Goal: Task Accomplishment & Management: Use online tool/utility

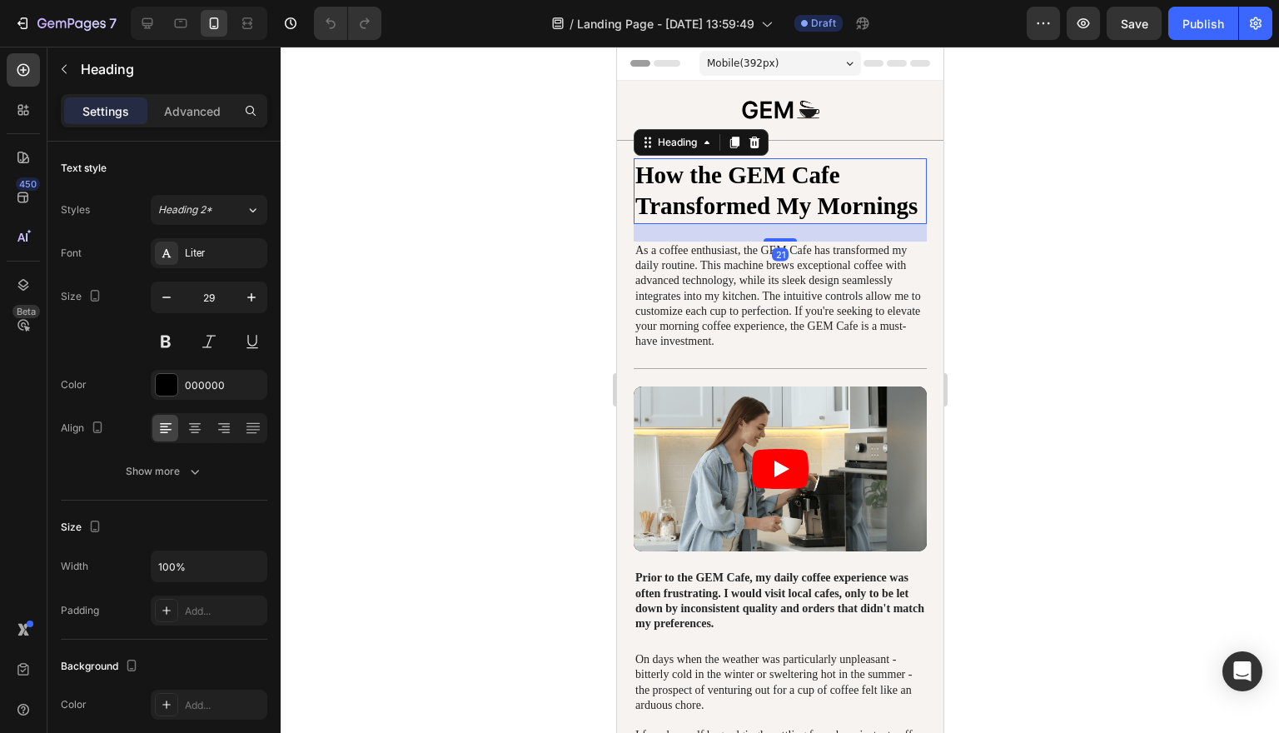
click at [869, 193] on p "How the GEM Cafe Transformed My Mornings" at bounding box center [779, 191] width 290 height 62
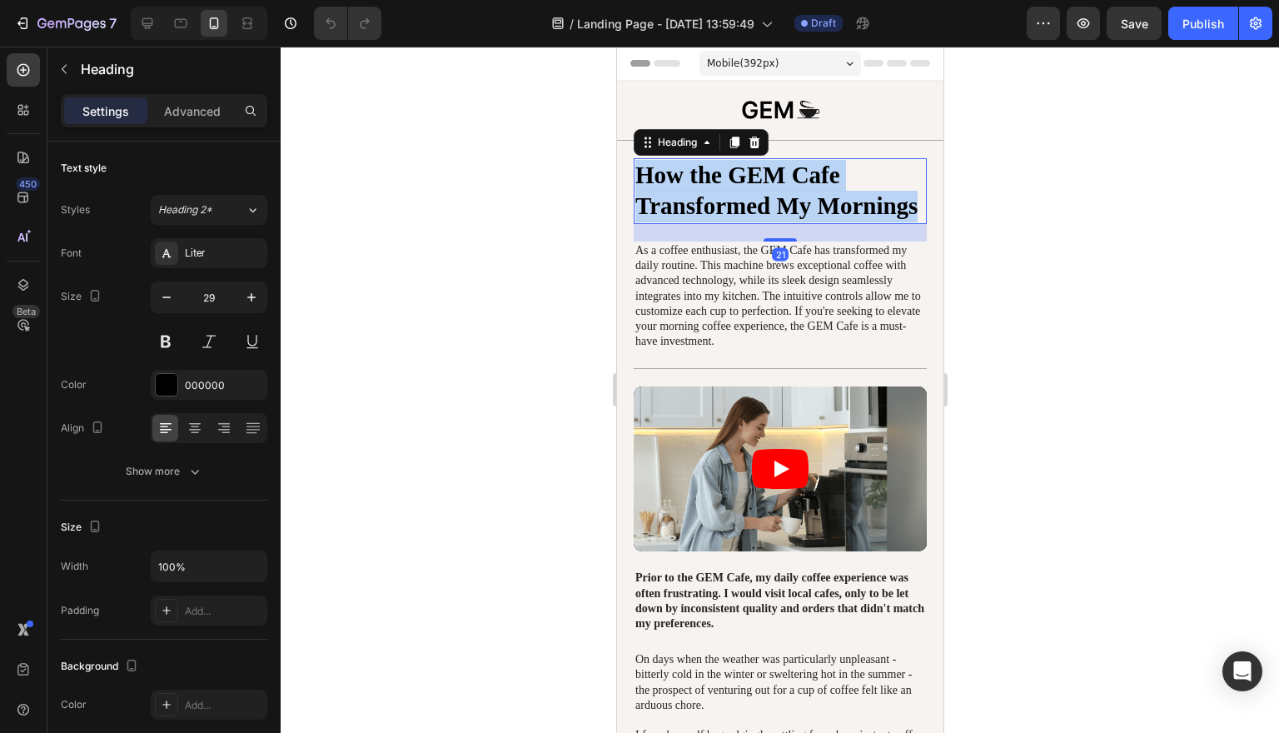
click at [869, 193] on p "How the GEM Cafe Transformed My Mornings" at bounding box center [779, 191] width 290 height 62
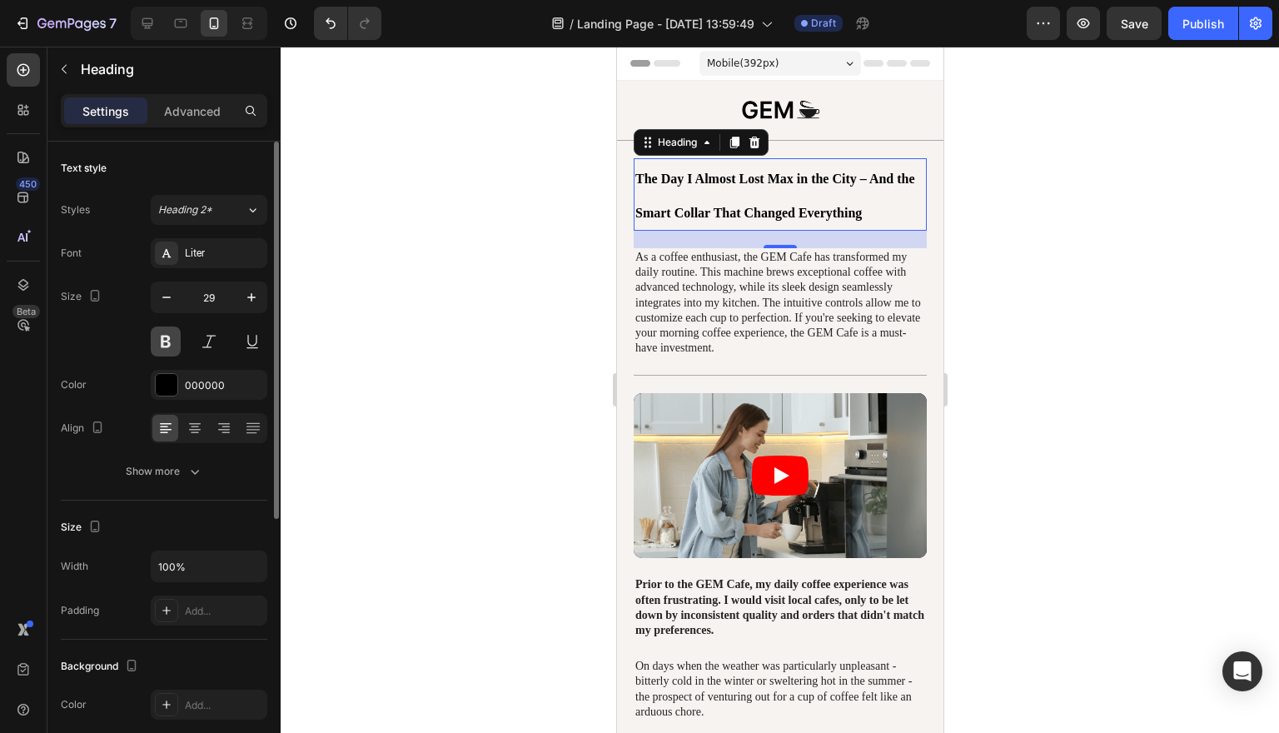
click at [172, 346] on button at bounding box center [166, 341] width 30 height 30
click at [249, 304] on icon "button" at bounding box center [251, 297] width 17 height 17
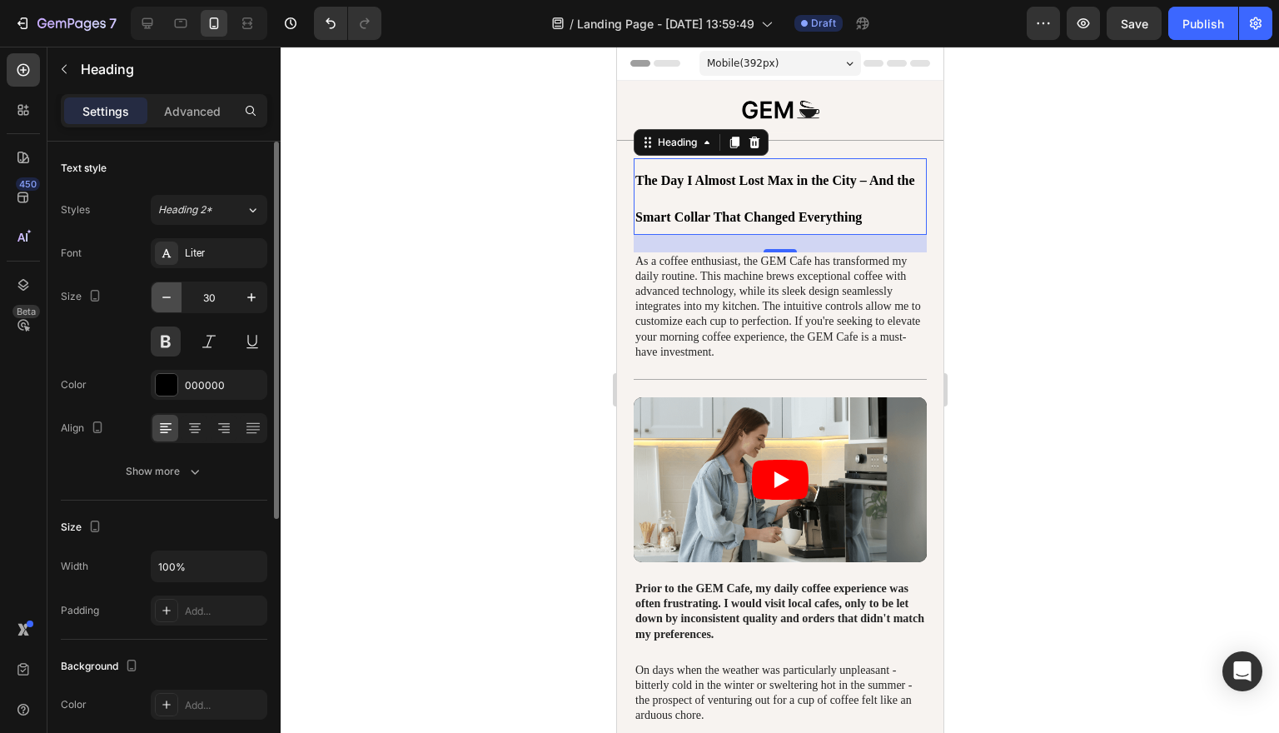
click at [176, 307] on button "button" at bounding box center [167, 297] width 30 height 30
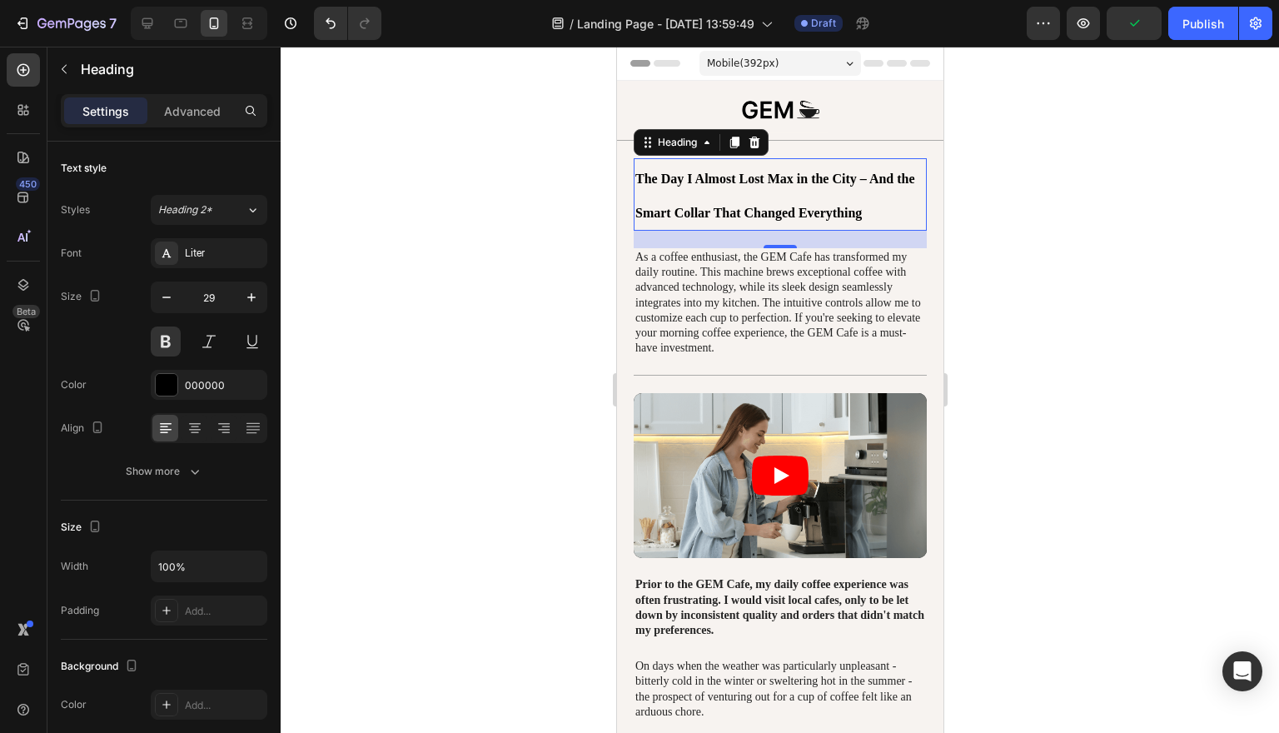
click at [838, 191] on p "The Day I Almost Lost Max in the City – And the Smart Collar That Changed Every…" at bounding box center [779, 194] width 290 height 69
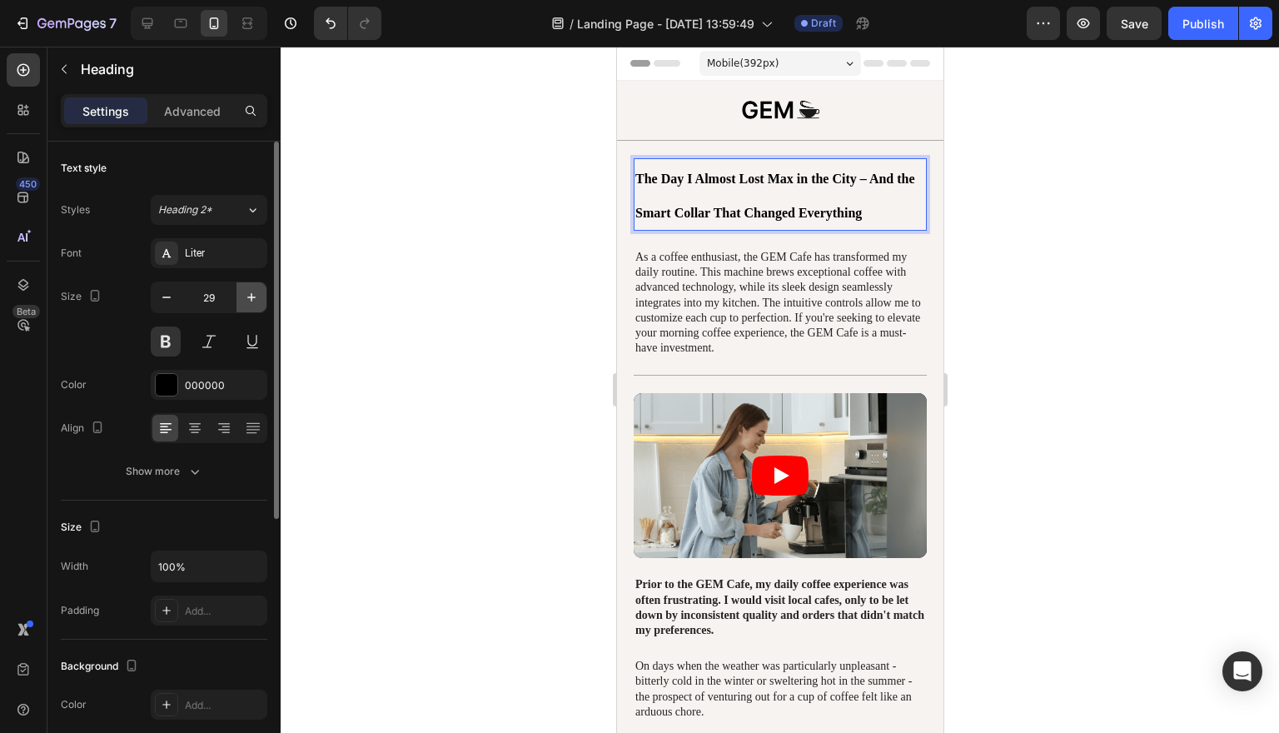
click at [247, 306] on button "button" at bounding box center [251, 297] width 30 height 30
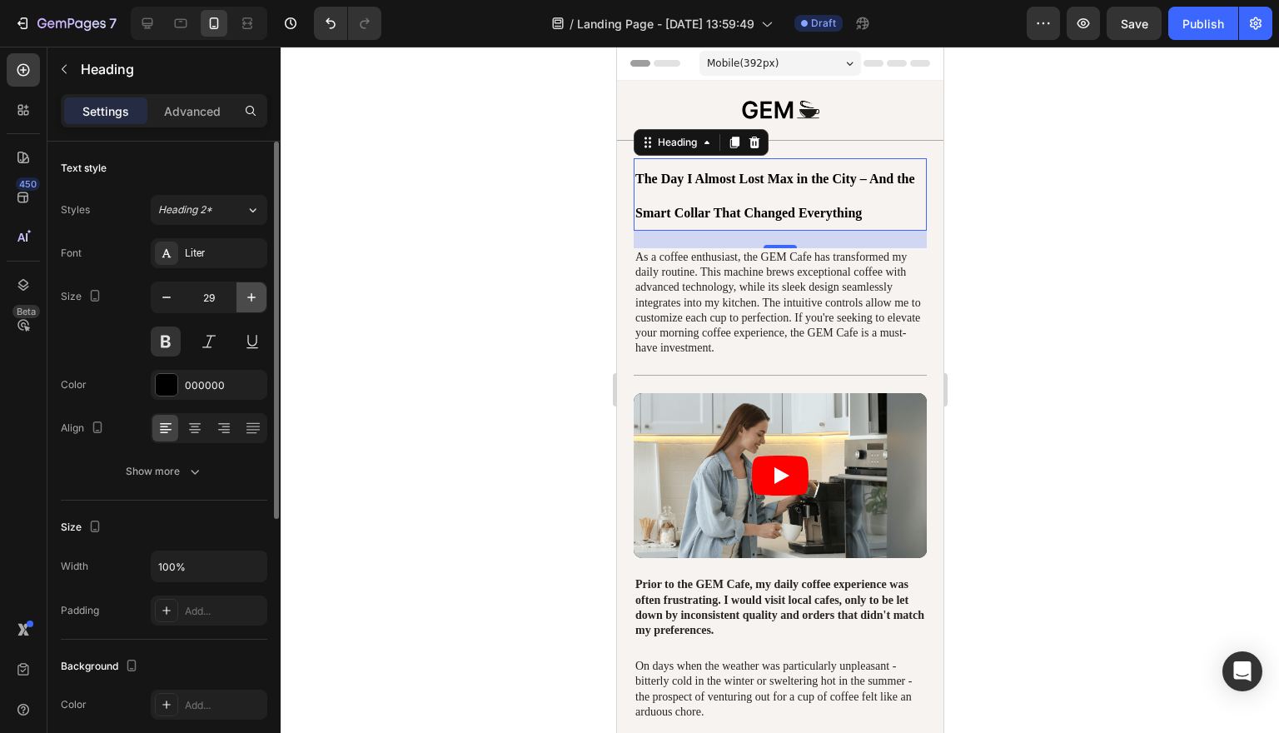
click at [247, 306] on button "button" at bounding box center [251, 297] width 30 height 30
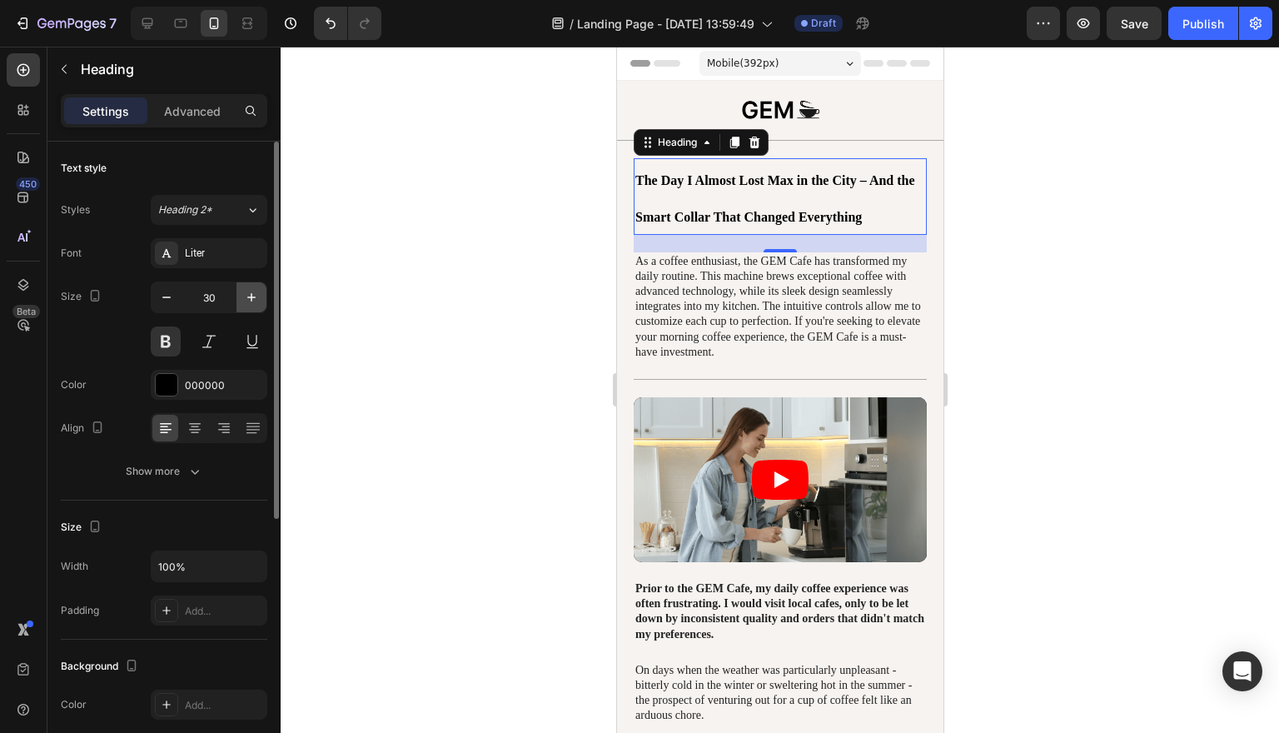
click at [247, 306] on button "button" at bounding box center [251, 297] width 30 height 30
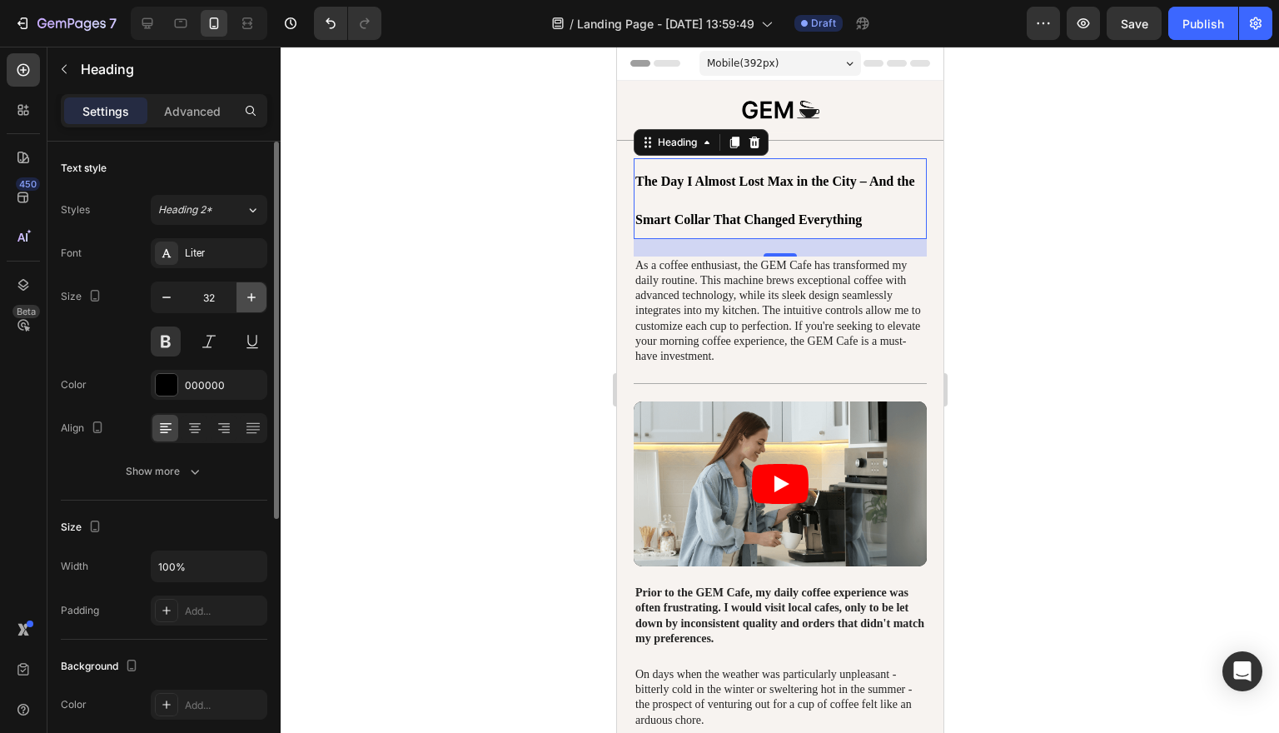
click at [247, 306] on button "button" at bounding box center [251, 297] width 30 height 30
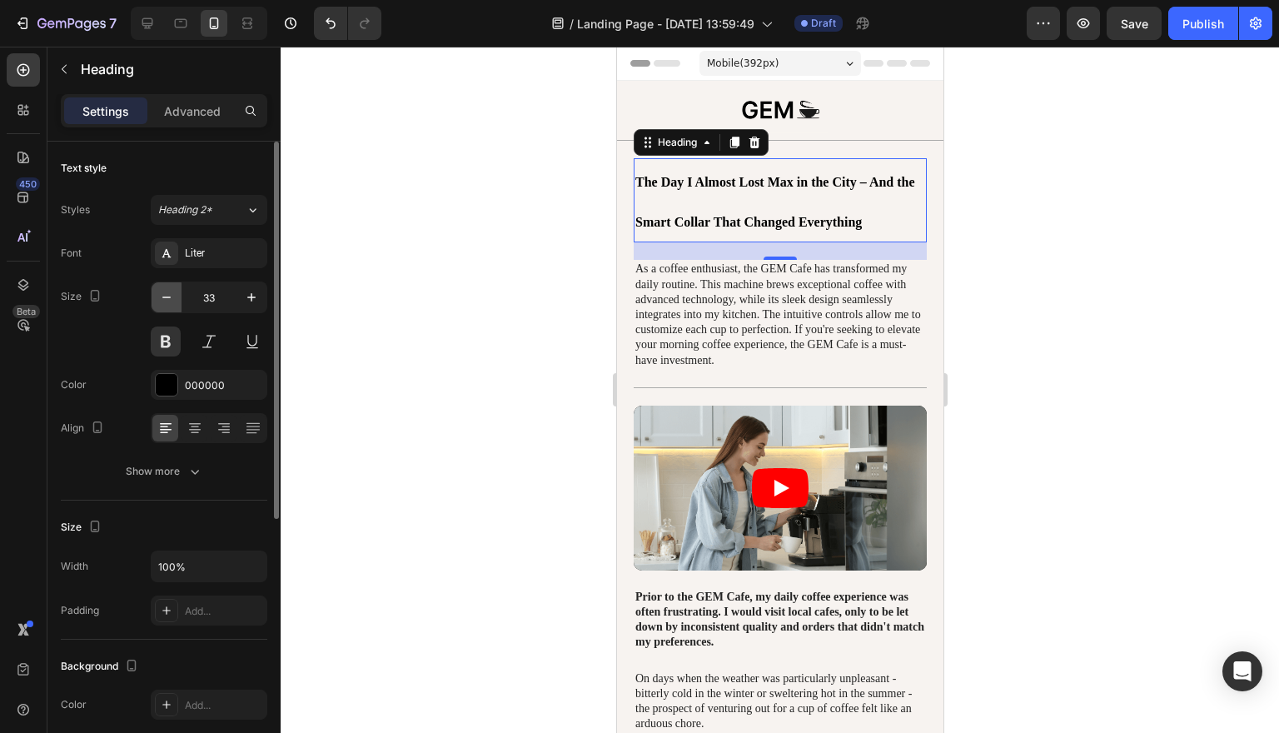
click at [172, 302] on icon "button" at bounding box center [166, 297] width 17 height 17
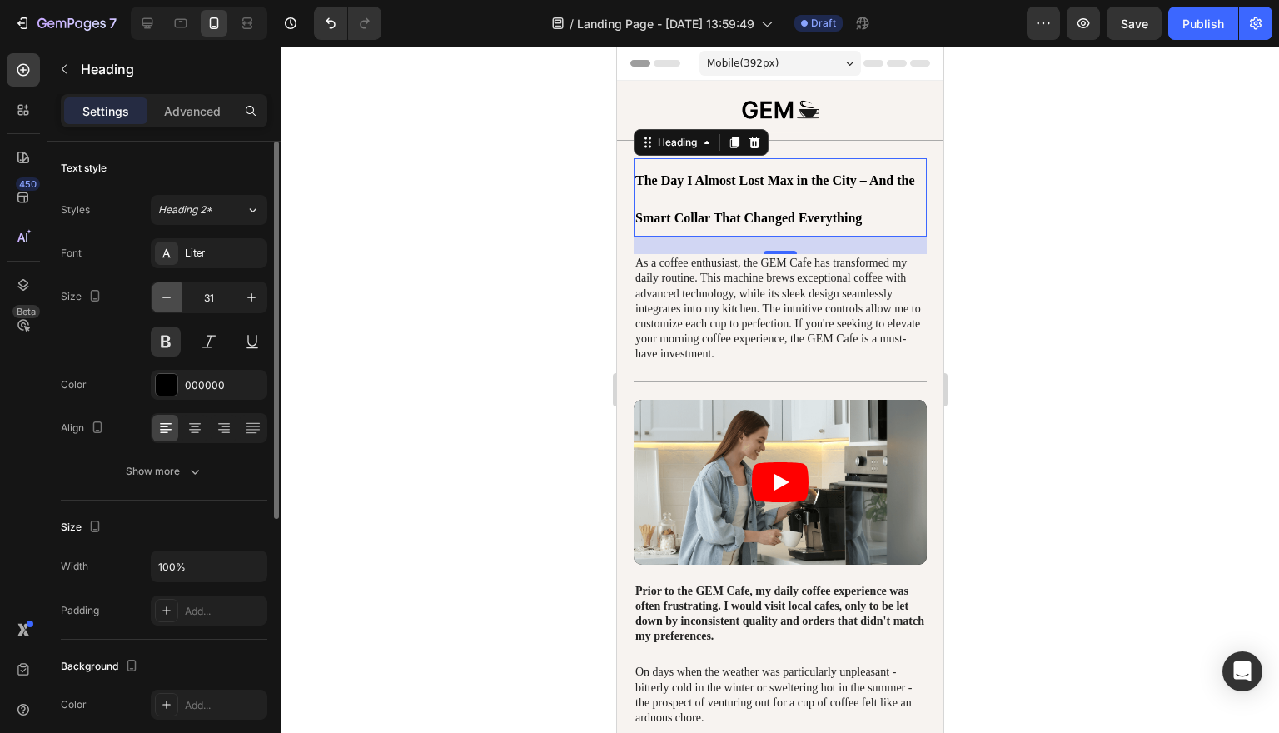
click at [172, 302] on icon "button" at bounding box center [166, 297] width 17 height 17
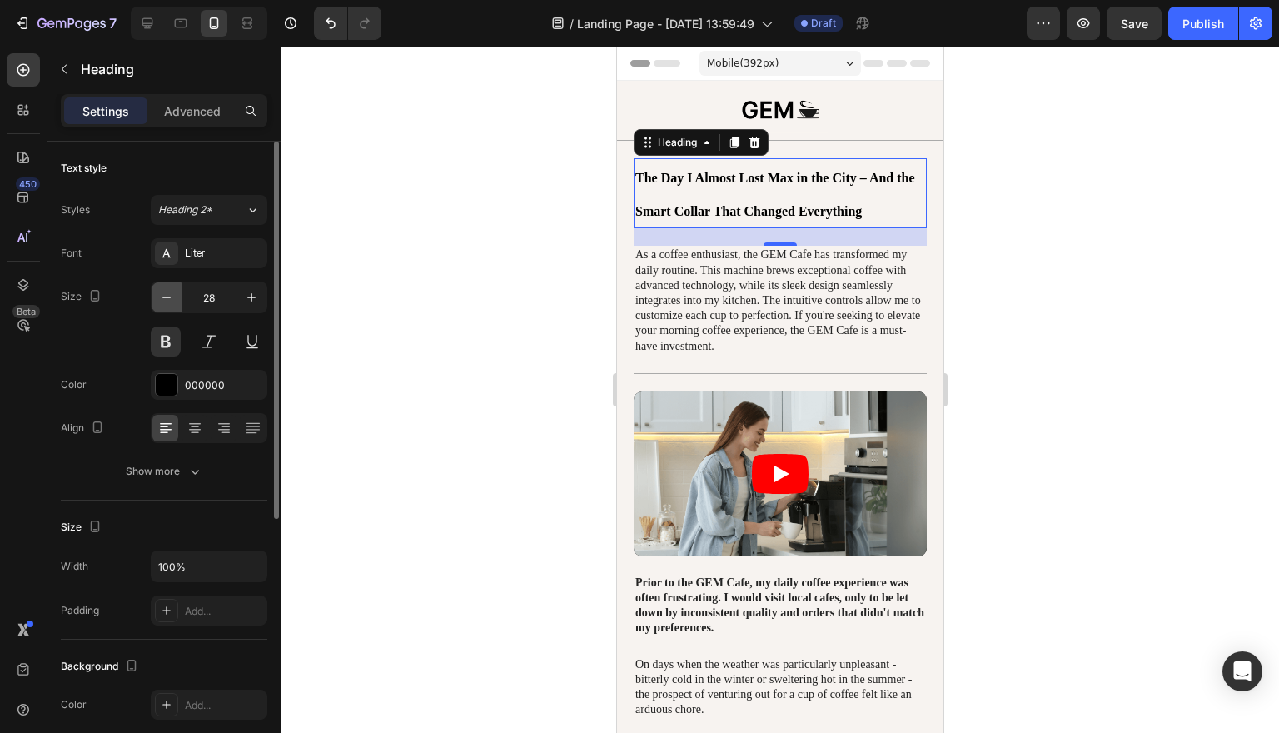
click at [172, 302] on icon "button" at bounding box center [166, 297] width 17 height 17
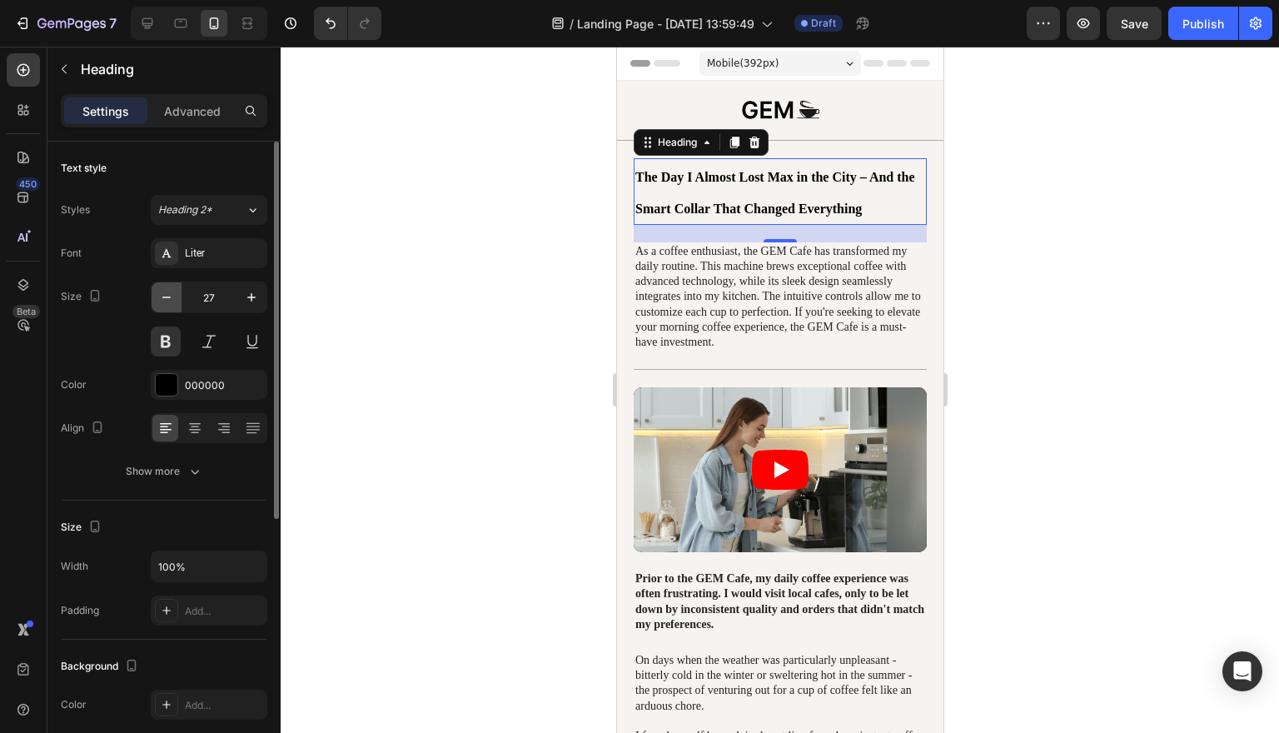
click at [172, 302] on icon "button" at bounding box center [166, 297] width 17 height 17
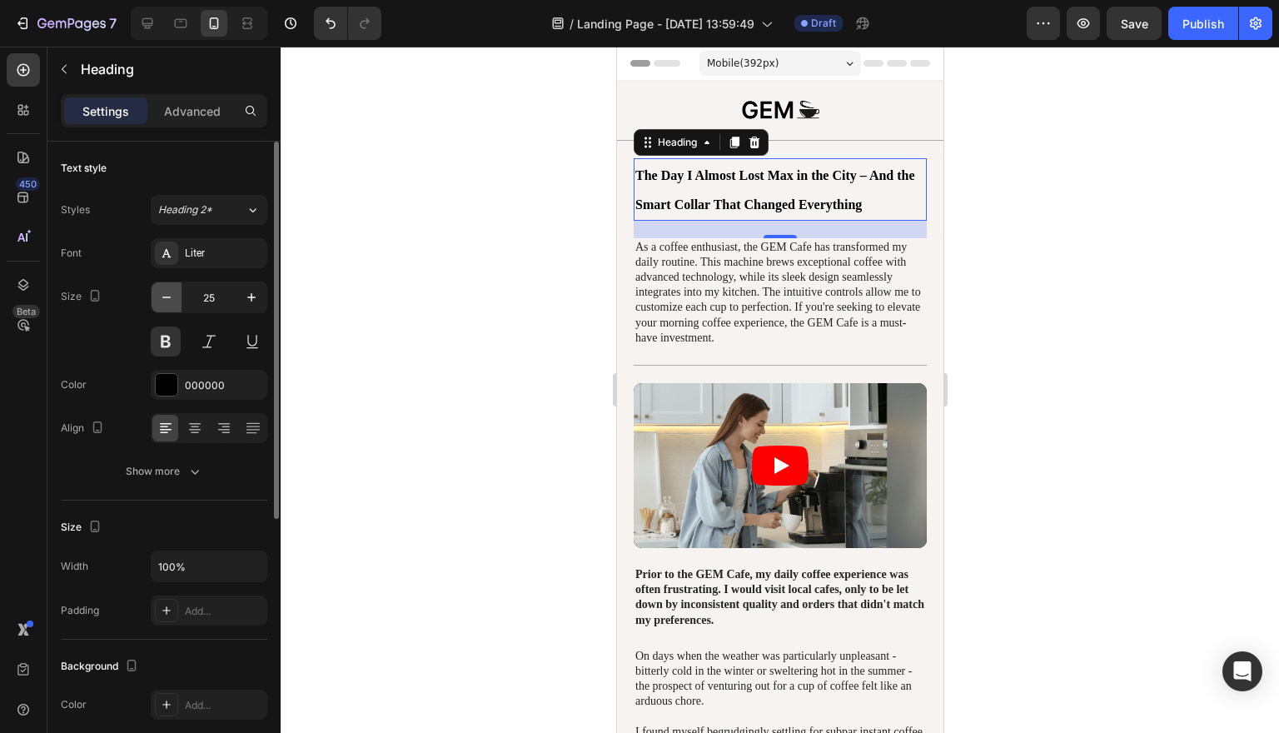
click at [172, 302] on icon "button" at bounding box center [166, 297] width 17 height 17
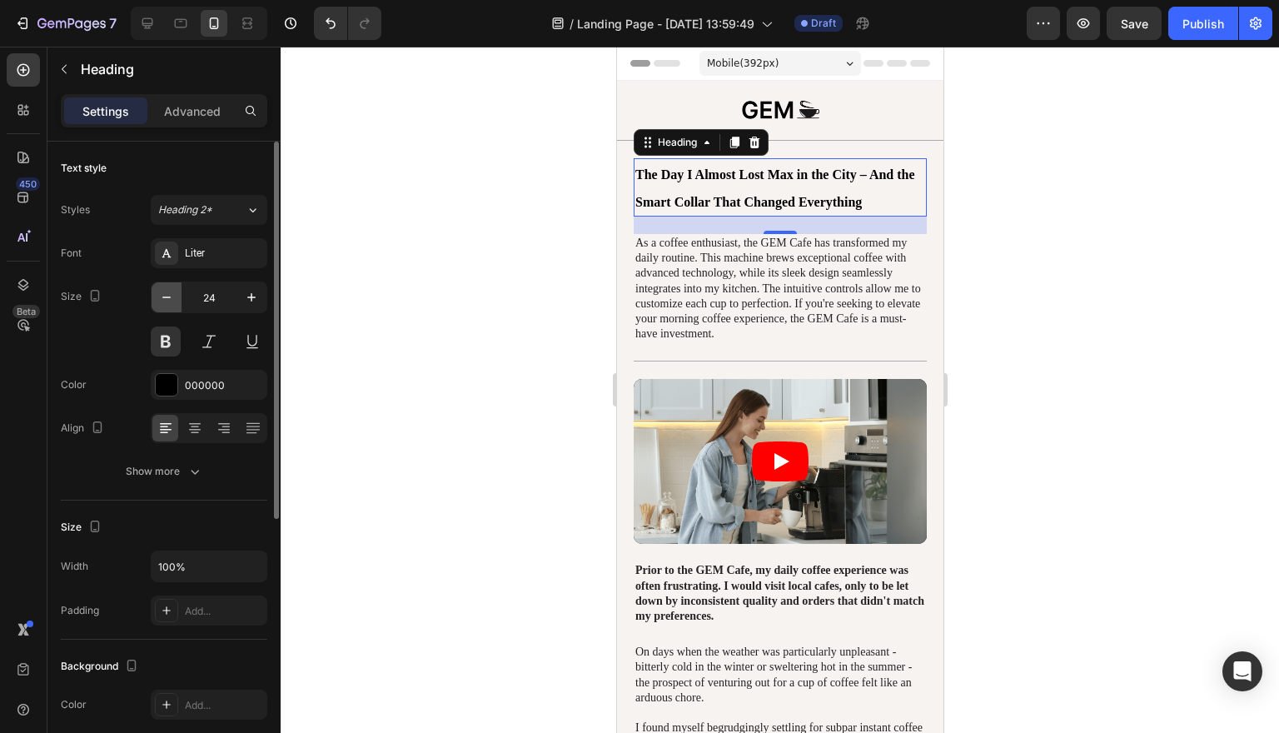
click at [172, 302] on icon "button" at bounding box center [166, 297] width 17 height 17
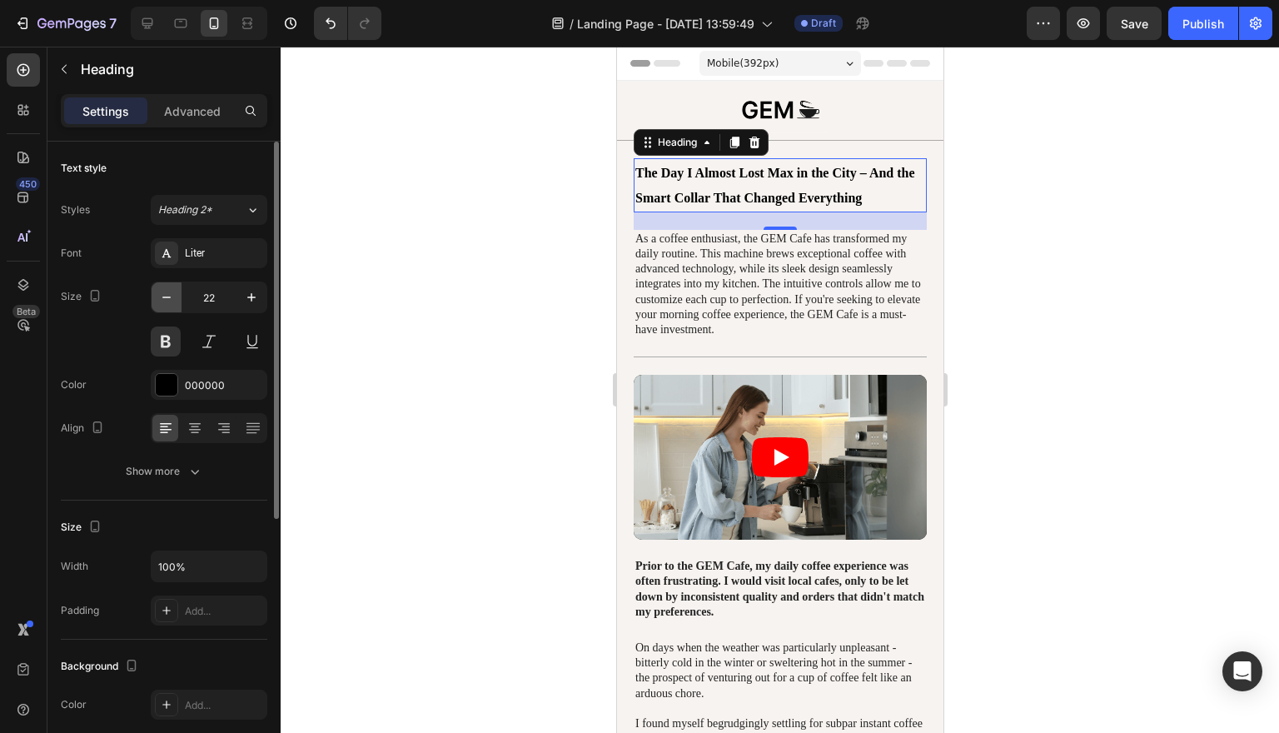
click at [172, 302] on icon "button" at bounding box center [166, 297] width 17 height 17
type input "21"
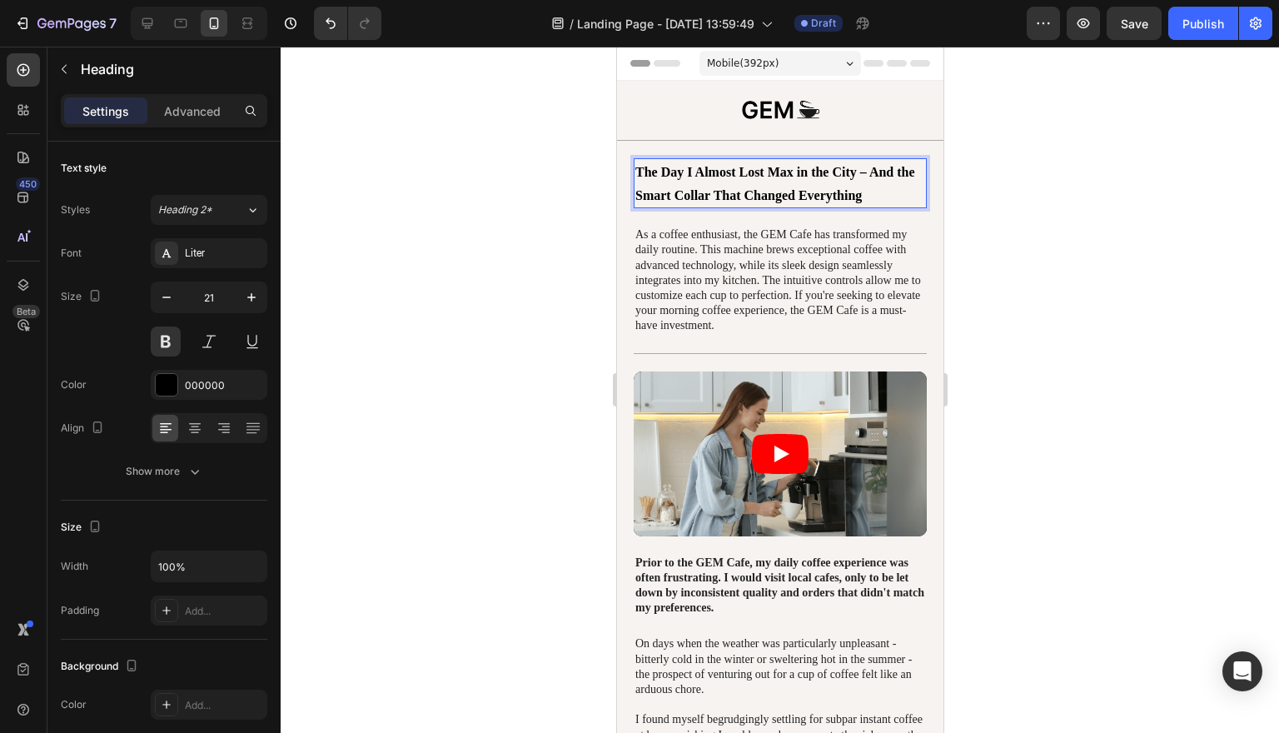
click at [859, 195] on span "The Day I Almost Lost Max in the City – And the Smart Collar That Changed Every…" at bounding box center [774, 183] width 280 height 37
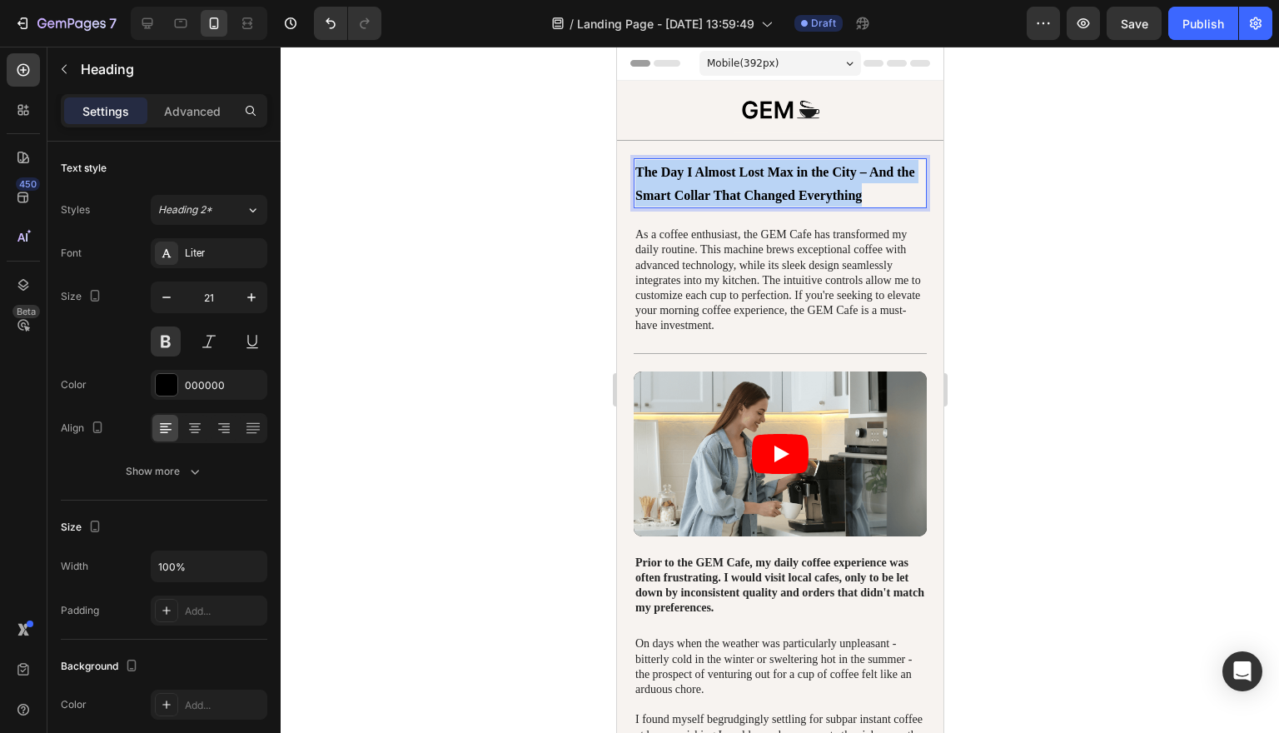
click at [859, 195] on span "The Day I Almost Lost Max in the City – And the Smart Collar That Changed Every…" at bounding box center [774, 183] width 280 height 37
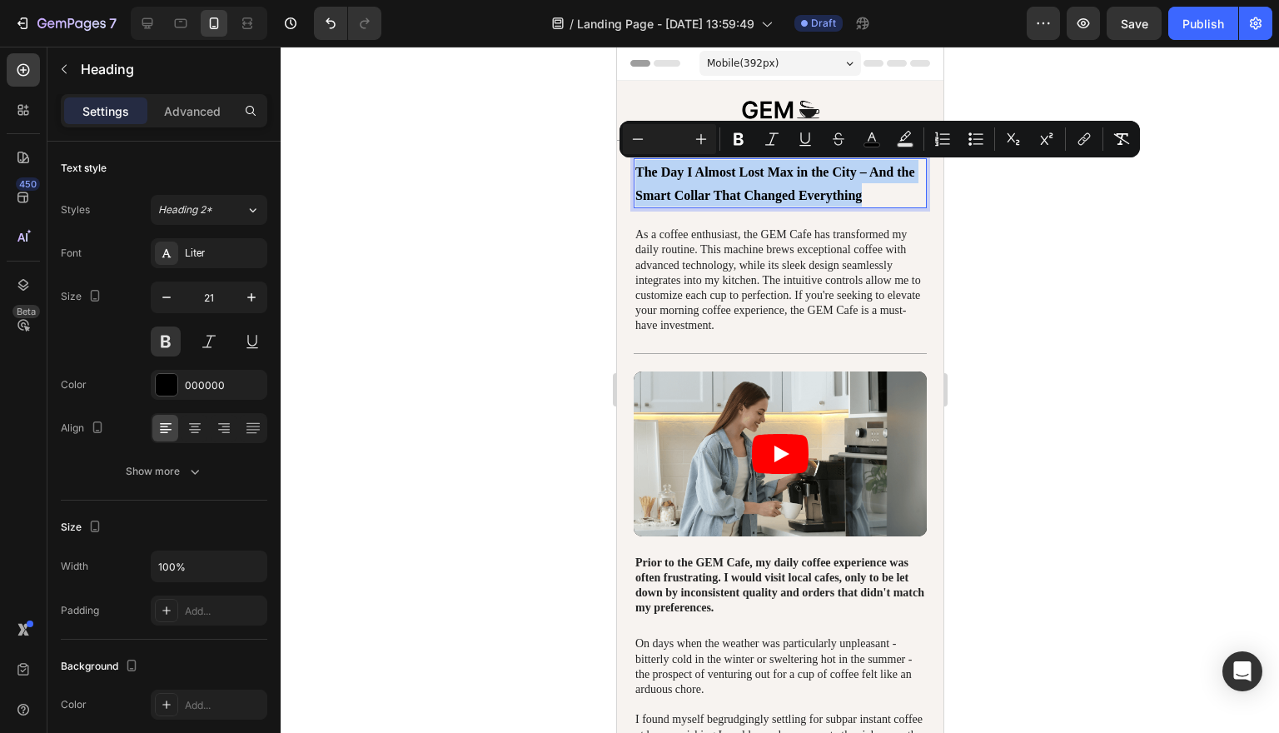
click at [859, 195] on span "The Day I Almost Lost Max in the City – And the Smart Collar That Changed Every…" at bounding box center [774, 183] width 280 height 37
click at [704, 140] on icon "Editor contextual toolbar" at bounding box center [701, 139] width 17 height 17
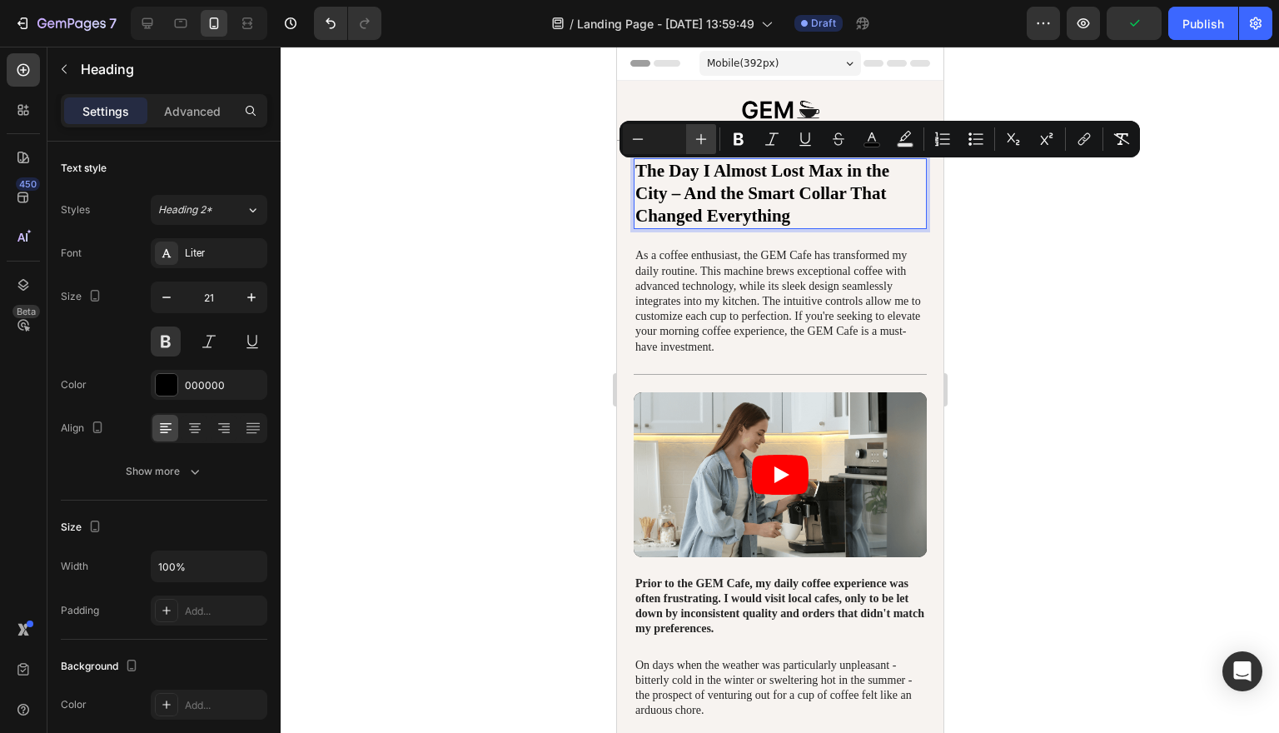
click at [704, 140] on icon "Editor contextual toolbar" at bounding box center [701, 139] width 17 height 17
click at [703, 140] on icon "Editor contextual toolbar" at bounding box center [701, 139] width 17 height 17
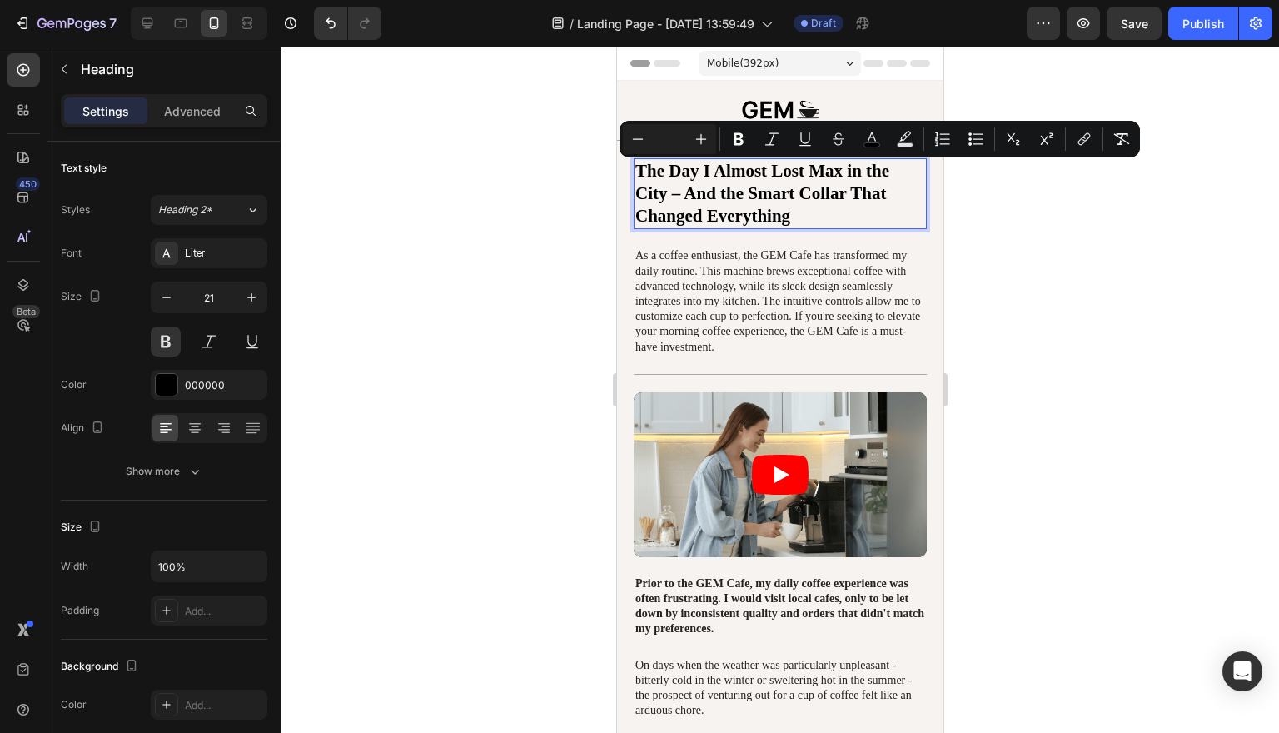
click at [1078, 269] on div at bounding box center [780, 390] width 998 height 686
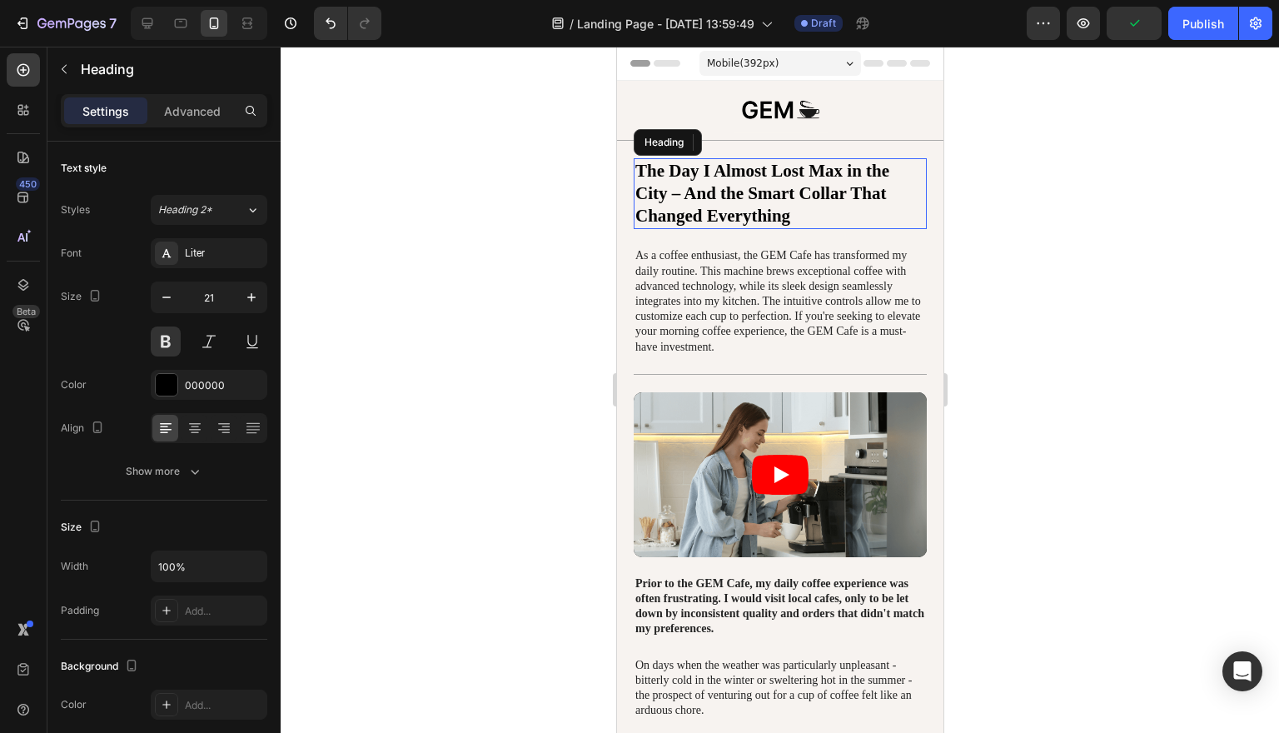
click at [684, 194] on span "The Day I Almost Lost Max in the City – And the Smart Collar That Changed Every…" at bounding box center [761, 194] width 254 height 66
click at [678, 192] on span "The Day I Almost Lost Max in the City – And the Smart Collar That Changed Every…" at bounding box center [761, 194] width 254 height 66
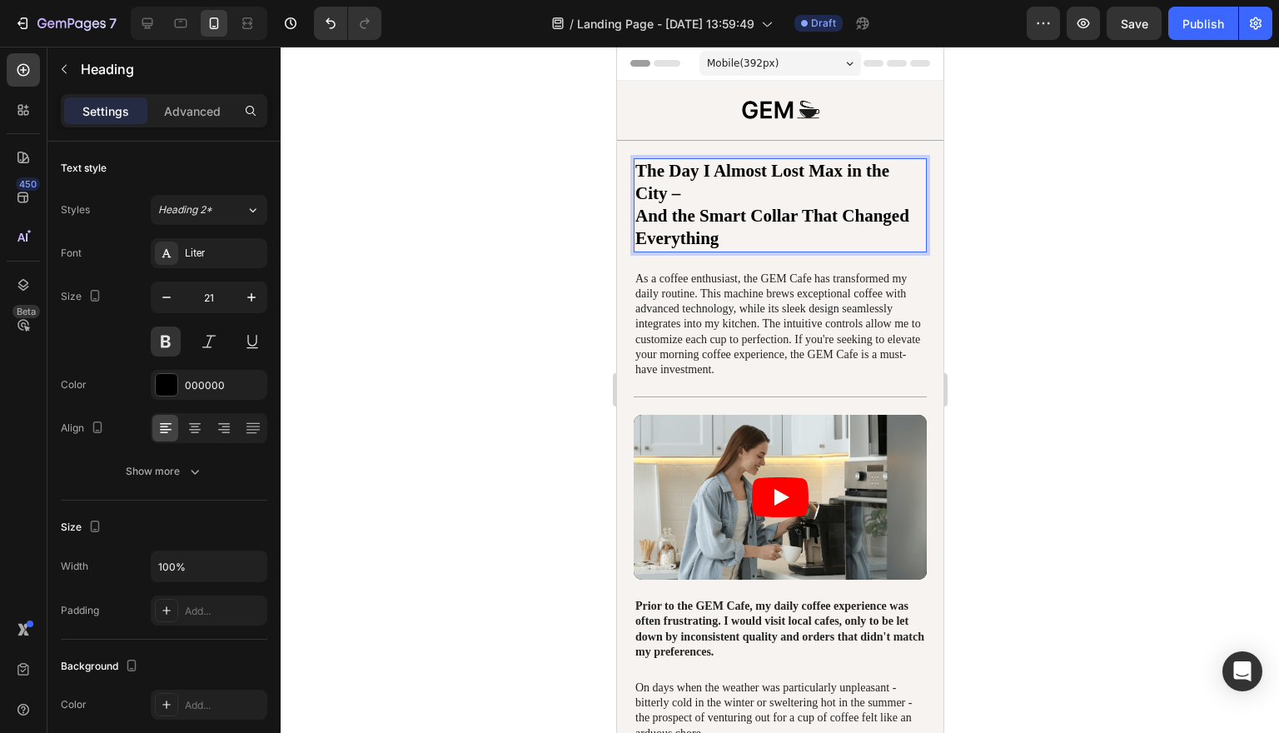
click at [704, 191] on p "The Day I Almost Lost Max in the City – And the Smart Collar That Changed Every…" at bounding box center [779, 205] width 290 height 91
click at [637, 196] on span "The Day I Almost Lost Max in the City" at bounding box center [761, 182] width 254 height 42
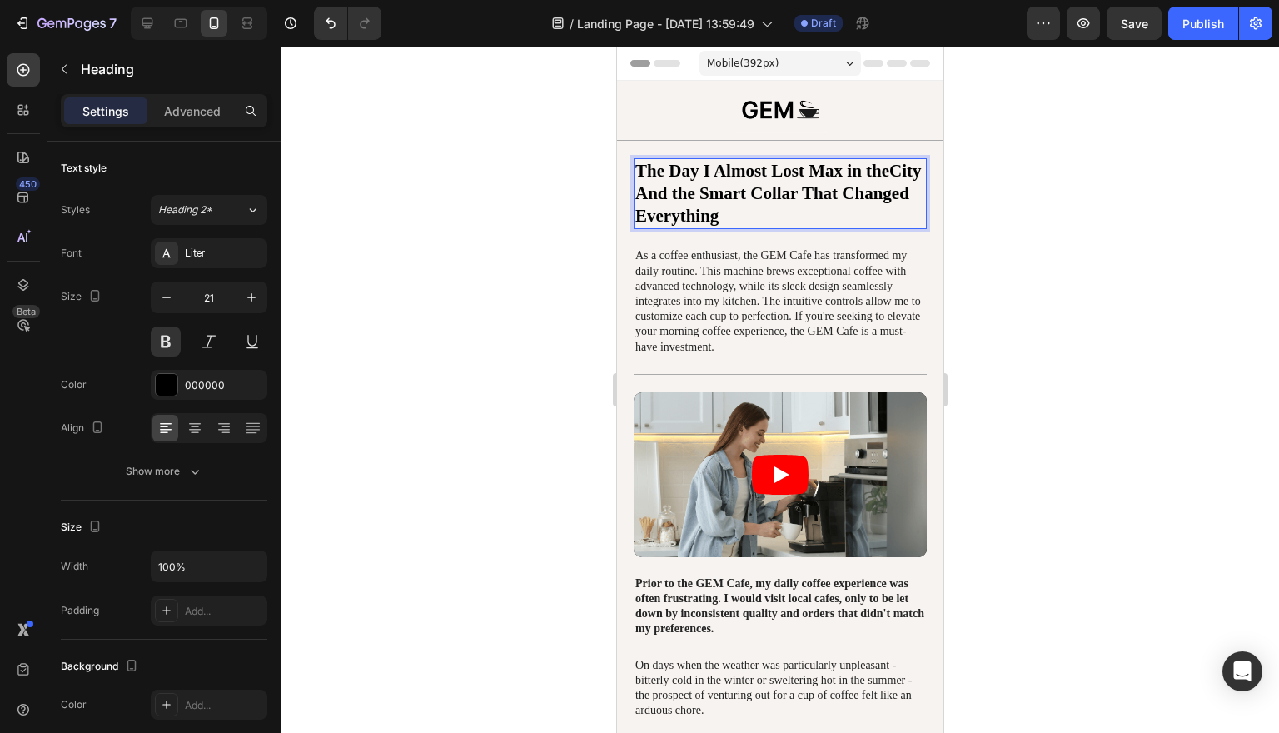
click at [639, 193] on span "And the Smart Collar That Changed Everything" at bounding box center [771, 204] width 274 height 42
click at [891, 173] on span "The Day I Almost Lost Max in theCity" at bounding box center [777, 171] width 286 height 20
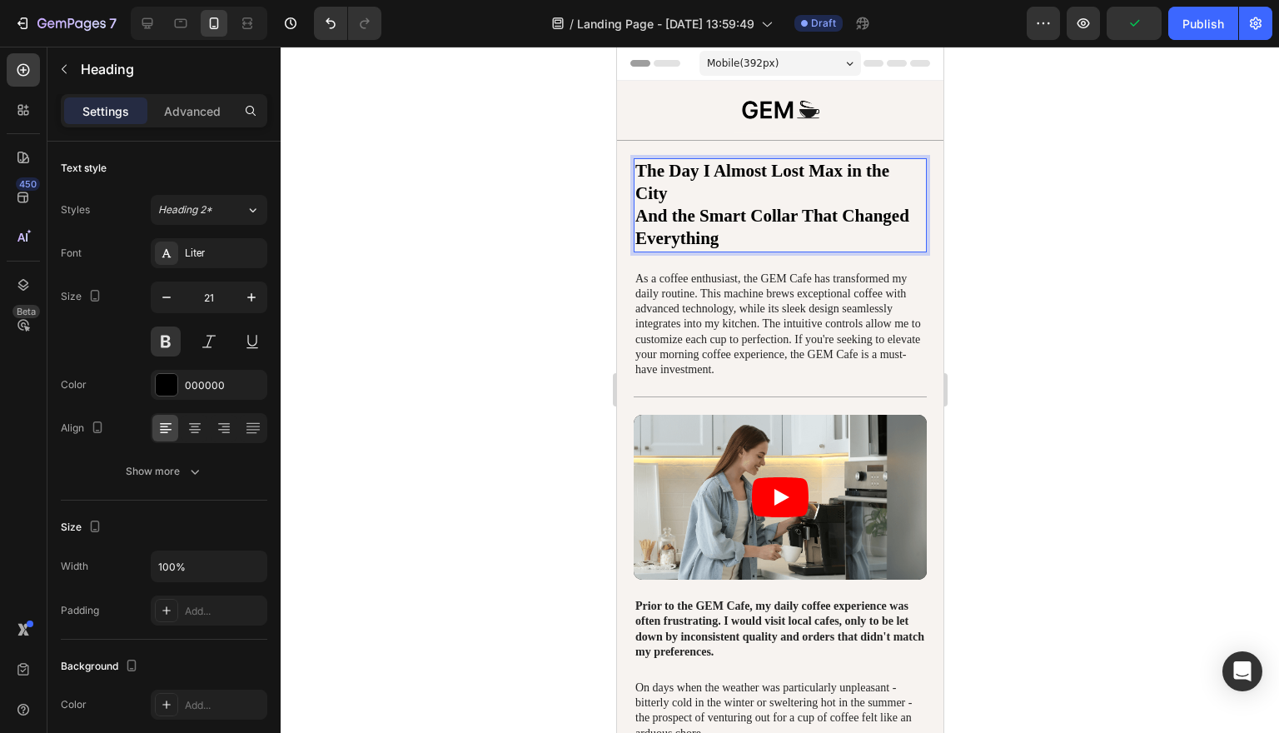
click at [679, 167] on span "The Day I Almost Lost Max in the City" at bounding box center [761, 182] width 254 height 42
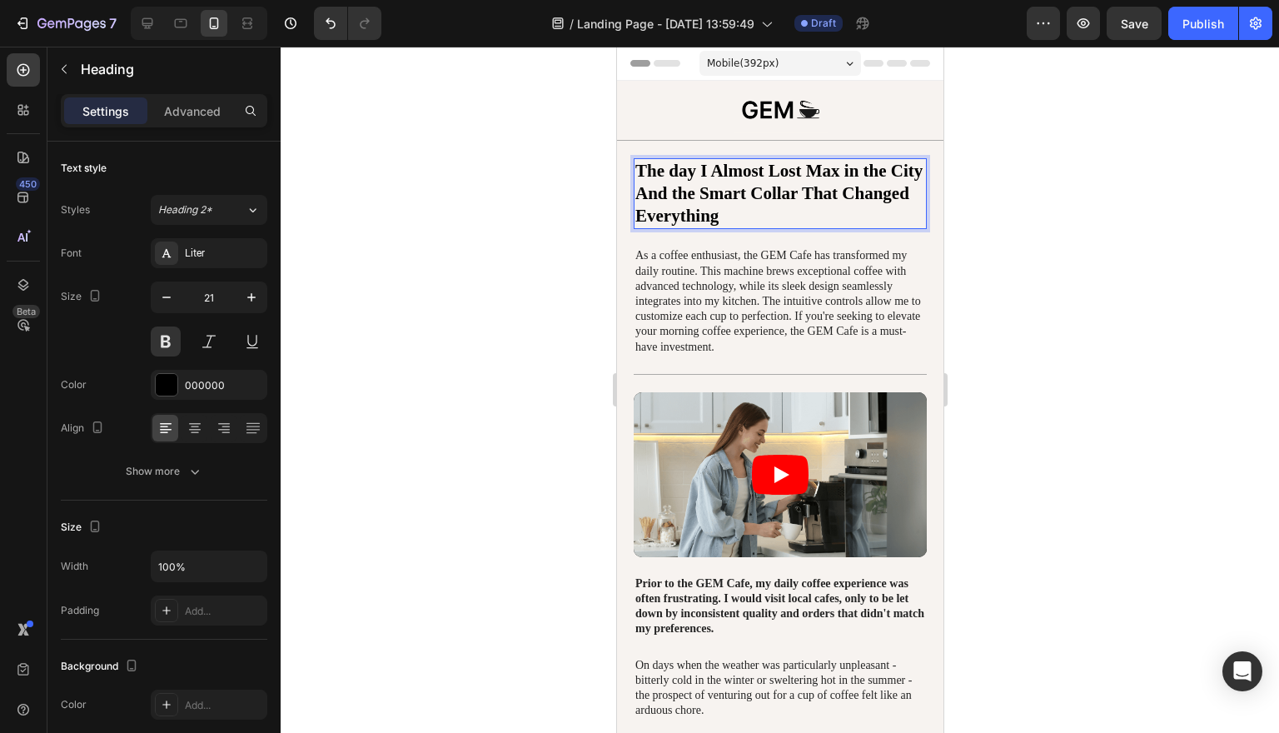
click at [723, 172] on span "The day I Almost Lost Max in the City" at bounding box center [777, 171] width 287 height 20
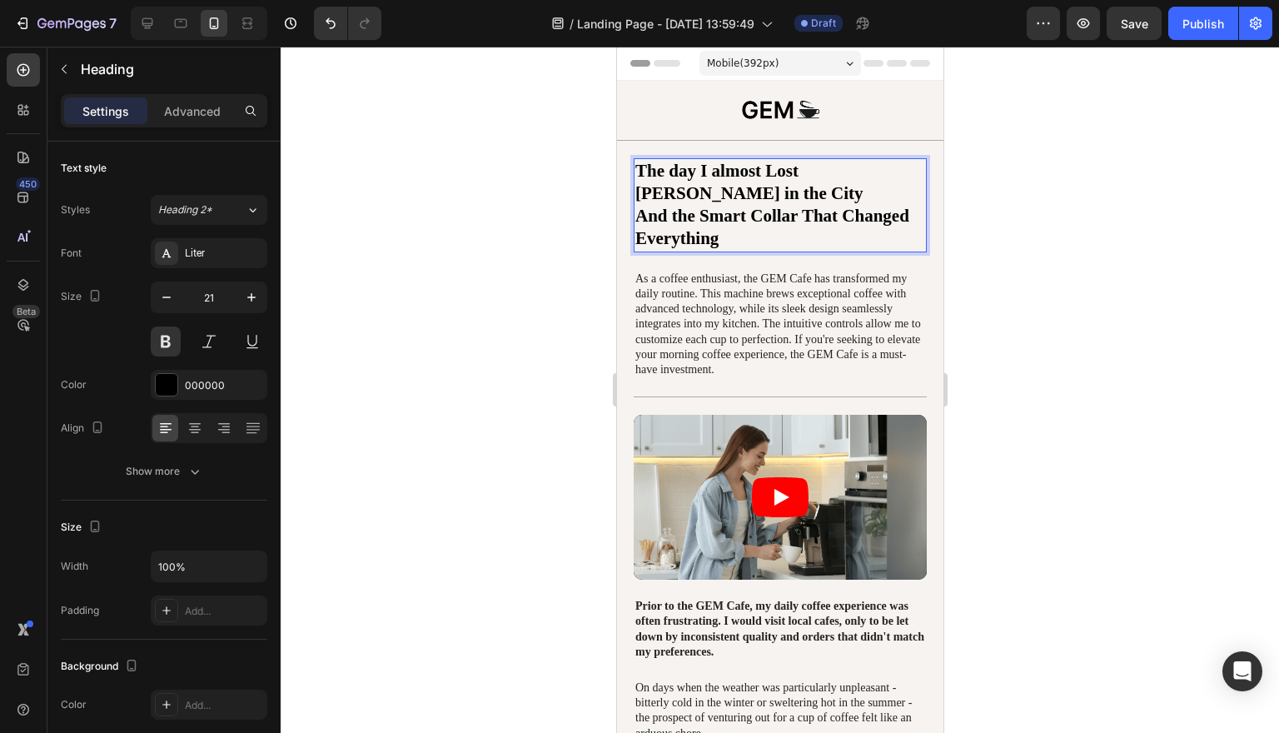
click at [773, 172] on span "The day I almost Lost Max in the City" at bounding box center [748, 182] width 228 height 42
click at [809, 175] on span "The day I almost lost Max in the City" at bounding box center [748, 182] width 228 height 42
click at [863, 172] on span "The day I almost lost Max in the City" at bounding box center [748, 182] width 228 height 42
click at [915, 172] on p "The day I almost lost Max in the city And the Smart Collar That Changed Everyth…" at bounding box center [779, 205] width 290 height 91
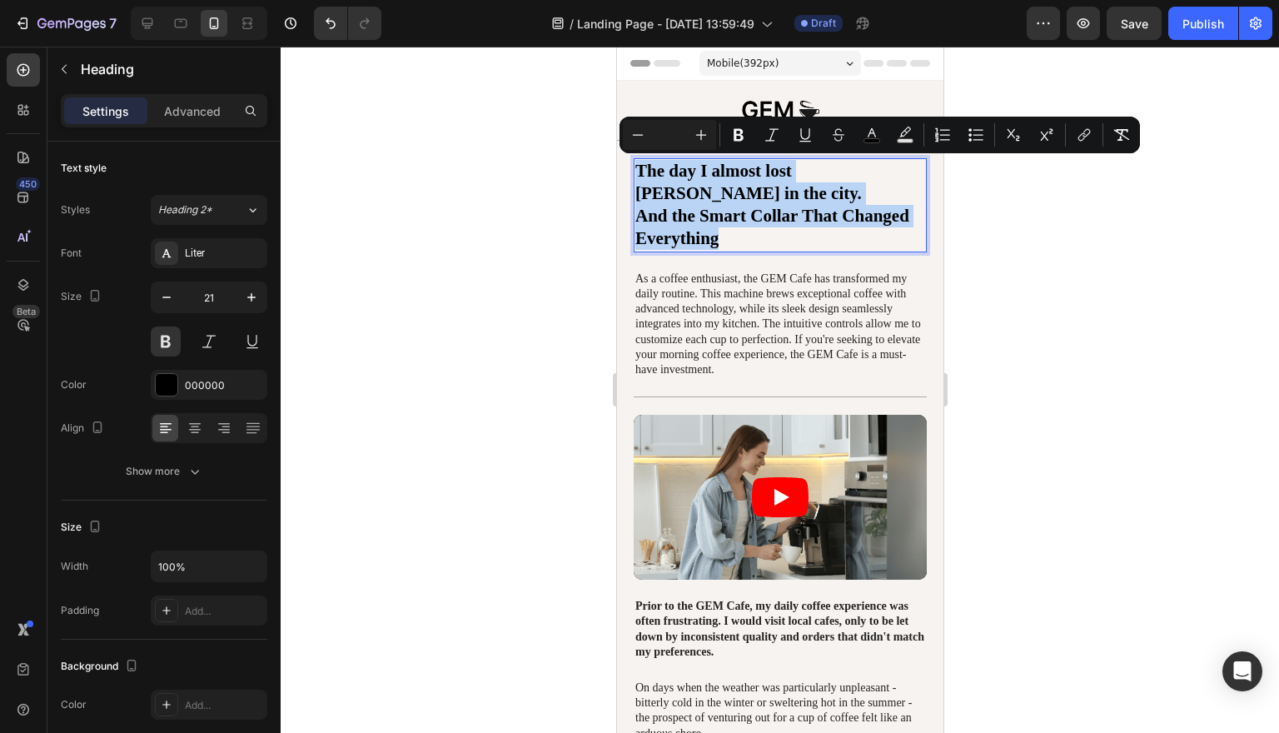
drag, startPoint x: 723, startPoint y: 216, endPoint x: 634, endPoint y: 162, distance: 103.8
click at [634, 162] on h1 "The day I almost lost Max in the city. And the Smart Collar That Changed Everyt…" at bounding box center [779, 205] width 293 height 94
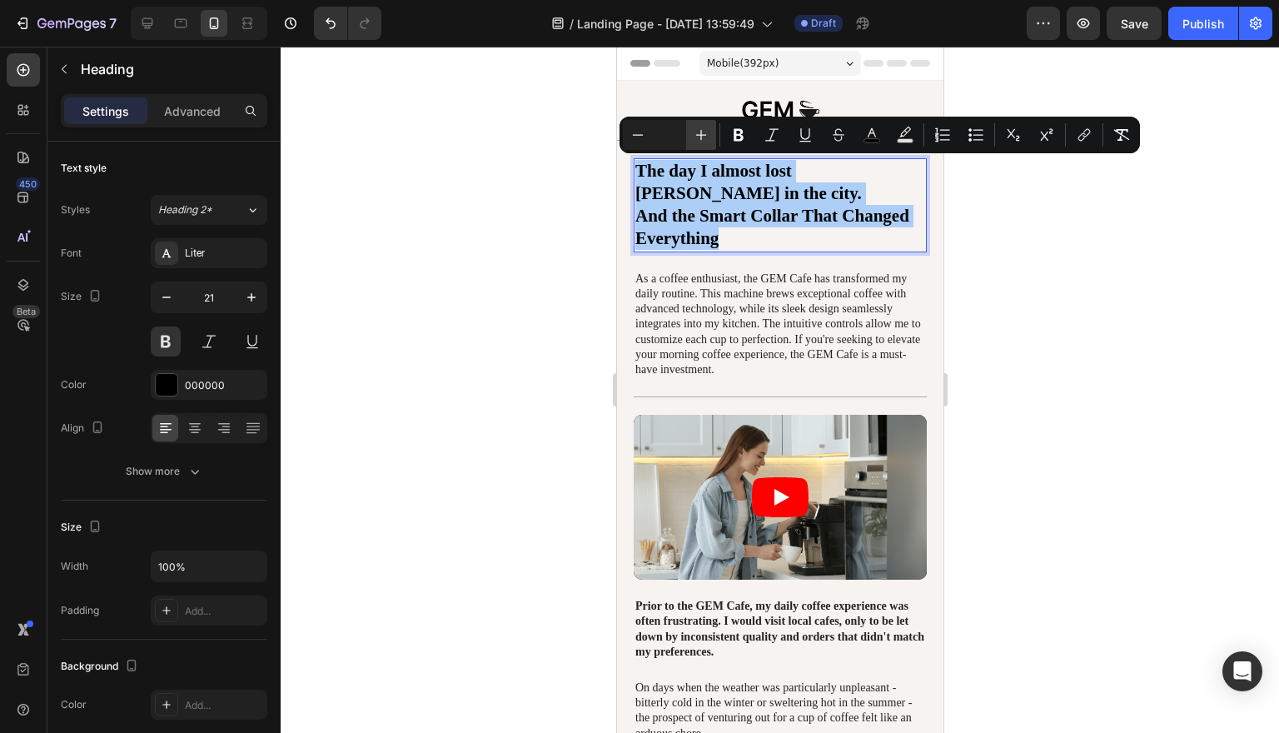
click at [699, 128] on icon "Editor contextual toolbar" at bounding box center [701, 135] width 17 height 17
click at [700, 133] on icon "Editor contextual toolbar" at bounding box center [701, 135] width 17 height 17
click at [250, 289] on icon "button" at bounding box center [251, 297] width 17 height 17
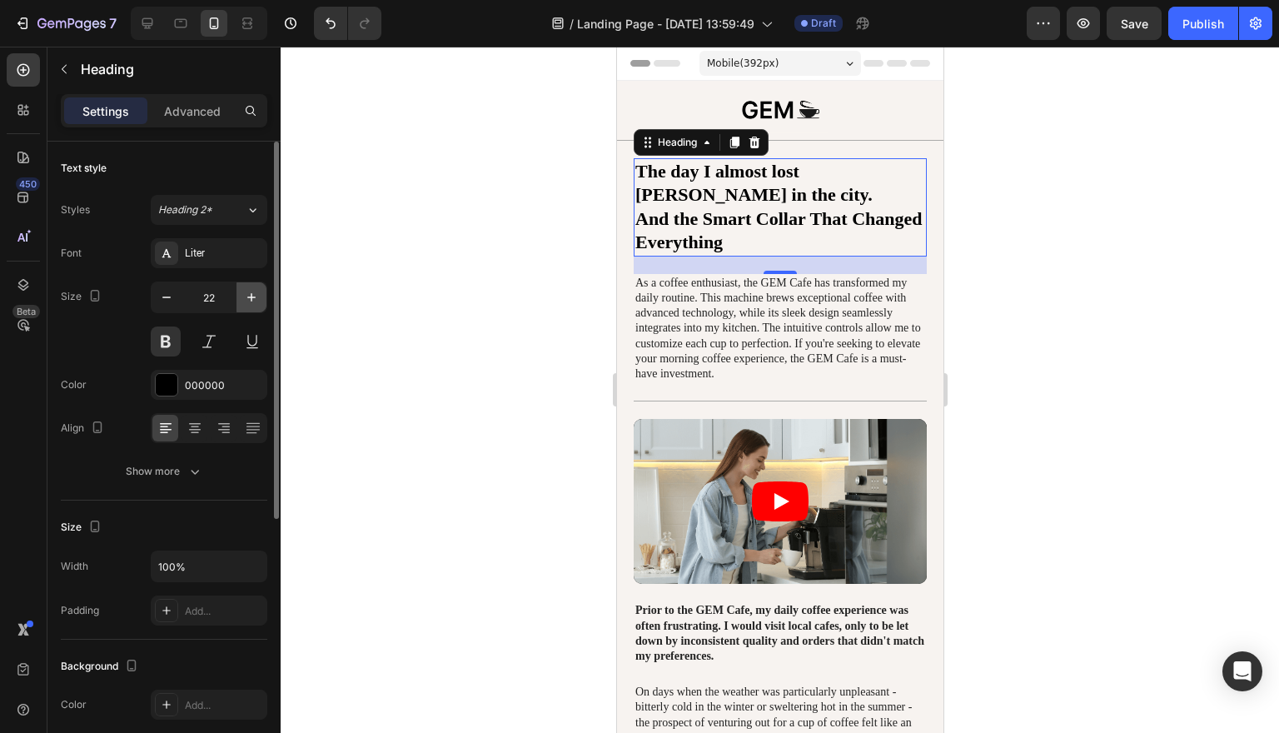
click at [250, 289] on icon "button" at bounding box center [251, 297] width 17 height 17
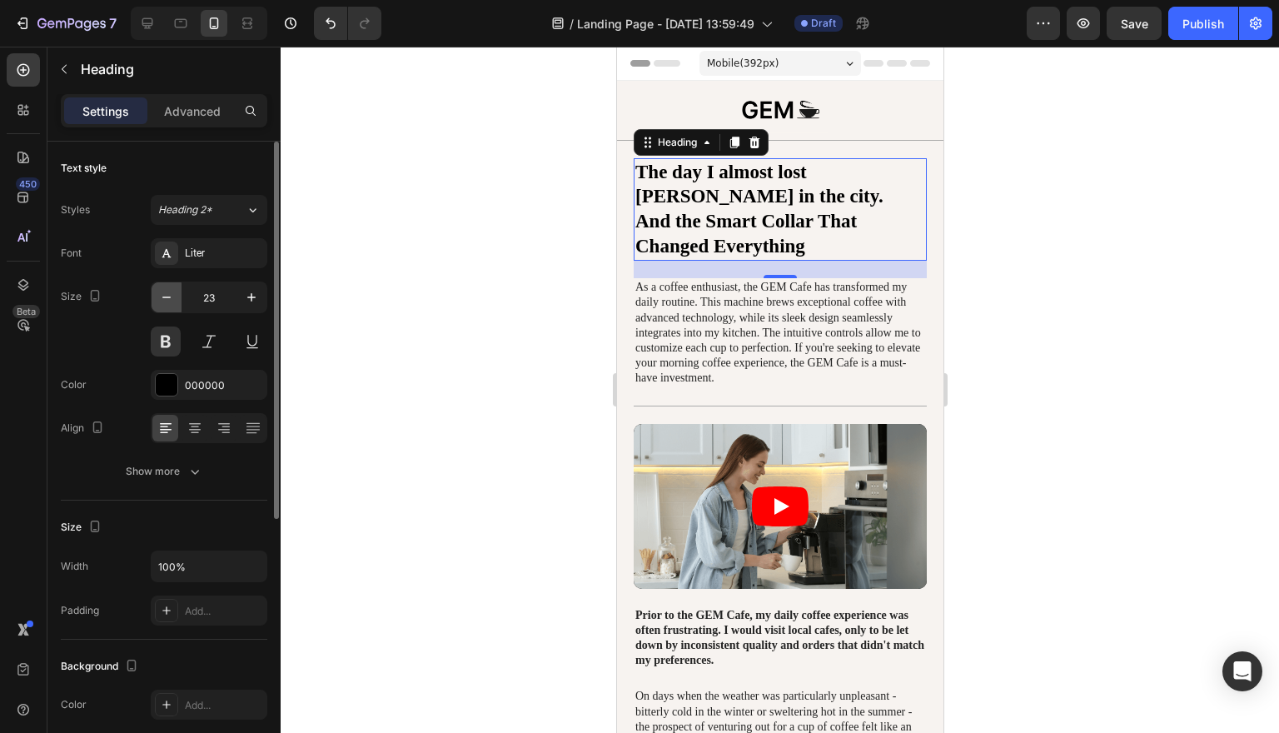
click at [172, 301] on icon "button" at bounding box center [166, 297] width 17 height 17
type input "22"
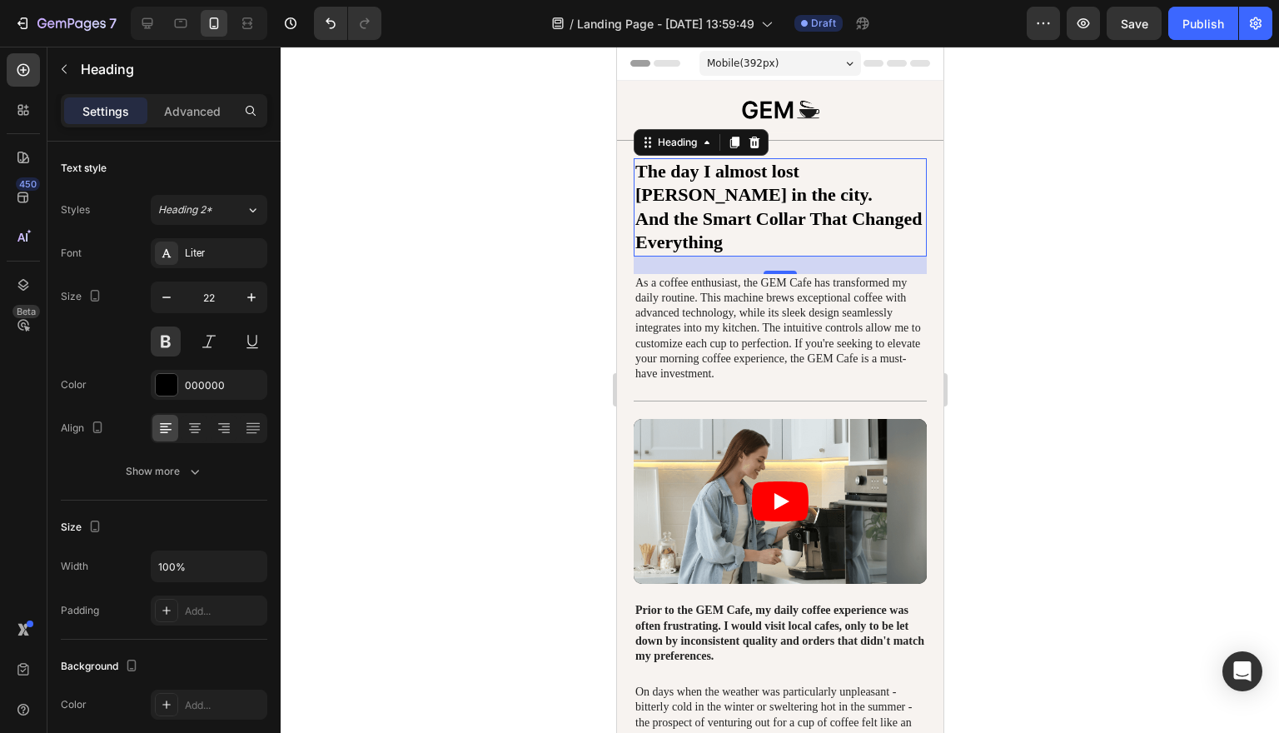
click at [1176, 219] on div at bounding box center [780, 390] width 998 height 686
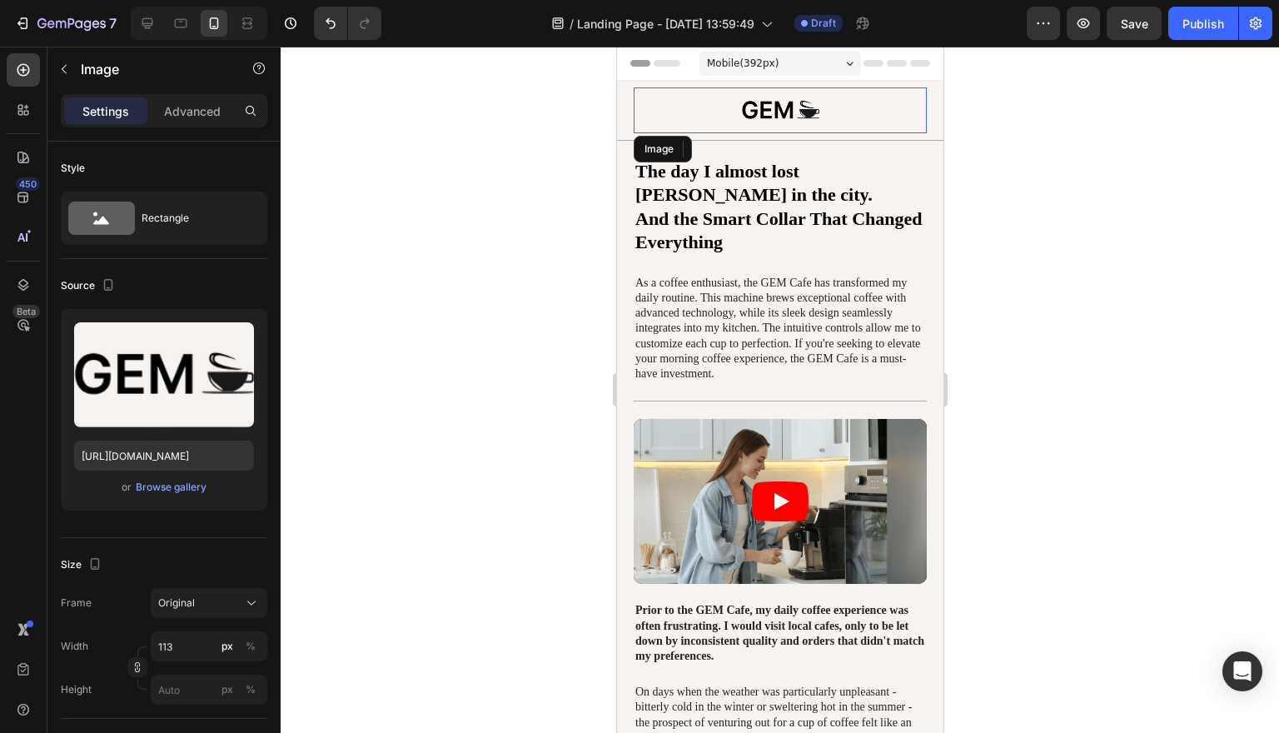
click at [792, 110] on img at bounding box center [780, 110] width 94 height 46
click at [177, 484] on div "Browse gallery" at bounding box center [171, 487] width 71 height 15
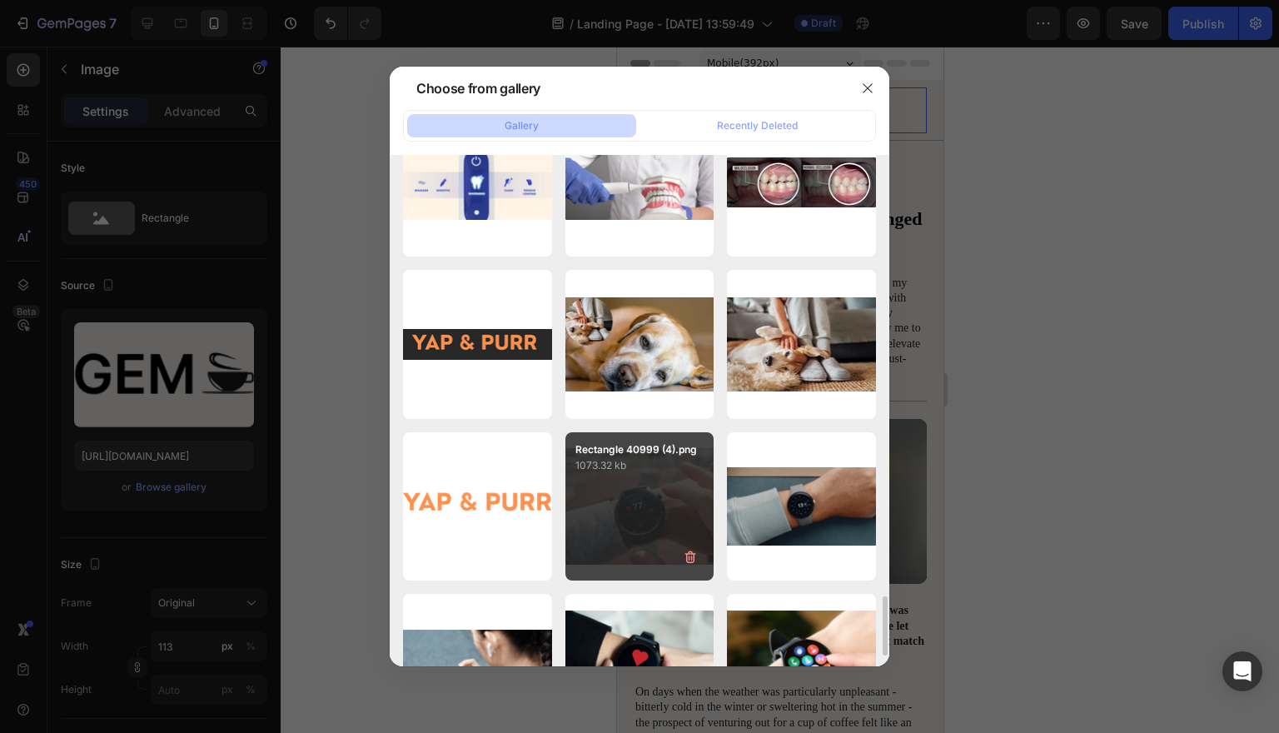
scroll to position [3789, 0]
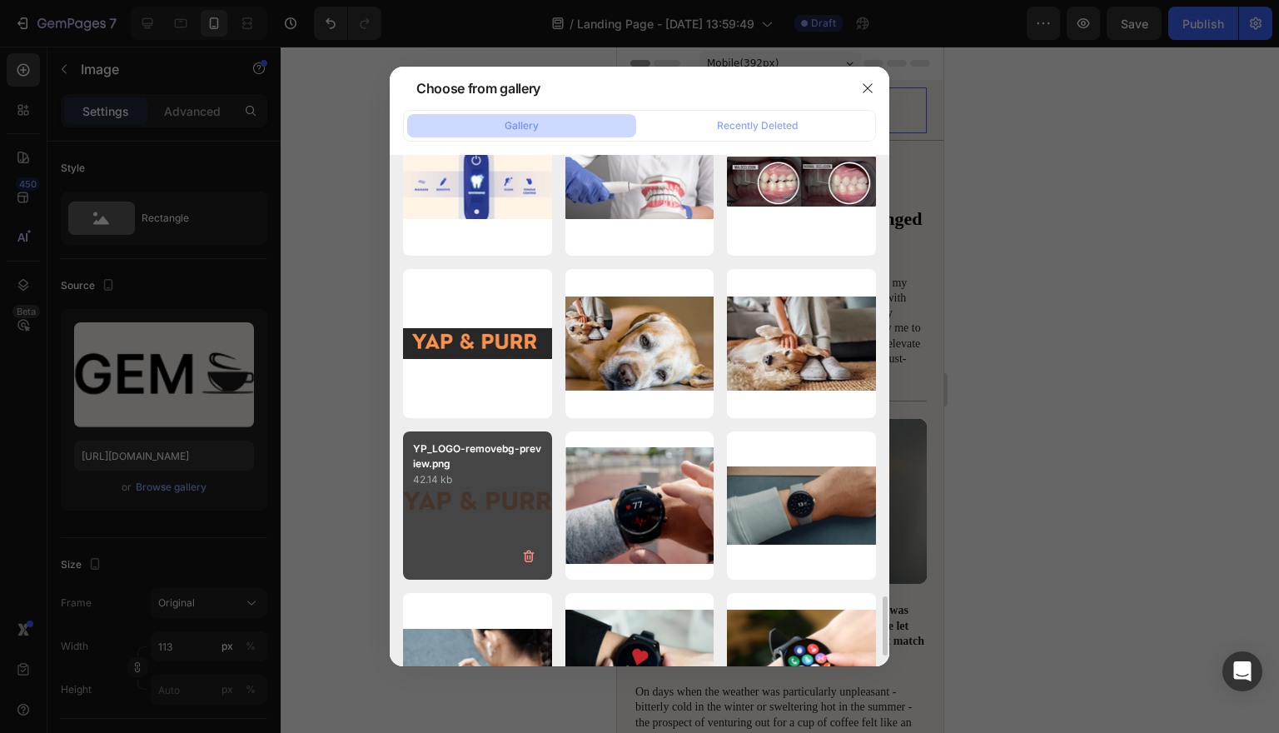
click at [520, 512] on div "YP_LOGO-removebg-preview.png 42.14 kb" at bounding box center [477, 505] width 149 height 149
type input "[URL][DOMAIN_NAME]"
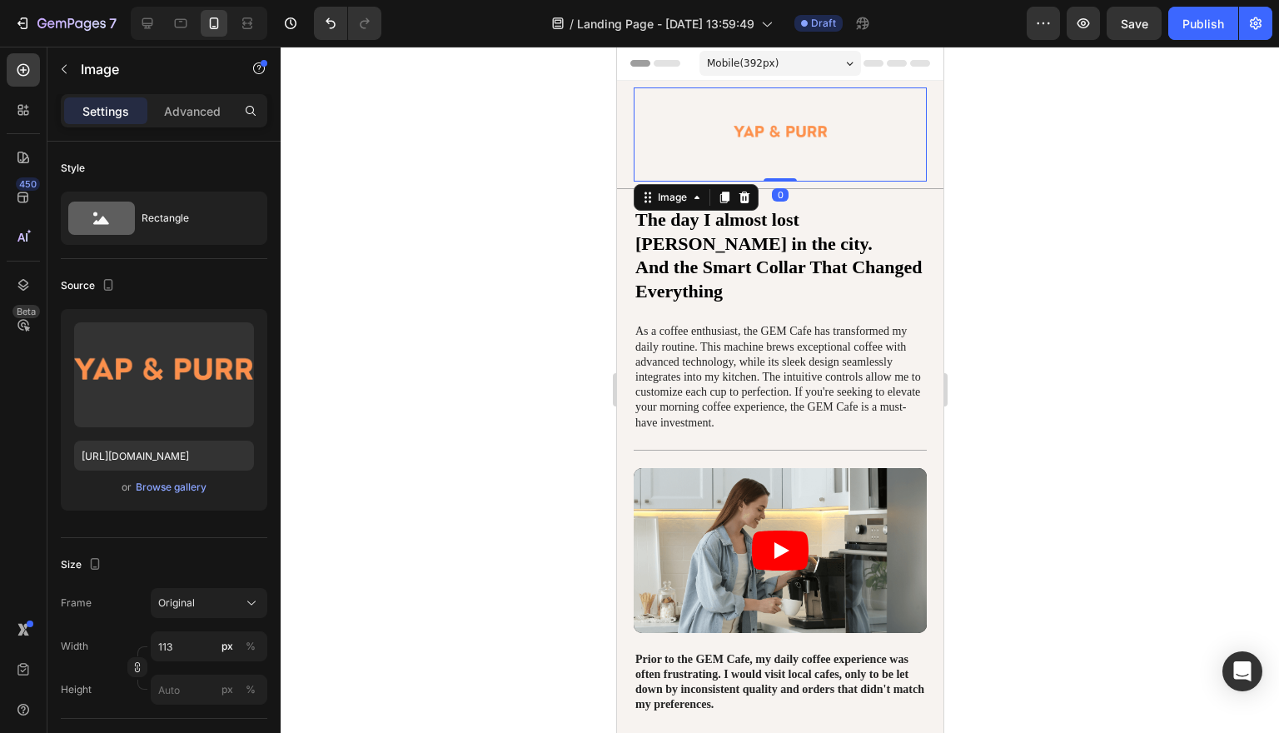
drag, startPoint x: 783, startPoint y: 177, endPoint x: 786, endPoint y: 139, distance: 38.4
click at [786, 139] on div "Image 0" at bounding box center [779, 134] width 293 height 94
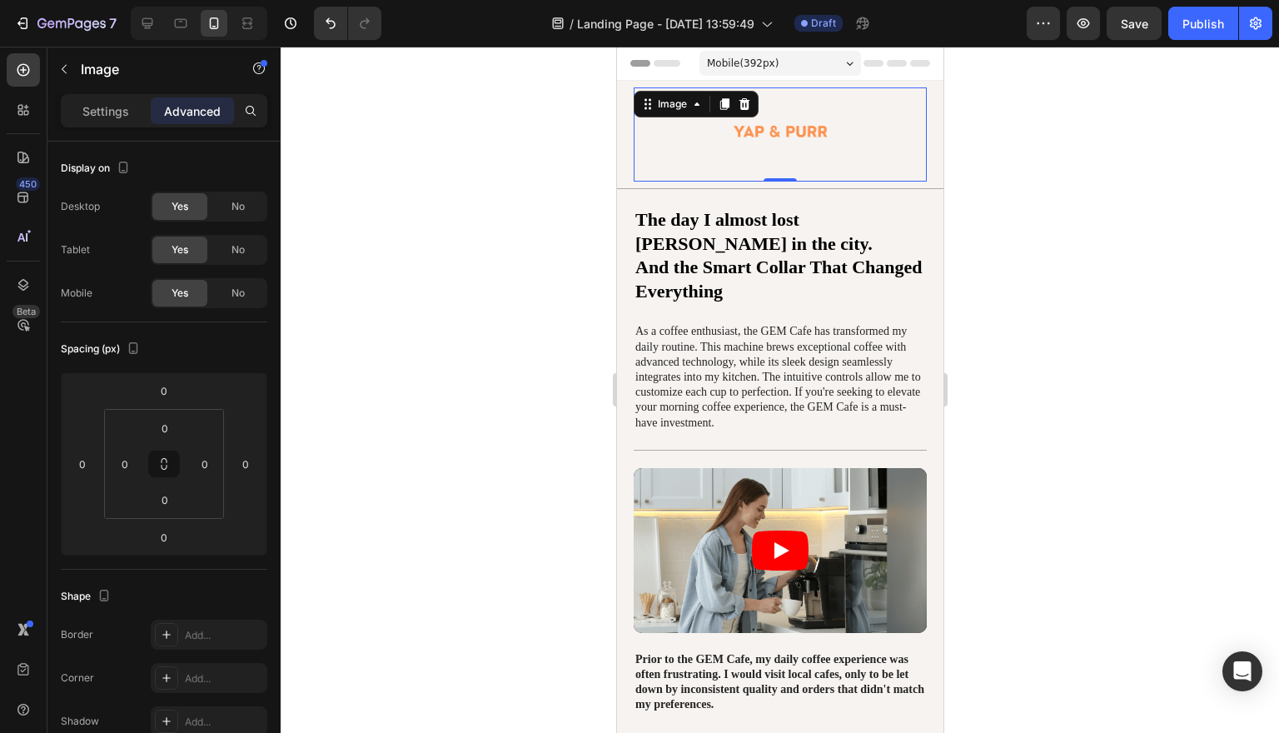
click at [1134, 154] on div at bounding box center [780, 390] width 998 height 686
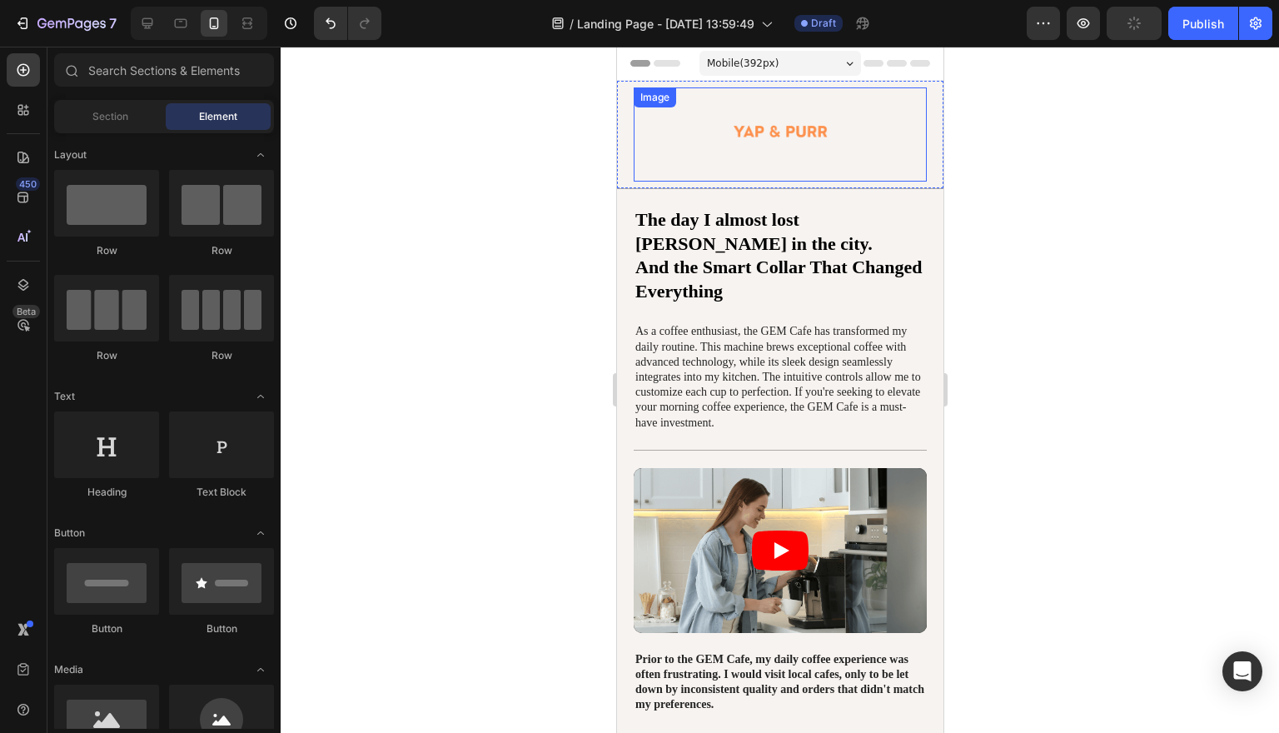
click at [864, 133] on div at bounding box center [779, 134] width 293 height 94
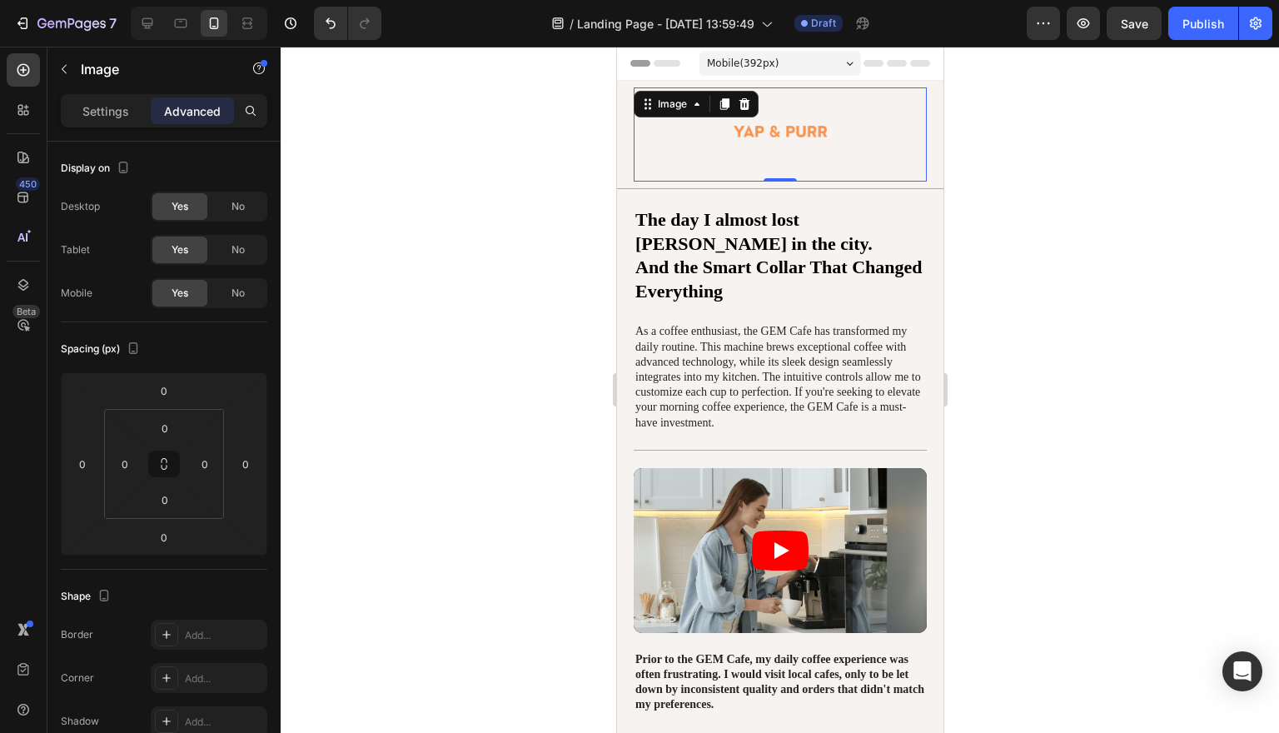
click at [868, 108] on div at bounding box center [779, 134] width 293 height 94
click at [91, 122] on div "Settings" at bounding box center [105, 110] width 83 height 27
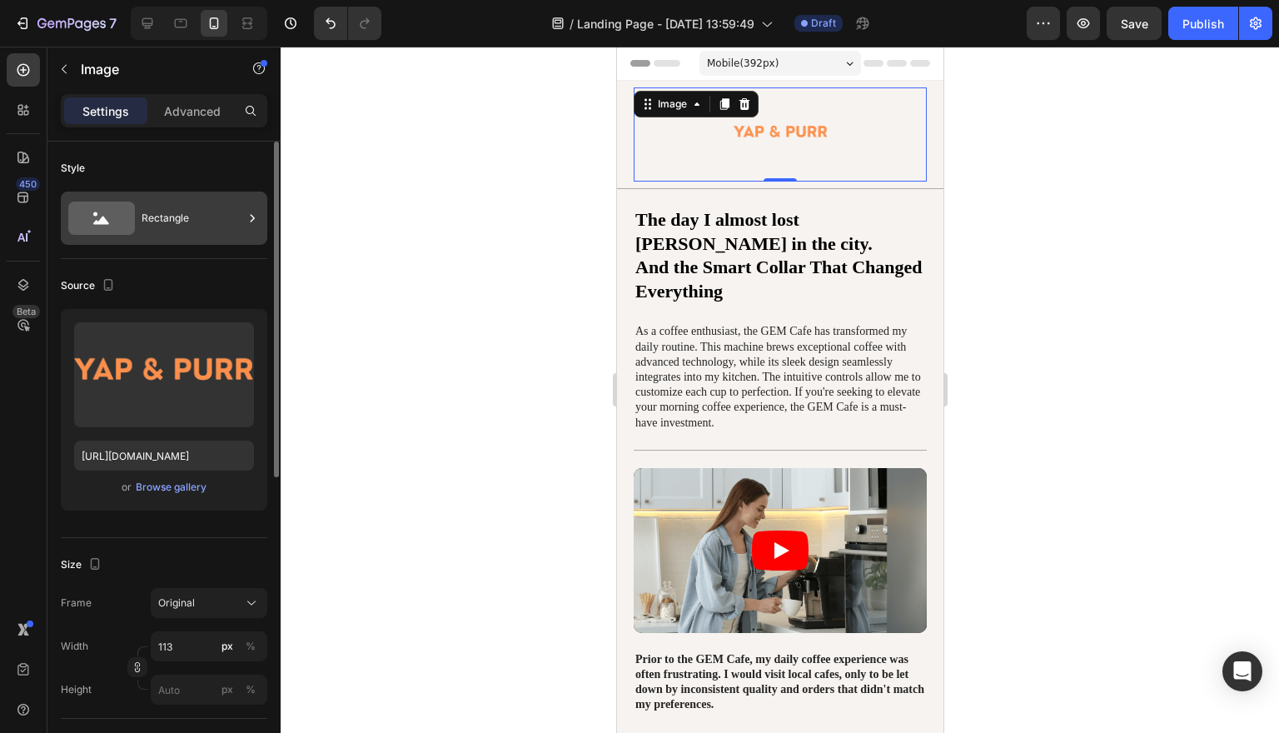
click at [244, 207] on div at bounding box center [252, 217] width 17 height 53
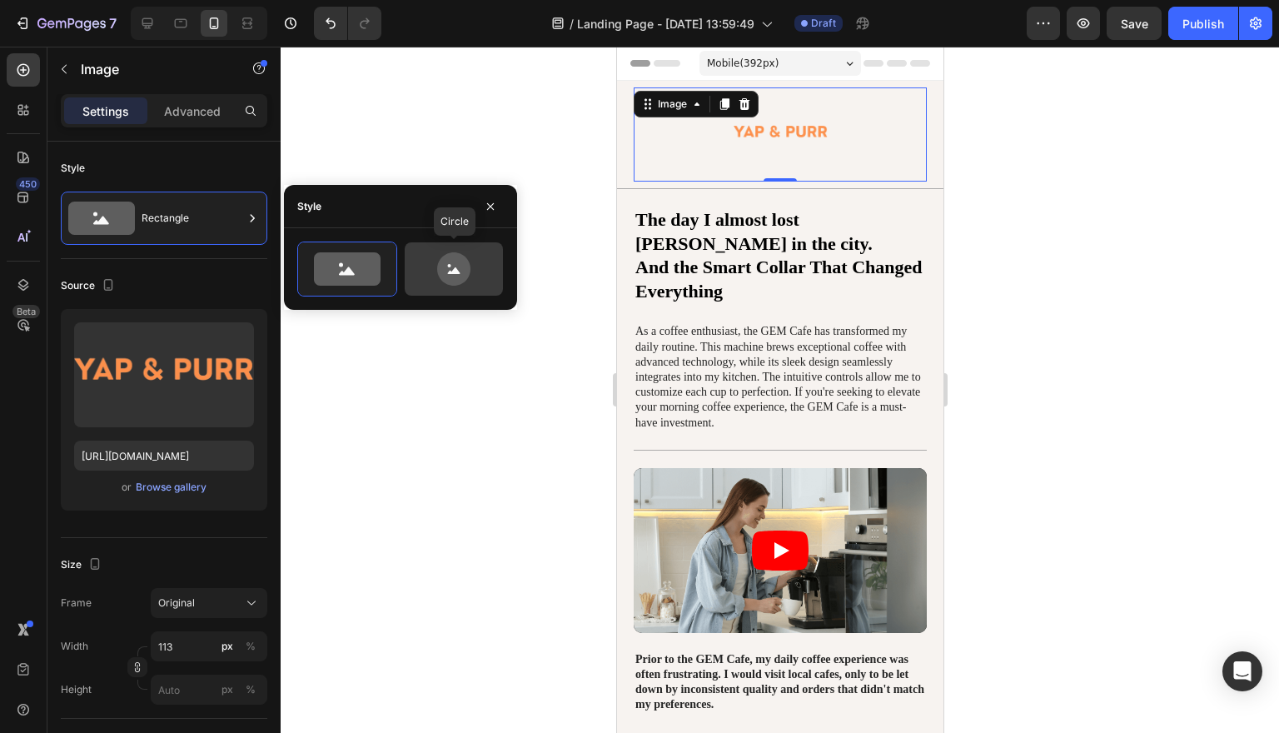
click at [460, 285] on icon at bounding box center [454, 268] width 78 height 33
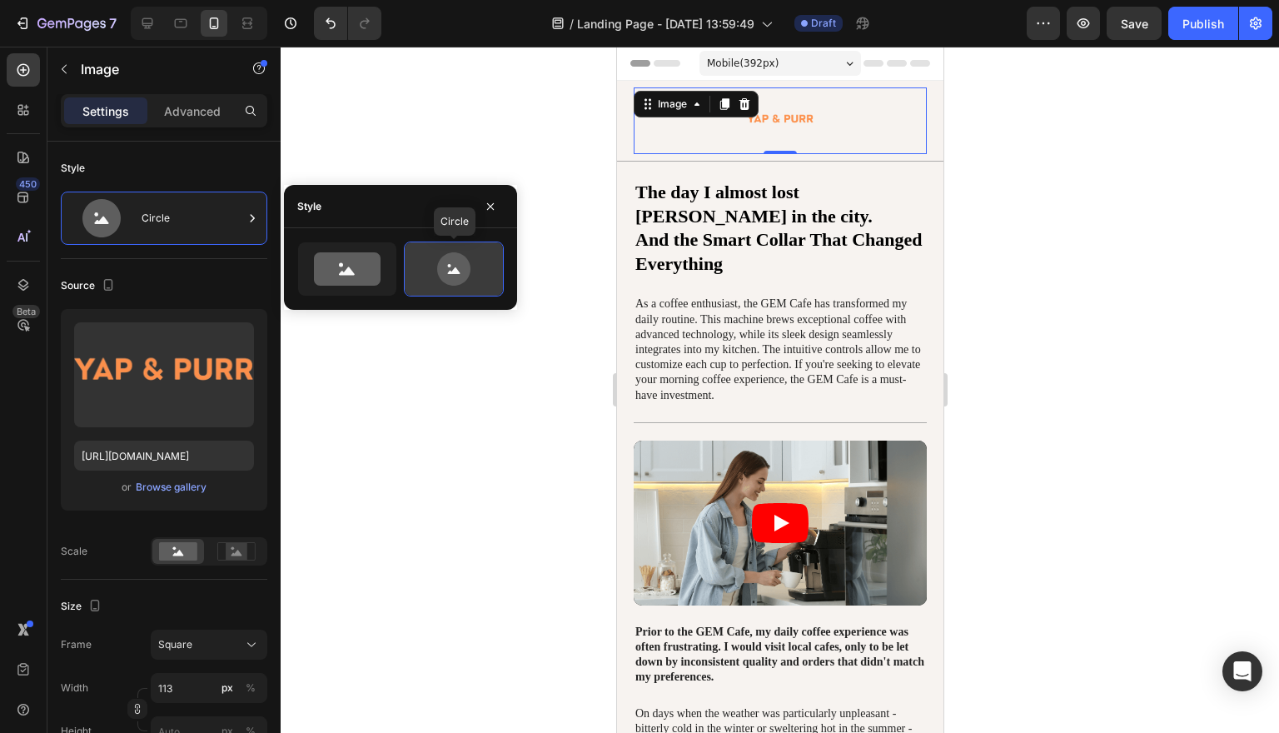
type input "80"
click at [1158, 253] on div at bounding box center [780, 390] width 998 height 686
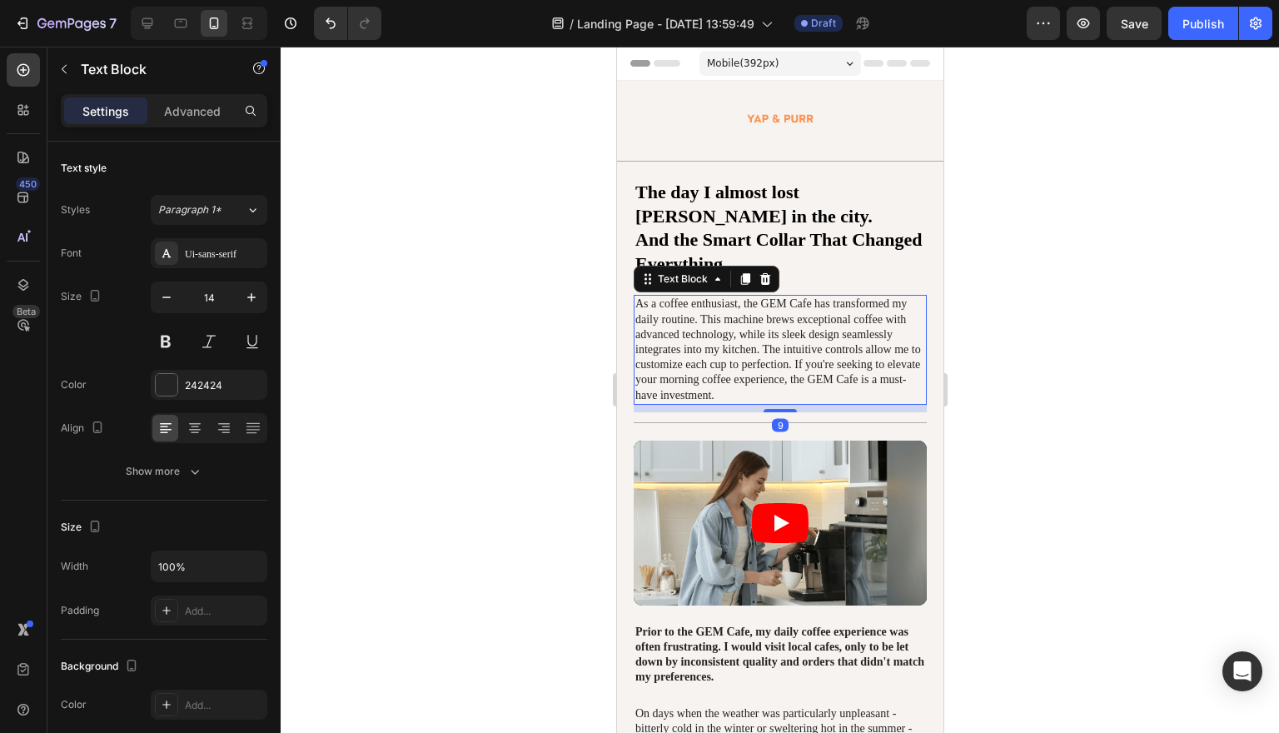
click at [716, 334] on p "As a coffee enthusiast, the GEM Cafe has transformed my daily routine. This mac…" at bounding box center [779, 349] width 290 height 106
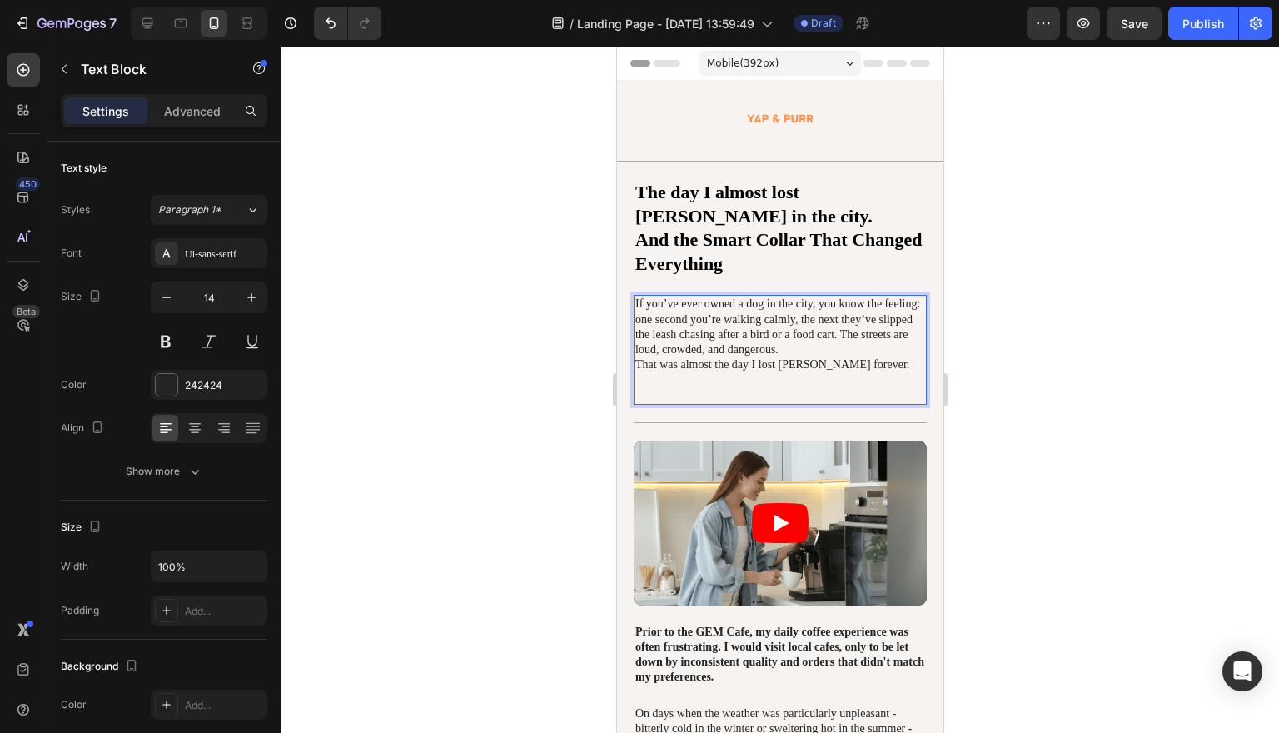
click at [694, 388] on p "Rich Text Editor. Editing area: main" at bounding box center [779, 395] width 290 height 15
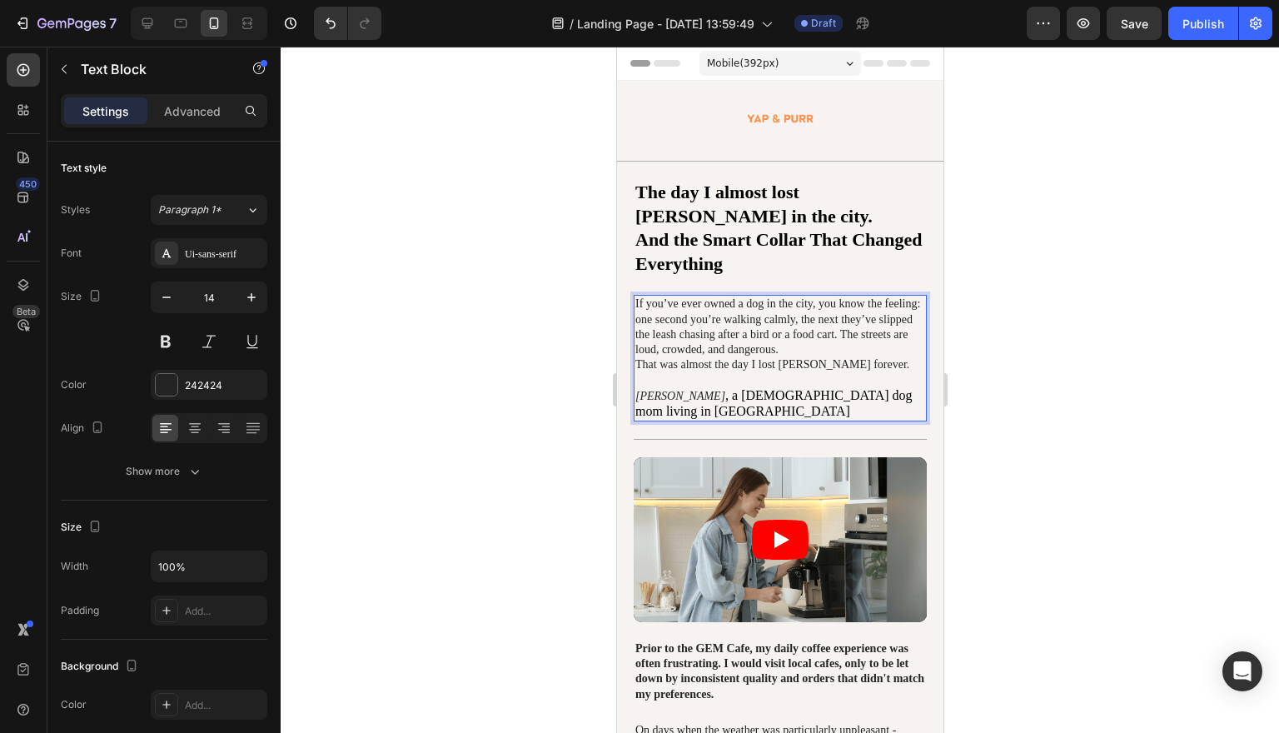
click at [1123, 313] on div at bounding box center [780, 390] width 998 height 686
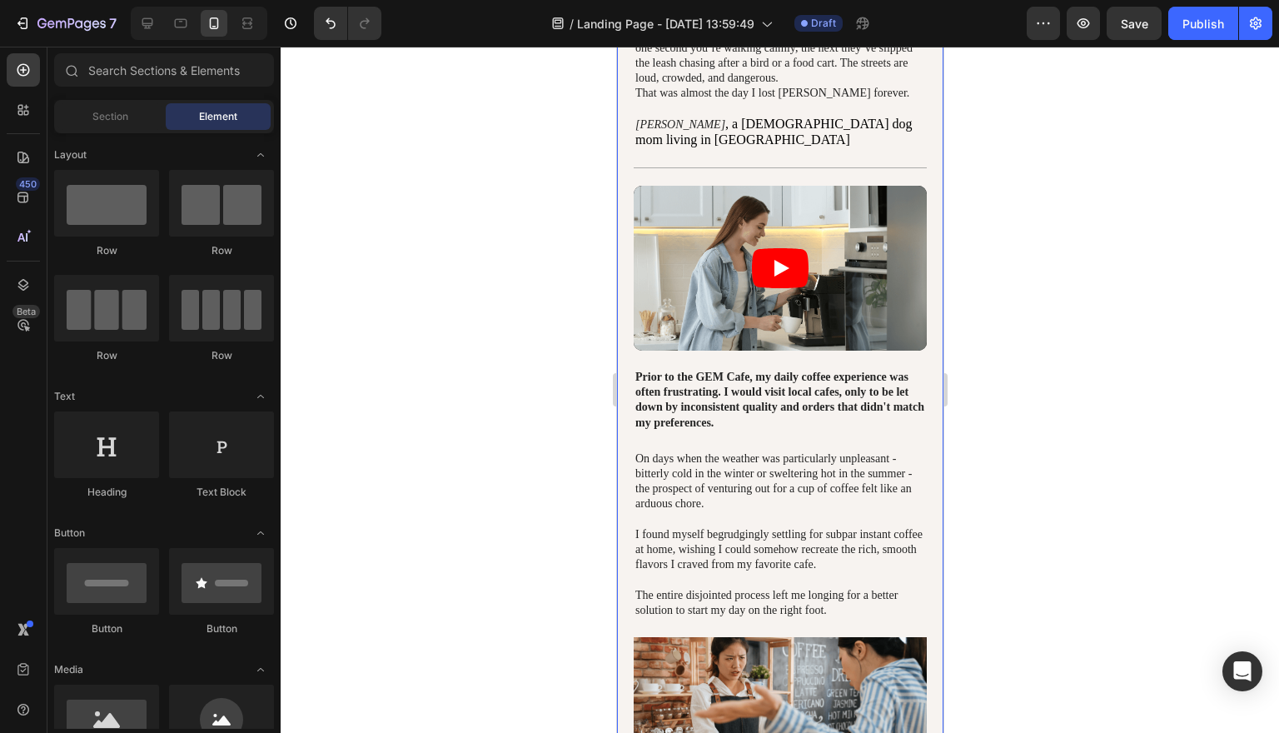
scroll to position [225, 0]
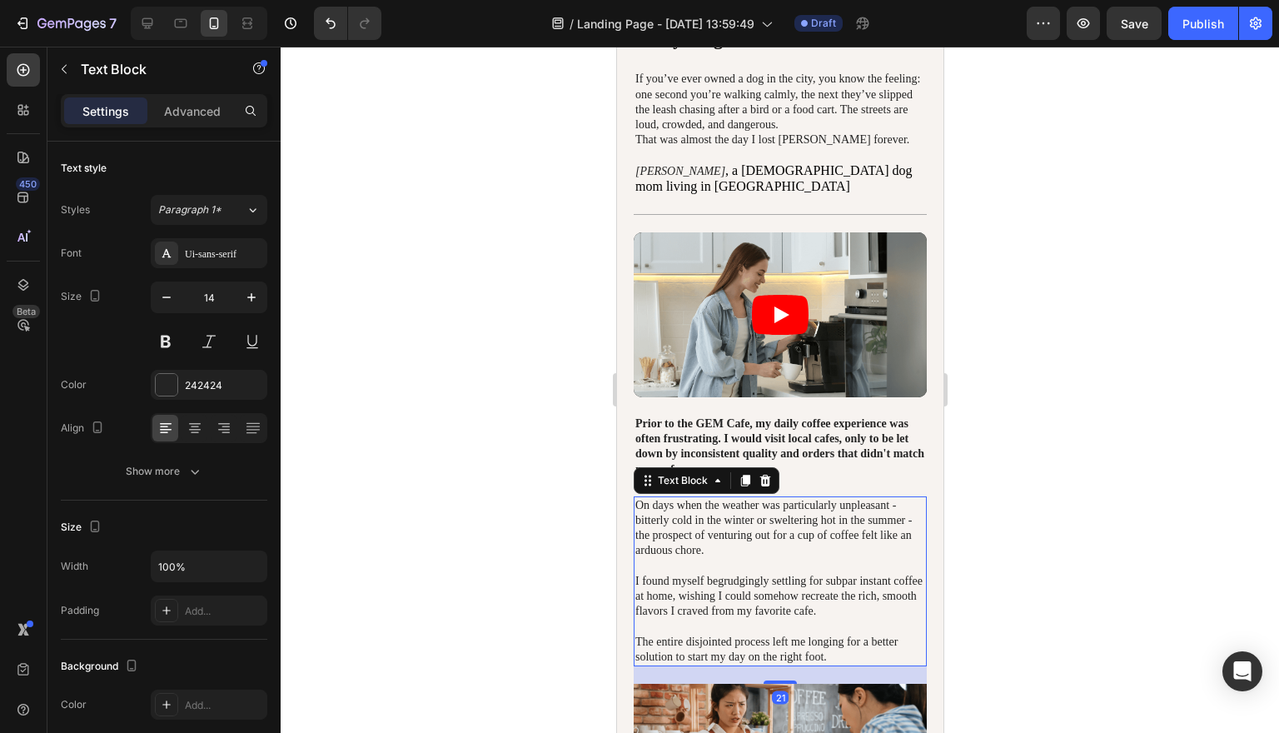
click at [777, 510] on p "On days when the weather was particularly unpleasant - bitterly cold in the win…" at bounding box center [779, 581] width 290 height 167
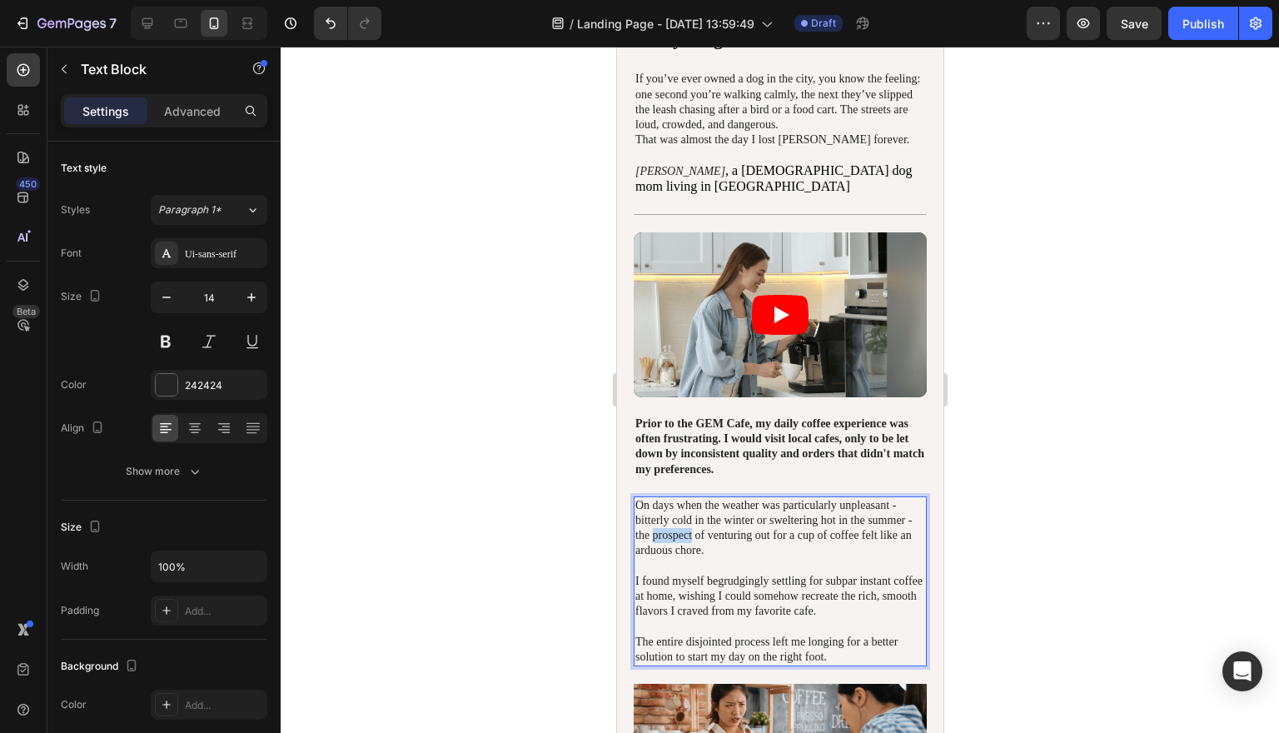
click at [777, 510] on p "On days when the weather was particularly unpleasant - bitterly cold in the win…" at bounding box center [779, 581] width 290 height 167
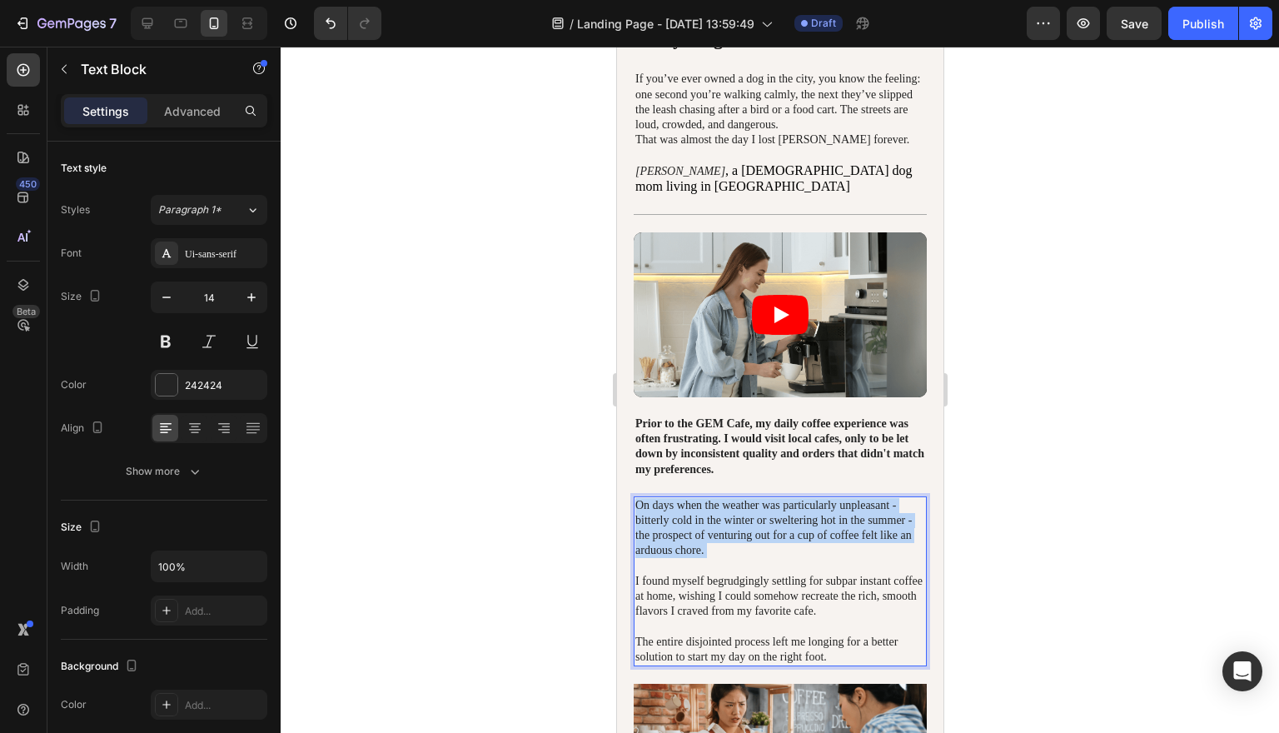
click at [777, 510] on p "On days when the weather was particularly unpleasant - bitterly cold in the win…" at bounding box center [779, 581] width 290 height 167
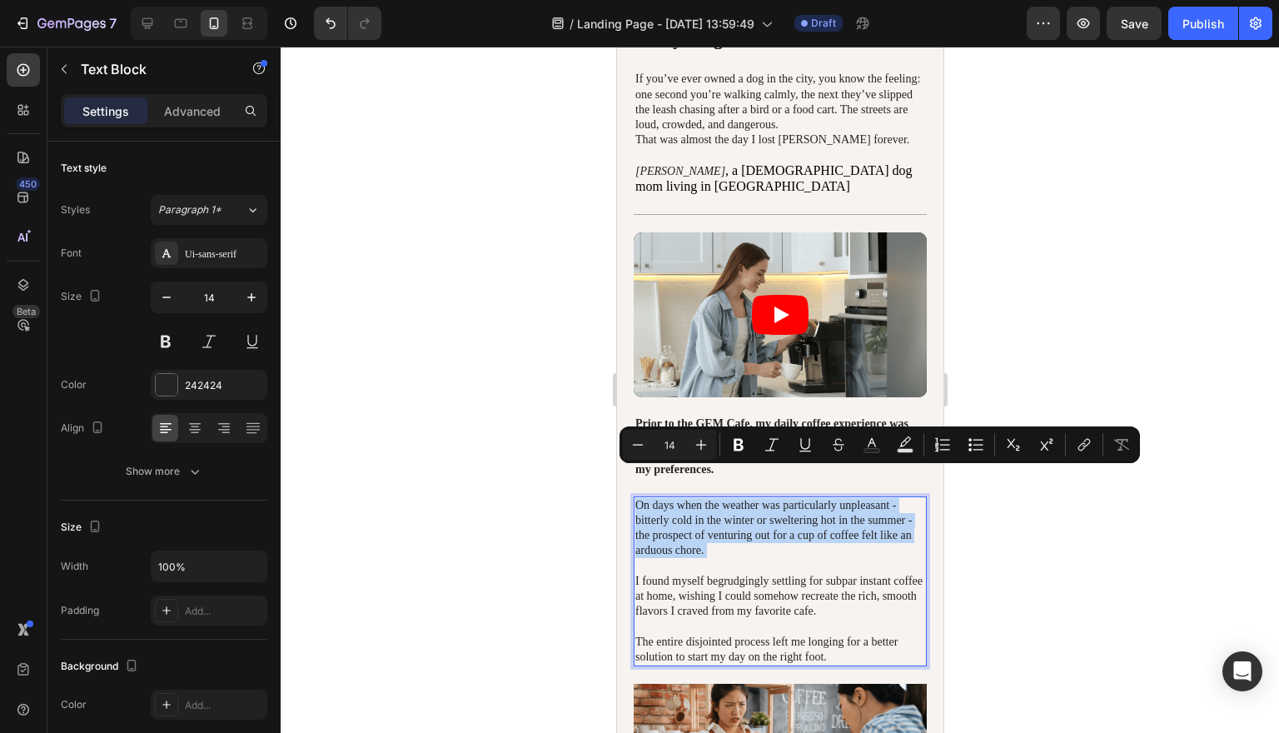
click at [777, 510] on p "On days when the weather was particularly unpleasant - bitterly cold in the win…" at bounding box center [779, 581] width 290 height 167
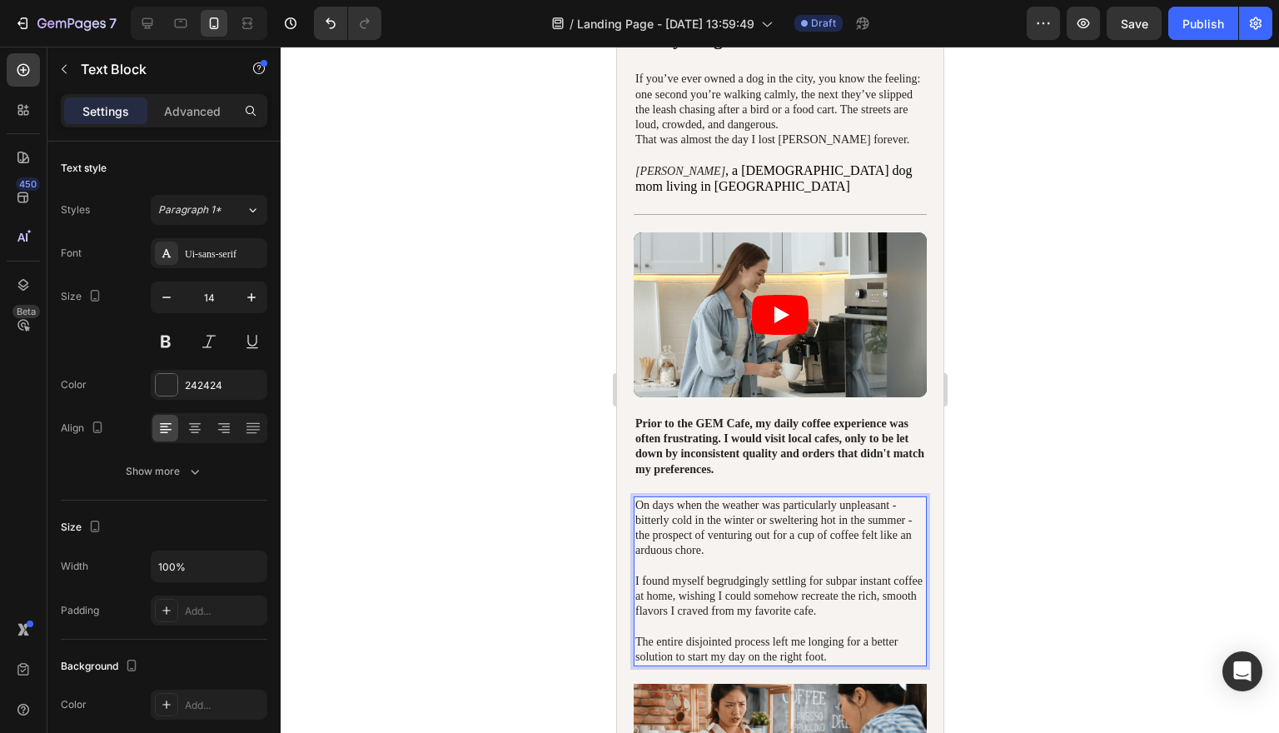
click at [892, 644] on p "On days when the weather was particularly unpleasant - bitterly cold in the win…" at bounding box center [779, 581] width 290 height 167
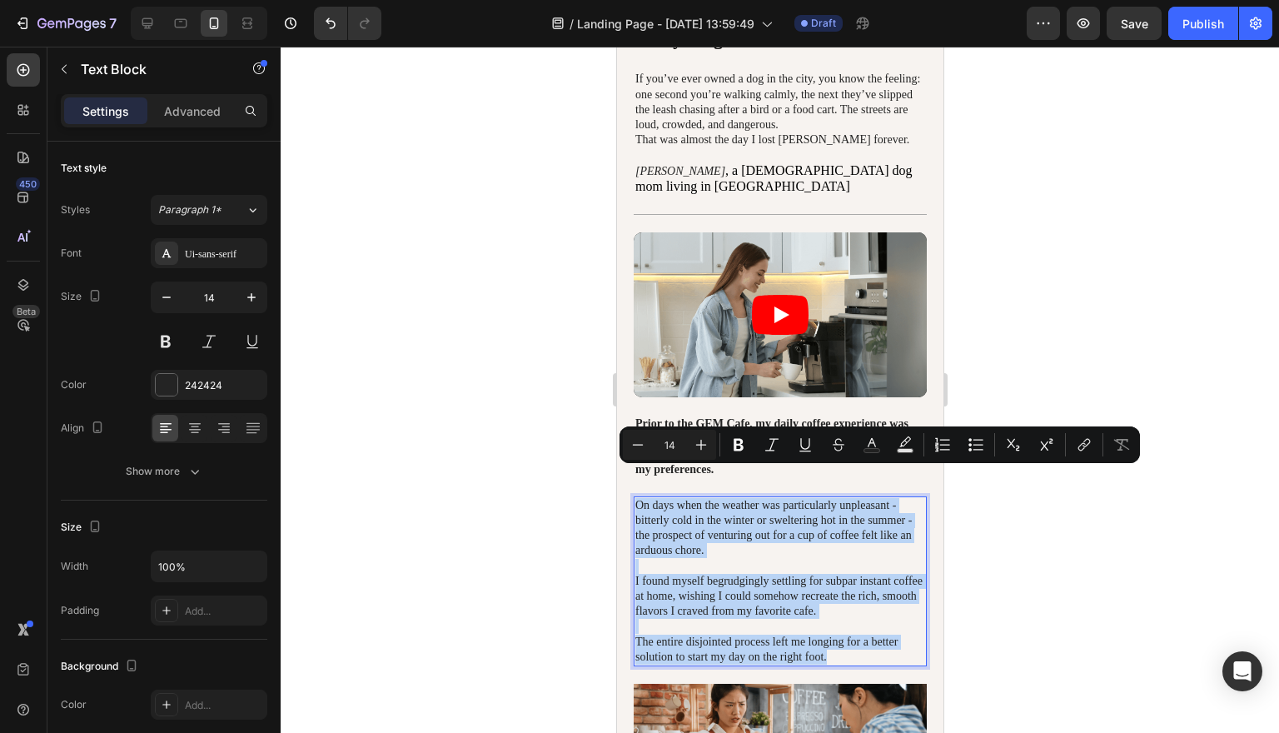
drag, startPoint x: 892, startPoint y: 644, endPoint x: 634, endPoint y: 475, distance: 308.5
click at [634, 496] on div "On days when the weather was particularly unpleasant - bitterly cold in the win…" at bounding box center [779, 581] width 293 height 170
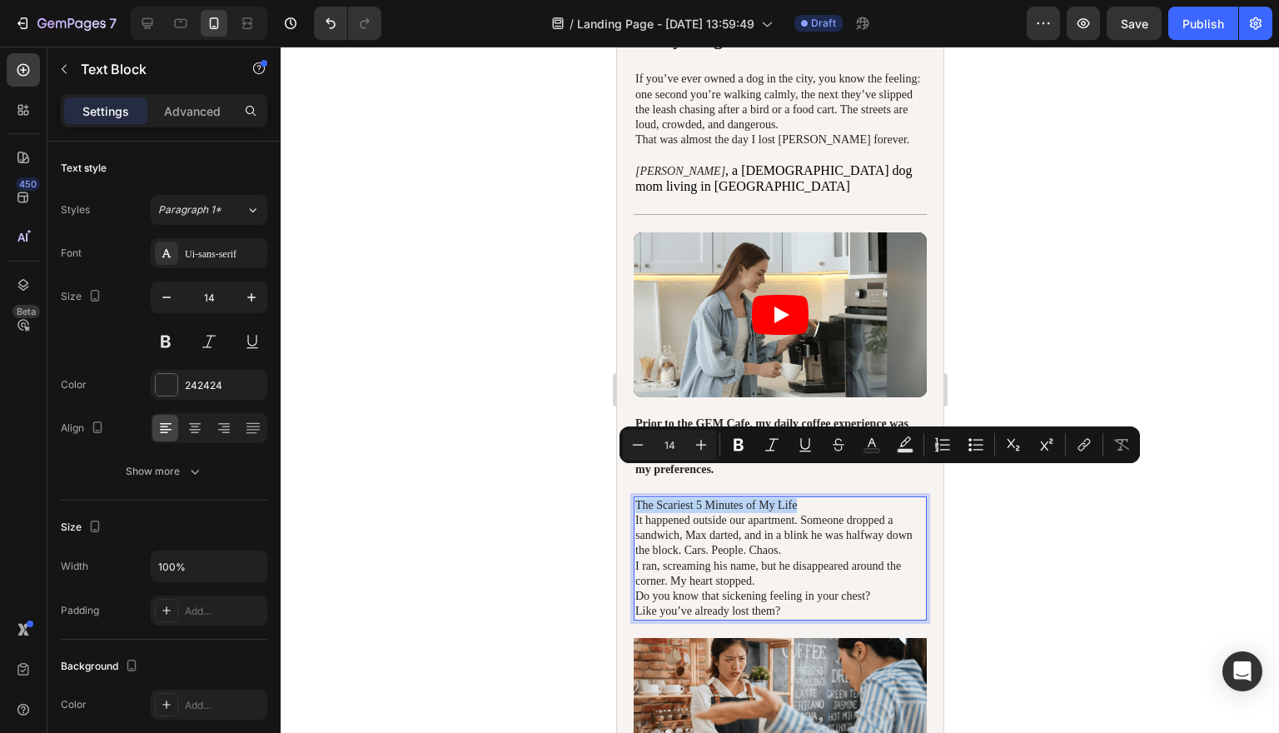
drag, startPoint x: 818, startPoint y: 475, endPoint x: 637, endPoint y: 480, distance: 181.6
click at [637, 498] on p "The Scariest 5 Minutes of My Life" at bounding box center [779, 505] width 290 height 15
copy p "The Scariest 5 Minutes of My Life"
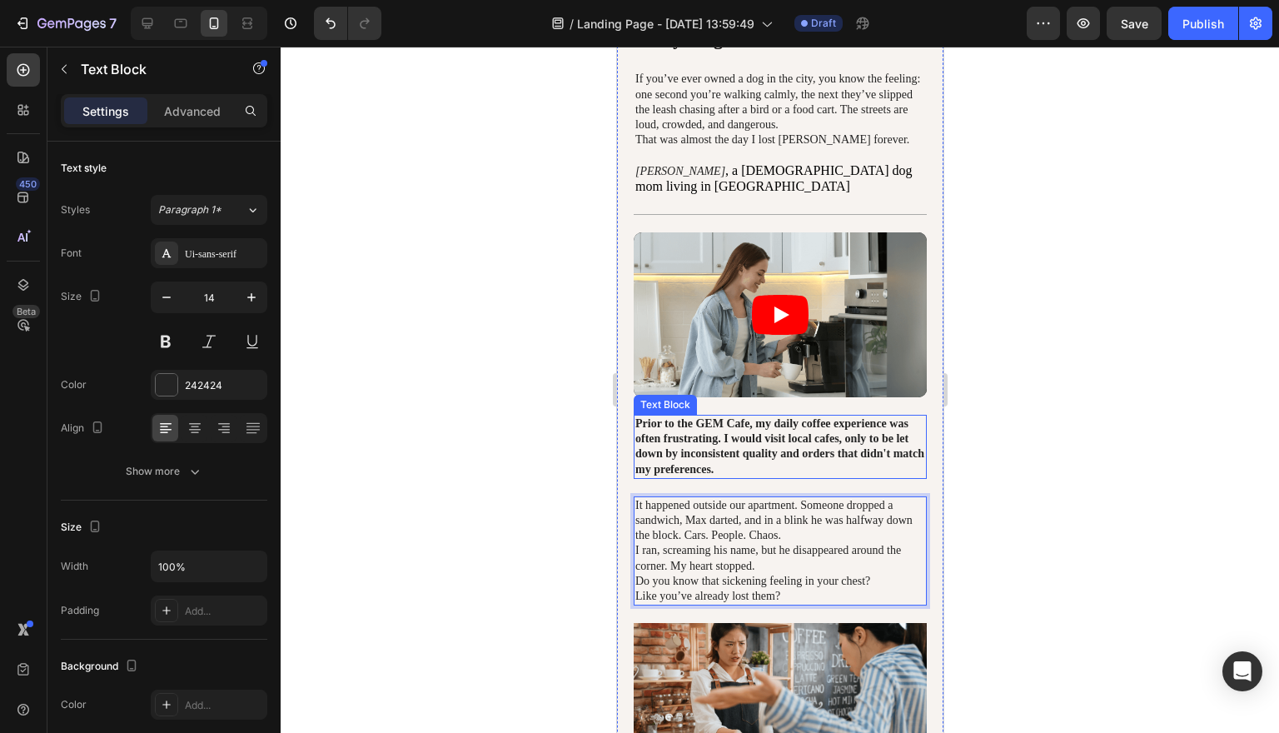
click at [759, 430] on p "Prior to the GEM Cafe, my daily coffee experience was often frustrating. I woul…" at bounding box center [779, 446] width 290 height 61
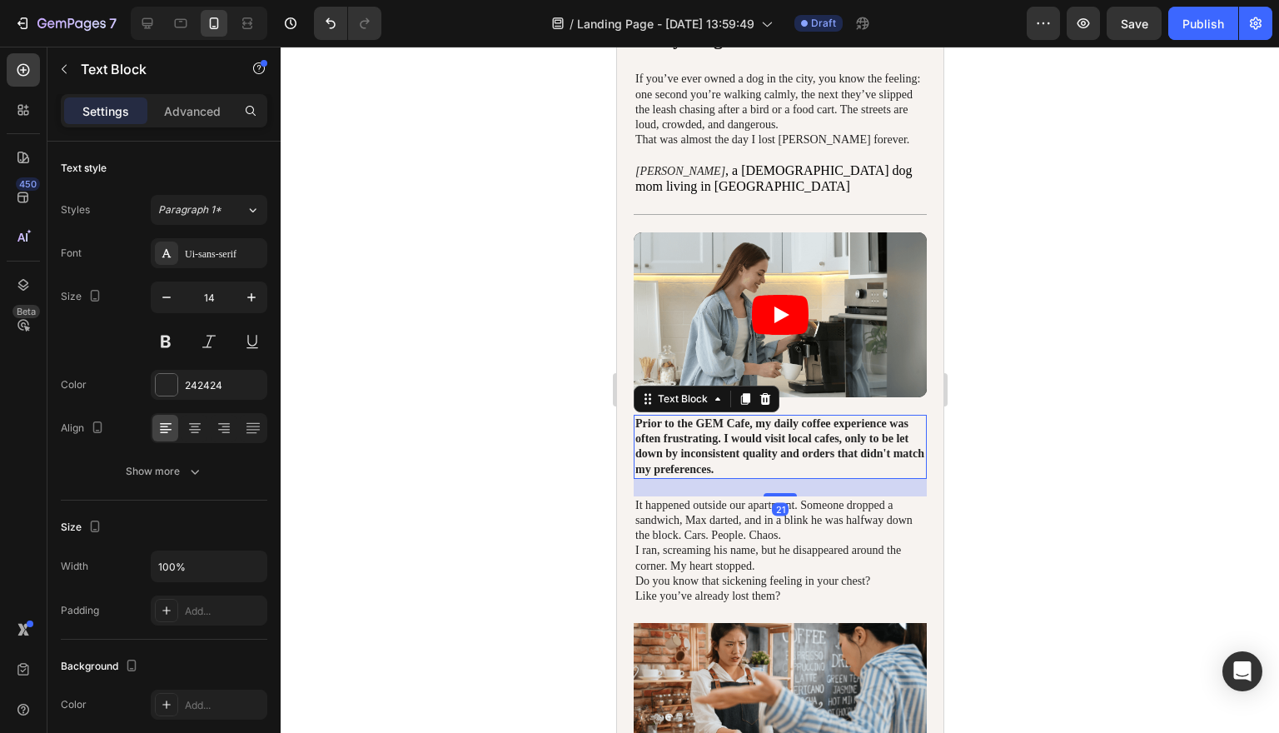
click at [770, 422] on p "Prior to the GEM Cafe, my daily coffee experience was often frustrating. I woul…" at bounding box center [779, 446] width 290 height 61
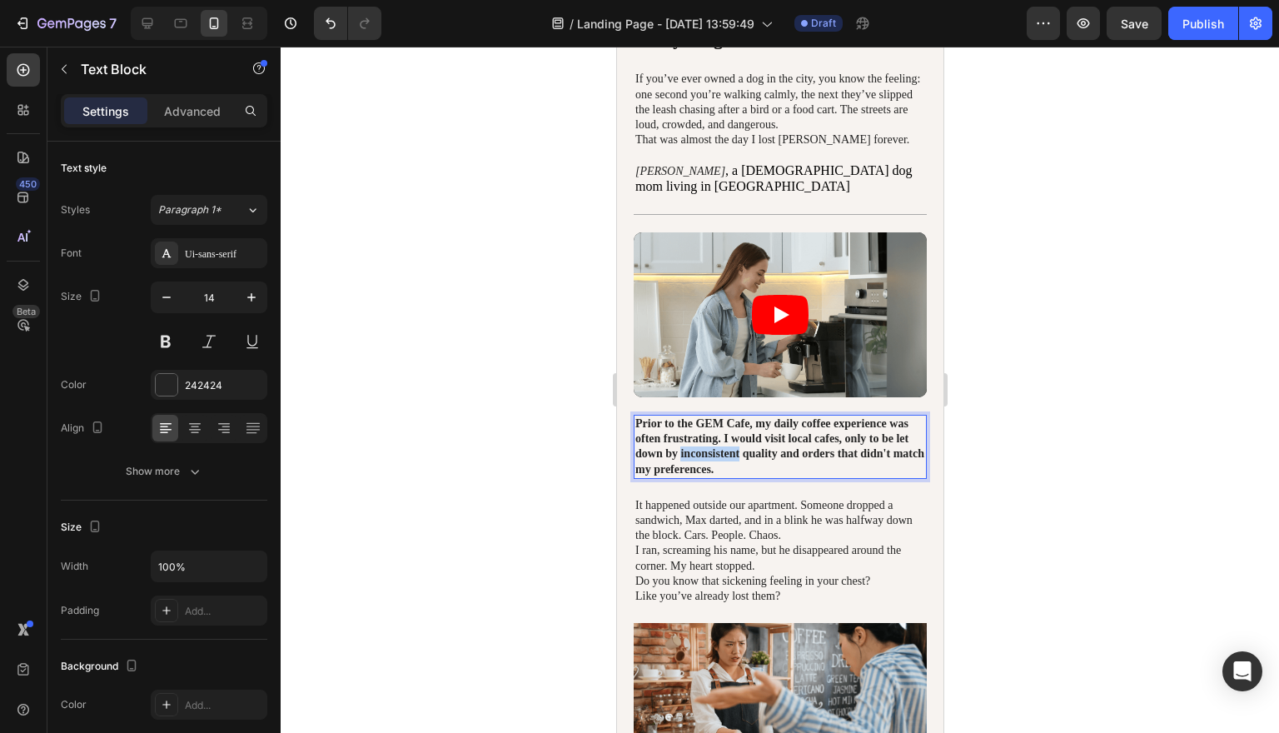
click at [770, 422] on p "Prior to the GEM Cafe, my daily coffee experience was often frustrating. I woul…" at bounding box center [779, 446] width 290 height 61
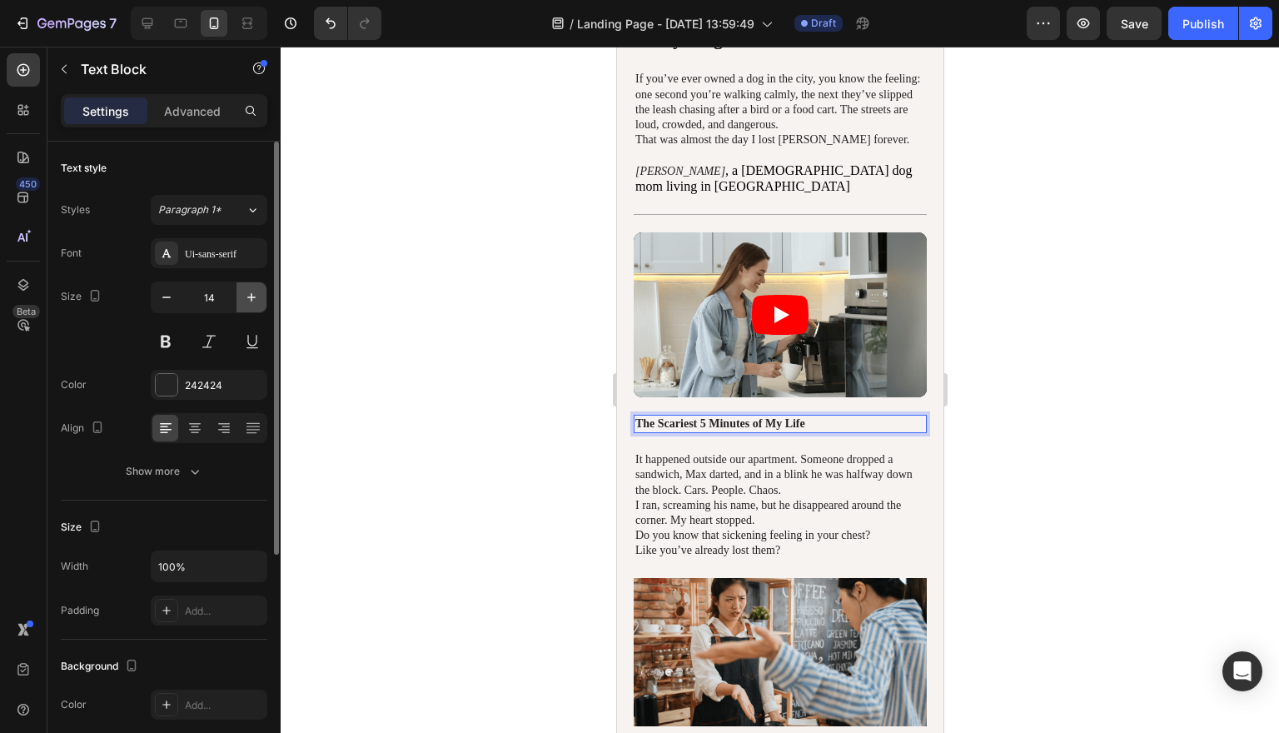
click at [252, 291] on icon "button" at bounding box center [251, 297] width 17 height 17
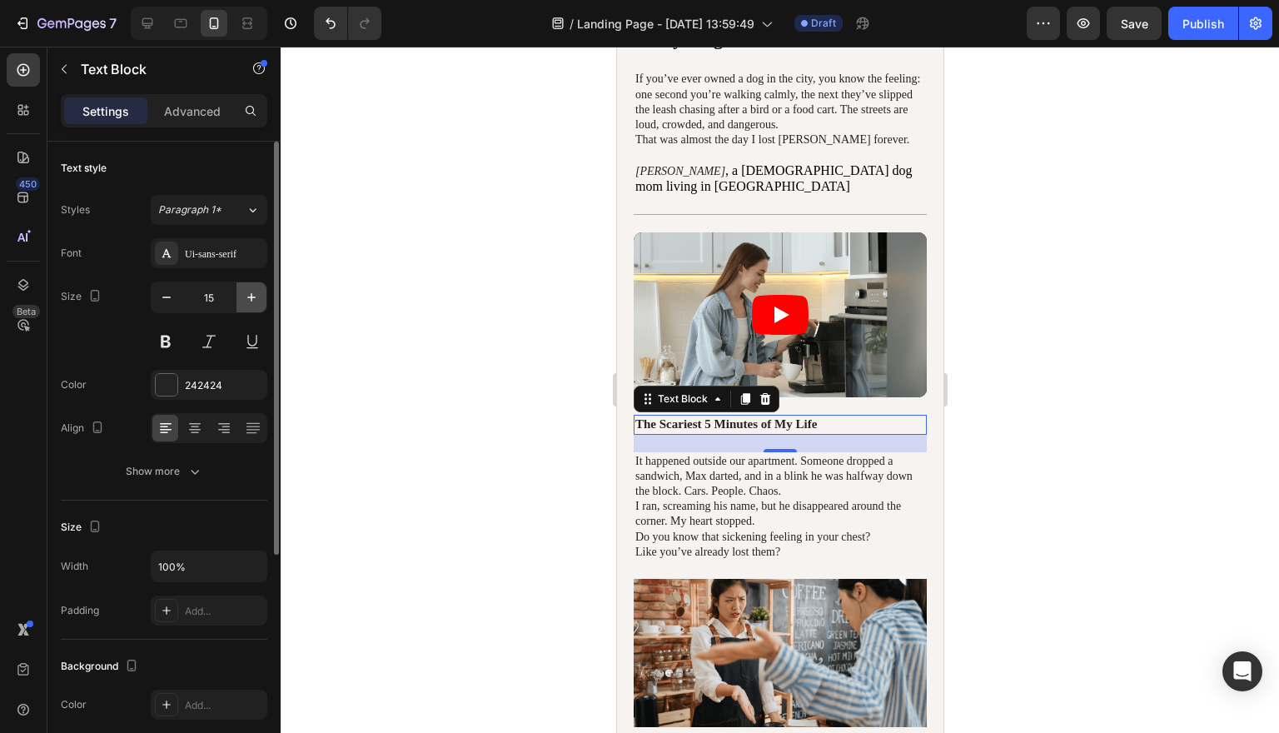
click at [252, 291] on icon "button" at bounding box center [251, 297] width 17 height 17
type input "16"
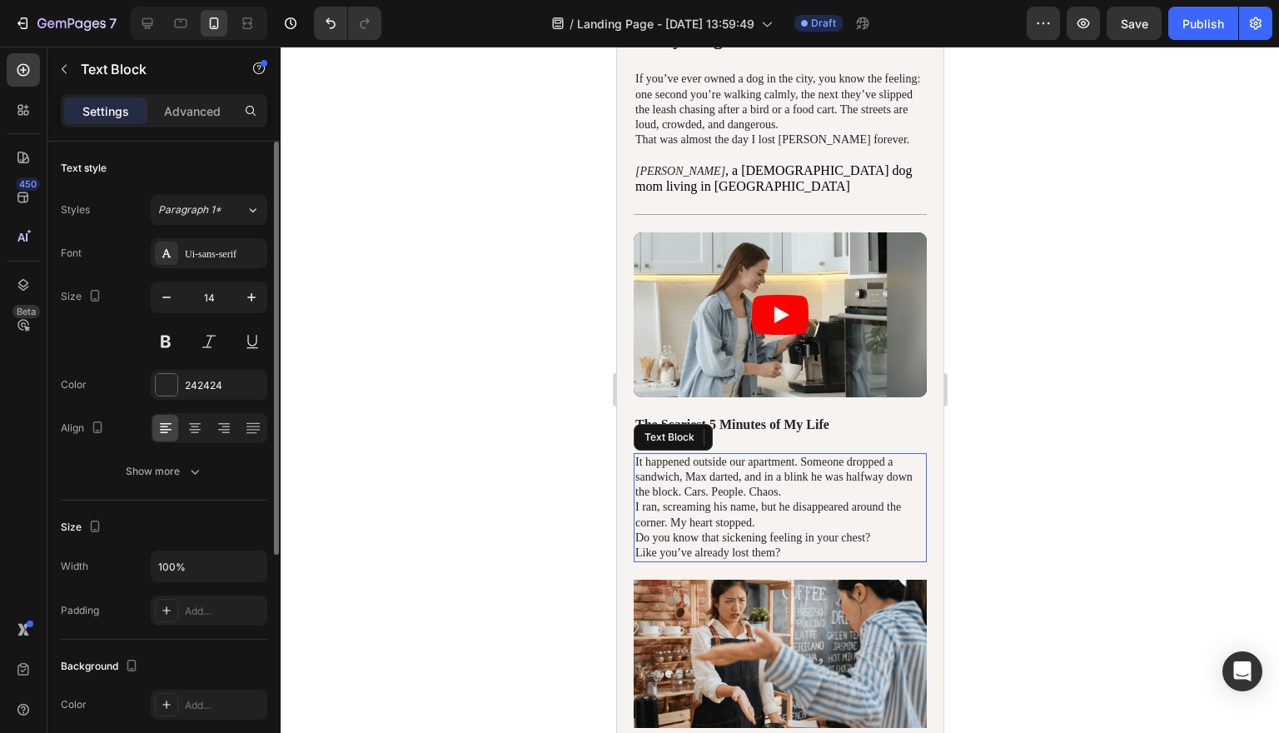
click at [810, 530] on p "Do you know that sickening feeling in your chest? Like you’ve already lost them?" at bounding box center [779, 545] width 290 height 30
click at [1099, 490] on div at bounding box center [780, 390] width 998 height 686
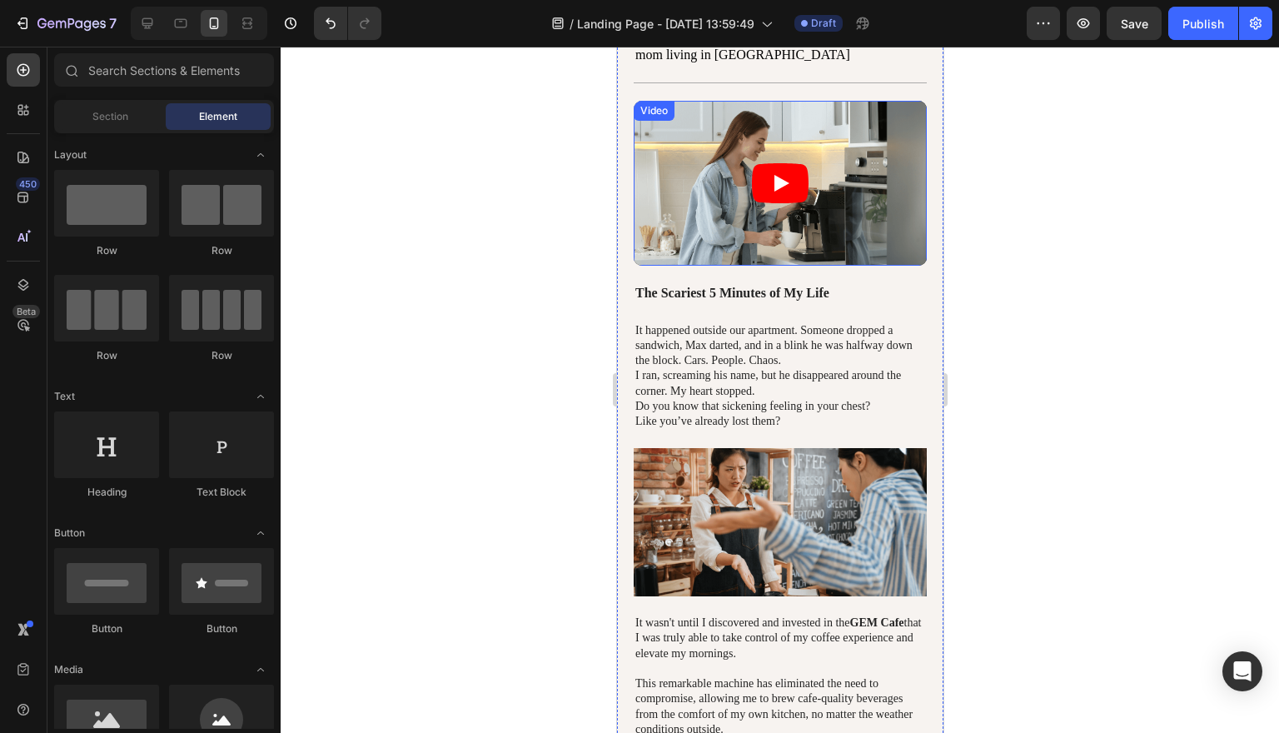
scroll to position [370, 0]
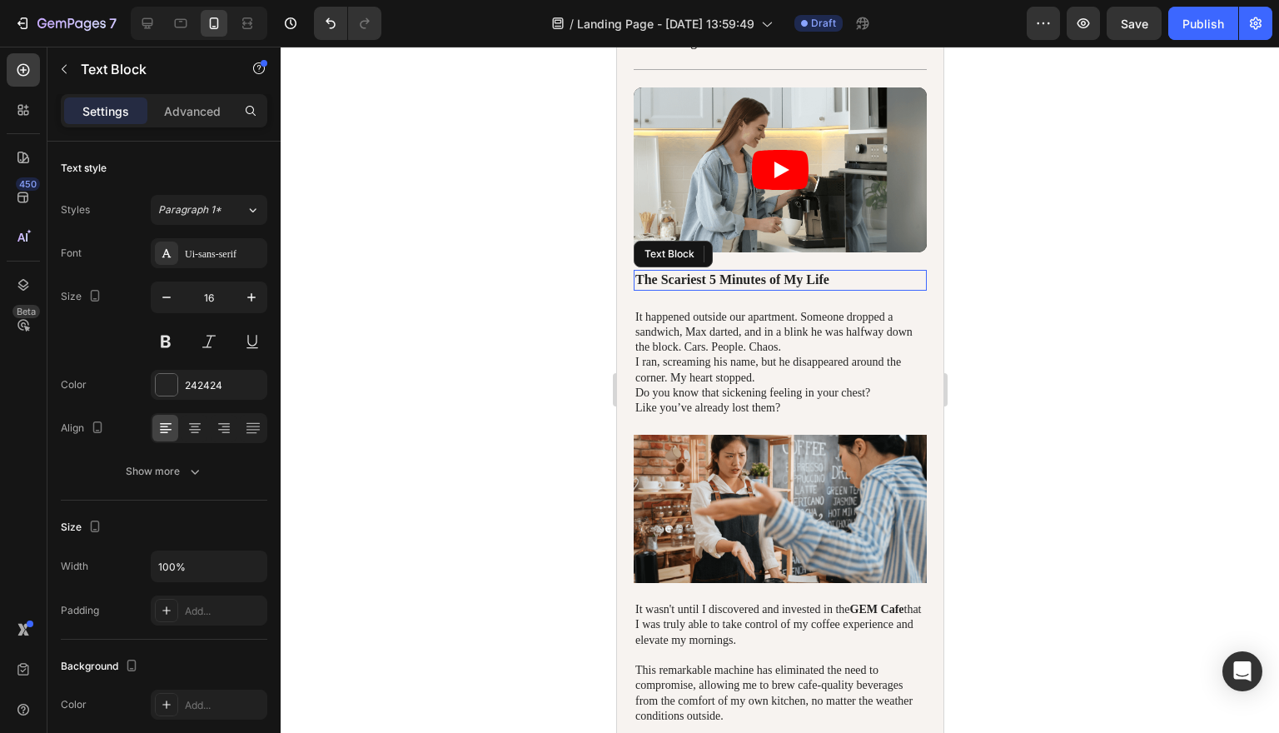
click at [758, 271] on p "The Scariest 5 Minutes of My Life" at bounding box center [779, 279] width 290 height 17
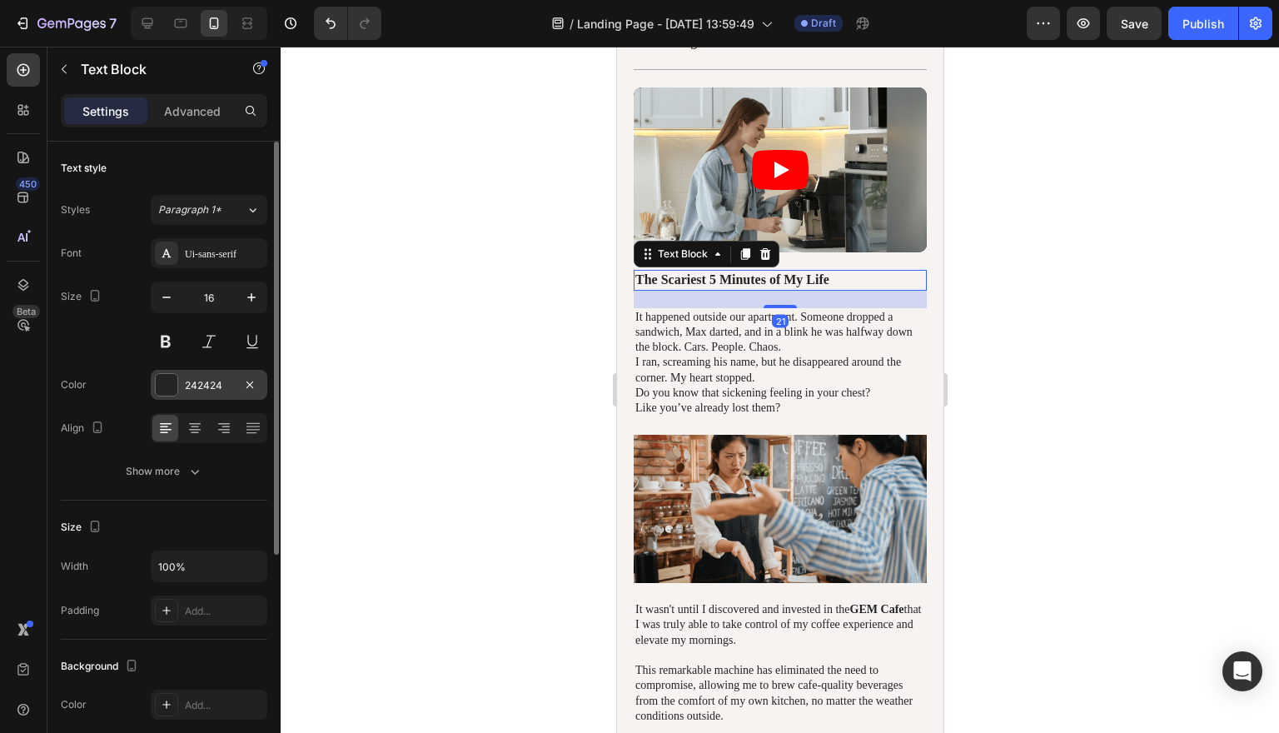
click at [165, 387] on div at bounding box center [167, 385] width 22 height 22
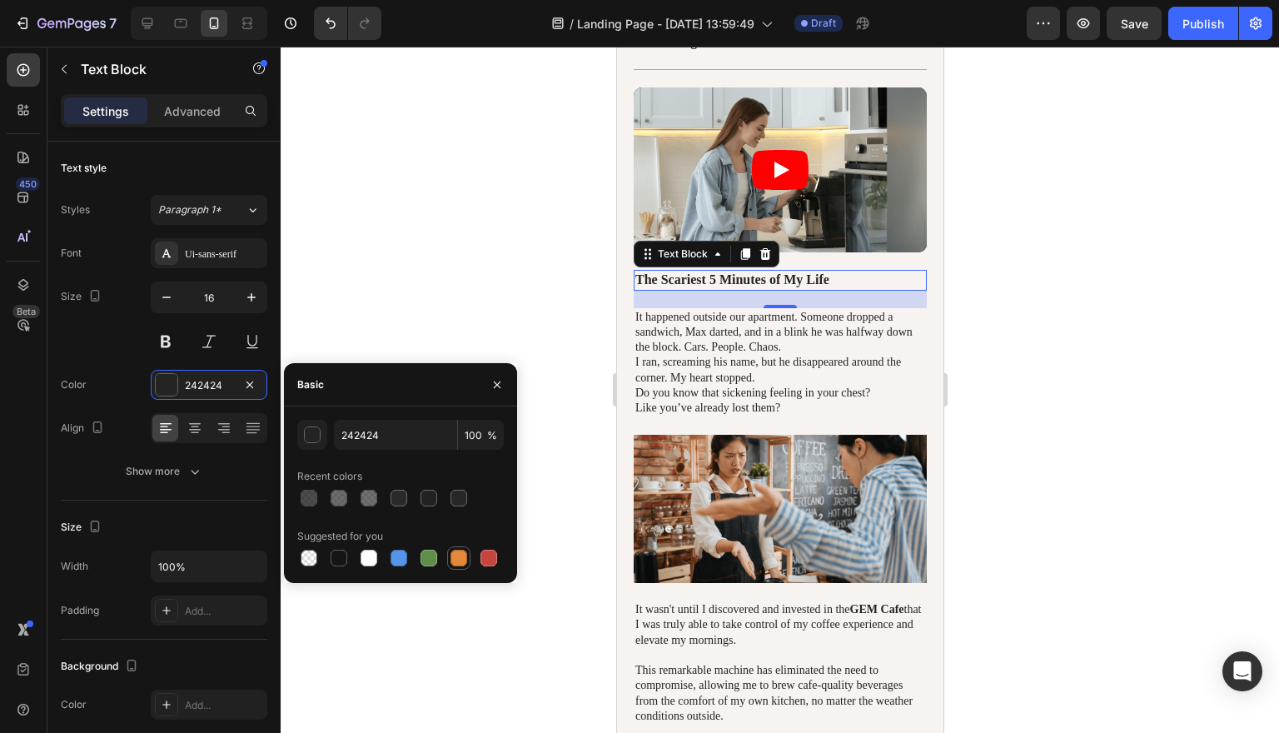
click at [465, 558] on div at bounding box center [458, 557] width 17 height 17
type input "E4893A"
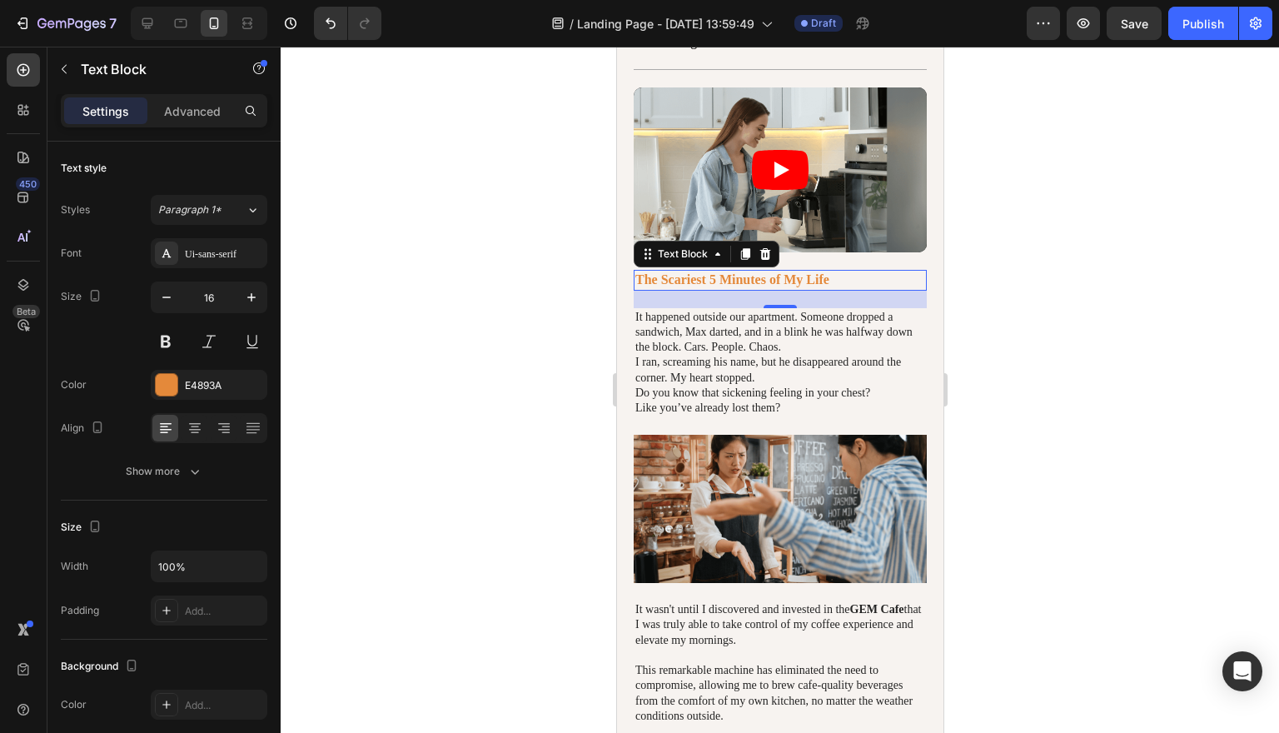
click at [1172, 396] on div at bounding box center [780, 390] width 998 height 686
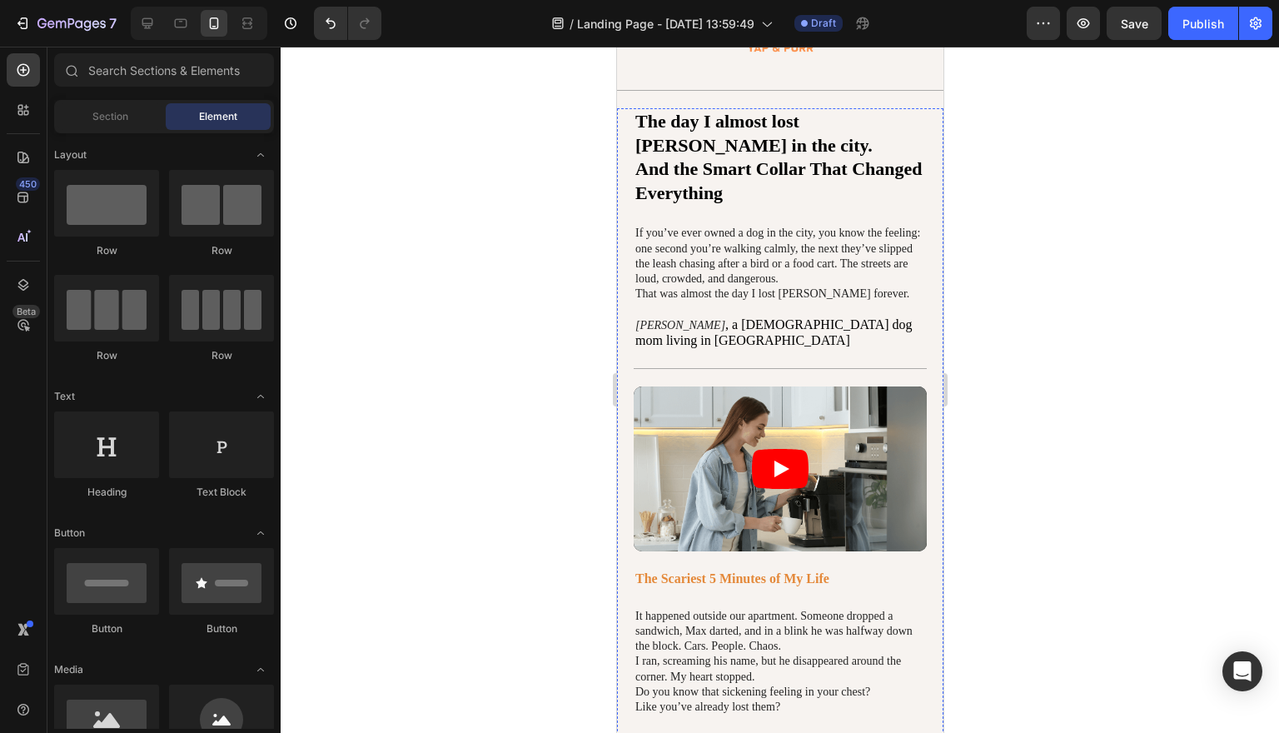
scroll to position [68, 0]
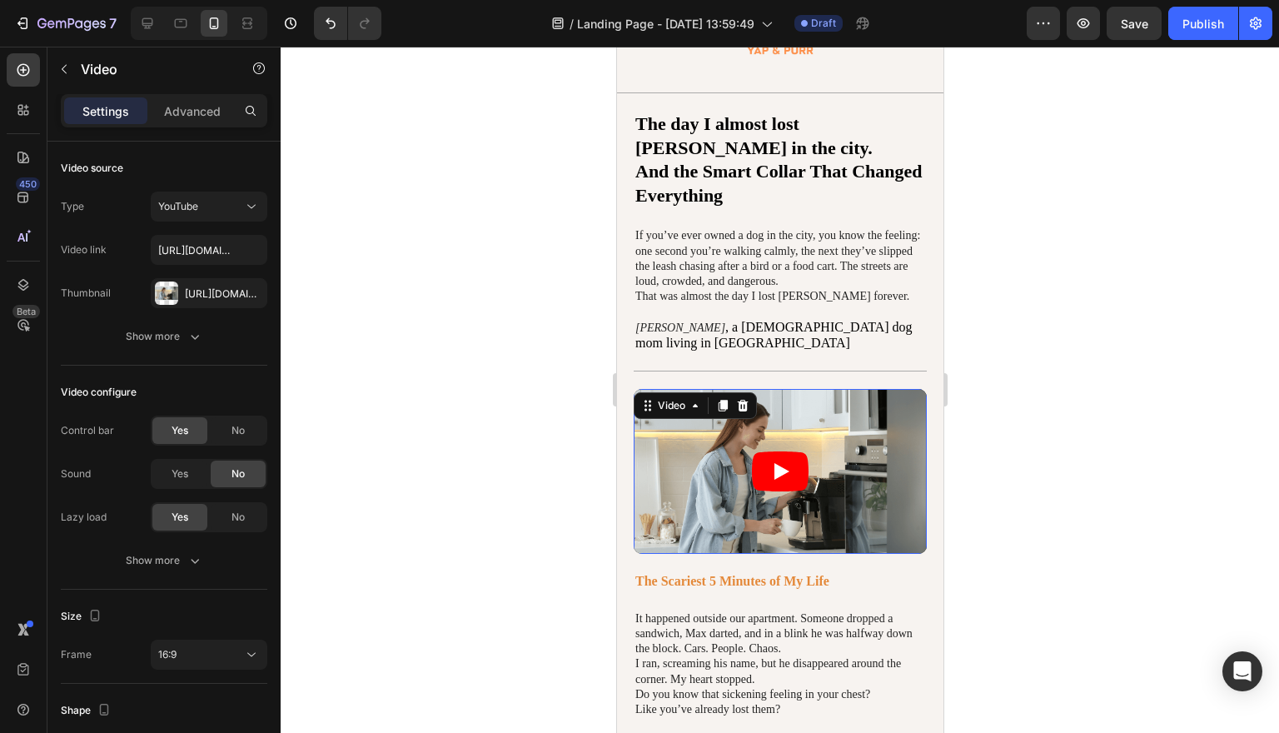
click at [822, 462] on article at bounding box center [779, 471] width 293 height 165
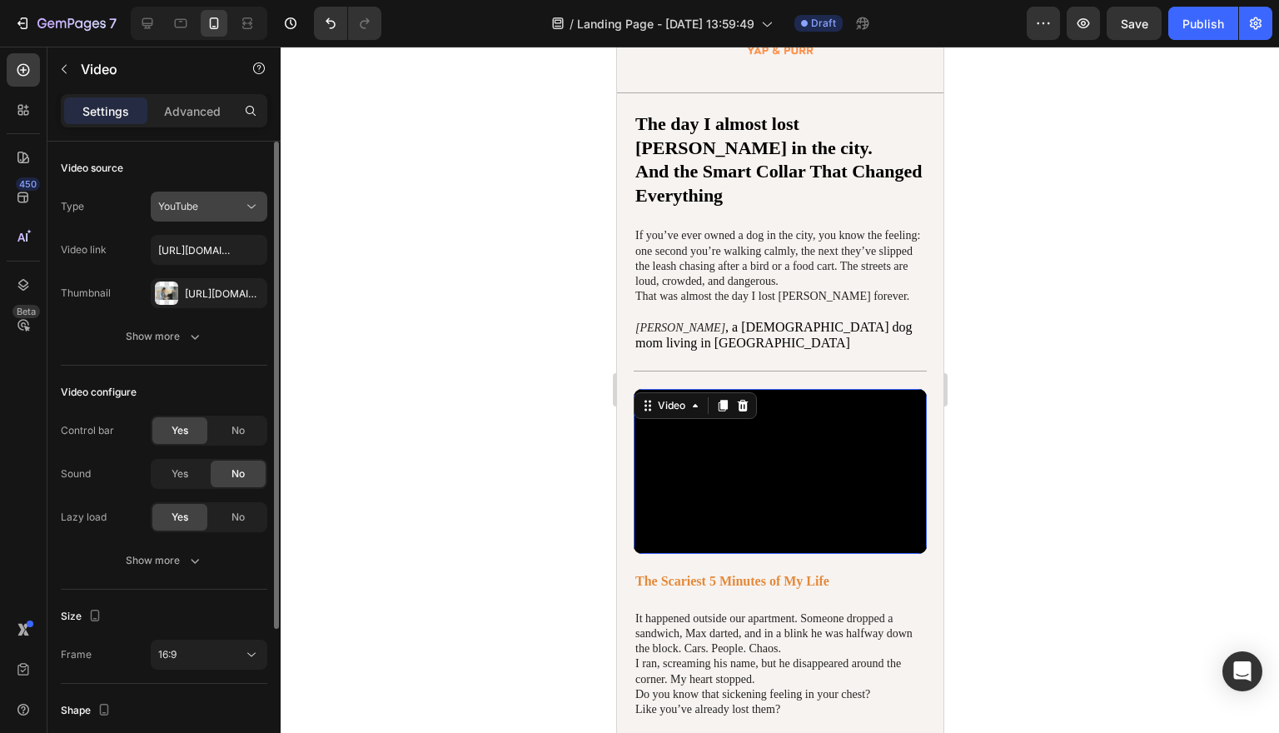
click at [248, 203] on icon at bounding box center [251, 206] width 17 height 17
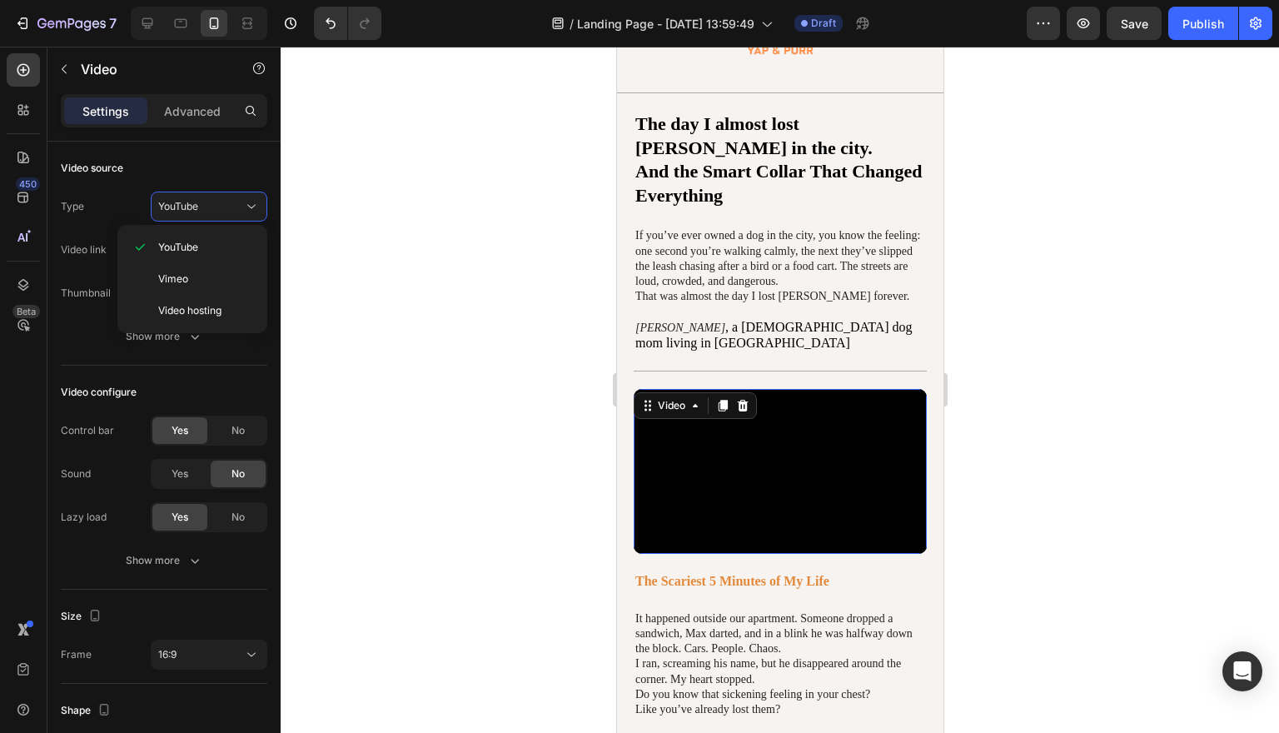
click at [356, 206] on div at bounding box center [780, 390] width 998 height 686
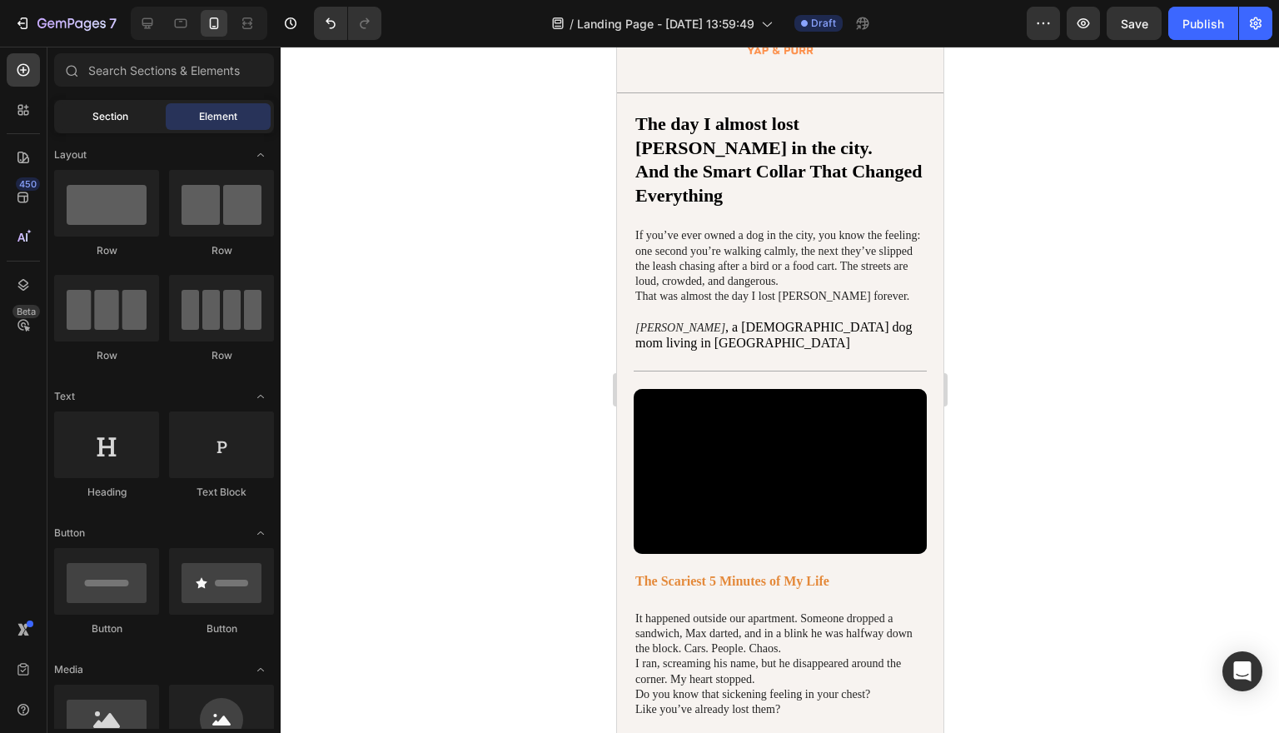
click at [132, 128] on div "Section" at bounding box center [109, 116] width 105 height 27
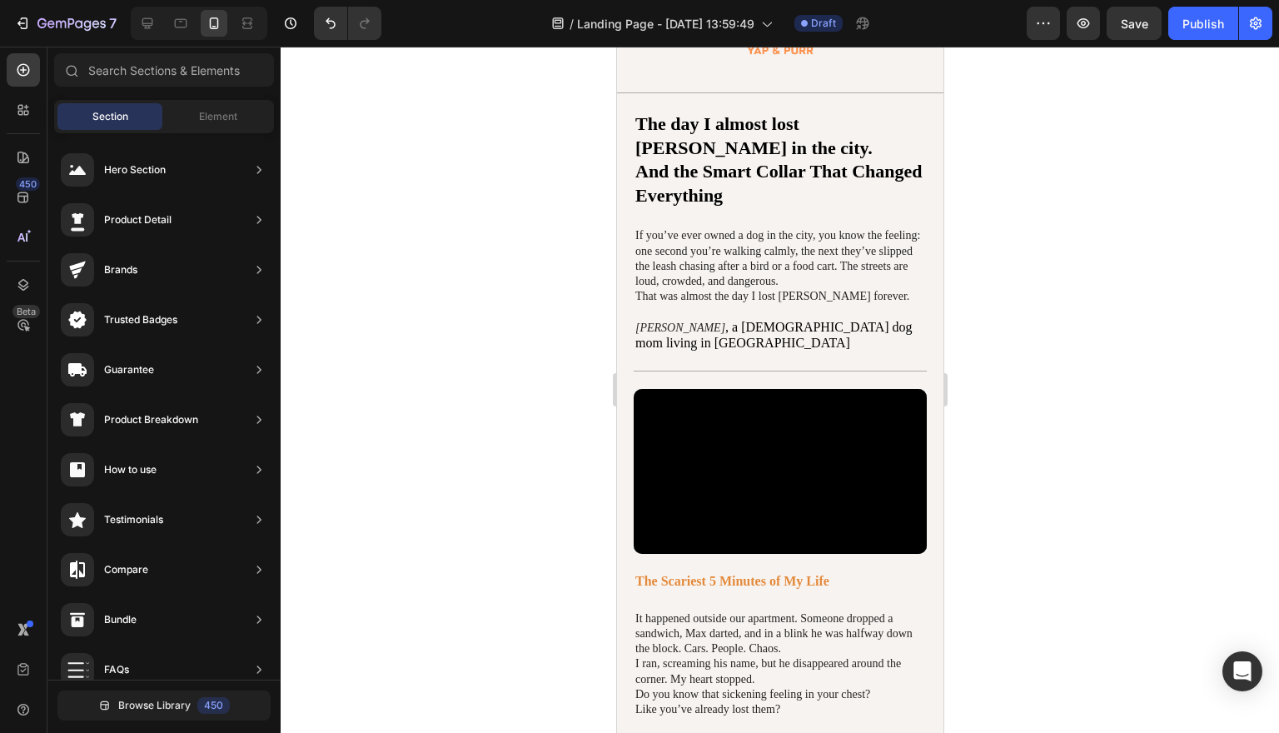
click at [1070, 521] on div at bounding box center [780, 390] width 998 height 686
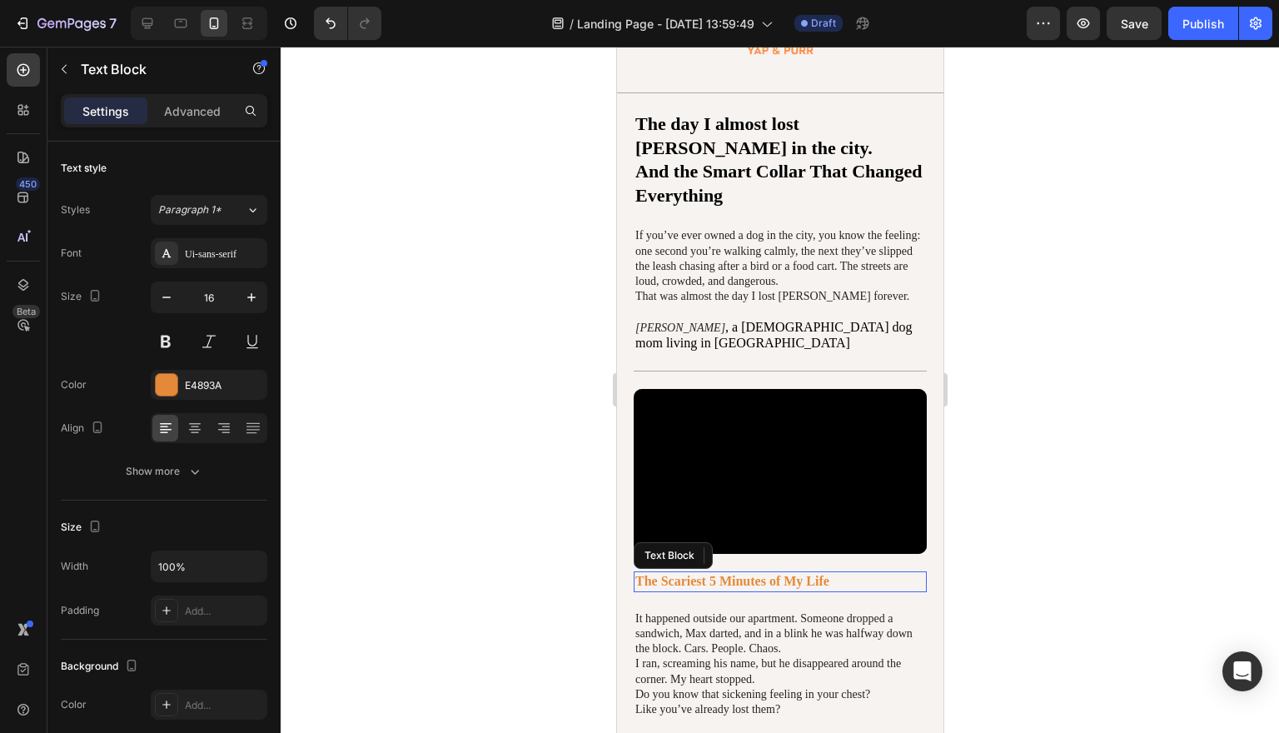
click at [804, 573] on p "The Scariest 5 Minutes of My Life" at bounding box center [779, 581] width 290 height 17
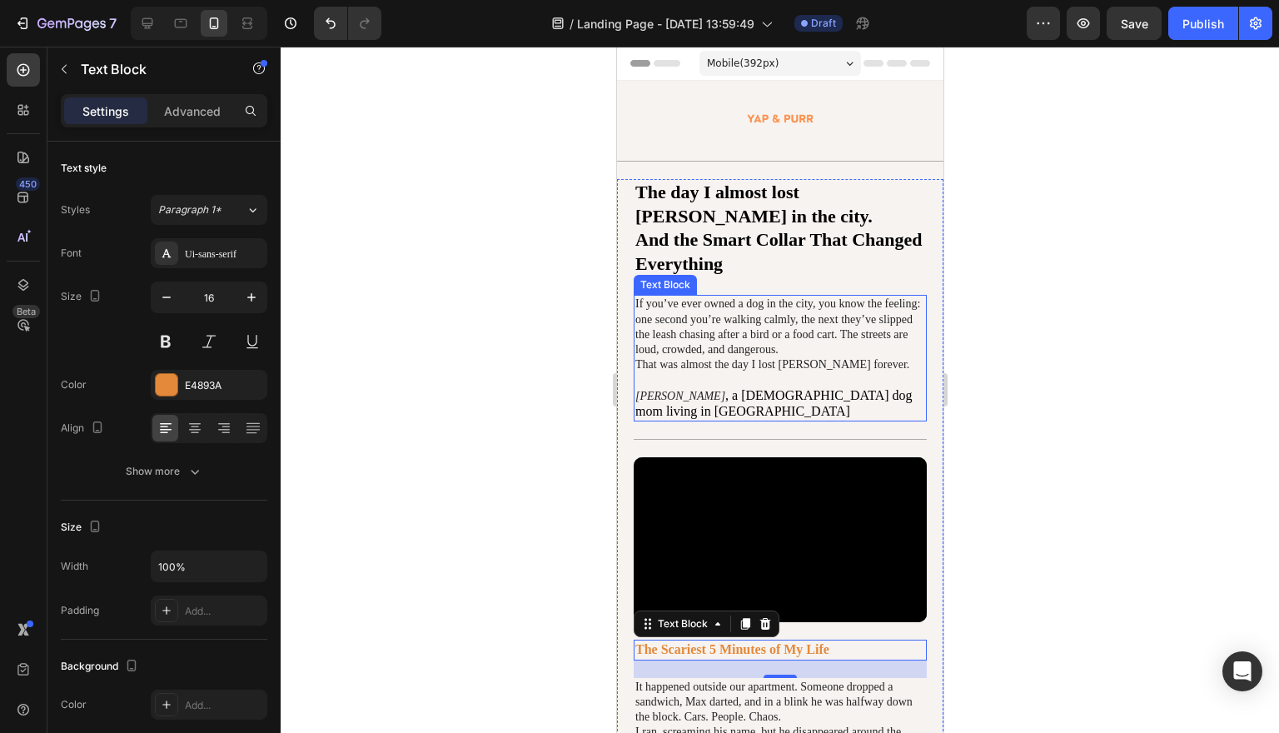
scroll to position [0, 0]
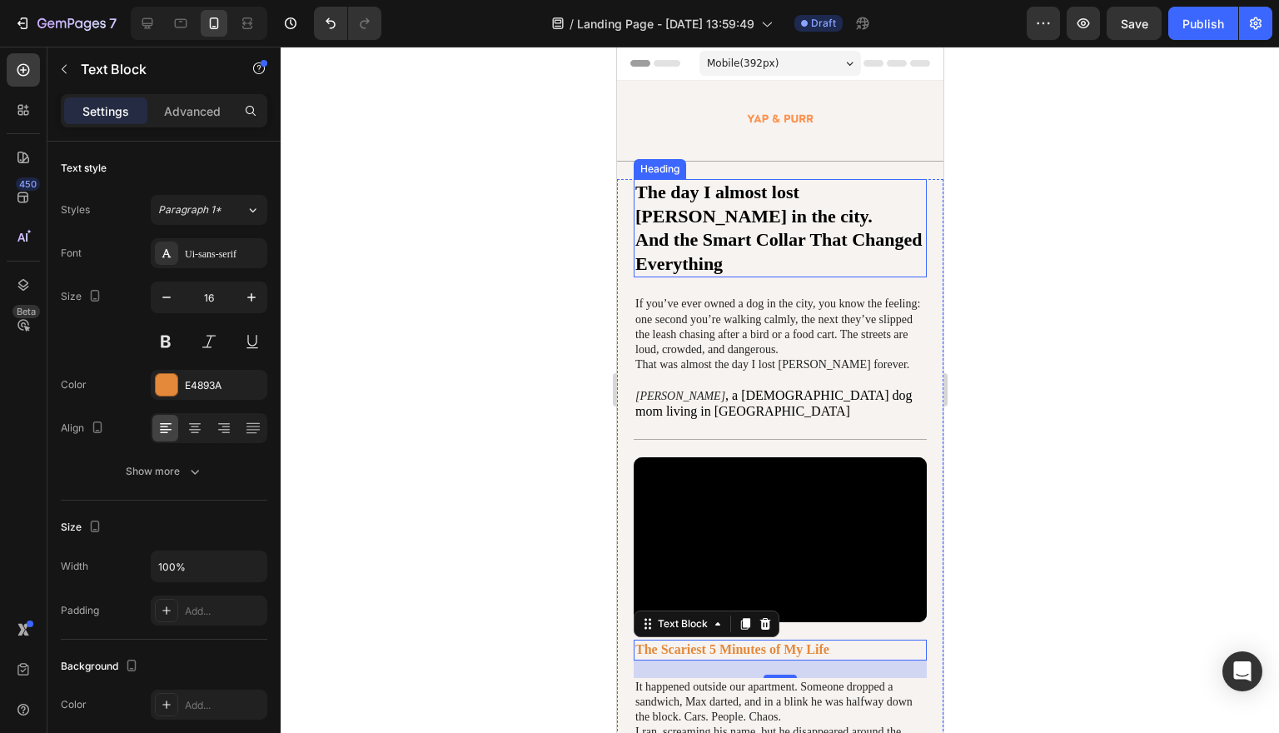
click at [799, 229] on span "And the Smart Collar That Changed Everything" at bounding box center [777, 251] width 287 height 45
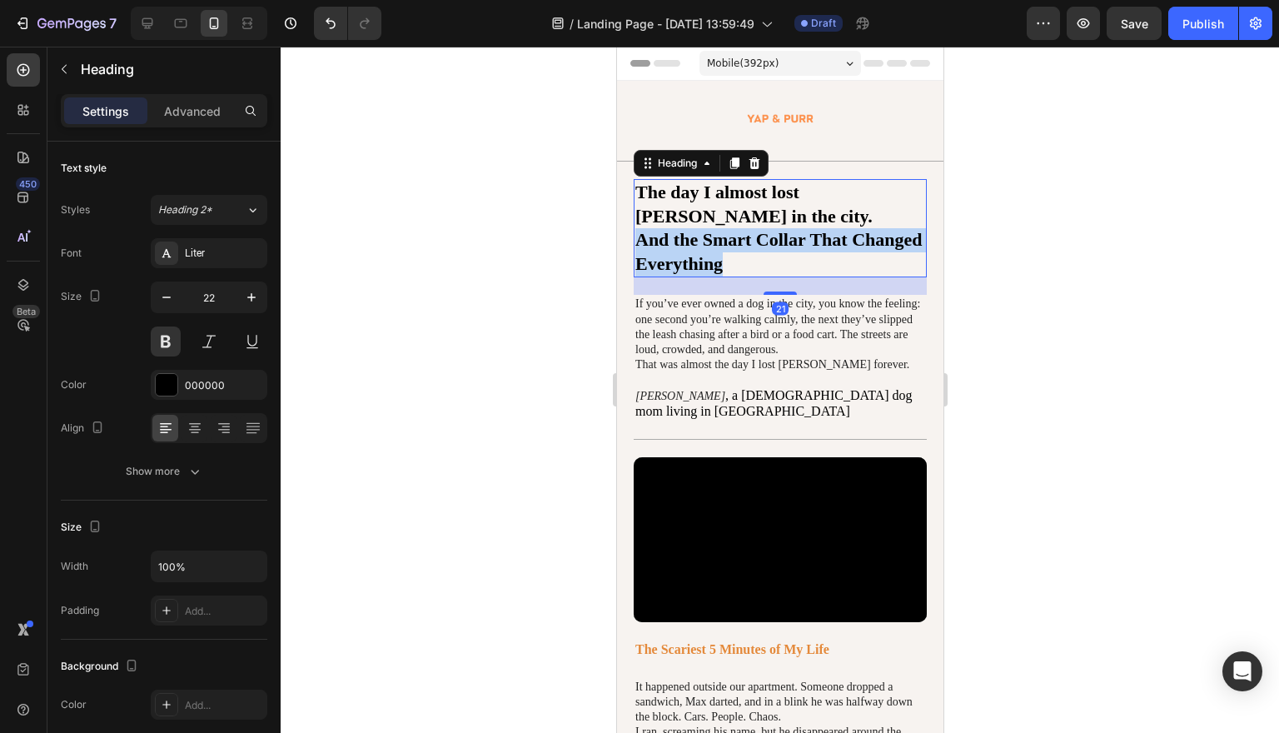
click at [799, 229] on span "And the Smart Collar That Changed Everything" at bounding box center [777, 251] width 287 height 45
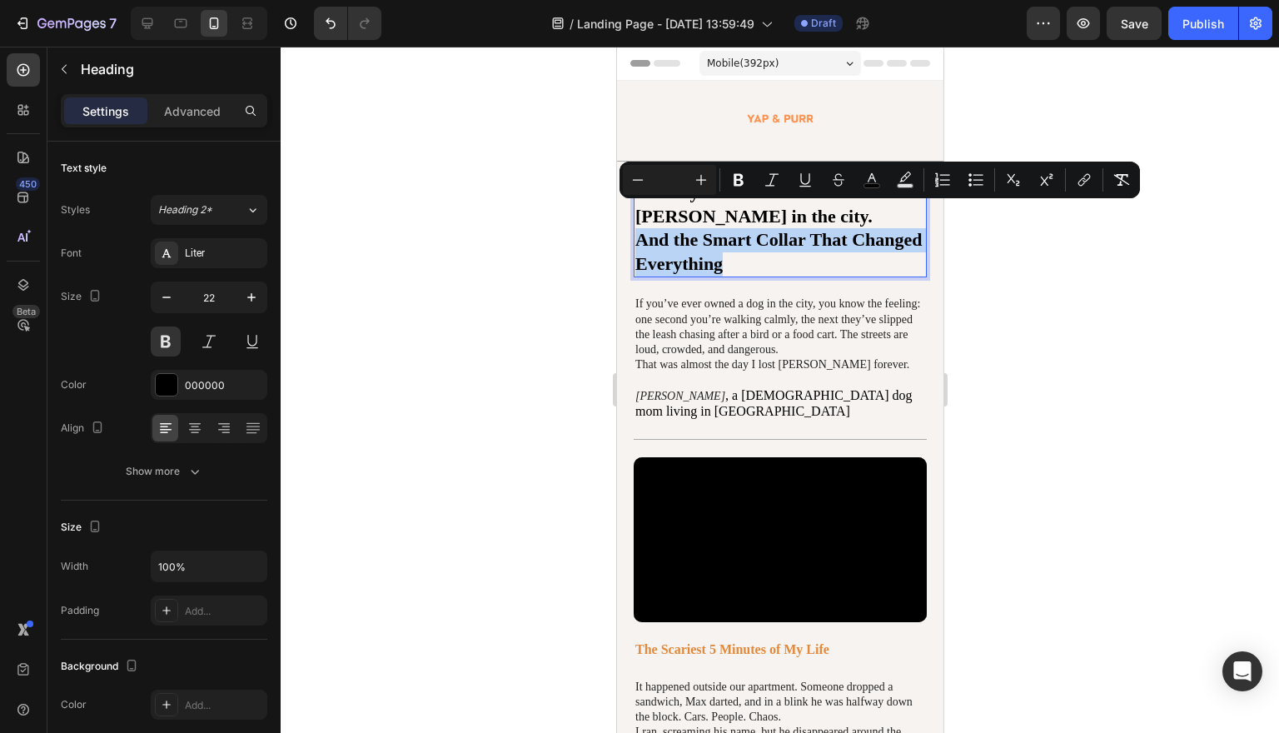
click at [799, 229] on span "And the Smart Collar That Changed Everything" at bounding box center [777, 251] width 287 height 45
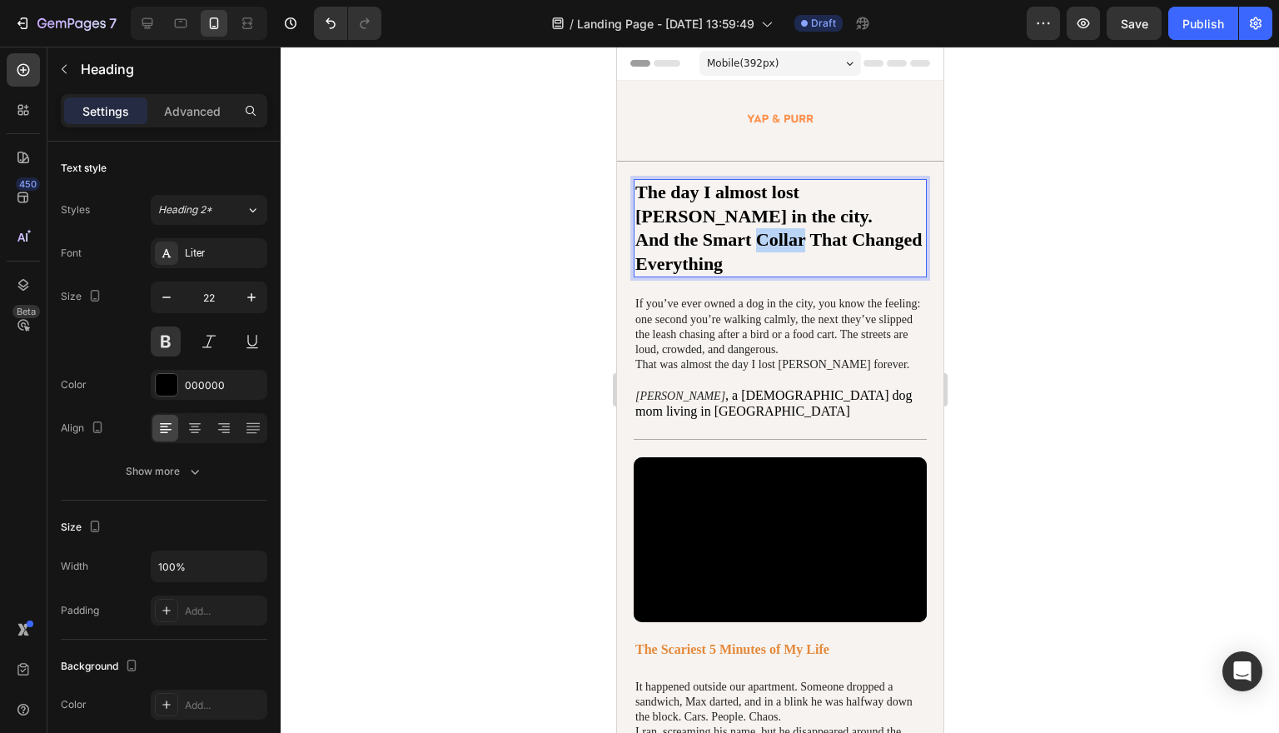
click at [799, 229] on span "And the Smart Collar That Changed Everything" at bounding box center [777, 251] width 287 height 45
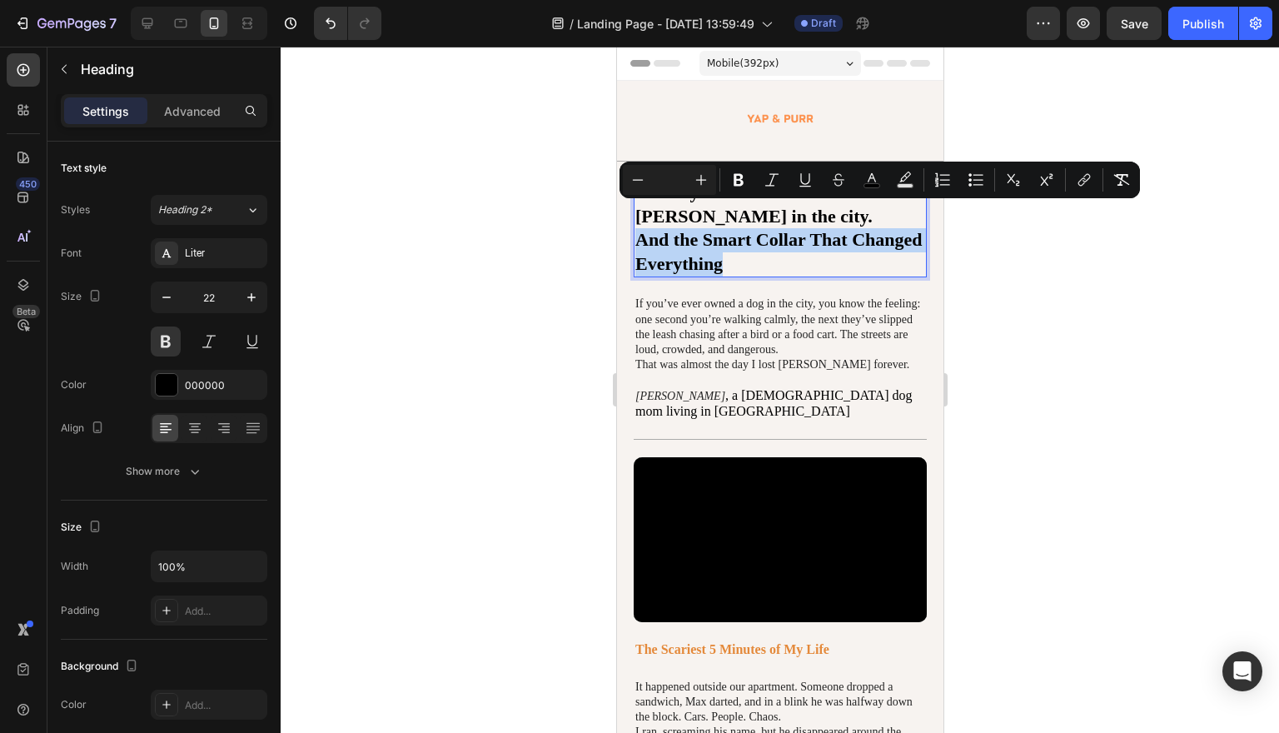
click at [792, 230] on p "The day I almost lost Max in the city. And the Smart Collar That Changed Everyt…" at bounding box center [779, 228] width 290 height 95
click at [744, 245] on p "The day I almost lost Max in the city. And the Smart Collar That Changed Everyt…" at bounding box center [779, 228] width 290 height 95
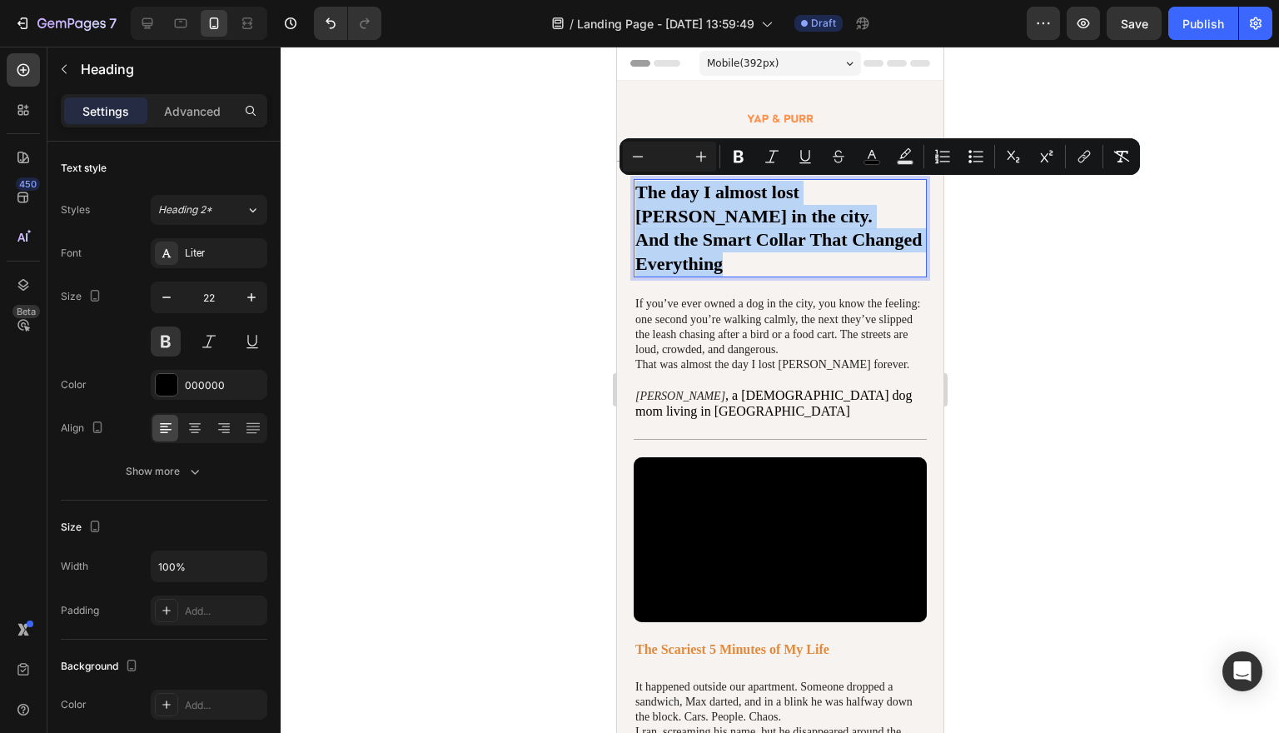
drag, startPoint x: 744, startPoint y: 244, endPoint x: 634, endPoint y: 184, distance: 125.9
click at [634, 184] on h1 "The day I almost lost Max in the city. And the Smart Collar That Changed Everyt…" at bounding box center [779, 228] width 293 height 98
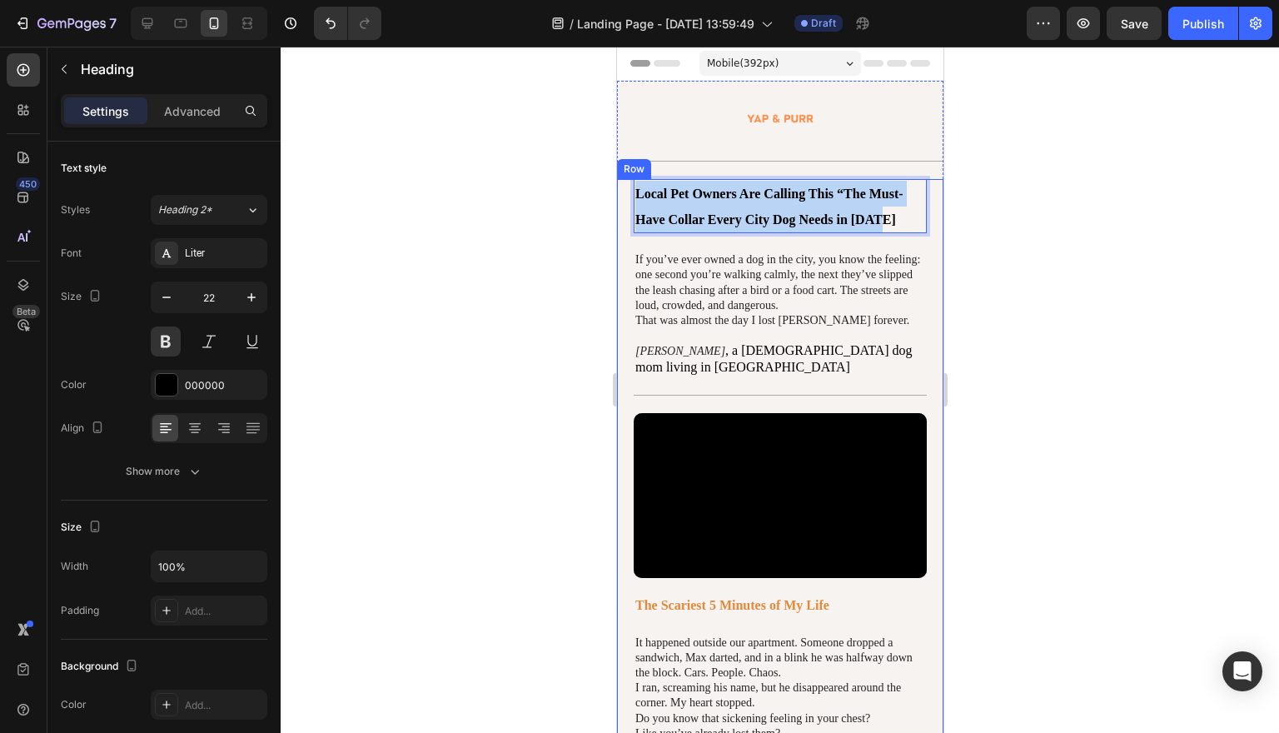
drag, startPoint x: 889, startPoint y: 221, endPoint x: 631, endPoint y: 191, distance: 259.8
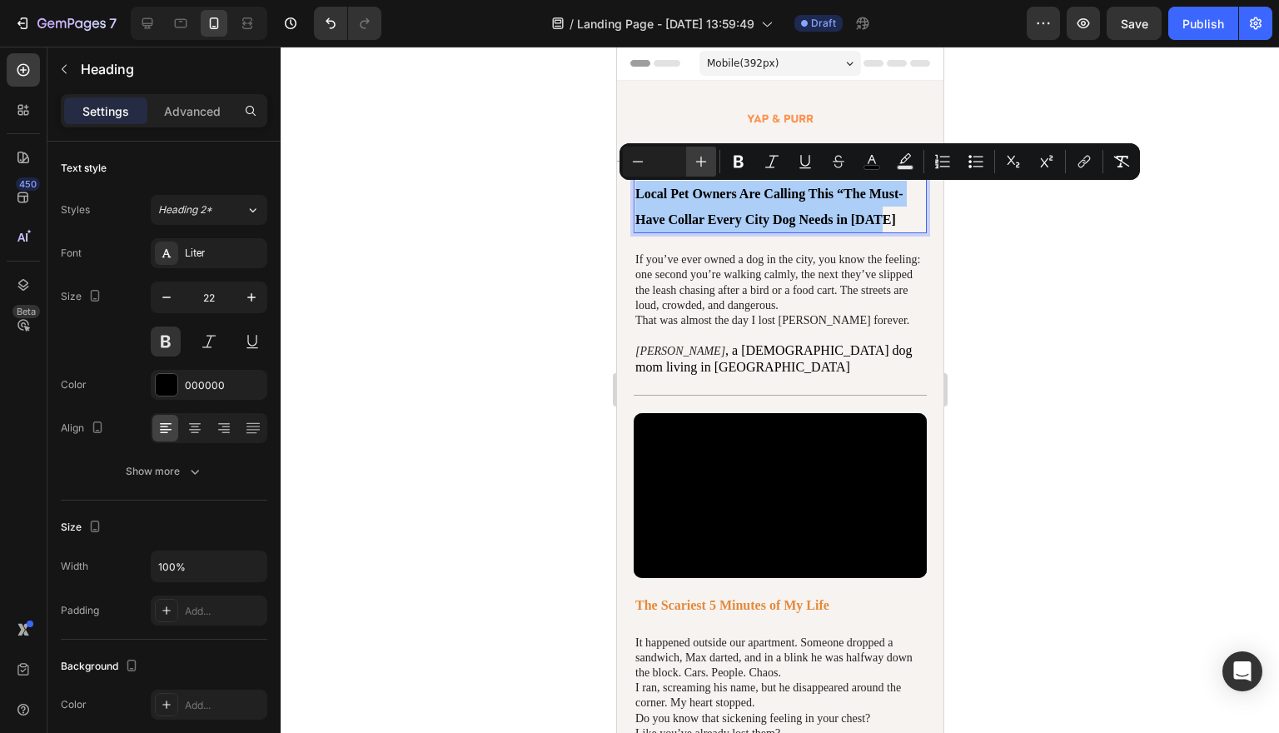
click at [709, 159] on button "Plus" at bounding box center [701, 162] width 30 height 30
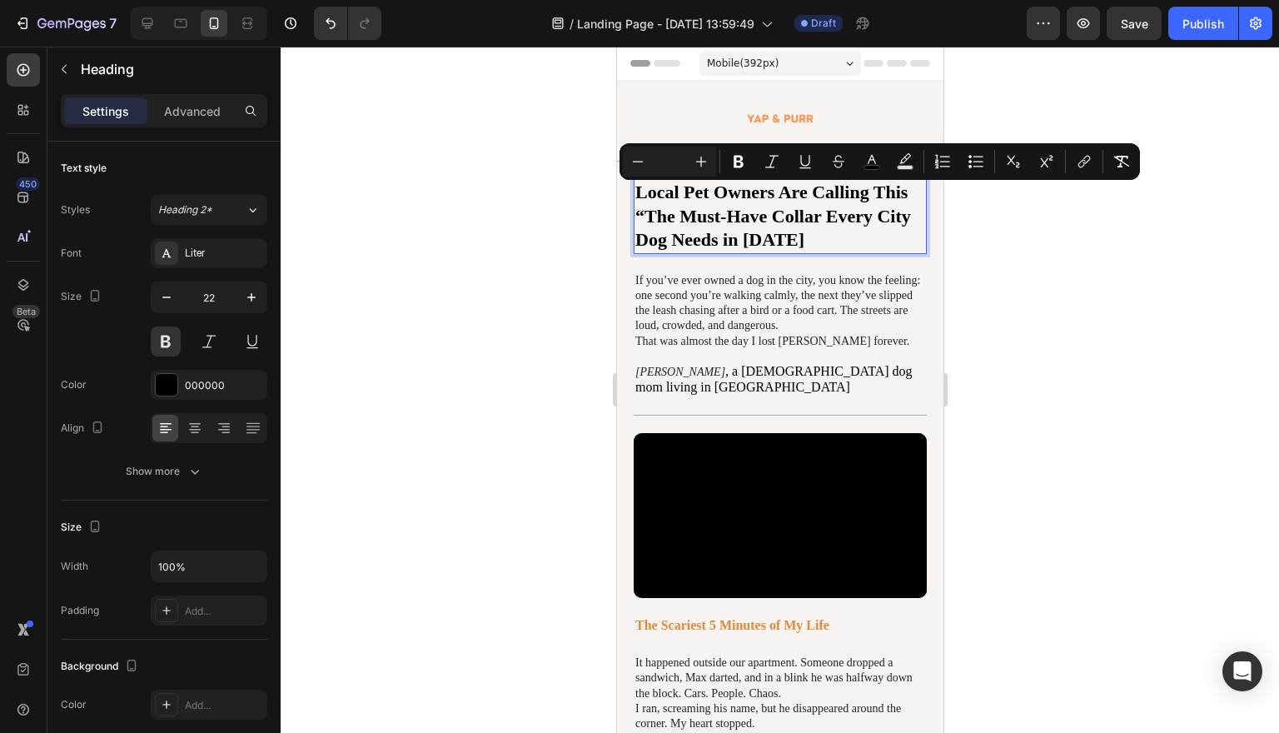
click at [1113, 202] on div at bounding box center [780, 390] width 998 height 686
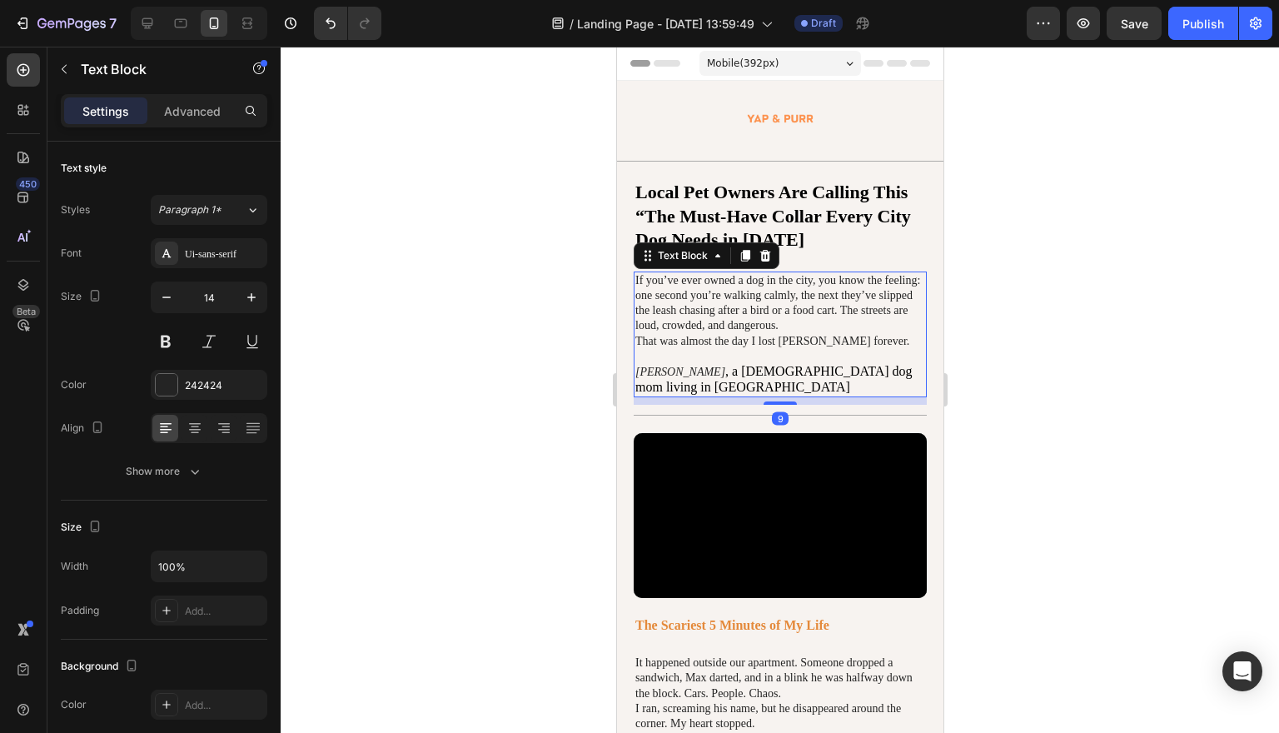
click at [796, 305] on p "If you’ve ever owned a dog in the city, you know the feeling: one second you’re…" at bounding box center [779, 303] width 290 height 61
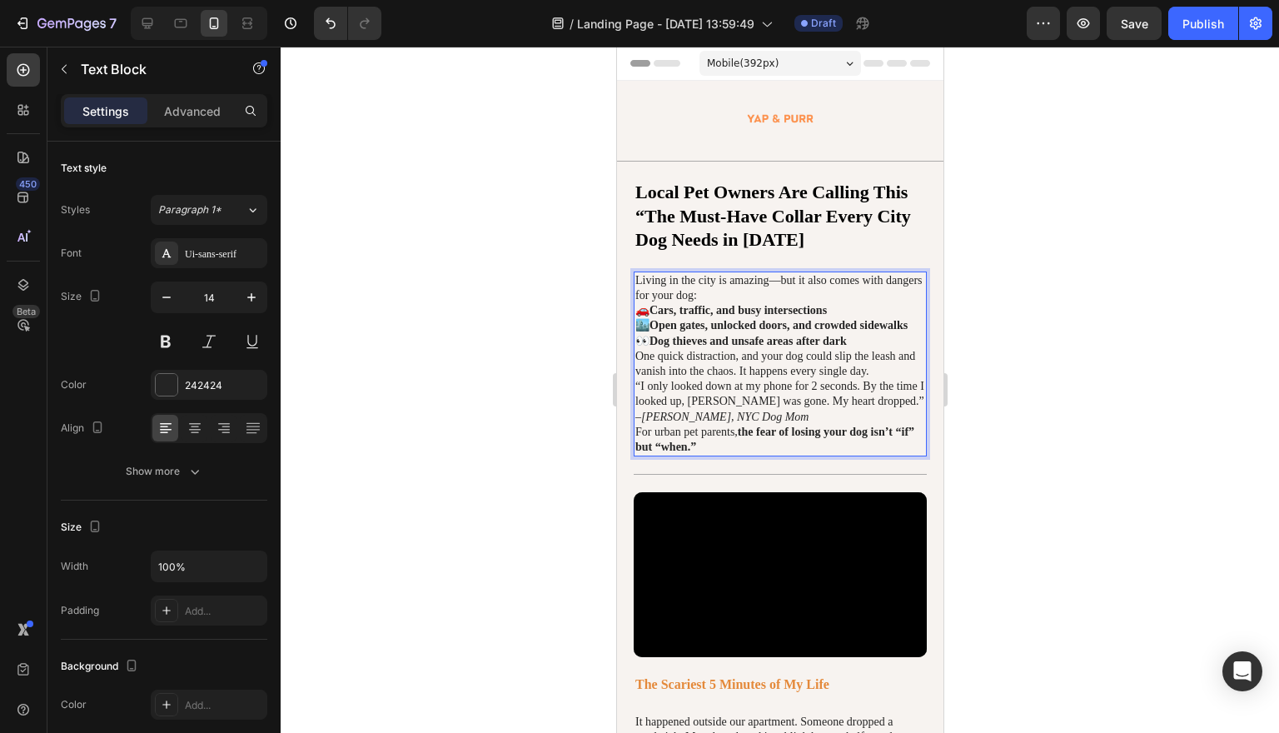
click at [650, 307] on p "🚗 Cars, traffic, and busy intersections" at bounding box center [779, 310] width 290 height 15
click at [650, 321] on p "🏙️ Open gates, unlocked doors, and crowded sidewalks" at bounding box center [779, 325] width 290 height 15
click at [649, 349] on p "👀 Dog thieves and unsafe areas after dark" at bounding box center [779, 341] width 290 height 15
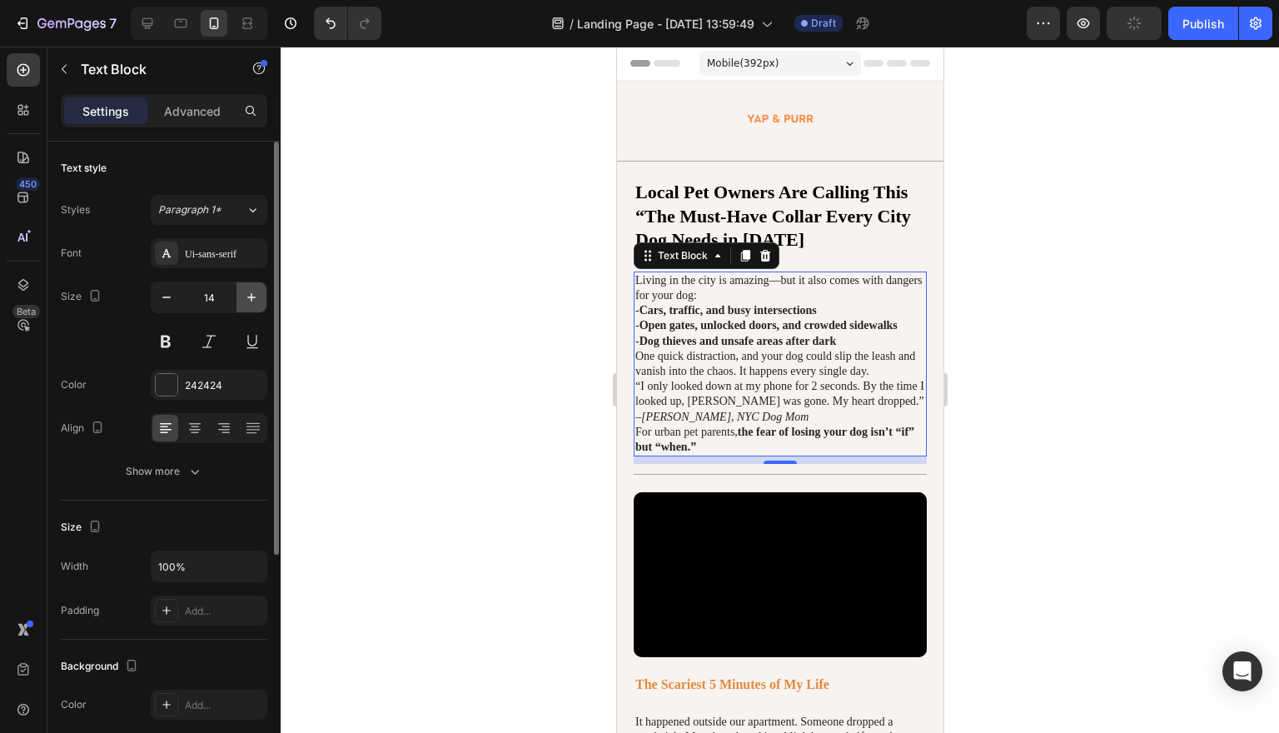
click at [252, 292] on icon "button" at bounding box center [251, 297] width 17 height 17
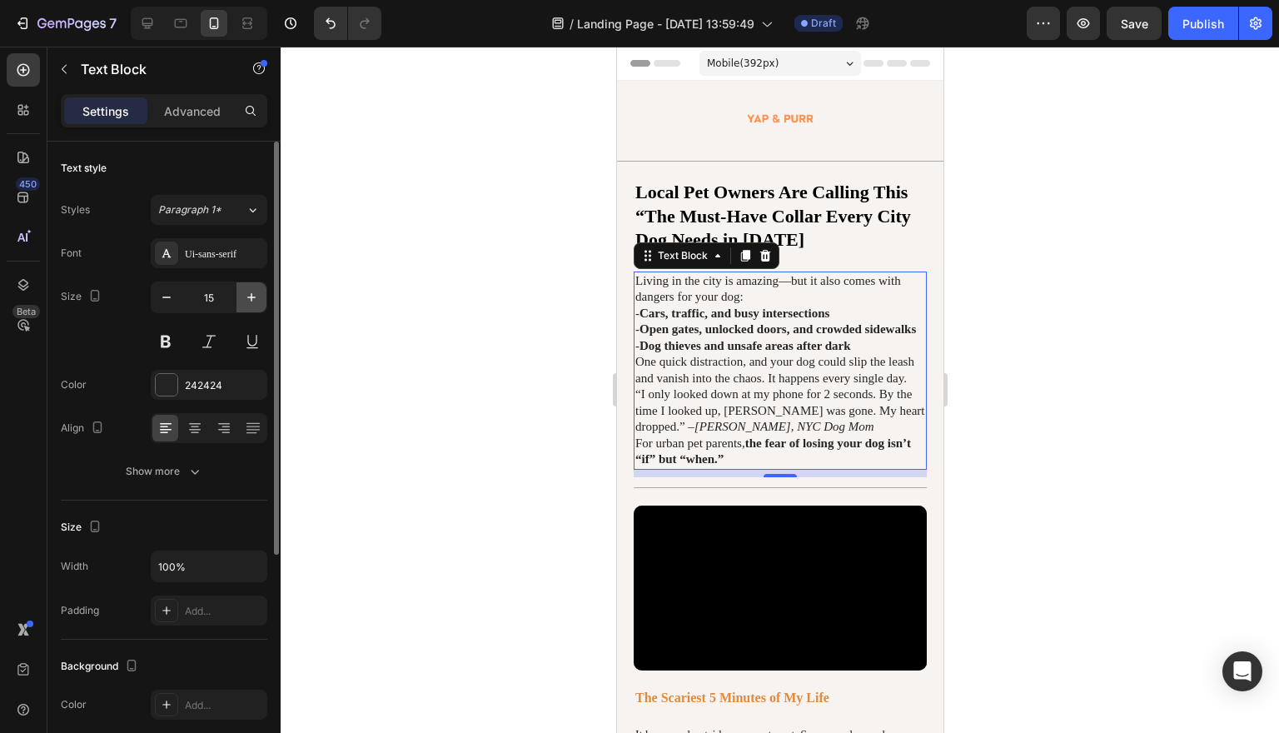
click at [252, 293] on icon "button" at bounding box center [251, 297] width 17 height 17
type input "16"
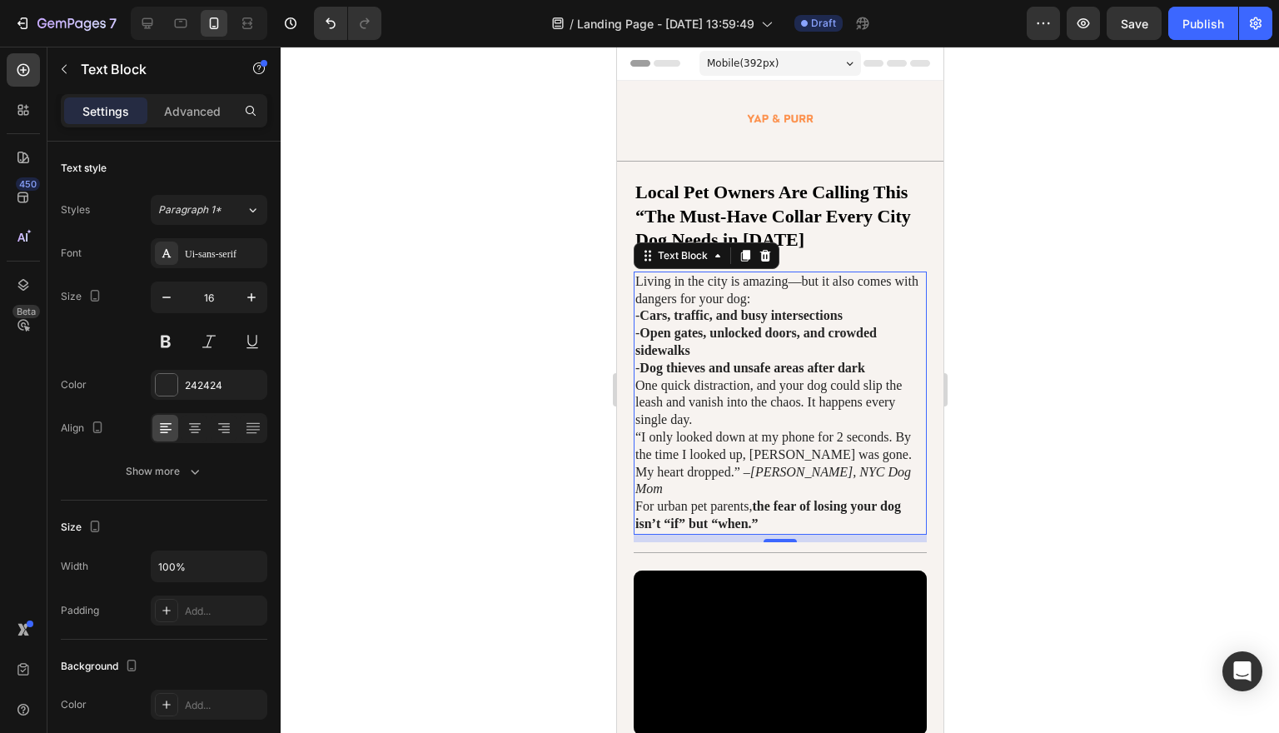
click at [1117, 318] on div at bounding box center [780, 390] width 998 height 686
click at [167, 385] on div at bounding box center [167, 385] width 22 height 22
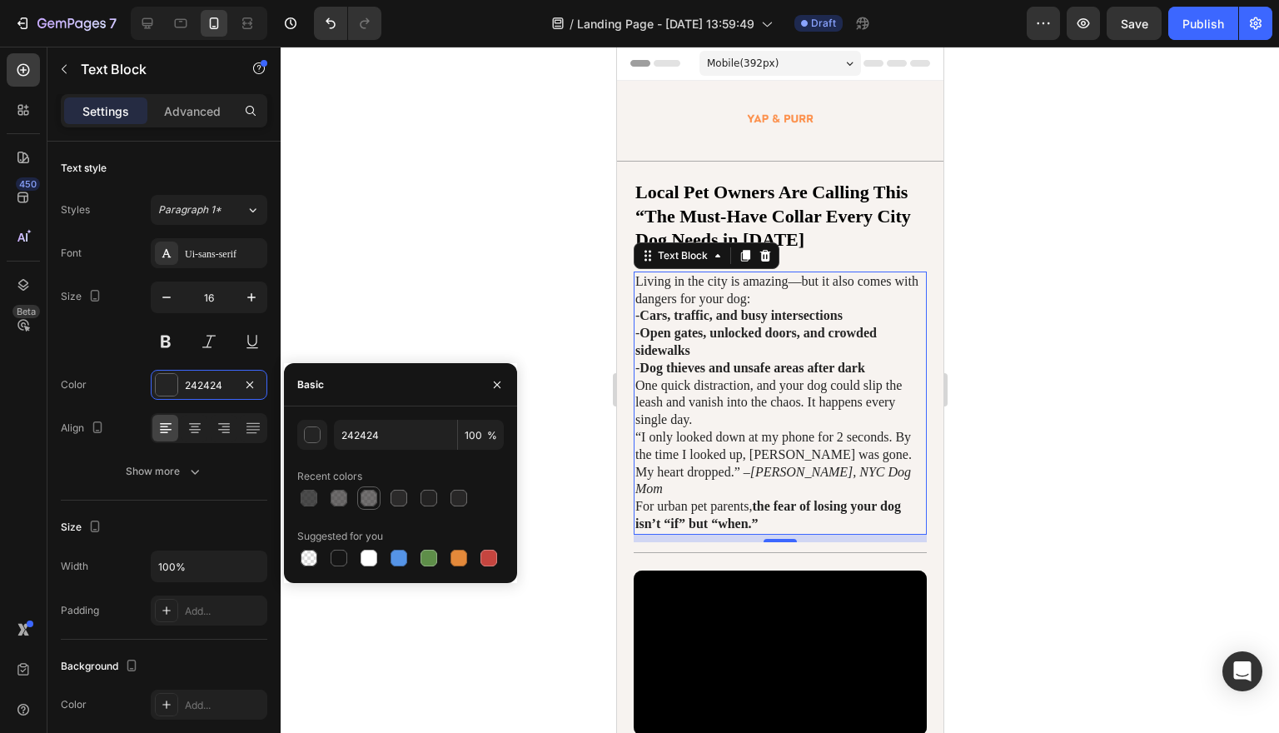
click at [374, 500] on div at bounding box center [368, 498] width 17 height 17
type input "302E2E"
type input "68"
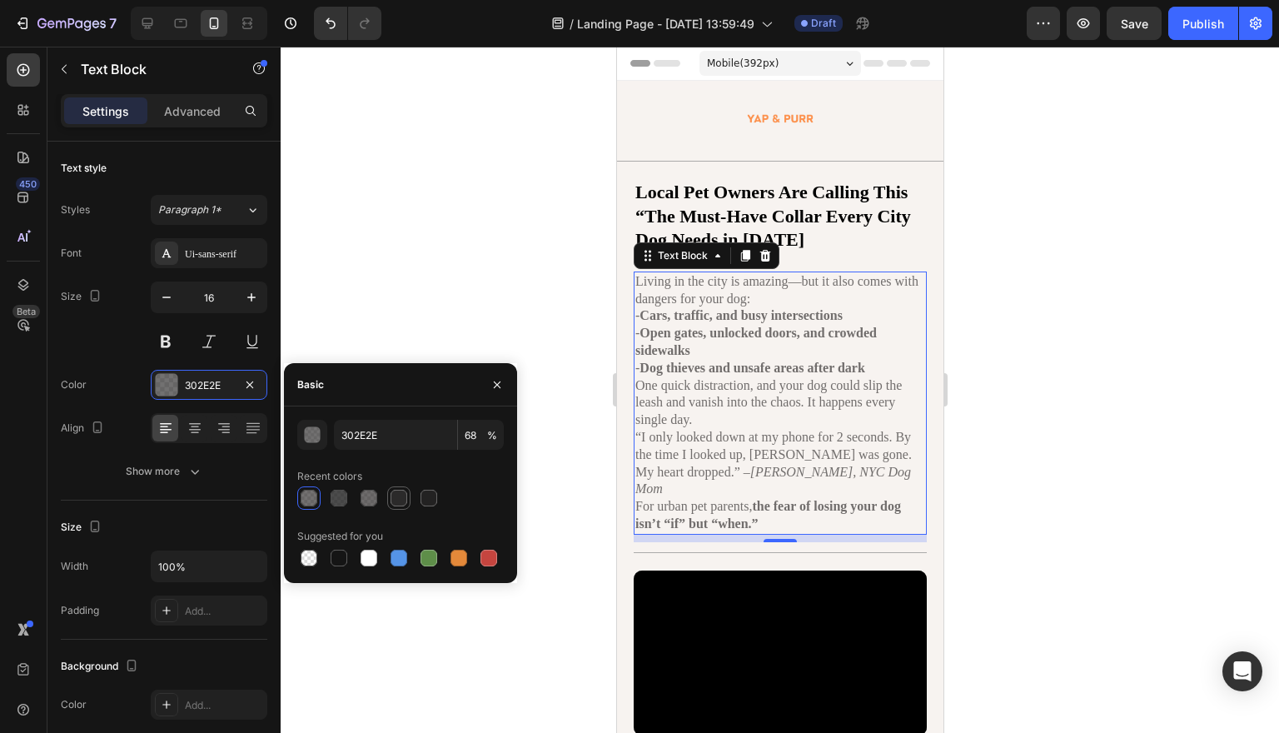
click at [394, 500] on div at bounding box center [398, 498] width 17 height 17
type input "2B2A2A"
type input "100"
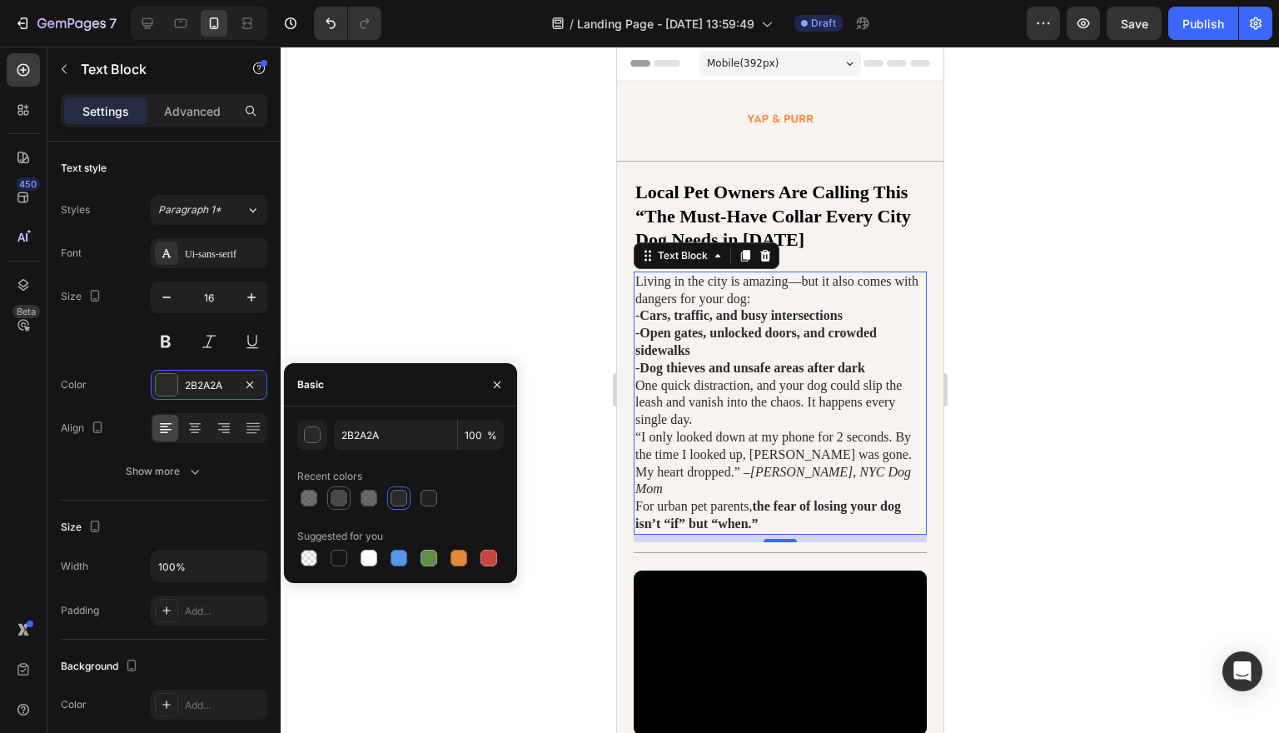
click at [343, 503] on div at bounding box center [339, 498] width 17 height 17
type input "242424"
type input "82"
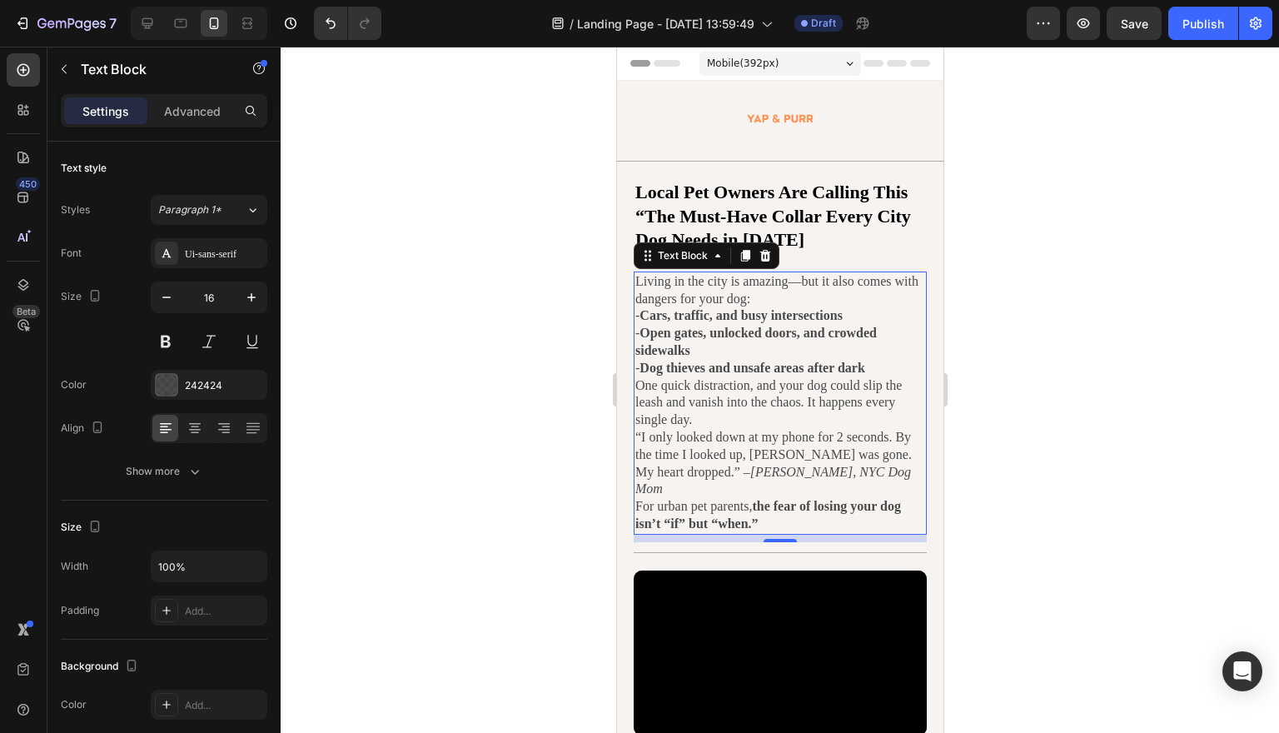
click at [1103, 285] on div at bounding box center [780, 390] width 998 height 686
click at [743, 465] on icon "[PERSON_NAME], NYC Dog Mom" at bounding box center [772, 481] width 276 height 32
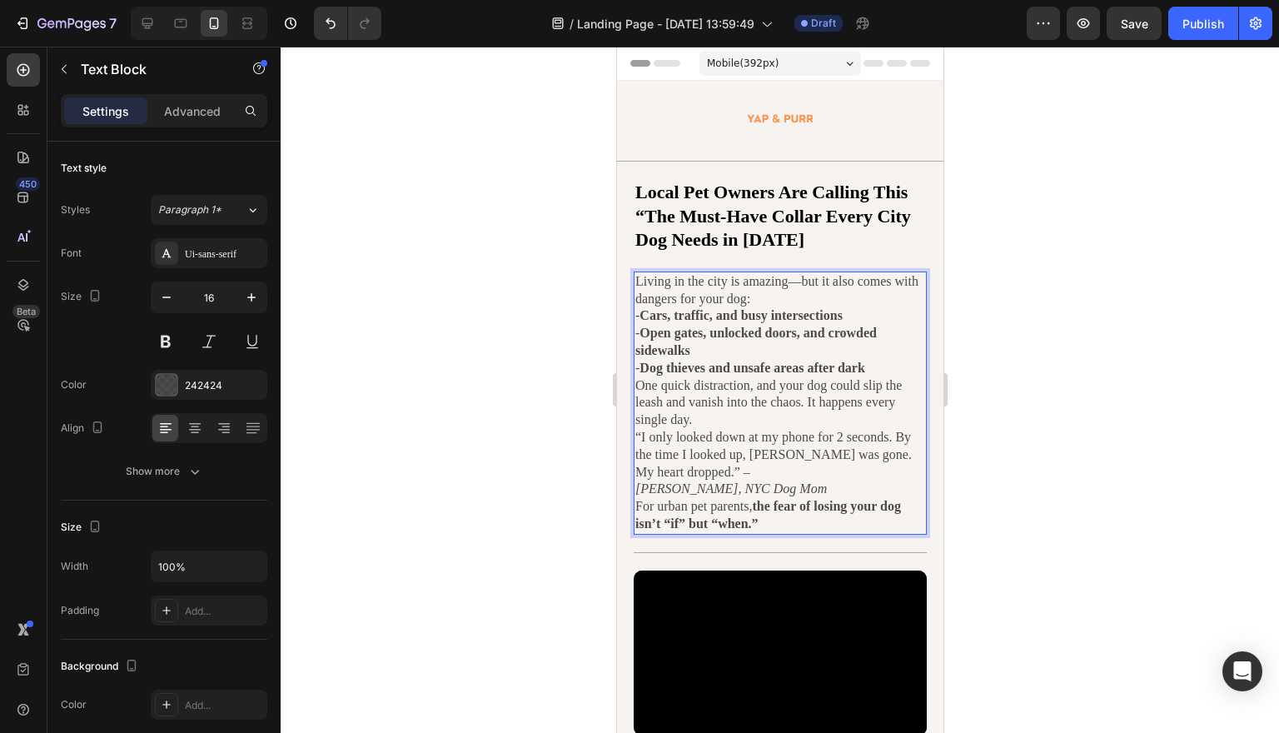
click at [770, 498] on p "For urban pet parents, the fear of losing your dog isn’t “if” but “when.”" at bounding box center [779, 515] width 290 height 35
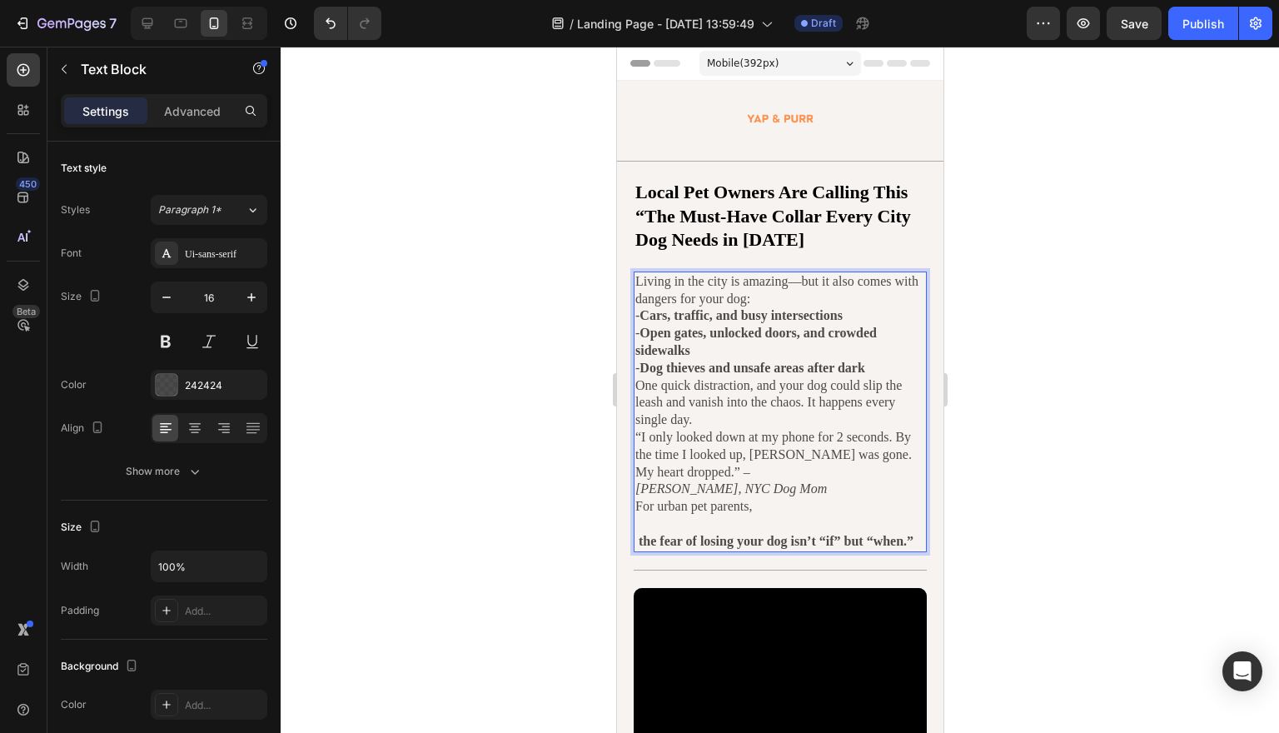
click at [1150, 460] on div at bounding box center [780, 390] width 998 height 686
click at [796, 296] on p "Living in the city is amazing—but it also comes with dangers for your dog:" at bounding box center [779, 290] width 290 height 35
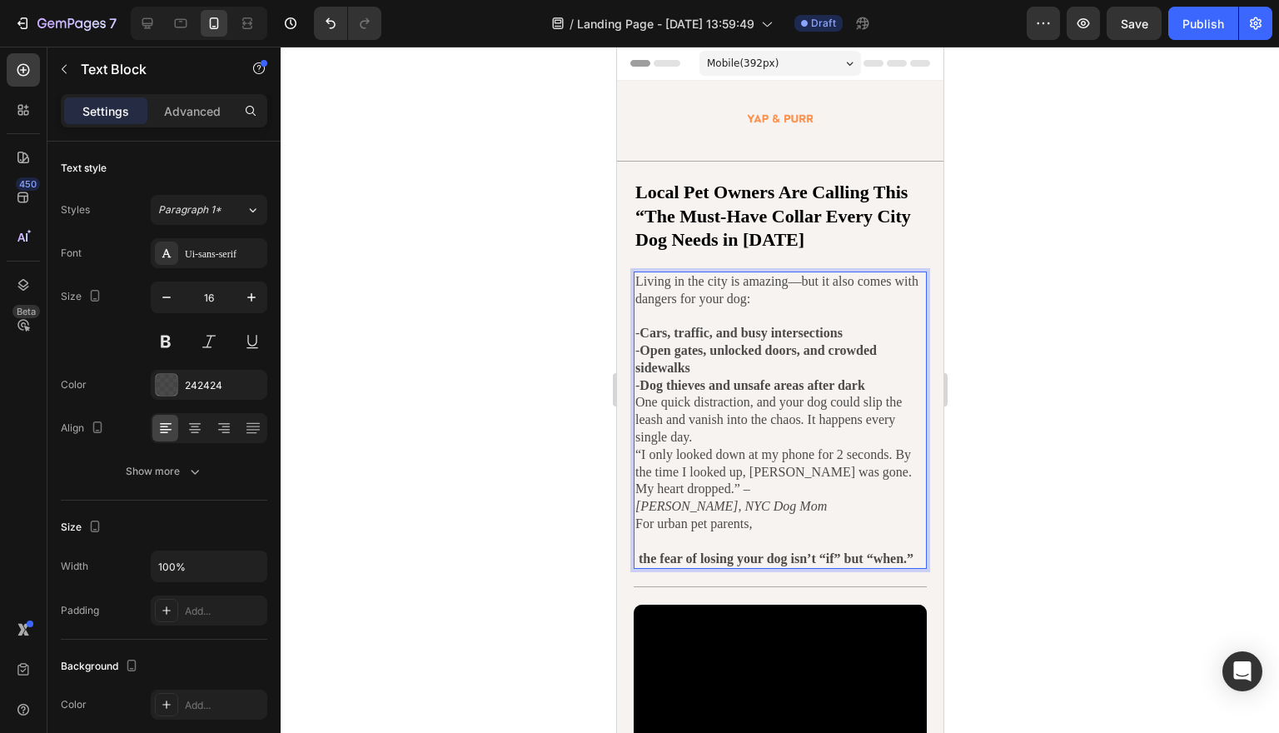
click at [909, 380] on p "- Dog thieves and unsafe areas after dark" at bounding box center [779, 385] width 290 height 17
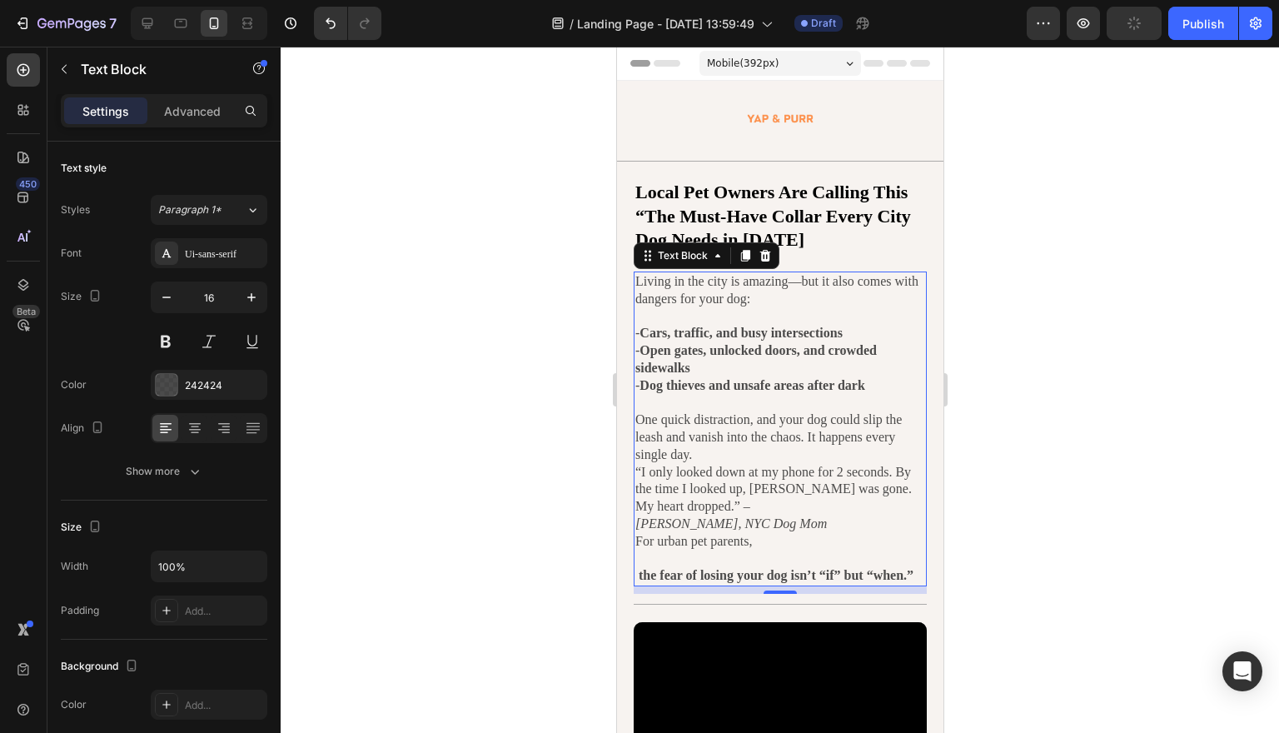
click at [1079, 375] on div at bounding box center [780, 390] width 998 height 686
click at [892, 327] on p "- Cars, traffic, and busy intersections" at bounding box center [779, 333] width 290 height 17
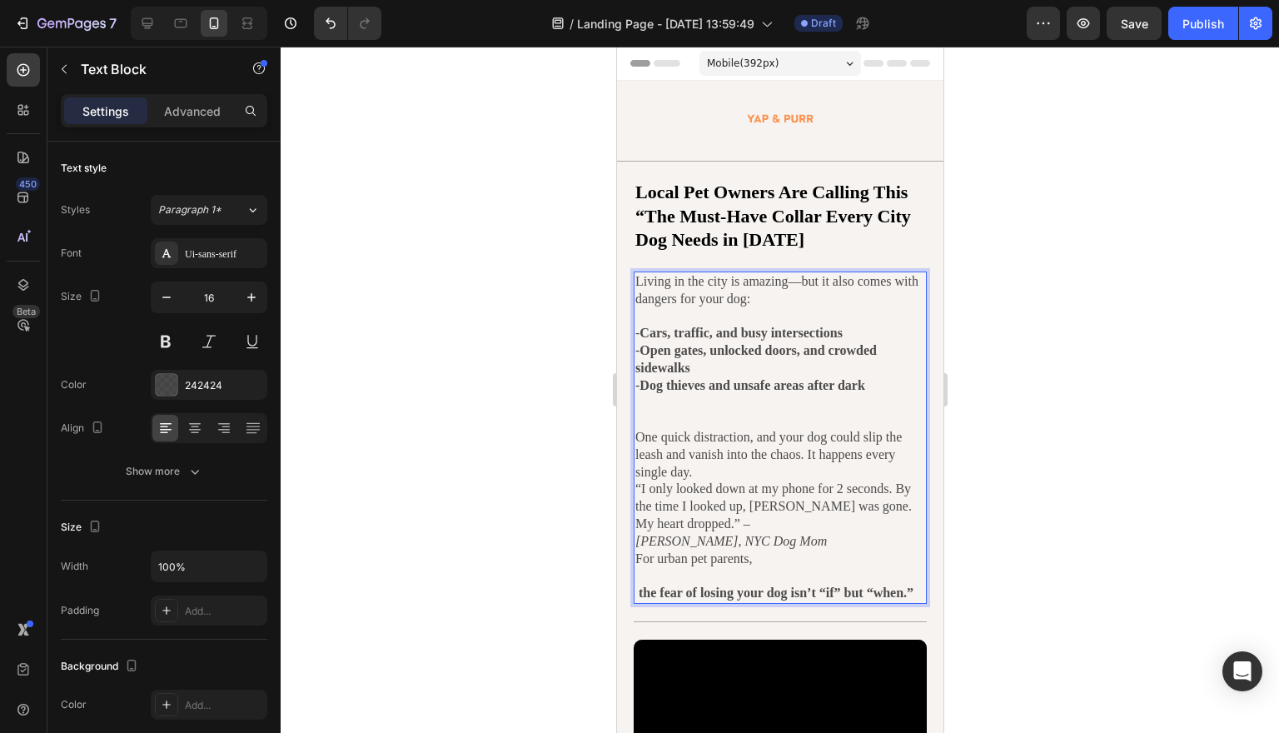
click at [775, 412] on p "Rich Text Editor. Editing area: main" at bounding box center [779, 411] width 290 height 35
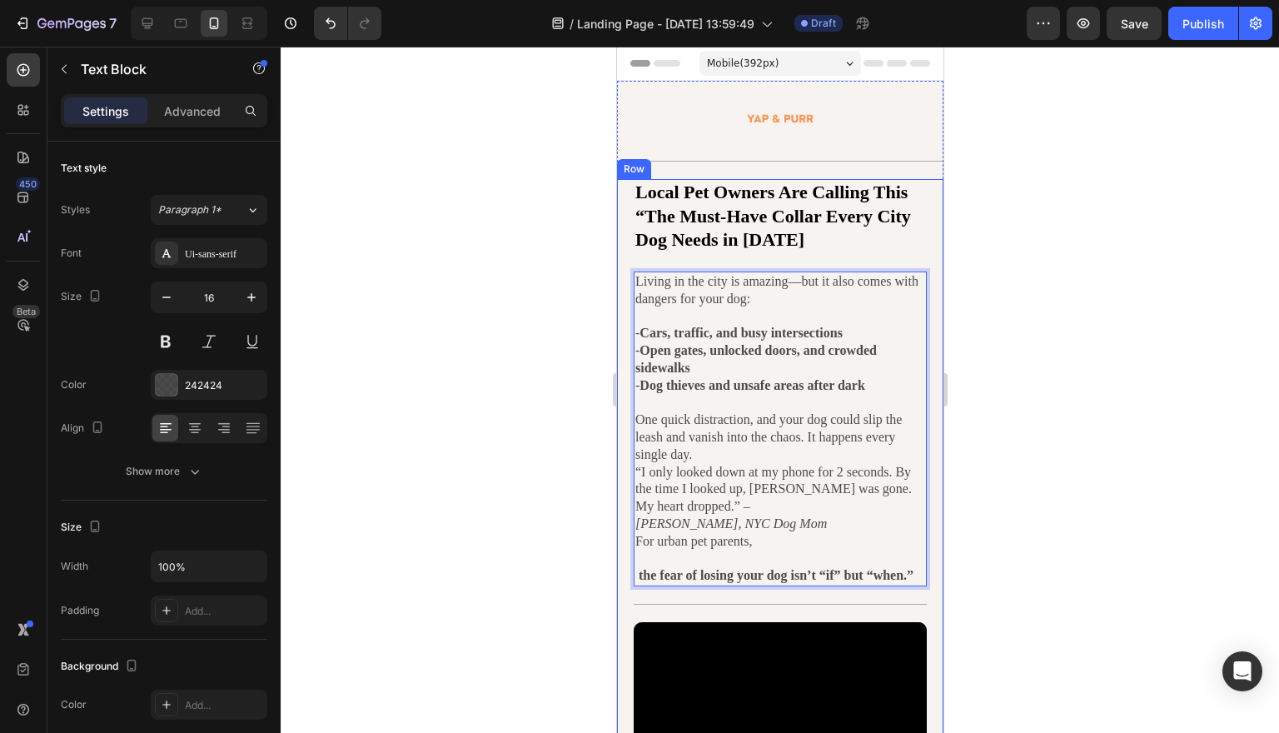
click at [1079, 420] on div at bounding box center [780, 390] width 998 height 686
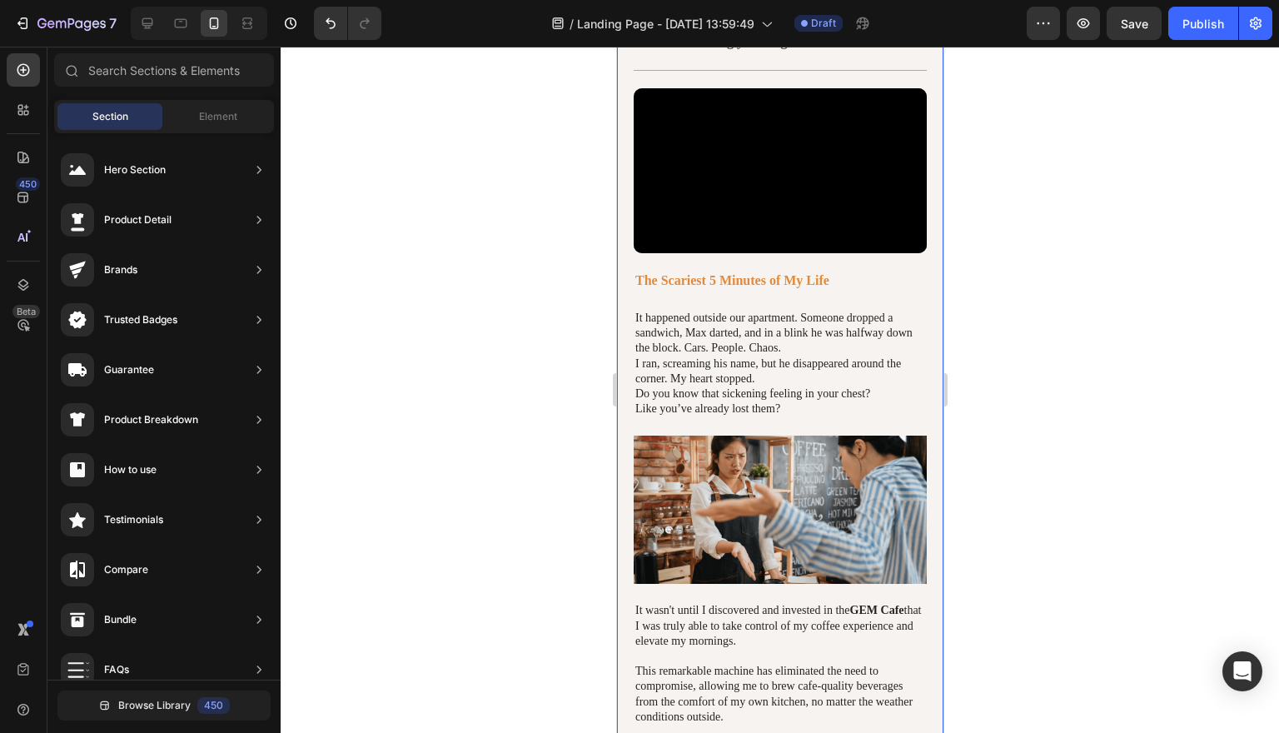
scroll to position [534, 0]
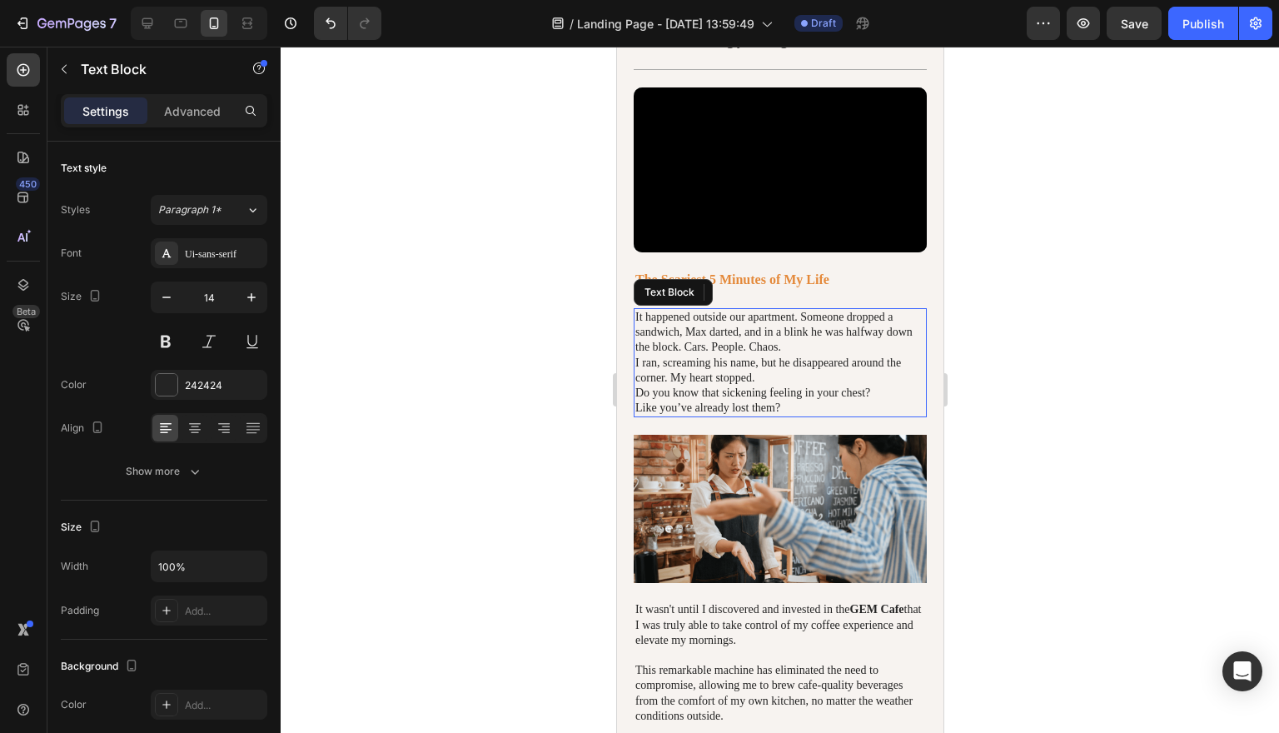
click at [778, 369] on p "I ran, screaming his name, but he disappeared around the corner. My heart stopp…" at bounding box center [779, 371] width 290 height 30
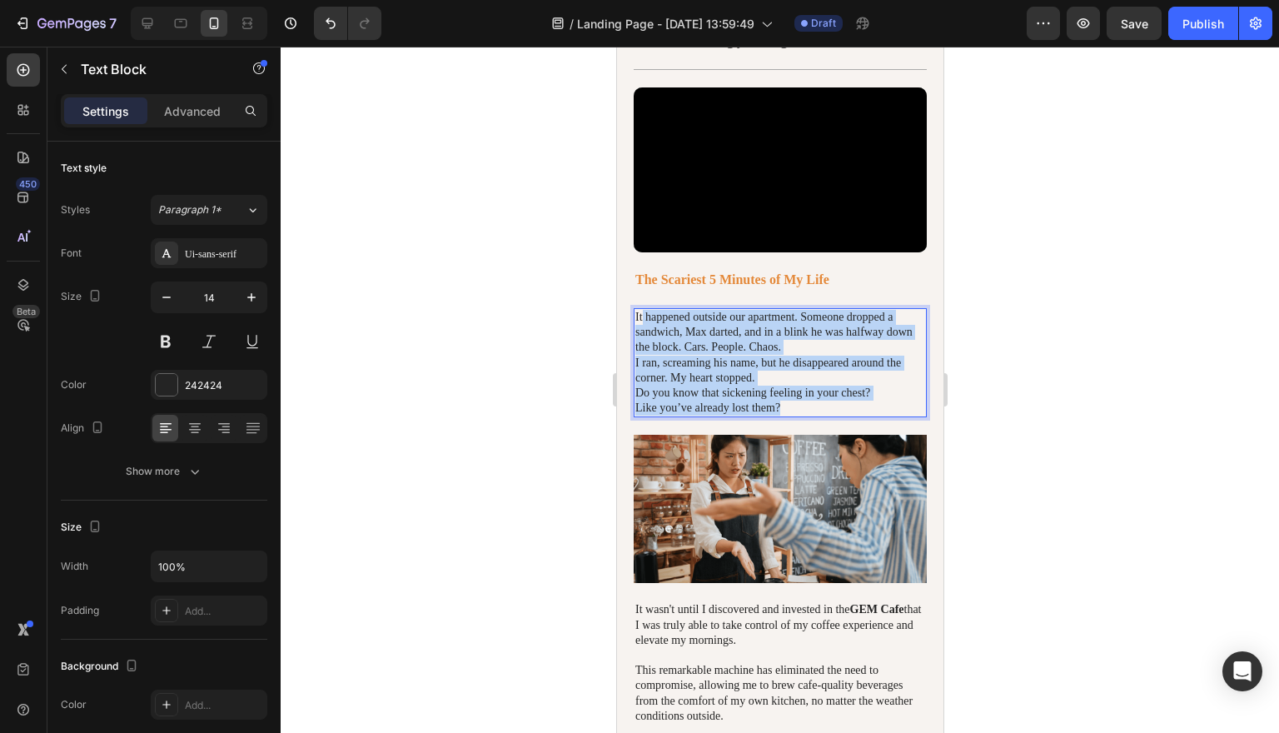
drag, startPoint x: 822, startPoint y: 405, endPoint x: 643, endPoint y: 316, distance: 200.3
click at [643, 316] on div "It happened outside our apartment. Someone dropped a sandwich, Max darted, and …" at bounding box center [779, 362] width 293 height 109
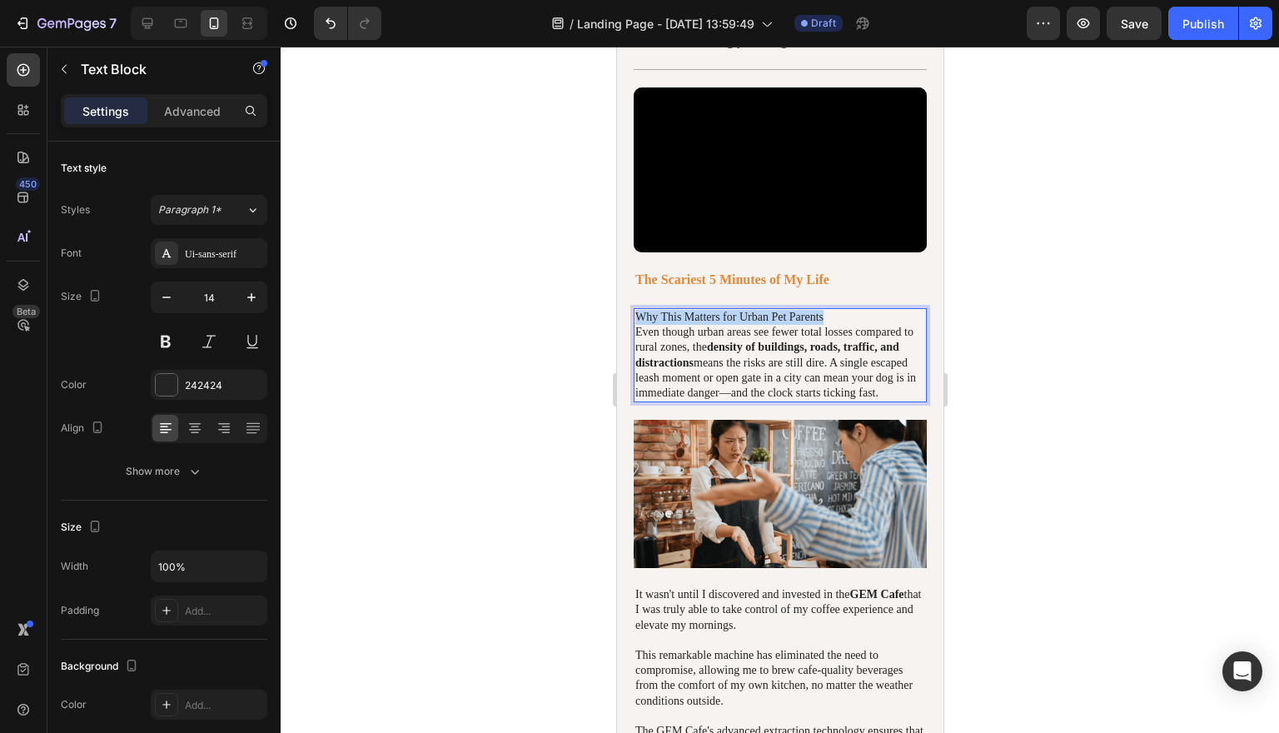
drag, startPoint x: 856, startPoint y: 317, endPoint x: 642, endPoint y: 312, distance: 214.0
click at [642, 312] on p "Why This Matters for Urban Pet Parents" at bounding box center [779, 317] width 290 height 15
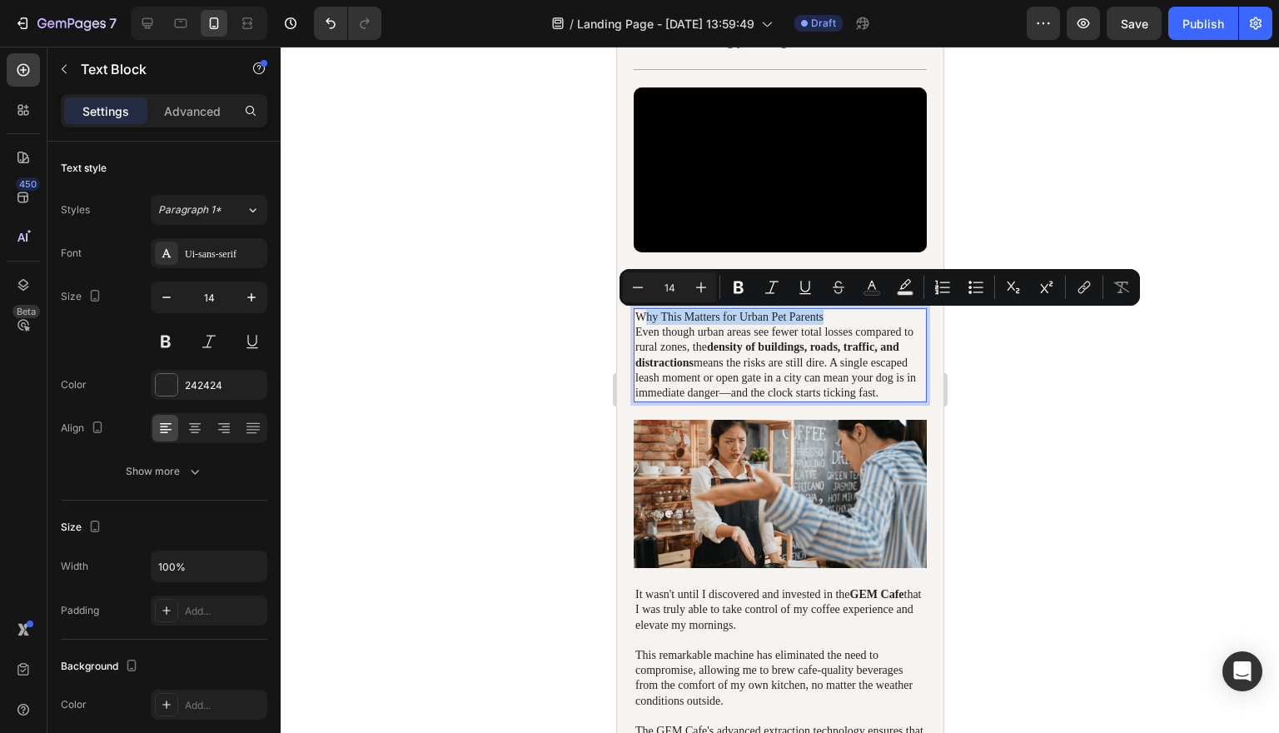
copy p "hy This Matters for Urban Pet Parents"
click at [1186, 335] on div at bounding box center [780, 390] width 998 height 686
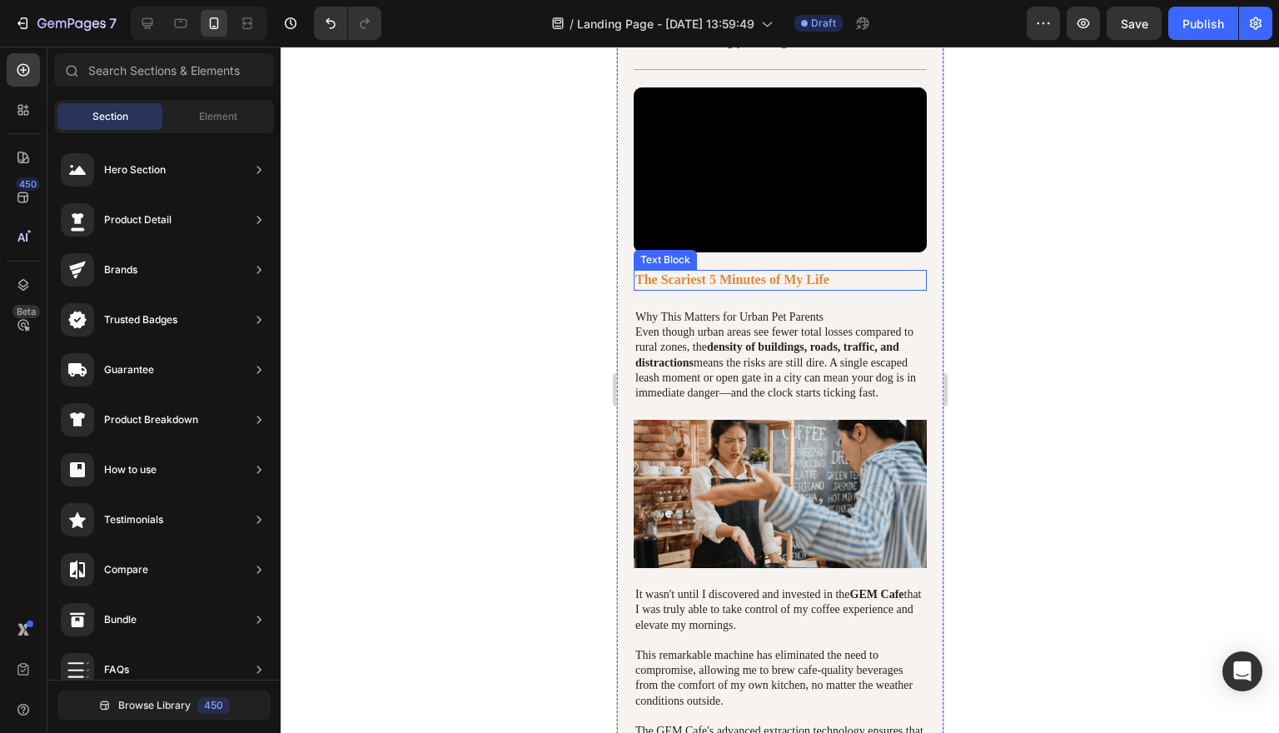
click at [807, 283] on p "The Scariest 5 Minutes of My Life" at bounding box center [779, 279] width 290 height 17
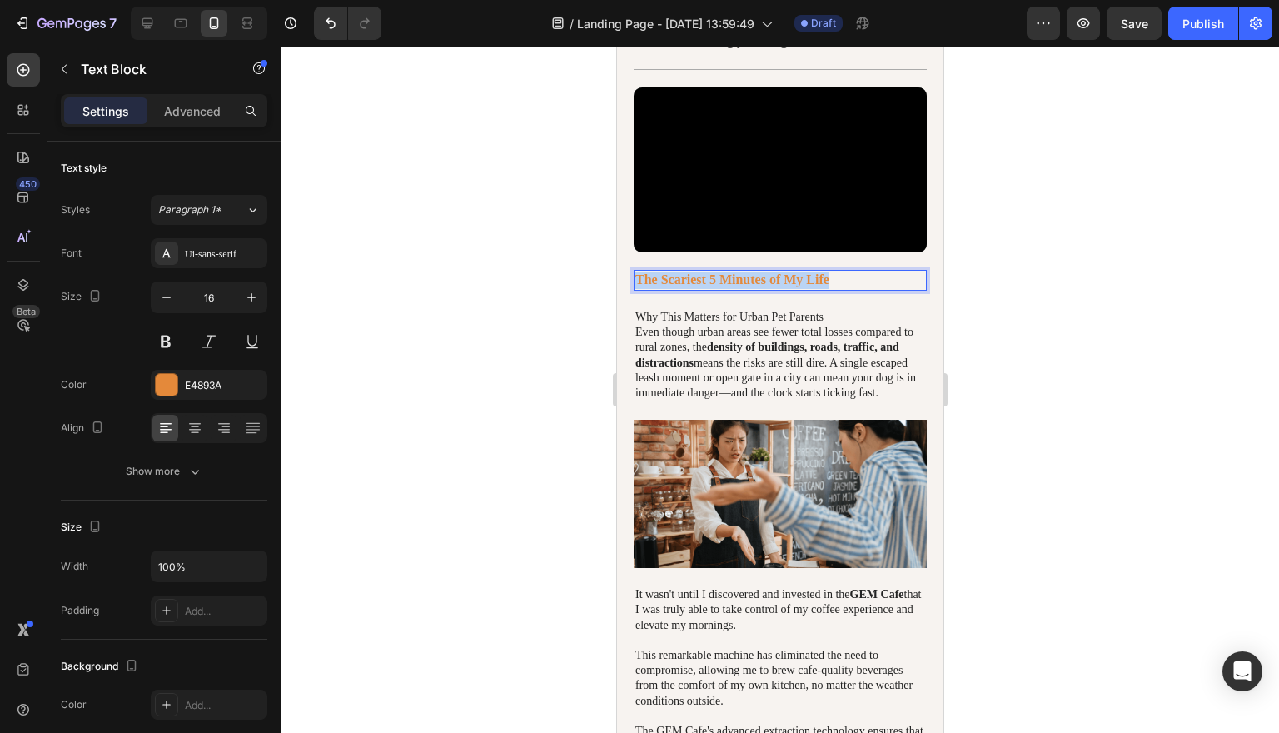
click at [807, 283] on p "The Scariest 5 Minutes of My Life" at bounding box center [779, 279] width 290 height 17
click at [634, 288] on div "hy This Matters for Urban Pet Parents" at bounding box center [779, 280] width 293 height 21
click at [251, 300] on icon "button" at bounding box center [251, 297] width 8 height 8
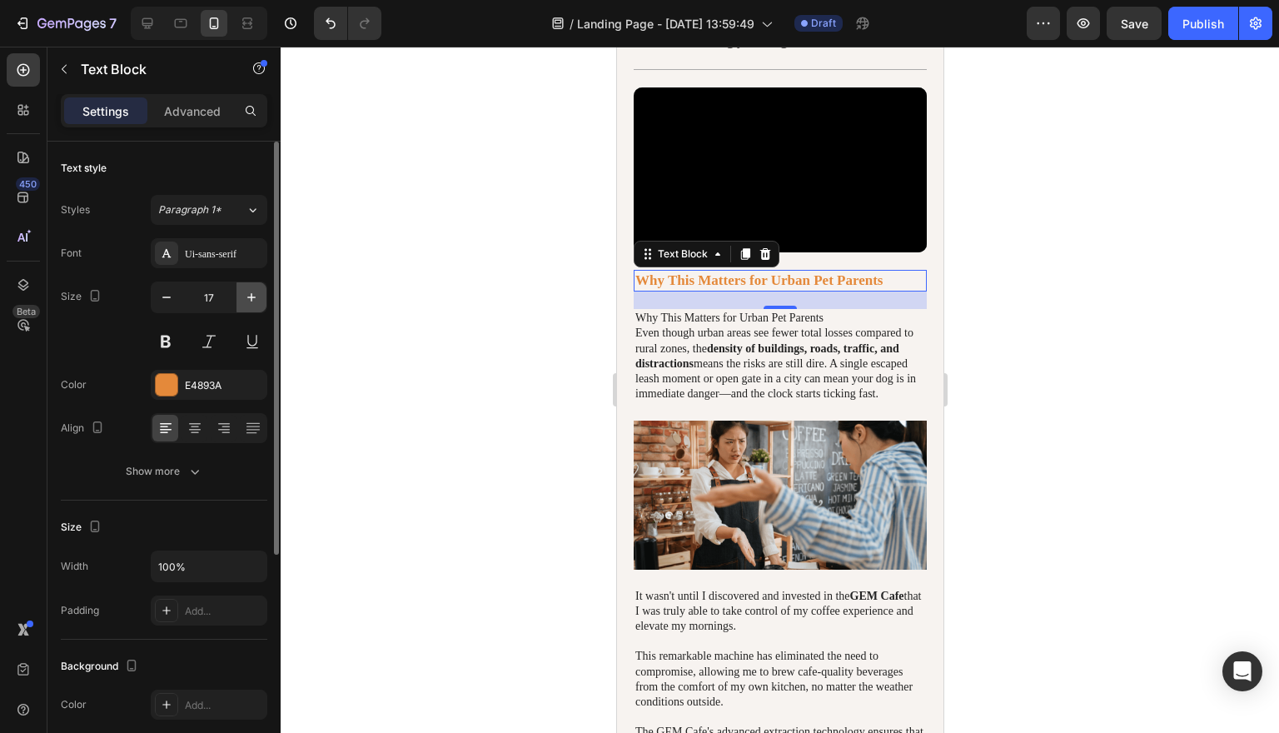
click at [251, 300] on icon "button" at bounding box center [251, 297] width 8 height 8
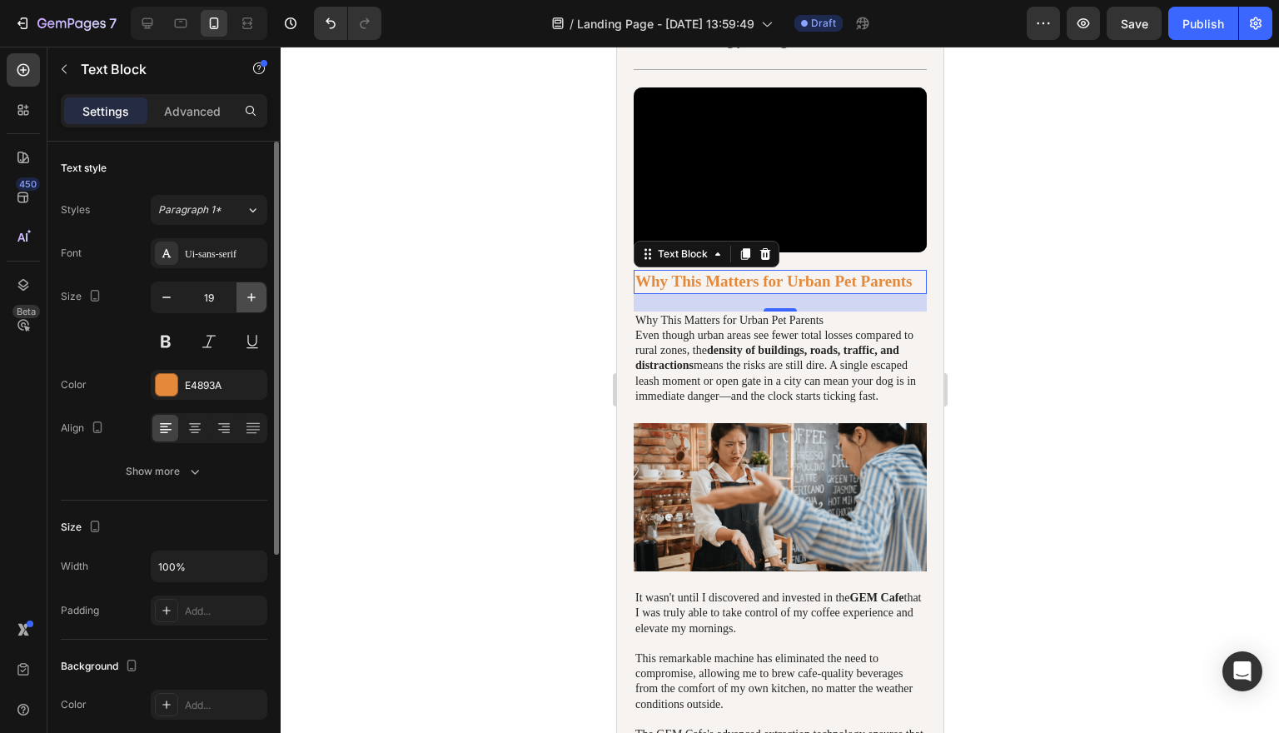
click at [251, 300] on icon "button" at bounding box center [251, 297] width 8 height 8
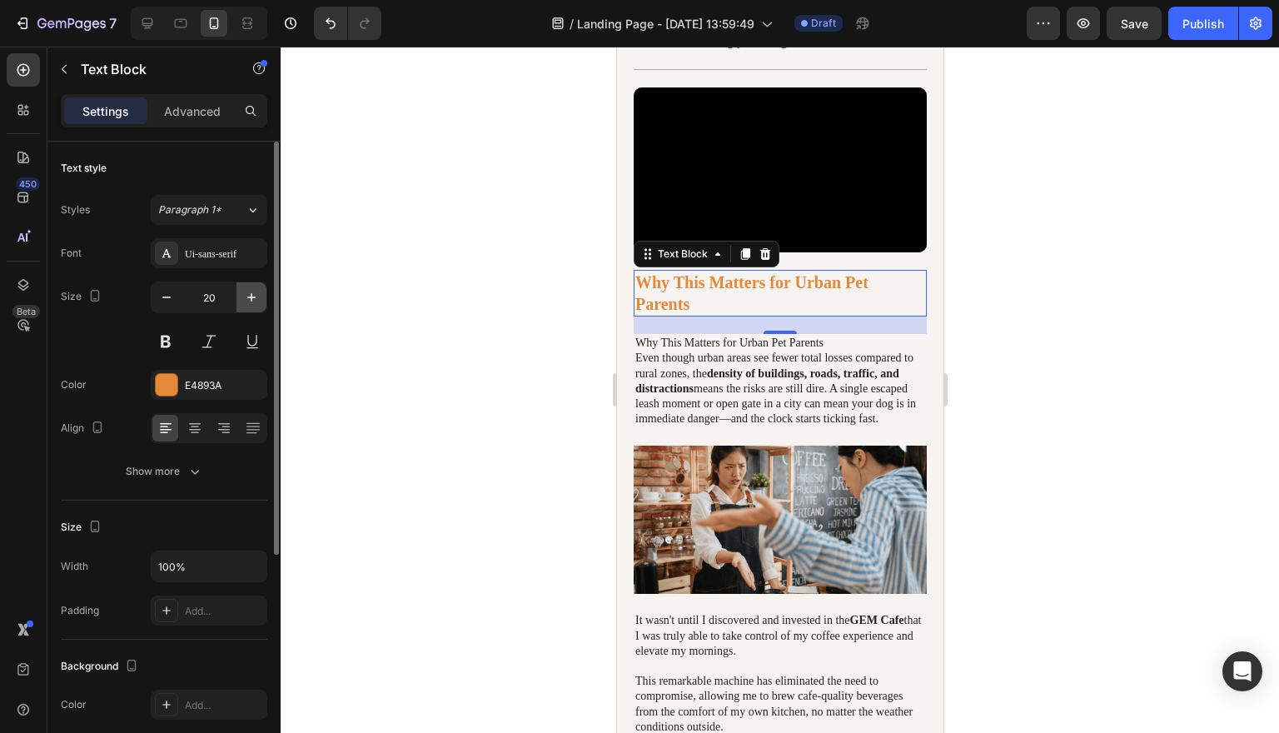
click at [251, 300] on icon "button" at bounding box center [251, 297] width 8 height 8
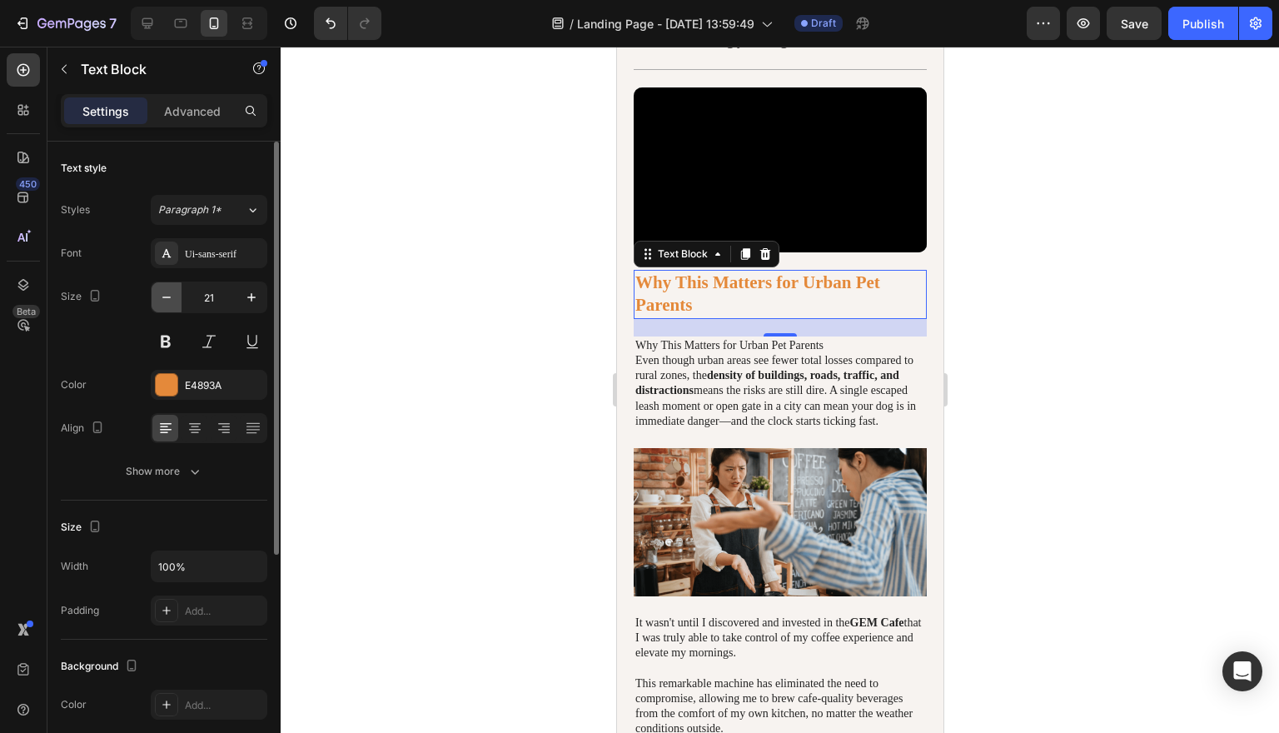
click at [167, 300] on icon "button" at bounding box center [166, 297] width 17 height 17
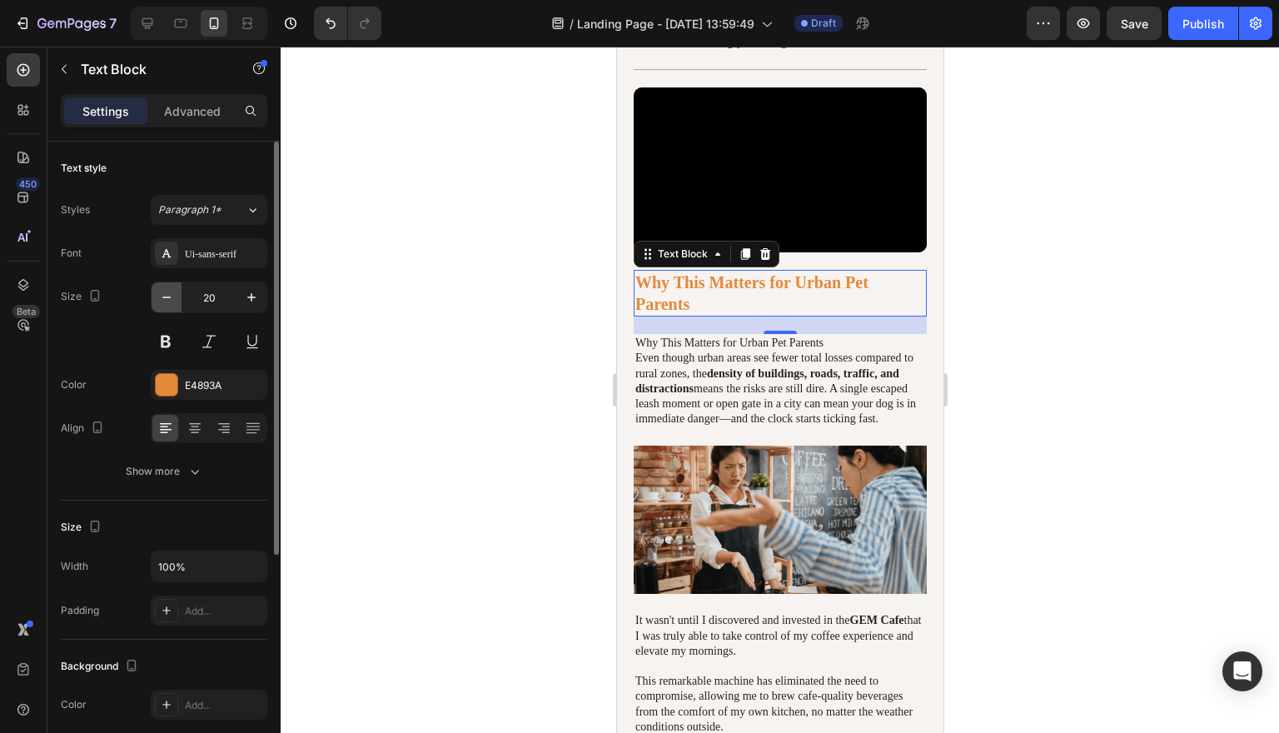
click at [167, 297] on icon "button" at bounding box center [166, 297] width 8 height 2
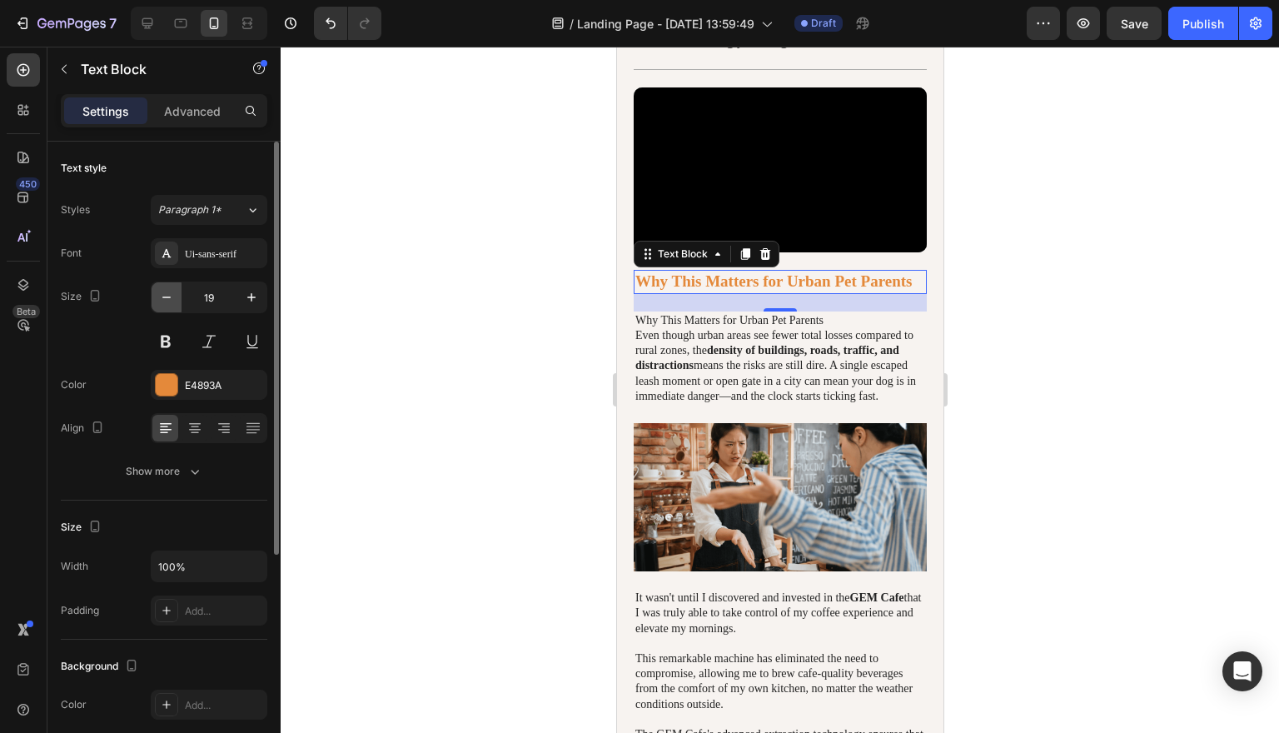
click at [167, 297] on icon "button" at bounding box center [166, 297] width 8 height 2
type input "18"
click at [791, 284] on p "Why This Matters for Urban Pet Parents" at bounding box center [779, 280] width 290 height 19
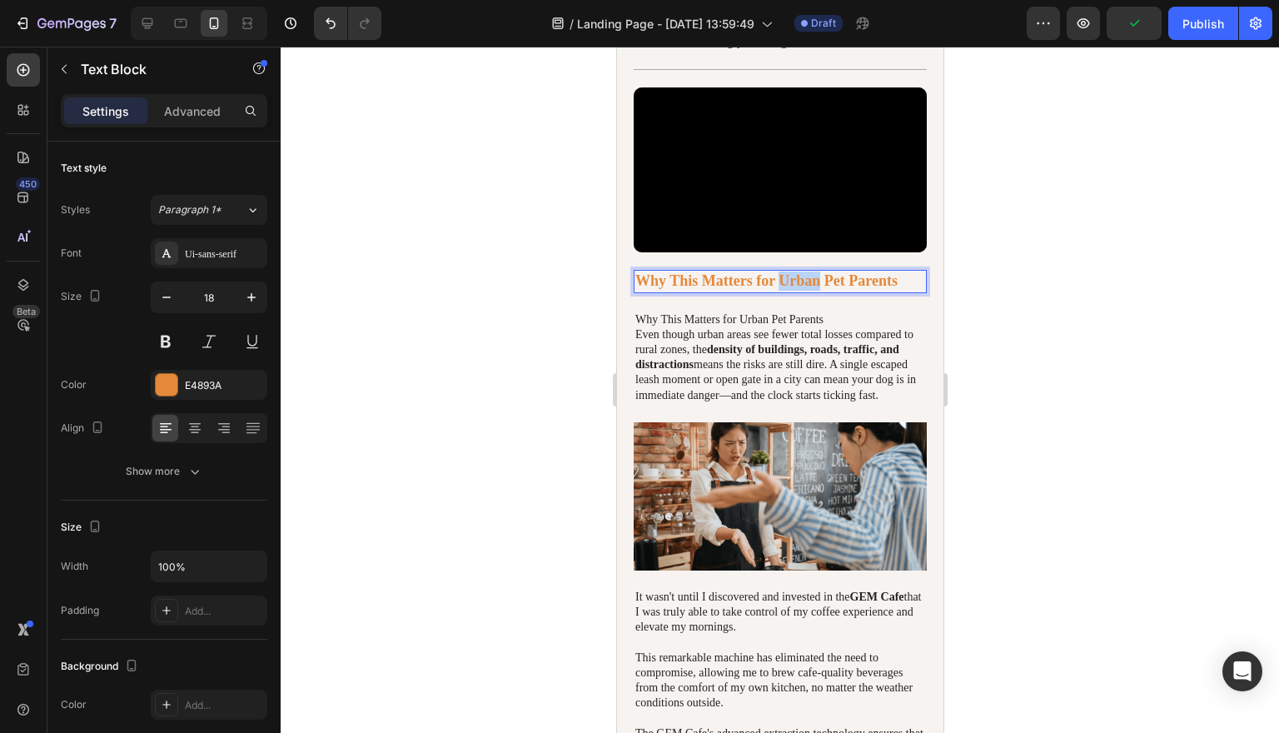
click at [791, 284] on p "Why This Matters for Urban Pet Parents" at bounding box center [779, 280] width 290 height 19
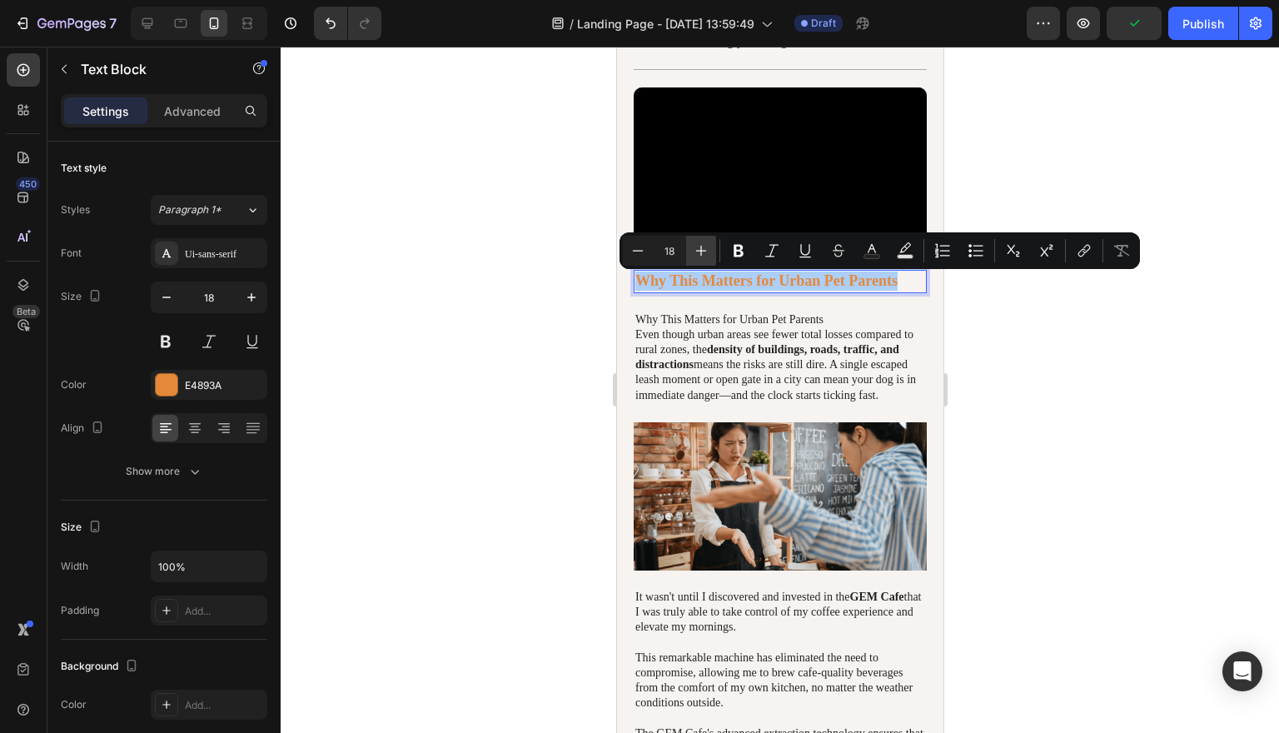
click at [707, 251] on icon "Editor contextual toolbar" at bounding box center [701, 250] width 17 height 17
click at [643, 254] on icon "Editor contextual toolbar" at bounding box center [637, 250] width 17 height 17
type input "18"
click at [737, 252] on icon "Editor contextual toolbar" at bounding box center [738, 250] width 17 height 17
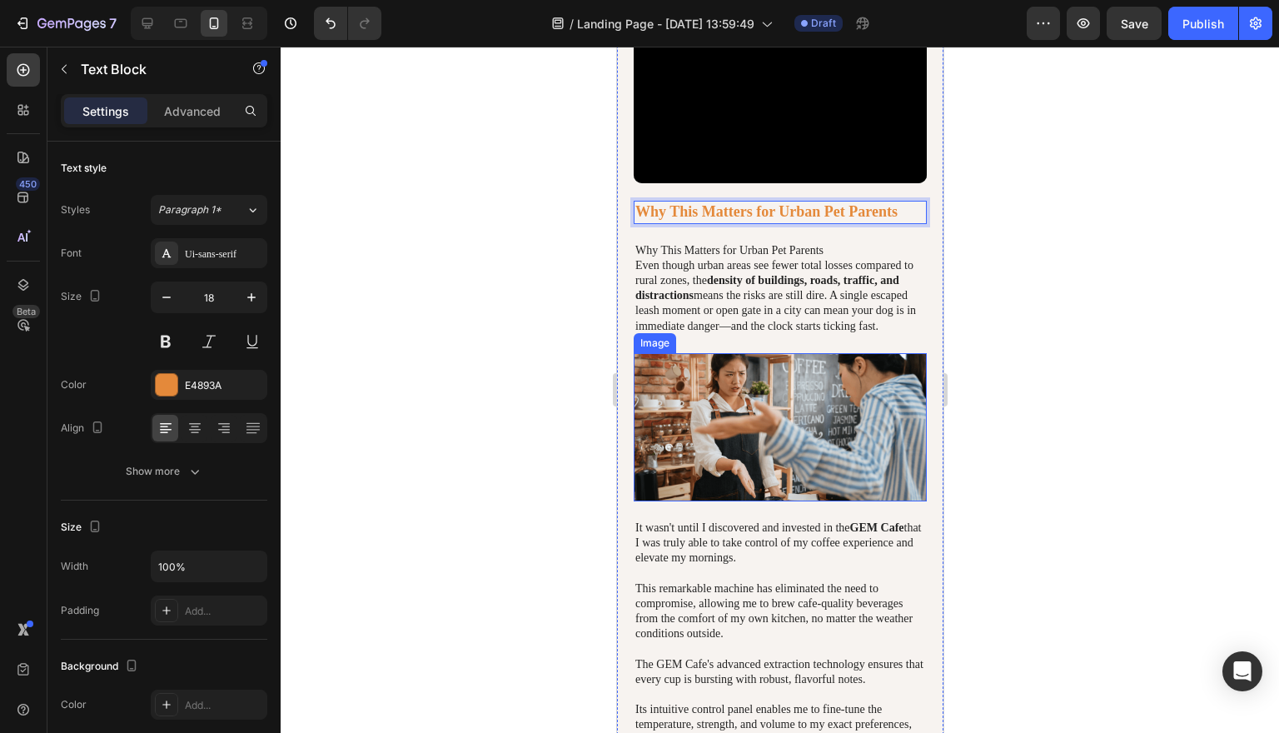
scroll to position [611, 0]
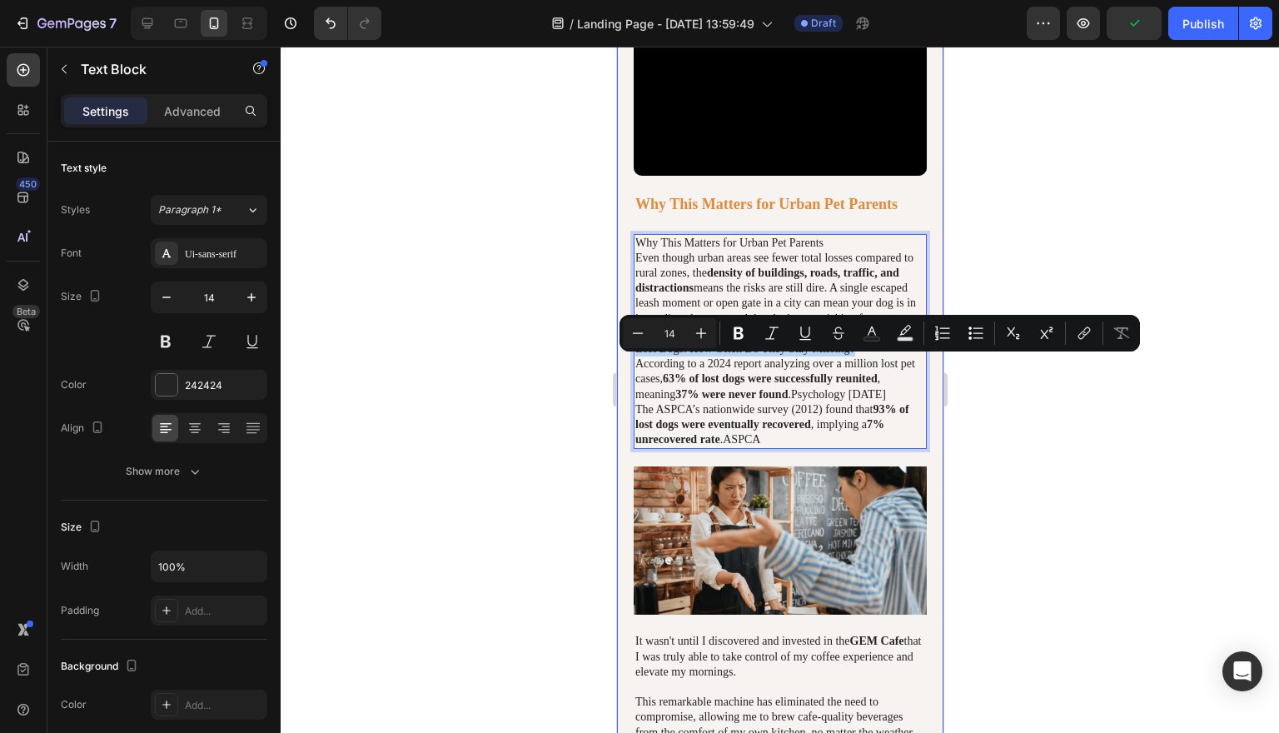
drag, startPoint x: 884, startPoint y: 360, endPoint x: 619, endPoint y: 359, distance: 264.8
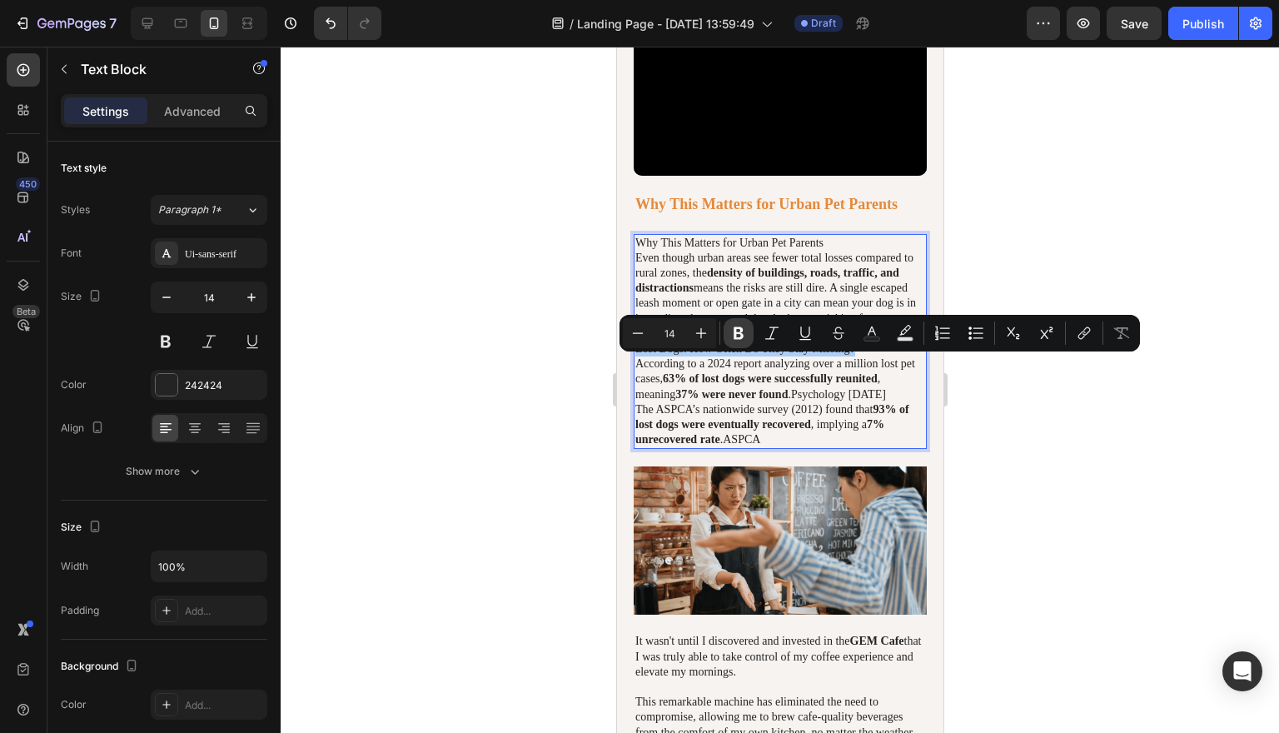
click at [742, 336] on icon "Editor contextual toolbar" at bounding box center [738, 333] width 10 height 12
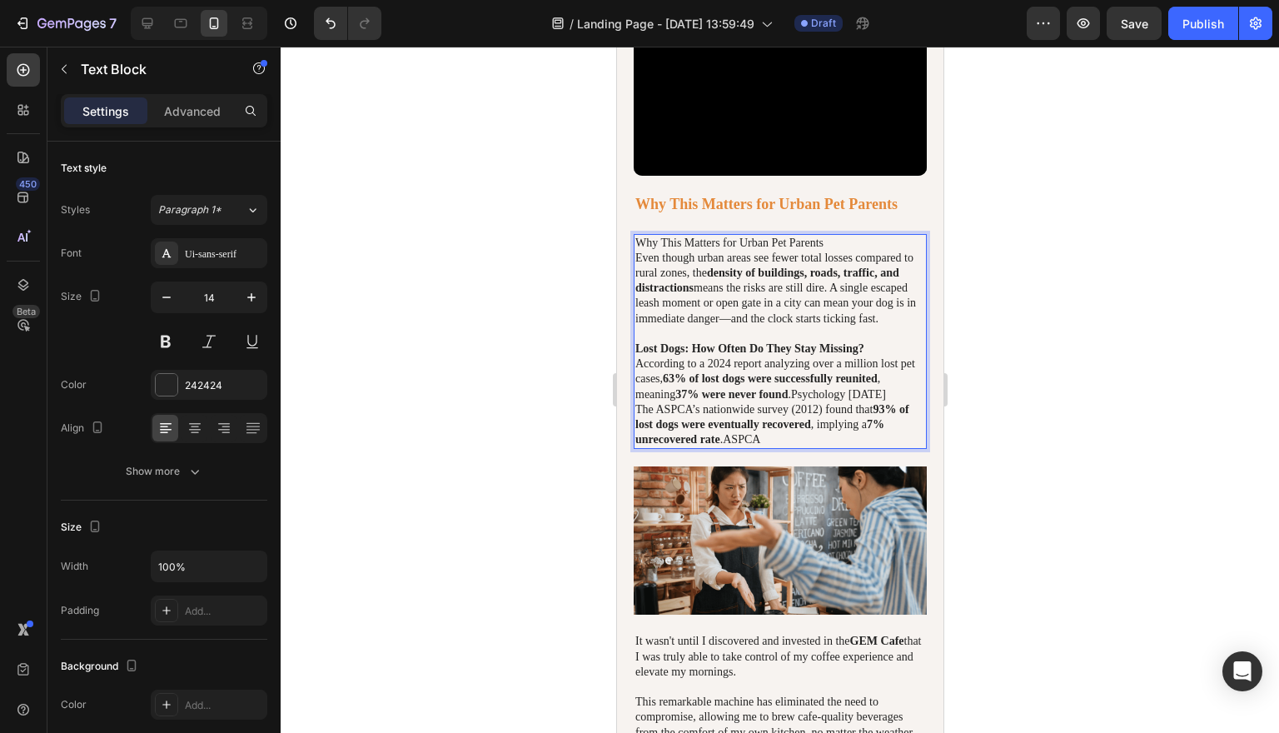
click at [900, 356] on p "Lost Dogs: How Often Do They Stay Missing?" at bounding box center [779, 348] width 290 height 15
drag, startPoint x: 902, startPoint y: 358, endPoint x: 635, endPoint y: 360, distance: 266.4
click at [635, 356] on p "Lost Dogs: How Often Do They Stay Missing?" at bounding box center [779, 348] width 290 height 15
click at [681, 355] on strong "Lost Dogs: How Often Do They Stay Missing?" at bounding box center [748, 348] width 229 height 12
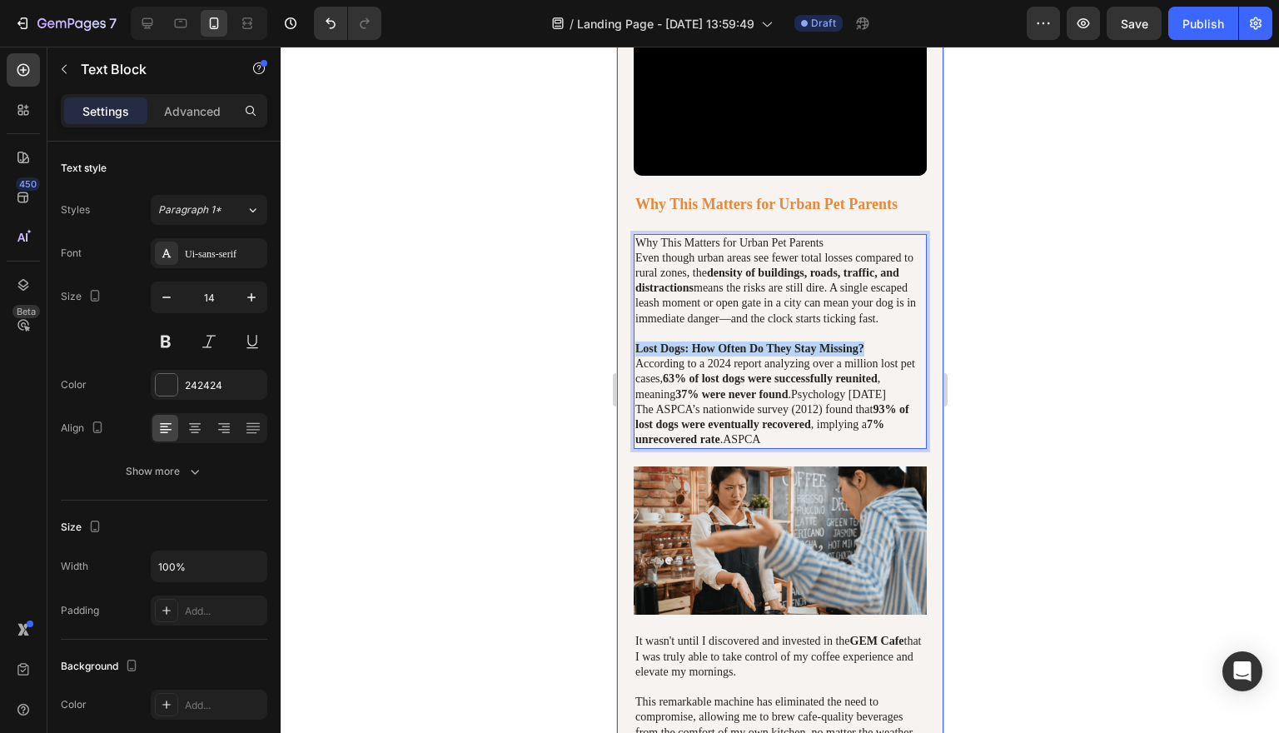
drag, startPoint x: 897, startPoint y: 364, endPoint x: 629, endPoint y: 364, distance: 268.9
click at [863, 355] on strong "Lost Dogs: How Often Do They Stay Missing?" at bounding box center [748, 348] width 229 height 12
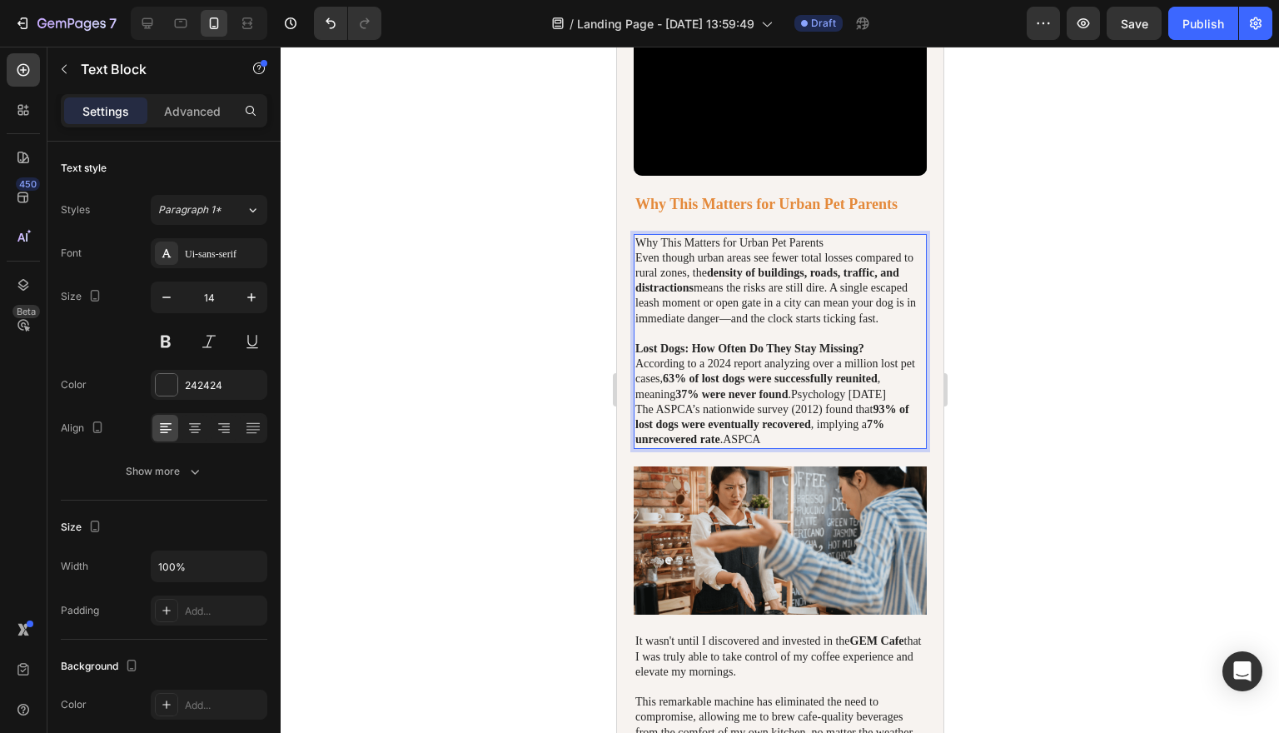
click at [898, 356] on p "Lost Dogs: How Often Do They Stay Missing?" at bounding box center [779, 348] width 290 height 15
drag, startPoint x: 898, startPoint y: 364, endPoint x: 636, endPoint y: 365, distance: 262.3
click at [636, 356] on p "Lost Dogs: How Often Do They Stay Missing?" at bounding box center [779, 348] width 290 height 15
click at [251, 343] on button at bounding box center [252, 341] width 30 height 30
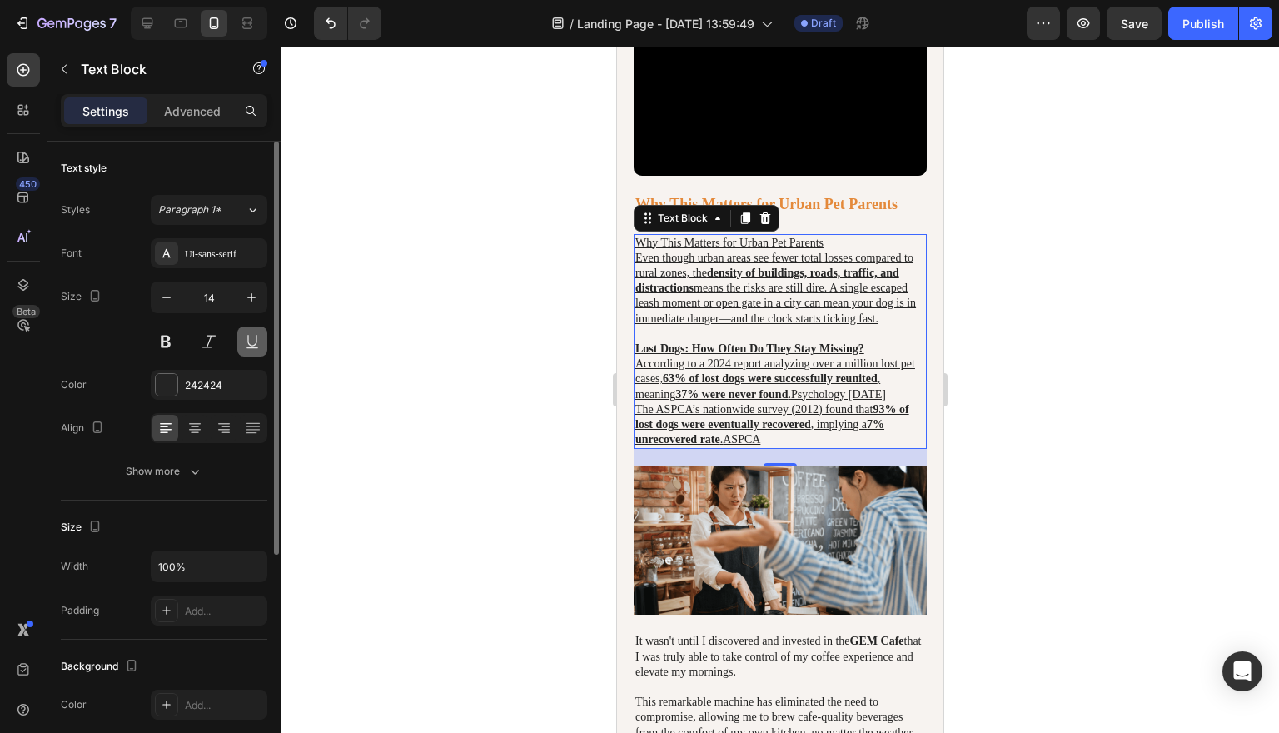
click at [251, 343] on button at bounding box center [252, 341] width 30 height 30
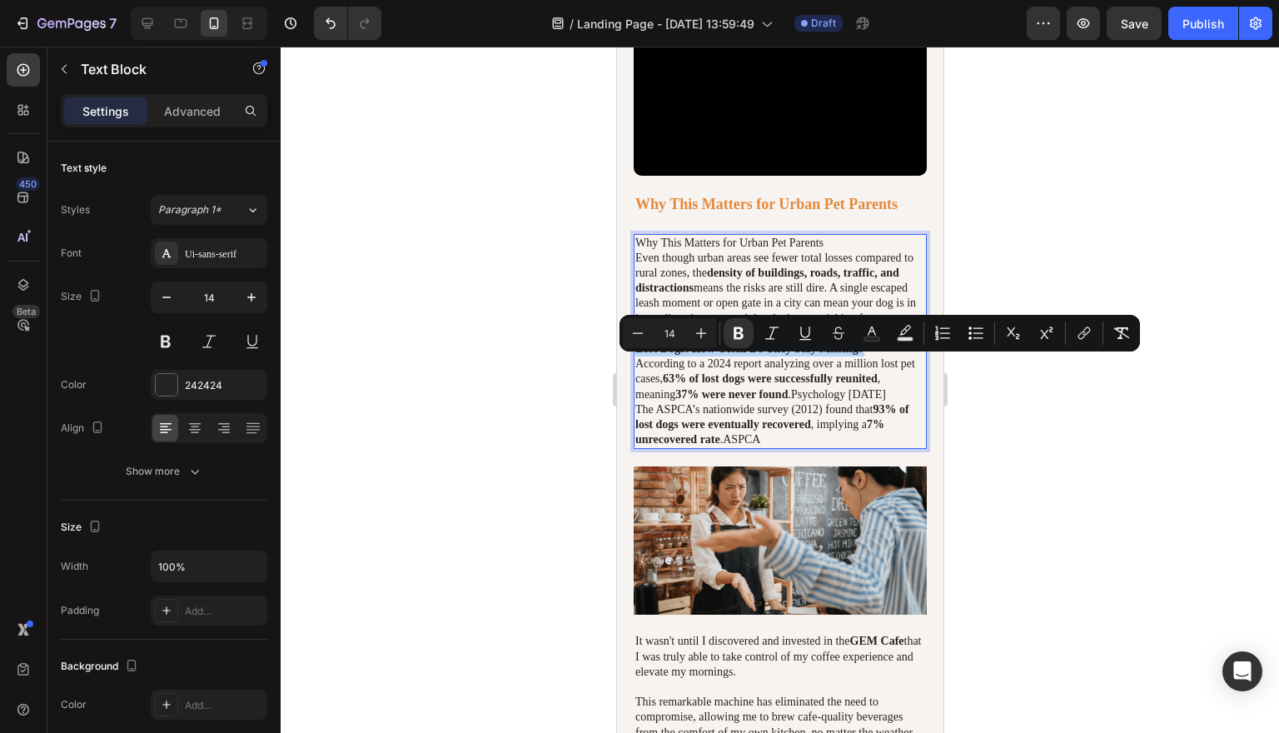
drag, startPoint x: 893, startPoint y: 365, endPoint x: 636, endPoint y: 365, distance: 257.3
click at [636, 356] on p "Lost Dogs: How Often Do They Stay Missing?" at bounding box center [779, 348] width 290 height 15
click at [810, 331] on icon "Editor contextual toolbar" at bounding box center [805, 333] width 17 height 17
click at [1007, 424] on div at bounding box center [780, 390] width 998 height 686
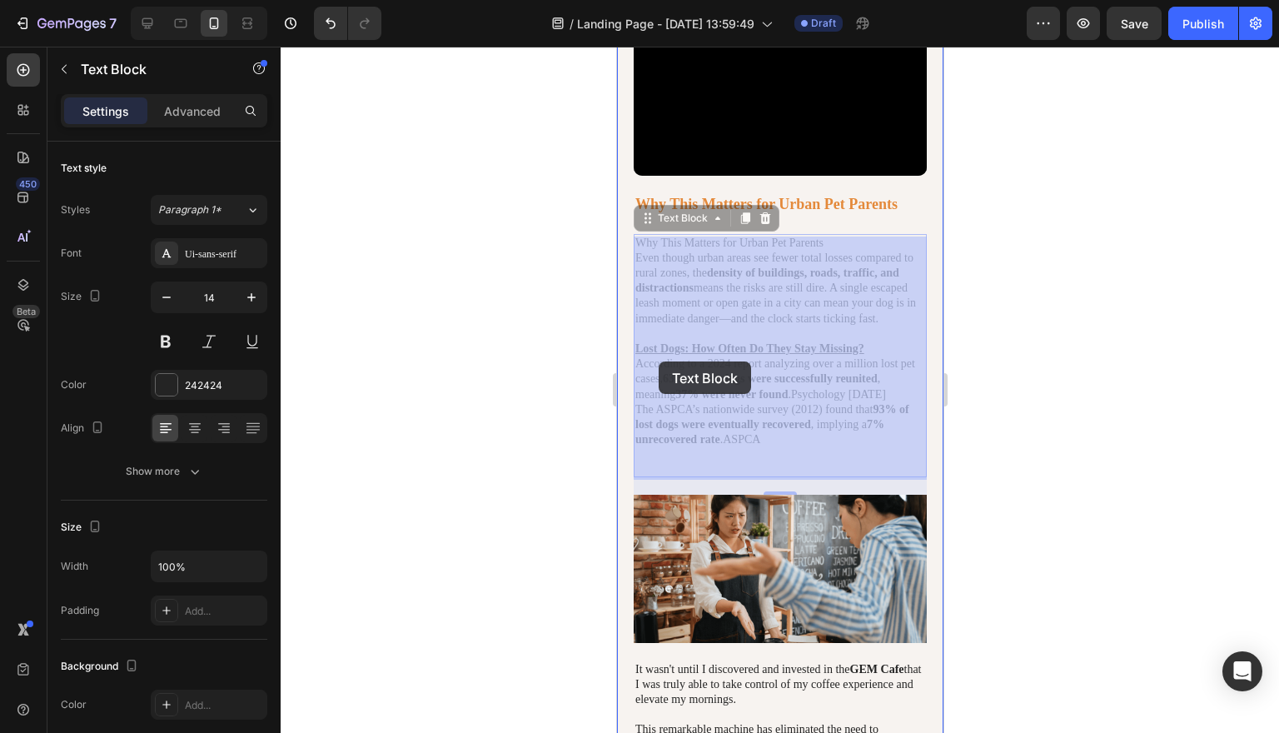
drag, startPoint x: 893, startPoint y: 360, endPoint x: 667, endPoint y: 361, distance: 226.5
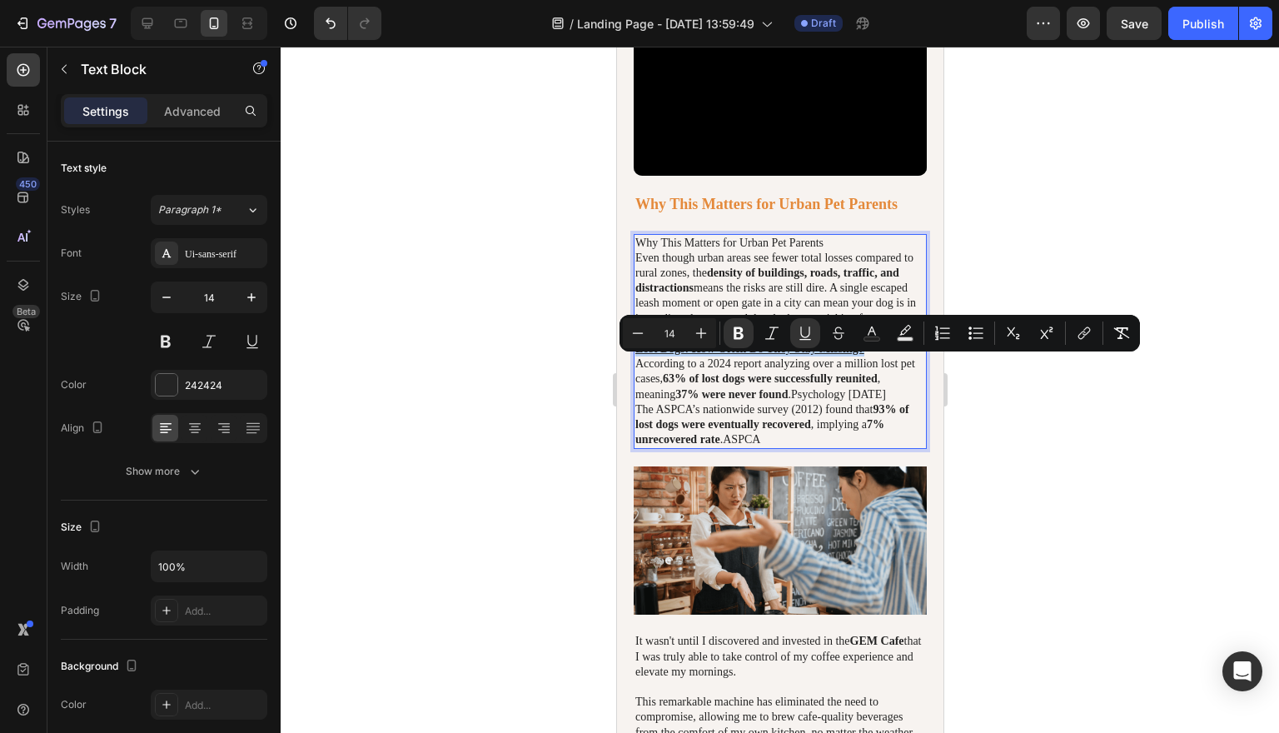
drag, startPoint x: 896, startPoint y: 362, endPoint x: 634, endPoint y: 364, distance: 262.3
click at [634, 364] on div "Why This Matters for Urban Pet Parents Even though urban areas see fewer total …" at bounding box center [779, 342] width 293 height 216
click at [698, 335] on icon "Editor contextual toolbar" at bounding box center [701, 333] width 17 height 17
type input "16"
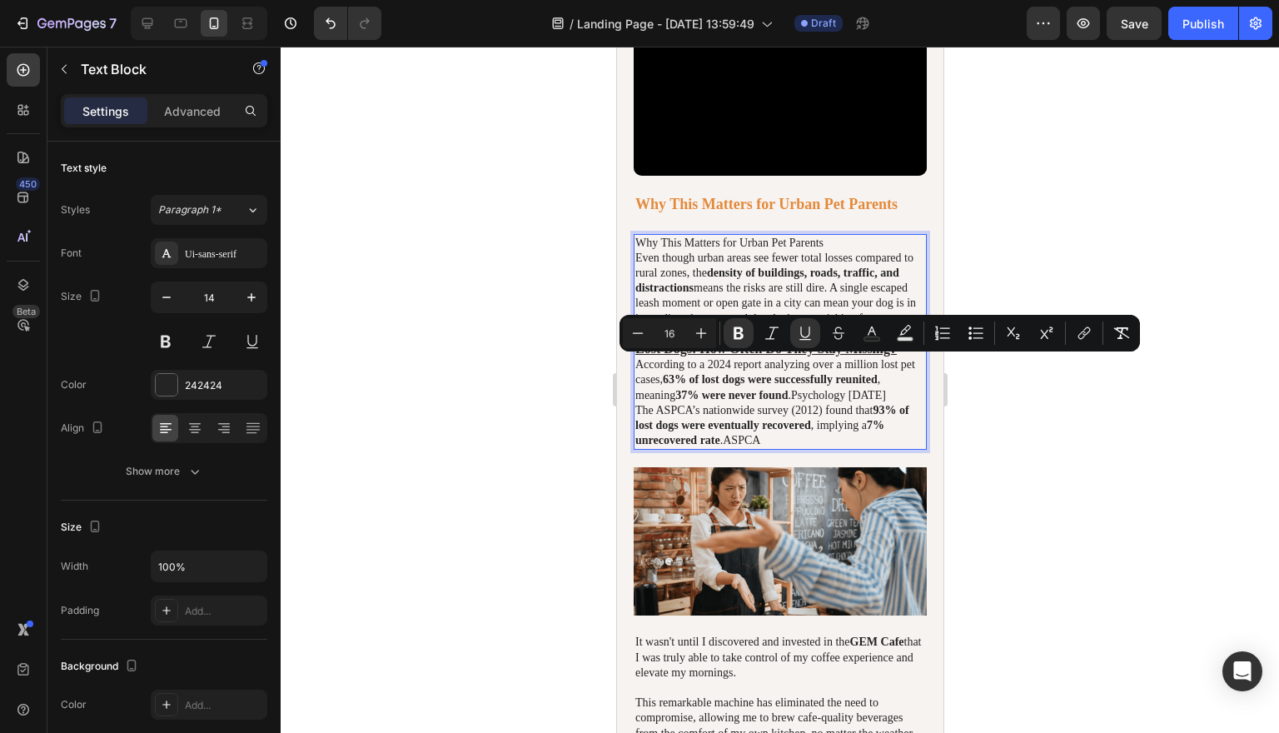
click at [1088, 405] on div at bounding box center [780, 390] width 998 height 686
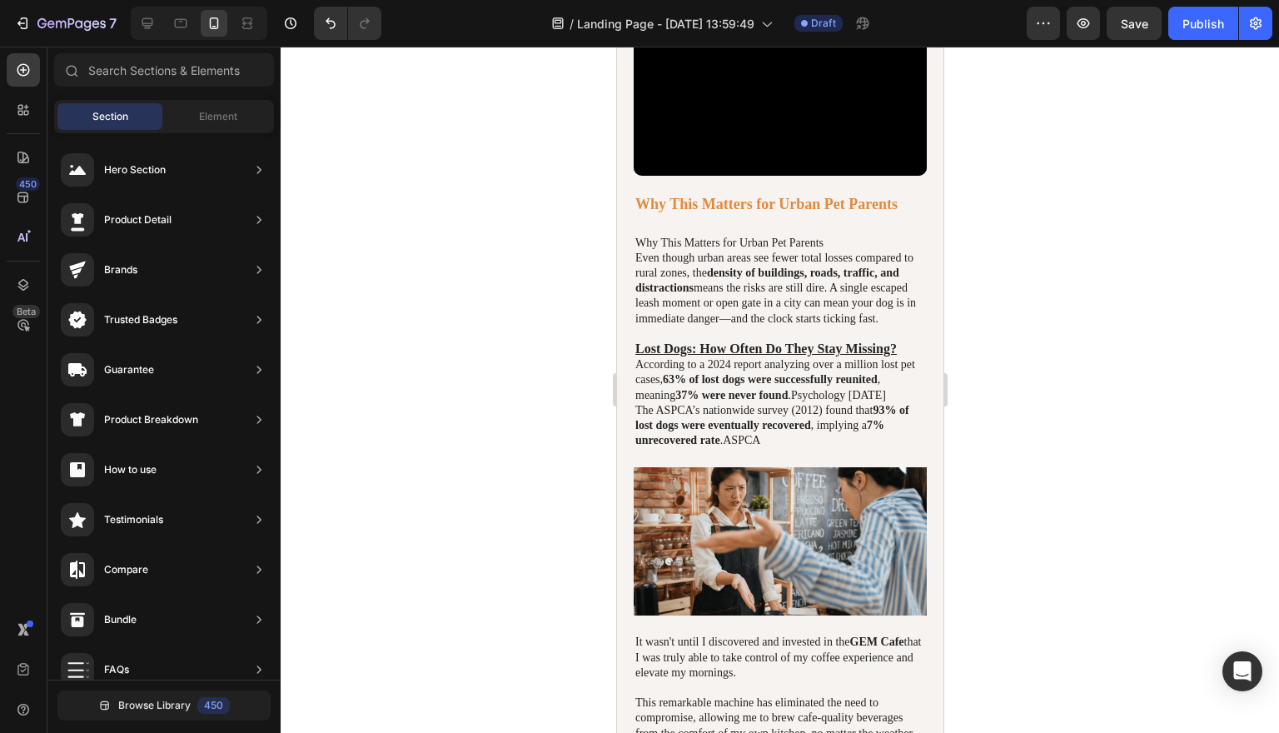
click at [1088, 405] on div at bounding box center [780, 390] width 998 height 686
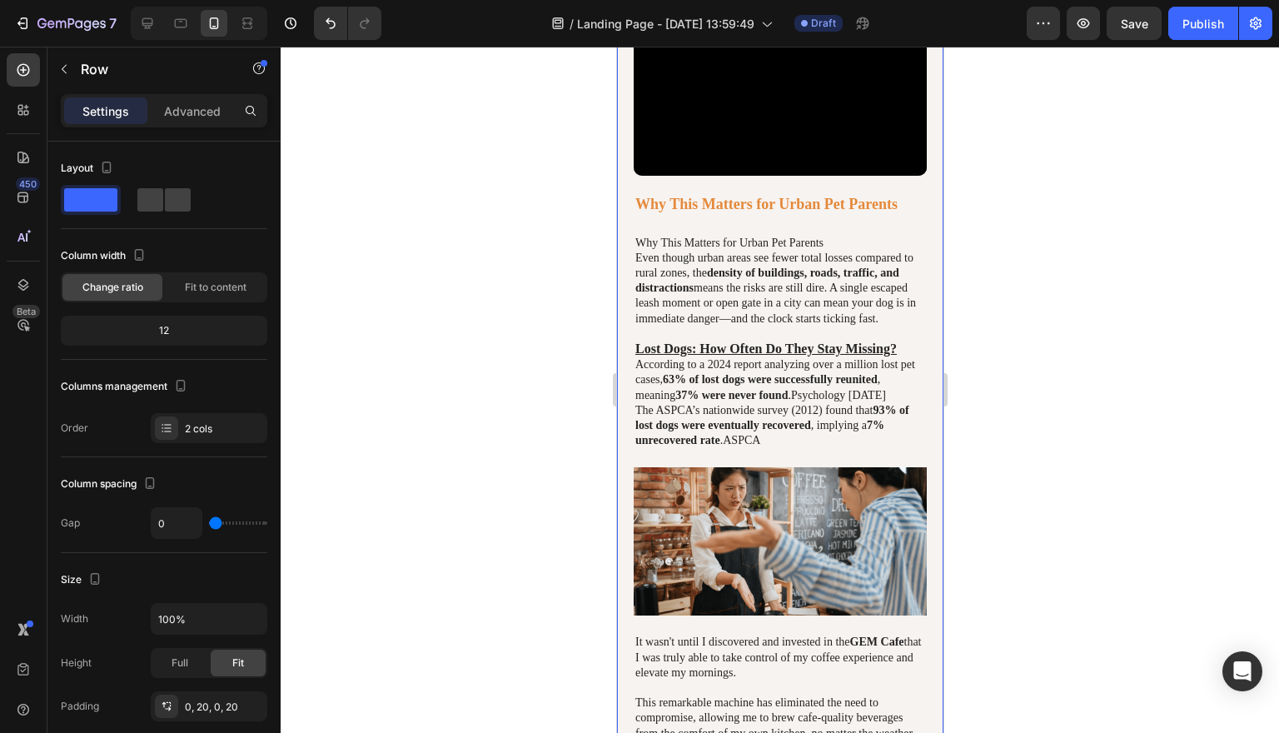
click at [924, 374] on div "Why This Matters for Urban Pet Parents Even though urban areas see fewer total …" at bounding box center [779, 342] width 293 height 216
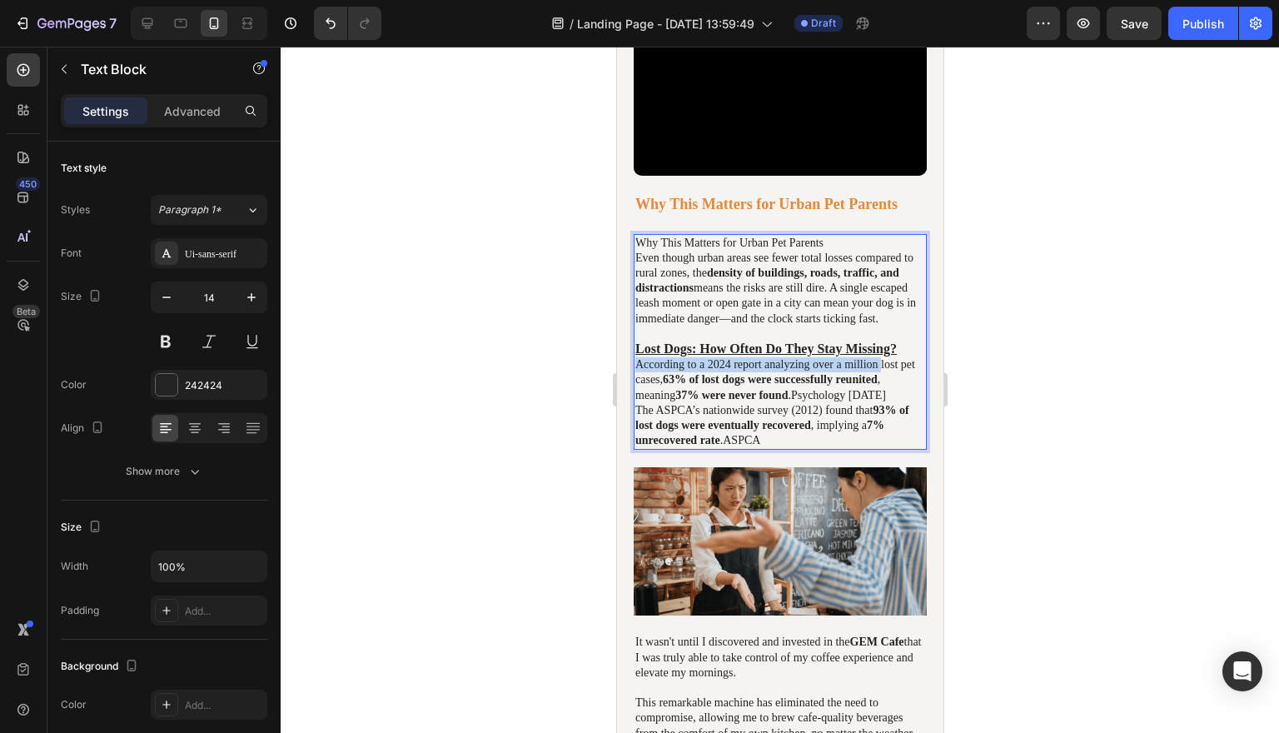
drag, startPoint x: 922, startPoint y: 363, endPoint x: 941, endPoint y: 380, distance: 24.8
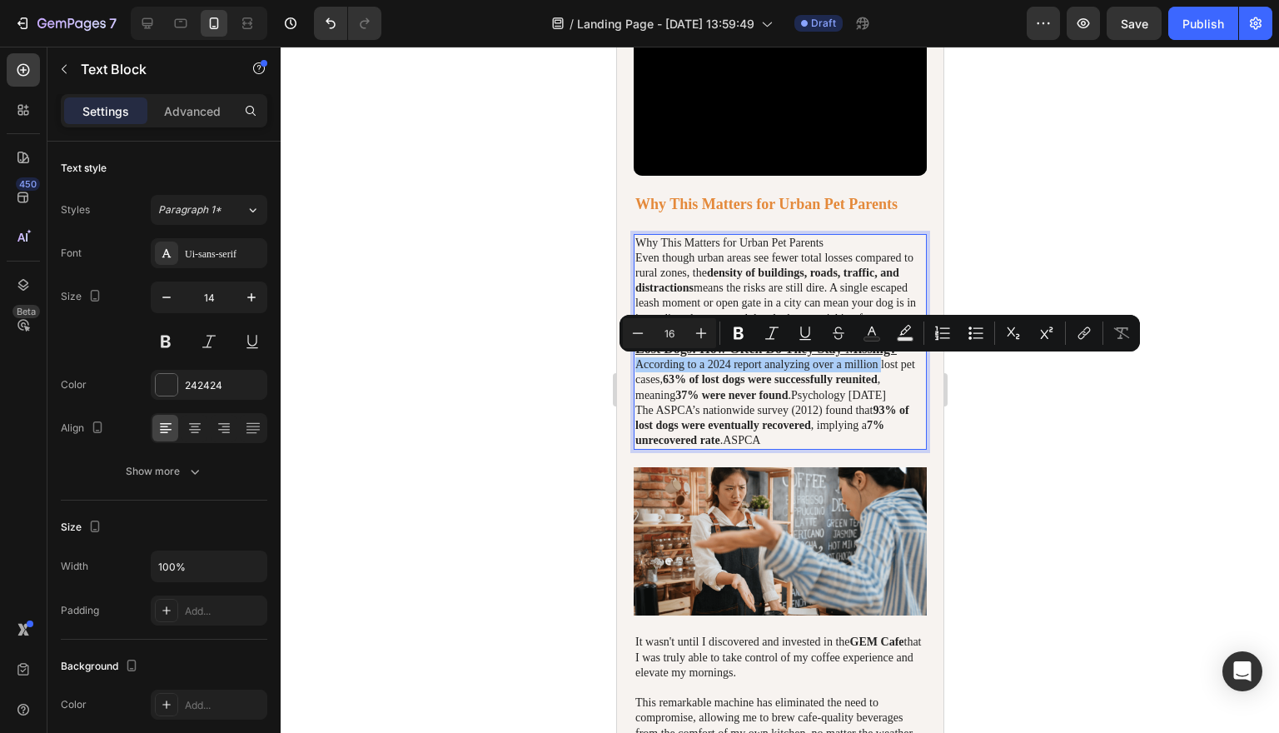
click at [980, 373] on div at bounding box center [780, 390] width 998 height 686
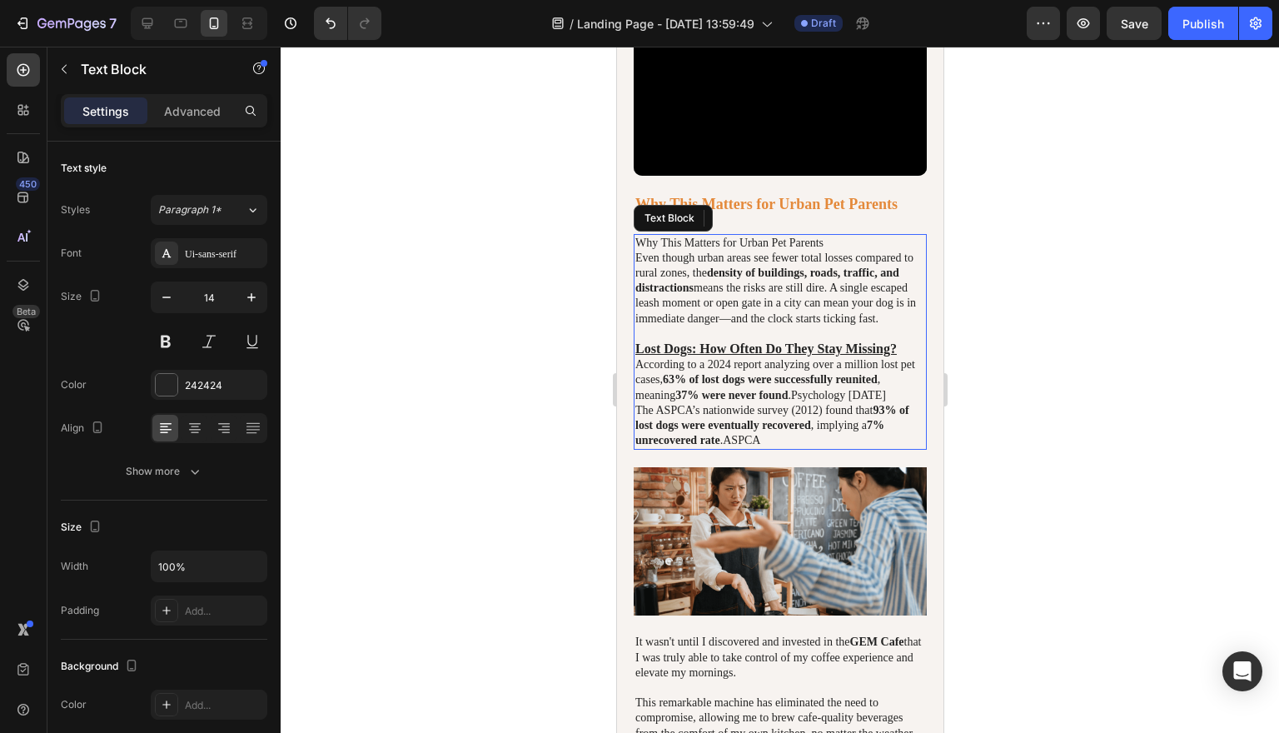
click at [896, 356] on u "Lost Dogs: How Often Do They Stay Missing?" at bounding box center [764, 348] width 261 height 14
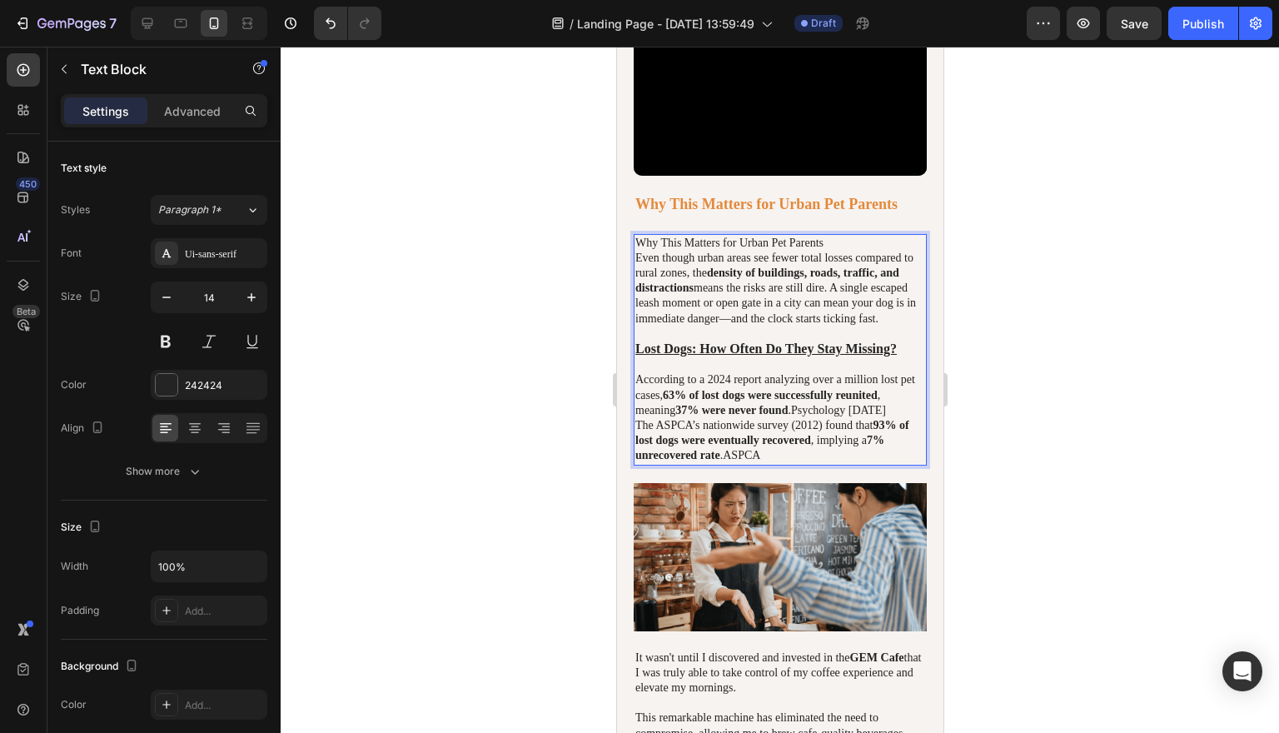
click at [759, 461] on link "ASPCA" at bounding box center [740, 455] width 37 height 12
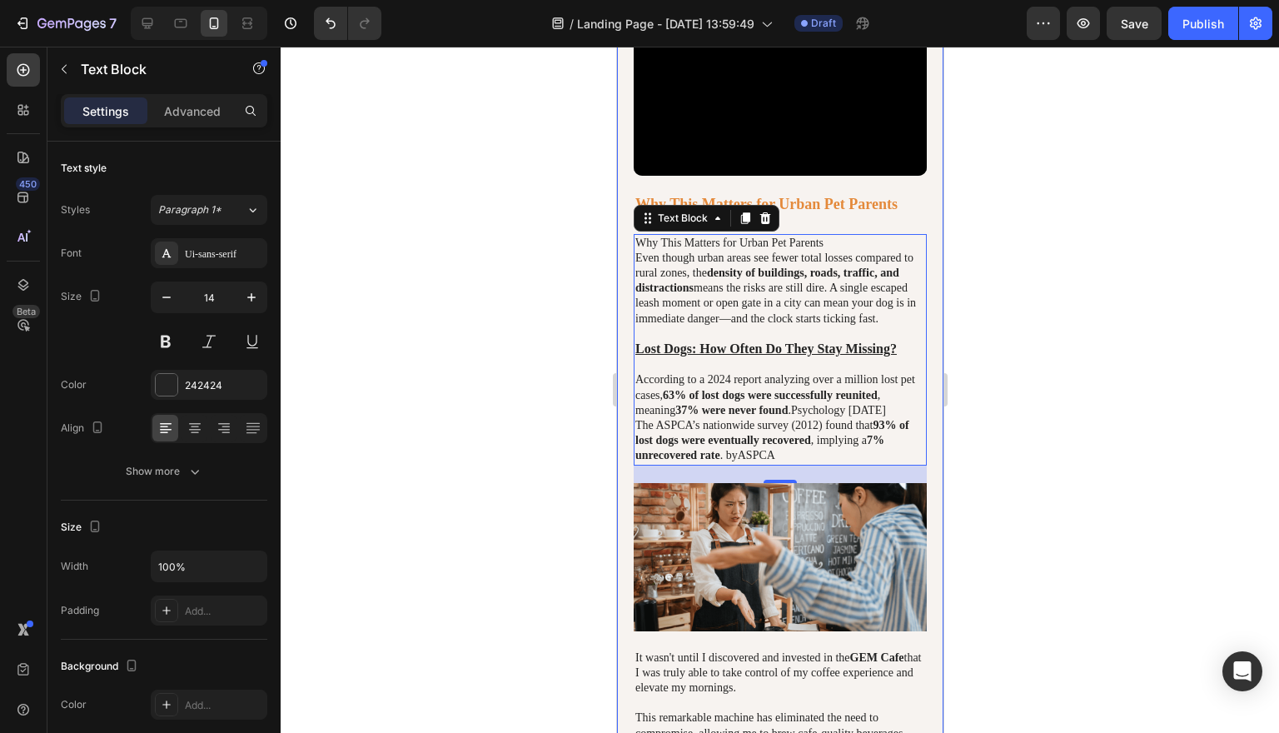
click at [1037, 470] on div at bounding box center [780, 390] width 998 height 686
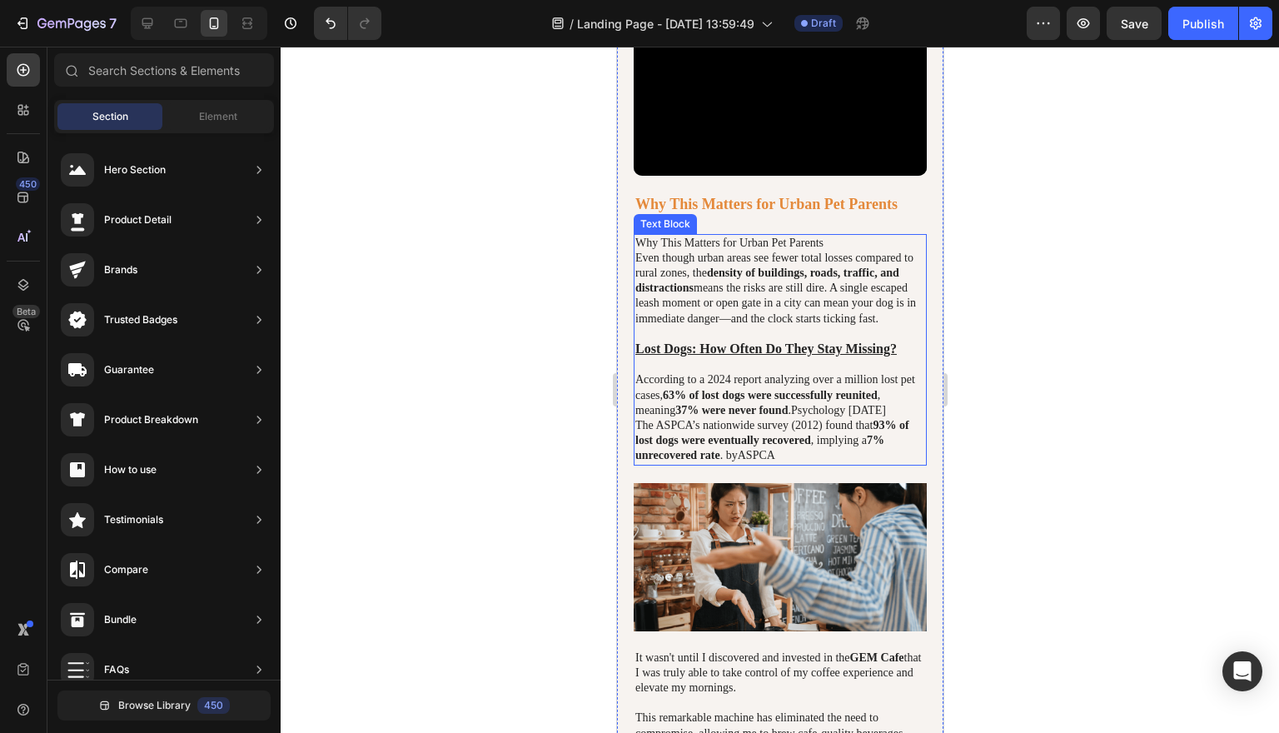
click at [892, 464] on p "The ASPCA’s nationwide survey (2012) found that 93% of lost dogs were eventuall…" at bounding box center [779, 441] width 290 height 46
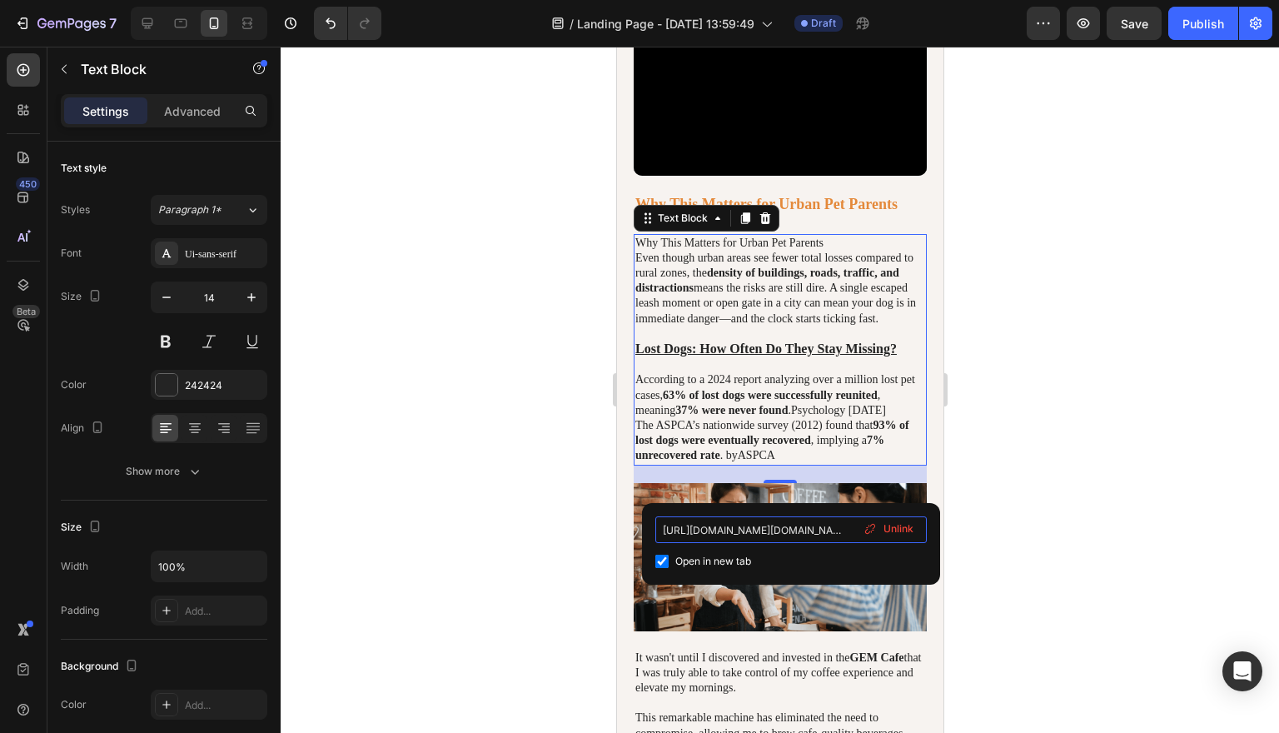
click at [799, 530] on input "https://www.aspca.org/about-us/press-releases/how-many-pets-are-lost-how-many-f…" at bounding box center [790, 529] width 271 height 27
click at [1097, 494] on div at bounding box center [780, 390] width 998 height 686
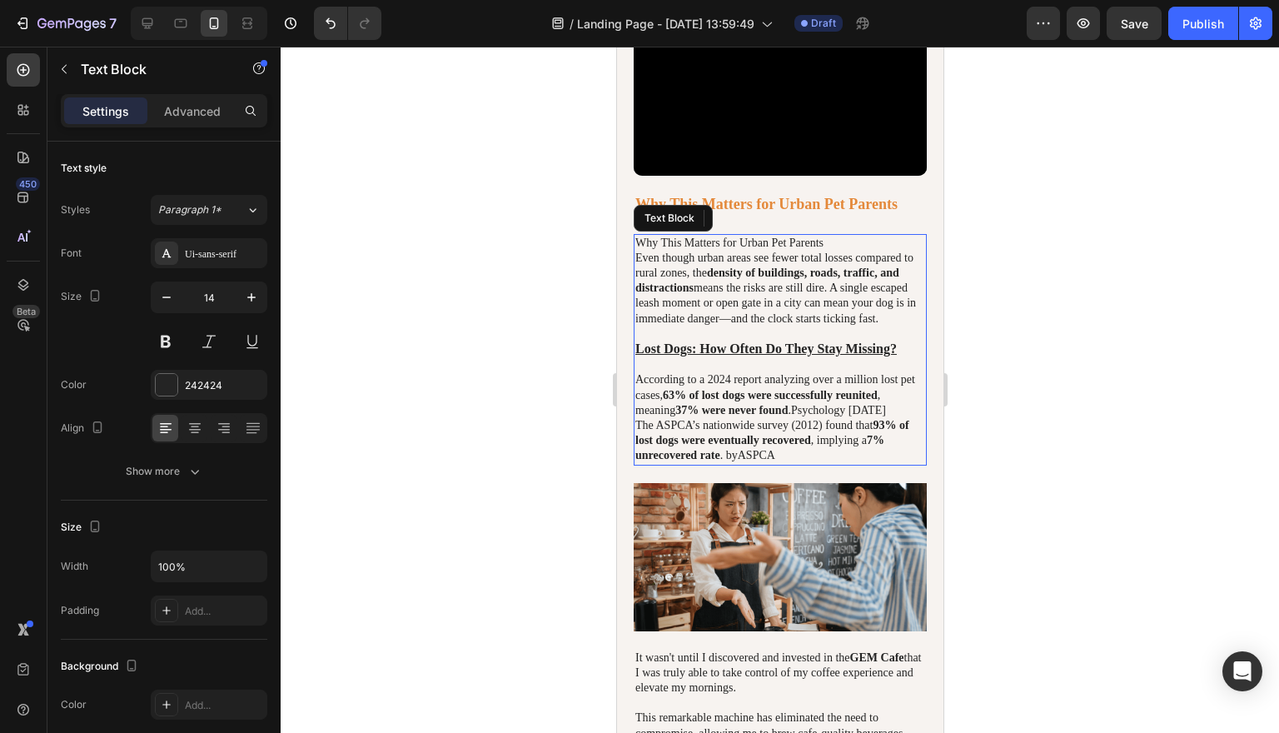
click at [885, 464] on p "The ASPCA’s nationwide survey (2012) found that 93% of lost dogs were eventuall…" at bounding box center [779, 441] width 290 height 46
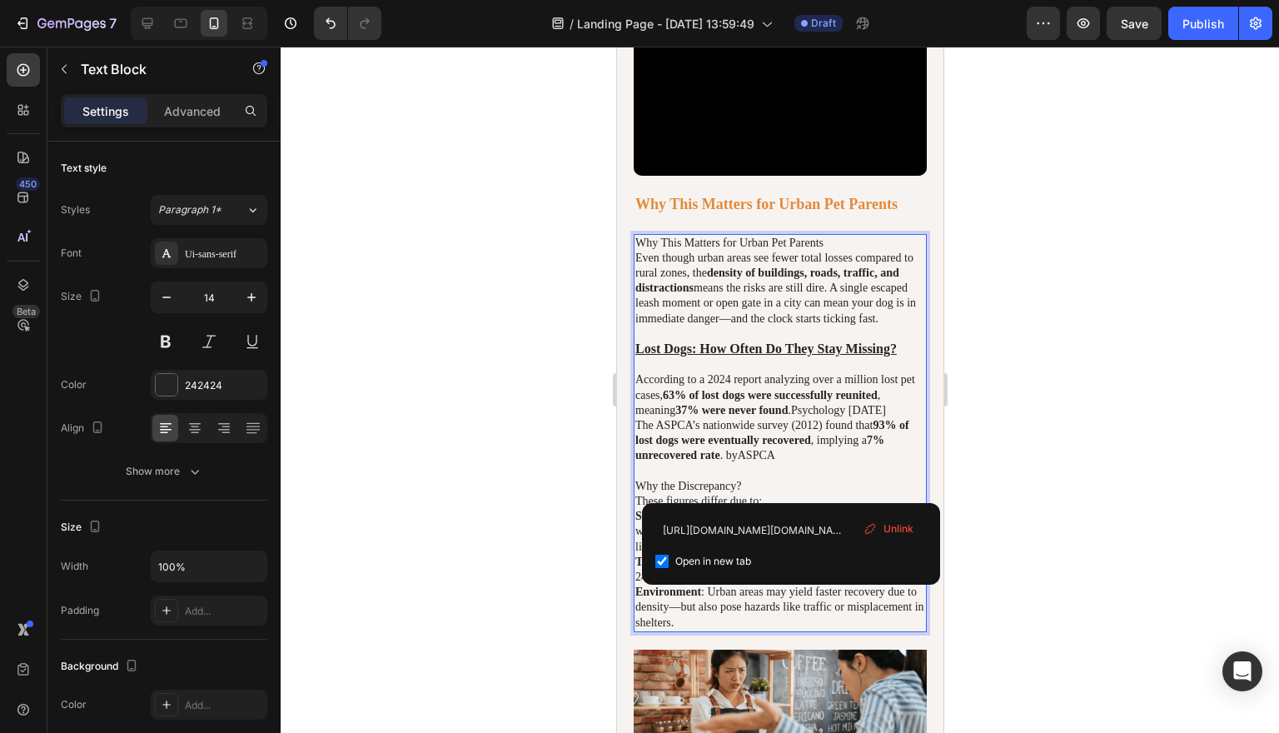
click at [1170, 482] on div at bounding box center [780, 390] width 998 height 686
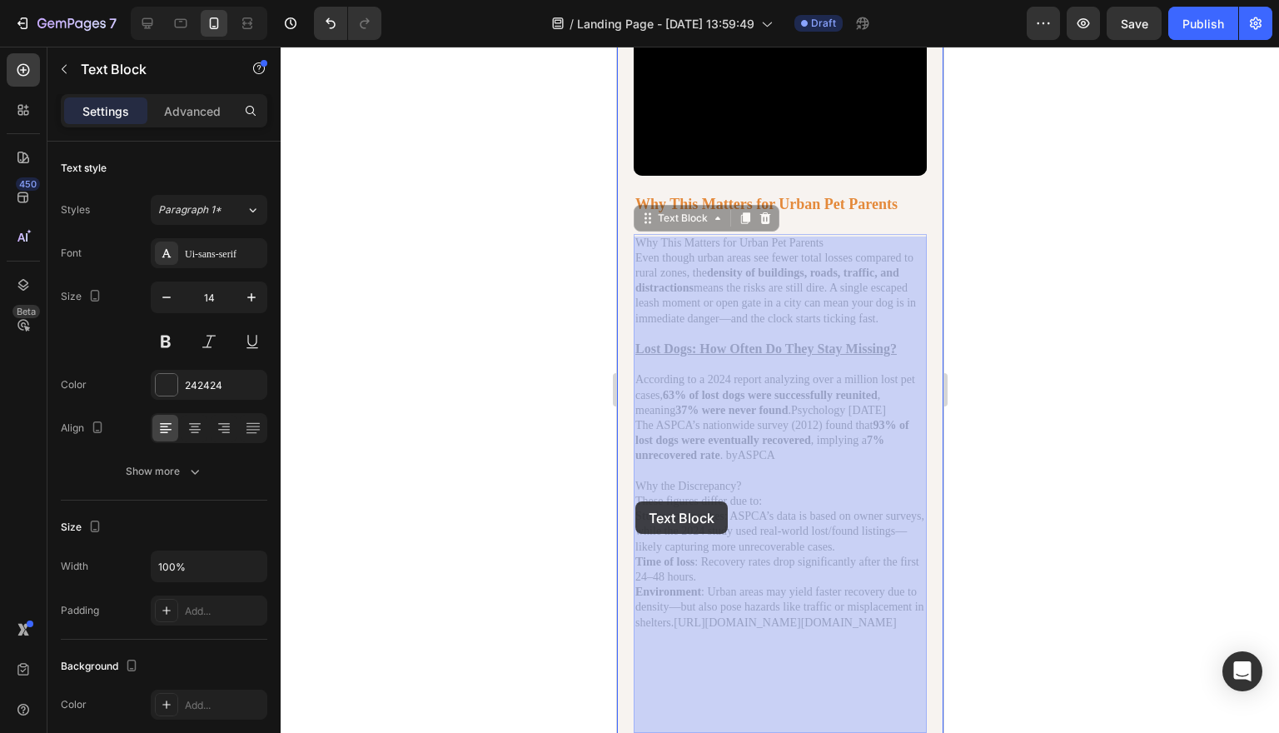
drag, startPoint x: 761, startPoint y: 515, endPoint x: 639, endPoint y: 504, distance: 122.9
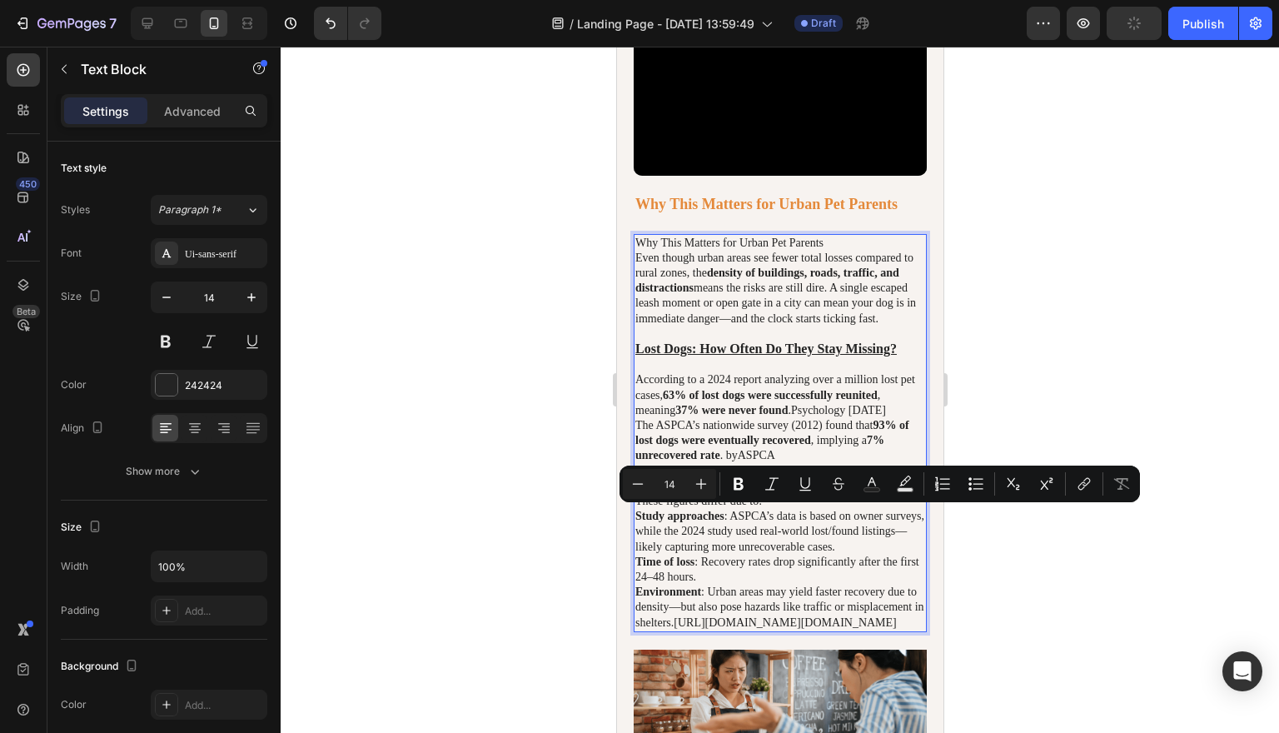
drag, startPoint x: 758, startPoint y: 514, endPoint x: 638, endPoint y: 510, distance: 119.9
click at [638, 494] on p "Why the Discrepancy?" at bounding box center [779, 486] width 290 height 15
click at [735, 480] on icon "Editor contextual toolbar" at bounding box center [738, 484] width 10 height 12
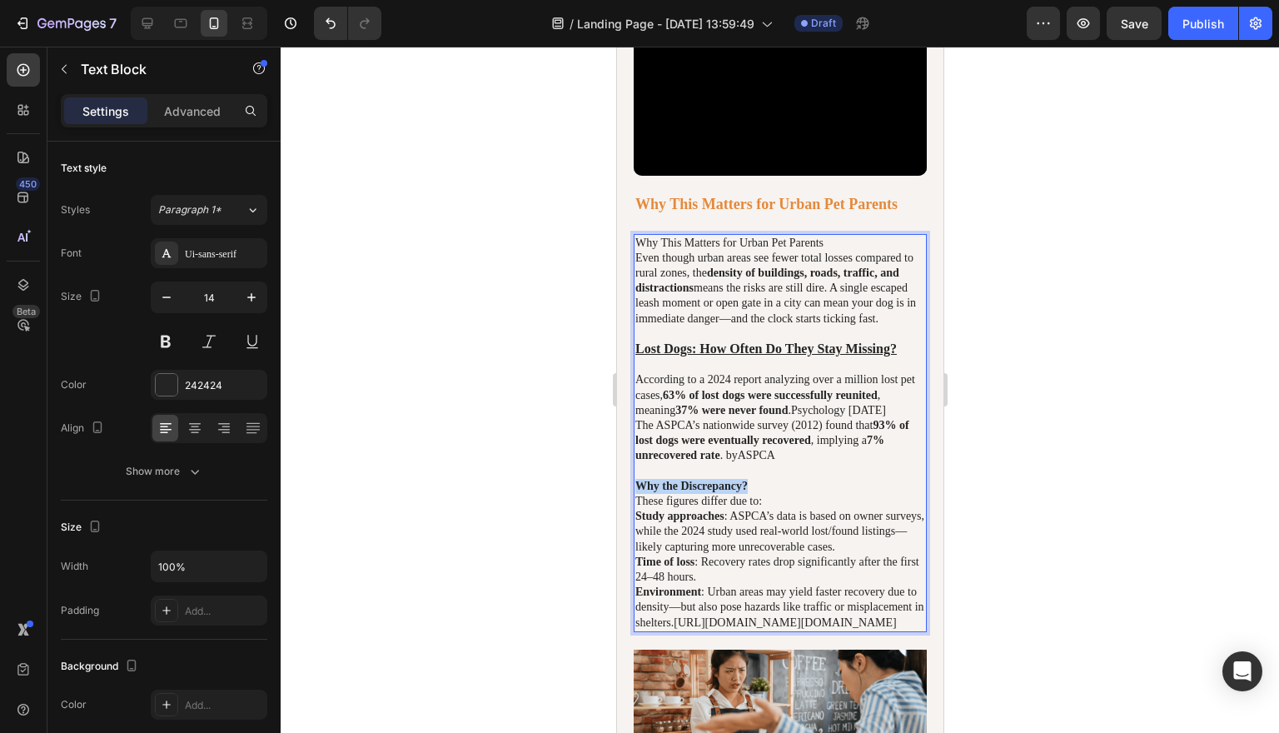
drag, startPoint x: 773, startPoint y: 512, endPoint x: 638, endPoint y: 515, distance: 135.7
click at [638, 494] on p "Why the Discrepancy?" at bounding box center [779, 486] width 290 height 15
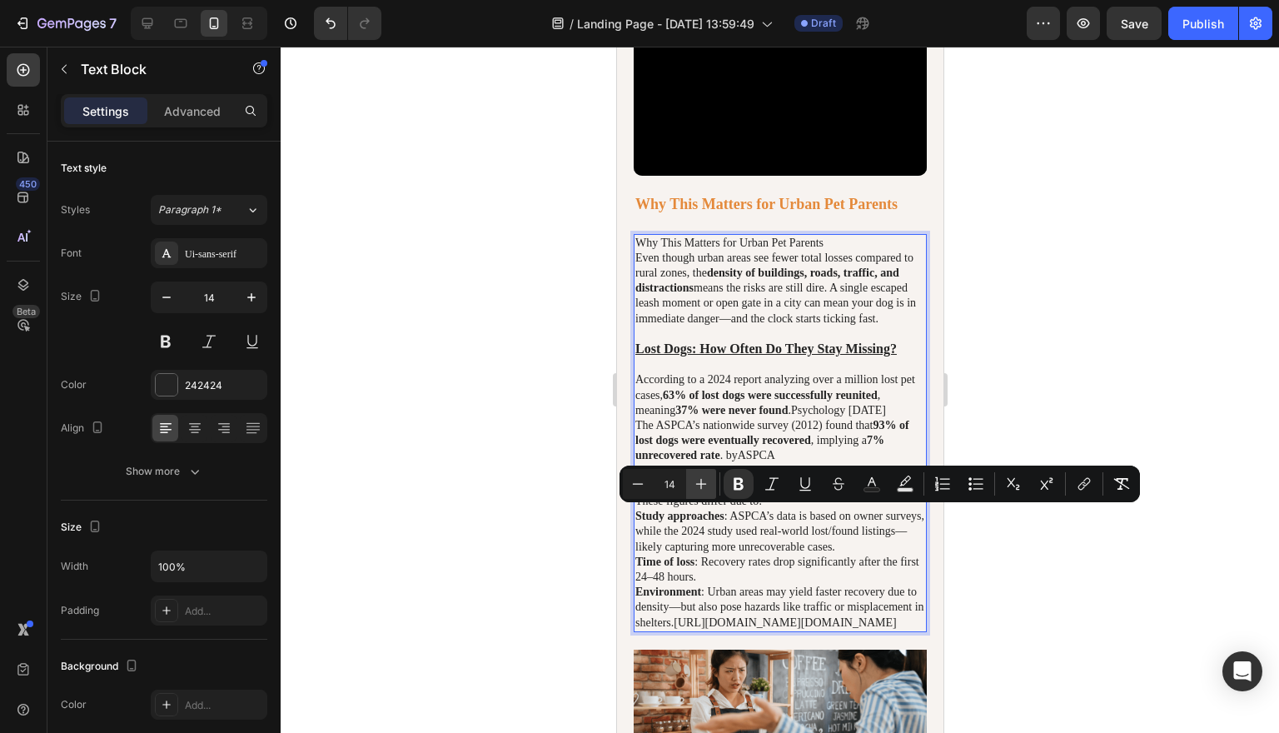
click at [710, 485] on button "Plus" at bounding box center [701, 484] width 30 height 30
click at [815, 494] on button "Underline" at bounding box center [805, 484] width 30 height 30
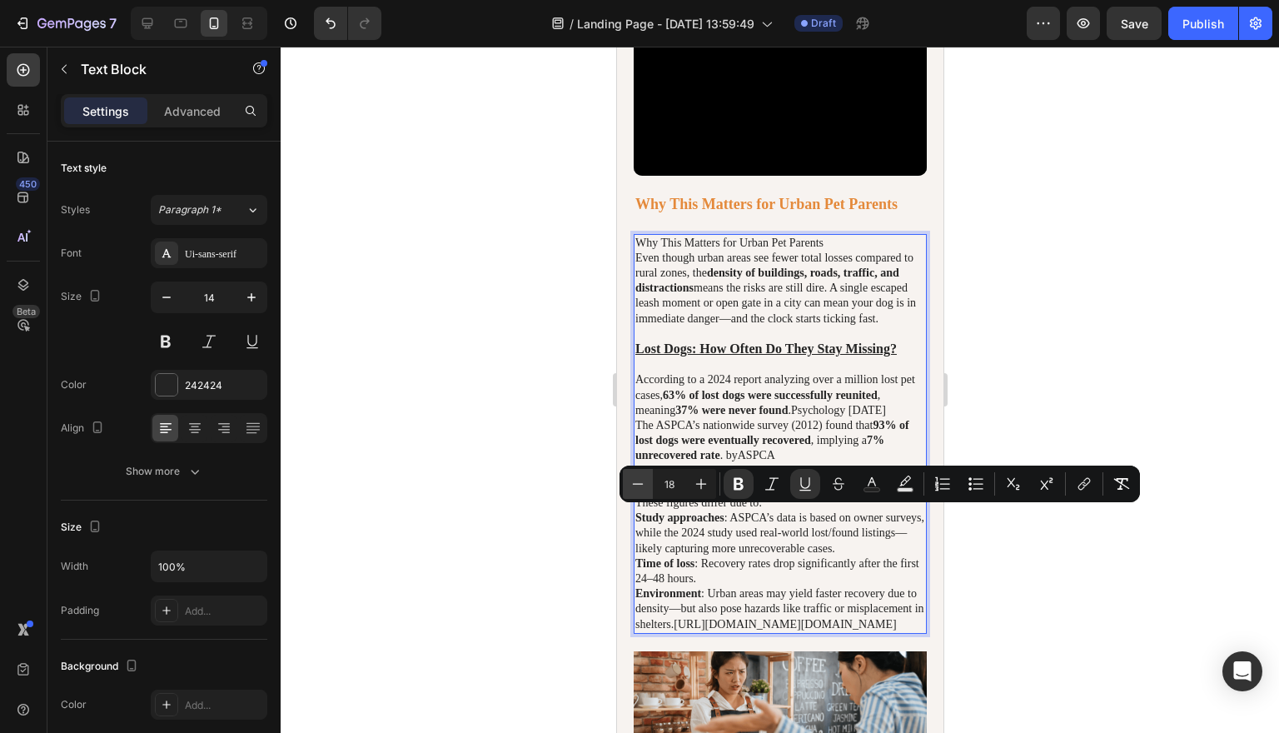
click at [645, 485] on icon "Editor contextual toolbar" at bounding box center [637, 483] width 17 height 17
type input "17"
click at [819, 356] on u "Lost Dogs: How Often Do They Stay Missing?" at bounding box center [764, 348] width 261 height 14
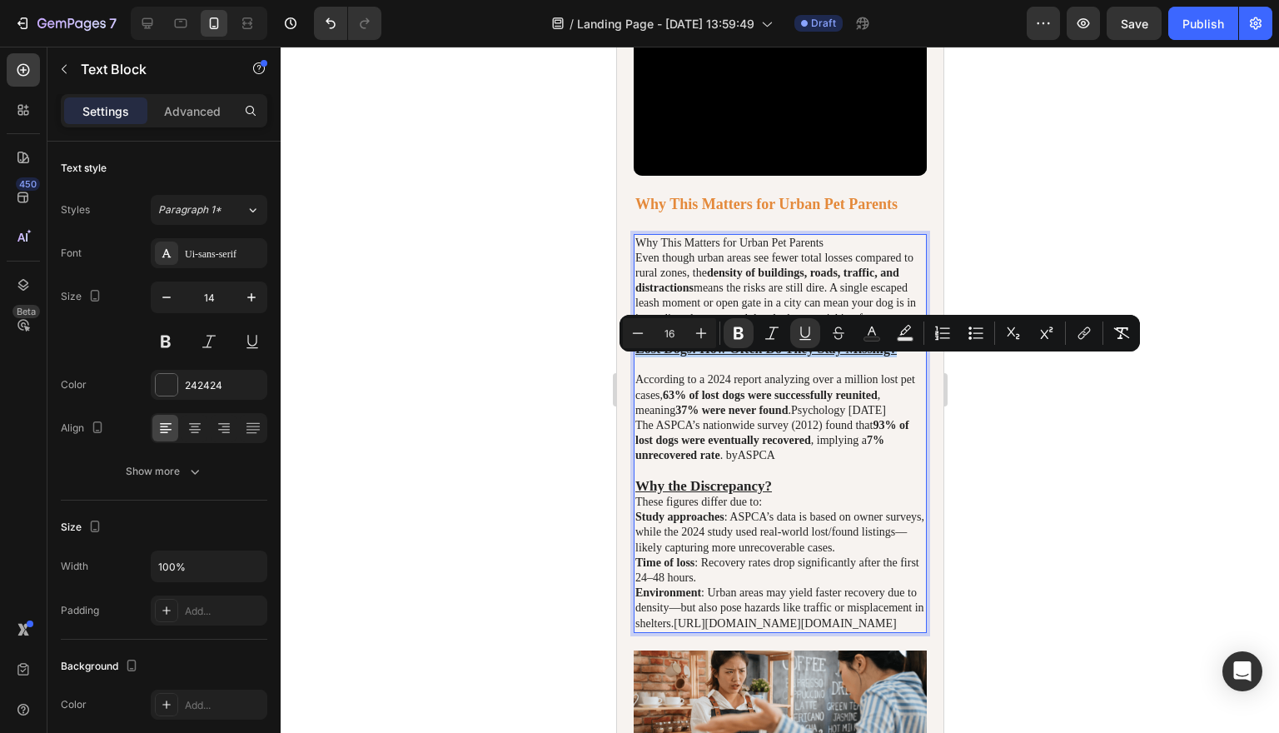
drag, startPoint x: 922, startPoint y: 363, endPoint x: 638, endPoint y: 365, distance: 284.7
click at [638, 356] on u "Lost Dogs: How Often Do They Stay Missing?" at bounding box center [764, 348] width 261 height 14
click at [794, 495] on p "Why the Discrepancy?" at bounding box center [779, 487] width 290 height 16
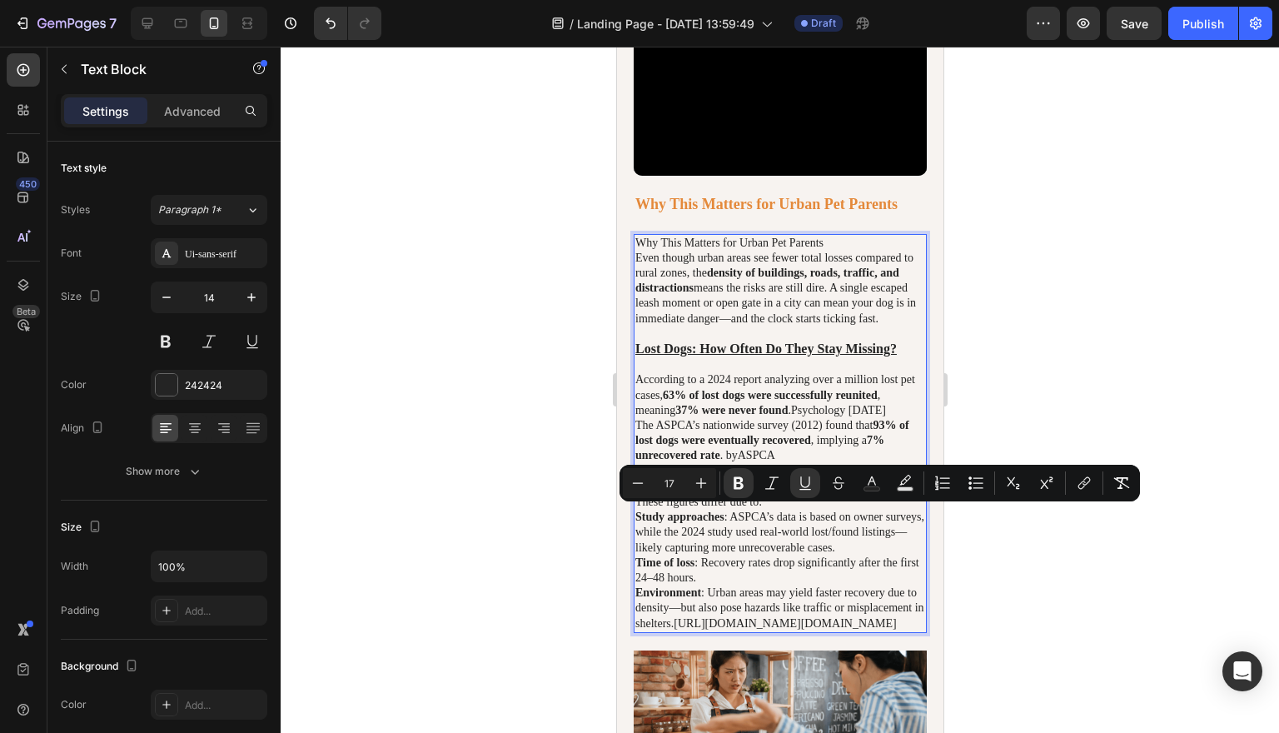
drag, startPoint x: 794, startPoint y: 516, endPoint x: 638, endPoint y: 516, distance: 156.5
click at [638, 495] on p "Why the Discrepancy?" at bounding box center [779, 487] width 290 height 16
click at [636, 488] on icon "Editor contextual toolbar" at bounding box center [637, 483] width 17 height 17
type input "16"
click at [810, 495] on p "Why the Discrepancy?" at bounding box center [779, 487] width 290 height 16
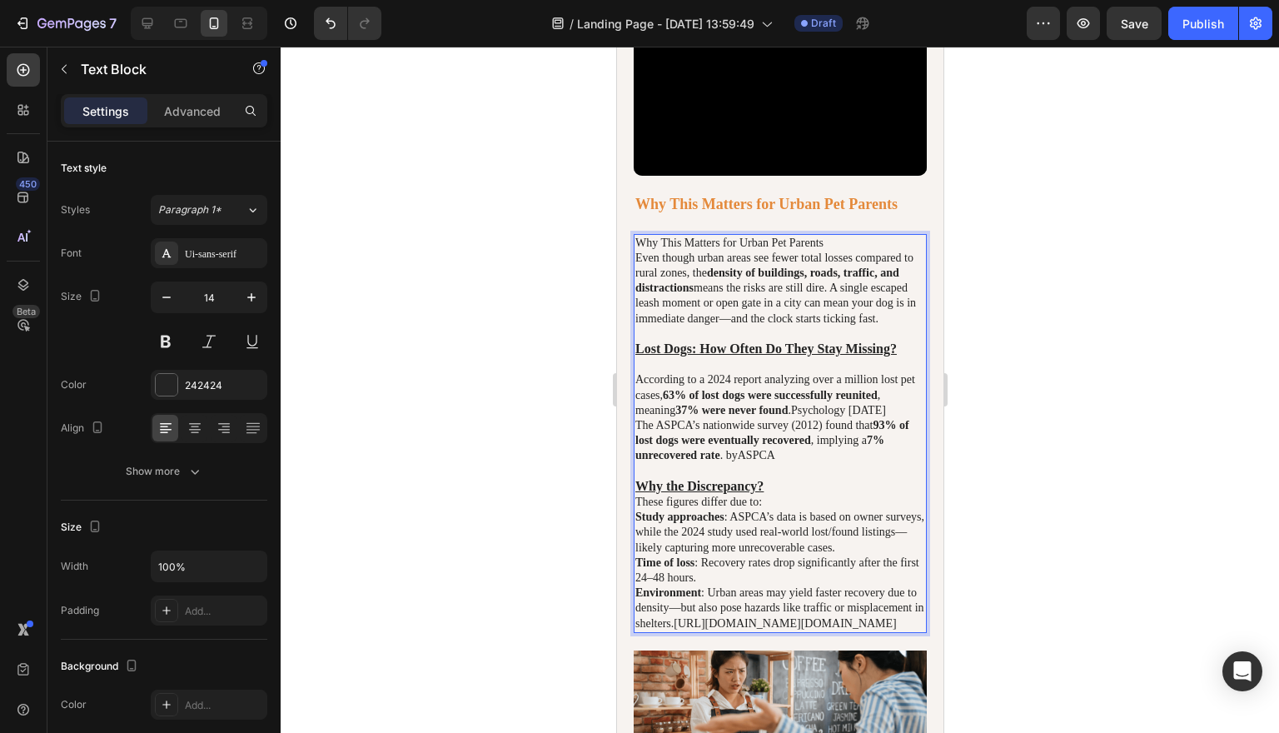
click at [803, 495] on p "Why the Discrepancy?" at bounding box center [779, 487] width 290 height 16
click at [797, 510] on p "These figures differ due to:" at bounding box center [779, 502] width 290 height 15
click at [817, 495] on p "Why the Discrepancy?" at bounding box center [779, 487] width 290 height 16
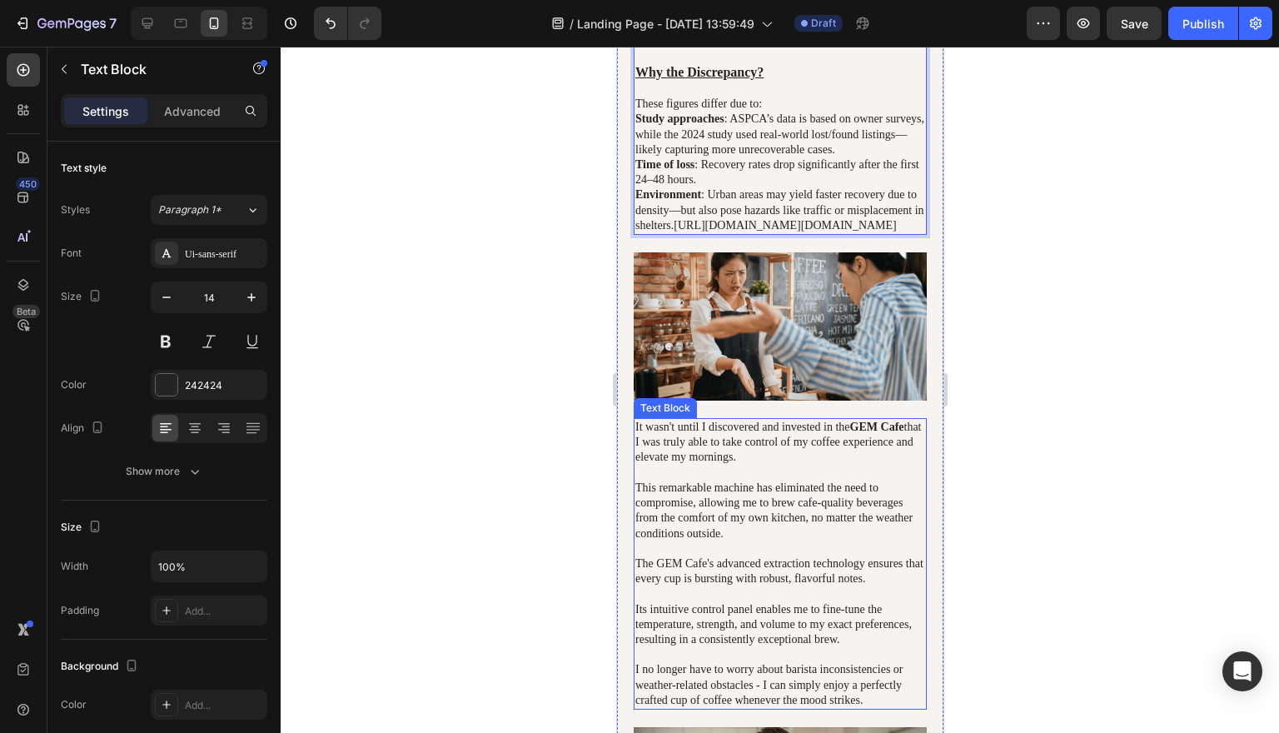
scroll to position [1027, 0]
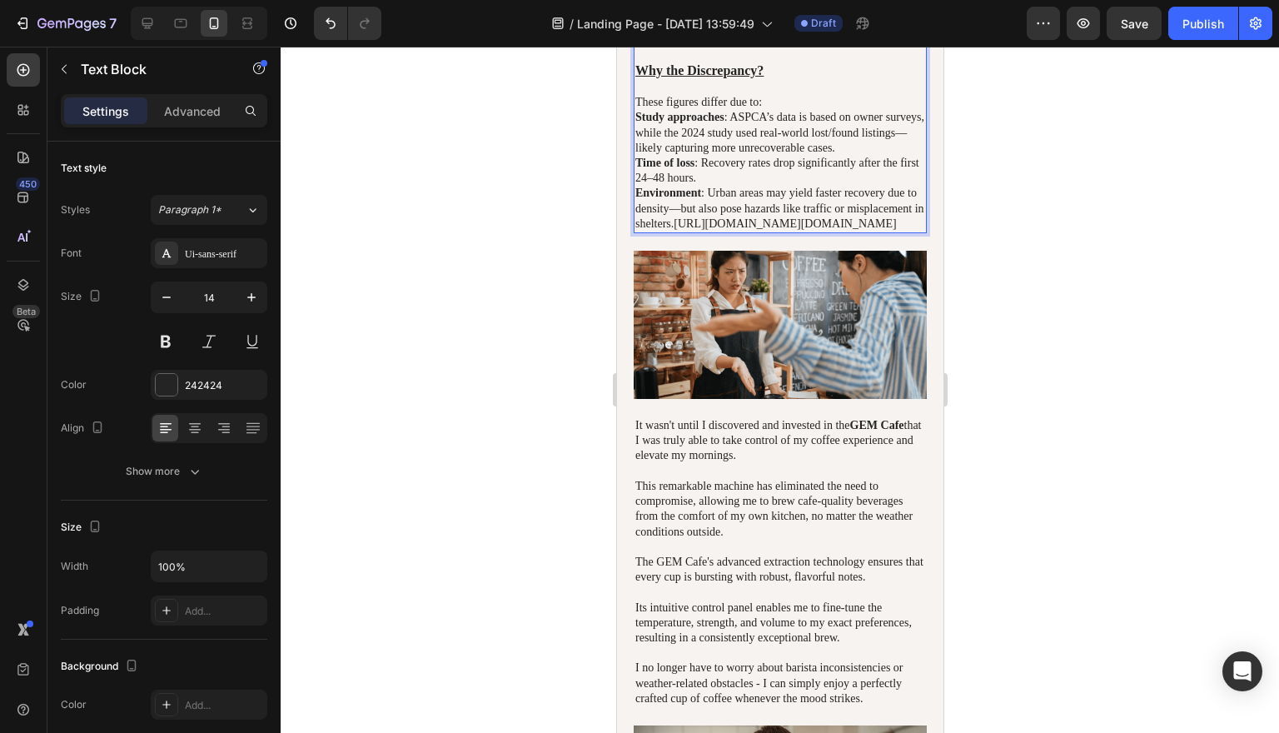
click at [634, 231] on p "Environment : Urban areas may yield faster recovery due to density—but also pos…" at bounding box center [779, 209] width 290 height 46
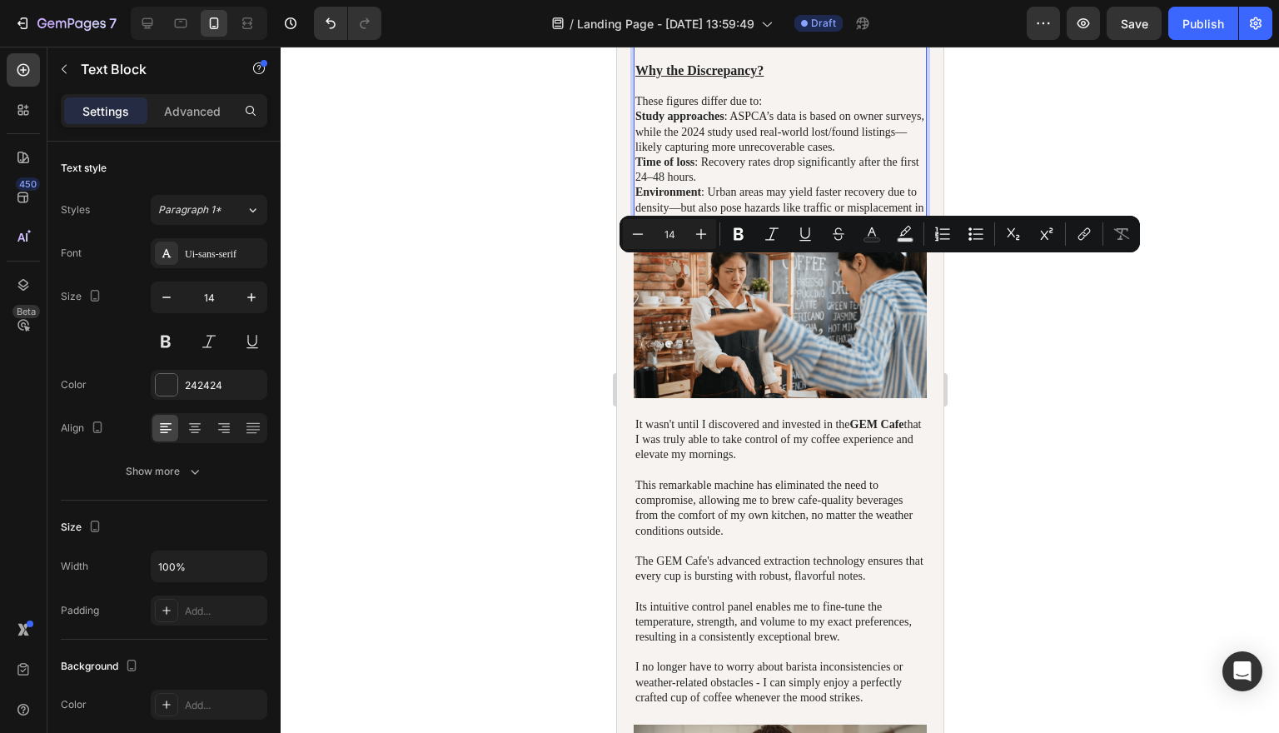
drag, startPoint x: 634, startPoint y: 280, endPoint x: 804, endPoint y: 326, distance: 175.9
click at [804, 231] on p "Environment : Urban areas may yield faster recovery due to density—but also pos…" at bounding box center [779, 208] width 290 height 46
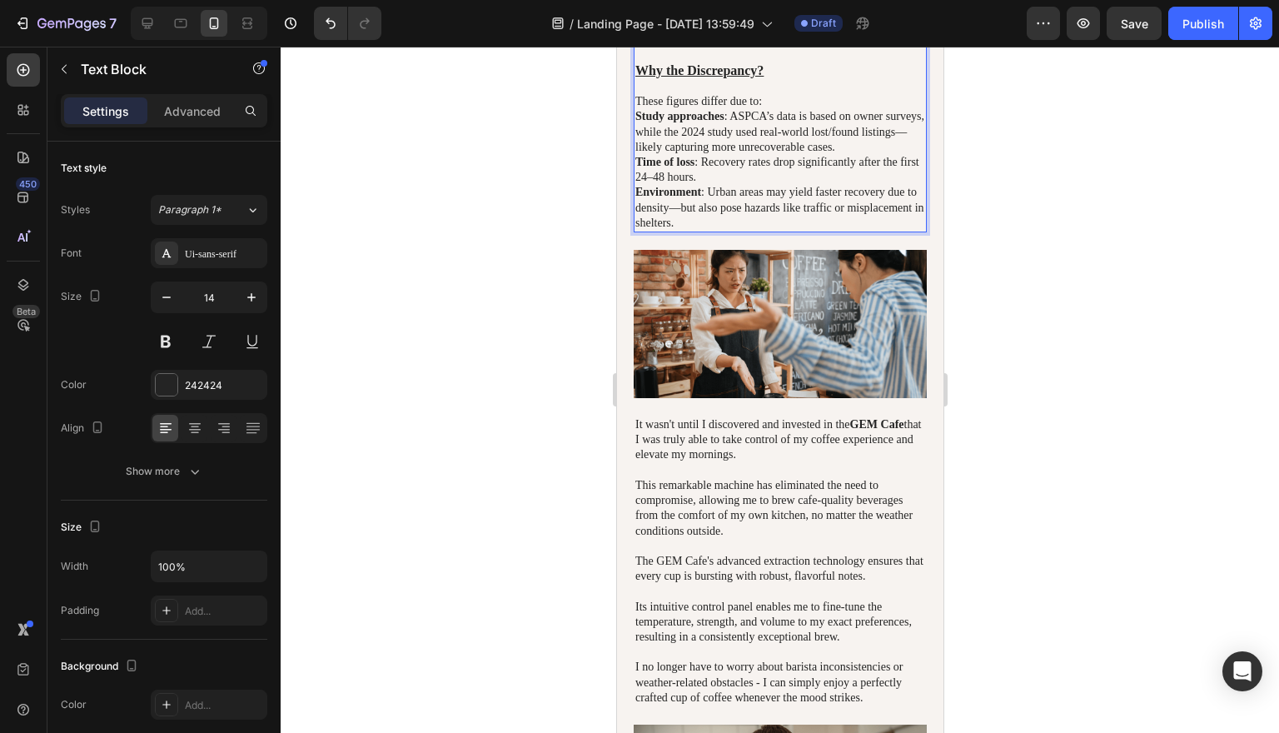
click at [1054, 318] on div at bounding box center [780, 390] width 998 height 686
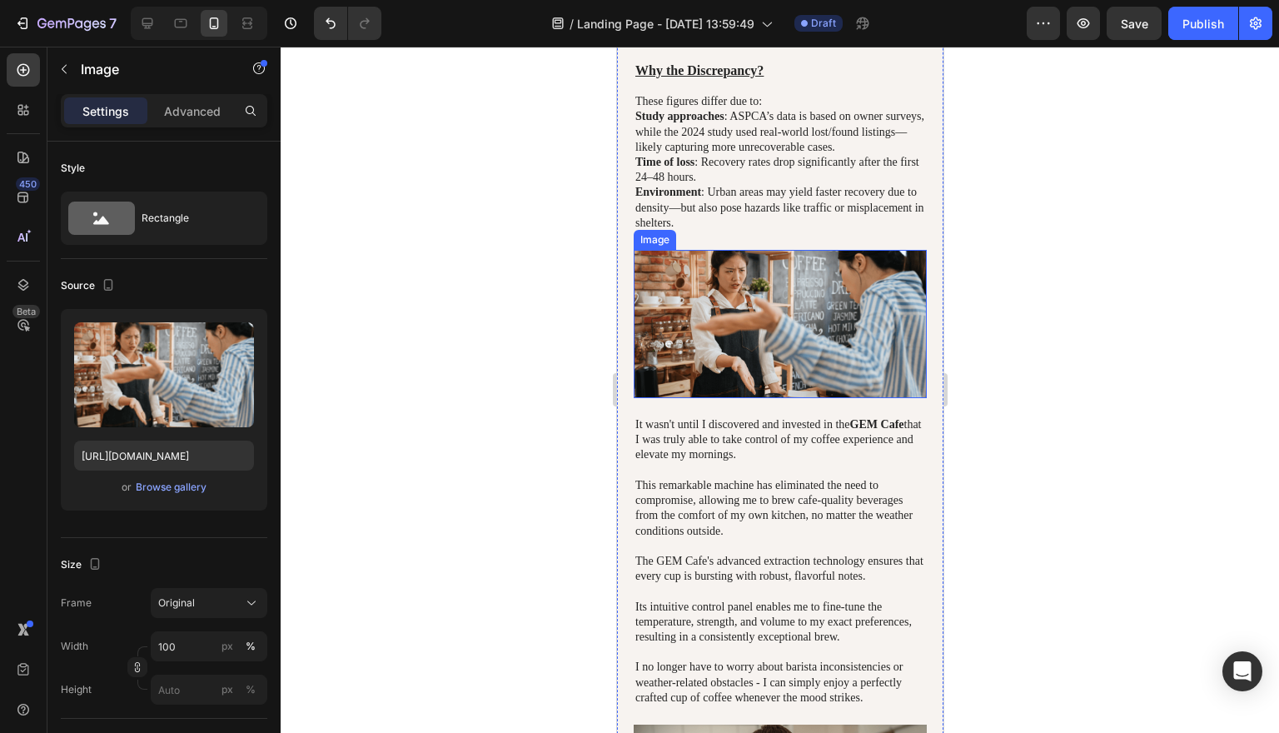
click at [816, 398] on img at bounding box center [779, 324] width 293 height 148
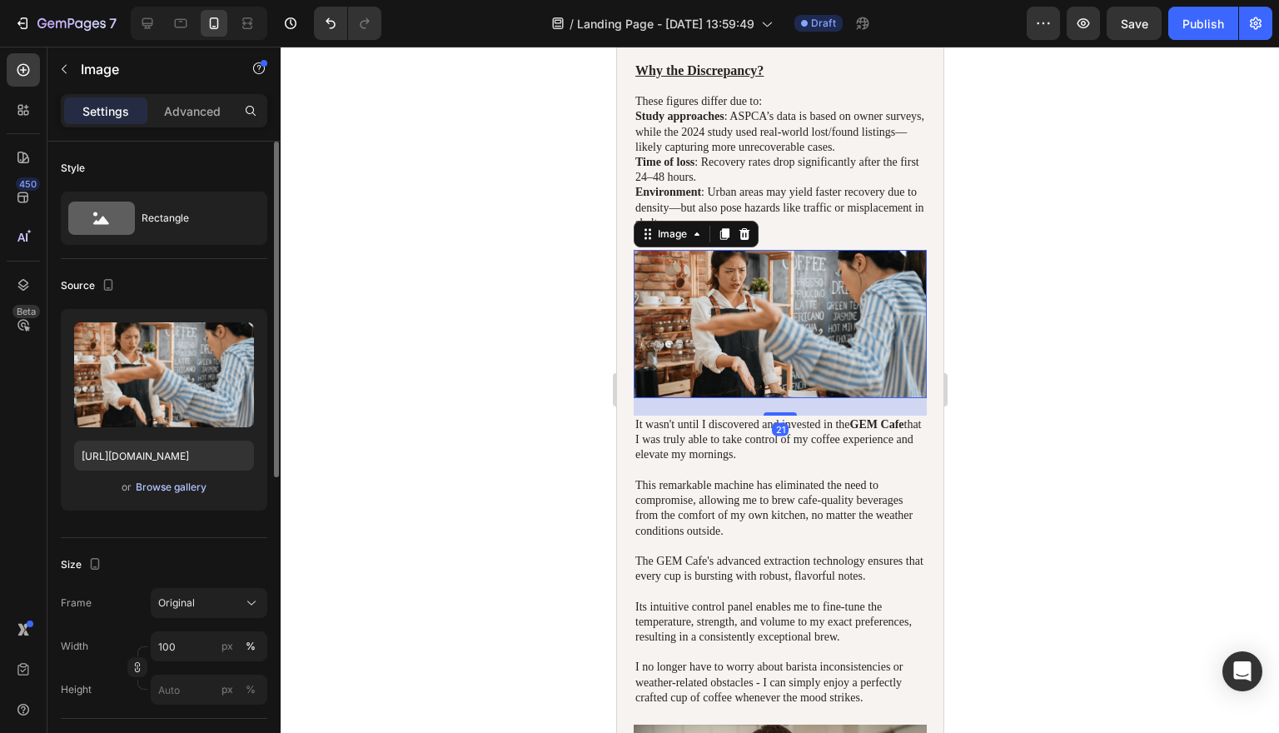
click at [177, 487] on div "Browse gallery" at bounding box center [171, 487] width 71 height 15
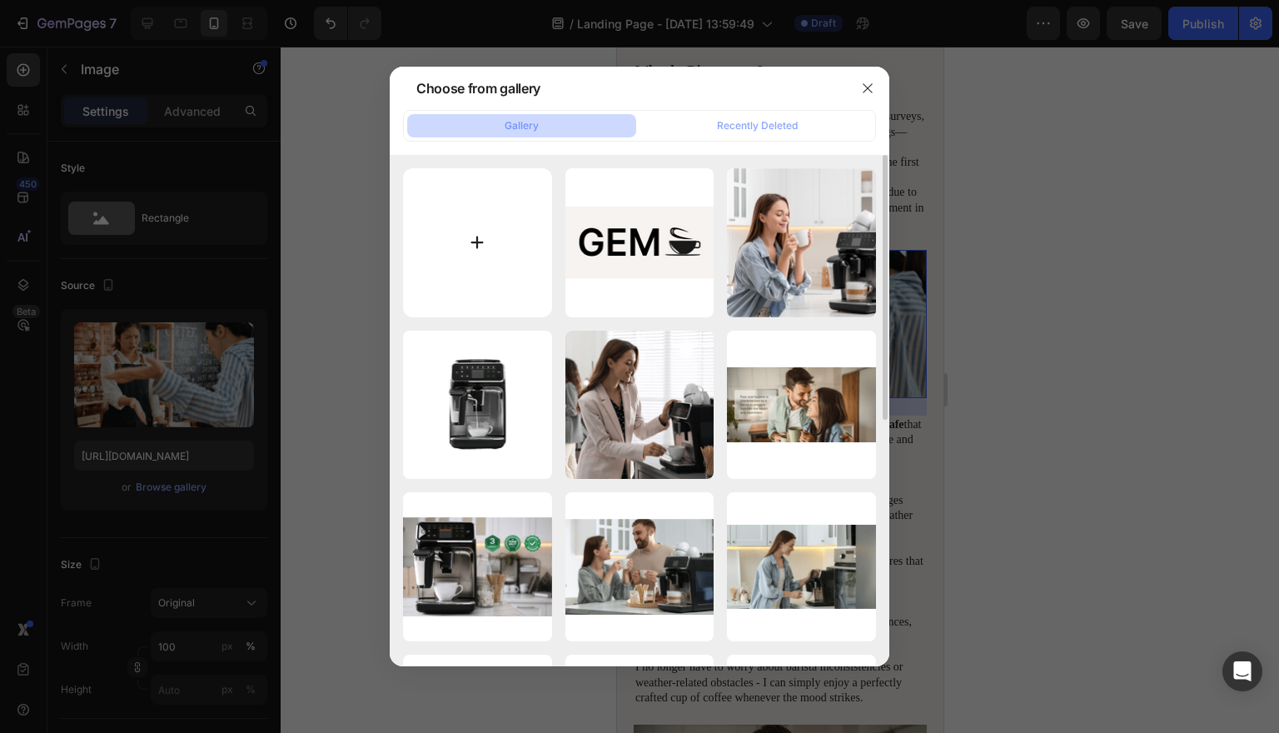
click at [480, 249] on input "file" at bounding box center [477, 242] width 149 height 149
type input "C:\fakepath\Screenshot 2025-08-28 at 12.15.27.png"
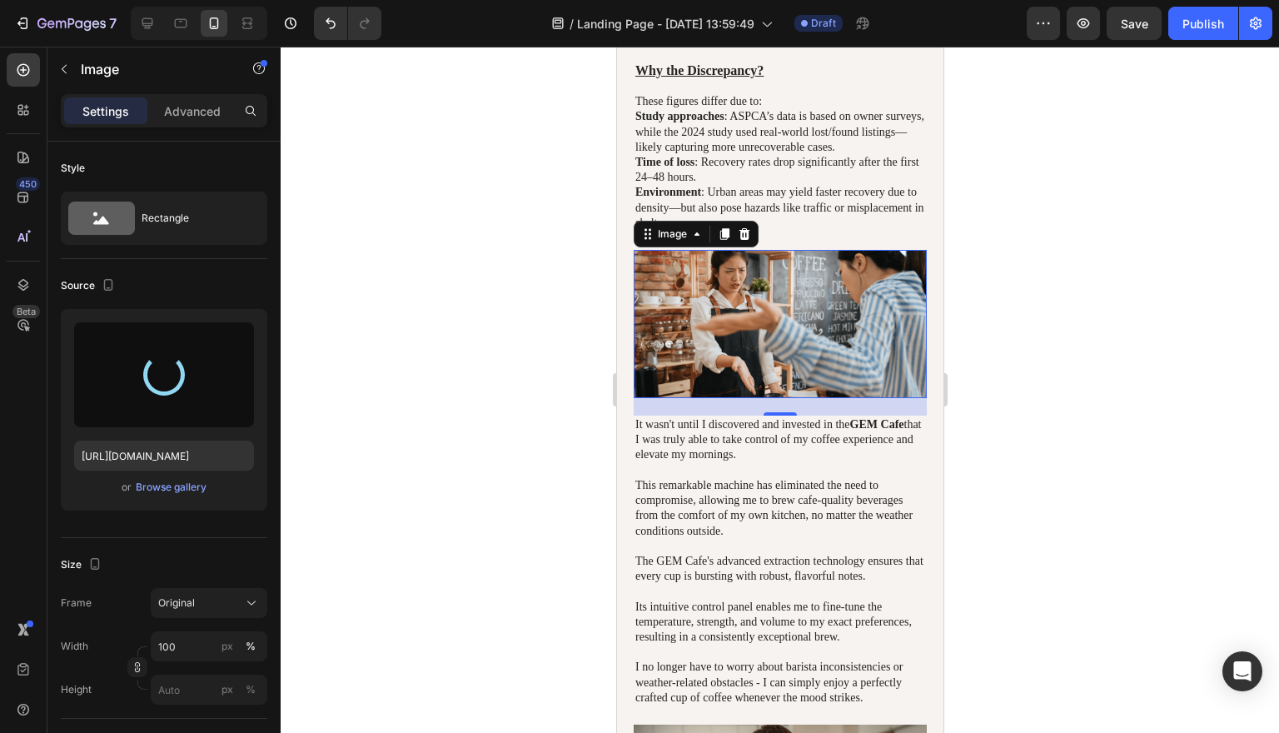
type input "https://cdn.shopify.com/s/files/1/0682/7884/5593/files/gempages_569480147728598…"
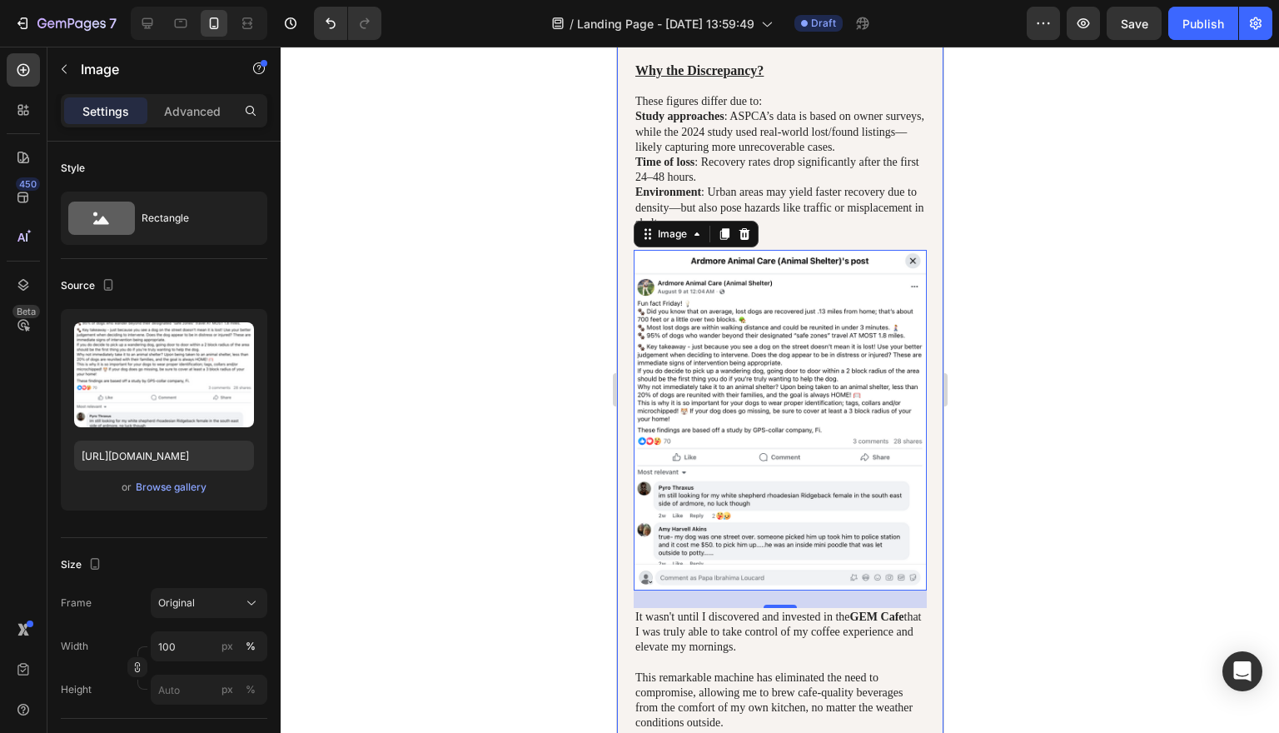
click at [1071, 463] on div at bounding box center [780, 390] width 998 height 686
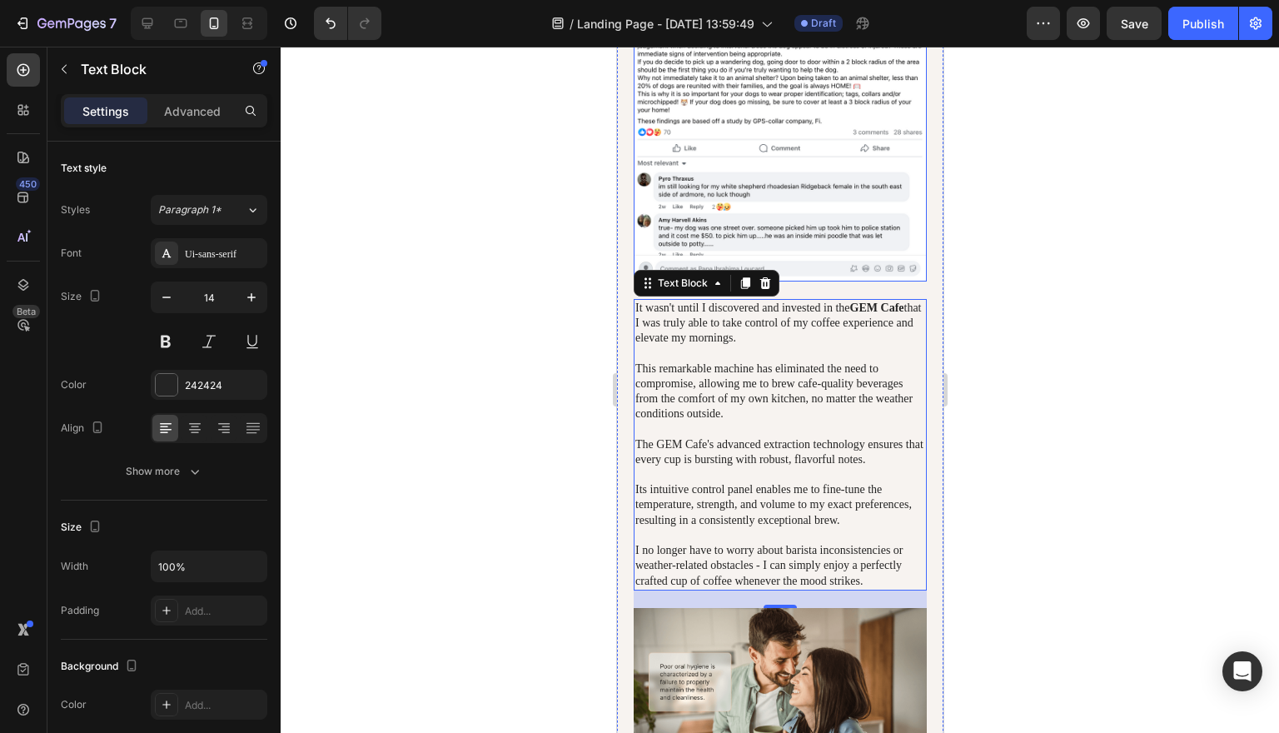
scroll to position [1360, 0]
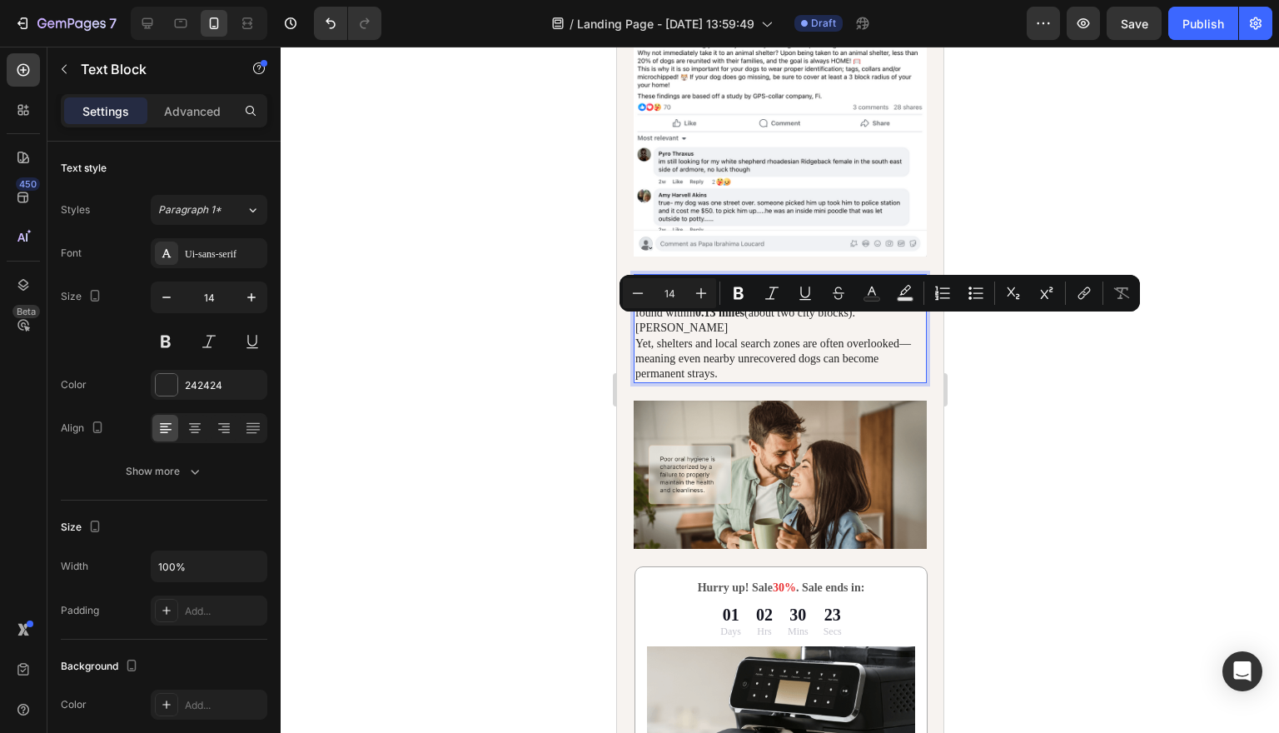
drag, startPoint x: 852, startPoint y: 321, endPoint x: 634, endPoint y: 326, distance: 217.4
click at [634, 291] on p "Urban Dogs: How Far Do They Wander?" at bounding box center [779, 283] width 290 height 15
click at [737, 295] on icon "Editor contextual toolbar" at bounding box center [738, 293] width 17 height 17
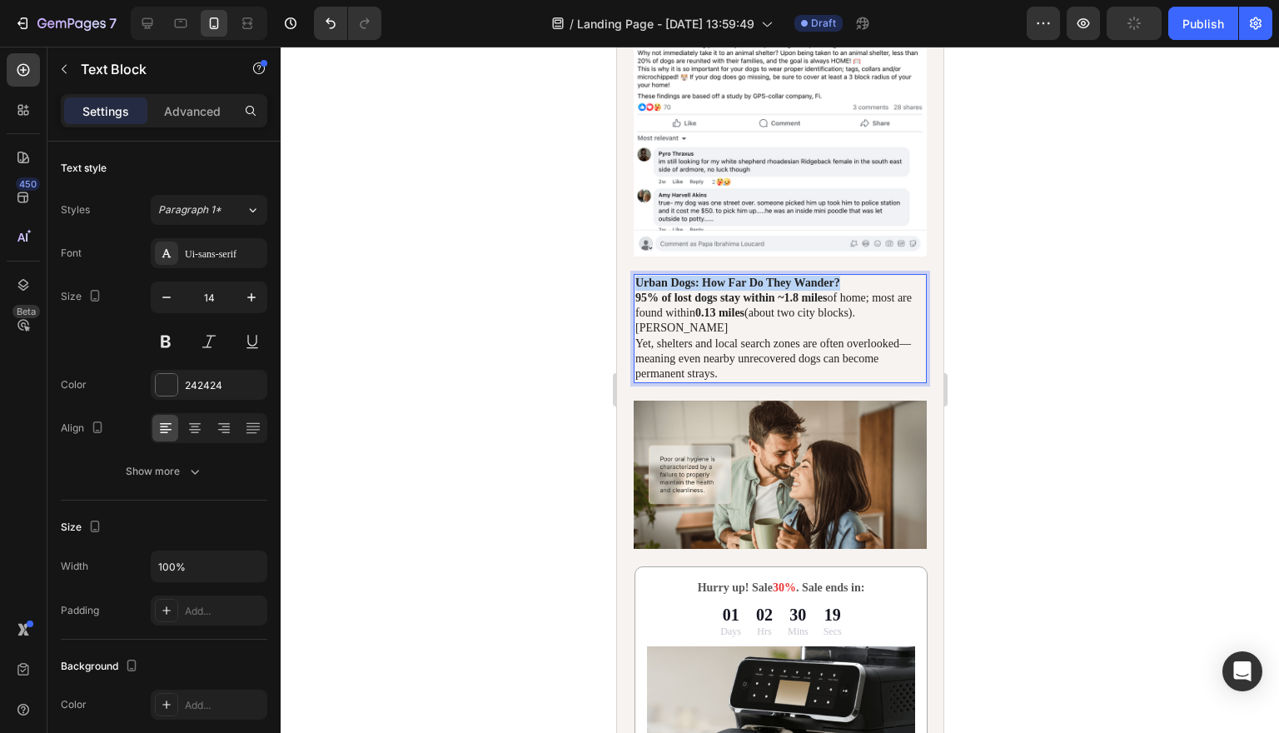
drag, startPoint x: 860, startPoint y: 321, endPoint x: 640, endPoint y: 324, distance: 219.8
click at [640, 291] on p "Urban Dogs: How Far Do They Wander?" at bounding box center [779, 283] width 290 height 15
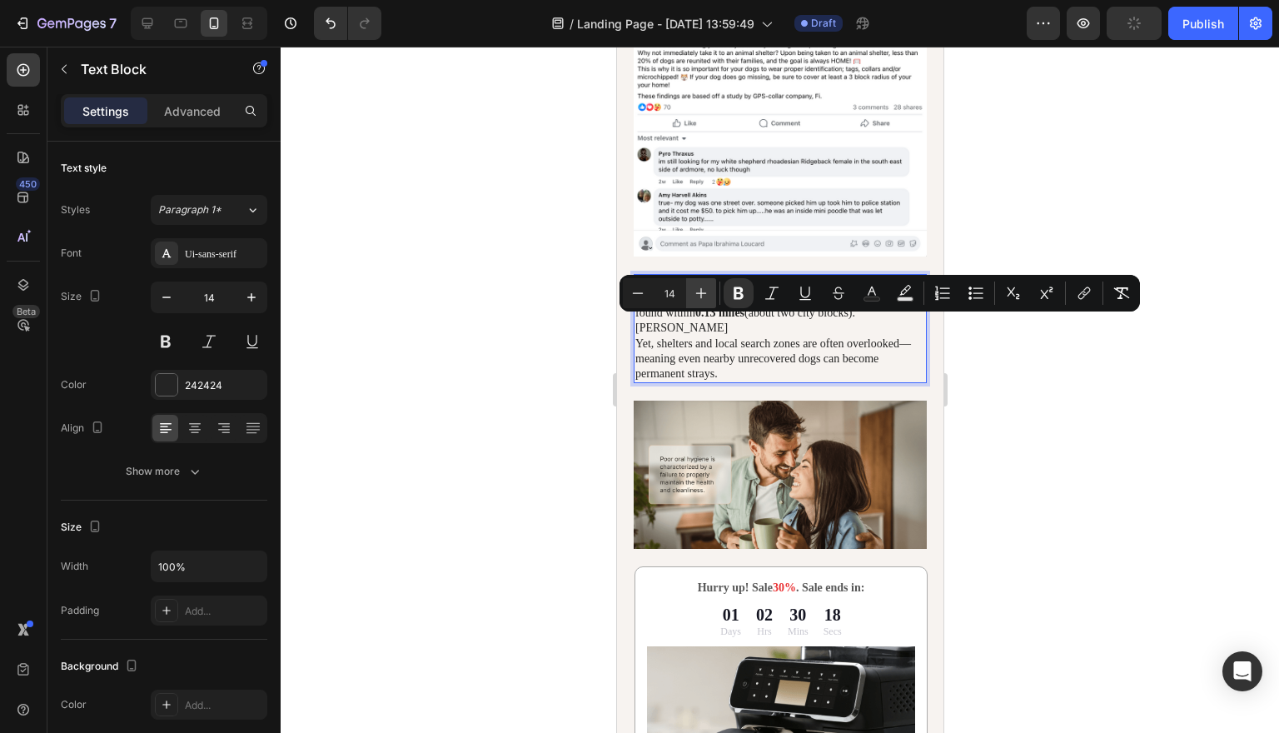
click at [700, 293] on icon "Editor contextual toolbar" at bounding box center [701, 293] width 11 height 11
type input "14"
click at [828, 383] on p "Yet, shelters and local search zones are often overlooked—meaning even nearby u…" at bounding box center [779, 360] width 290 height 46
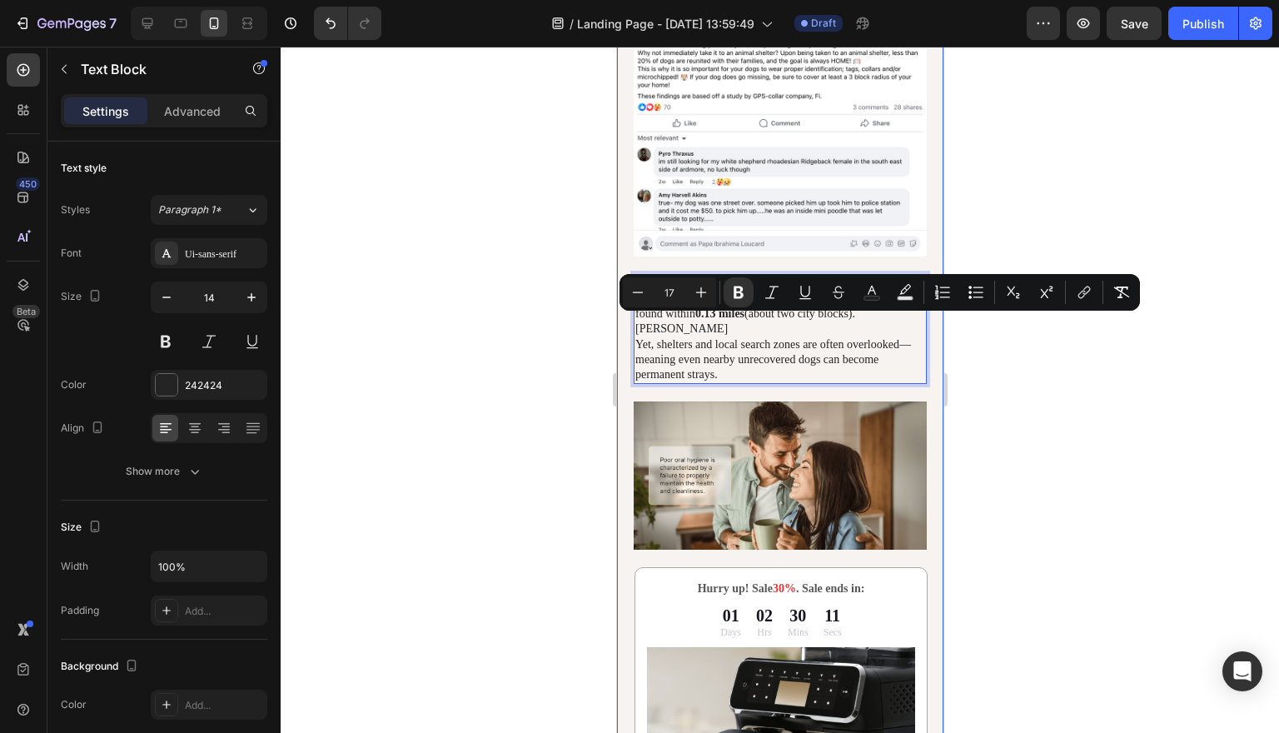
drag, startPoint x: 898, startPoint y: 326, endPoint x: 629, endPoint y: 326, distance: 269.7
click at [629, 326] on div "⁠⁠⁠⁠⁠⁠⁠ Local Pet Owners Are Calling This “The Must-Have Collar Every City Dog …" at bounding box center [779, 215] width 326 height 2792
click at [708, 292] on icon "Editor contextual toolbar" at bounding box center [701, 292] width 17 height 17
type input "18"
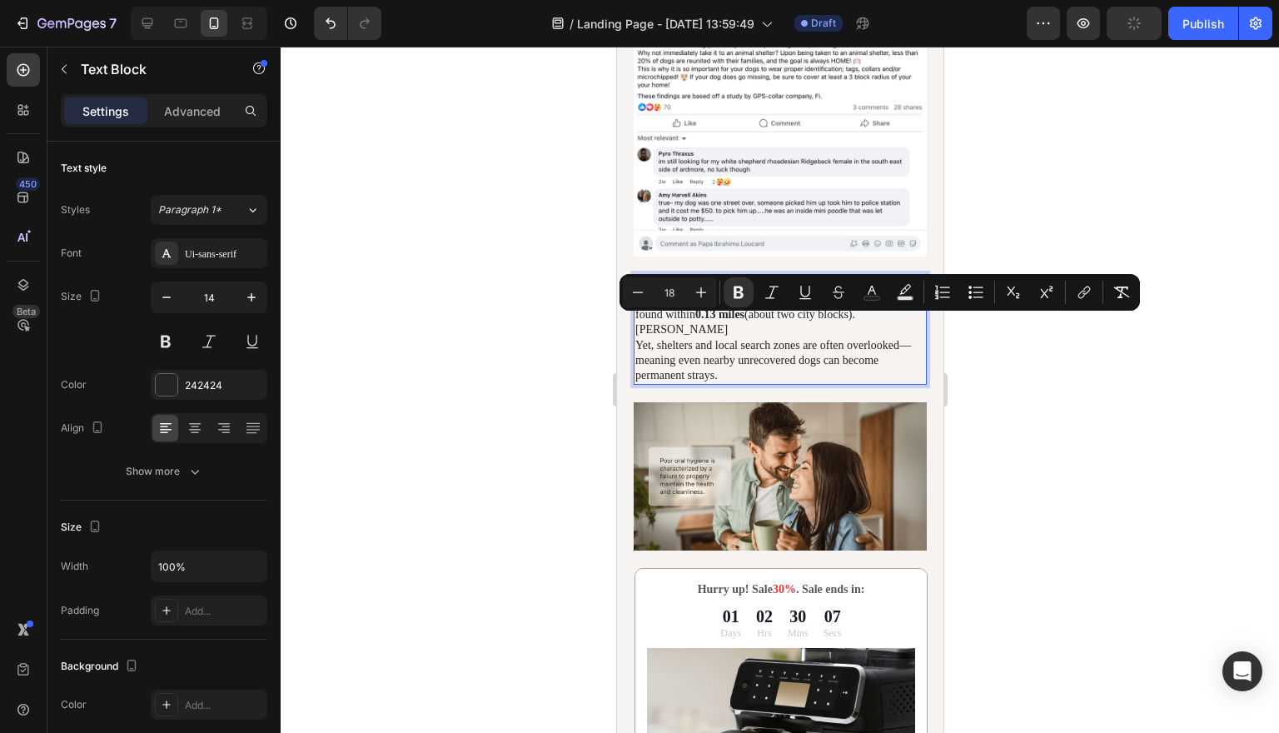
click at [917, 292] on p "Urban Dogs: How Far Do They Wander?" at bounding box center [779, 284] width 290 height 17
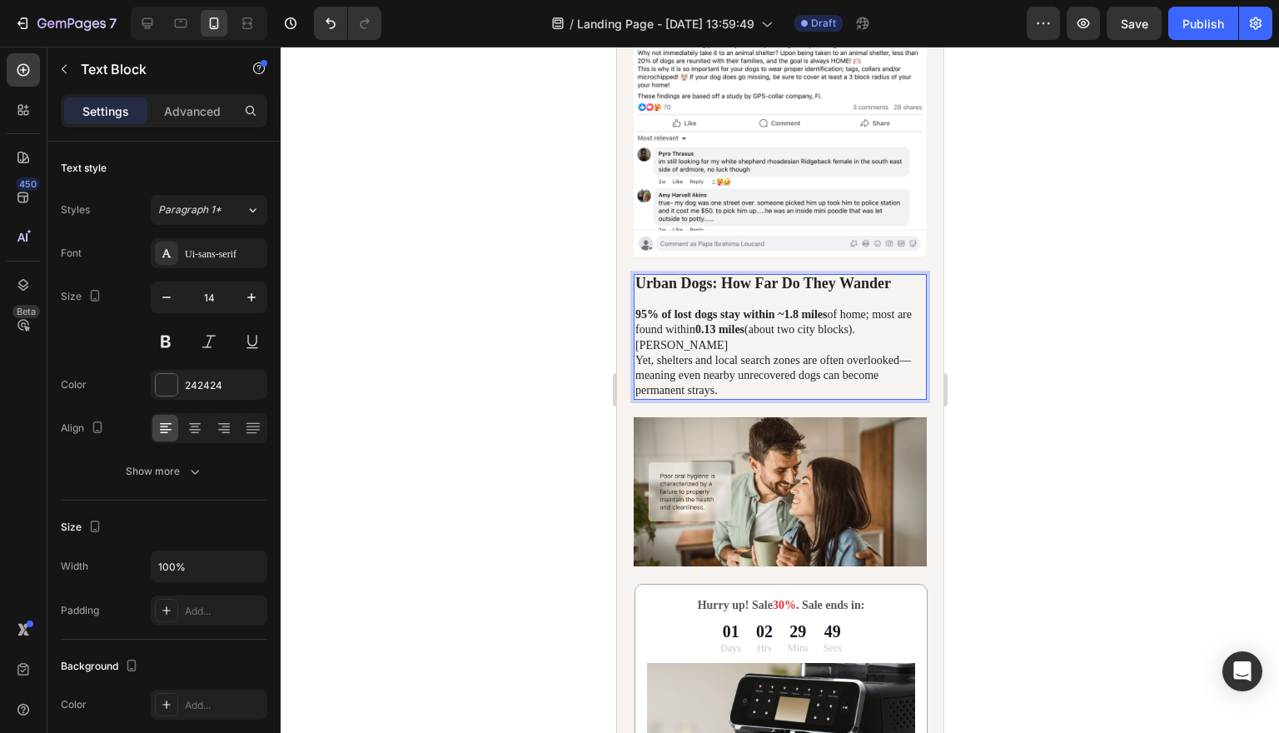
click at [812, 399] on p "Yet, shelters and local search zones are often overlooked—meaning even nearby u…" at bounding box center [779, 376] width 290 height 46
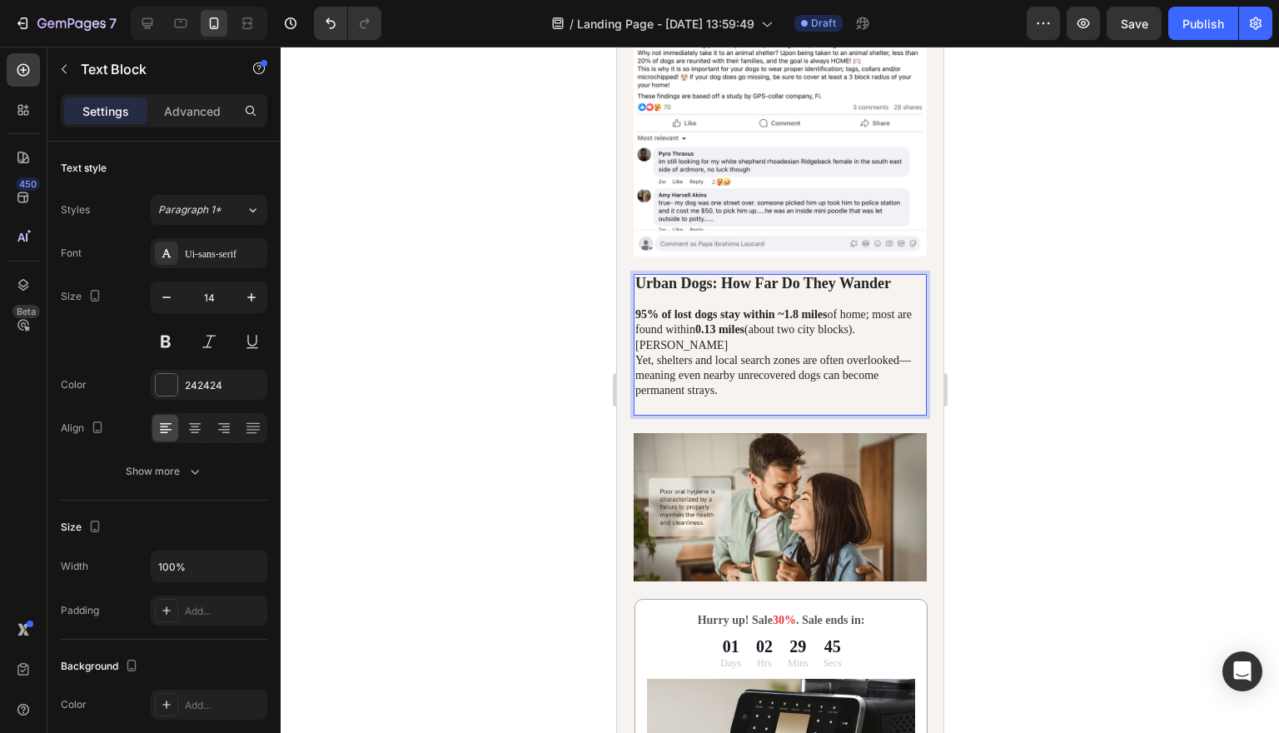
click at [916, 292] on p "Urban Dogs: How Far Do They Wander" at bounding box center [779, 284] width 290 height 17
click at [819, 413] on p "Rich Text Editor. Editing area: main" at bounding box center [779, 405] width 290 height 15
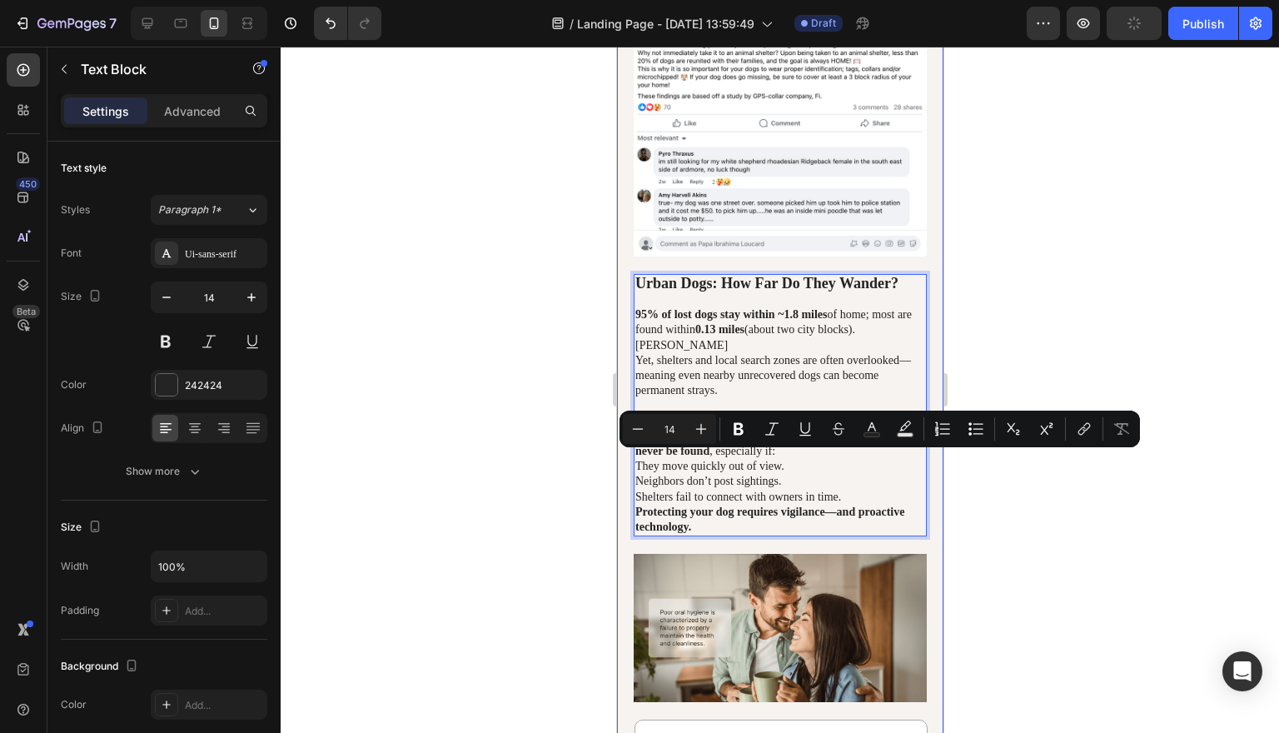
drag, startPoint x: 848, startPoint y: 463, endPoint x: 621, endPoint y: 465, distance: 227.3
click at [621, 465] on div "⁠⁠⁠⁠⁠⁠⁠ Local Pet Owners Are Calling This “The Must-Have Collar Every City Dog …" at bounding box center [779, 291] width 326 height 2944
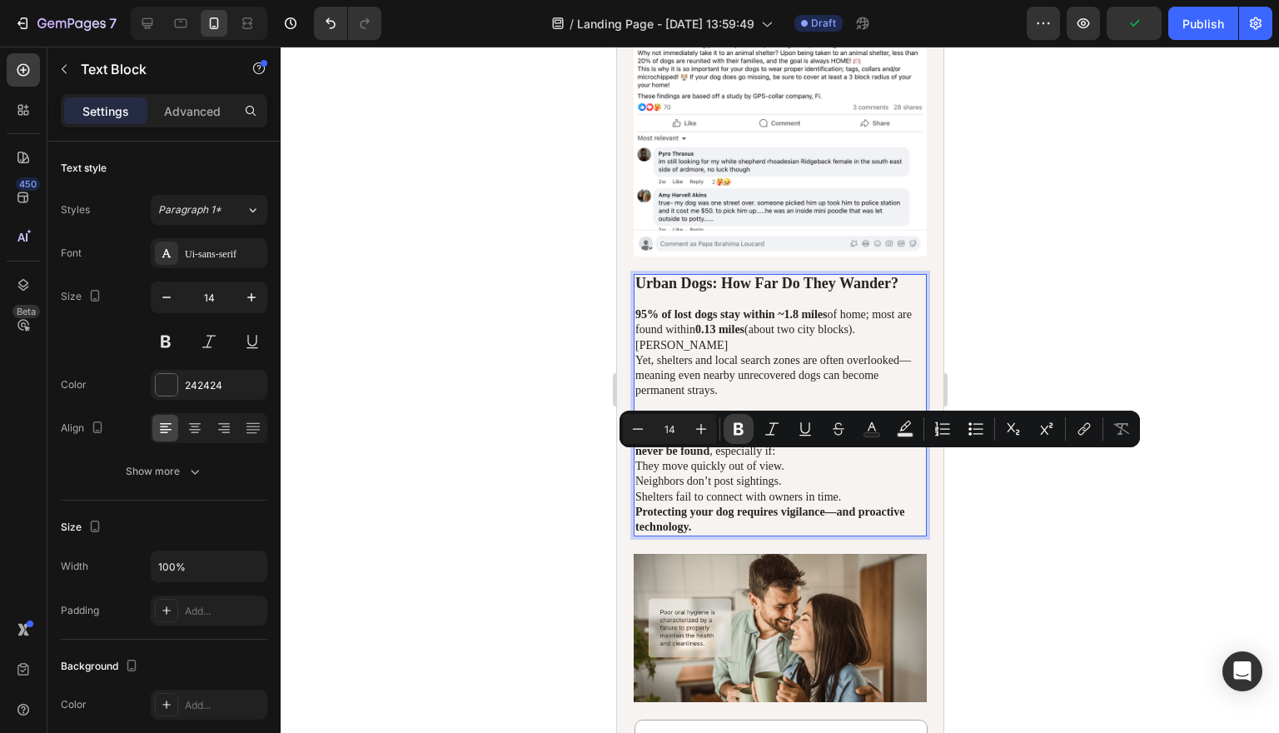
click at [739, 422] on icon "Editor contextual toolbar" at bounding box center [738, 428] width 17 height 17
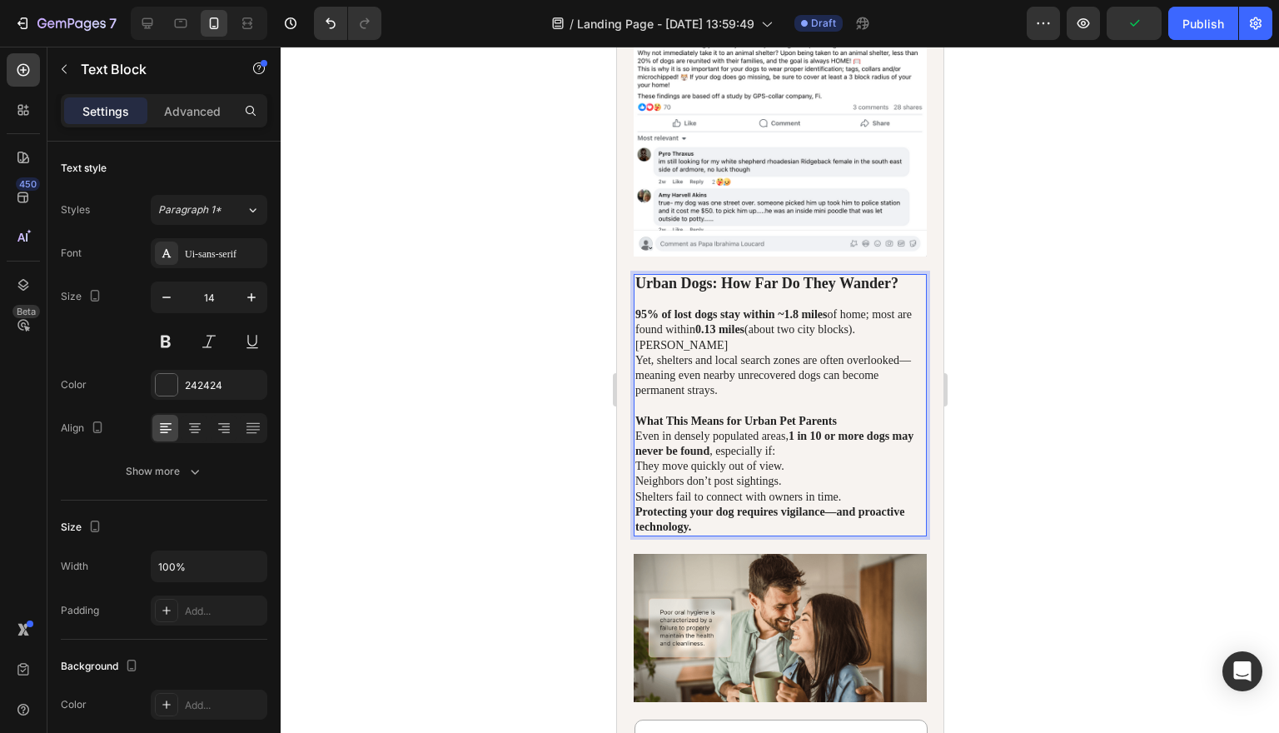
click at [701, 399] on p "Yet, shelters and local search zones are often overlooked—meaning even nearby u…" at bounding box center [779, 376] width 290 height 46
drag, startPoint x: 839, startPoint y: 456, endPoint x: 636, endPoint y: 460, distance: 203.2
click at [636, 429] on p "What This Means for Urban Pet Parents" at bounding box center [779, 421] width 290 height 15
click at [761, 427] on strong "What This Means for Urban Pet Parents" at bounding box center [734, 421] width 201 height 12
click at [864, 429] on p "What This Means for Urban Pet Parents" at bounding box center [779, 421] width 290 height 15
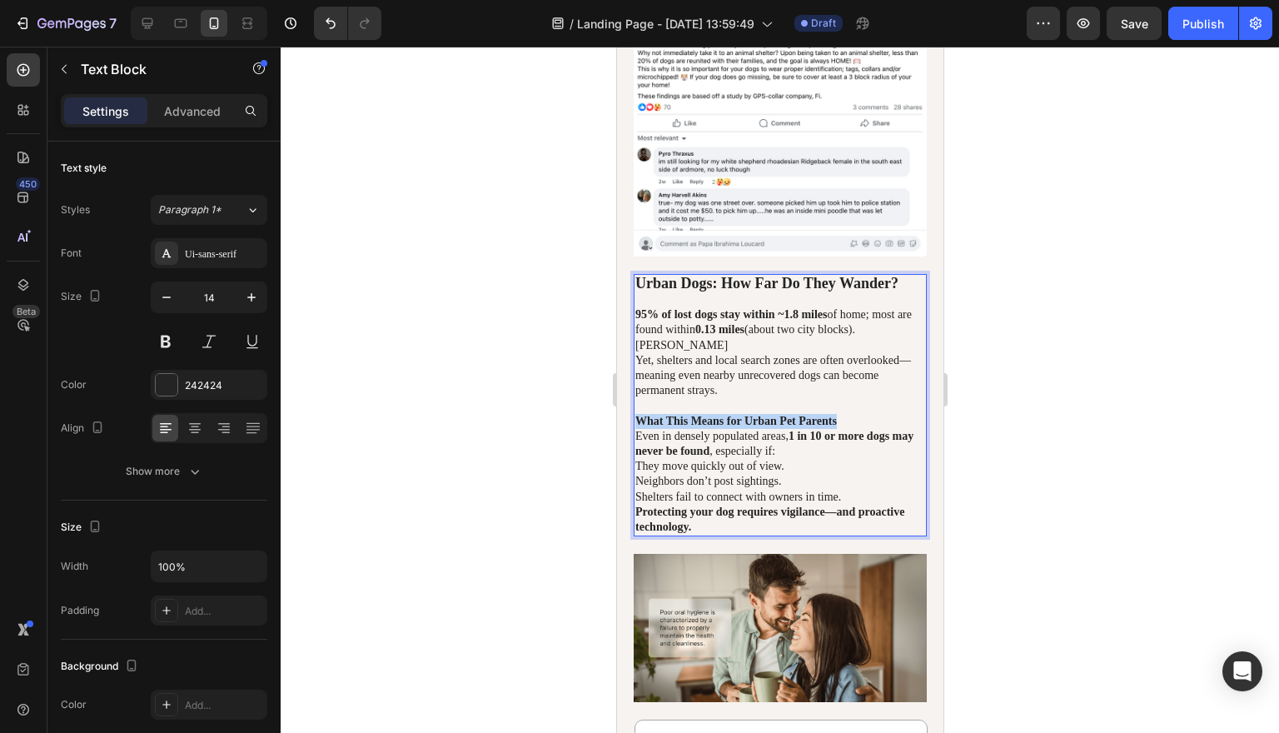
drag, startPoint x: 864, startPoint y: 460, endPoint x: 639, endPoint y: 460, distance: 224.8
click at [639, 429] on p "What This Means for Urban Pet Parents" at bounding box center [779, 421] width 290 height 15
click at [836, 427] on strong "What This Means for Urban Pet Parents" at bounding box center [734, 421] width 201 height 12
drag, startPoint x: 860, startPoint y: 460, endPoint x: 638, endPoint y: 460, distance: 222.3
click at [638, 429] on p "What This Means for Urban Pet Parents" at bounding box center [779, 421] width 290 height 15
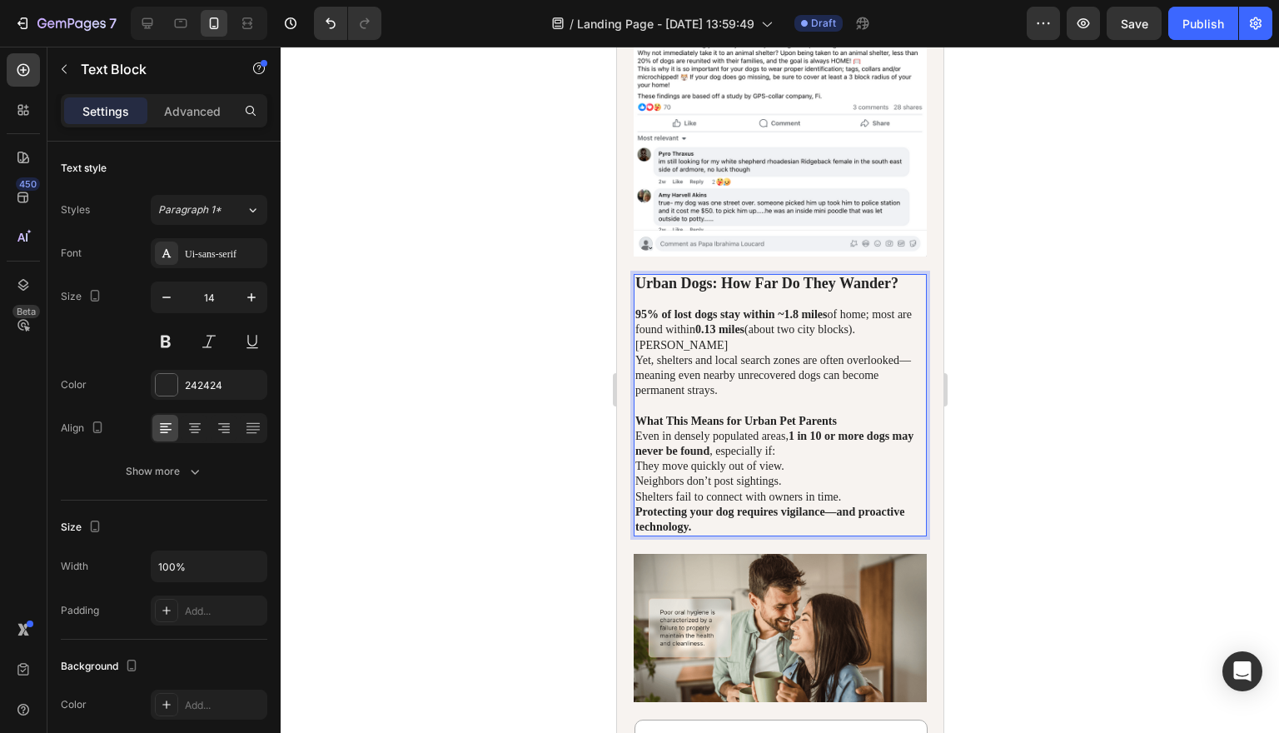
click at [876, 429] on p "What This Means for Urban Pet Parents" at bounding box center [779, 421] width 290 height 15
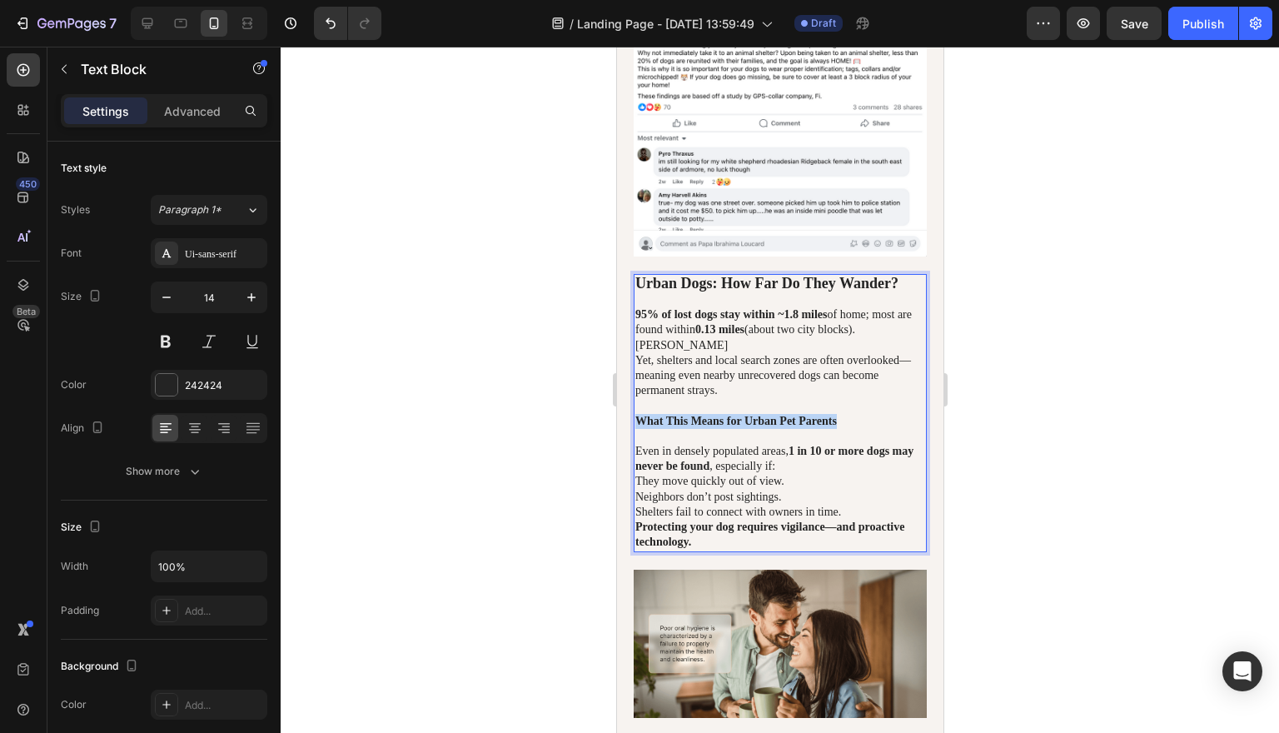
drag, startPoint x: 873, startPoint y: 463, endPoint x: 637, endPoint y: 458, distance: 235.7
click at [637, 429] on p "What This Means for Urban Pet Parents" at bounding box center [779, 421] width 290 height 15
click at [664, 444] on p "Rich Text Editor. Editing area: main" at bounding box center [779, 436] width 290 height 15
drag, startPoint x: 633, startPoint y: 460, endPoint x: 859, endPoint y: 461, distance: 226.5
click at [859, 461] on div "Urban Dogs: How Far Do They Wander? 95% of lost dogs stay within ~1.8 miles of …" at bounding box center [779, 413] width 293 height 278
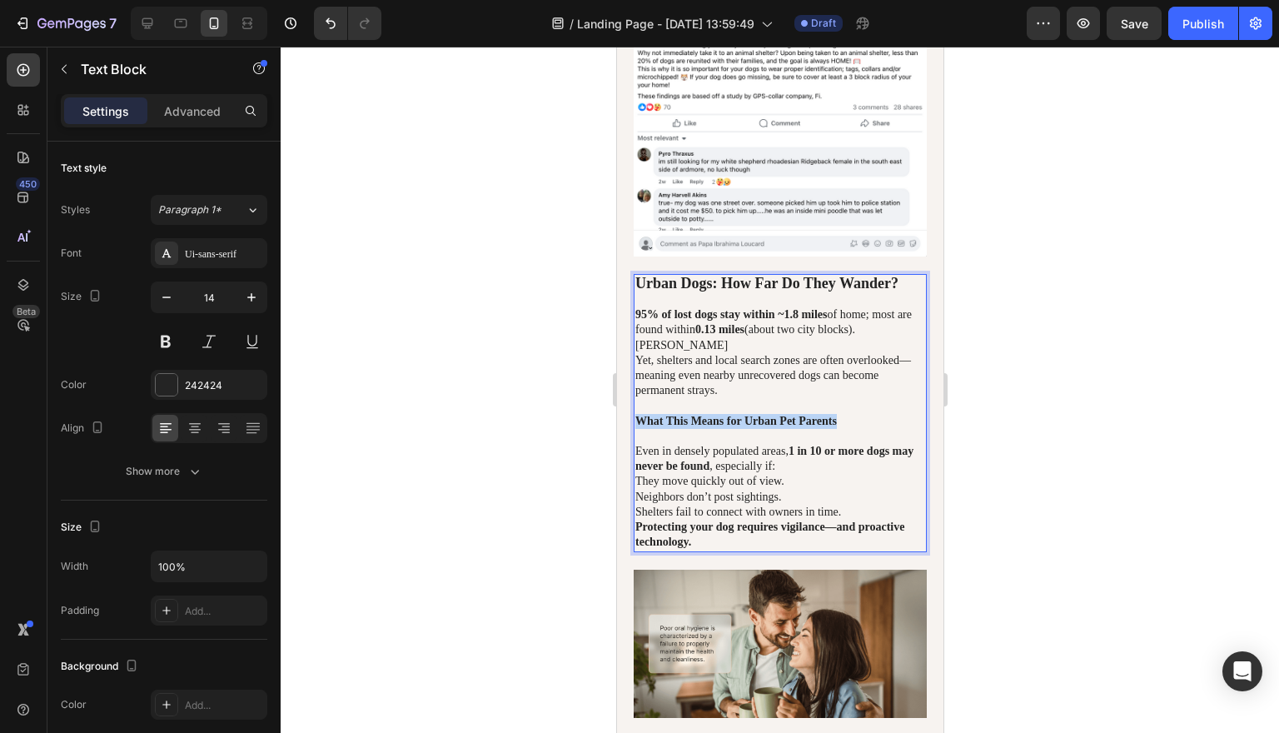
click at [836, 427] on strong "What This Means for Urban Pet Parents" at bounding box center [734, 421] width 201 height 12
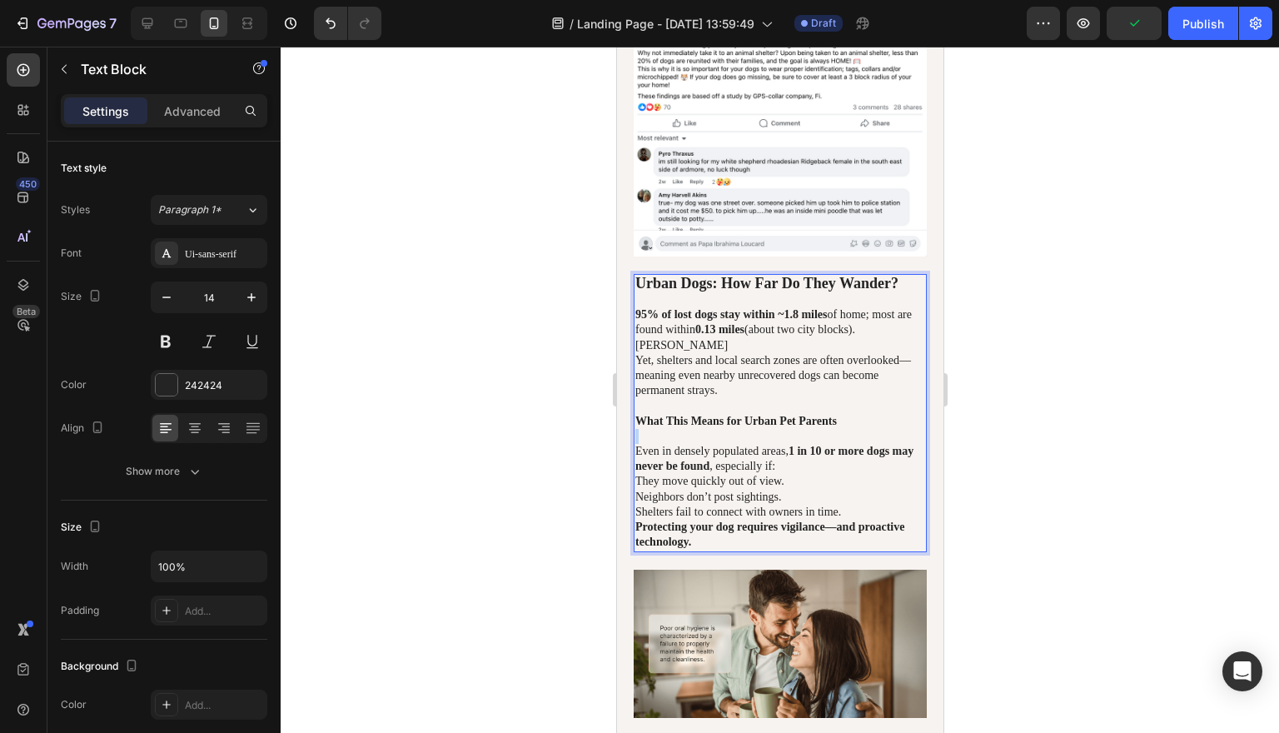
click at [836, 427] on strong "What This Means for Urban Pet Parents" at bounding box center [734, 421] width 201 height 12
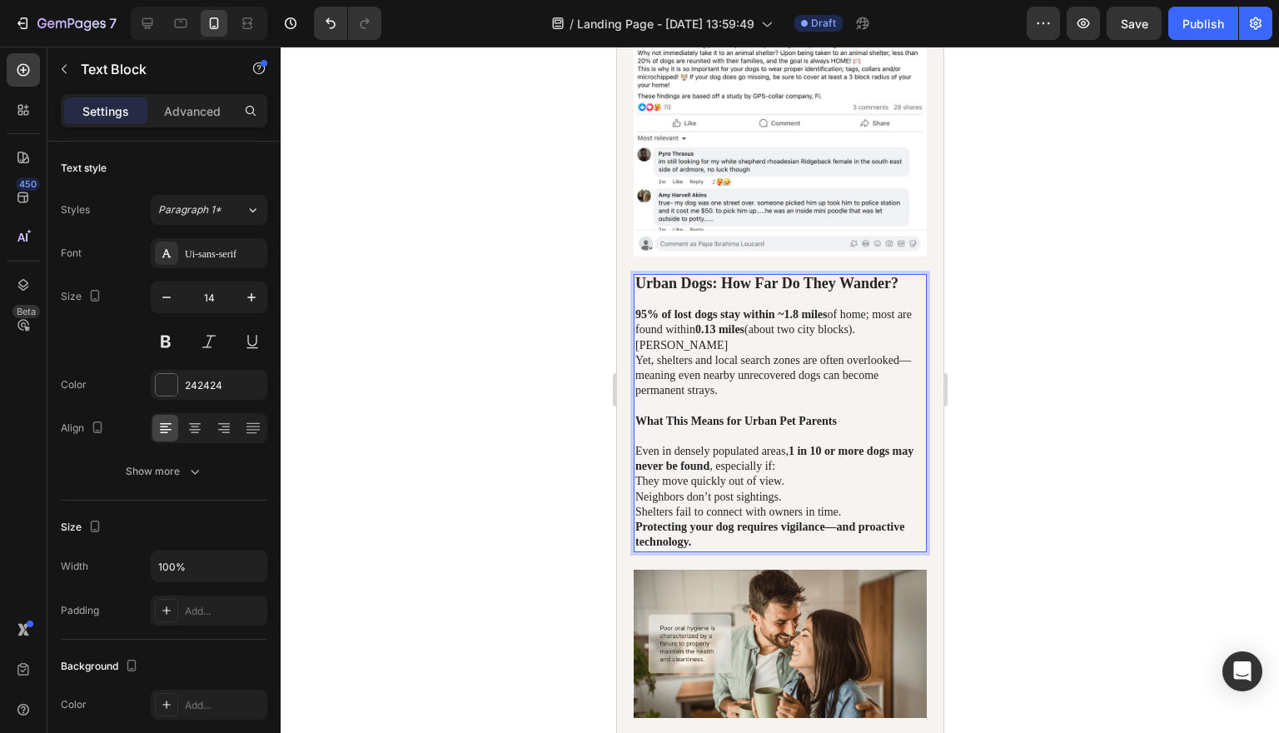
click at [836, 427] on strong "What This Means for Urban Pet Parents" at bounding box center [734, 421] width 201 height 12
click at [920, 444] on p "Rich Text Editor. Editing area: main" at bounding box center [779, 436] width 290 height 15
click at [906, 429] on p "What This Means for Urban Pet Parents" at bounding box center [779, 421] width 290 height 15
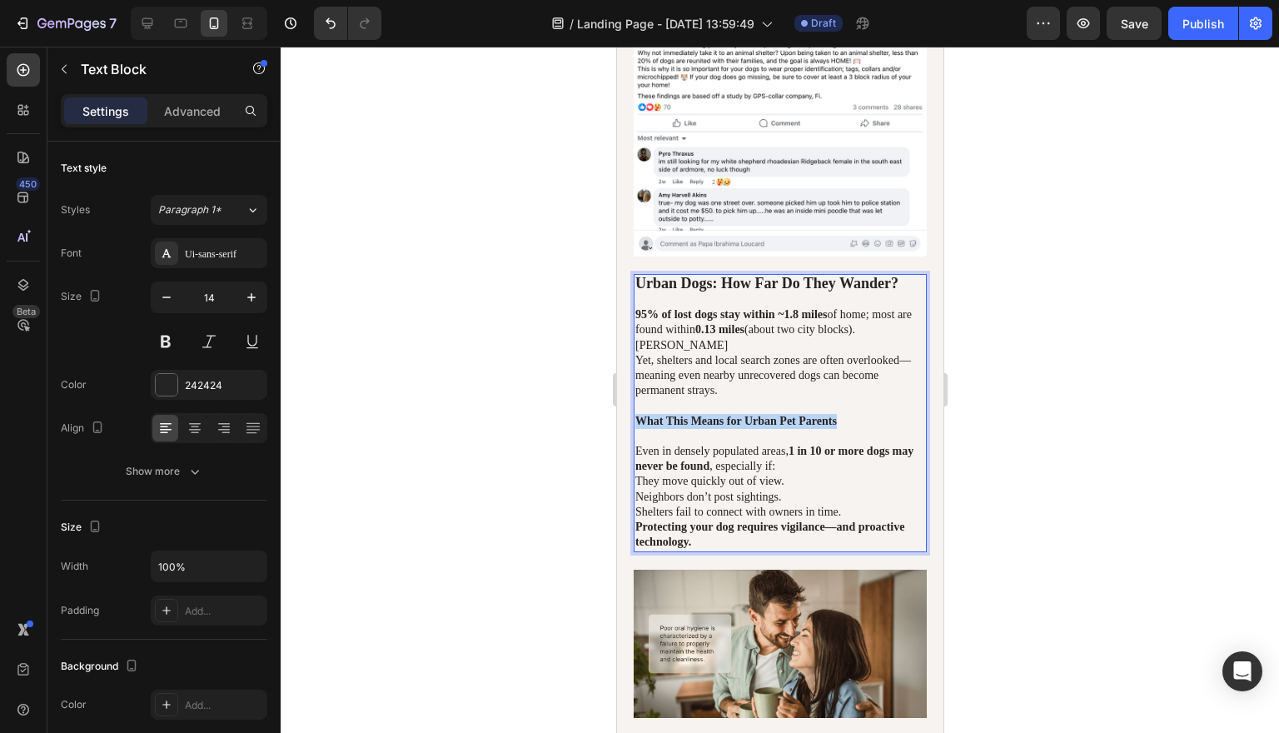
drag, startPoint x: 858, startPoint y: 459, endPoint x: 638, endPoint y: 458, distance: 220.6
click at [638, 427] on strong "What This Means for Urban Pet Parents" at bounding box center [734, 421] width 201 height 12
click at [253, 296] on icon "button" at bounding box center [251, 297] width 17 height 17
type input "15"
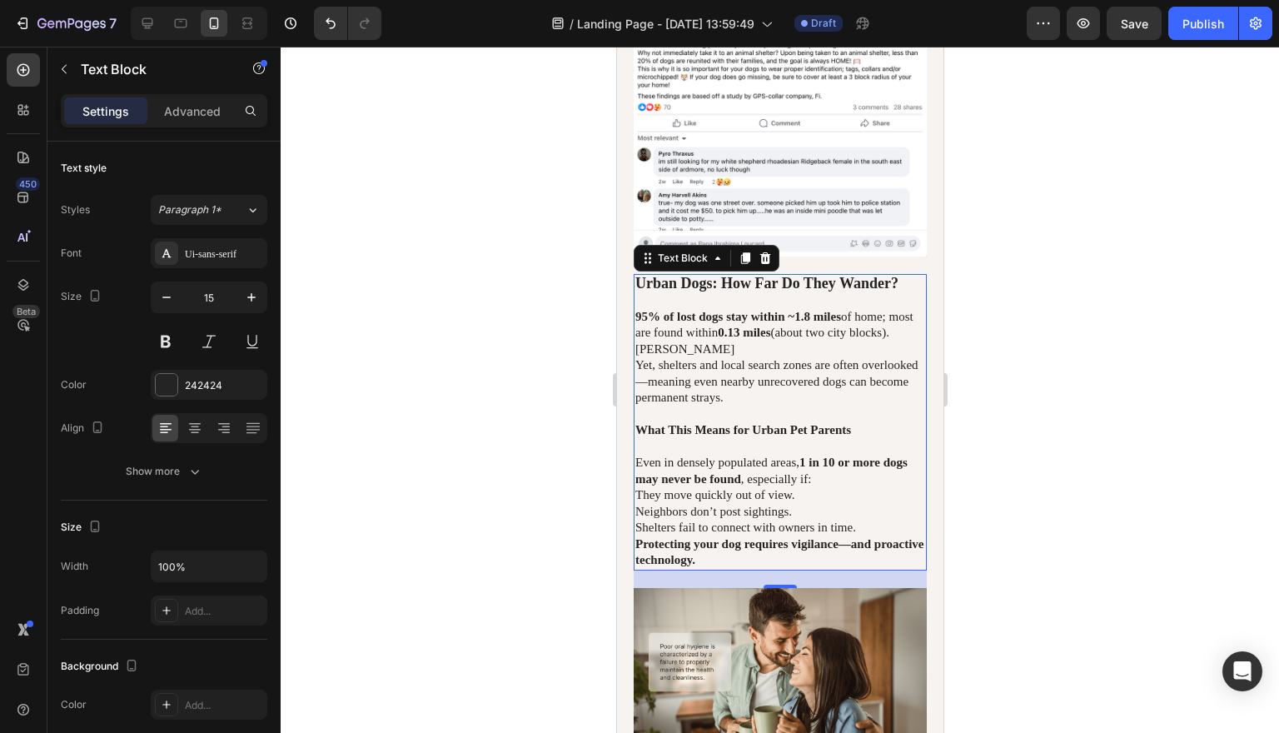
click at [874, 439] on p "What This Means for Urban Pet Parents" at bounding box center [779, 430] width 290 height 17
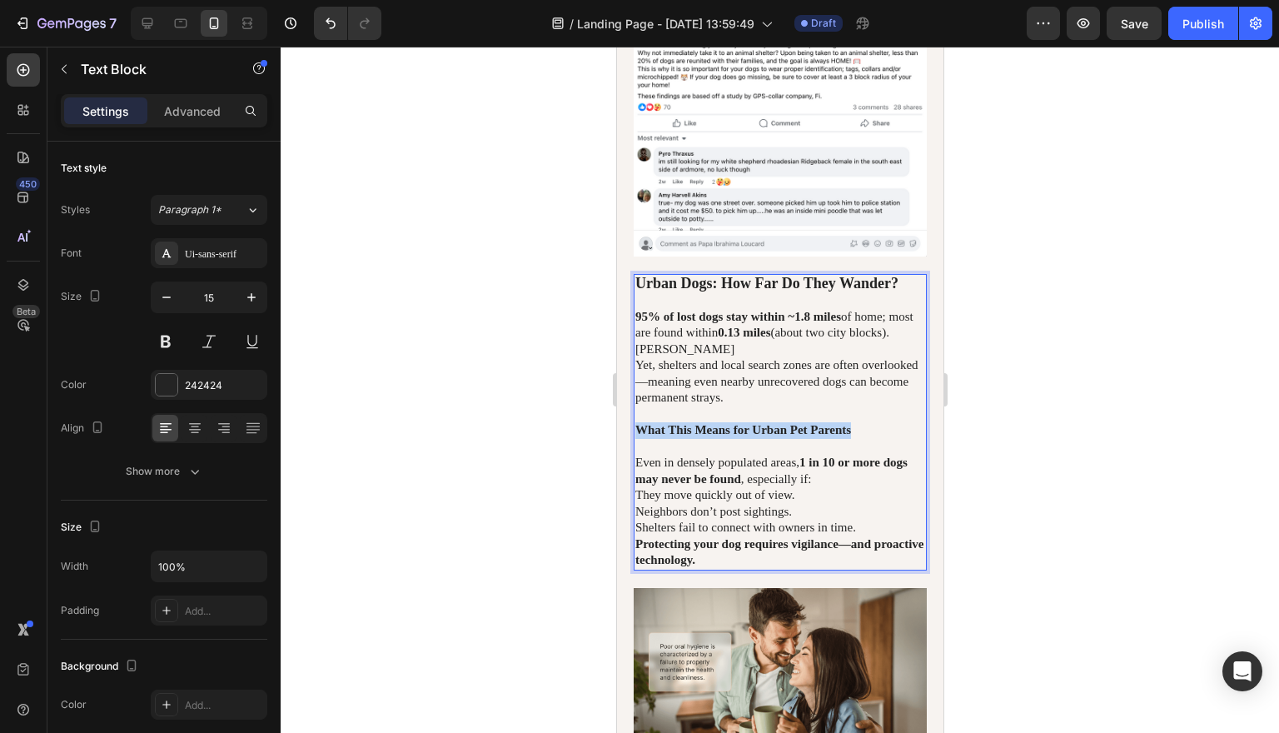
drag, startPoint x: 872, startPoint y: 471, endPoint x: 634, endPoint y: 465, distance: 238.2
click at [634, 465] on div "Urban Dogs: How Far Do They Wander? 95% of lost dogs stay within ~1.8 miles of …" at bounding box center [779, 422] width 293 height 296
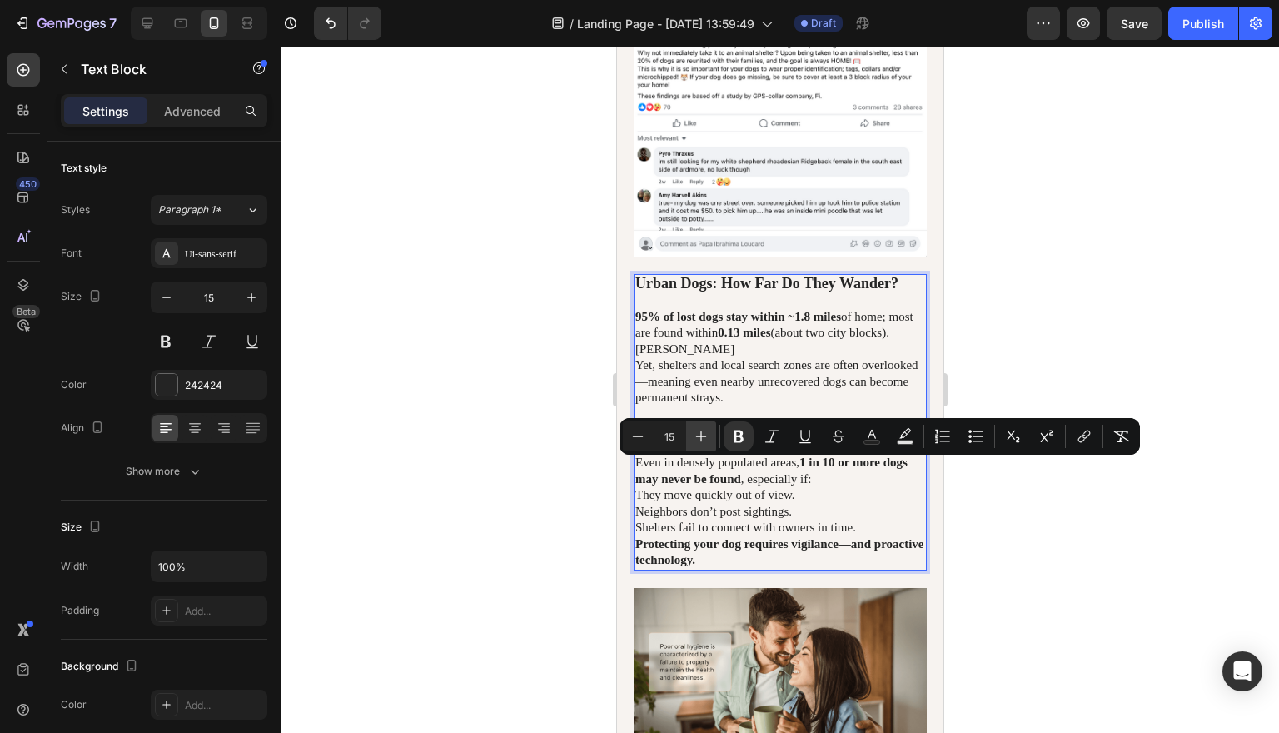
click at [697, 432] on icon "Editor contextual toolbar" at bounding box center [701, 436] width 17 height 17
type input "17"
click at [1032, 544] on div at bounding box center [780, 390] width 998 height 686
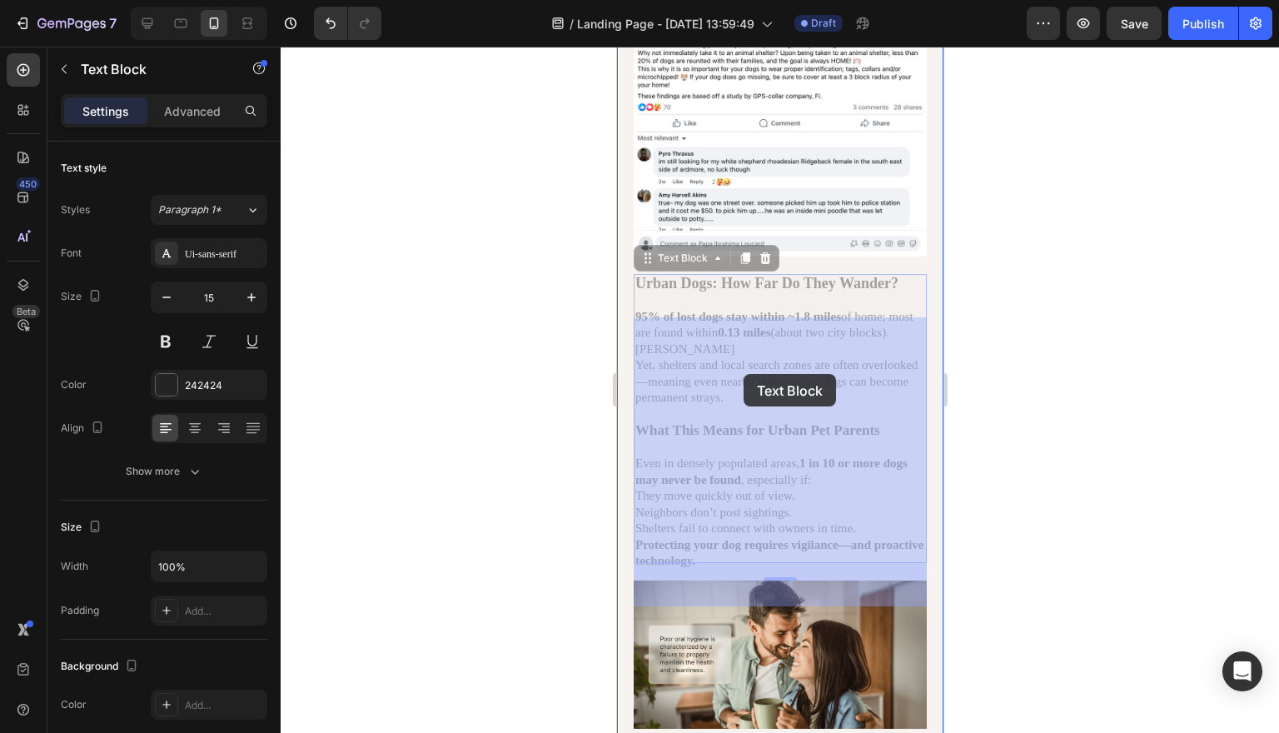
drag, startPoint x: 916, startPoint y: 326, endPoint x: 769, endPoint y: 392, distance: 160.6
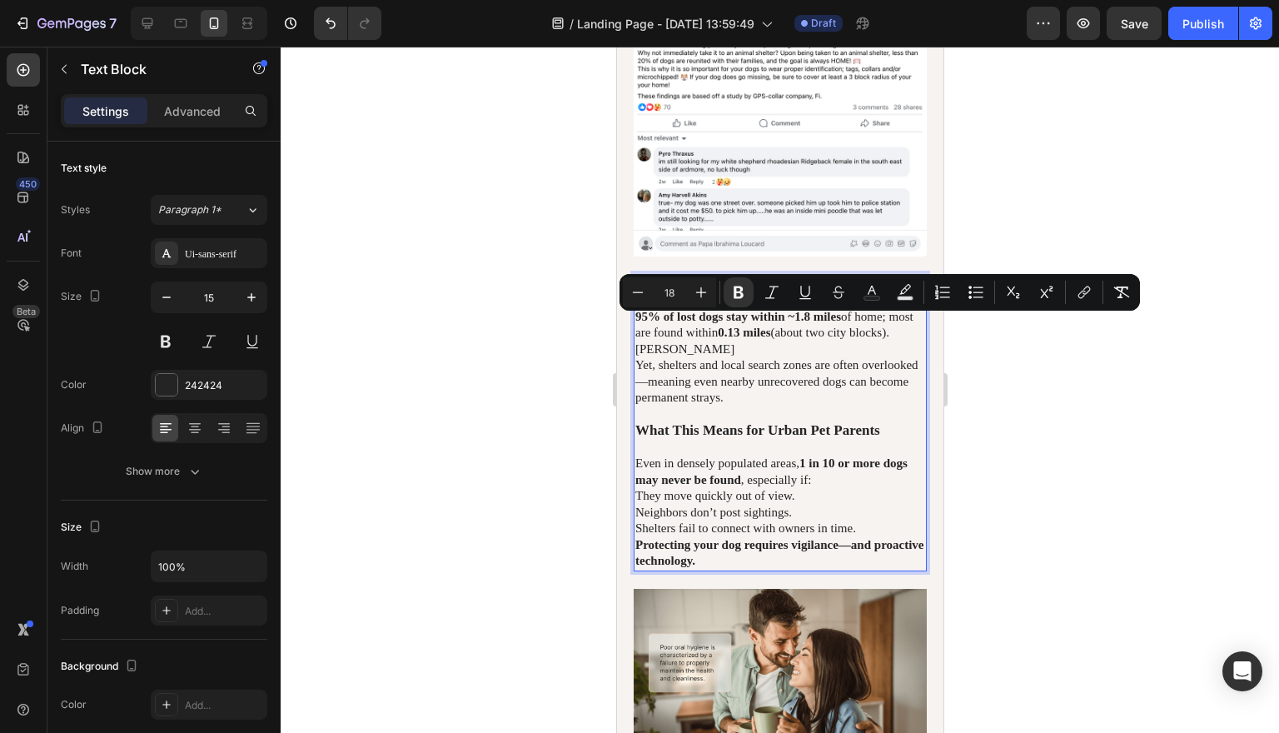
drag, startPoint x: 912, startPoint y: 326, endPoint x: 635, endPoint y: 327, distance: 277.2
click at [635, 291] on strong "Urban Dogs: How Far Do They Wander?" at bounding box center [765, 283] width 263 height 17
click at [874, 300] on rect "Editor contextual toolbar" at bounding box center [872, 298] width 16 height 4
type input "242424"
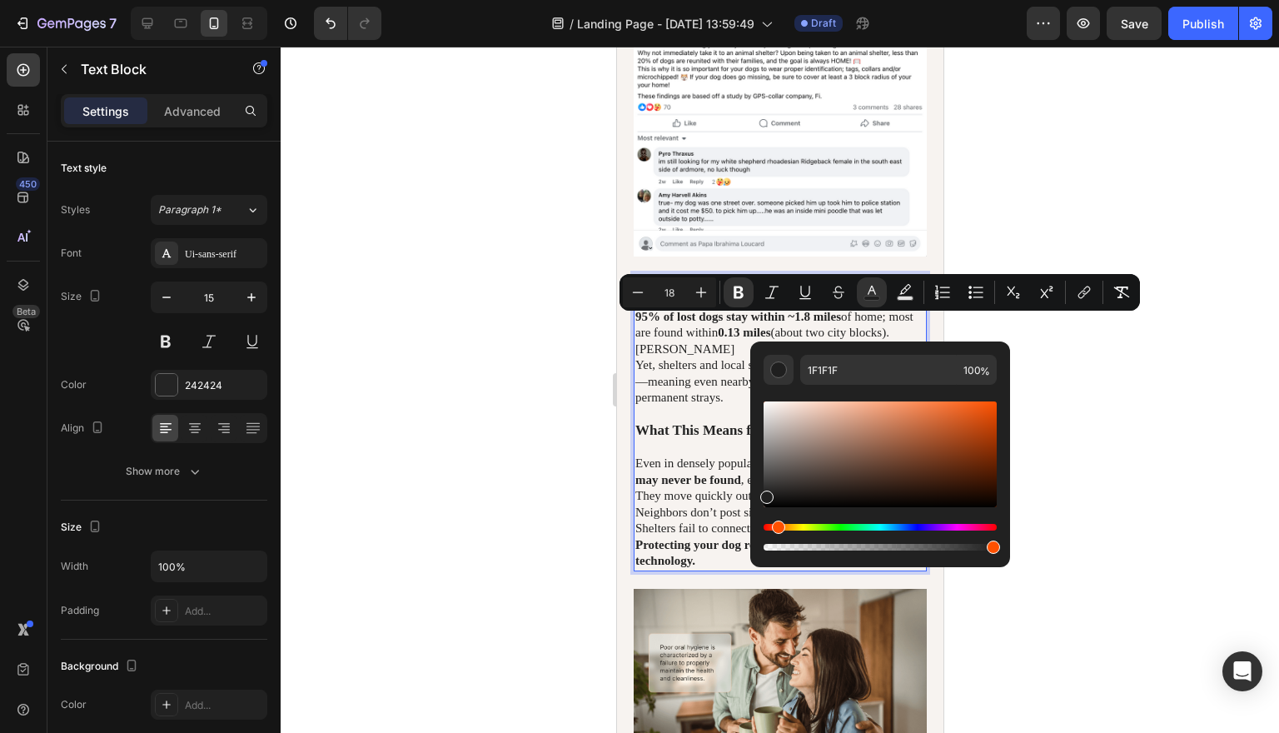
drag, startPoint x: 765, startPoint y: 529, endPoint x: 776, endPoint y: 529, distance: 10.8
click at [776, 529] on div "Hue" at bounding box center [778, 526] width 13 height 13
click at [783, 373] on div "Editor contextual toolbar" at bounding box center [778, 369] width 17 height 17
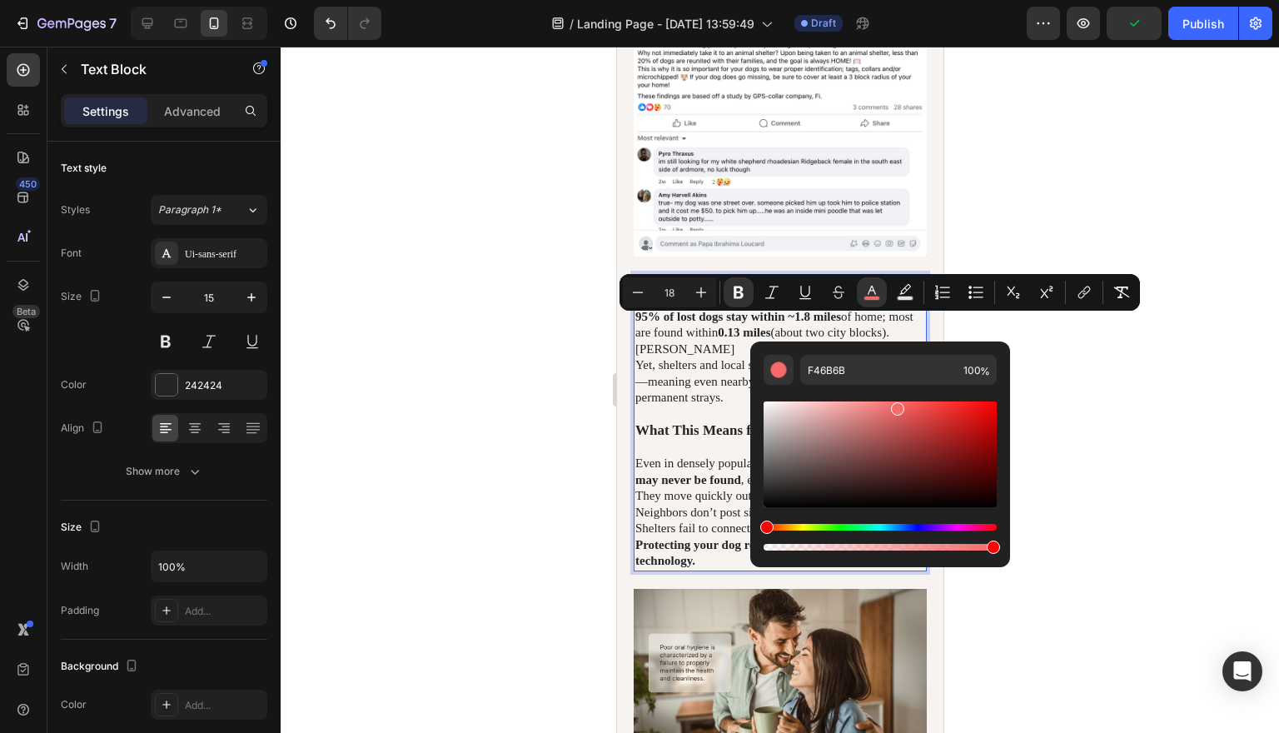
drag, startPoint x: 766, startPoint y: 490, endPoint x: 894, endPoint y: 407, distance: 152.4
click at [894, 407] on div "Editor contextual toolbar" at bounding box center [879, 454] width 233 height 106
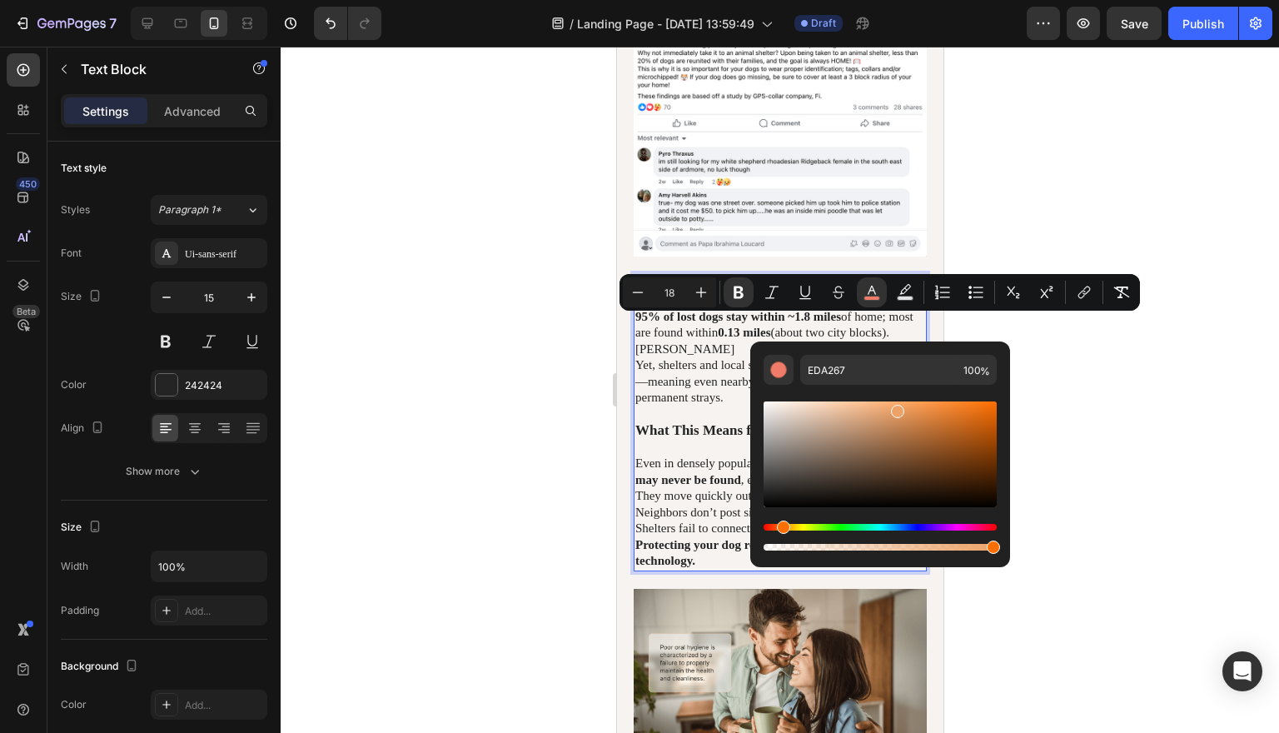
drag, startPoint x: 769, startPoint y: 528, endPoint x: 780, endPoint y: 527, distance: 10.9
click at [780, 527] on div "Hue" at bounding box center [783, 526] width 13 height 13
drag, startPoint x: 897, startPoint y: 415, endPoint x: 933, endPoint y: 410, distance: 36.1
click at [917, 411] on div "Editor contextual toolbar" at bounding box center [910, 417] width 13 height 13
type input "EA893F"
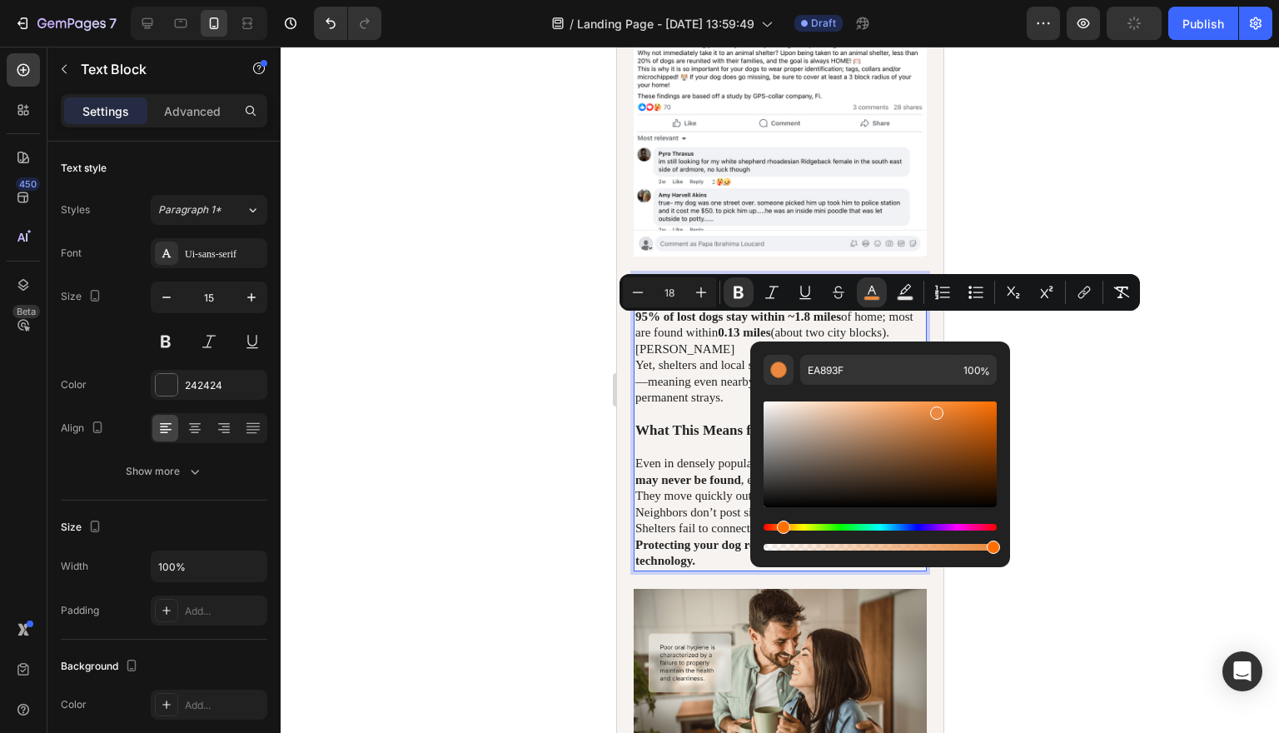
click at [1082, 420] on div at bounding box center [780, 390] width 998 height 686
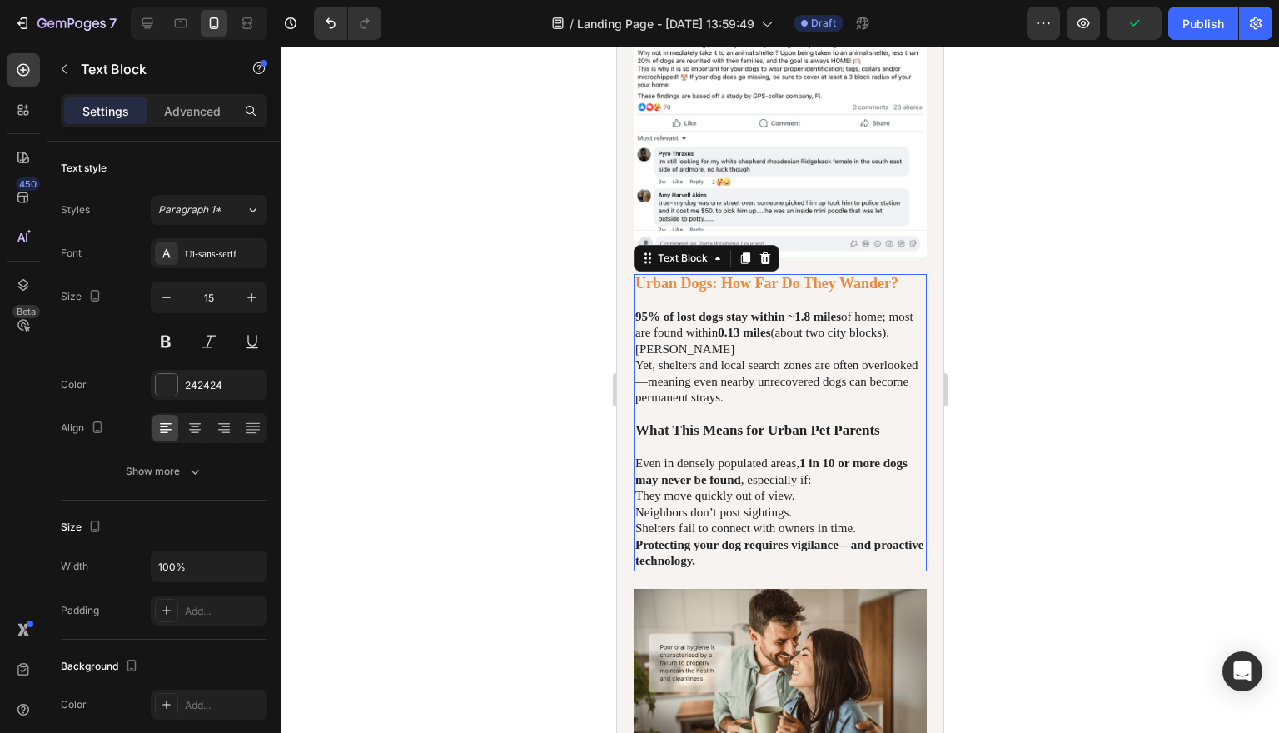
click at [803, 438] on strong "What This Means for Urban Pet Parents" at bounding box center [756, 430] width 245 height 16
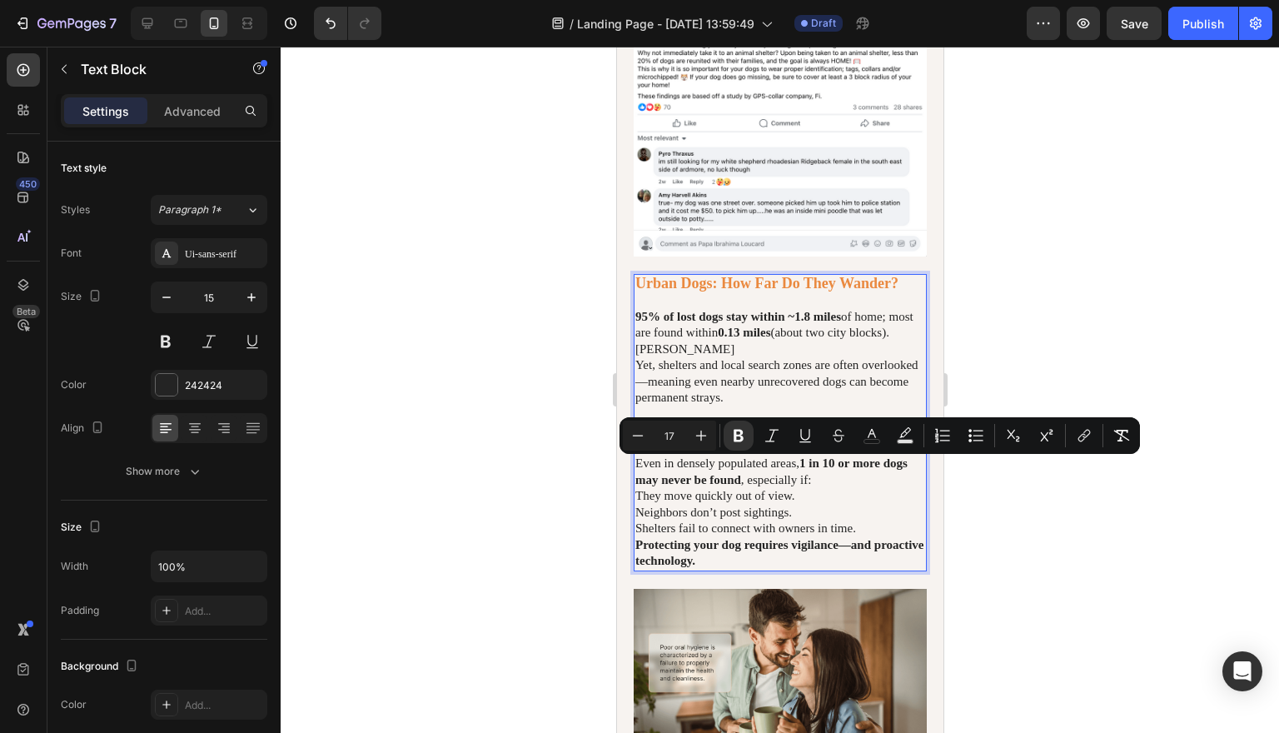
drag, startPoint x: 897, startPoint y: 463, endPoint x: 638, endPoint y: 466, distance: 259.8
click at [638, 438] on strong "What This Means for Urban Pet Parents" at bounding box center [756, 430] width 245 height 16
click at [872, 430] on icon "Editor contextual toolbar" at bounding box center [872, 433] width 8 height 9
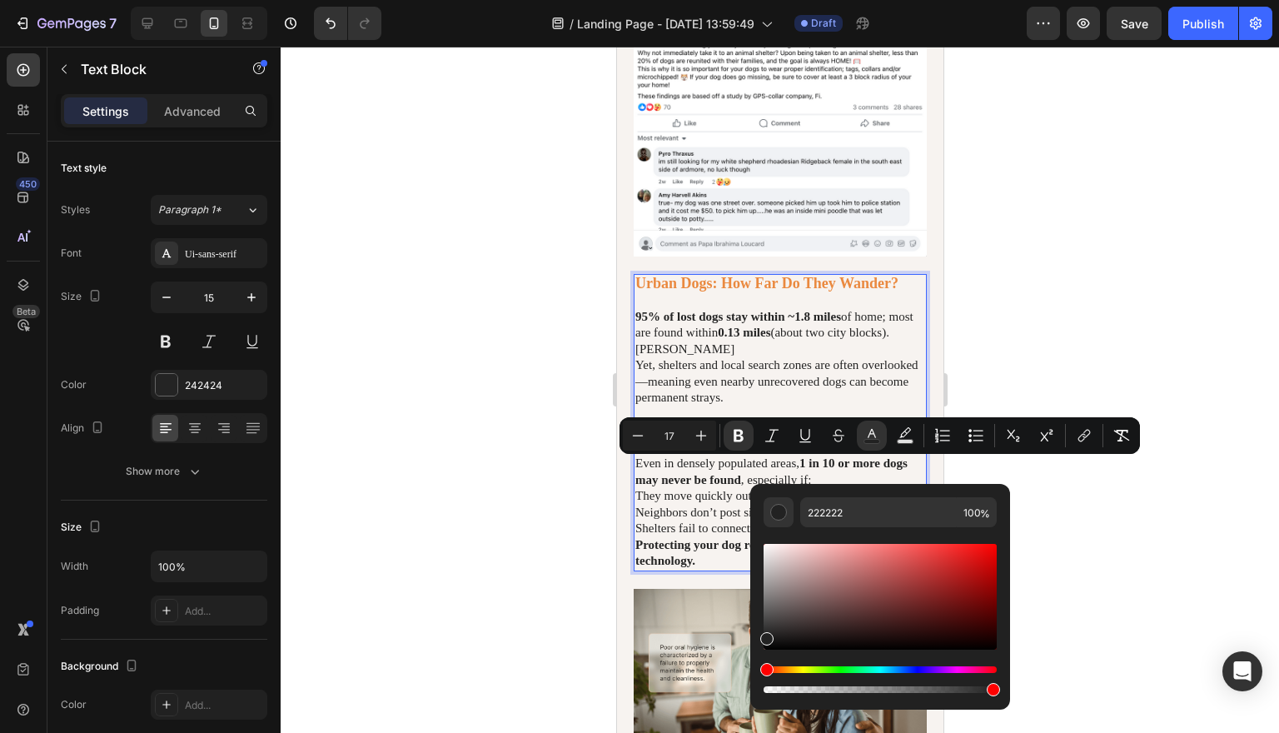
drag, startPoint x: 768, startPoint y: 673, endPoint x: 779, endPoint y: 673, distance: 11.7
click at [773, 673] on div "Hue" at bounding box center [766, 669] width 13 height 13
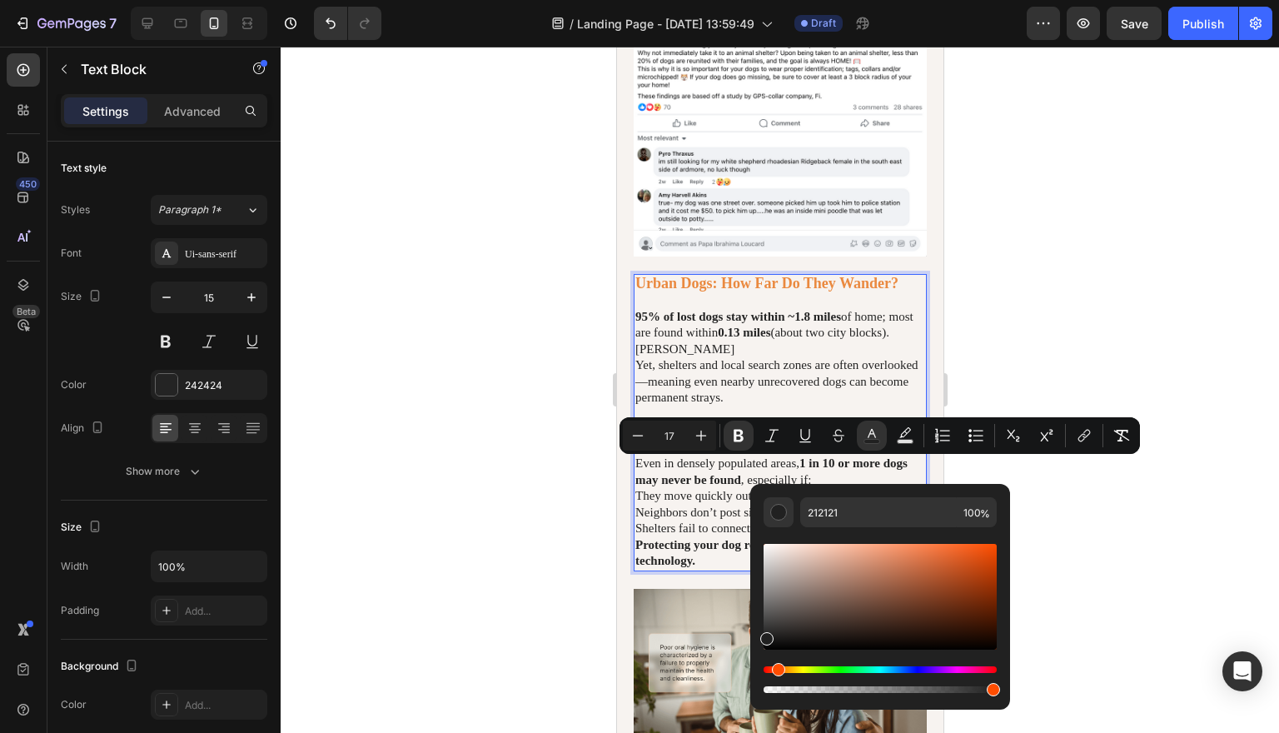
click at [775, 668] on div "Hue" at bounding box center [879, 669] width 233 height 7
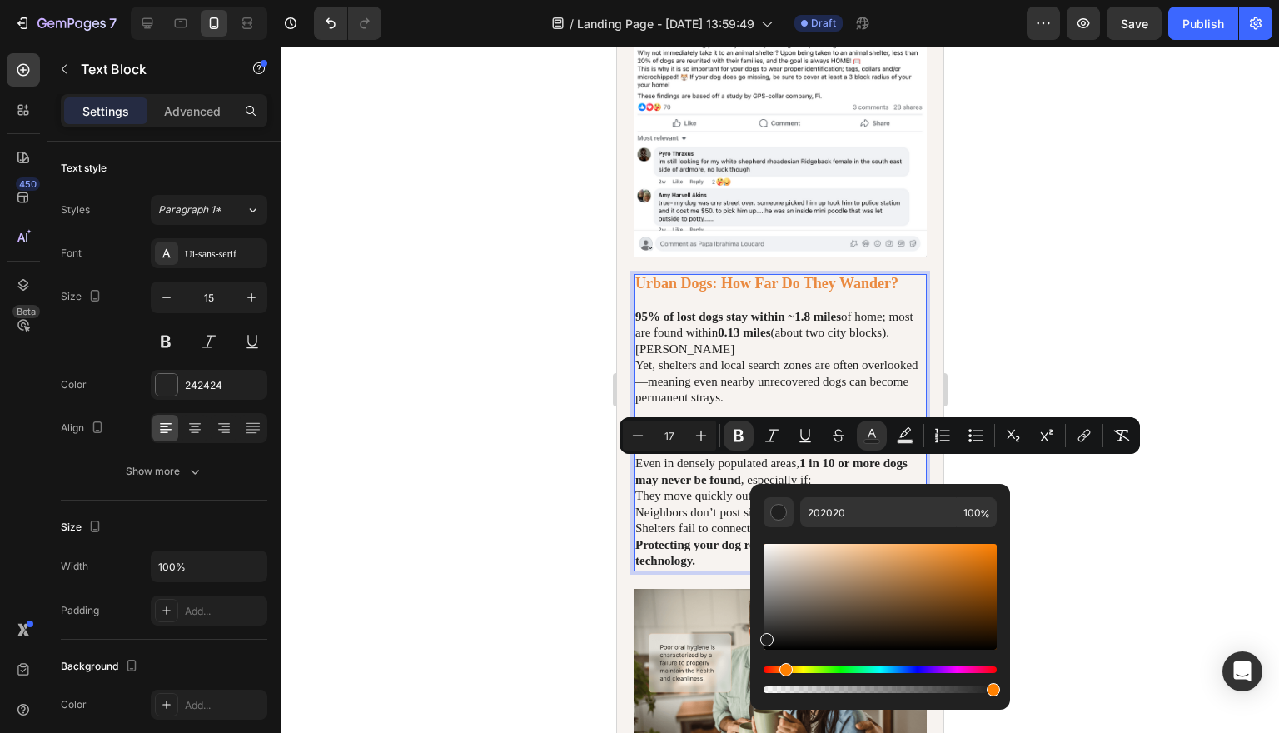
click at [783, 668] on div "Hue" at bounding box center [879, 669] width 233 height 7
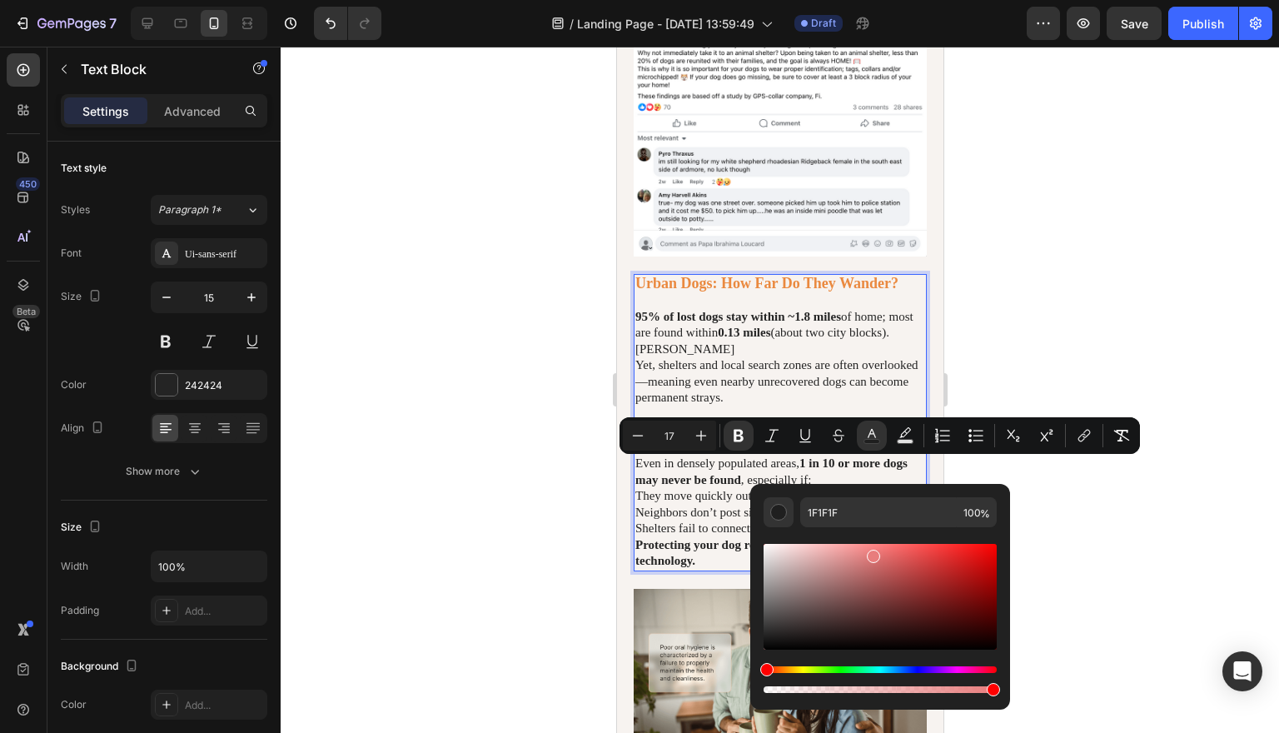
drag, startPoint x: 768, startPoint y: 639, endPoint x: 873, endPoint y: 552, distance: 136.6
click at [873, 552] on div "Editor contextual toolbar" at bounding box center [873, 555] width 13 height 13
click at [786, 669] on div "Hue" at bounding box center [879, 669] width 233 height 7
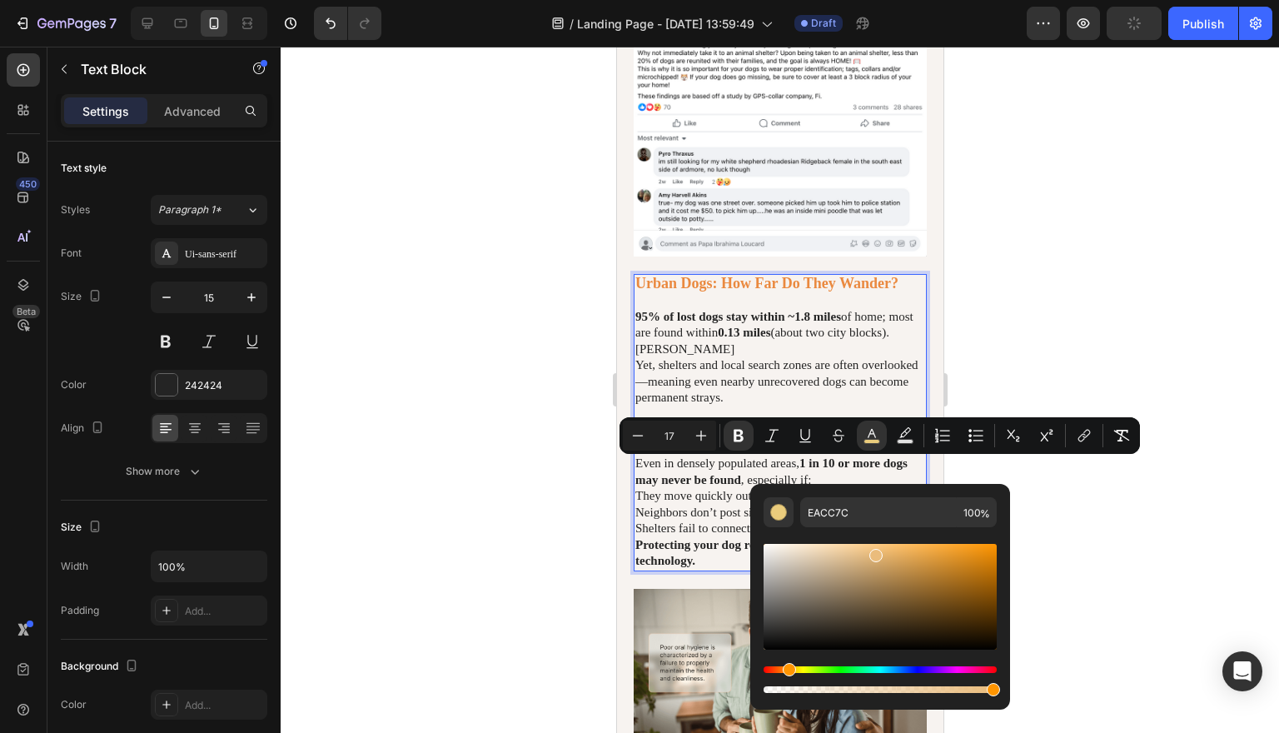
click at [786, 670] on div "Hue" at bounding box center [789, 669] width 13 height 13
drag, startPoint x: 877, startPoint y: 560, endPoint x: 945, endPoint y: 548, distance: 69.4
click at [945, 548] on div "Editor contextual toolbar" at bounding box center [948, 550] width 13 height 13
type input "F4A029"
click at [958, 548] on div "Editor contextual toolbar" at bounding box center [959, 550] width 13 height 13
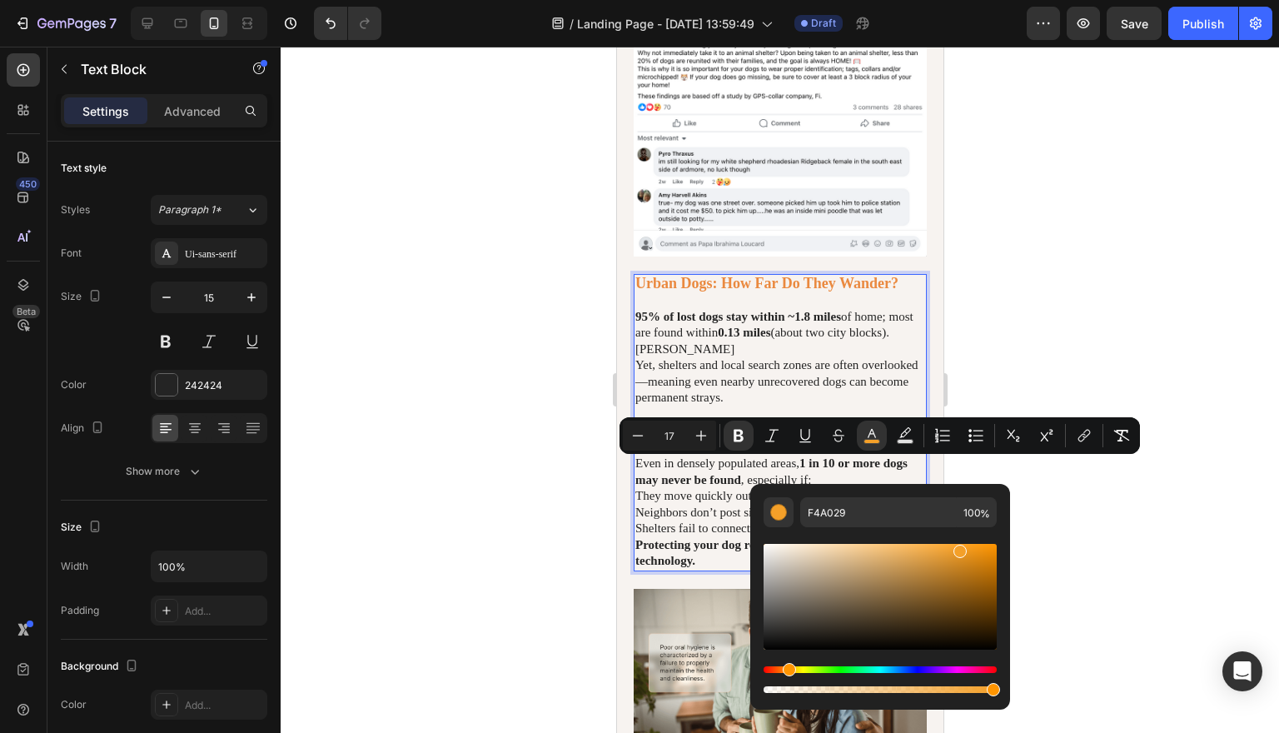
type input "18"
click at [893, 291] on strong "Urban Dogs: How Far Do They Wander?" at bounding box center [765, 283] width 263 height 17
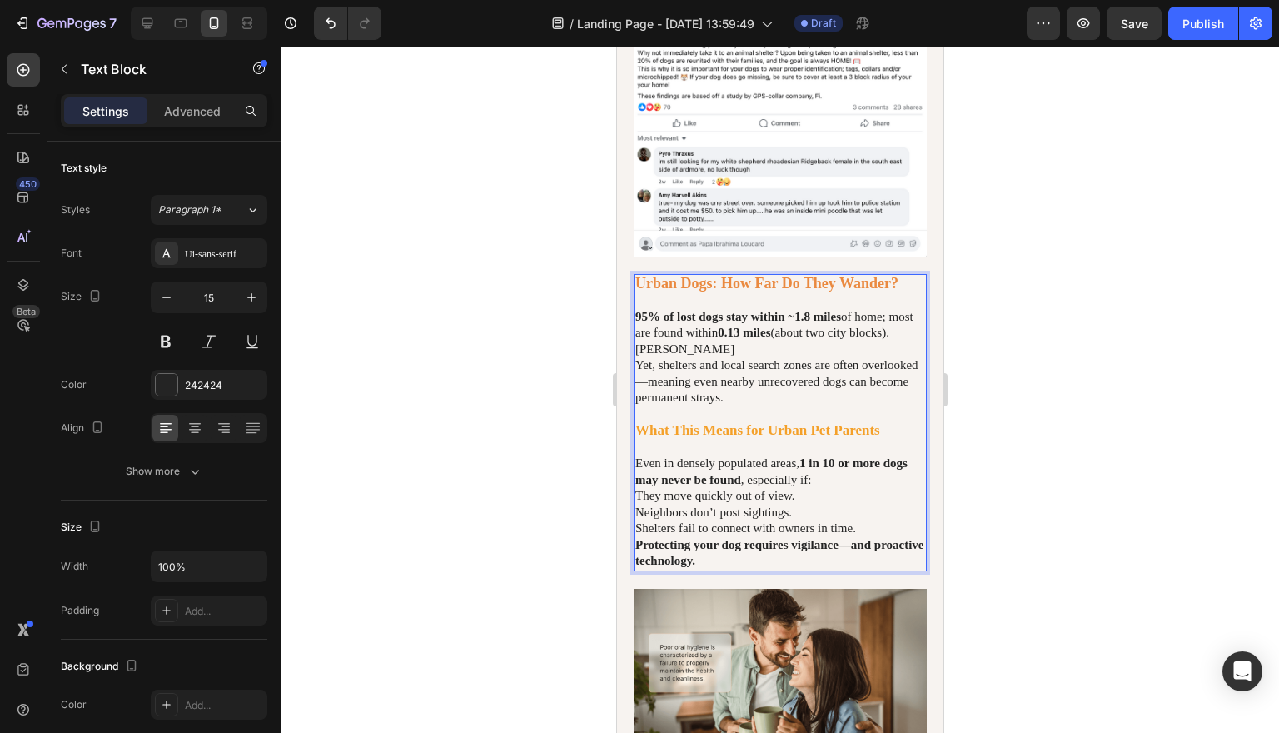
click at [893, 291] on strong "Urban Dogs: How Far Do They Wander?" at bounding box center [765, 283] width 263 height 17
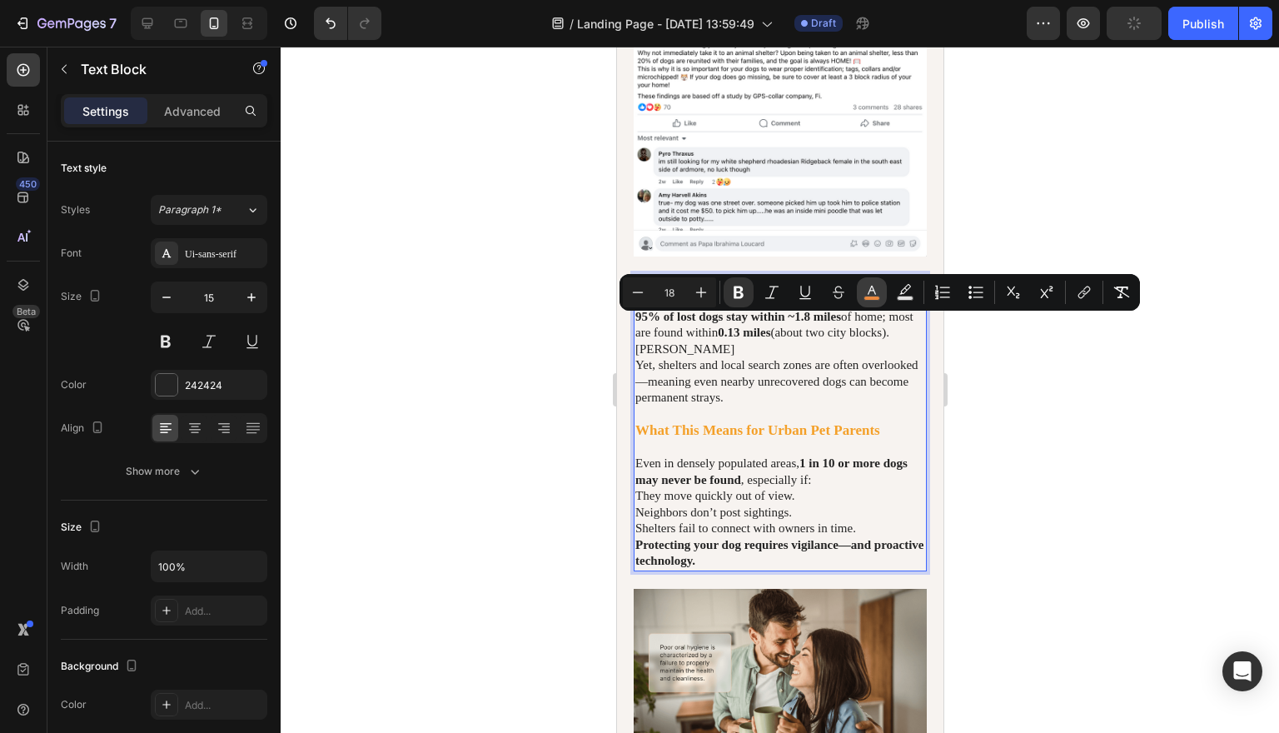
click at [872, 289] on icon "Editor contextual toolbar" at bounding box center [871, 292] width 17 height 17
type input "EA893F"
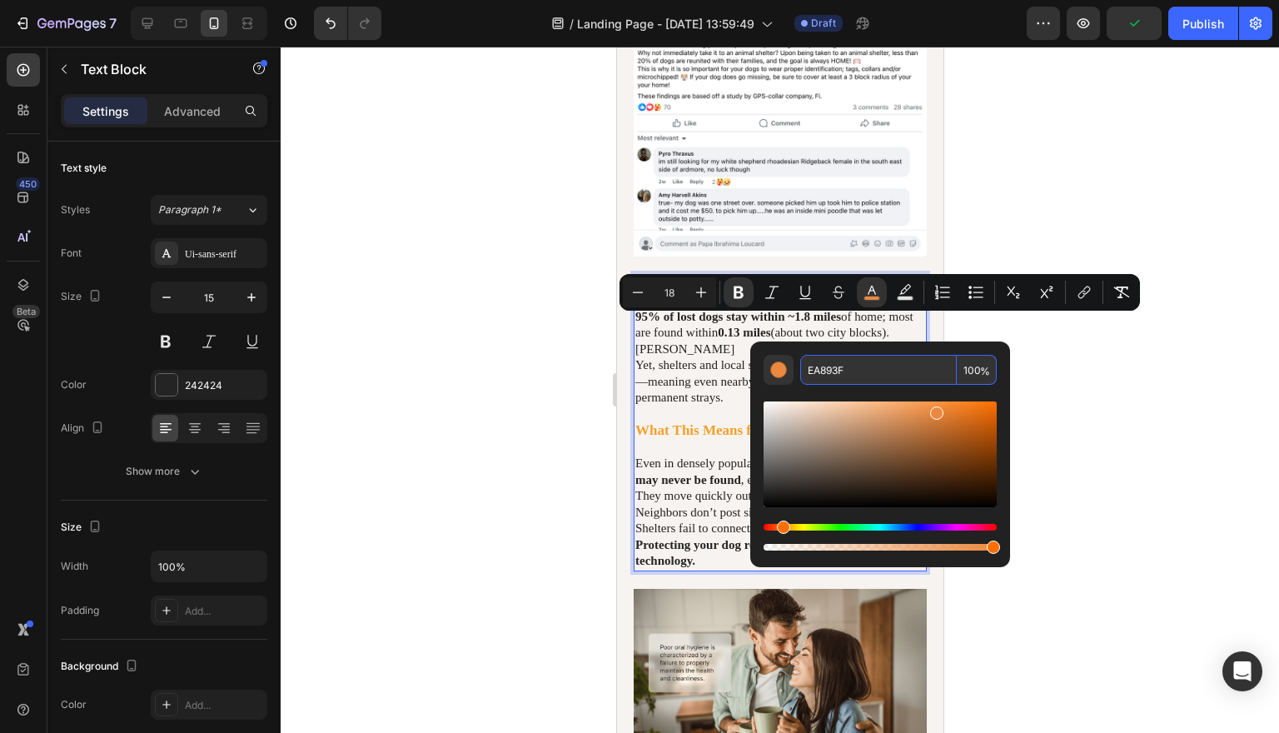
drag, startPoint x: 850, startPoint y: 367, endPoint x: 806, endPoint y: 371, distance: 44.3
click at [806, 371] on input "EA893F" at bounding box center [878, 370] width 157 height 30
click at [1075, 545] on div at bounding box center [780, 390] width 998 height 686
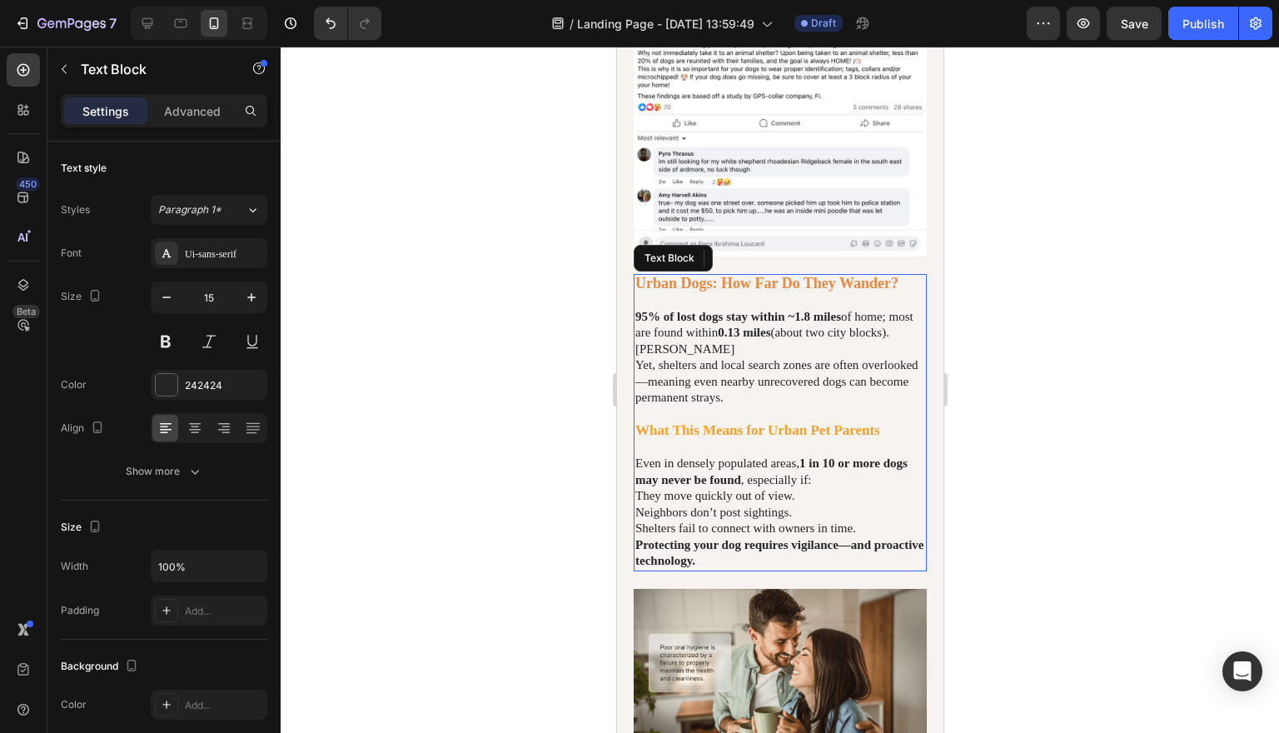
click at [879, 438] on strong "What This Means for Urban Pet Parents" at bounding box center [756, 430] width 245 height 16
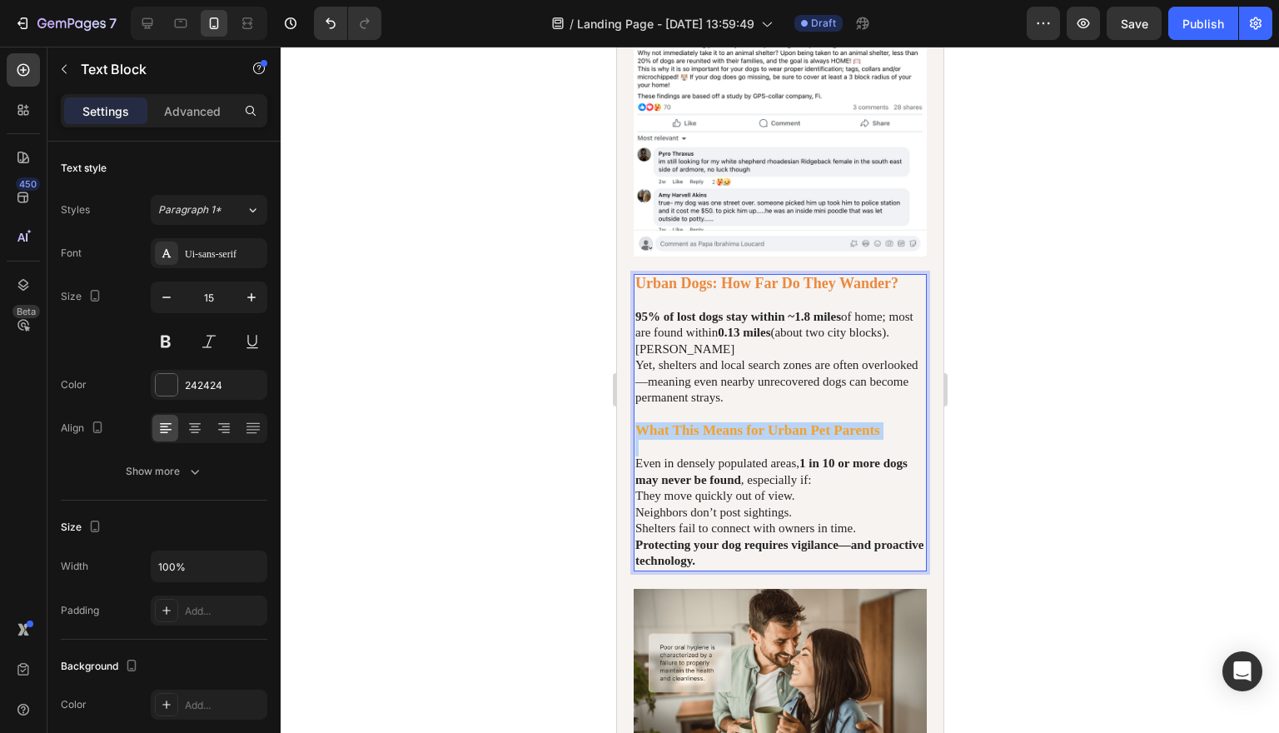
click at [879, 438] on strong "What This Means for Urban Pet Parents" at bounding box center [756, 430] width 245 height 16
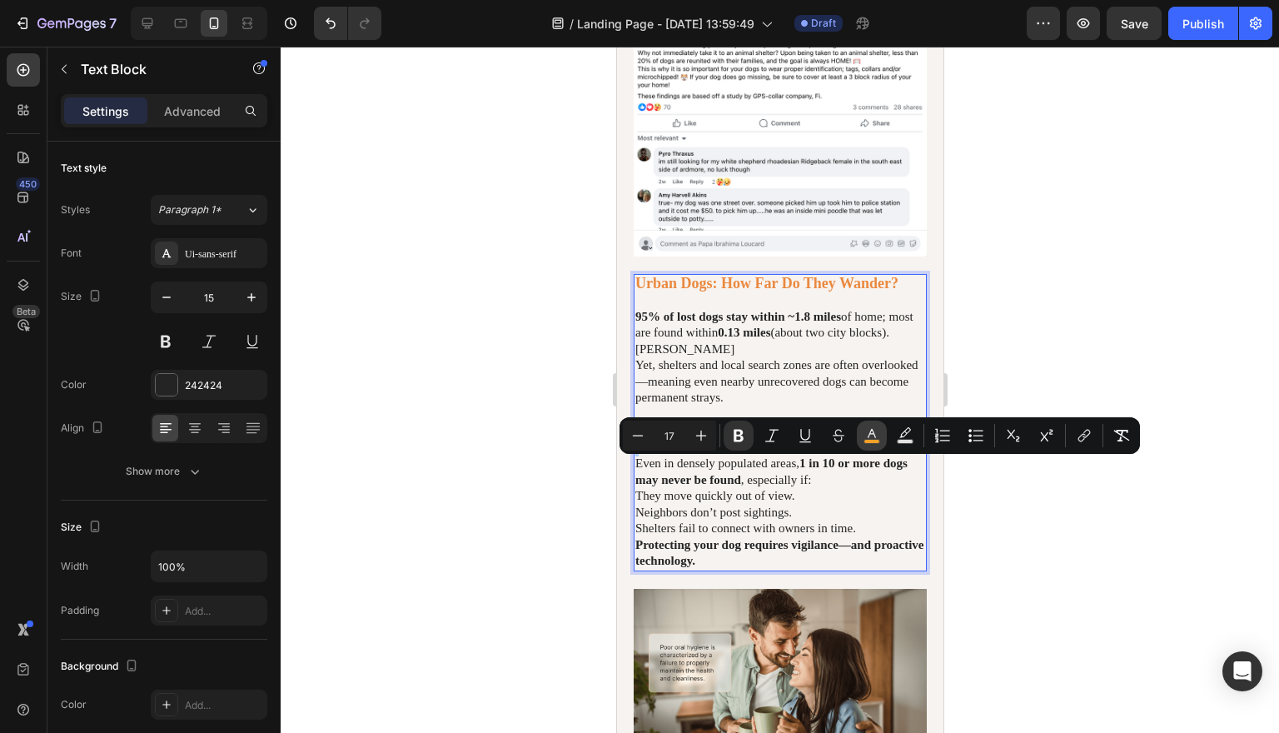
click at [877, 430] on icon "Editor contextual toolbar" at bounding box center [871, 435] width 17 height 17
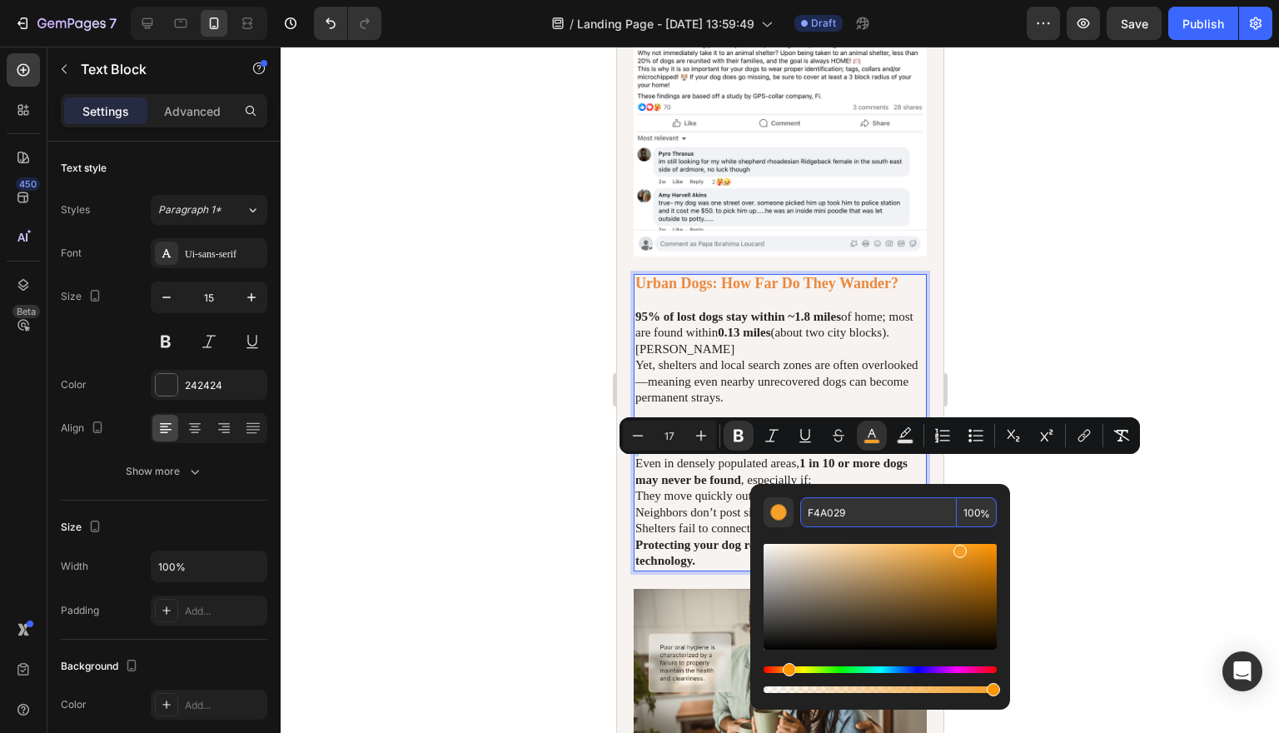
click at [868, 510] on input "F4A029" at bounding box center [878, 512] width 157 height 30
type input "F"
paste input "EA893F"
type input "EA893F"
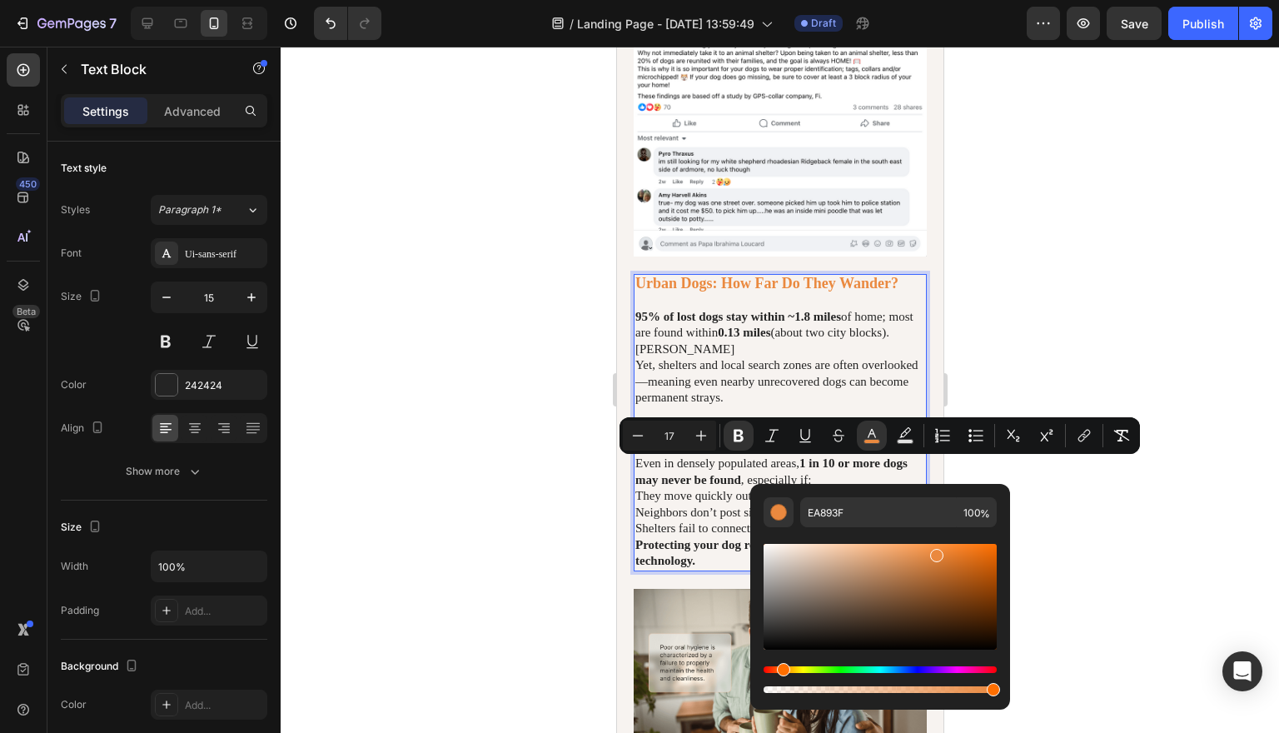
click at [1236, 536] on div at bounding box center [780, 390] width 998 height 686
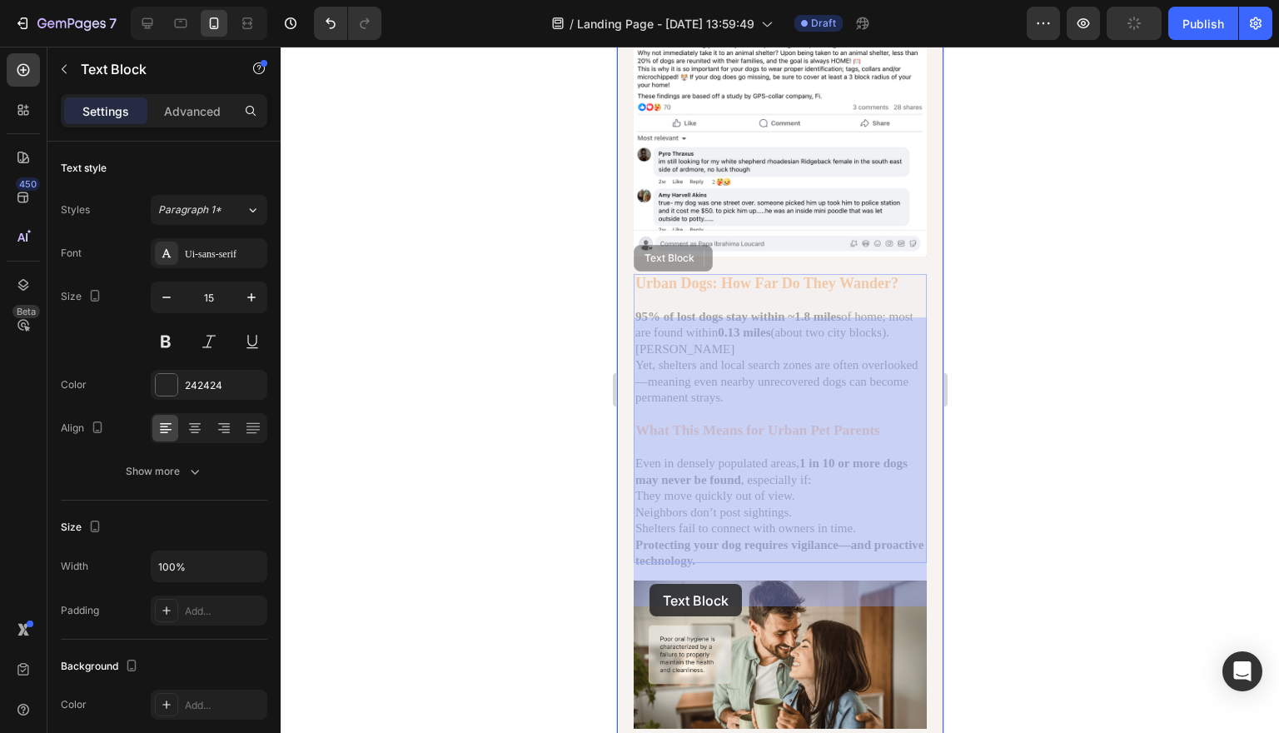
drag, startPoint x: 768, startPoint y: 598, endPoint x: 649, endPoint y: 584, distance: 119.9
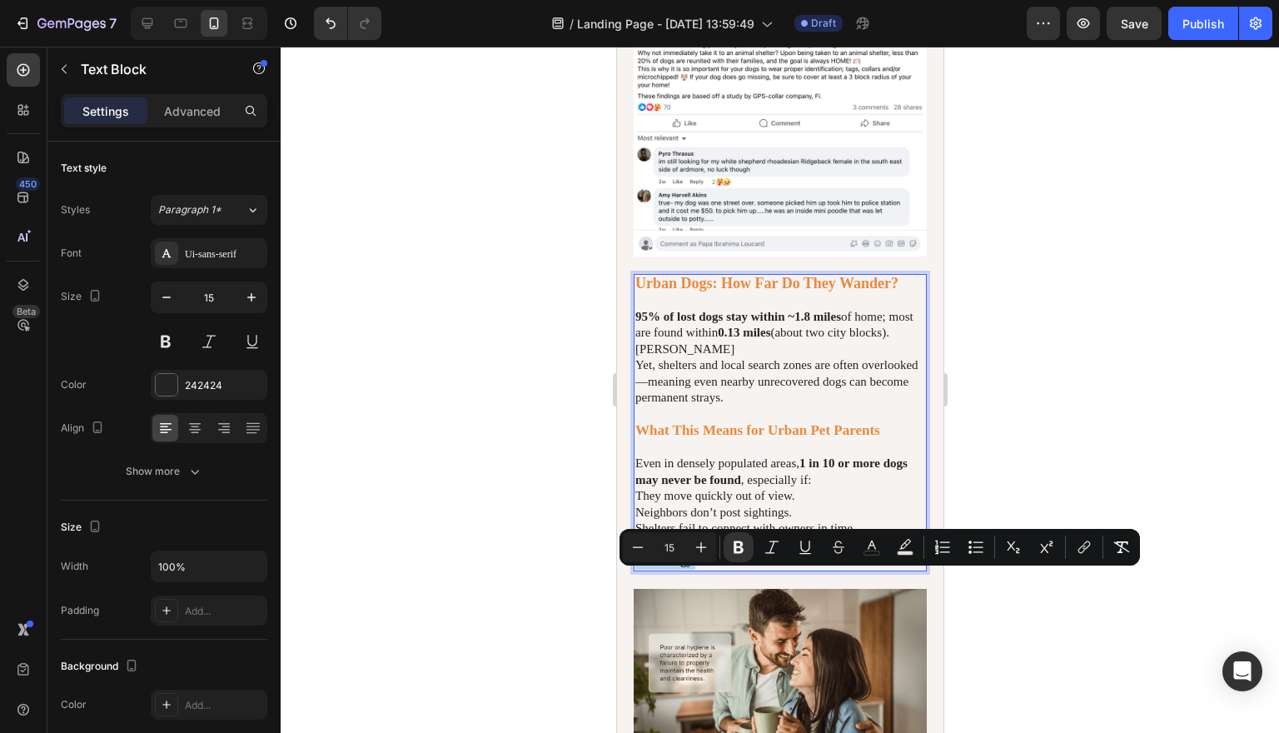
drag, startPoint x: 770, startPoint y: 599, endPoint x: 638, endPoint y: 582, distance: 133.4
click at [638, 569] on p "Protecting your dog requires vigilance—and proactive technology." at bounding box center [779, 553] width 290 height 32
click at [869, 540] on icon "Editor contextual toolbar" at bounding box center [871, 547] width 17 height 17
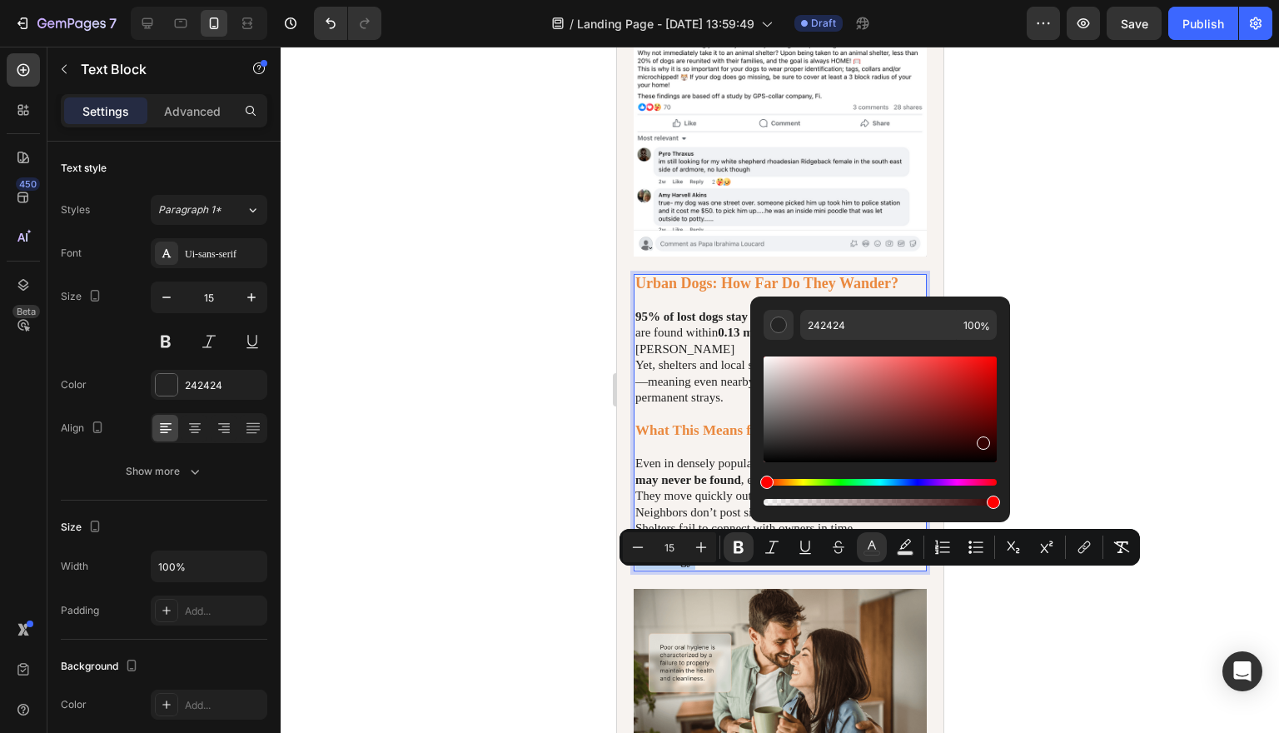
click at [980, 440] on div "Editor contextual toolbar" at bounding box center [879, 409] width 233 height 106
drag, startPoint x: 980, startPoint y: 439, endPoint x: 987, endPoint y: 363, distance: 76.1
click at [987, 363] on div "Editor contextual toolbar" at bounding box center [879, 409] width 233 height 106
type input "ED0909"
click at [1128, 428] on div at bounding box center [780, 390] width 998 height 686
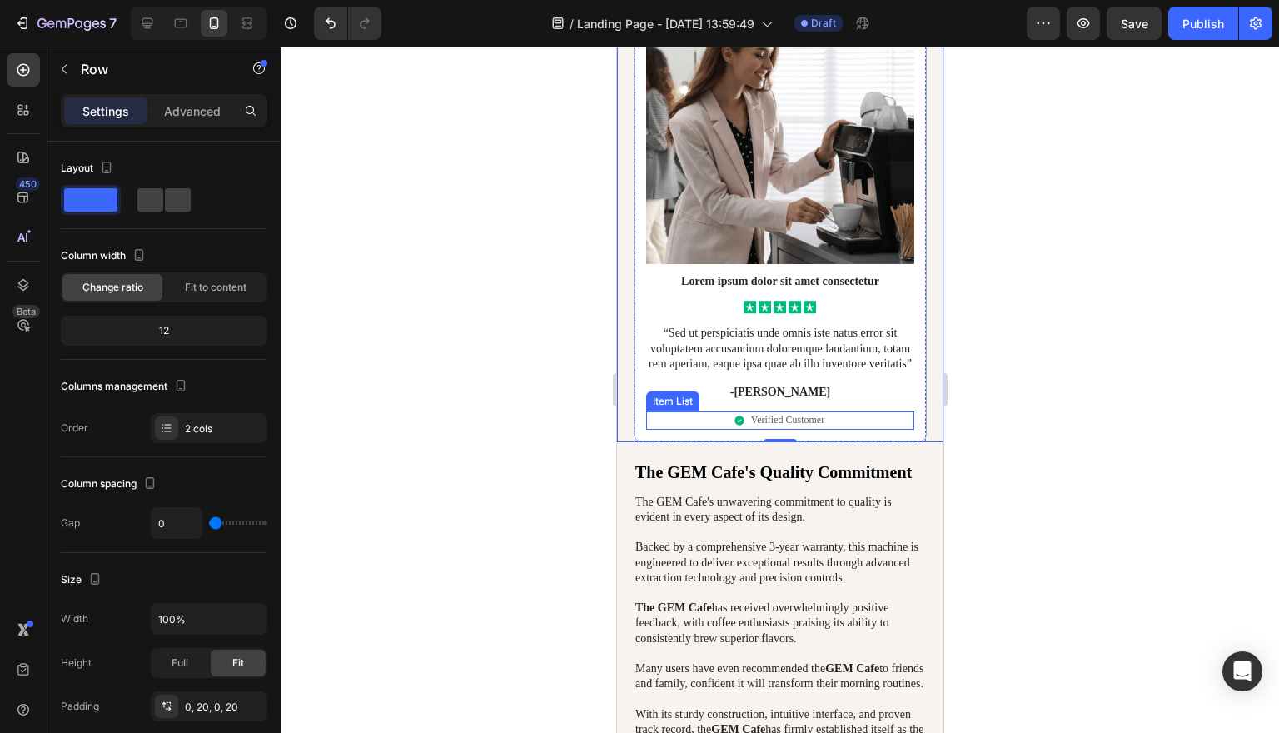
scroll to position [2717, 0]
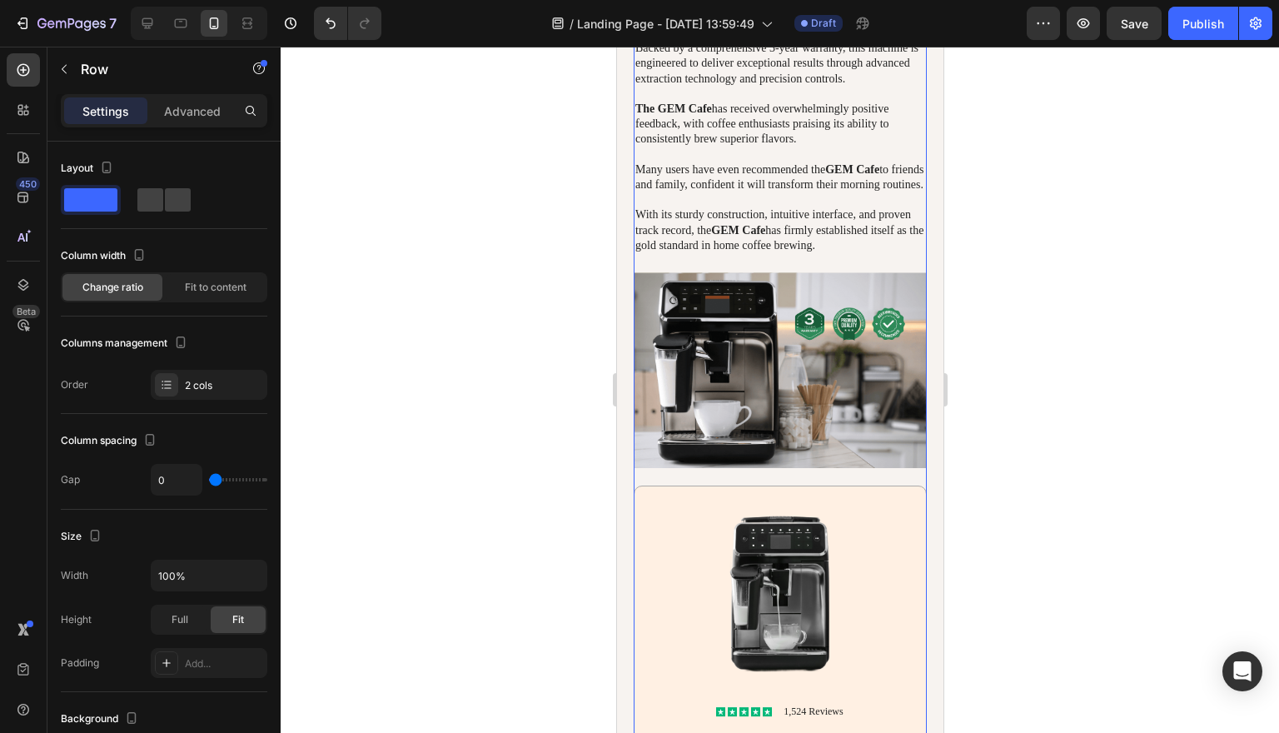
scroll to position [2916, 0]
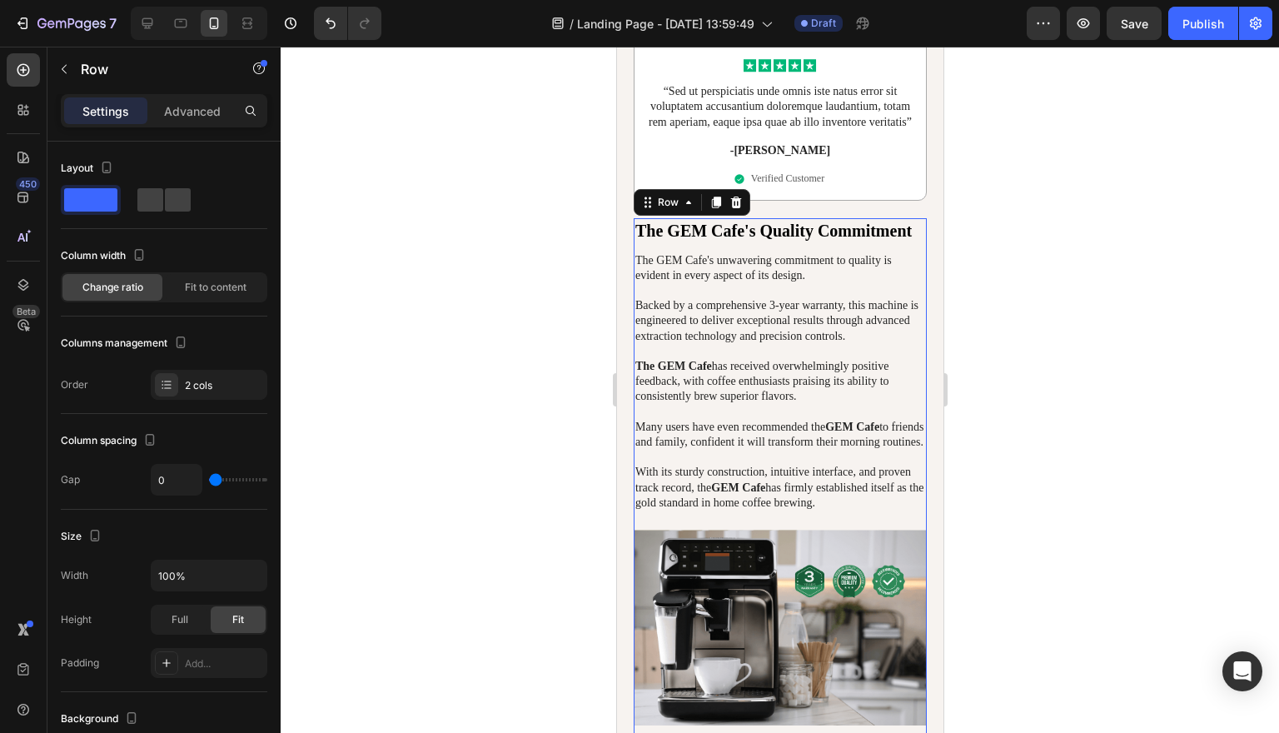
click at [1078, 266] on div at bounding box center [780, 390] width 998 height 686
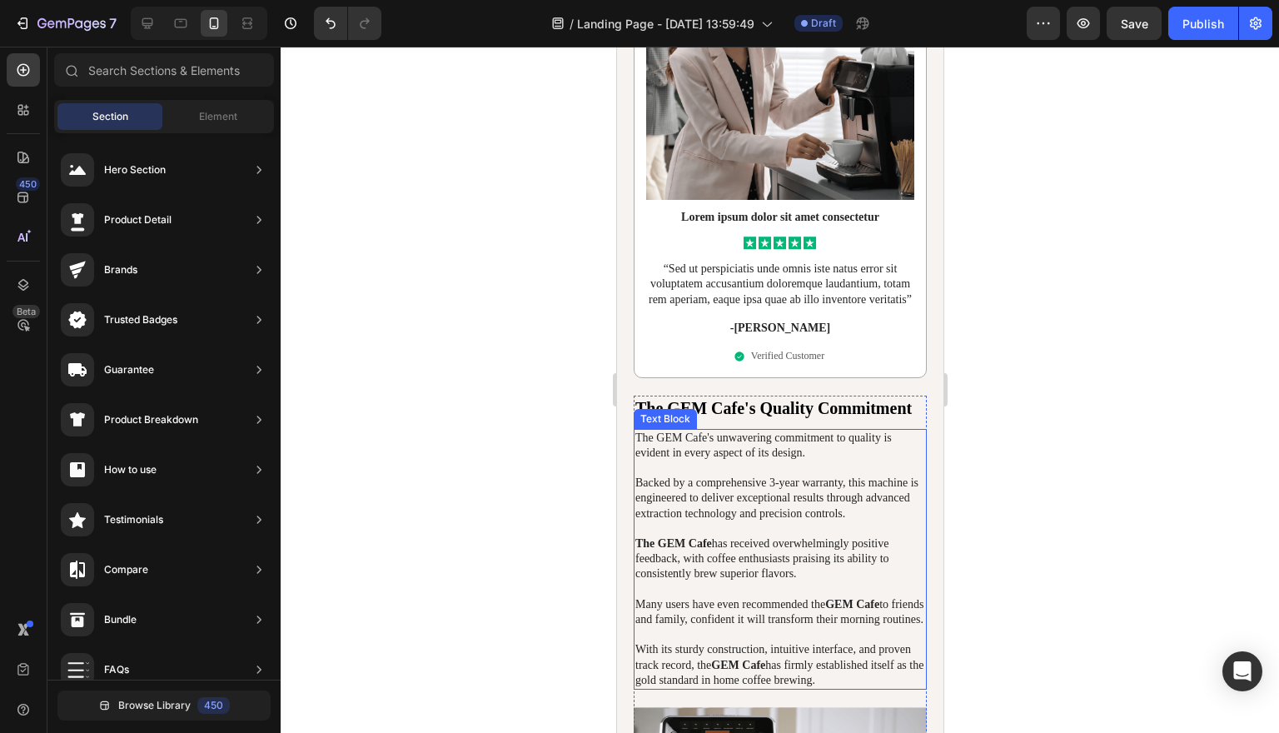
scroll to position [2759, 0]
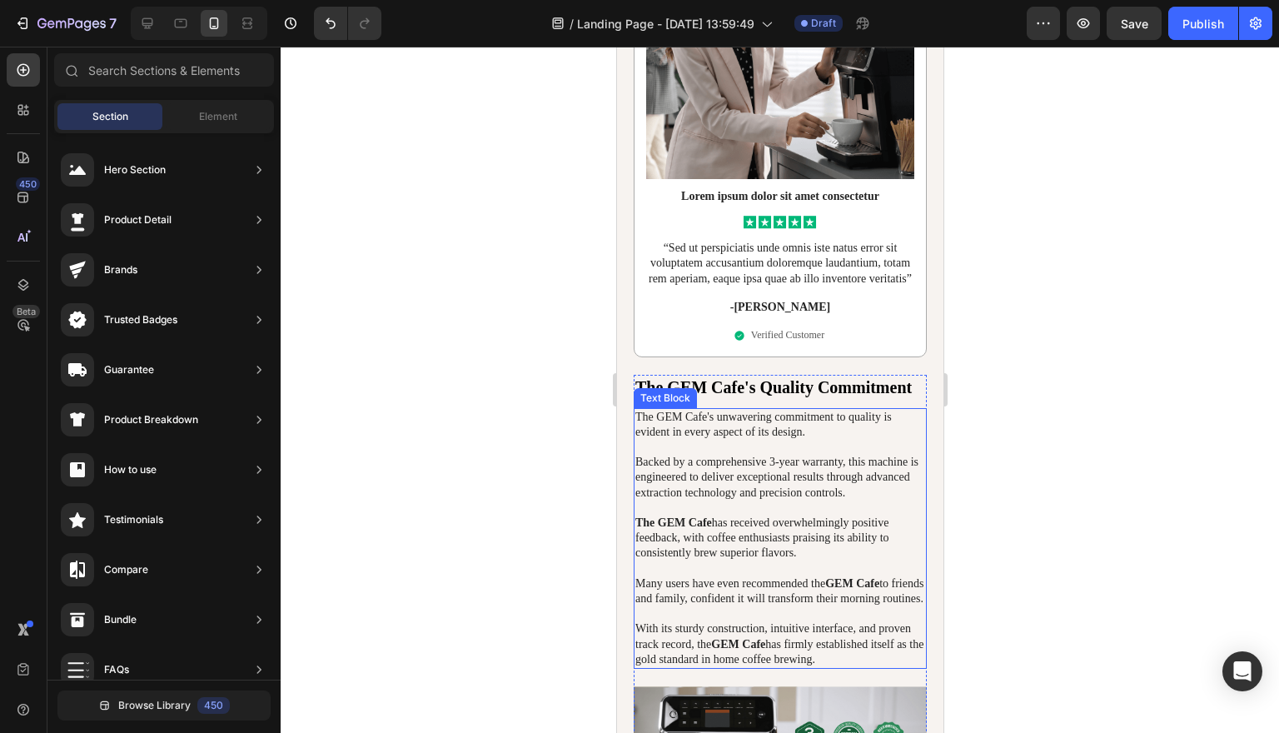
click at [679, 405] on div "Text Block" at bounding box center [664, 397] width 57 height 15
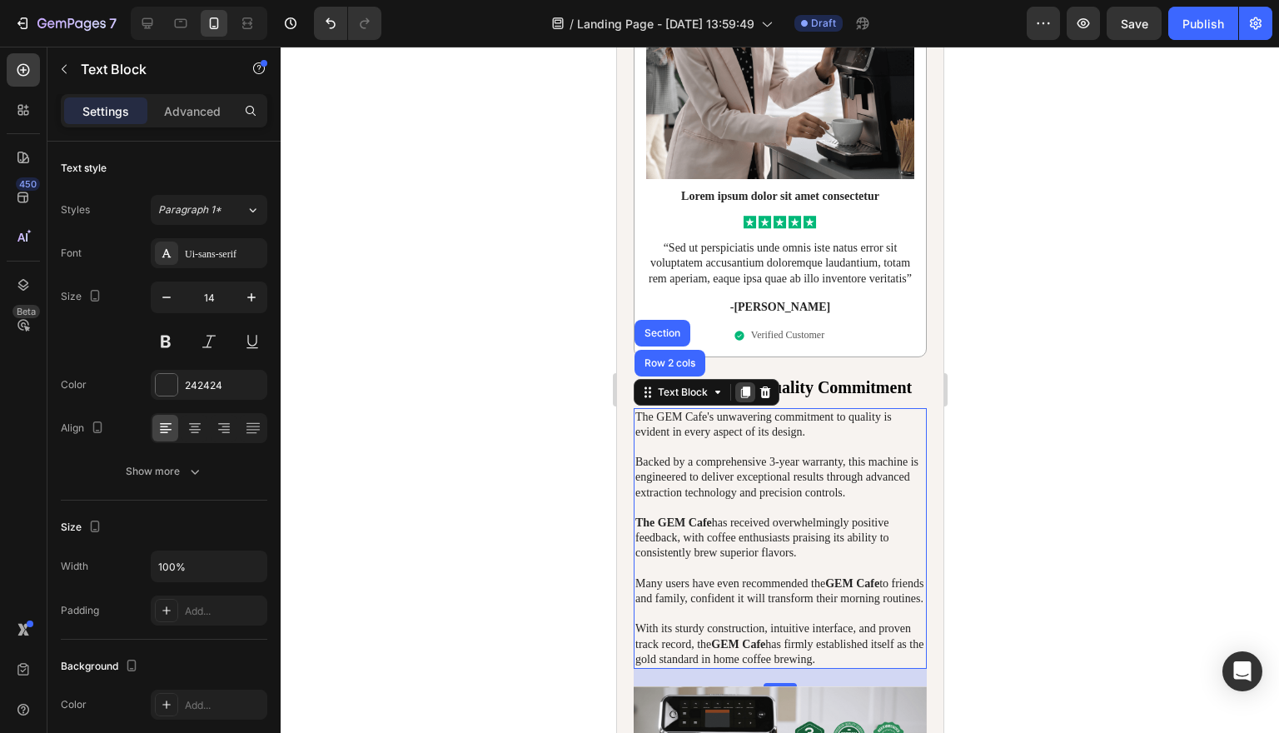
click at [743, 398] on icon at bounding box center [744, 392] width 9 height 12
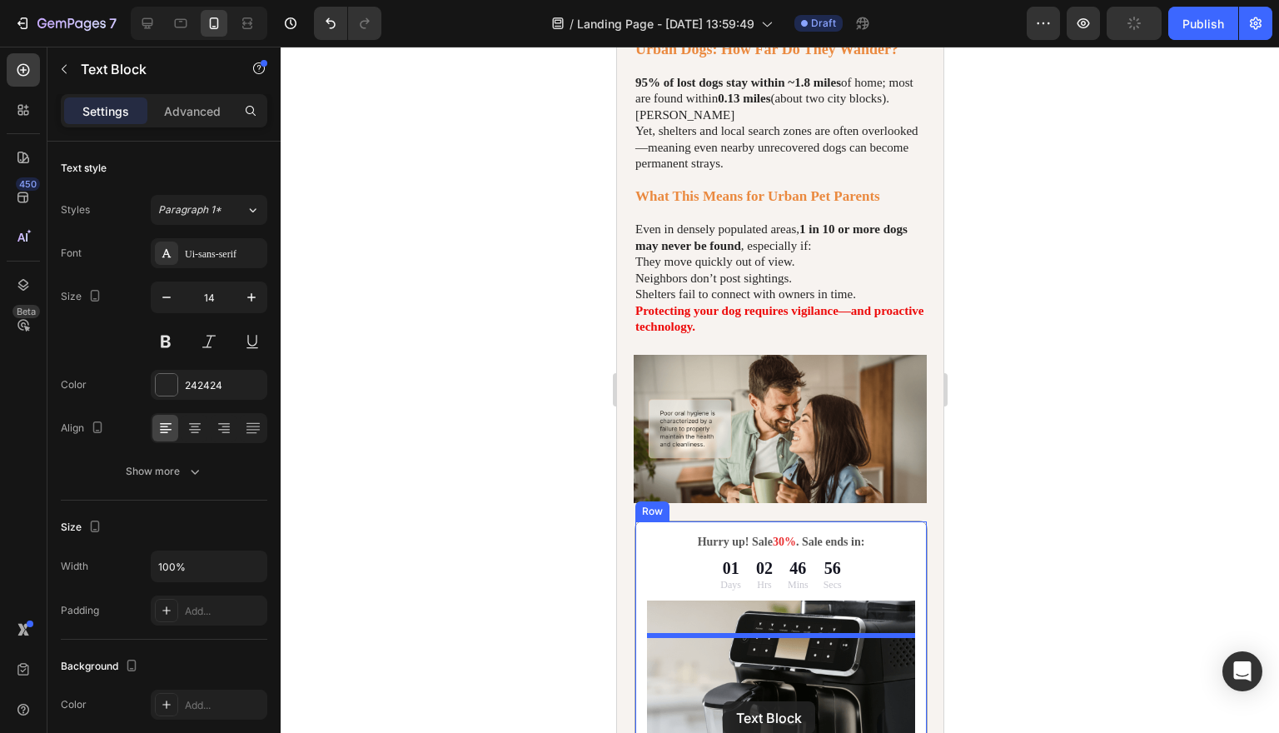
scroll to position [1613, 0]
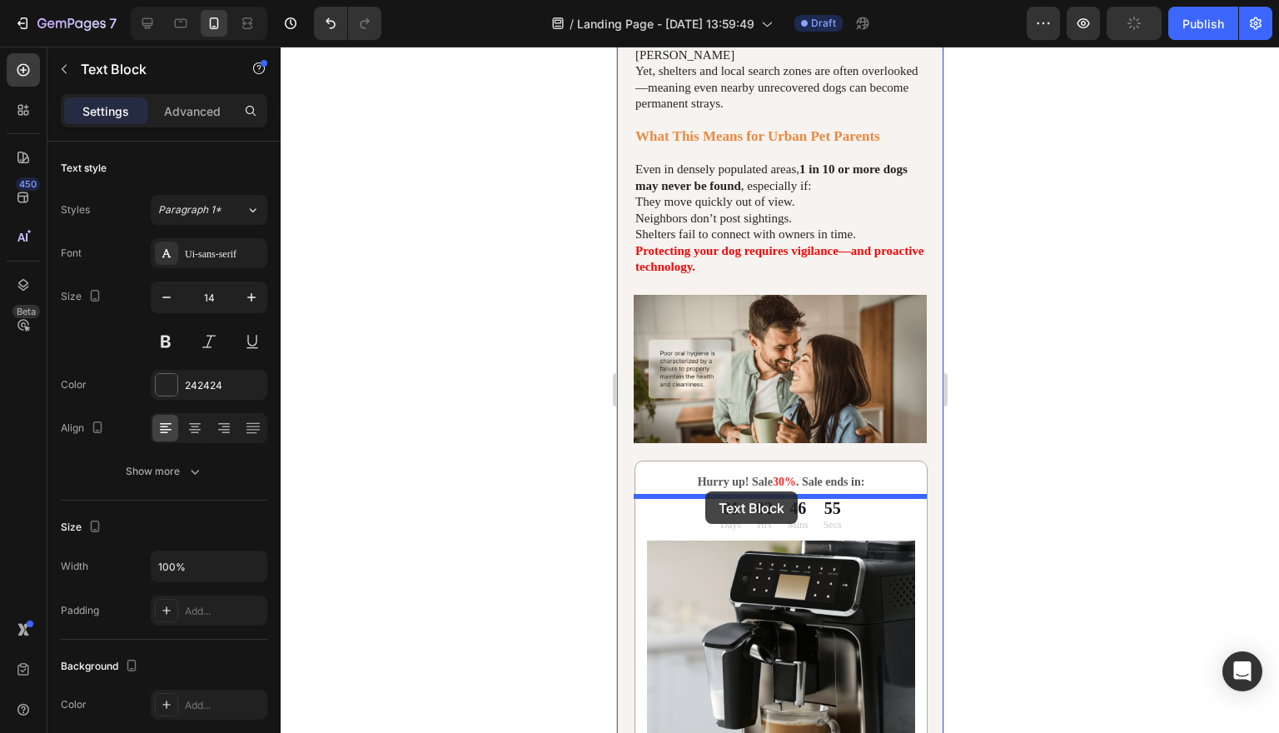
drag, startPoint x: 646, startPoint y: 320, endPoint x: 704, endPoint y: 490, distance: 179.6
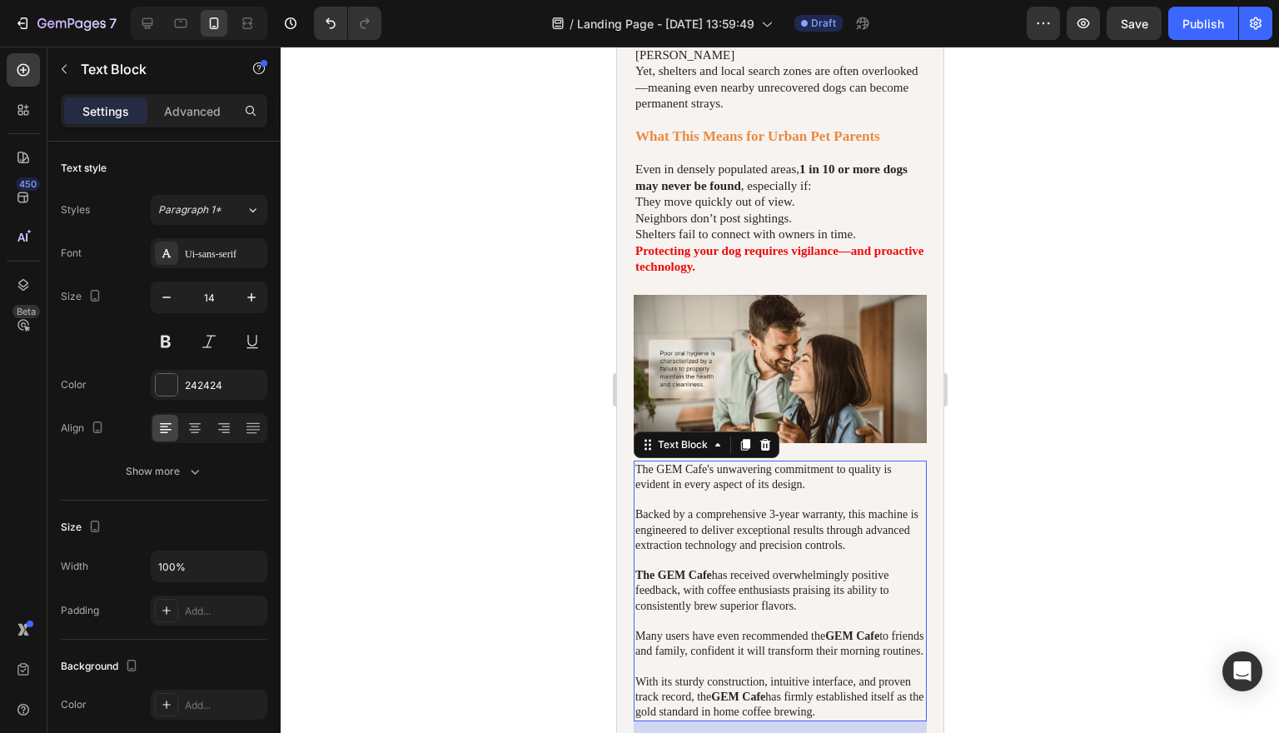
click at [761, 579] on p "The GEM Cafe's unwavering commitment to quality is evident in every aspect of i…" at bounding box center [779, 590] width 290 height 257
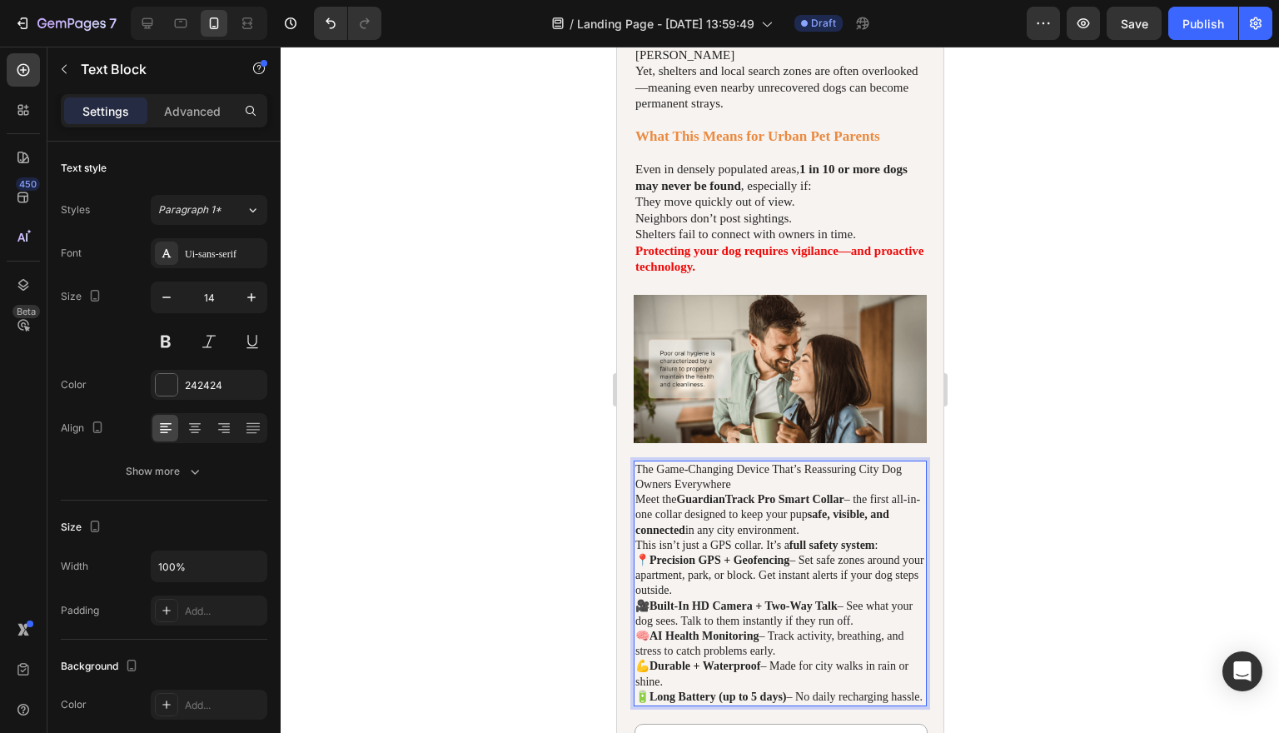
scroll to position [1648, 0]
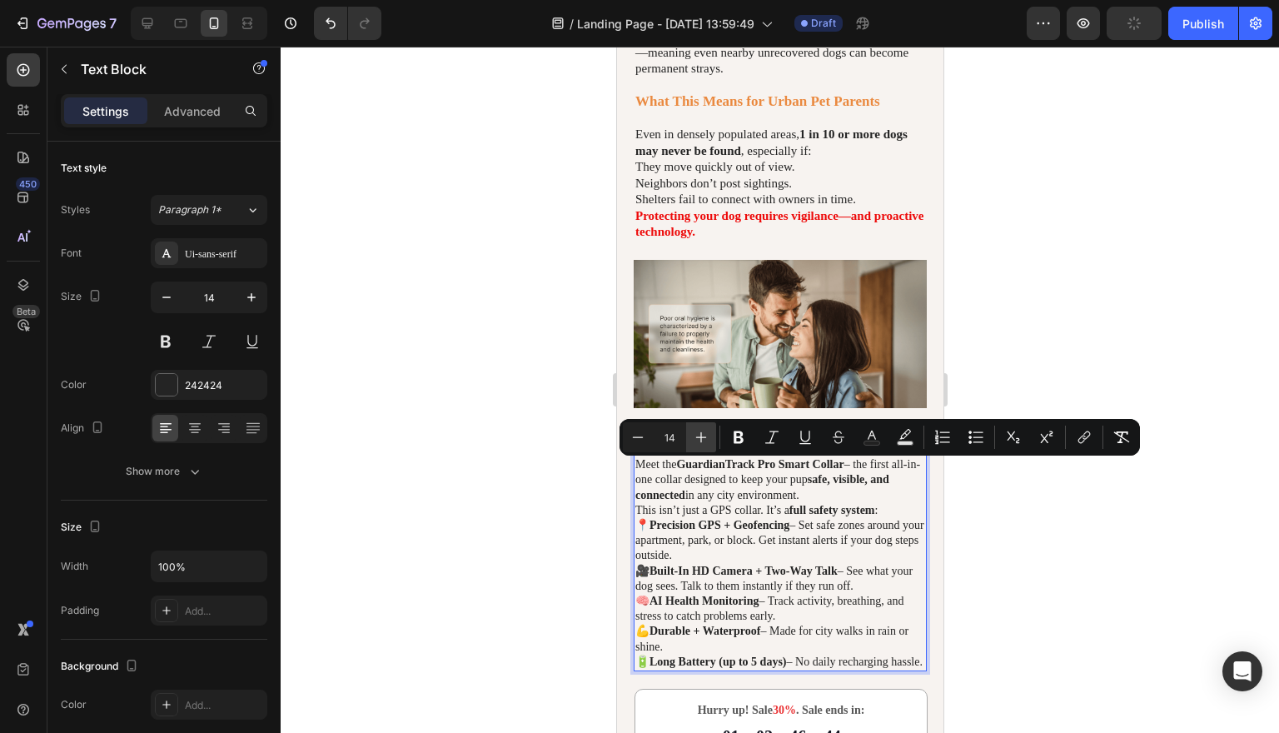
click at [701, 440] on icon "Editor contextual toolbar" at bounding box center [701, 437] width 11 height 11
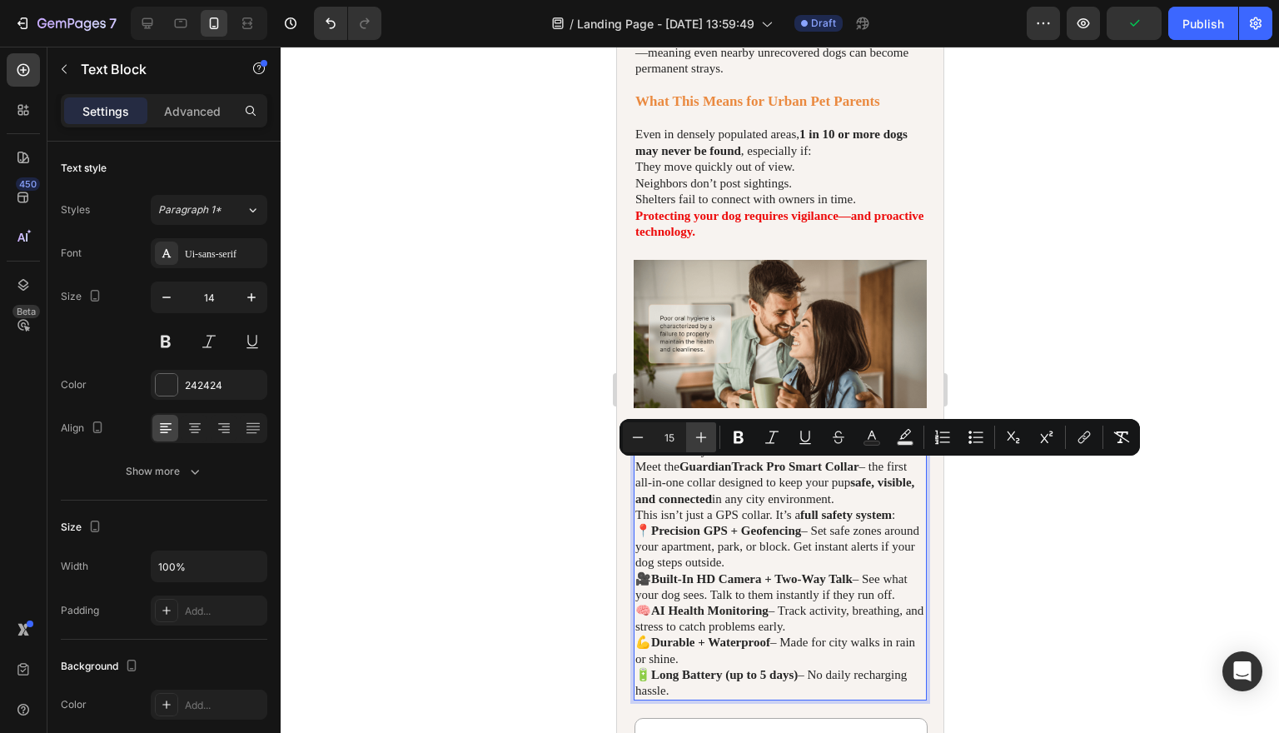
click at [701, 440] on icon "Editor contextual toolbar" at bounding box center [701, 437] width 11 height 11
type input "16"
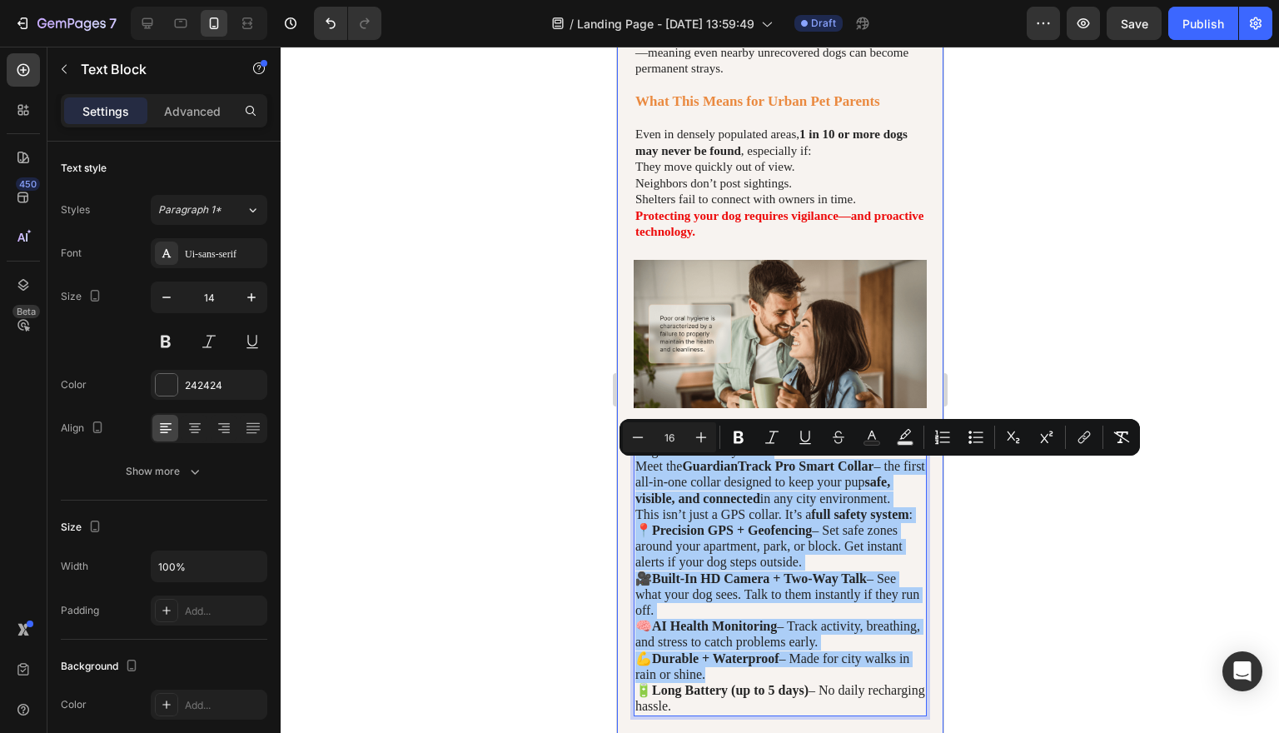
click at [1015, 493] on div at bounding box center [780, 390] width 998 height 686
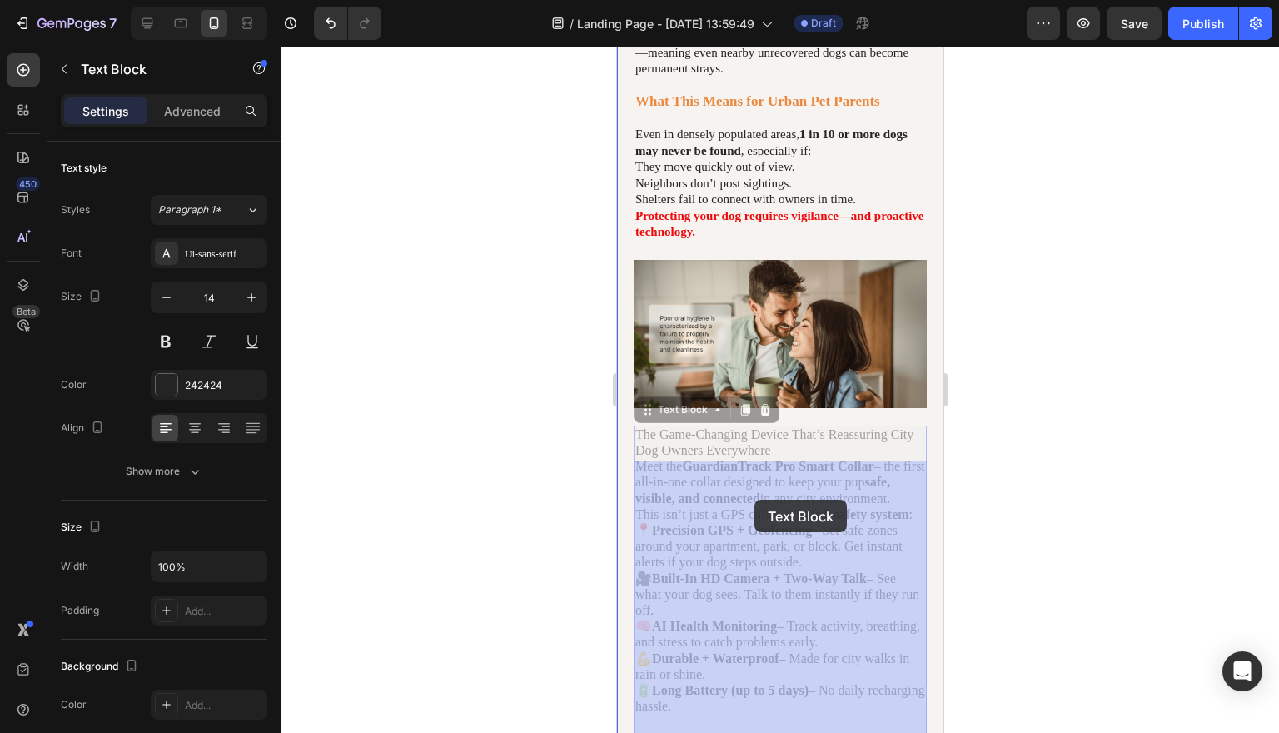
drag, startPoint x: 787, startPoint y: 504, endPoint x: 757, endPoint y: 501, distance: 30.1
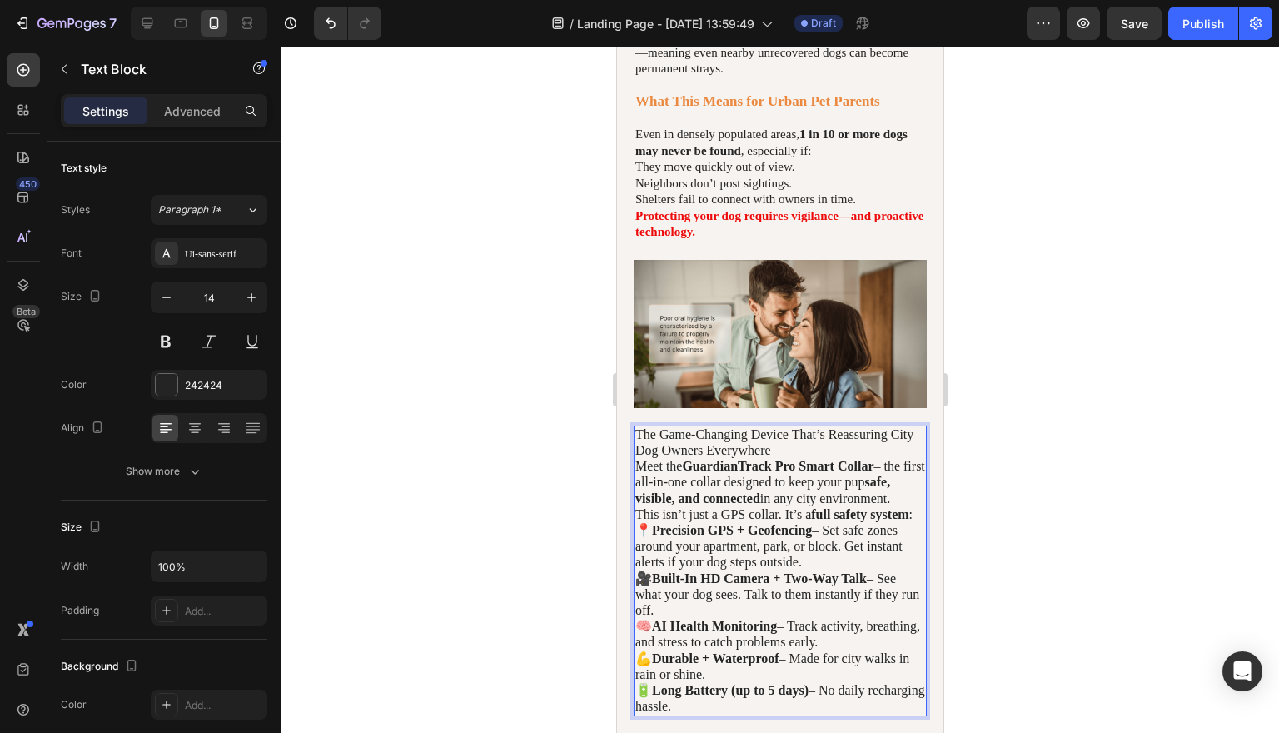
click at [807, 473] on strong "GuardianTrack Pro Smart Collar" at bounding box center [776, 466] width 191 height 14
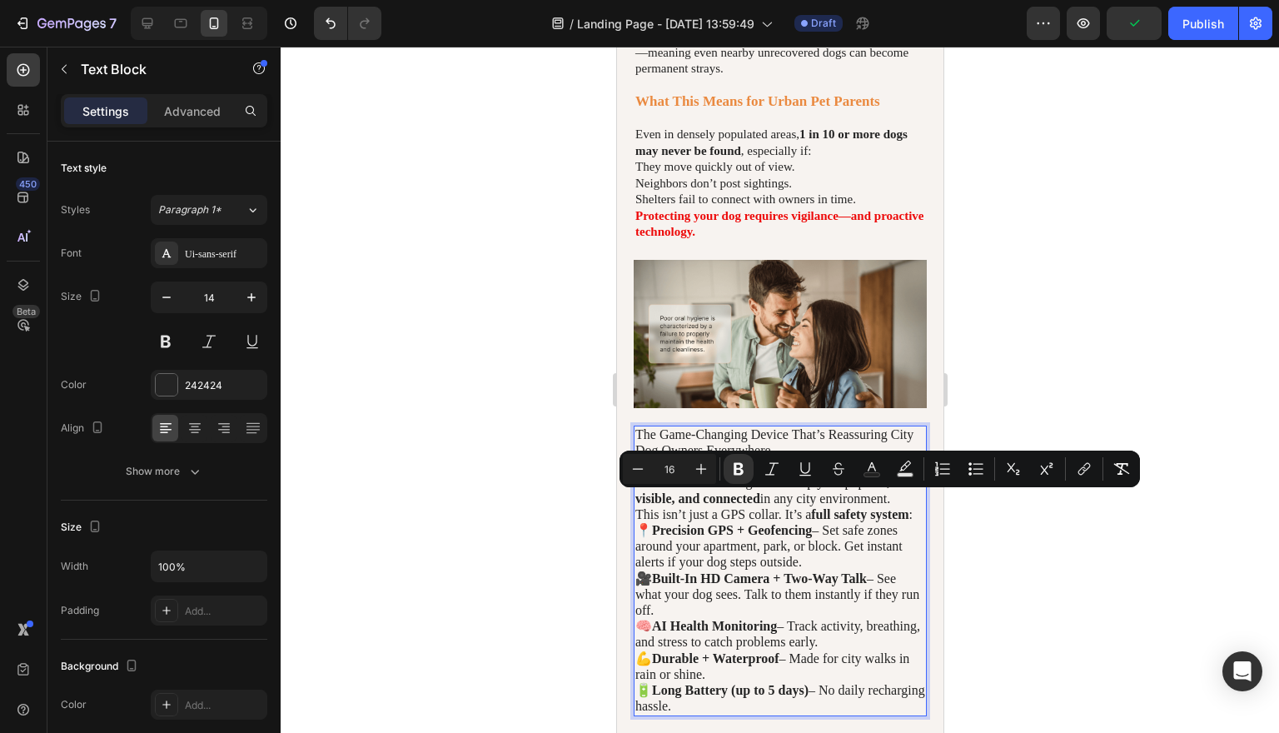
drag, startPoint x: 807, startPoint y: 501, endPoint x: 710, endPoint y: 504, distance: 96.6
click at [710, 473] on strong "GuardianTrack Pro Smart Collar" at bounding box center [776, 466] width 191 height 14
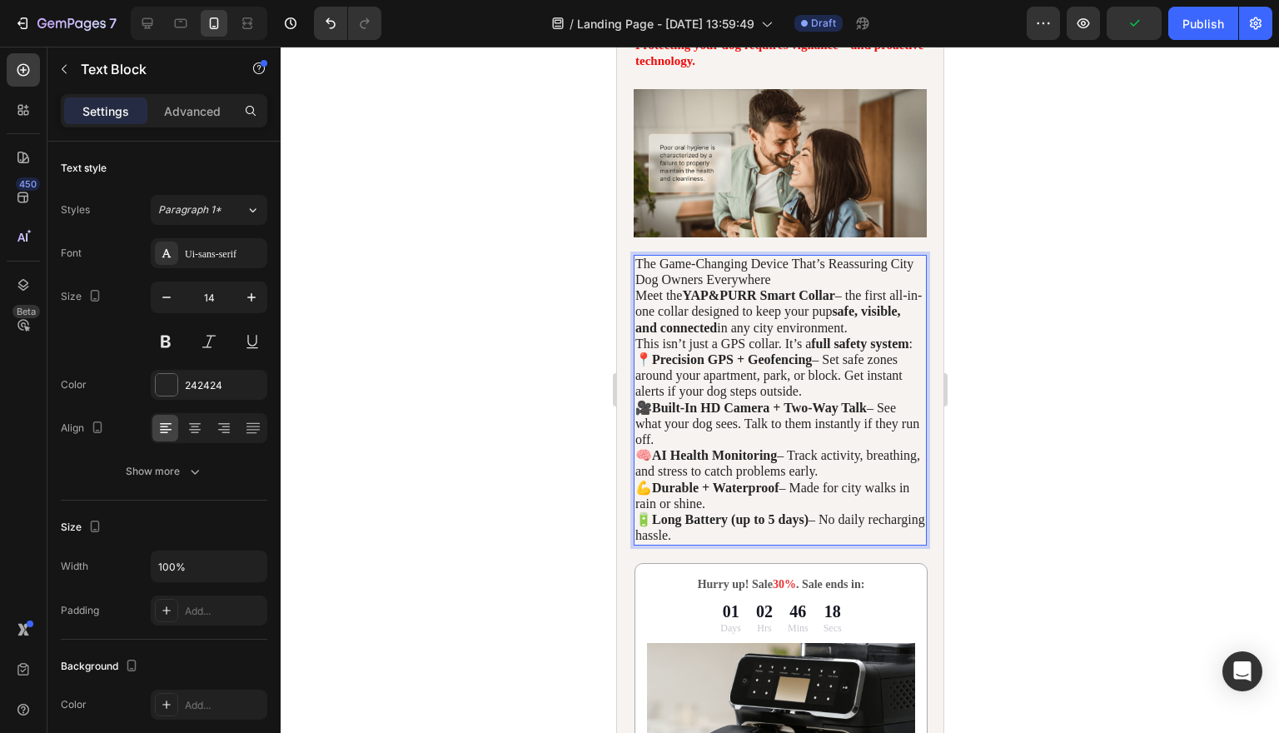
scroll to position [1820, 0]
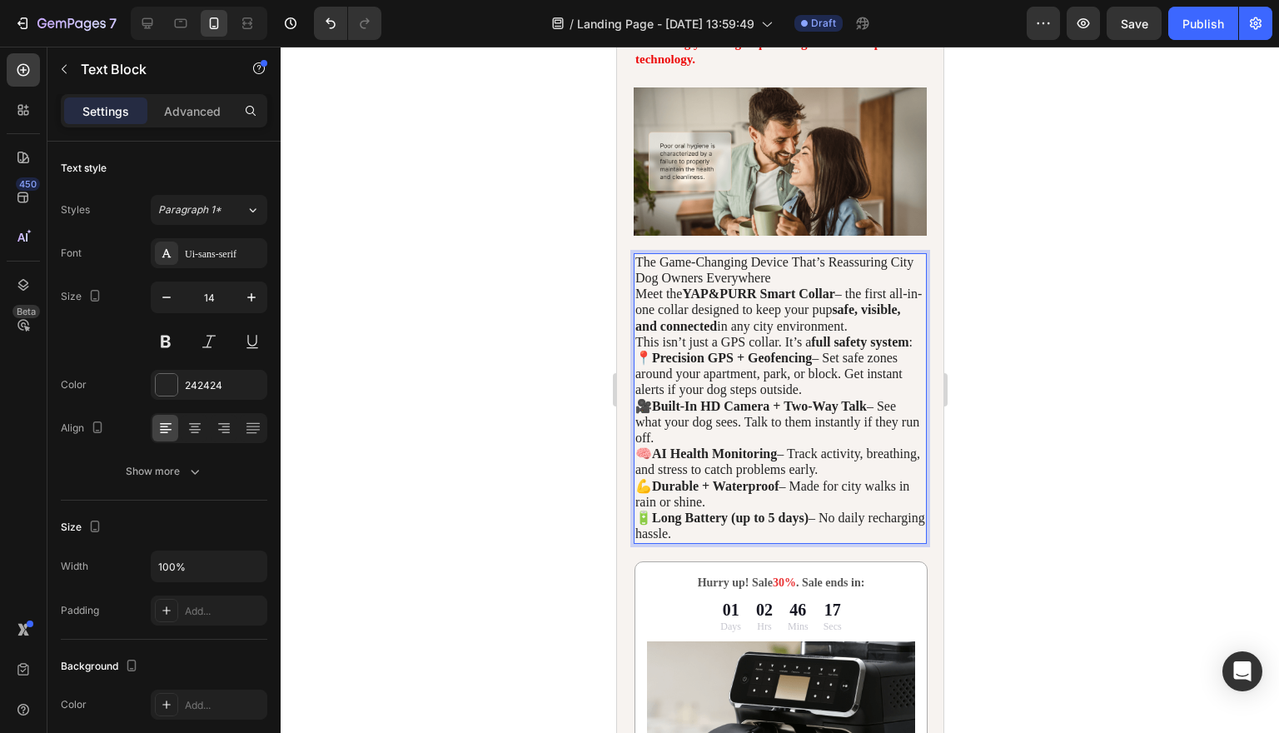
click at [655, 396] on span "📍 Precision GPS + Geofencing – Set safe zones around your apartment, park, or b…" at bounding box center [767, 374] width 267 height 46
click at [654, 445] on span "🎥 Built-In HD Camera + Two-Way Talk – See what your dog sees. Talk to them inst…" at bounding box center [776, 422] width 284 height 46
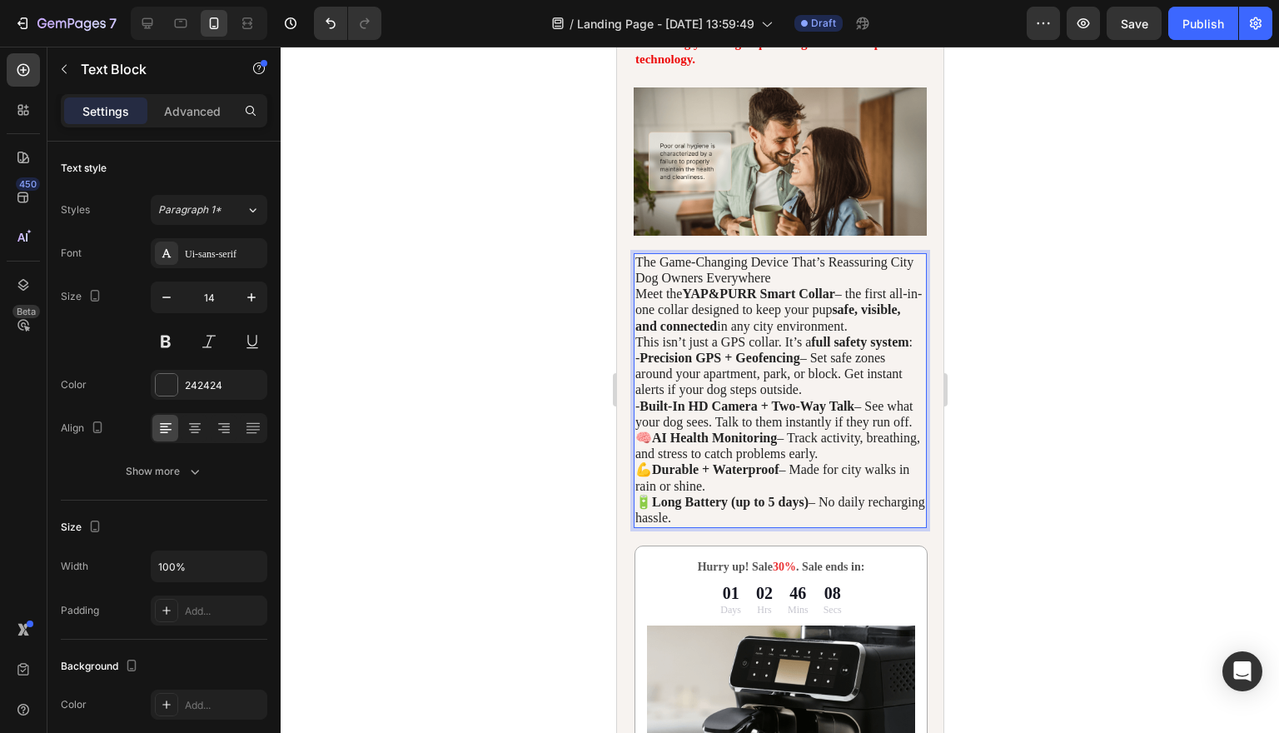
click at [654, 460] on span "🧠 AI Health Monitoring – Track activity, breathing, and stress to catch problem…" at bounding box center [776, 445] width 285 height 30
click at [654, 492] on span "💪 Durable + Waterproof – Made for city walks in rain or shine." at bounding box center [771, 477] width 274 height 30
click at [654, 525] on span "🔋 Long Battery (up to 5 days) – No daily recharging hassle." at bounding box center [779, 510] width 290 height 30
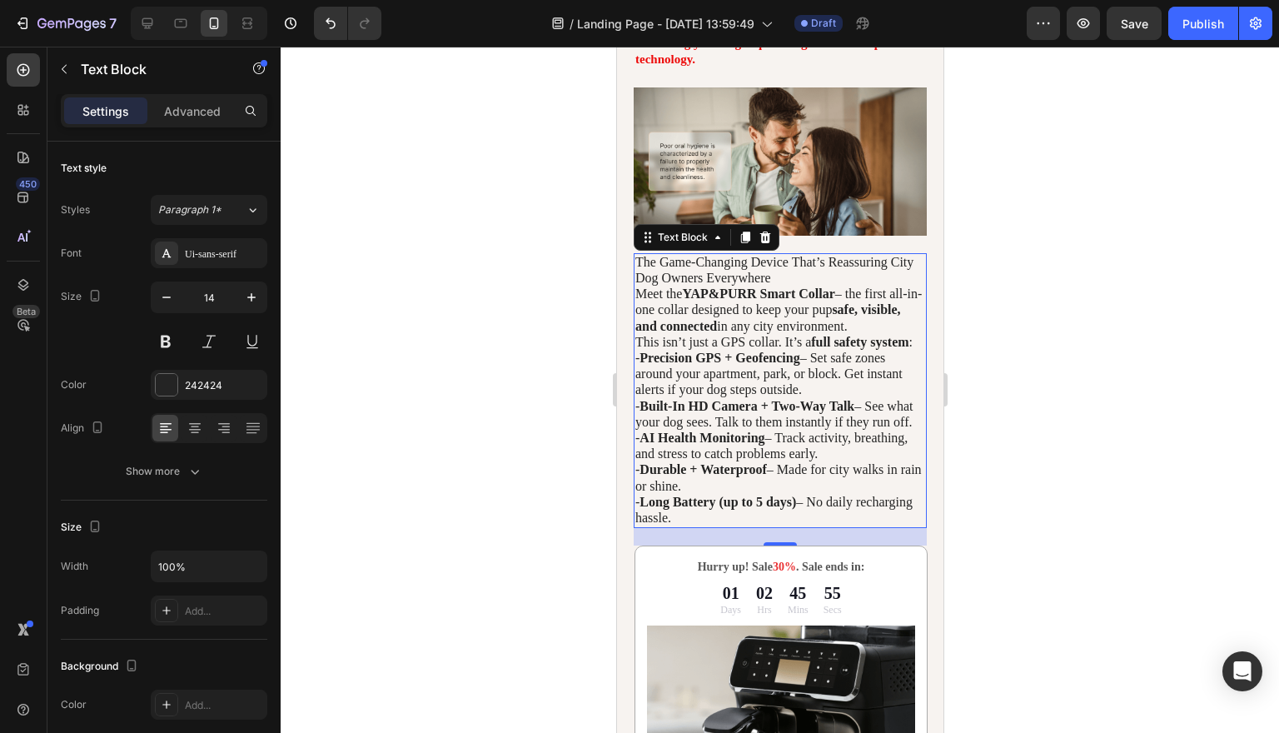
click at [1116, 403] on div at bounding box center [780, 390] width 998 height 686
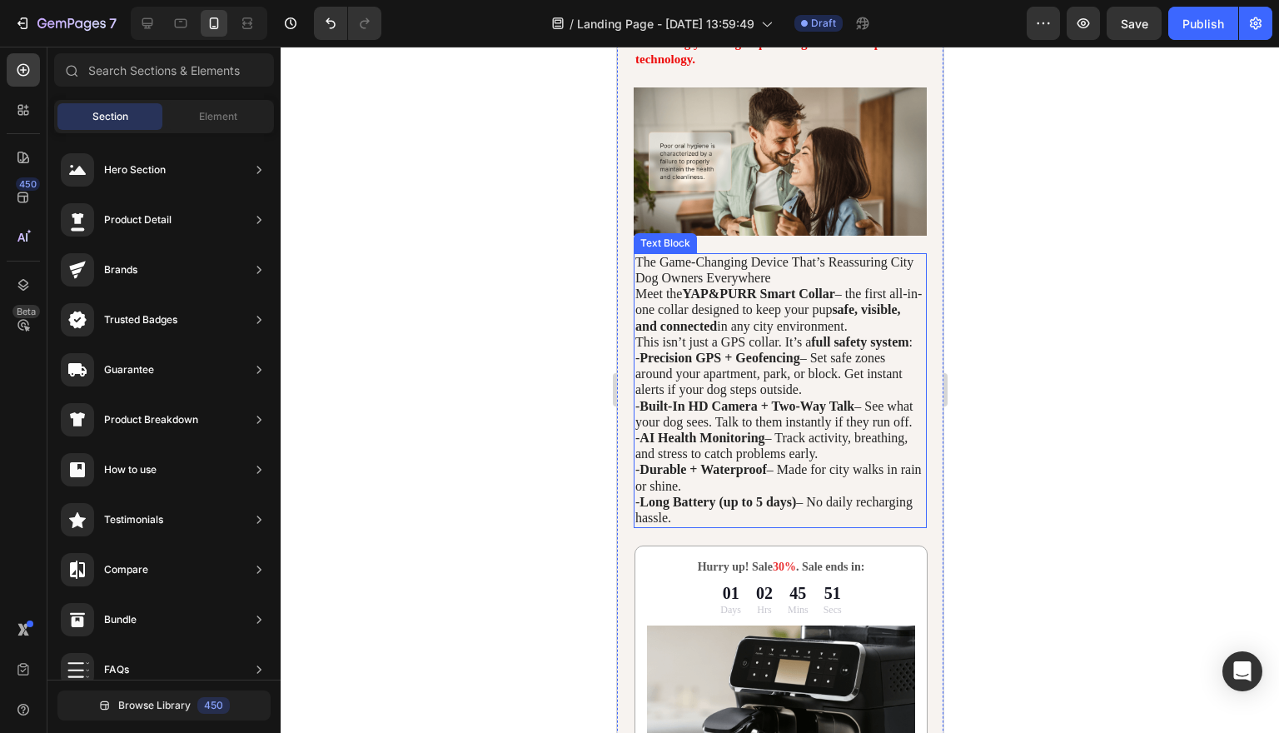
click at [645, 365] on strong "Precision GPS + Geofencing" at bounding box center [719, 358] width 160 height 14
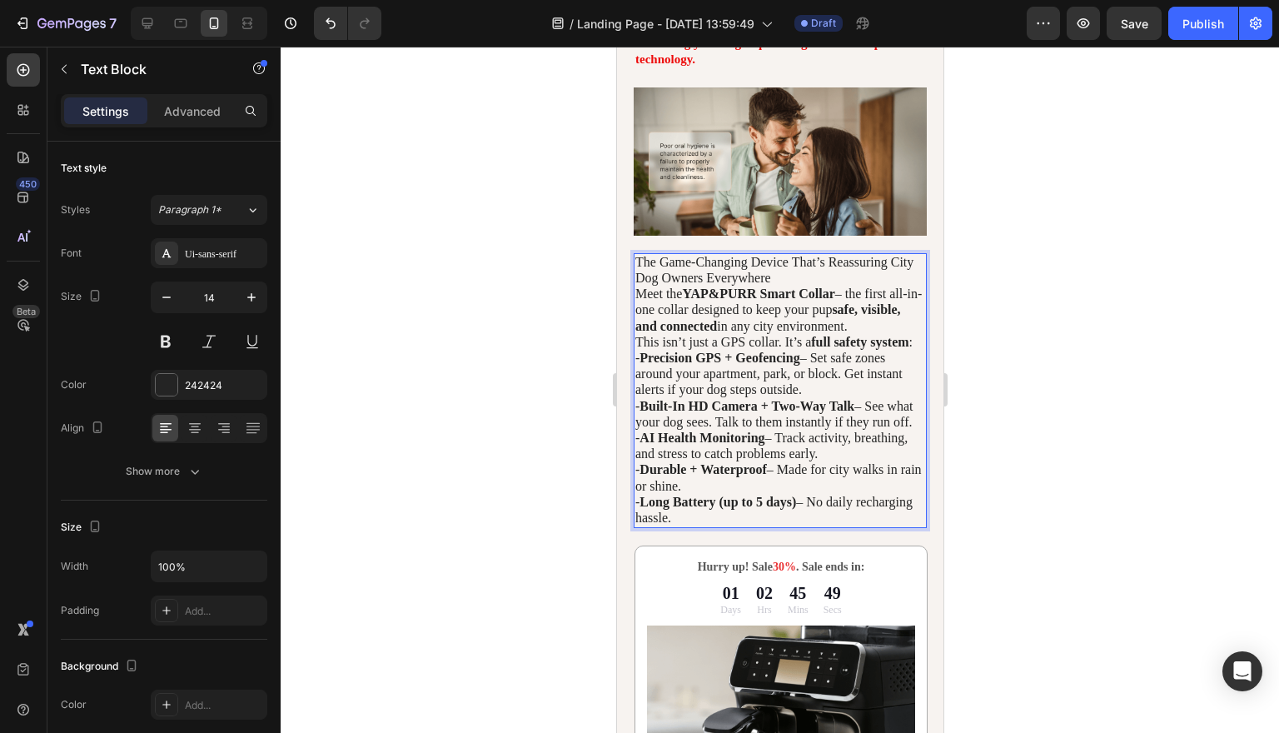
click at [643, 396] on span "- Precision GPS + Geofencing – Set safe zones around your apartment, park, or b…" at bounding box center [767, 374] width 267 height 46
click at [645, 413] on strong "Built-In HD Camera + Two-Way Talk" at bounding box center [746, 406] width 215 height 14
click at [647, 365] on strong "--Precision GPS + Geofencing" at bounding box center [718, 358] width 169 height 14
click at [645, 413] on strong "Built-In HD Camera + Two-Way Talk" at bounding box center [746, 406] width 215 height 14
click at [644, 445] on strong "AI Health Monitoring" at bounding box center [701, 437] width 125 height 14
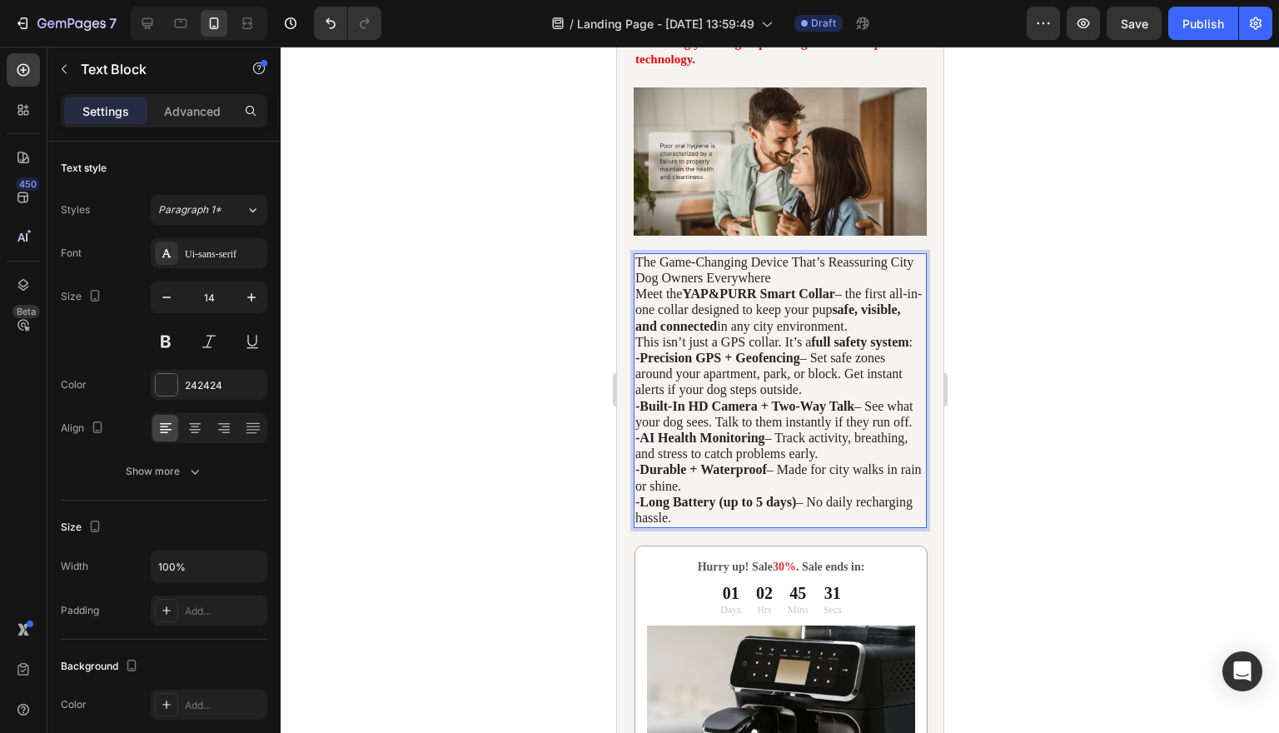
click at [644, 476] on strong "Durable + Waterproof" at bounding box center [702, 469] width 127 height 14
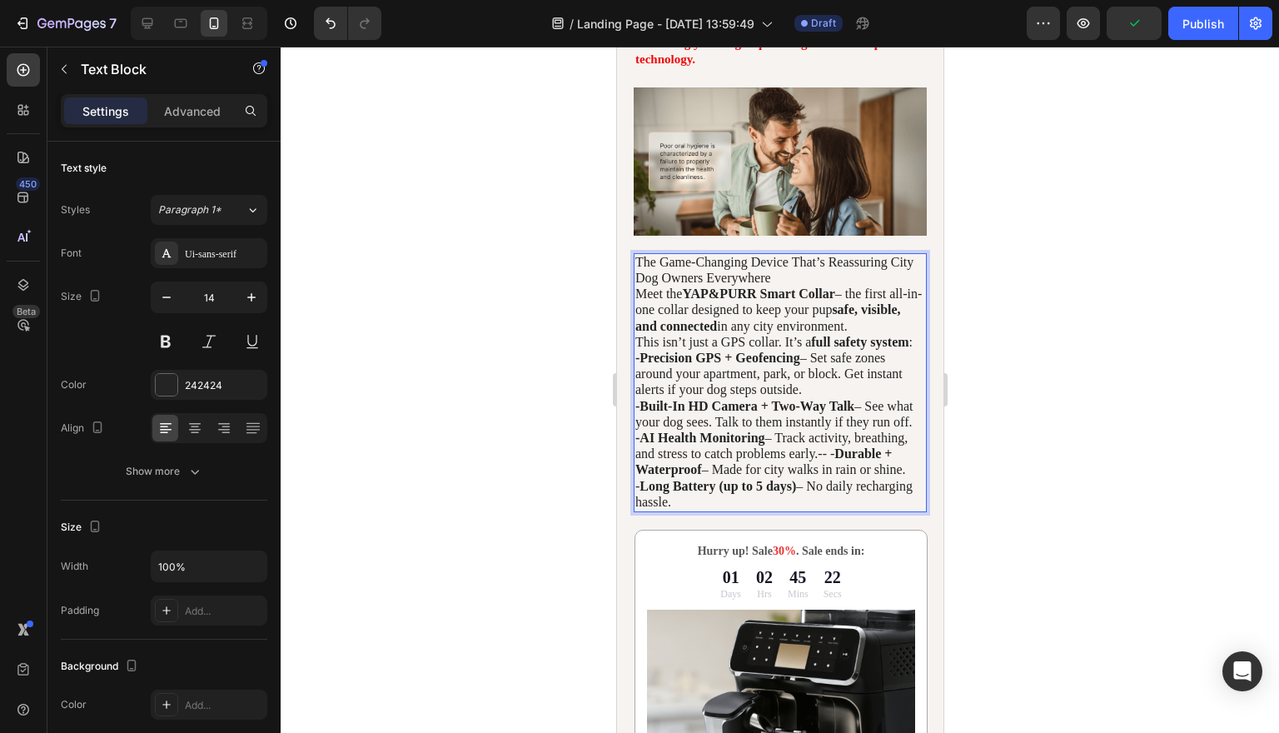
click at [642, 509] on span "- Long Battery (up to 5 days) – No daily recharging hassle." at bounding box center [772, 494] width 277 height 30
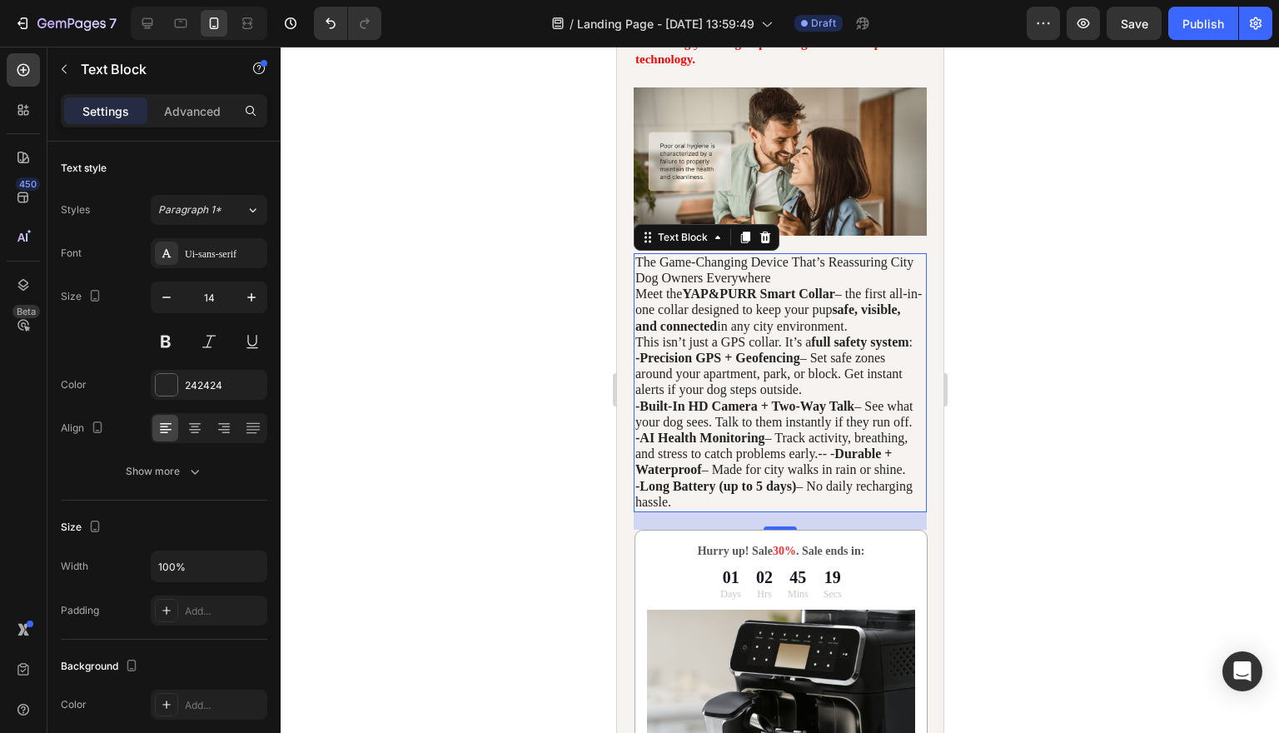
click at [1091, 477] on div at bounding box center [780, 390] width 998 height 686
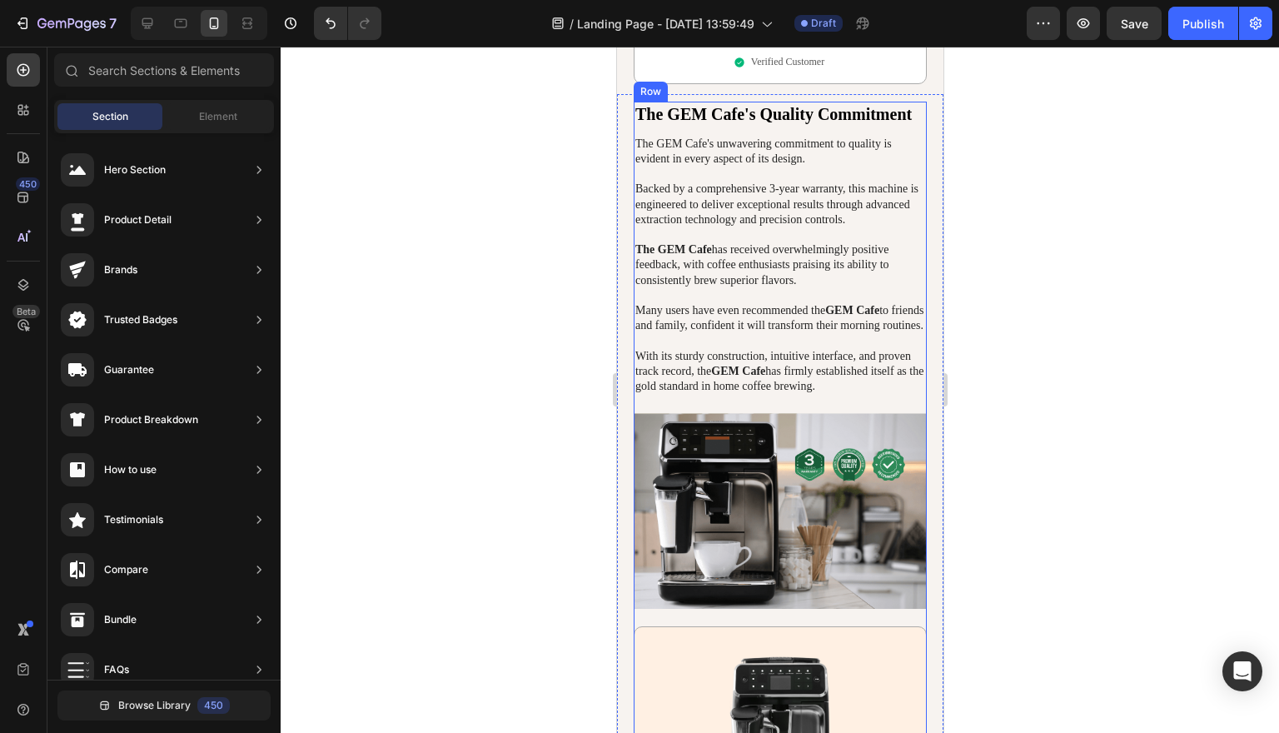
scroll to position [3311, 0]
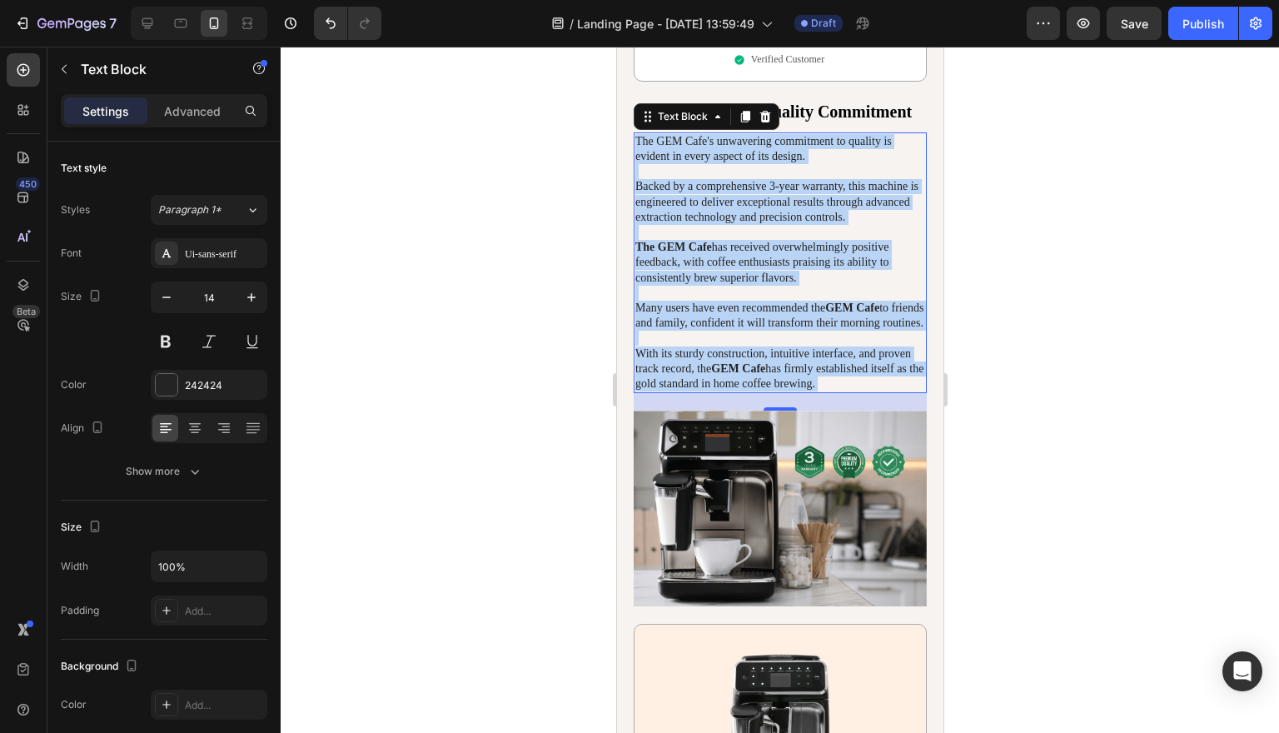
click at [763, 391] on p "The GEM Cafe's unwavering commitment to quality is evident in every aspect of i…" at bounding box center [779, 262] width 290 height 257
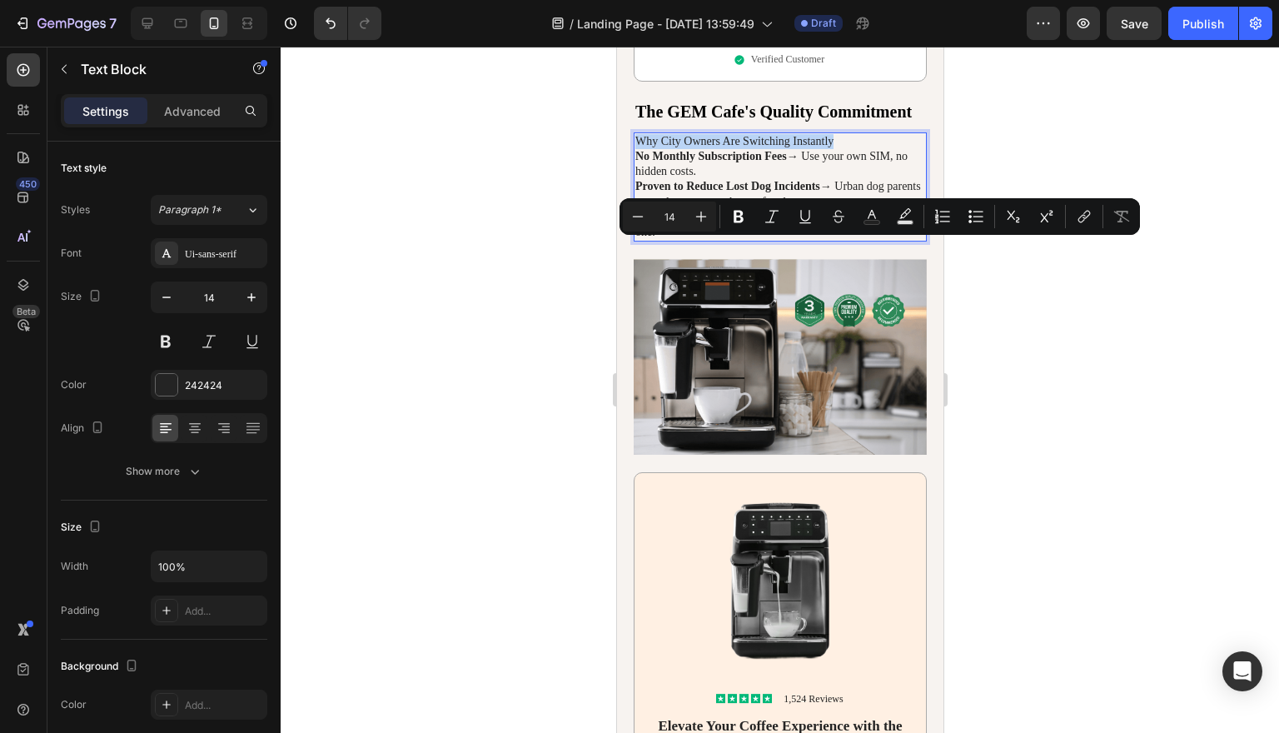
drag, startPoint x: 860, startPoint y: 243, endPoint x: 634, endPoint y: 247, distance: 225.7
click at [634, 149] on p "Why City Owners Are Switching Instantly" at bounding box center [779, 141] width 290 height 15
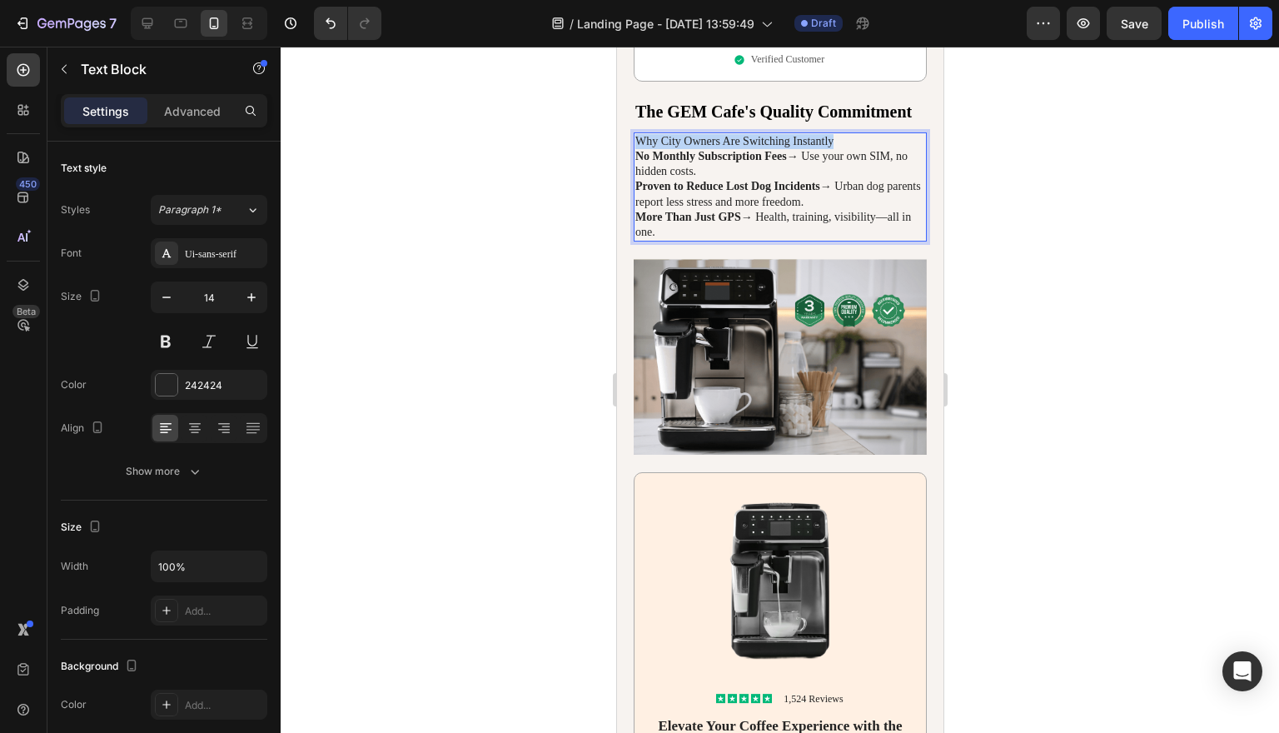
click at [774, 179] on p "No Monthly Subscription Fees → Use your own SIM, no hidden costs." at bounding box center [779, 164] width 290 height 30
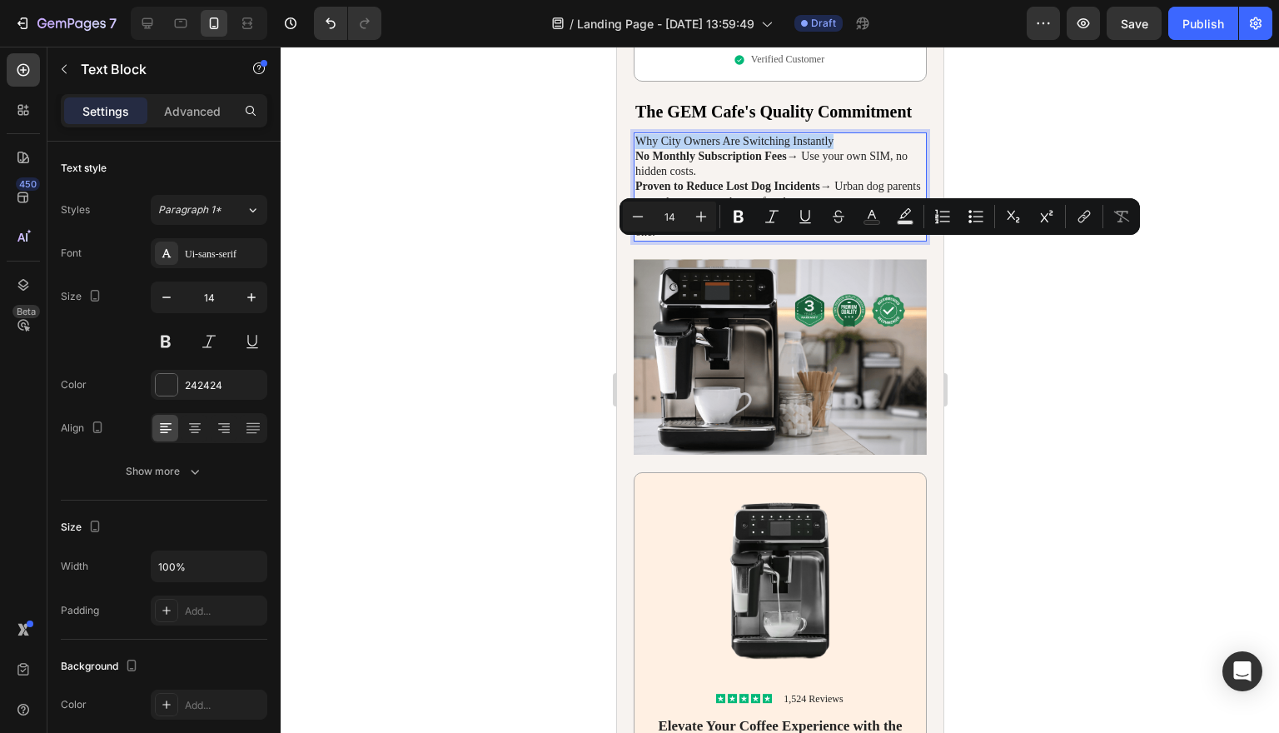
drag, startPoint x: 859, startPoint y: 247, endPoint x: 638, endPoint y: 244, distance: 221.5
click at [638, 149] on p "Why City Owners Are Switching Instantly" at bounding box center [779, 141] width 290 height 15
click at [697, 240] on p "More Than Just GPS → Health, training, visibility—all in one." at bounding box center [779, 225] width 290 height 30
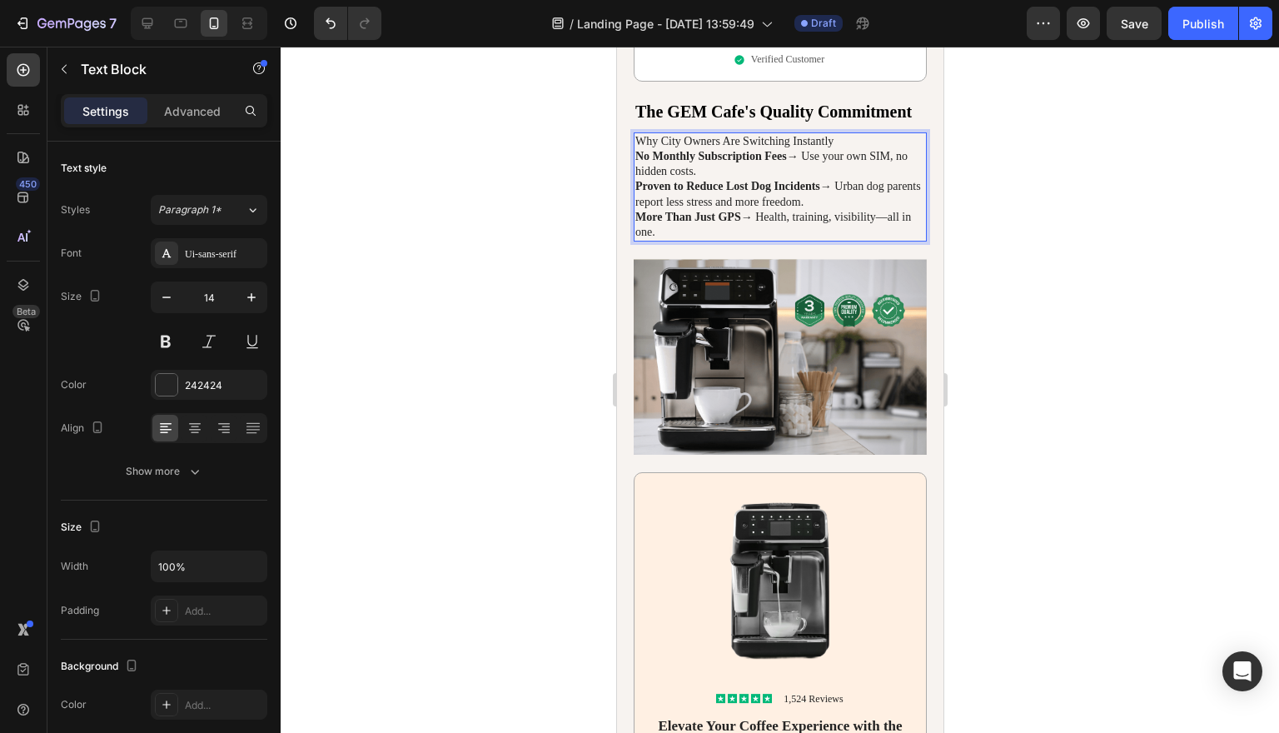
click at [858, 149] on p "Why City Owners Are Switching Instantly" at bounding box center [779, 141] width 290 height 15
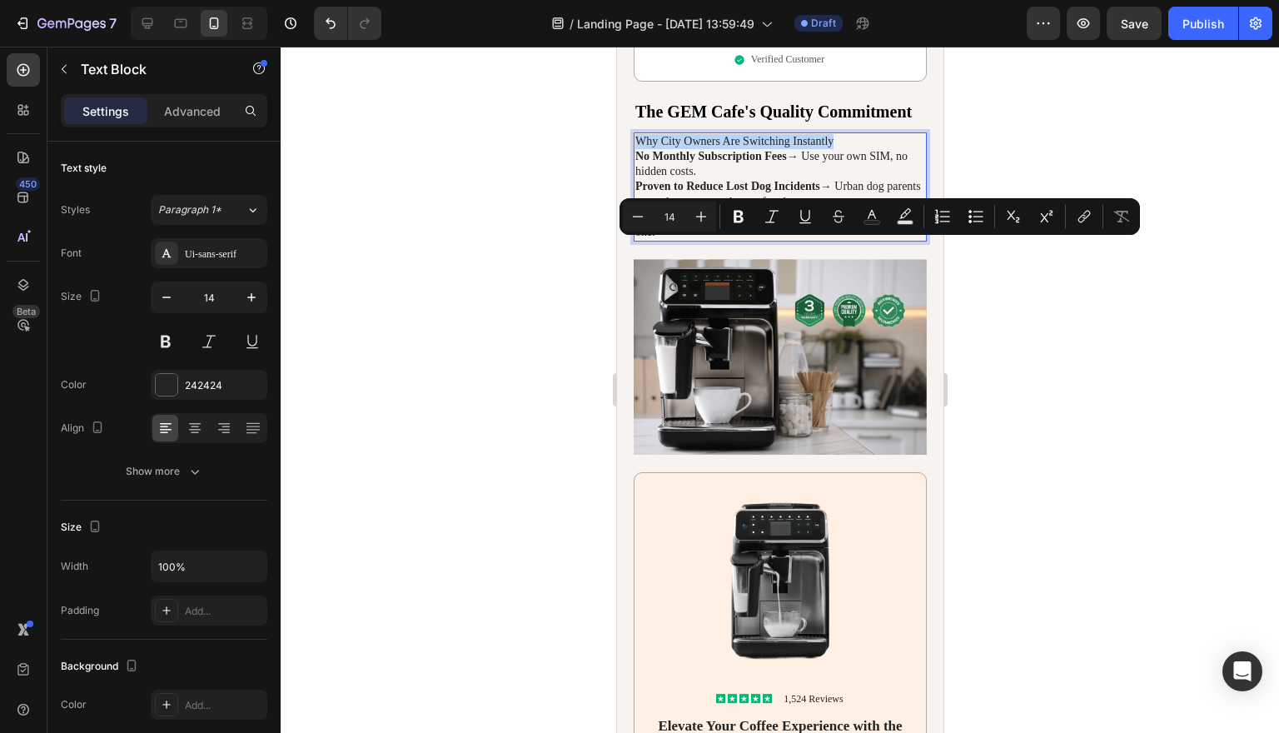
drag, startPoint x: 858, startPoint y: 246, endPoint x: 646, endPoint y: 250, distance: 212.3
click at [646, 149] on p "Why City Owners Are Switching Instantly" at bounding box center [779, 141] width 290 height 15
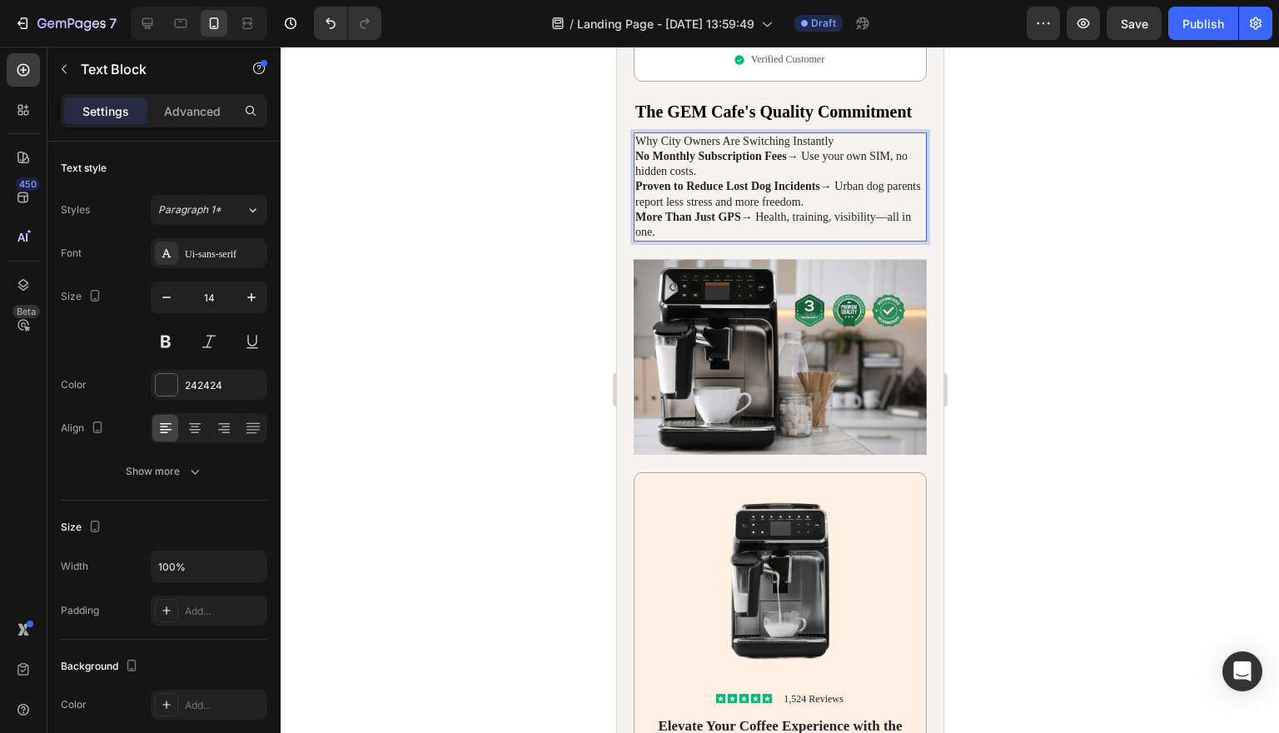
click at [858, 149] on p "Why City Owners Are Switching Instantly" at bounding box center [779, 141] width 290 height 15
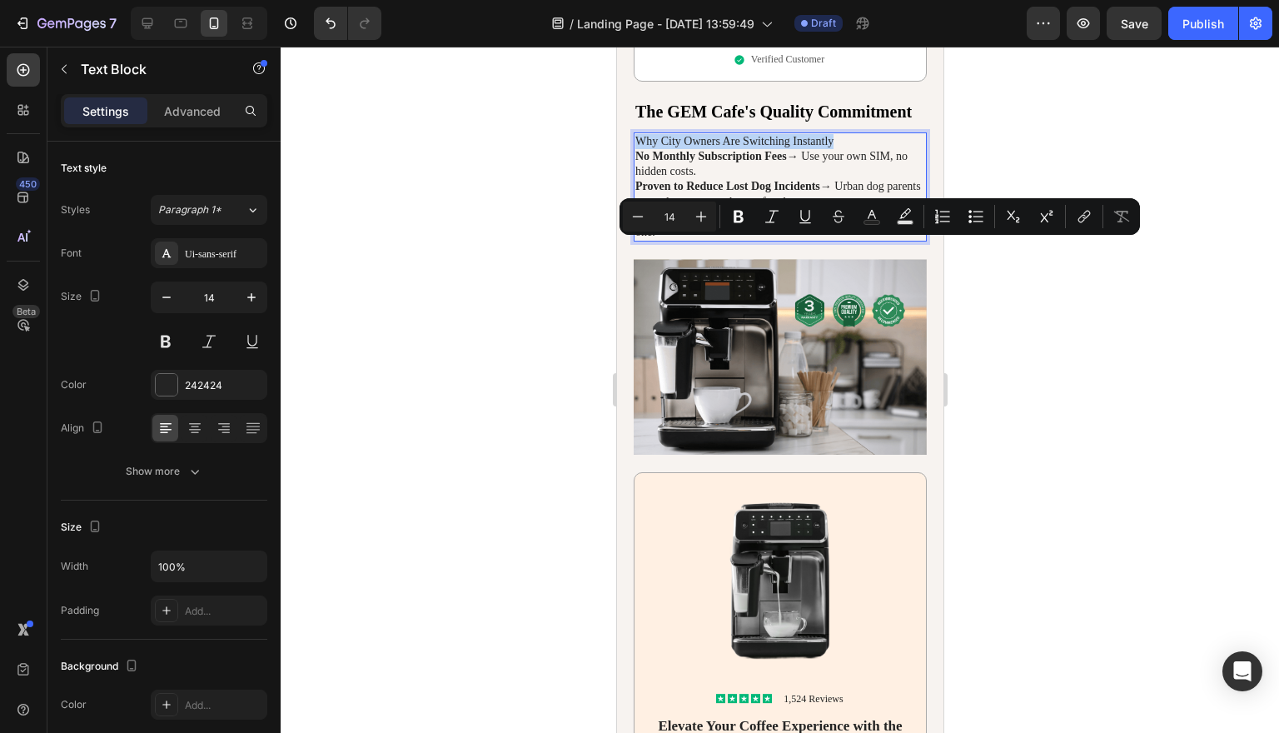
drag, startPoint x: 858, startPoint y: 248, endPoint x: 636, endPoint y: 247, distance: 221.5
click at [636, 149] on p "Why City Owners Are Switching Instantly" at bounding box center [779, 141] width 290 height 15
click at [1005, 302] on div at bounding box center [780, 390] width 998 height 686
drag, startPoint x: 853, startPoint y: 246, endPoint x: 639, endPoint y: 252, distance: 214.1
copy p "Why City Owners Are Switching Instantly"
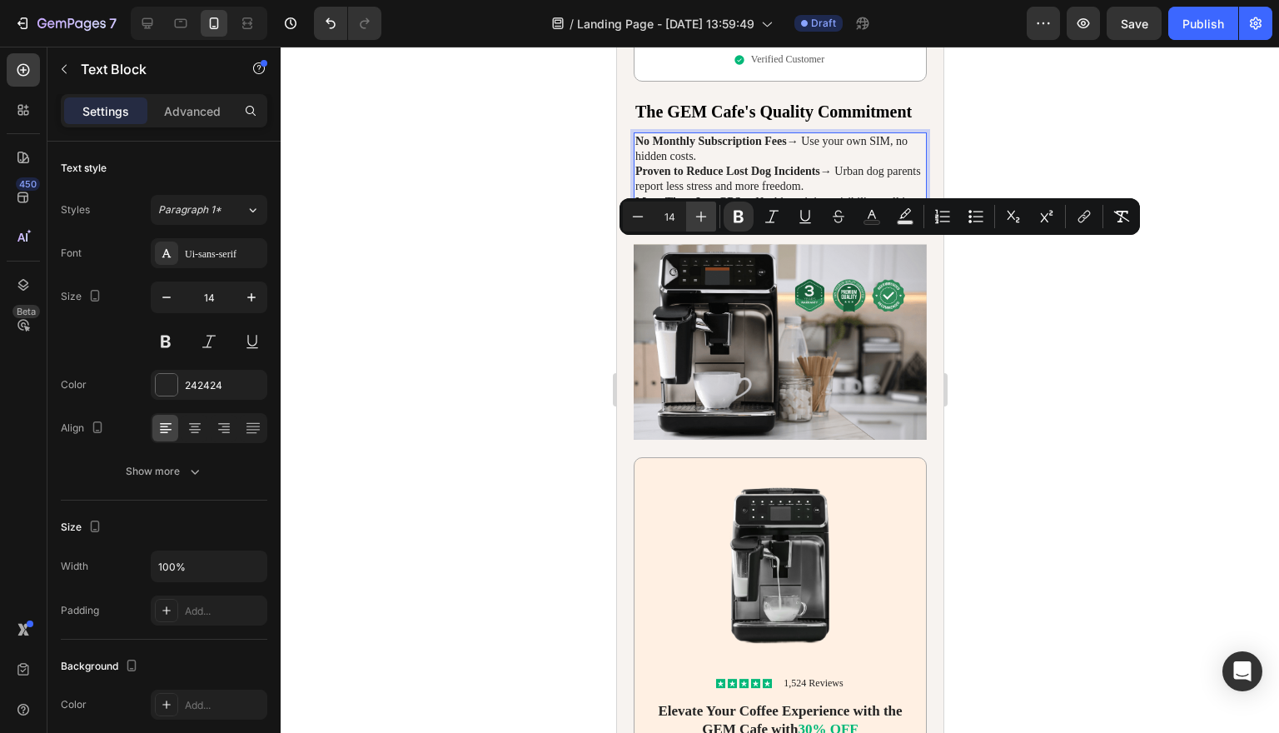
click at [703, 212] on icon "Editor contextual toolbar" at bounding box center [701, 216] width 17 height 17
type input "15"
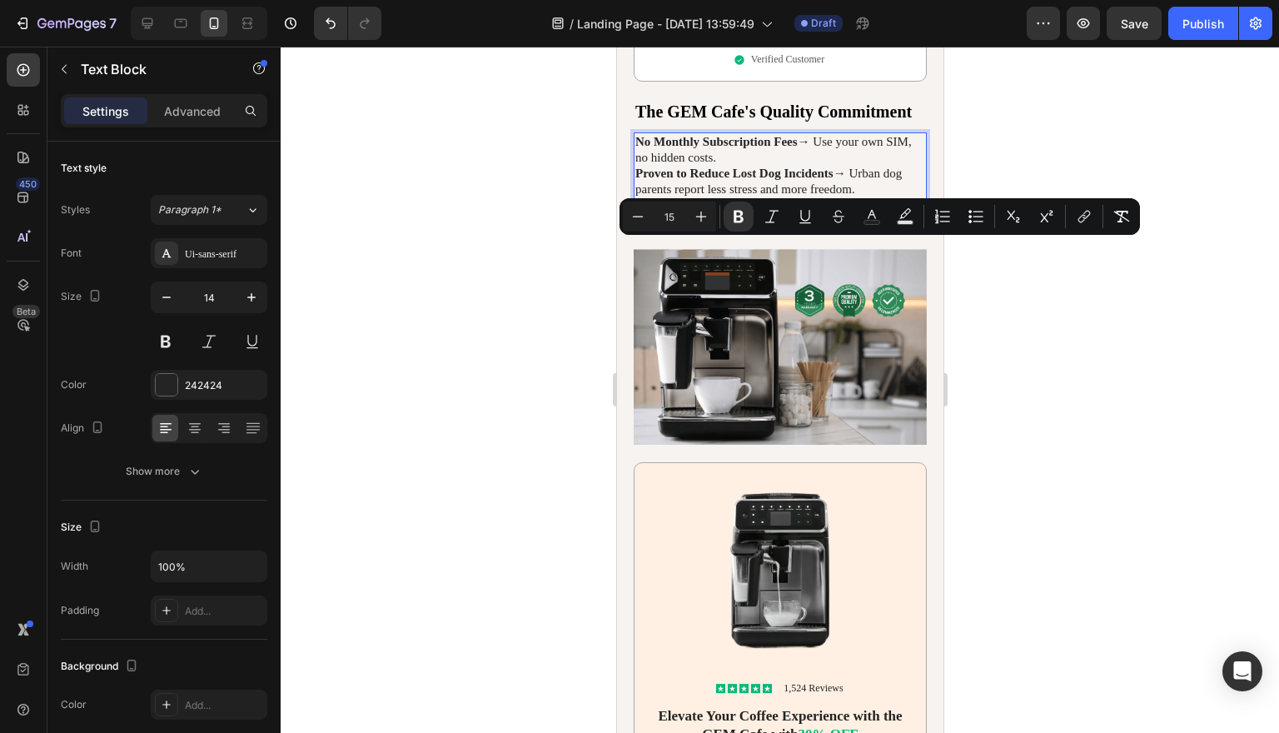
click at [1043, 290] on div at bounding box center [780, 390] width 998 height 686
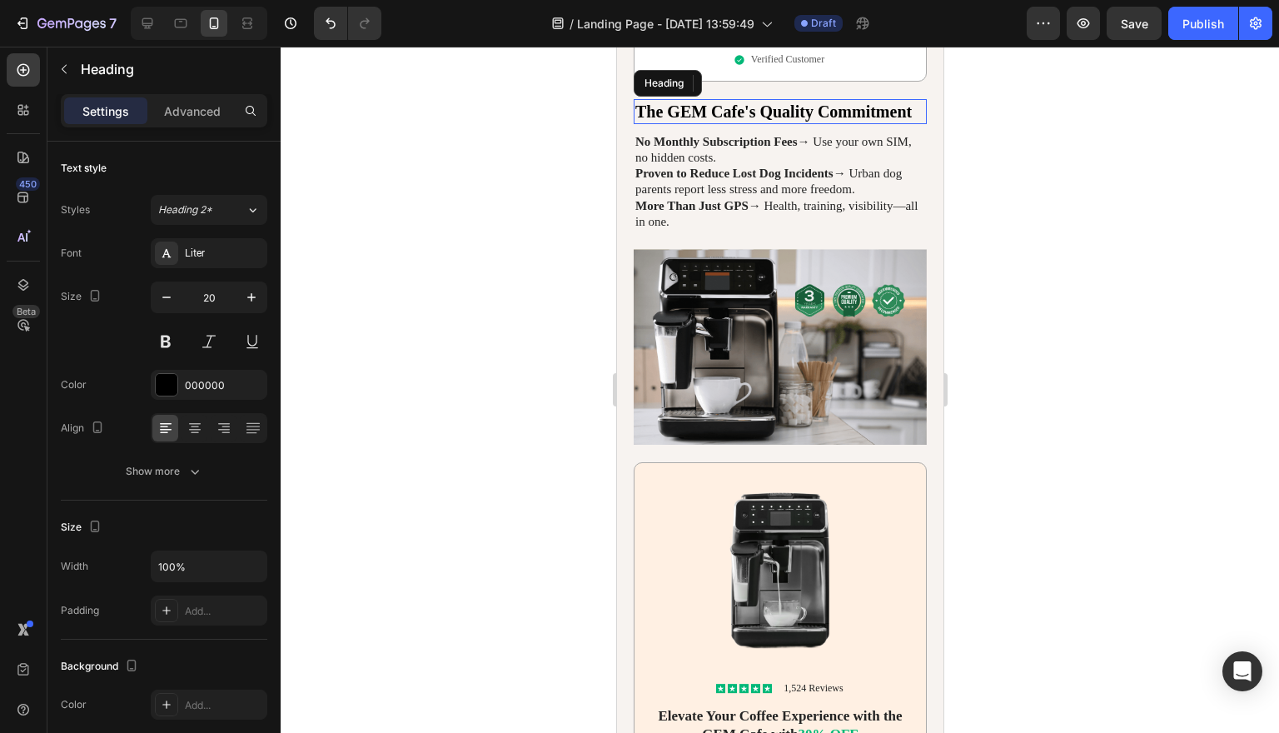
click at [893, 124] on h2 "The GEM Cafe's Quality Commitment" at bounding box center [779, 111] width 293 height 25
click at [893, 122] on p "The GEM Cafe's Quality Commitment" at bounding box center [779, 112] width 290 height 22
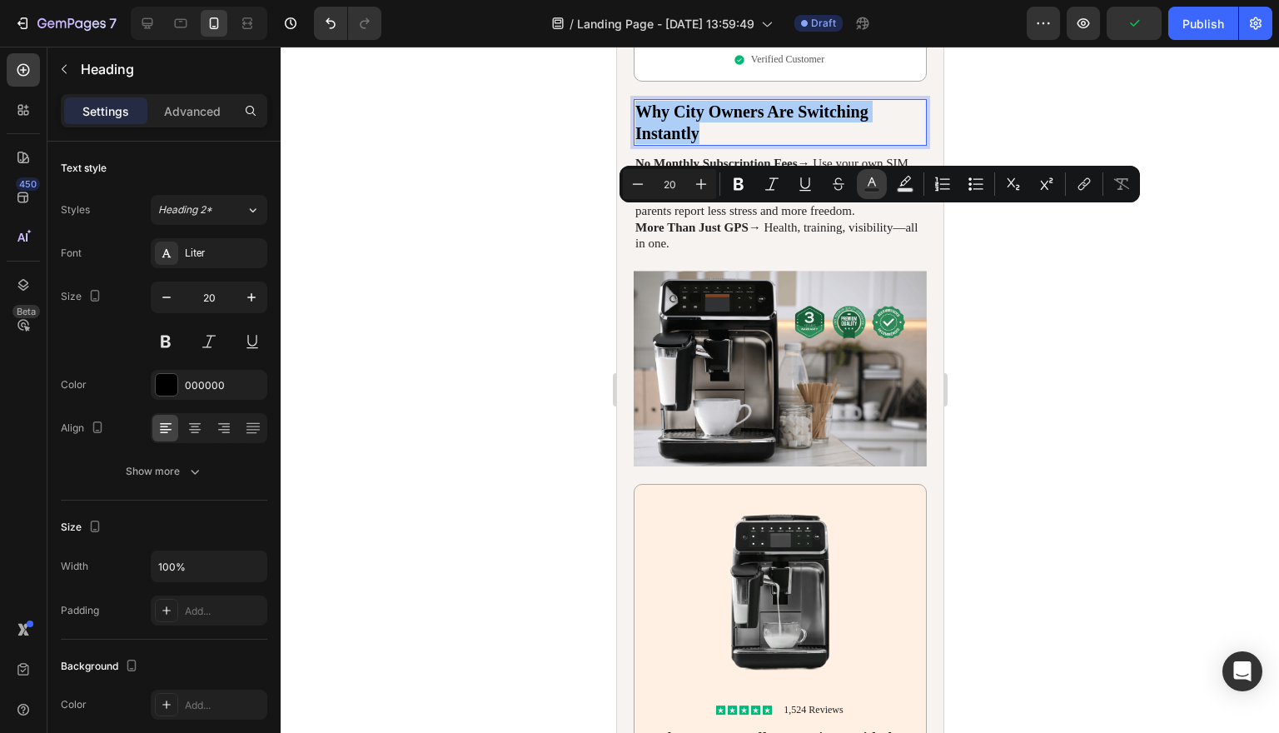
click at [871, 186] on icon "Editor contextual toolbar" at bounding box center [871, 184] width 17 height 17
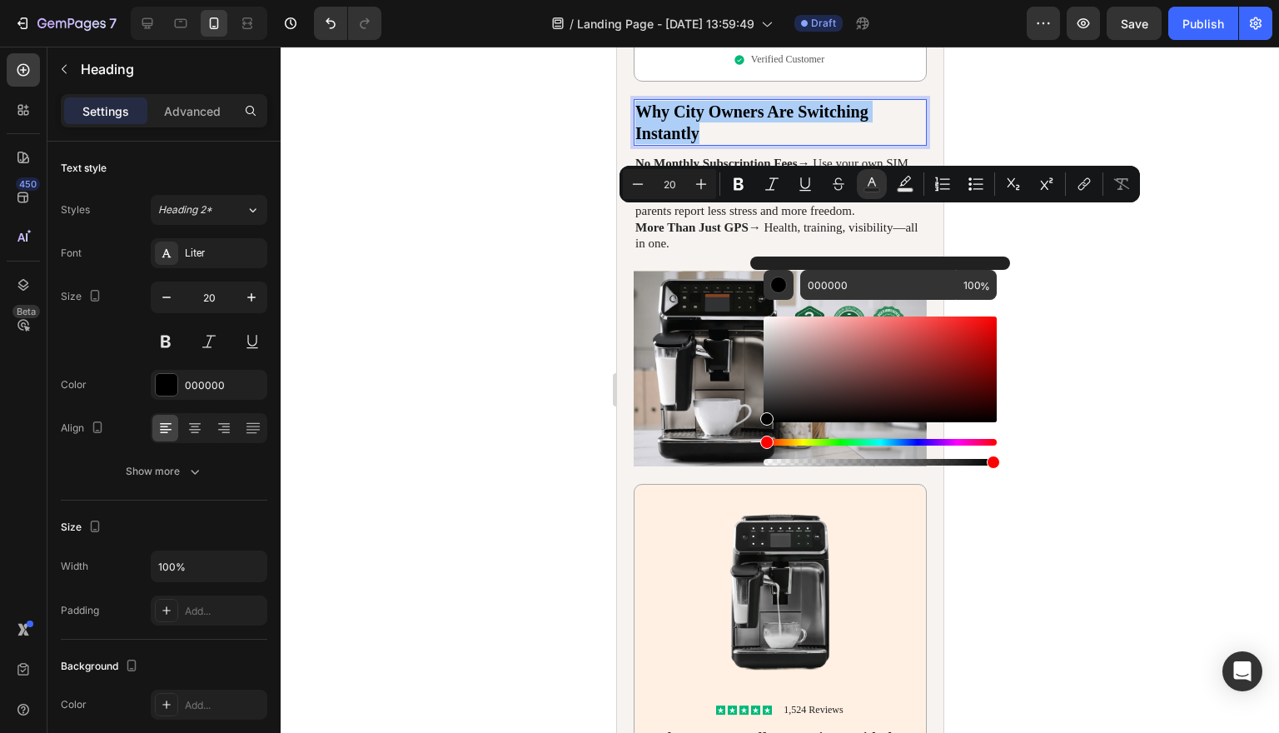
click at [1083, 270] on div at bounding box center [780, 390] width 998 height 686
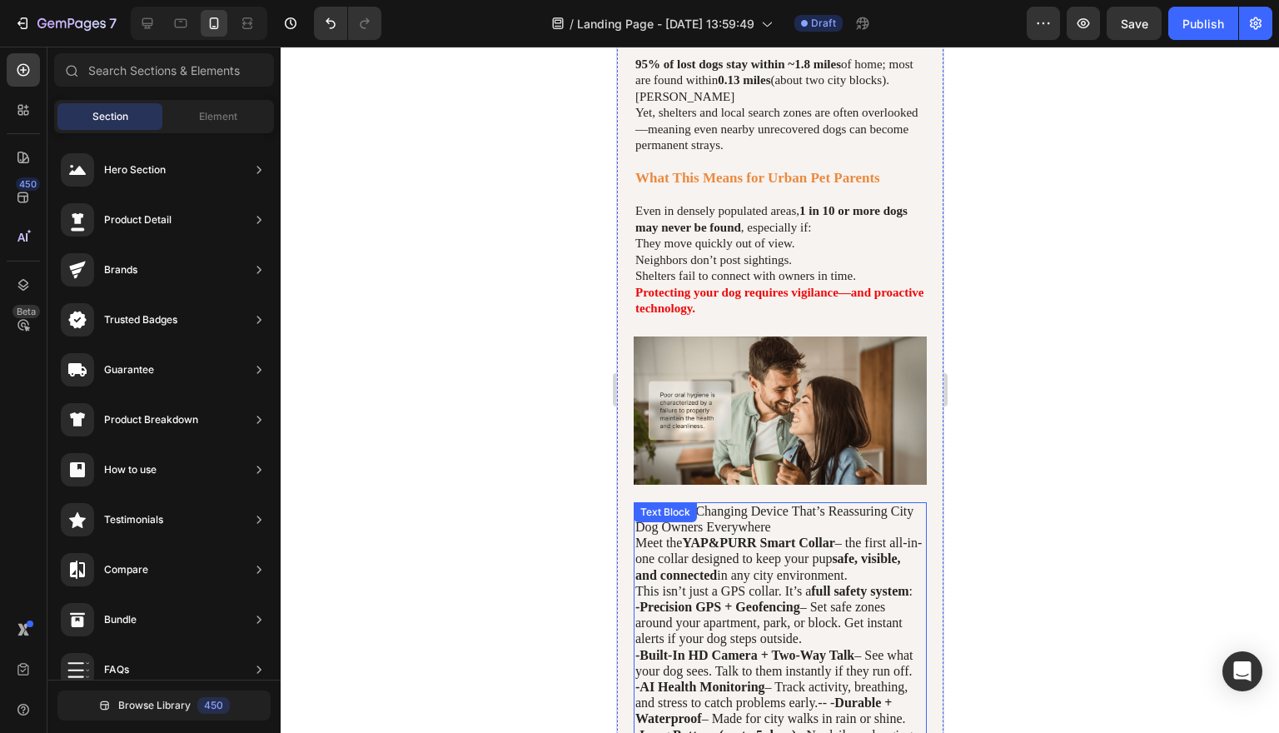
scroll to position [1575, 0]
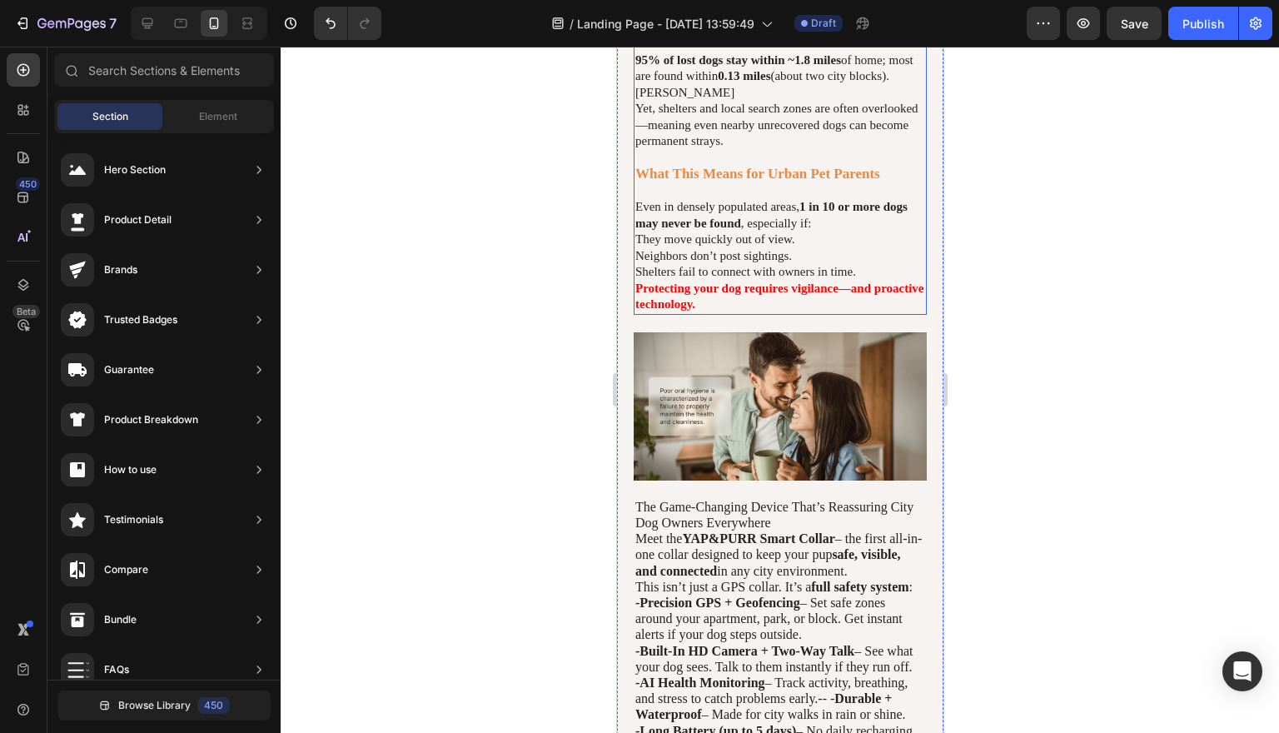
click at [798, 181] on strong "What This Means for Urban Pet Parents" at bounding box center [756, 174] width 245 height 16
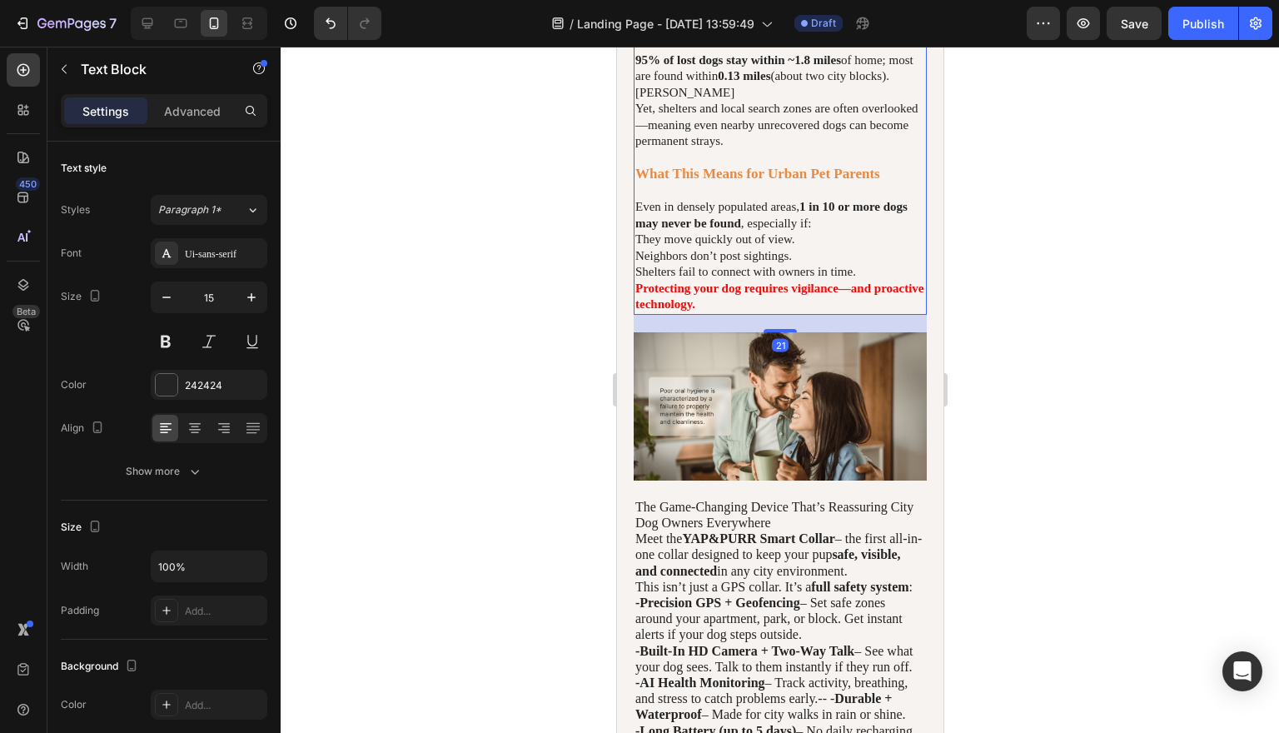
click at [837, 181] on strong "What This Means for Urban Pet Parents" at bounding box center [756, 174] width 245 height 16
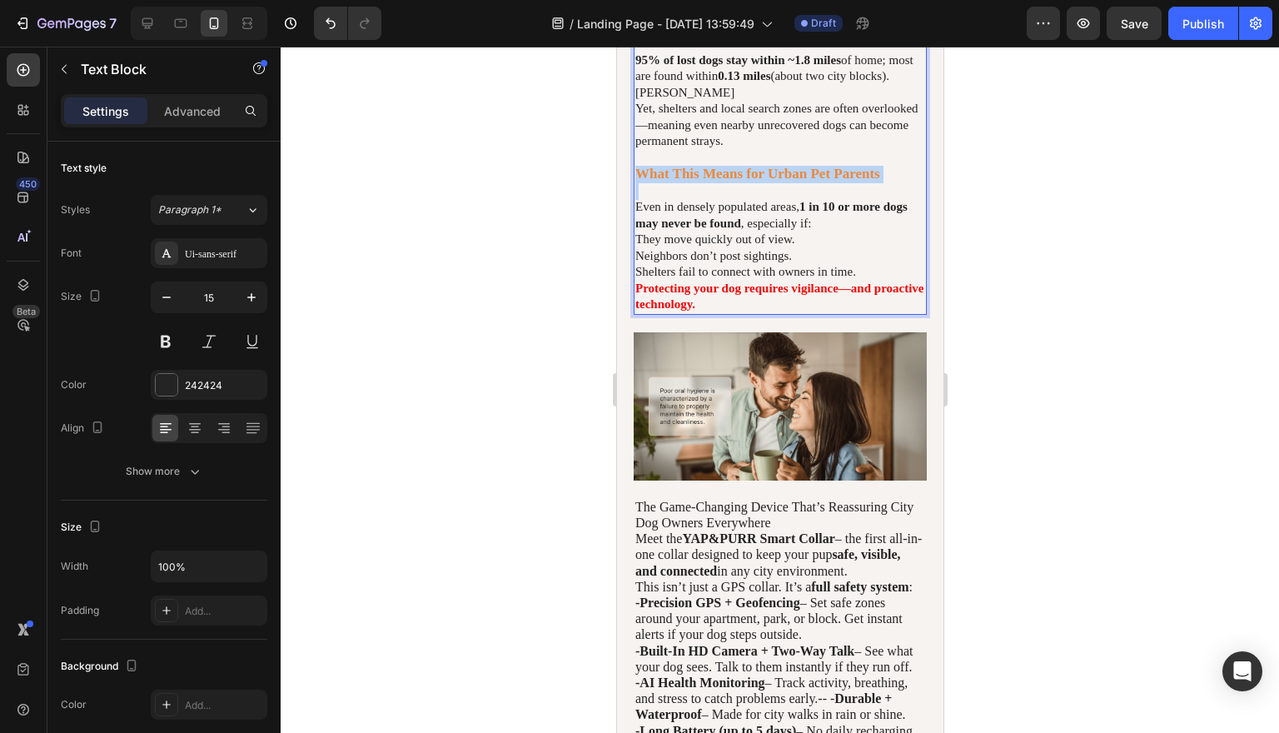
click at [837, 181] on strong "What This Means for Urban Pet Parents" at bounding box center [756, 174] width 245 height 16
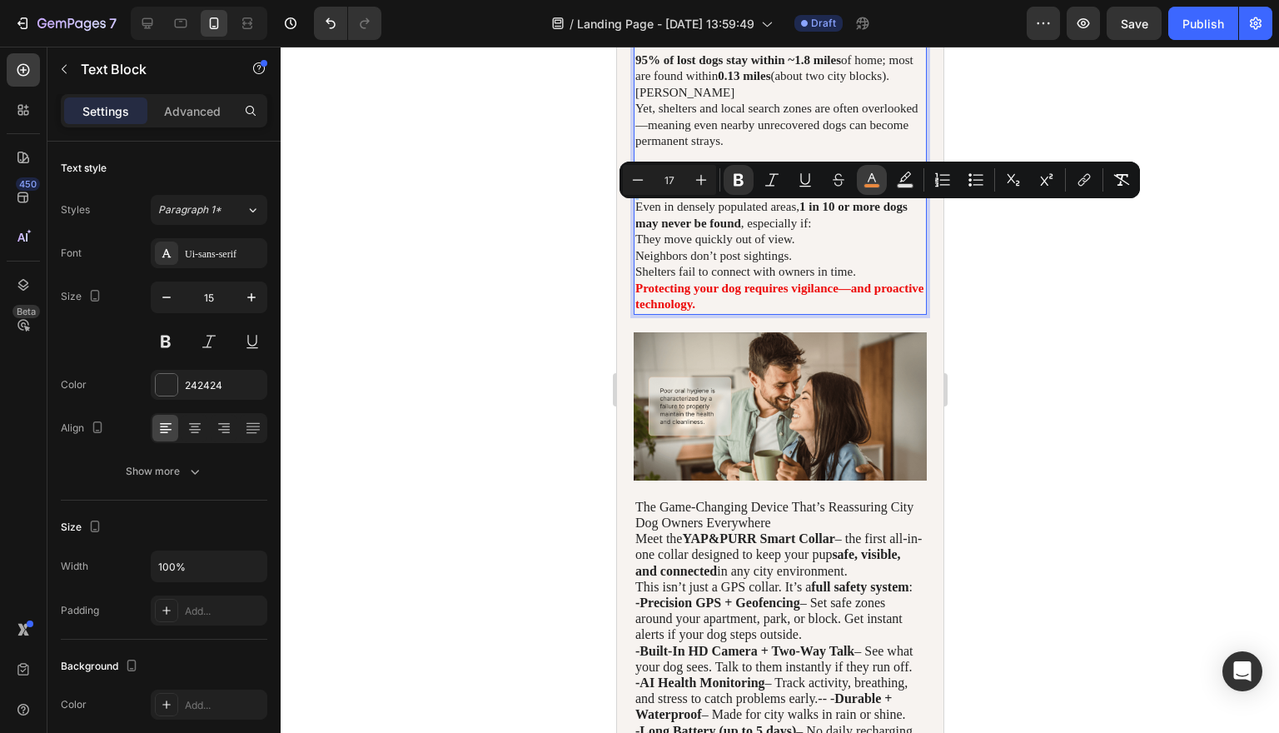
click at [869, 177] on icon "Editor contextual toolbar" at bounding box center [871, 180] width 17 height 17
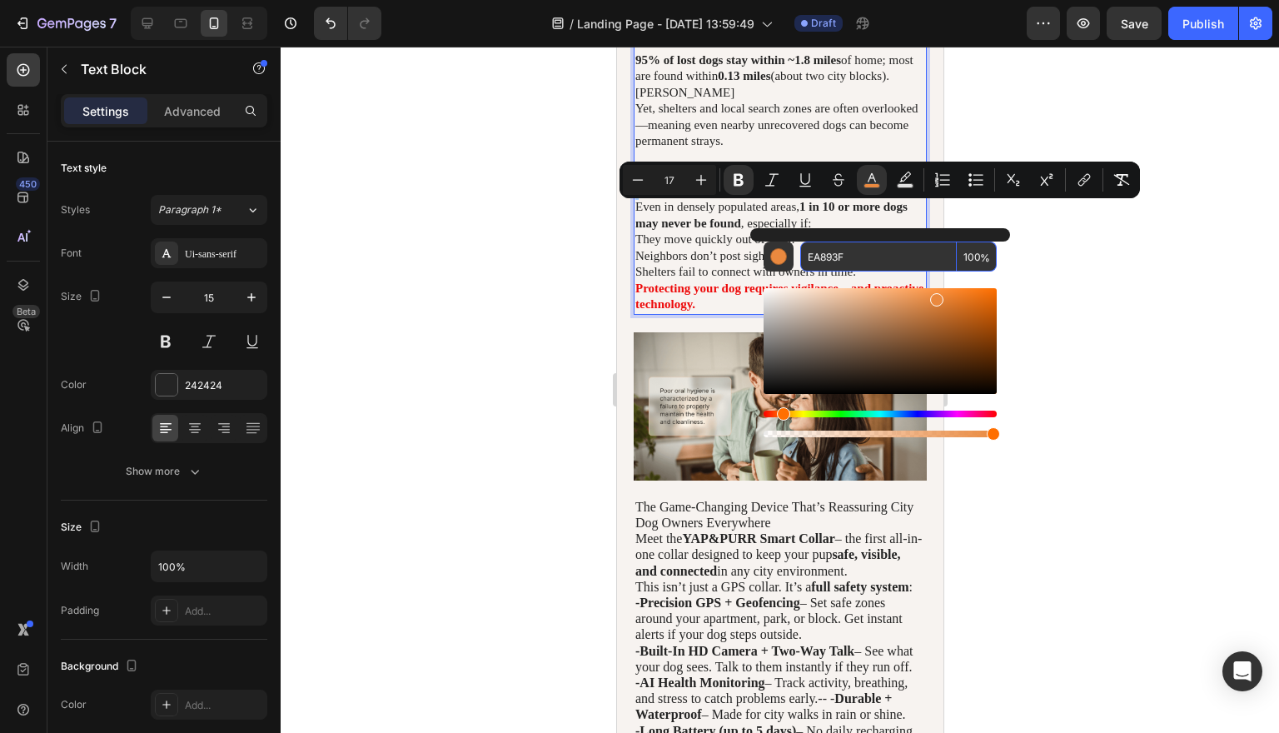
click at [846, 257] on input "EA893F" at bounding box center [878, 256] width 157 height 30
click at [1236, 301] on div at bounding box center [780, 390] width 998 height 686
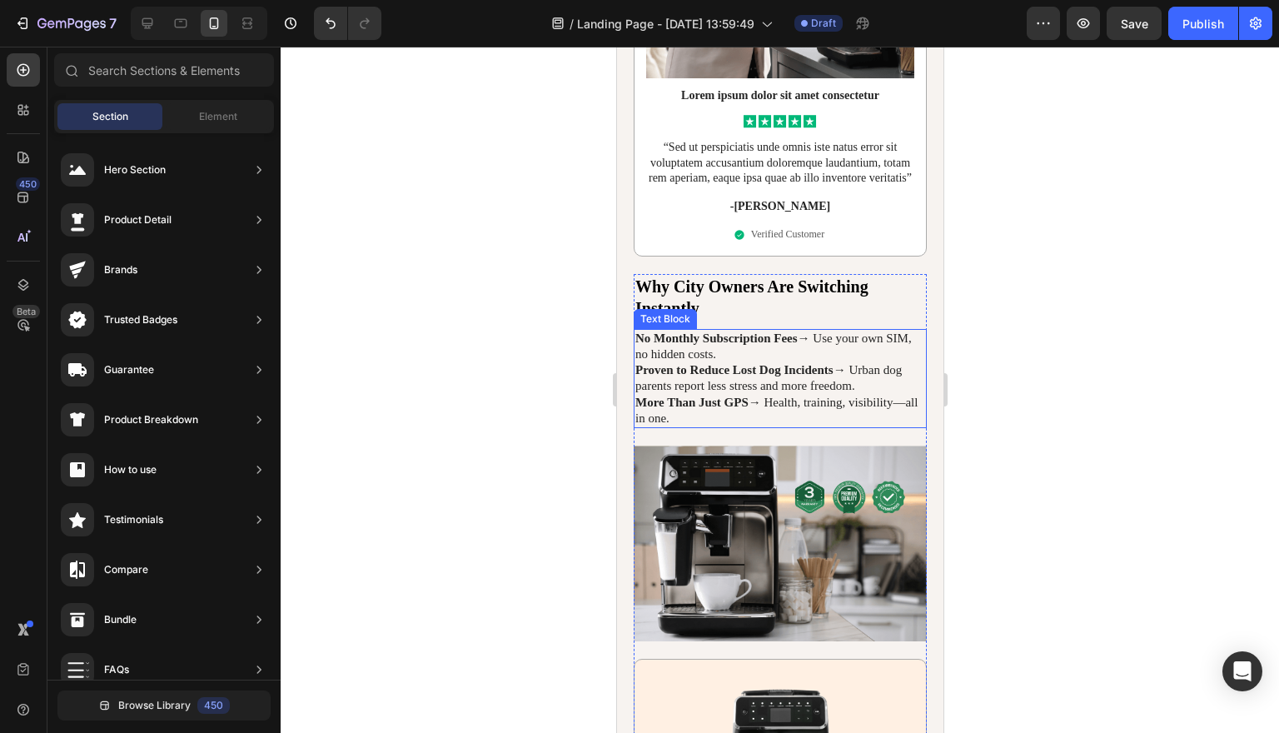
scroll to position [3135, 0]
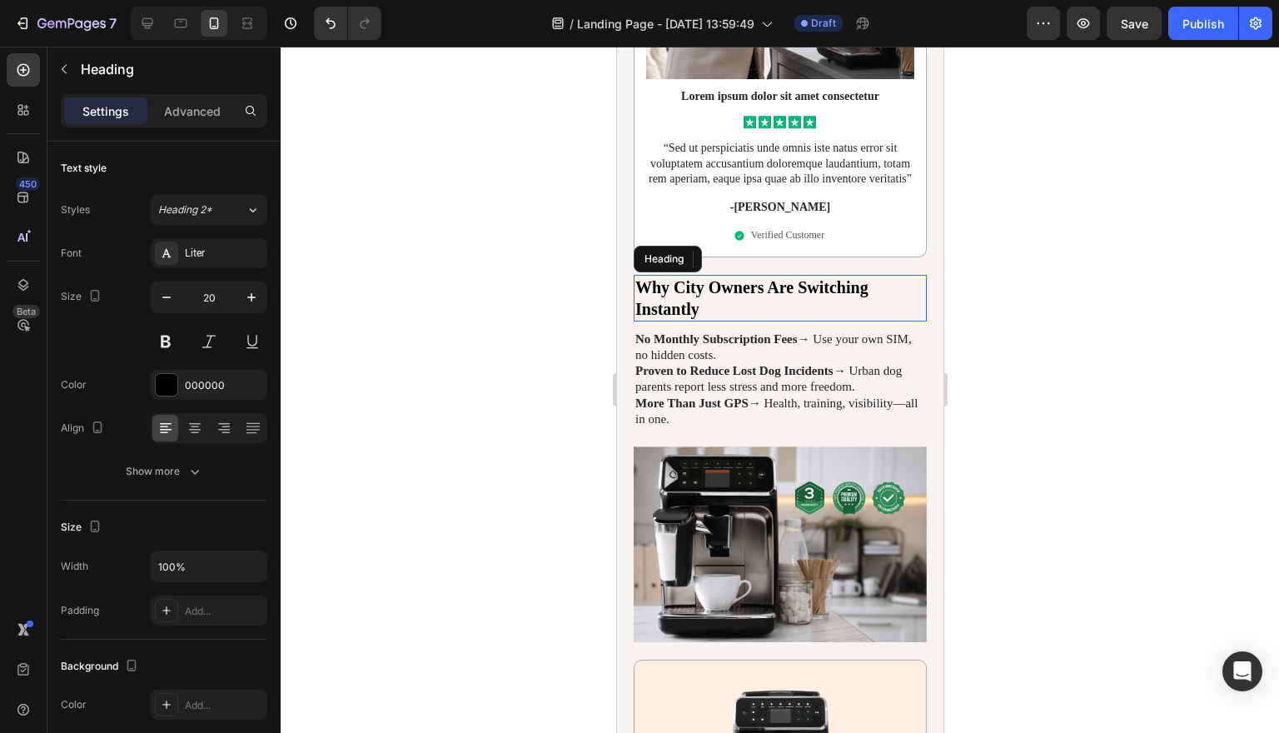
click at [806, 321] on h2 "Why City Owners Are Switching Instantly" at bounding box center [779, 298] width 293 height 47
click at [806, 320] on p "Why City Owners Are Switching Instantly" at bounding box center [779, 297] width 290 height 43
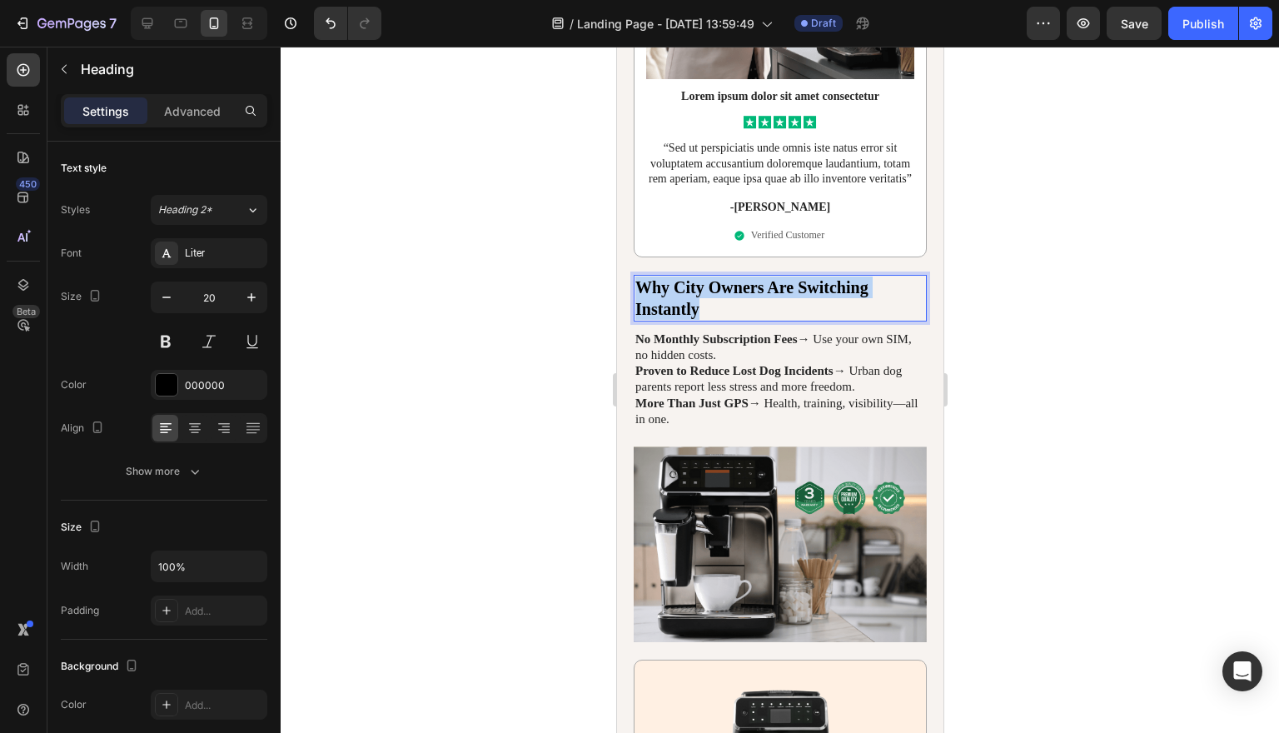
click at [806, 320] on p "Why City Owners Are Switching Instantly" at bounding box center [779, 297] width 290 height 43
click at [768, 320] on p "Why City Owners Are Switching Instantly" at bounding box center [779, 297] width 290 height 43
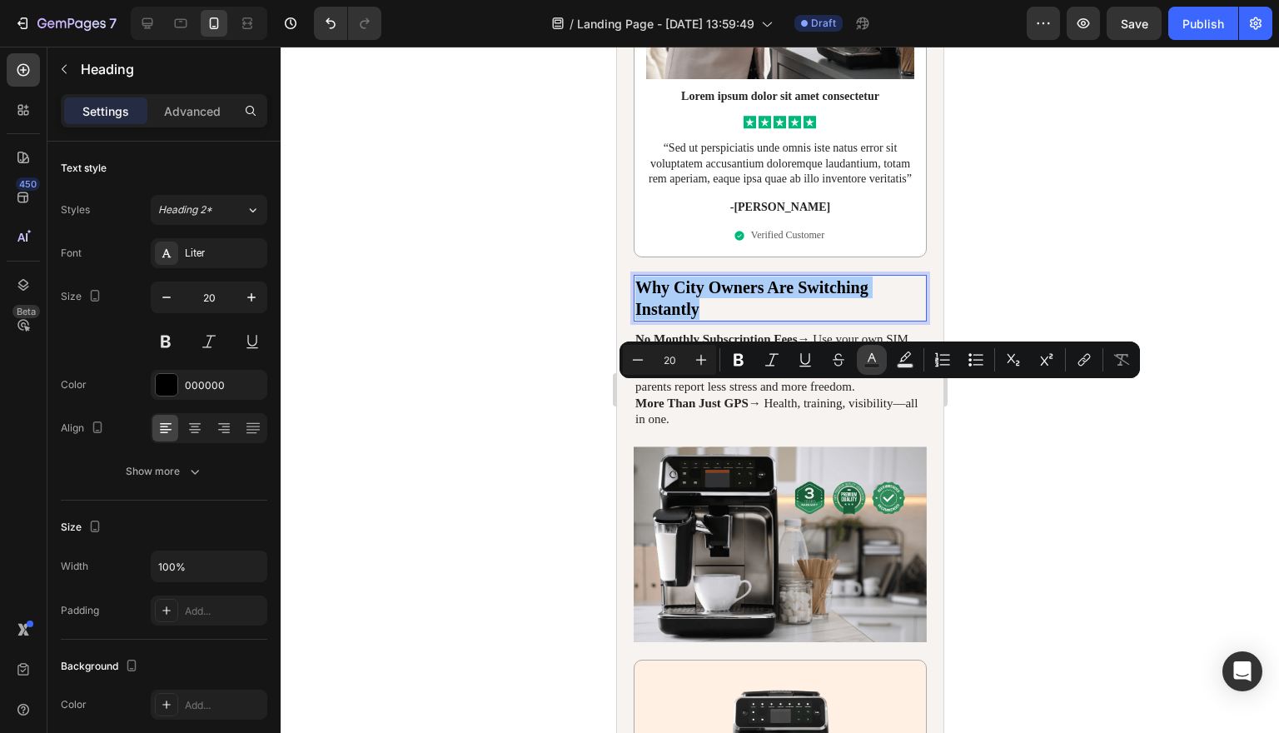
click at [878, 355] on icon "Editor contextual toolbar" at bounding box center [871, 359] width 17 height 17
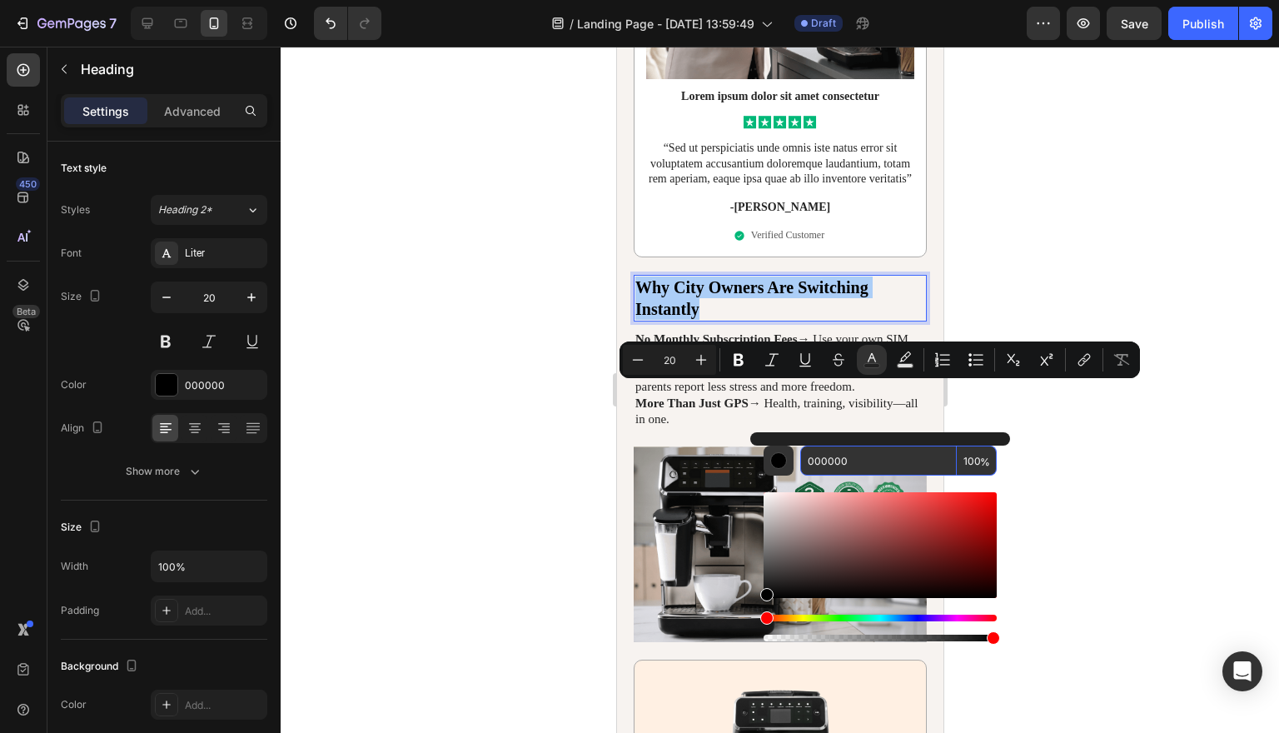
click at [851, 465] on input "000000" at bounding box center [878, 460] width 157 height 30
paste input "Why City Owners Are Switching Instantly"
type input "W"
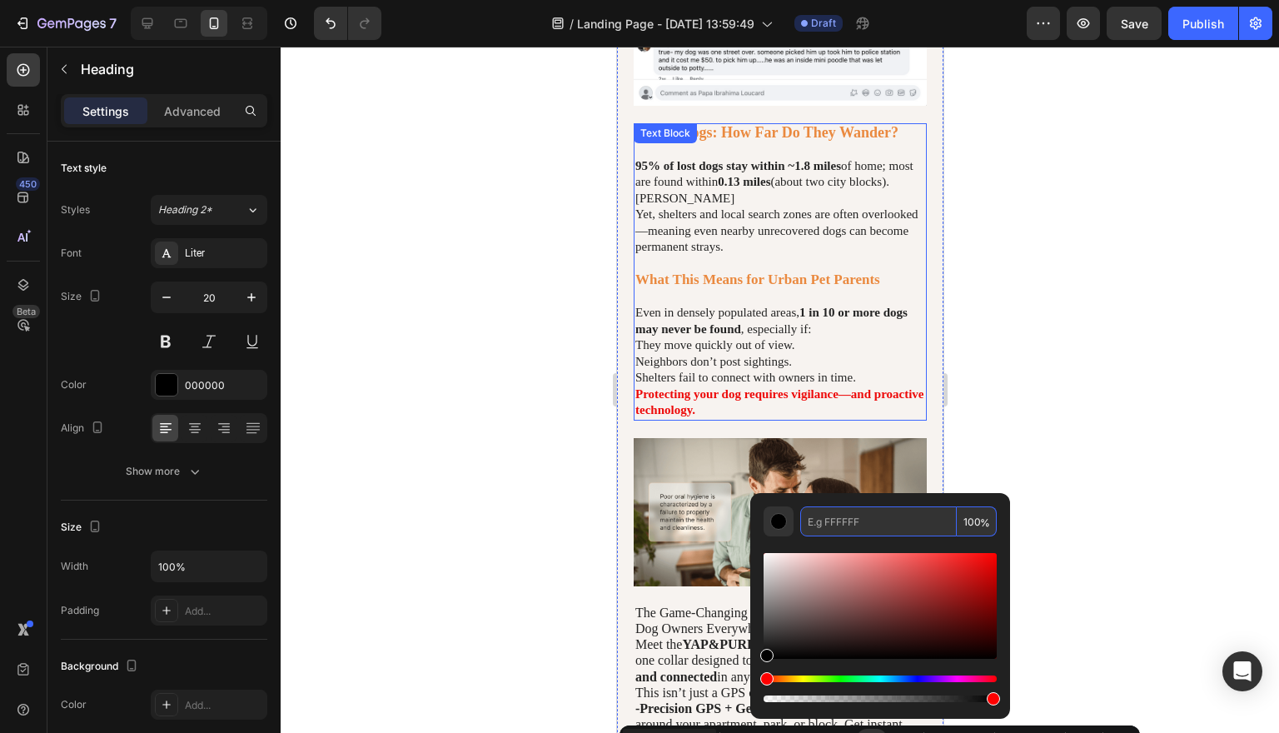
scroll to position [1471, 0]
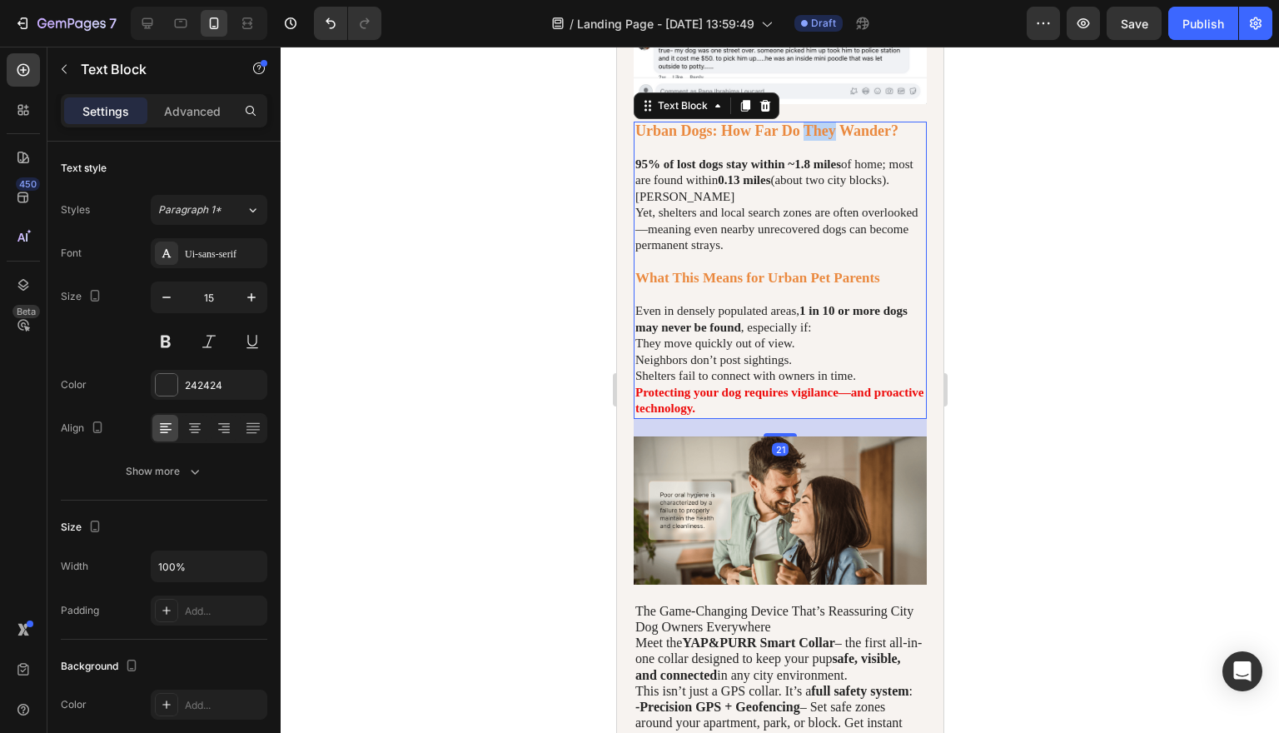
click at [831, 139] on strong "Urban Dogs: How Far Do They Wander?" at bounding box center [765, 130] width 263 height 17
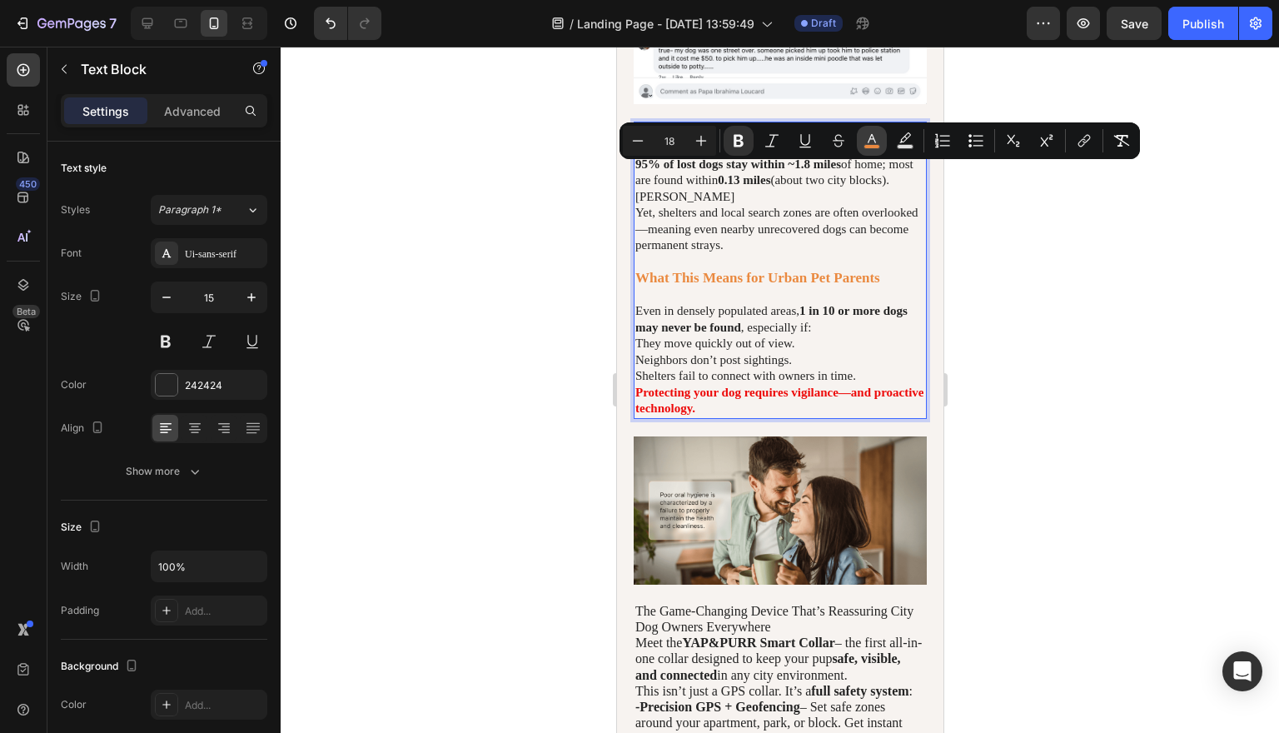
click at [879, 135] on icon "Editor contextual toolbar" at bounding box center [871, 140] width 17 height 17
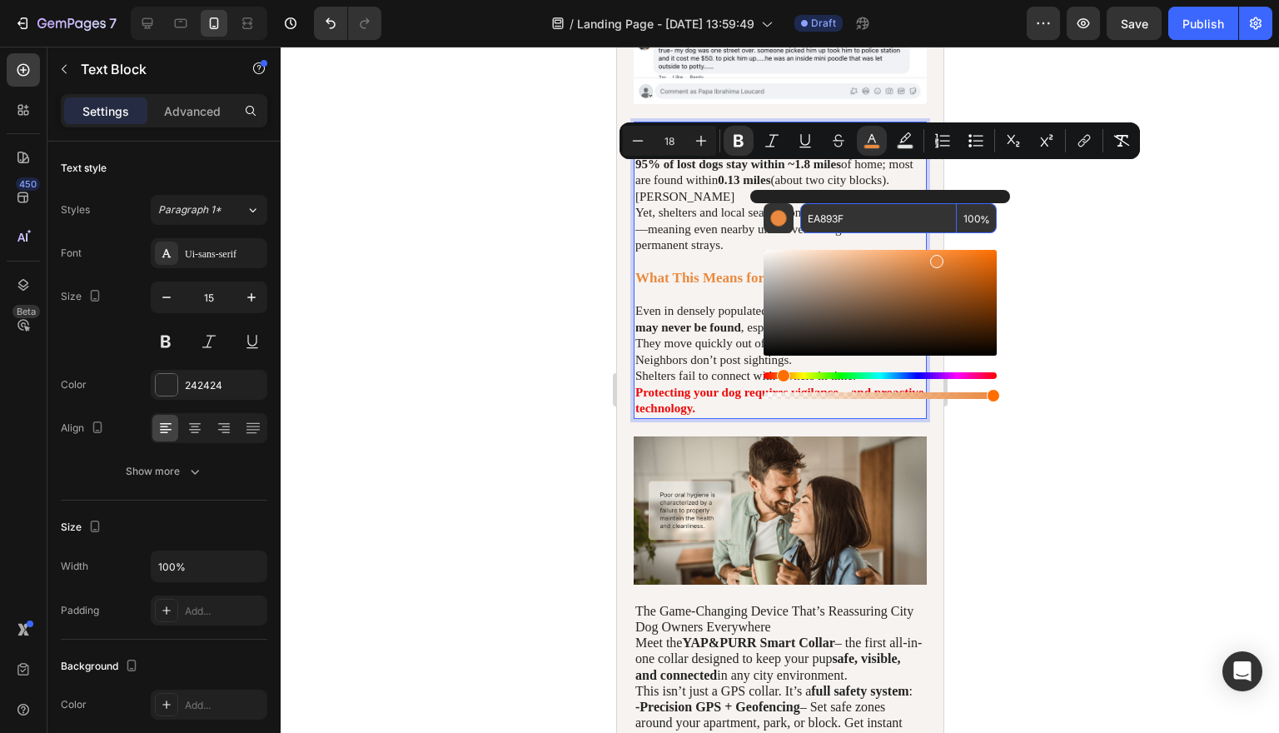
click at [864, 218] on input "EA893F" at bounding box center [878, 218] width 157 height 30
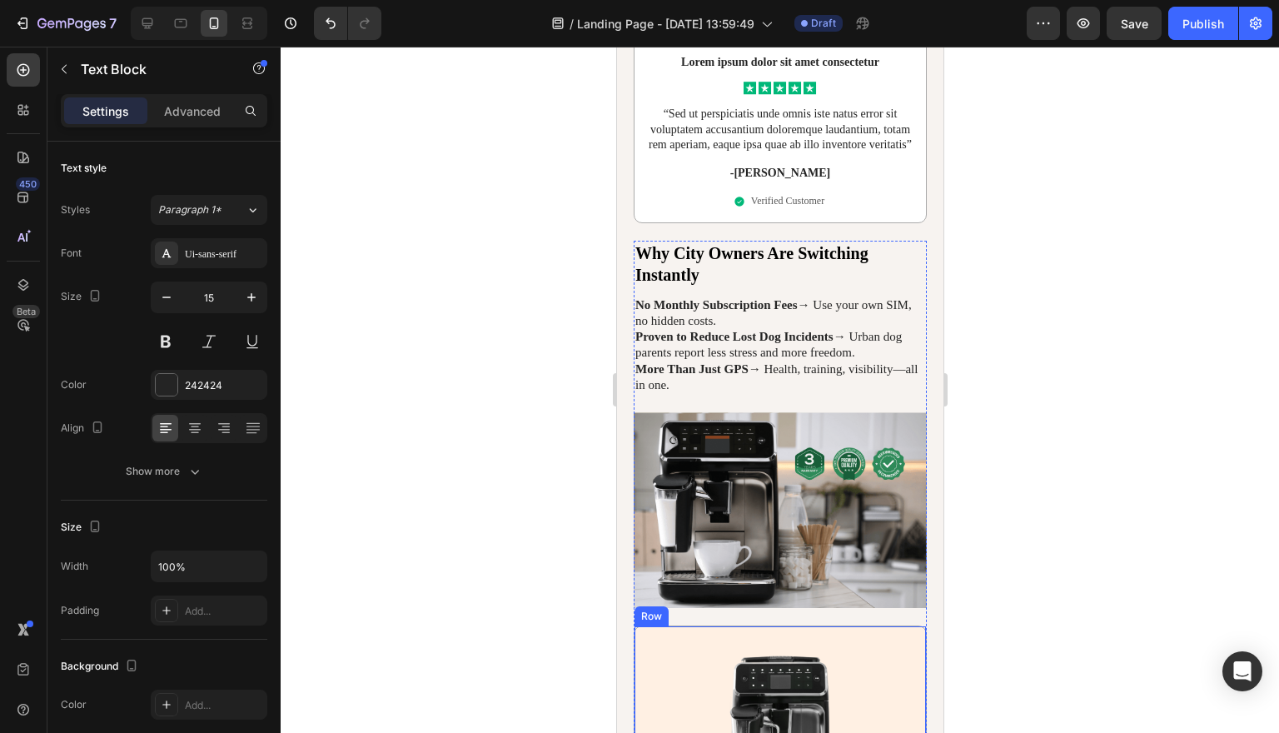
scroll to position [3173, 0]
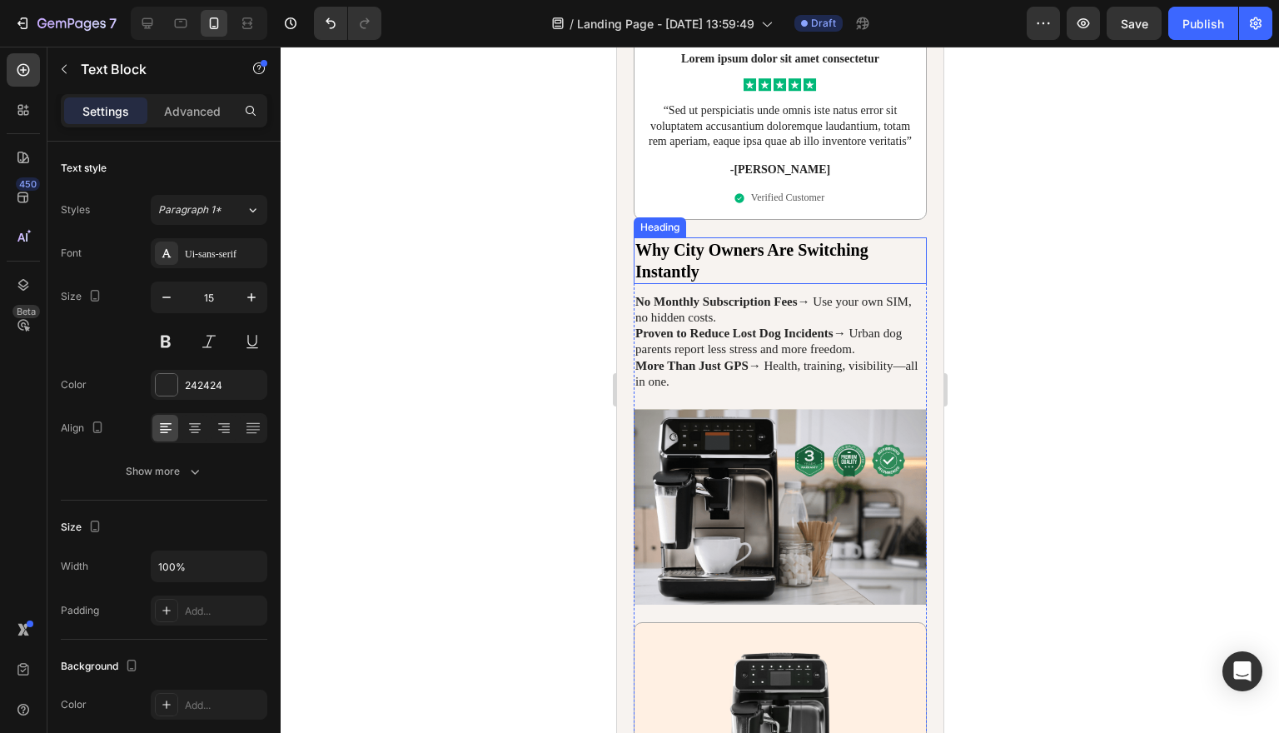
click at [753, 284] on h2 "Why City Owners Are Switching Instantly" at bounding box center [779, 260] width 293 height 47
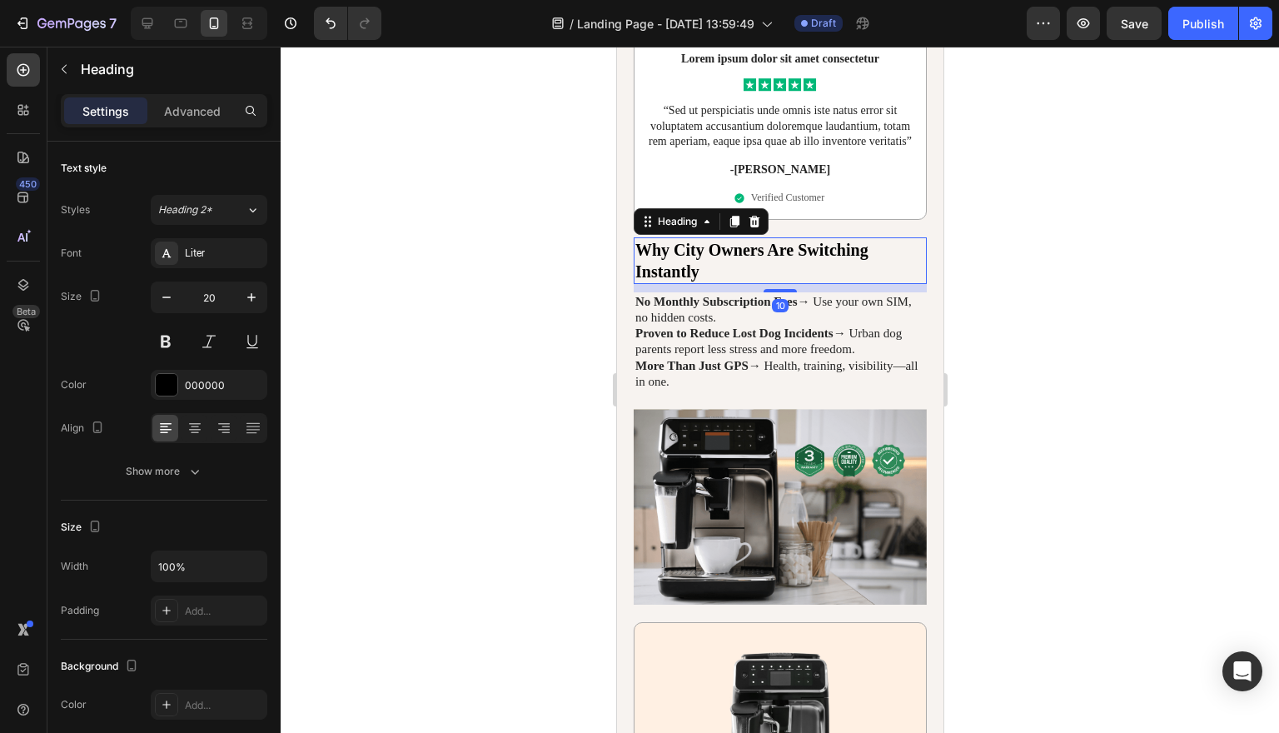
click at [753, 284] on h2 "Why City Owners Are Switching Instantly" at bounding box center [779, 260] width 293 height 47
click at [753, 282] on p "Why City Owners Are Switching Instantly" at bounding box center [779, 260] width 290 height 43
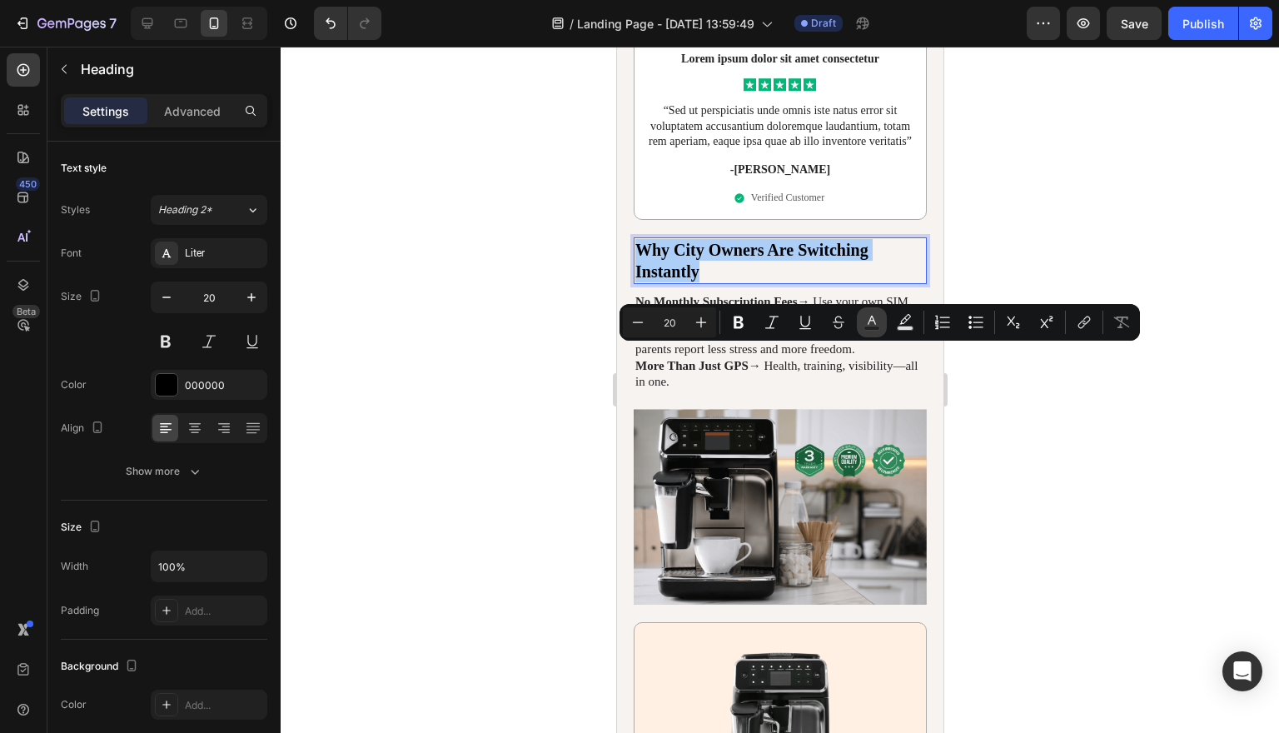
click at [875, 316] on icon "Editor contextual toolbar" at bounding box center [871, 322] width 17 height 17
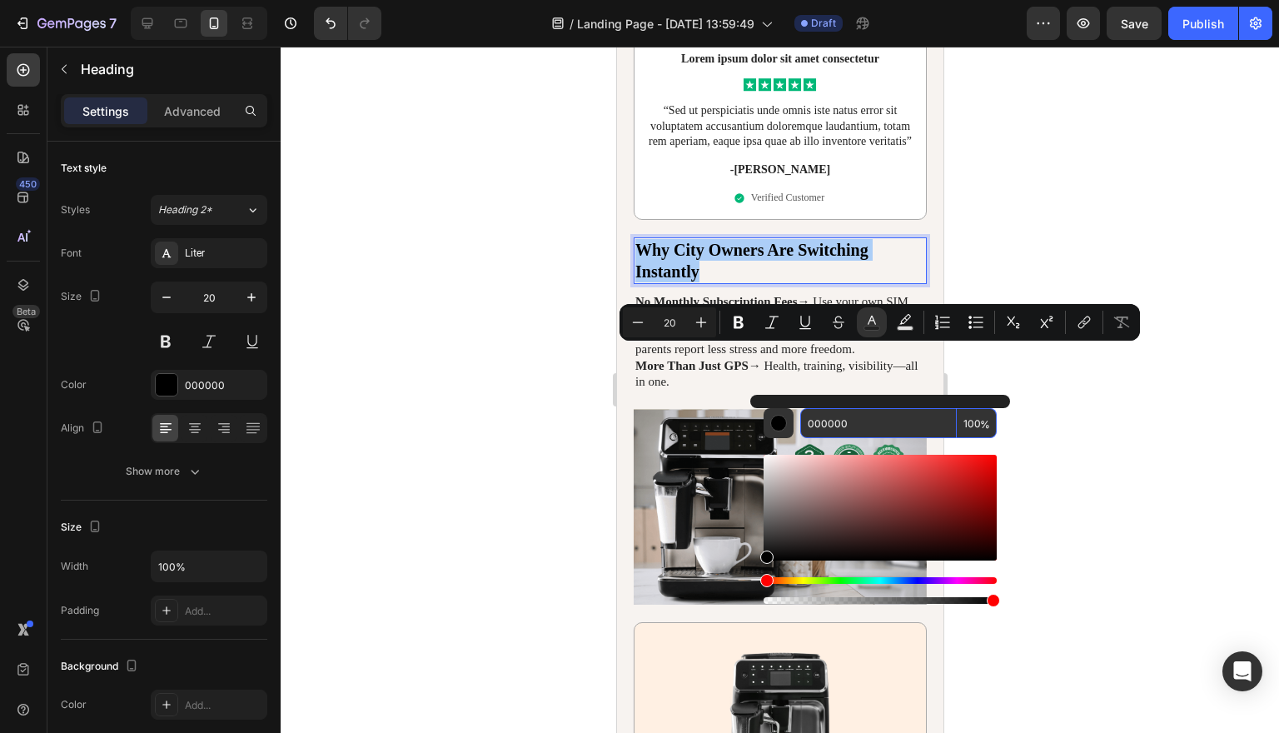
click at [869, 423] on input "000000" at bounding box center [878, 423] width 157 height 30
click at [868, 423] on input "000000" at bounding box center [878, 423] width 157 height 30
paste input "Why City Owners Are Switching Instantly"
type input "Why City Owners Are Switching Instantly"
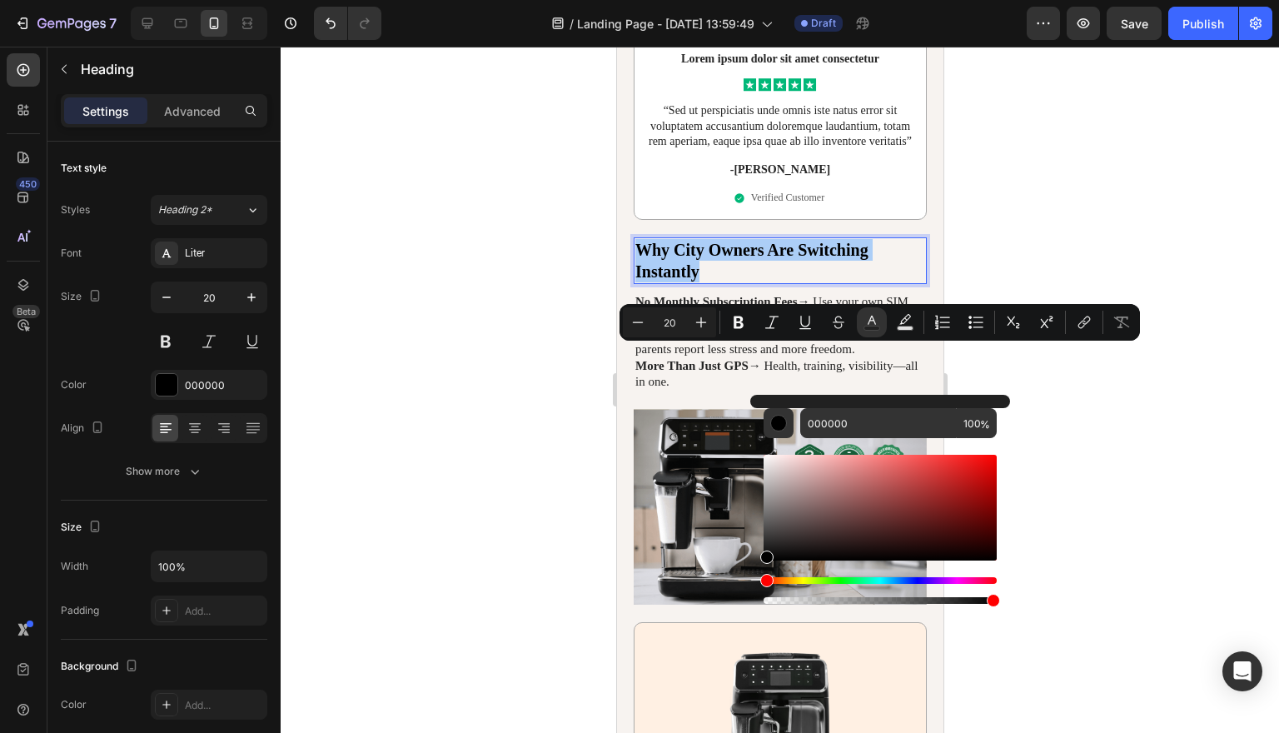
click at [1016, 161] on div at bounding box center [780, 390] width 998 height 686
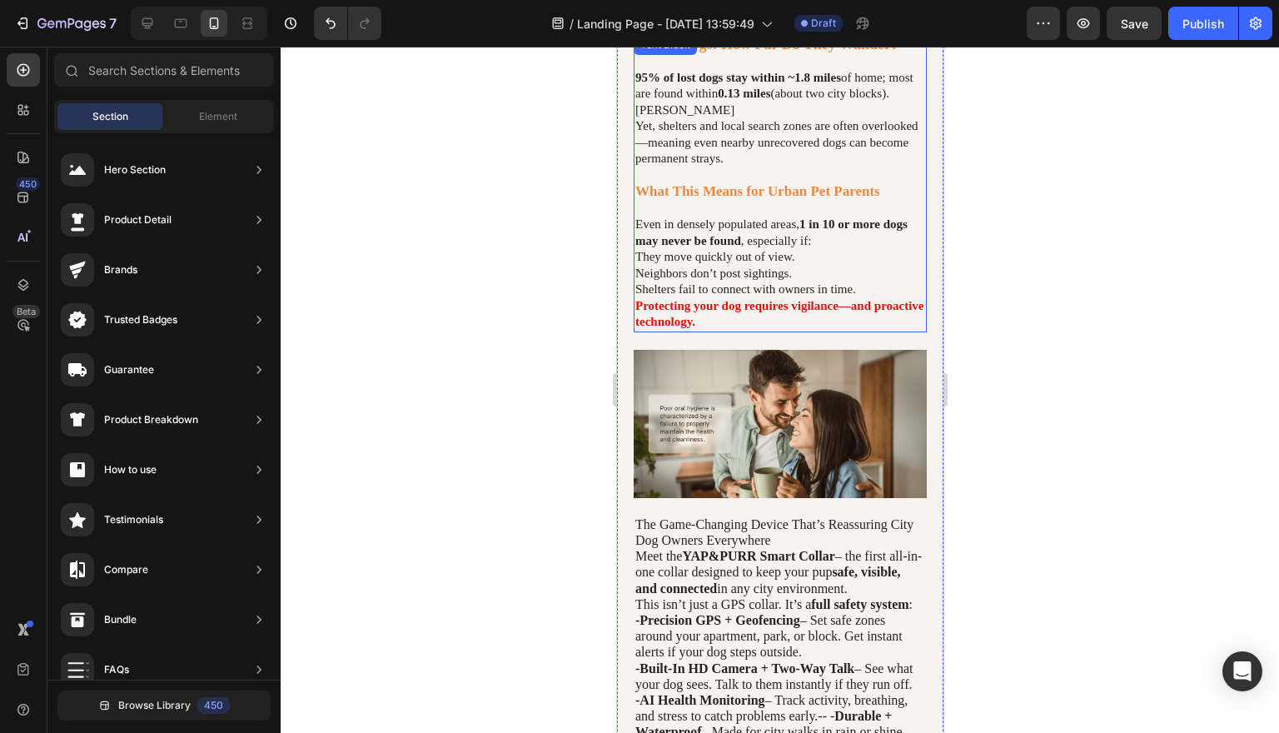
scroll to position [1563, 0]
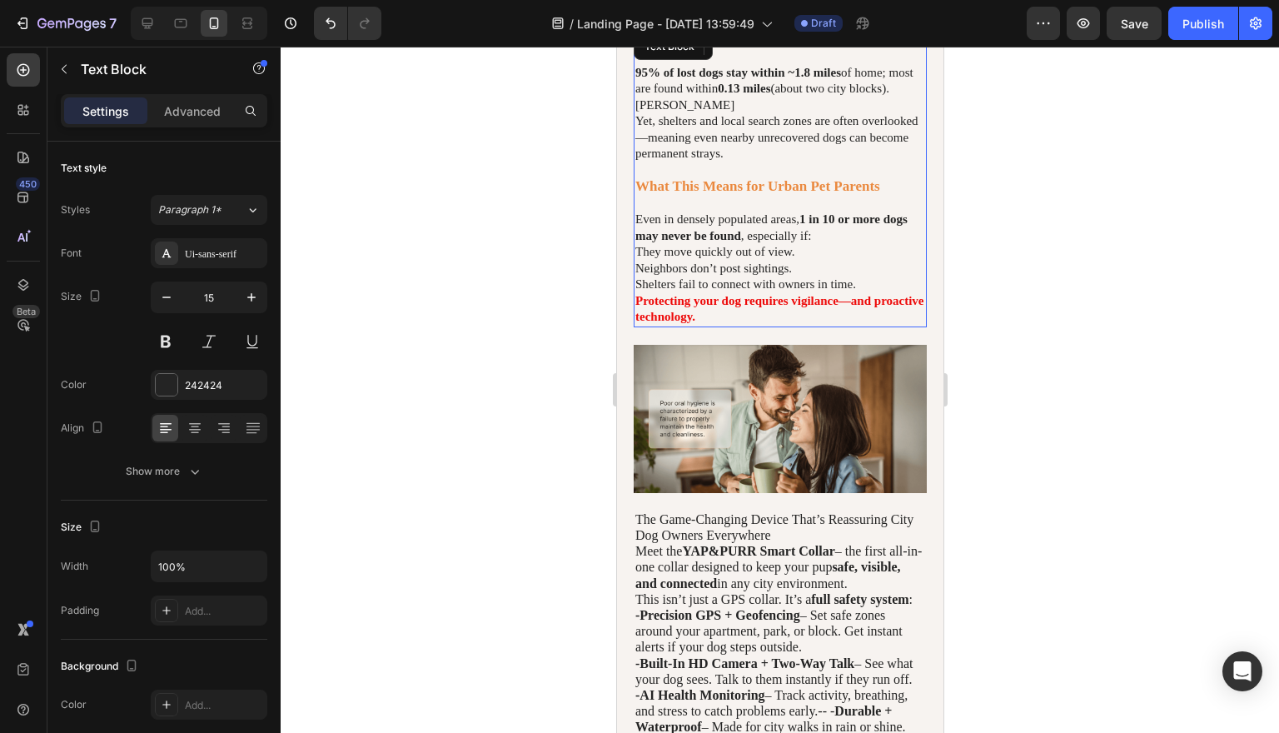
click at [828, 194] on strong "What This Means for Urban Pet Parents" at bounding box center [756, 186] width 245 height 16
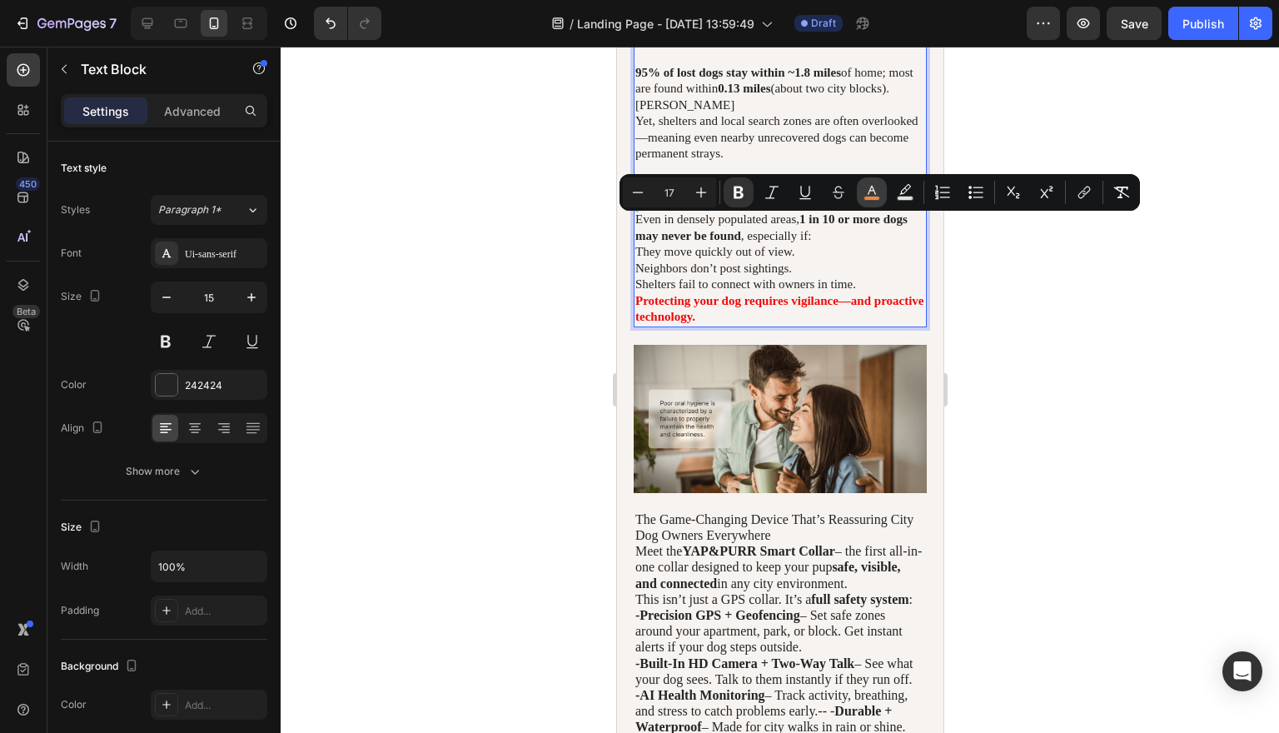
click at [877, 193] on icon "Editor contextual toolbar" at bounding box center [871, 192] width 17 height 17
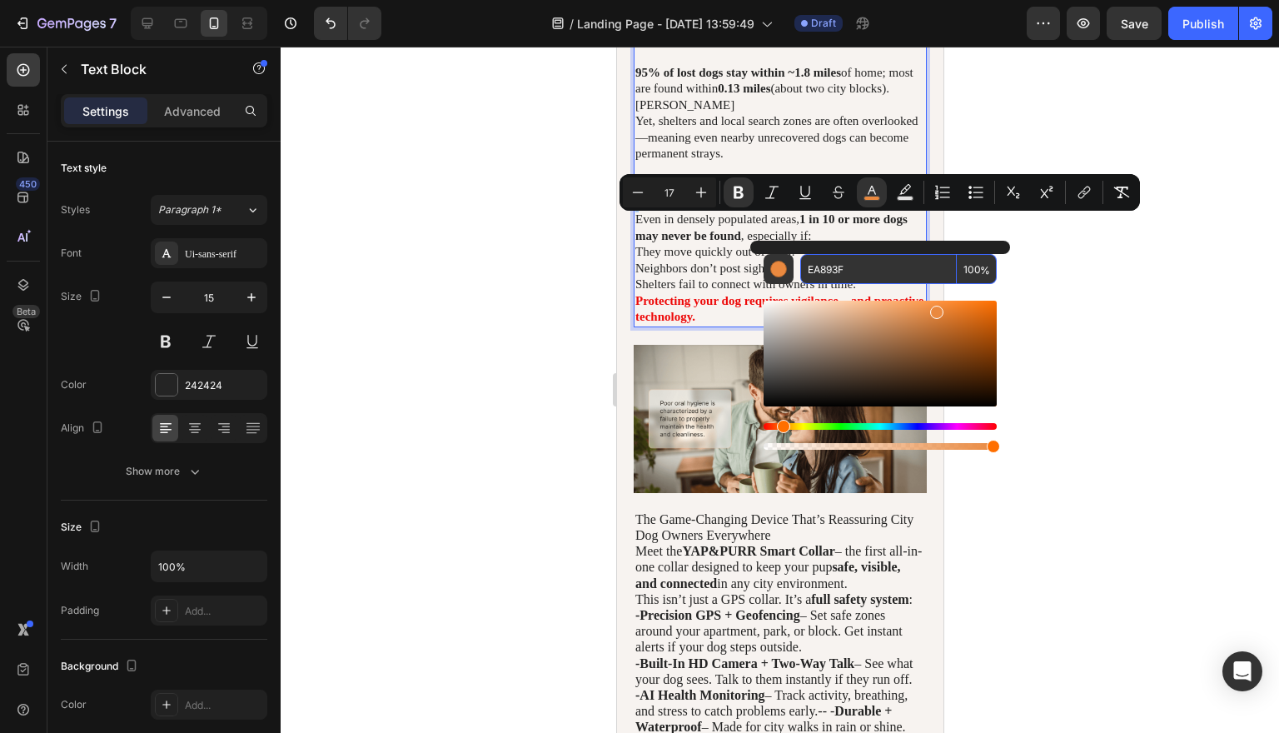
click at [848, 265] on input "EA893F" at bounding box center [878, 269] width 157 height 30
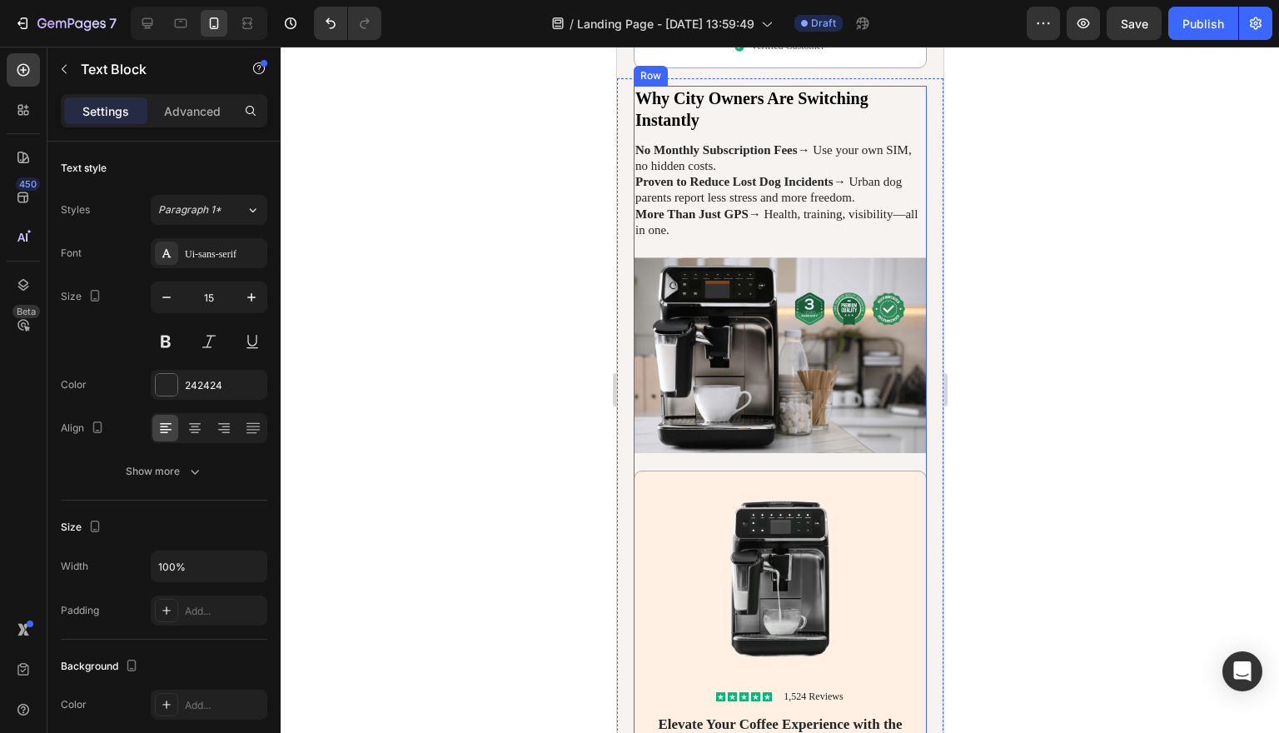
scroll to position [3332, 0]
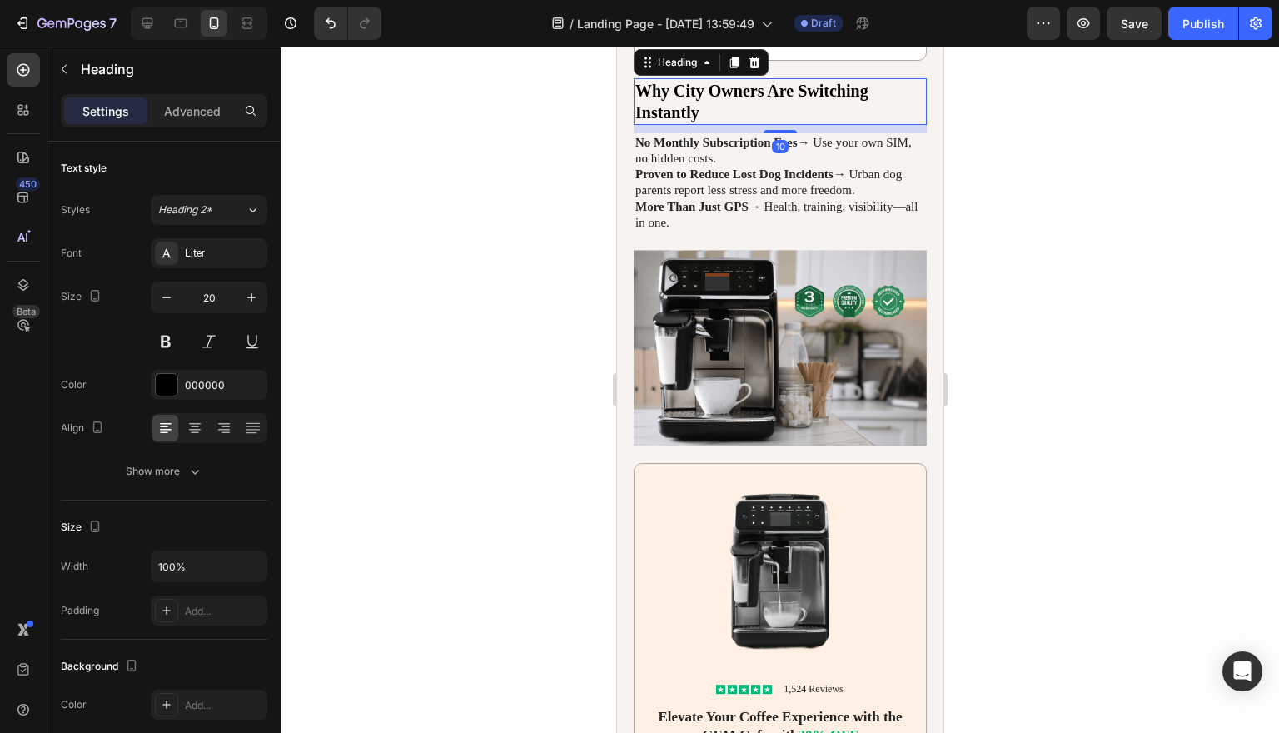
click at [764, 123] on p "Why City Owners Are Switching Instantly" at bounding box center [779, 101] width 290 height 43
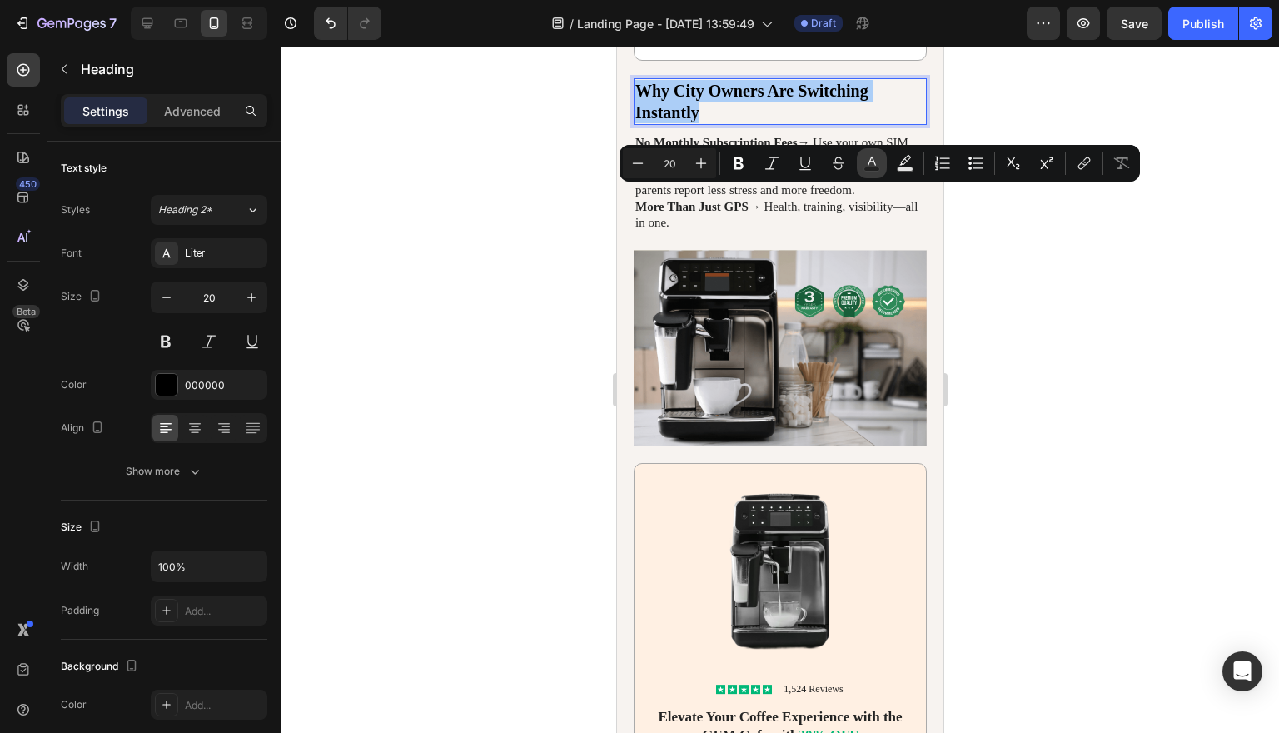
click at [860, 157] on button "Text Color" at bounding box center [872, 163] width 30 height 30
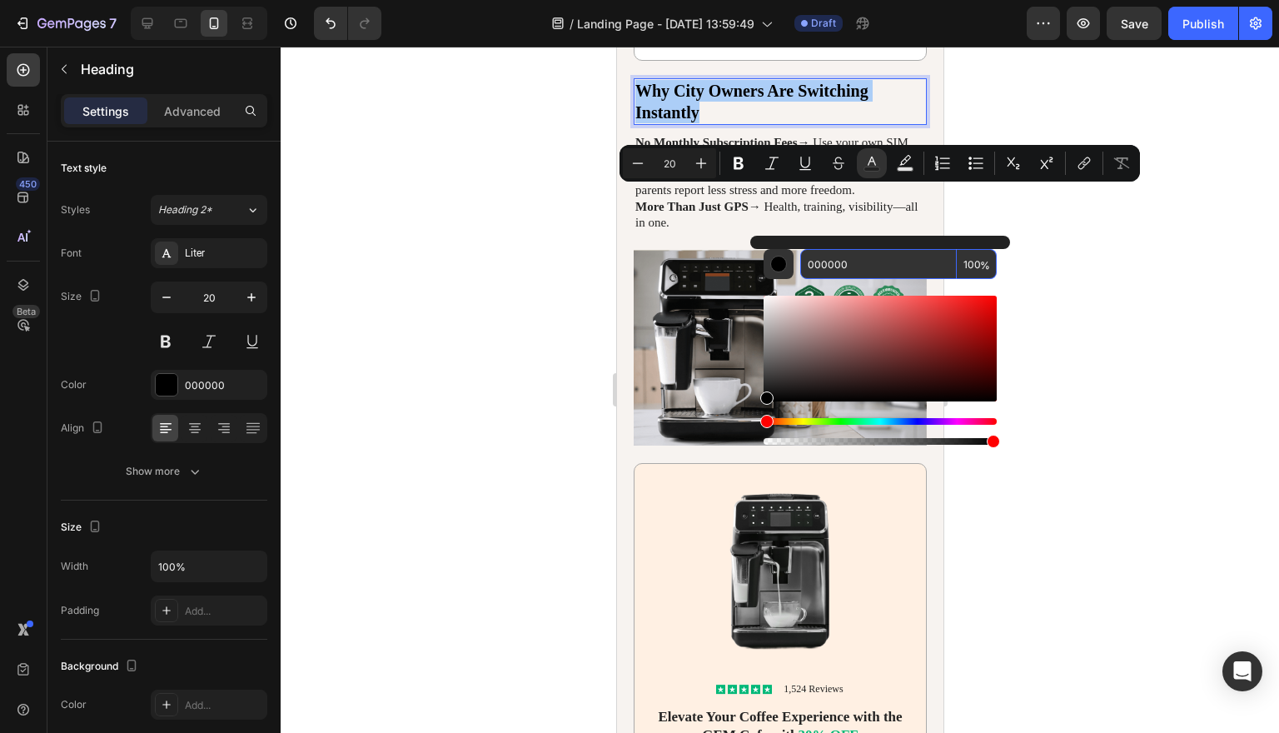
click at [848, 261] on input "000000" at bounding box center [878, 264] width 157 height 30
paste input "EA893F"
type input "EA893F"
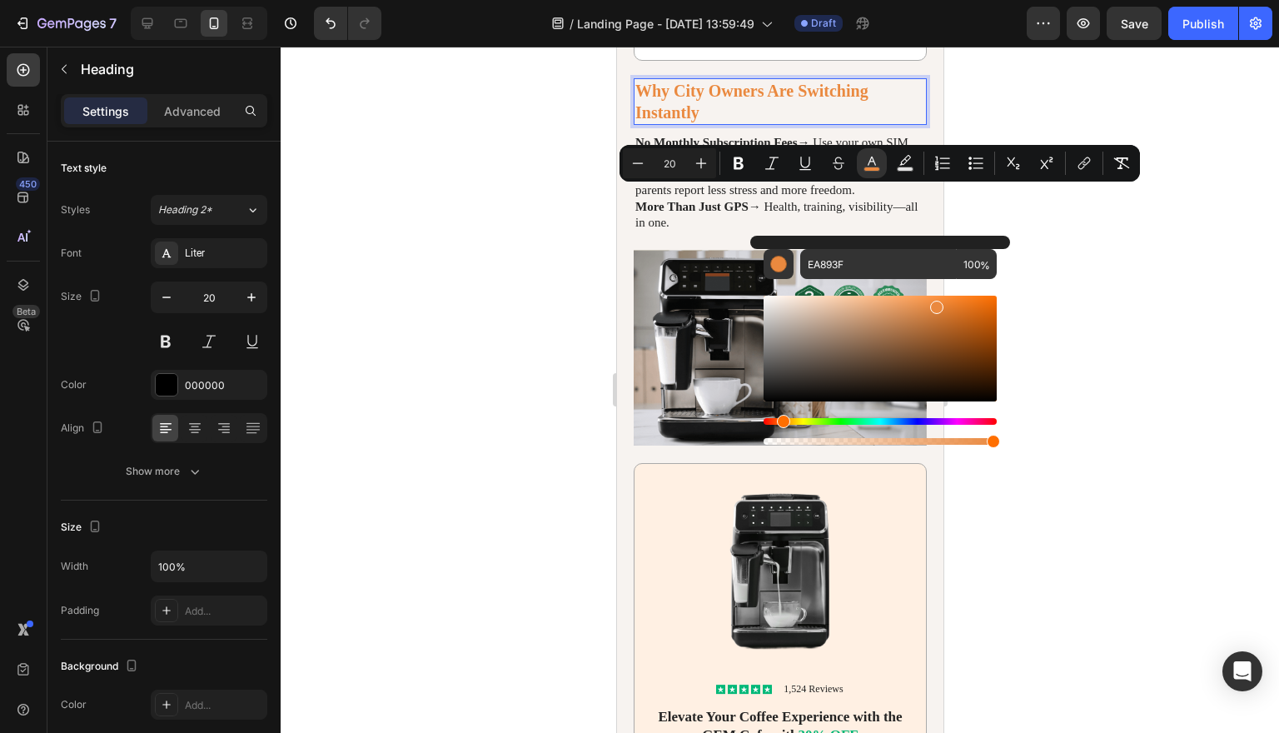
click at [1102, 438] on div at bounding box center [780, 390] width 998 height 686
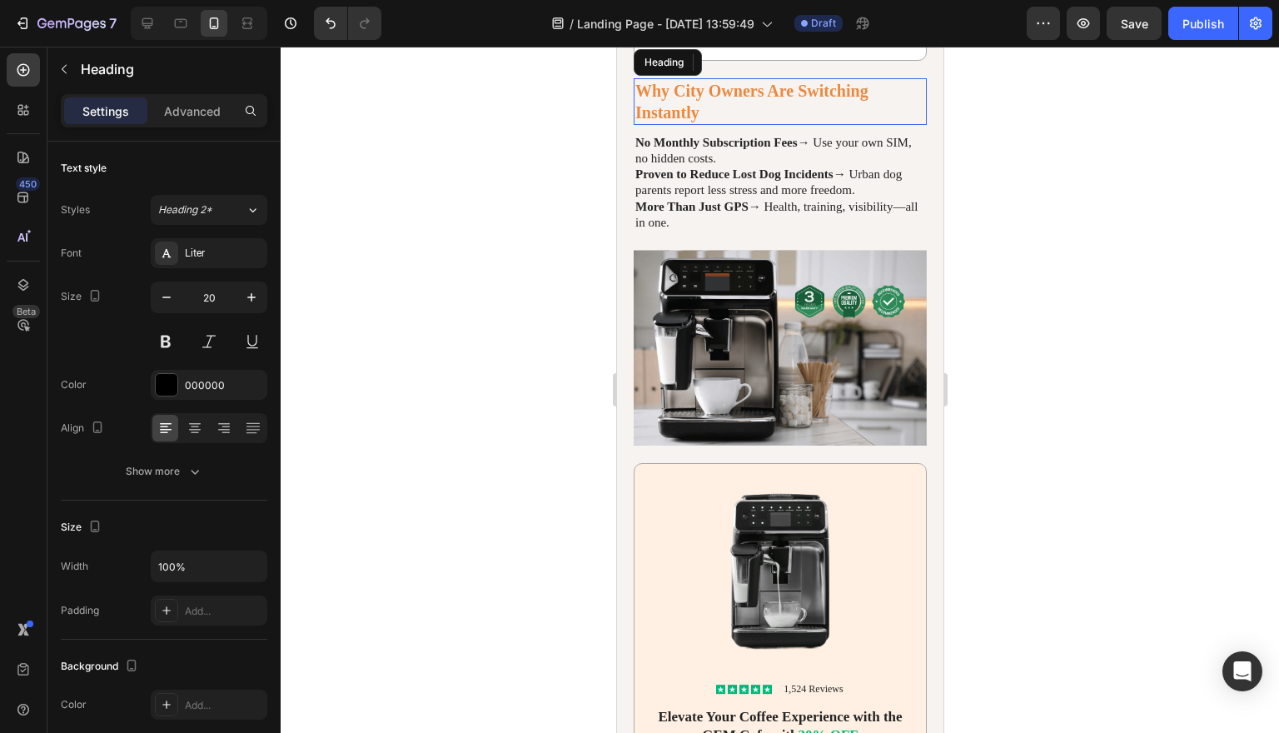
click at [786, 123] on p "⁠⁠⁠⁠⁠⁠⁠ Why City Owners Are Switching Instantly" at bounding box center [779, 101] width 290 height 43
click at [786, 123] on p "Why City Owners Are Switching Instantly" at bounding box center [779, 101] width 290 height 43
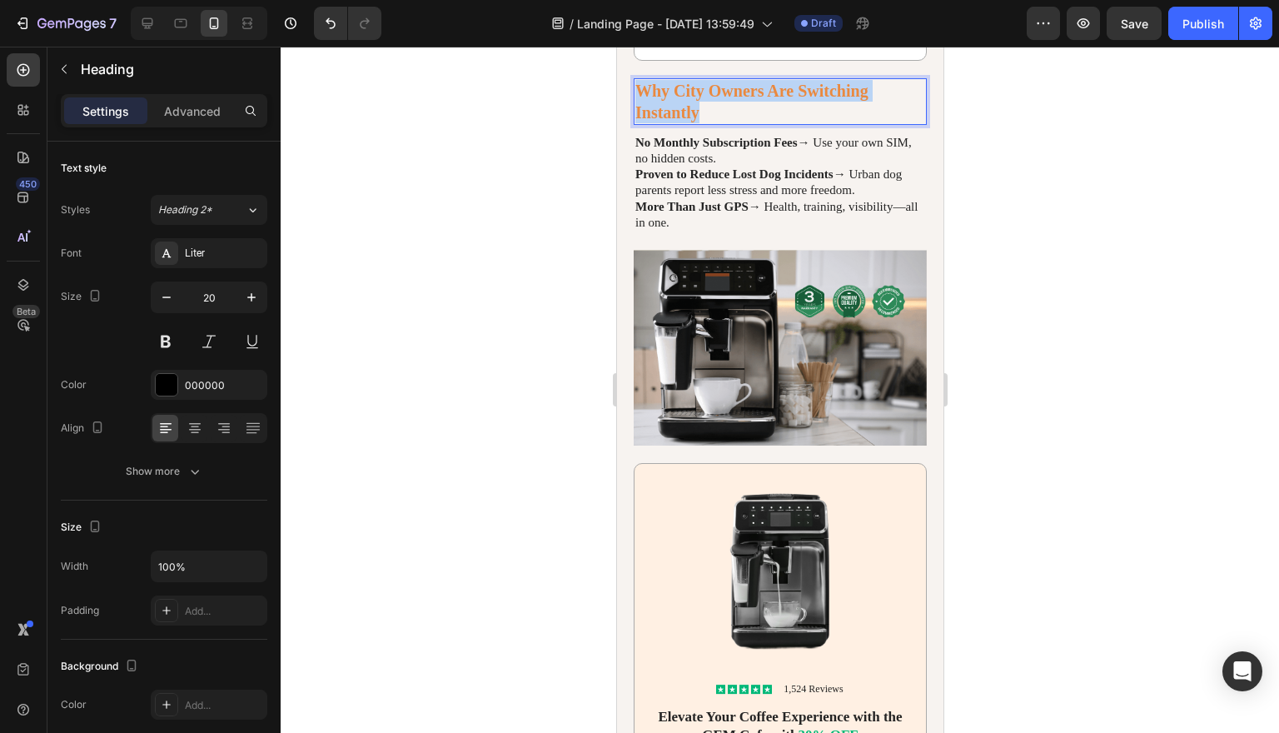
click at [786, 123] on p "Why City Owners Are Switching Instantly" at bounding box center [779, 101] width 290 height 43
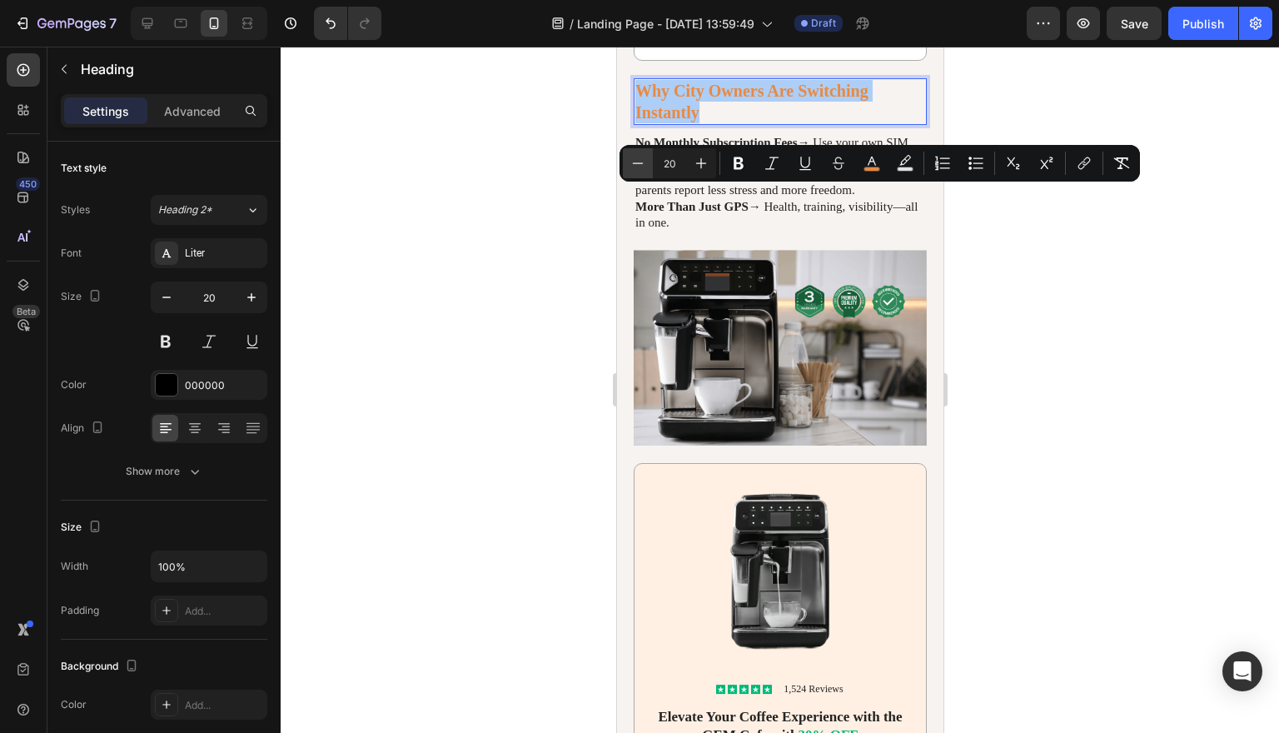
click at [645, 163] on icon "Editor contextual toolbar" at bounding box center [637, 163] width 17 height 17
type input "19"
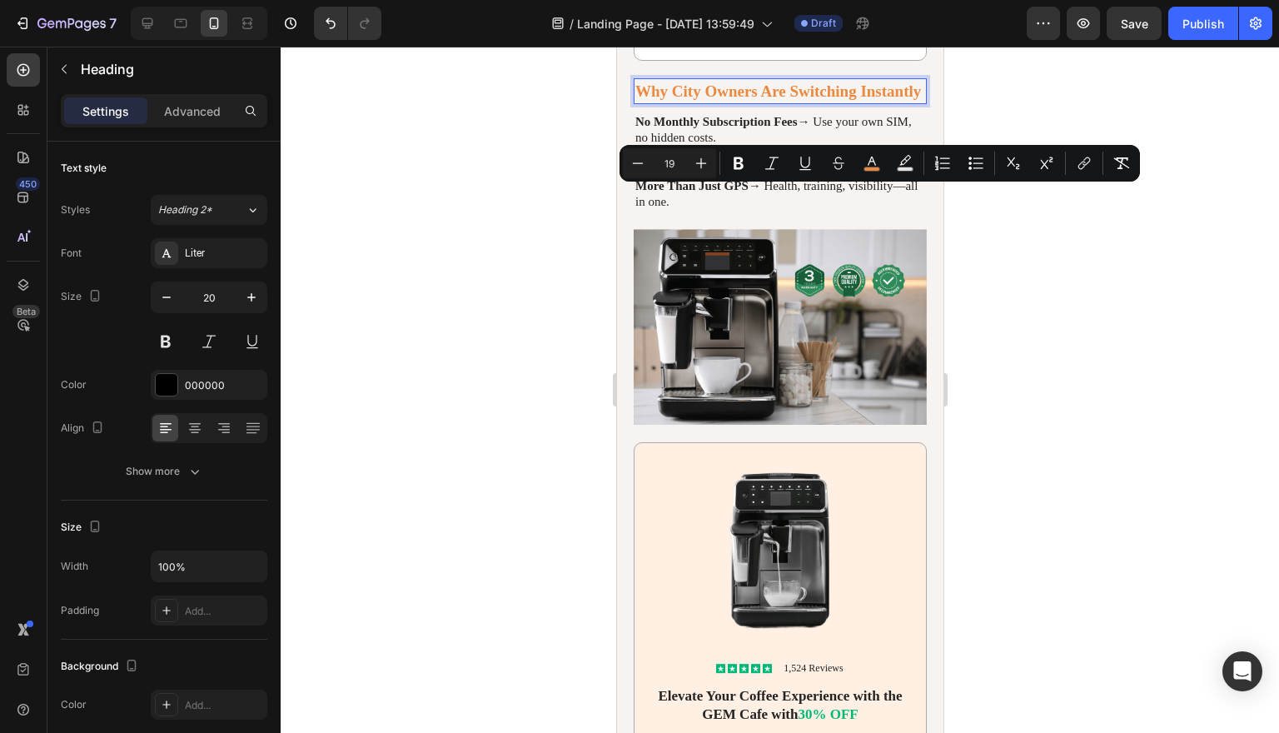
click at [1087, 276] on div at bounding box center [780, 390] width 998 height 686
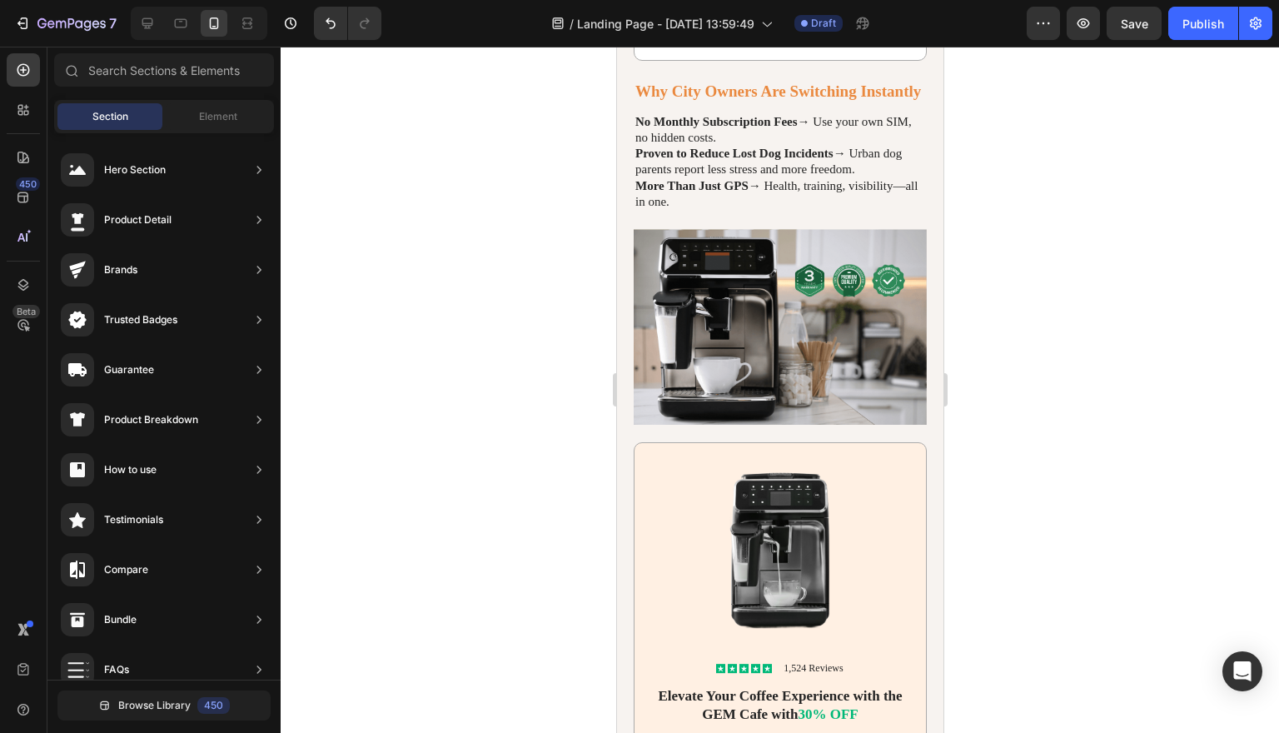
click at [1087, 276] on div at bounding box center [780, 390] width 998 height 686
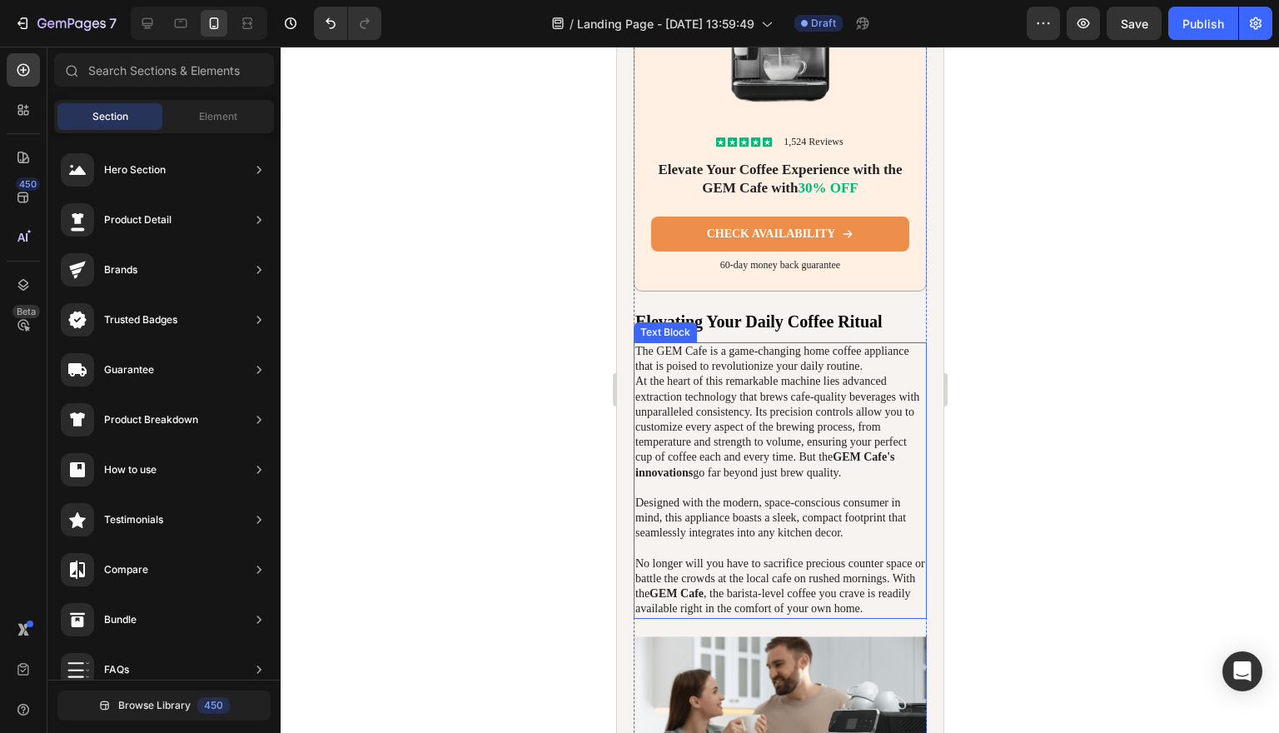
scroll to position [3972, 0]
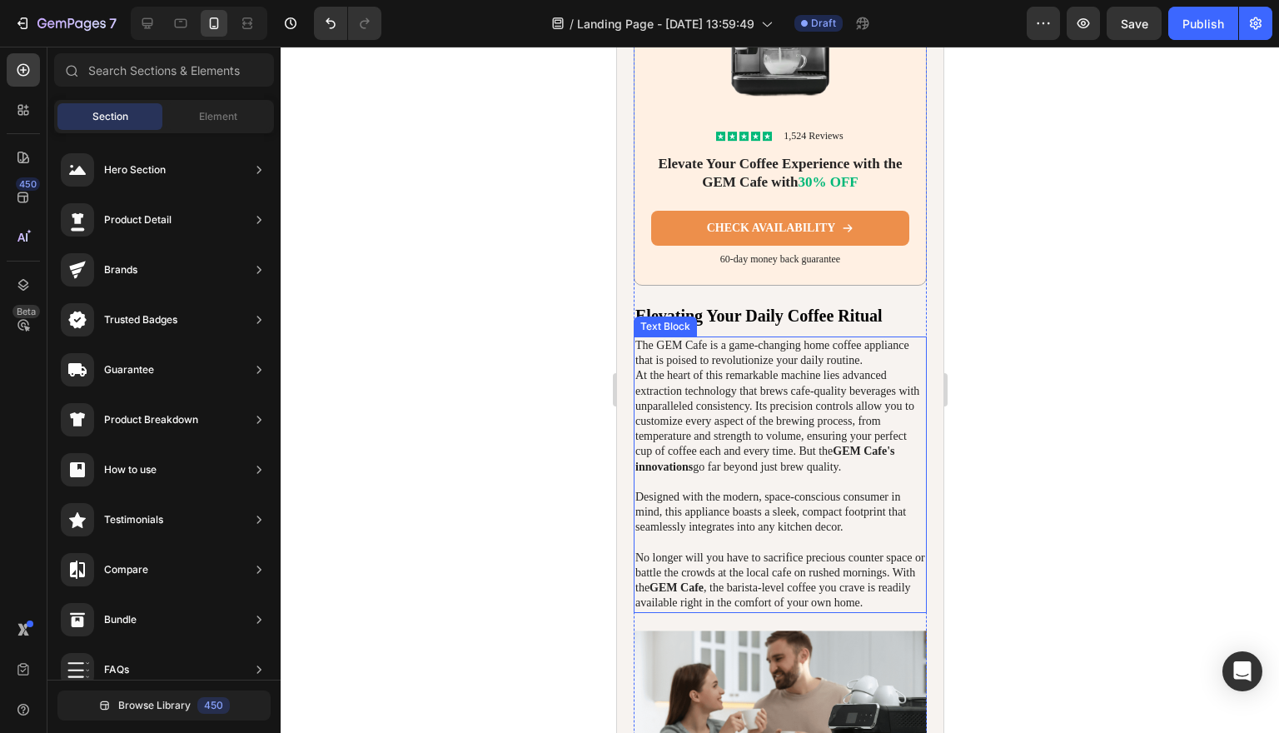
click at [1016, 387] on div at bounding box center [780, 390] width 998 height 686
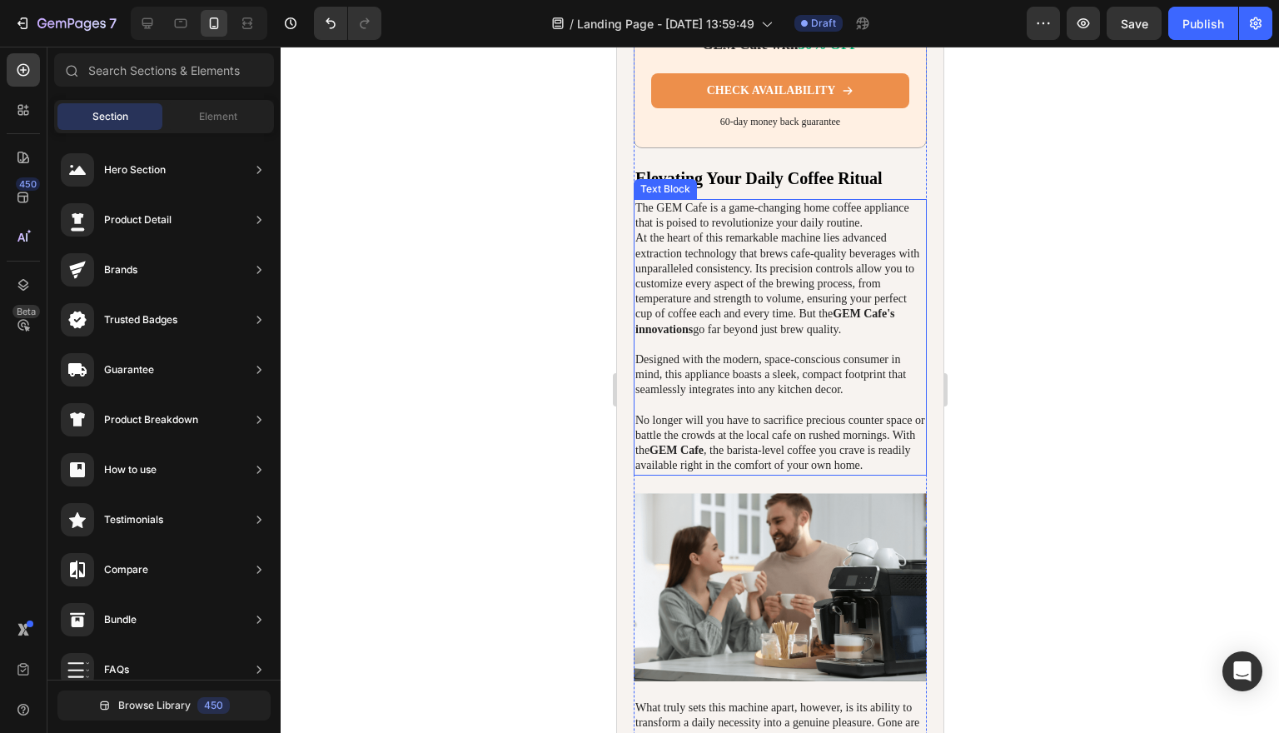
scroll to position [4115, 0]
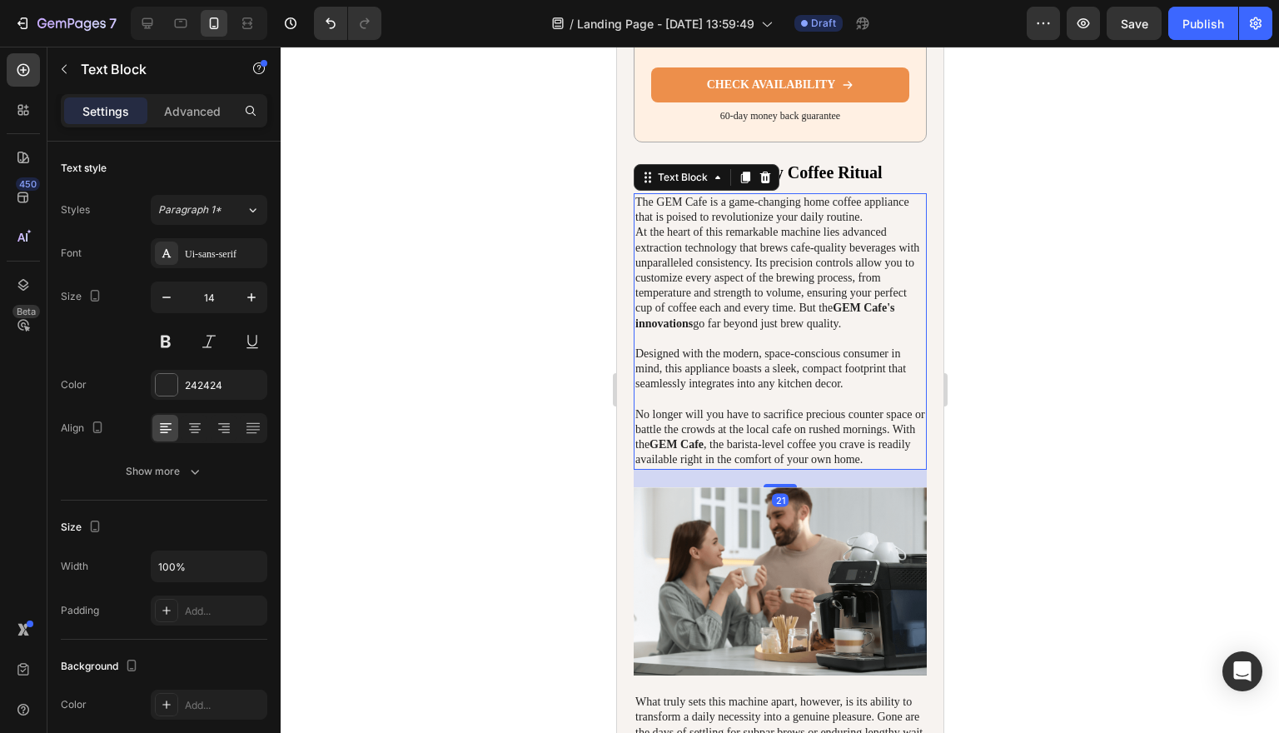
click at [778, 342] on p "The GEM Cafe is a game-changing home coffee appliance that is poised to revolut…" at bounding box center [779, 331] width 290 height 273
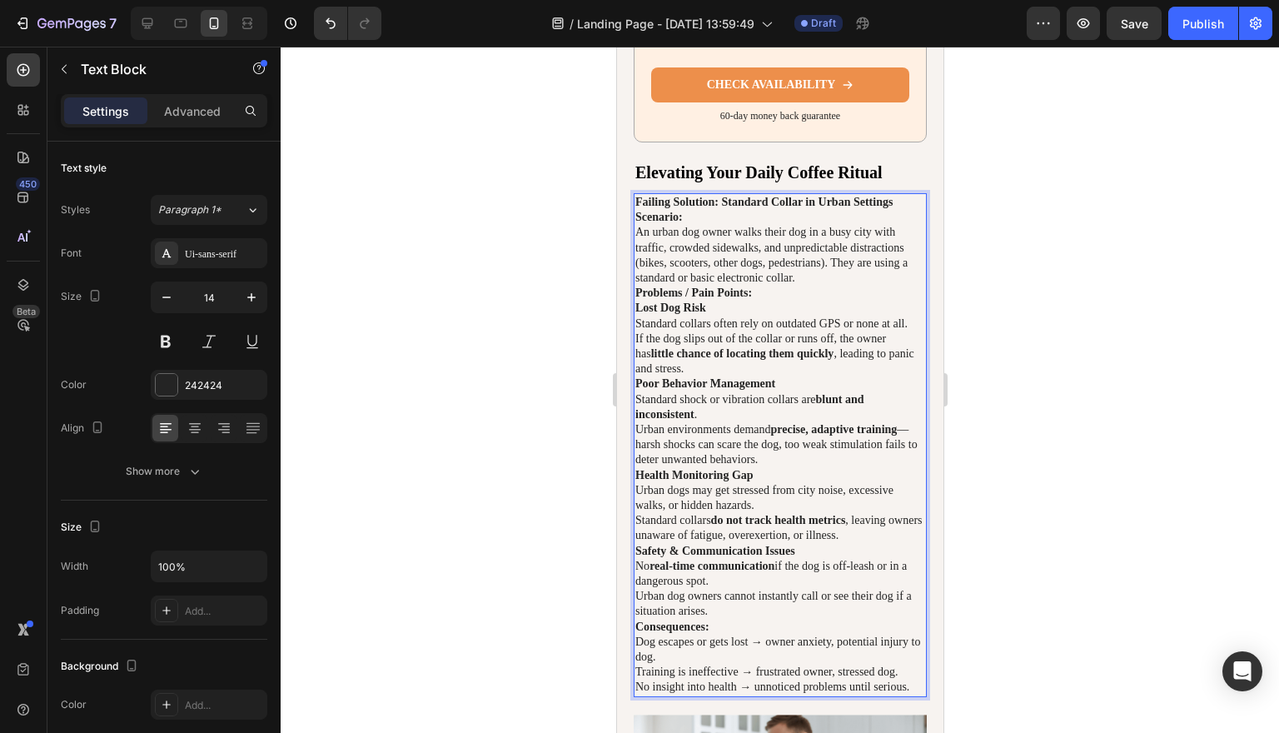
scroll to position [4144, 0]
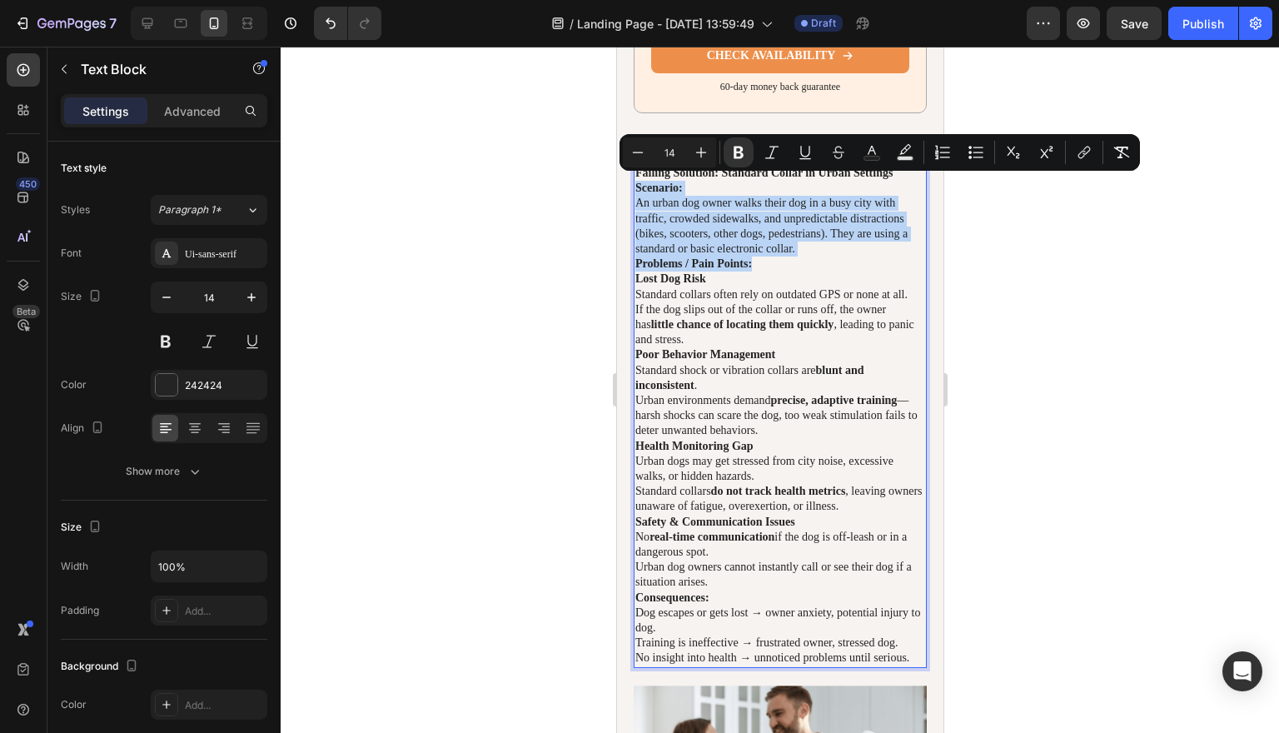
drag, startPoint x: 634, startPoint y: 181, endPoint x: 772, endPoint y: 274, distance: 166.0
click at [772, 274] on div "Failing Solution: Standard Collar in Urban Settings Scenario: An urban dog owne…" at bounding box center [779, 416] width 293 height 504
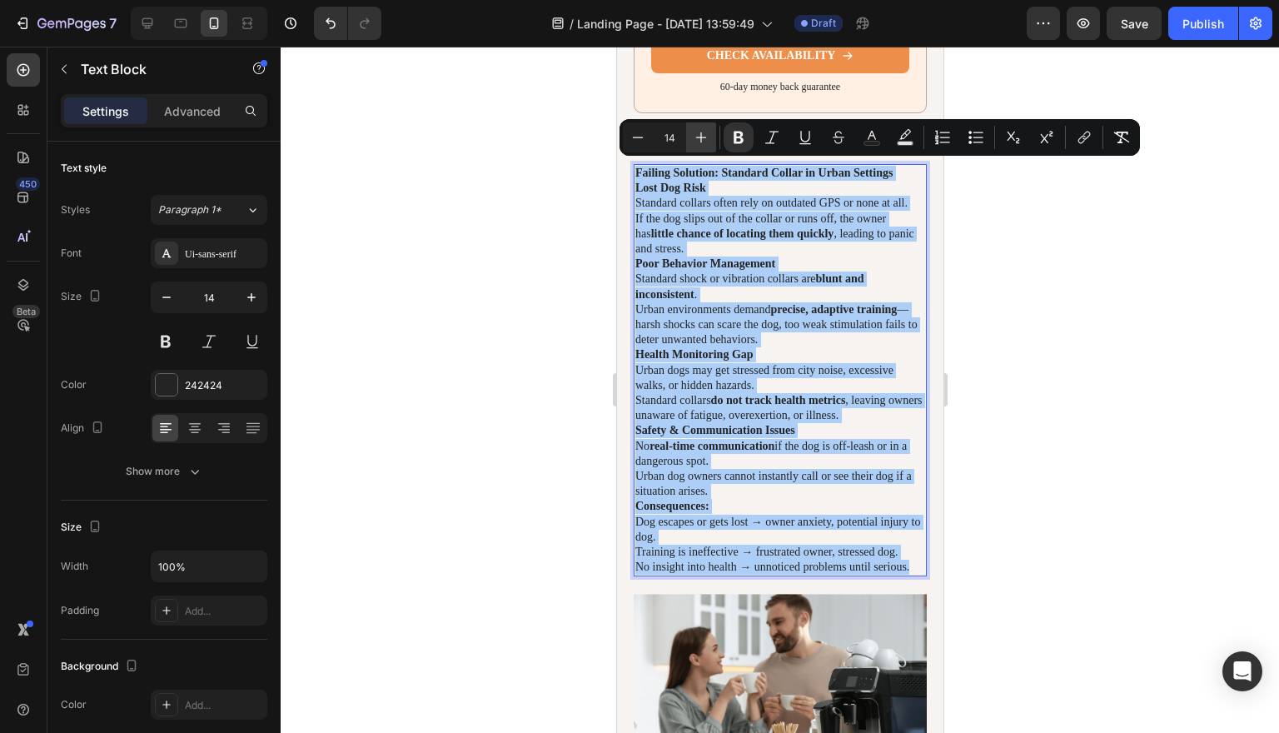
click at [699, 127] on button "Plus" at bounding box center [701, 137] width 30 height 30
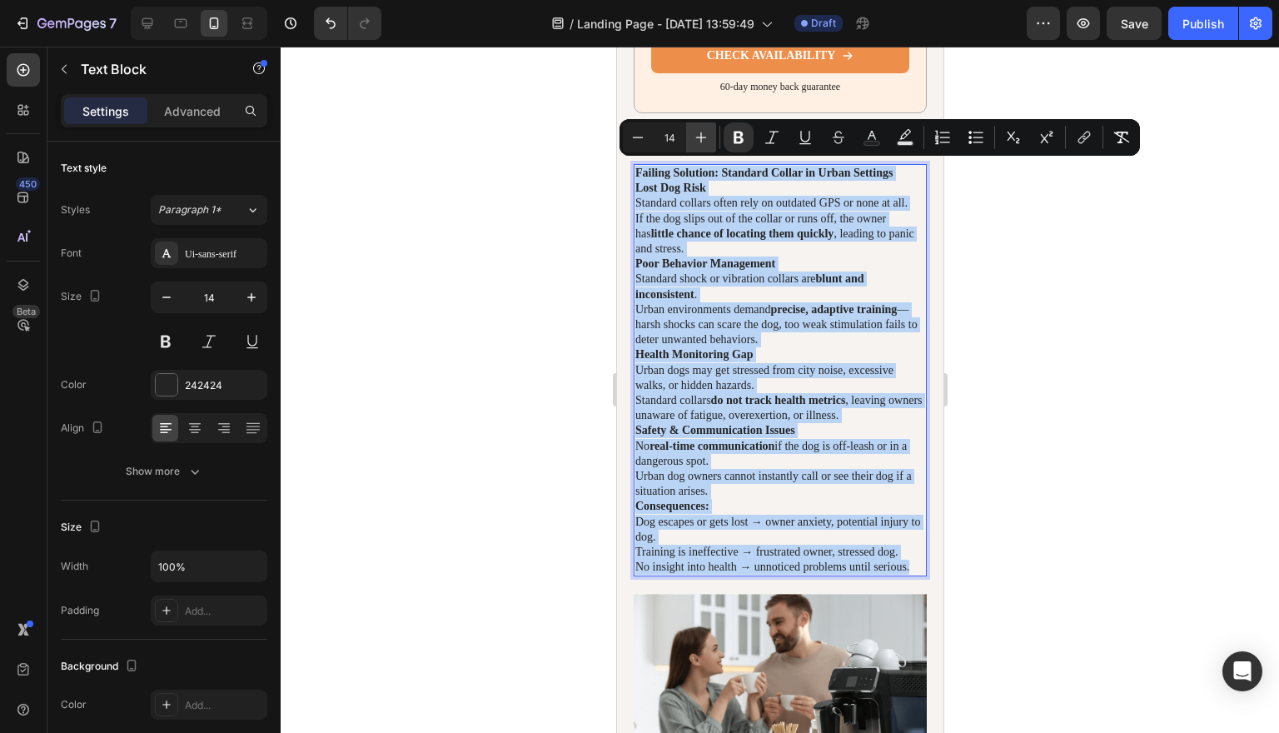
type input "15"
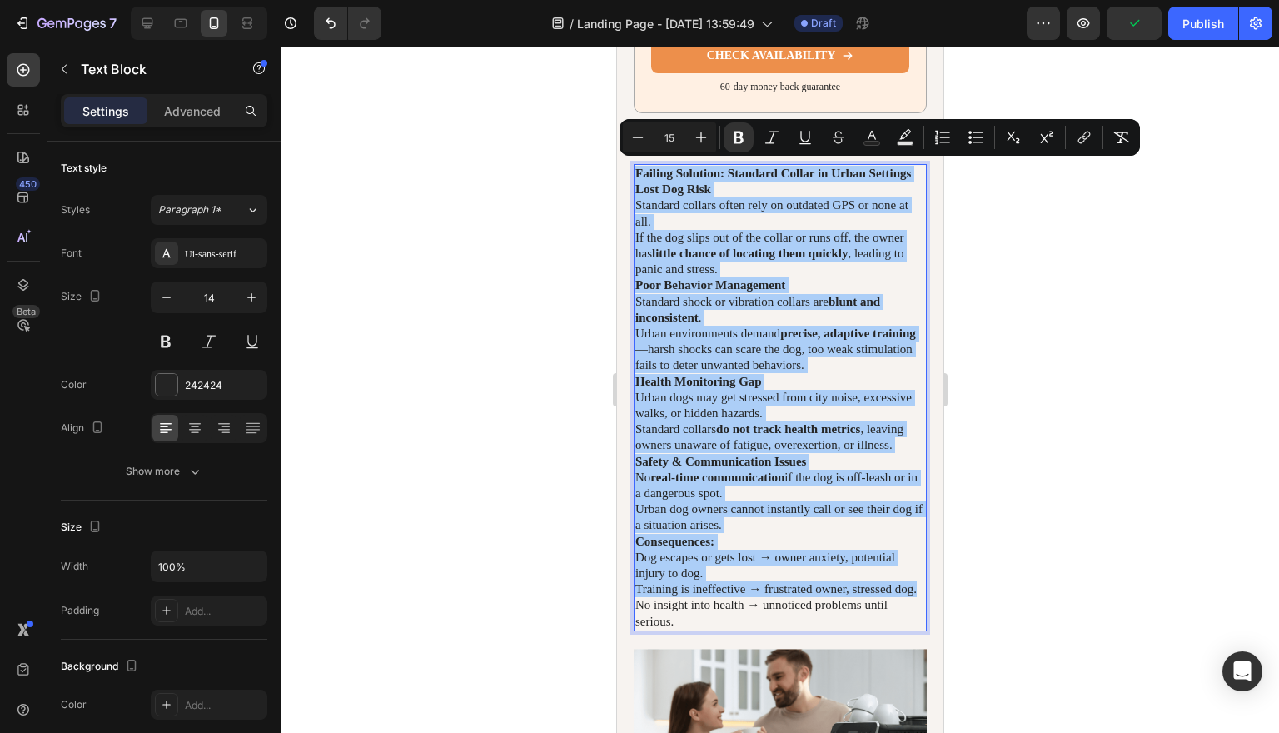
click at [1146, 375] on div at bounding box center [780, 390] width 998 height 686
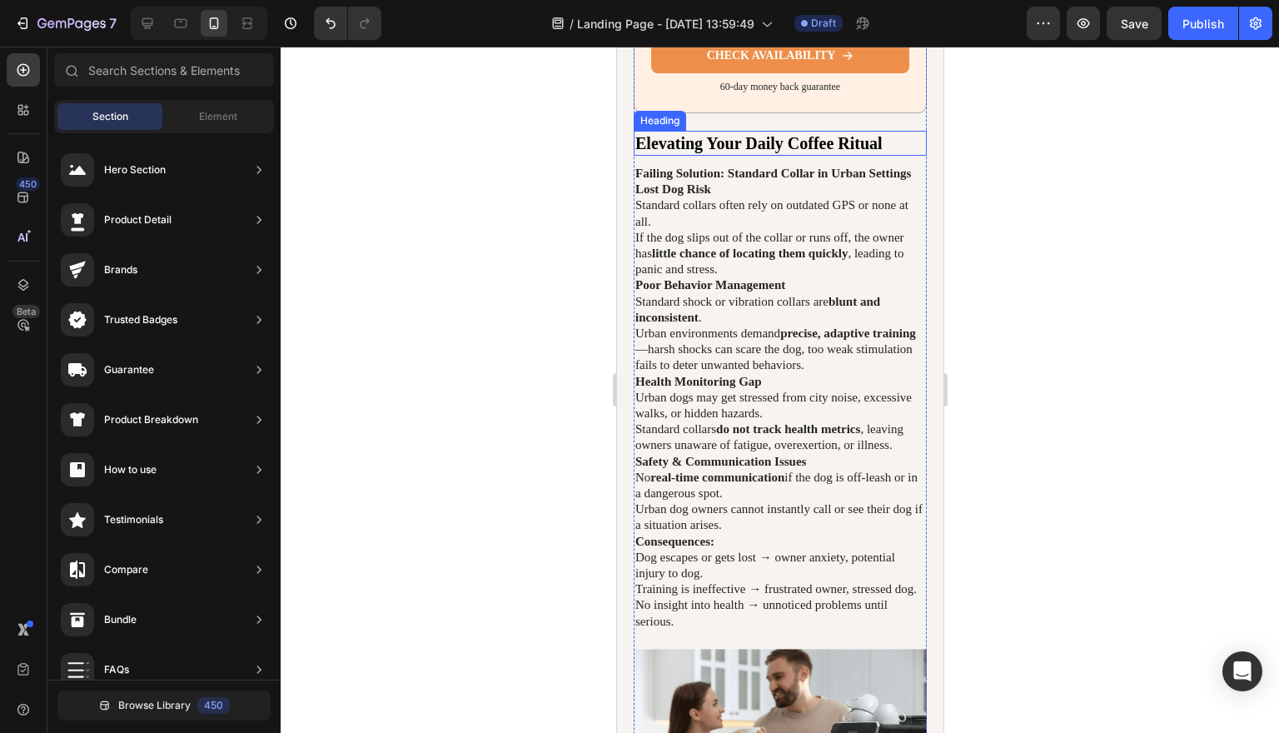
click at [886, 138] on h2 "Elevating Your Daily Coffee Ritual" at bounding box center [779, 143] width 293 height 25
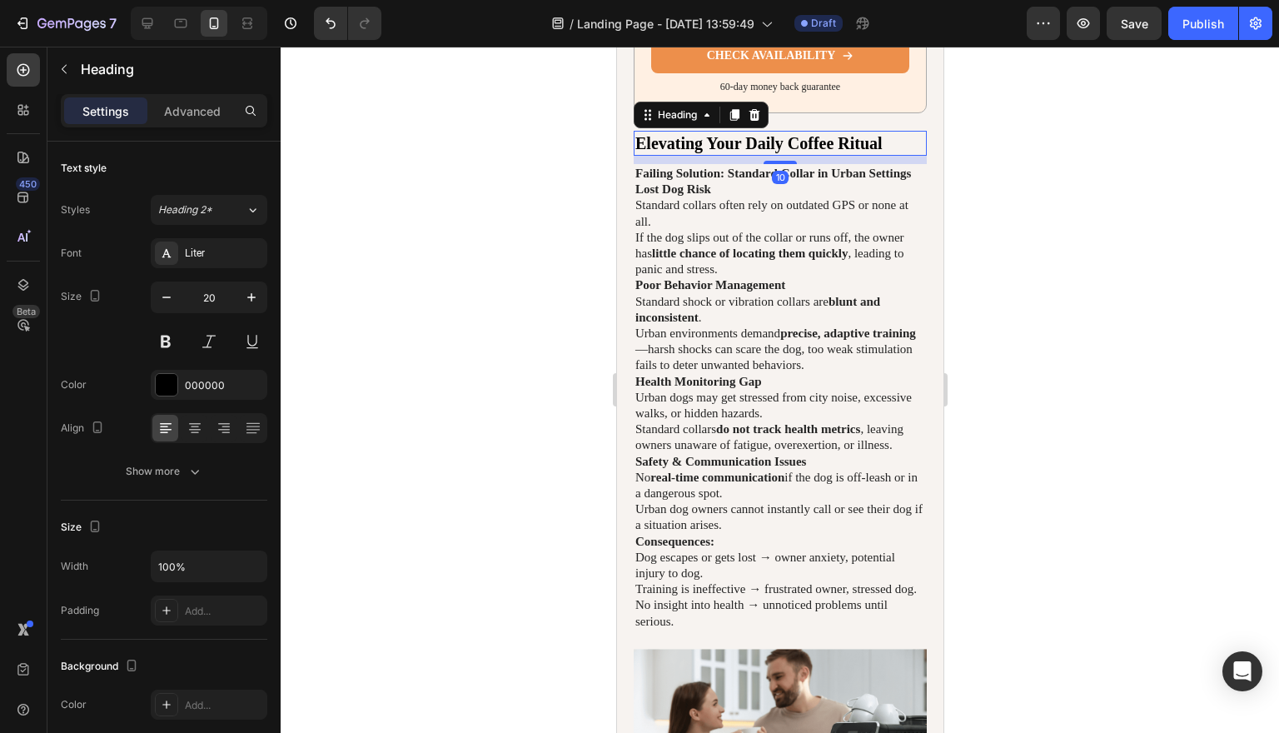
click at [886, 138] on h2 "Elevating Your Daily Coffee Ritual" at bounding box center [779, 143] width 293 height 25
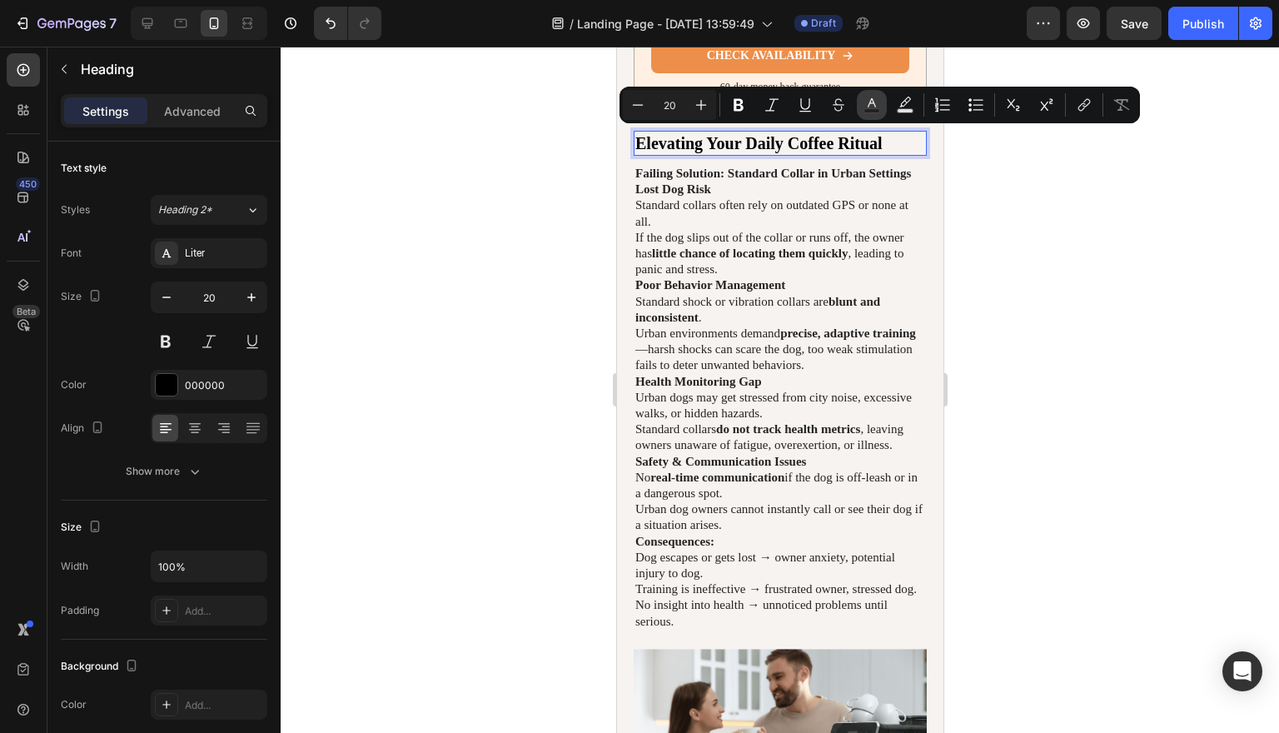
click at [872, 99] on icon "Editor contextual toolbar" at bounding box center [872, 102] width 8 height 9
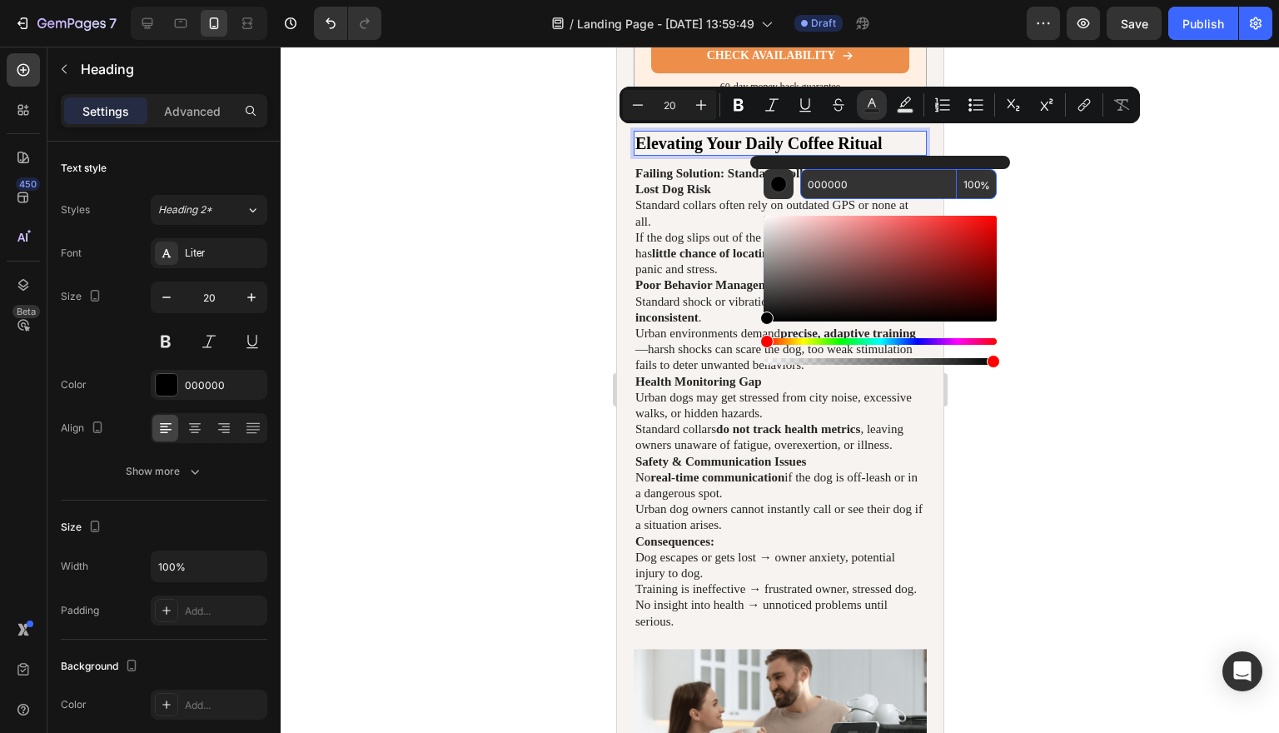
click at [864, 192] on input "000000" at bounding box center [878, 184] width 157 height 30
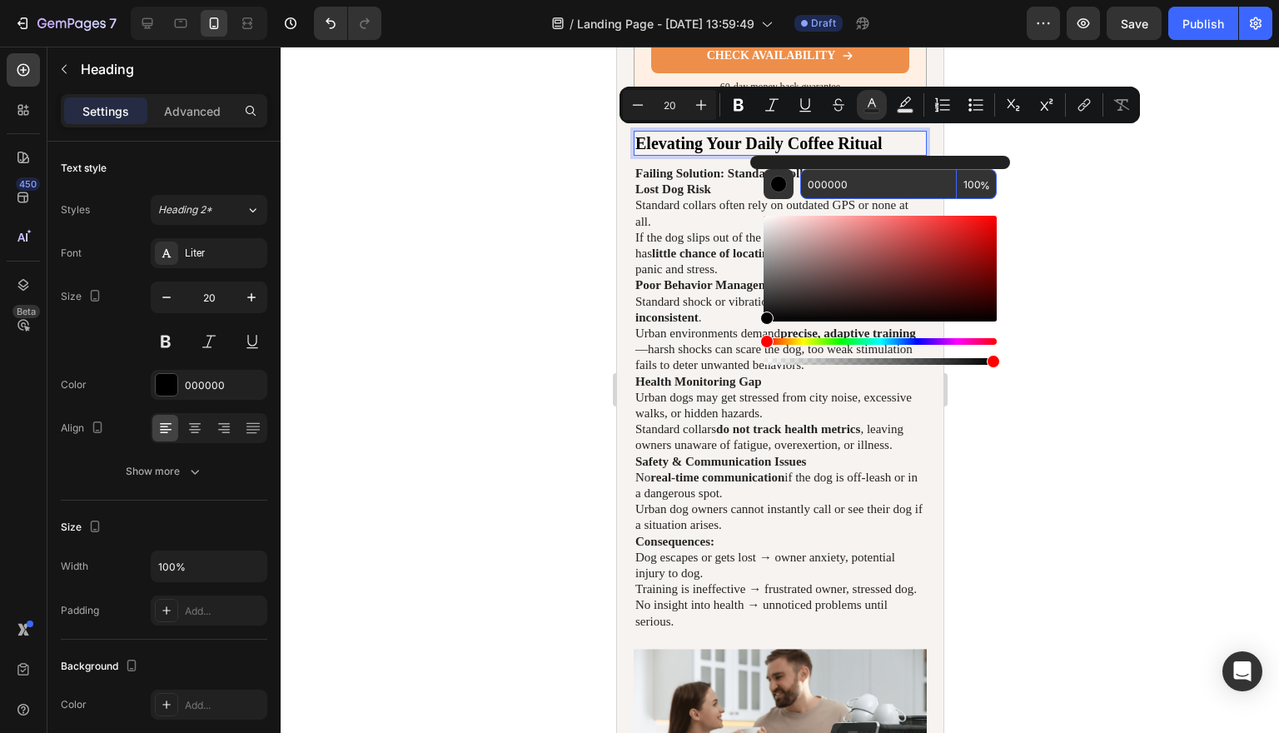
paste input "Failing Solution: Standard Collar in Urban Settings Scenario: An urban dog owne…"
type input "000000"
click at [1090, 193] on div at bounding box center [780, 390] width 998 height 686
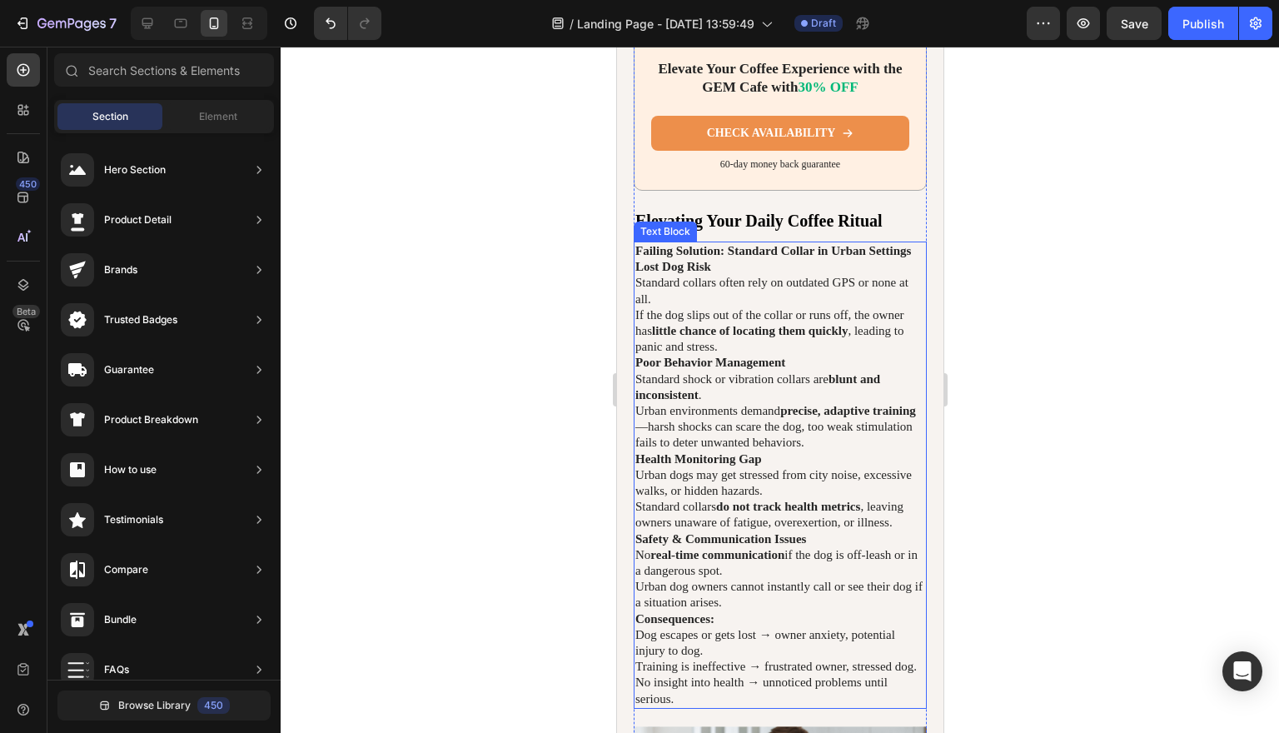
scroll to position [4068, 0]
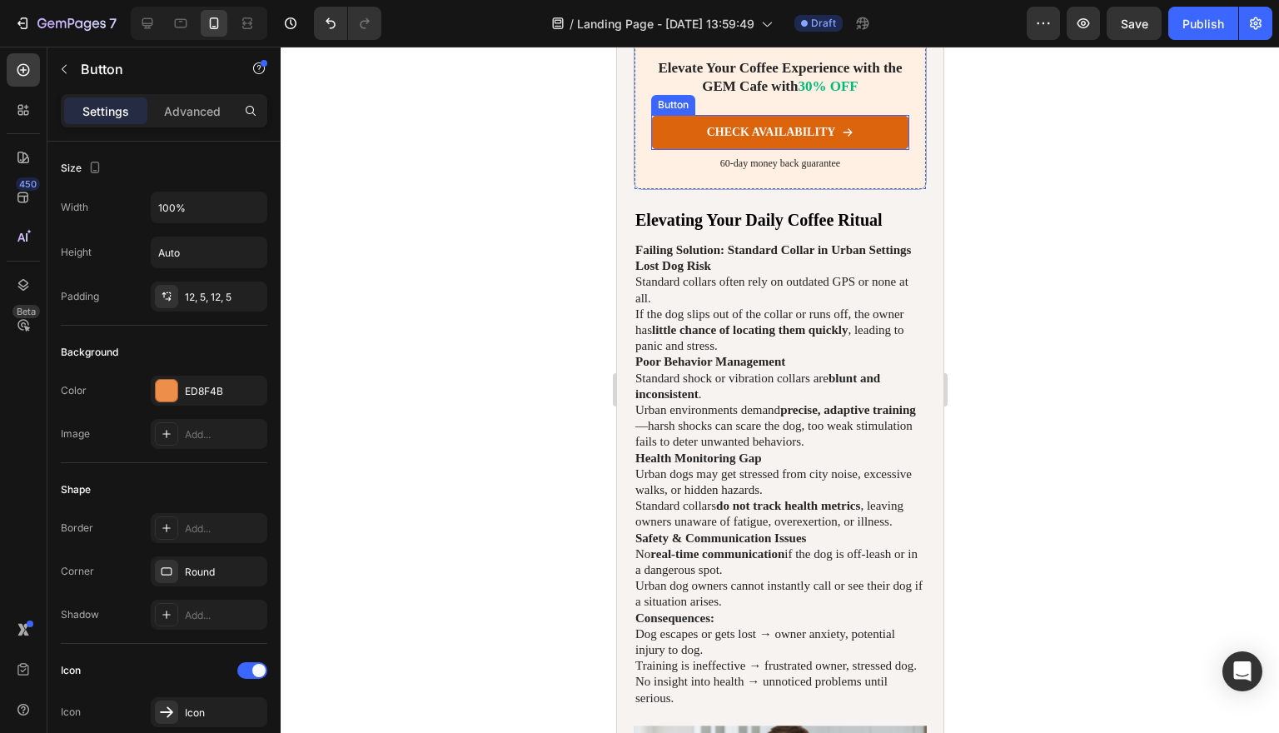
click at [876, 129] on link "CHECK AVAILABILITY" at bounding box center [779, 132] width 258 height 35
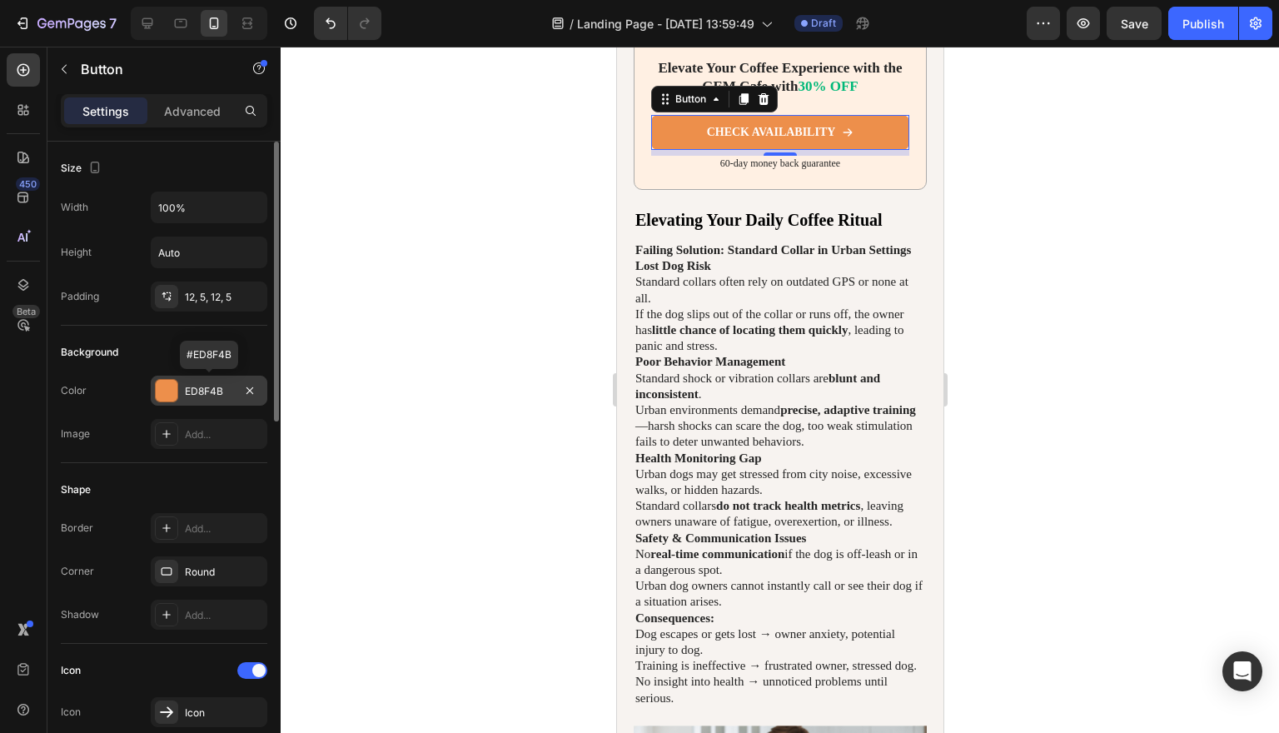
click at [204, 390] on div "ED8F4B" at bounding box center [209, 391] width 48 height 15
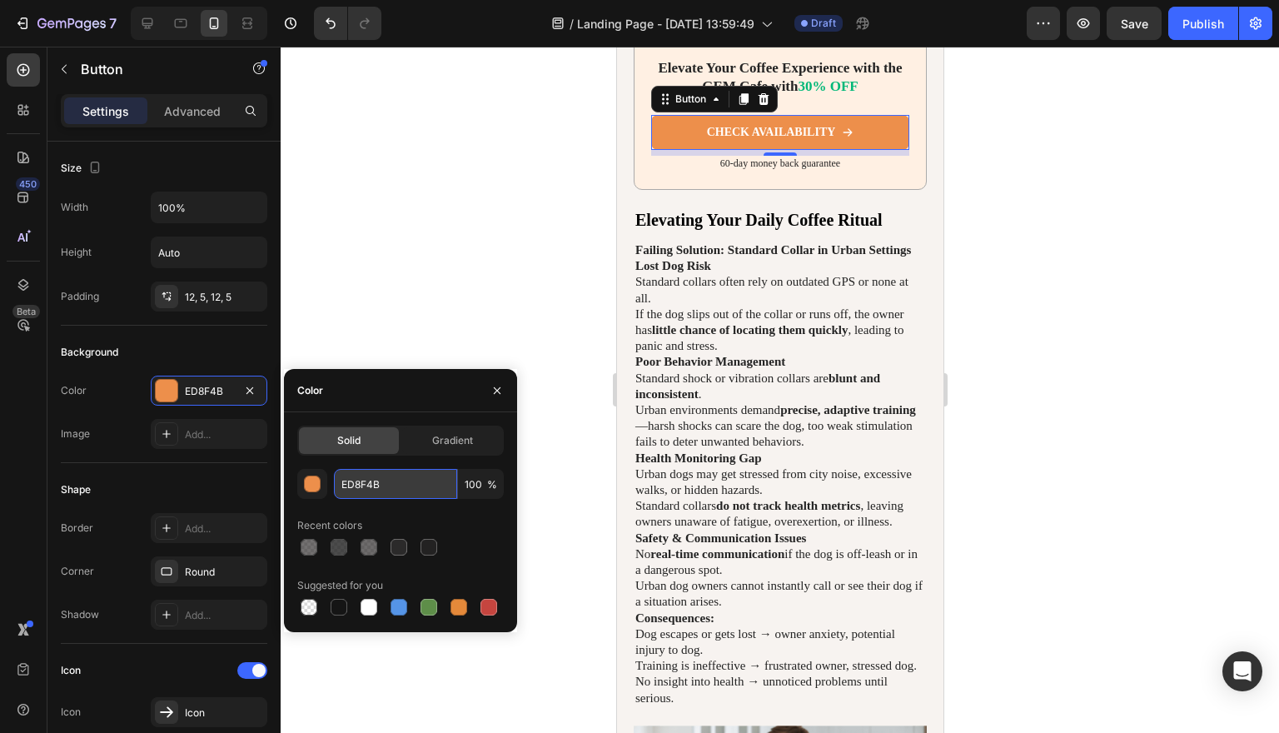
click at [381, 486] on input "ED8F4B" at bounding box center [395, 484] width 123 height 30
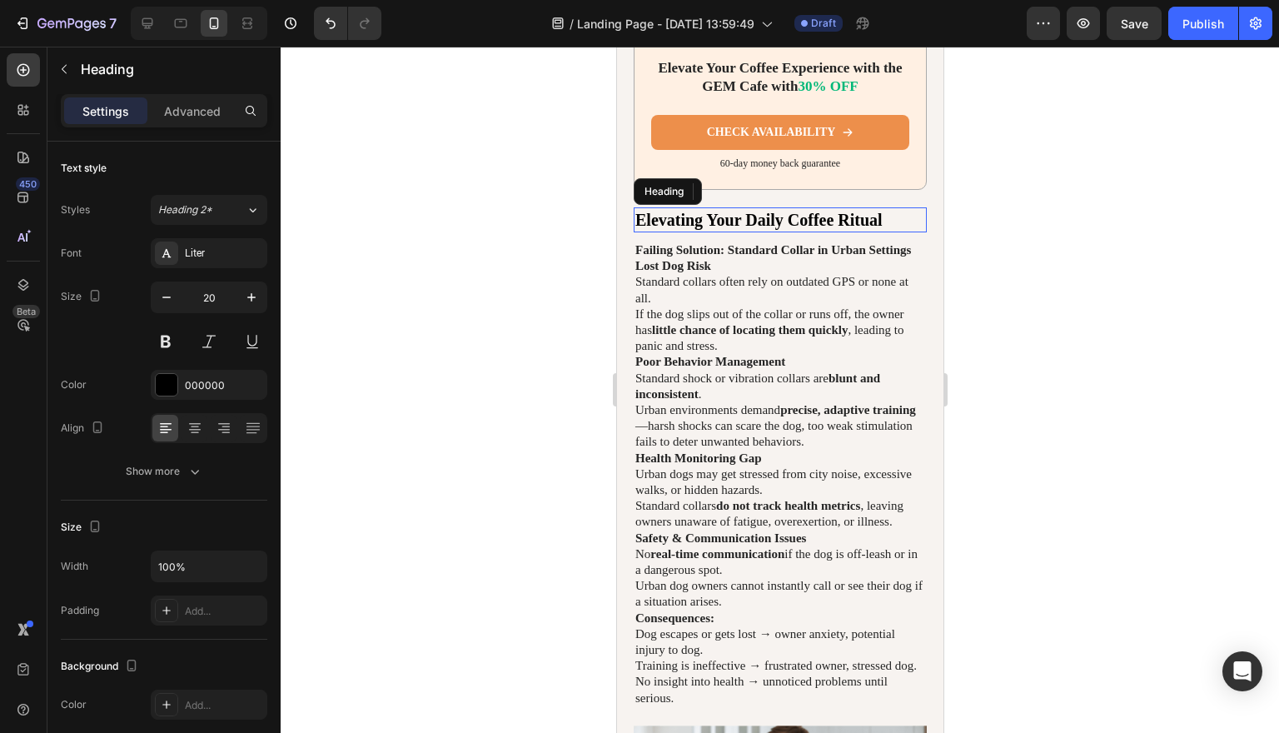
click at [819, 212] on p "Elevating Your Daily Coffee Ritual" at bounding box center [779, 220] width 290 height 22
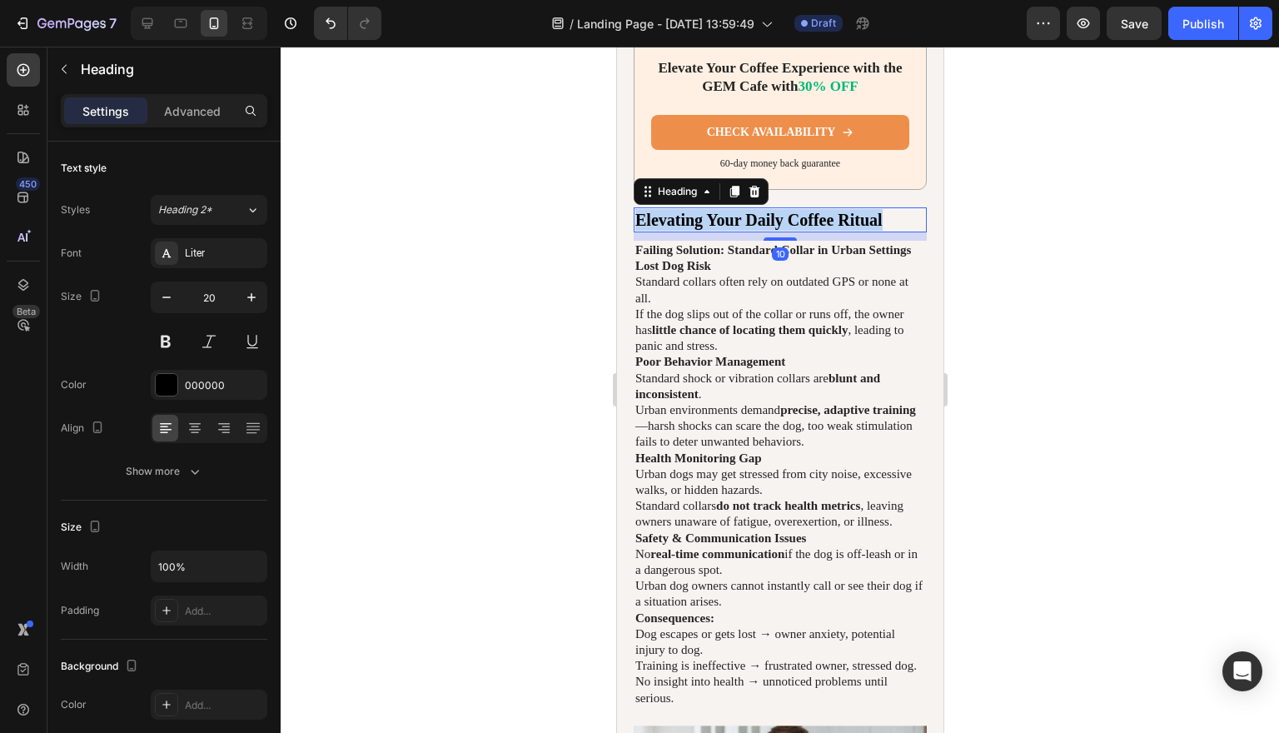
click at [819, 212] on p "Elevating Your Daily Coffee Ritual" at bounding box center [779, 220] width 290 height 22
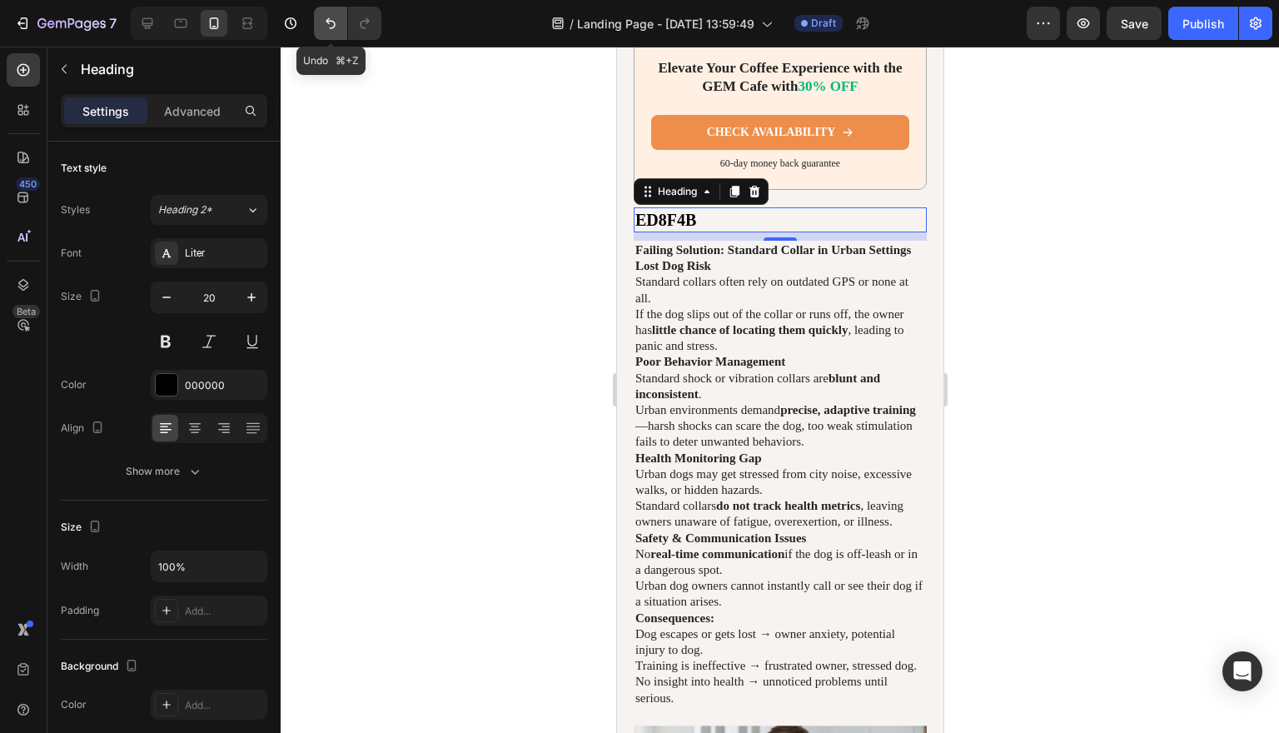
click at [331, 27] on icon "Undo/Redo" at bounding box center [331, 23] width 10 height 11
click at [329, 26] on icon "Undo/Redo" at bounding box center [330, 23] width 17 height 17
click at [743, 217] on h2 "ED8F4B" at bounding box center [779, 219] width 293 height 25
click at [743, 217] on p "ED8F4B" at bounding box center [779, 220] width 290 height 22
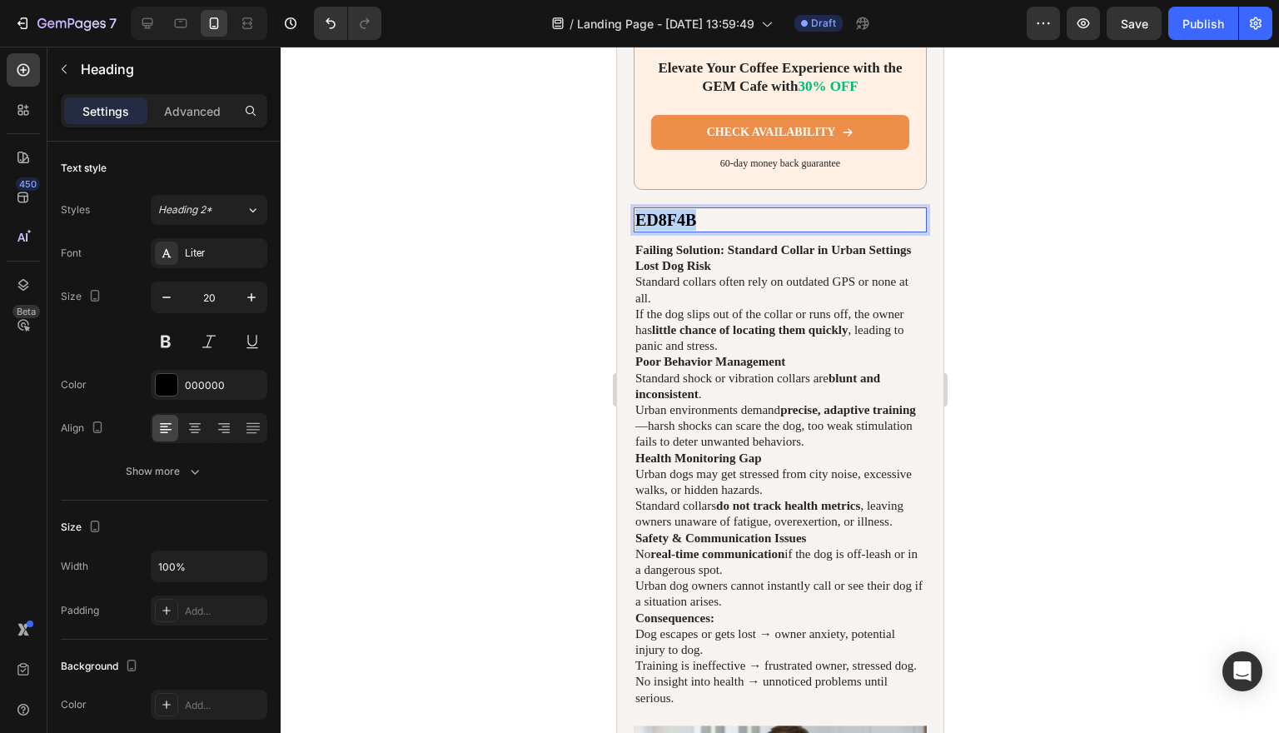
click at [743, 217] on p "ED8F4B" at bounding box center [779, 220] width 290 height 22
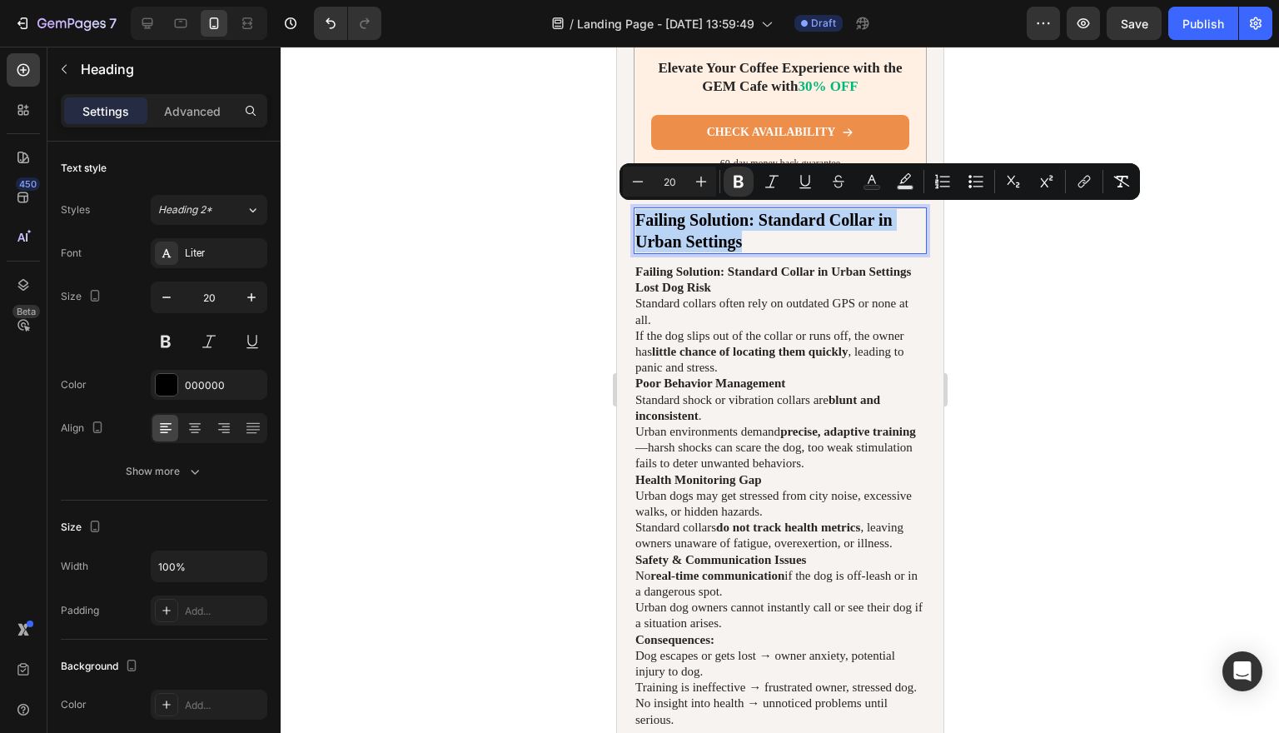
drag, startPoint x: 754, startPoint y: 236, endPoint x: 640, endPoint y: 216, distance: 115.9
click at [640, 216] on p "Failing Solution: Standard Collar in Urban Settings" at bounding box center [779, 230] width 290 height 43
click at [812, 242] on p "Failing Solution: Standard Collar in Urban Settings" at bounding box center [779, 230] width 290 height 43
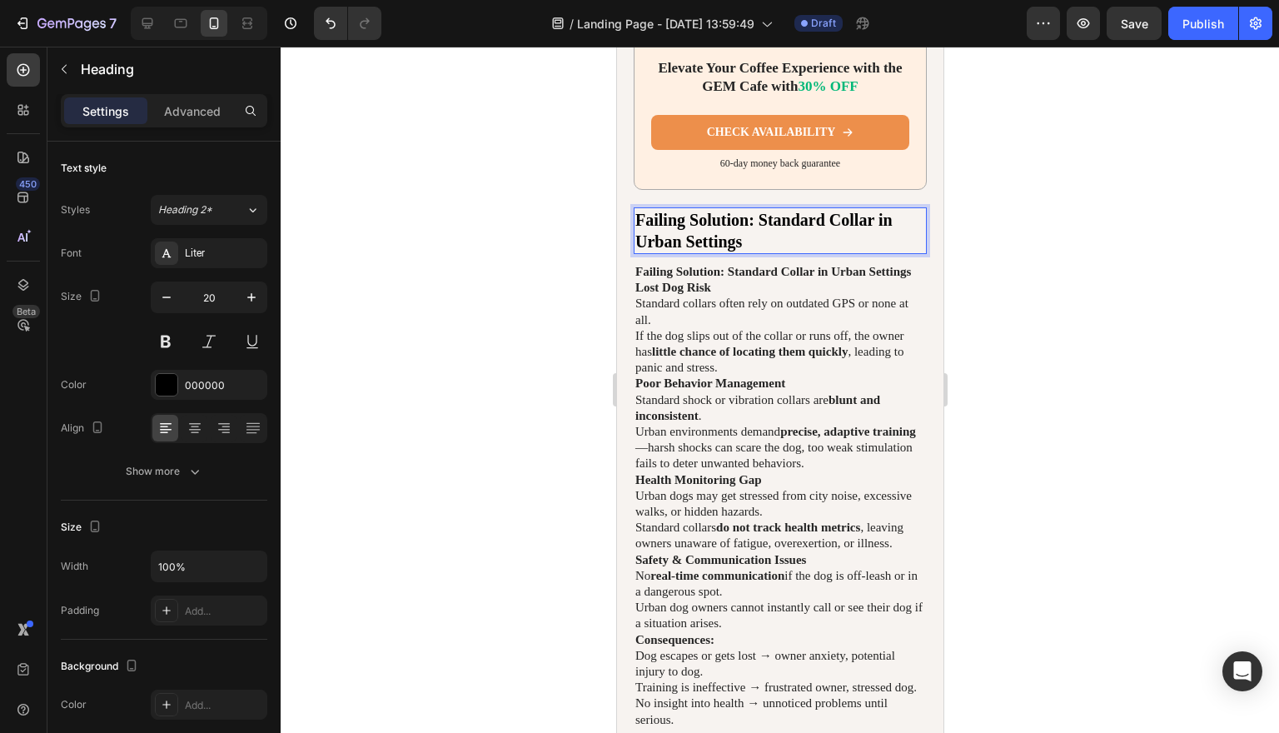
click at [812, 242] on p "Failing Solution: Standard Collar in Urban Settings" at bounding box center [779, 230] width 290 height 43
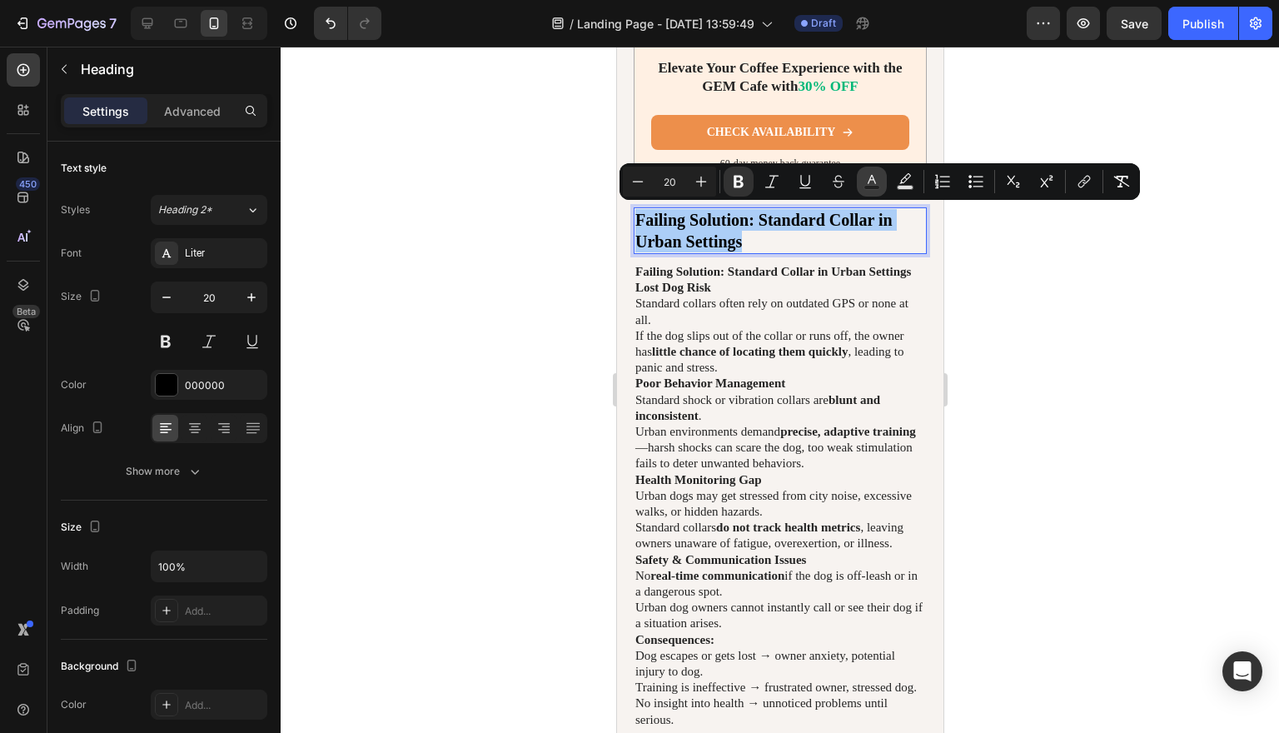
click at [874, 184] on icon "Editor contextual toolbar" at bounding box center [871, 181] width 17 height 17
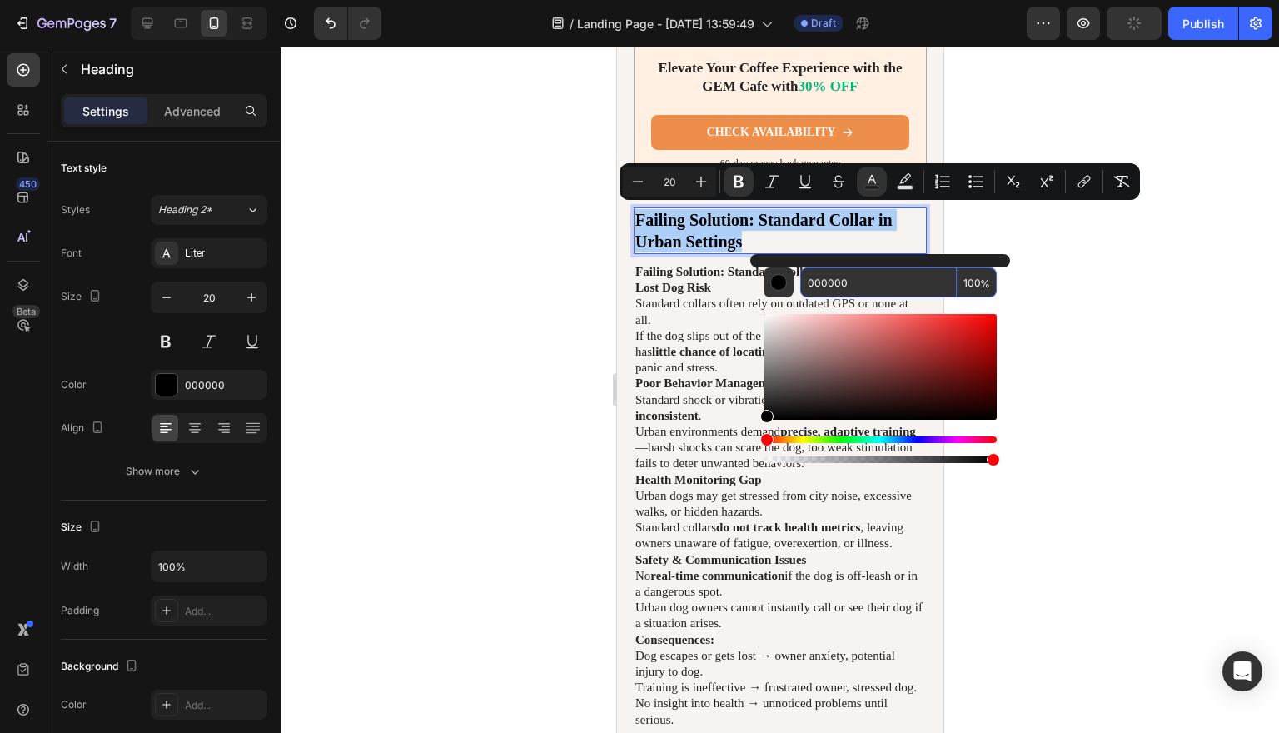
click at [866, 277] on input "000000" at bounding box center [878, 282] width 157 height 30
type input "ED8"
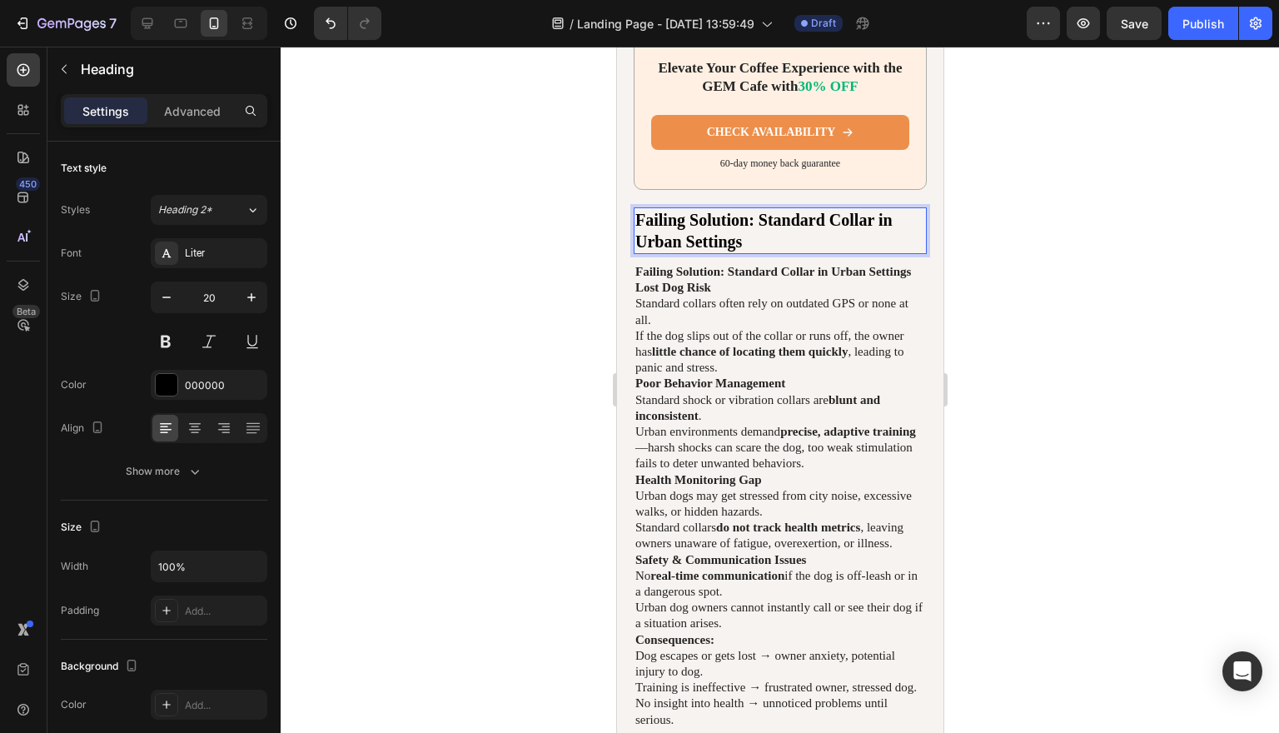
click at [813, 231] on p "Failing Solution: Standard Collar in Urban Settings" at bounding box center [779, 230] width 290 height 43
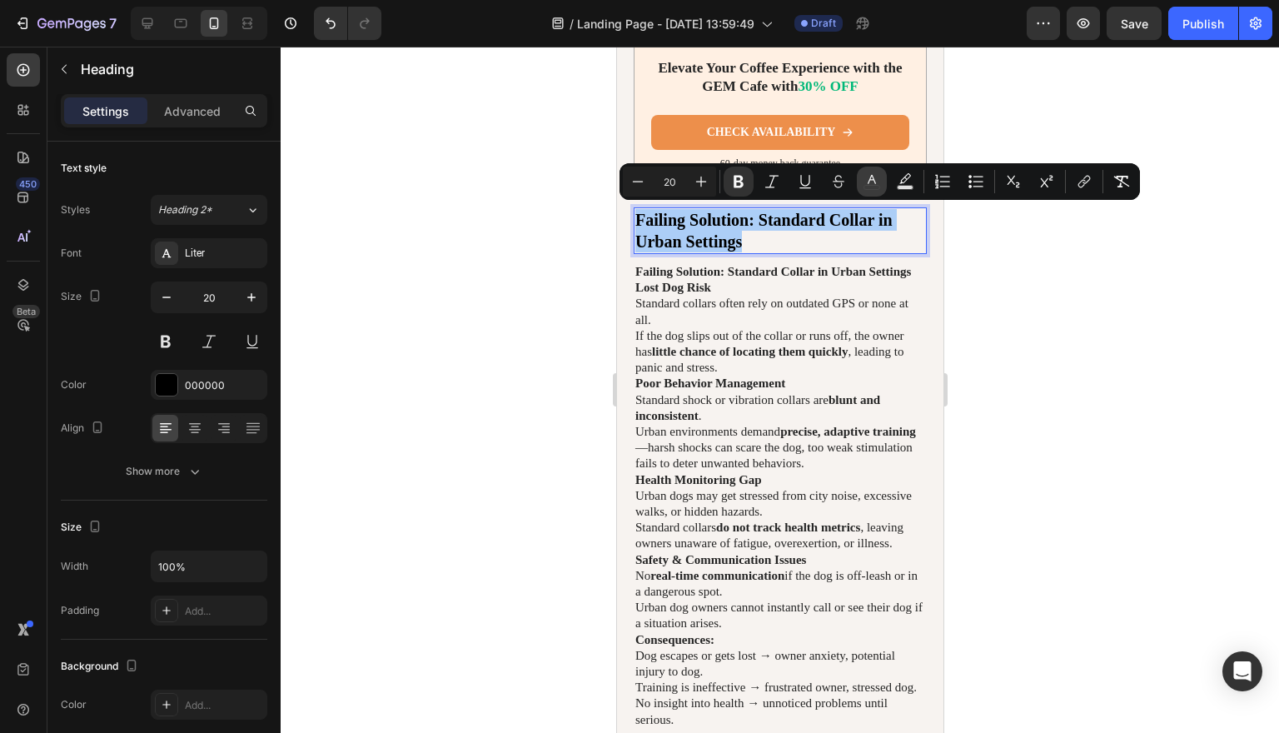
click at [868, 181] on icon "Editor contextual toolbar" at bounding box center [871, 181] width 17 height 17
type input "000000"
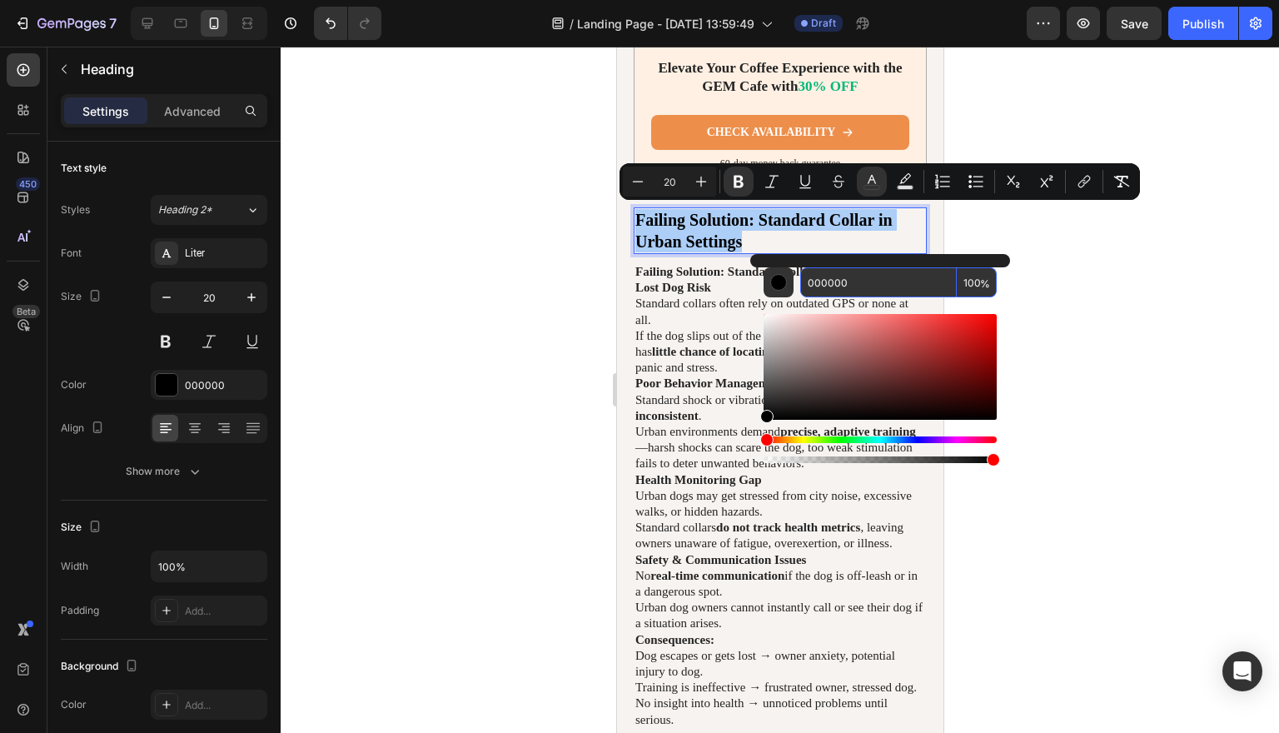
click at [856, 281] on input "000000" at bounding box center [878, 282] width 157 height 30
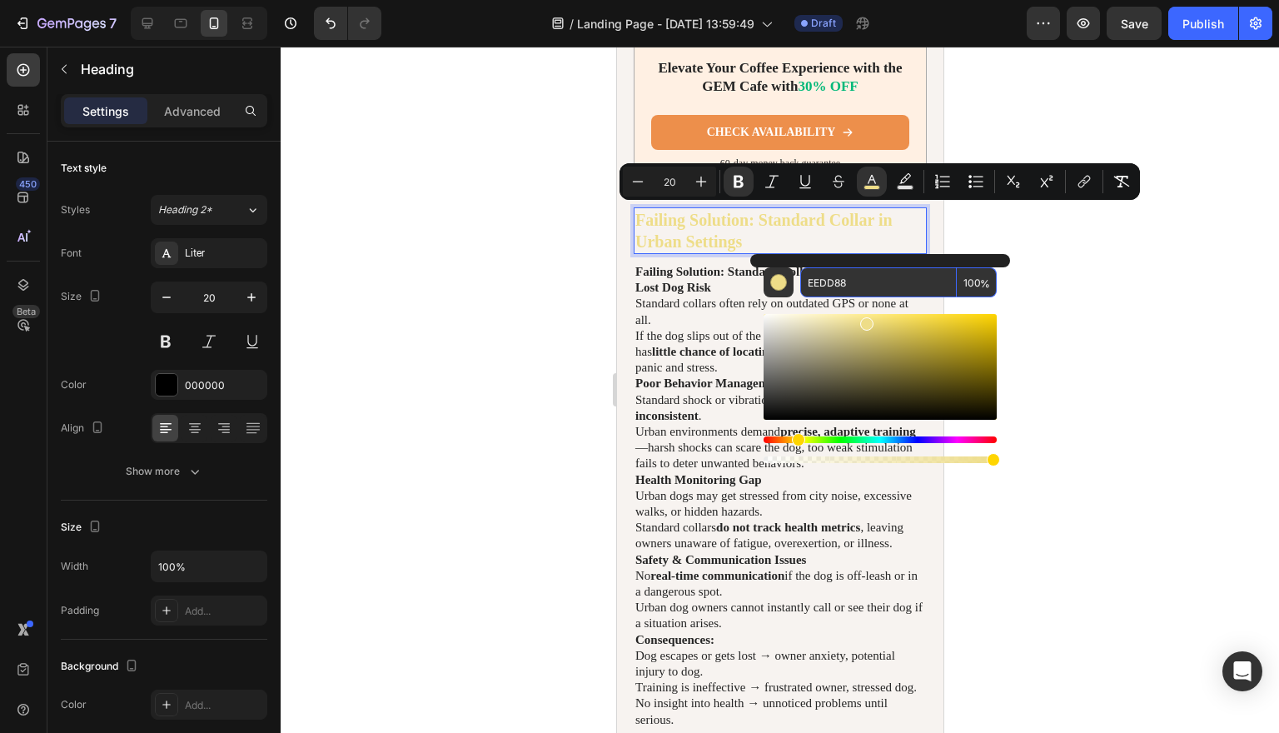
click at [867, 287] on input "EEDD88" at bounding box center [878, 282] width 157 height 30
type input "EEDD88"
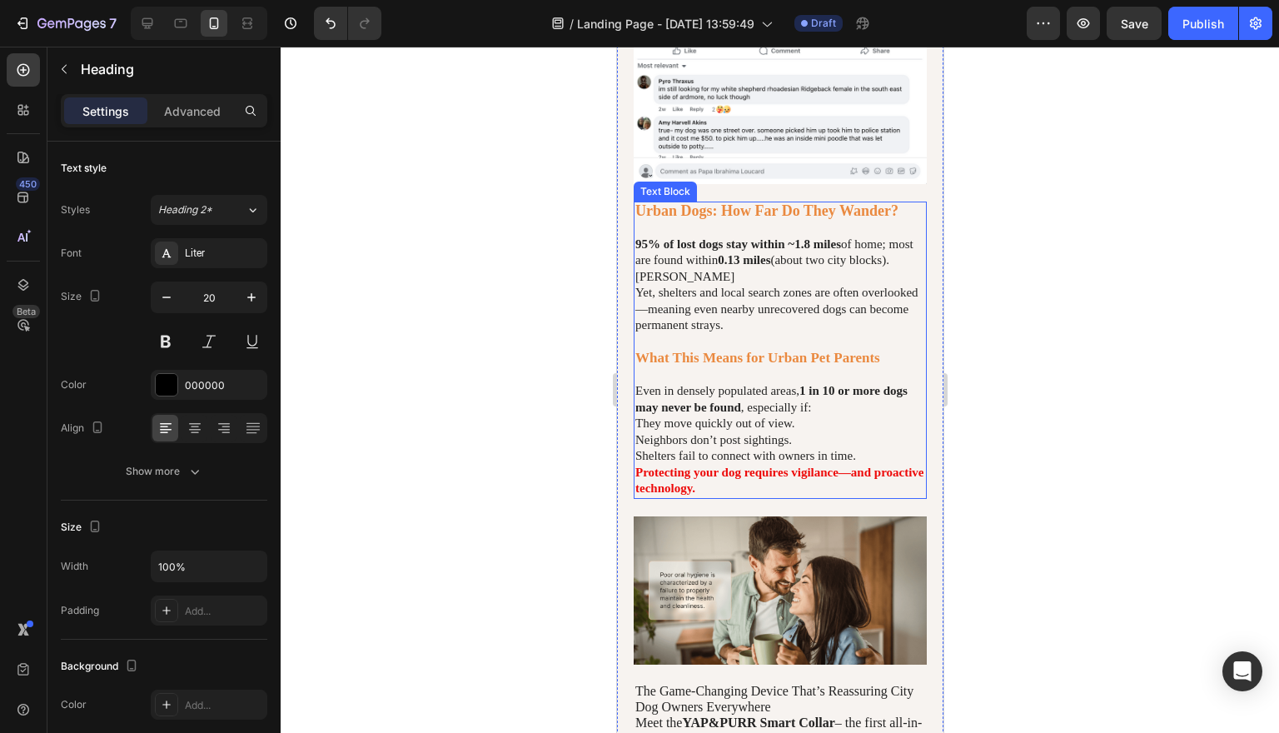
scroll to position [1396, 0]
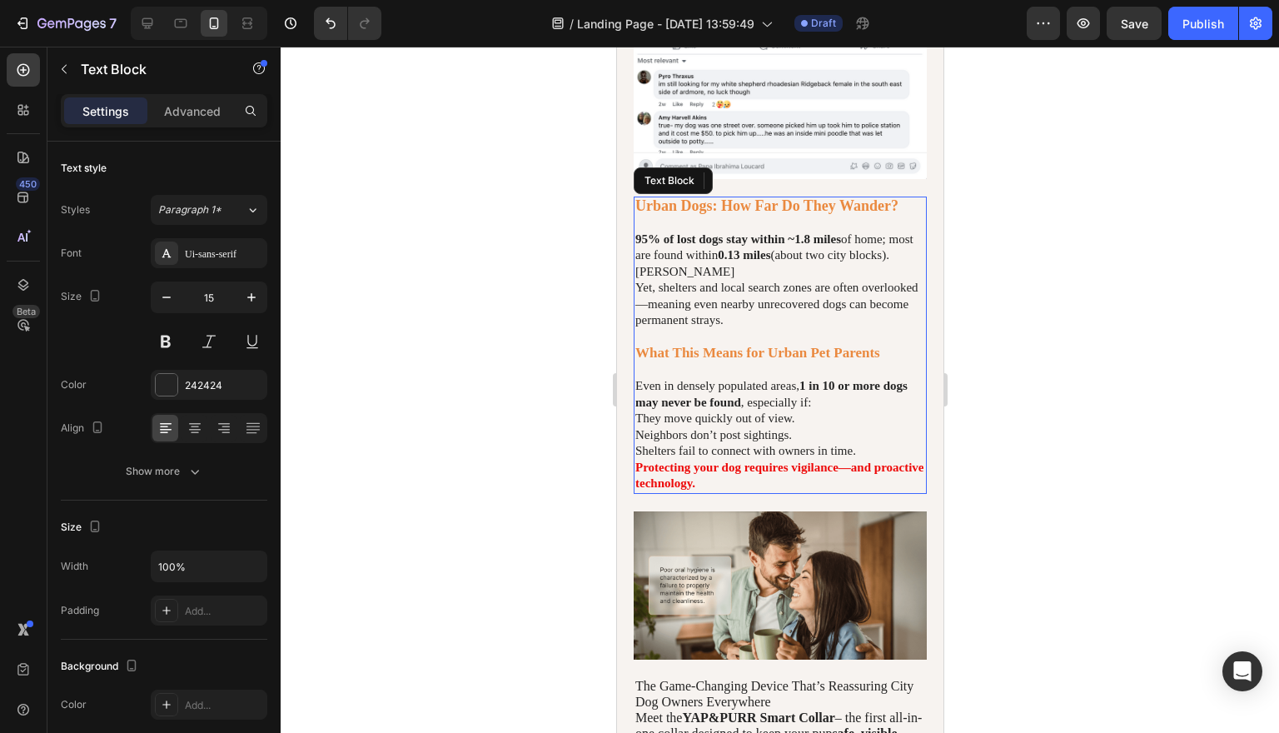
click at [883, 214] on strong "Urban Dogs: How Far Do They Wander?" at bounding box center [765, 205] width 263 height 17
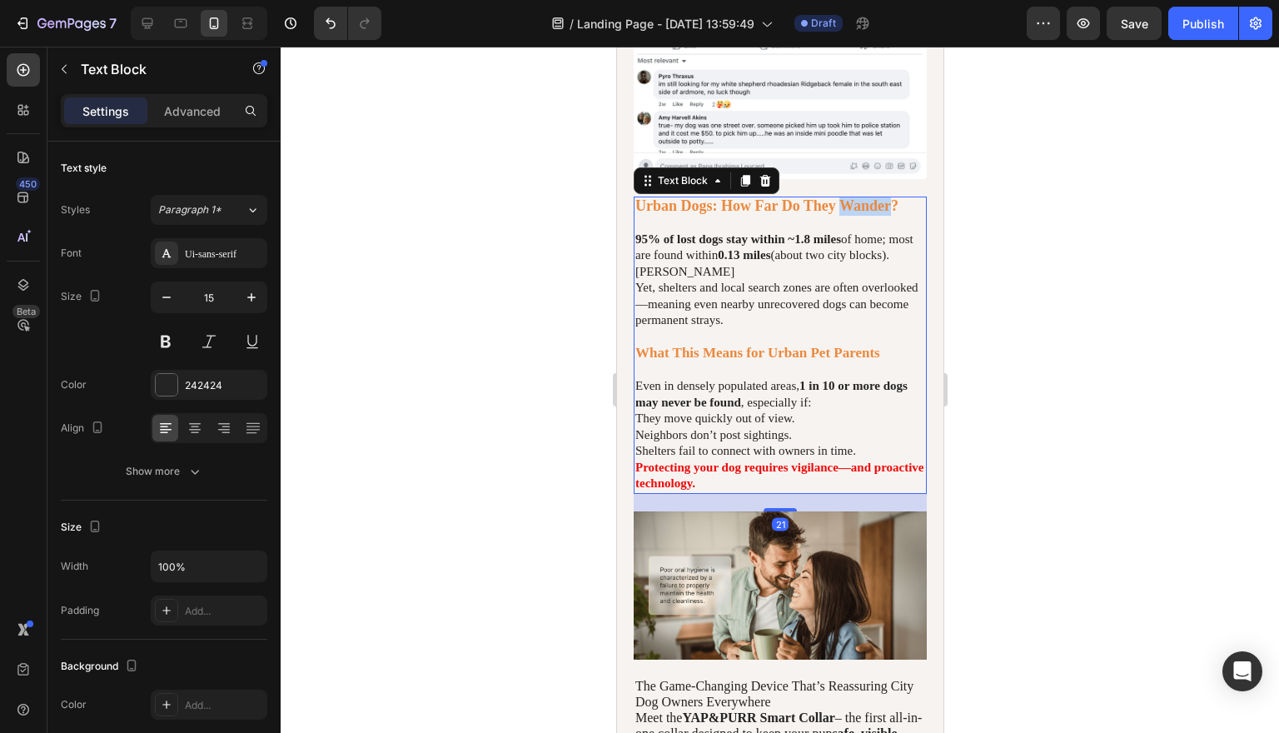
click at [883, 214] on strong "Urban Dogs: How Far Do They Wander?" at bounding box center [765, 205] width 263 height 17
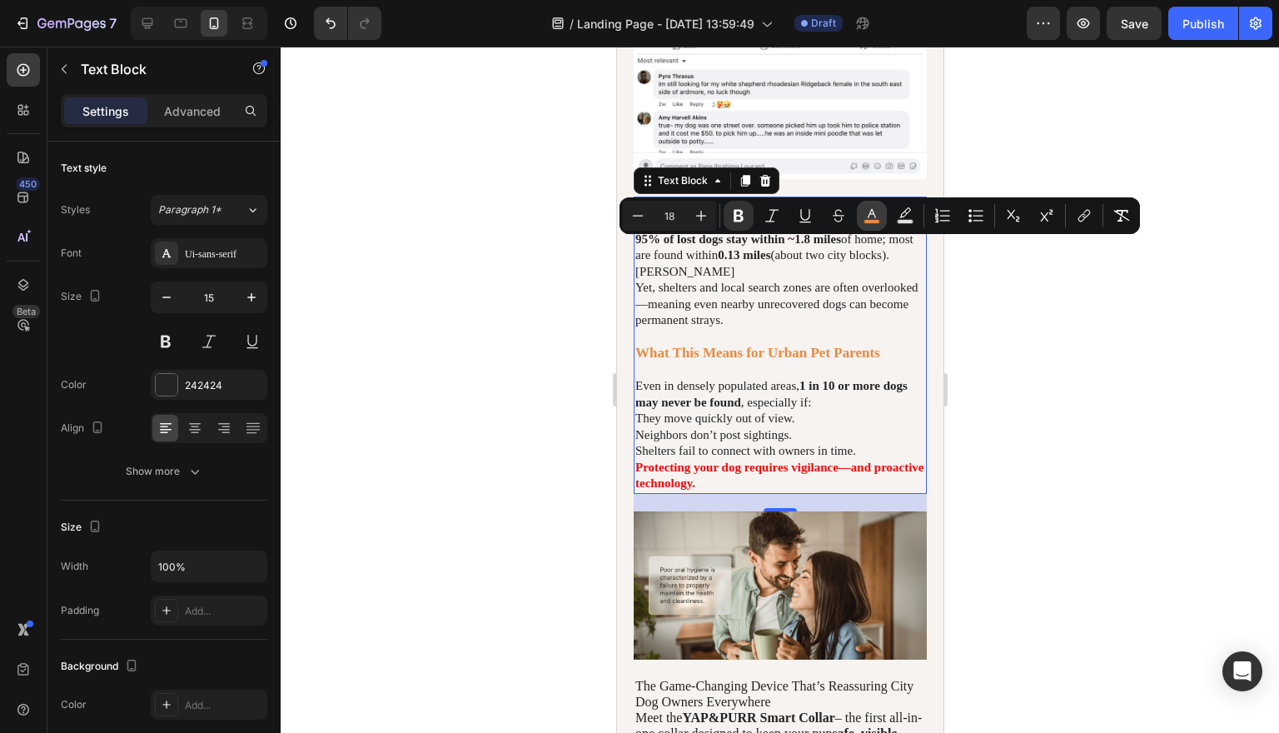
click at [864, 209] on icon "Editor contextual toolbar" at bounding box center [871, 215] width 17 height 17
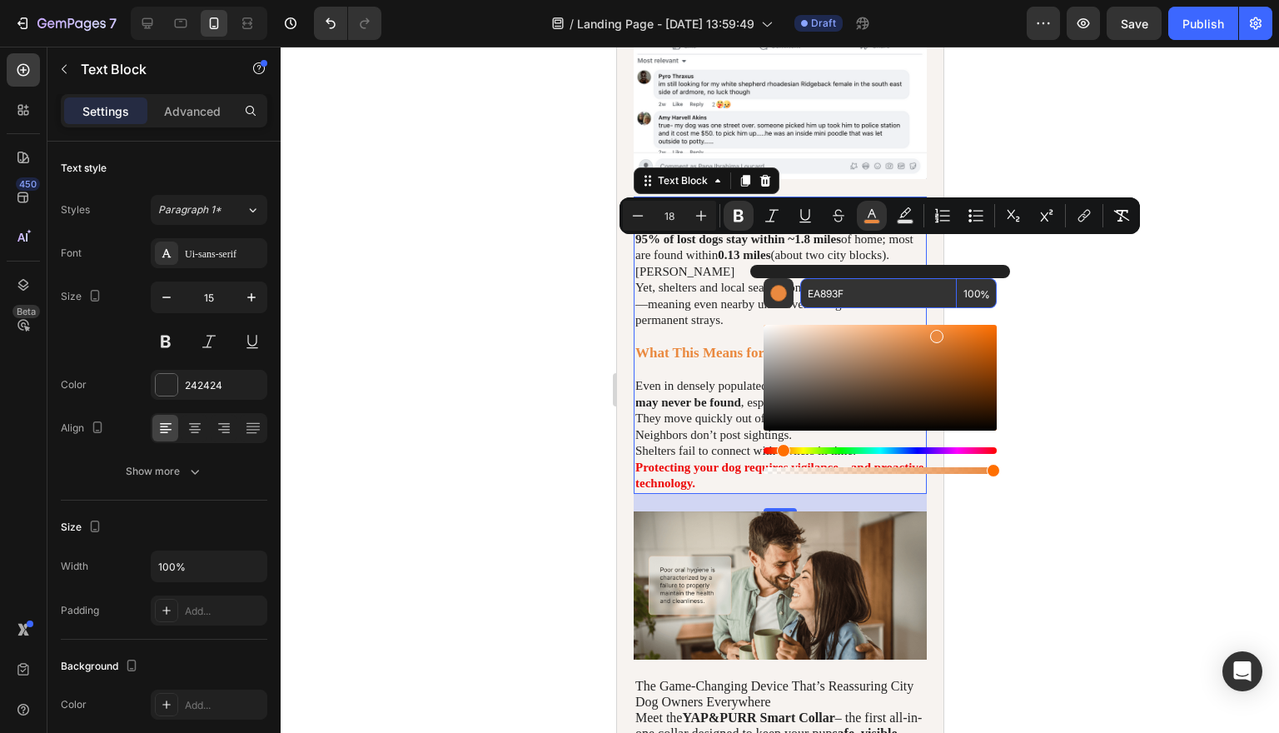
click at [851, 296] on input "EA893F" at bounding box center [878, 293] width 157 height 30
click at [1022, 541] on div at bounding box center [780, 390] width 998 height 686
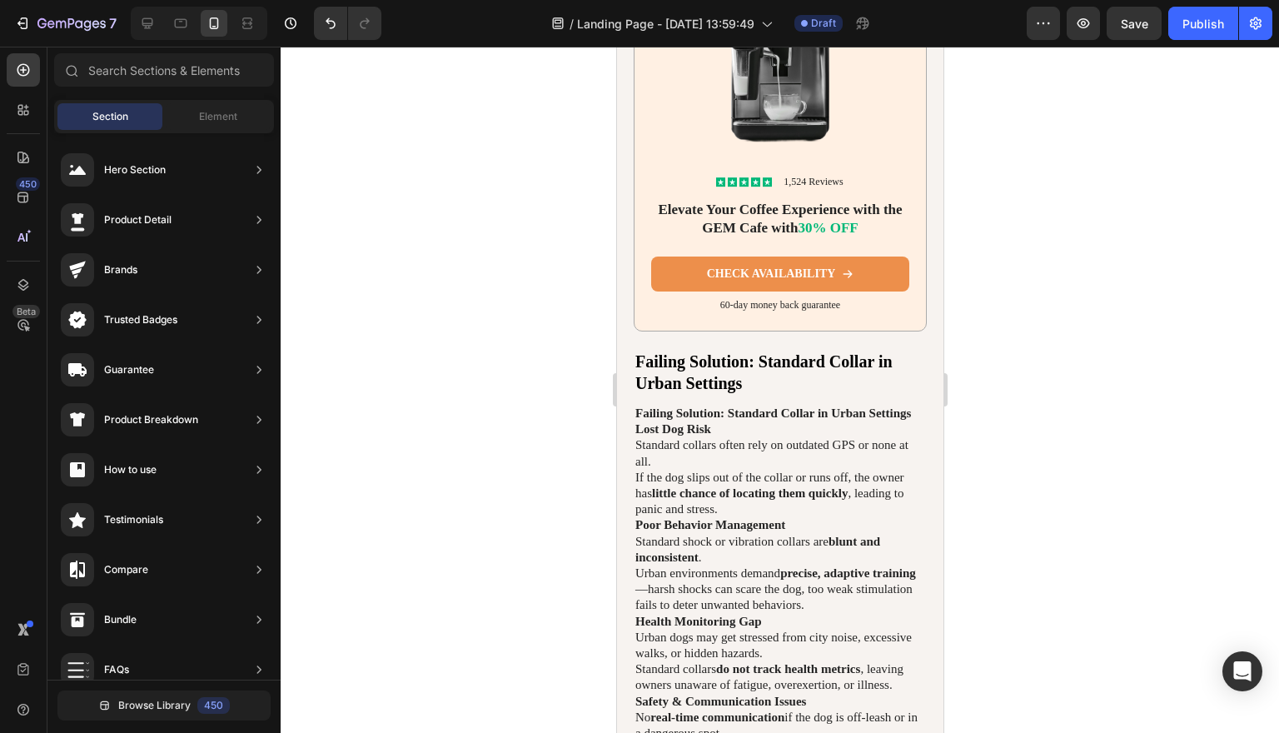
scroll to position [3950, 0]
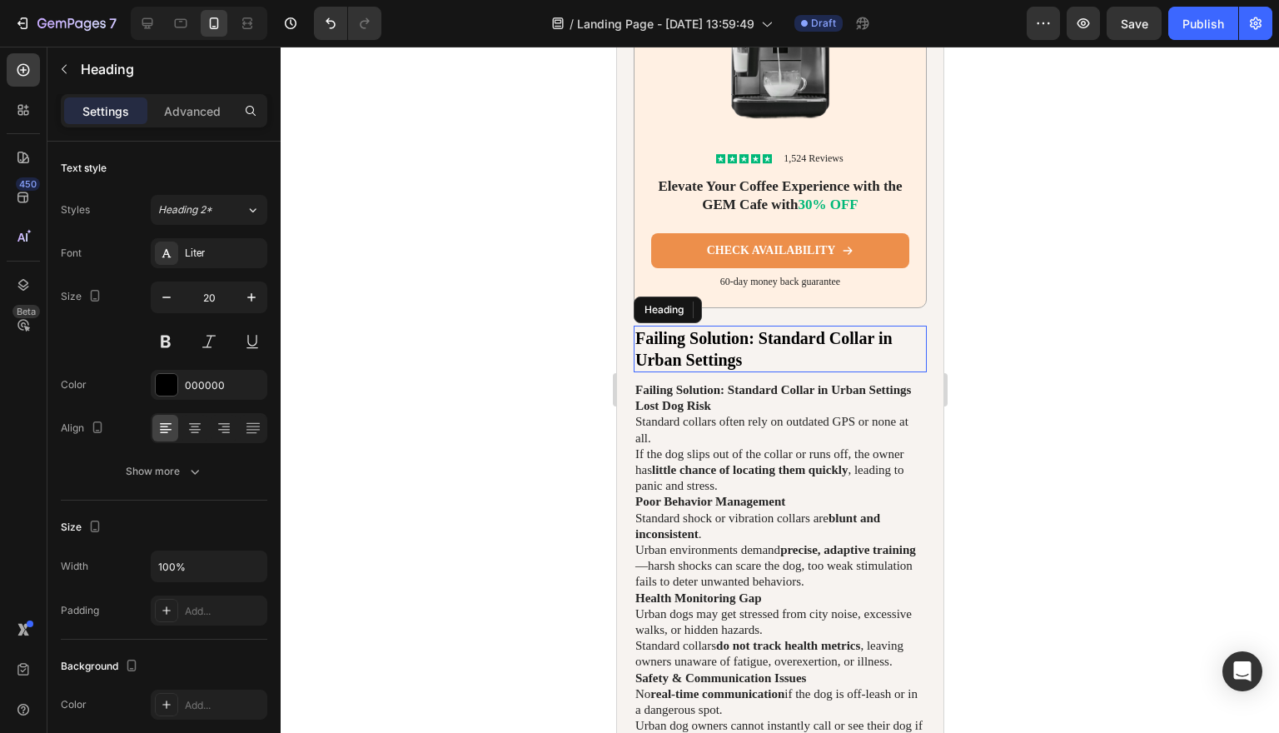
click at [779, 350] on h2 "Failing Solution: Standard Collar in Urban Settings" at bounding box center [779, 349] width 293 height 47
click at [779, 350] on p "Failing Solution: Standard Collar in Urban Settings" at bounding box center [779, 348] width 290 height 43
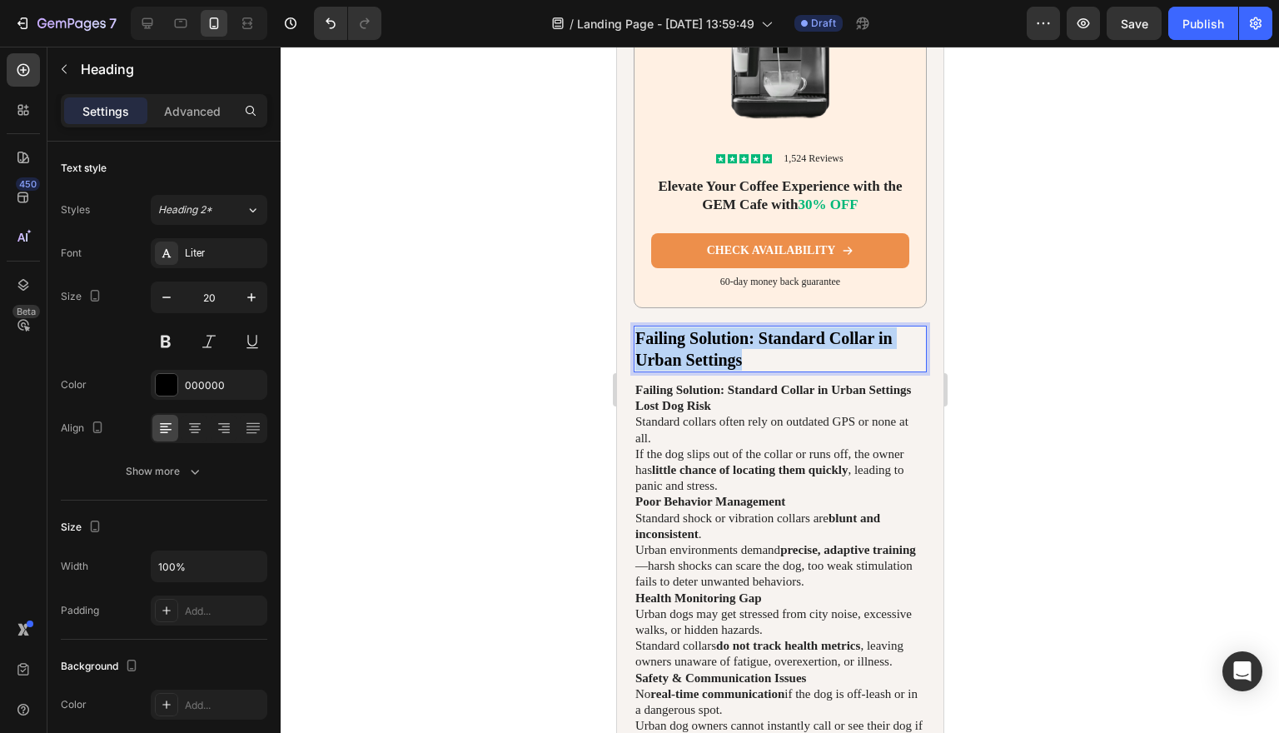
click at [779, 350] on p "Failing Solution: Standard Collar in Urban Settings" at bounding box center [779, 348] width 290 height 43
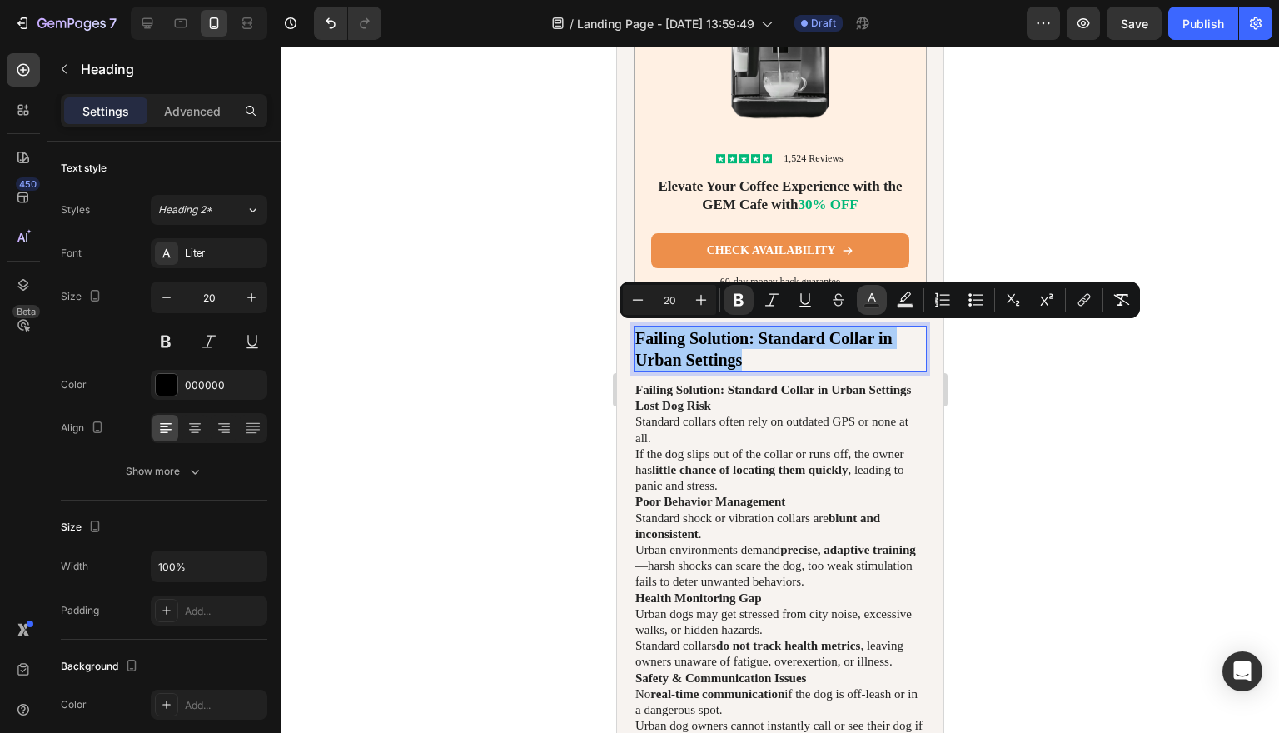
click at [864, 297] on icon "Editor contextual toolbar" at bounding box center [871, 299] width 17 height 17
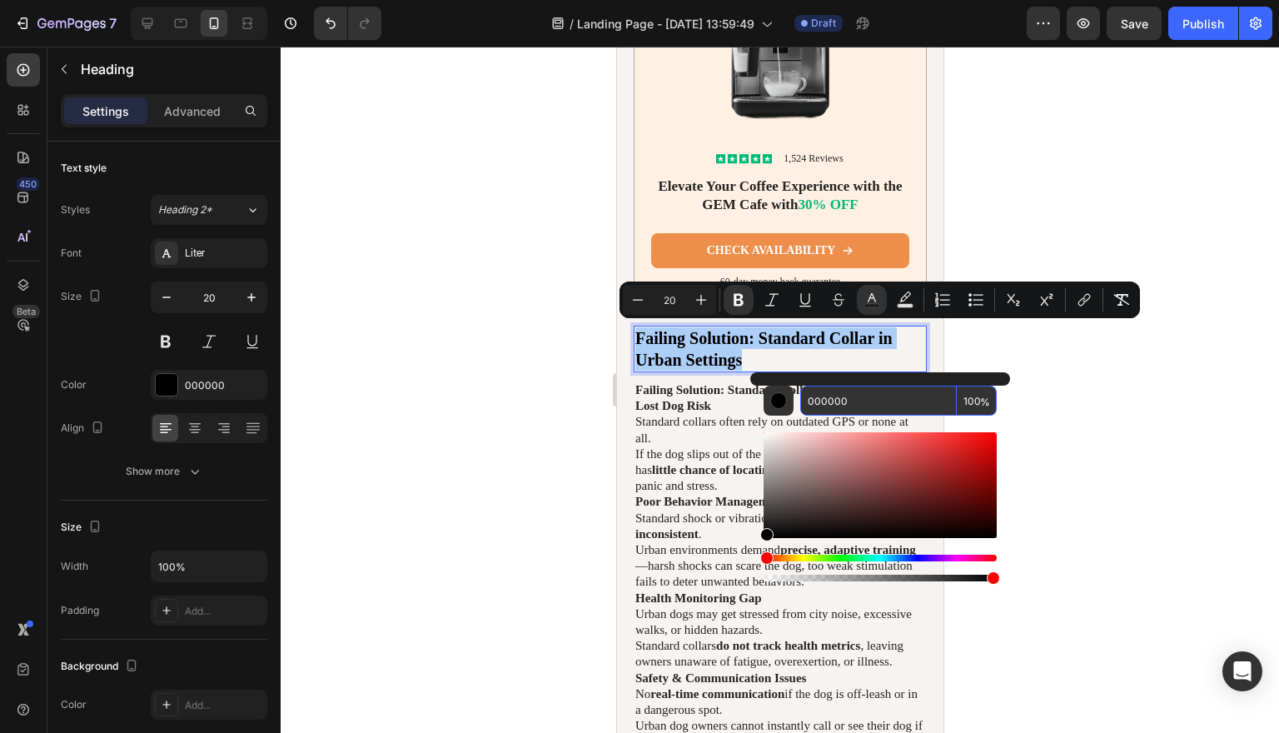
click at [851, 405] on input "000000" at bounding box center [878, 400] width 157 height 30
paste input "EA893F"
type input "EA893F"
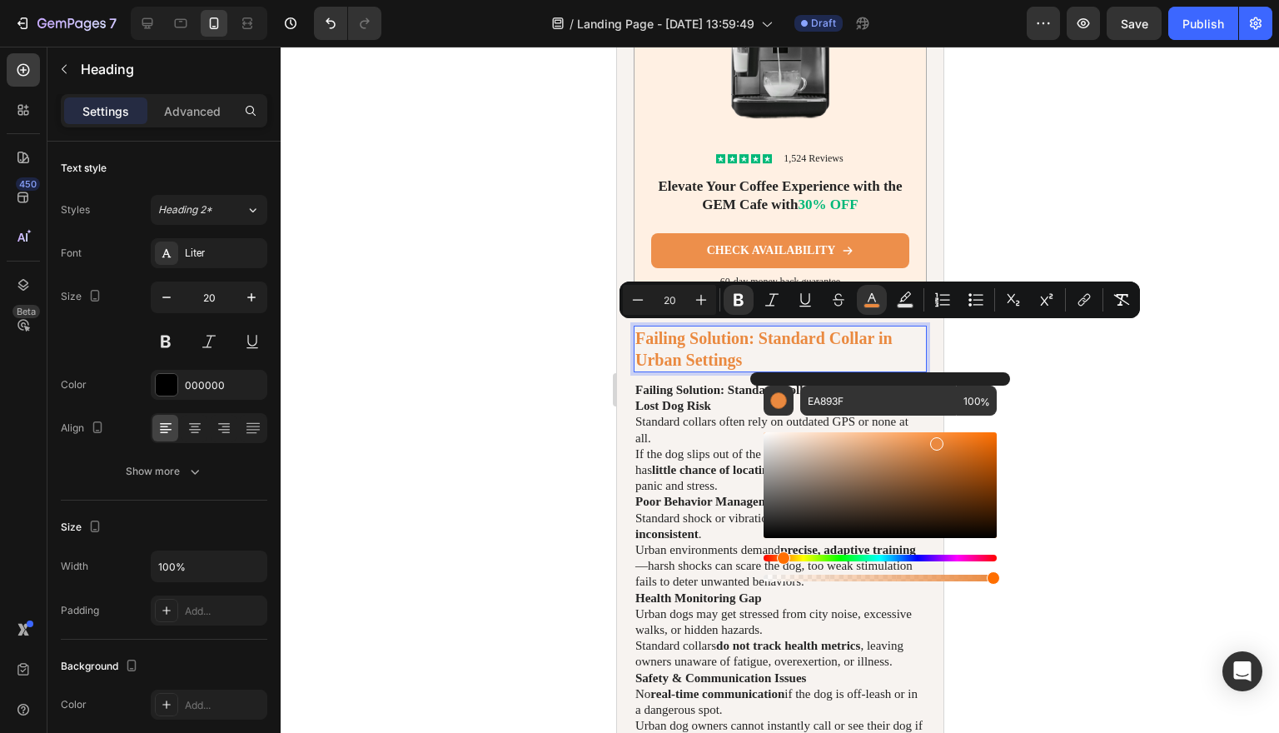
click at [1094, 366] on div at bounding box center [780, 390] width 998 height 686
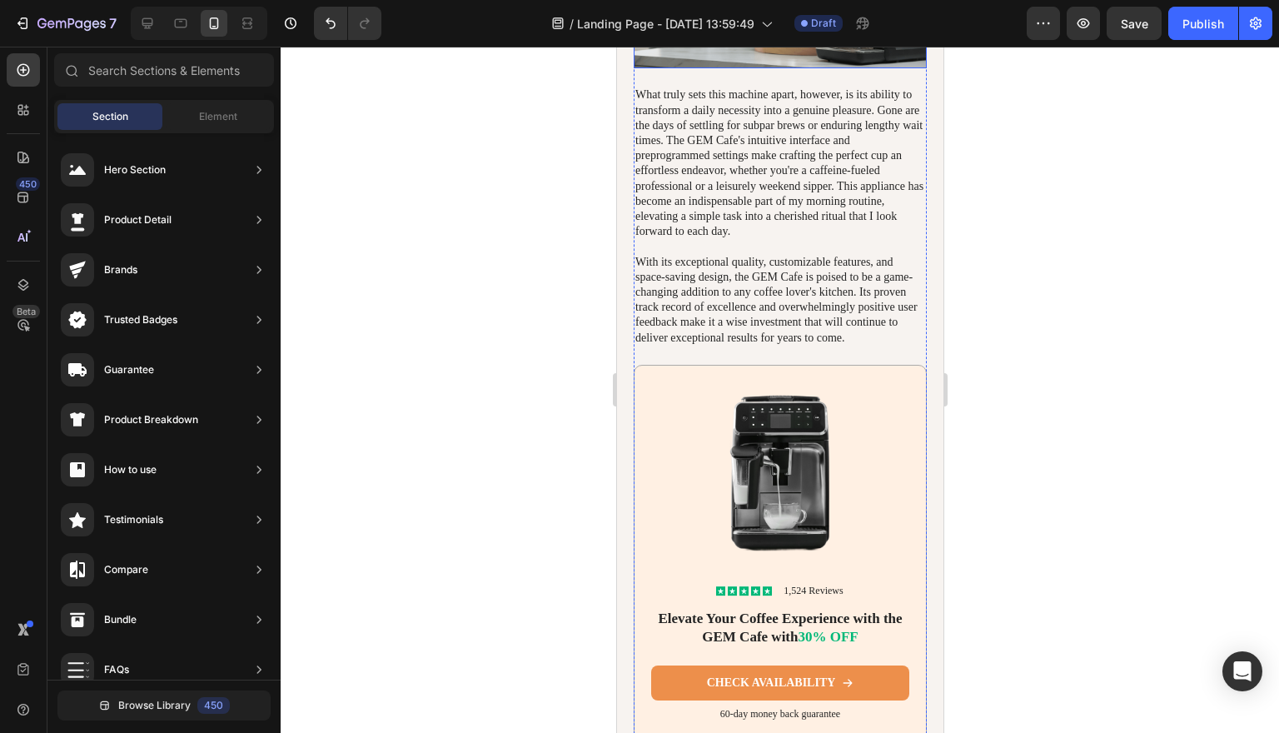
scroll to position [4930, 0]
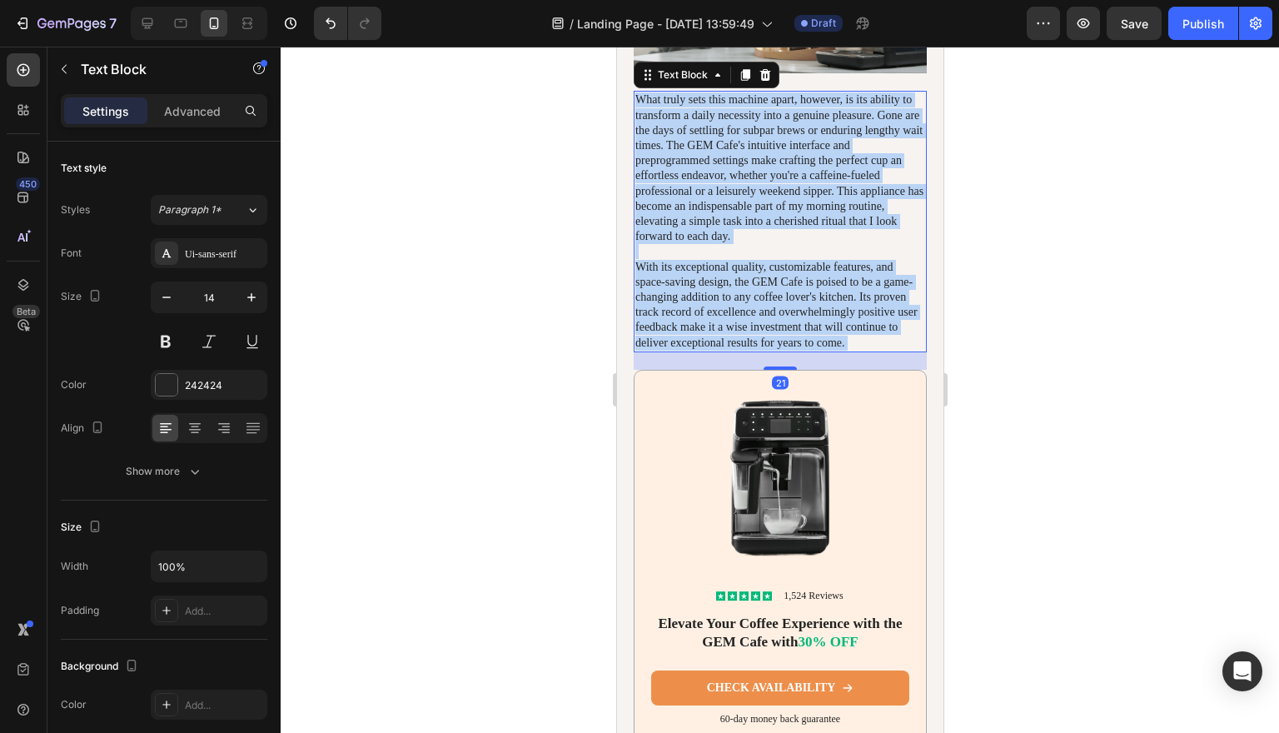
click at [804, 324] on p "What truly sets this machine apart, however, is its ability to transform a dail…" at bounding box center [779, 220] width 290 height 257
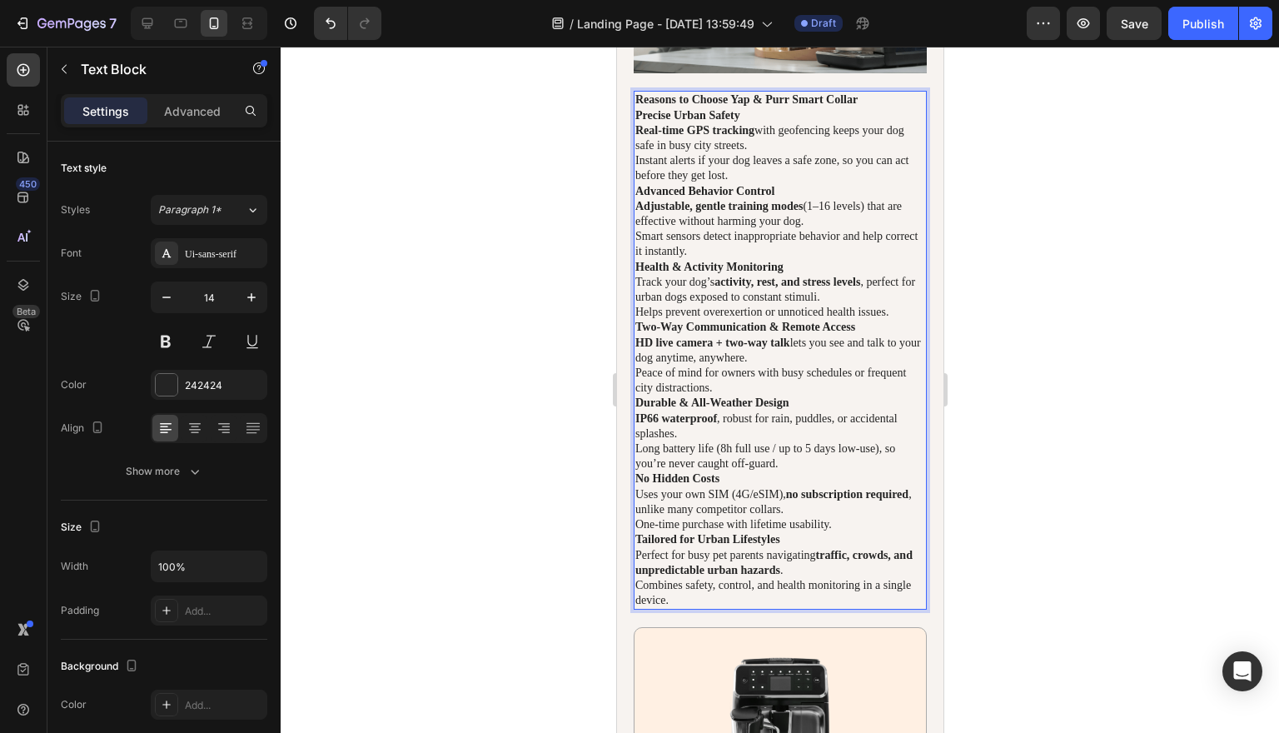
click at [775, 123] on p "Precise Urban Safety" at bounding box center [779, 115] width 290 height 15
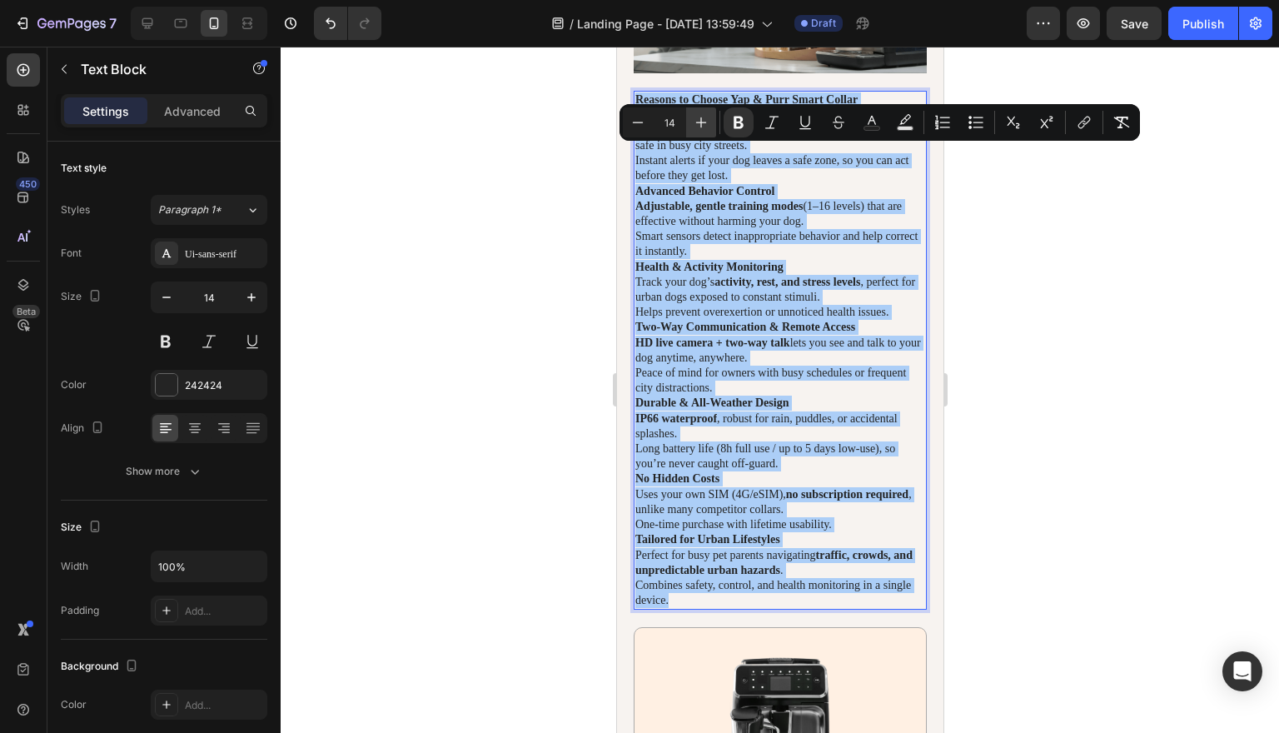
click at [699, 122] on icon "Editor contextual toolbar" at bounding box center [701, 122] width 17 height 17
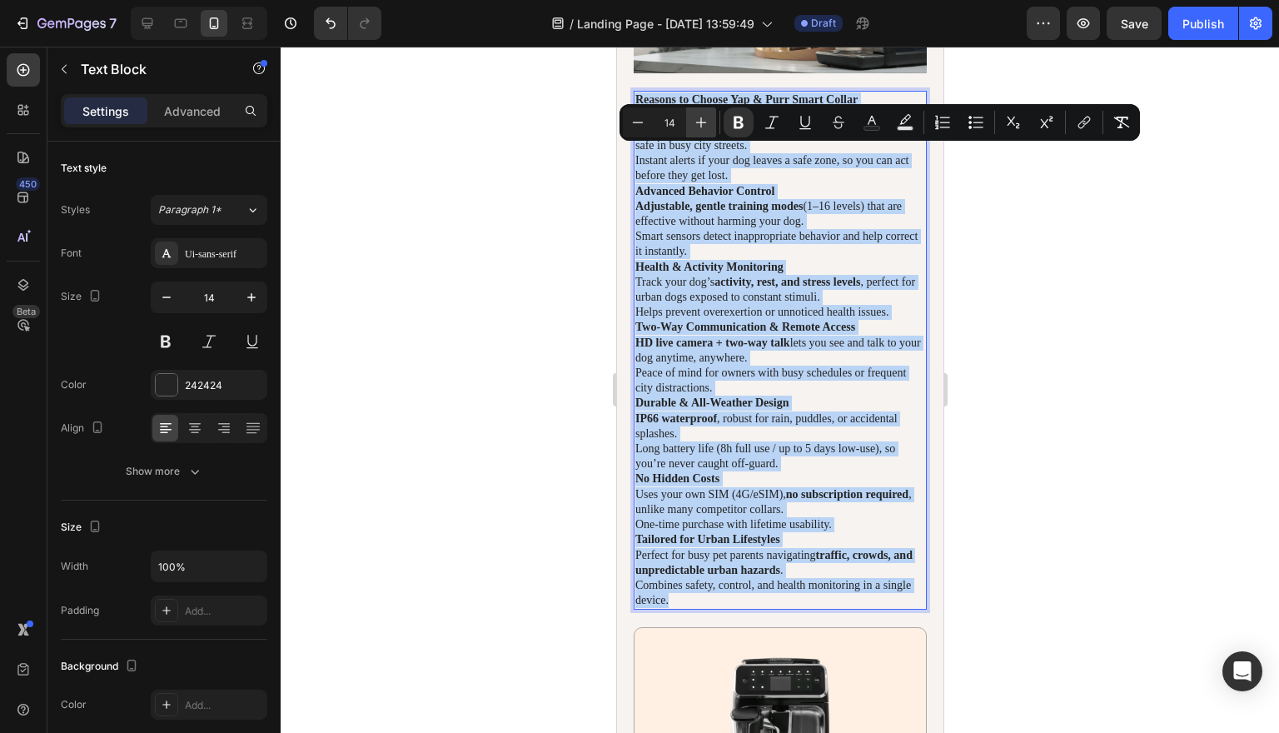
type input "15"
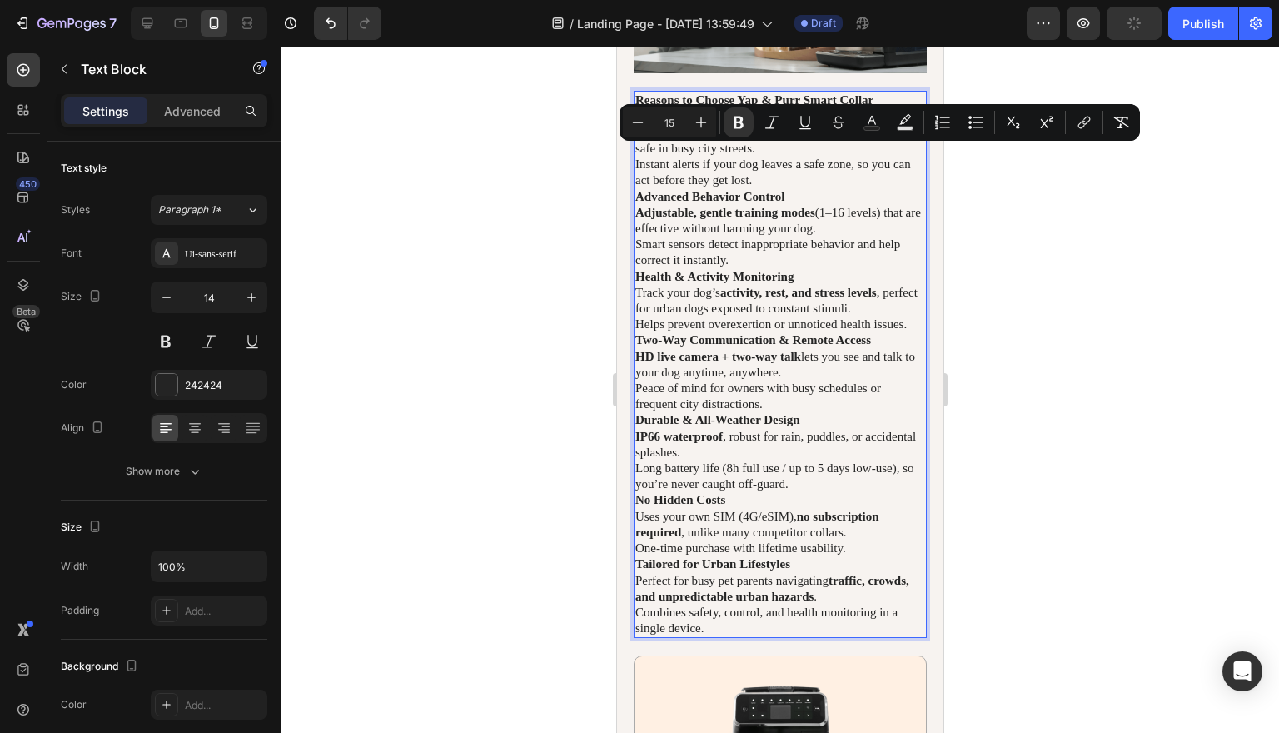
click at [1088, 298] on div at bounding box center [780, 390] width 998 height 686
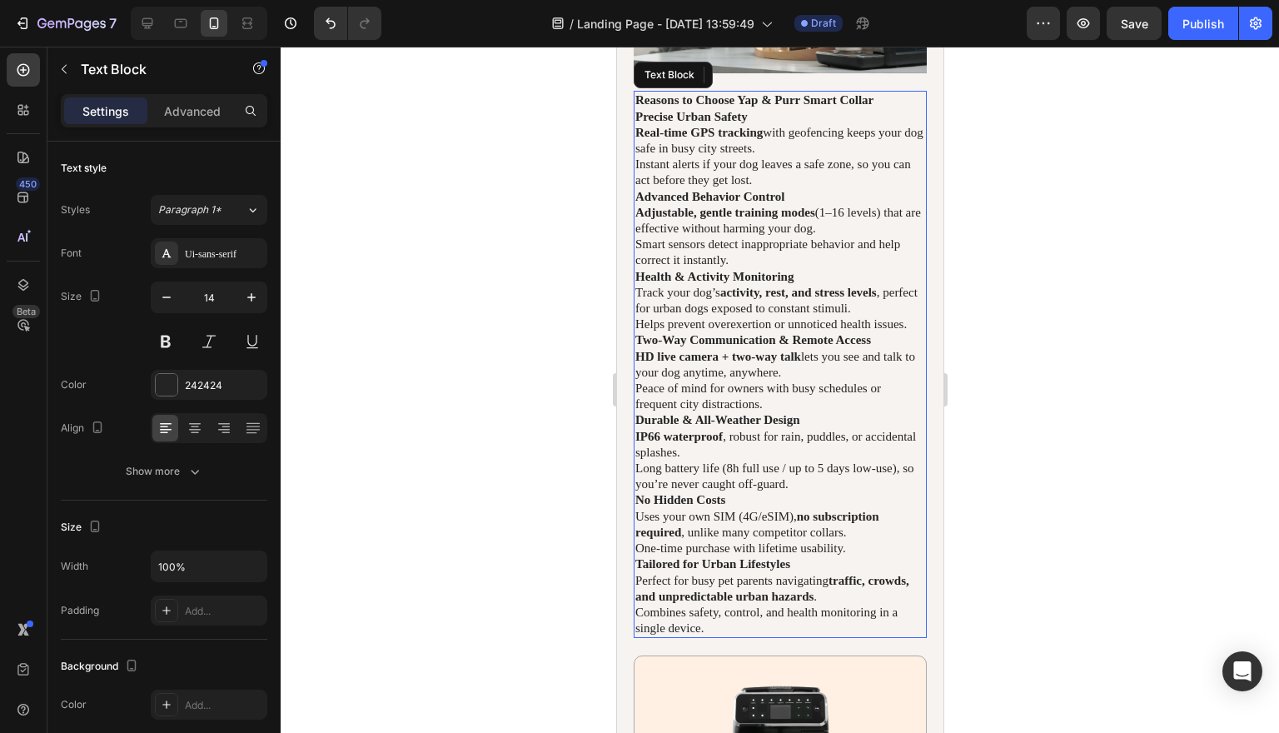
click at [822, 125] on p "Precise Urban Safety" at bounding box center [779, 117] width 290 height 16
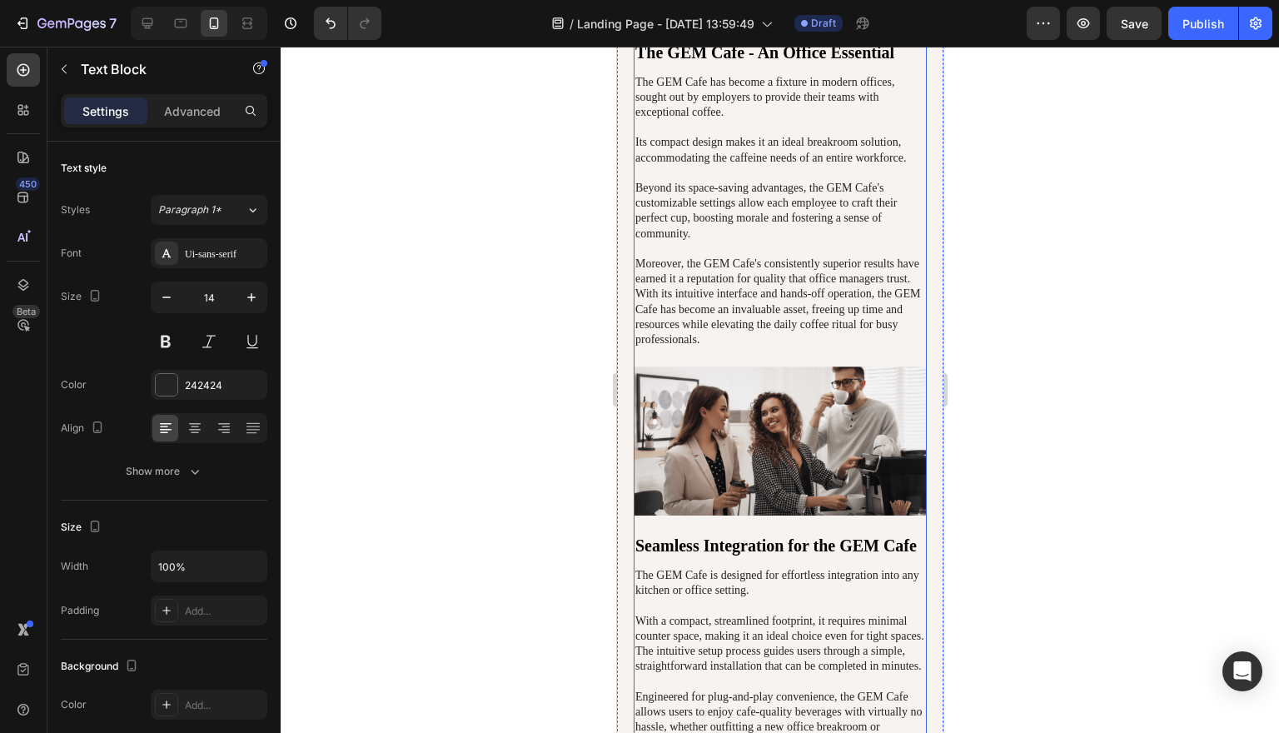
scroll to position [5956, 0]
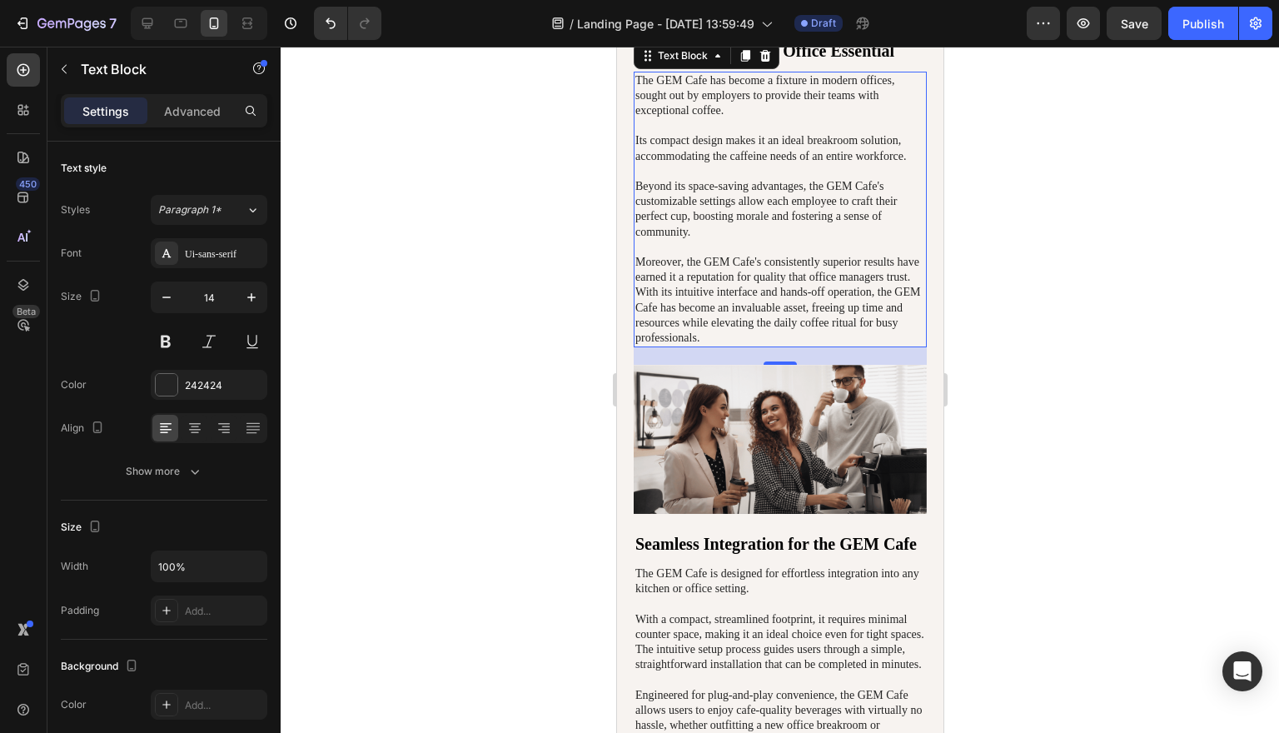
click at [771, 331] on p "The GEM Cafe has become a fixture in modern offices, sought out by employers to…" at bounding box center [779, 209] width 290 height 273
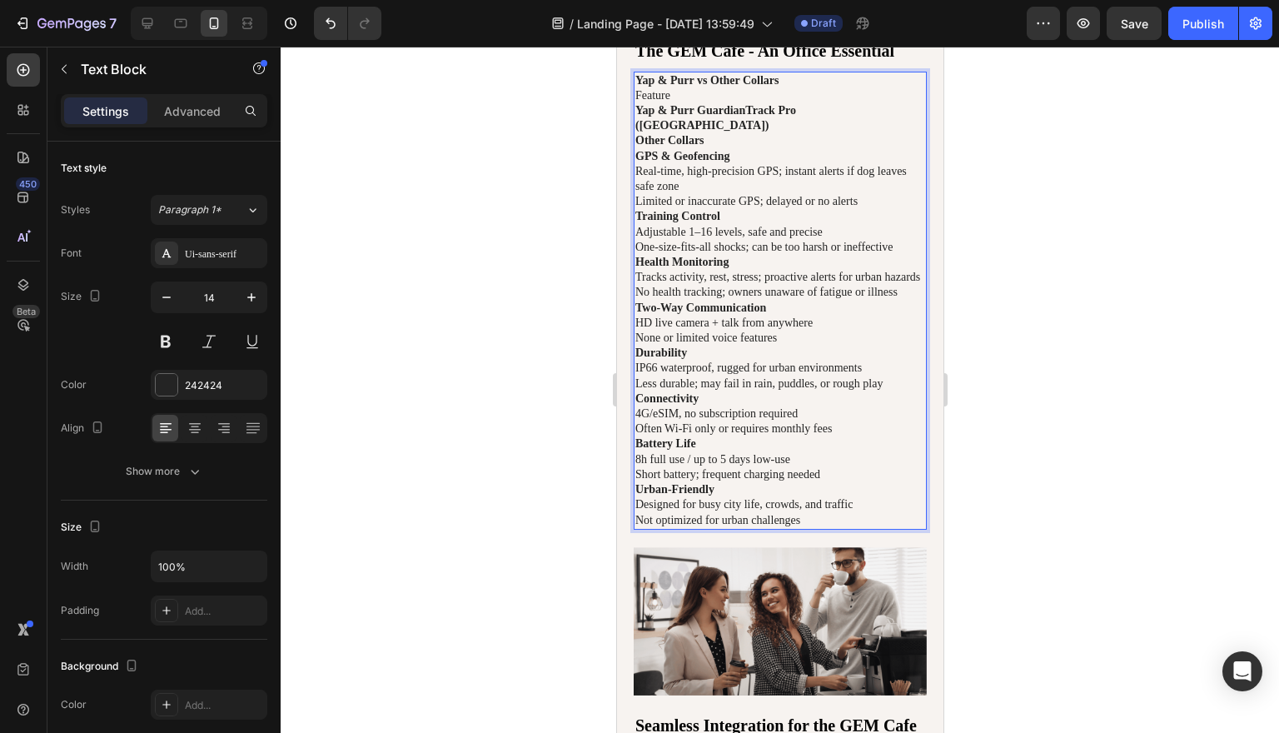
click at [907, 133] on p "Yap & Purr GuardianTrack Pro ([GEOGRAPHIC_DATA])" at bounding box center [779, 118] width 290 height 30
drag, startPoint x: 910, startPoint y: 185, endPoint x: 1560, endPoint y: 224, distance: 651.4
click at [910, 133] on p "Yap & Purr GuardianTrack Pro ([GEOGRAPHIC_DATA])" at bounding box center [779, 118] width 290 height 30
click at [914, 63] on h2 "The GEM Cafe - An Office Essential" at bounding box center [779, 50] width 293 height 25
click at [917, 103] on p "Feature" at bounding box center [779, 95] width 290 height 15
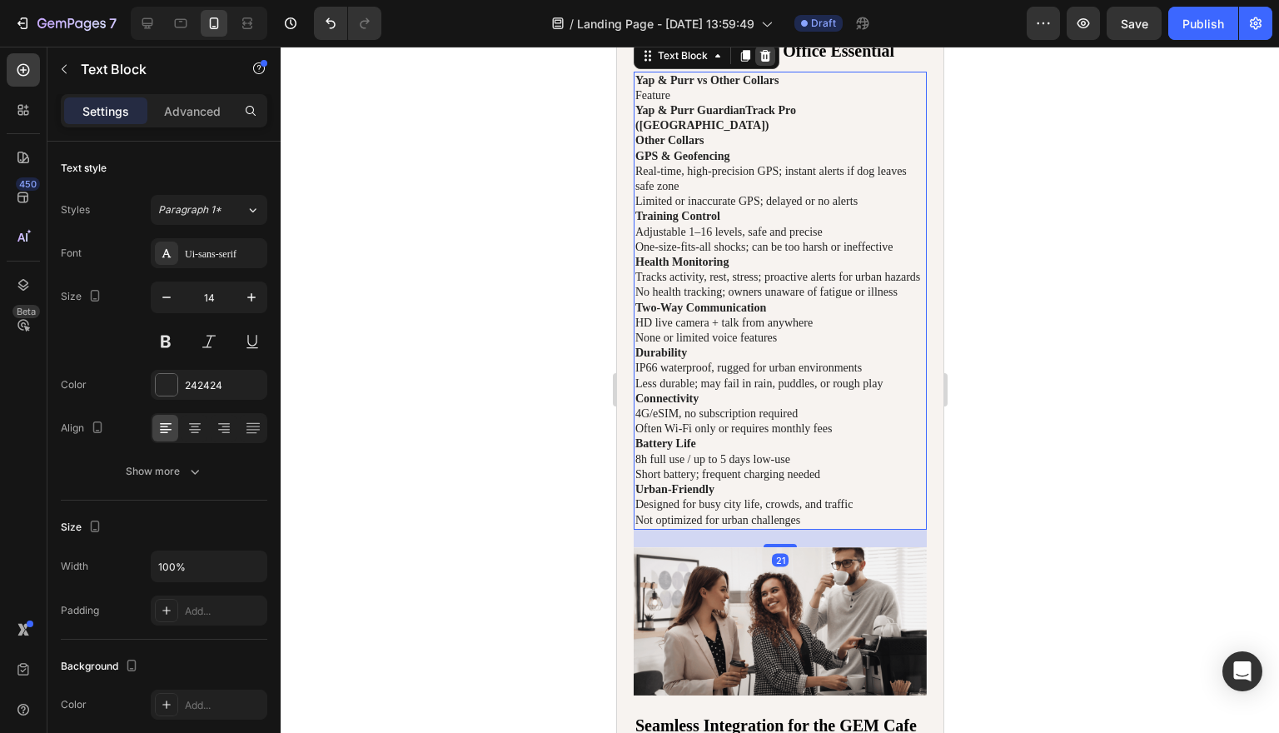
click at [768, 61] on icon at bounding box center [764, 55] width 11 height 12
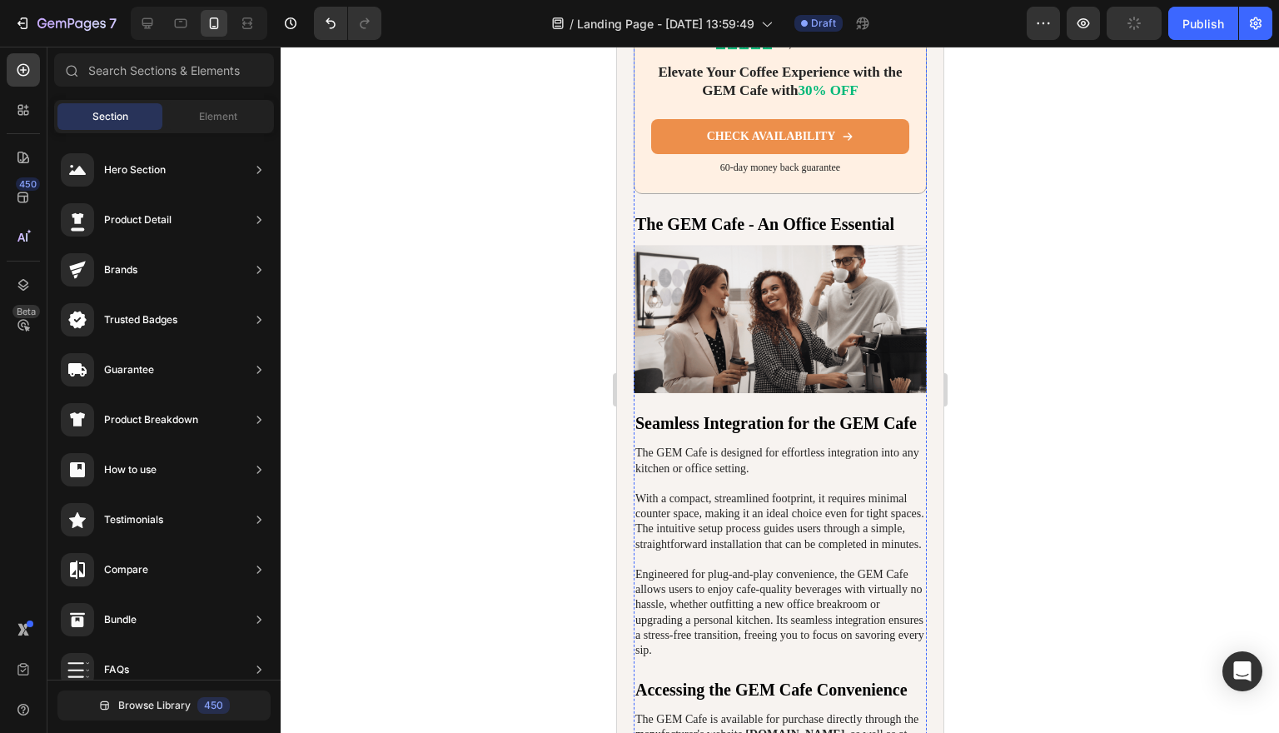
scroll to position [5782, 0]
click at [336, 22] on icon "Undo/Redo" at bounding box center [330, 23] width 17 height 17
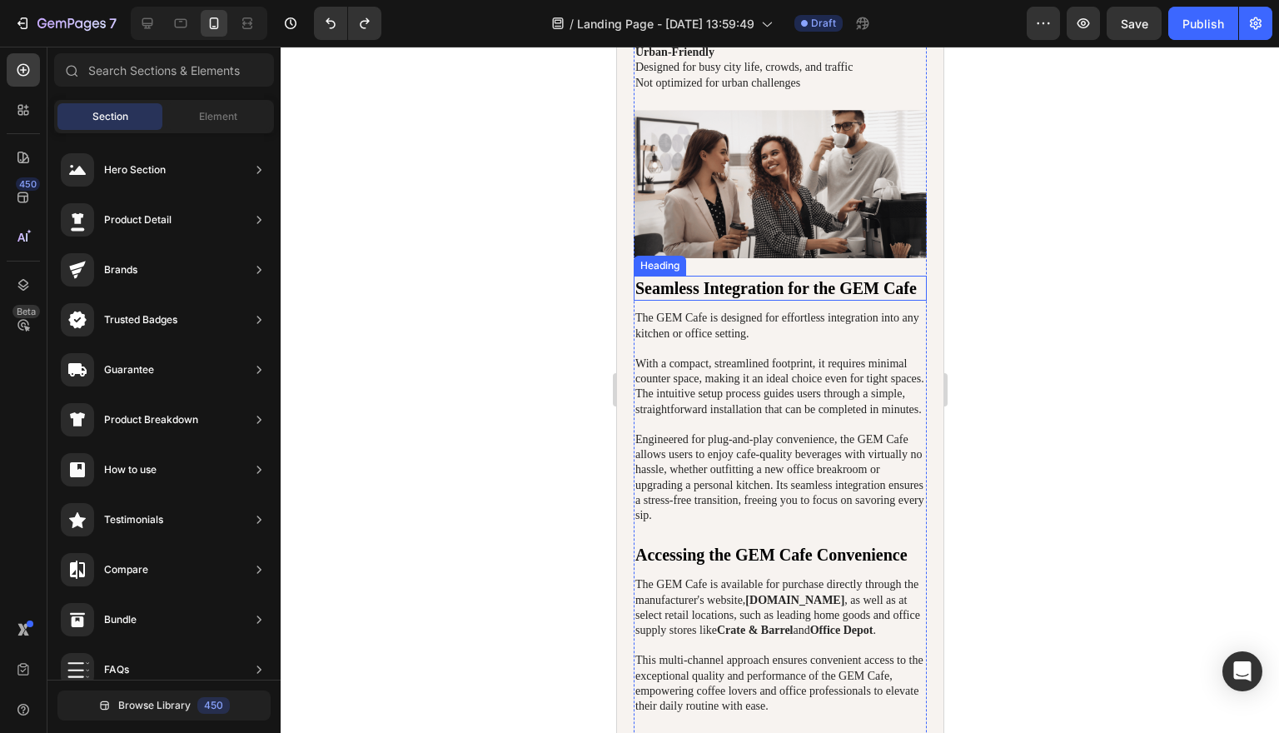
scroll to position [6384, 0]
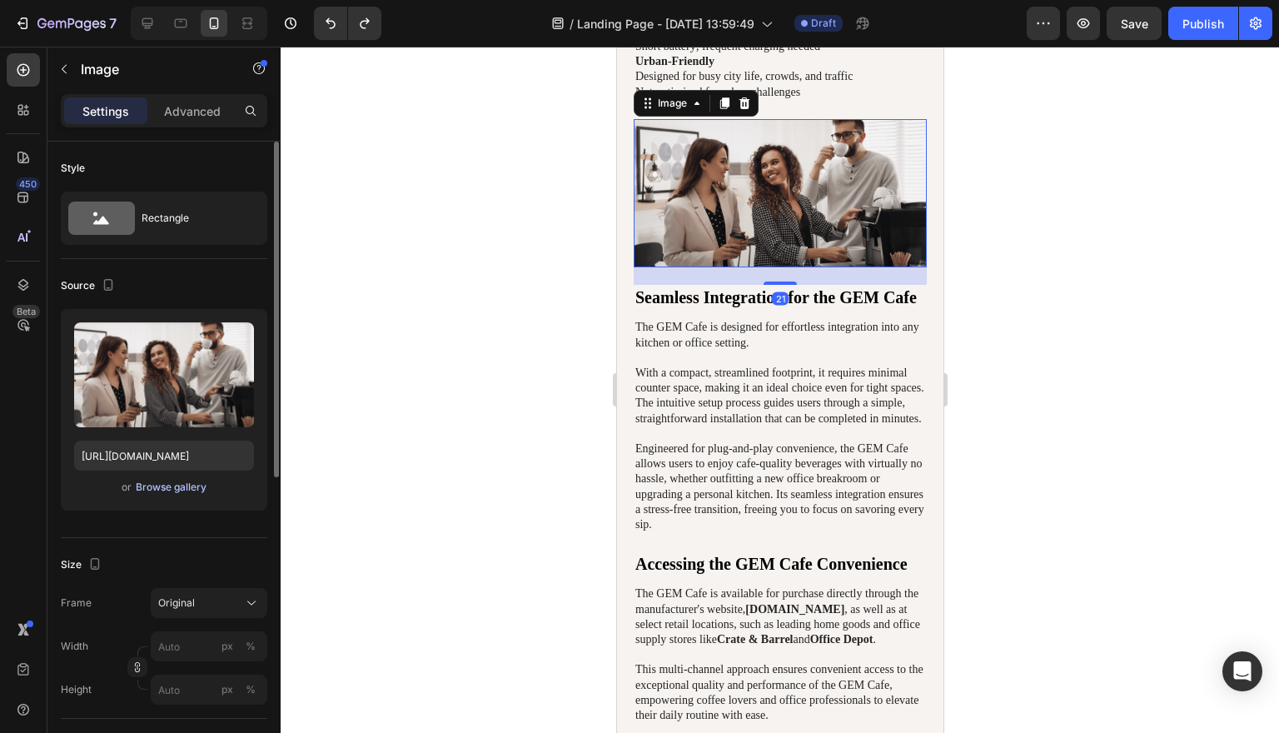
click at [174, 491] on div "Browse gallery" at bounding box center [171, 487] width 71 height 15
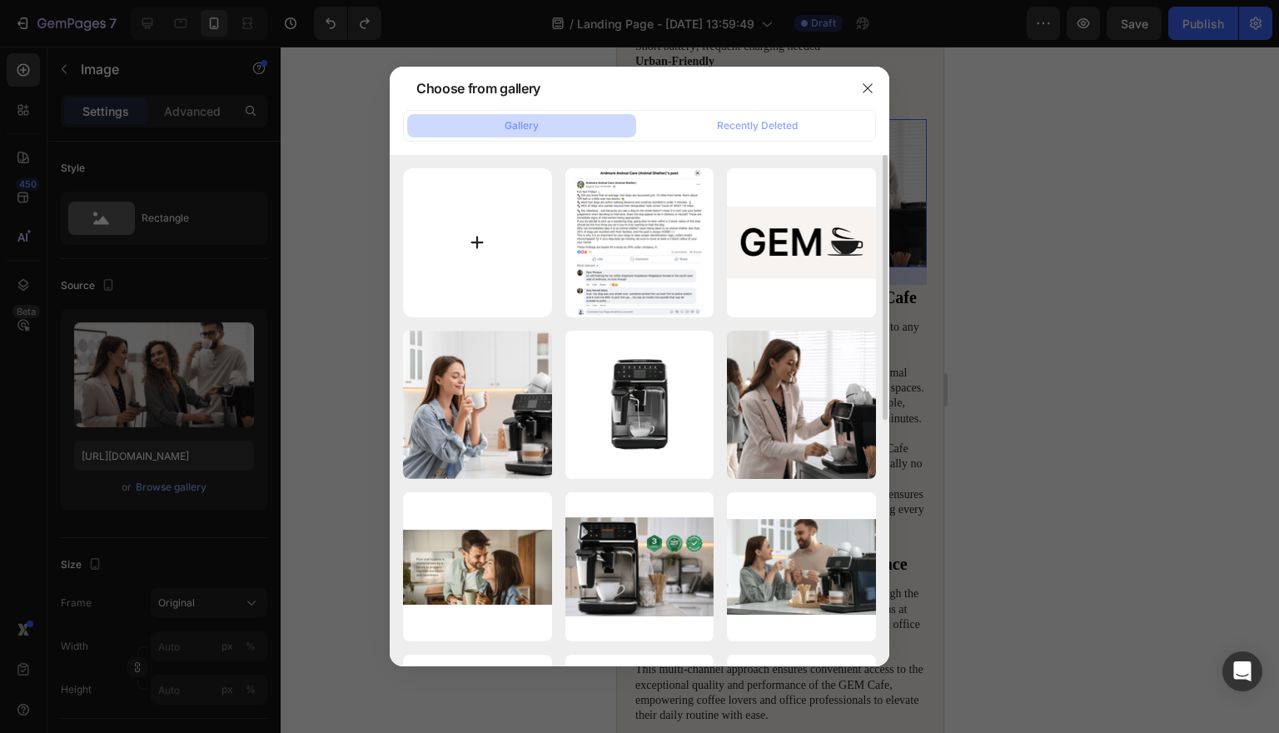
click at [477, 240] on input "file" at bounding box center [477, 242] width 149 height 149
type input "C:\fakepath\ChatGPT Image Aug 28, 2025 at 12_48_24 PM.png"
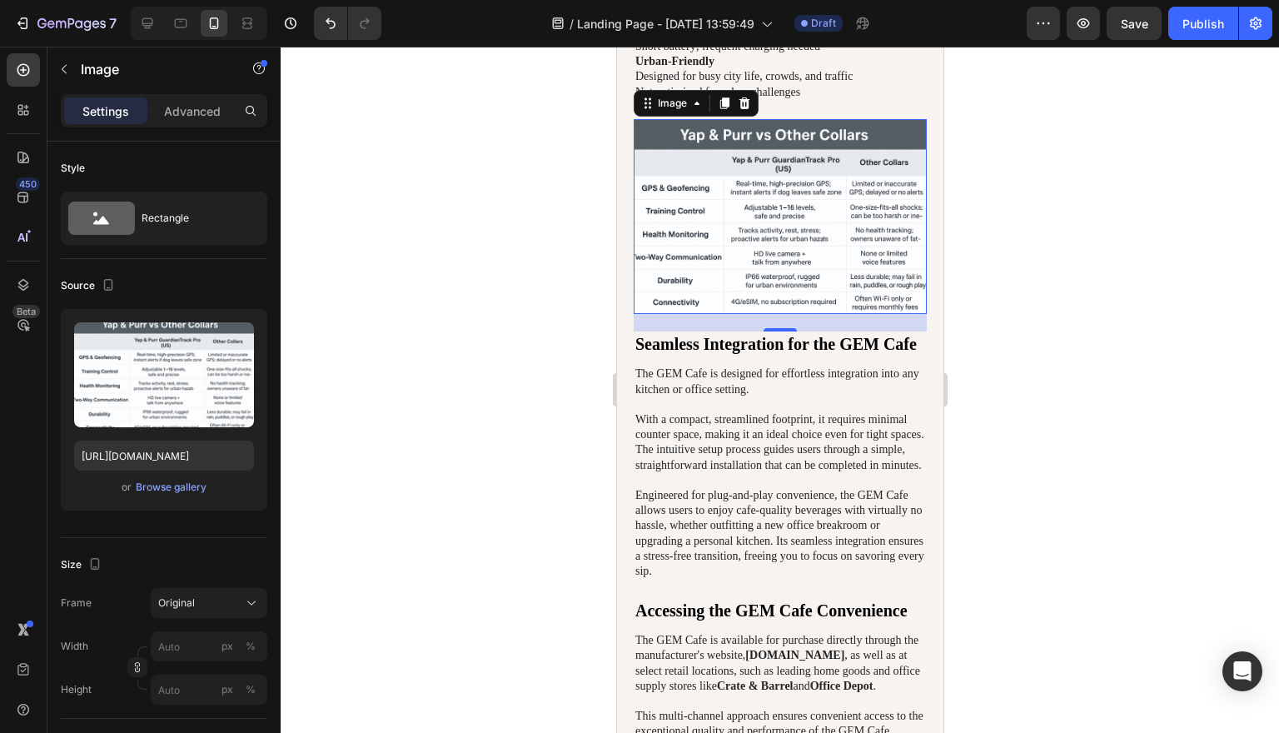
type input "https://cdn.shopify.com/s/files/1/0682/7884/5593/files/gempages_569480147728598…"
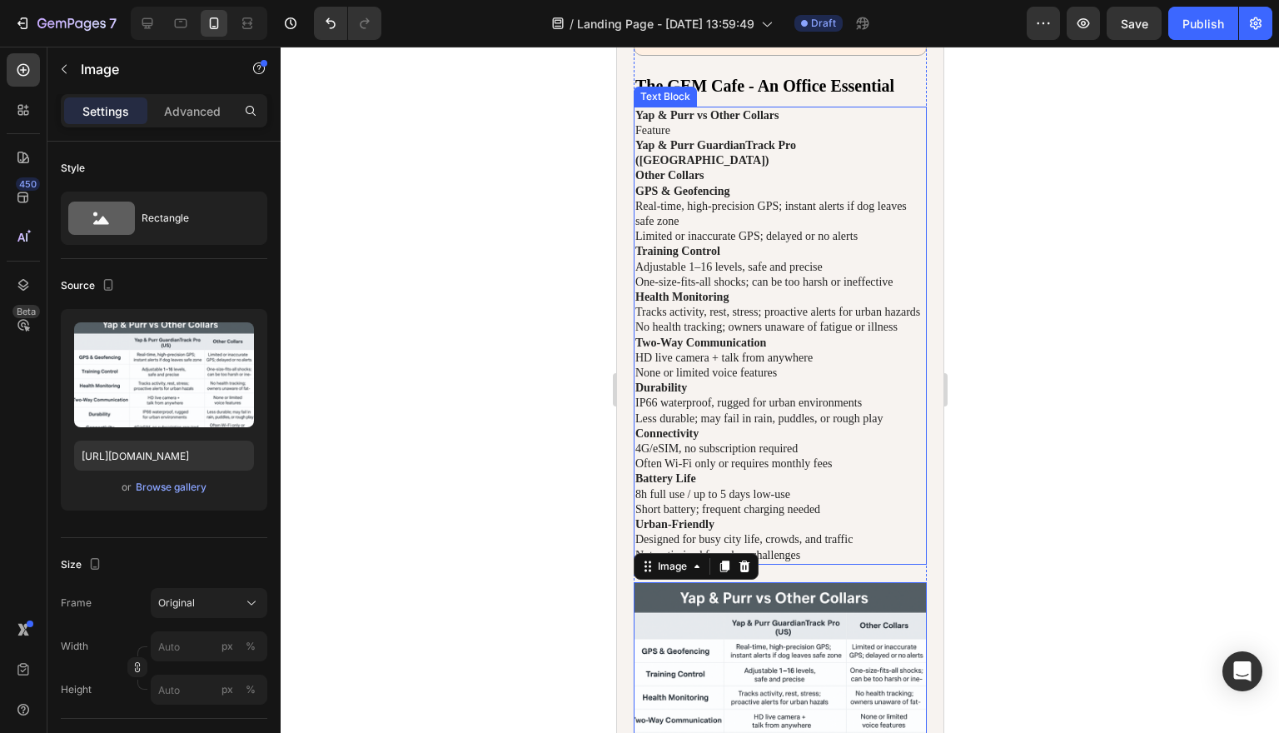
scroll to position [5953, 0]
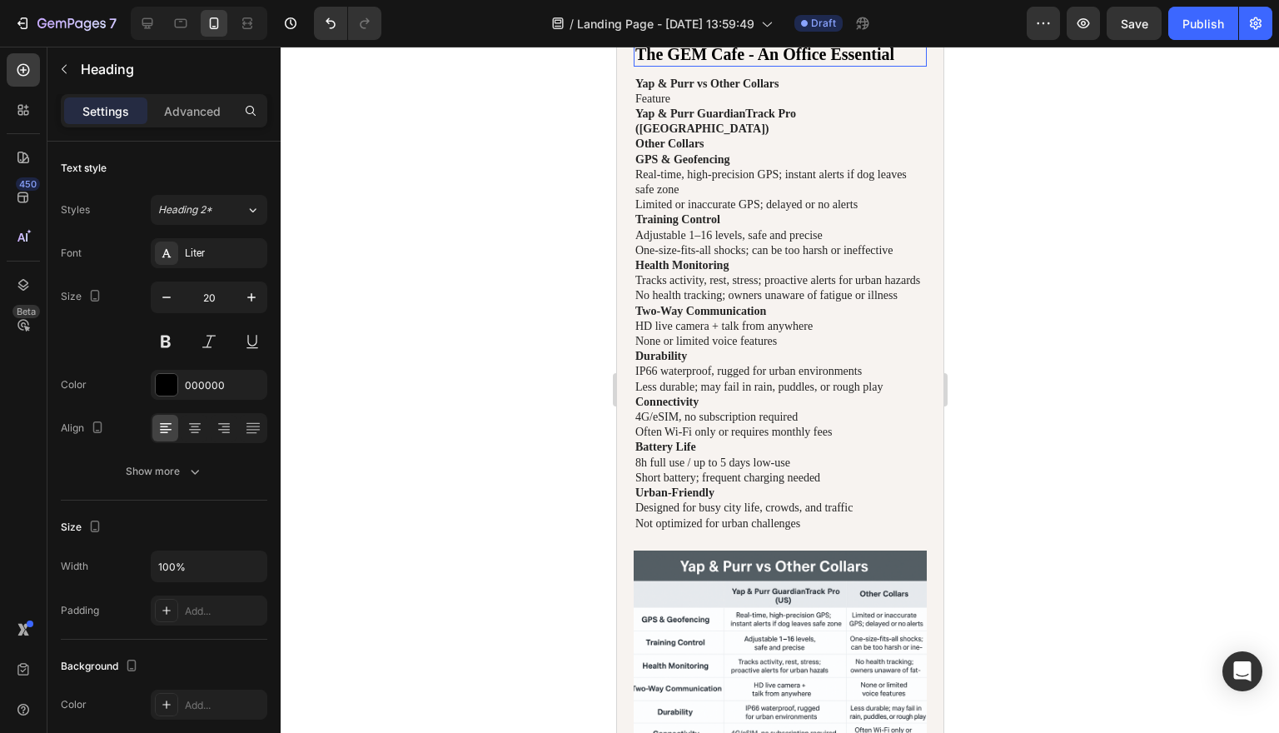
click at [903, 67] on h2 "The GEM Cafe - An Office Essential" at bounding box center [779, 54] width 293 height 25
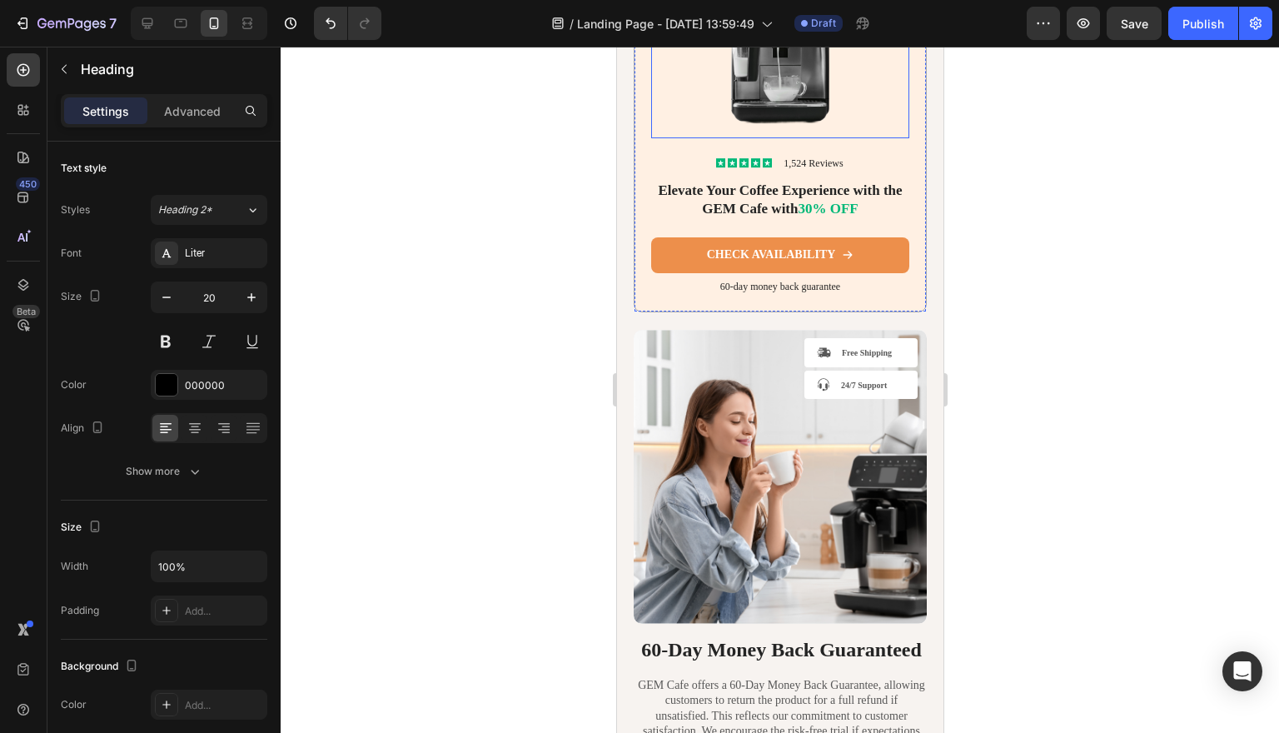
scroll to position [7230, 0]
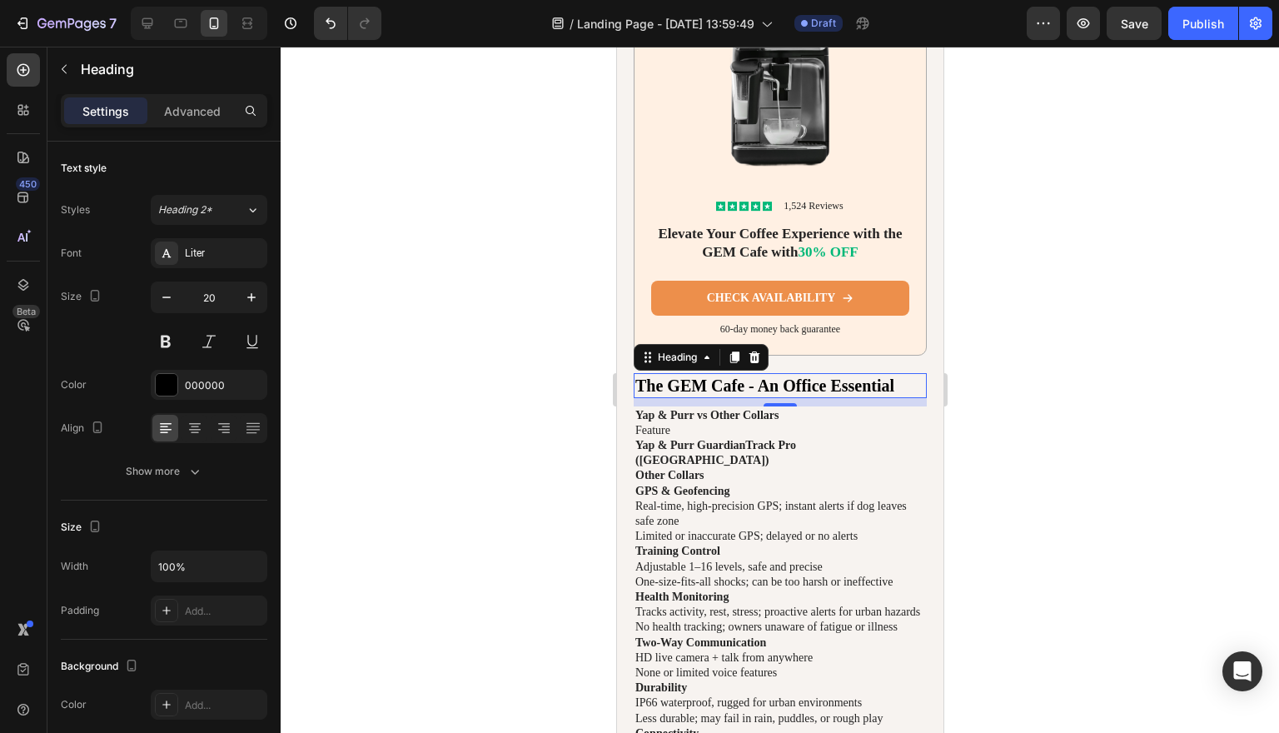
scroll to position [5714, 0]
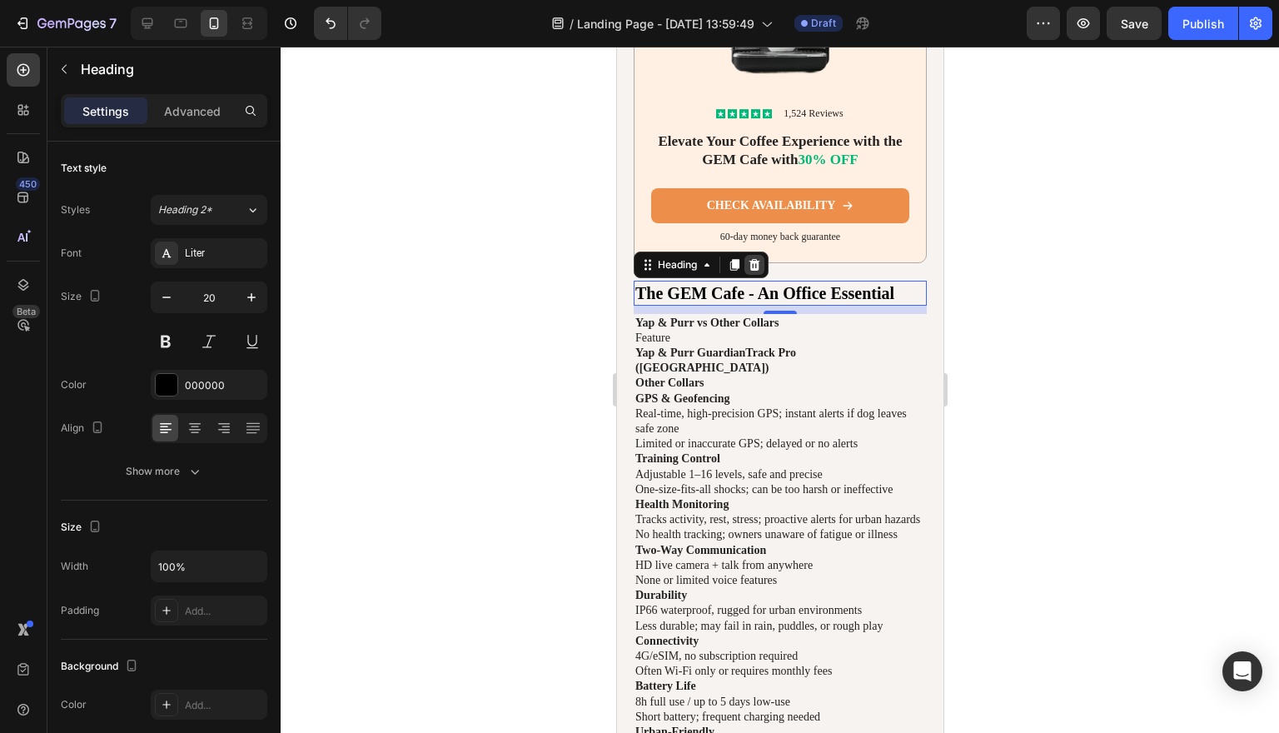
click at [760, 271] on icon at bounding box center [753, 264] width 13 height 13
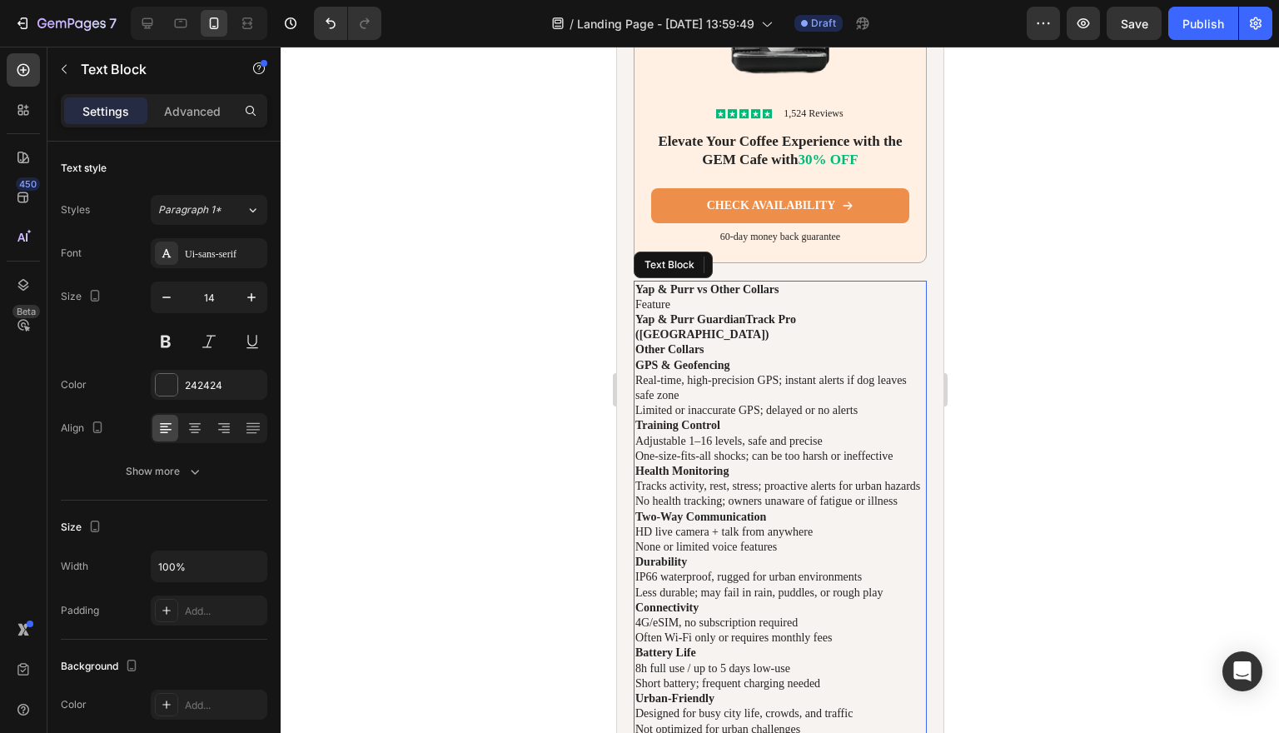
click at [902, 312] on p "Feature" at bounding box center [779, 304] width 290 height 15
click at [768, 271] on icon at bounding box center [764, 264] width 13 height 13
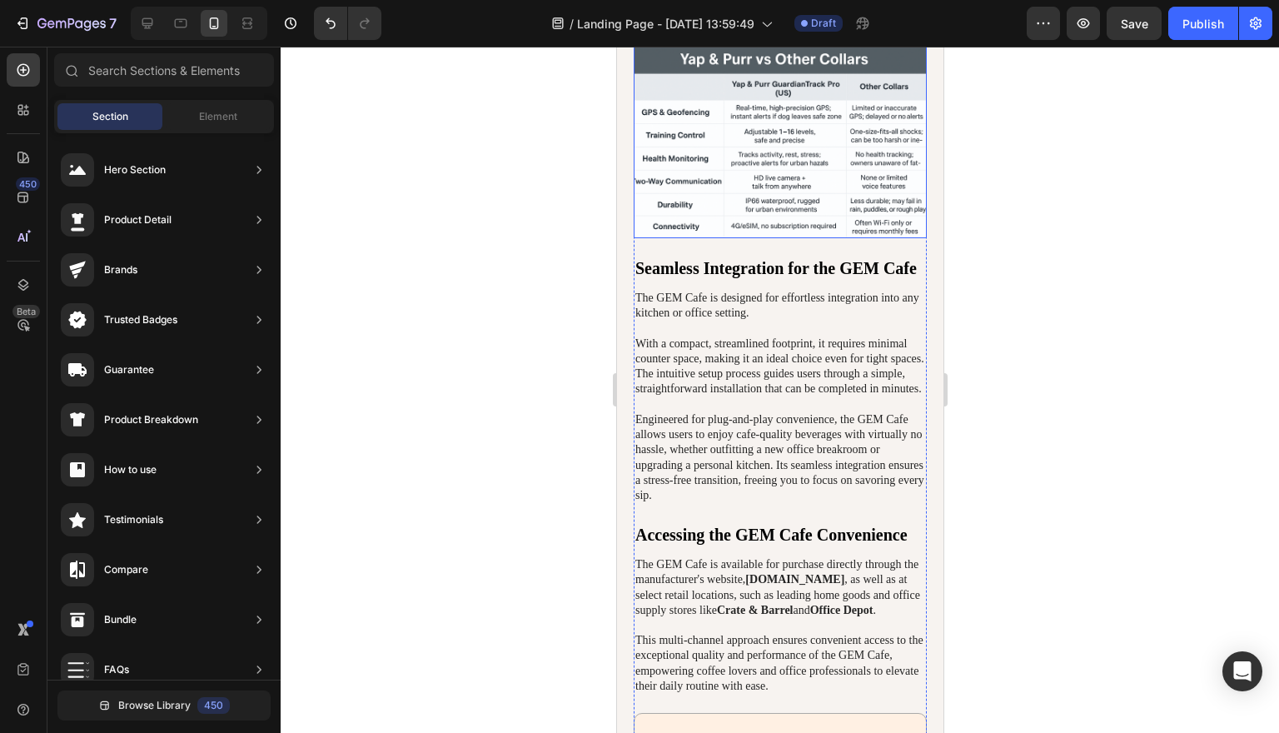
scroll to position [5983, 0]
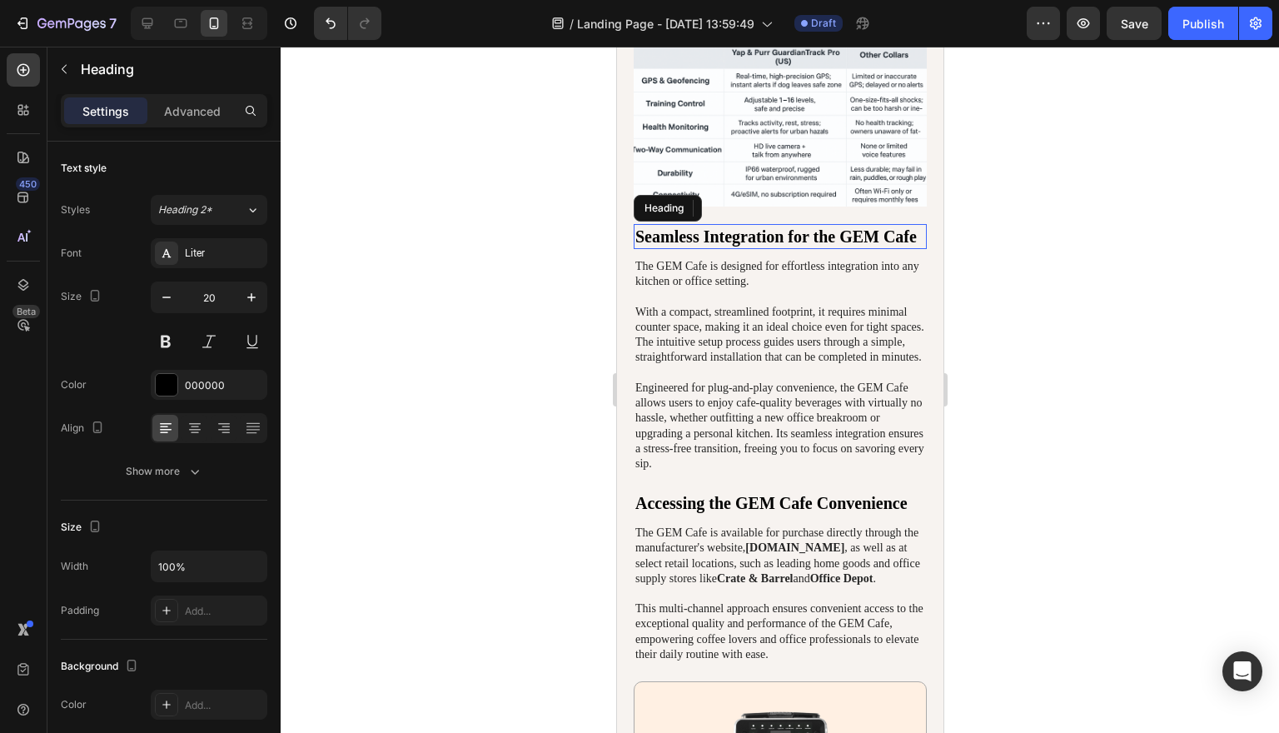
click at [914, 249] on h2 "Seamless Integration for the GEM Cafe" at bounding box center [779, 236] width 293 height 25
click at [752, 214] on icon at bounding box center [753, 208] width 11 height 12
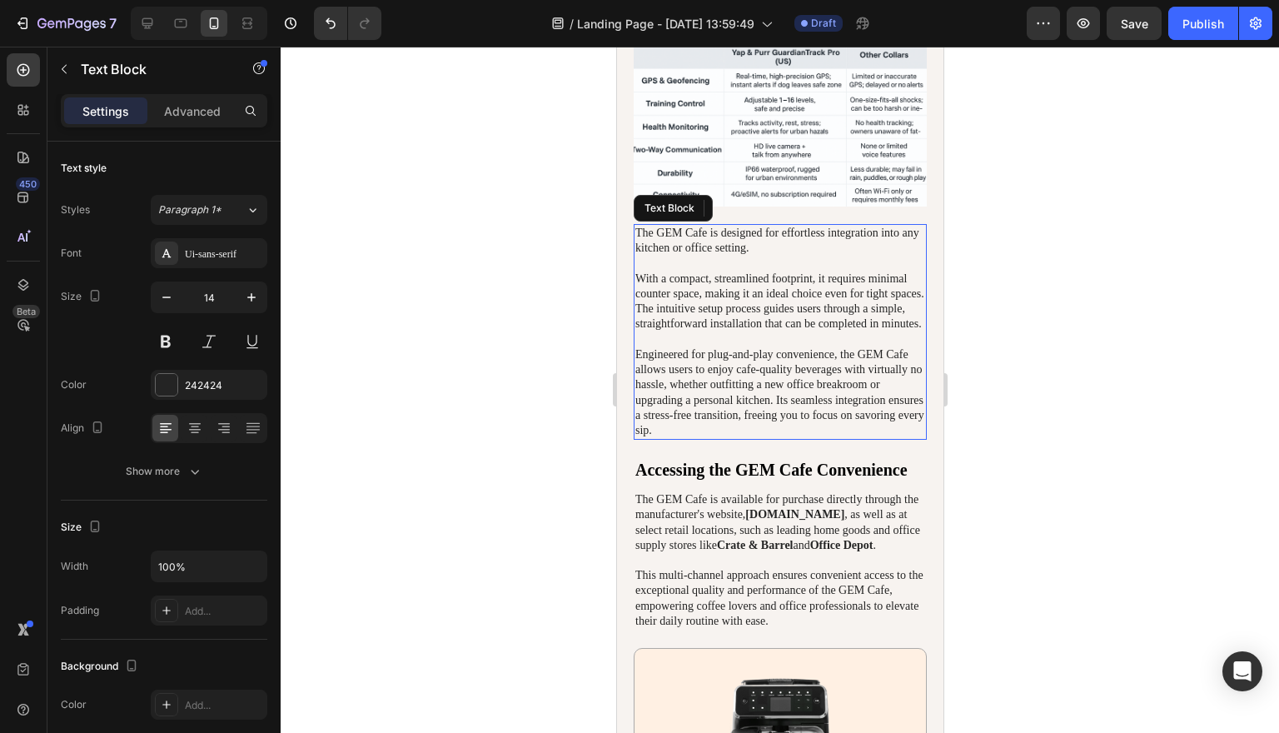
click at [915, 339] on p "The GEM Cafe is designed for effortless integration into any kitchen or office …" at bounding box center [779, 332] width 290 height 212
click at [767, 214] on icon at bounding box center [764, 208] width 11 height 12
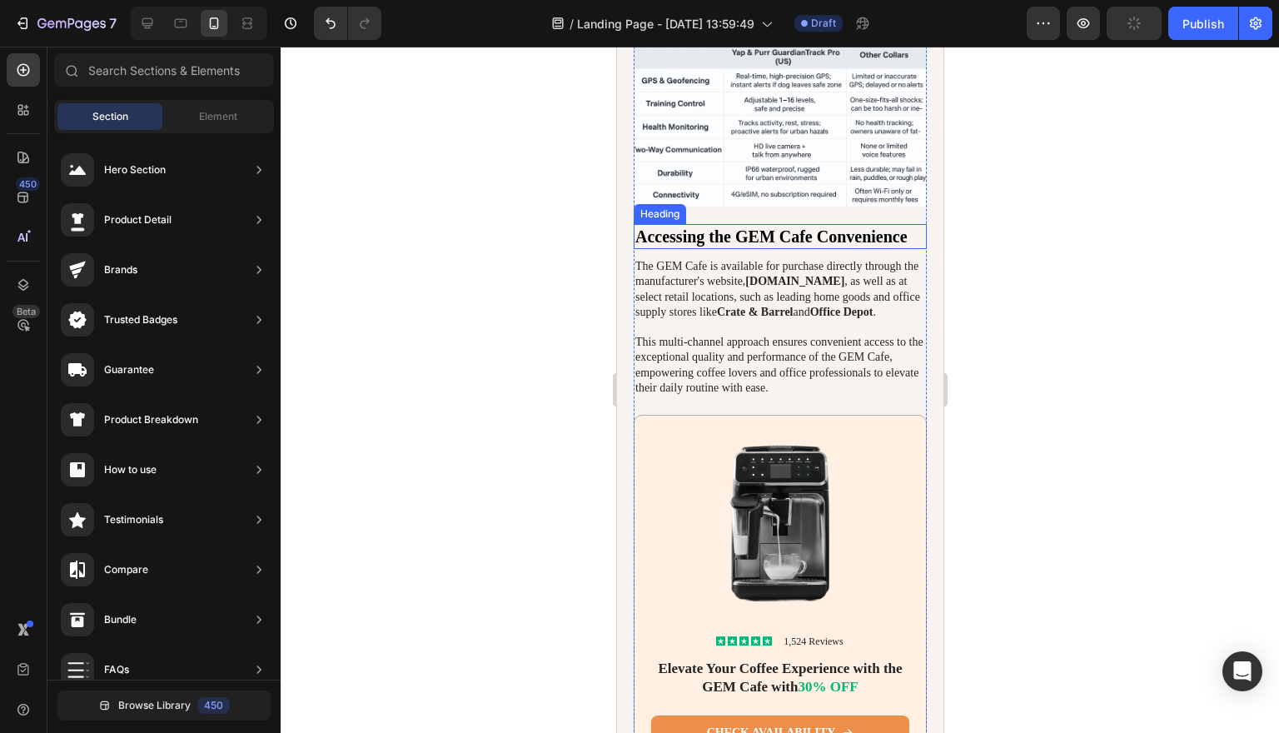
click at [892, 249] on h2 "Accessing the GEM Cafe Convenience" at bounding box center [779, 236] width 293 height 25
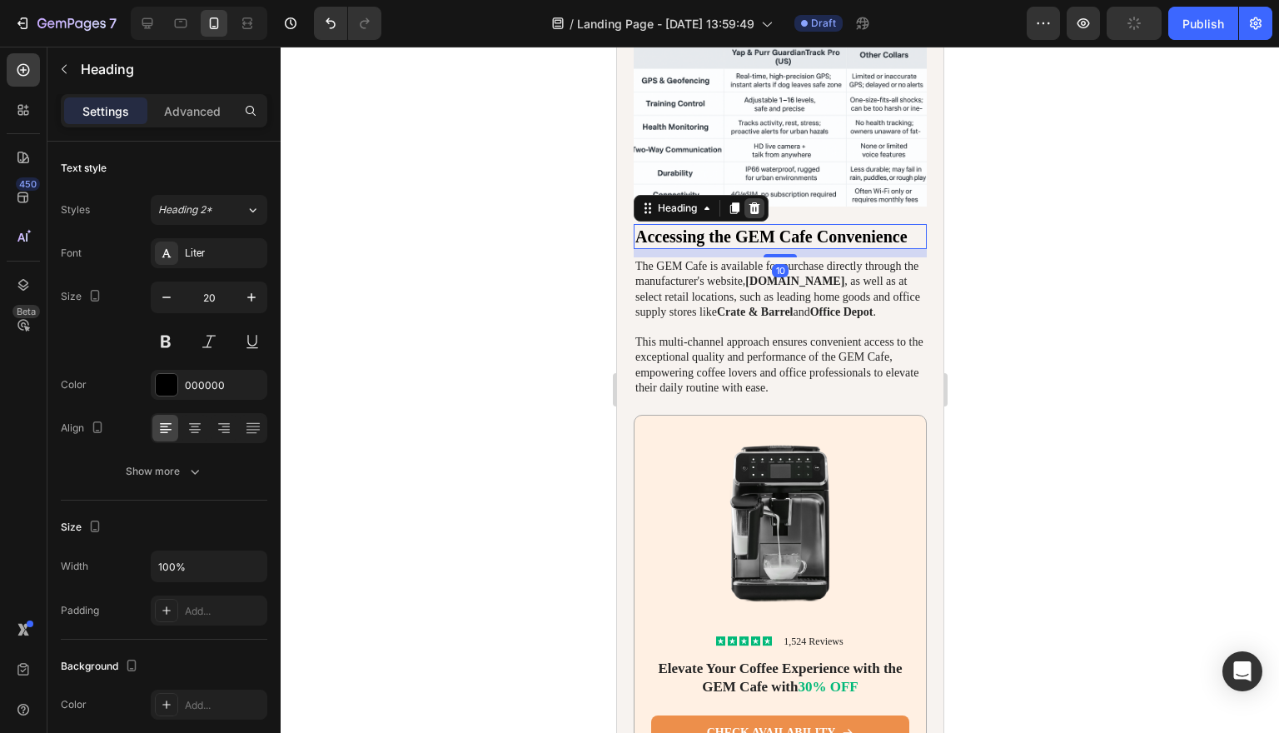
click at [759, 215] on icon at bounding box center [753, 207] width 13 height 13
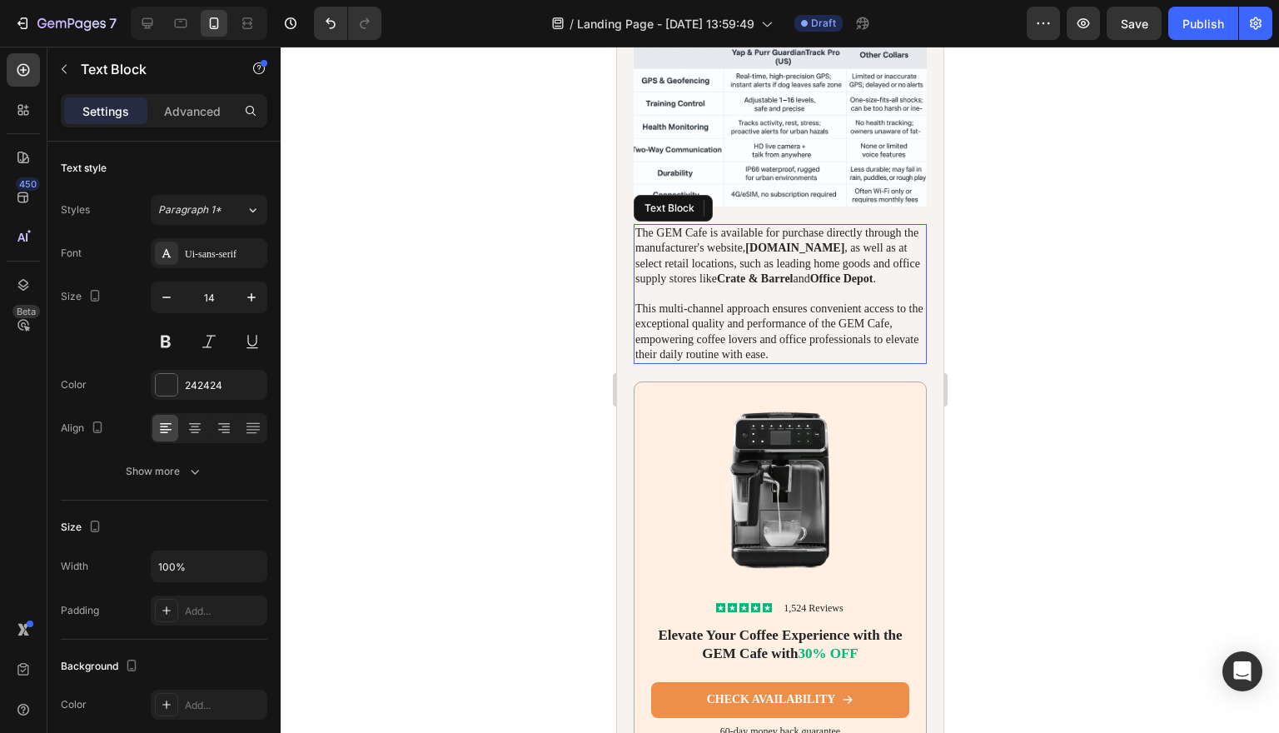
click at [914, 316] on p "The GEM Cafe is available for purchase directly through the manufacturer's webs…" at bounding box center [779, 294] width 290 height 137
click at [758, 215] on icon at bounding box center [764, 207] width 13 height 13
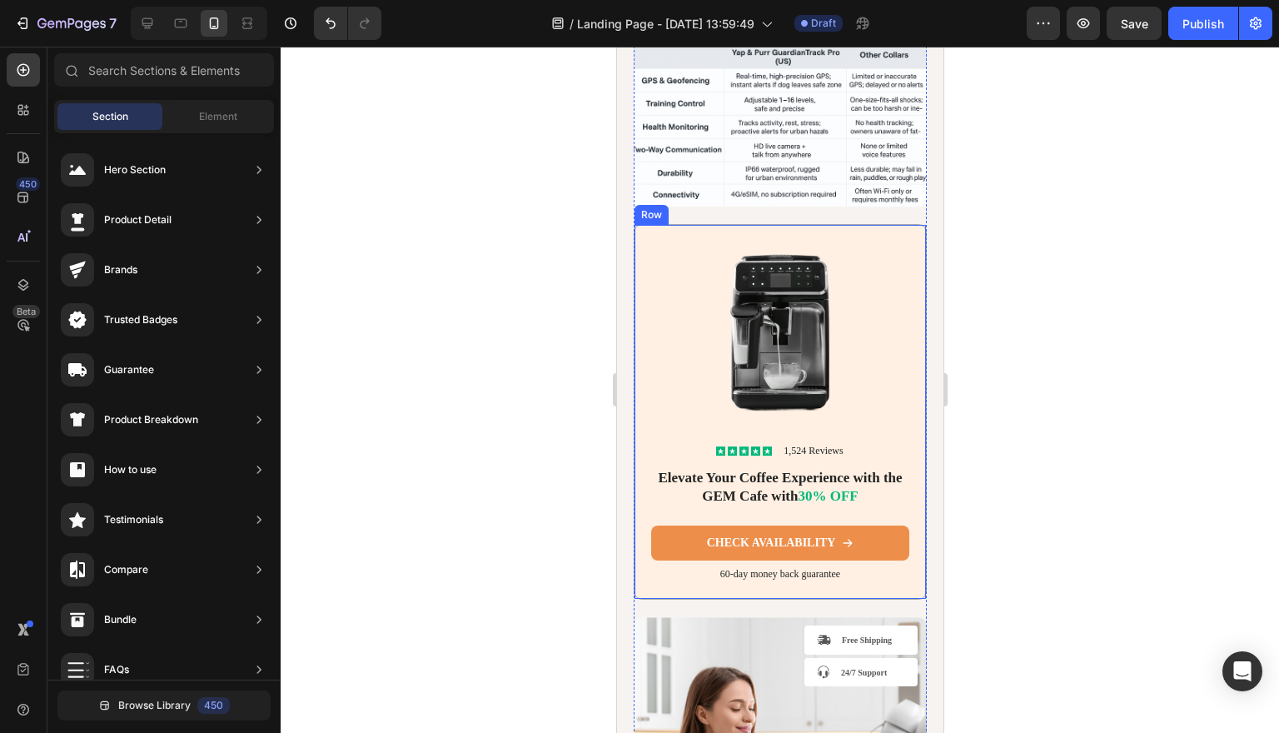
click at [917, 315] on div "Icon Icon Icon Icon Icon Icon List 1,524 Reviews Text Block Row Elevate Your Co…" at bounding box center [779, 411] width 293 height 375
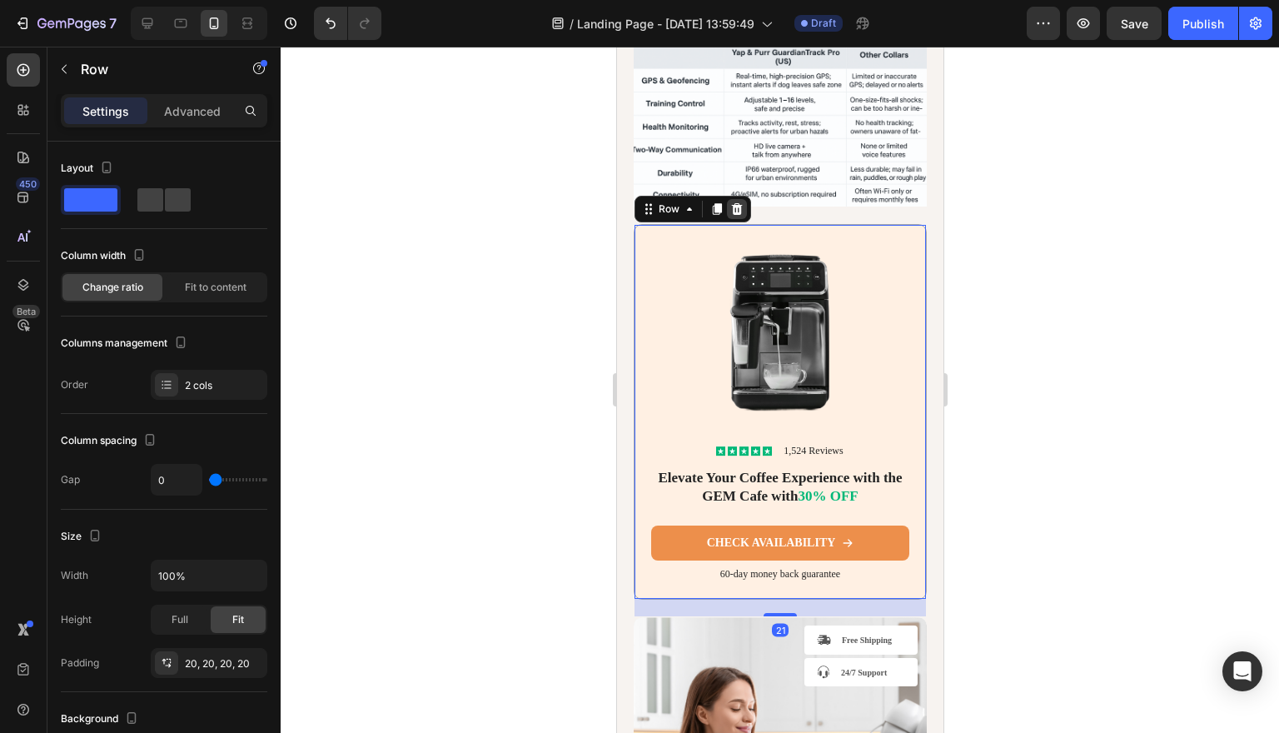
click at [738, 215] on icon at bounding box center [736, 209] width 11 height 12
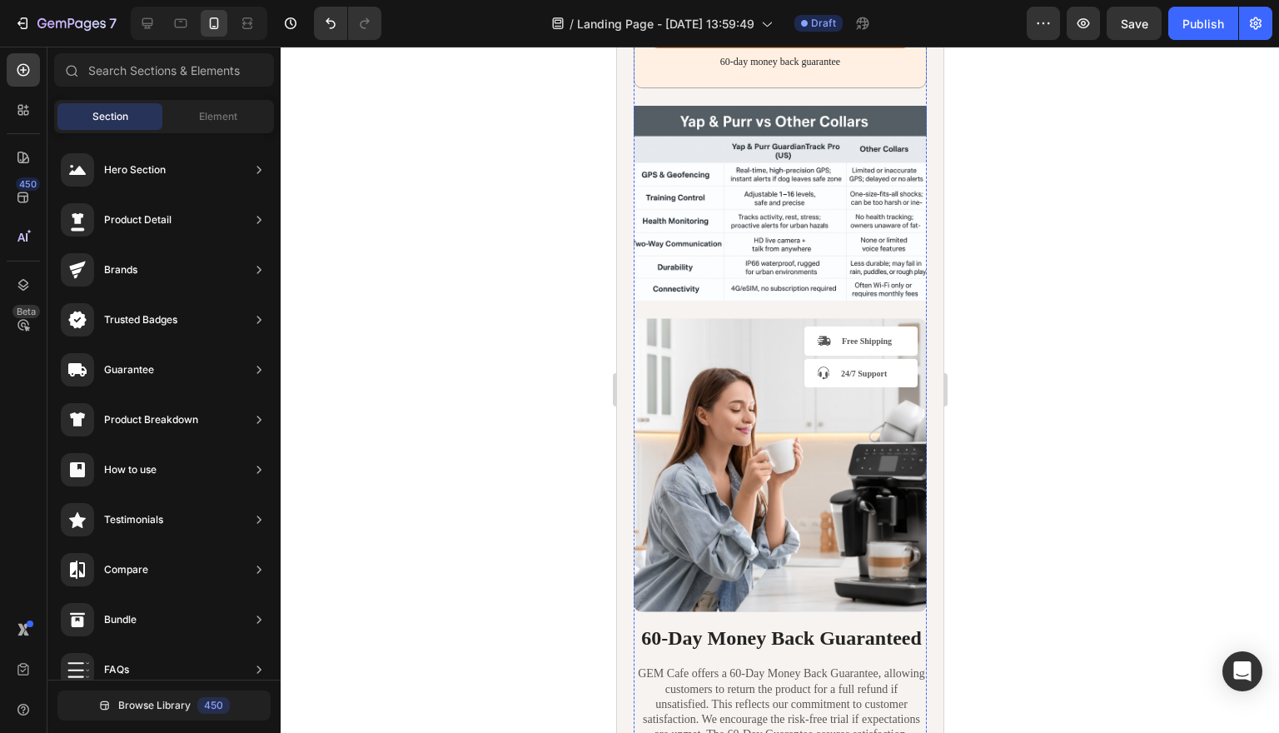
scroll to position [5841, 0]
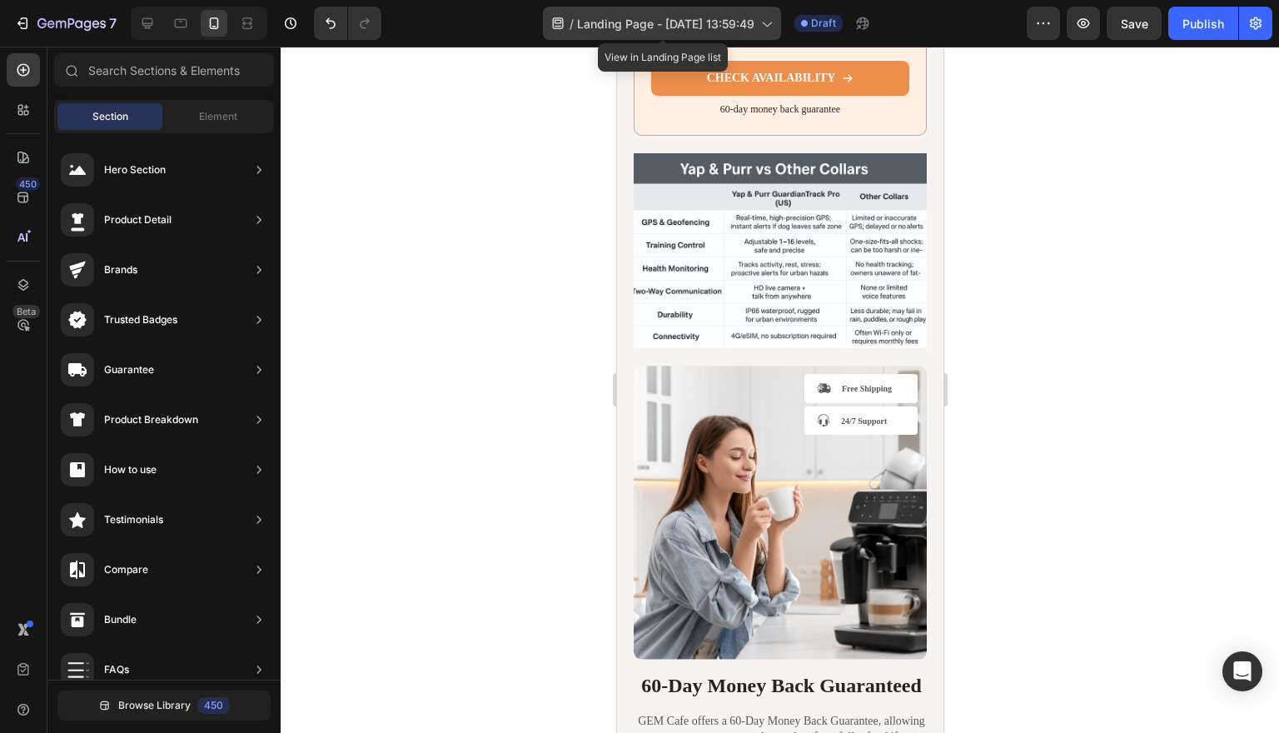
click at [768, 19] on icon at bounding box center [766, 23] width 17 height 17
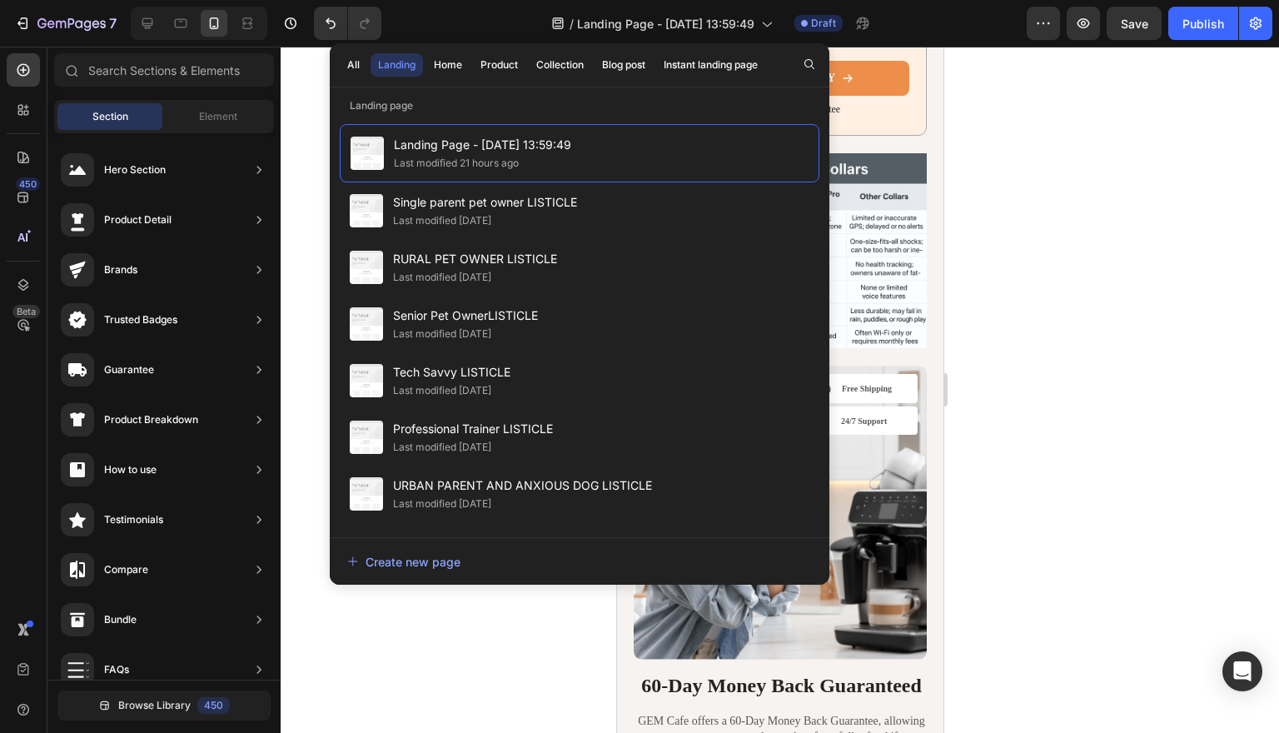
click at [1151, 186] on div at bounding box center [780, 390] width 998 height 686
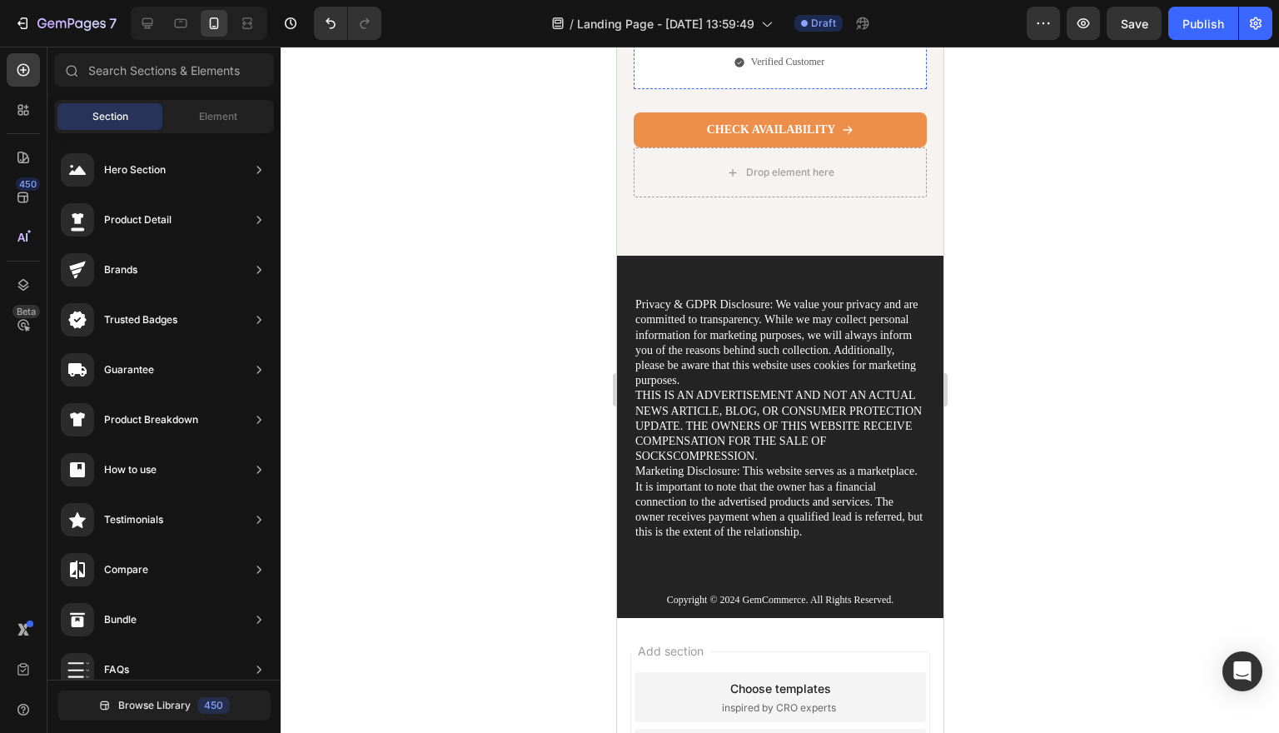
scroll to position [7391, 0]
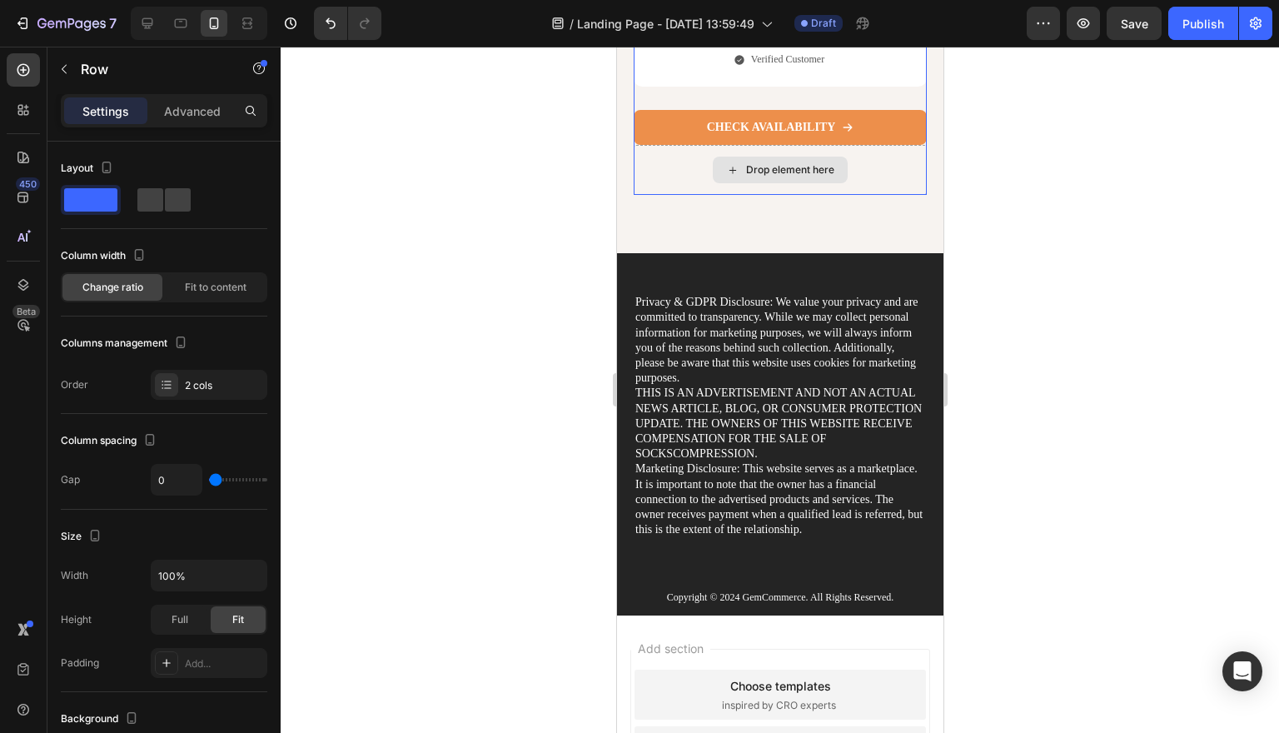
click at [888, 195] on div "Drop element here" at bounding box center [779, 170] width 293 height 50
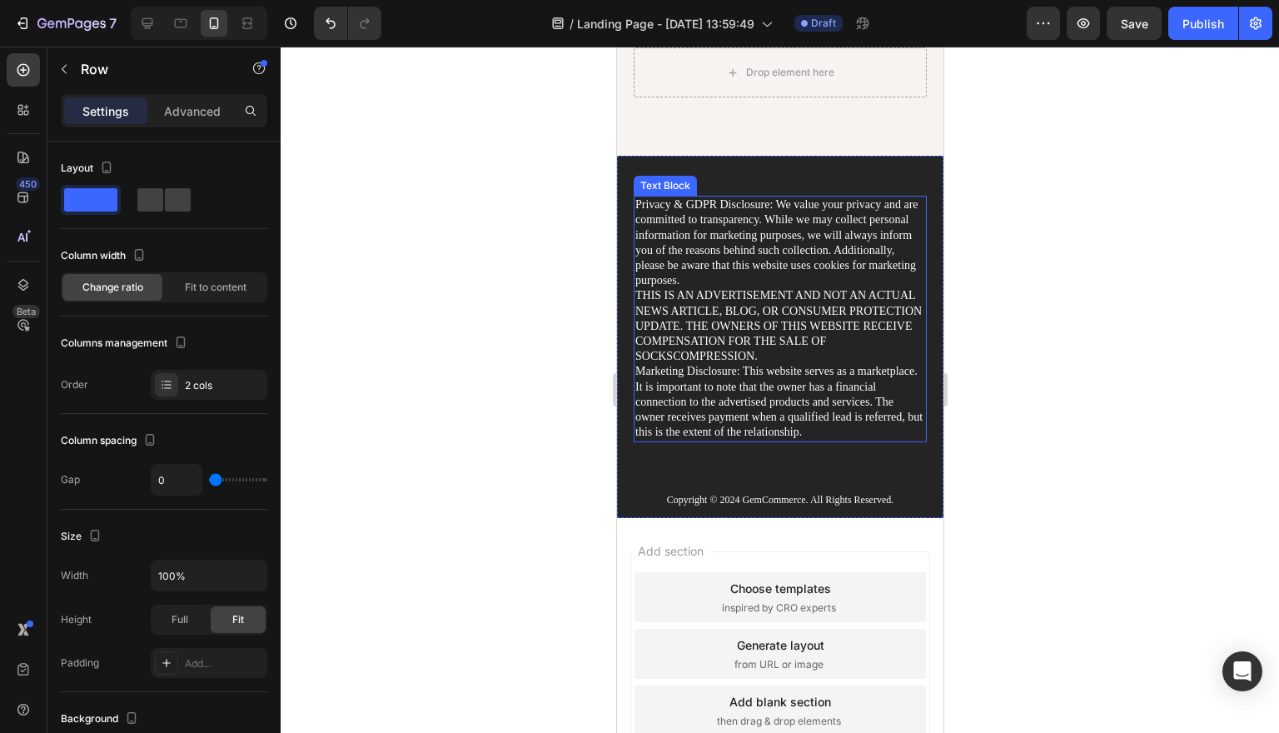
scroll to position [7491, 0]
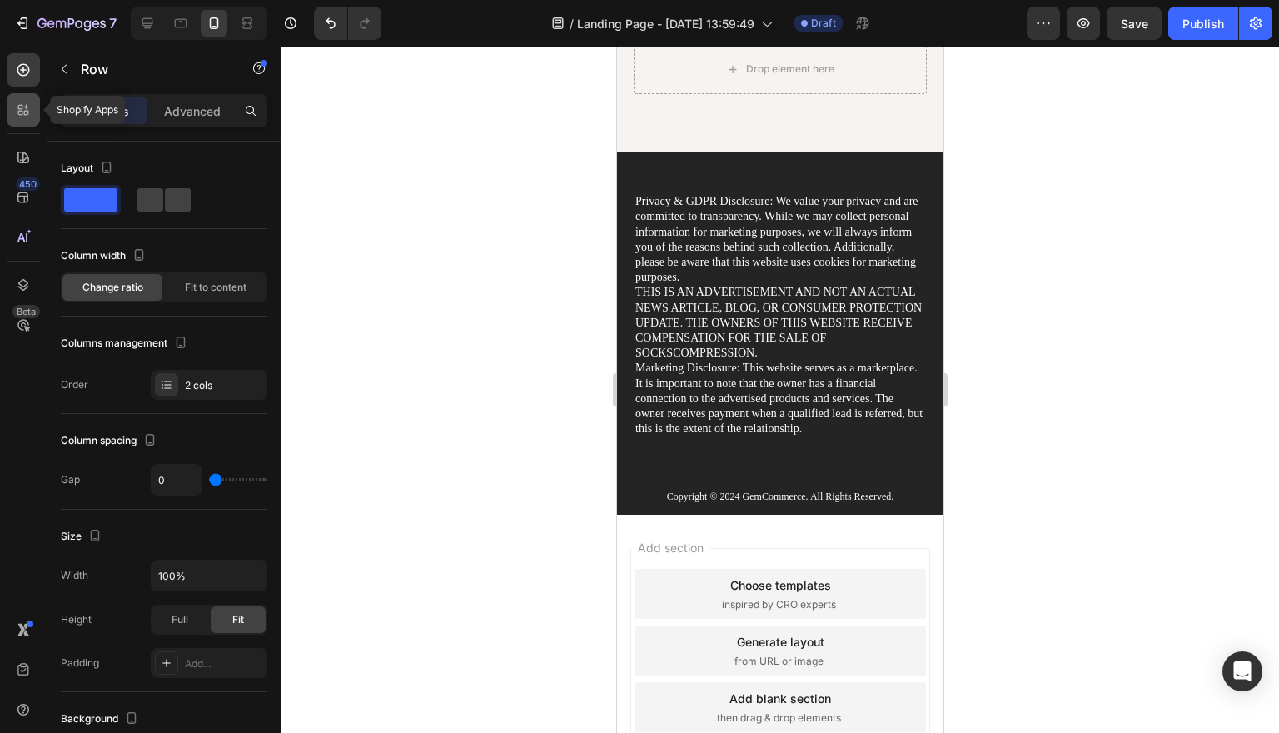
click at [17, 107] on icon at bounding box center [23, 110] width 17 height 17
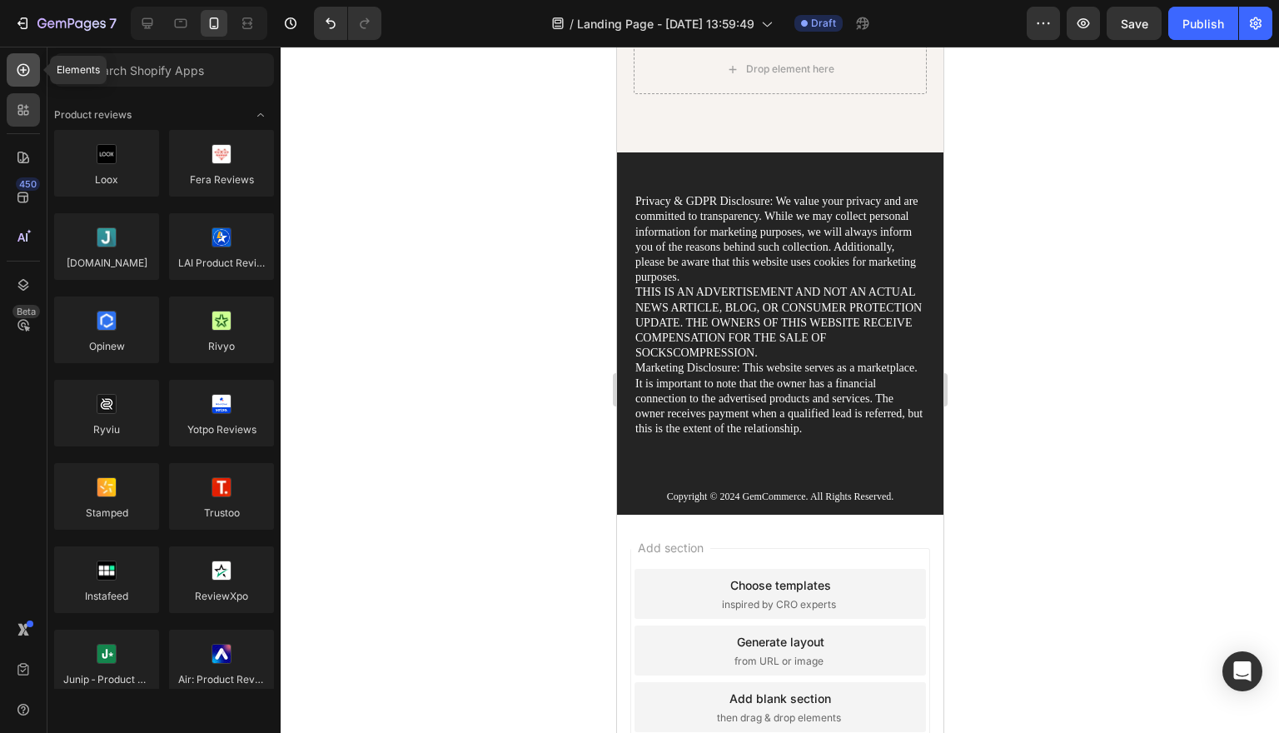
click at [17, 64] on icon at bounding box center [23, 70] width 17 height 17
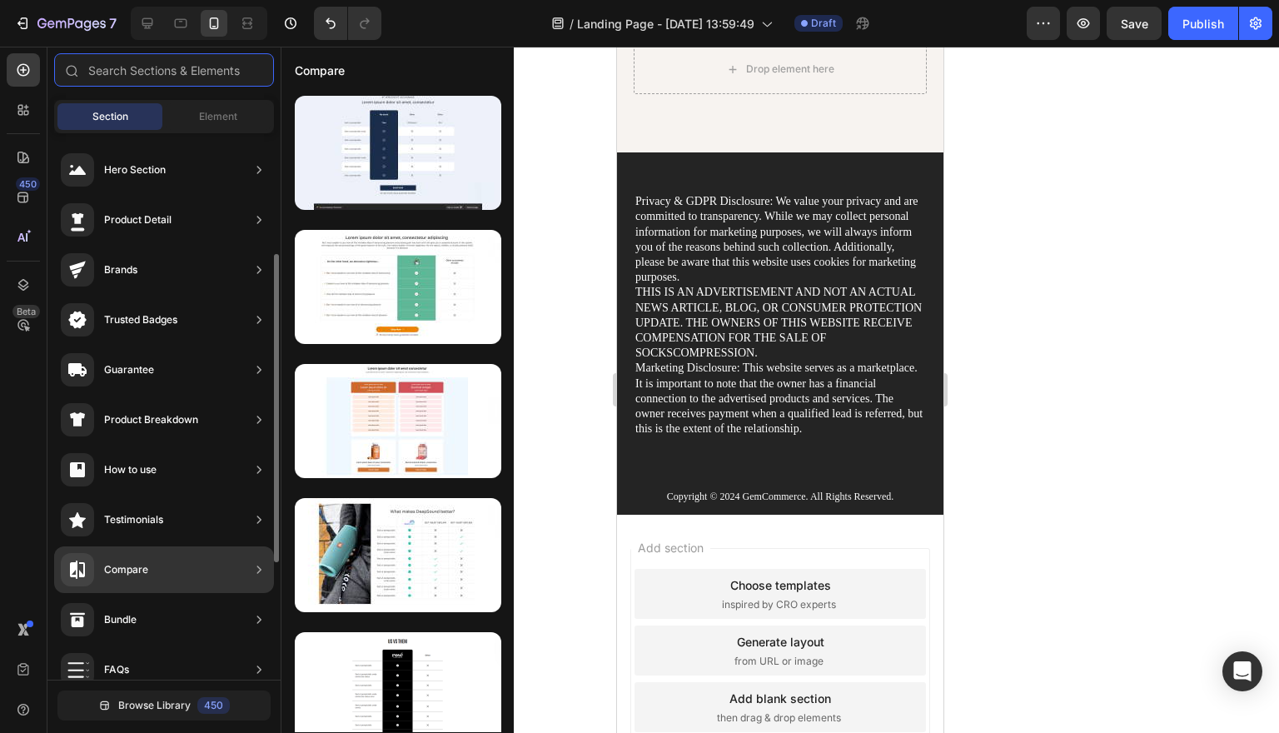
scroll to position [420, 0]
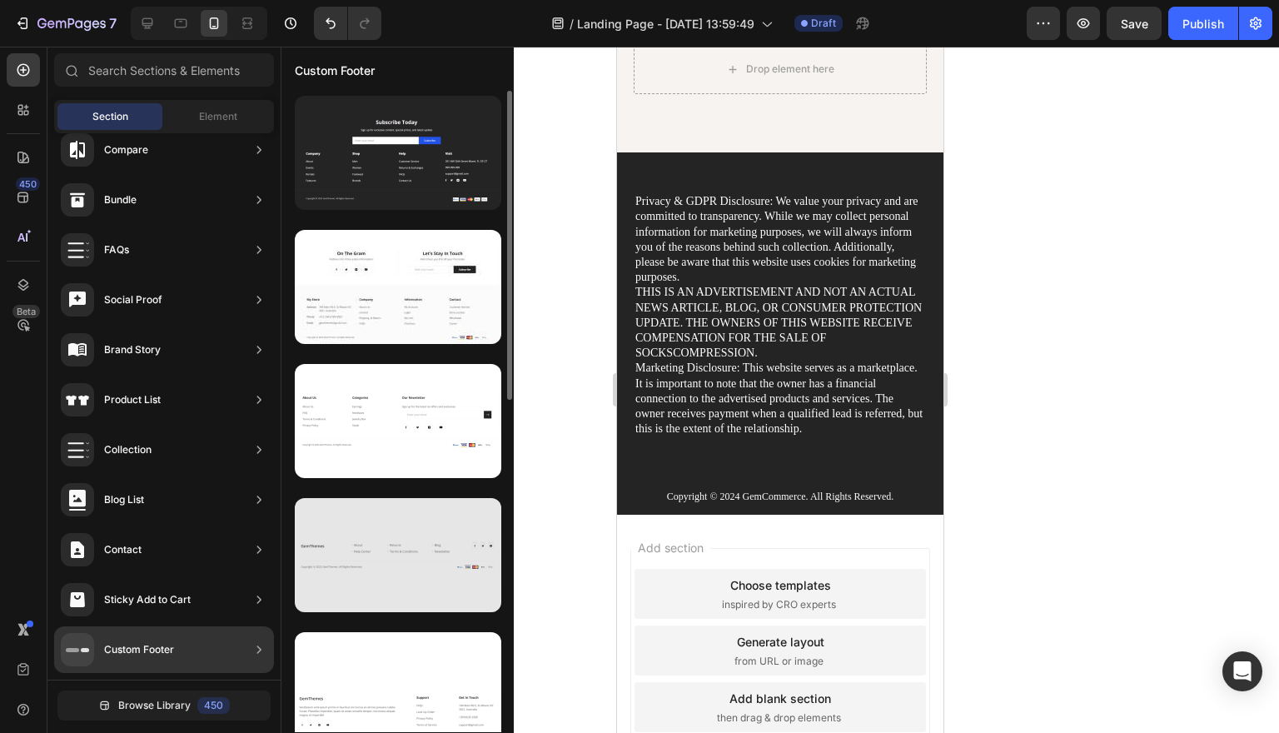
click at [354, 588] on div at bounding box center [398, 555] width 206 height 114
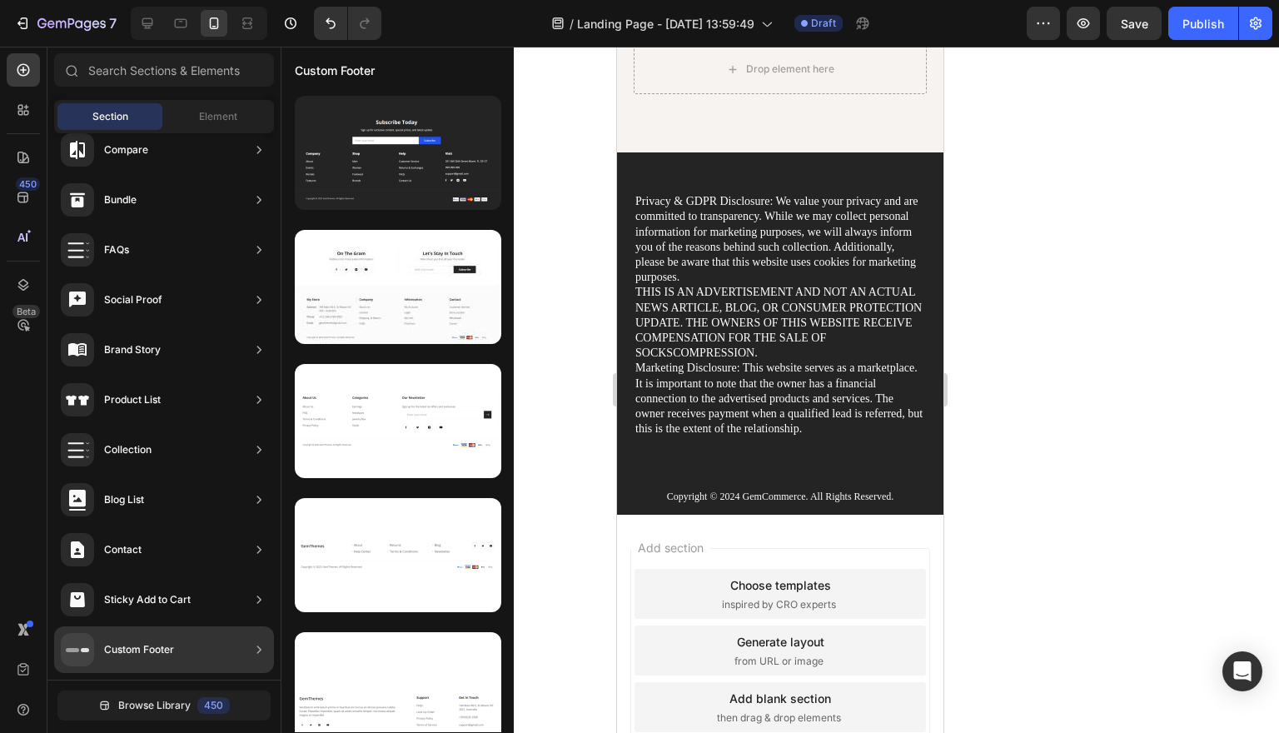
click at [351, 76] on div "Custom Footer" at bounding box center [397, 68] width 232 height 43
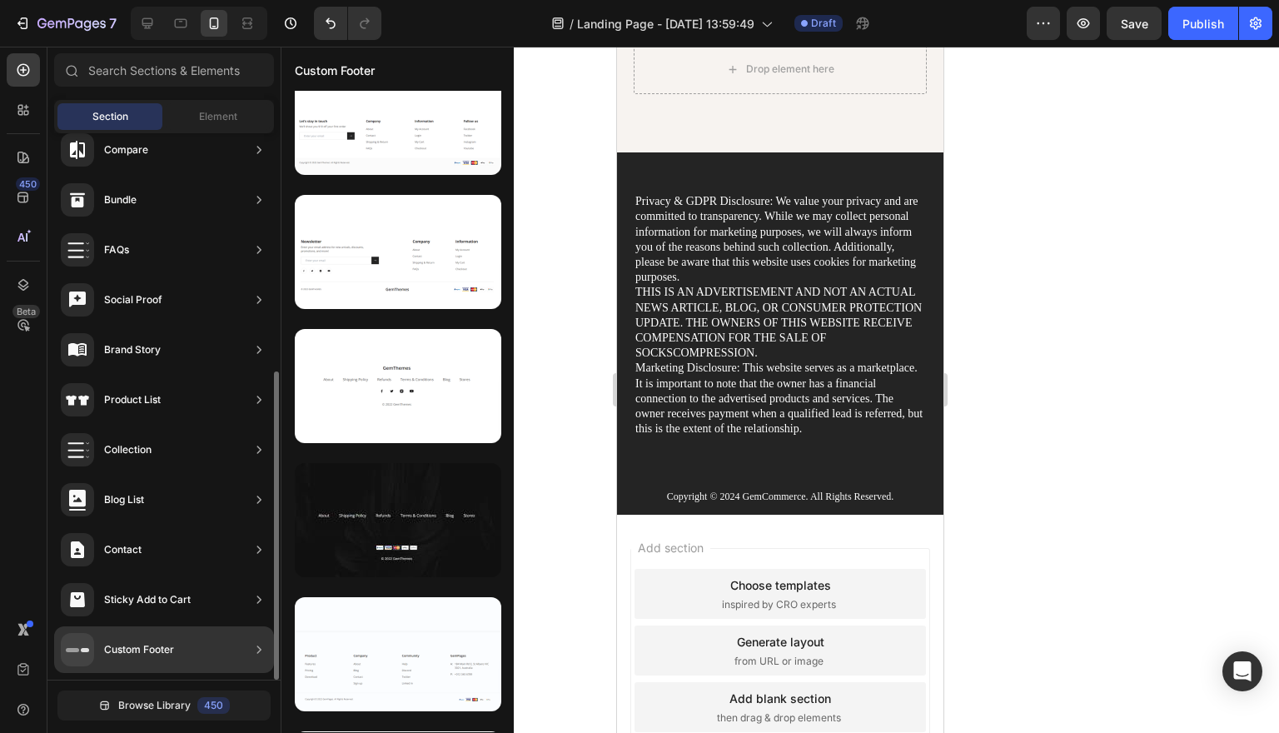
scroll to position [19, 0]
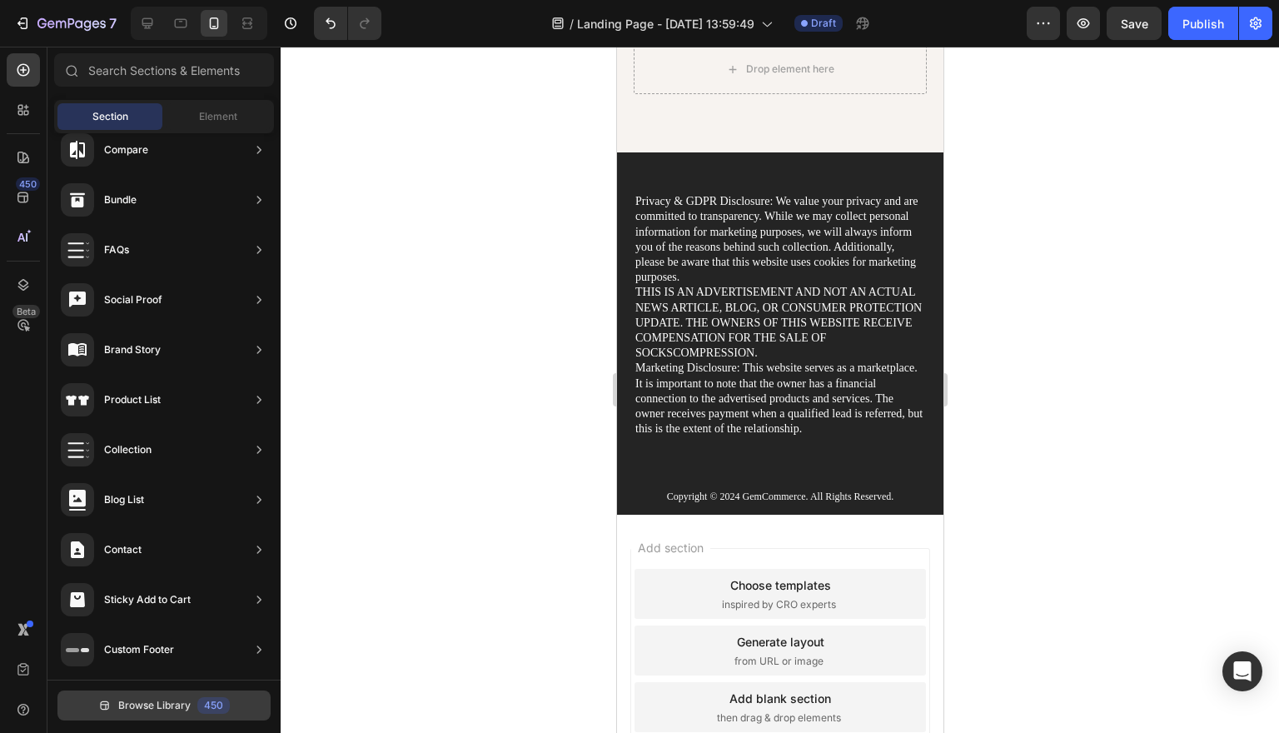
click at [236, 705] on button "Browse Library 450" at bounding box center [163, 705] width 213 height 30
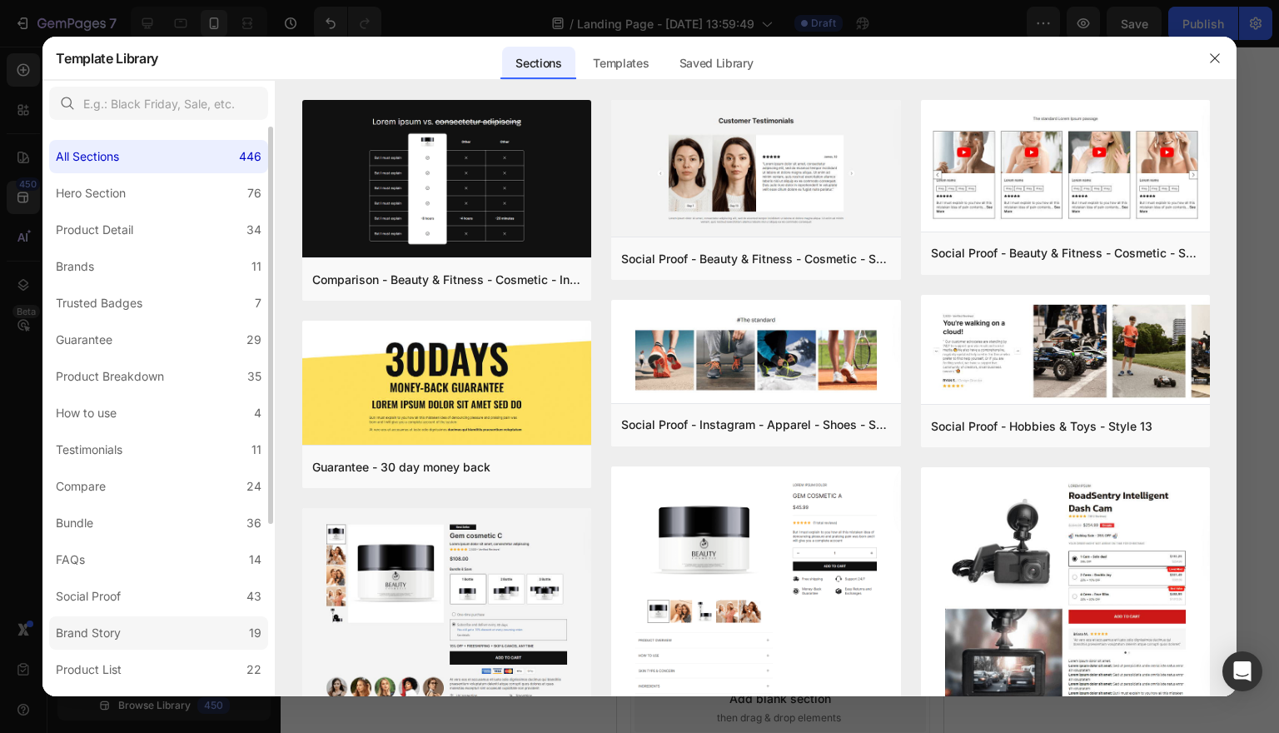
scroll to position [246, 0]
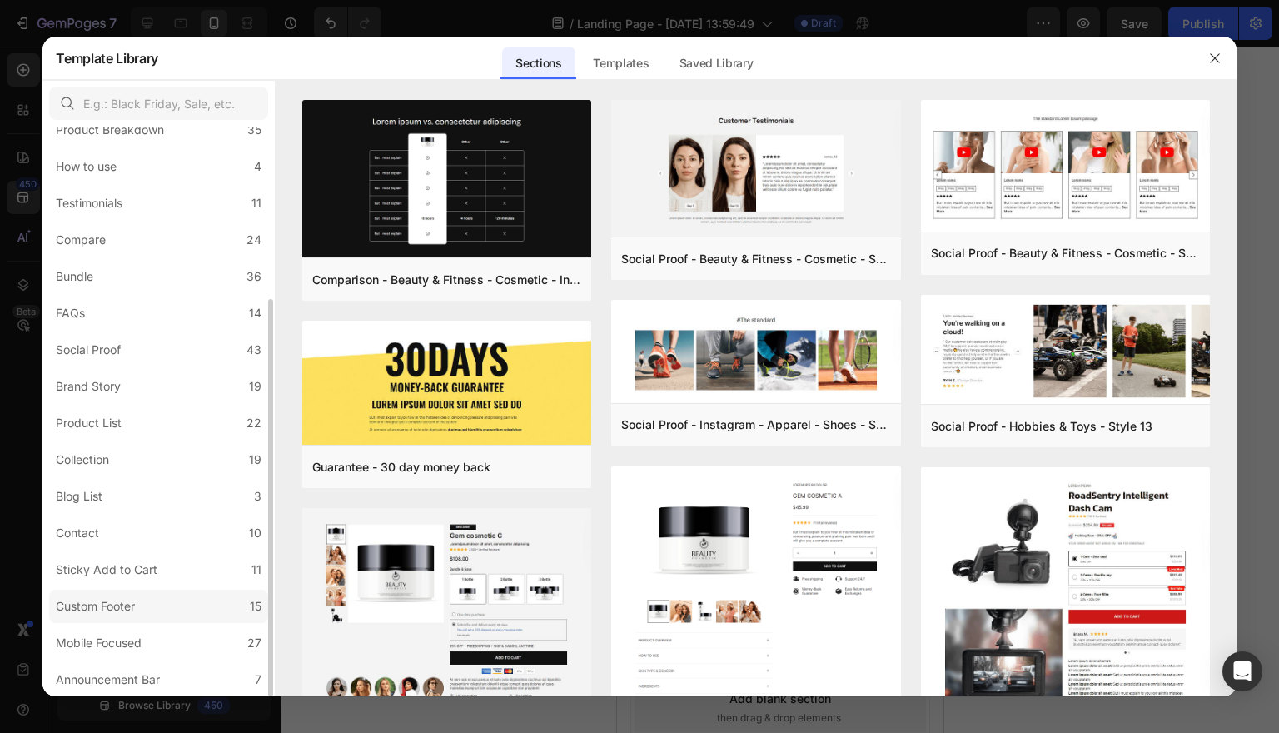
click at [128, 608] on div "Custom Footer" at bounding box center [95, 606] width 79 height 20
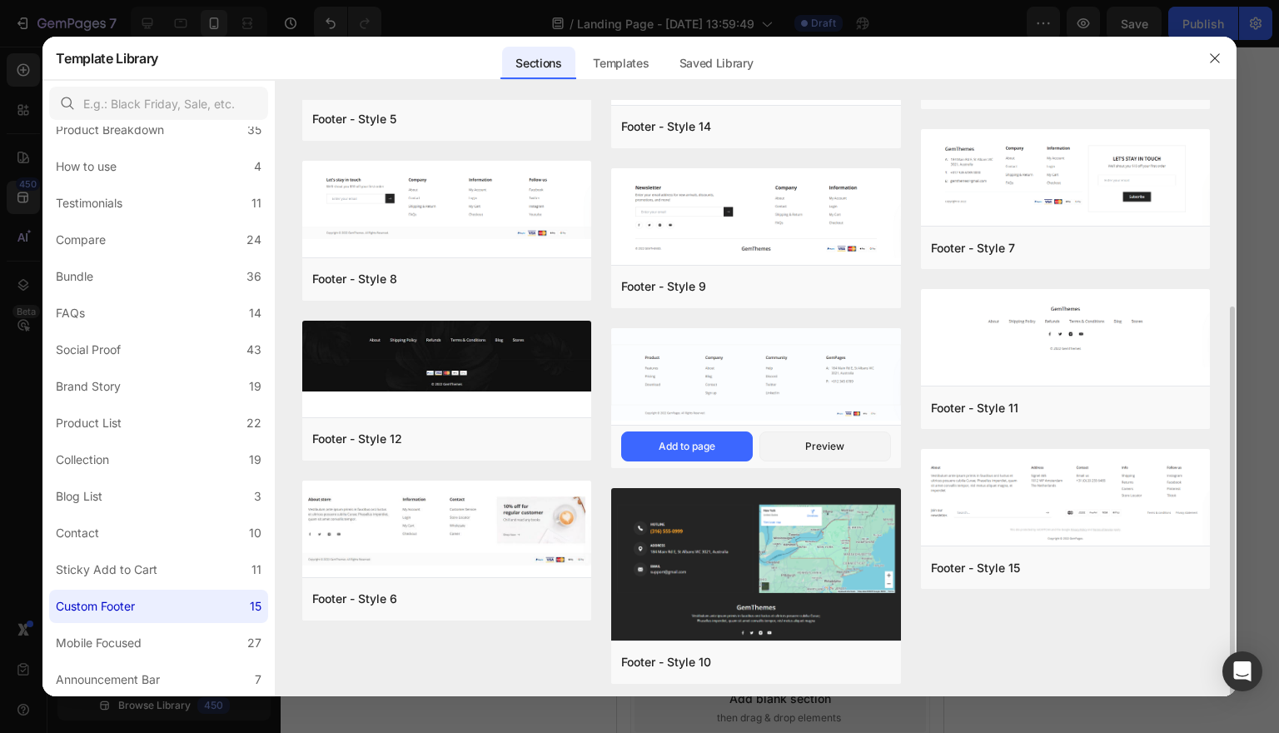
scroll to position [298, 0]
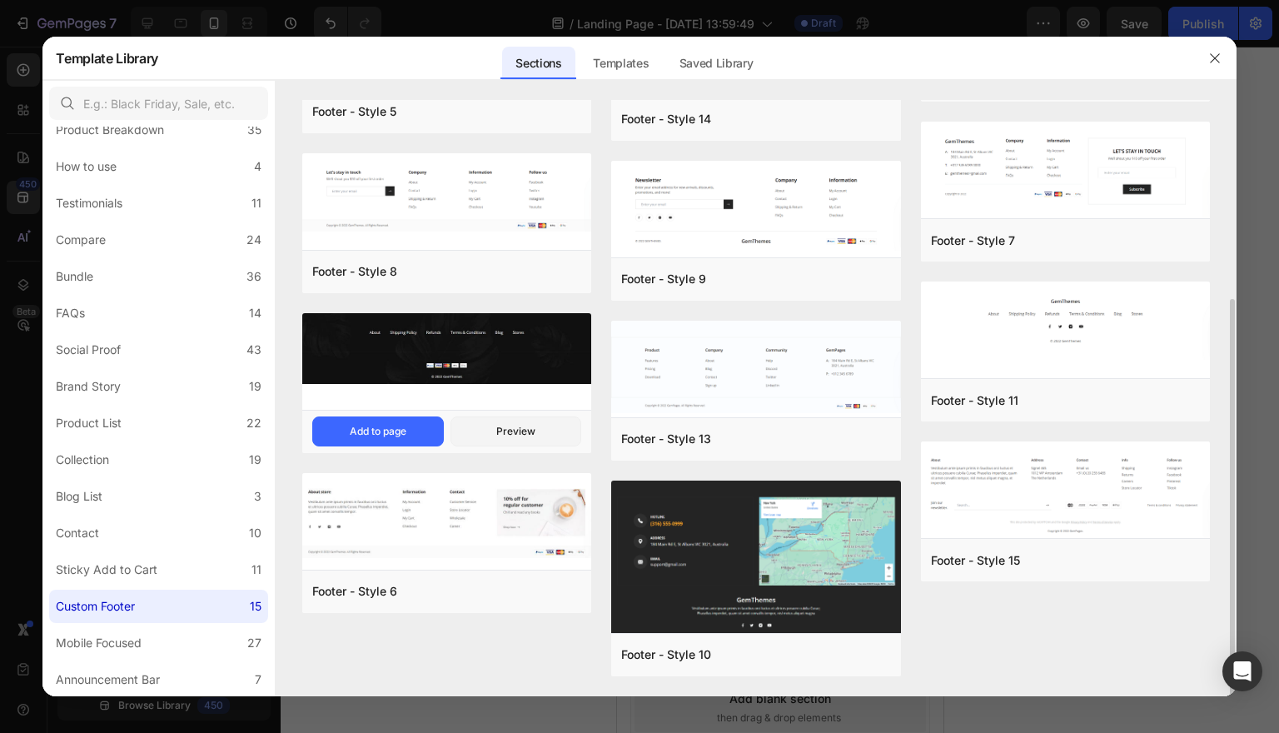
click at [564, 350] on img at bounding box center [446, 348] width 289 height 71
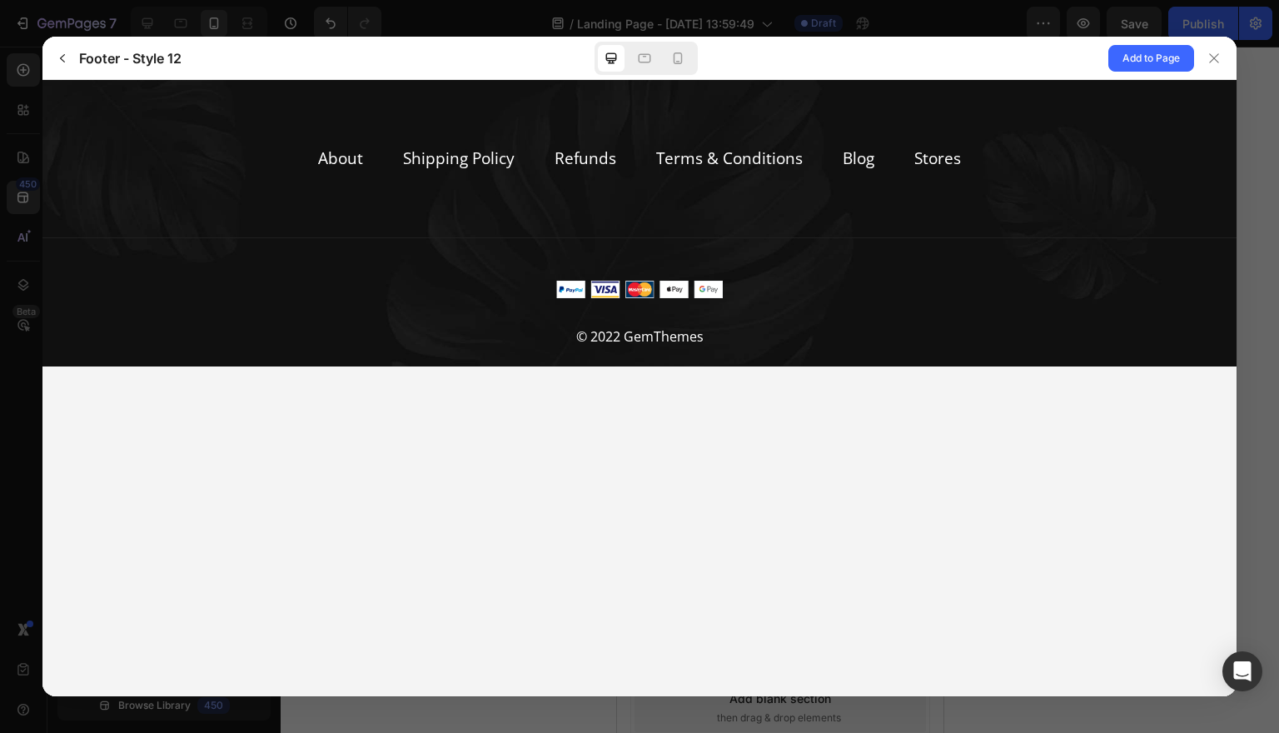
scroll to position [0, 0]
click at [1210, 58] on icon at bounding box center [1213, 58] width 13 height 13
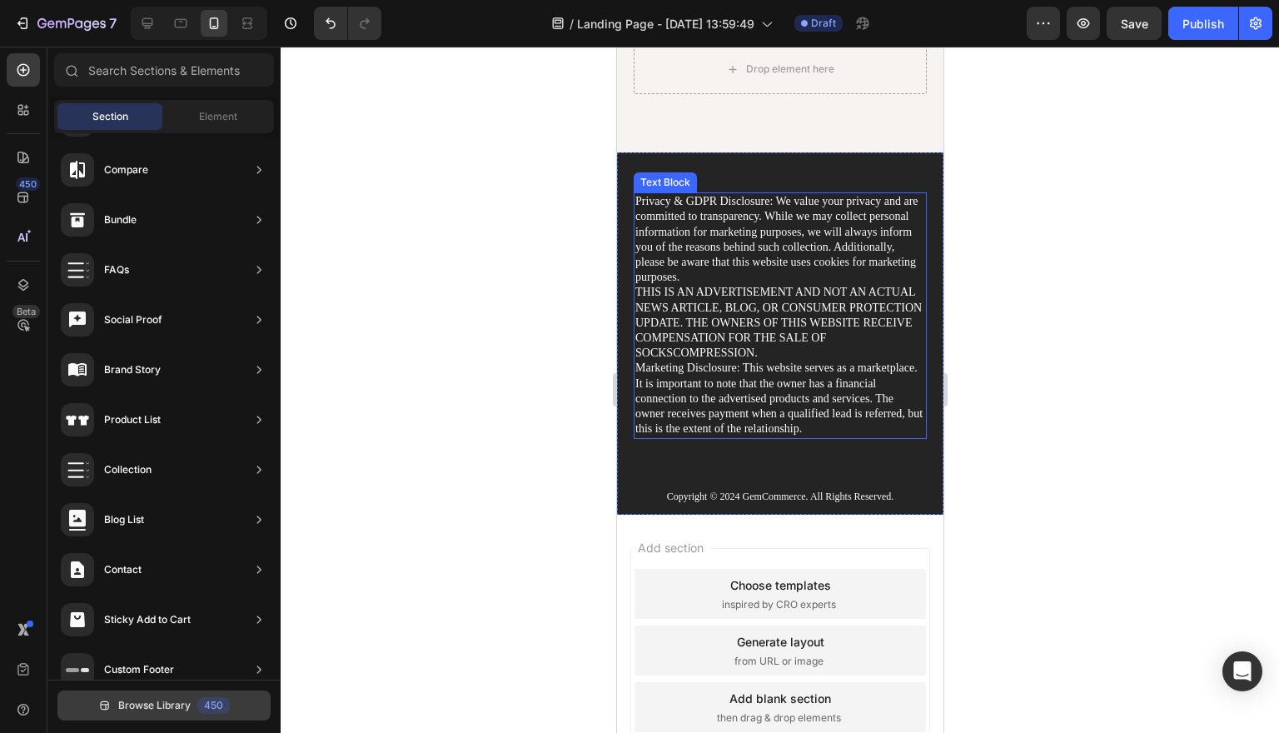
click at [189, 709] on span "Browse Library" at bounding box center [154, 705] width 72 height 15
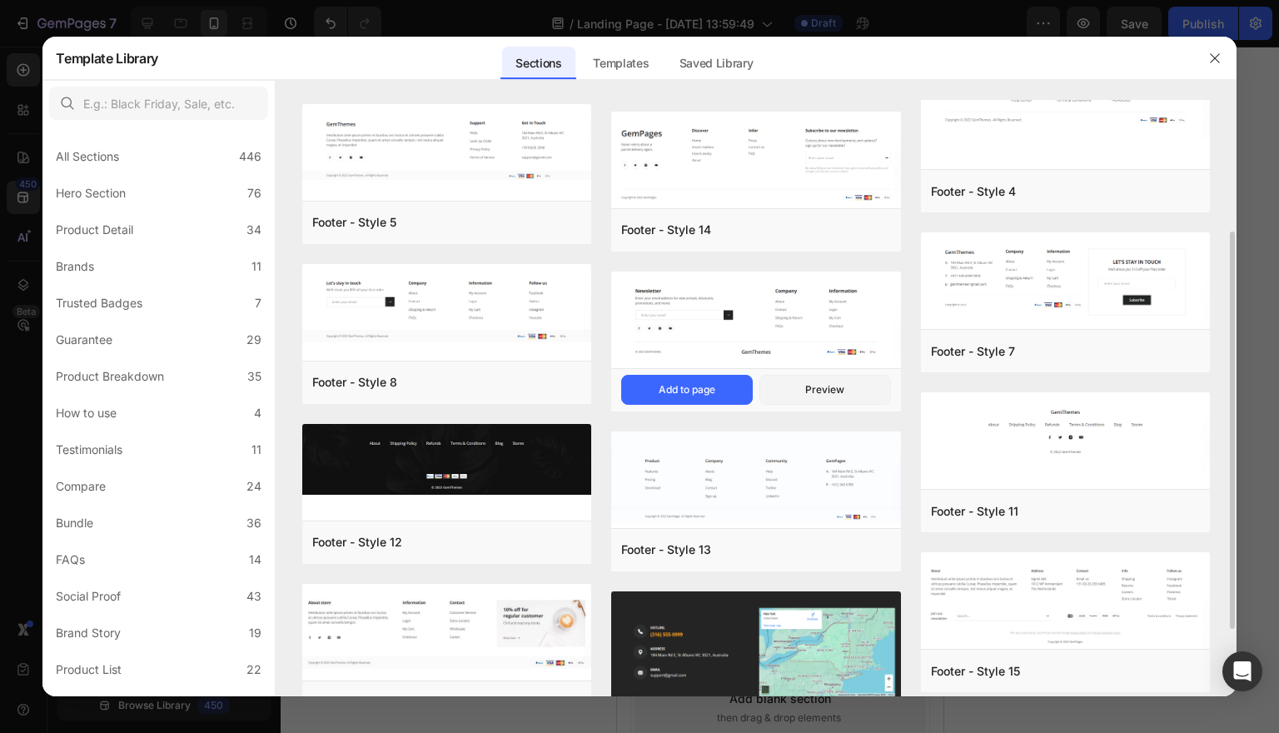
scroll to position [192, 0]
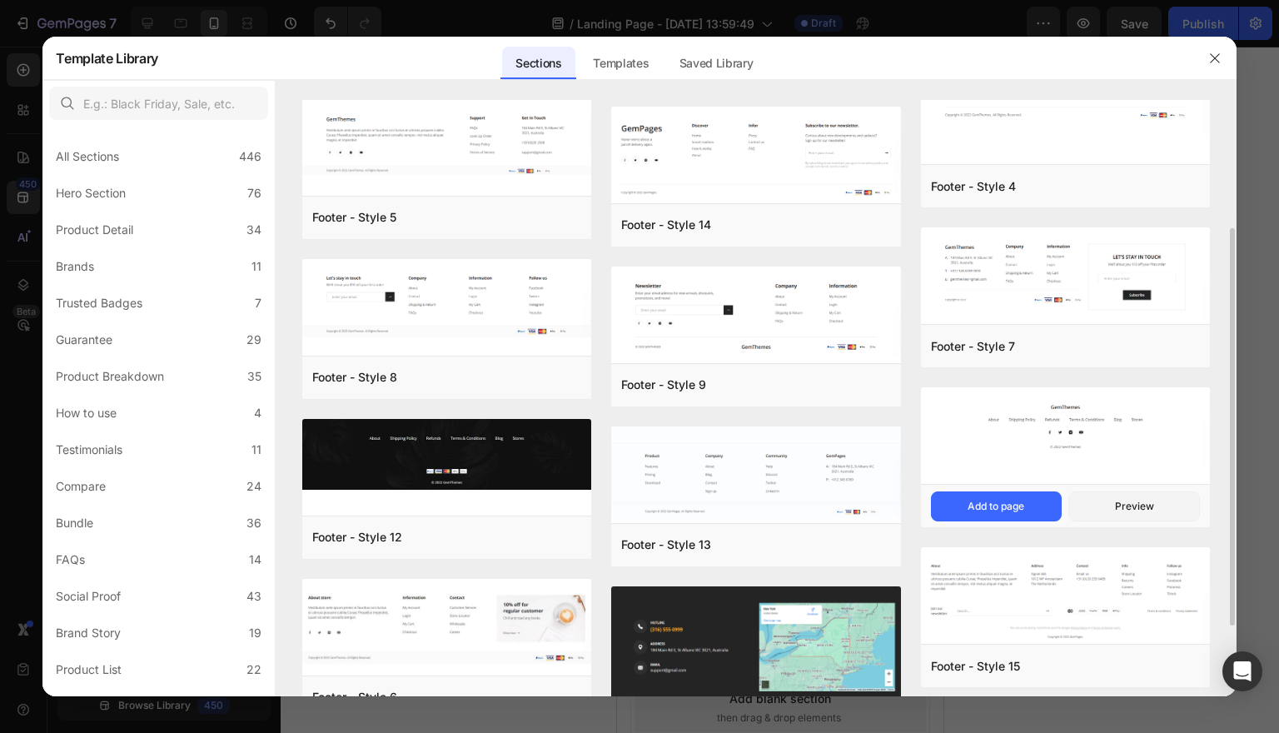
click at [1118, 432] on img at bounding box center [1065, 426] width 289 height 78
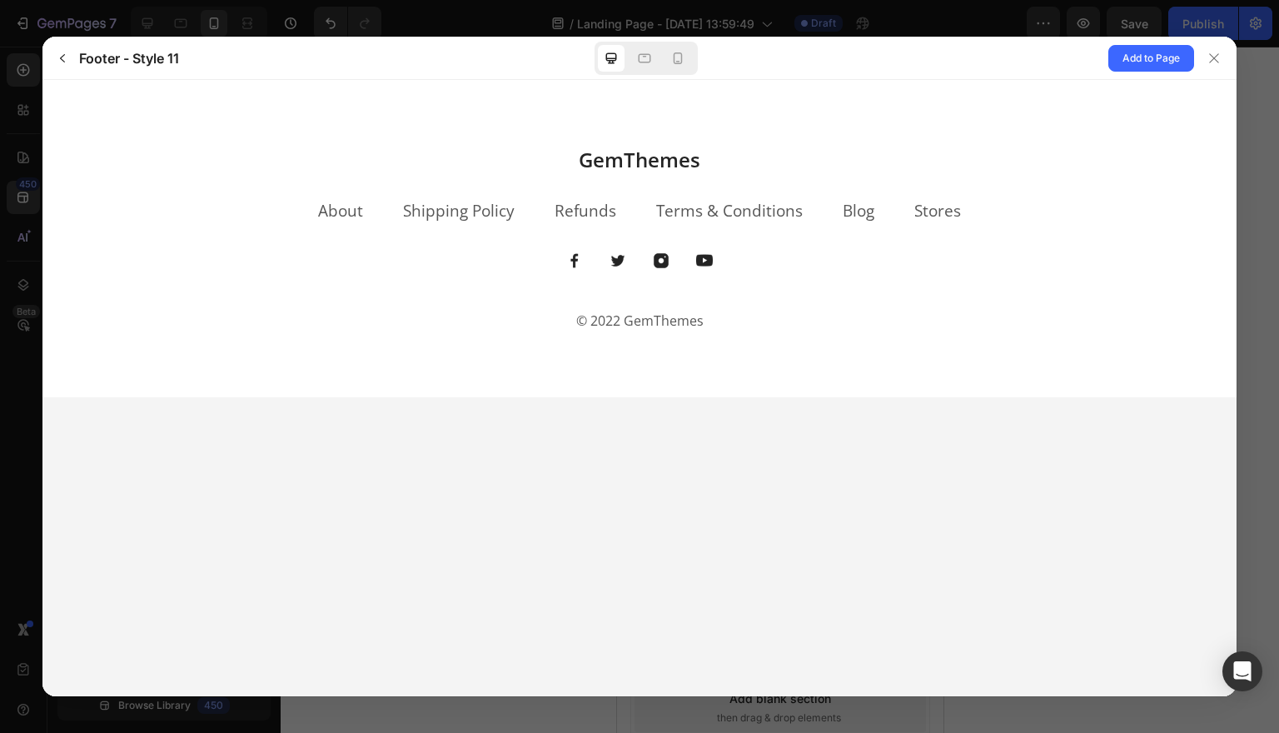
scroll to position [0, 0]
click at [1164, 55] on span "Add to Page" at bounding box center [1150, 58] width 57 height 20
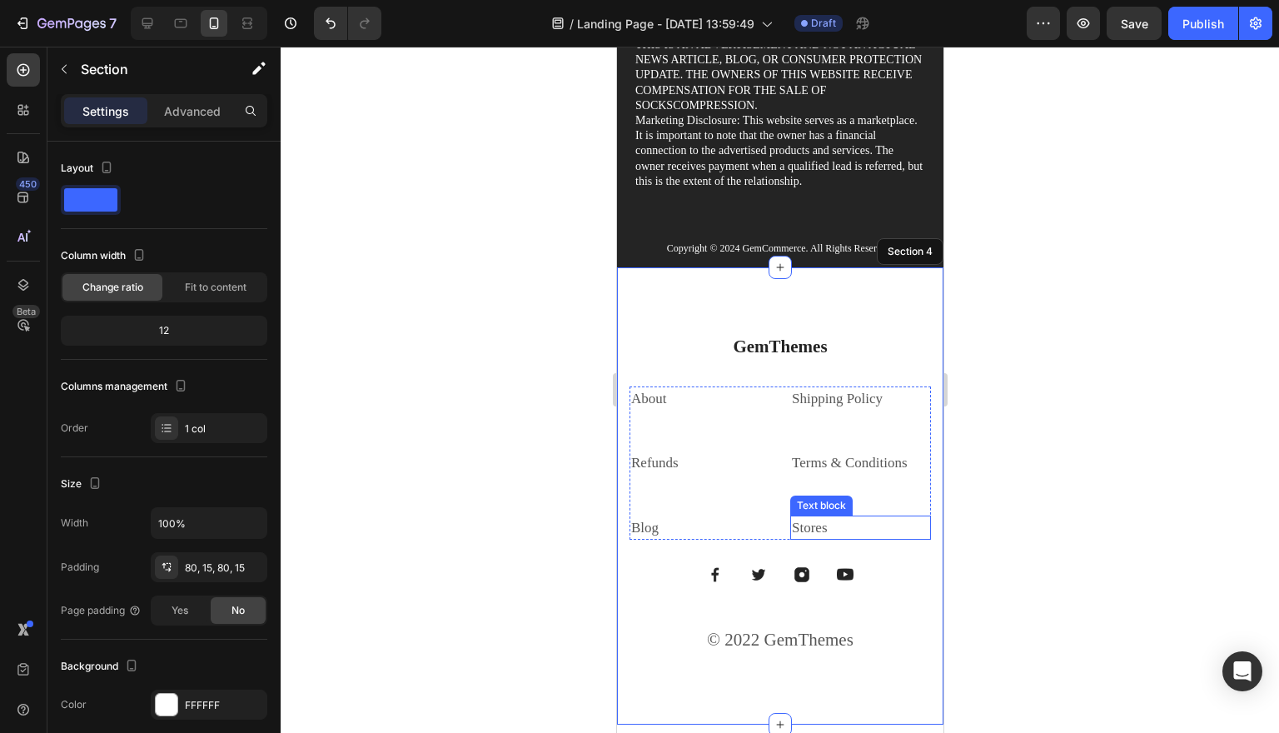
scroll to position [7872, 0]
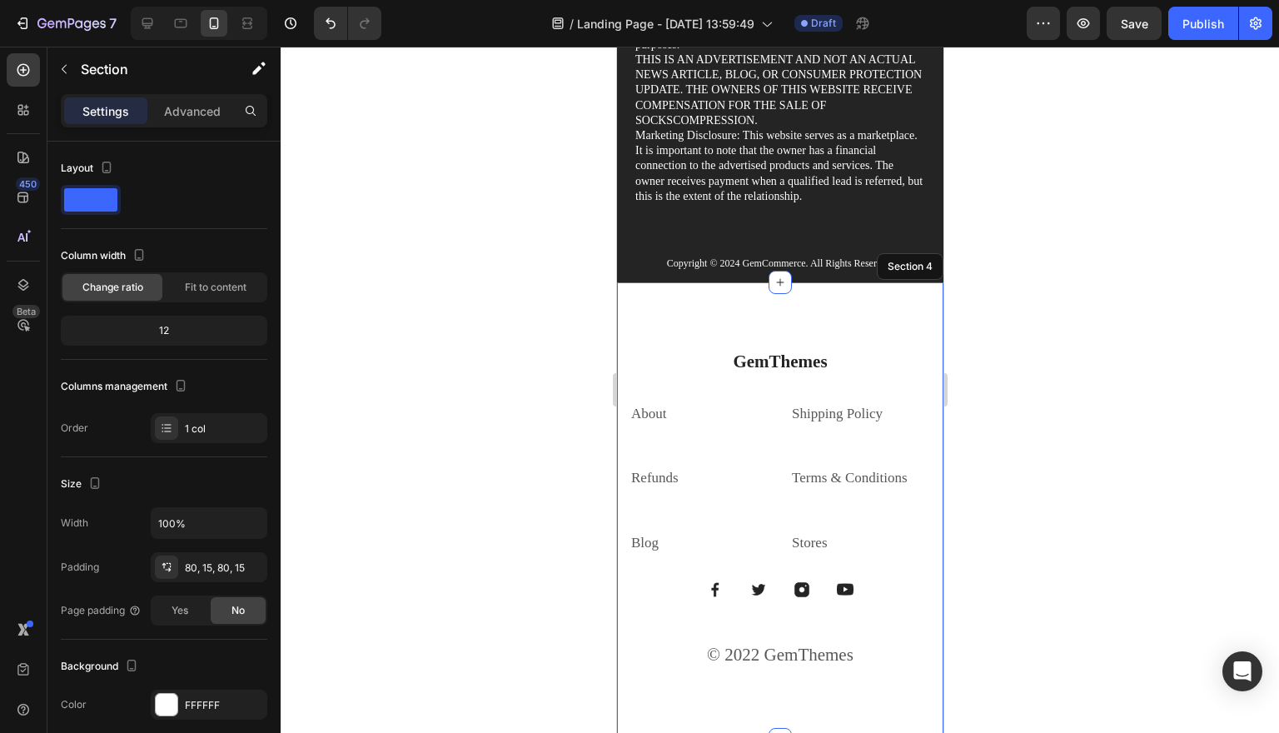
click at [900, 339] on div "GemThemes Heading About Text block Shipping Policy Text block Refunds Text bloc…" at bounding box center [779, 511] width 326 height 458
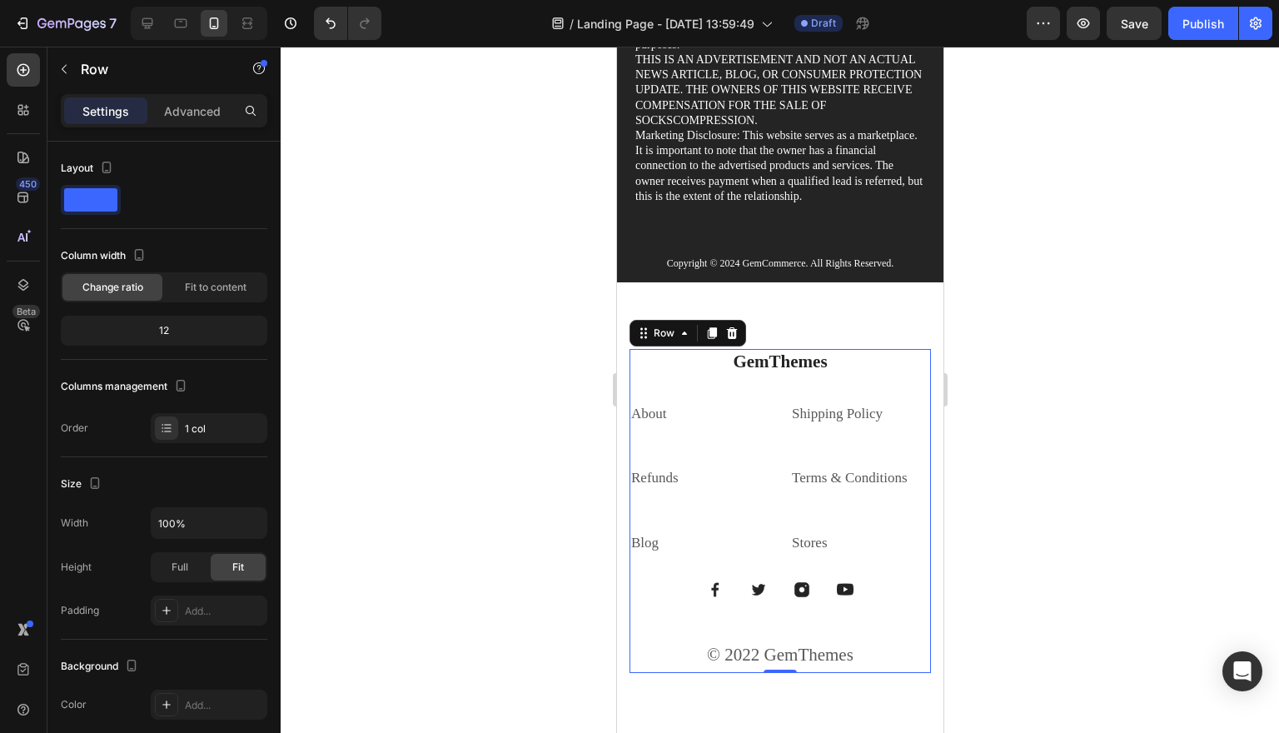
click at [690, 394] on div "GemThemes Heading About Text block Shipping Policy Text block Refunds Text bloc…" at bounding box center [779, 511] width 301 height 325
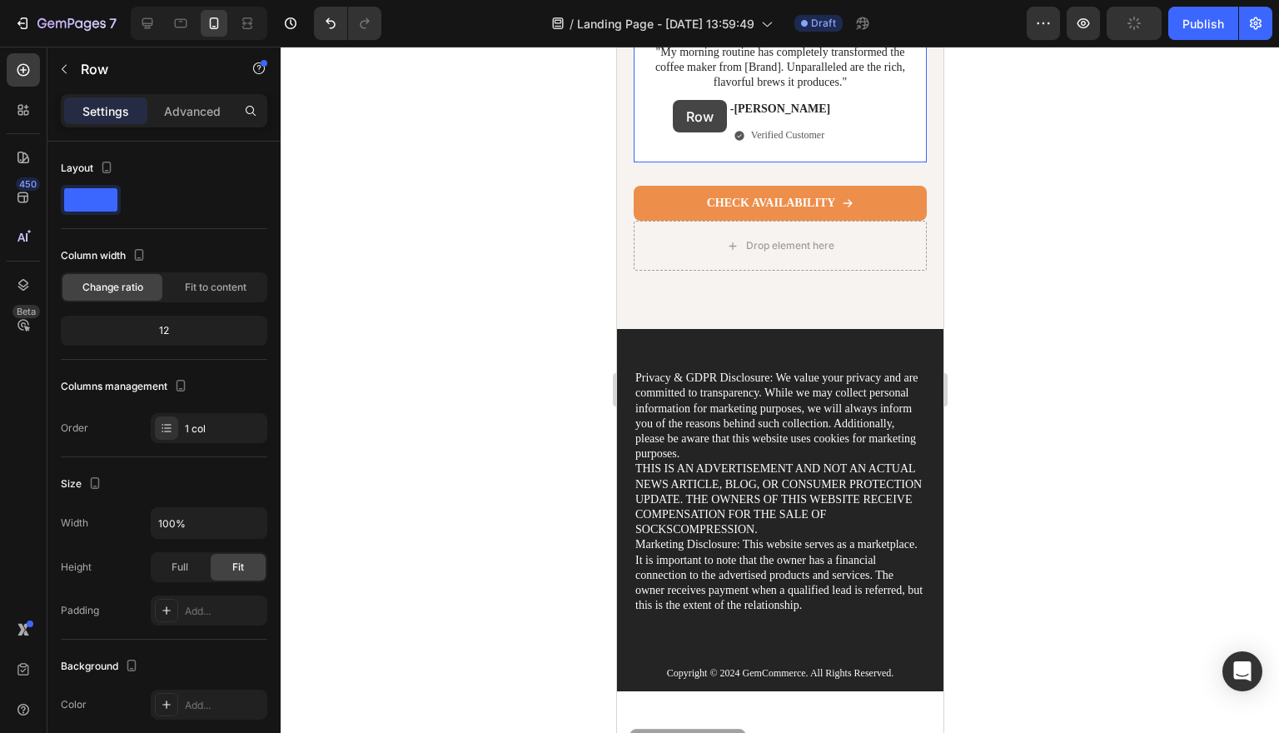
scroll to position [7217, 0]
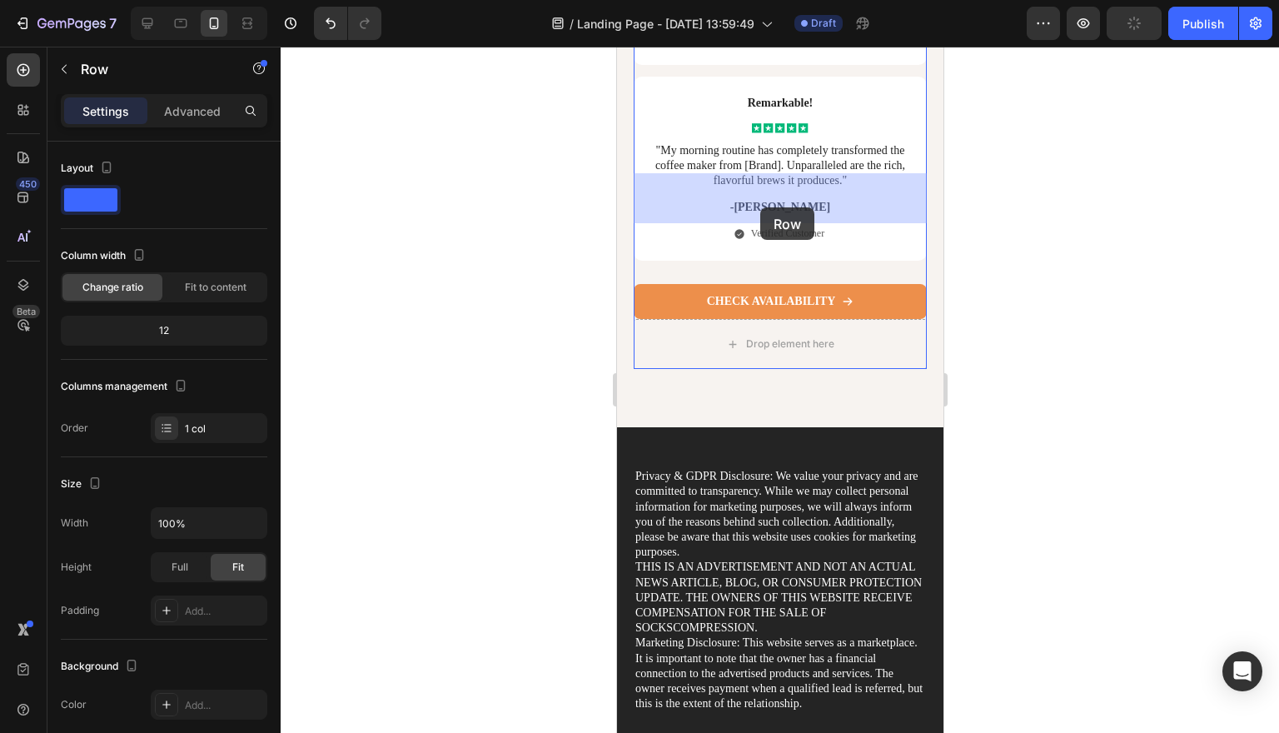
drag, startPoint x: 643, startPoint y: 228, endPoint x: 759, endPoint y: 208, distance: 118.3
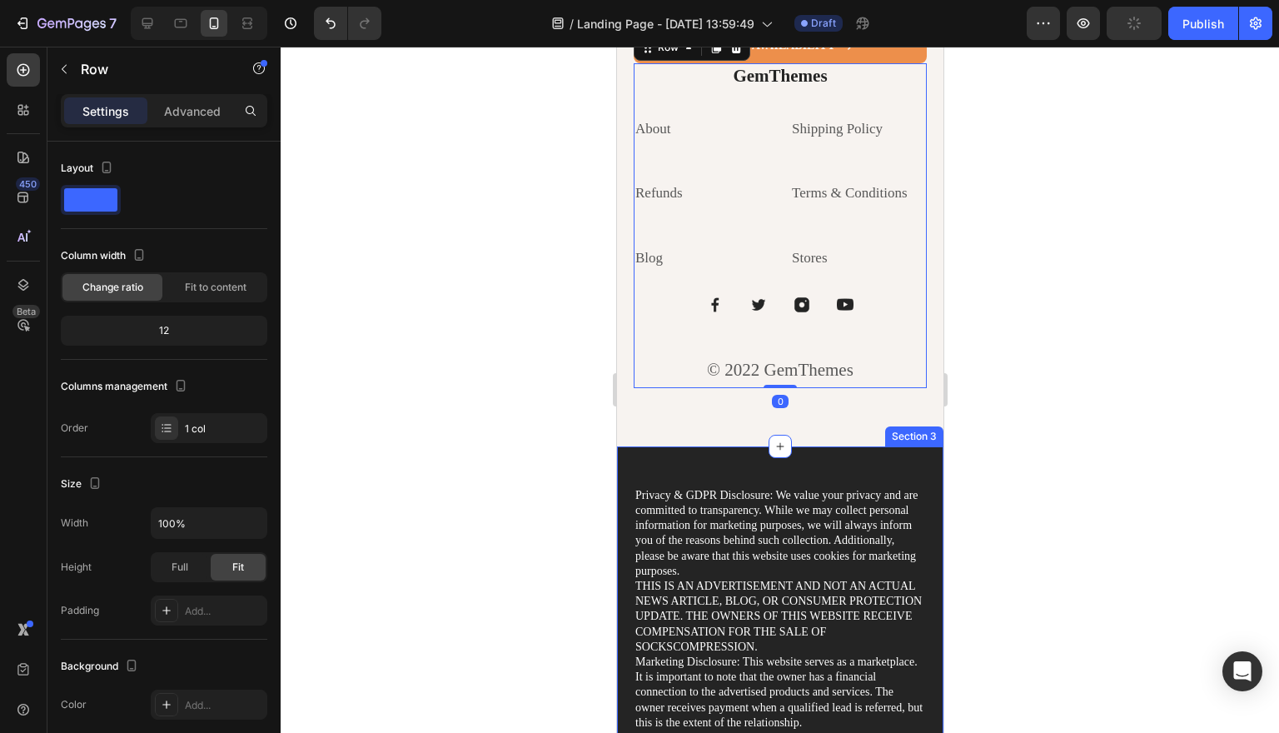
scroll to position [7478, 0]
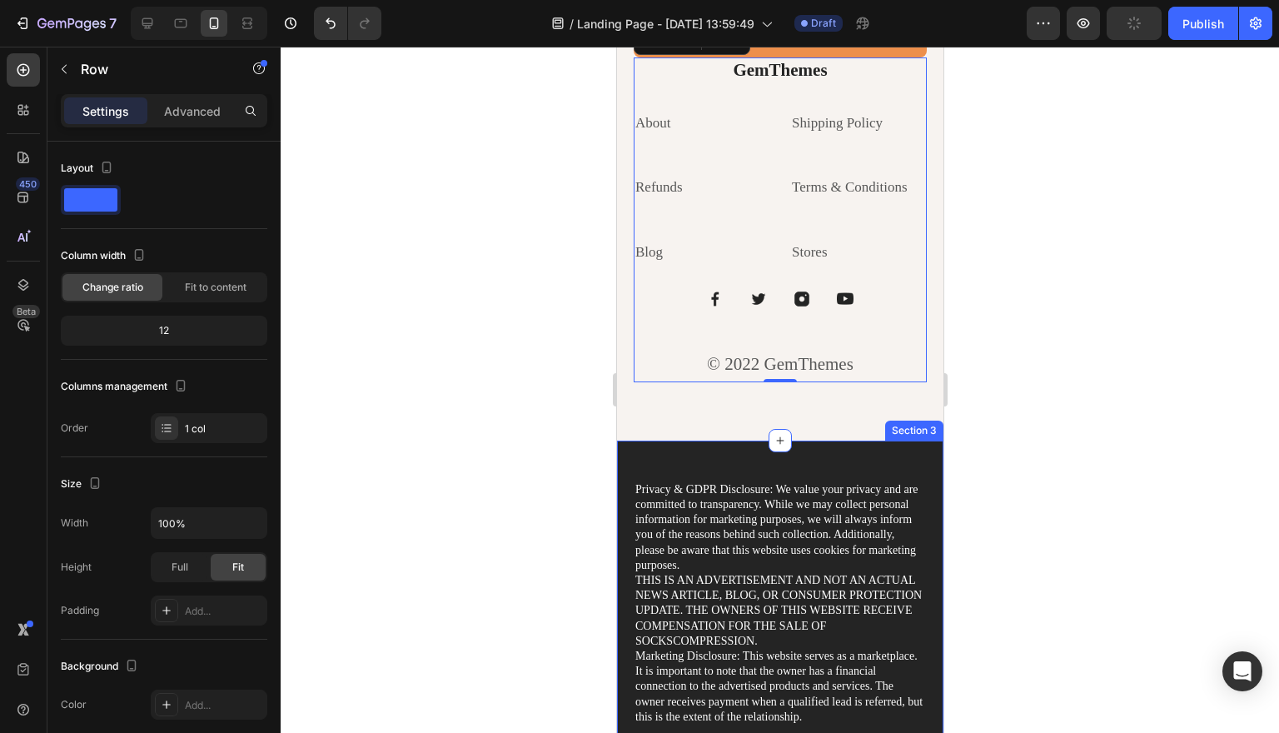
click at [930, 440] on div "Privacy & GDPR Disclosure: We value your privacy and are committed to transpare…" at bounding box center [779, 621] width 326 height 362
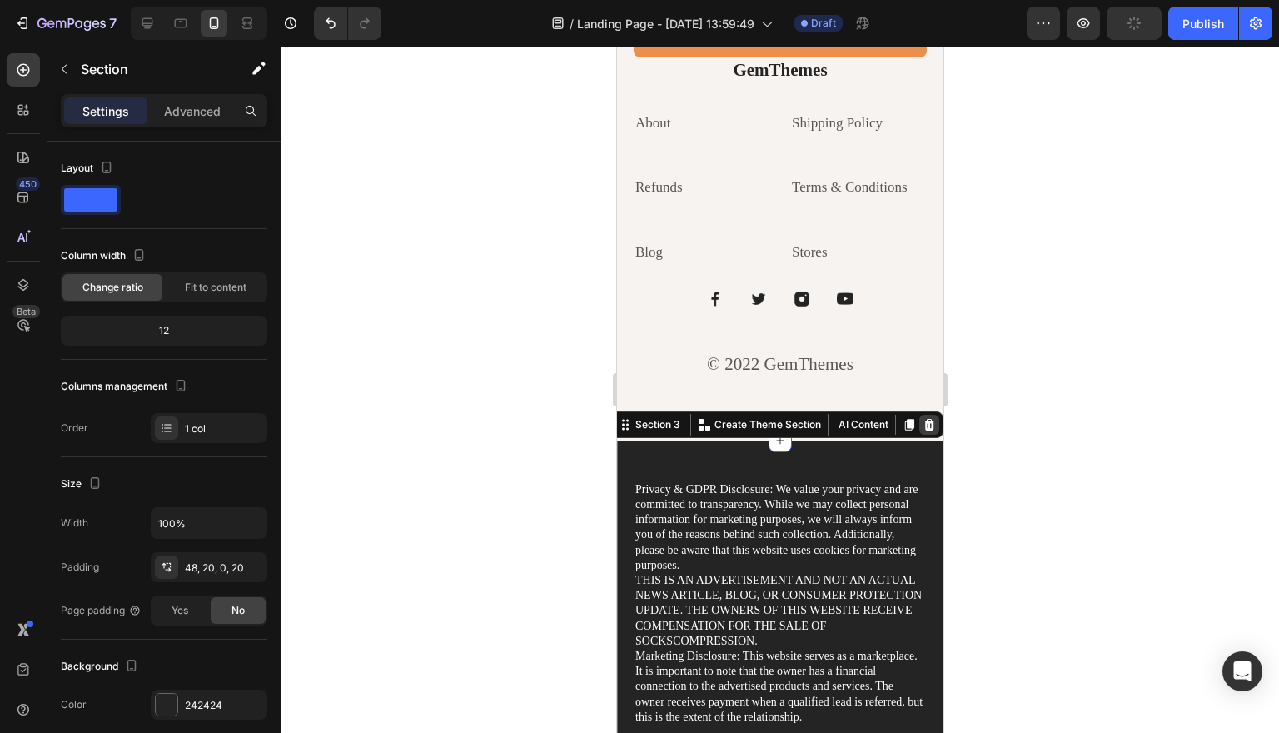
click at [928, 419] on icon at bounding box center [928, 425] width 11 height 12
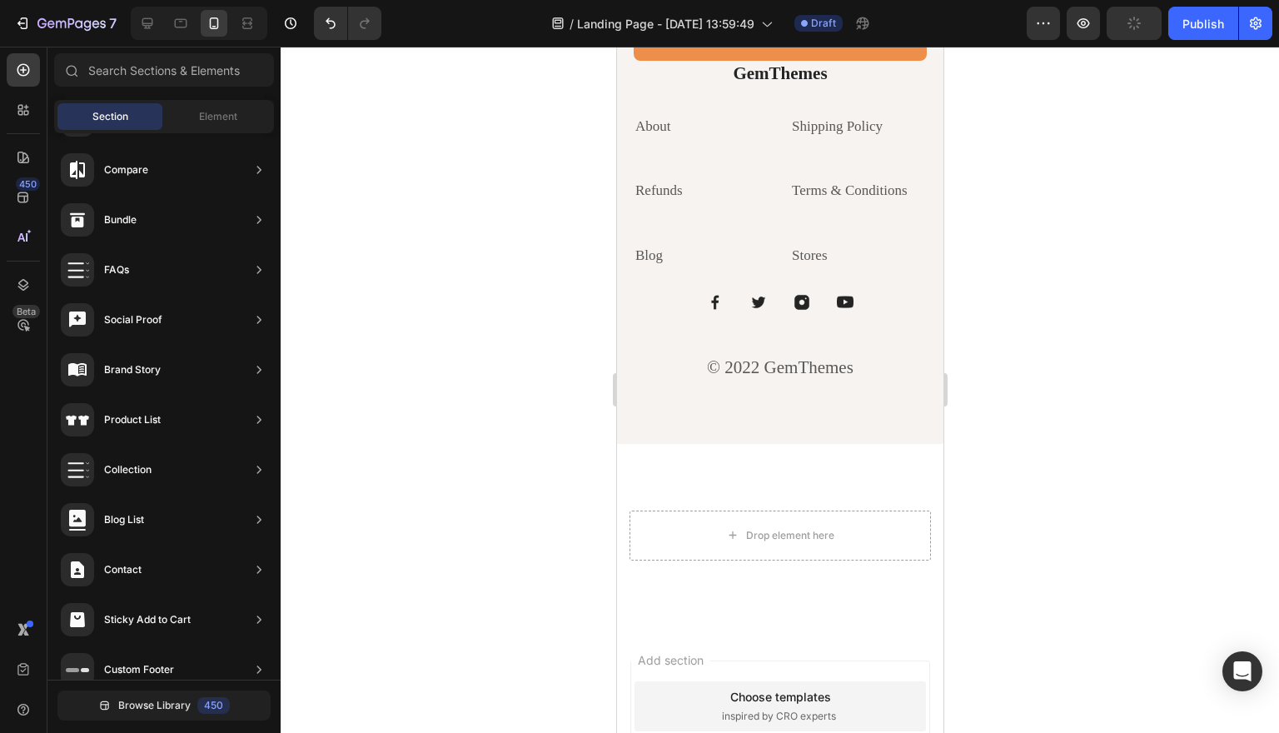
scroll to position [7477, 0]
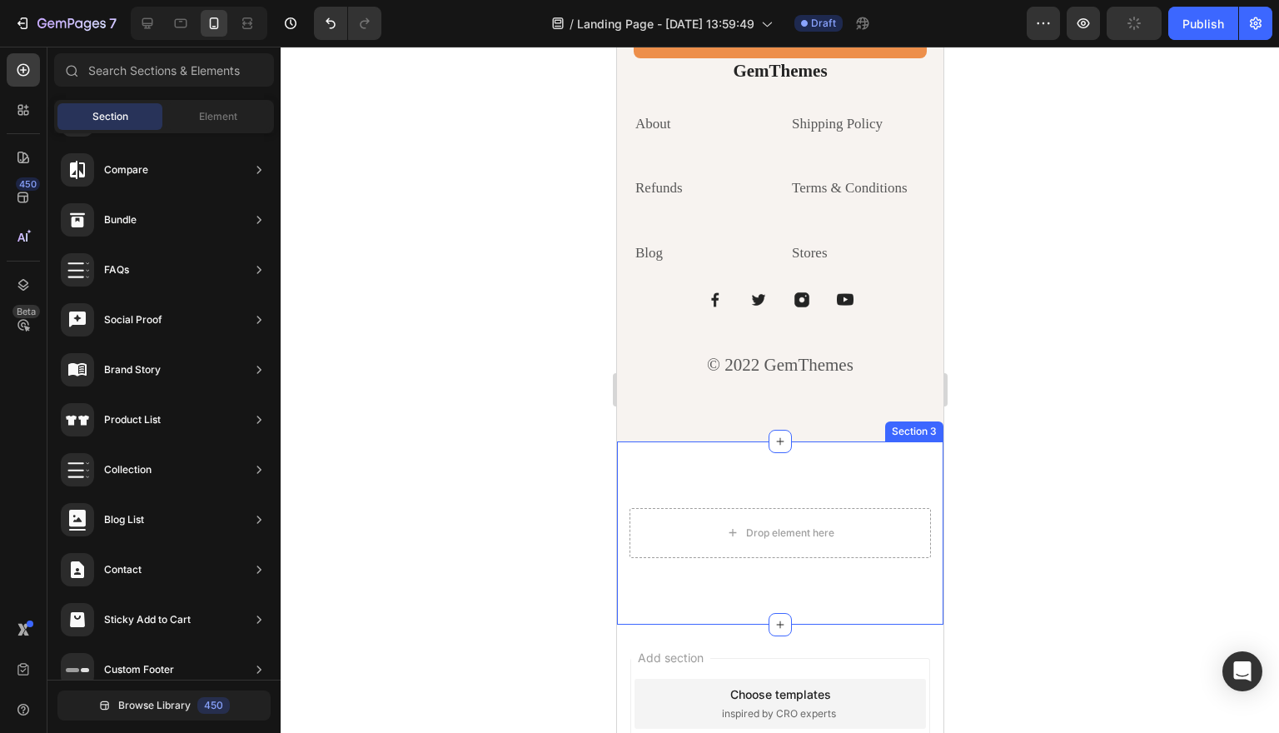
click at [927, 441] on div "Drop element here Section 3" at bounding box center [779, 532] width 326 height 183
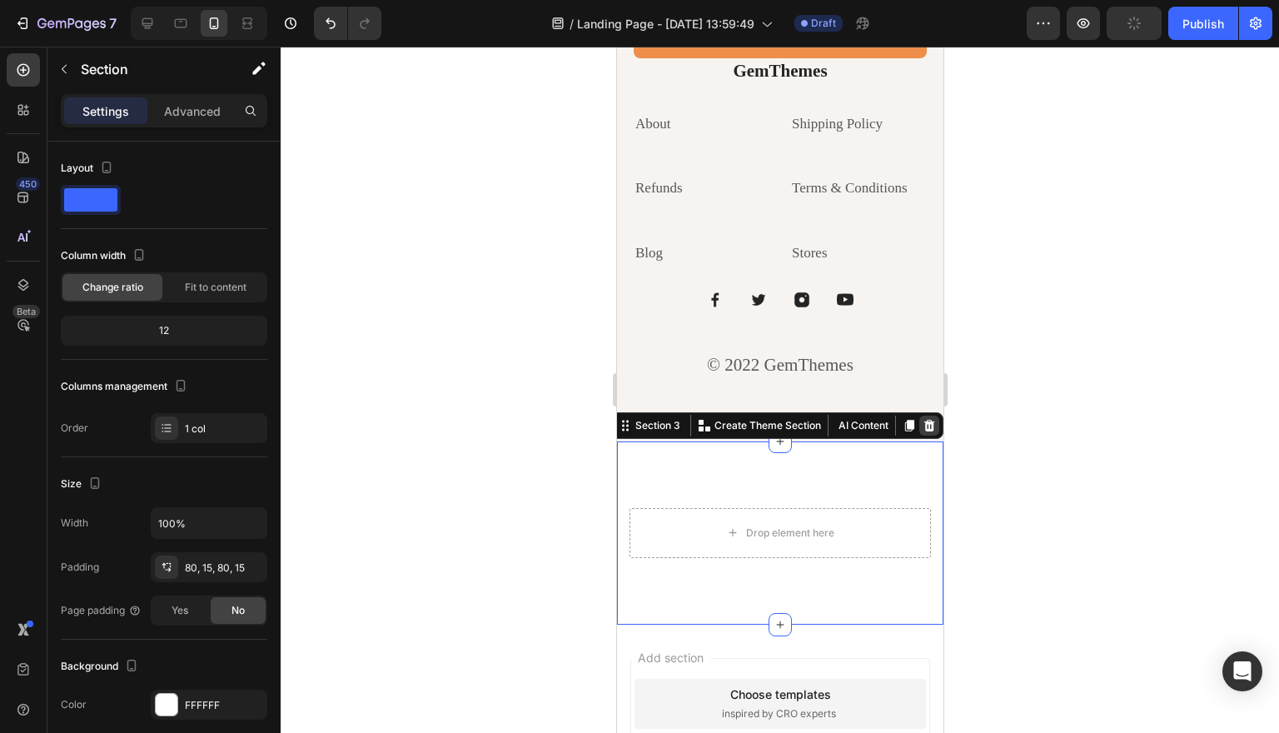
click at [927, 419] on icon at bounding box center [928, 425] width 13 height 13
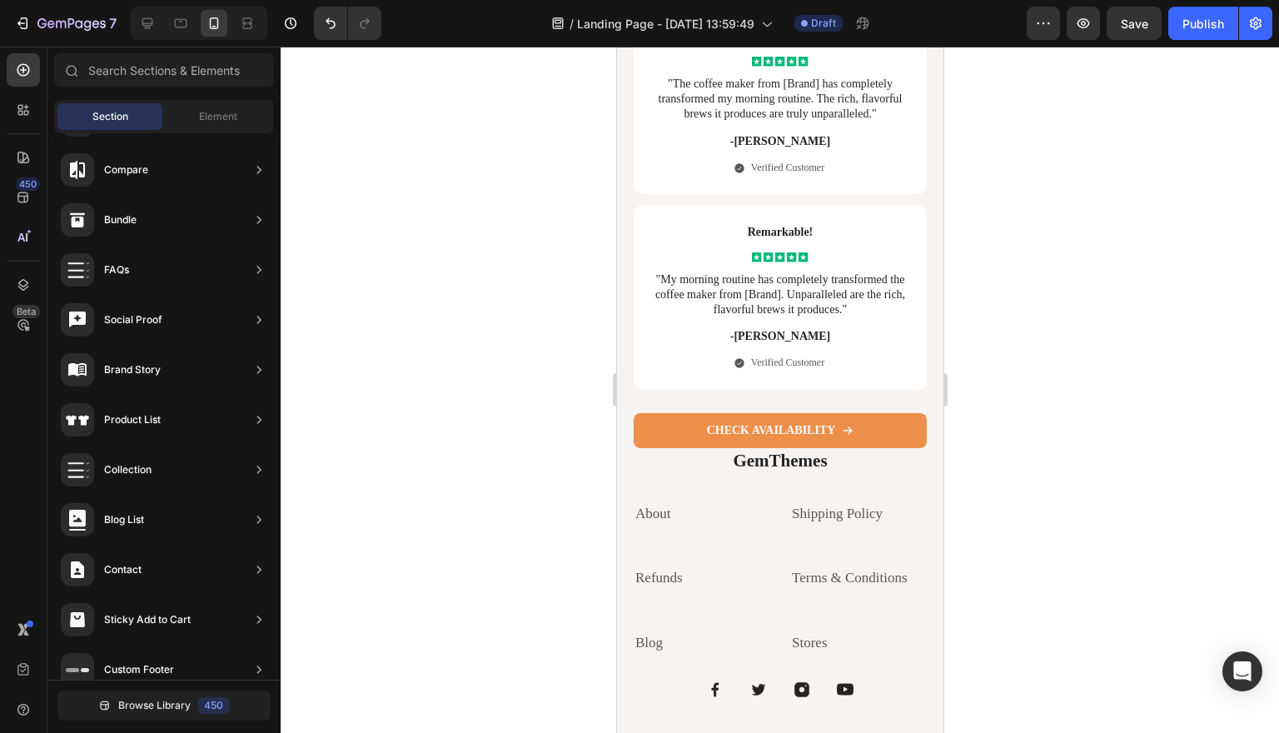
scroll to position [7086, 0]
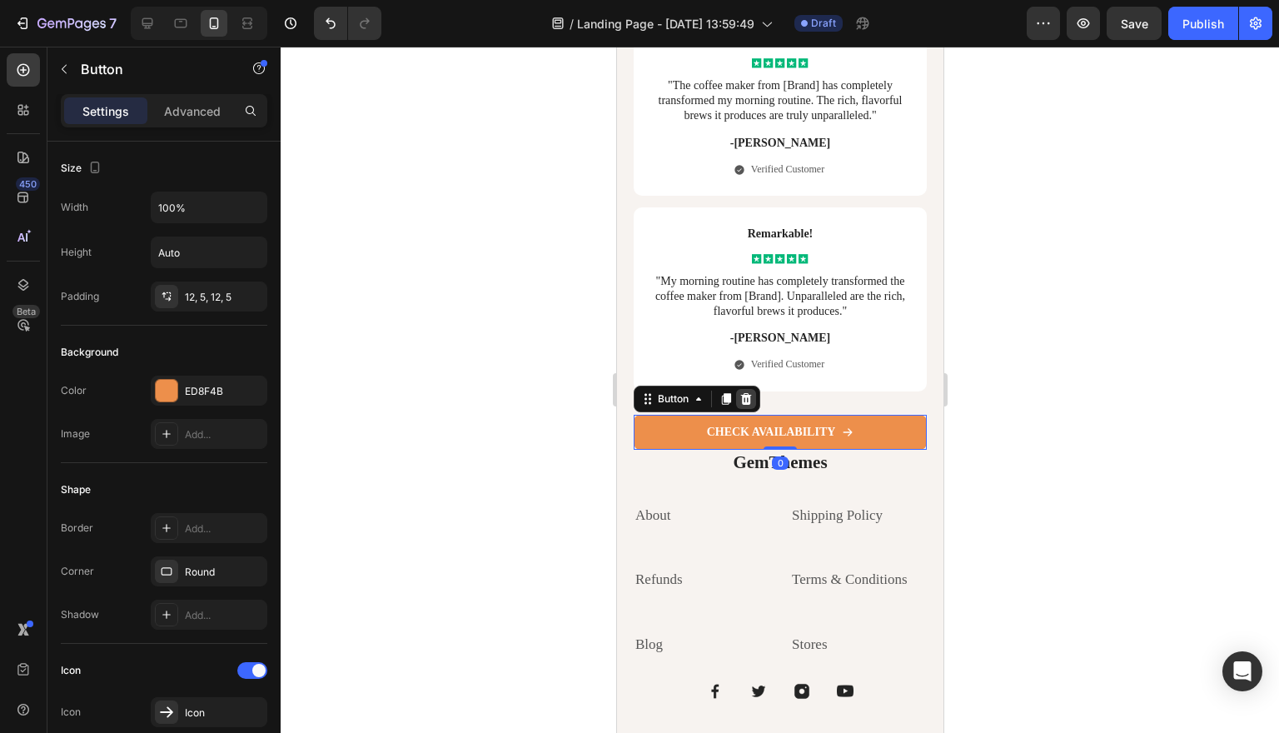
click at [745, 393] on icon at bounding box center [745, 399] width 11 height 12
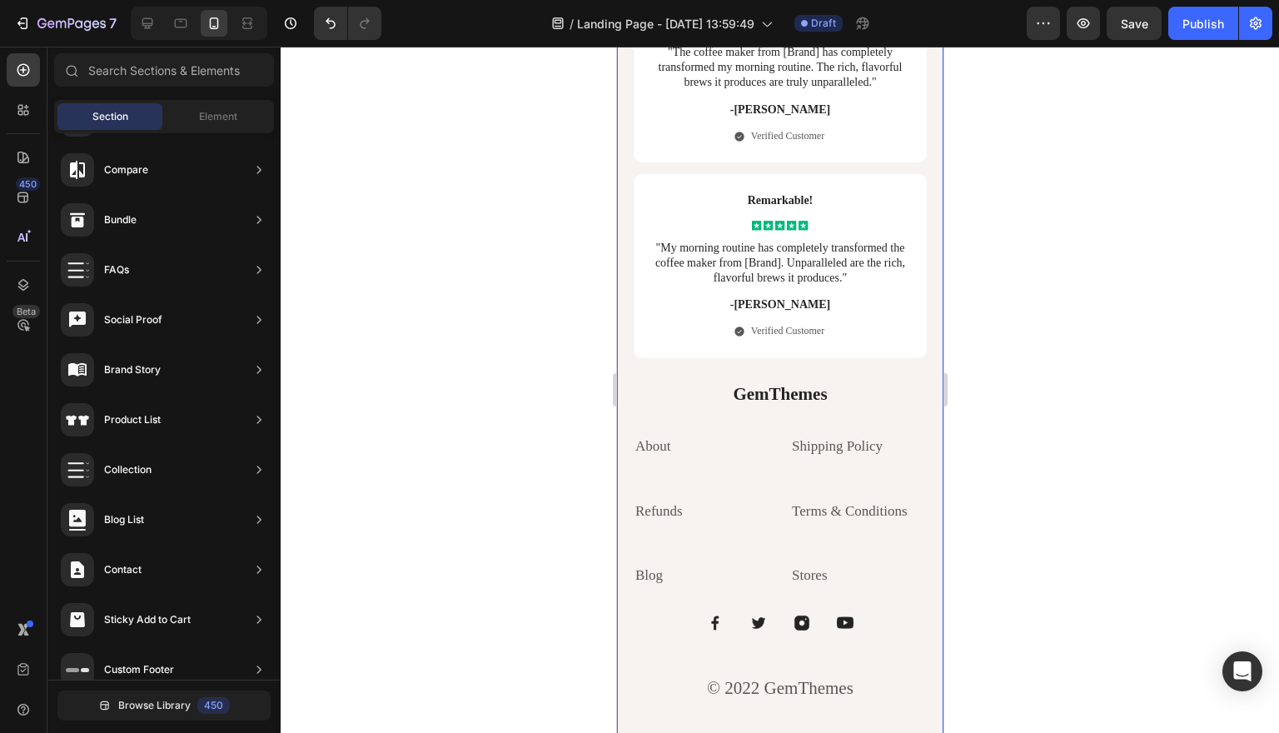
scroll to position [7066, 0]
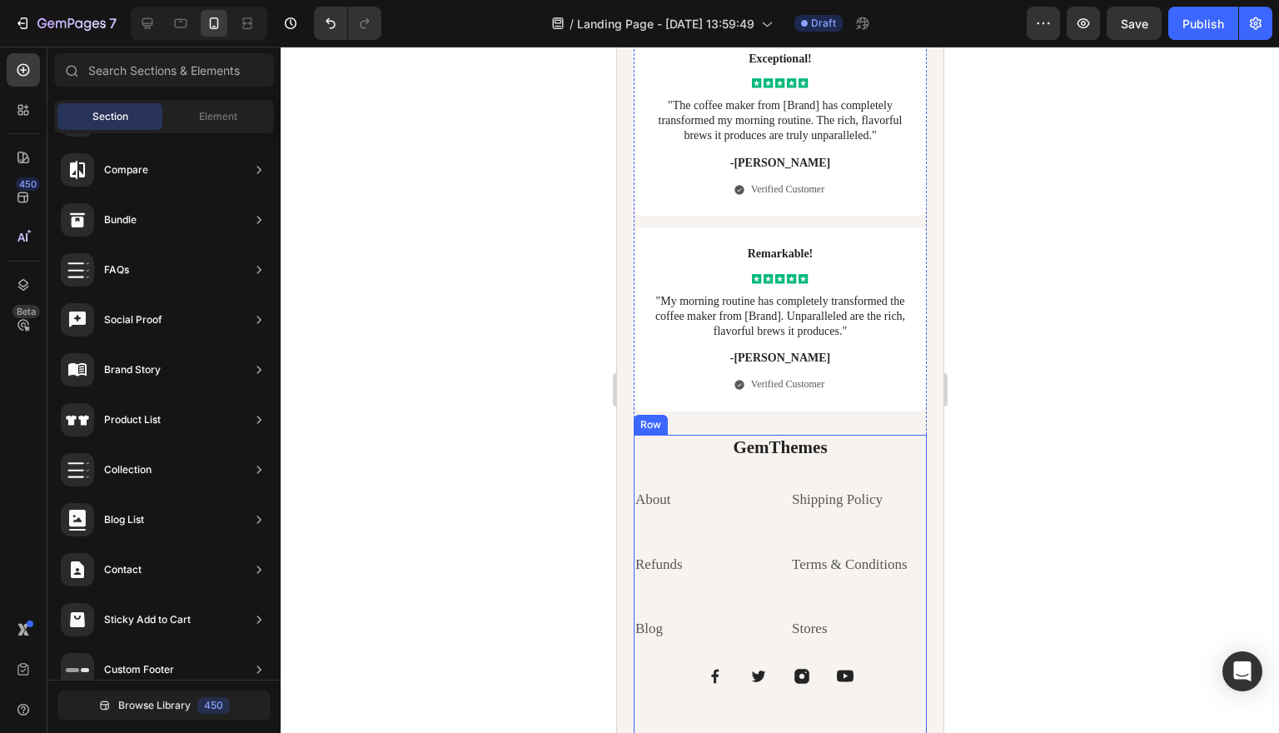
click at [914, 435] on div "GemThemes Heading About Text block Shipping Policy Text block Refunds Text bloc…" at bounding box center [779, 597] width 293 height 325
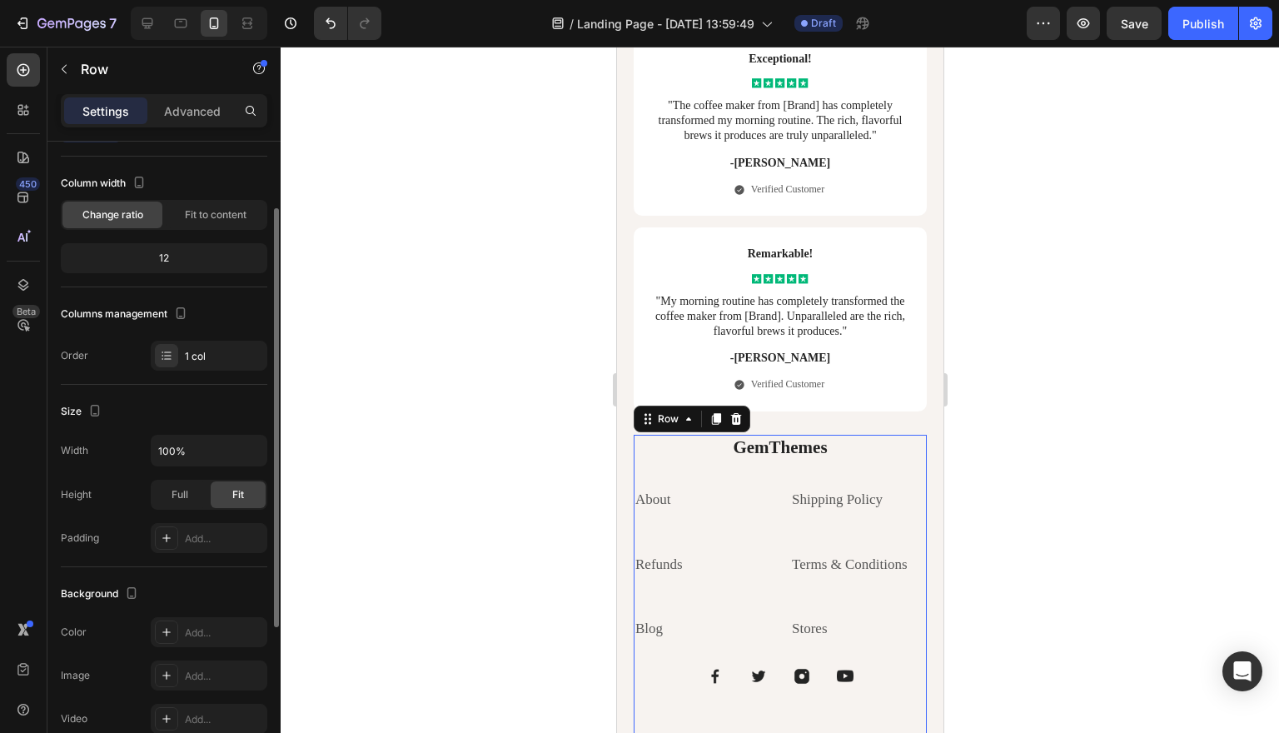
scroll to position [0, 0]
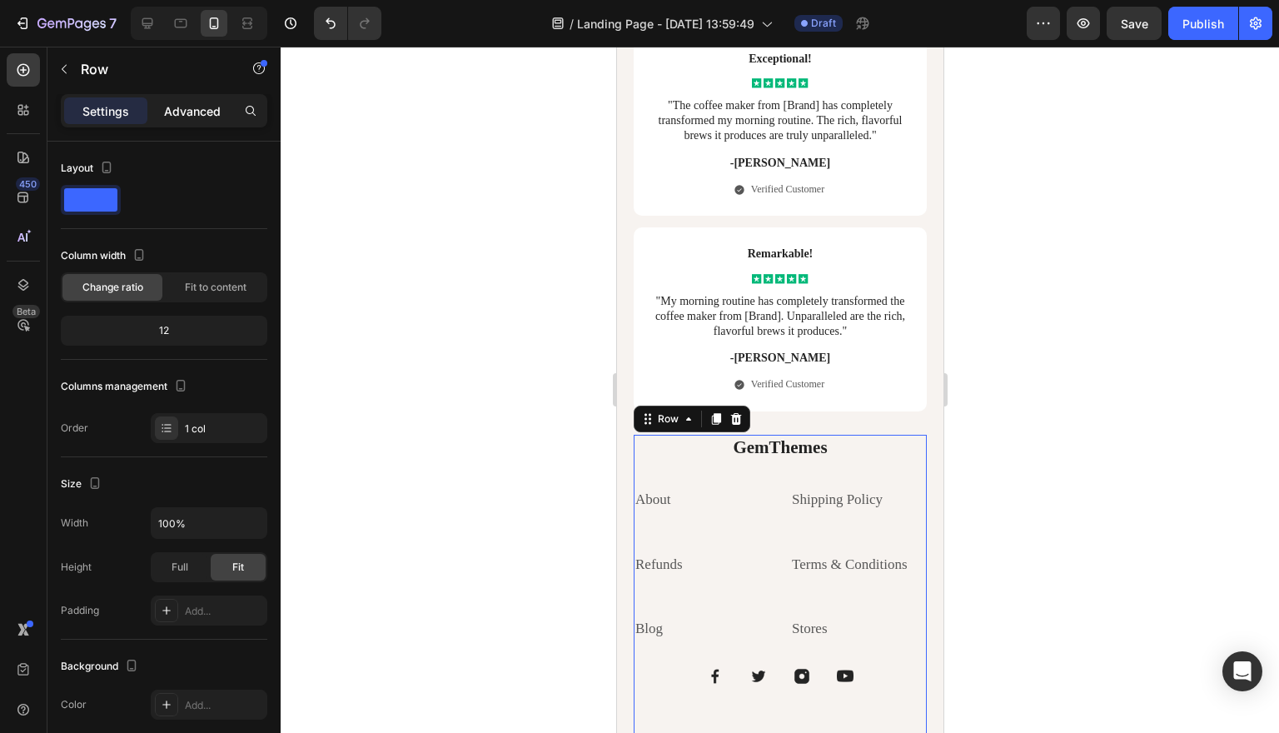
click at [203, 118] on p "Advanced" at bounding box center [192, 110] width 57 height 17
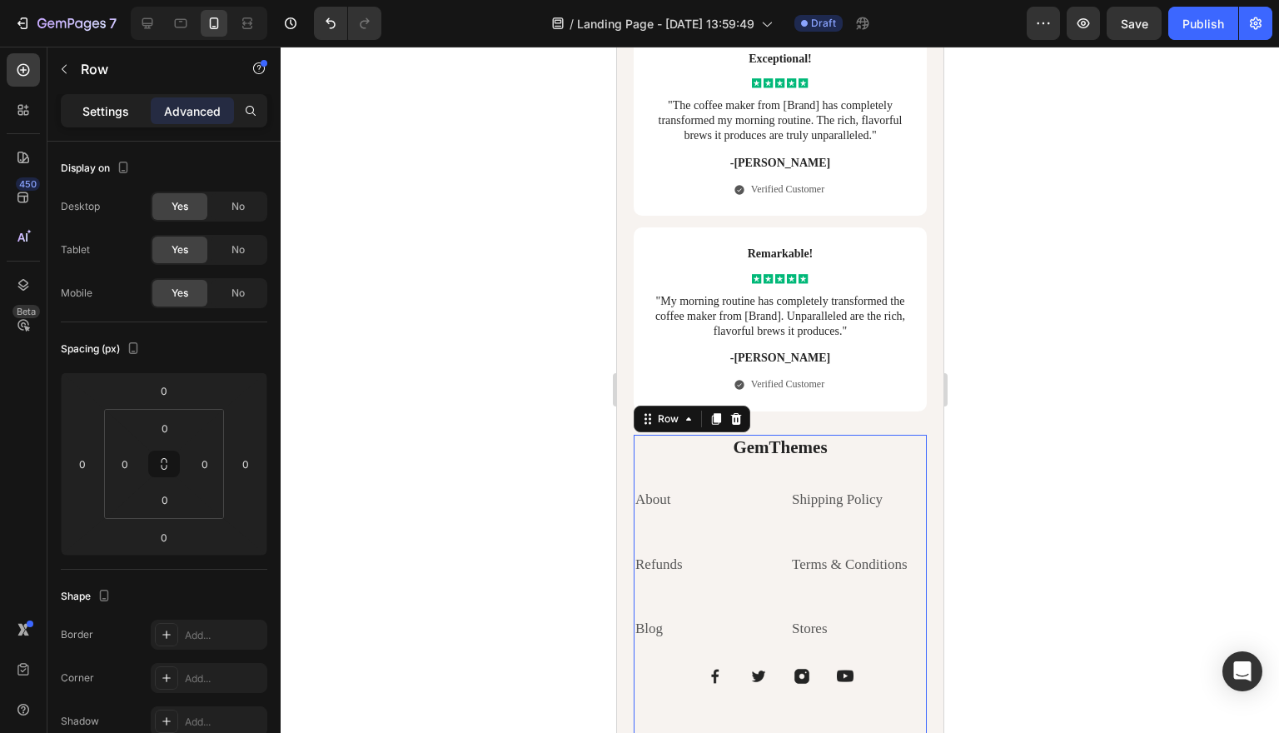
click at [119, 115] on p "Settings" at bounding box center [105, 110] width 47 height 17
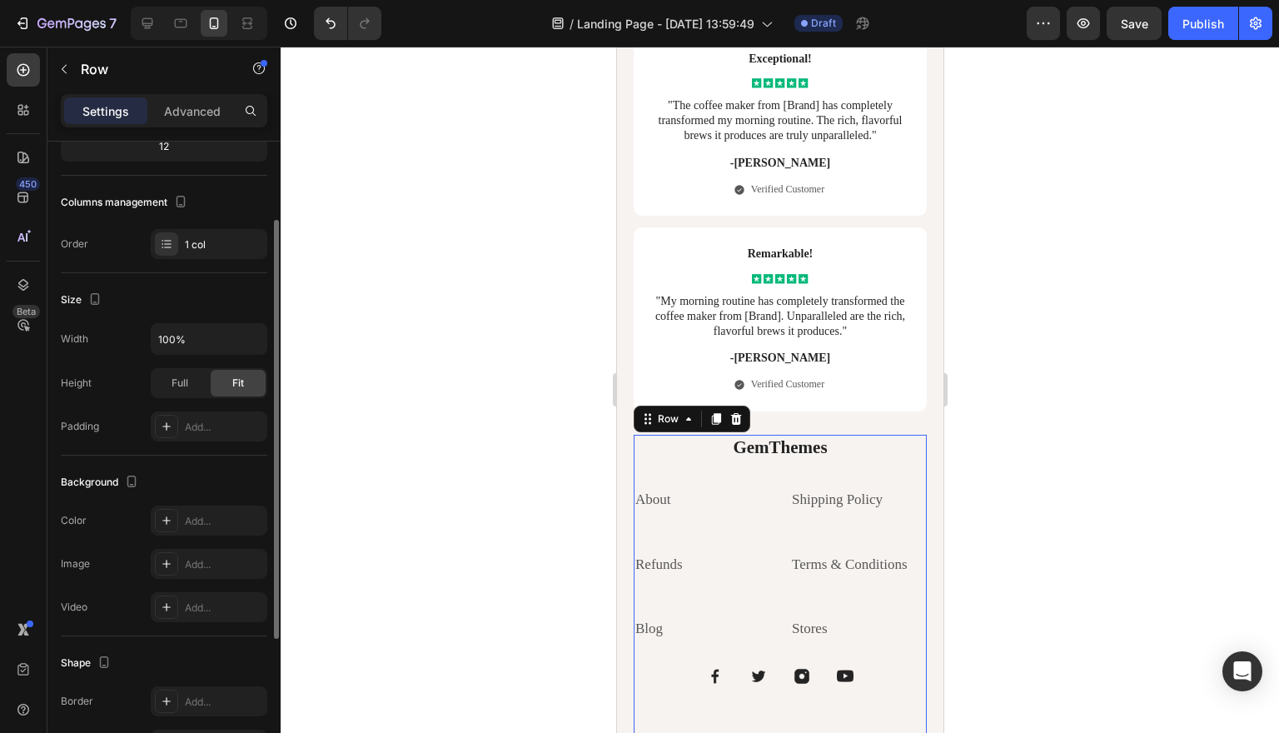
scroll to position [209, 0]
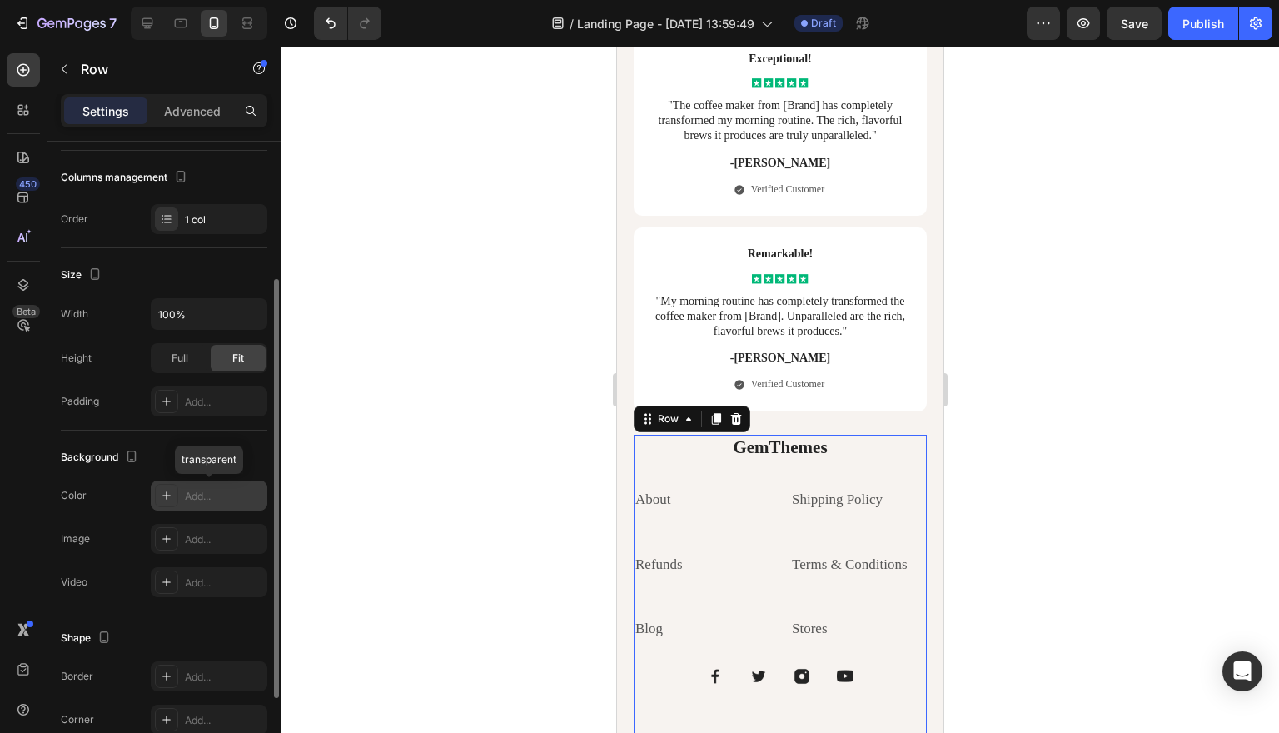
click at [191, 497] on div "Add..." at bounding box center [224, 496] width 78 height 15
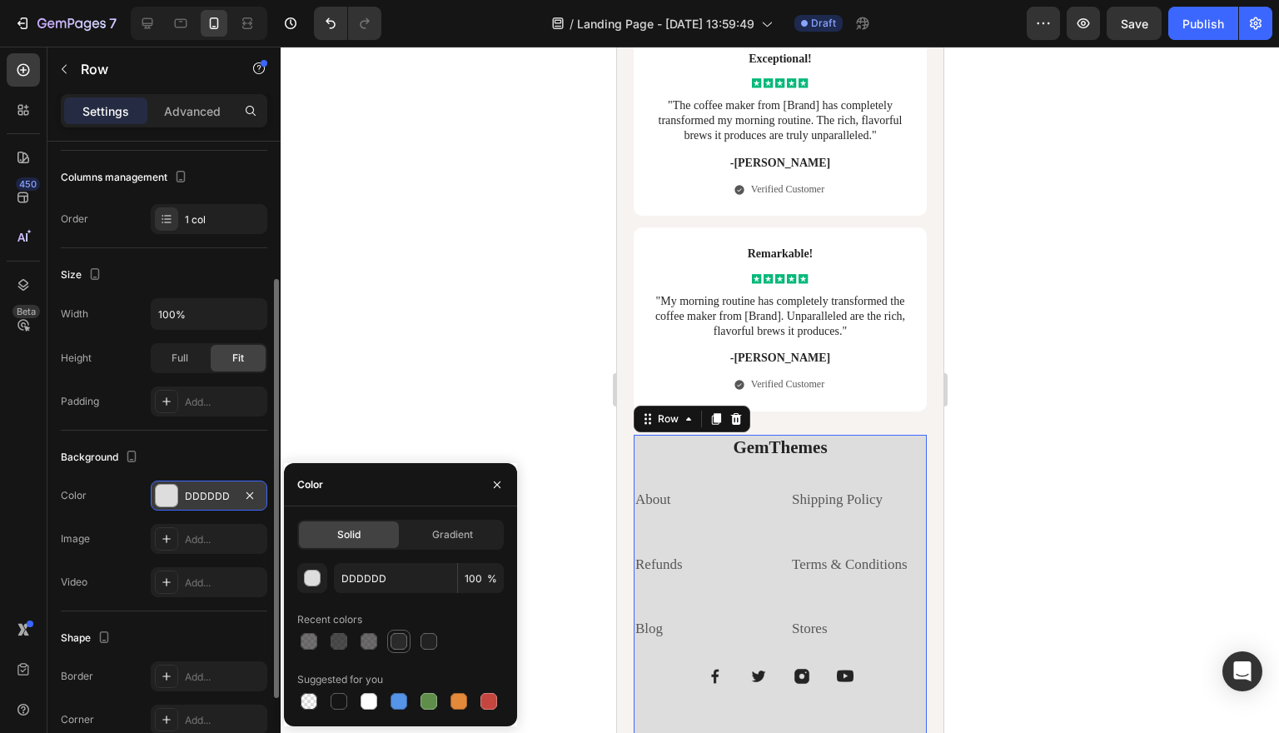
click at [402, 641] on div at bounding box center [398, 641] width 17 height 17
type input "2B2A2A"
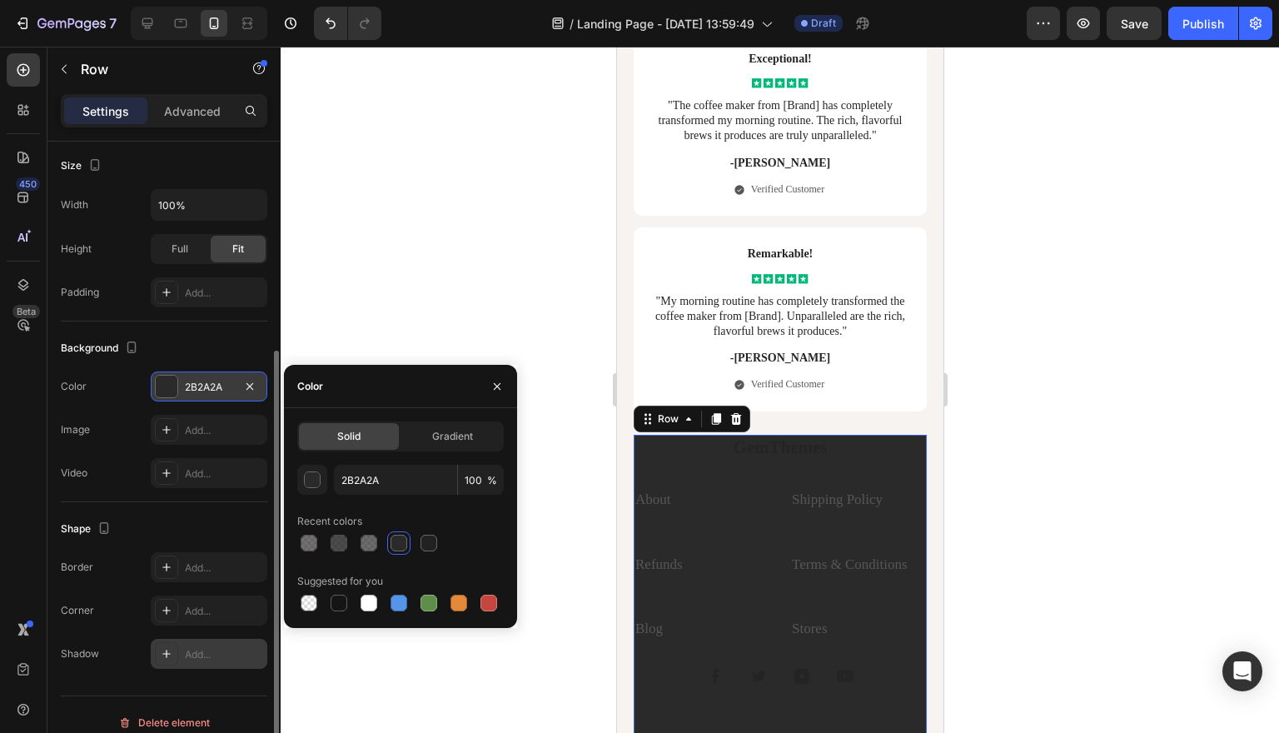
scroll to position [317, 0]
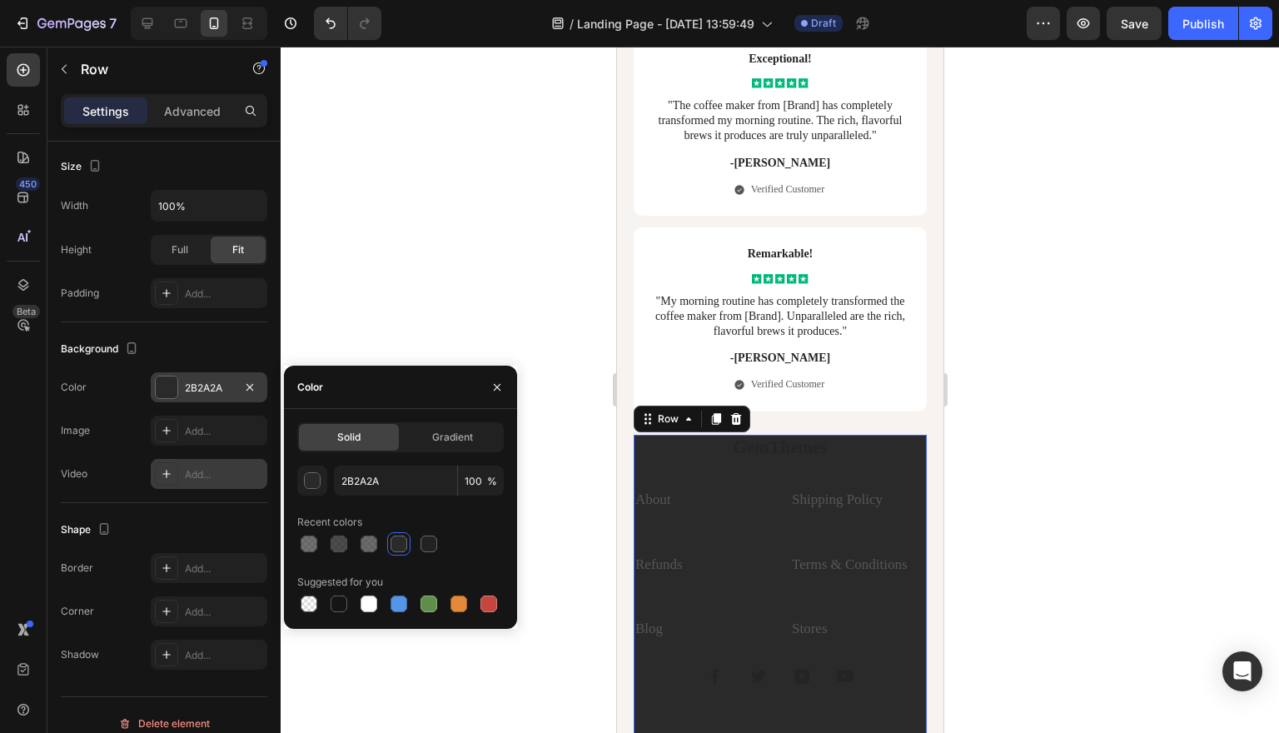
click at [211, 473] on div "Add..." at bounding box center [224, 474] width 78 height 15
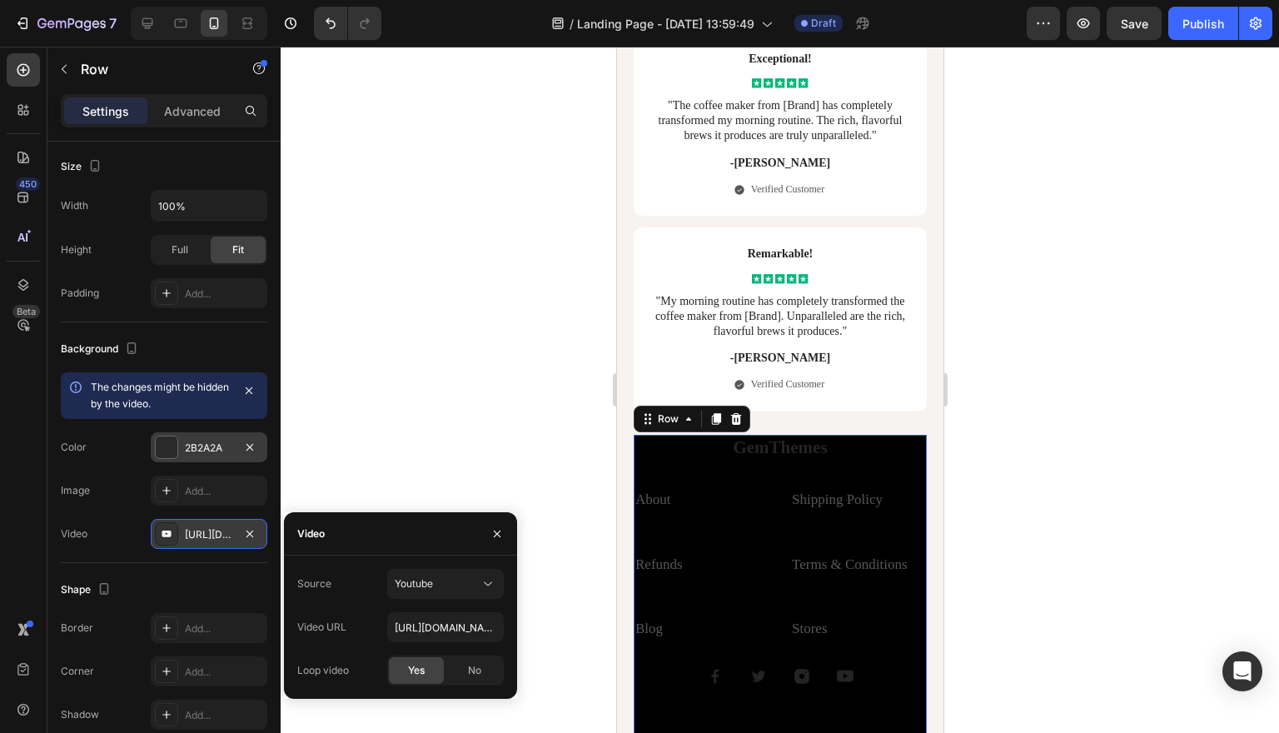
click at [333, 406] on div at bounding box center [780, 390] width 998 height 686
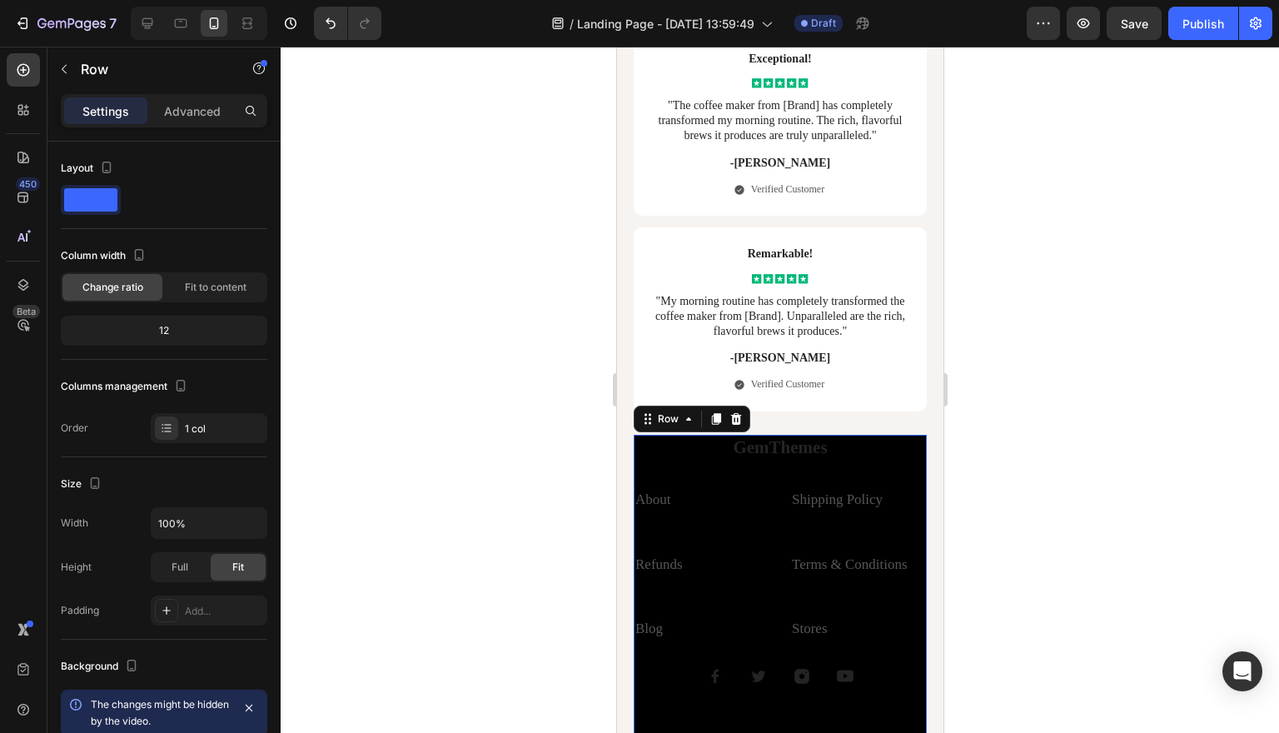
click at [713, 516] on div "GemThemes Heading About Text block Shipping Policy Text block Refunds Text bloc…" at bounding box center [779, 597] width 293 height 325
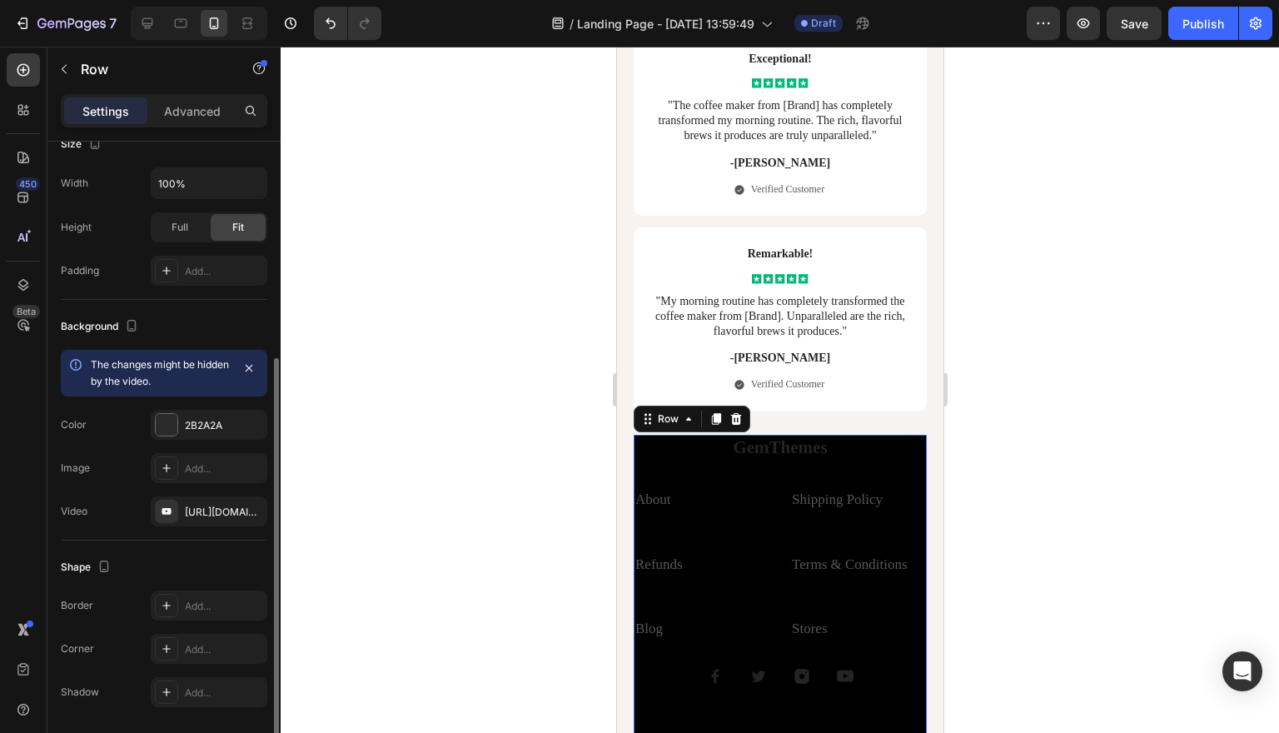
scroll to position [344, 0]
click at [253, 508] on icon "button" at bounding box center [249, 506] width 13 height 13
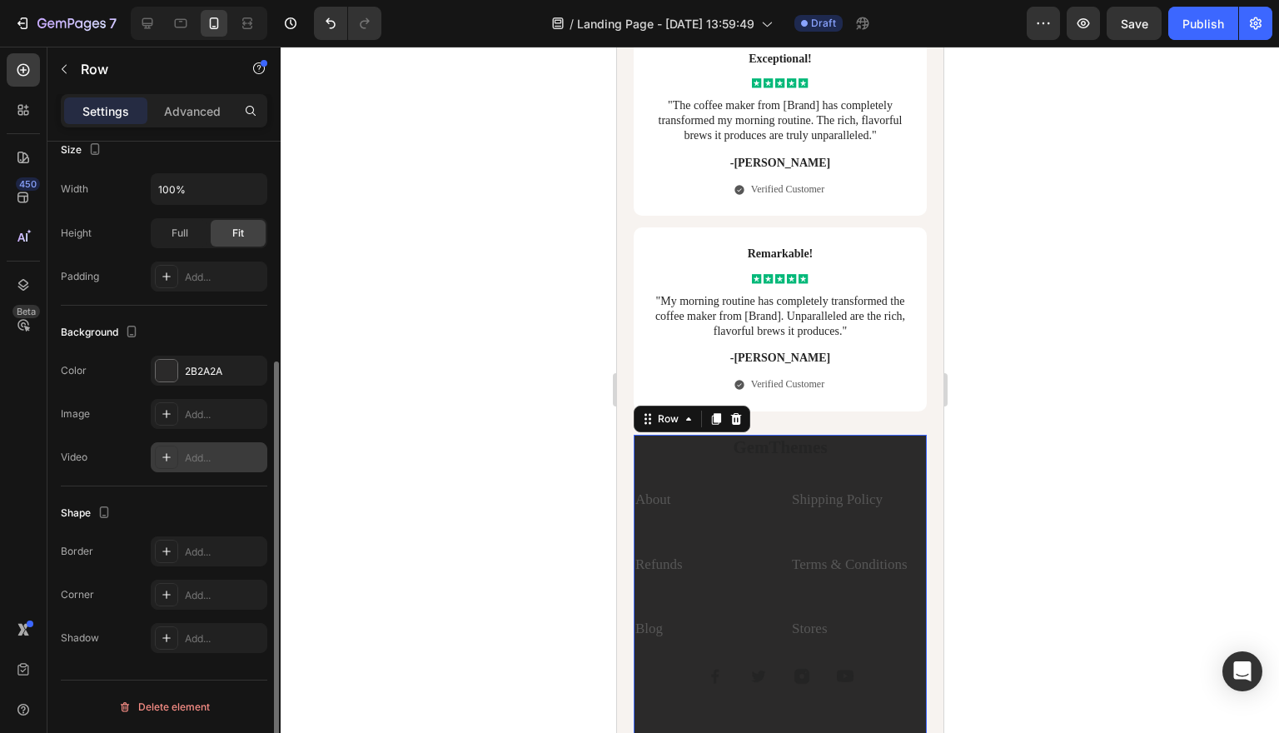
scroll to position [334, 0]
click at [220, 411] on div "Add..." at bounding box center [224, 414] width 78 height 15
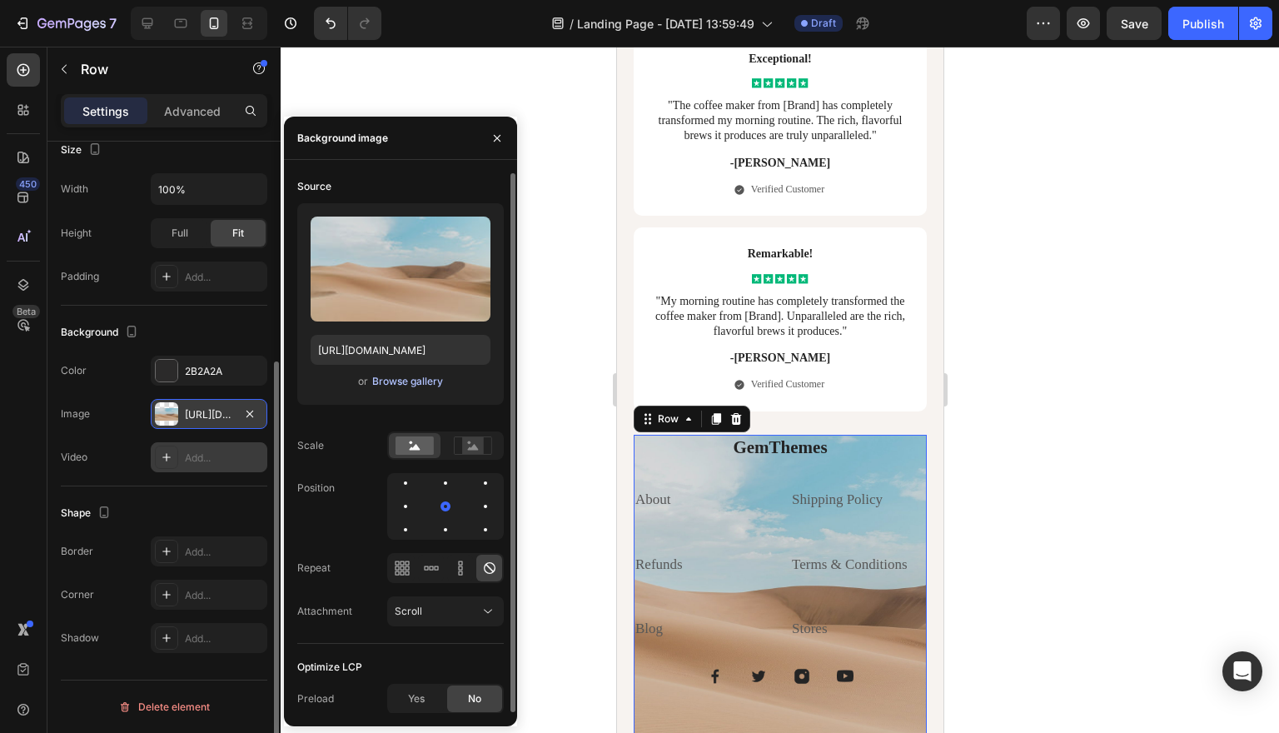
click at [422, 379] on div "Browse gallery" at bounding box center [407, 381] width 71 height 15
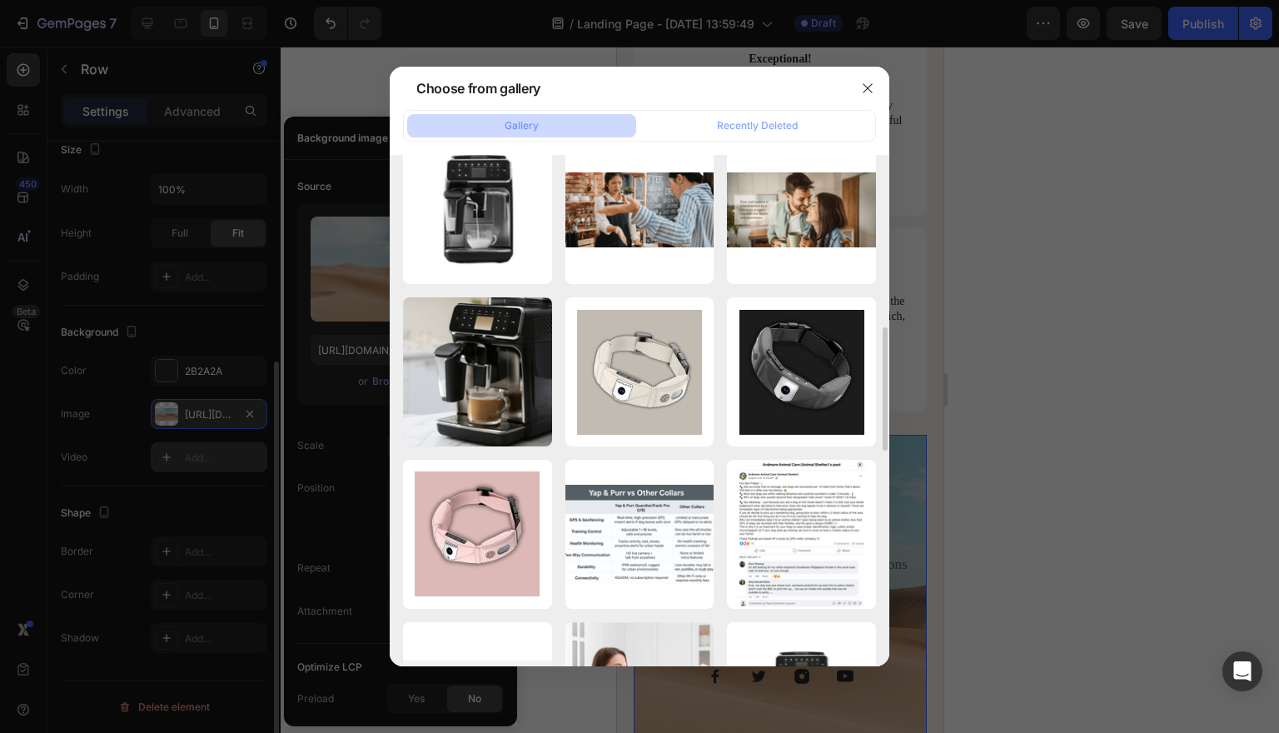
scroll to position [740, 0]
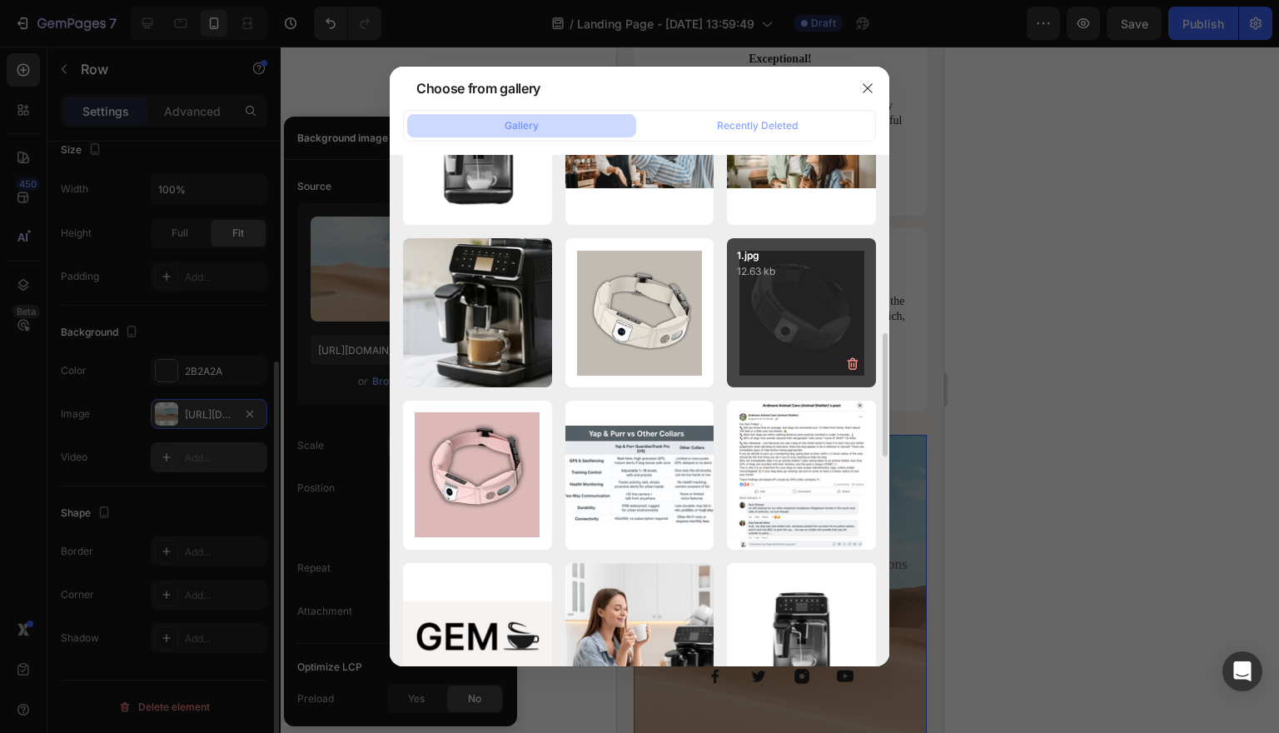
click at [803, 301] on div "1.jpg 12.63 kb" at bounding box center [801, 312] width 149 height 149
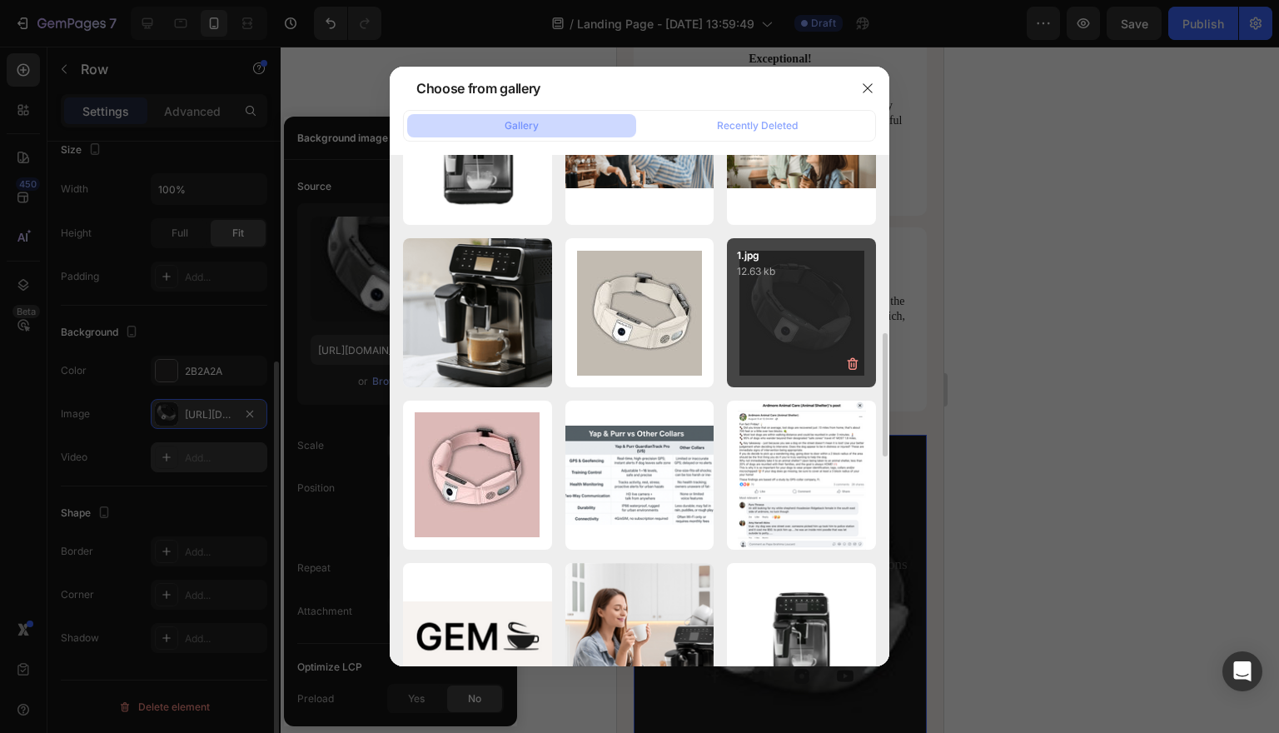
type input "[URL][DOMAIN_NAME]"
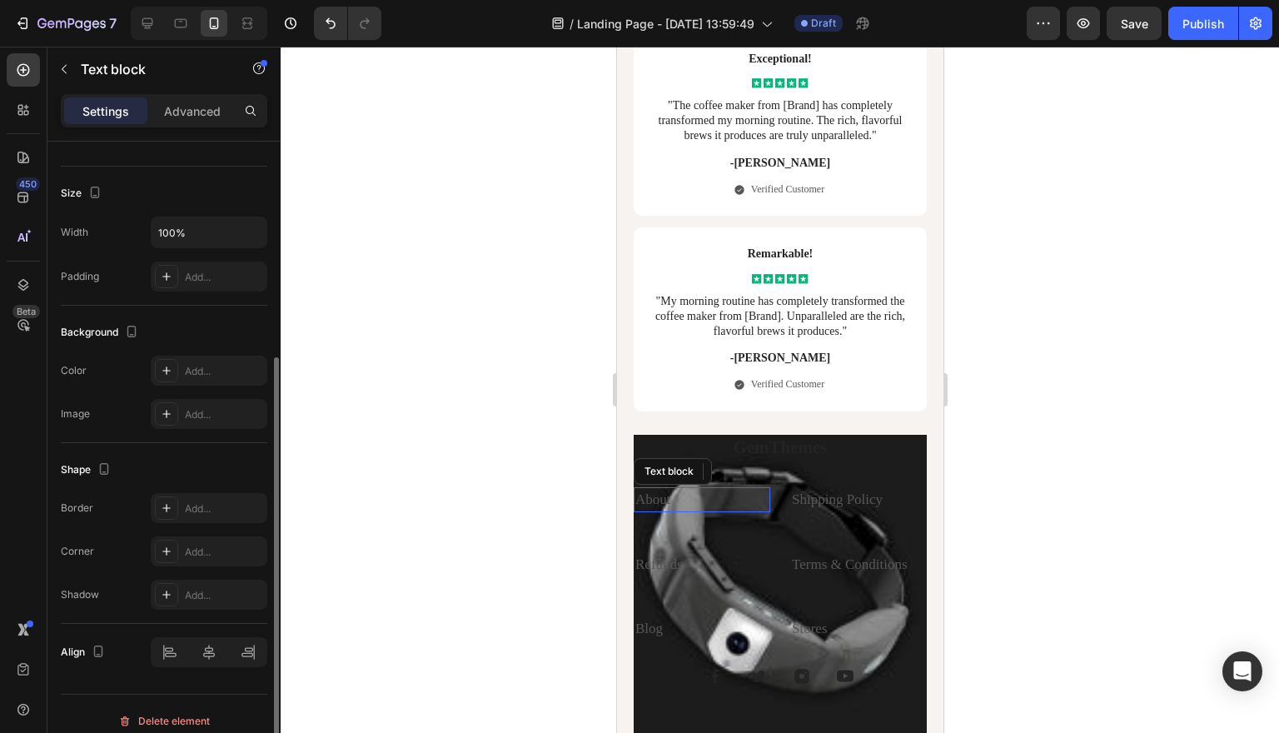
click at [664, 491] on link "About" at bounding box center [652, 499] width 36 height 16
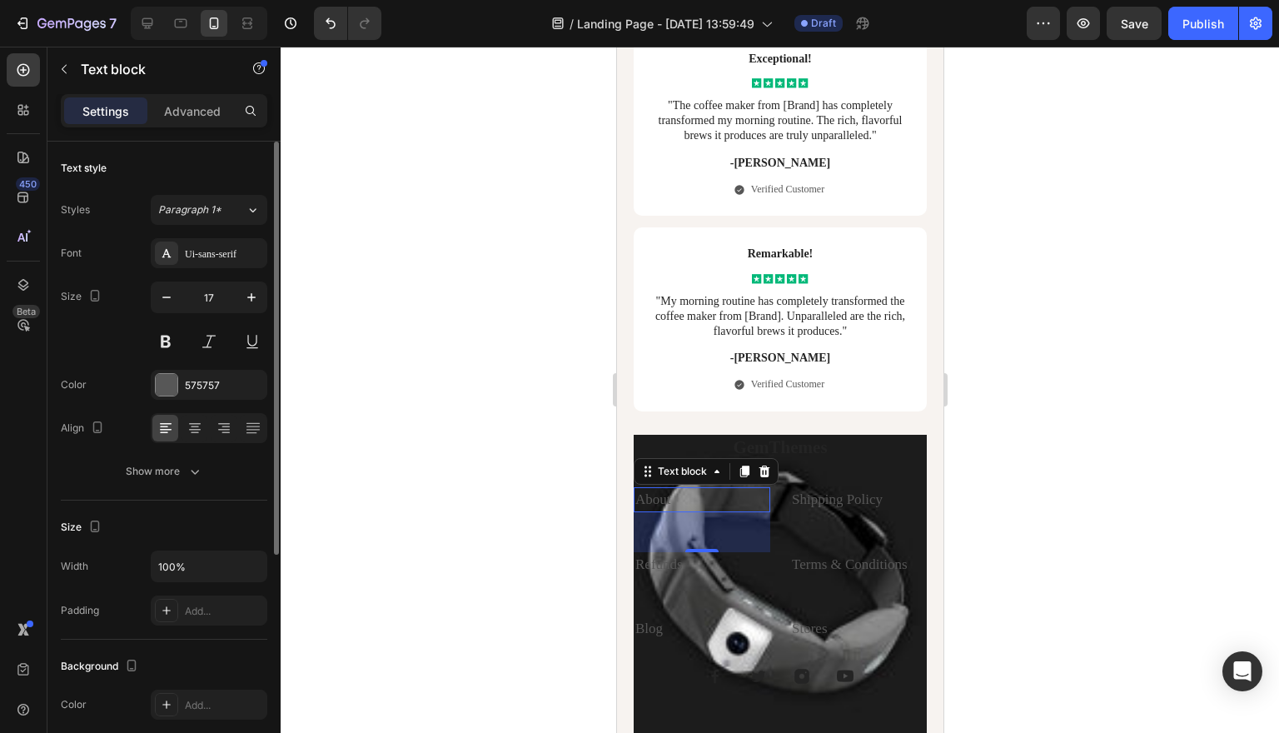
click at [666, 491] on link "About" at bounding box center [652, 499] width 36 height 16
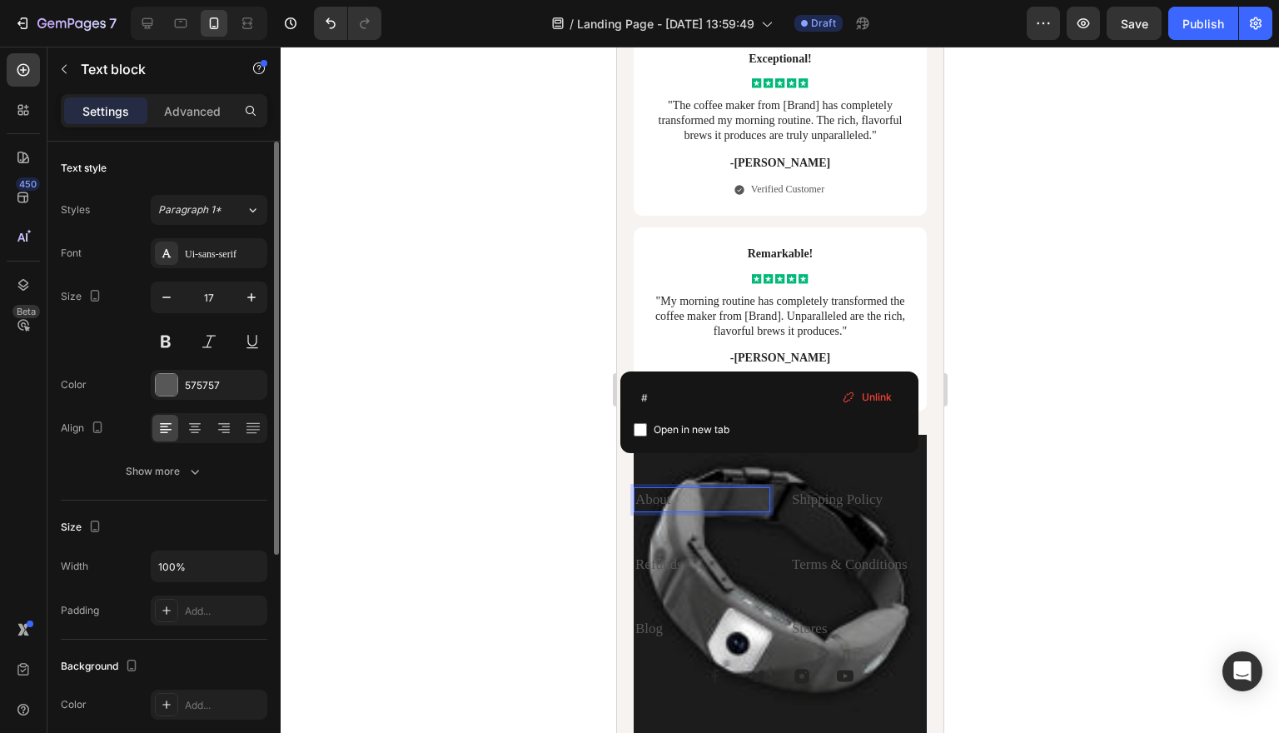
click at [704, 489] on p "About" at bounding box center [700, 500] width 133 height 22
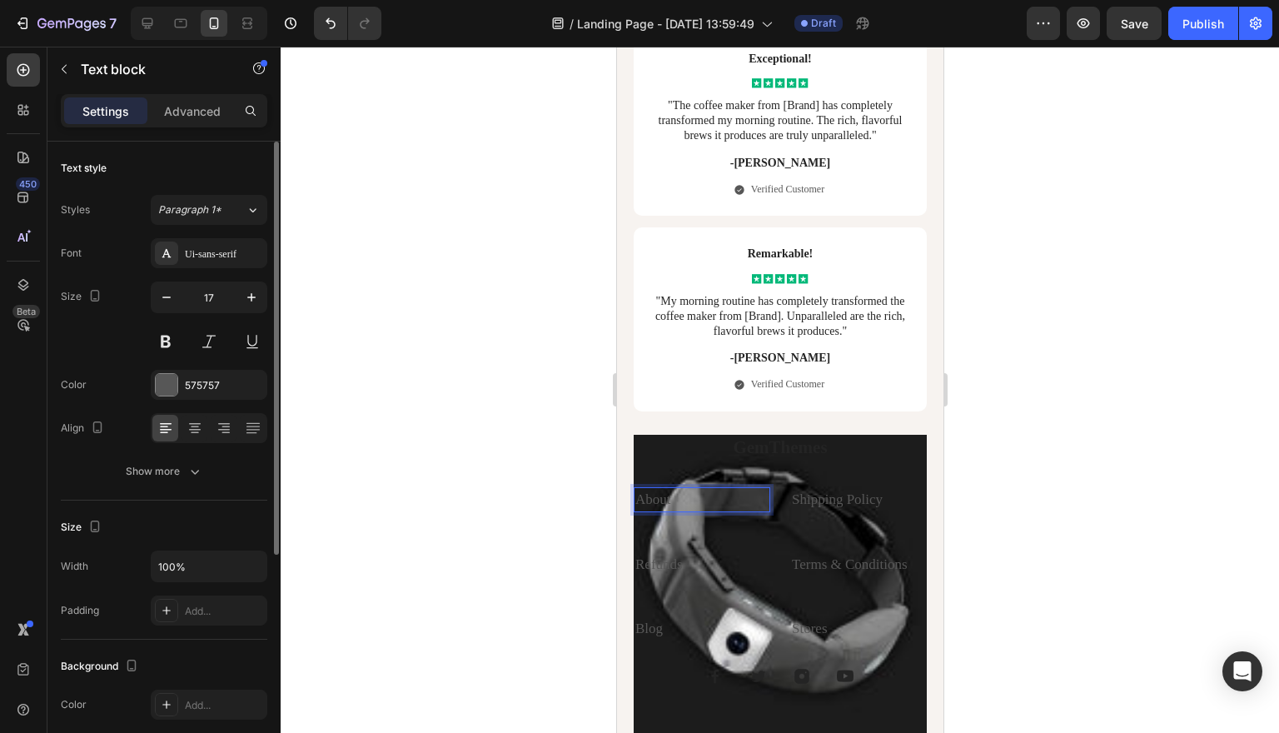
click at [704, 489] on p "About ⁠⁠⁠⁠⁠⁠⁠" at bounding box center [700, 500] width 133 height 22
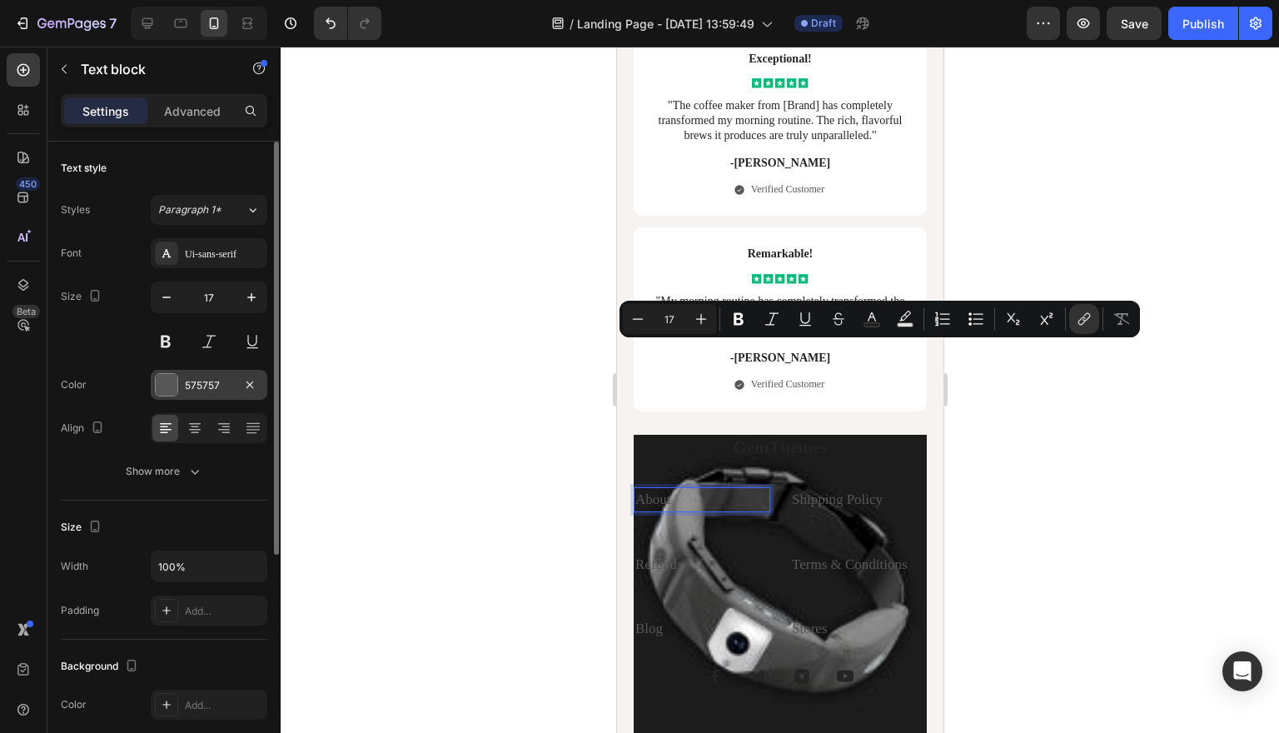
click at [172, 383] on div at bounding box center [167, 385] width 22 height 22
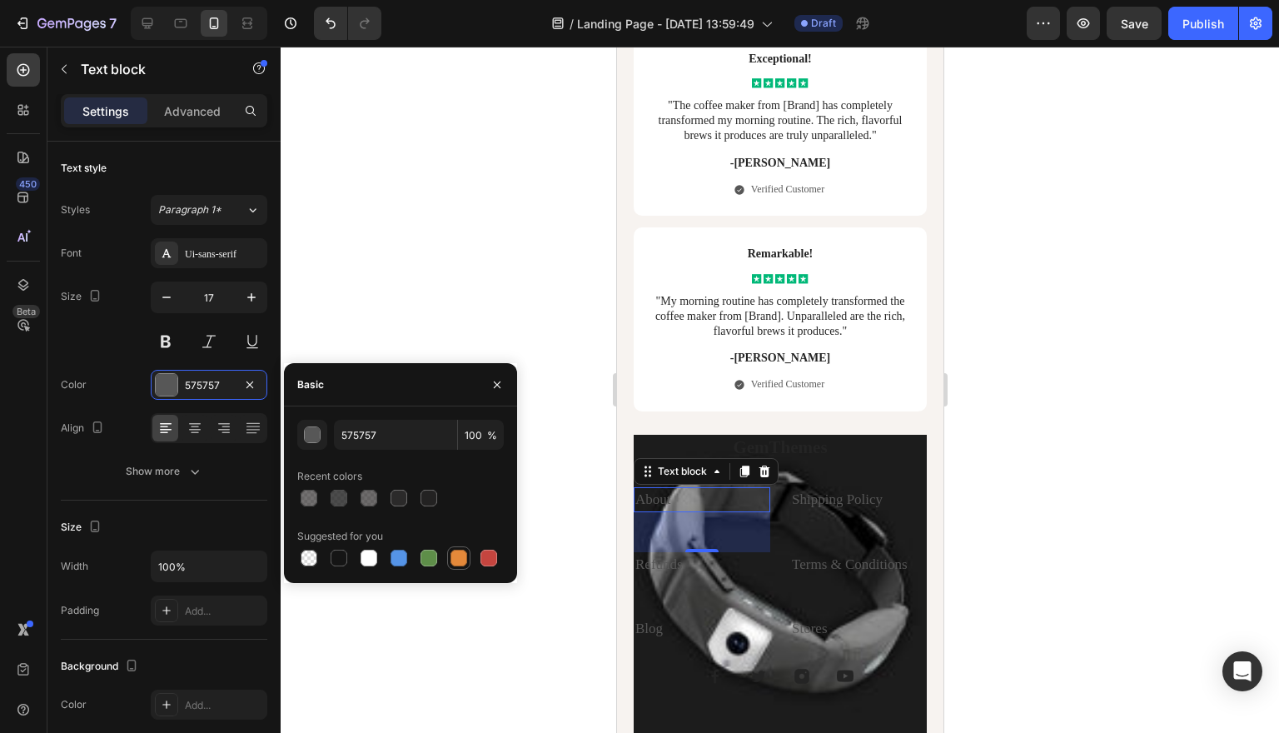
click at [455, 552] on div at bounding box center [458, 557] width 17 height 17
type input "E4893A"
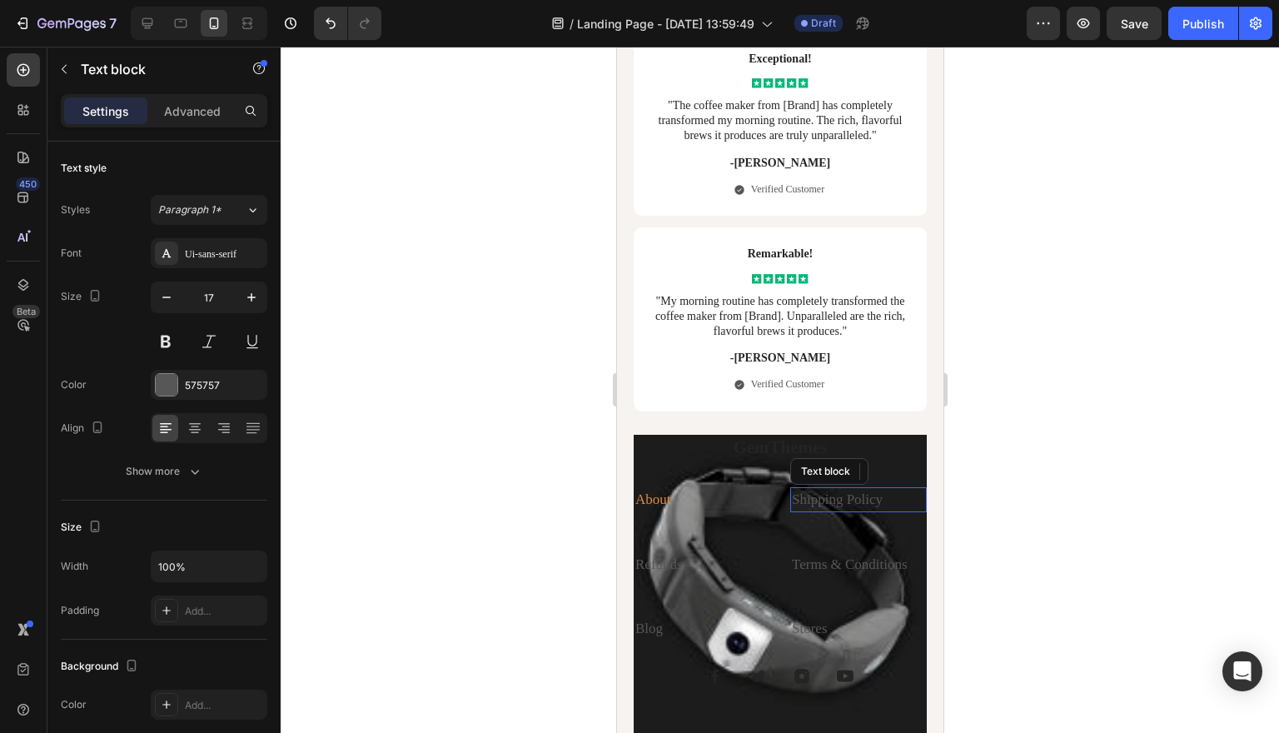
click at [859, 491] on link "Shipping Policy" at bounding box center [836, 499] width 91 height 16
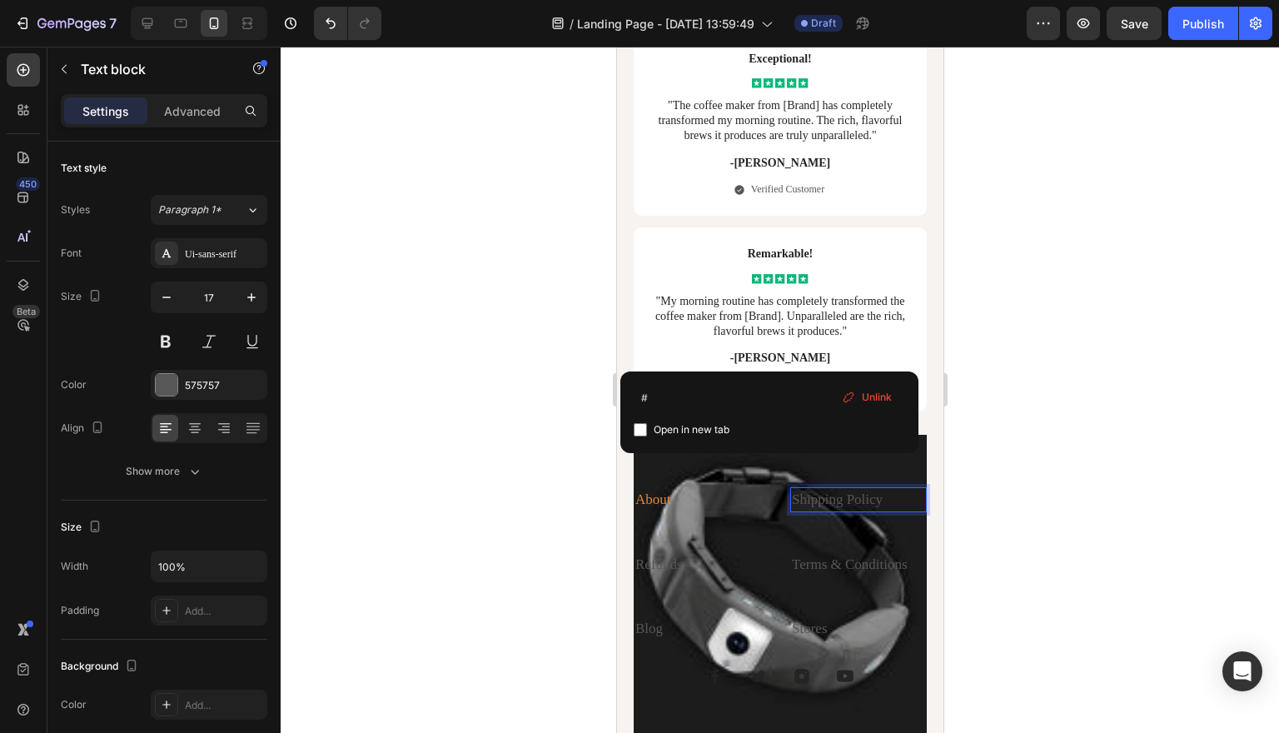
click at [818, 491] on link "Shipping Policy" at bounding box center [836, 499] width 91 height 16
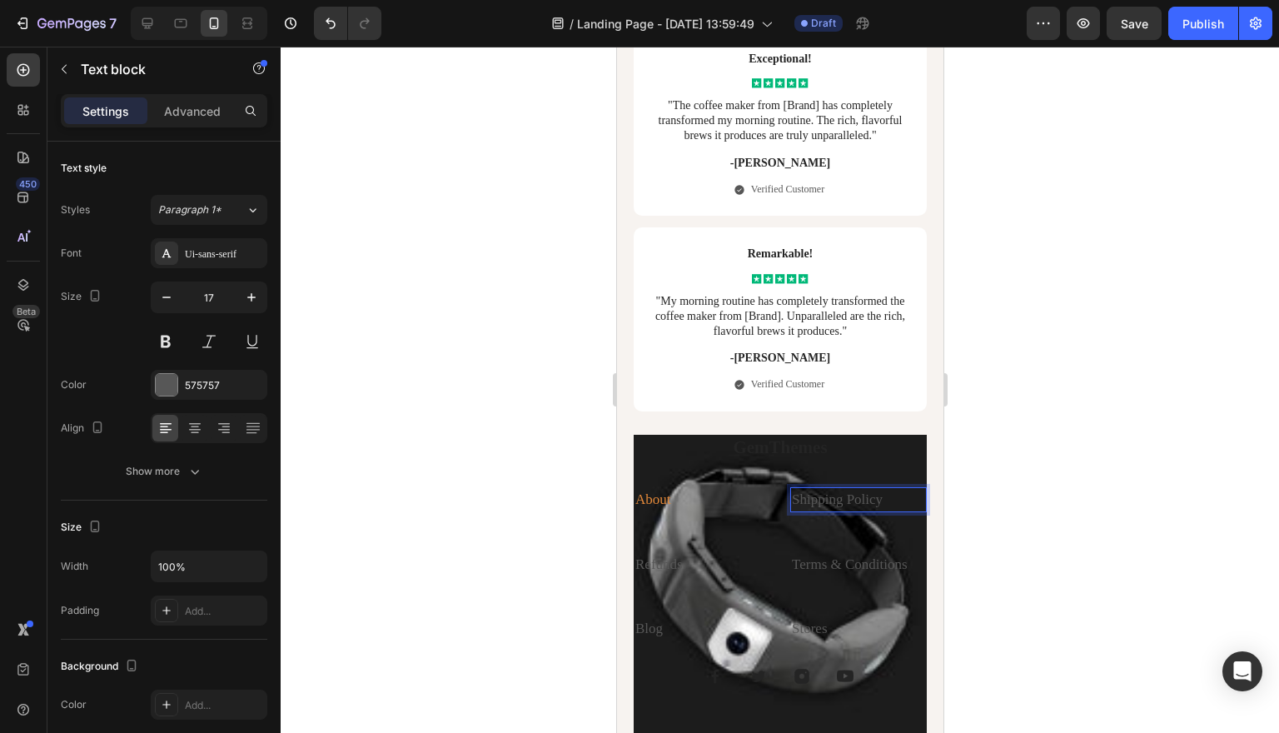
click at [818, 491] on link "Shipping Policy" at bounding box center [836, 499] width 91 height 16
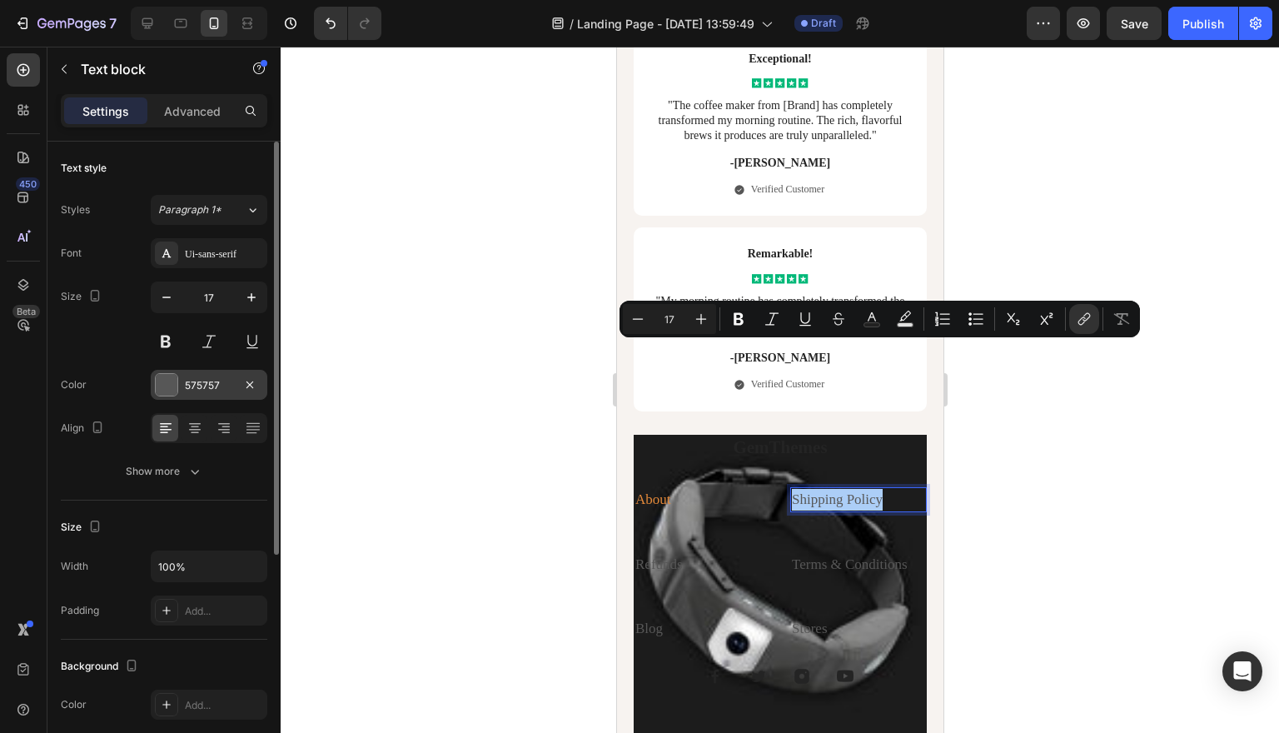
click at [156, 385] on div at bounding box center [167, 385] width 22 height 22
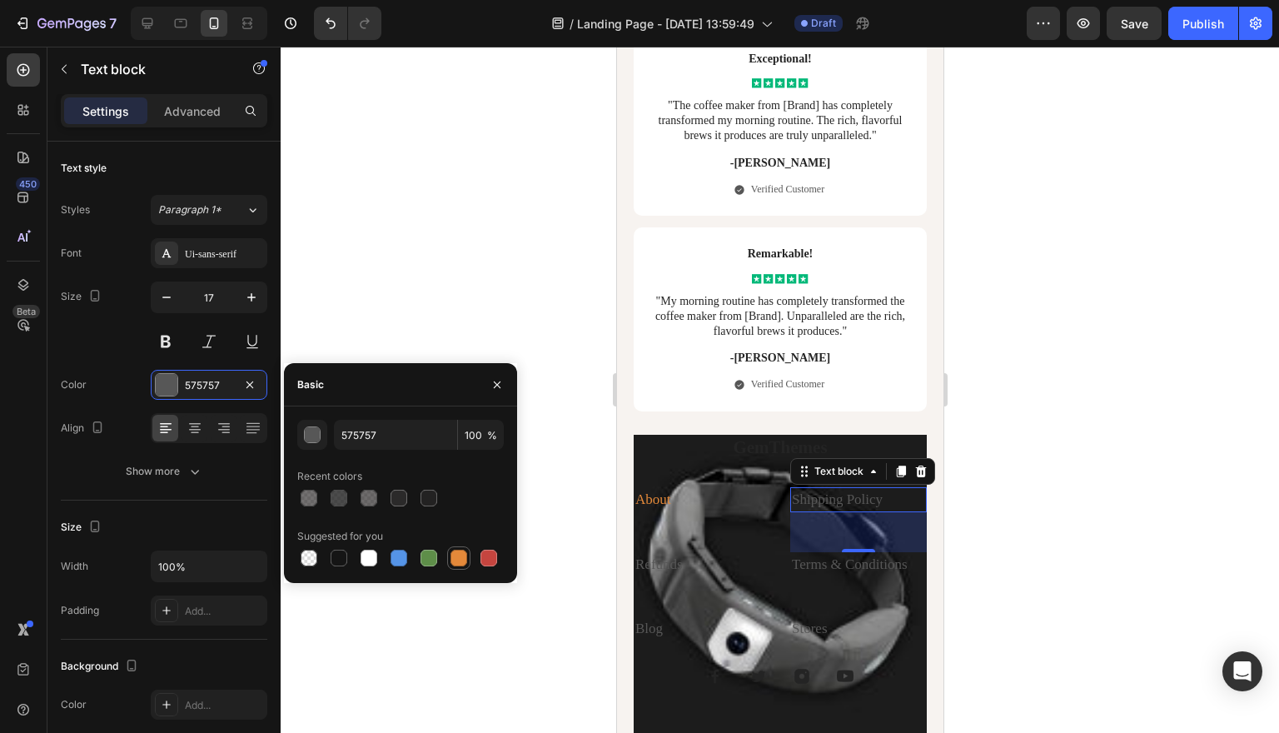
click at [459, 554] on div at bounding box center [458, 557] width 17 height 17
type input "E4893A"
click at [671, 556] on link "Refunds" at bounding box center [657, 564] width 47 height 16
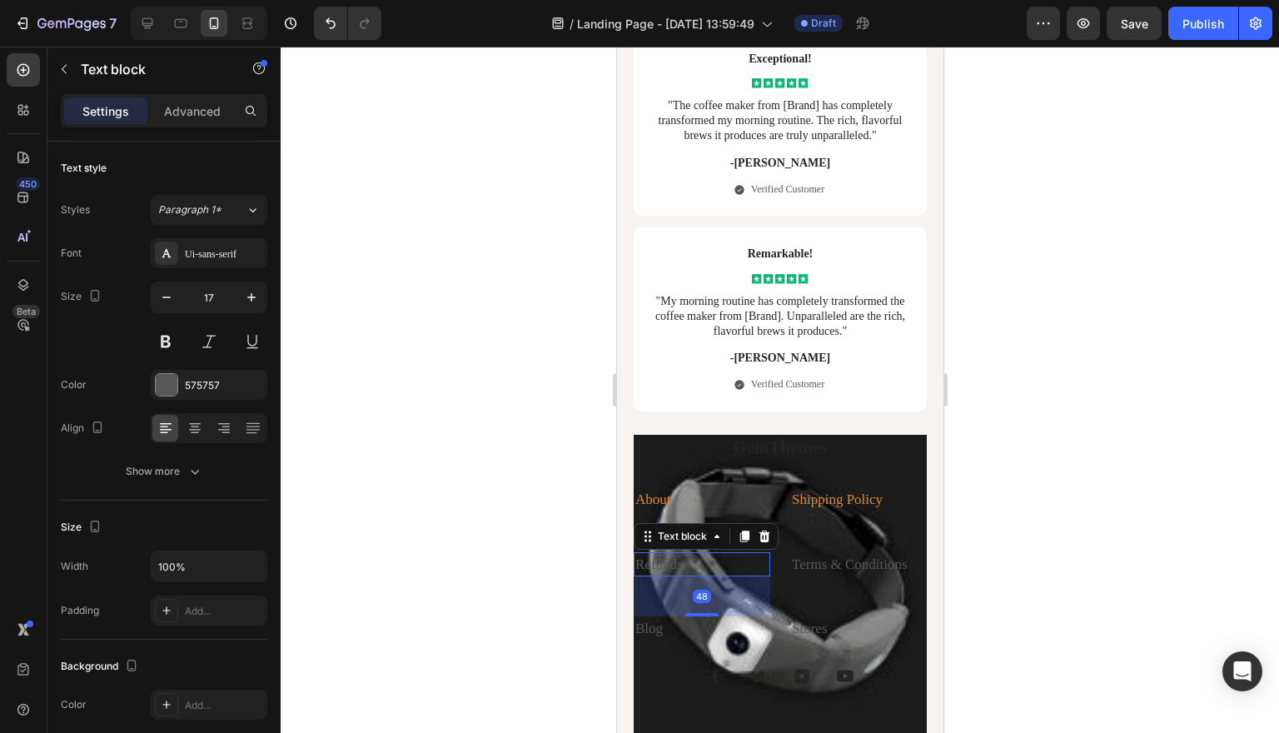
click at [671, 556] on link "Refunds" at bounding box center [657, 564] width 47 height 16
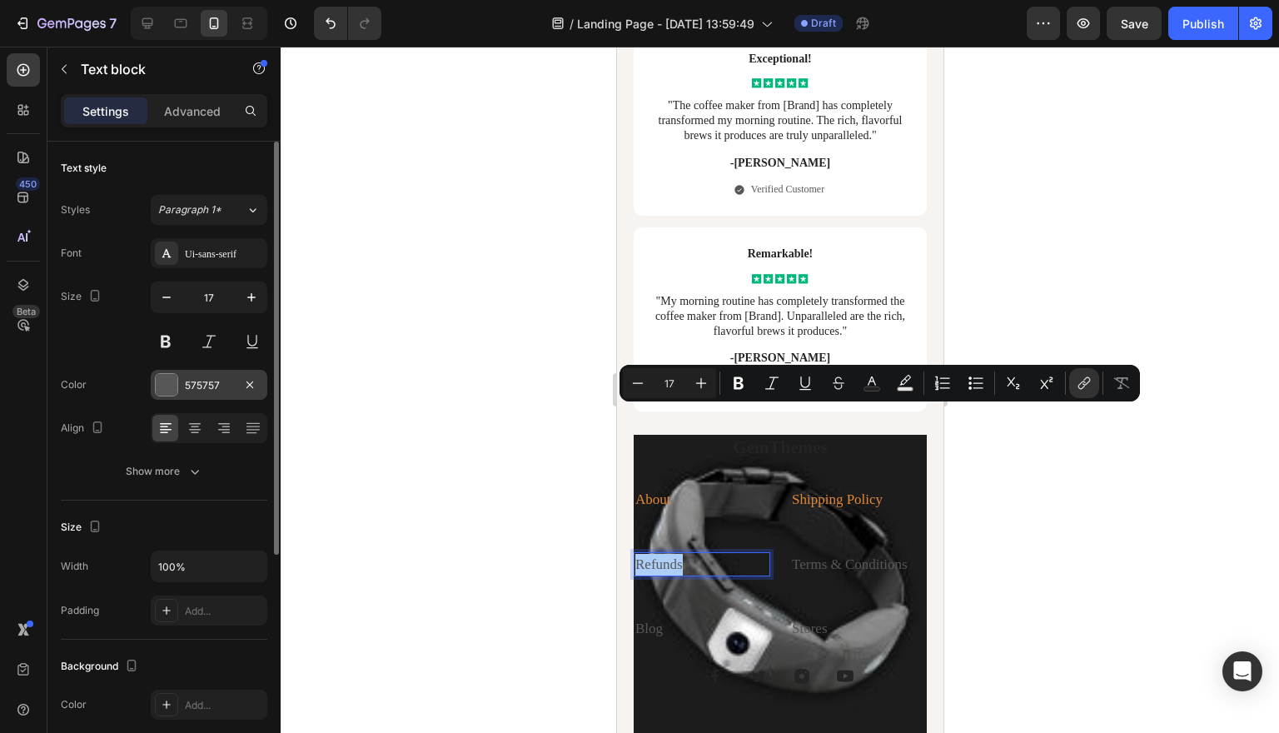
click at [172, 380] on div at bounding box center [167, 385] width 22 height 22
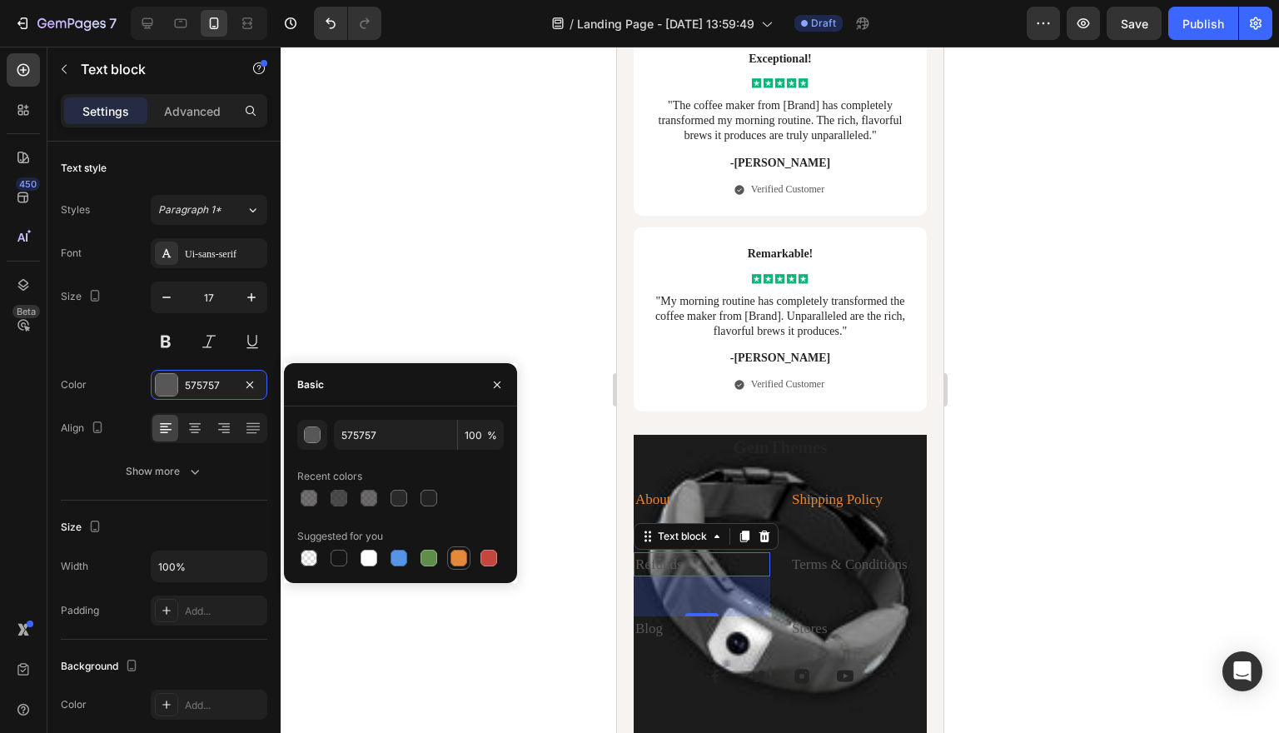
click at [460, 564] on div at bounding box center [458, 557] width 17 height 17
type input "E4893A"
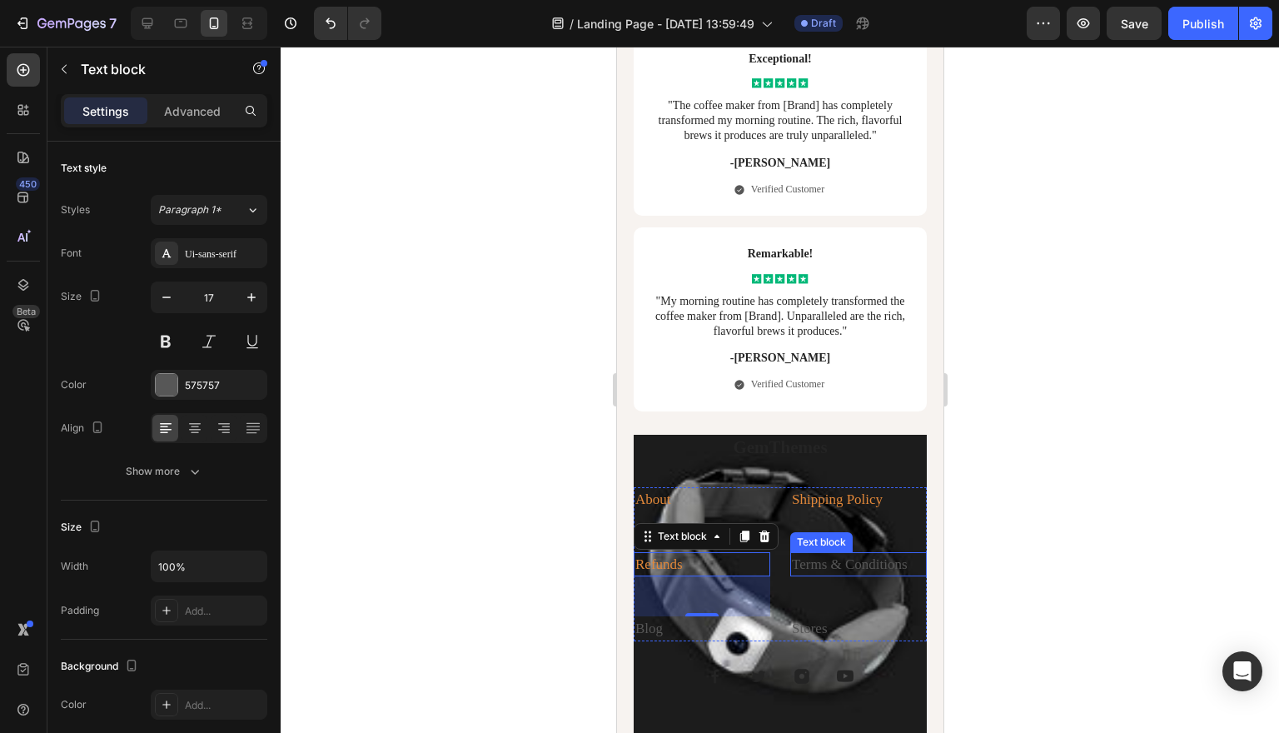
click at [860, 556] on link "Terms & Conditions" at bounding box center [849, 564] width 116 height 16
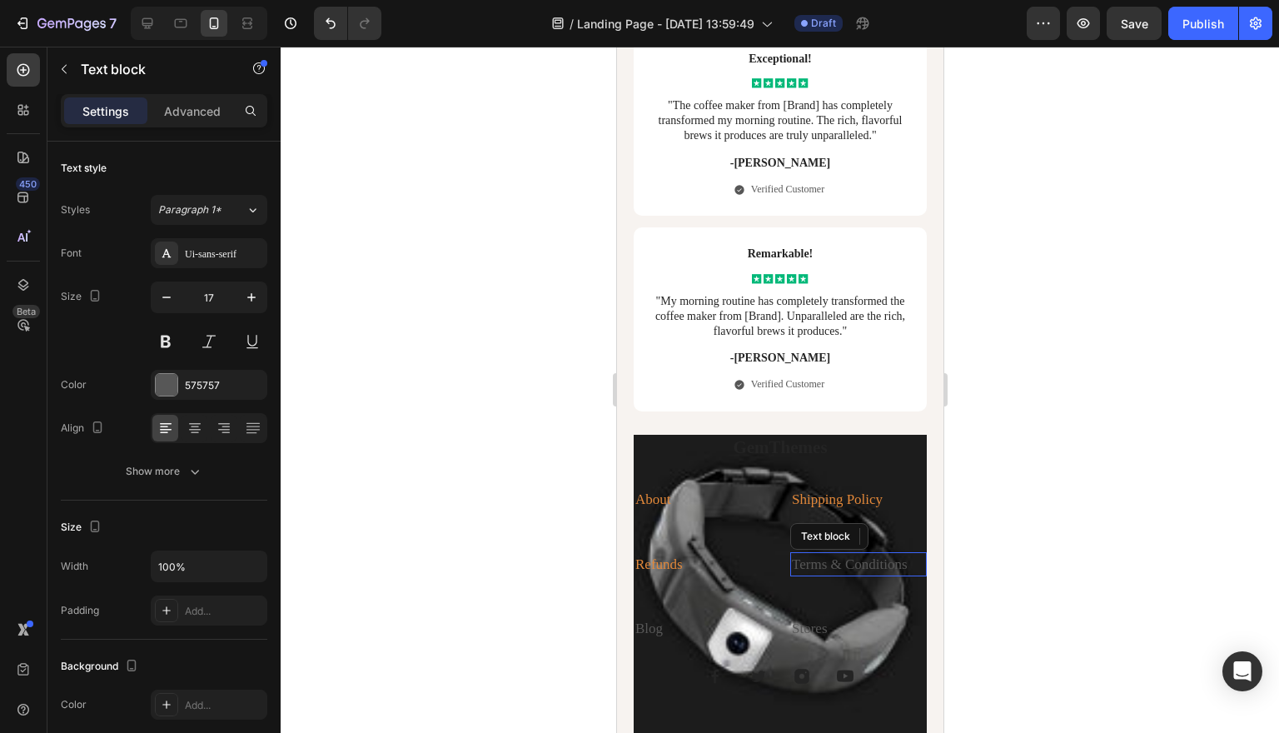
click at [860, 556] on link "Terms & Conditions" at bounding box center [849, 564] width 116 height 16
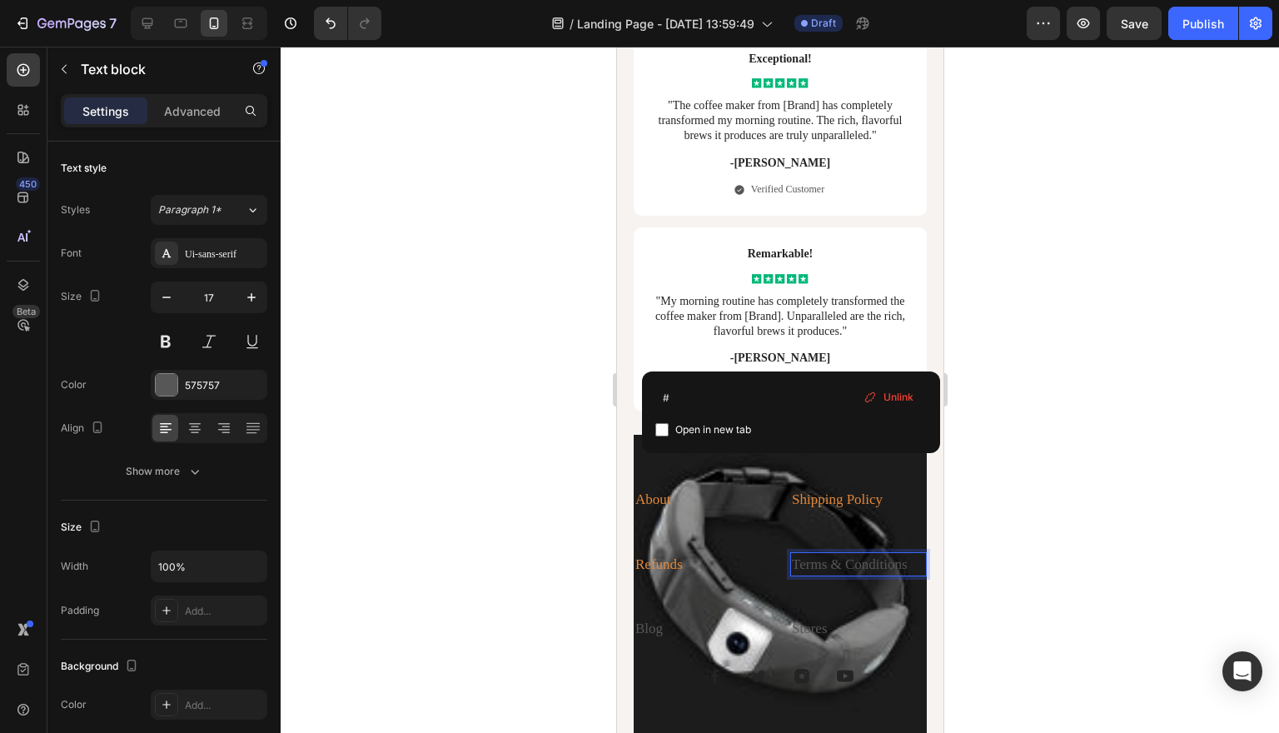
click at [843, 556] on link "Terms & Conditions" at bounding box center [849, 564] width 116 height 16
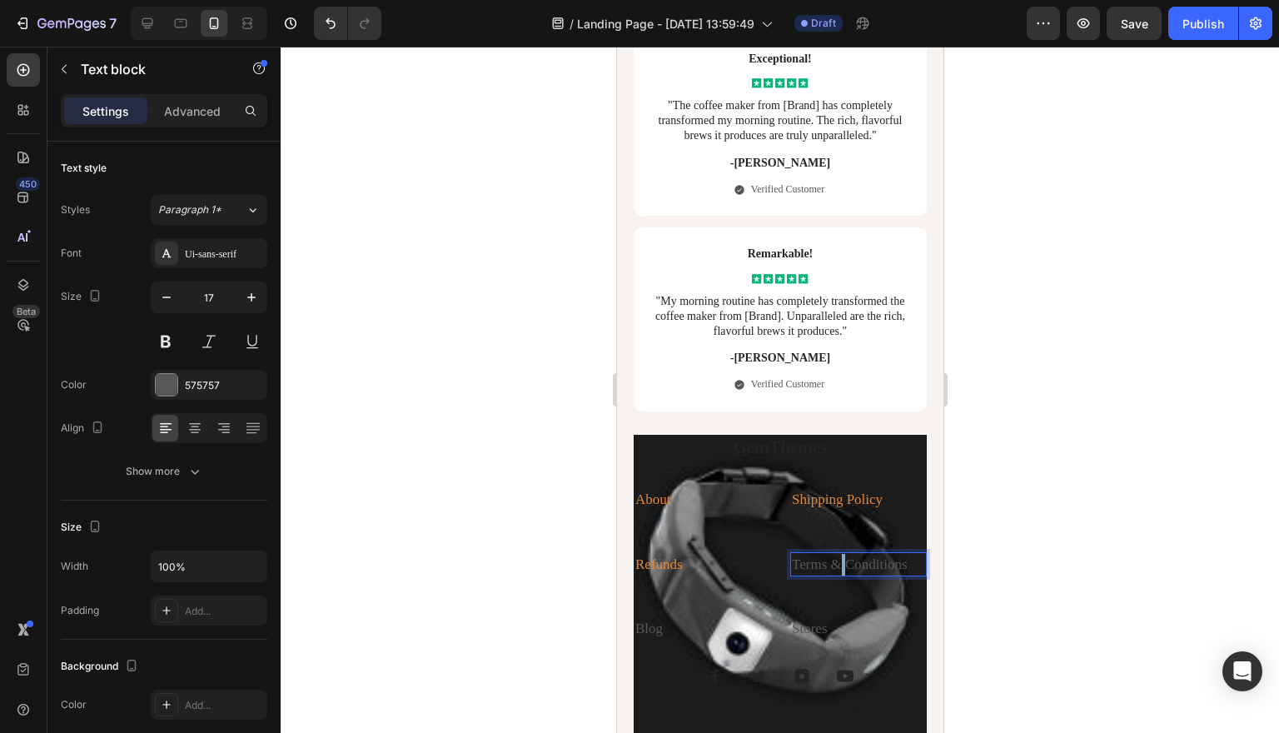
click at [843, 556] on link "Terms & Conditions" at bounding box center [849, 564] width 116 height 16
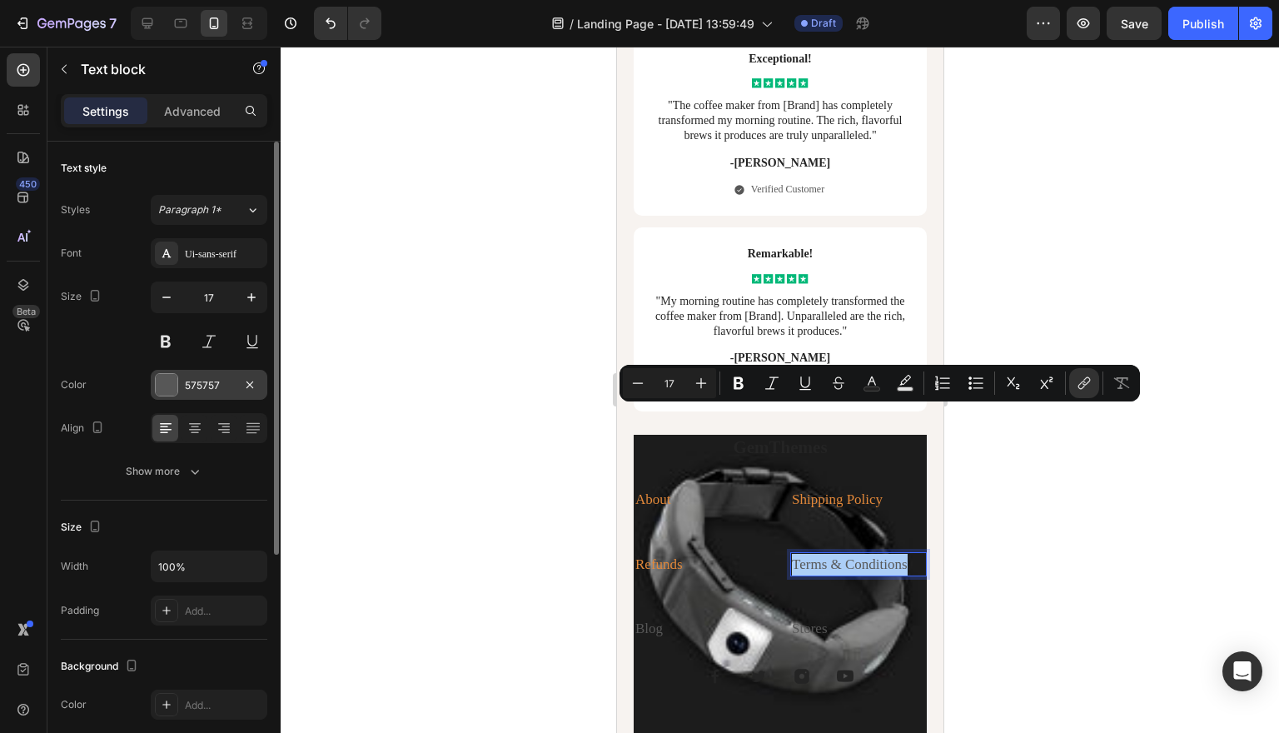
click at [177, 385] on div at bounding box center [167, 385] width 22 height 22
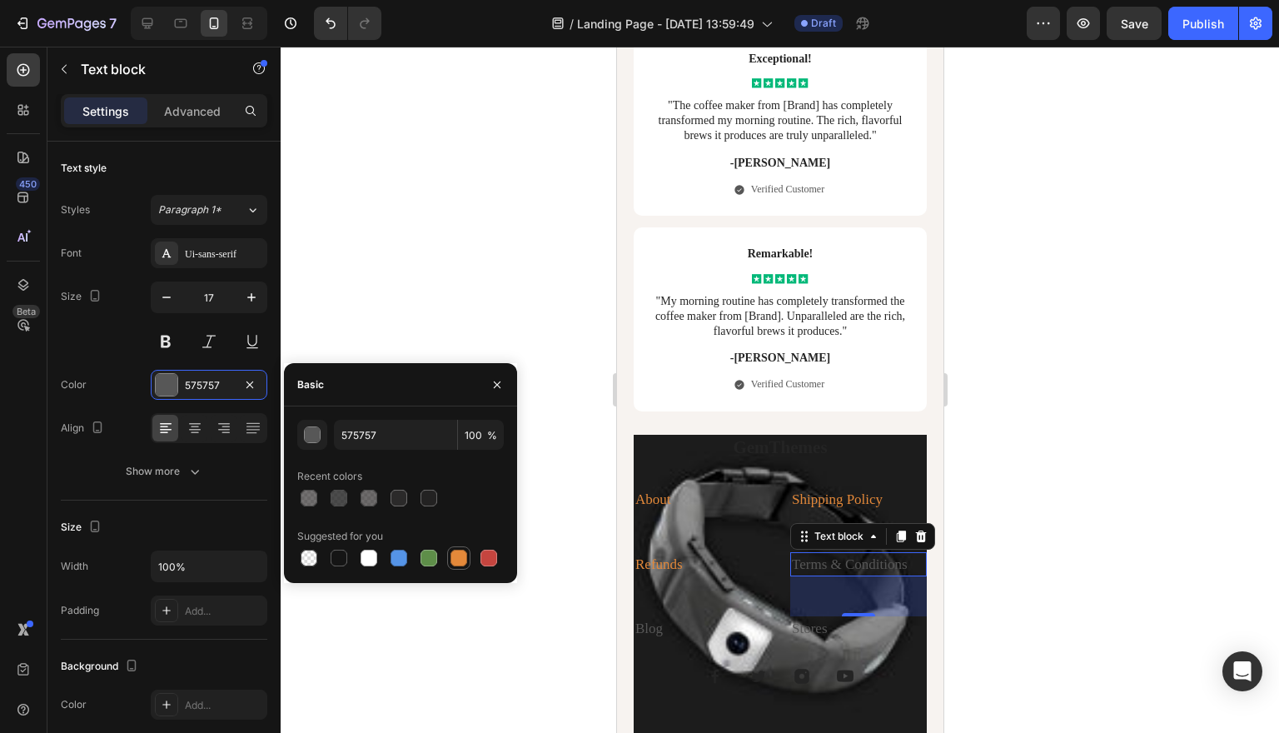
click at [455, 553] on div at bounding box center [458, 557] width 17 height 17
type input "E4893A"
click at [645, 620] on link "Blog" at bounding box center [647, 628] width 27 height 16
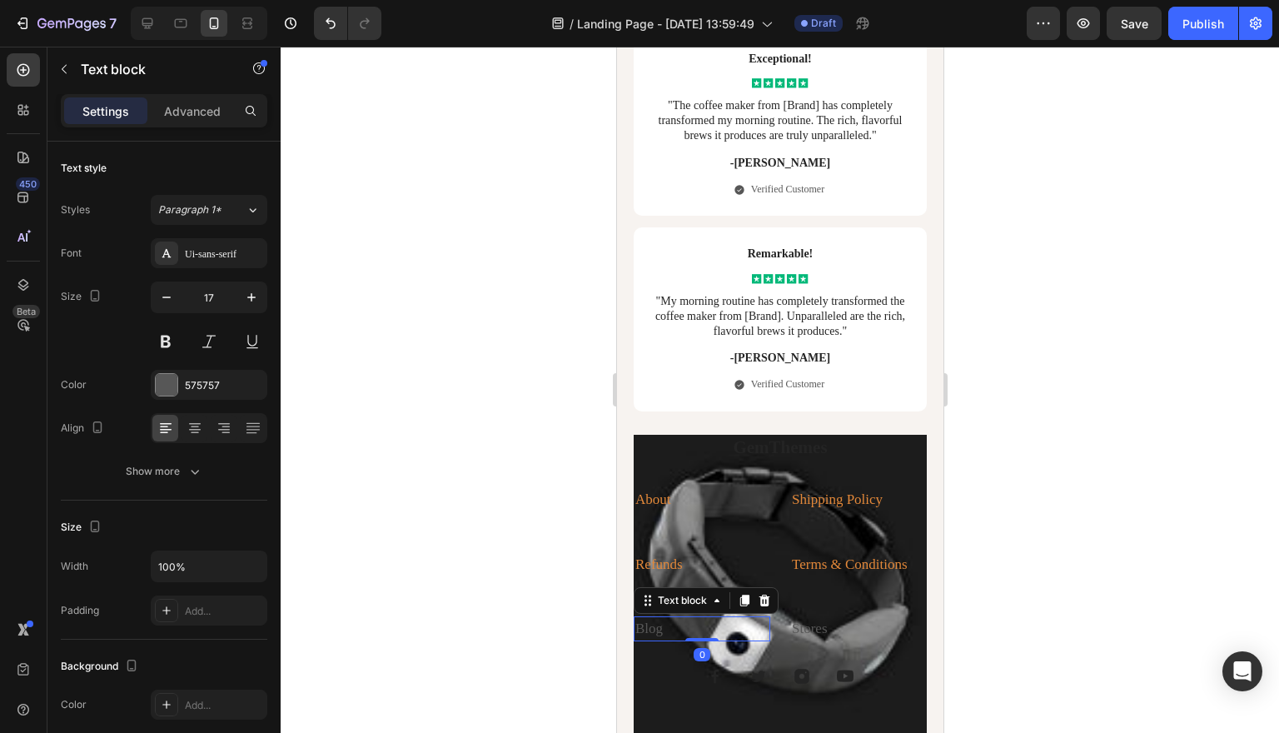
click at [645, 620] on link "Blog" at bounding box center [647, 628] width 27 height 16
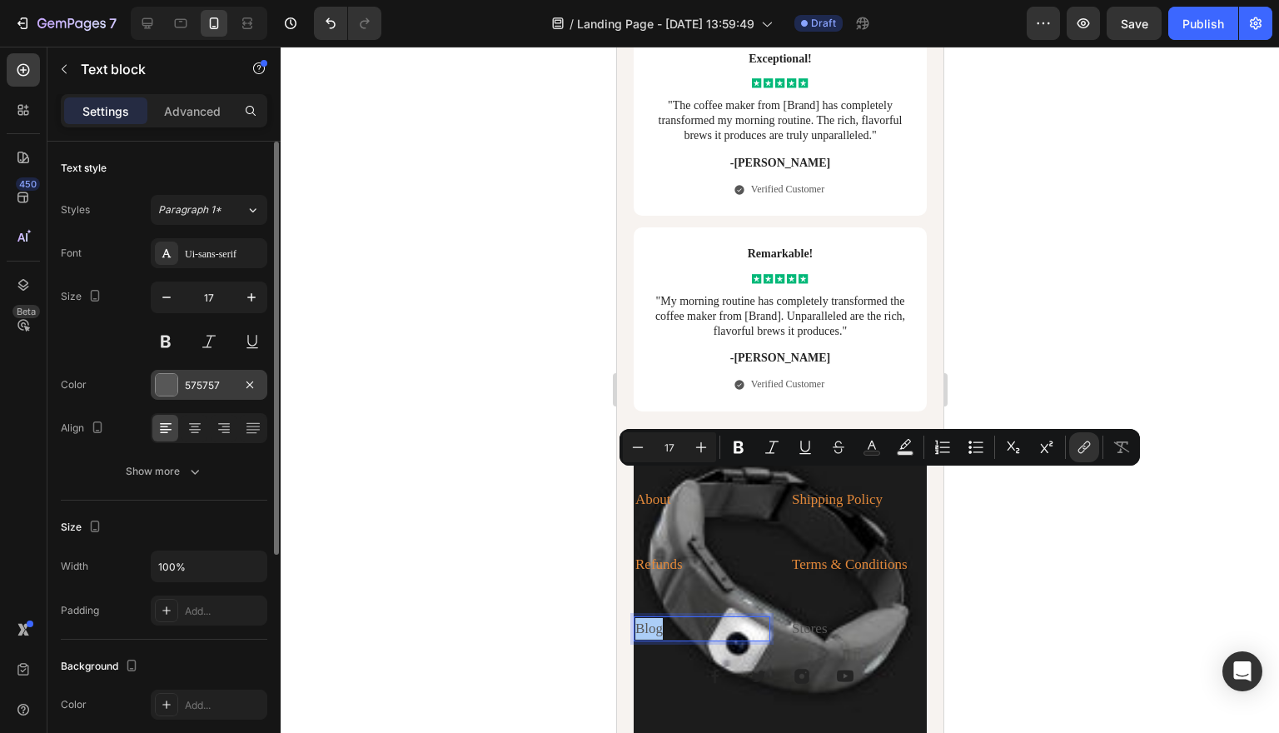
click at [170, 391] on div at bounding box center [167, 385] width 22 height 22
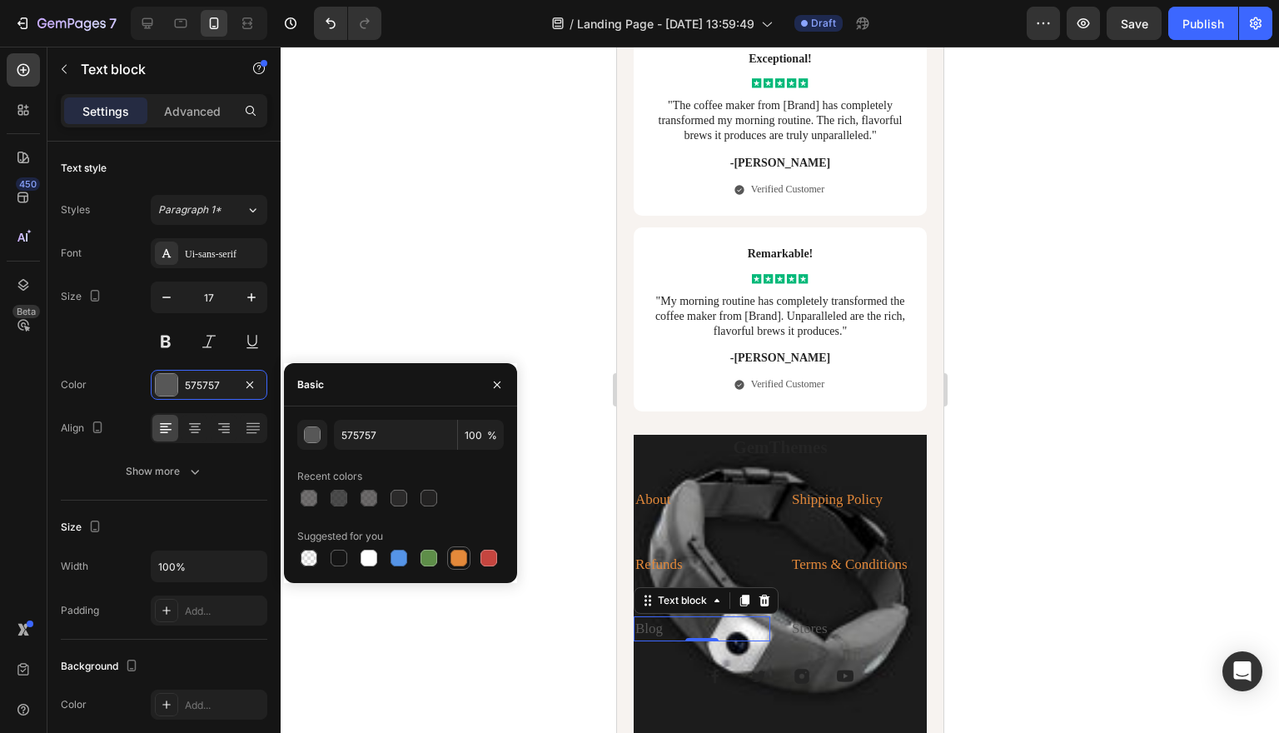
click at [453, 555] on div at bounding box center [458, 557] width 17 height 17
type input "E4893A"
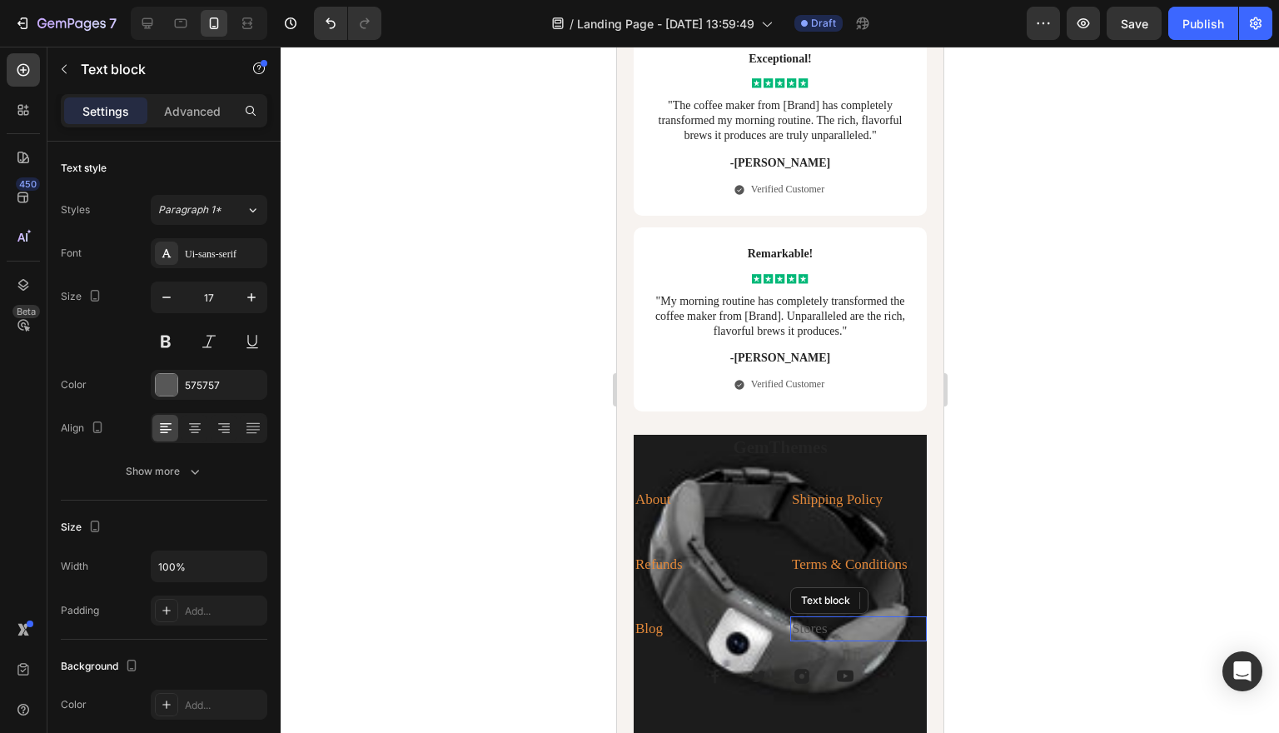
click at [827, 620] on link "Stores" at bounding box center [809, 628] width 36 height 16
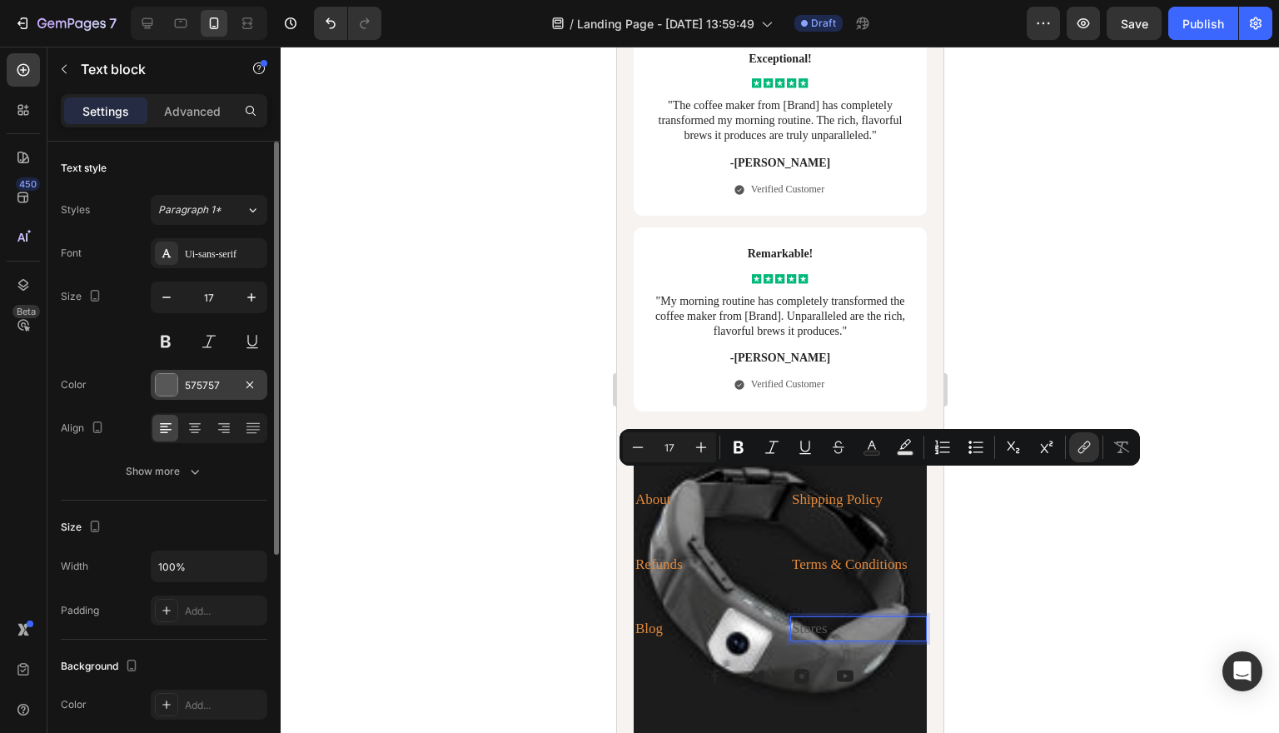
click at [165, 385] on div at bounding box center [167, 385] width 22 height 22
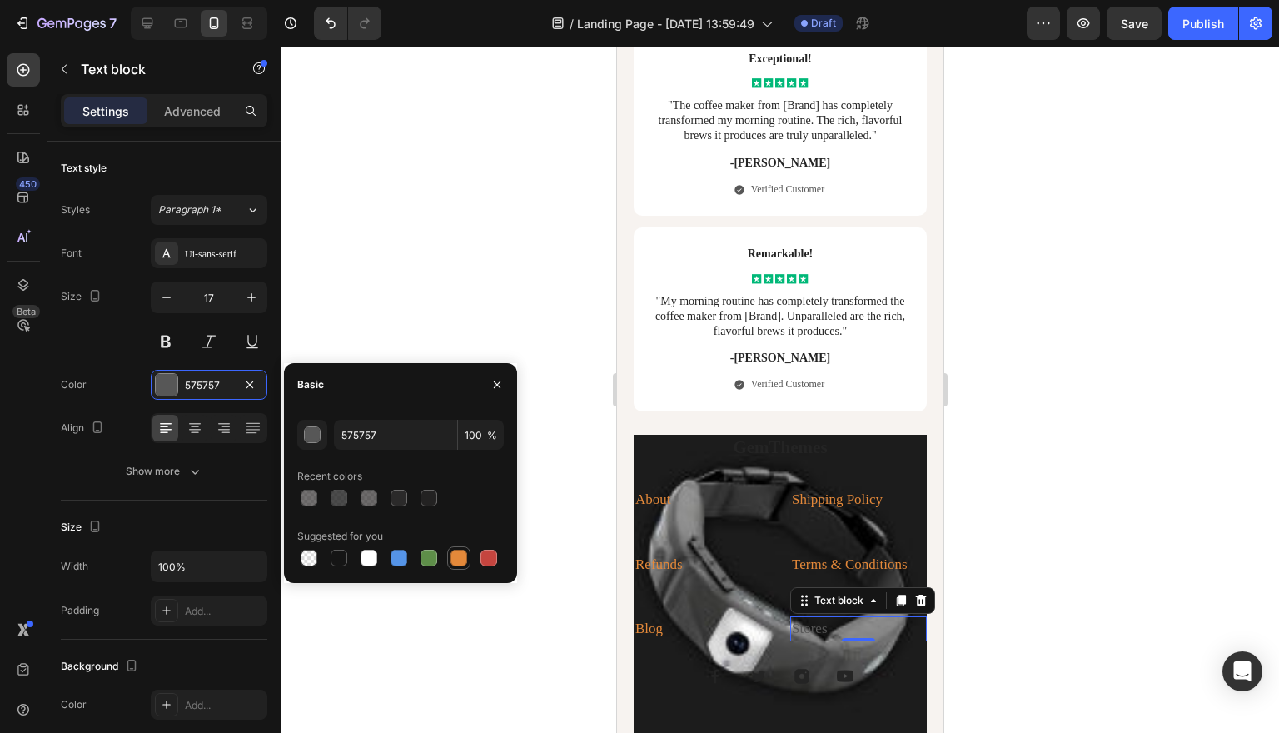
click at [459, 556] on div at bounding box center [458, 557] width 17 height 17
type input "E4893A"
click at [821, 726] on p "© 2022 GemThemes" at bounding box center [779, 742] width 290 height 32
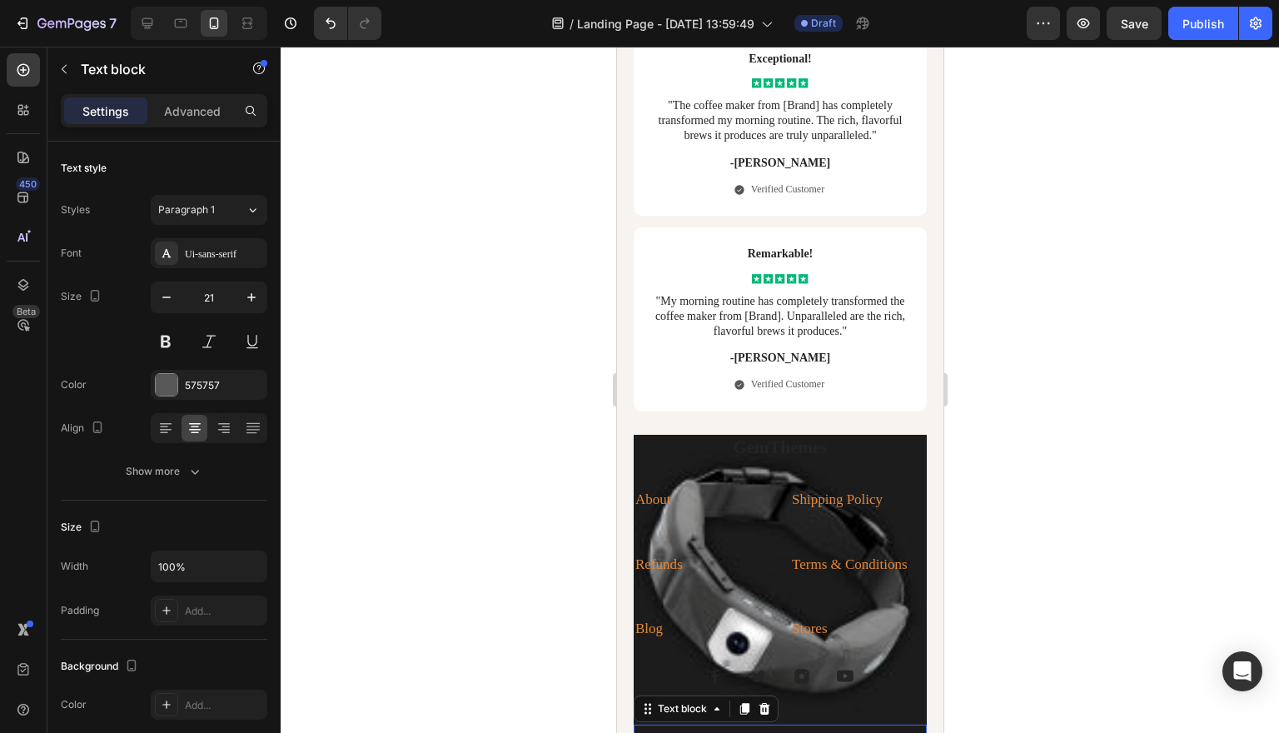
click at [821, 726] on p "© 2022 GemThemes" at bounding box center [779, 742] width 290 height 32
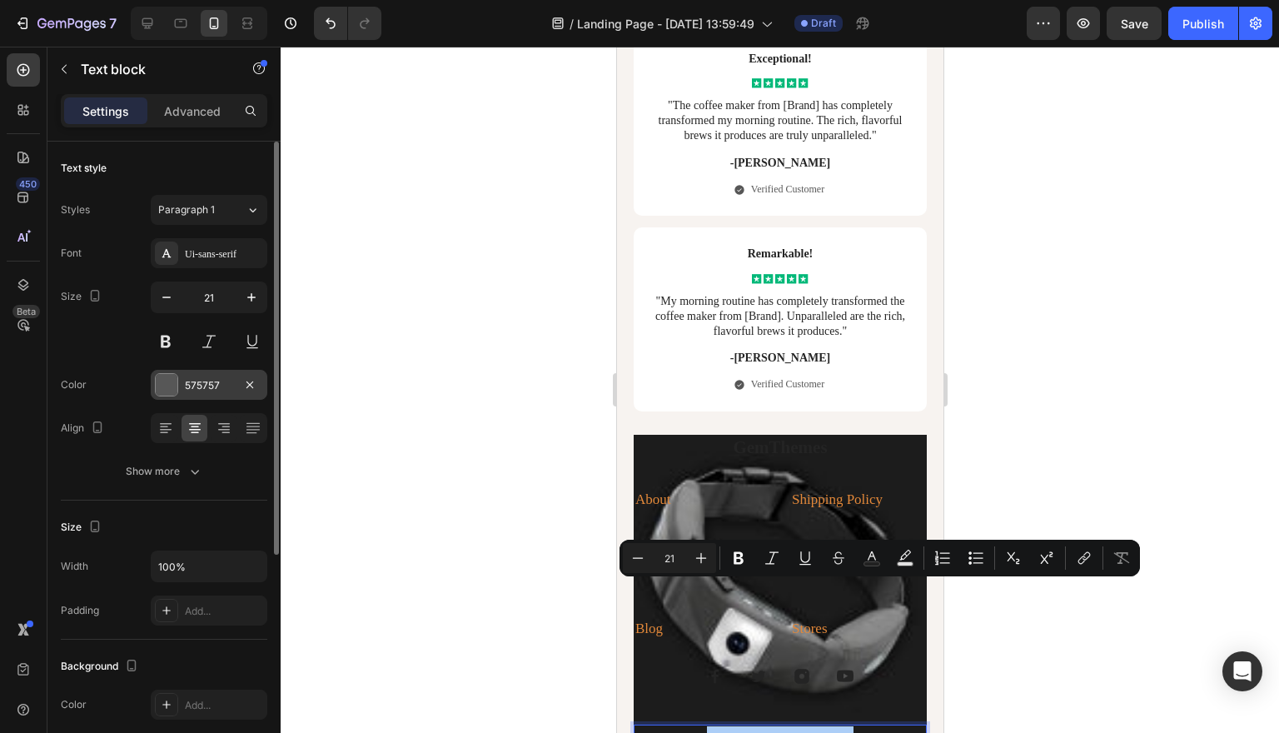
click at [157, 383] on div at bounding box center [167, 385] width 22 height 22
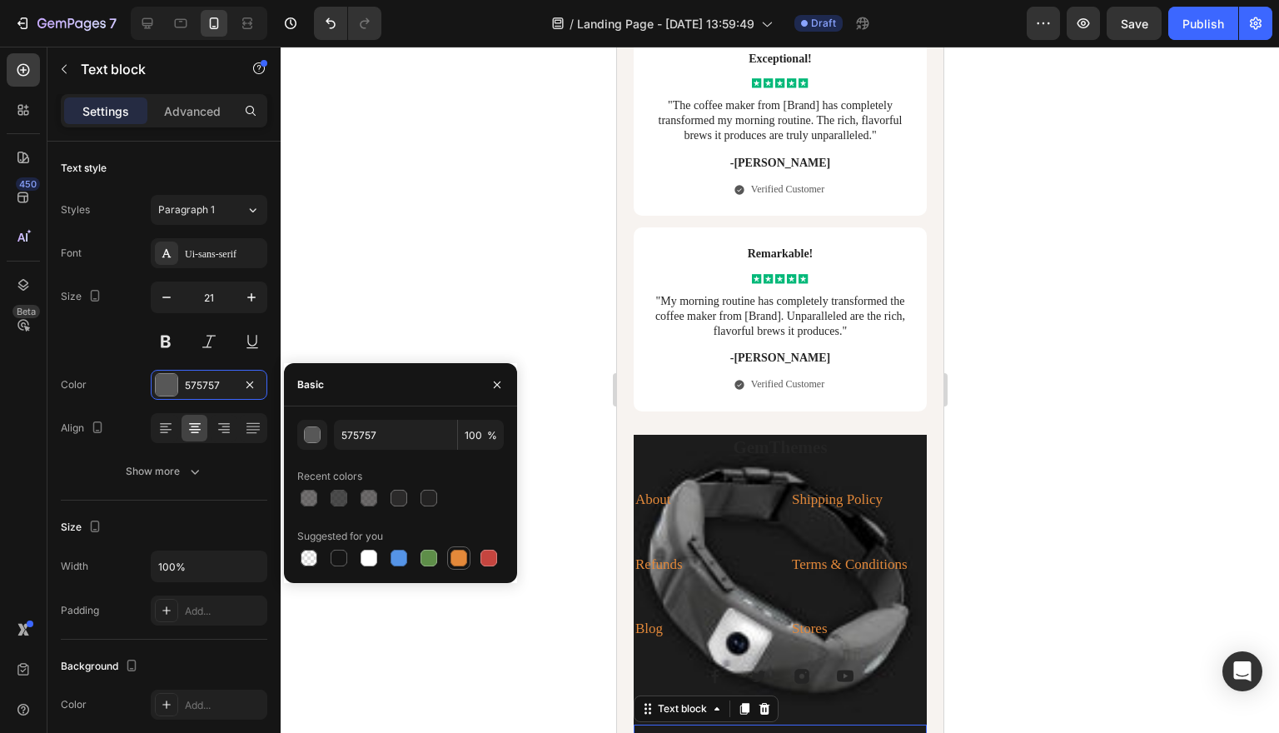
click at [460, 555] on div at bounding box center [458, 557] width 17 height 17
type input "E4893A"
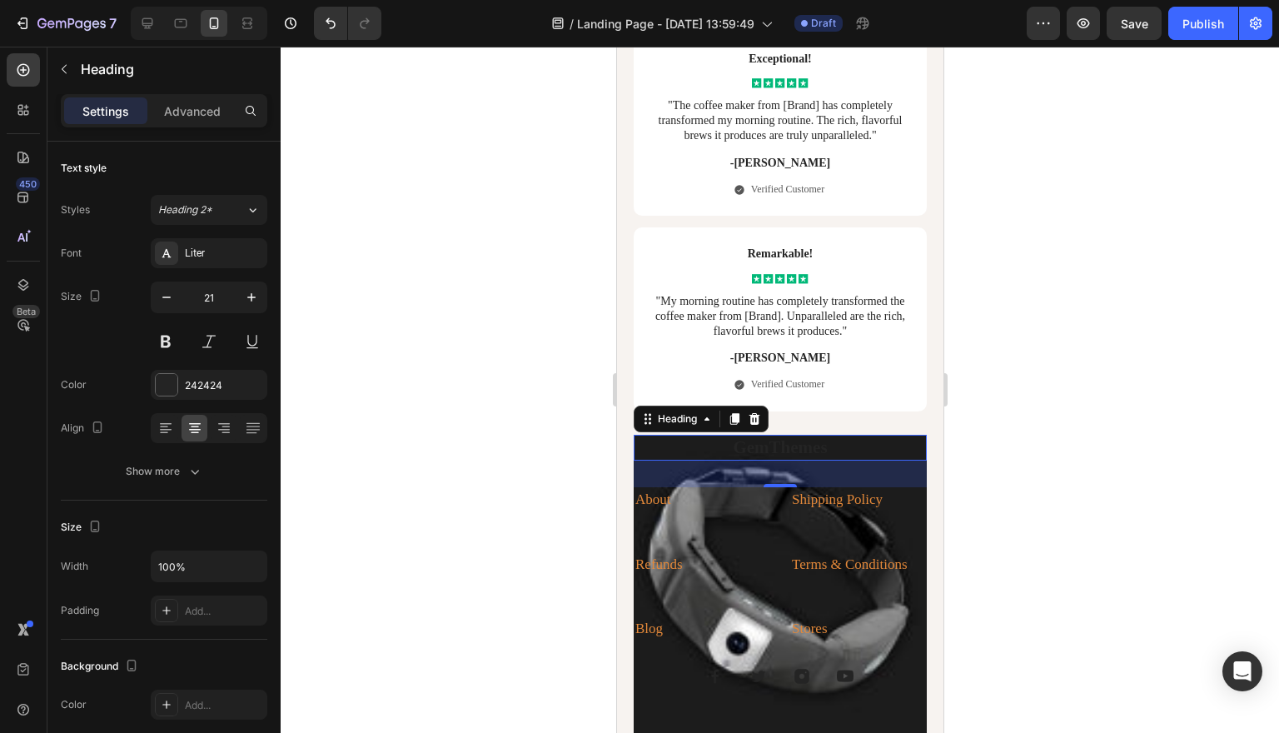
click at [792, 436] on p "GemThemes" at bounding box center [779, 447] width 290 height 22
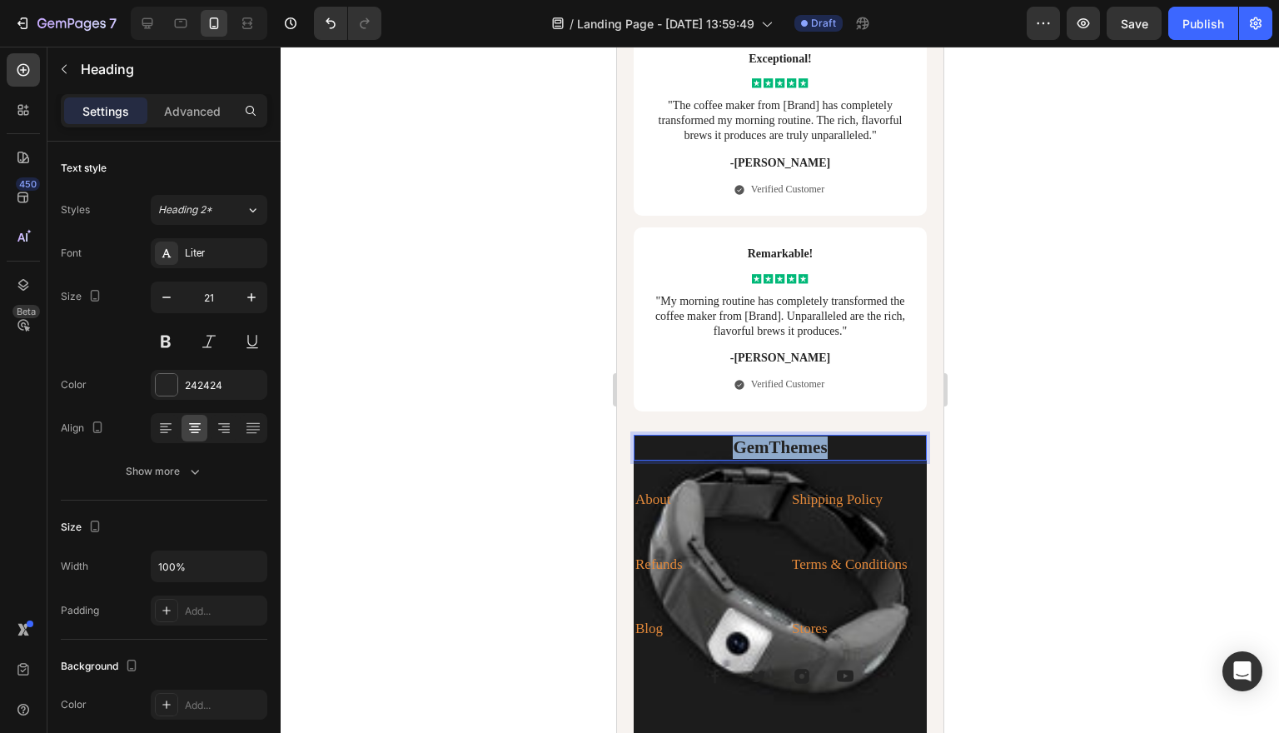
click at [792, 436] on p "GemThemes" at bounding box center [779, 447] width 290 height 22
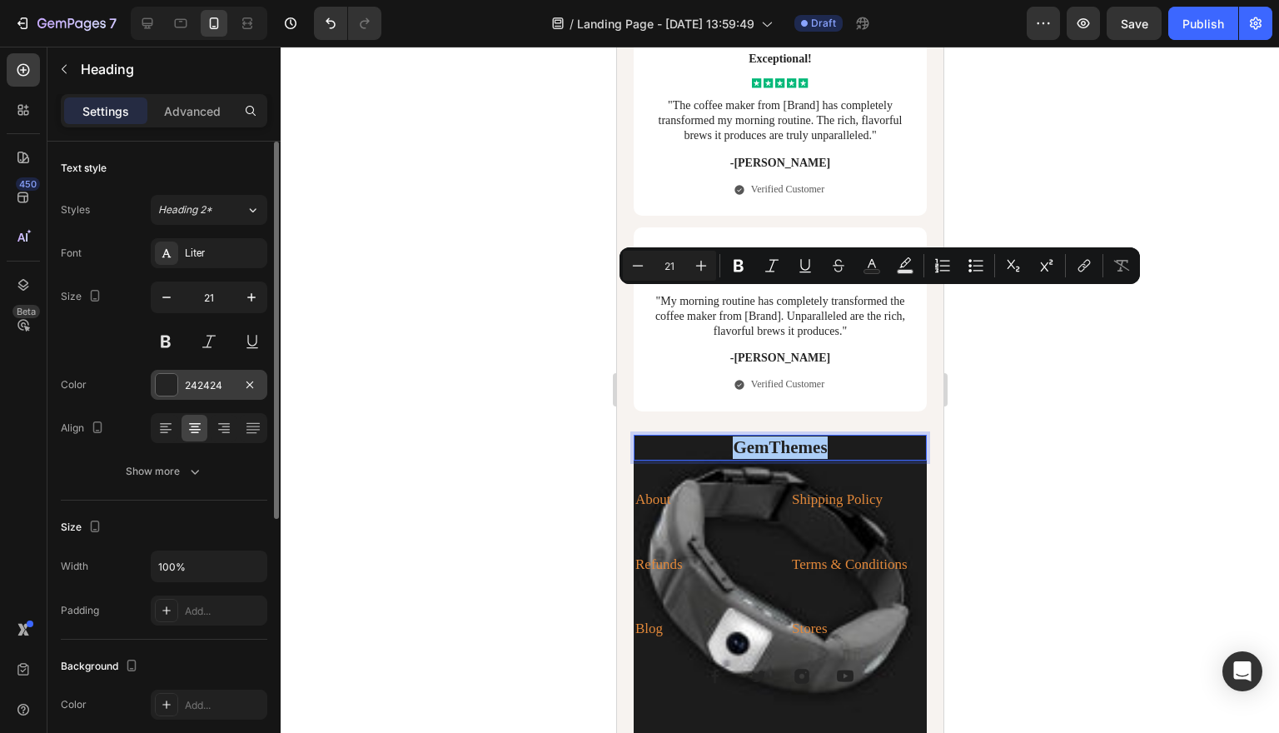
click at [158, 379] on div at bounding box center [167, 385] width 22 height 22
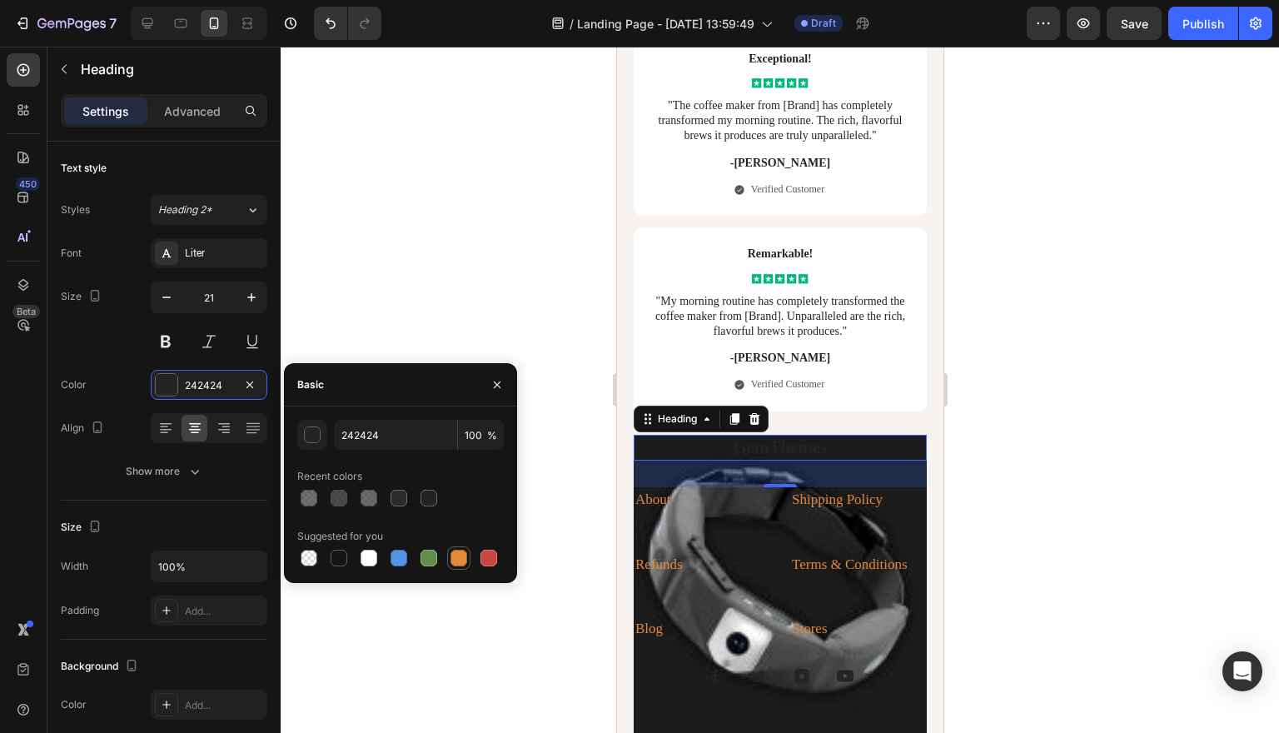
click at [455, 552] on div at bounding box center [458, 557] width 17 height 17
type input "E4893A"
click at [835, 435] on h2 "GemThemes" at bounding box center [779, 448] width 293 height 26
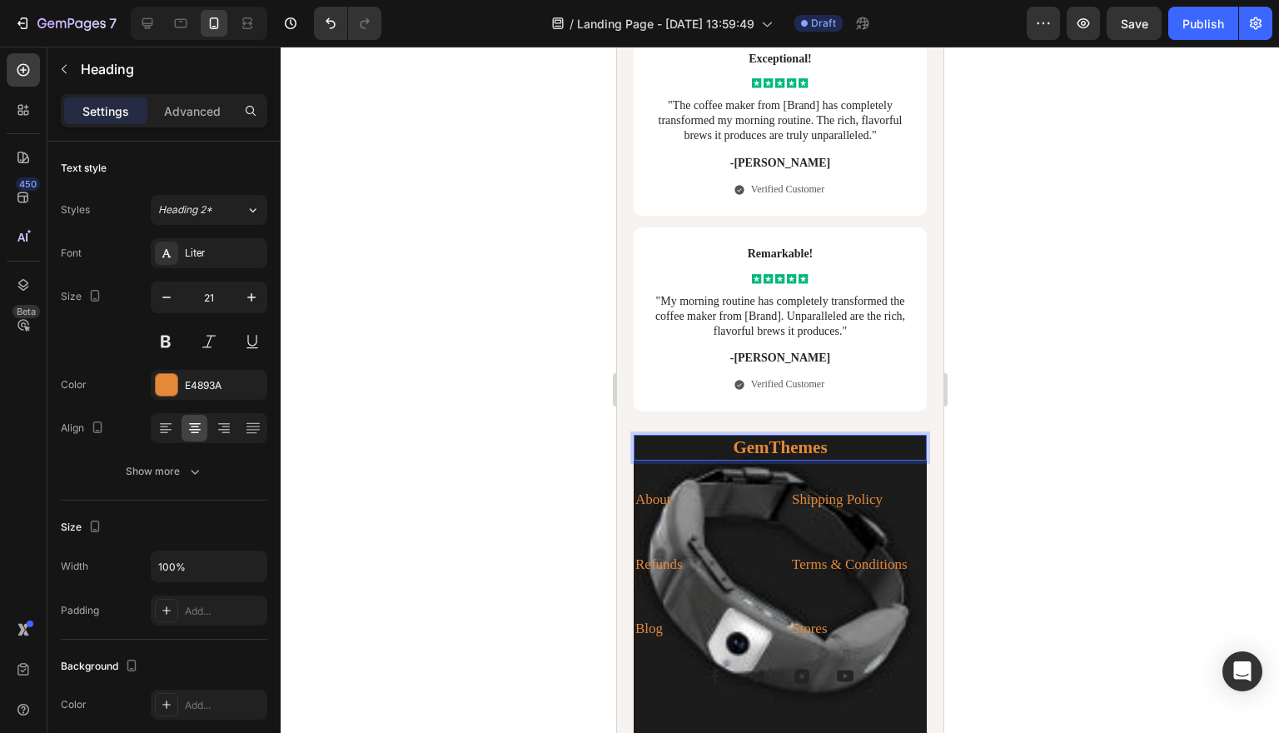
click at [835, 436] on p "GemThemes" at bounding box center [779, 447] width 290 height 22
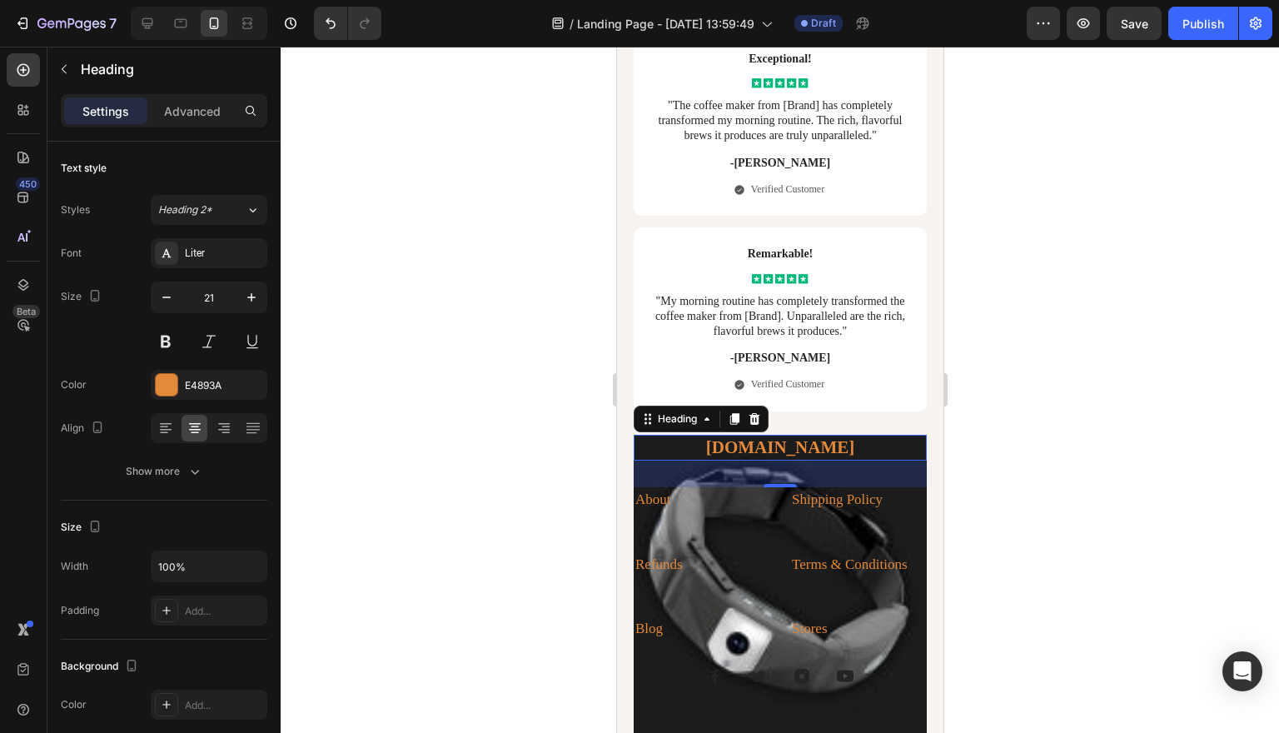
click at [1156, 334] on div at bounding box center [780, 390] width 998 height 686
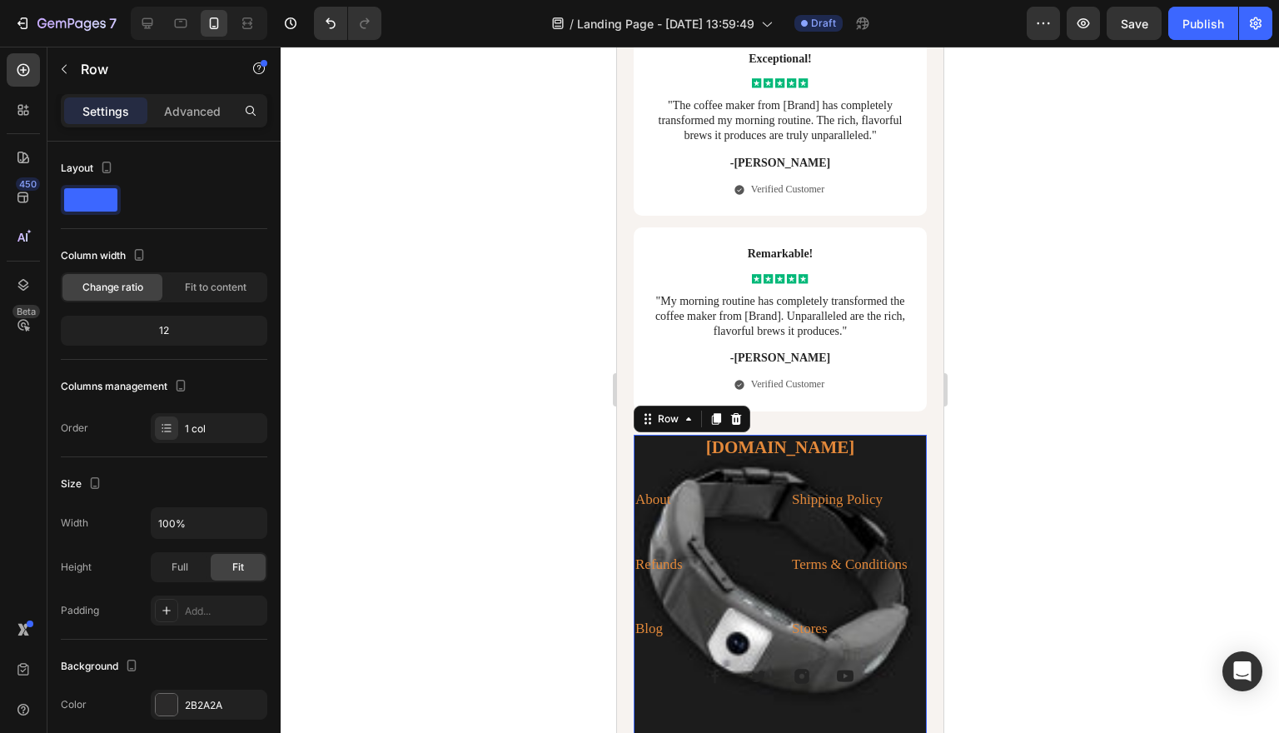
click at [912, 435] on div "[DOMAIN_NAME] Heading About Text block Shipping Policy Text block Refunds Text …" at bounding box center [779, 597] width 293 height 325
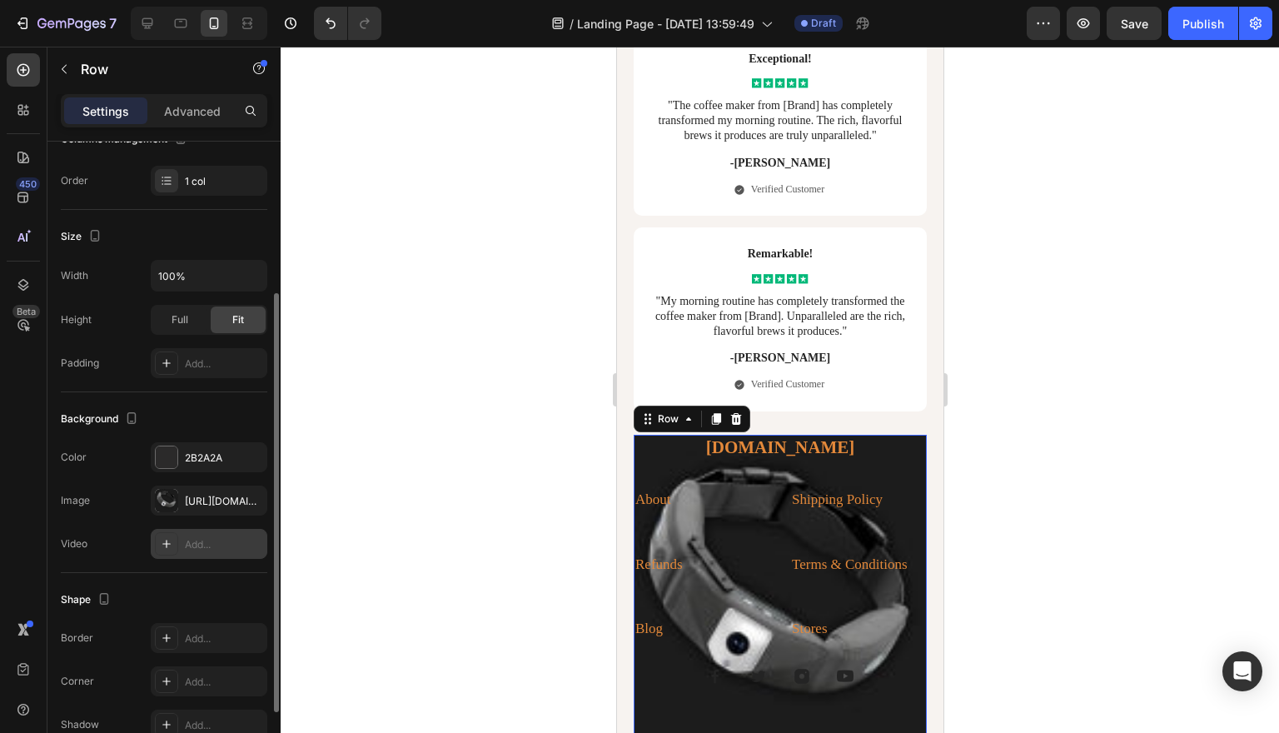
scroll to position [247, 0]
click at [218, 503] on div "[URL][DOMAIN_NAME]" at bounding box center [209, 501] width 48 height 15
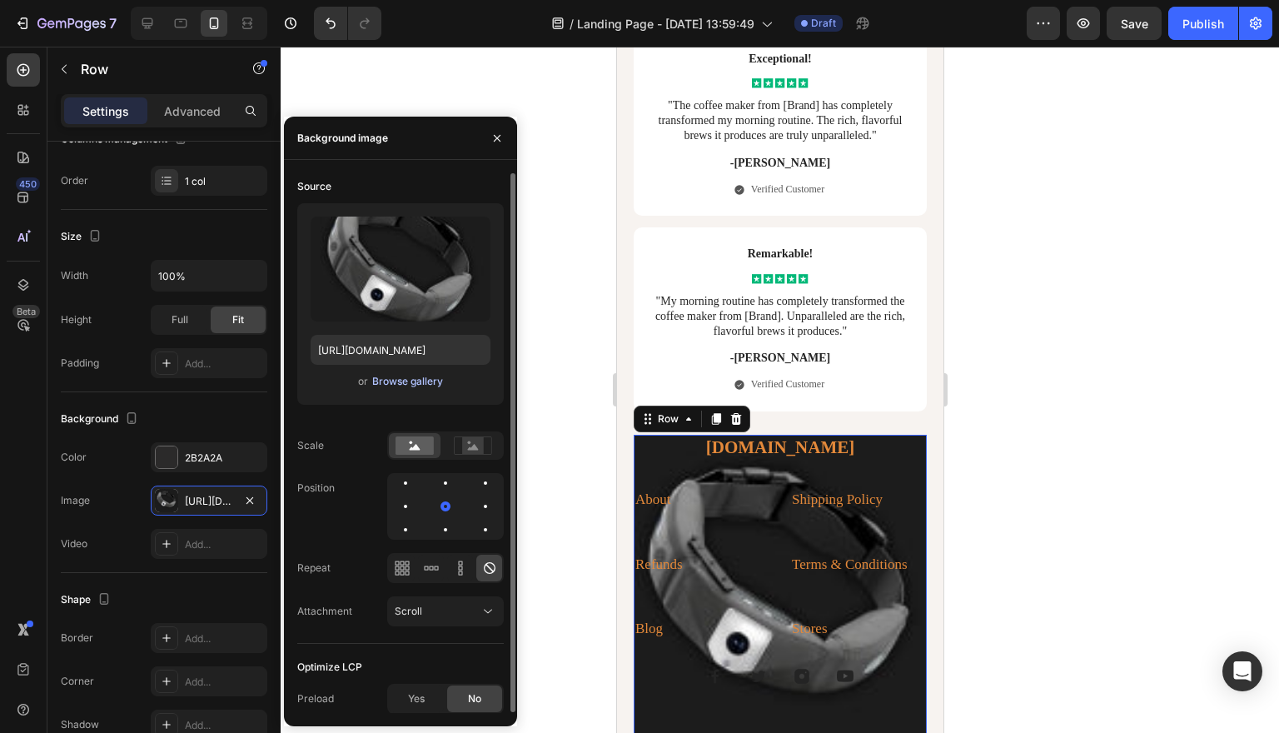
click at [402, 379] on div "Browse gallery" at bounding box center [407, 381] width 71 height 15
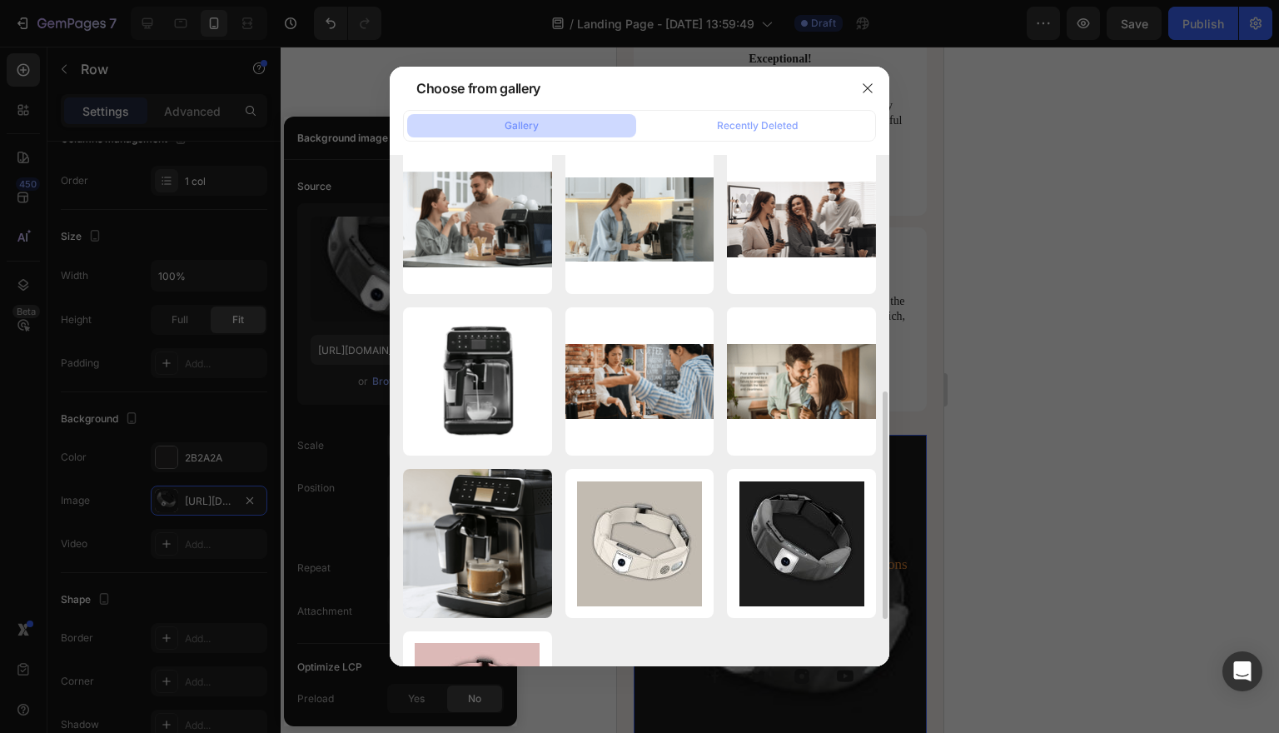
scroll to position [515, 0]
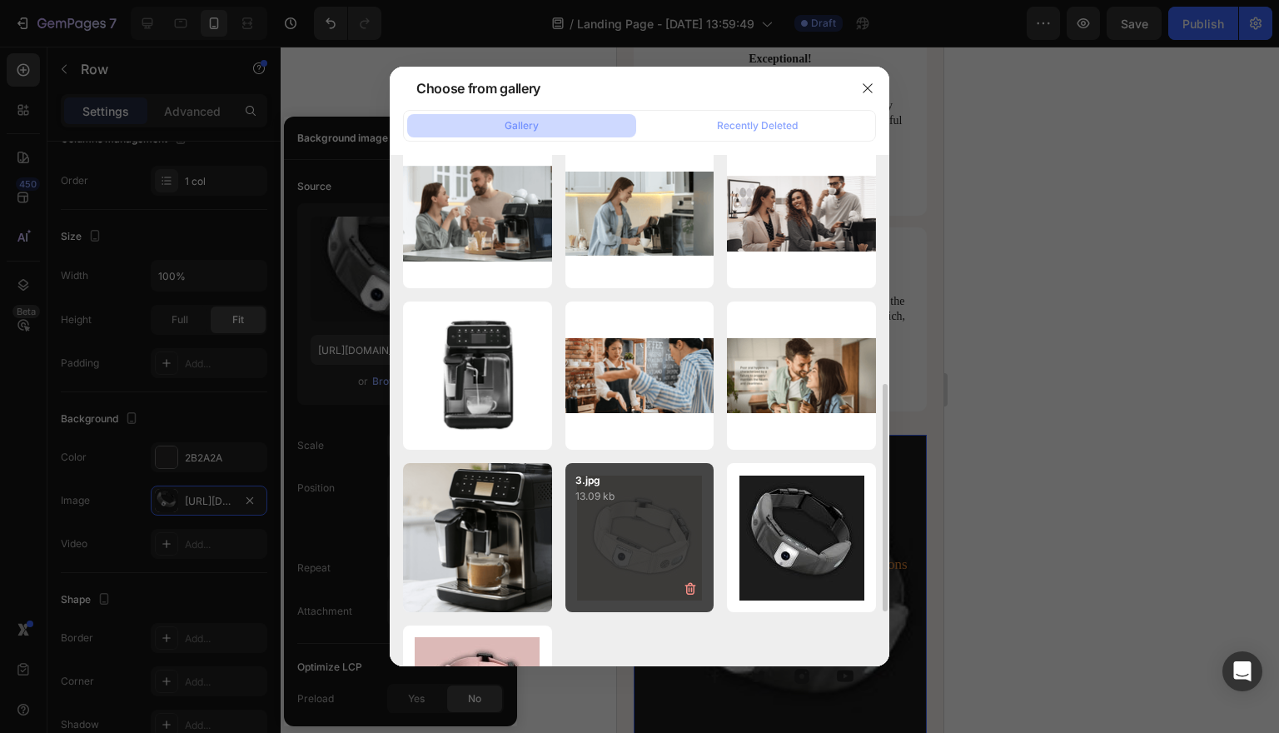
click at [650, 514] on div "3.jpg 13.09 kb" at bounding box center [639, 537] width 149 height 149
type input "[URL][DOMAIN_NAME]"
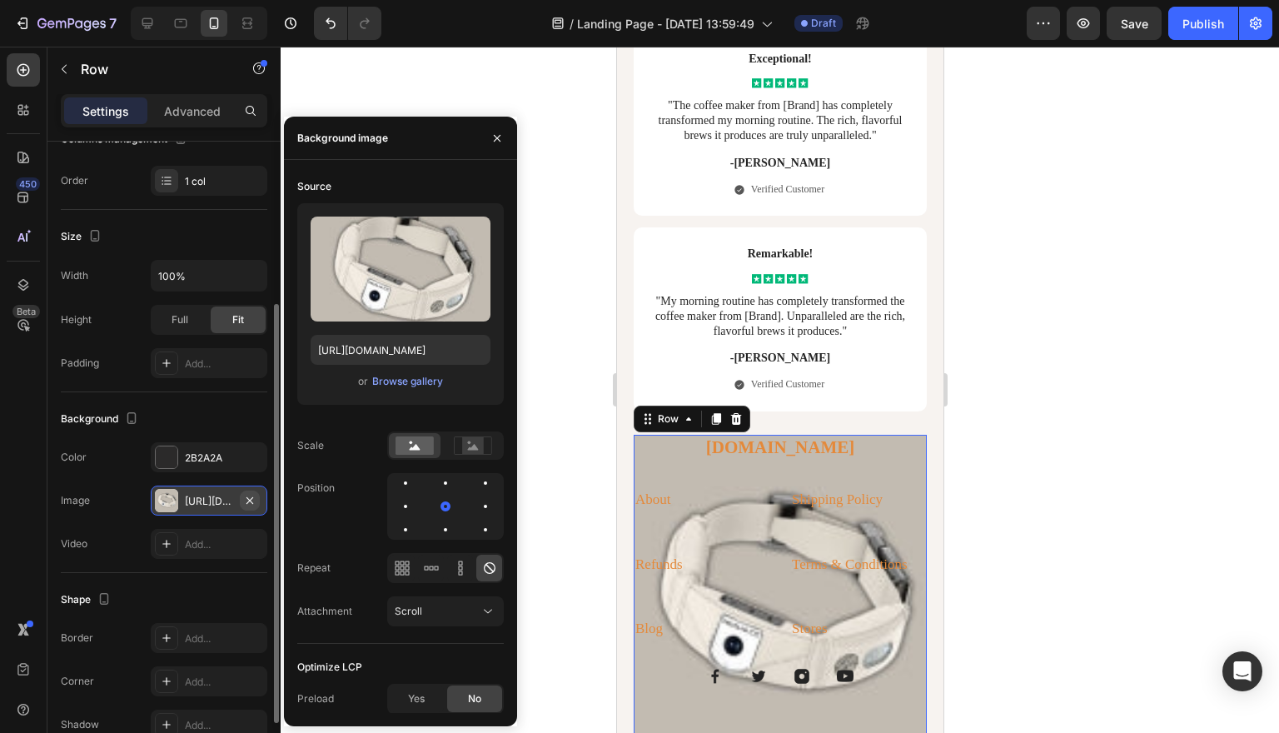
click at [250, 497] on icon "button" at bounding box center [249, 500] width 13 height 13
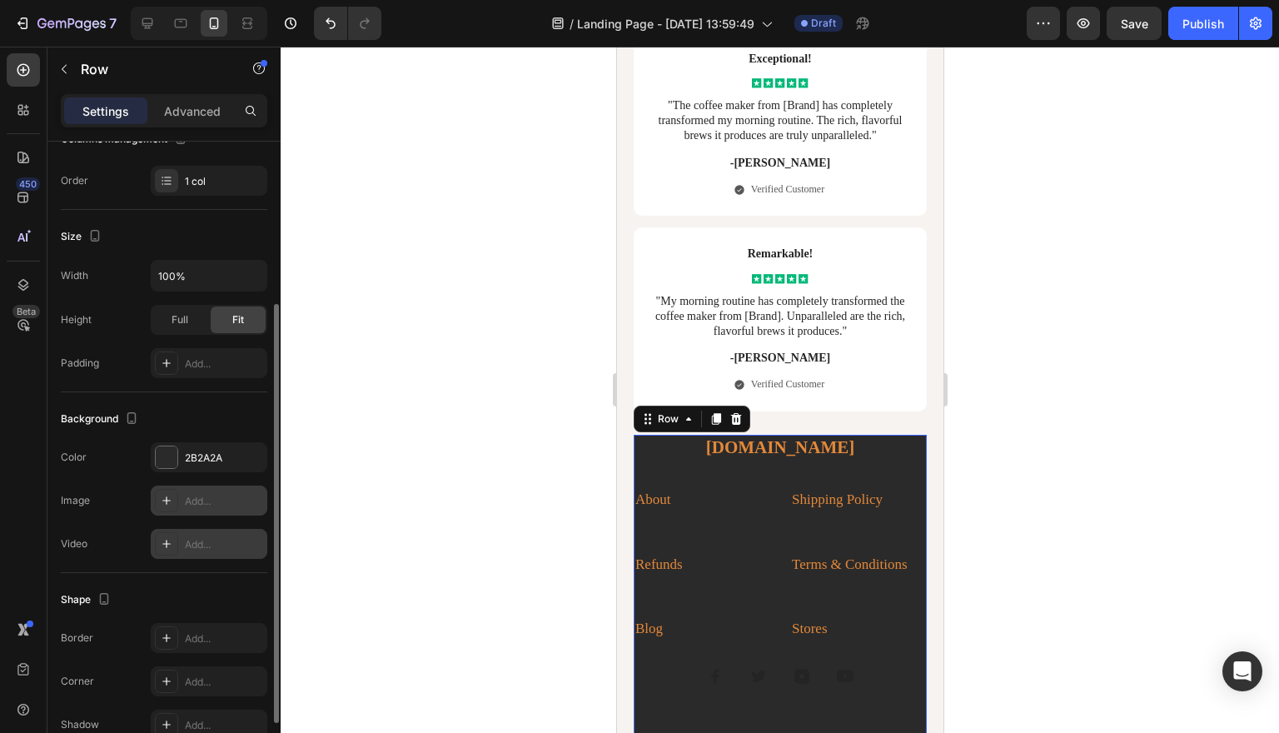
click at [220, 533] on div "Add..." at bounding box center [209, 544] width 117 height 30
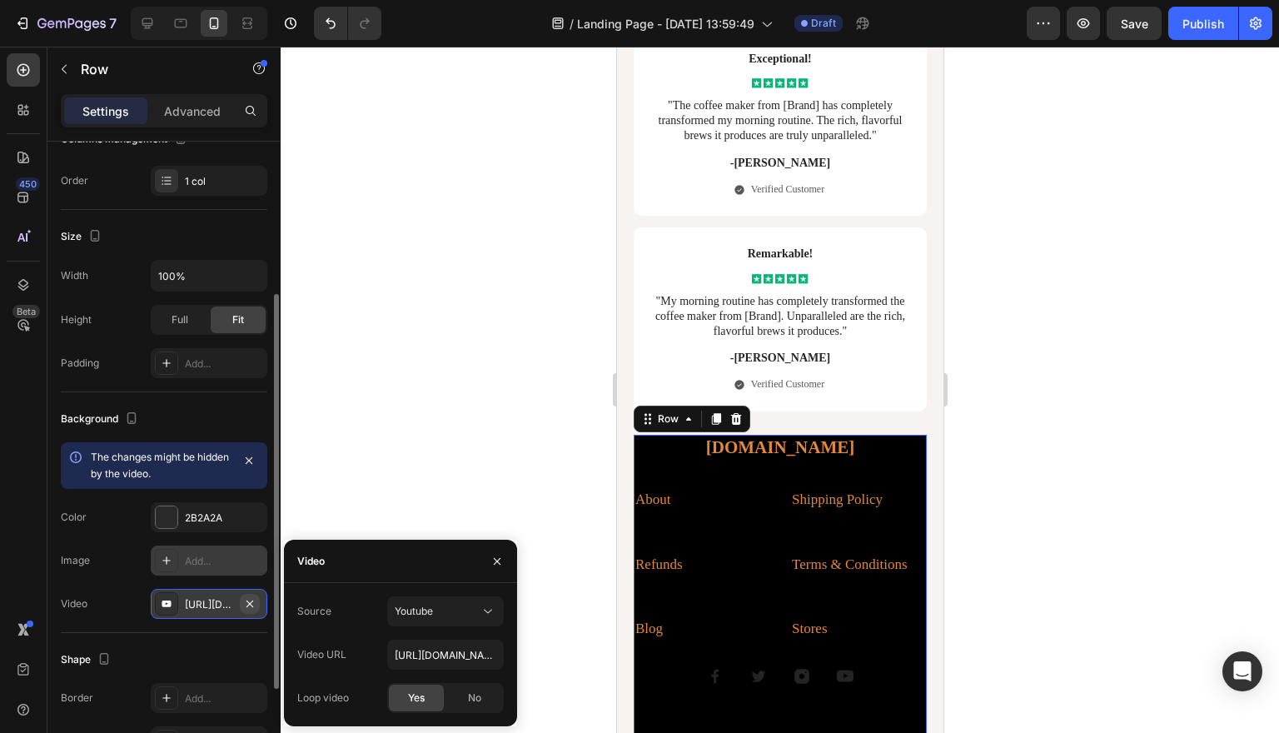
click at [246, 601] on icon "button" at bounding box center [249, 603] width 13 height 13
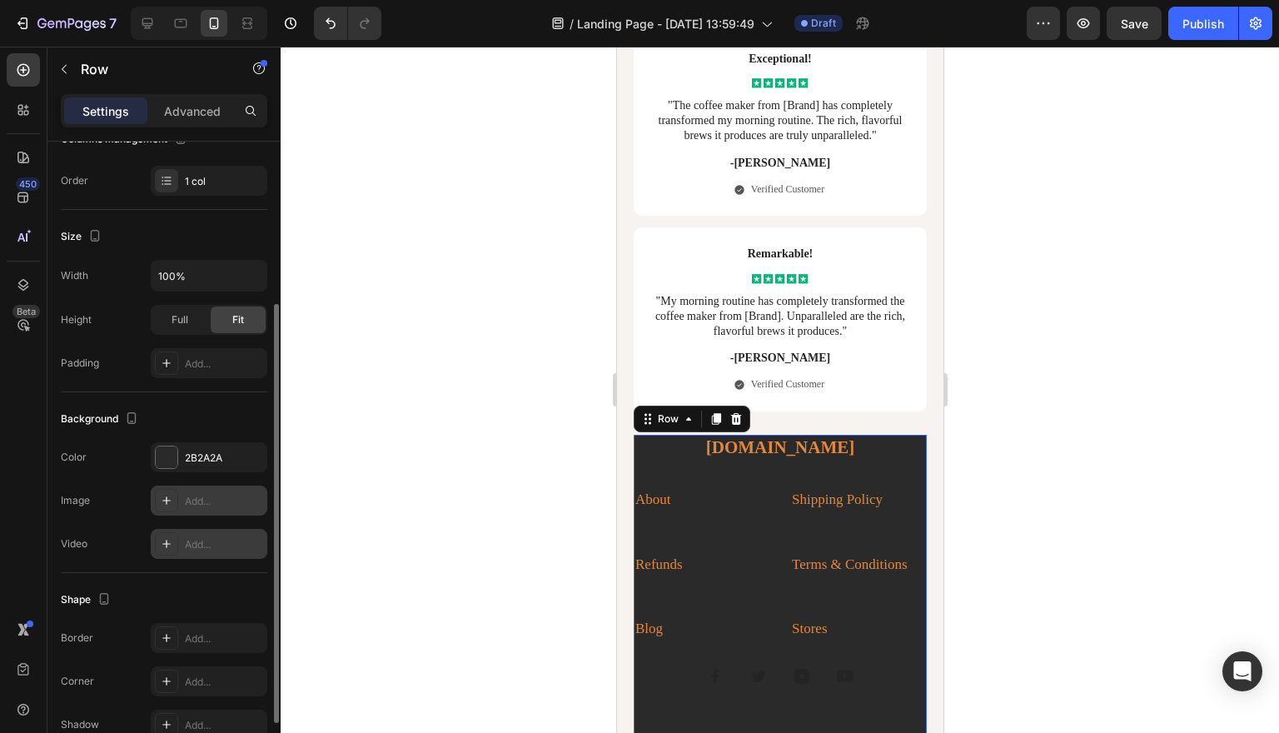
click at [231, 547] on div "Add..." at bounding box center [224, 544] width 78 height 15
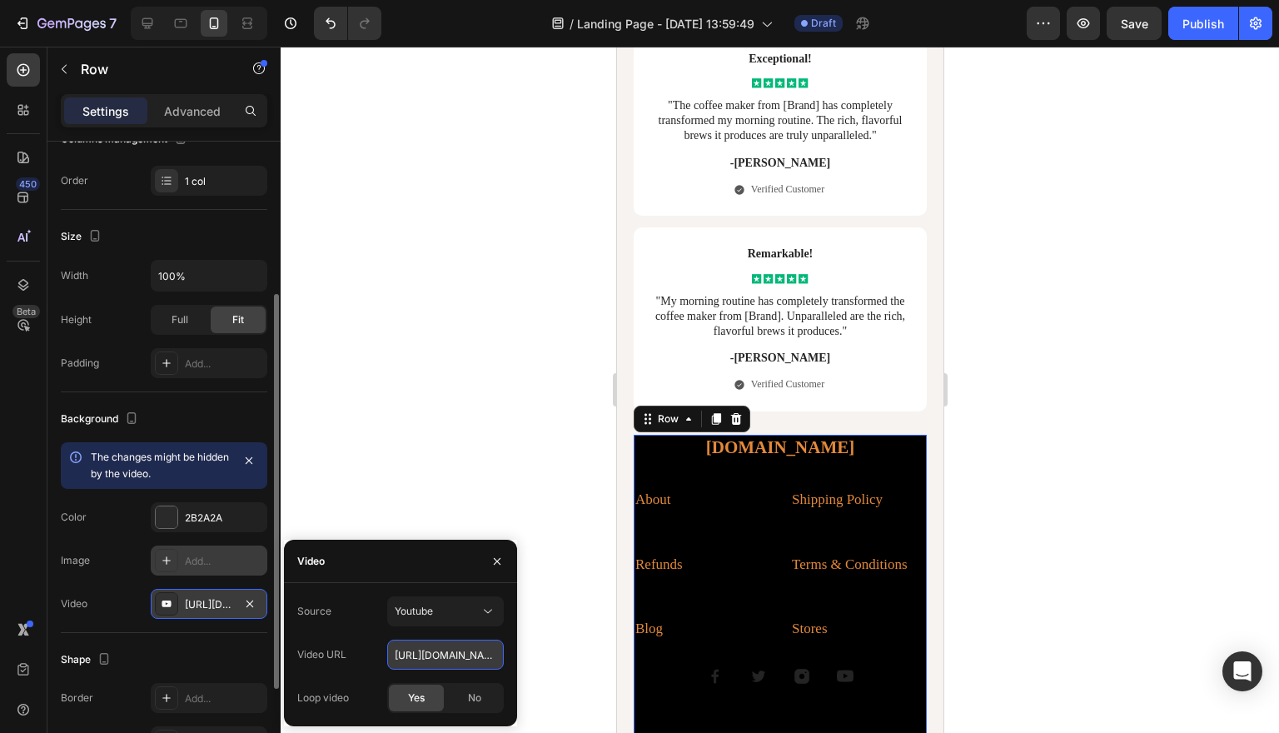
click at [471, 649] on input "[URL][DOMAIN_NAME]" at bounding box center [445, 654] width 117 height 30
paste input "[DOMAIN_NAME][URL]"
type input "[URL][DOMAIN_NAME]"
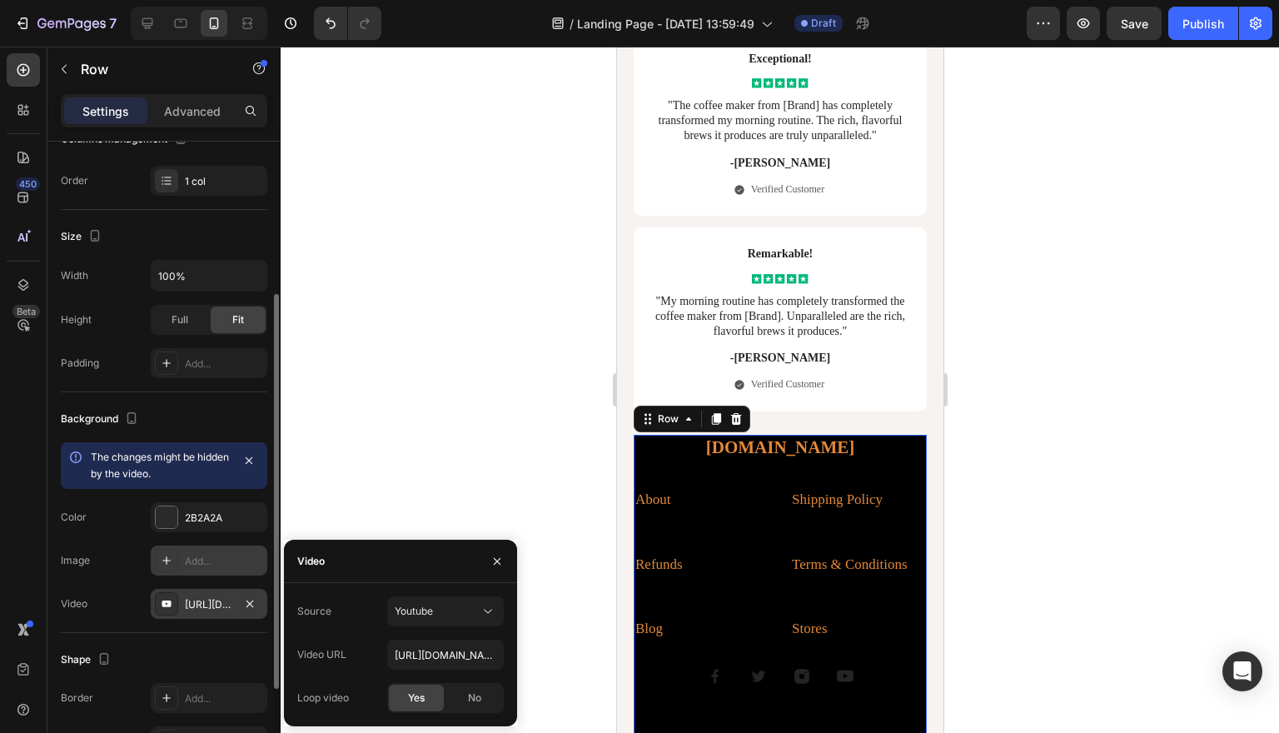
click at [579, 485] on div at bounding box center [780, 390] width 998 height 686
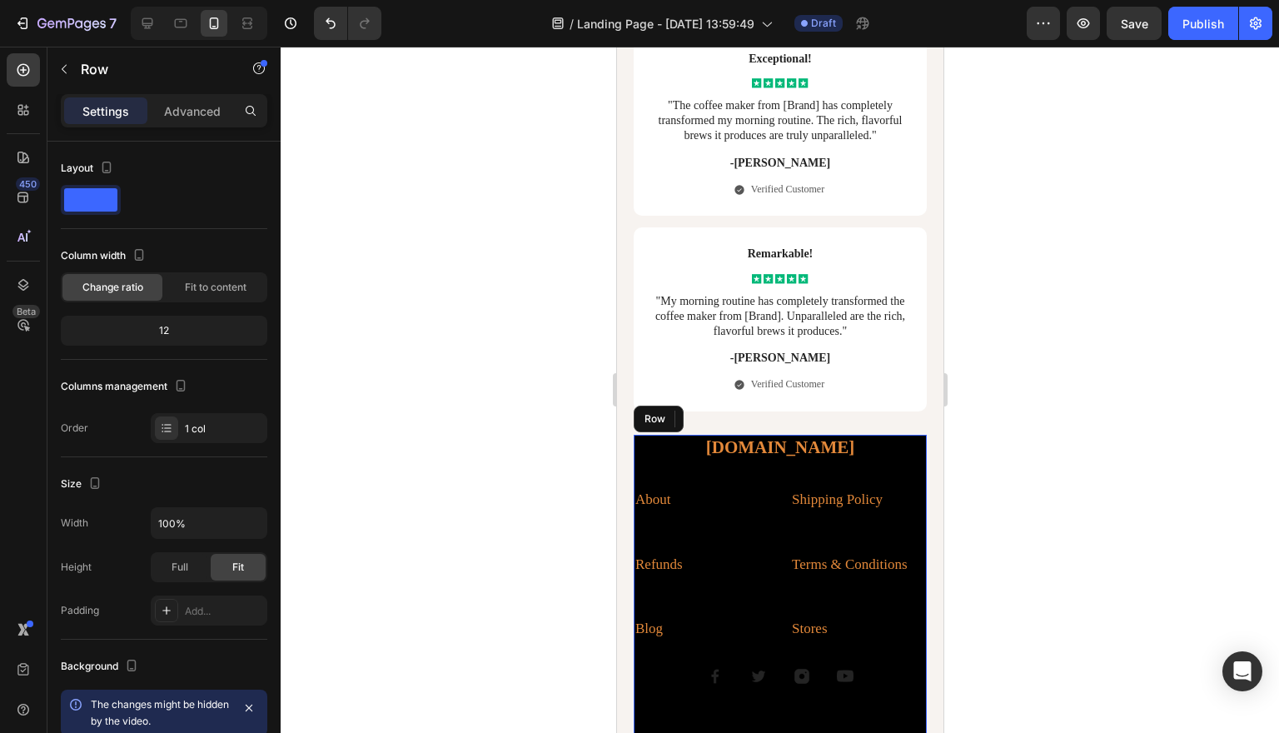
click at [669, 558] on div "[DOMAIN_NAME] Heading About Text block 48 Shipping Policy Text block Refunds Te…" at bounding box center [779, 597] width 293 height 325
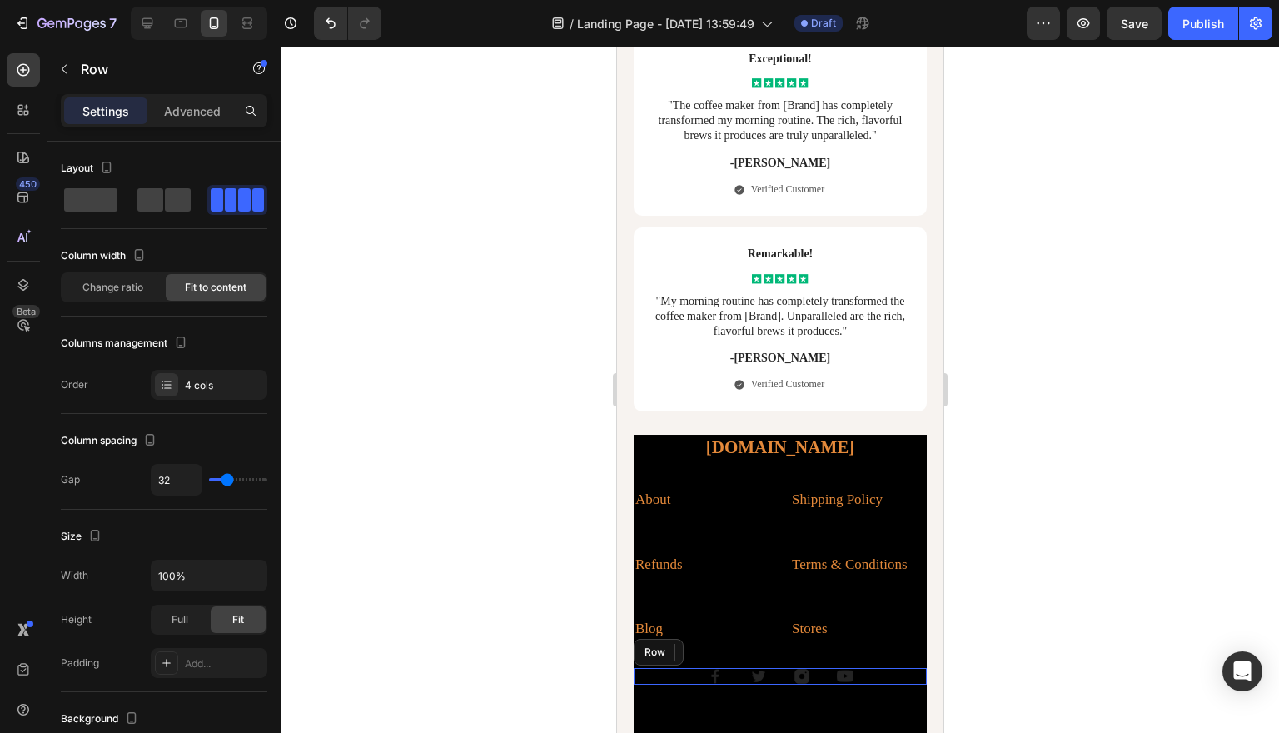
click at [773, 668] on div "Image Image Image Image Row" at bounding box center [779, 676] width 293 height 17
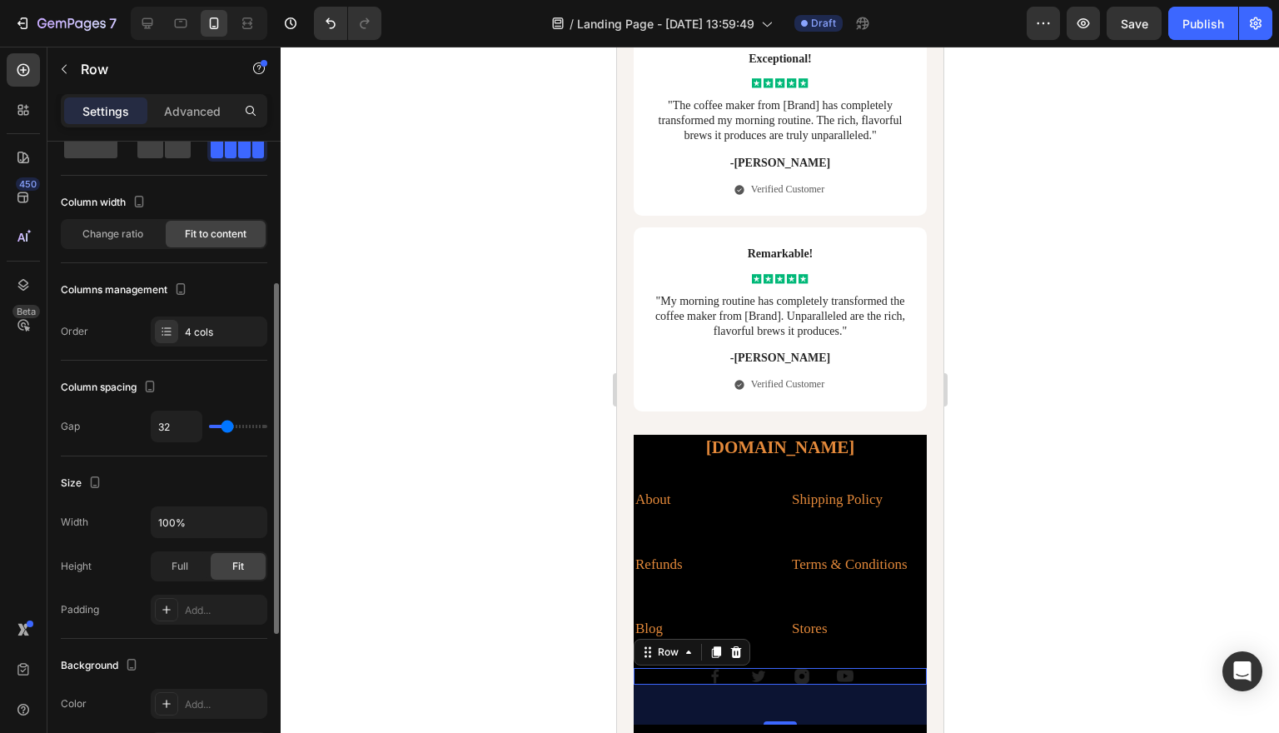
scroll to position [0, 0]
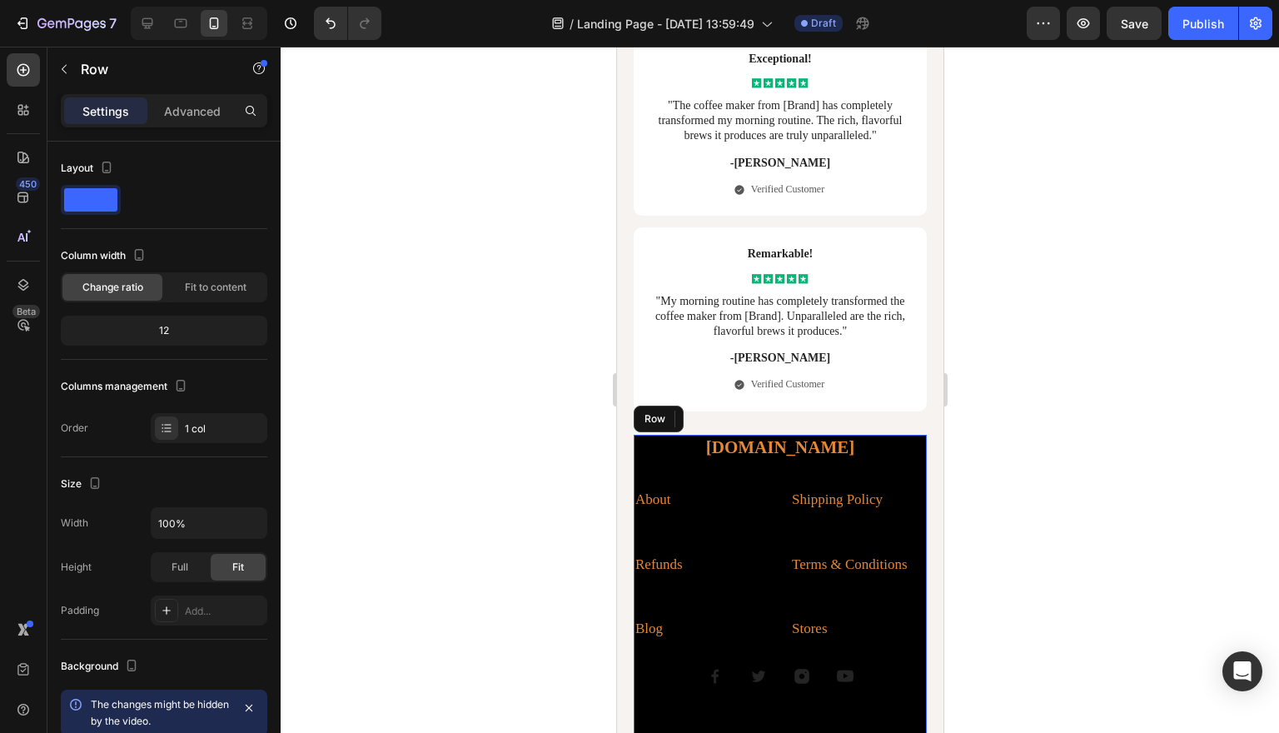
click at [732, 435] on div "[DOMAIN_NAME] Heading About Text block Shipping Policy Text block Refunds Text …" at bounding box center [779, 597] width 293 height 325
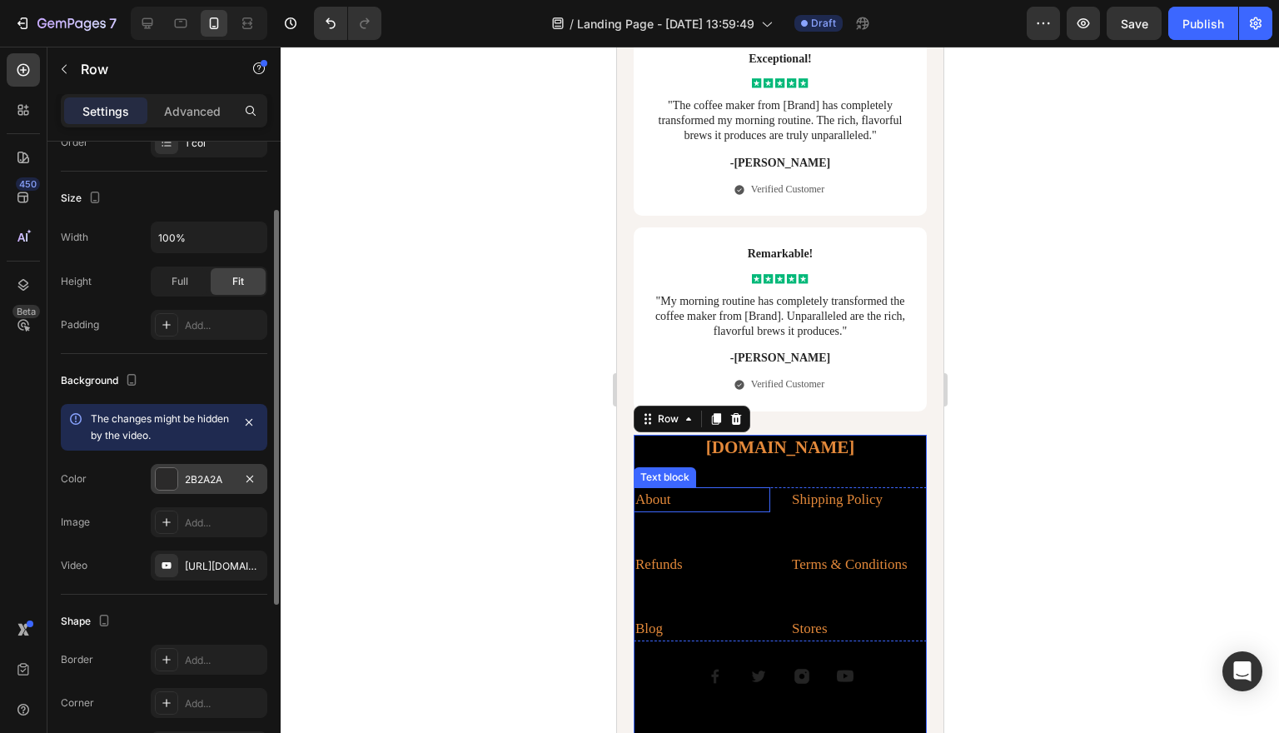
scroll to position [295, 0]
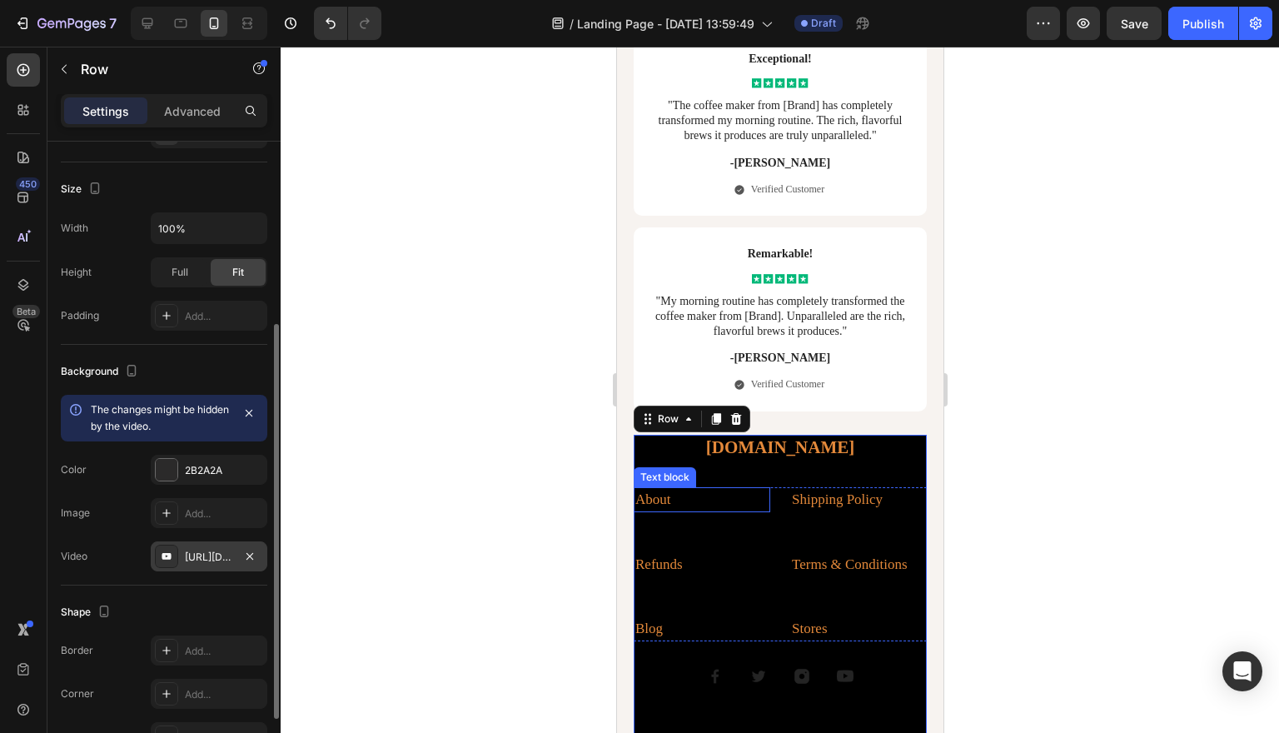
click at [220, 562] on div "[URL][DOMAIN_NAME]" at bounding box center [209, 556] width 48 height 15
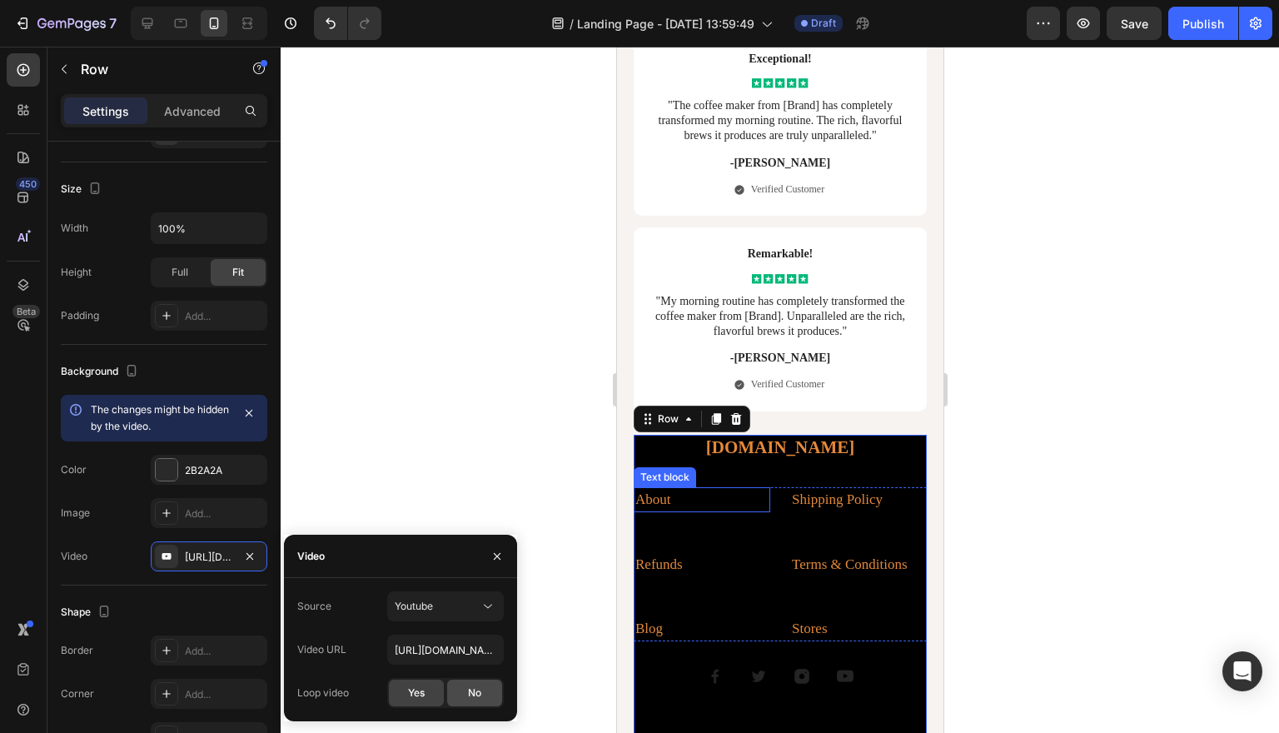
click at [470, 694] on span "No" at bounding box center [474, 692] width 13 height 15
click at [470, 647] on input "[URL][DOMAIN_NAME]" at bounding box center [445, 649] width 117 height 30
click at [460, 649] on input "[URL][DOMAIN_NAME]" at bounding box center [445, 649] width 117 height 30
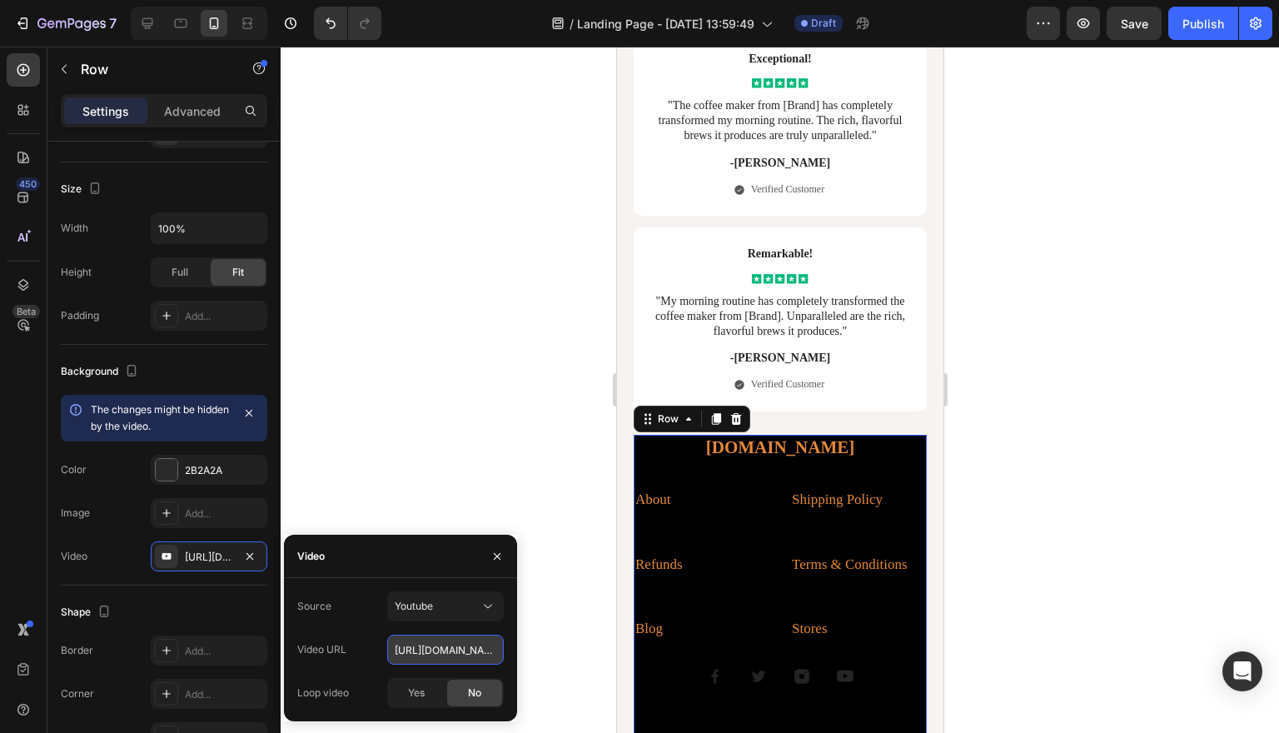
click at [460, 649] on input "[URL][DOMAIN_NAME]" at bounding box center [445, 649] width 117 height 30
paste input "[DOMAIN_NAME][URL]"
type input "[URL][DOMAIN_NAME]"
click at [315, 470] on div at bounding box center [780, 390] width 998 height 686
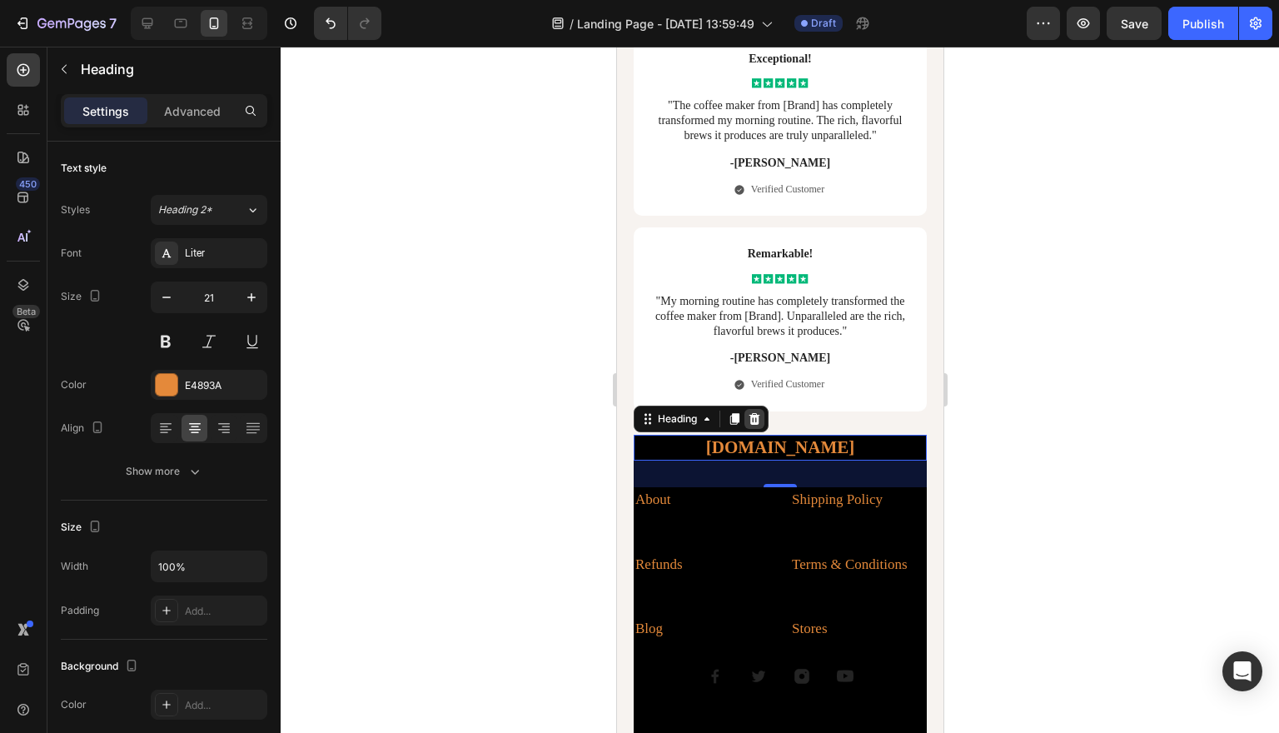
click at [751, 413] on icon at bounding box center [753, 419] width 11 height 12
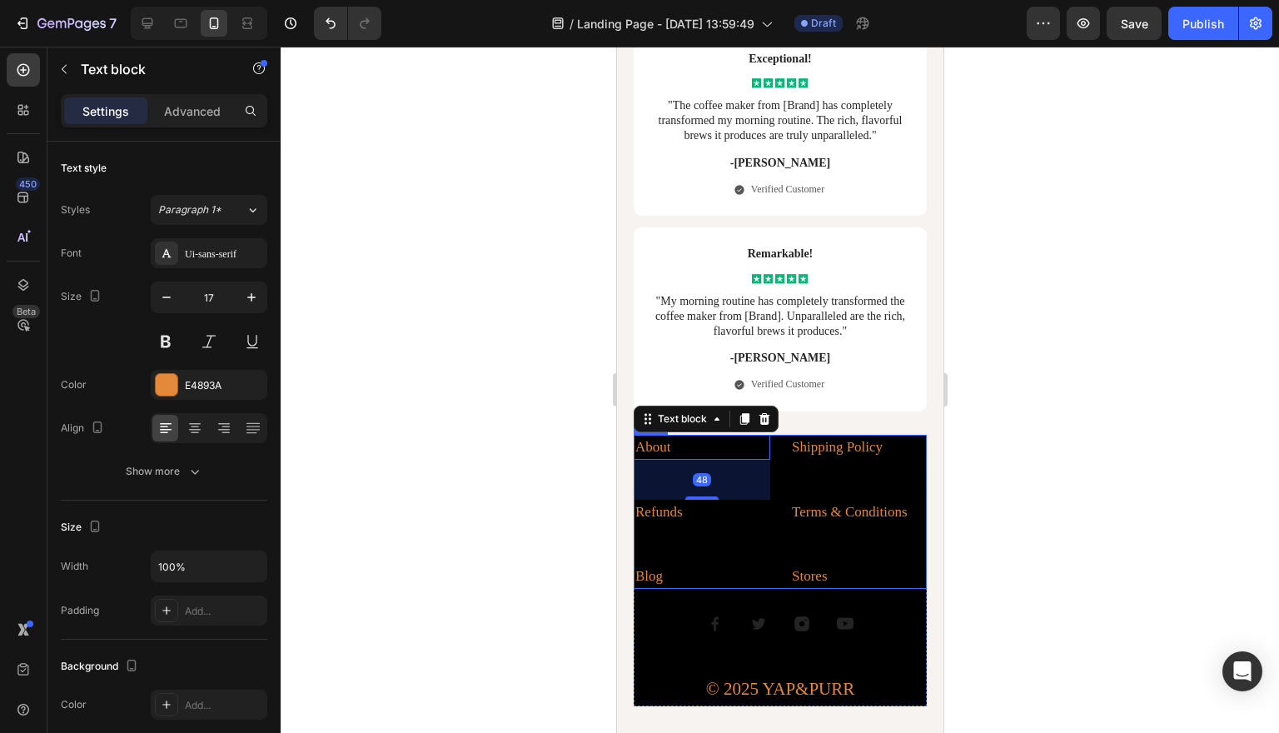
click at [897, 435] on div "Shipping Policy Text block" at bounding box center [857, 467] width 137 height 65
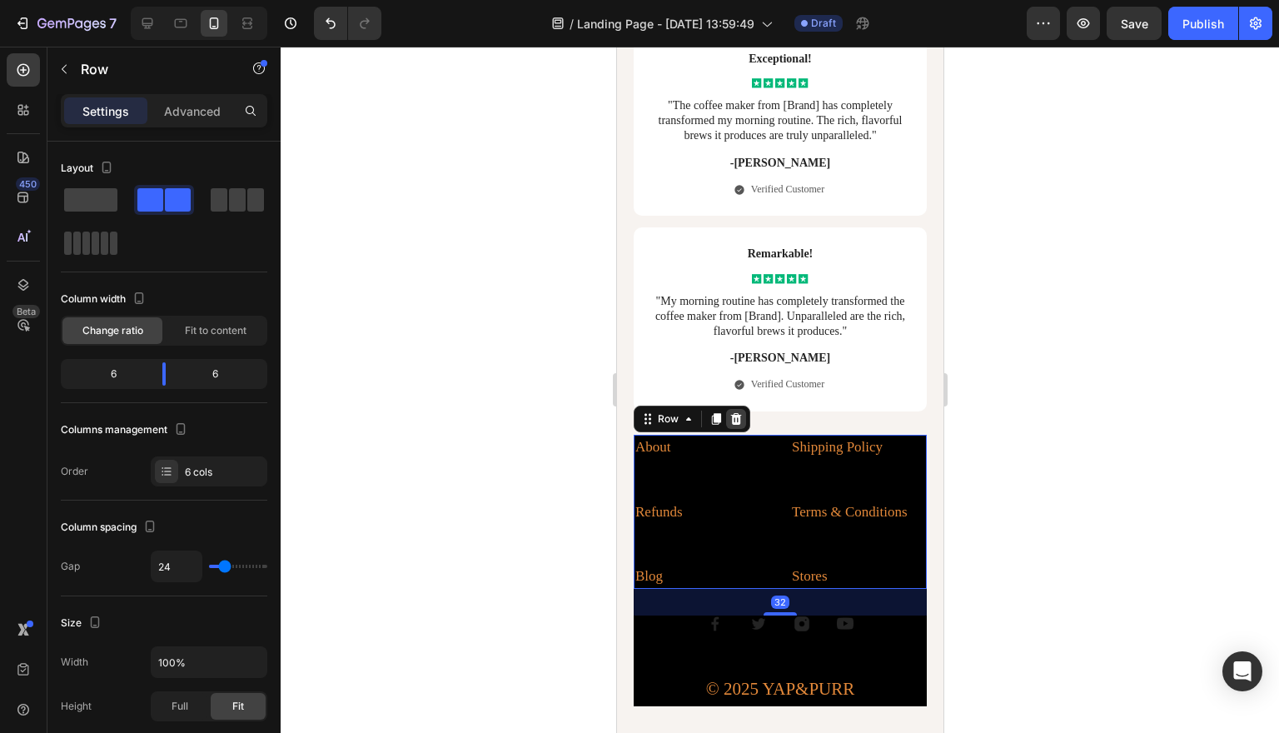
click at [742, 409] on div at bounding box center [735, 419] width 20 height 20
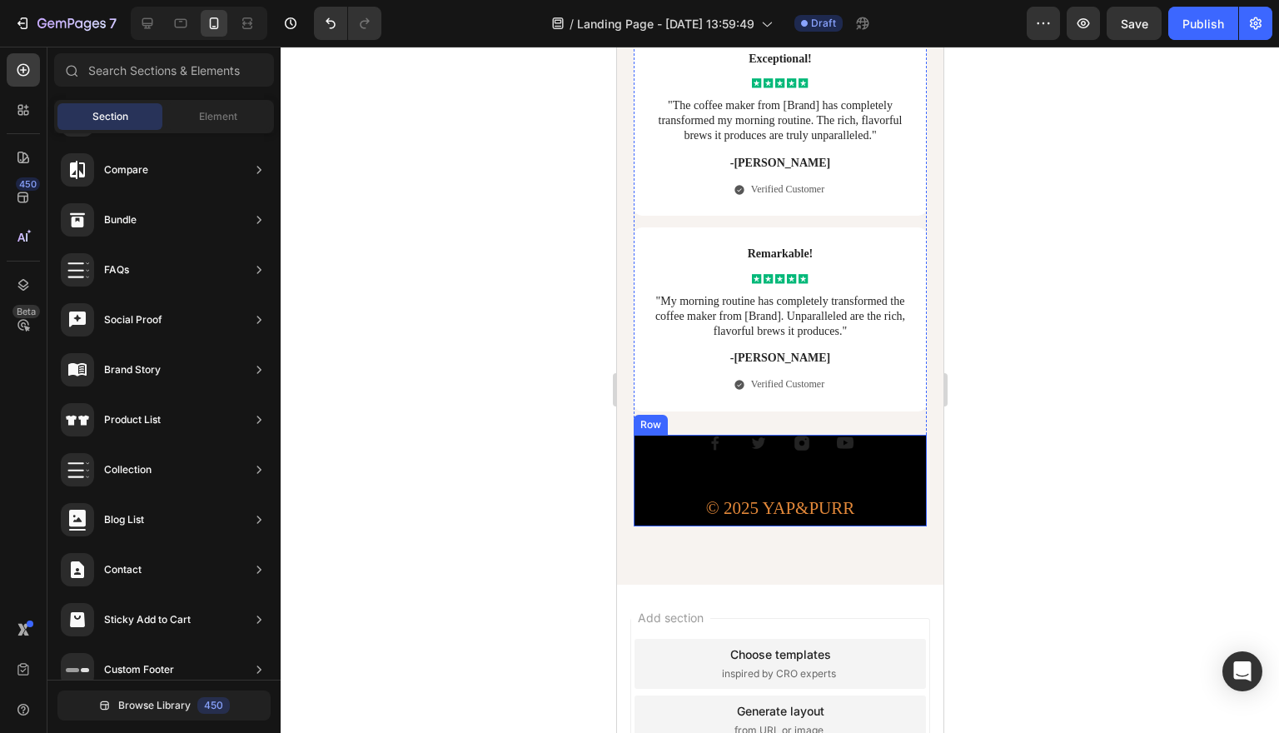
click at [664, 435] on div "Image Image Image Image Row © 2025 YAP&PURR Text block" at bounding box center [779, 481] width 293 height 92
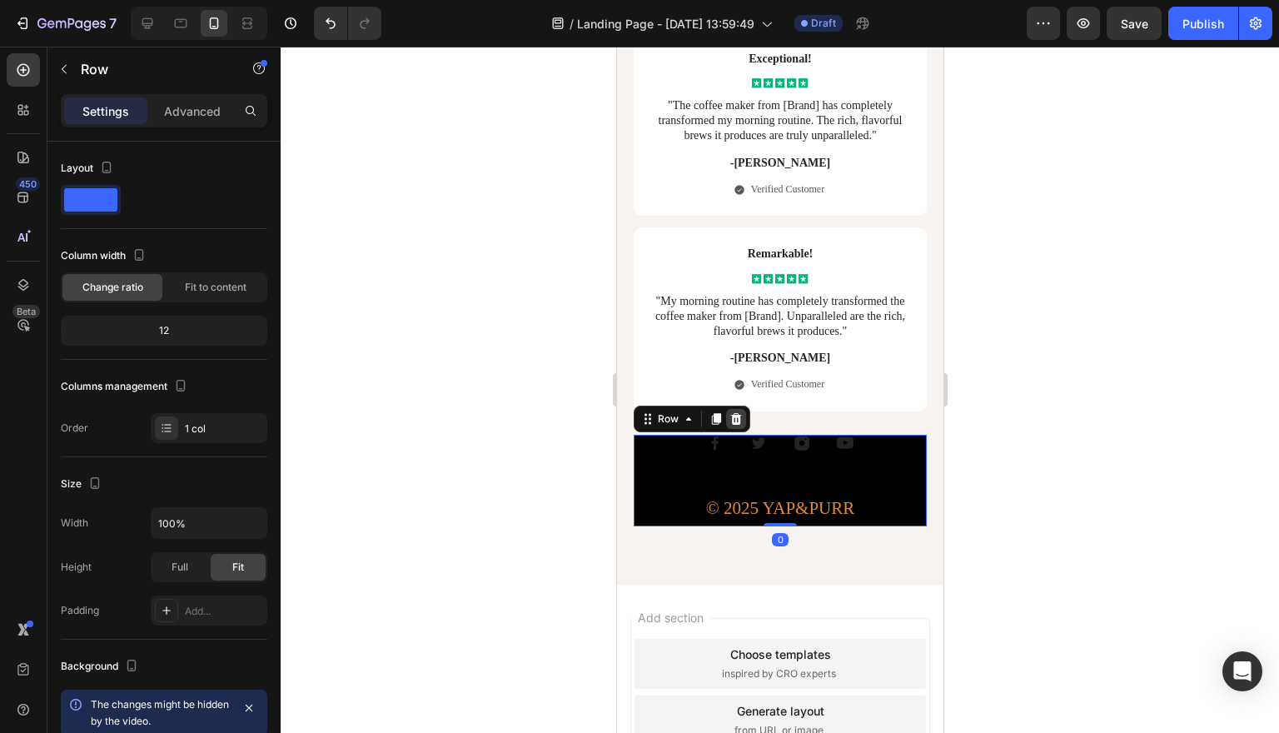
click at [741, 412] on icon at bounding box center [734, 418] width 13 height 13
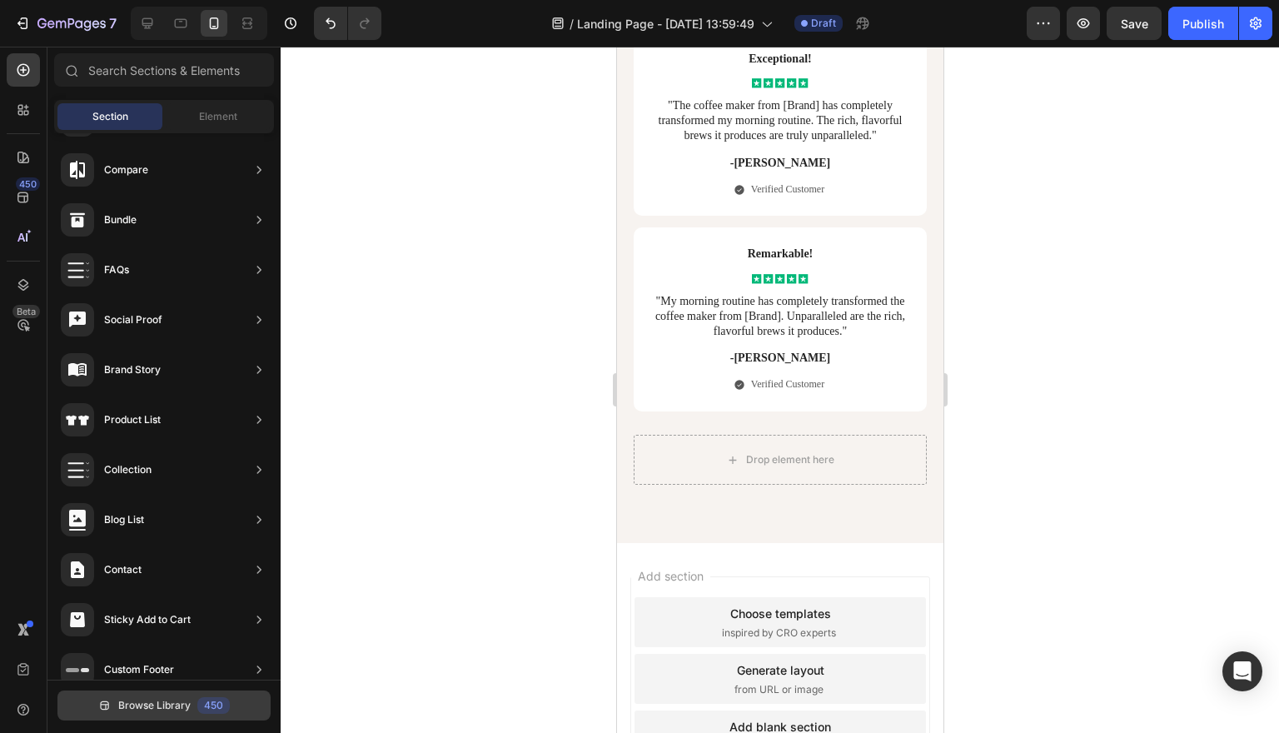
click at [154, 700] on span "Browse Library" at bounding box center [154, 705] width 72 height 15
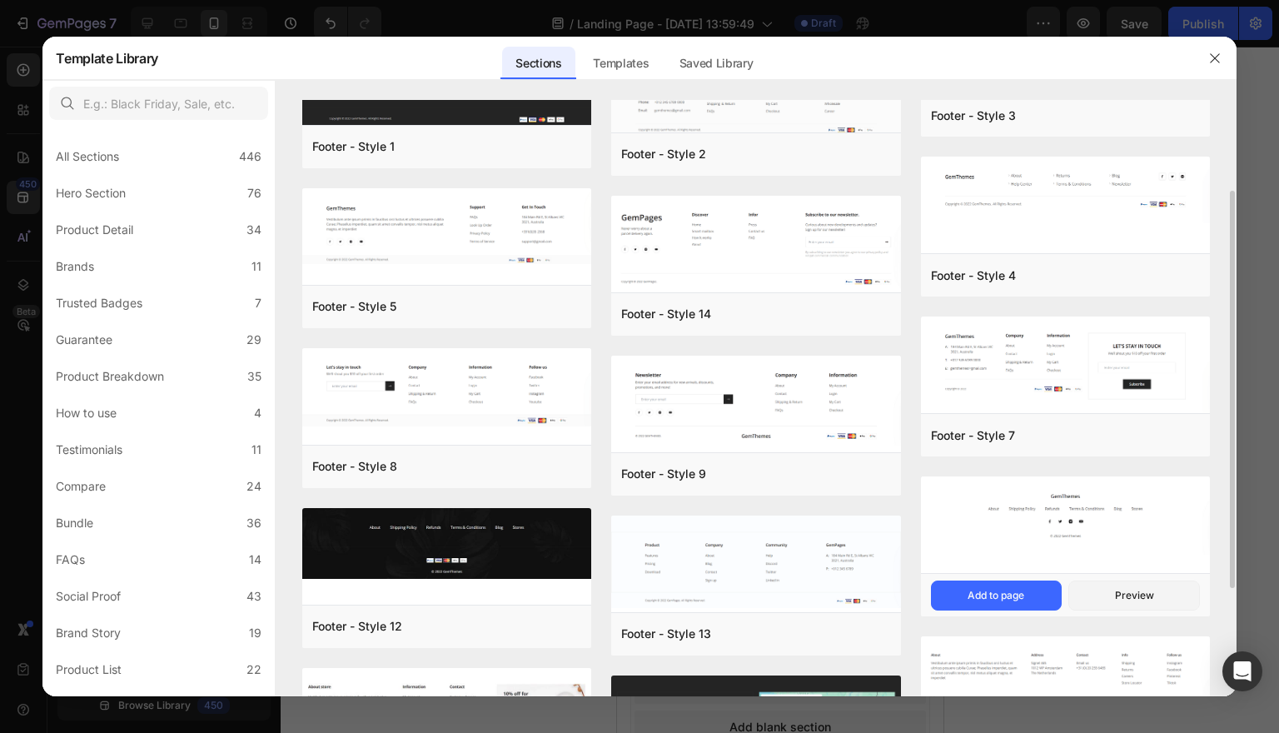
scroll to position [117, 0]
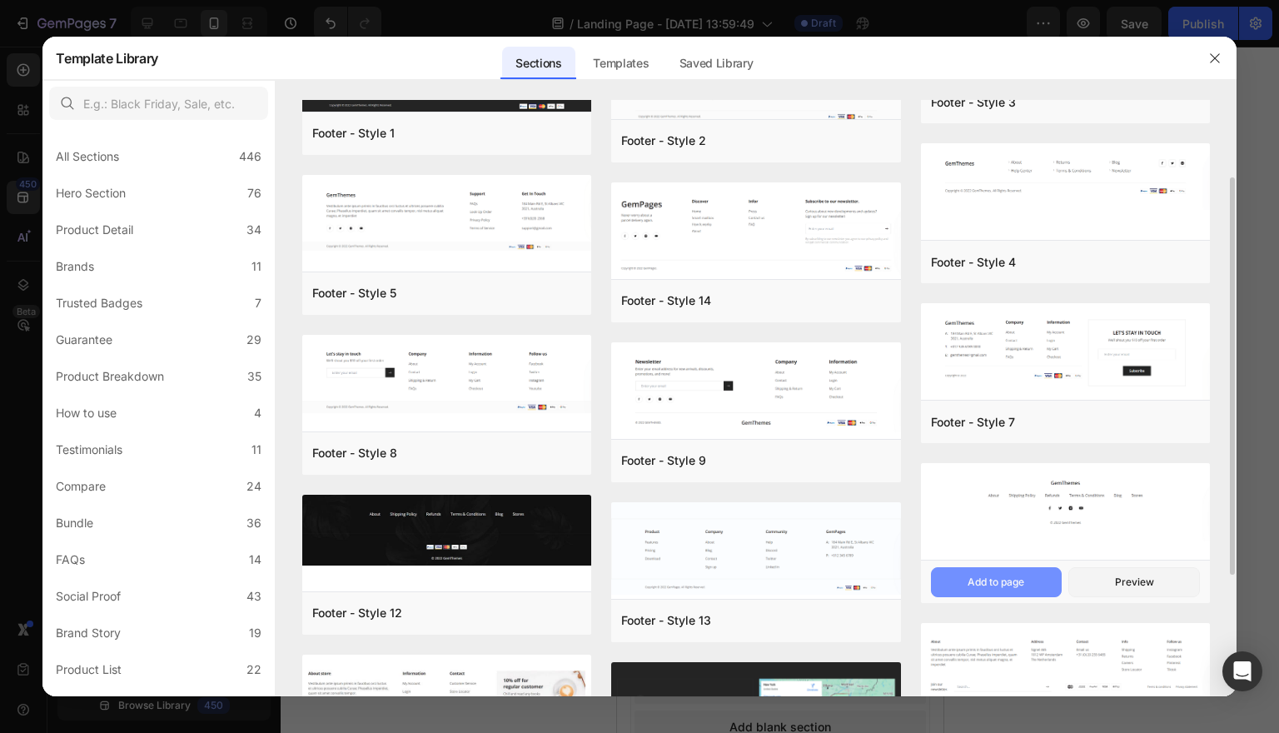
click at [1042, 579] on button "Add to page" at bounding box center [997, 582] width 132 height 30
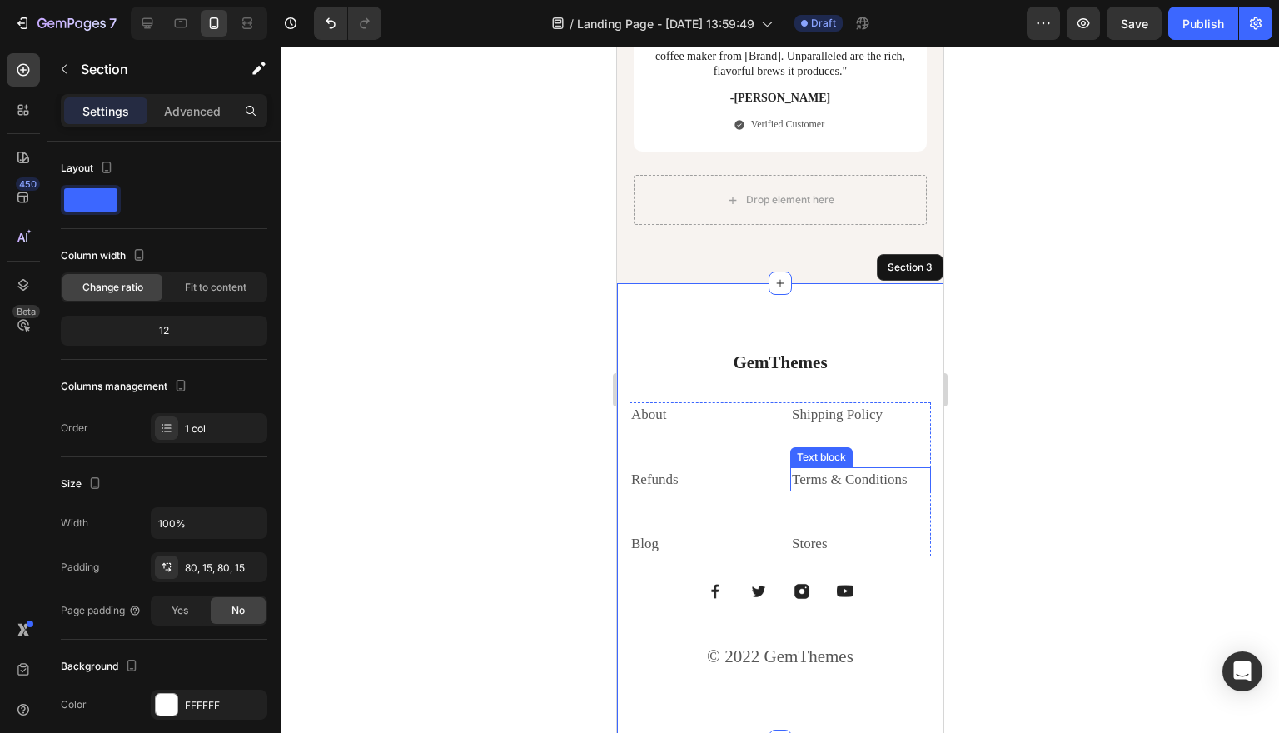
scroll to position [7324, 0]
click at [1144, 261] on div at bounding box center [780, 390] width 998 height 686
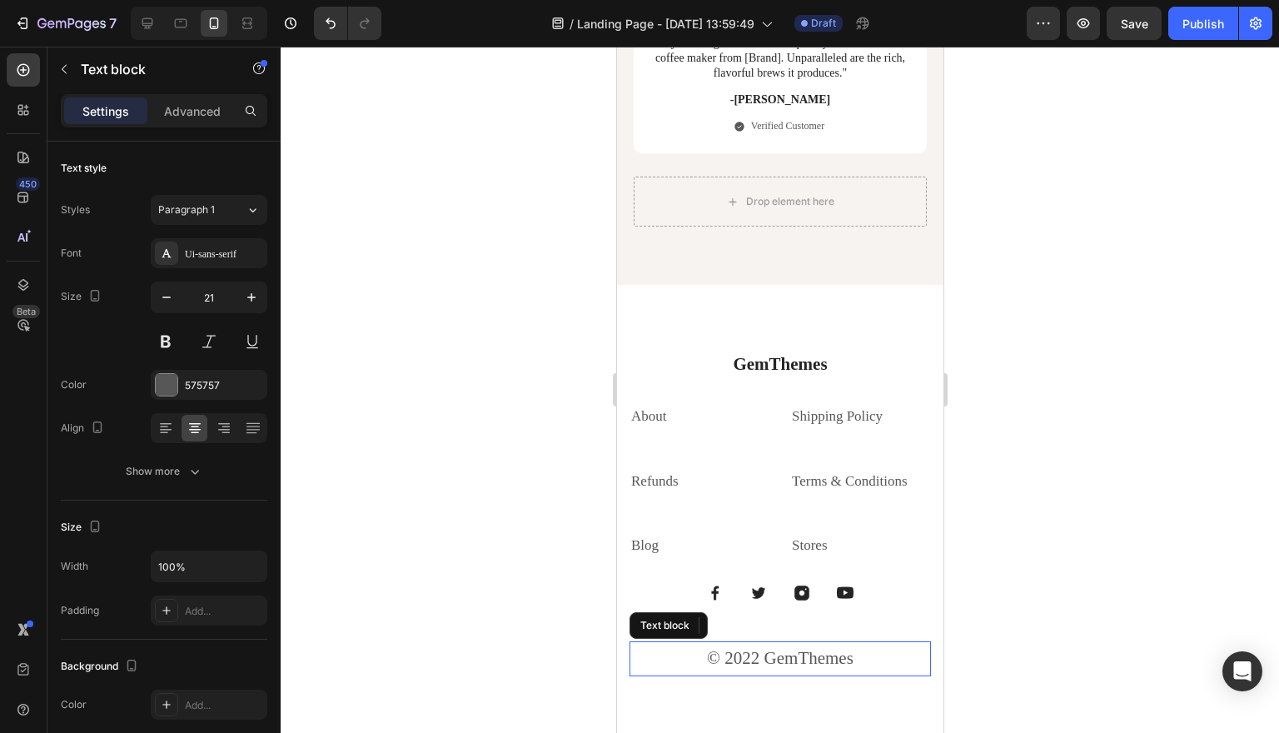
click at [848, 643] on p "© 2022 GemThemes" at bounding box center [779, 659] width 298 height 32
click at [868, 643] on p "© 2022 GemThemes" at bounding box center [779, 659] width 298 height 32
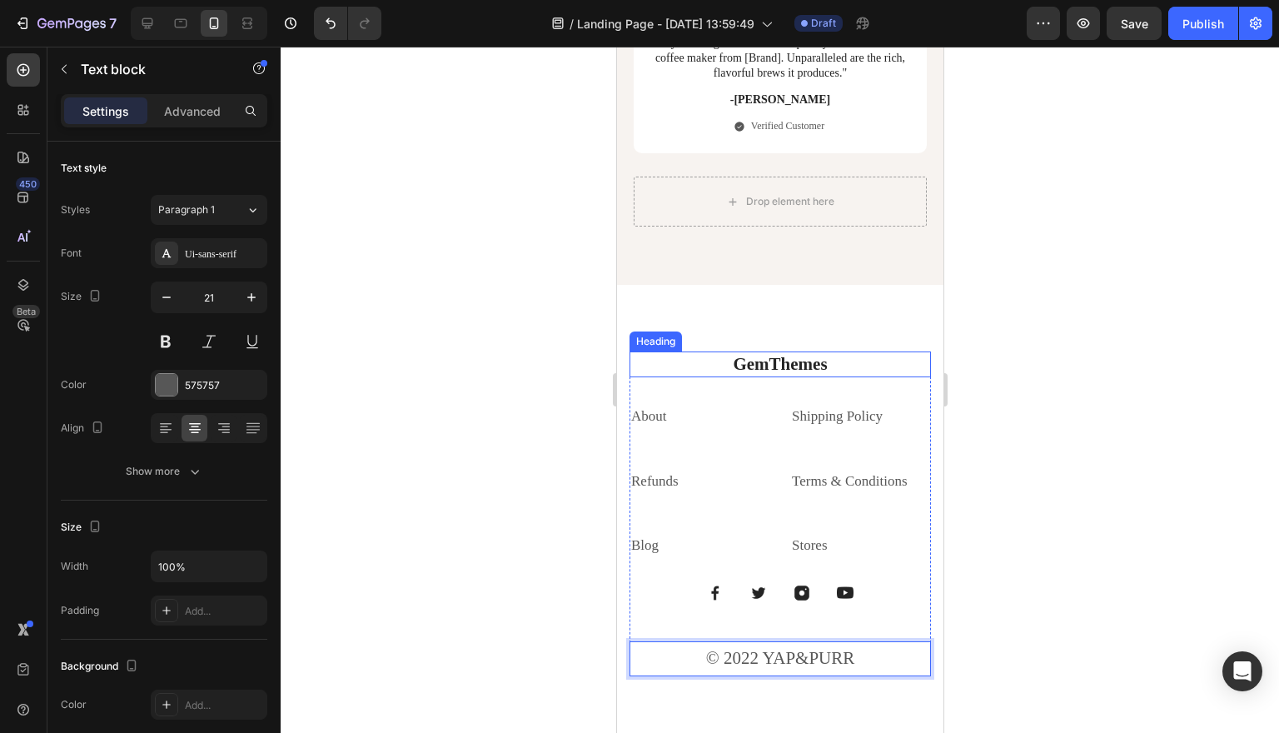
click at [794, 353] on p "GemThemes" at bounding box center [779, 364] width 298 height 22
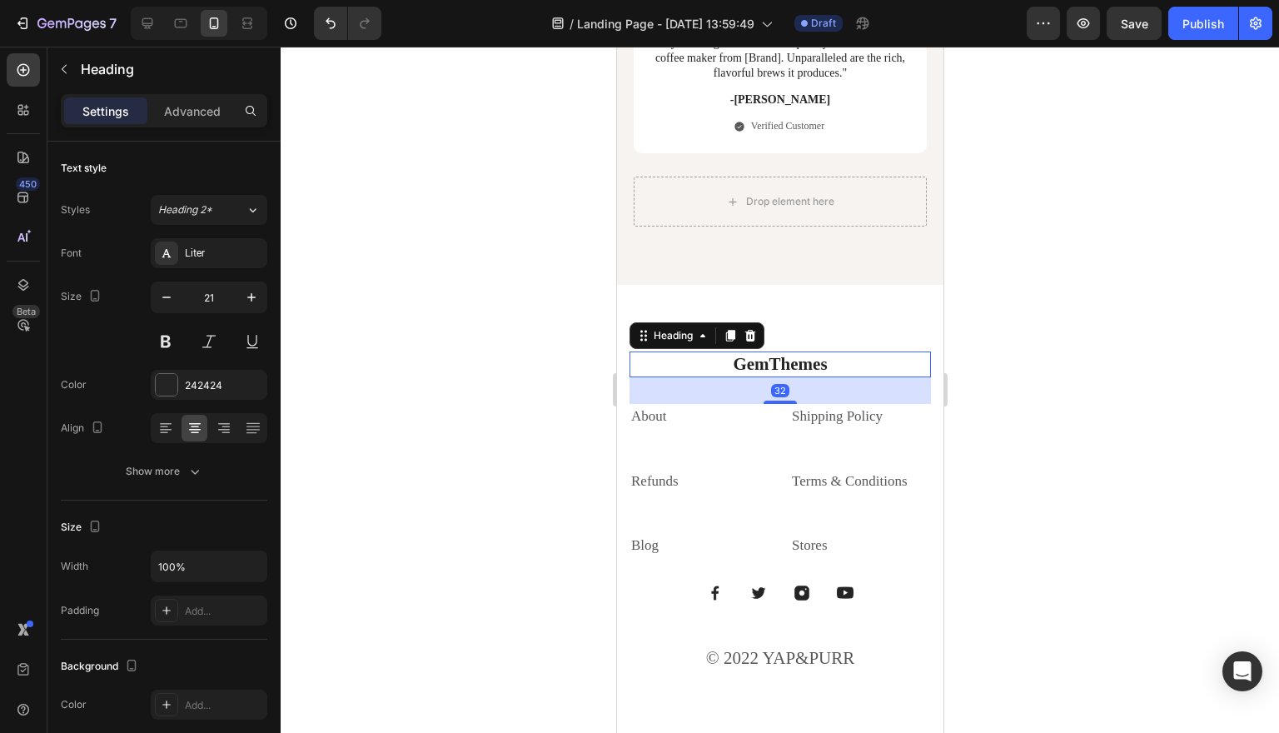
click at [794, 353] on p "GemThemes" at bounding box center [779, 364] width 298 height 22
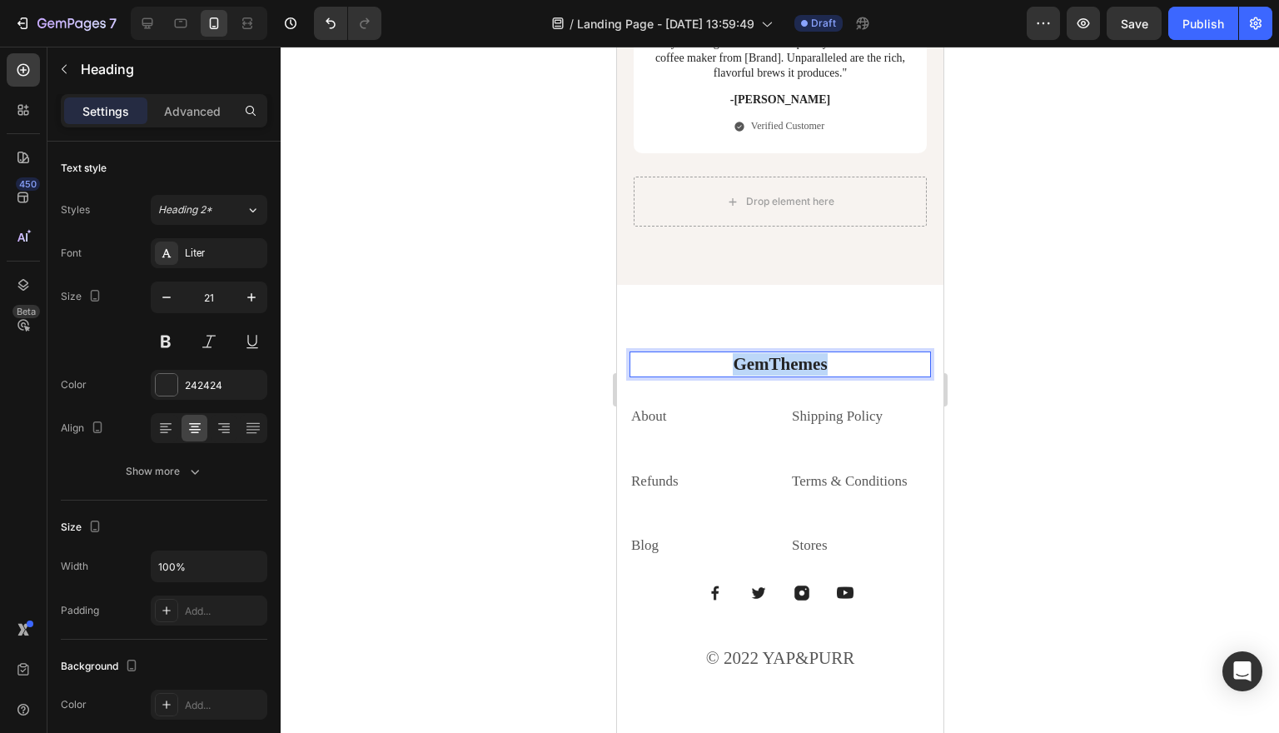
click at [794, 353] on p "GemThemes" at bounding box center [779, 364] width 298 height 22
click at [168, 388] on div at bounding box center [167, 385] width 22 height 22
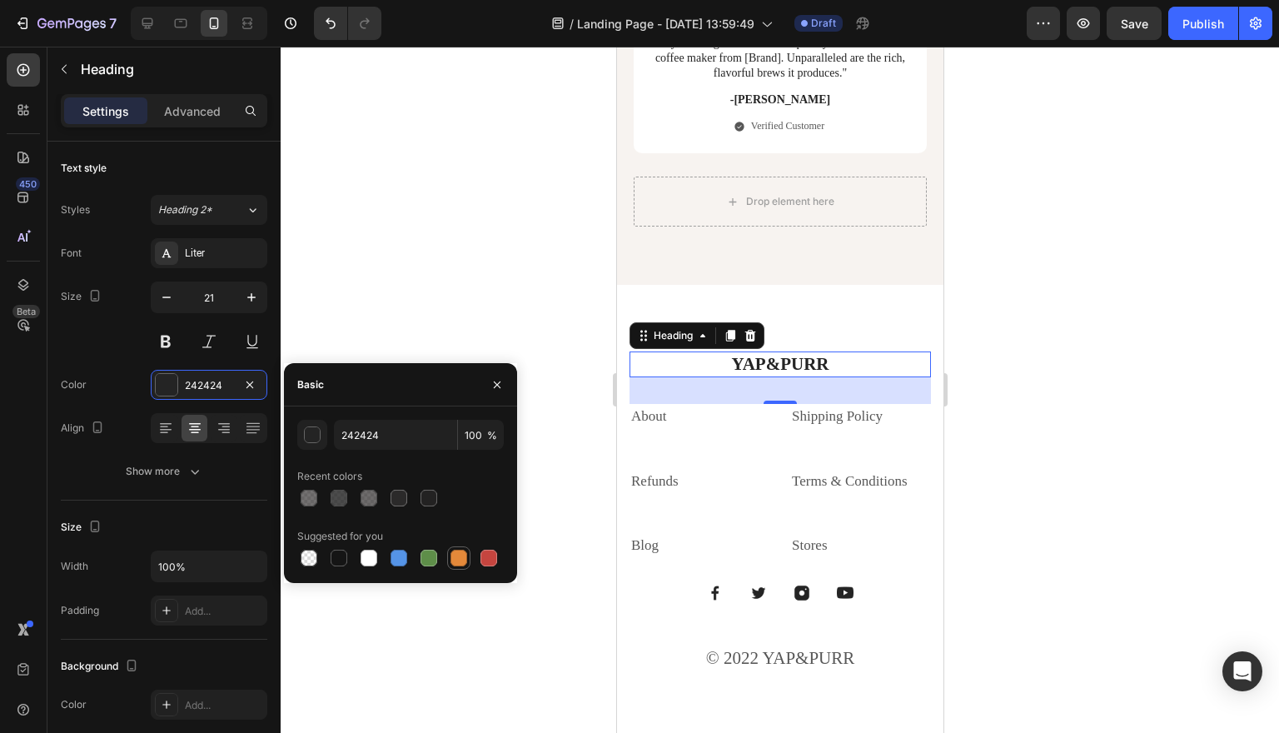
click at [459, 553] on div at bounding box center [458, 557] width 17 height 17
type input "E4893A"
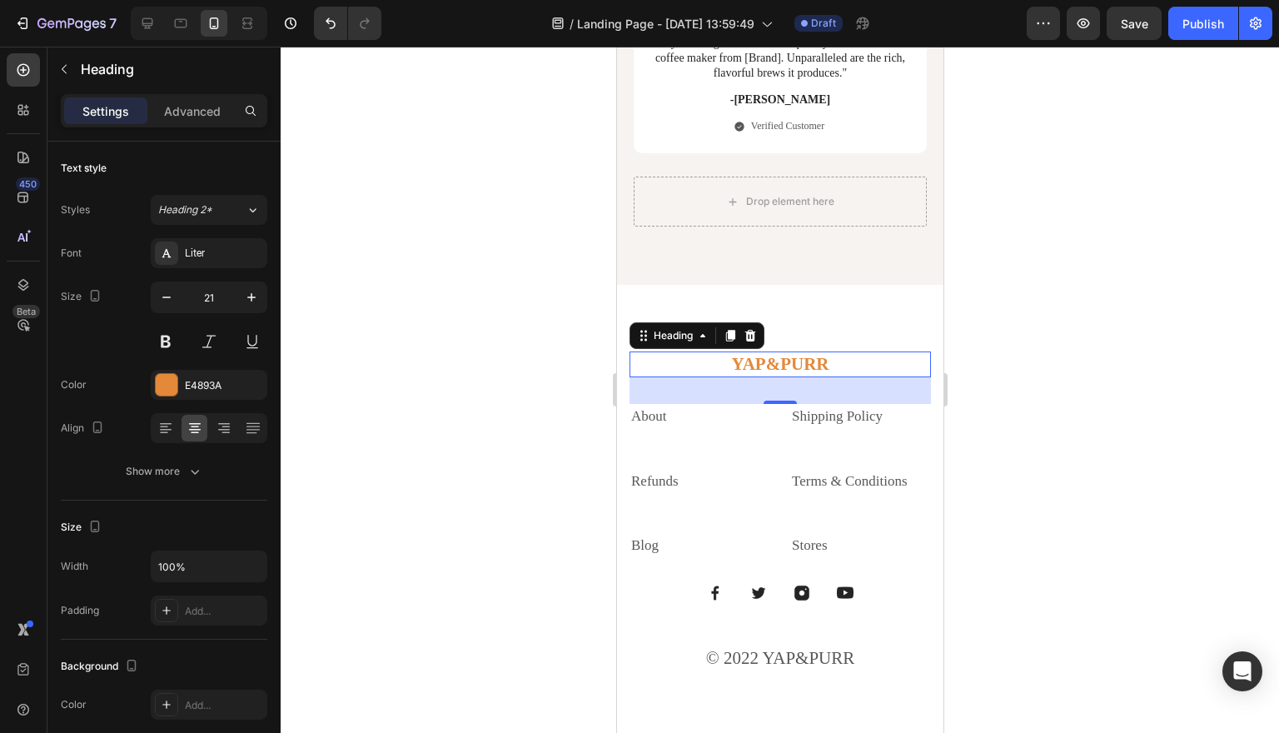
click at [1196, 256] on div at bounding box center [780, 390] width 998 height 686
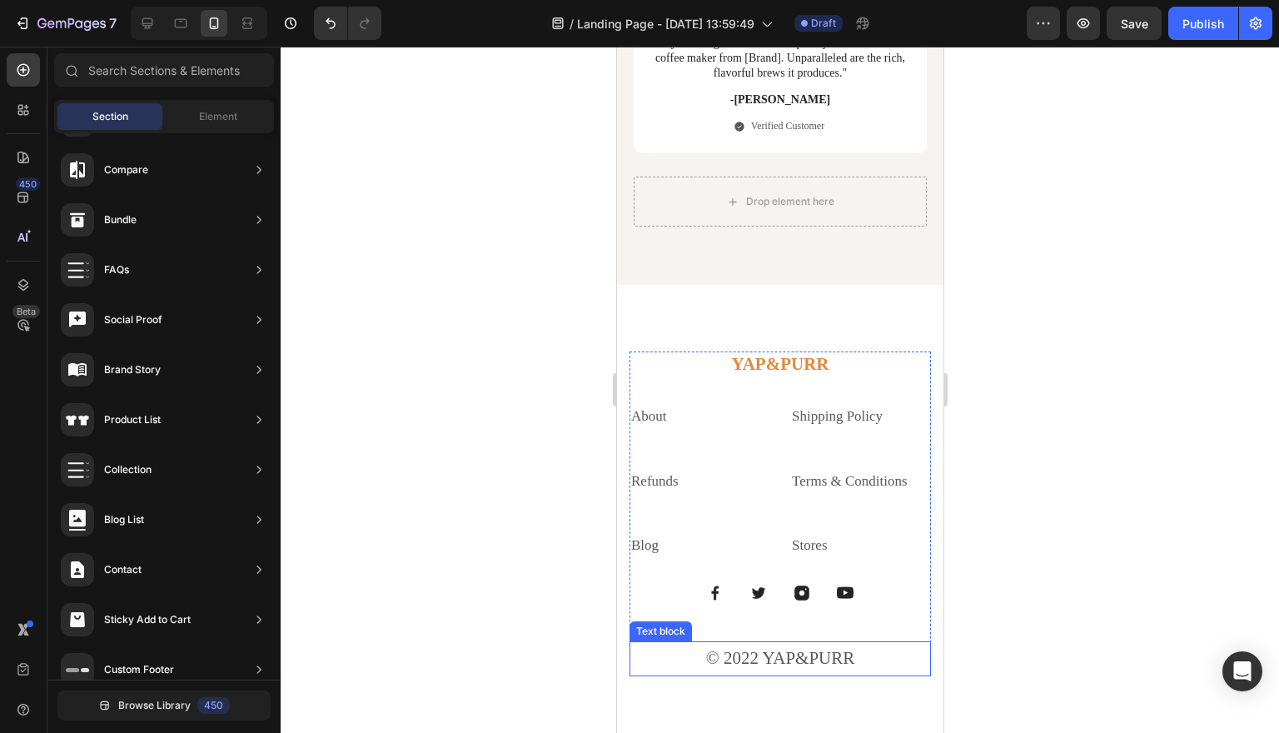
click at [761, 643] on p "© 2022 YAP&PURR" at bounding box center [779, 659] width 298 height 32
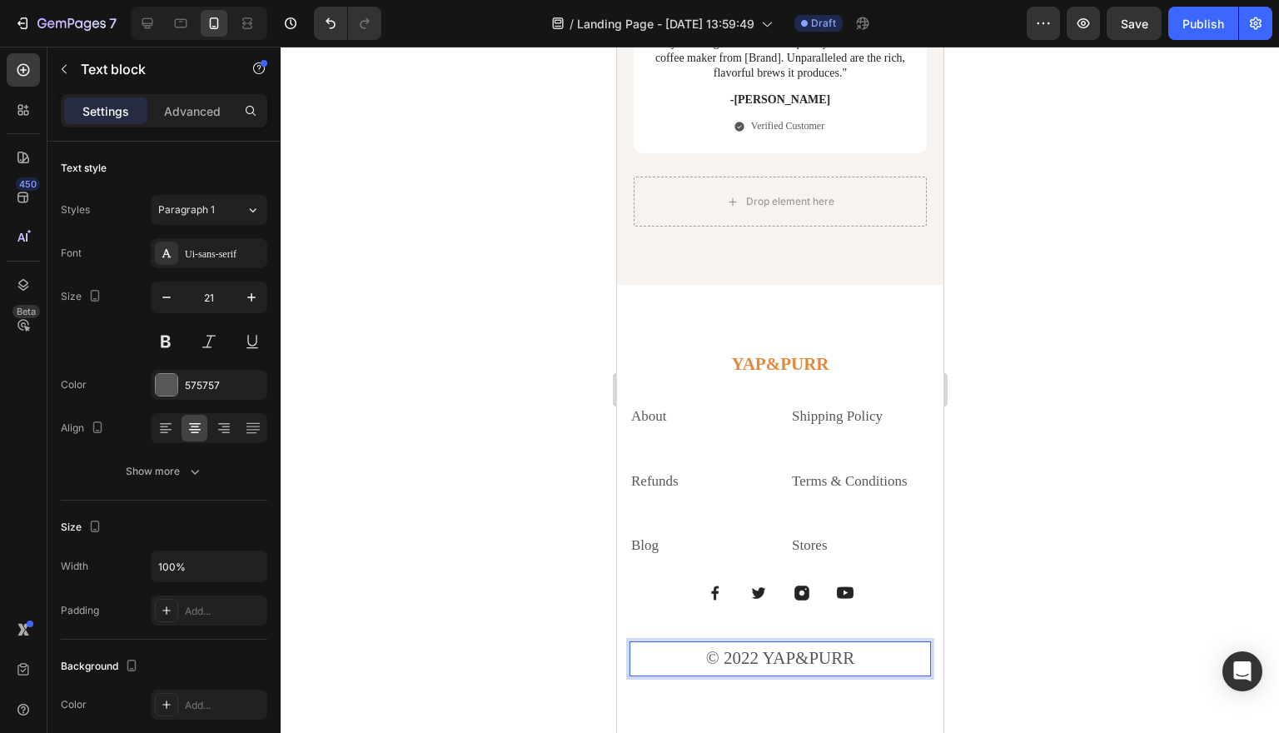
click at [762, 643] on p "© 2022 YAP&PURR" at bounding box center [779, 659] width 298 height 32
click at [1143, 455] on div at bounding box center [780, 390] width 998 height 686
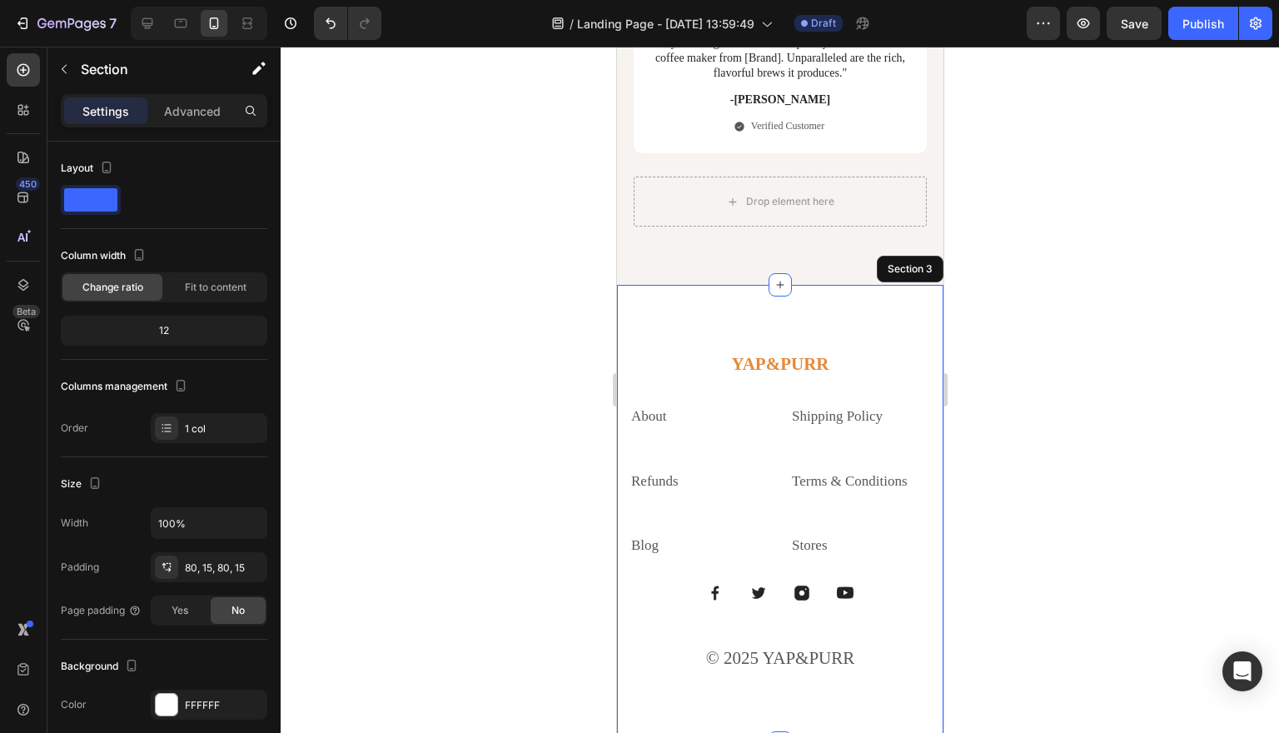
click at [876, 285] on div "YAP&PURR Heading About Text block Shipping Policy Text block Refunds Text block…" at bounding box center [779, 514] width 326 height 458
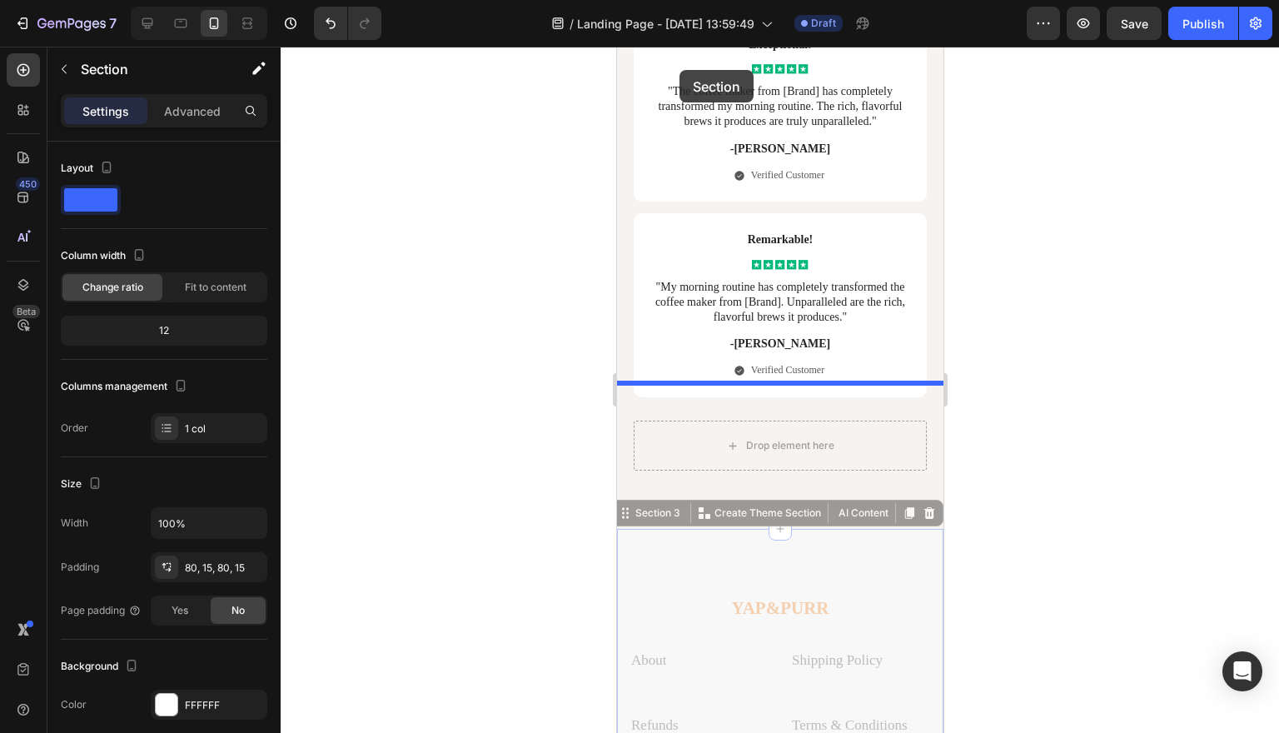
scroll to position [7029, 0]
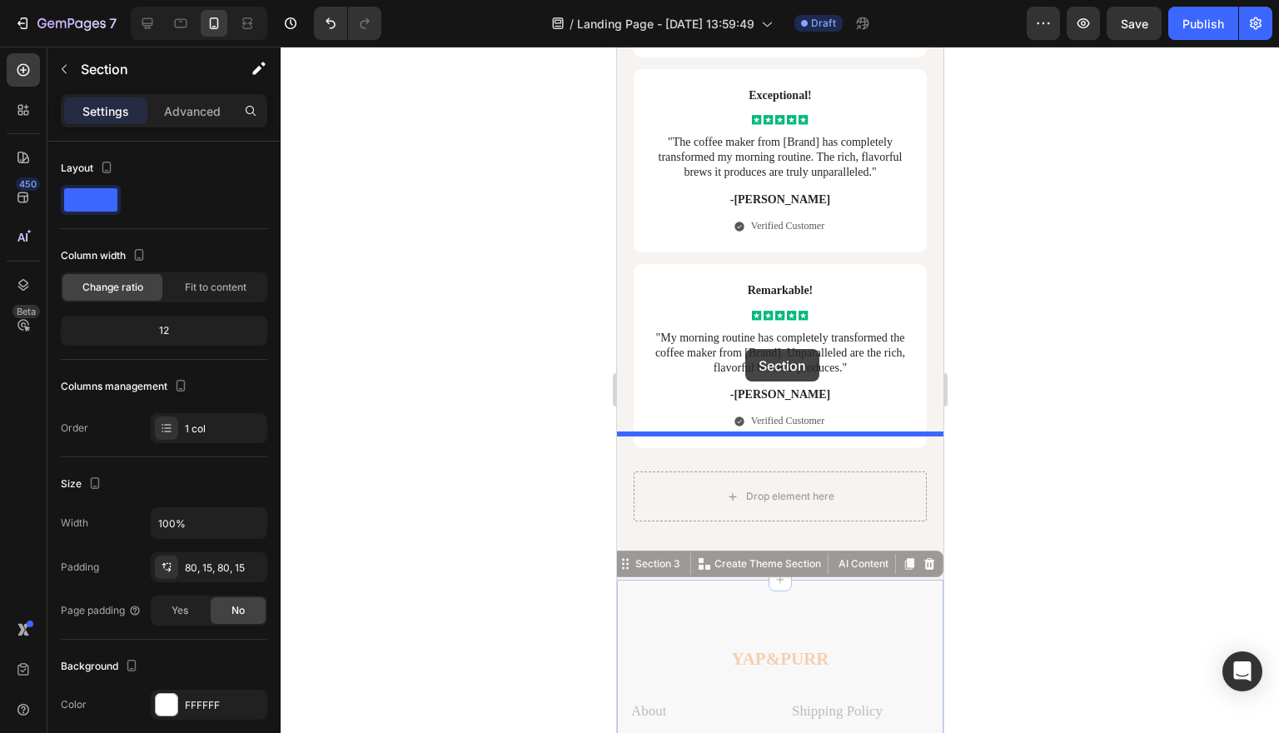
drag, startPoint x: 627, startPoint y: 132, endPoint x: 744, endPoint y: 349, distance: 246.2
drag, startPoint x: 637, startPoint y: 422, endPoint x: 699, endPoint y: 346, distance: 98.2
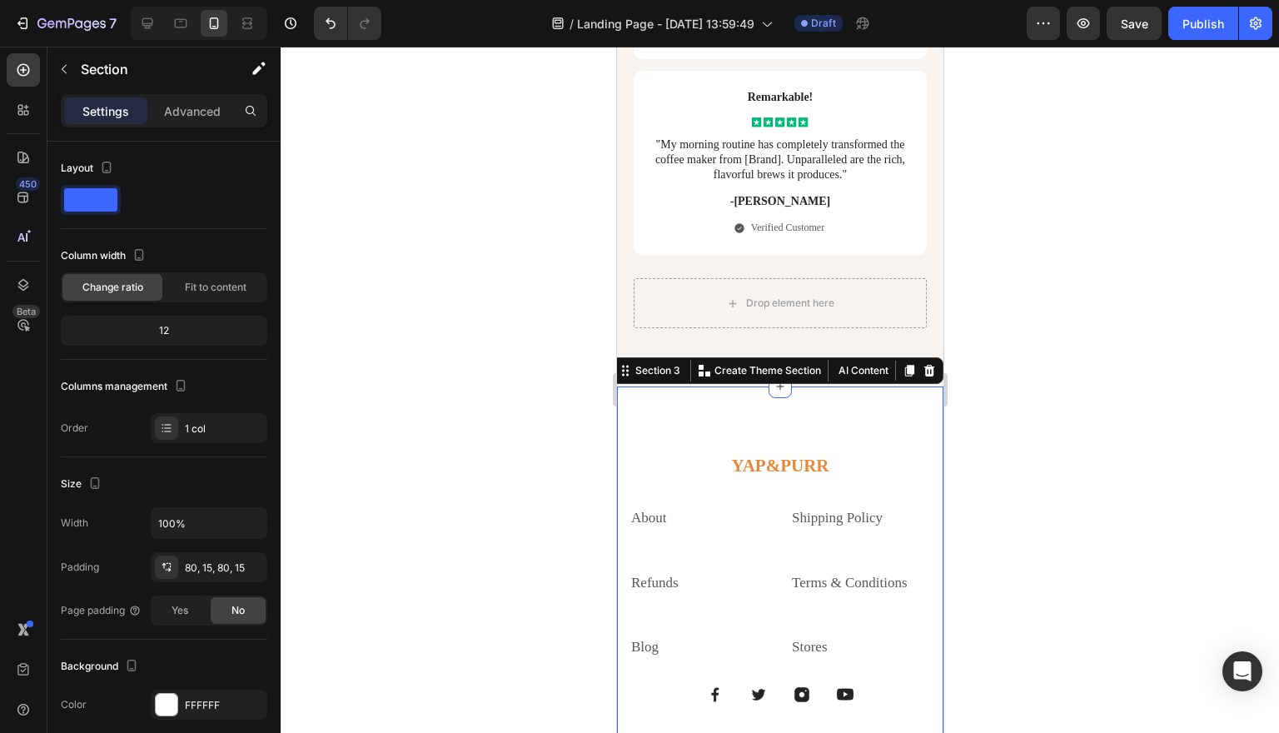
scroll to position [7221, 0]
click at [642, 388] on div "YAP&PURR Heading About Text block Shipping Policy Text block Refunds Text block…" at bounding box center [779, 617] width 326 height 458
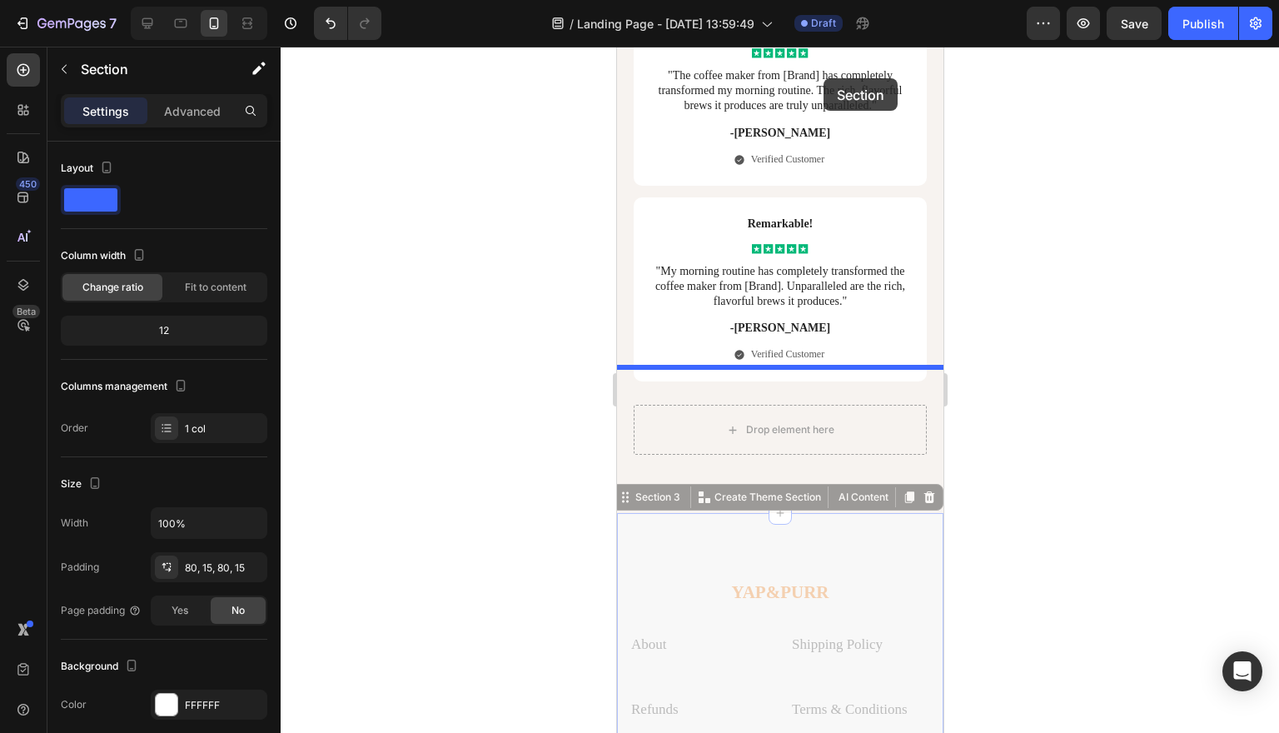
scroll to position [7044, 0]
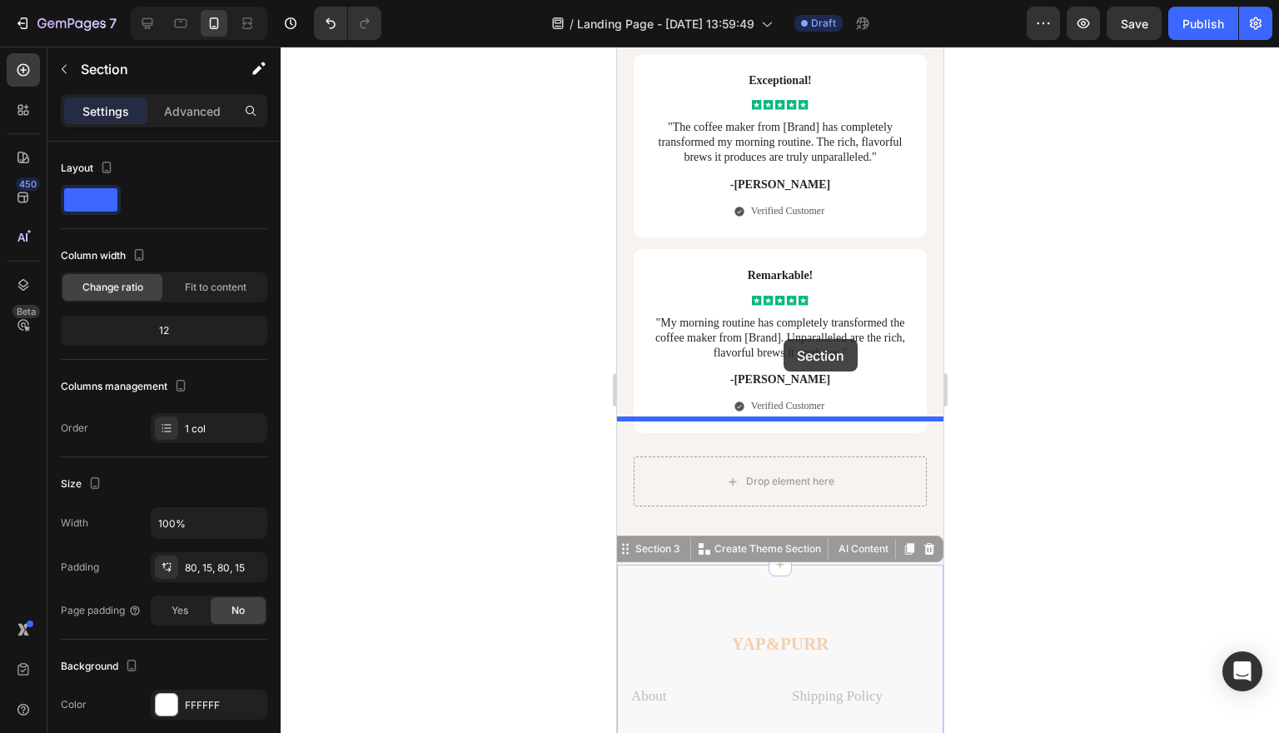
drag, startPoint x: 629, startPoint y: 226, endPoint x: 783, endPoint y: 340, distance: 191.0
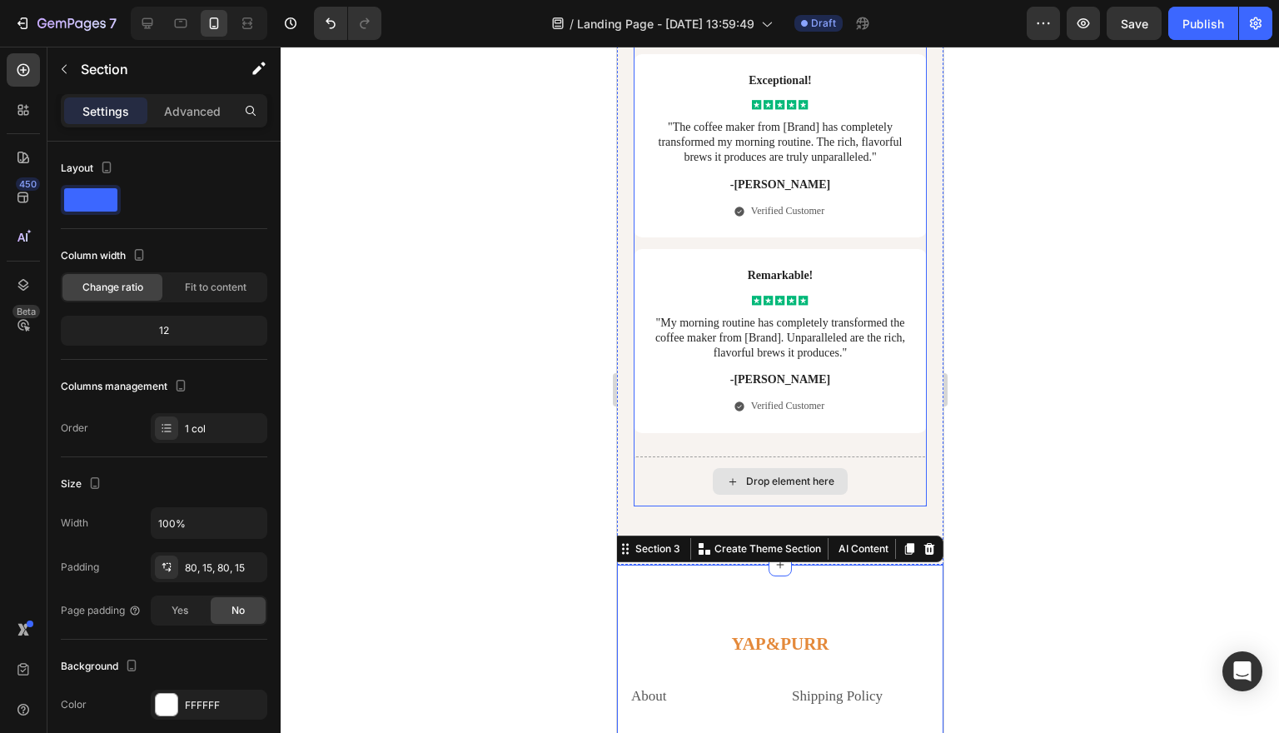
click at [858, 456] on div "Drop element here" at bounding box center [779, 481] width 293 height 50
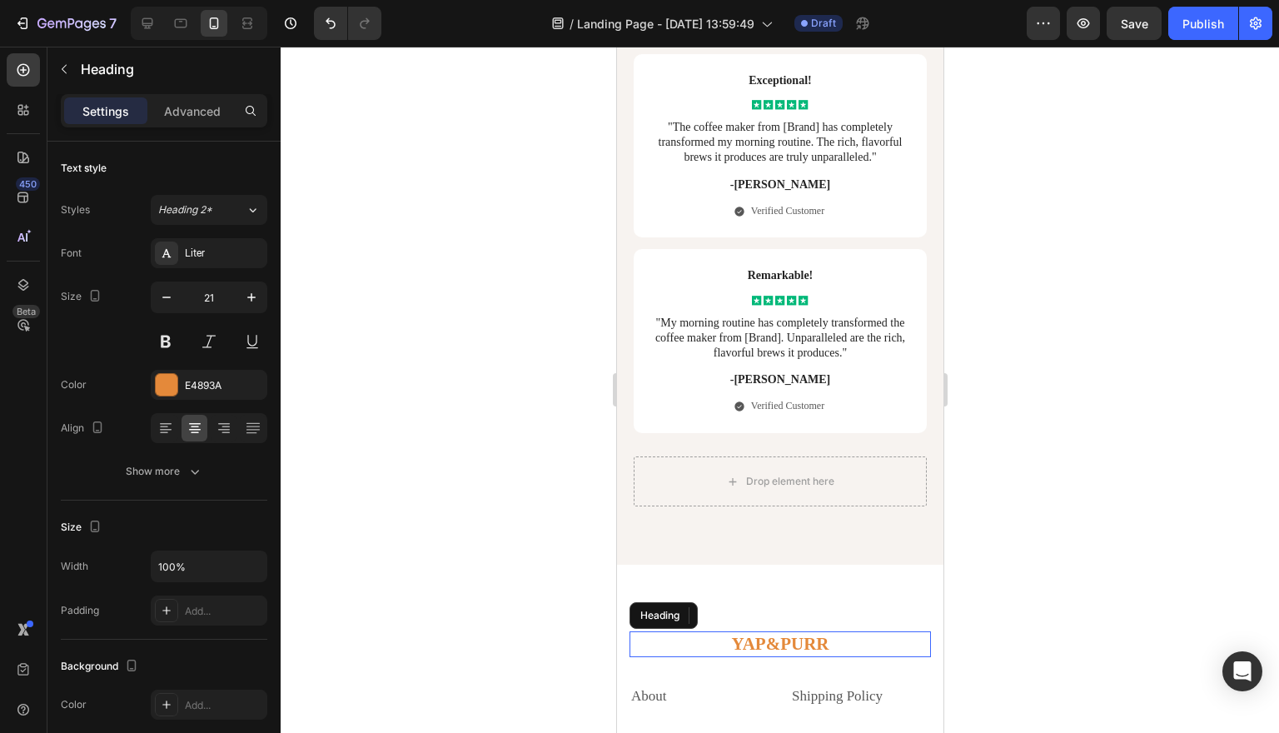
click at [669, 633] on p "YAP&PURR" at bounding box center [779, 644] width 298 height 22
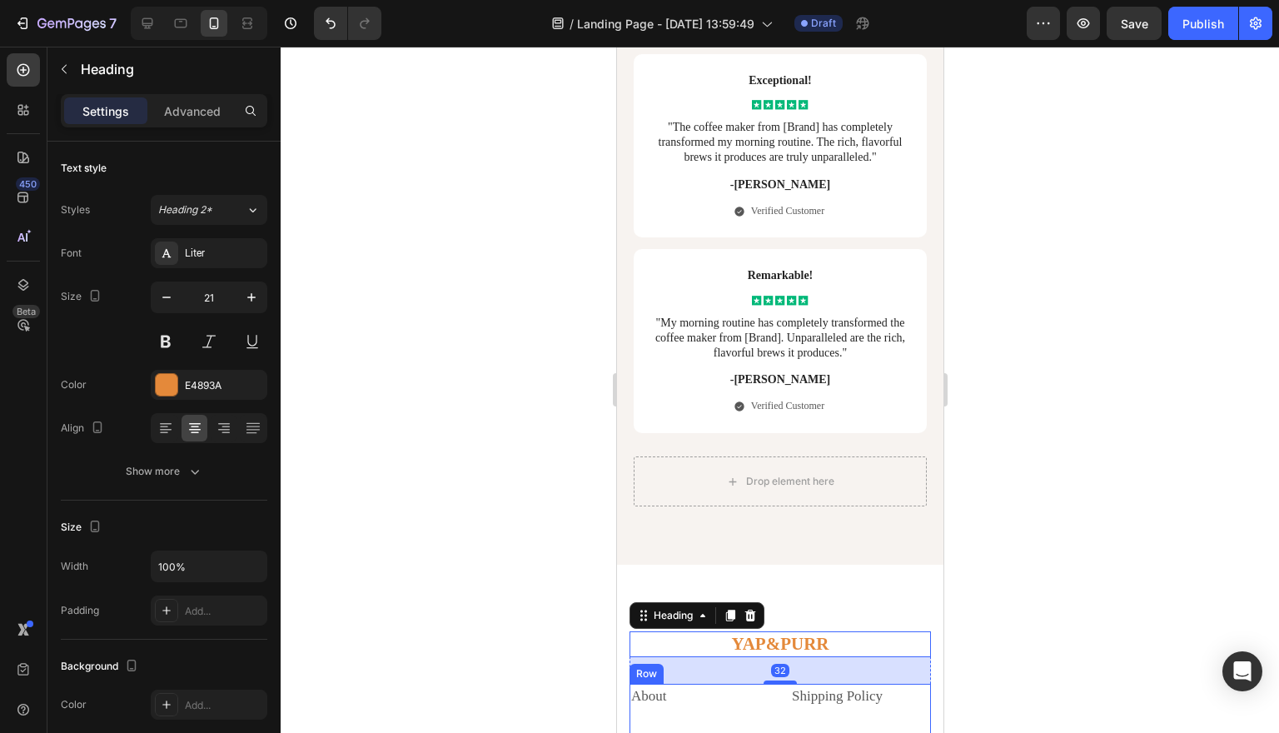
click at [719, 684] on div "About Text block" at bounding box center [699, 716] width 141 height 65
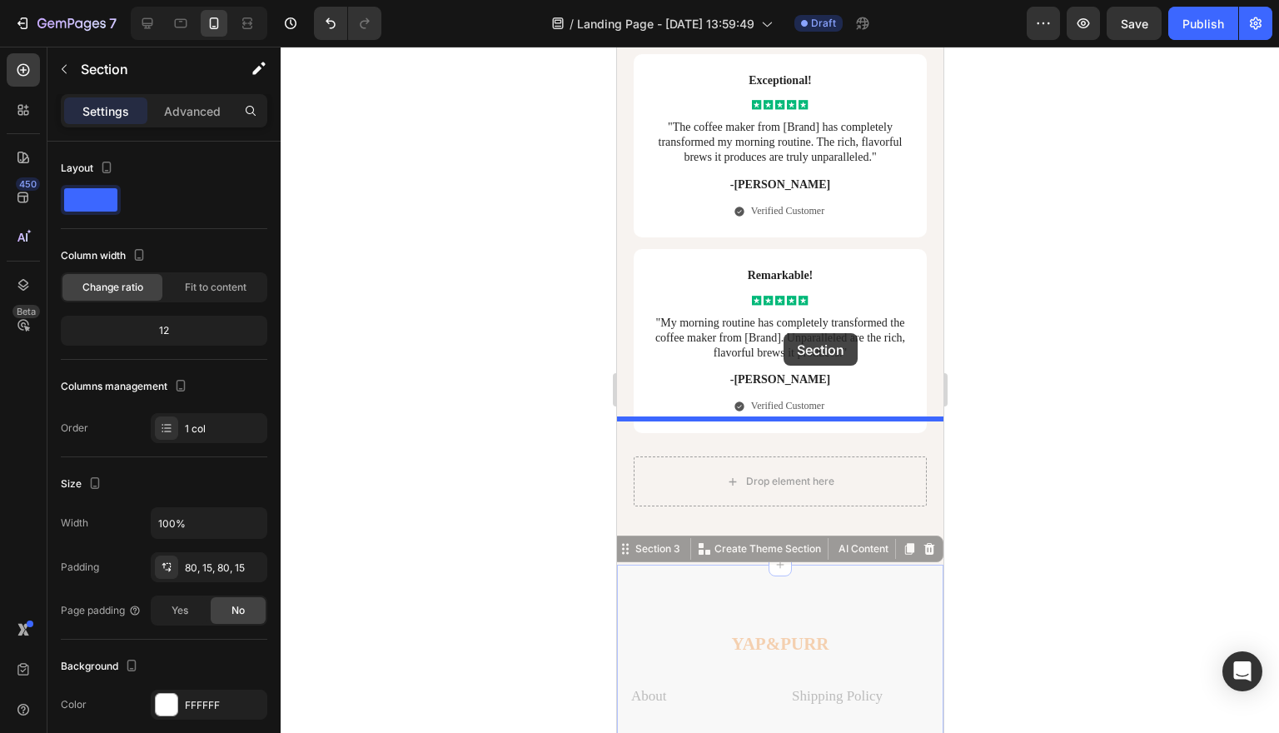
drag, startPoint x: 626, startPoint y: 403, endPoint x: 783, endPoint y: 333, distance: 171.4
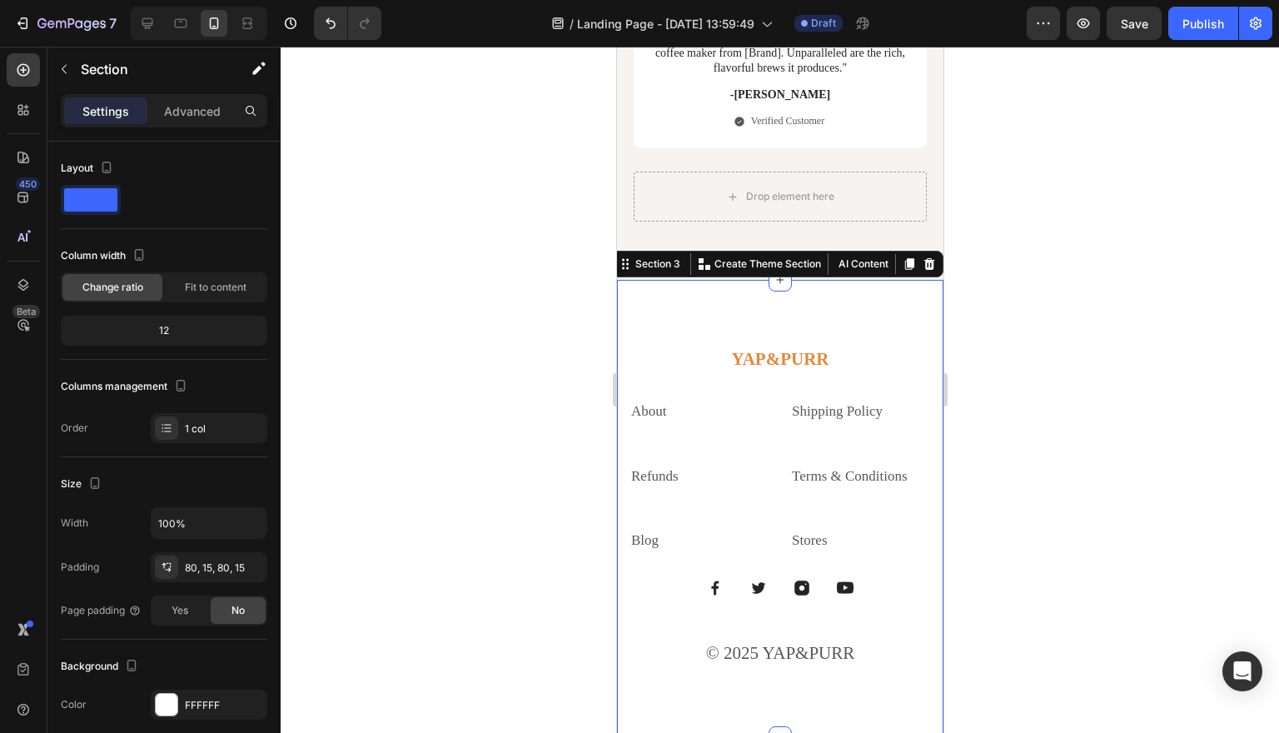
scroll to position [7192, 0]
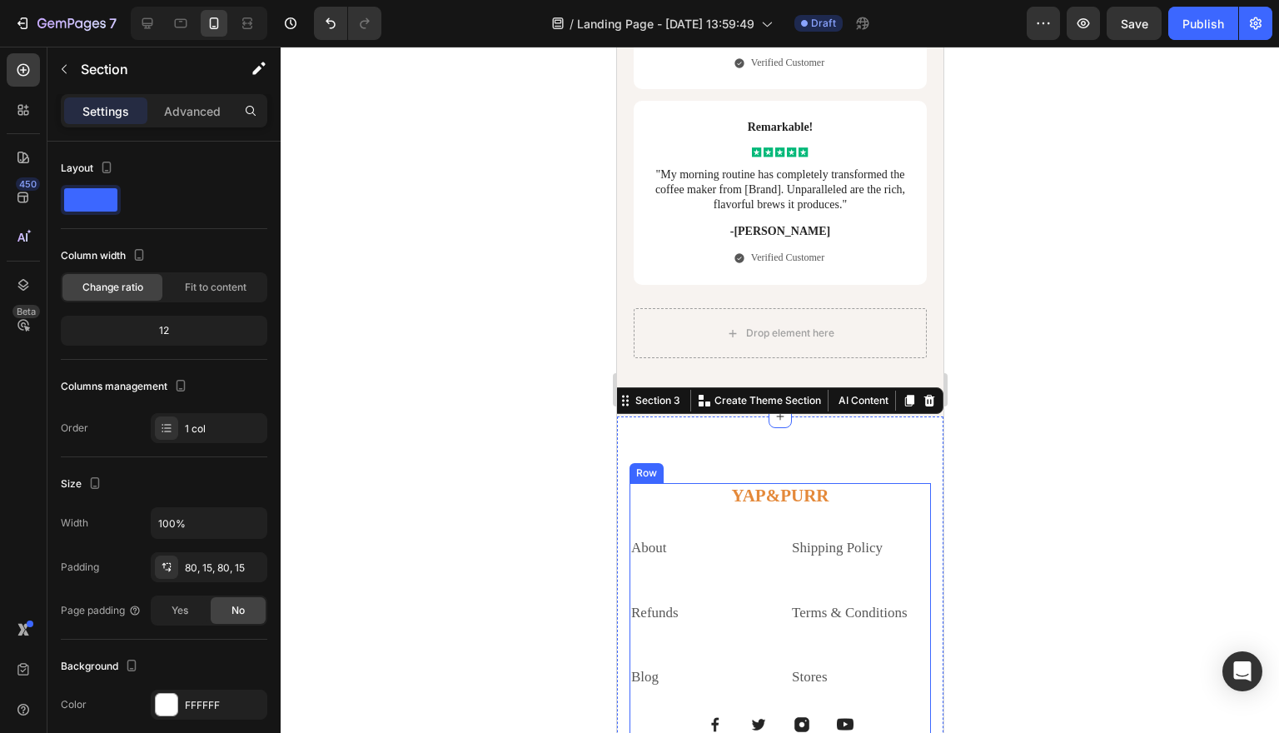
click at [734, 483] on div "YAP&PURR Heading About Text block Shipping Policy Text block Refunds Text block…" at bounding box center [779, 645] width 301 height 325
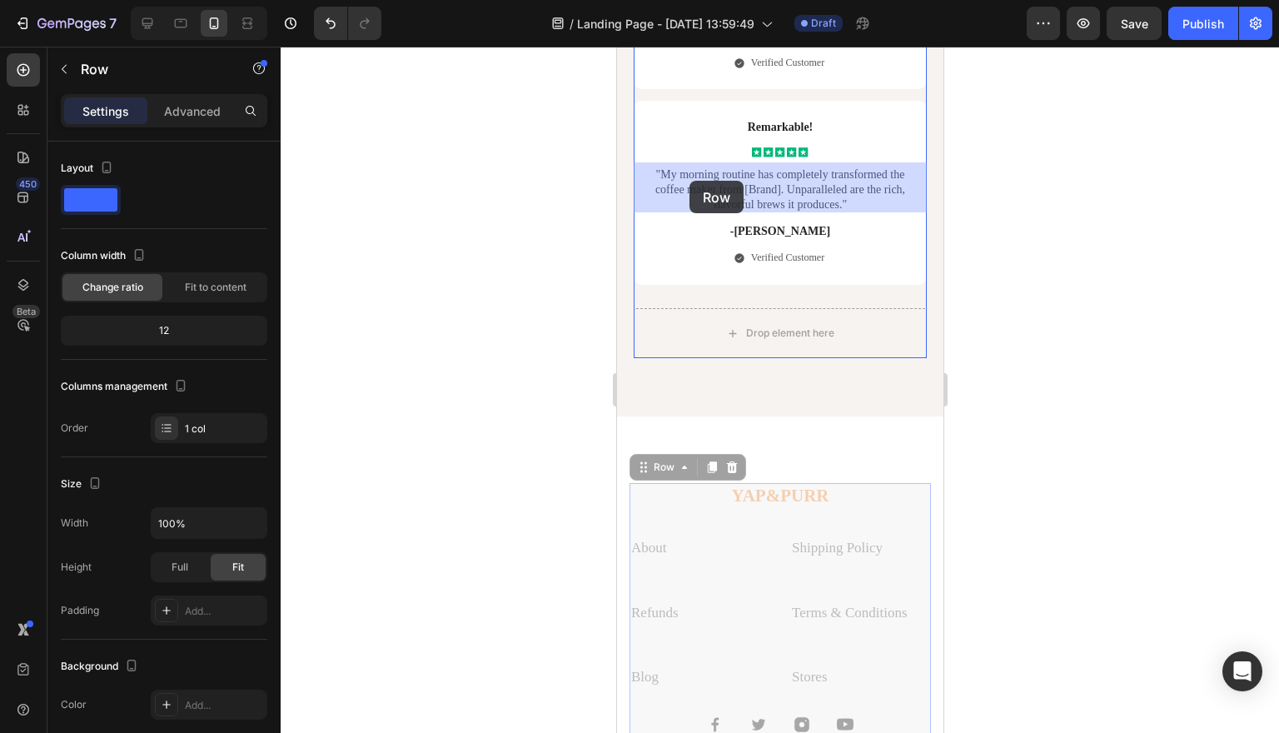
drag, startPoint x: 645, startPoint y: 323, endPoint x: 689, endPoint y: 181, distance: 148.0
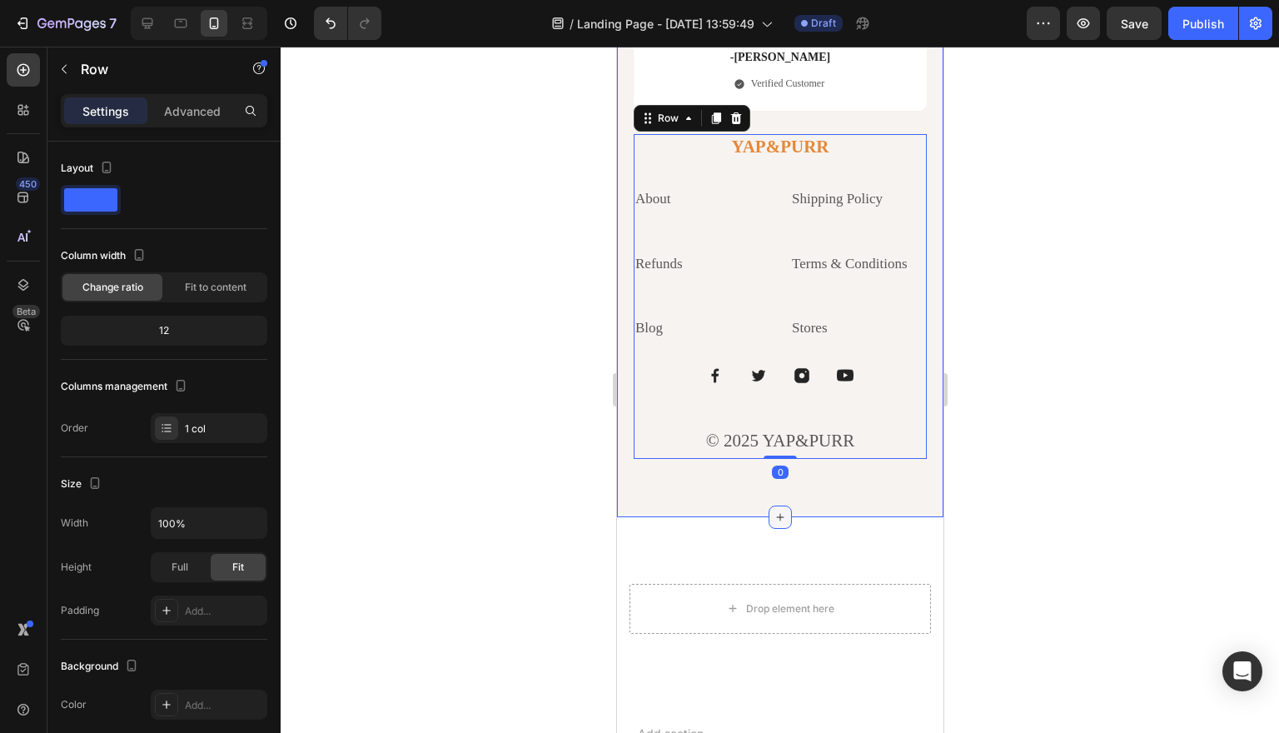
scroll to position [7391, 0]
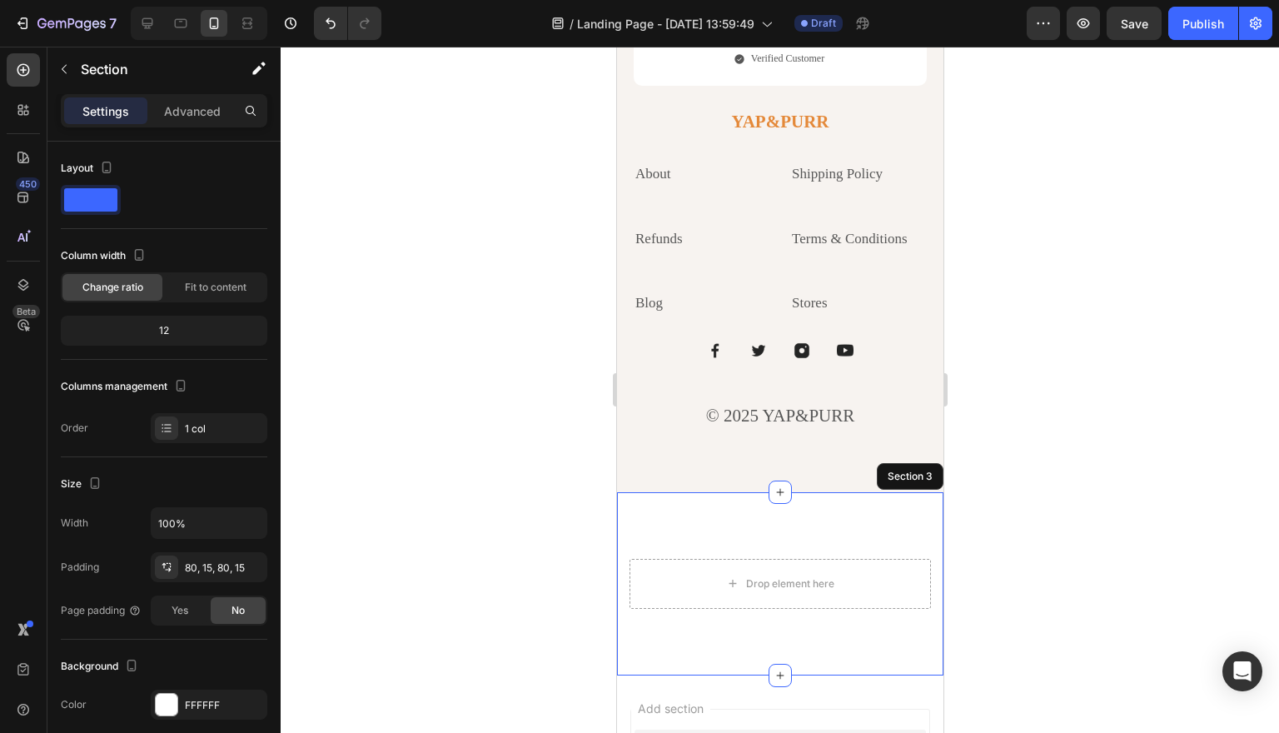
click at [847, 492] on div "Drop element here Section 3" at bounding box center [779, 583] width 326 height 183
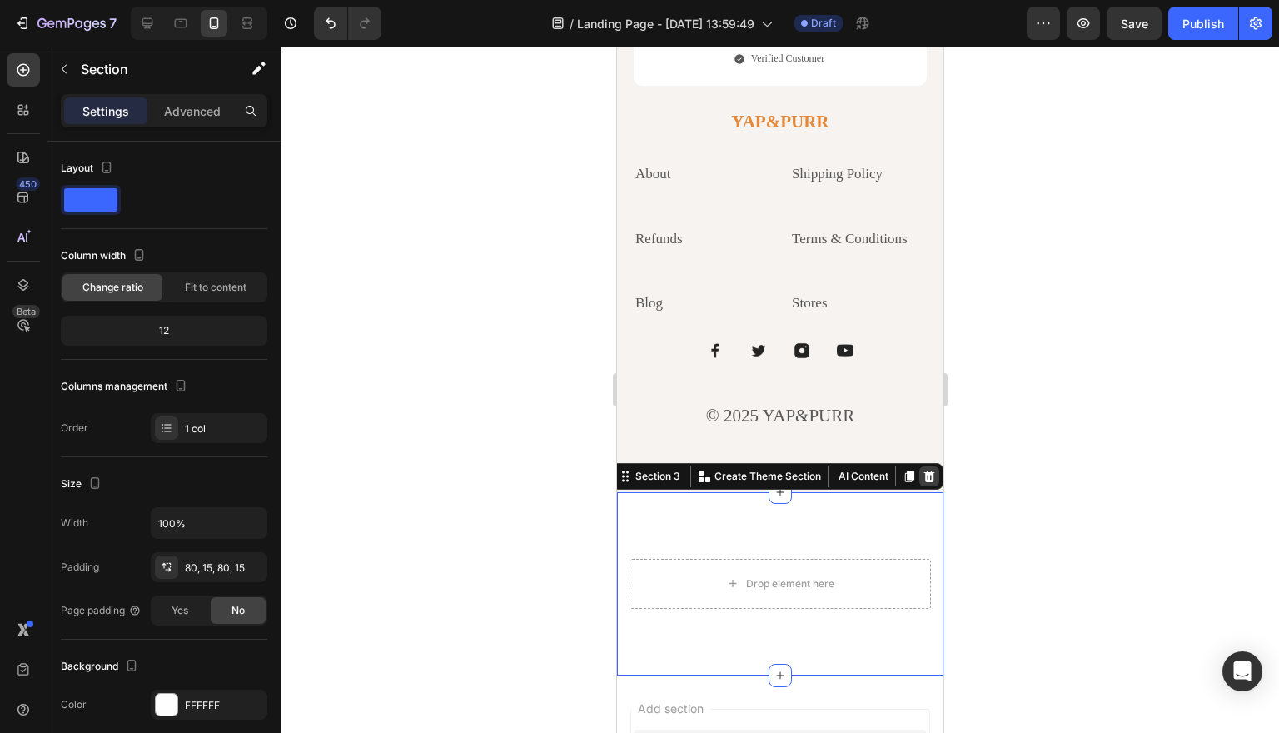
click at [932, 470] on icon at bounding box center [928, 476] width 11 height 12
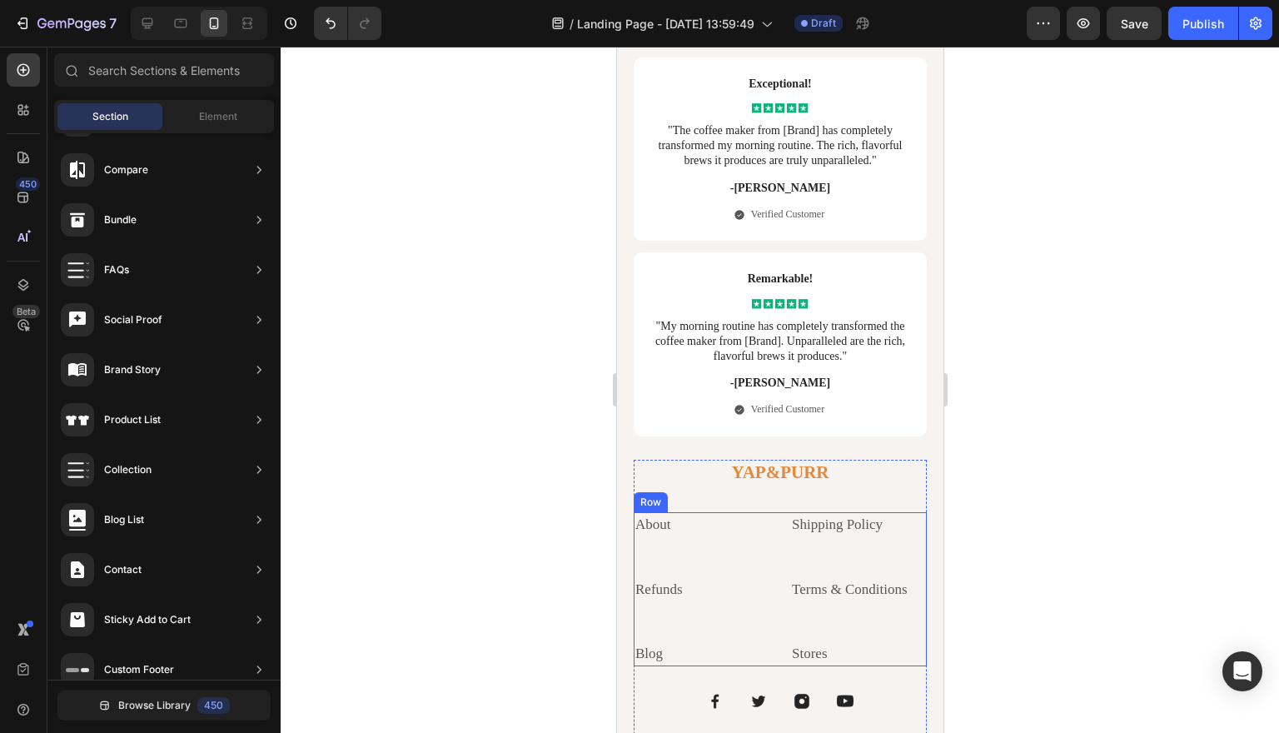
scroll to position [7042, 0]
click at [1062, 286] on div at bounding box center [780, 390] width 998 height 686
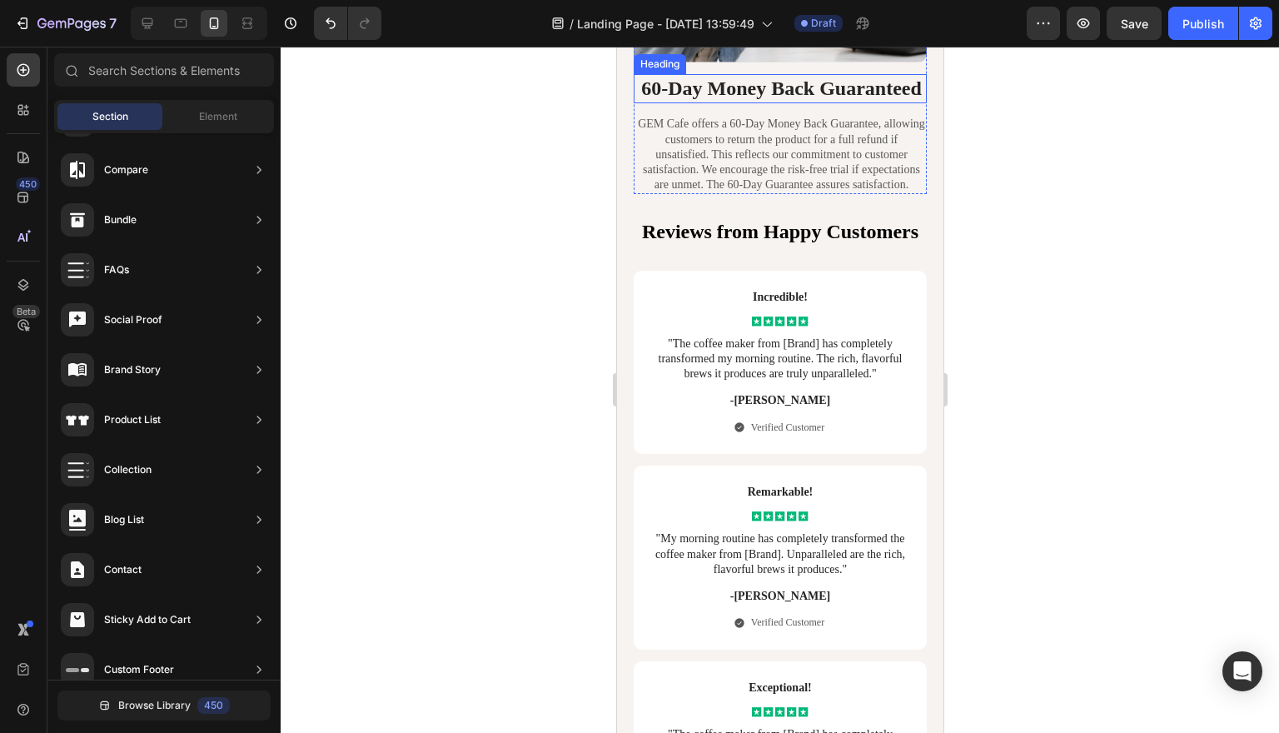
scroll to position [6456, 0]
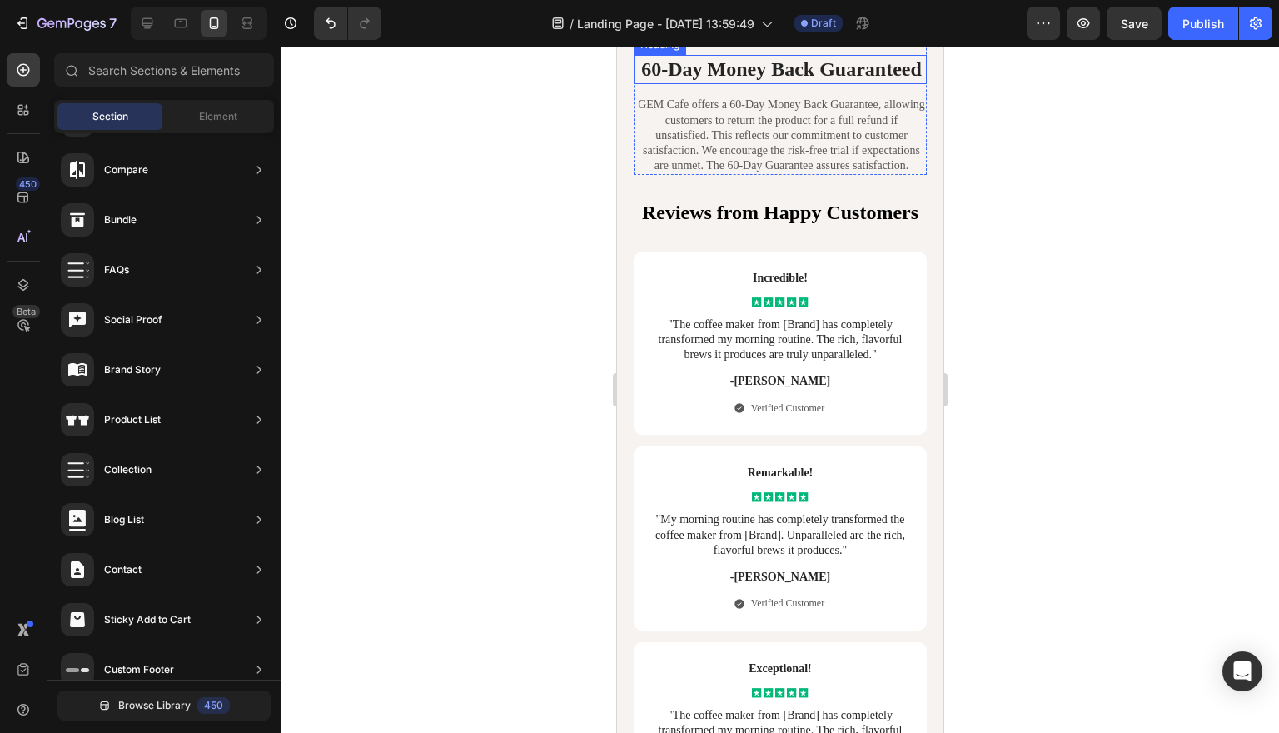
click at [664, 84] on h2 "60-Day Money Back Guaranteed" at bounding box center [780, 69] width 291 height 29
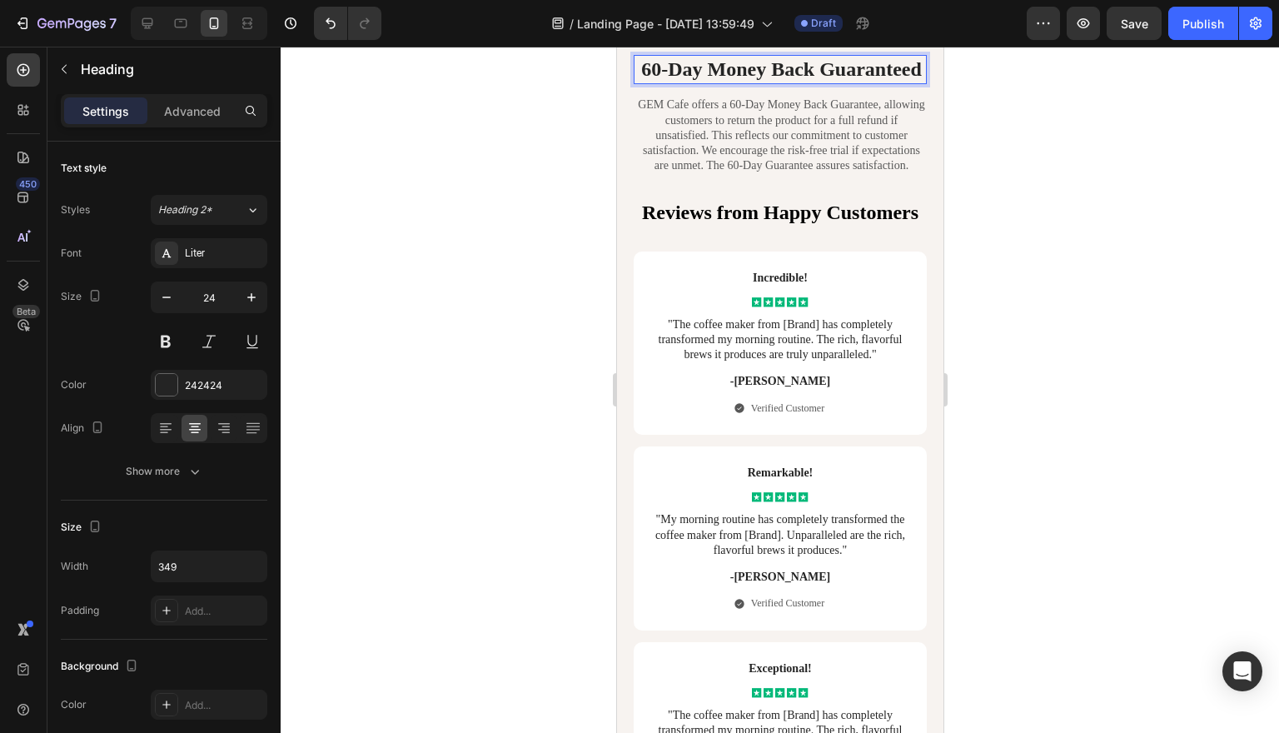
click at [659, 82] on p "60-Day Money Back Guaranteed" at bounding box center [780, 70] width 287 height 26
click at [1032, 120] on div at bounding box center [780, 390] width 998 height 686
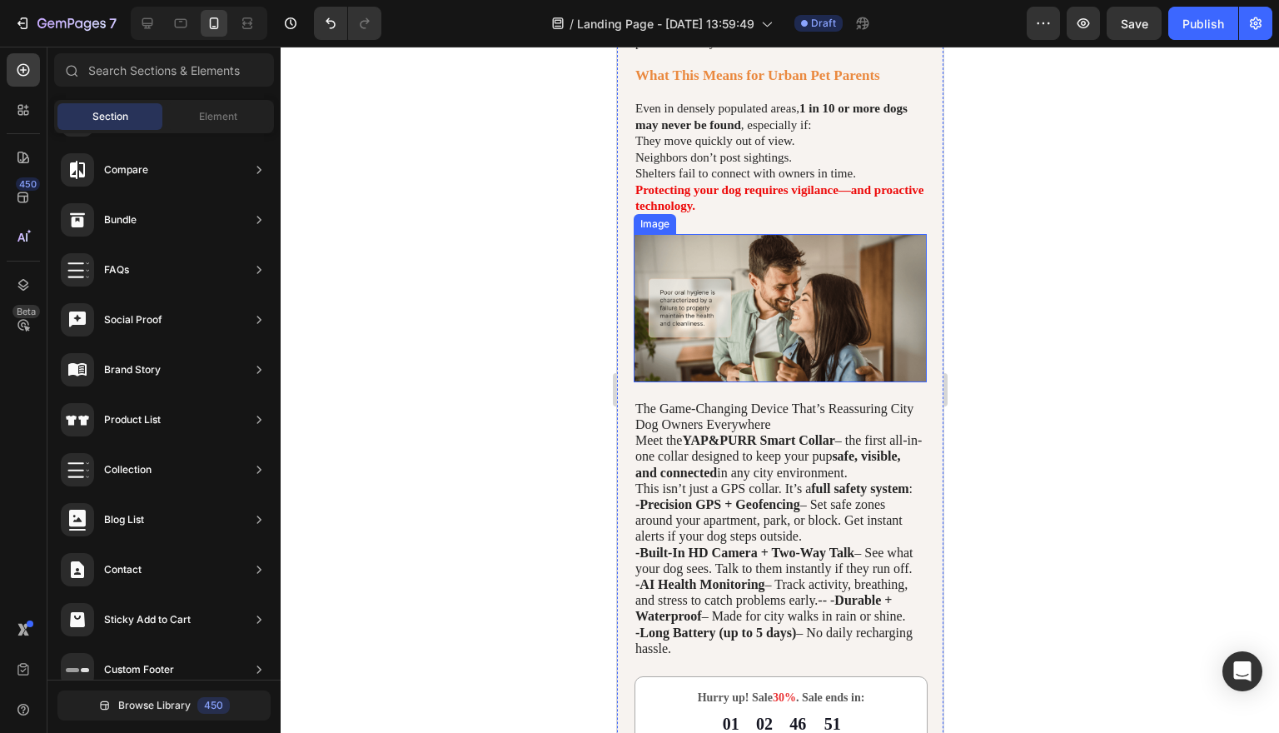
scroll to position [1674, 0]
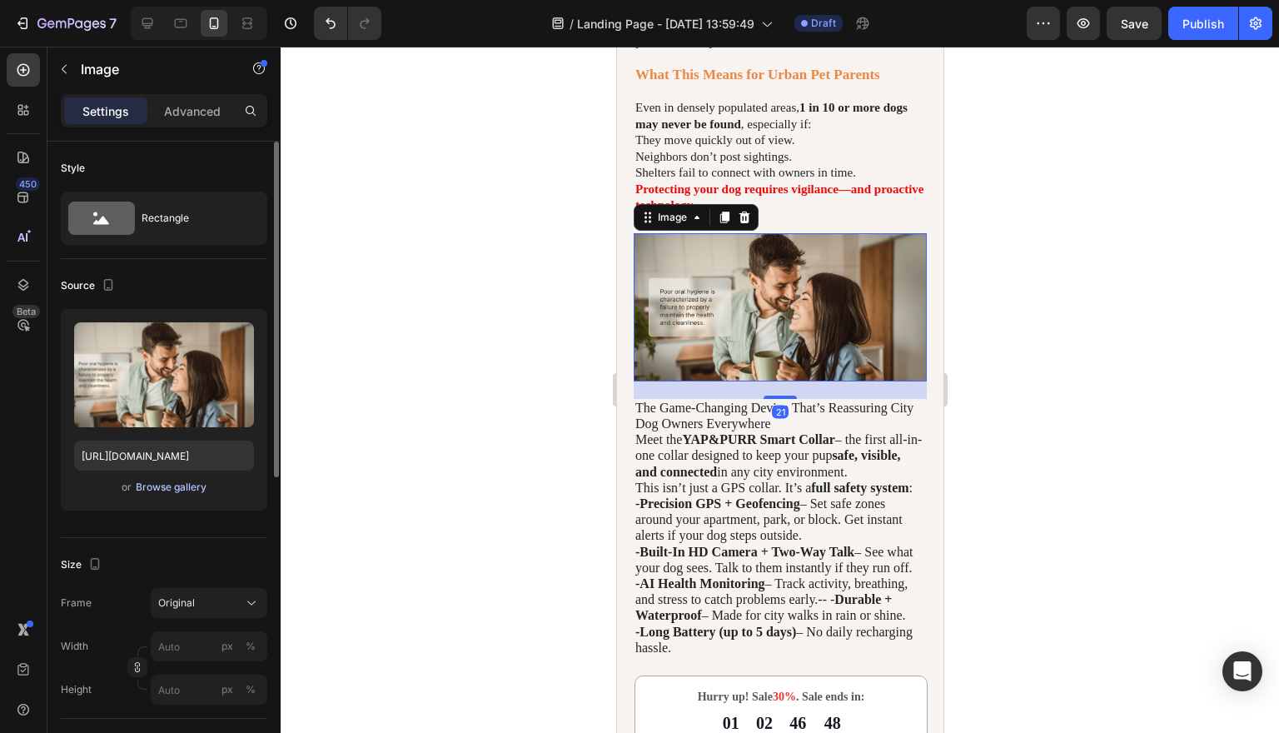
click at [186, 484] on div "Browse gallery" at bounding box center [171, 487] width 71 height 15
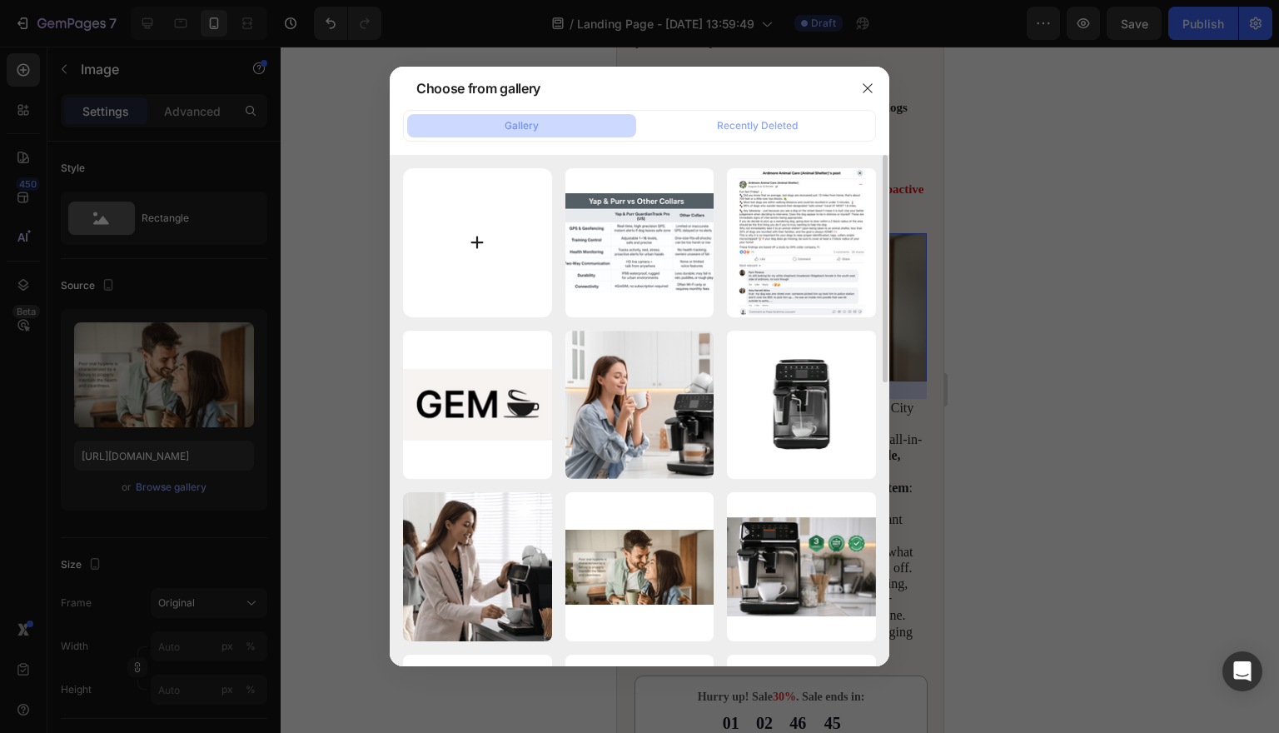
click at [473, 246] on input "file" at bounding box center [477, 242] width 149 height 149
type input "C:\fakepath\IMG_4076.jpg"
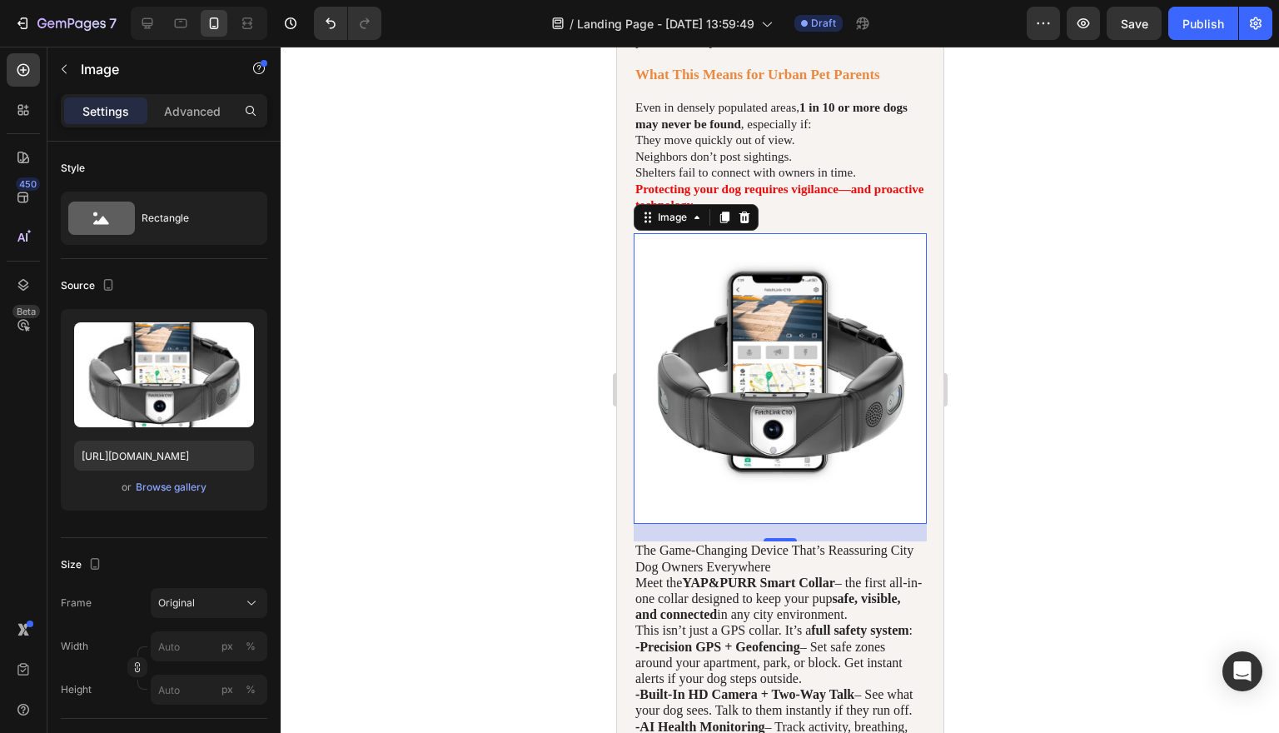
type input "[URL][DOMAIN_NAME]"
click at [1152, 364] on div at bounding box center [780, 390] width 998 height 686
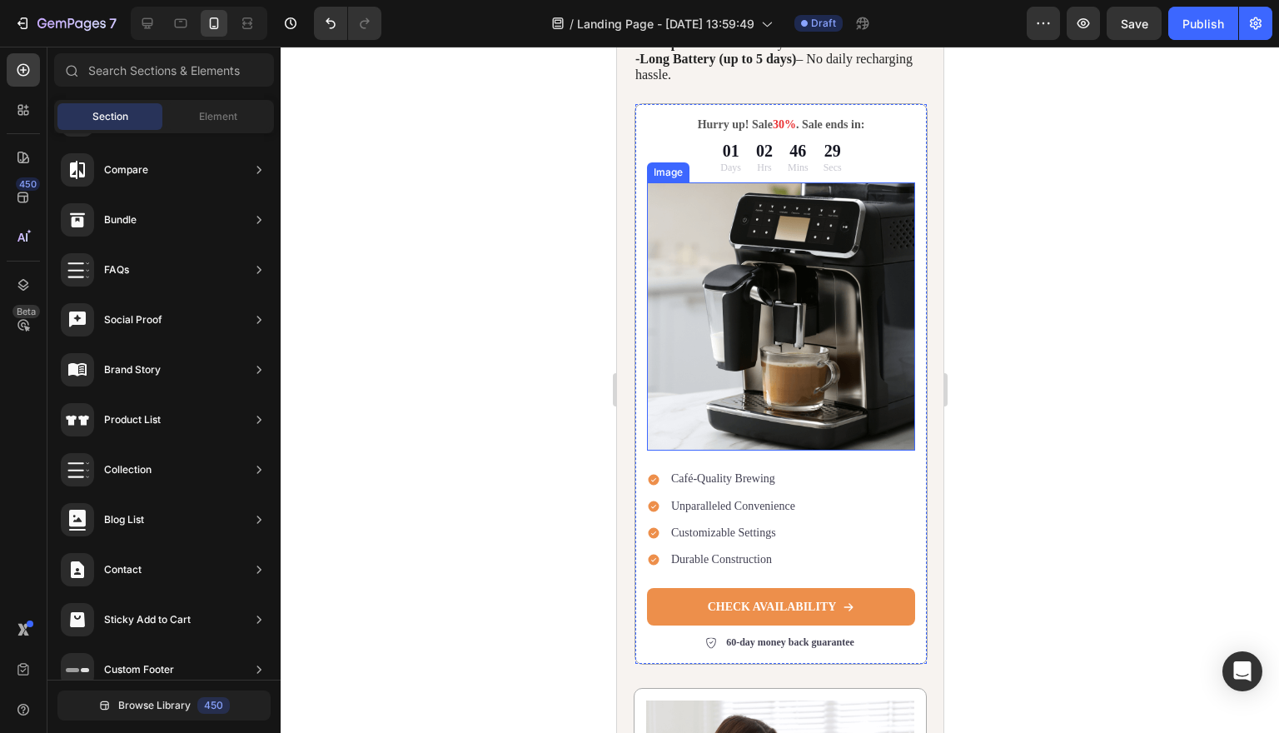
scroll to position [2388, 0]
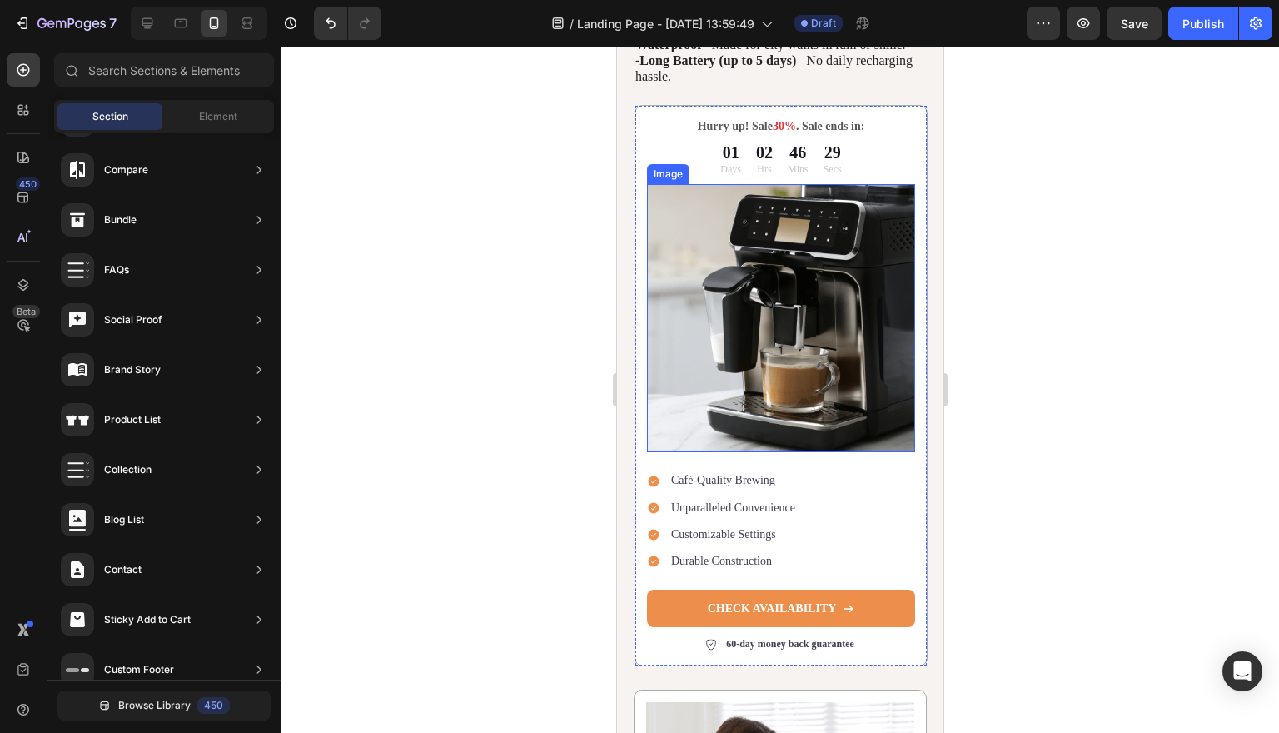
click at [805, 425] on img at bounding box center [780, 318] width 268 height 268
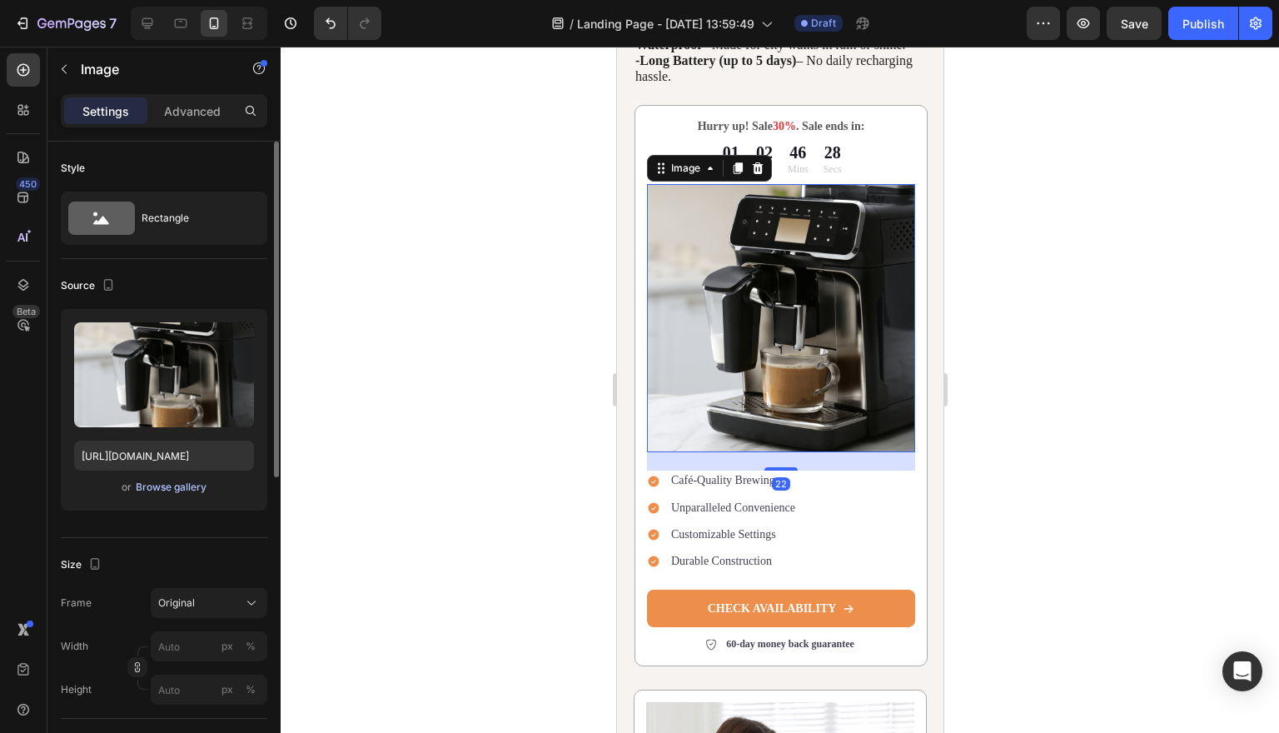
click at [170, 489] on div "Browse gallery" at bounding box center [171, 487] width 71 height 15
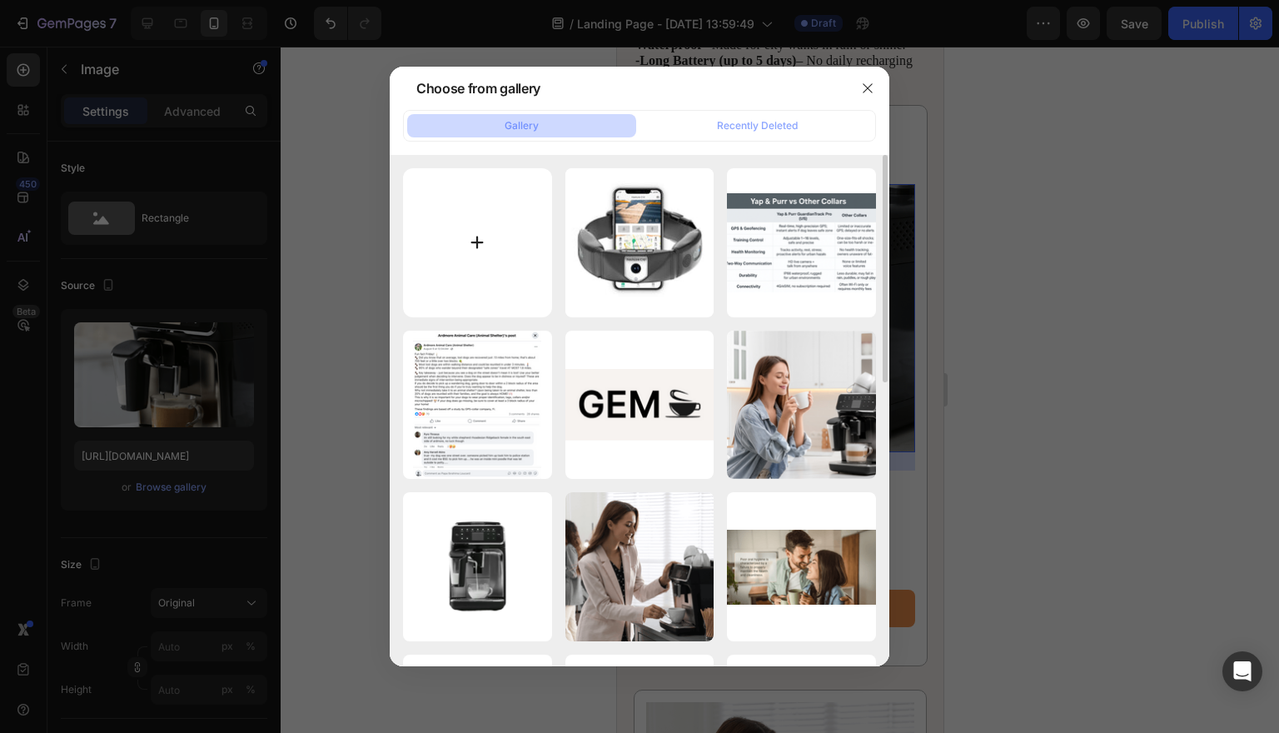
click at [489, 234] on input "file" at bounding box center [477, 242] width 149 height 149
type input "C:\fakepath\1 2.jpg"
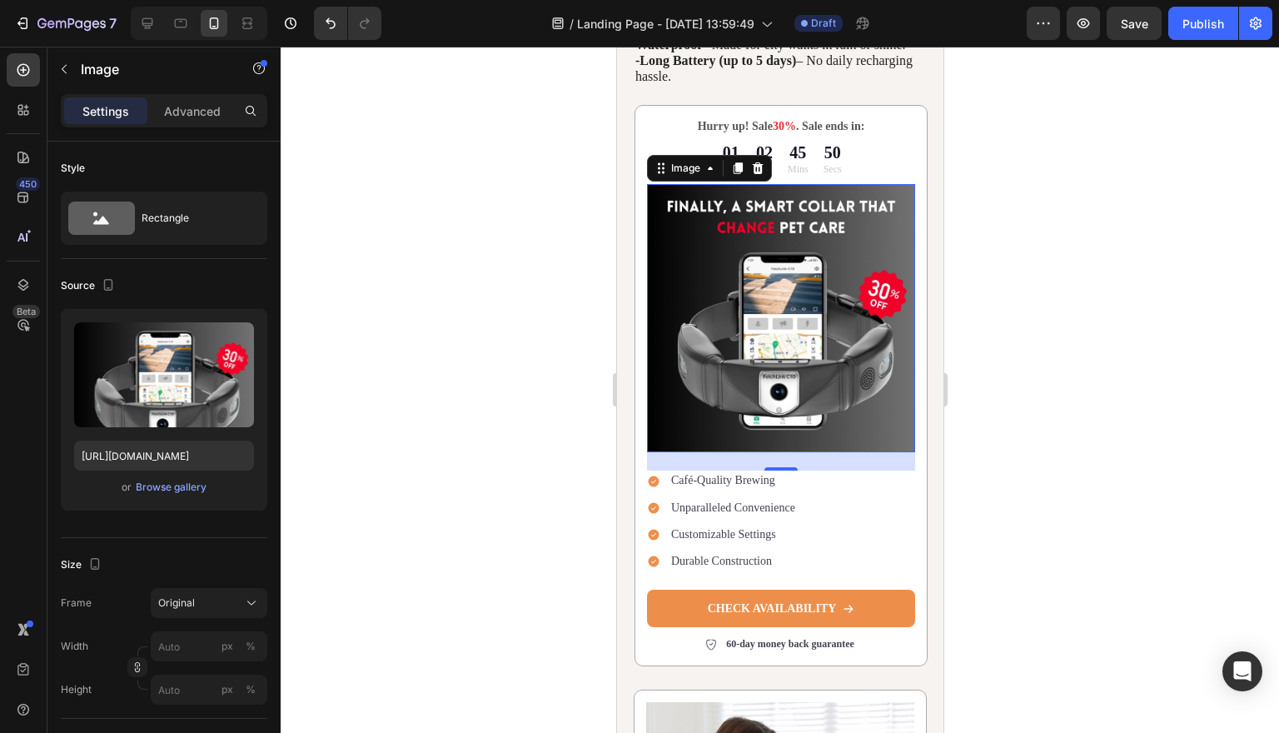
type input "[URL][DOMAIN_NAME]"
click at [722, 452] on img at bounding box center [780, 318] width 268 height 268
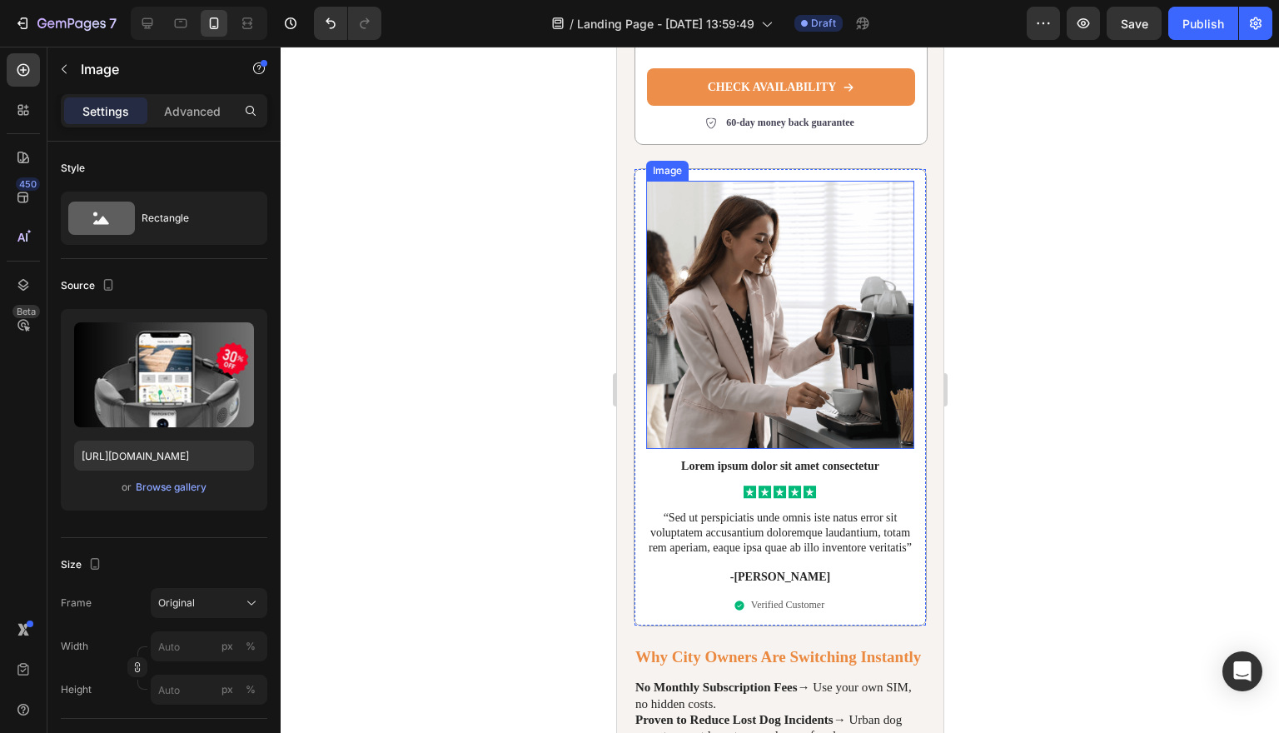
scroll to position [3003, 0]
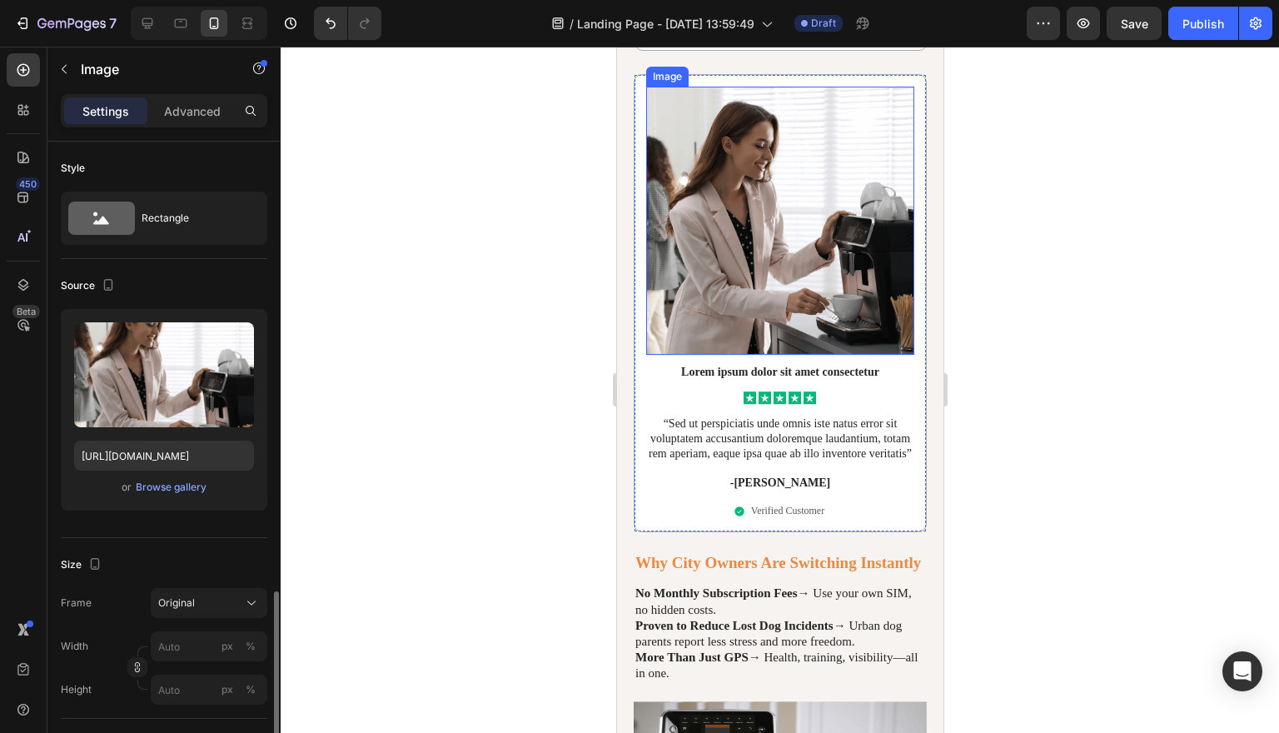
click at [806, 336] on img at bounding box center [779, 221] width 268 height 268
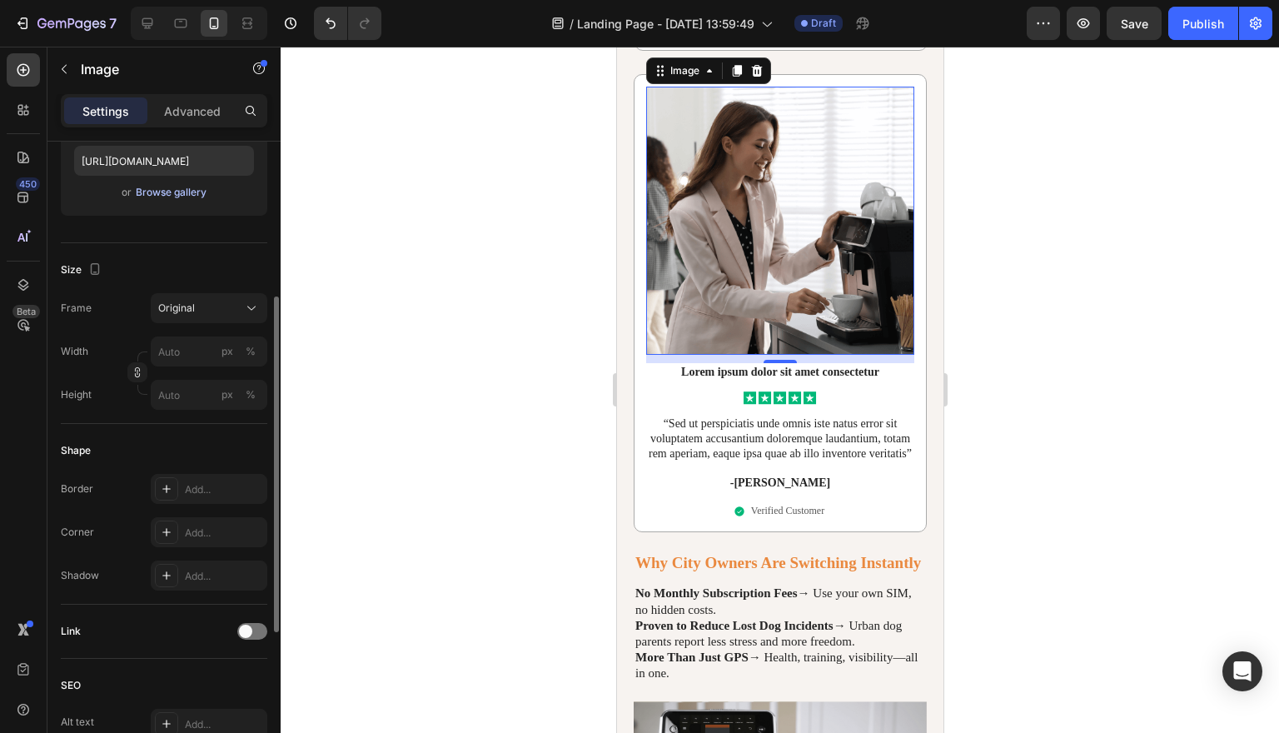
click at [187, 193] on div "Browse gallery" at bounding box center [171, 192] width 71 height 15
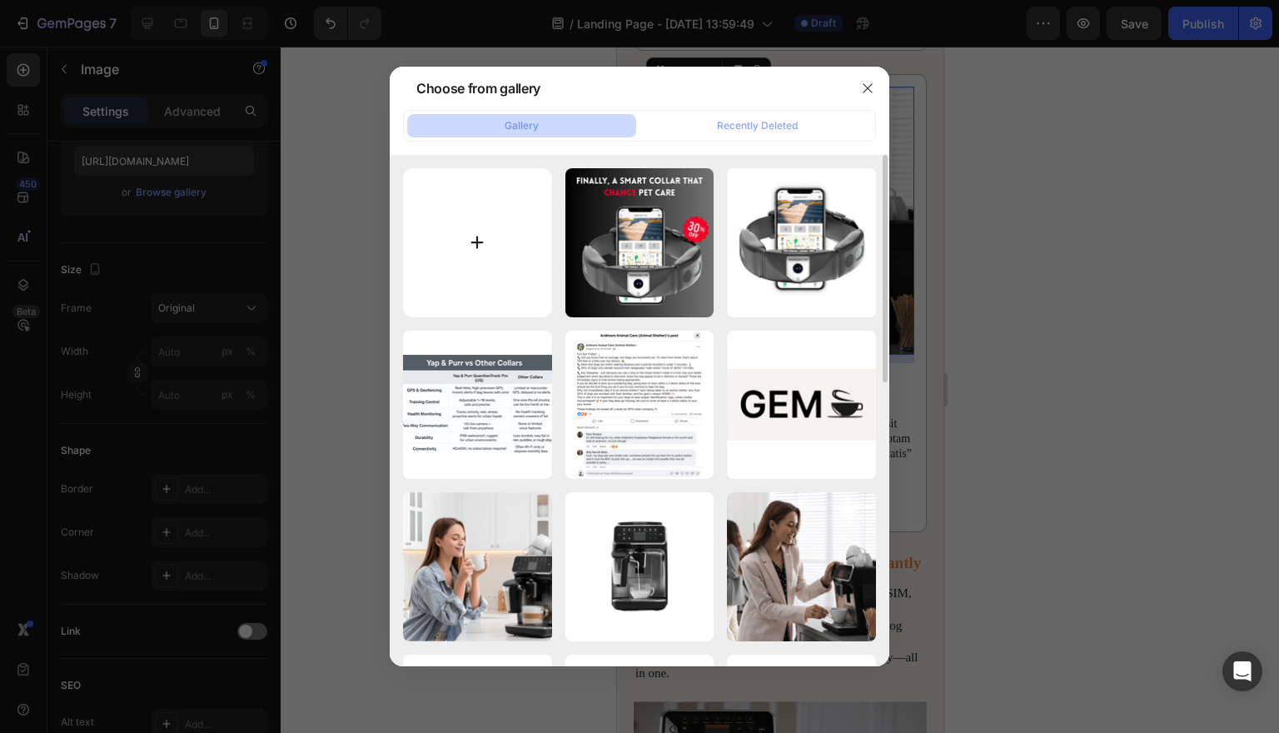
click at [480, 231] on input "file" at bounding box center [477, 242] width 149 height 149
type input "C:\fakepath\IMG_2446.JPG"
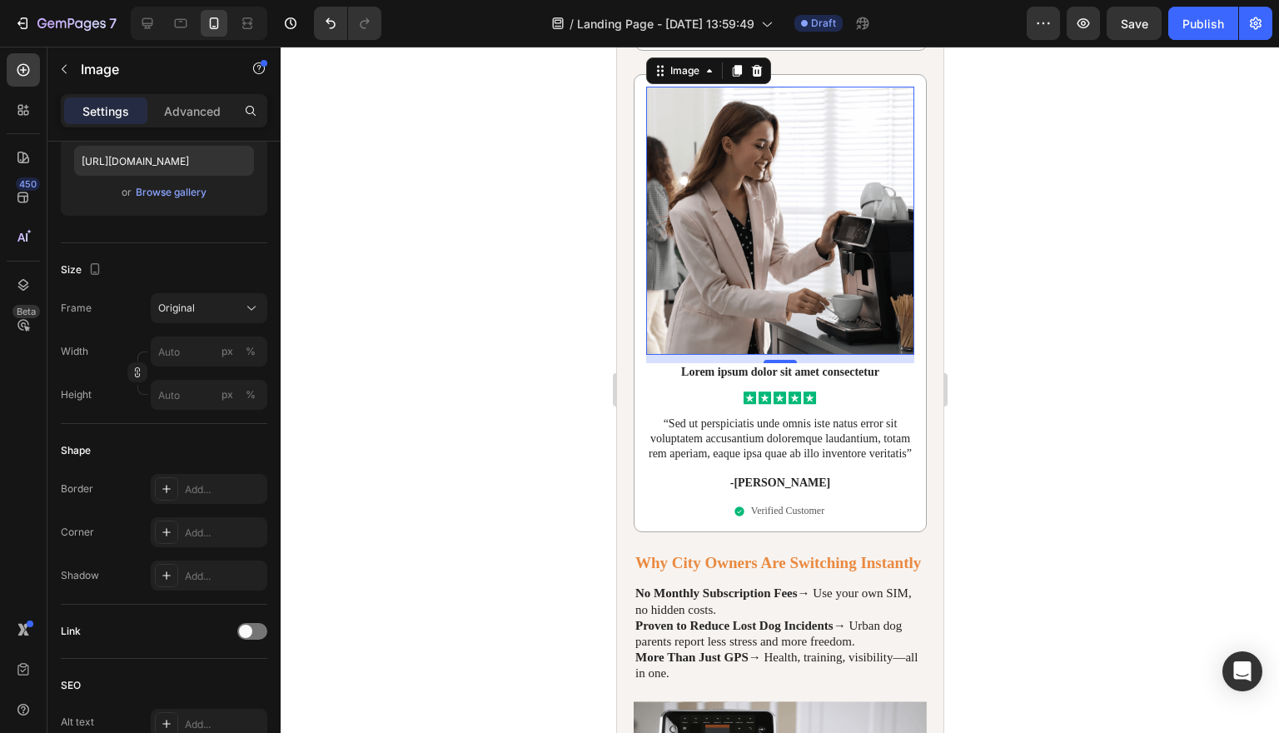
type input "[URL][DOMAIN_NAME]"
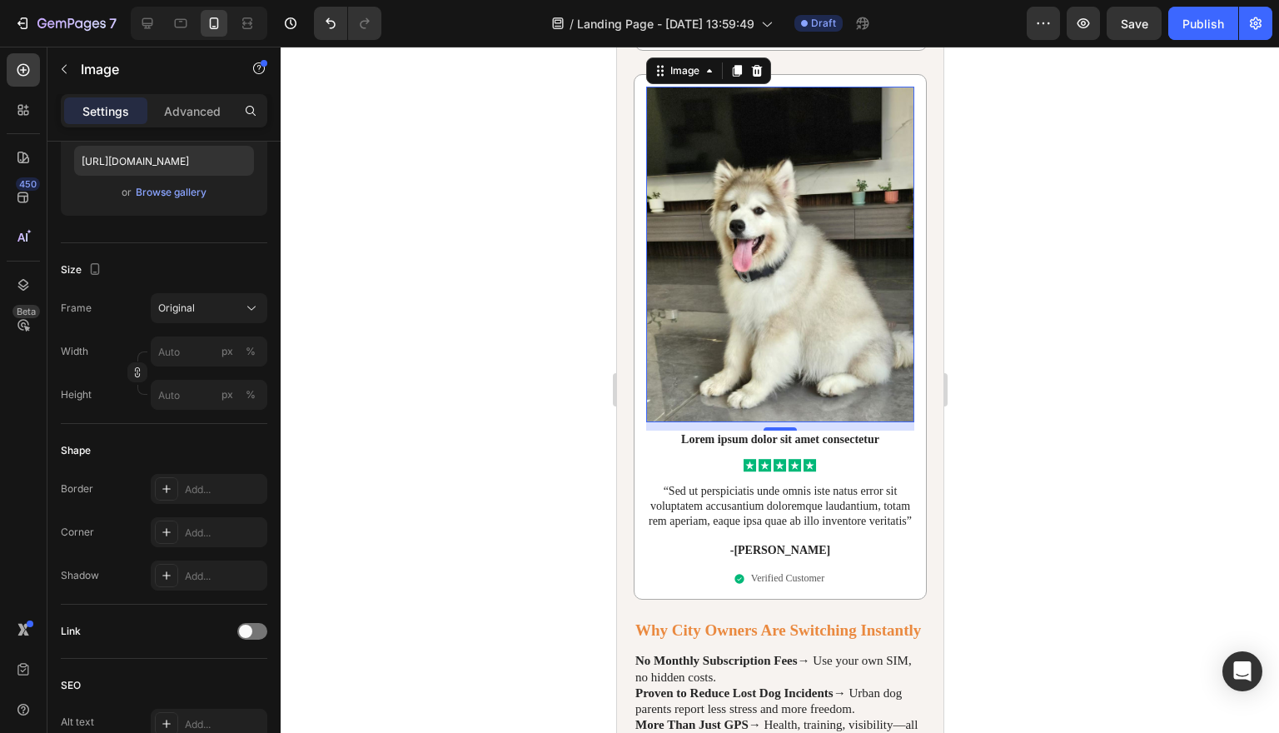
click at [1106, 448] on div at bounding box center [780, 390] width 998 height 686
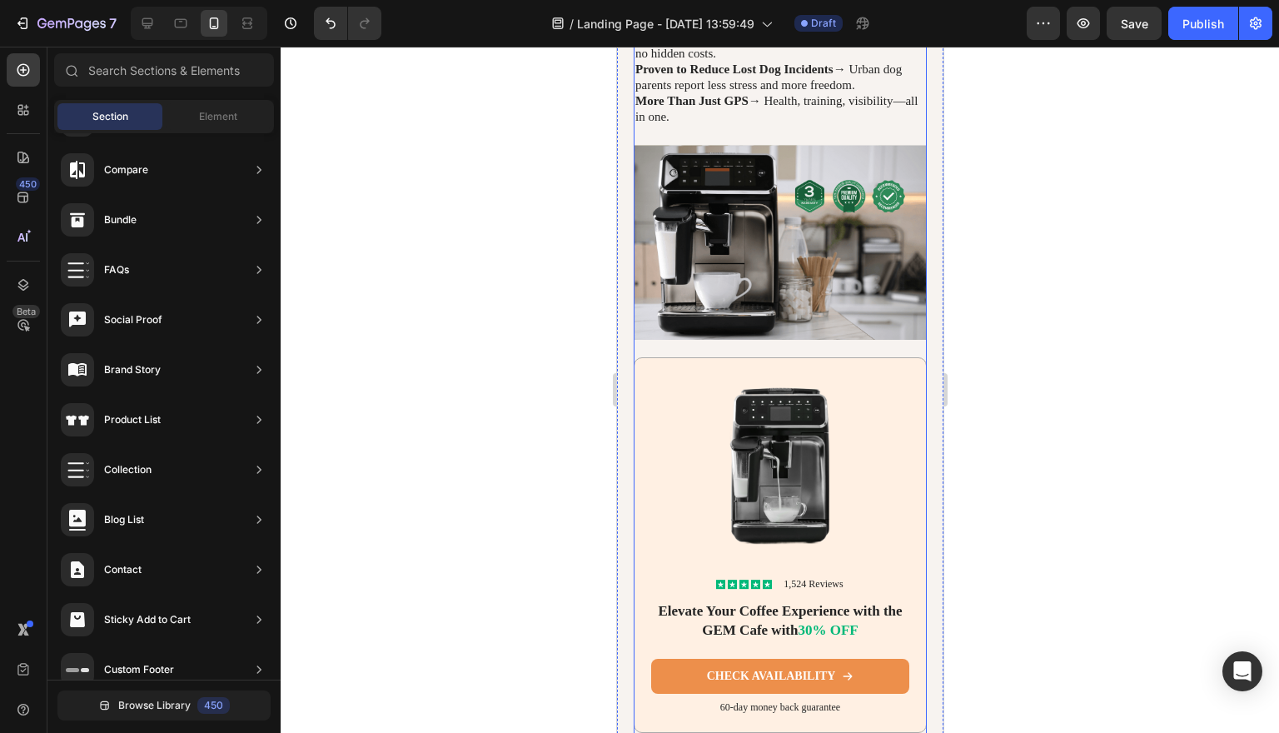
scroll to position [3630, 0]
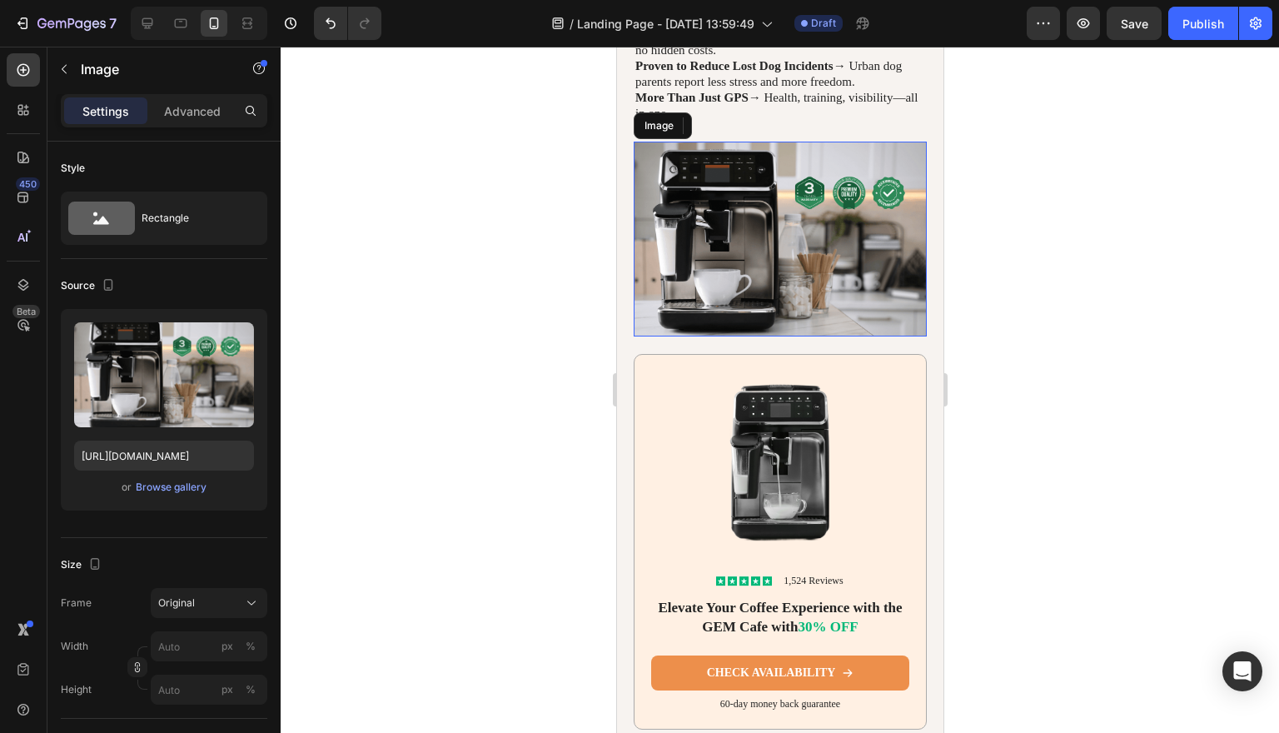
click at [772, 337] on img at bounding box center [779, 240] width 293 height 196
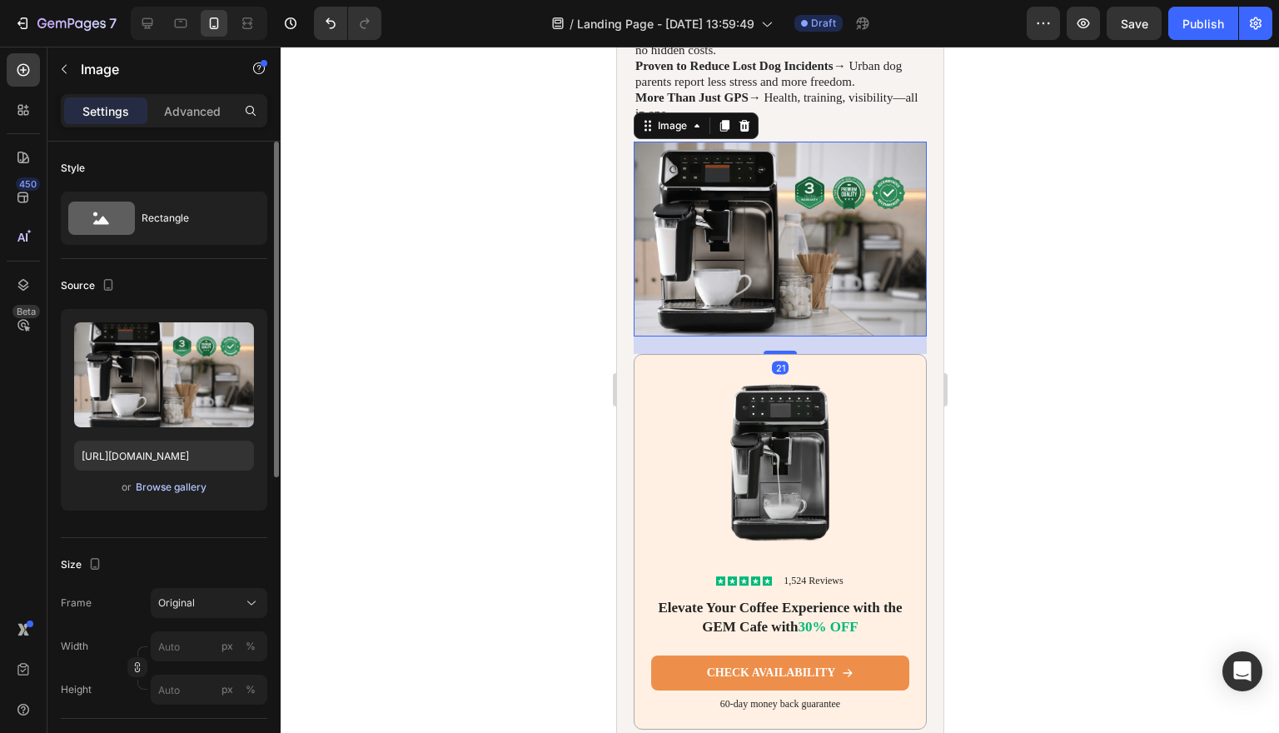
click at [186, 487] on div "Browse gallery" at bounding box center [171, 487] width 71 height 15
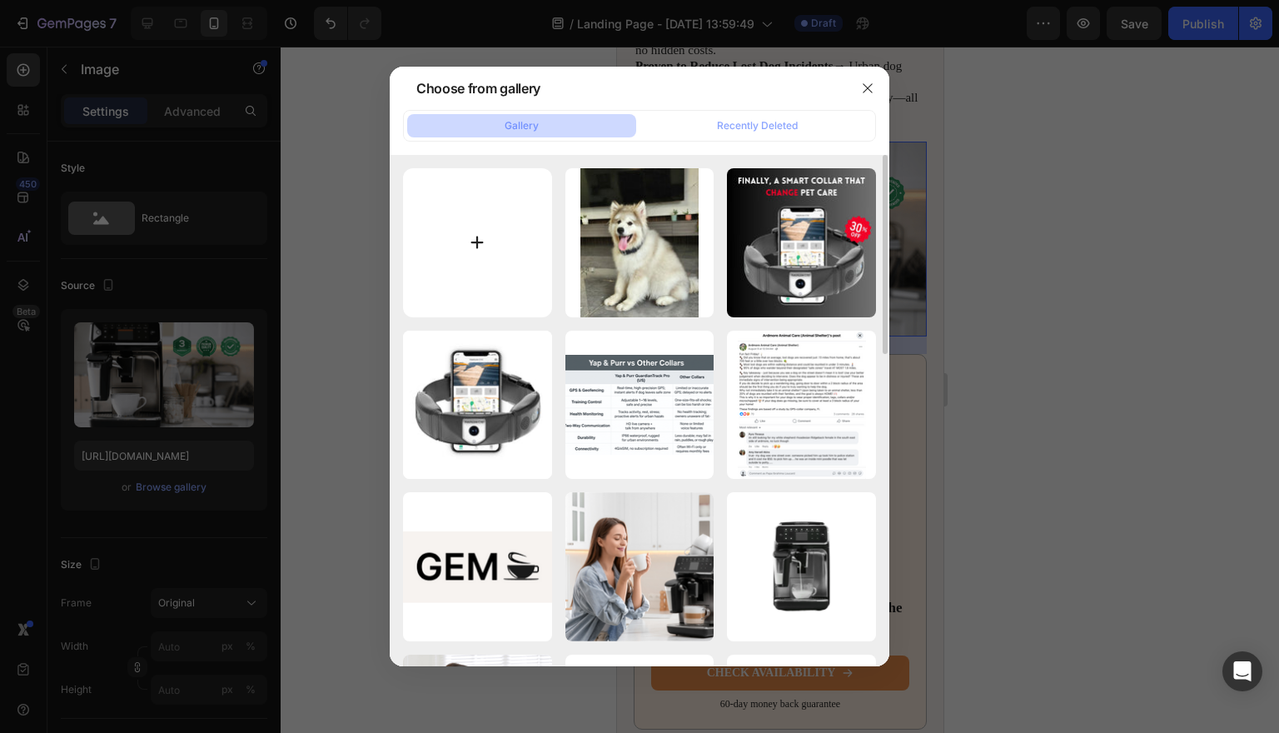
click at [463, 246] on input "file" at bounding box center [477, 242] width 149 height 149
type input "C:\fakepath\3.jpg"
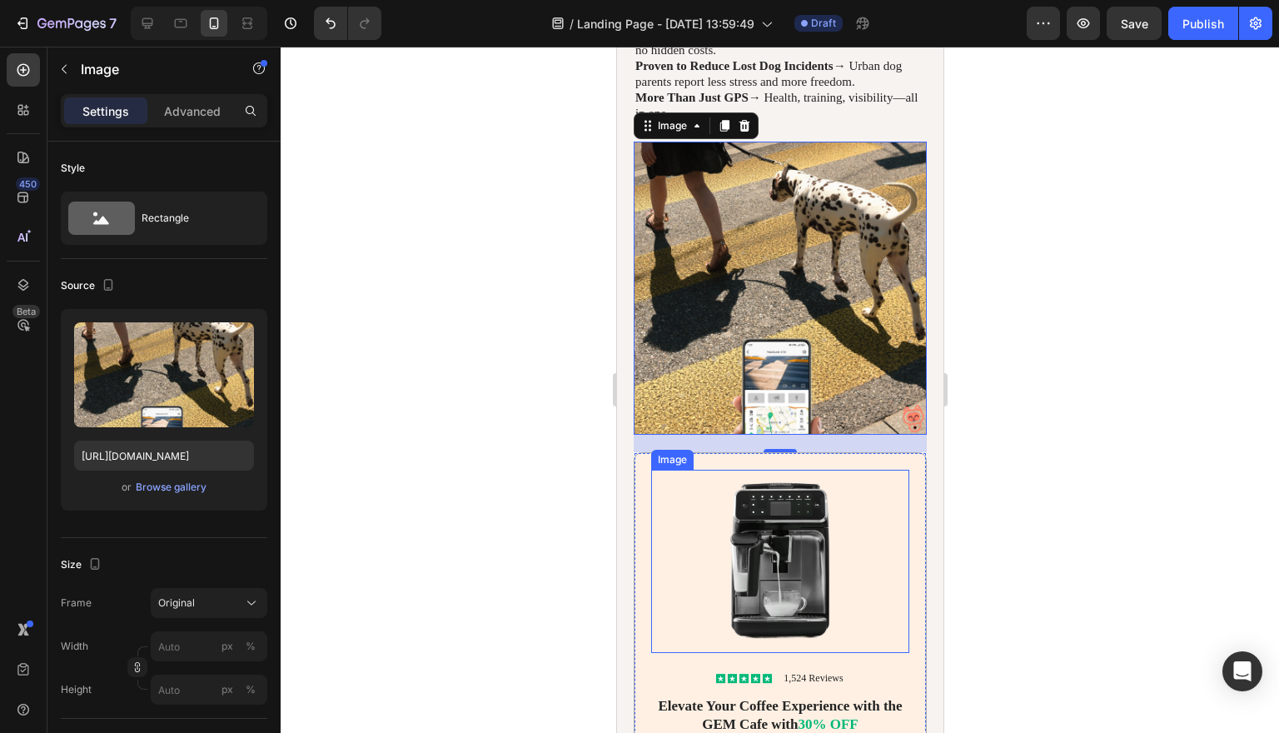
type input "[URL][DOMAIN_NAME]"
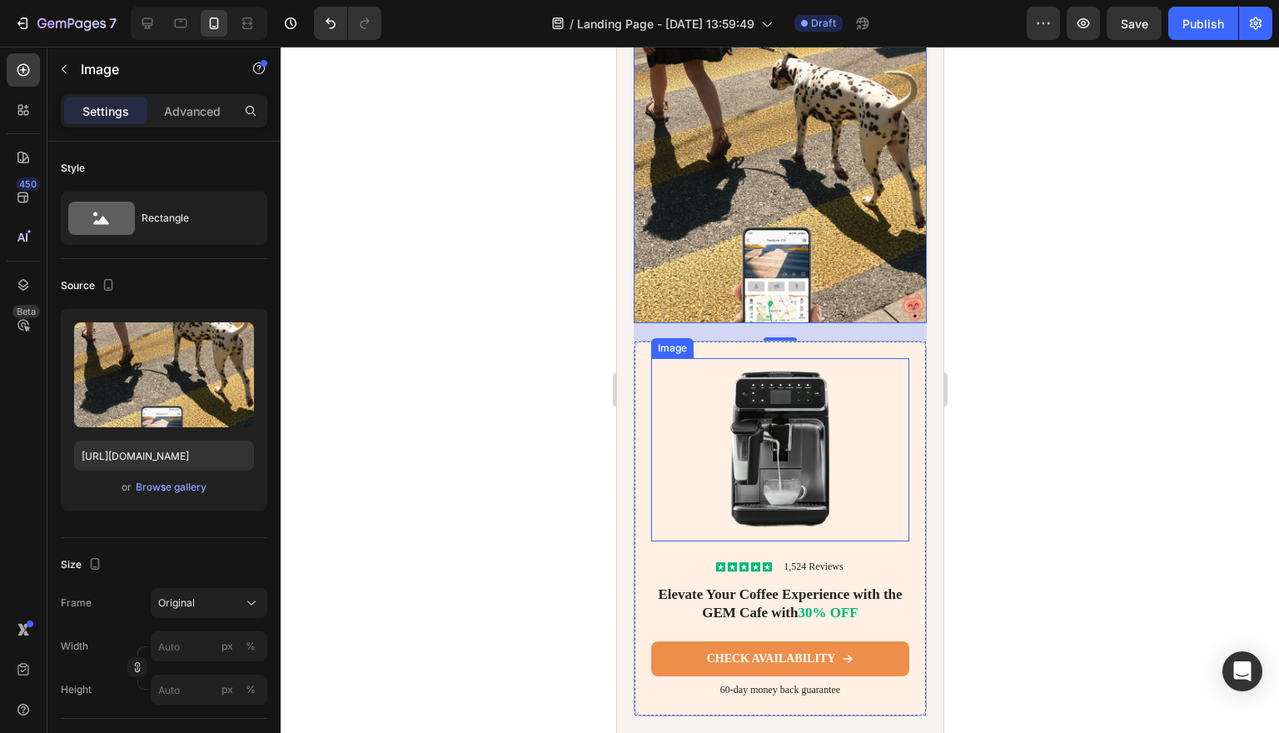
scroll to position [3888, 0]
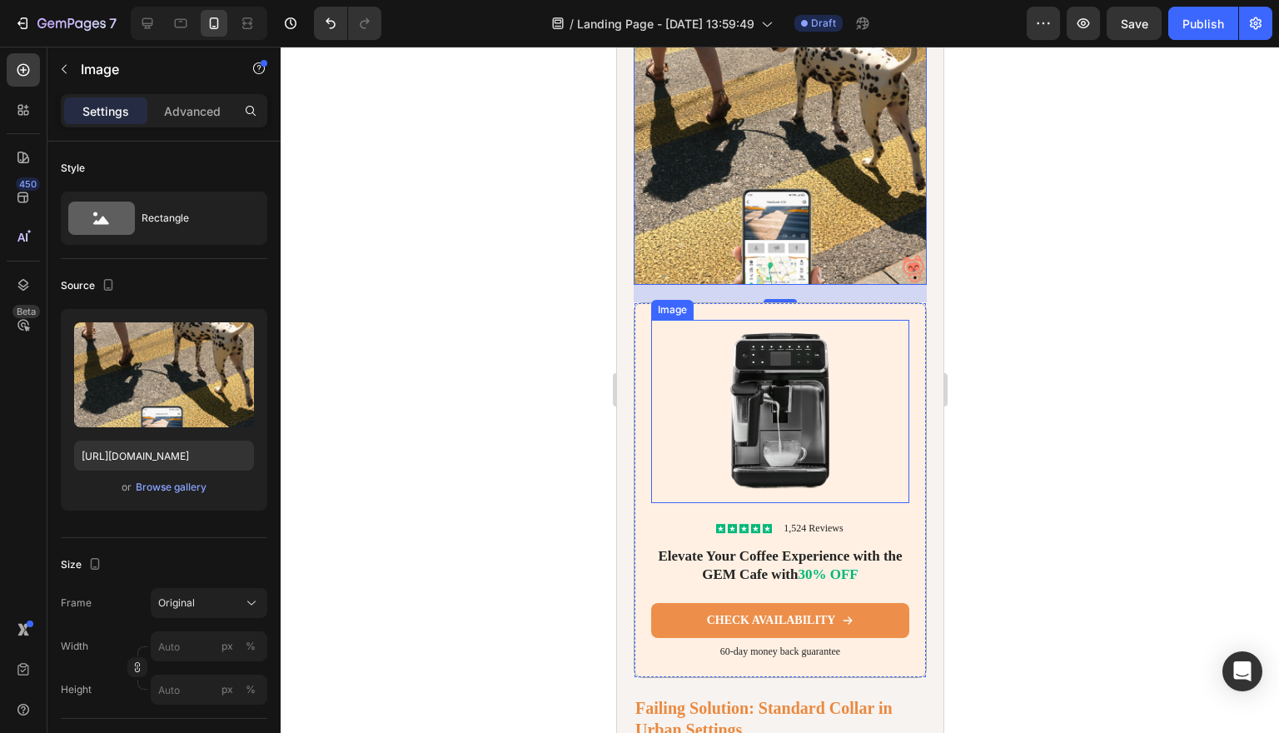
click at [806, 427] on img at bounding box center [779, 412] width 258 height 184
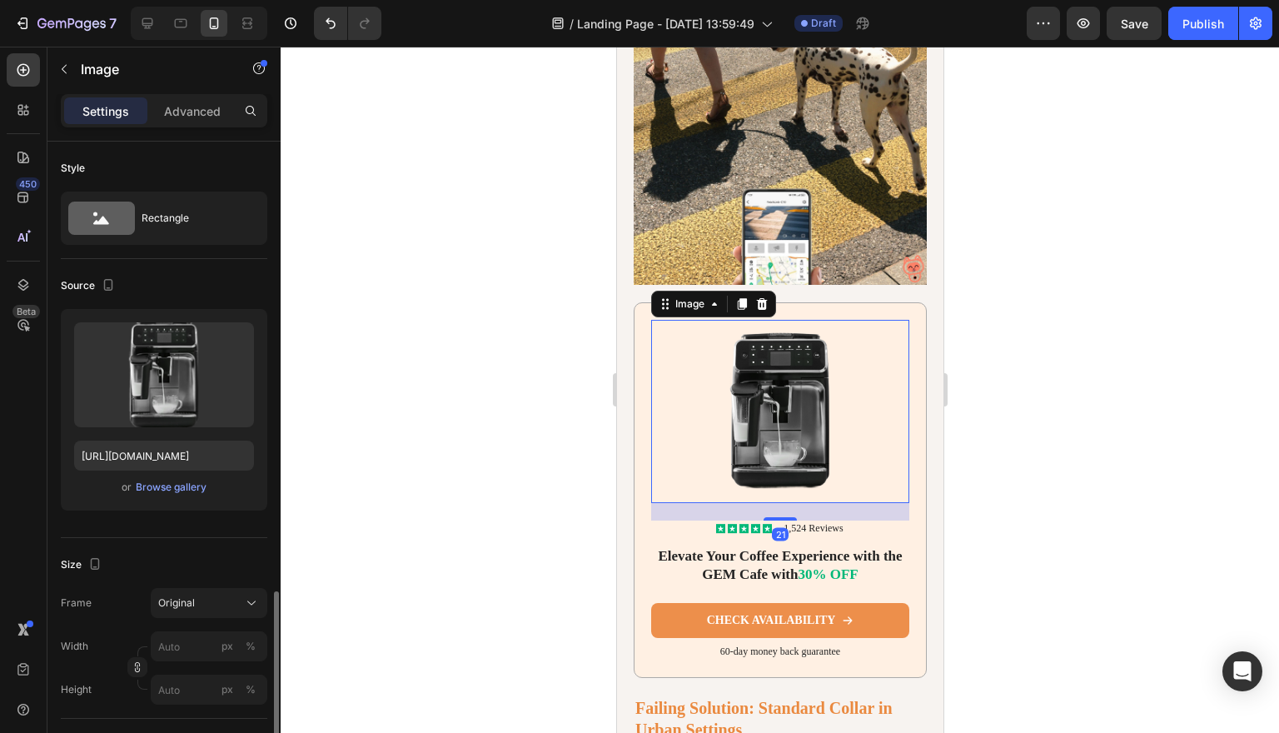
scroll to position [295, 0]
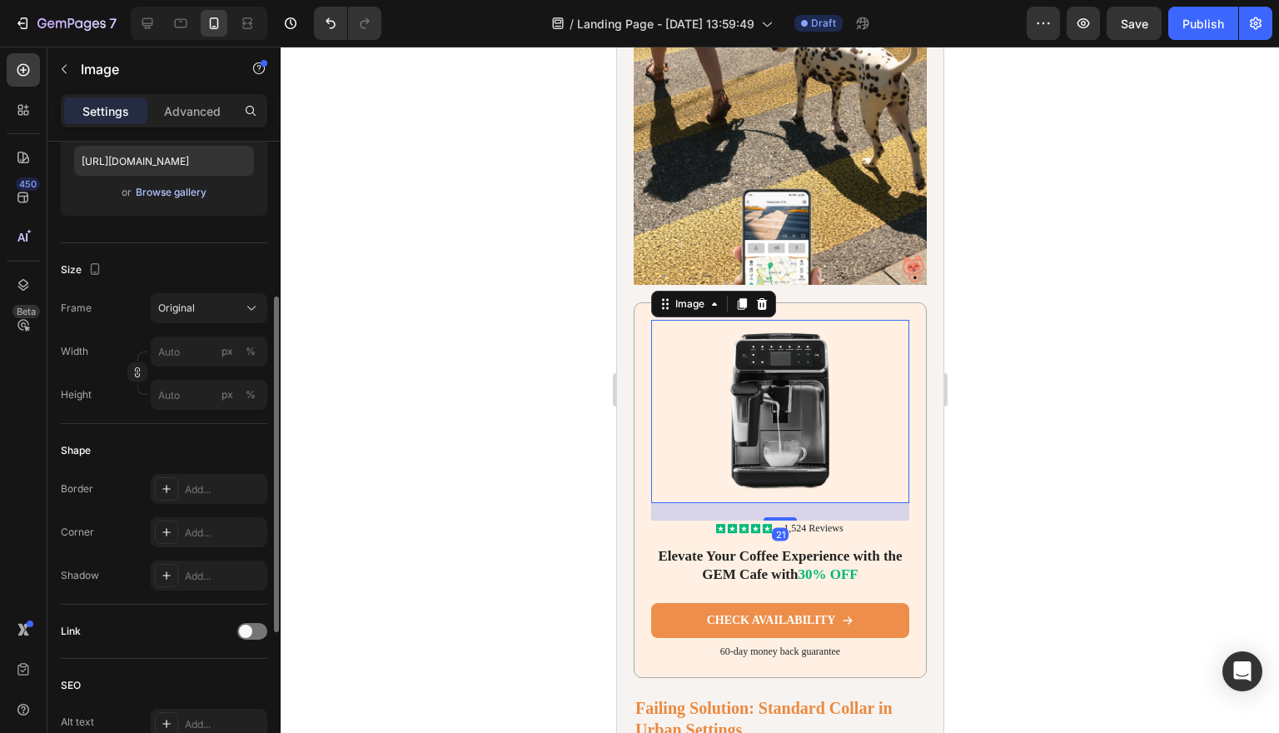
click at [194, 189] on div "Browse gallery" at bounding box center [171, 192] width 71 height 15
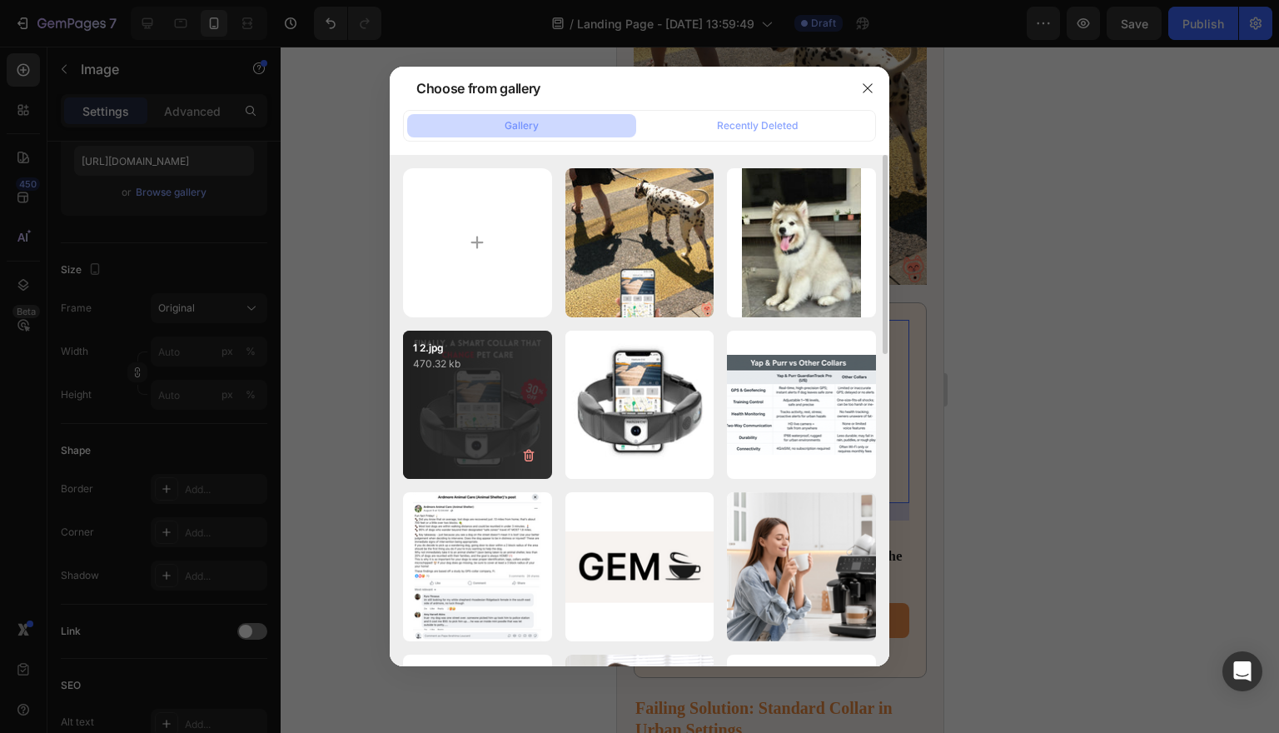
click at [476, 380] on div "1 2.jpg 470.32 kb" at bounding box center [477, 405] width 149 height 149
type input "[URL][DOMAIN_NAME]"
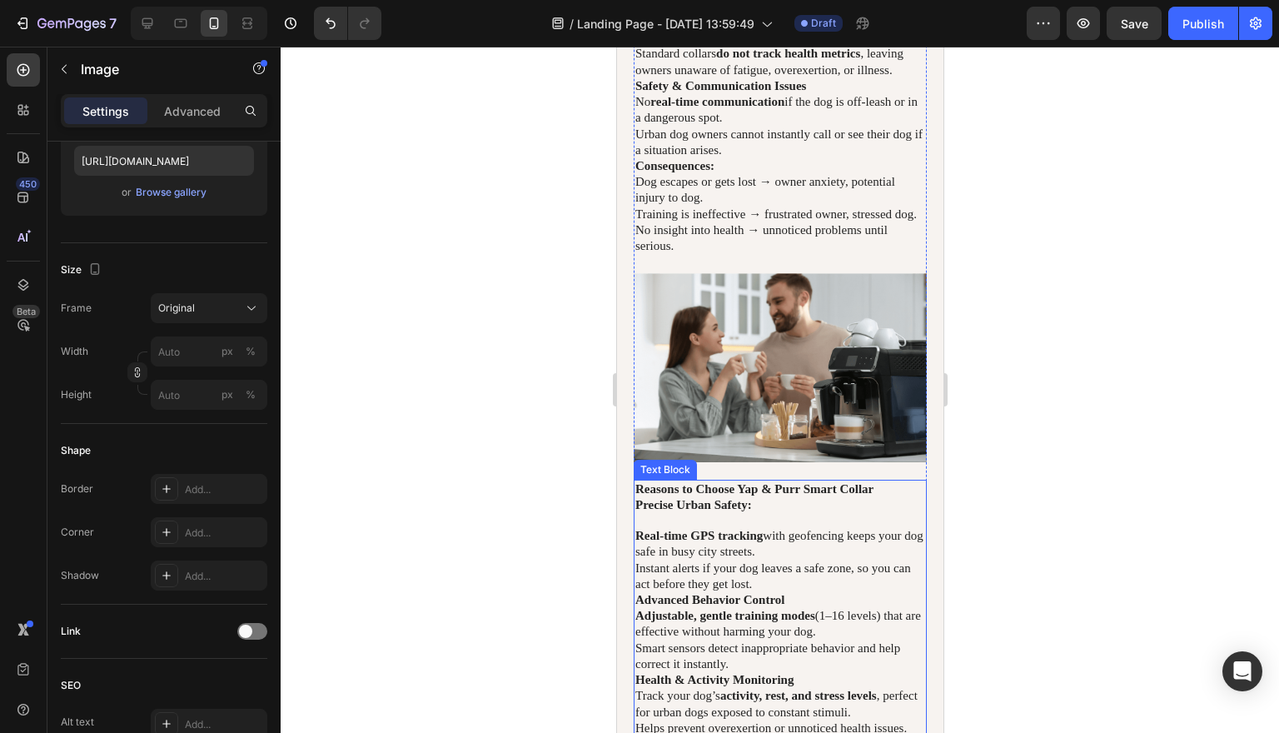
scroll to position [4925, 0]
click at [813, 395] on img at bounding box center [779, 366] width 293 height 189
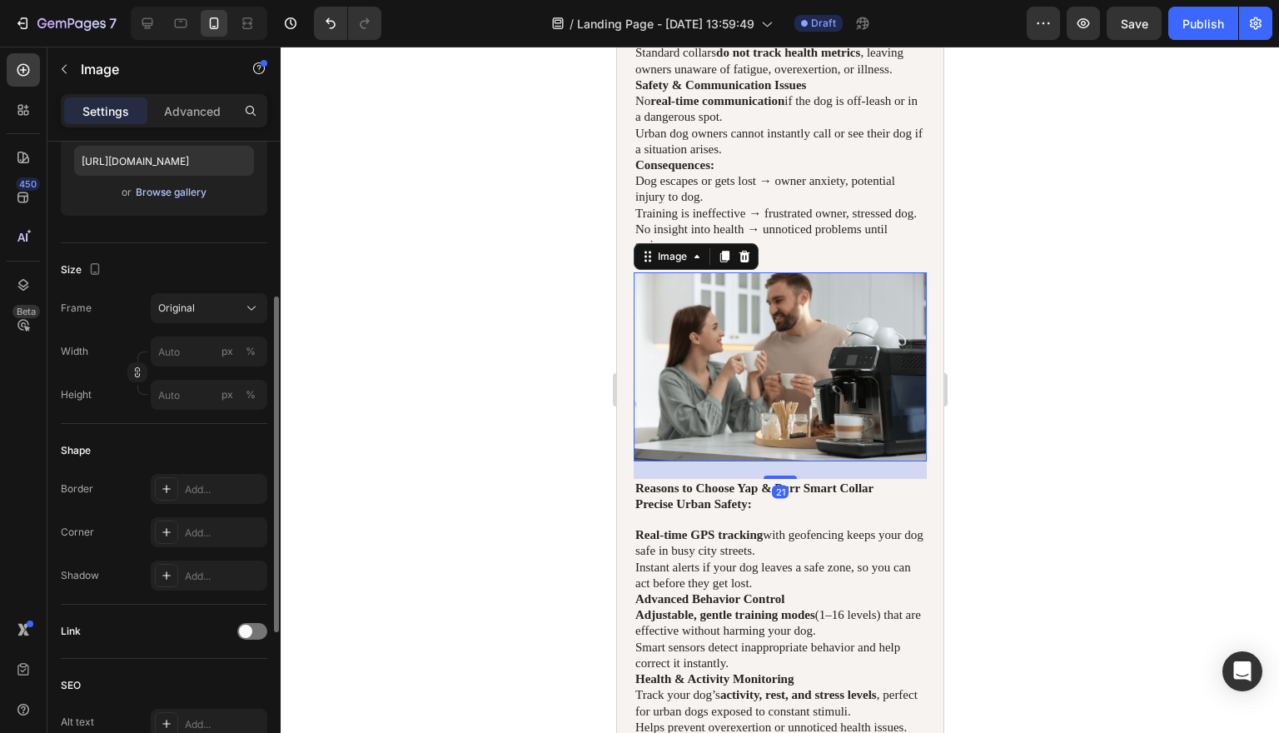
click at [195, 185] on div "Browse gallery" at bounding box center [171, 192] width 71 height 15
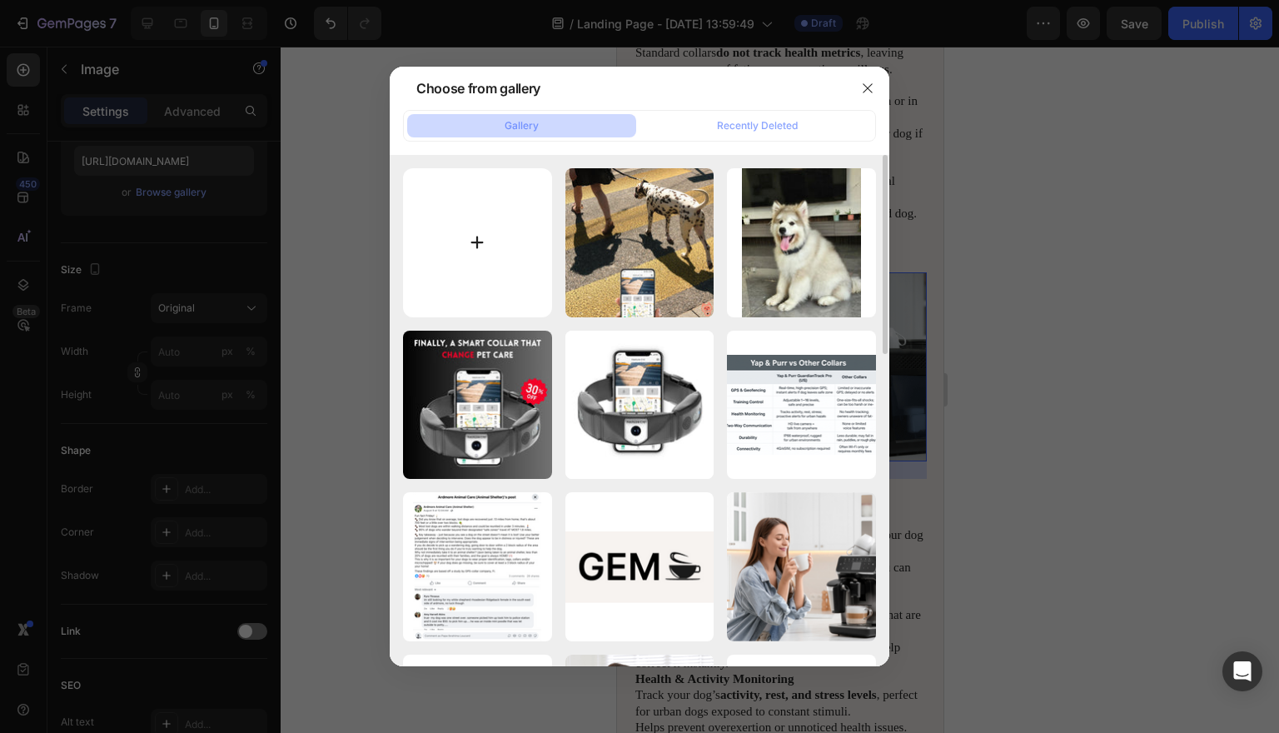
click at [476, 234] on input "file" at bounding box center [477, 242] width 149 height 149
type input "C:\fakepath\1.png"
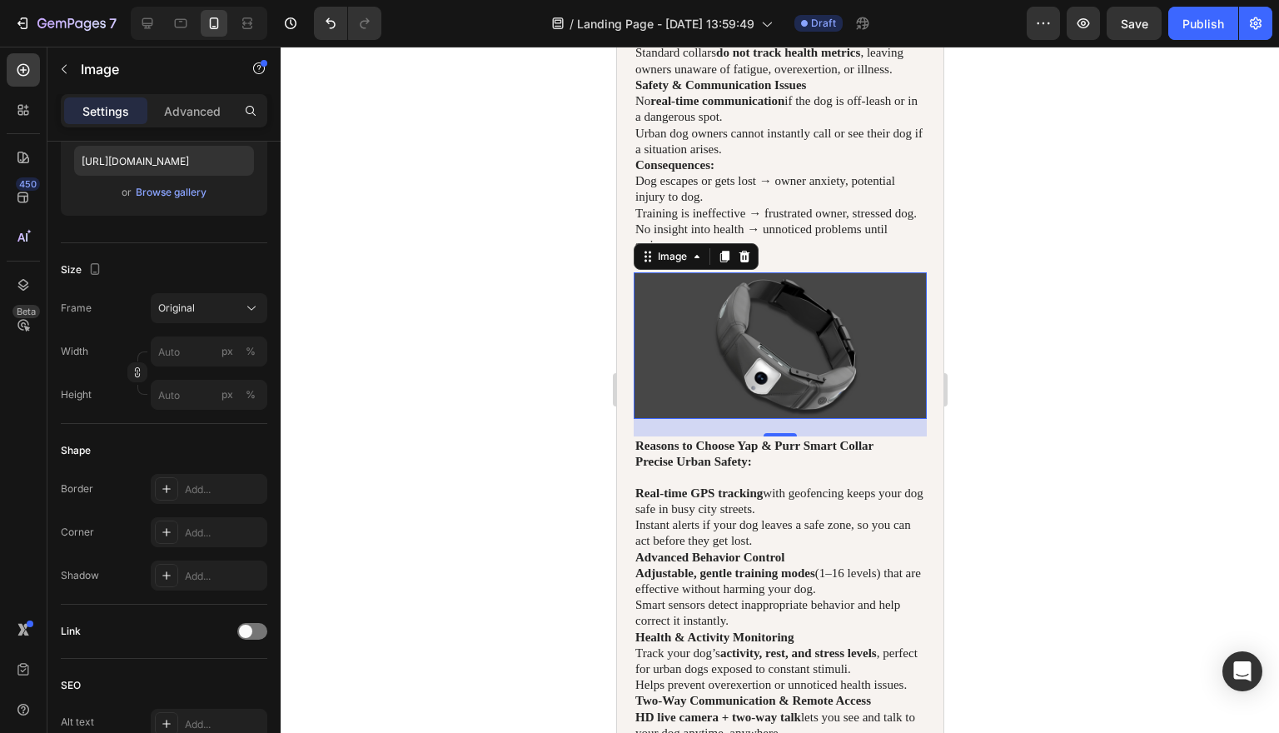
type input "[URL][DOMAIN_NAME]"
click at [1053, 361] on div at bounding box center [780, 390] width 998 height 686
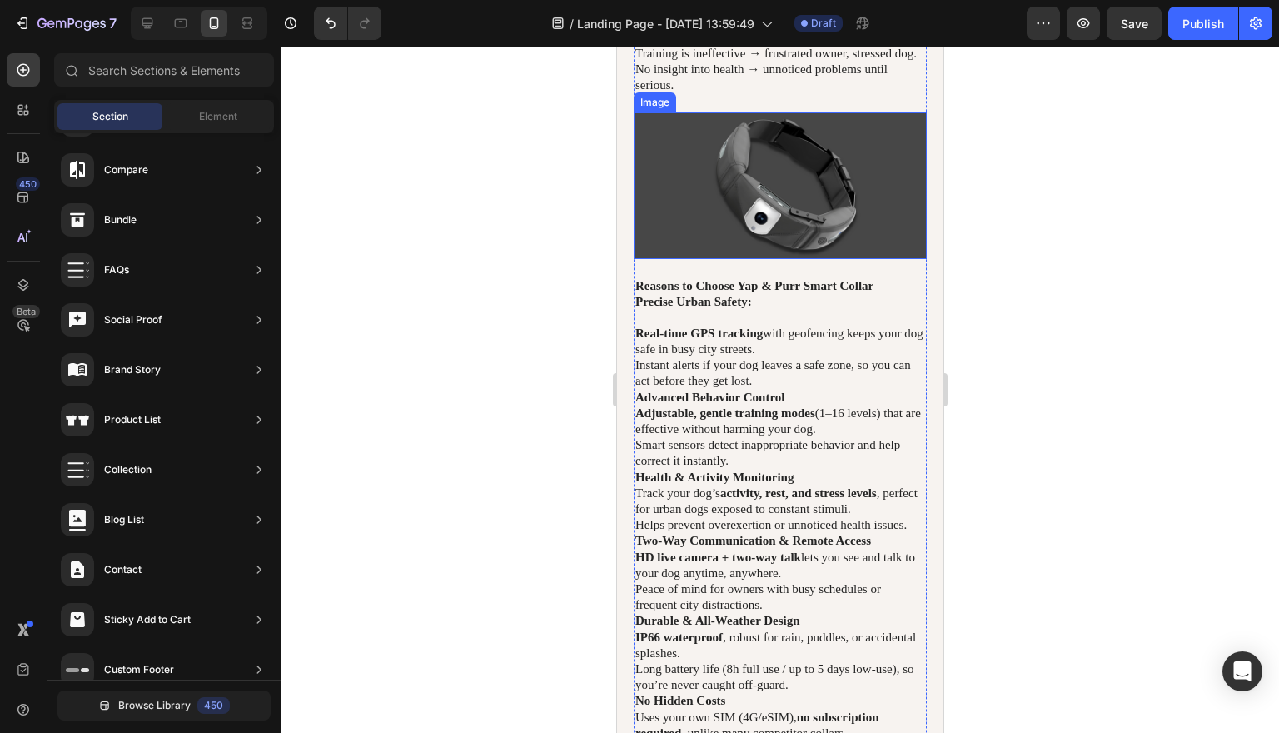
scroll to position [5095, 0]
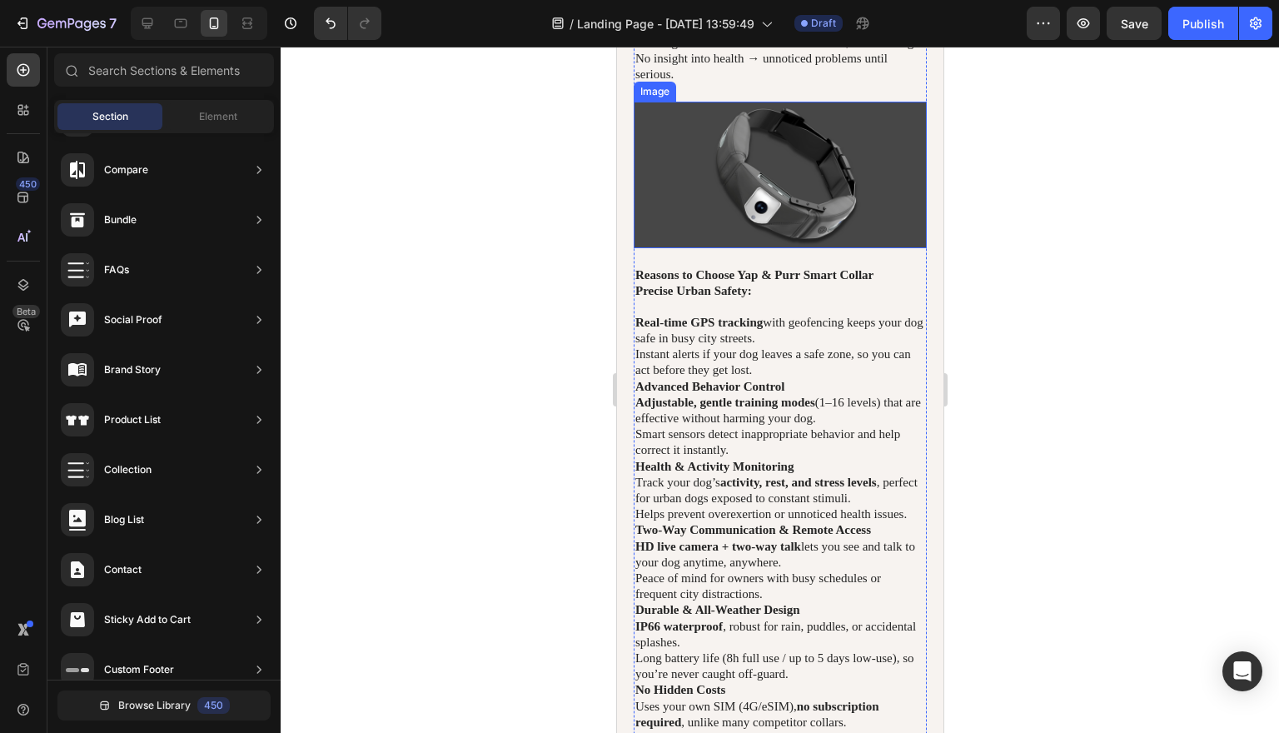
click at [843, 242] on img at bounding box center [779, 175] width 293 height 147
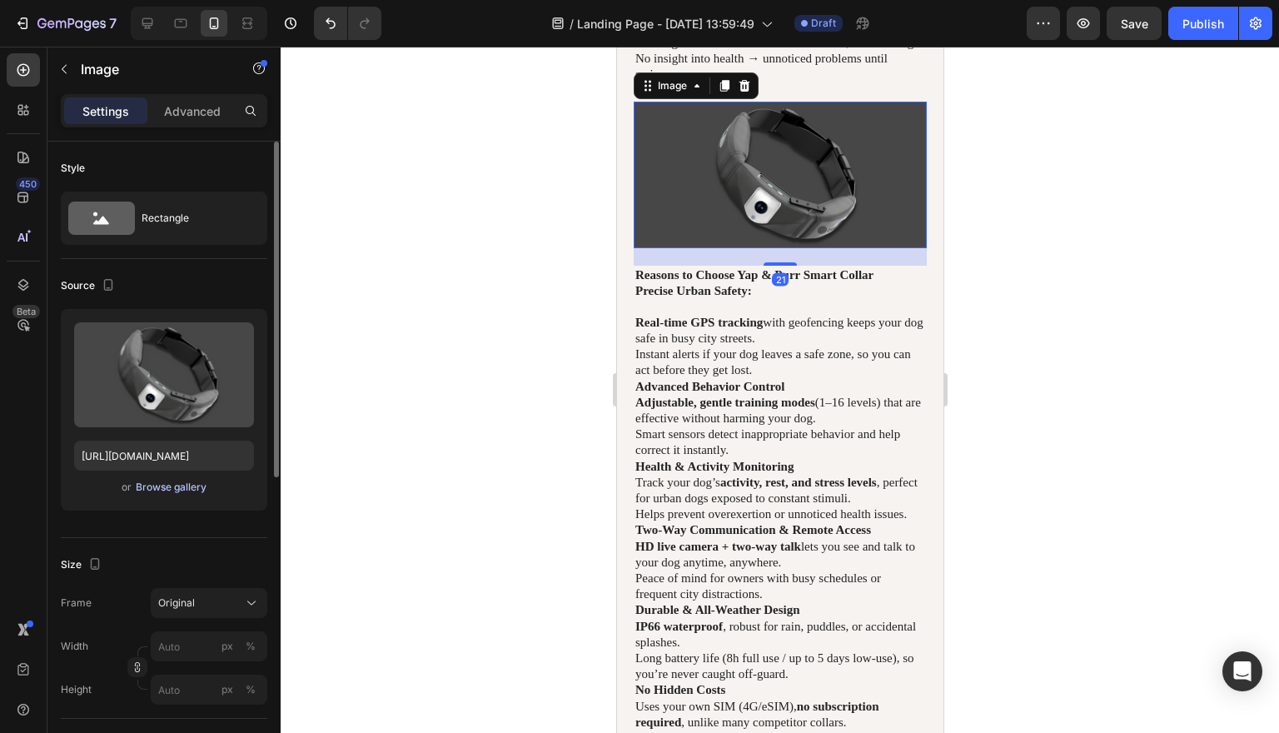
click at [157, 484] on div "Browse gallery" at bounding box center [171, 487] width 71 height 15
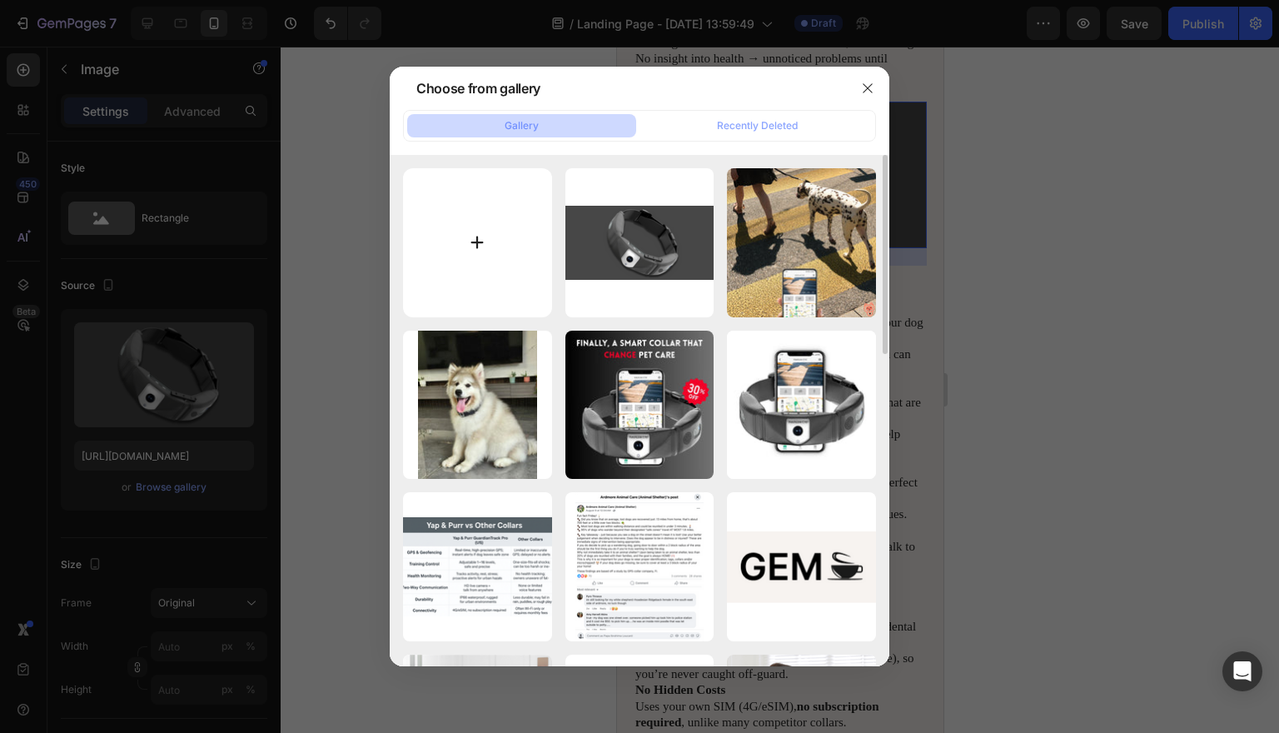
click at [475, 237] on input "file" at bounding box center [477, 242] width 149 height 149
type input "C:\fakepath\1.jpg"
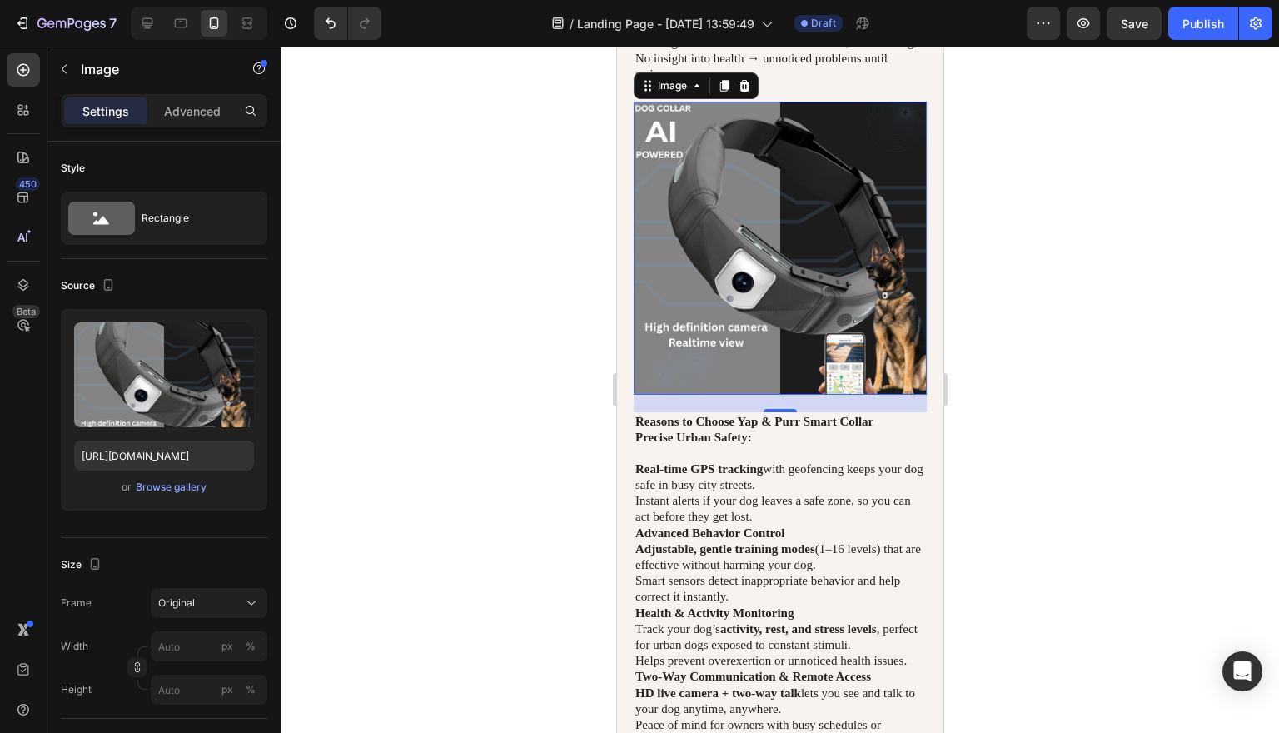
type input "[URL][DOMAIN_NAME]"
click at [1181, 374] on div at bounding box center [780, 390] width 998 height 686
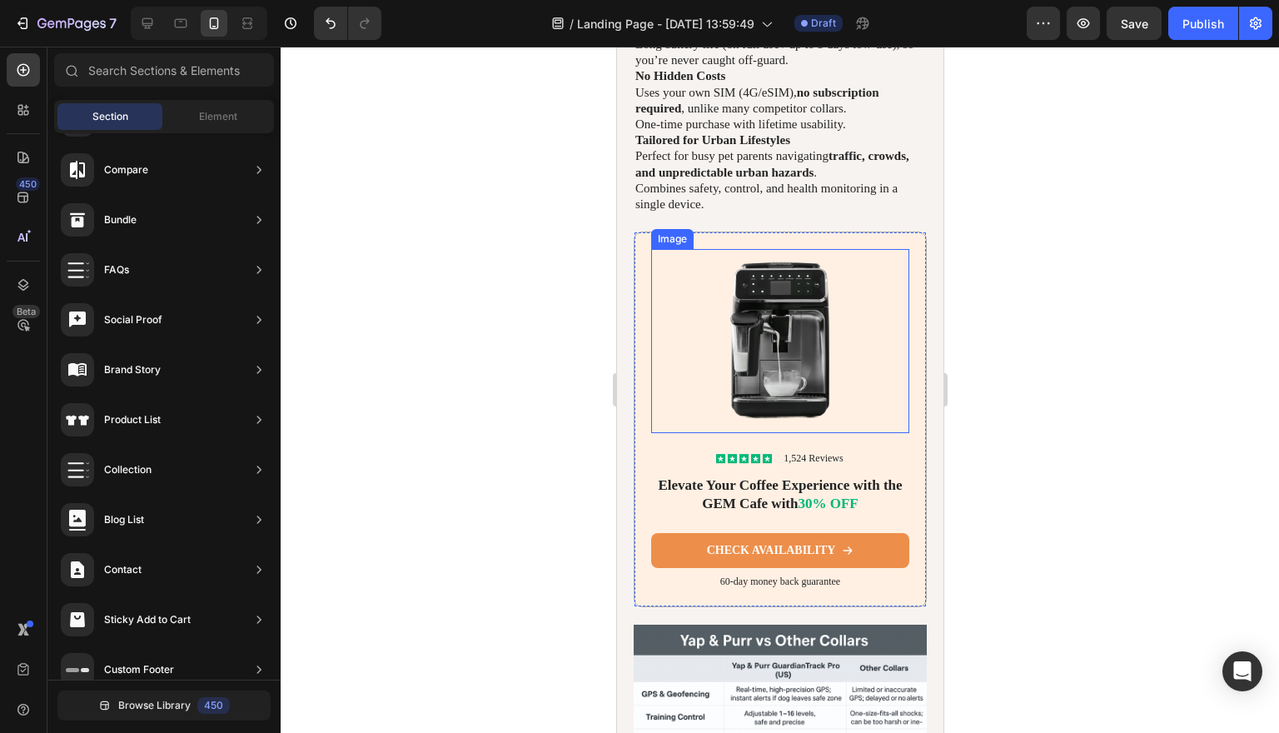
scroll to position [5924, 0]
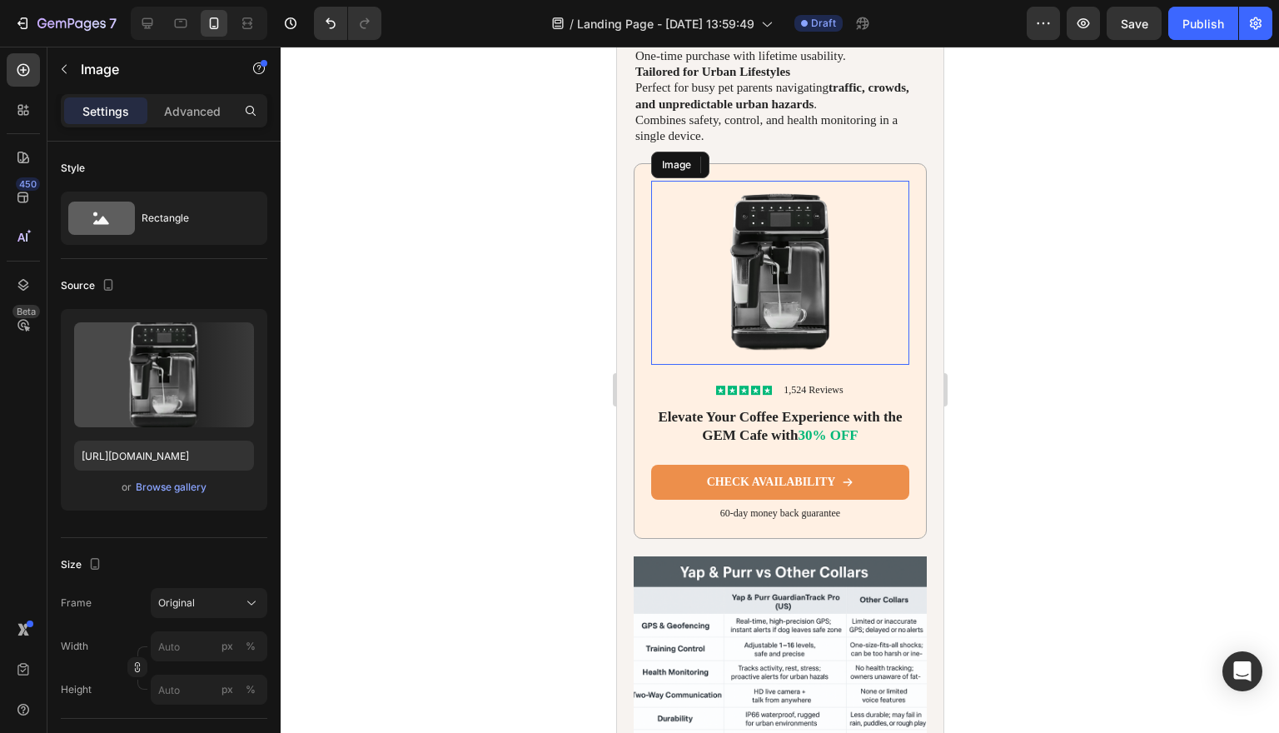
click at [790, 365] on img at bounding box center [779, 273] width 258 height 184
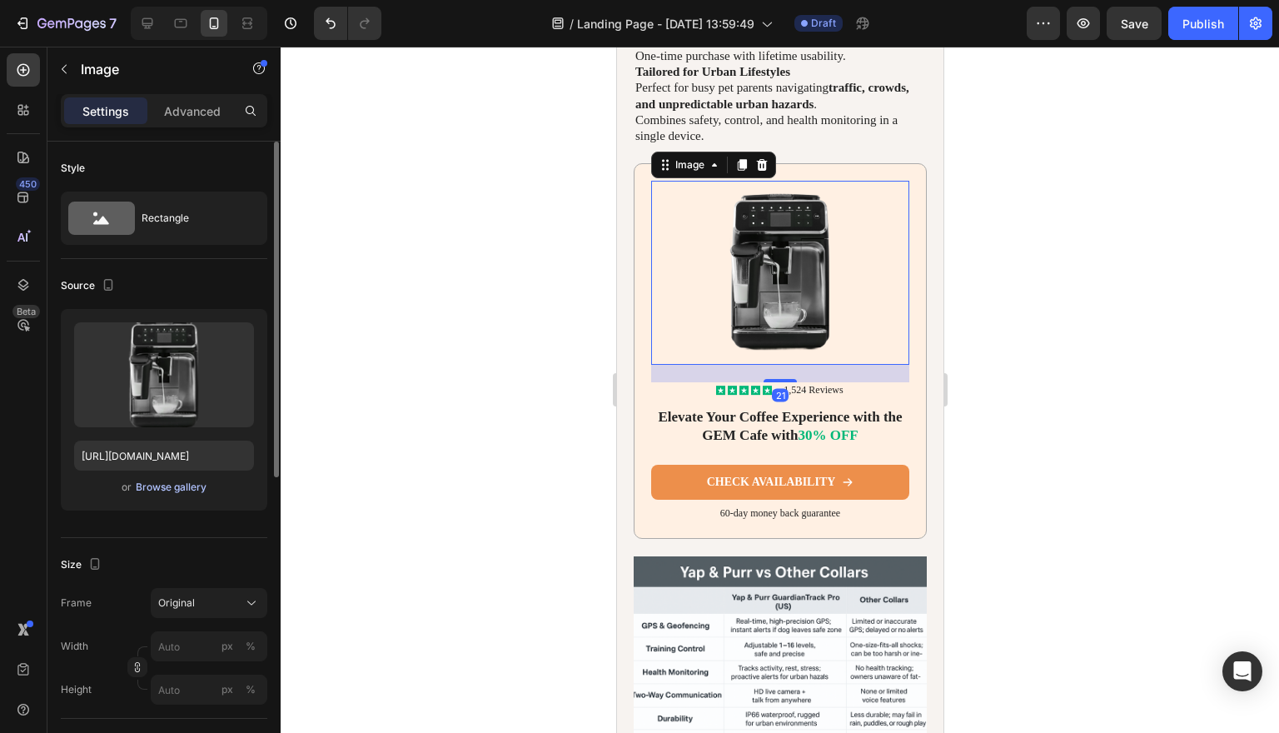
click at [178, 488] on div "Browse gallery" at bounding box center [171, 487] width 71 height 15
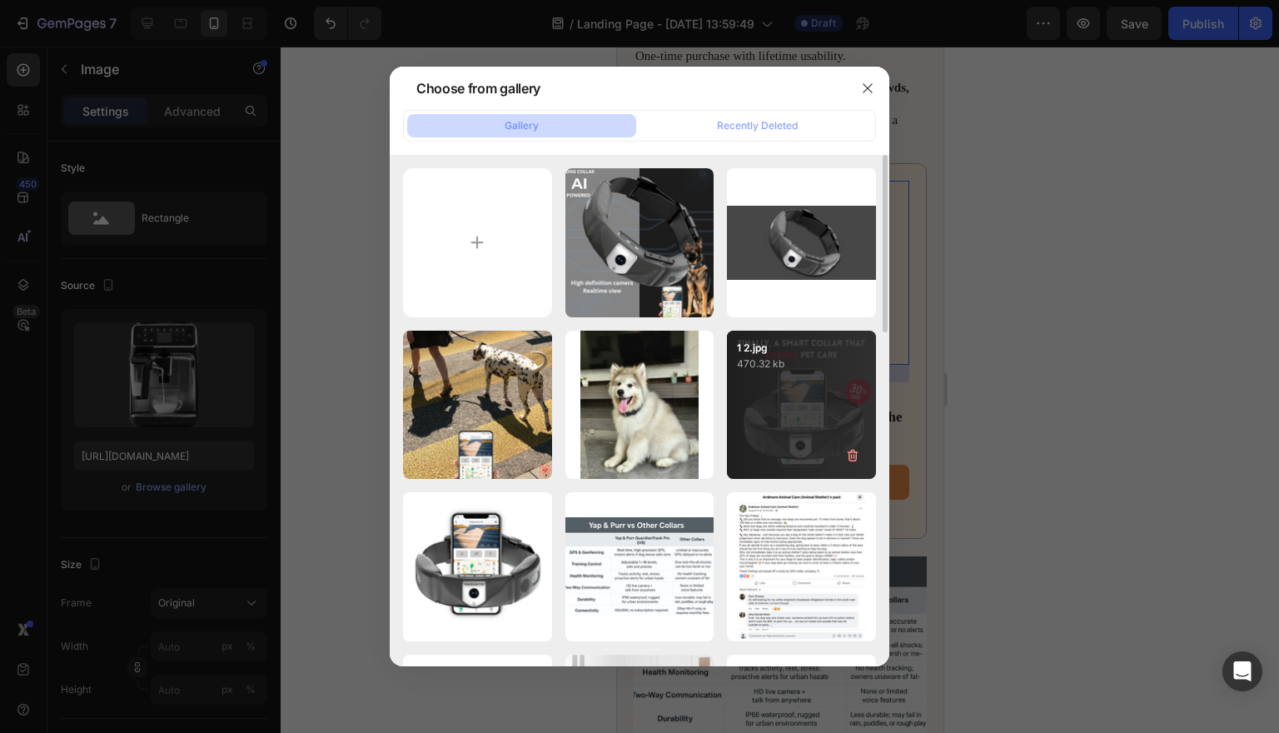
click at [775, 381] on div "1 2.jpg 470.32 kb" at bounding box center [801, 405] width 149 height 149
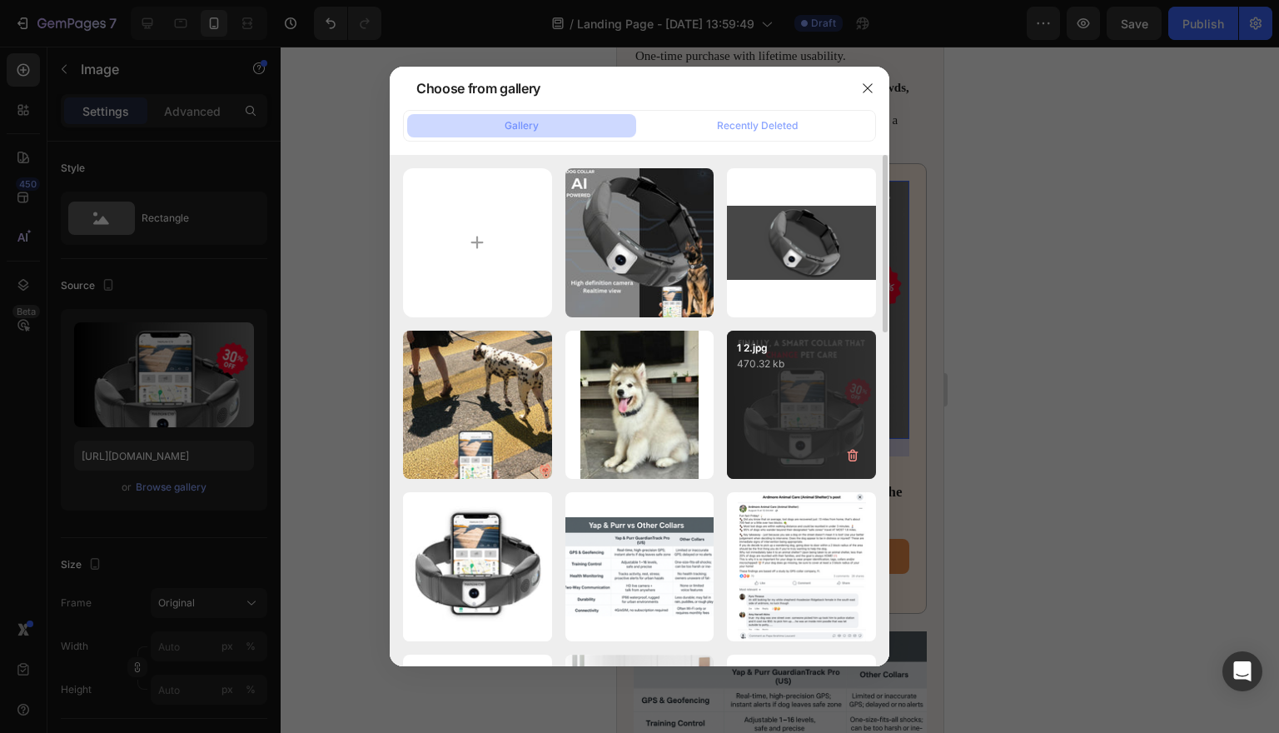
type input "[URL][DOMAIN_NAME]"
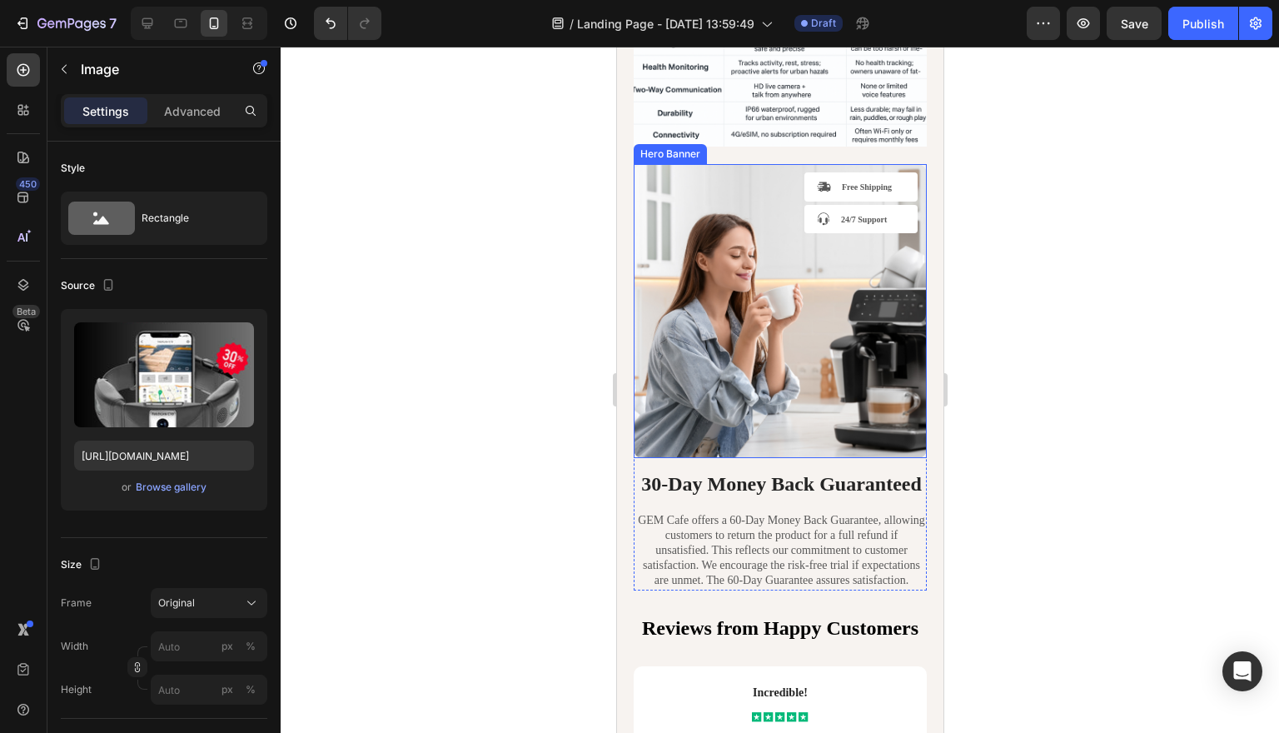
scroll to position [6599, 0]
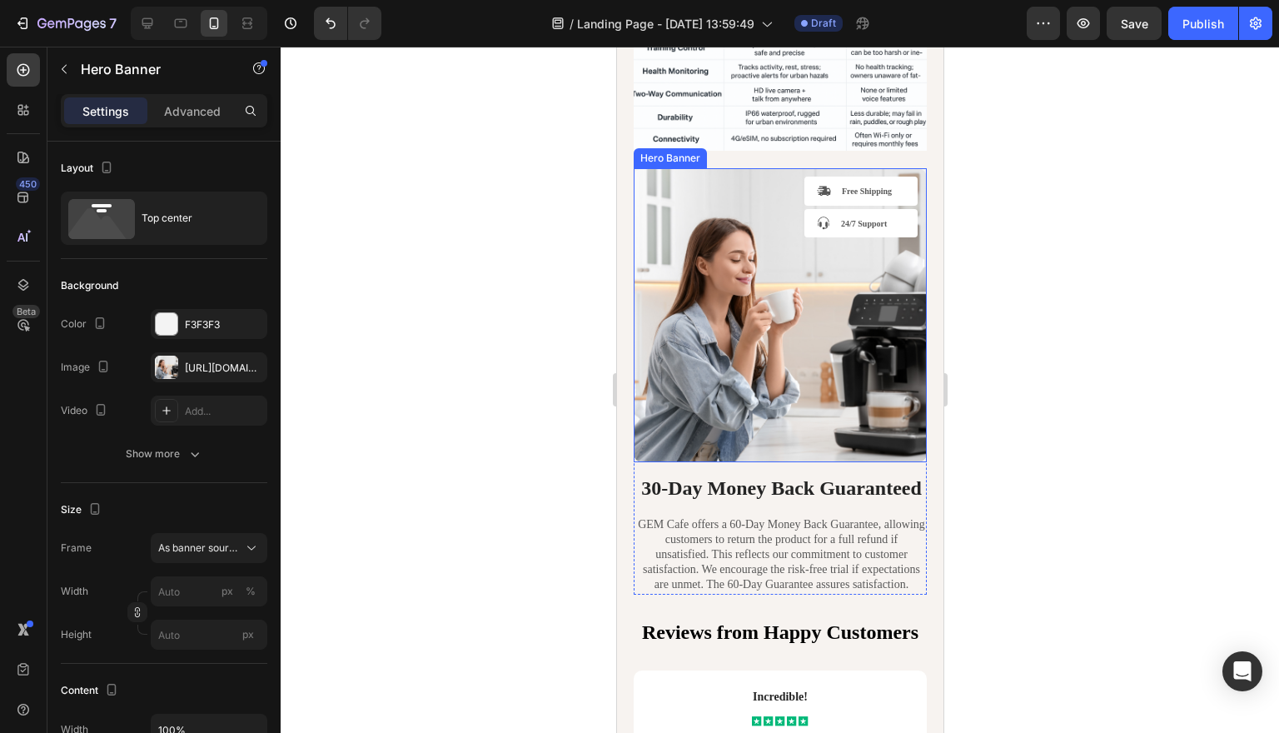
click at [788, 396] on div "Background Image" at bounding box center [779, 315] width 293 height 294
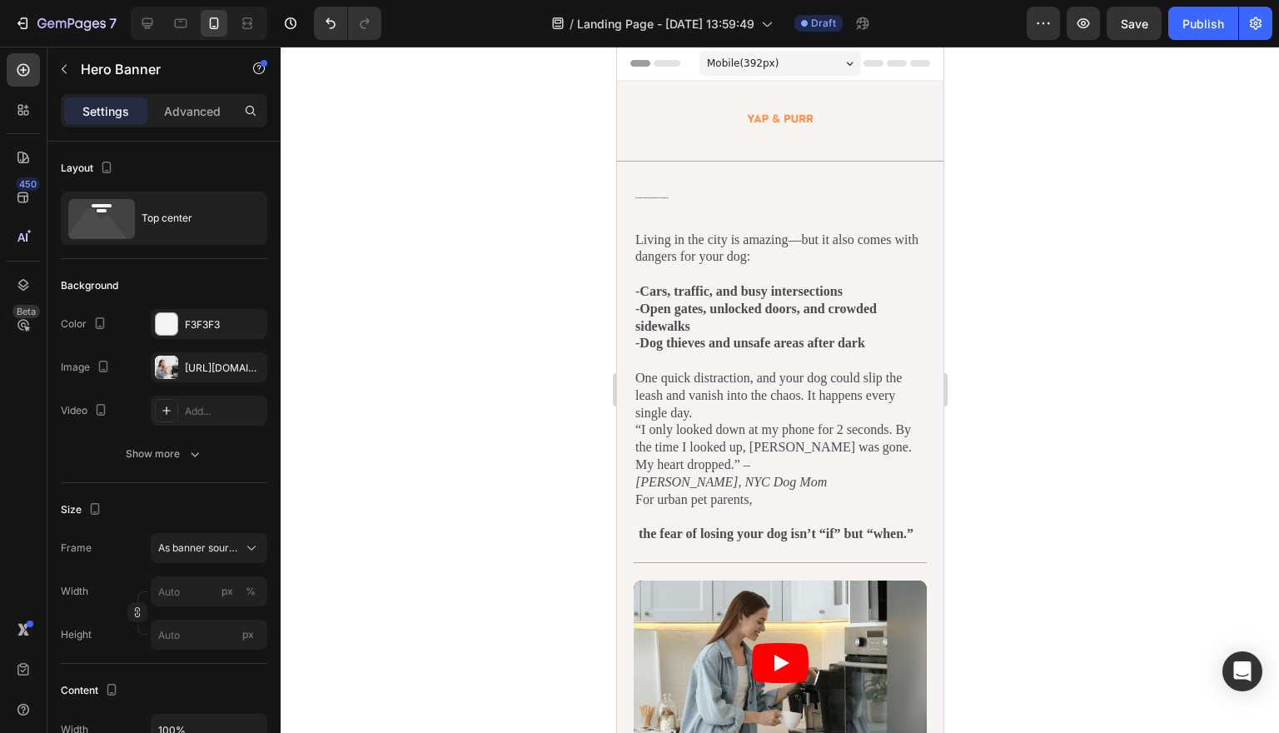
scroll to position [0, 0]
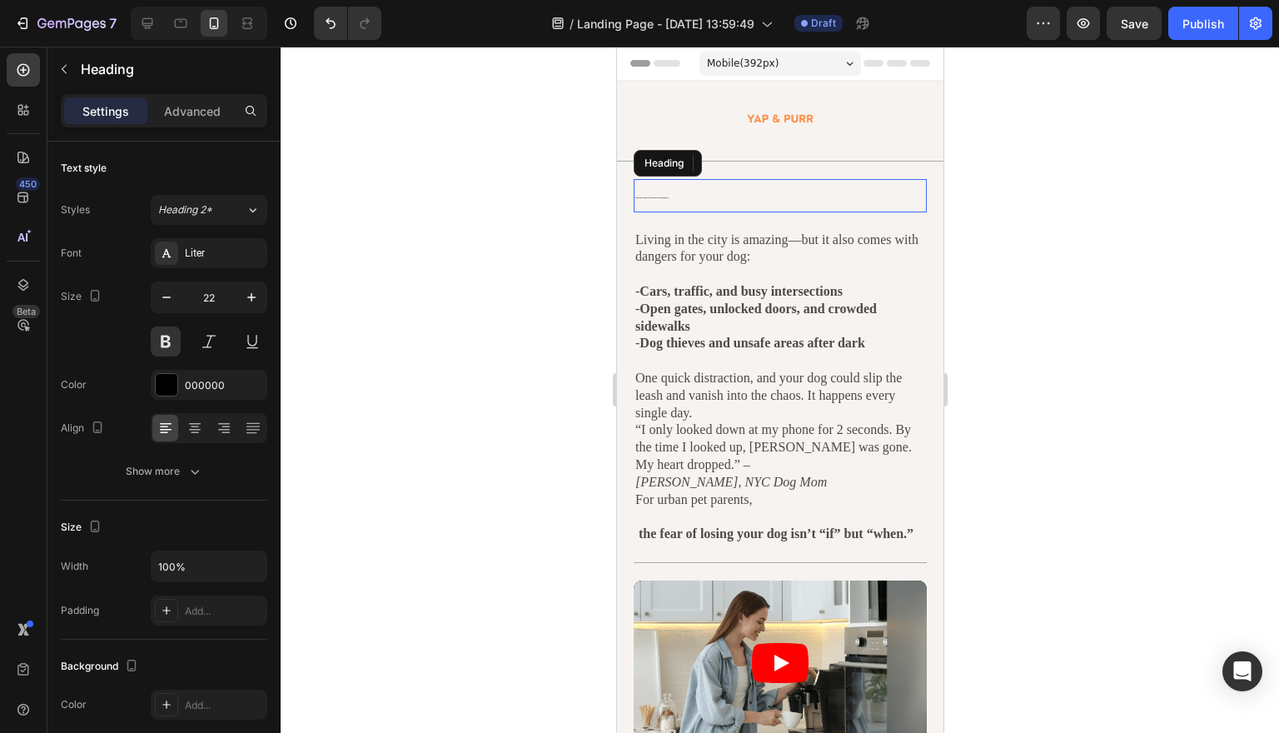
click at [664, 197] on span "Local Pet Owners Are Calling This “The Must-Have Collar Every City Dog Needs in…" at bounding box center [650, 197] width 33 height 1
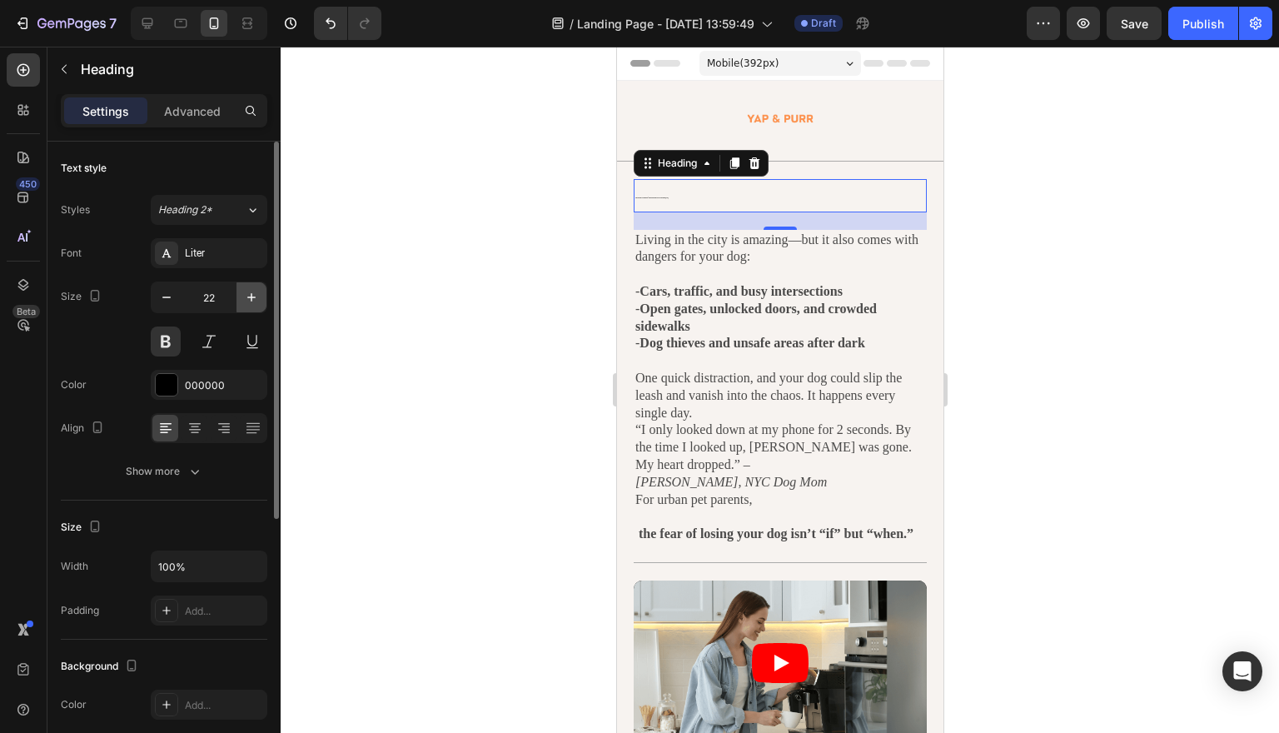
click at [249, 306] on button "button" at bounding box center [251, 297] width 30 height 30
type input "23"
click at [691, 201] on h1 "Local Pet Owners Are Calling This “The Must-Have Collar Every City Dog Needs in…" at bounding box center [779, 196] width 293 height 34
click at [691, 201] on p "Local Pet Owners Are Calling This “The Must-Have Collar Every City Dog Needs in…" at bounding box center [779, 196] width 290 height 31
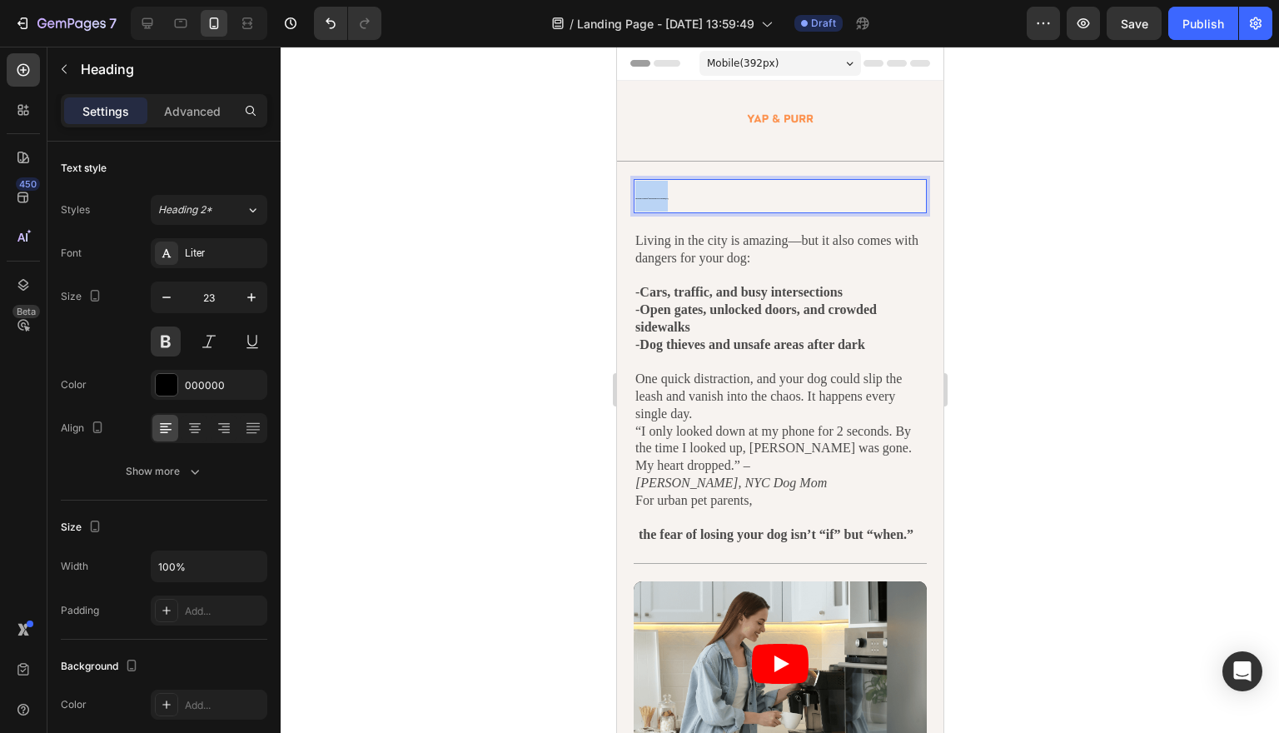
click at [691, 201] on p "Local Pet Owners Are Calling This “The Must-Have Collar Every City Dog Needs in…" at bounding box center [779, 196] width 290 height 31
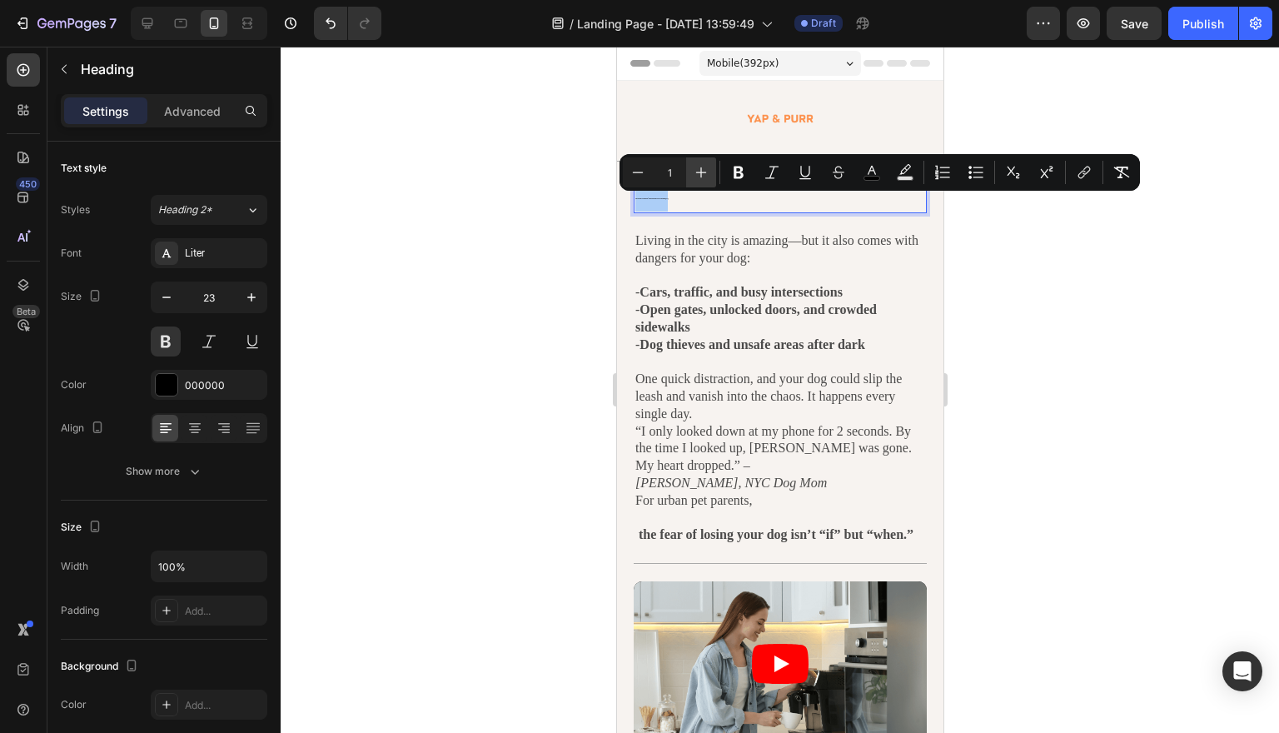
click at [707, 179] on icon "Editor contextual toolbar" at bounding box center [701, 172] width 17 height 17
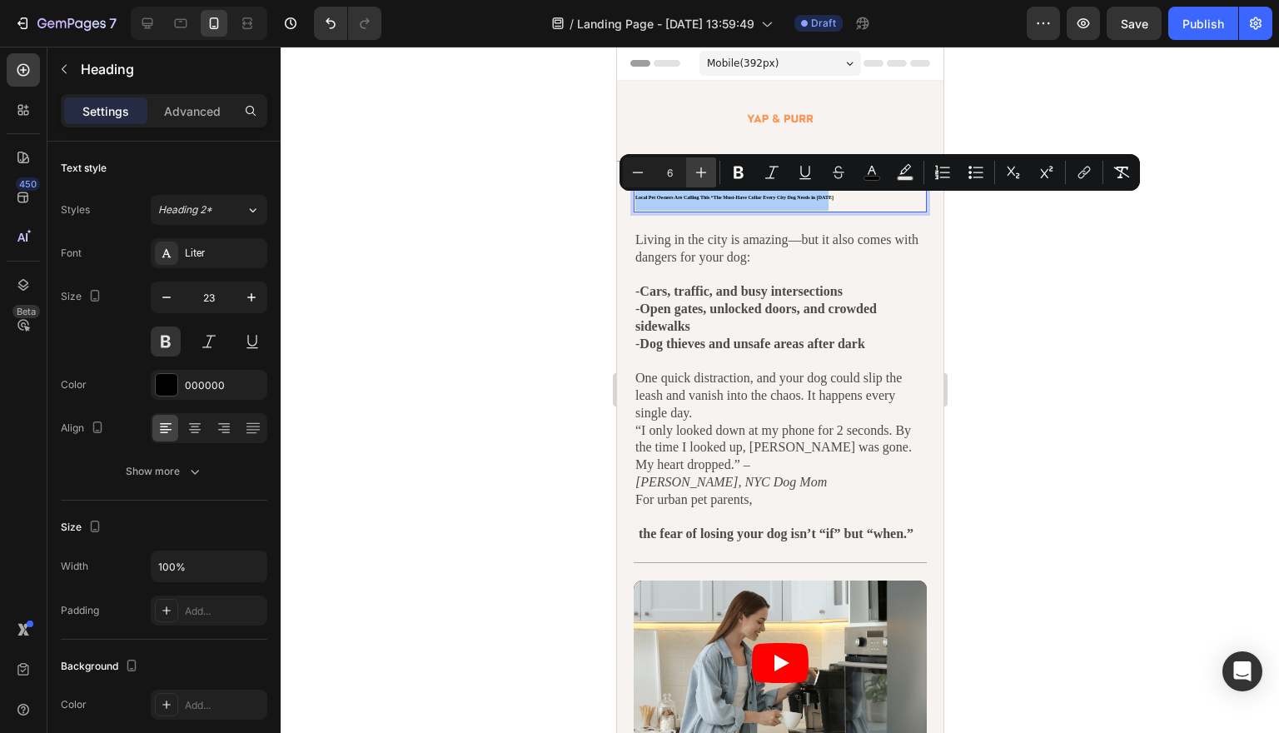
click at [707, 179] on icon "Editor contextual toolbar" at bounding box center [701, 172] width 17 height 17
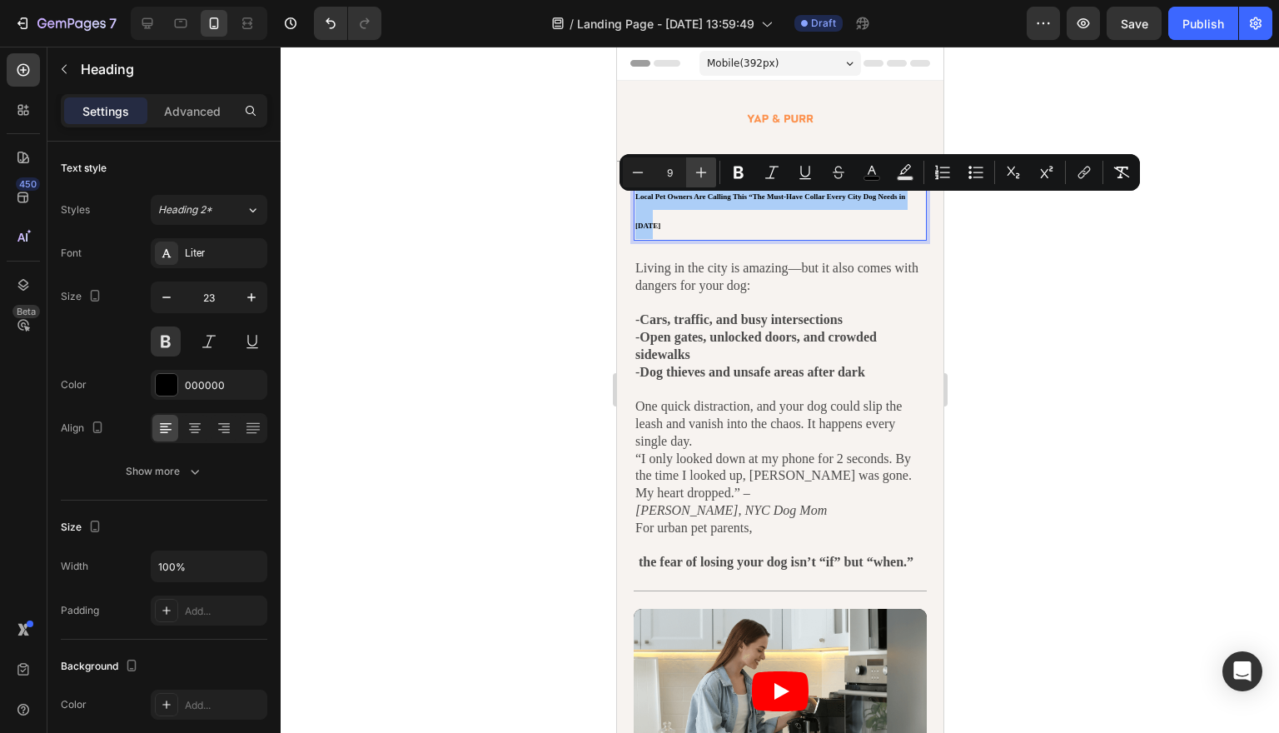
click at [707, 179] on icon "Editor contextual toolbar" at bounding box center [701, 172] width 17 height 17
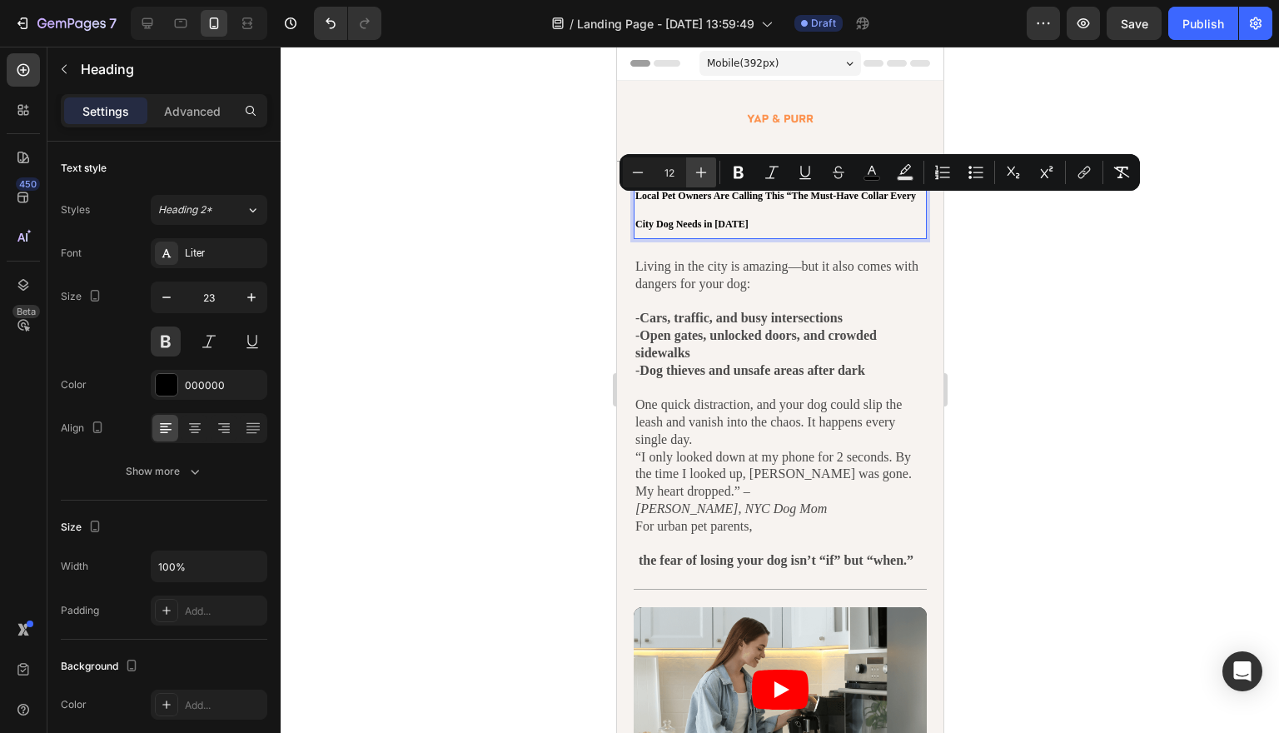
click at [707, 179] on icon "Editor contextual toolbar" at bounding box center [701, 172] width 17 height 17
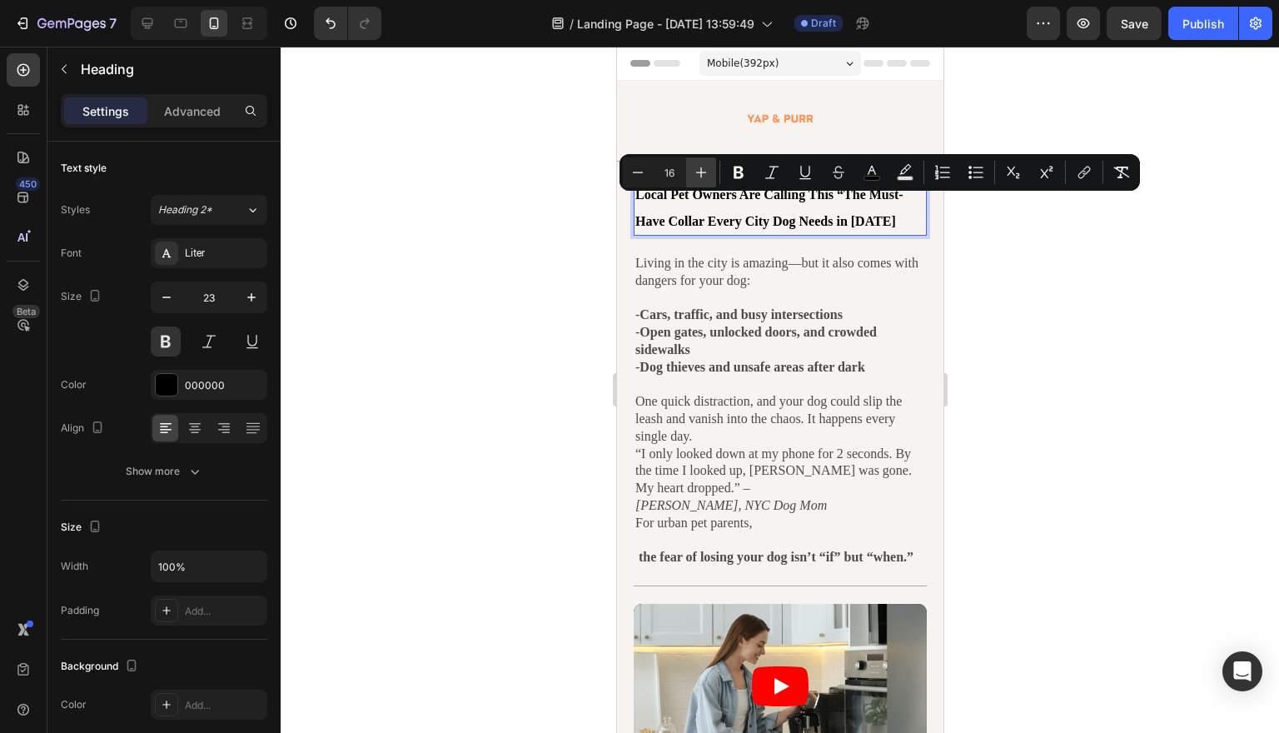
click at [707, 179] on icon "Editor contextual toolbar" at bounding box center [701, 172] width 17 height 17
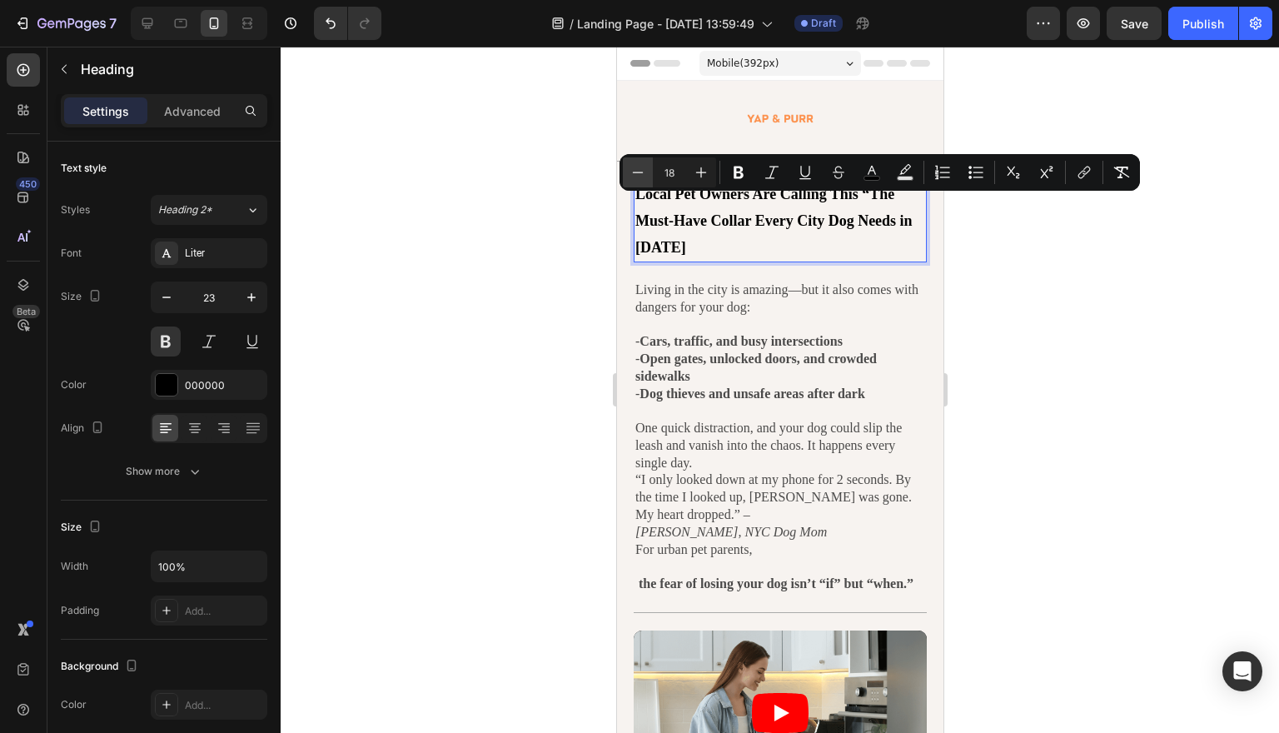
click at [643, 177] on icon "Editor contextual toolbar" at bounding box center [637, 172] width 17 height 17
type input "17"
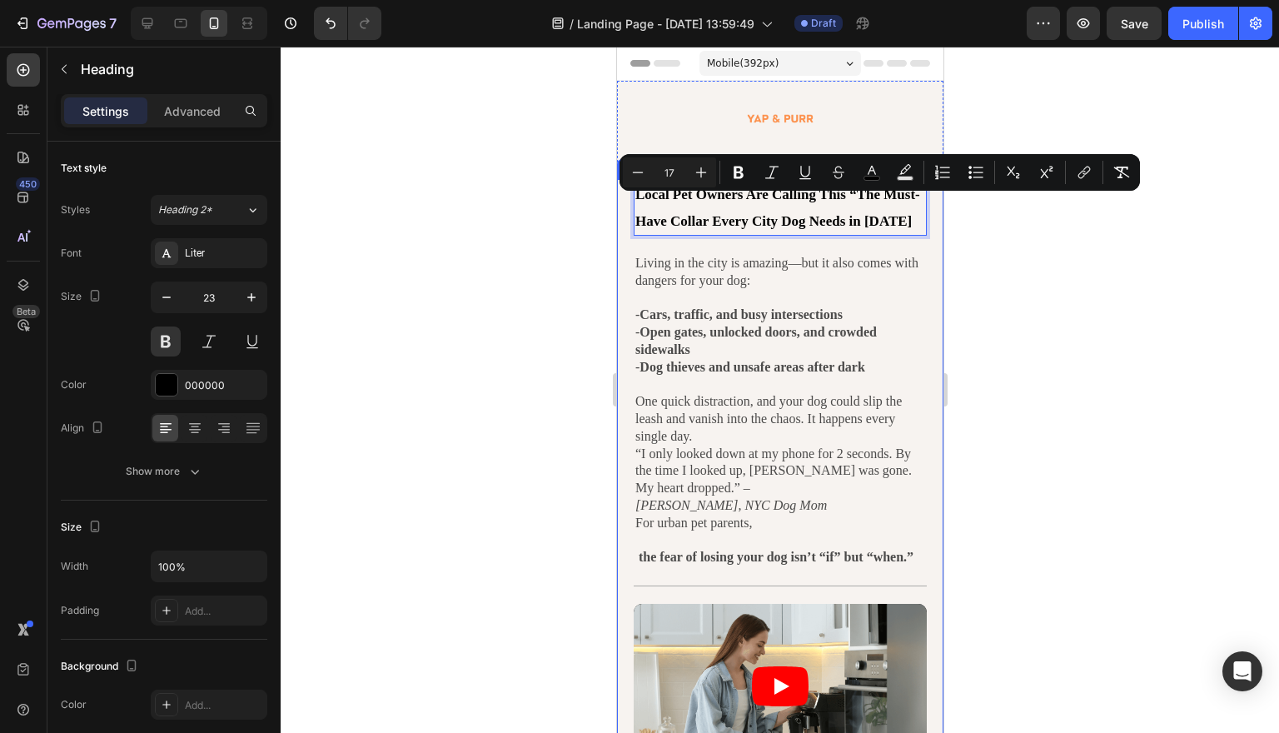
click at [1043, 248] on div at bounding box center [780, 390] width 998 height 686
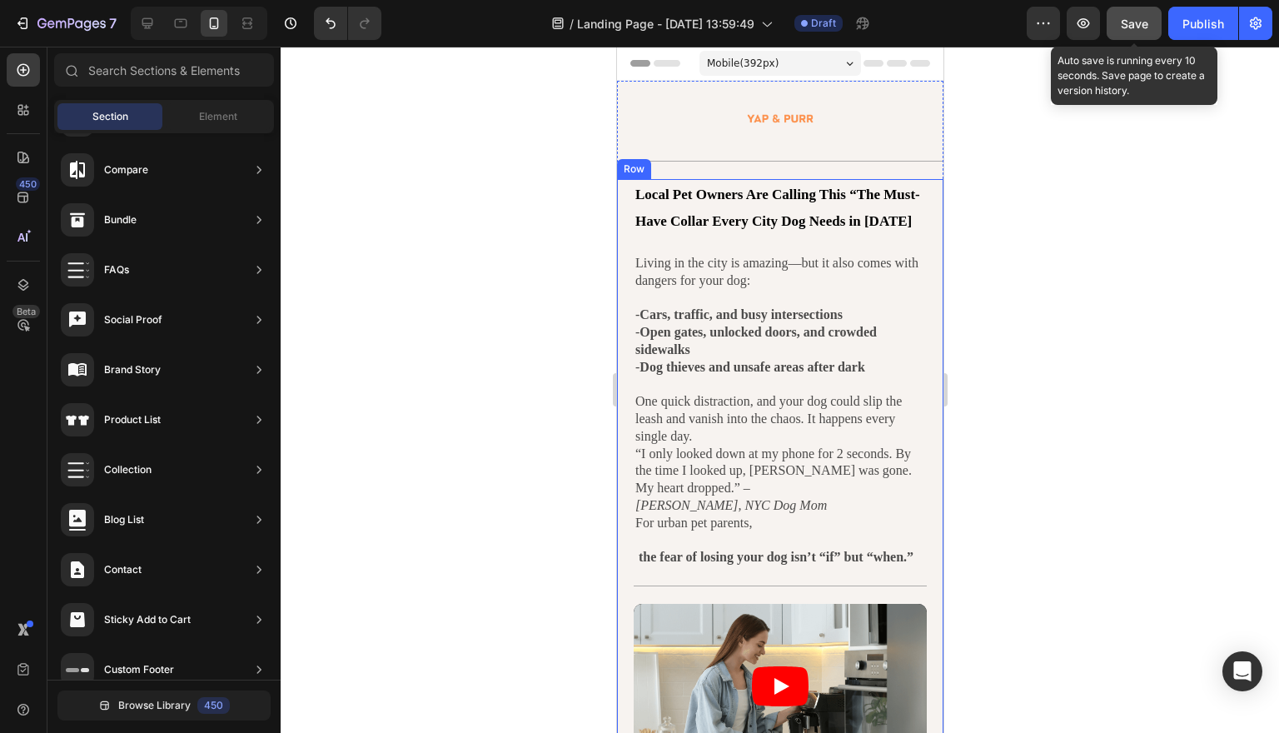
click at [1130, 28] on span "Save" at bounding box center [1134, 24] width 27 height 14
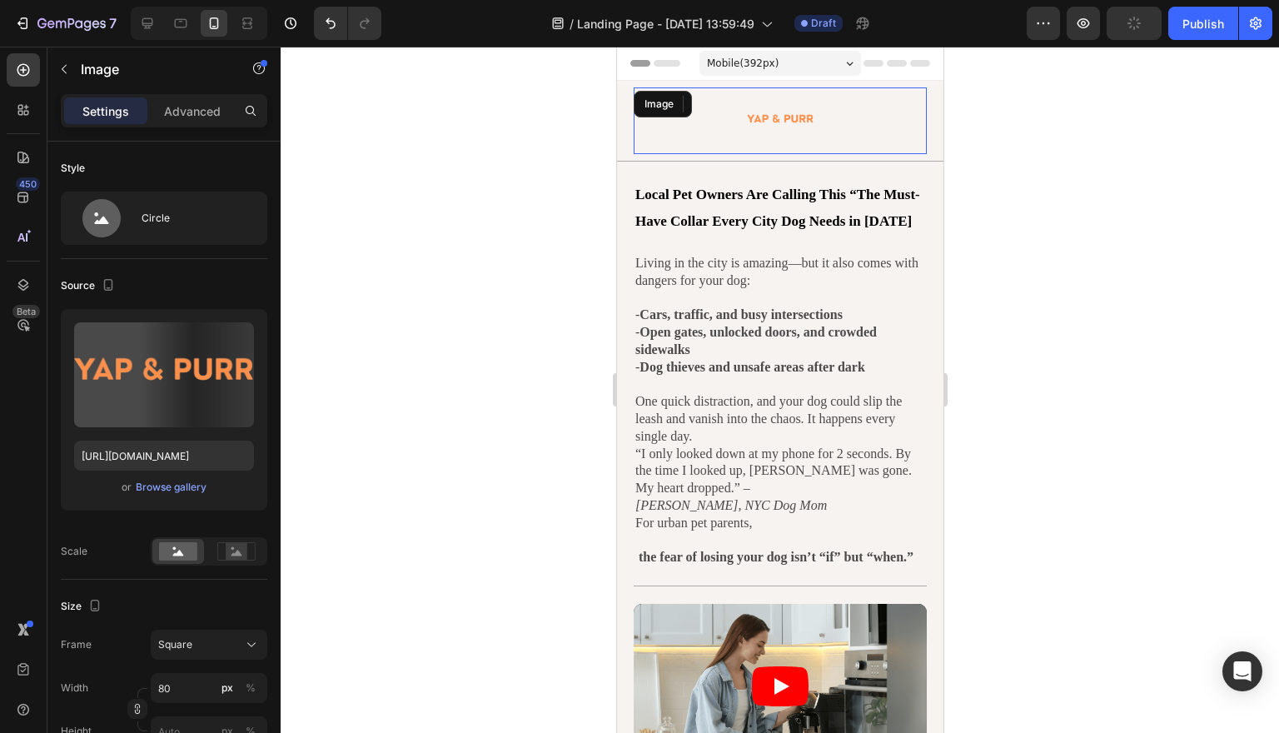
click at [793, 122] on img at bounding box center [779, 120] width 67 height 67
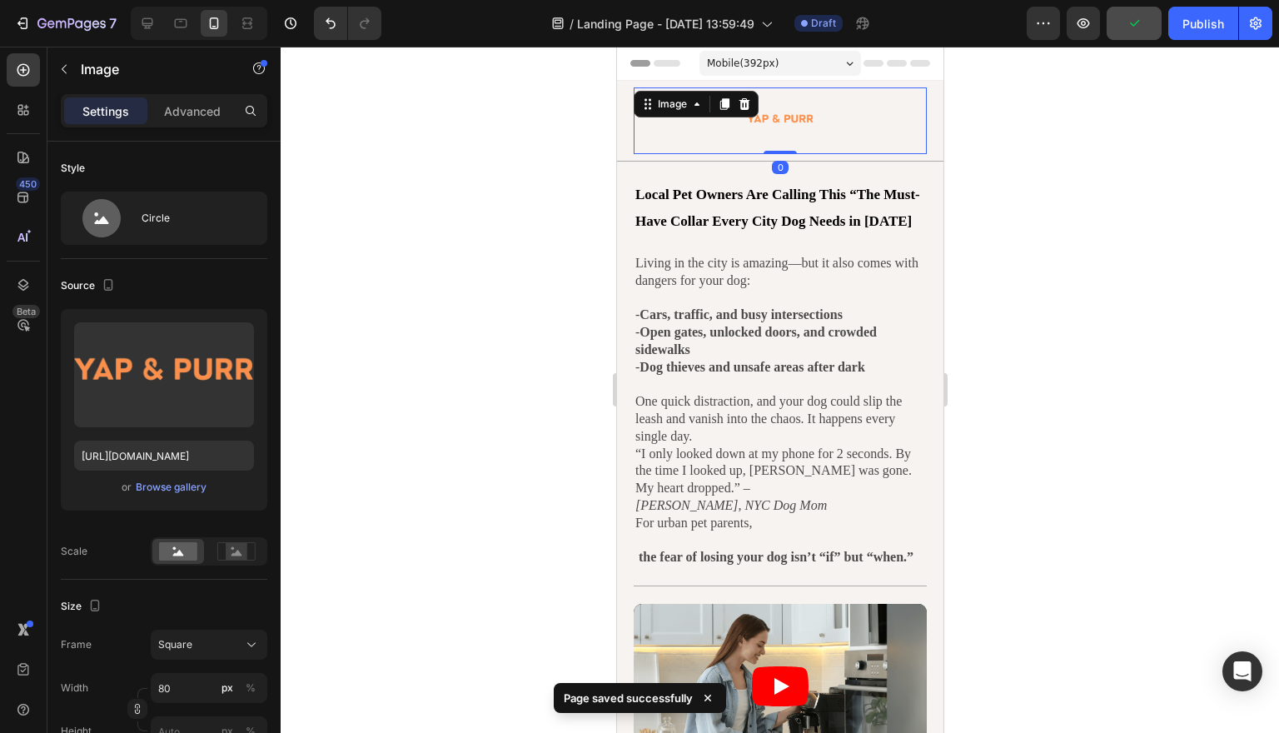
click at [1101, 232] on div at bounding box center [780, 390] width 998 height 686
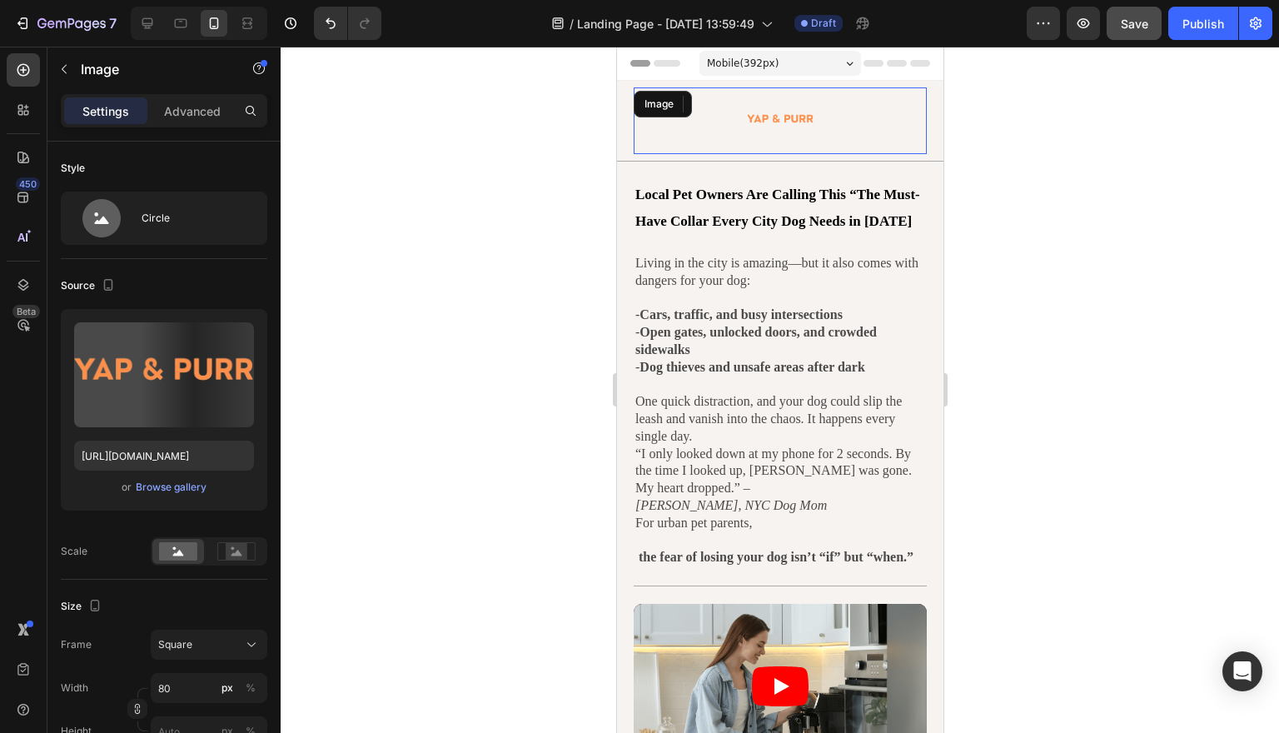
click at [830, 150] on div at bounding box center [779, 120] width 293 height 67
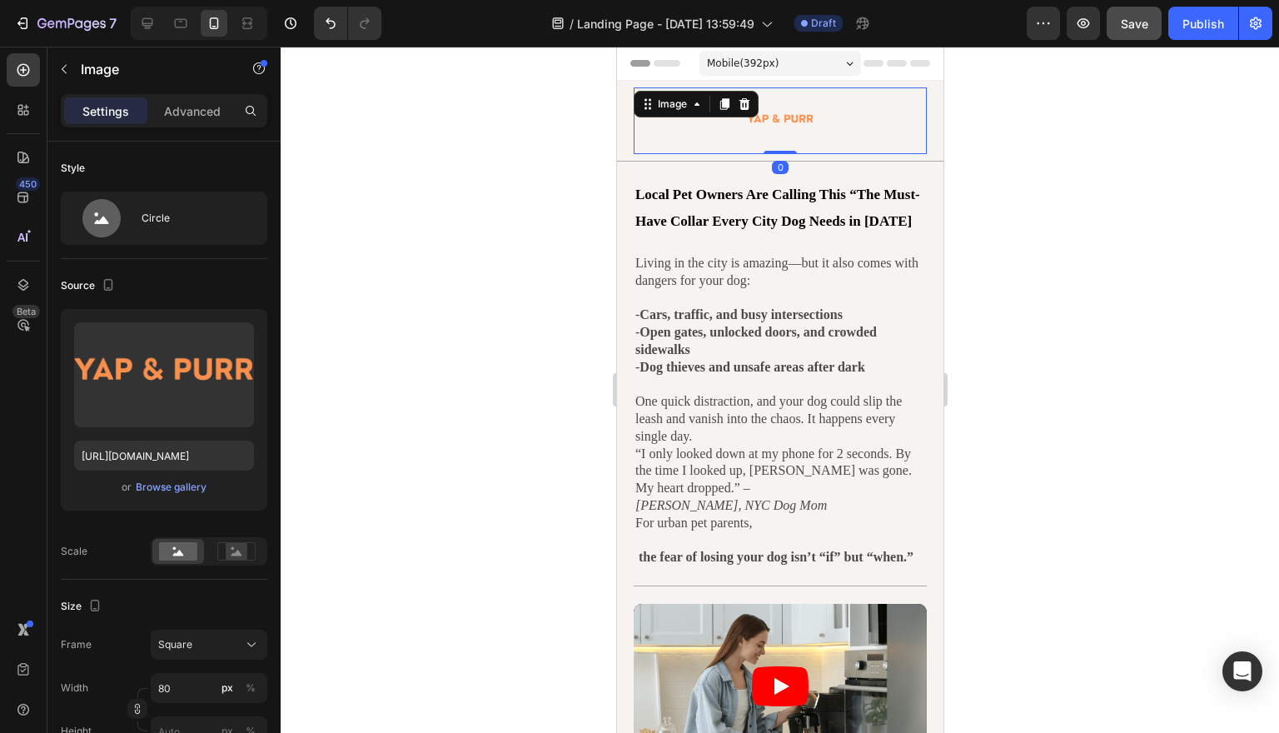
click at [785, 146] on div "Image 0" at bounding box center [779, 120] width 293 height 67
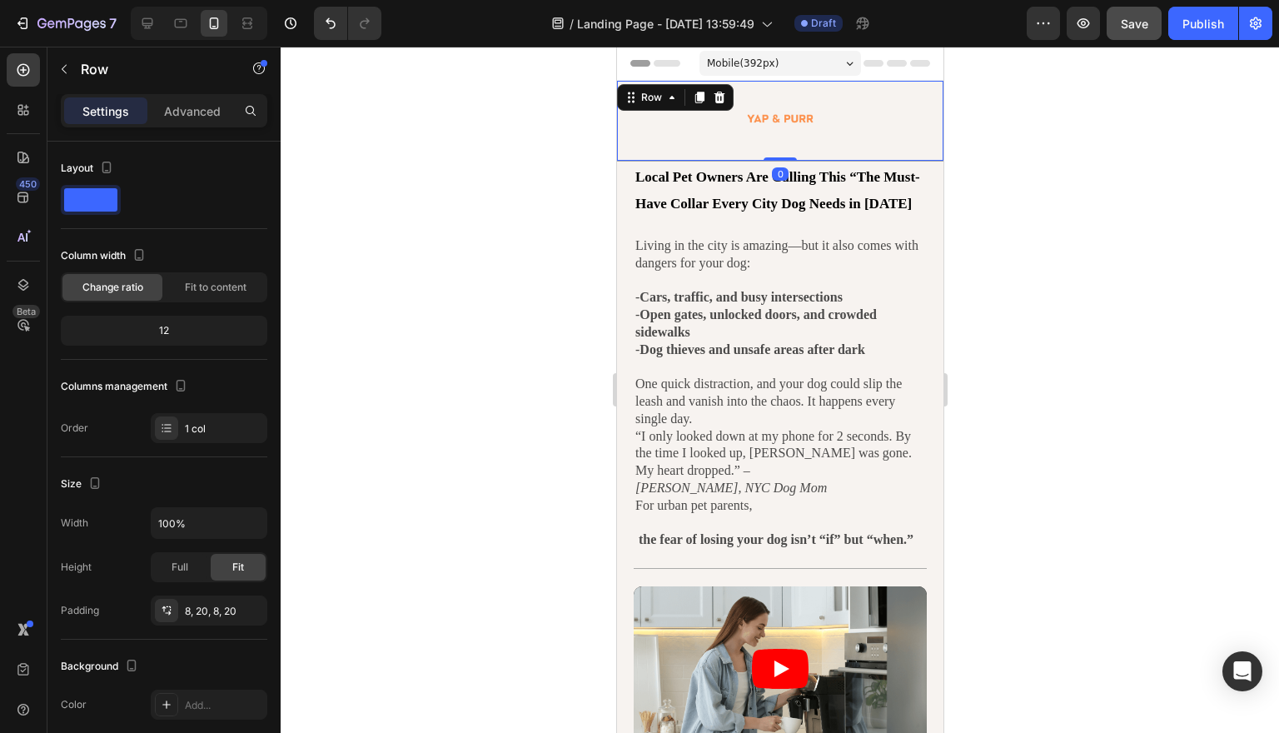
drag, startPoint x: 776, startPoint y: 175, endPoint x: 781, endPoint y: 147, distance: 28.7
click at [781, 147] on div "Image Row 0" at bounding box center [779, 121] width 326 height 81
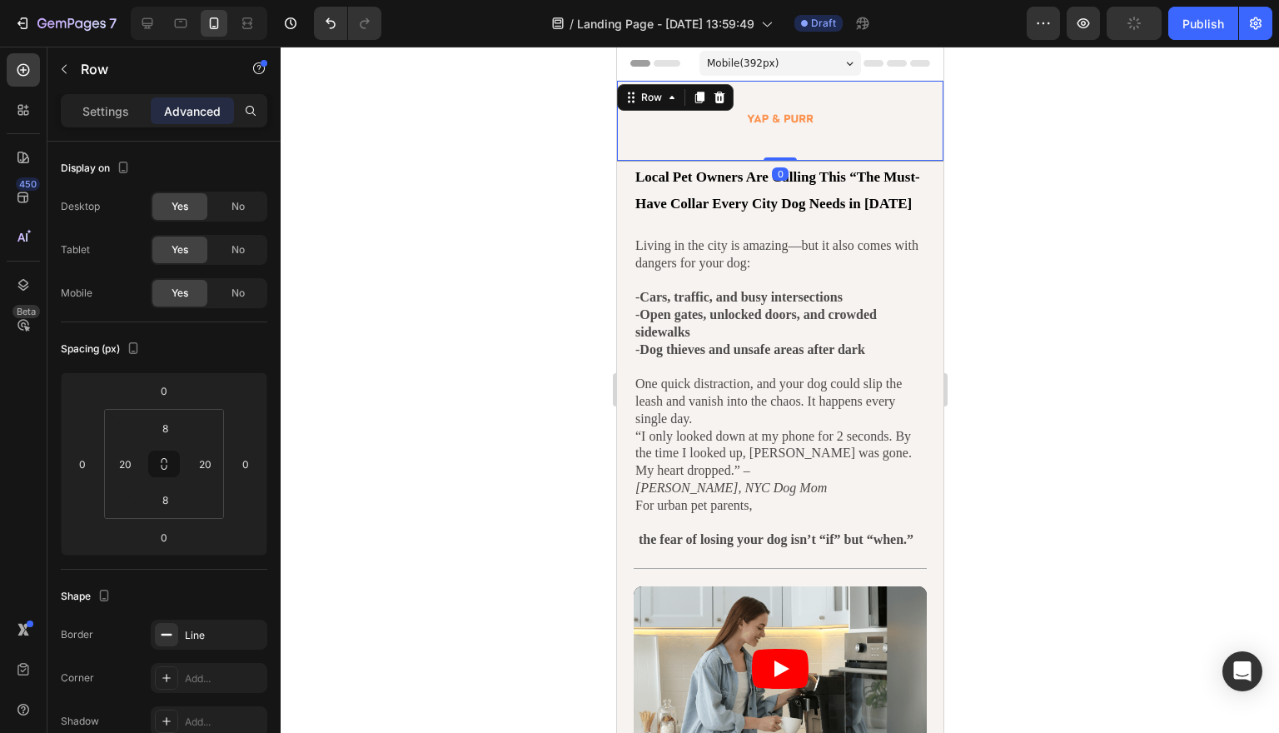
click at [1011, 137] on div at bounding box center [780, 390] width 998 height 686
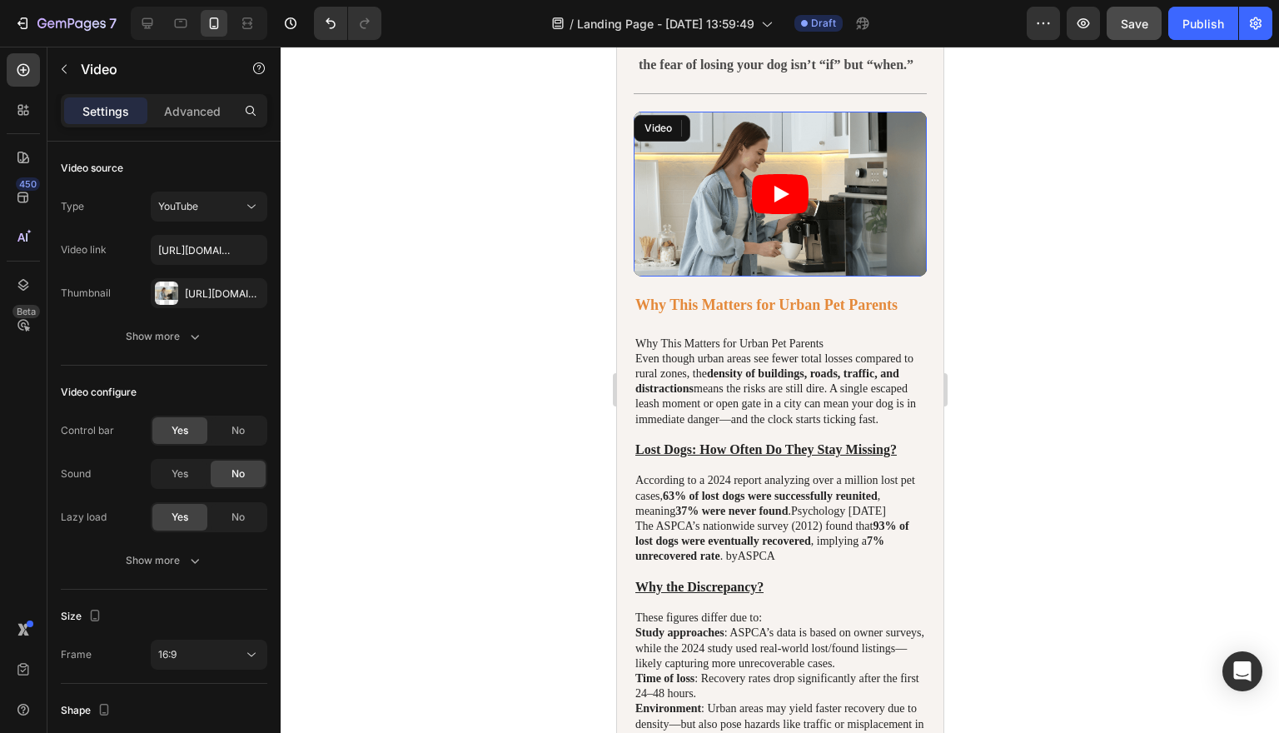
click at [807, 208] on icon "Play" at bounding box center [779, 194] width 57 height 40
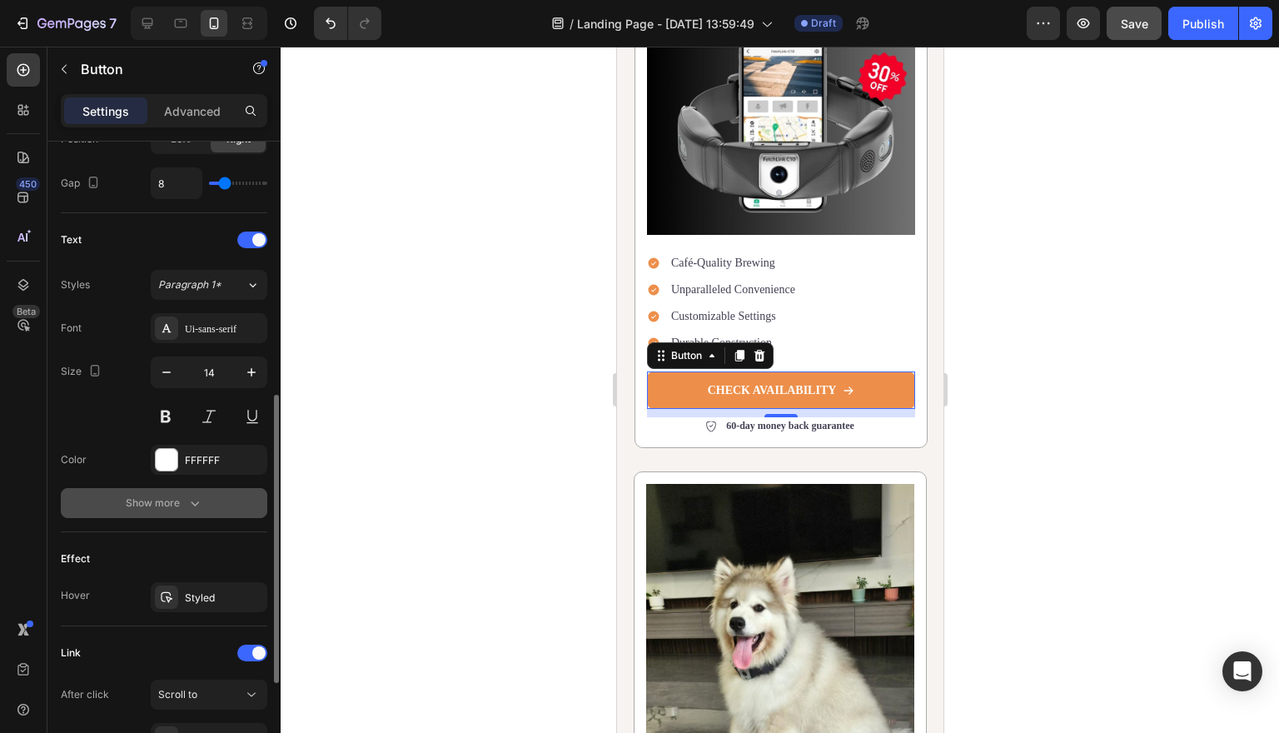
scroll to position [630, 0]
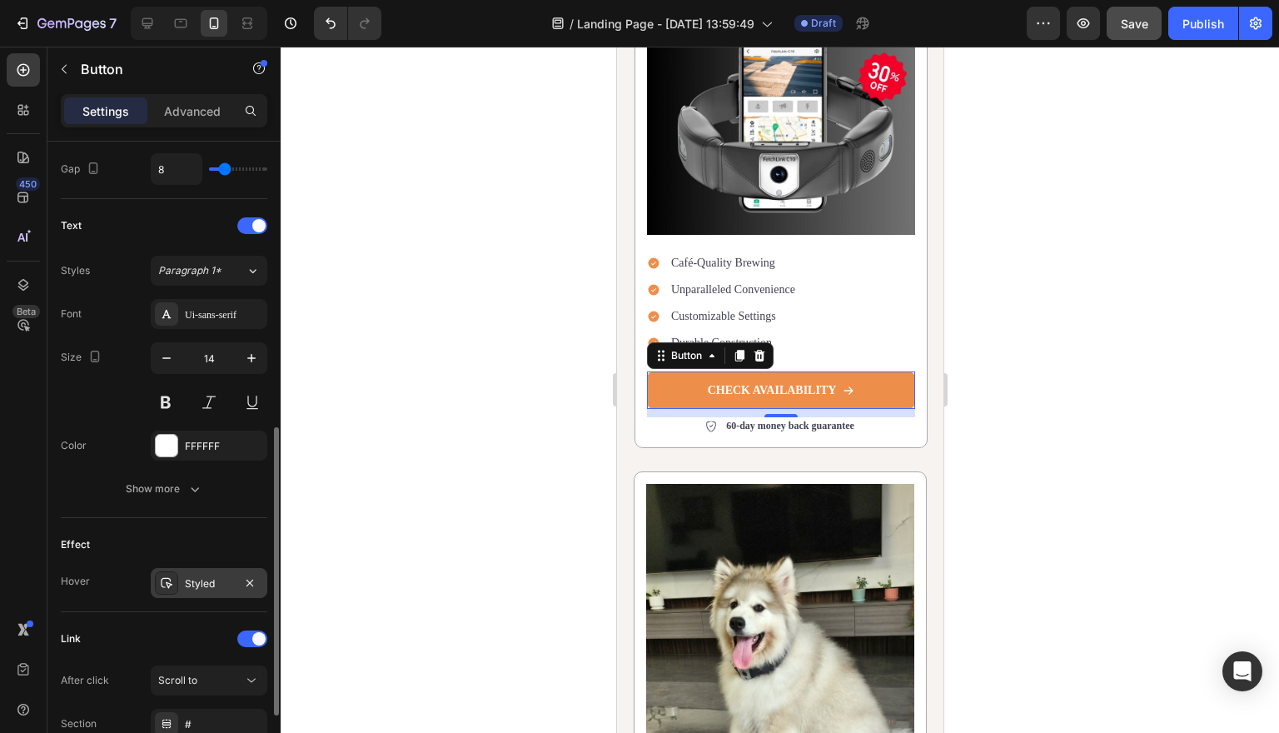
click at [196, 582] on div "Styled" at bounding box center [209, 583] width 48 height 15
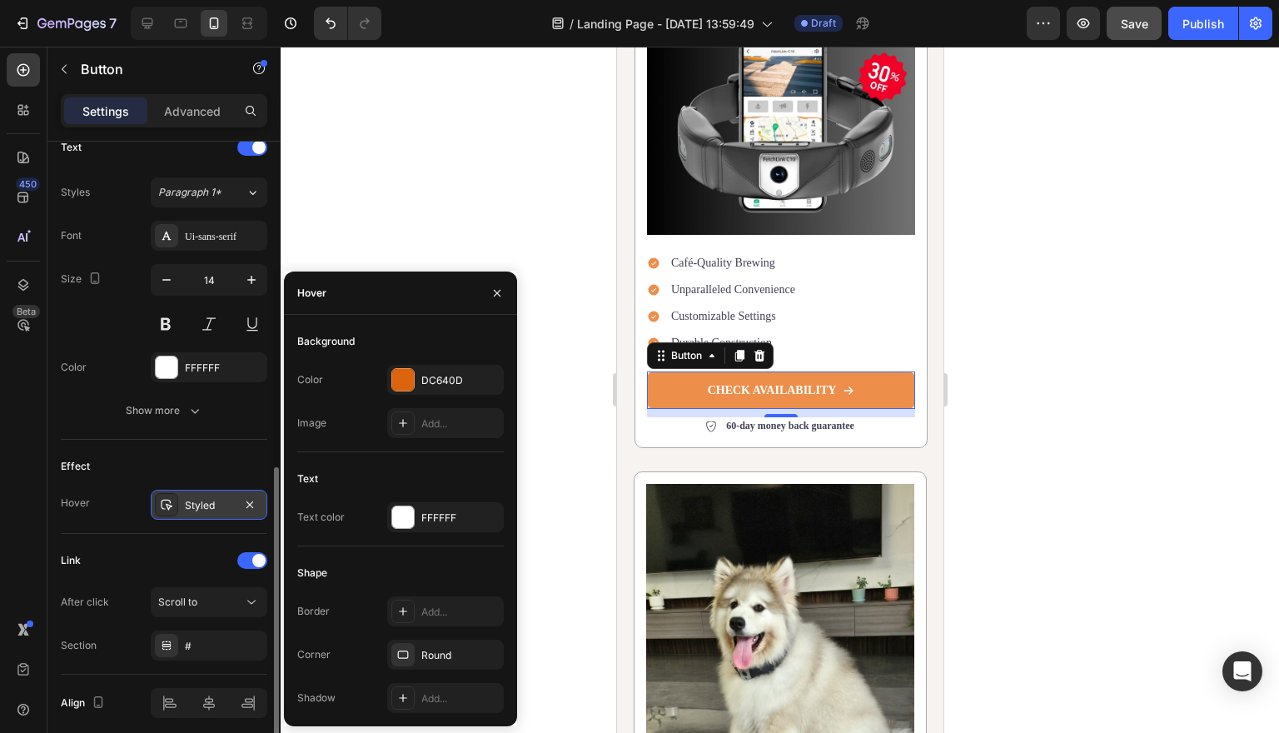
scroll to position [712, 0]
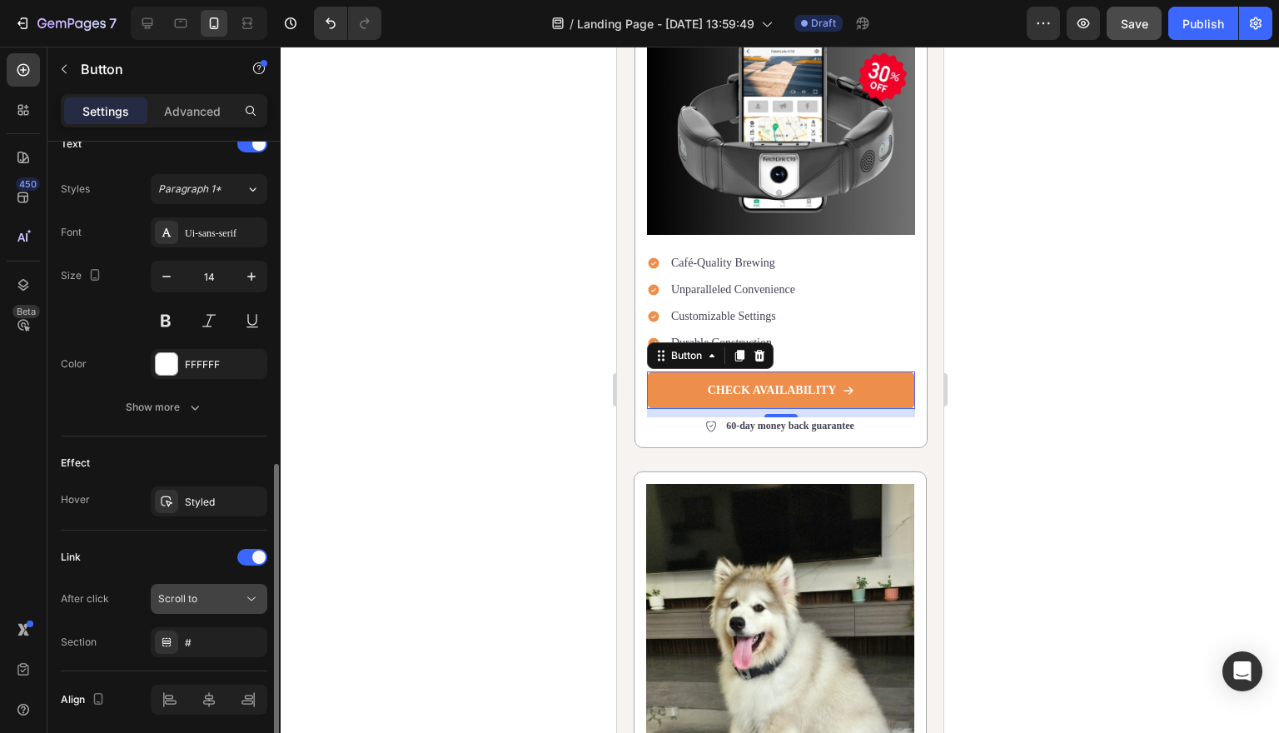
click at [252, 594] on icon at bounding box center [251, 598] width 17 height 17
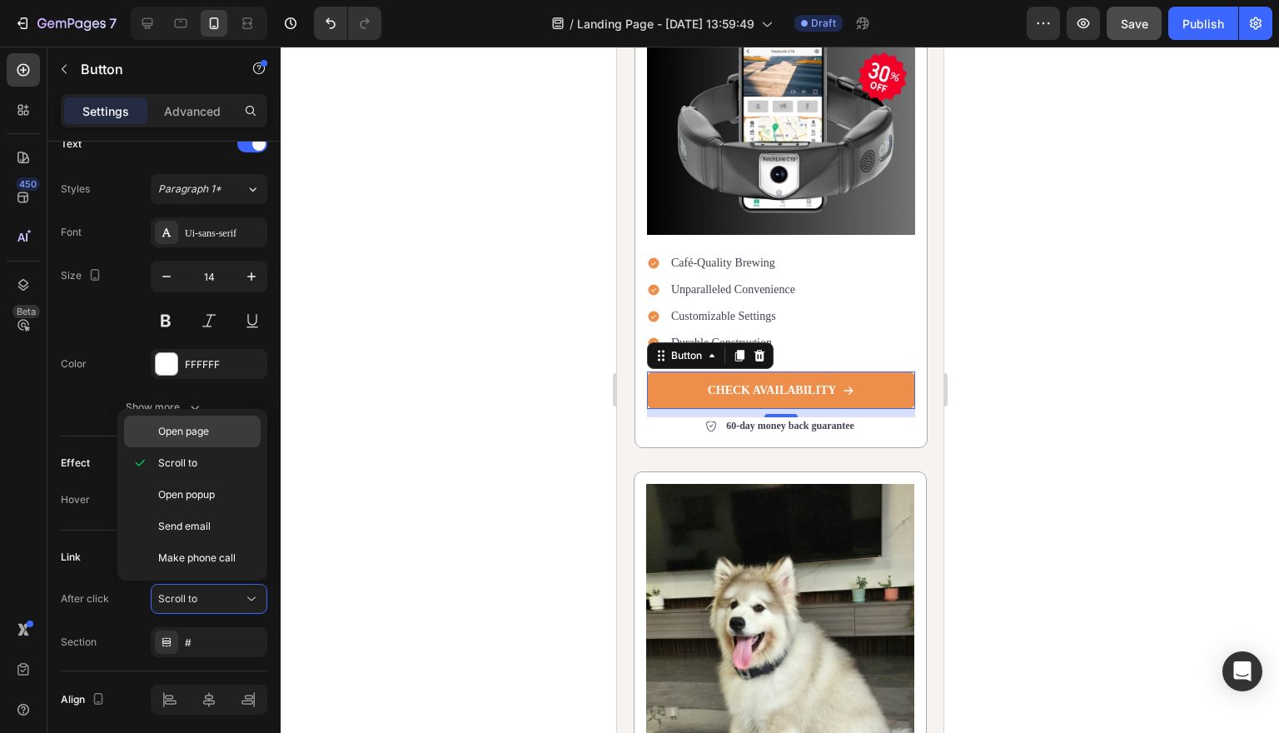
click at [201, 432] on span "Open page" at bounding box center [183, 431] width 51 height 15
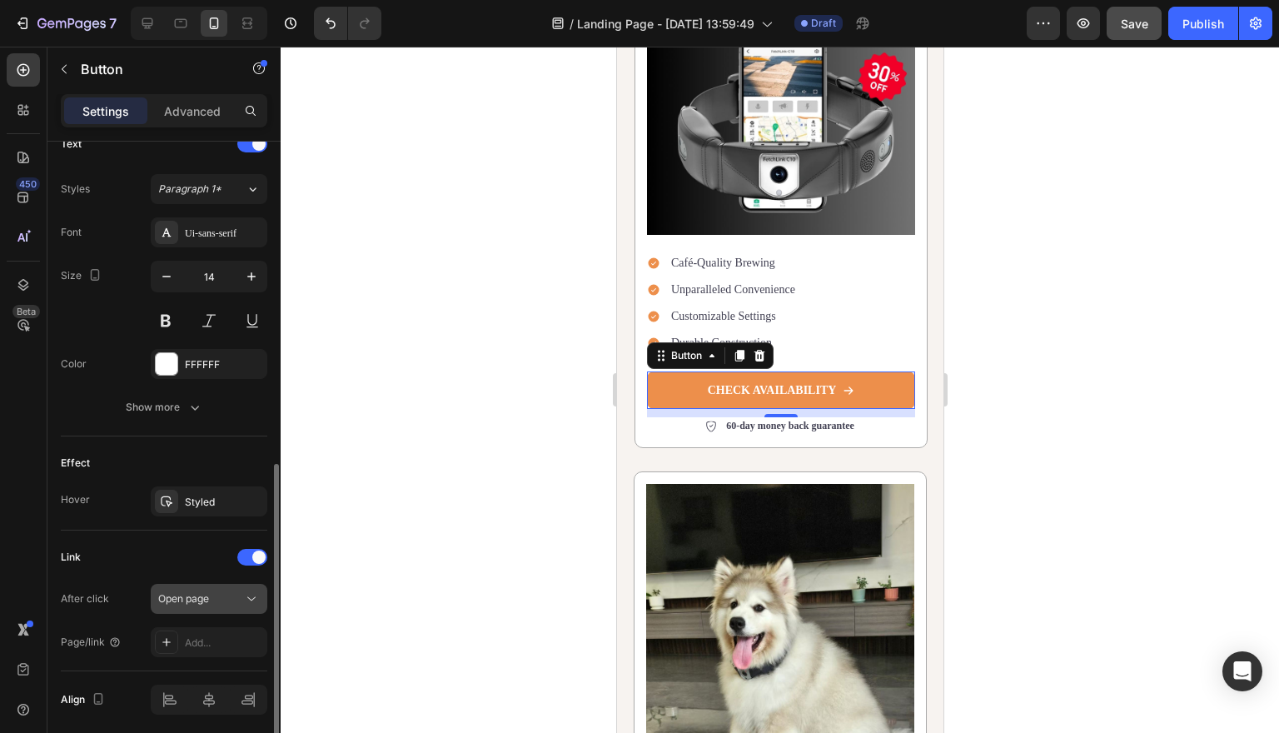
click at [248, 592] on icon at bounding box center [251, 598] width 17 height 17
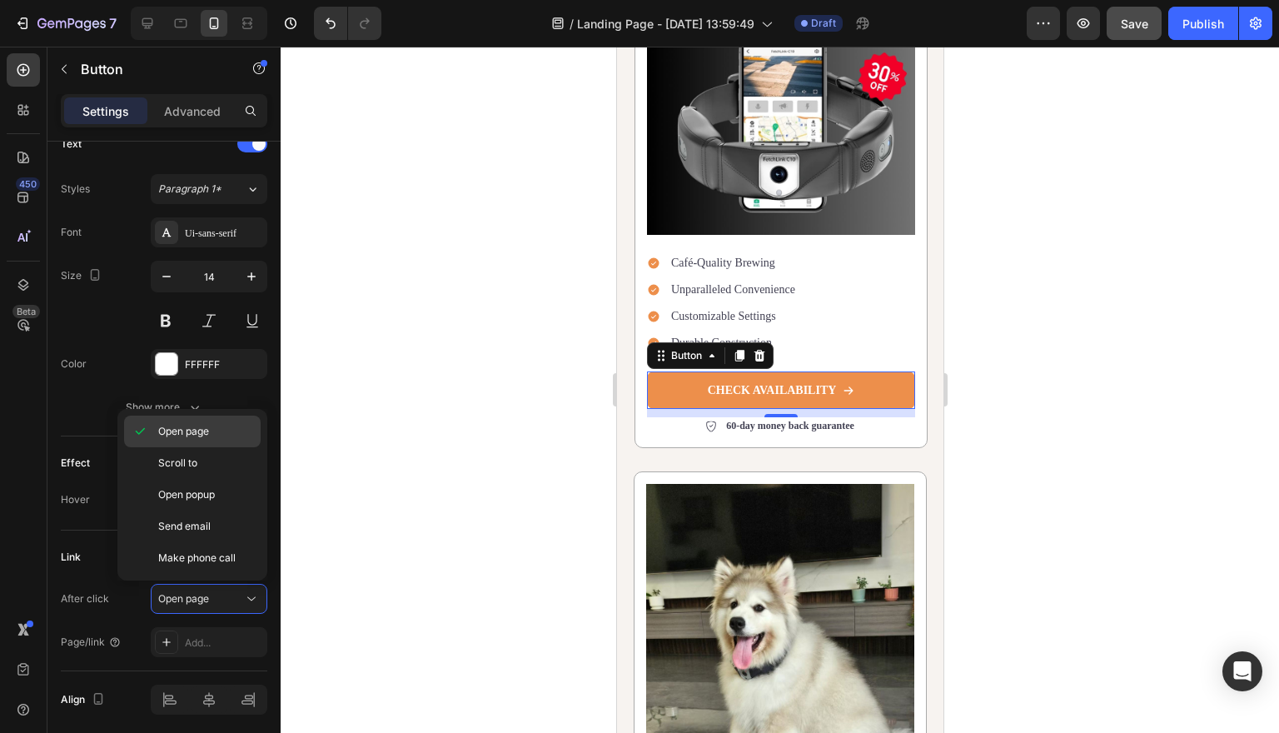
click at [202, 426] on span "Open page" at bounding box center [183, 431] width 51 height 15
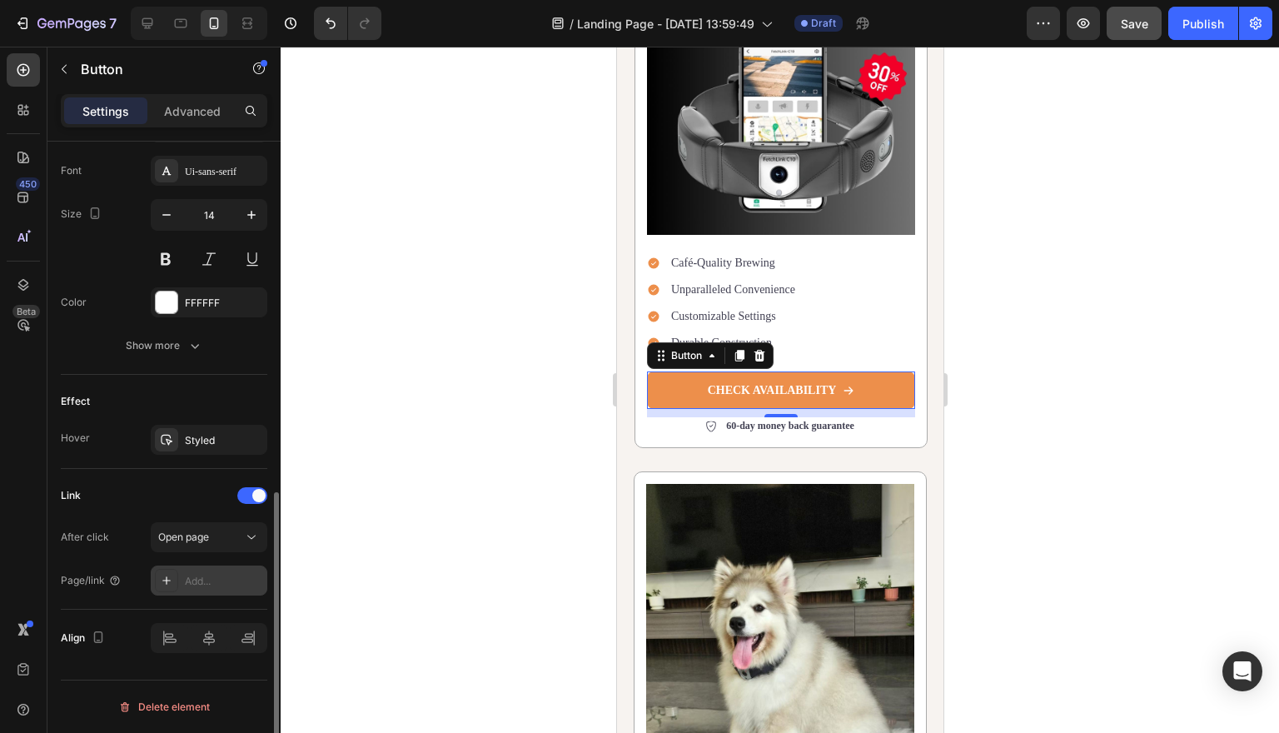
scroll to position [773, 0]
click at [218, 582] on div "Add..." at bounding box center [224, 581] width 78 height 15
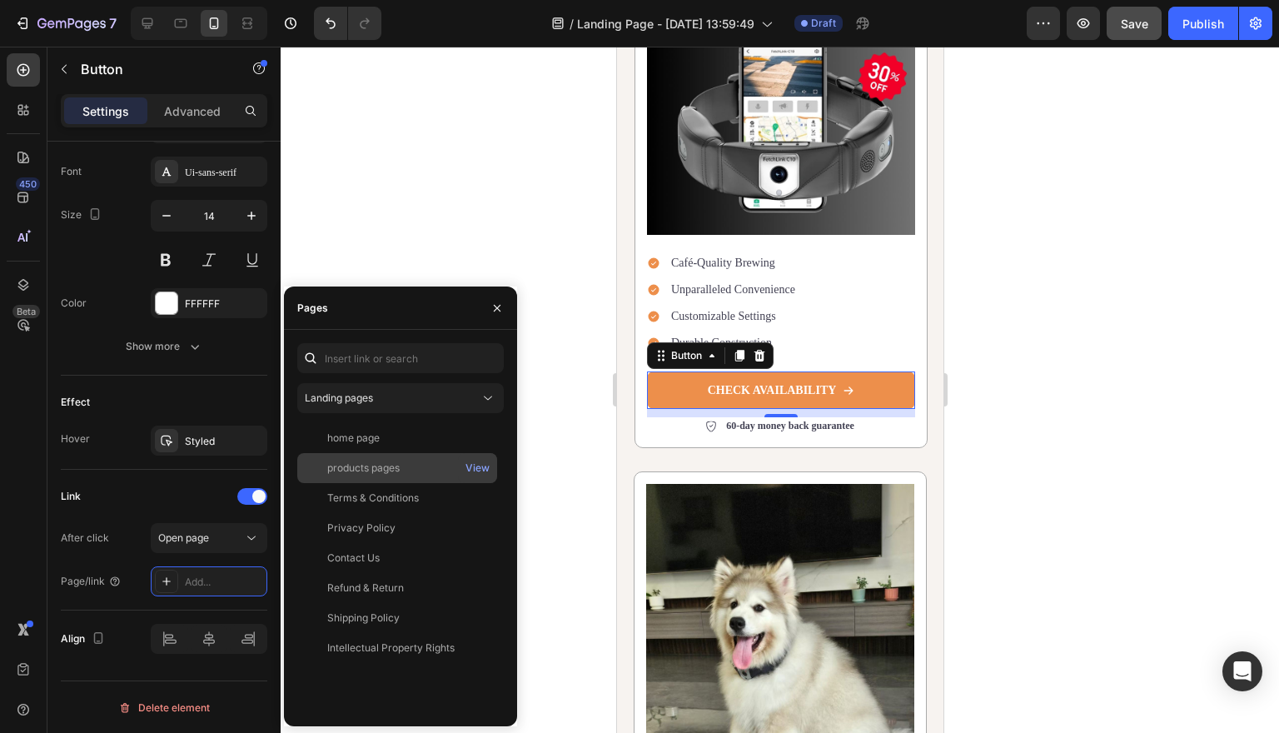
click at [375, 473] on div "products pages" at bounding box center [363, 467] width 72 height 15
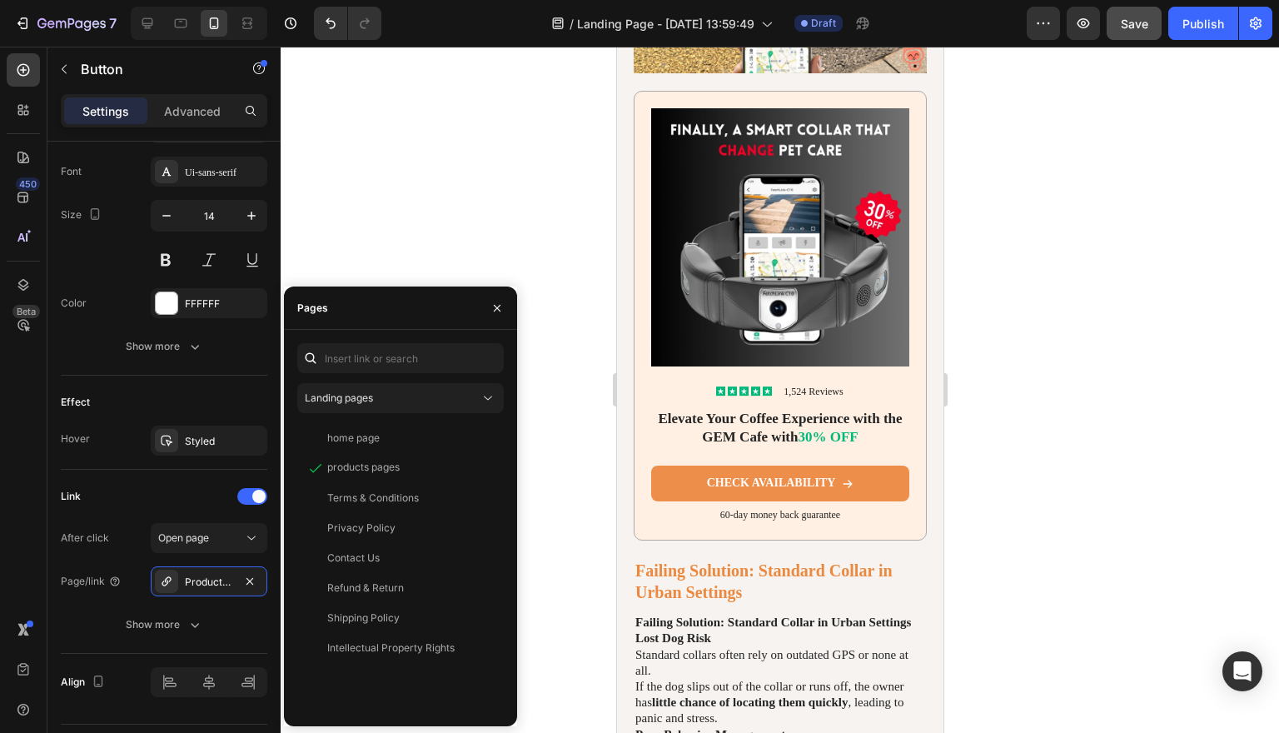
scroll to position [4138, 0]
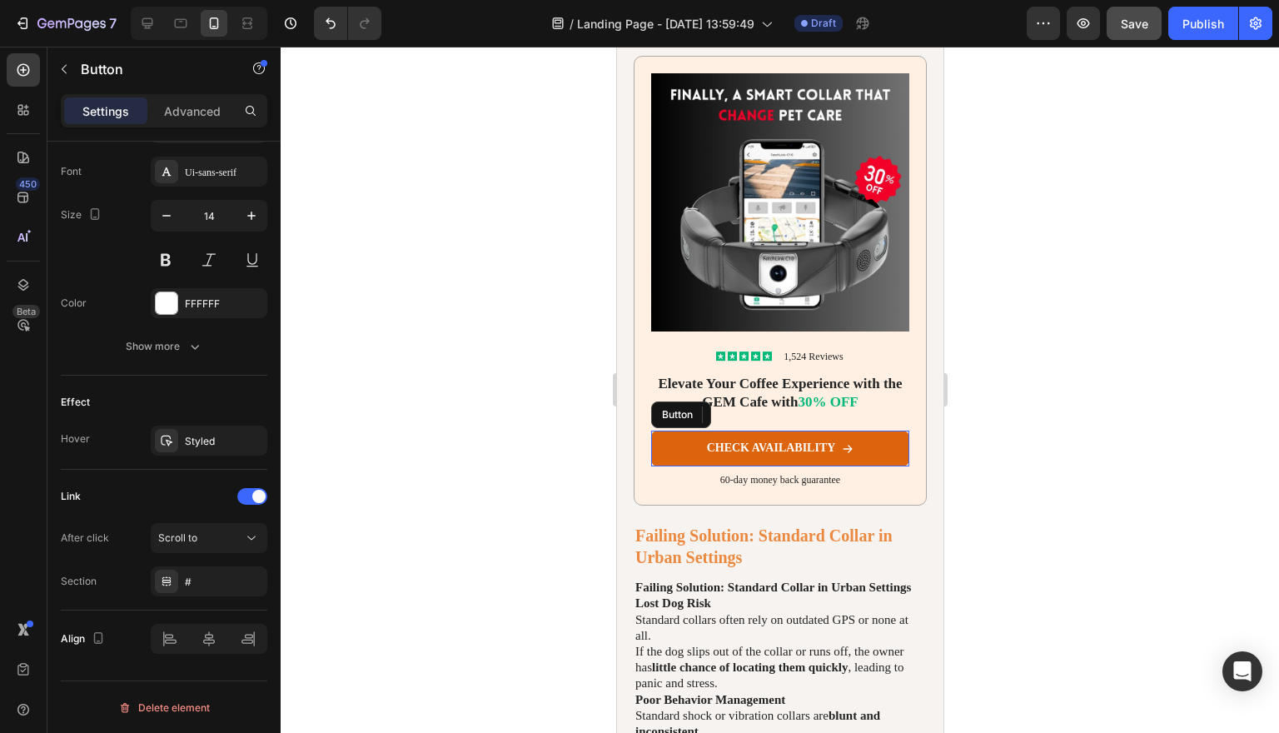
click at [881, 440] on link "CHECK AVAILABILITY" at bounding box center [779, 447] width 258 height 35
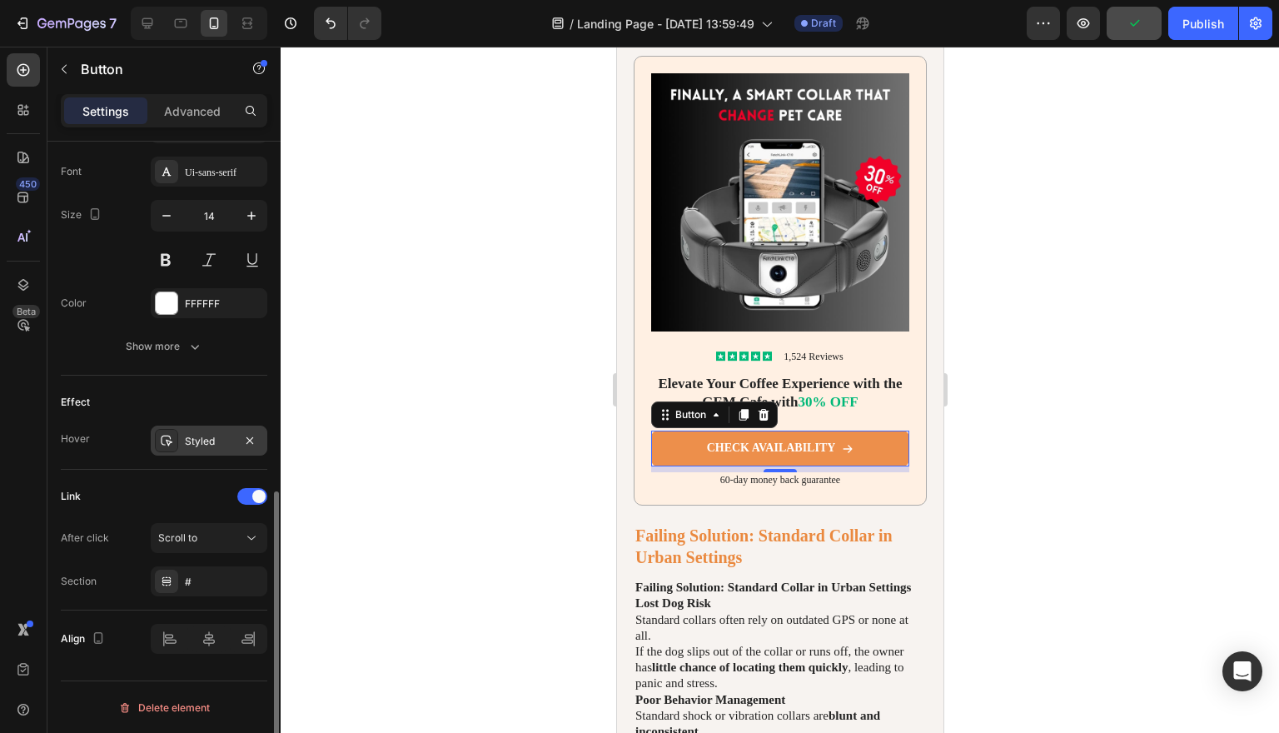
click at [214, 441] on div "Styled" at bounding box center [209, 441] width 48 height 15
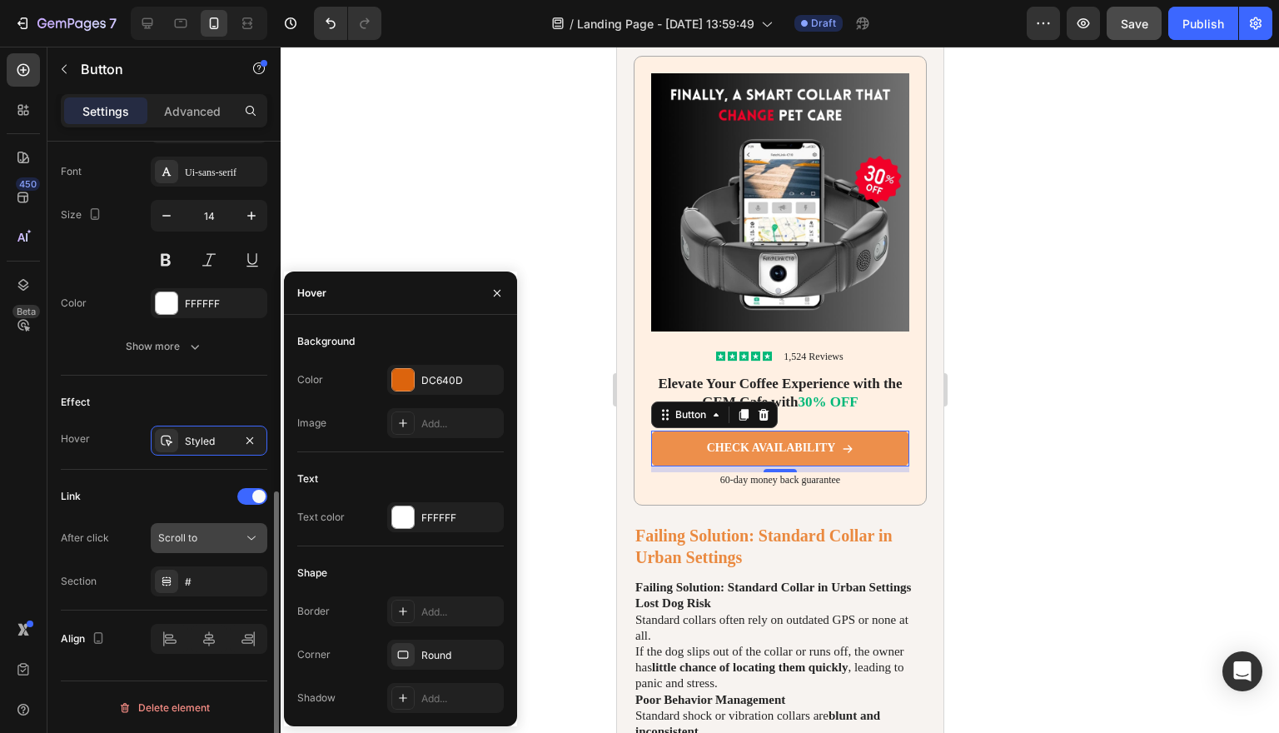
click at [255, 531] on icon at bounding box center [251, 538] width 17 height 17
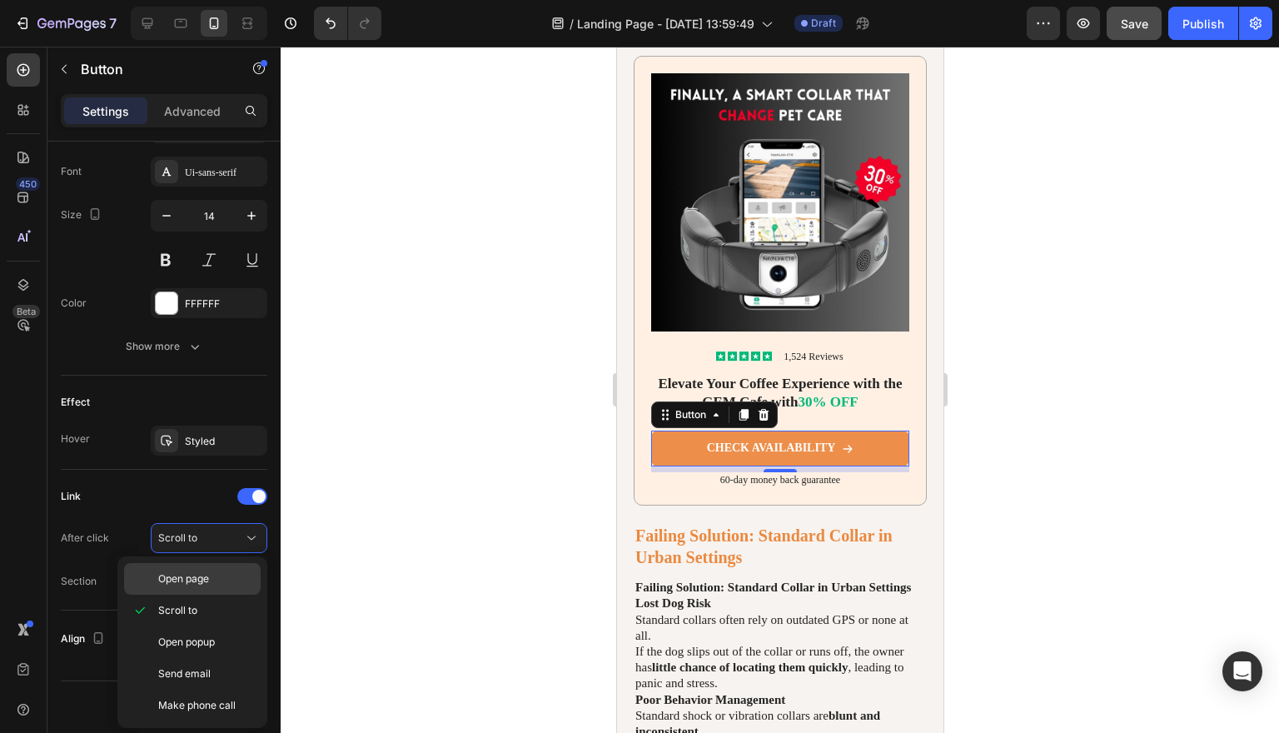
click at [209, 585] on span "Open page" at bounding box center [183, 578] width 51 height 15
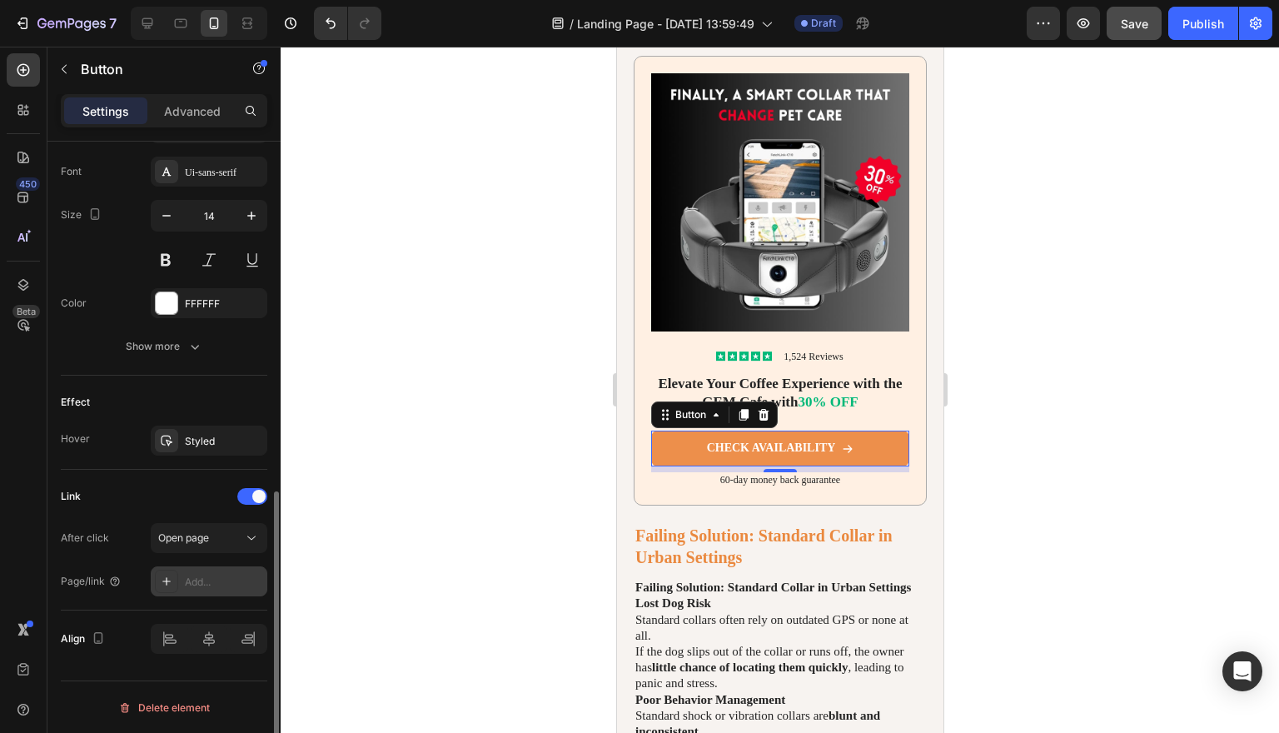
click at [211, 589] on div "Add..." at bounding box center [224, 581] width 78 height 15
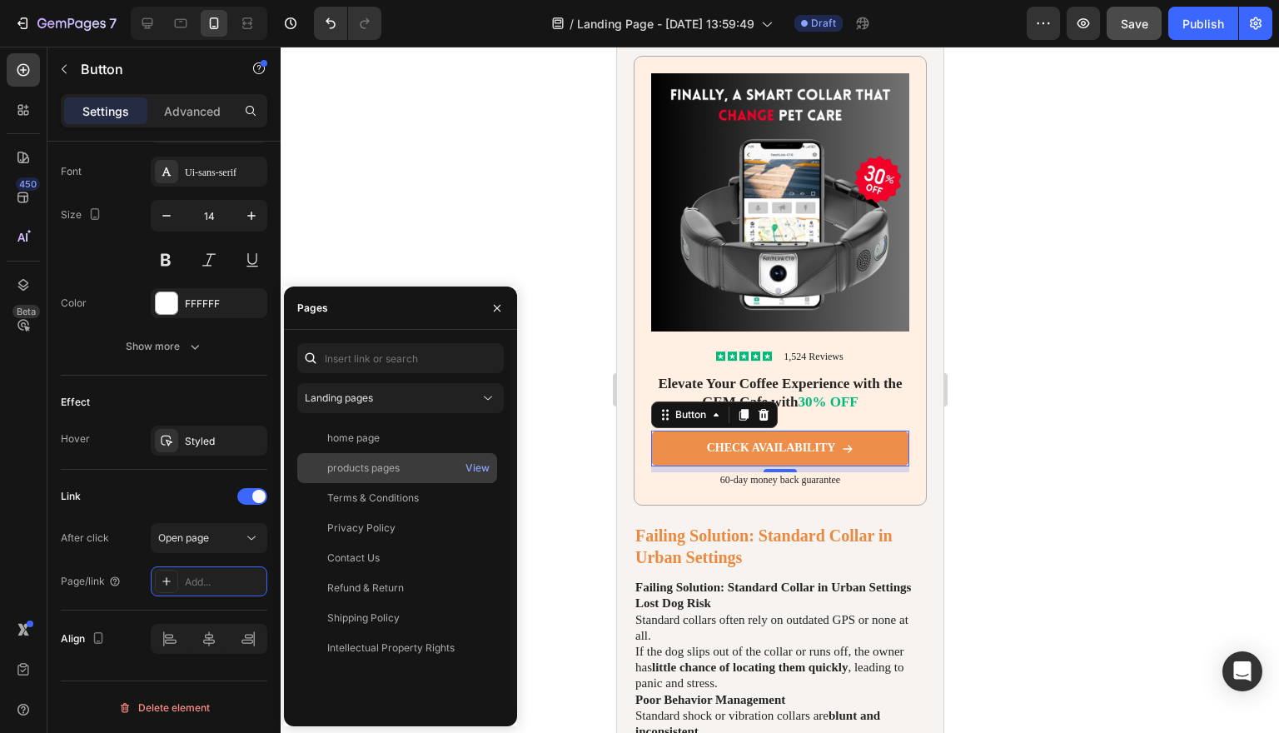
click at [367, 465] on div "products pages" at bounding box center [363, 467] width 72 height 15
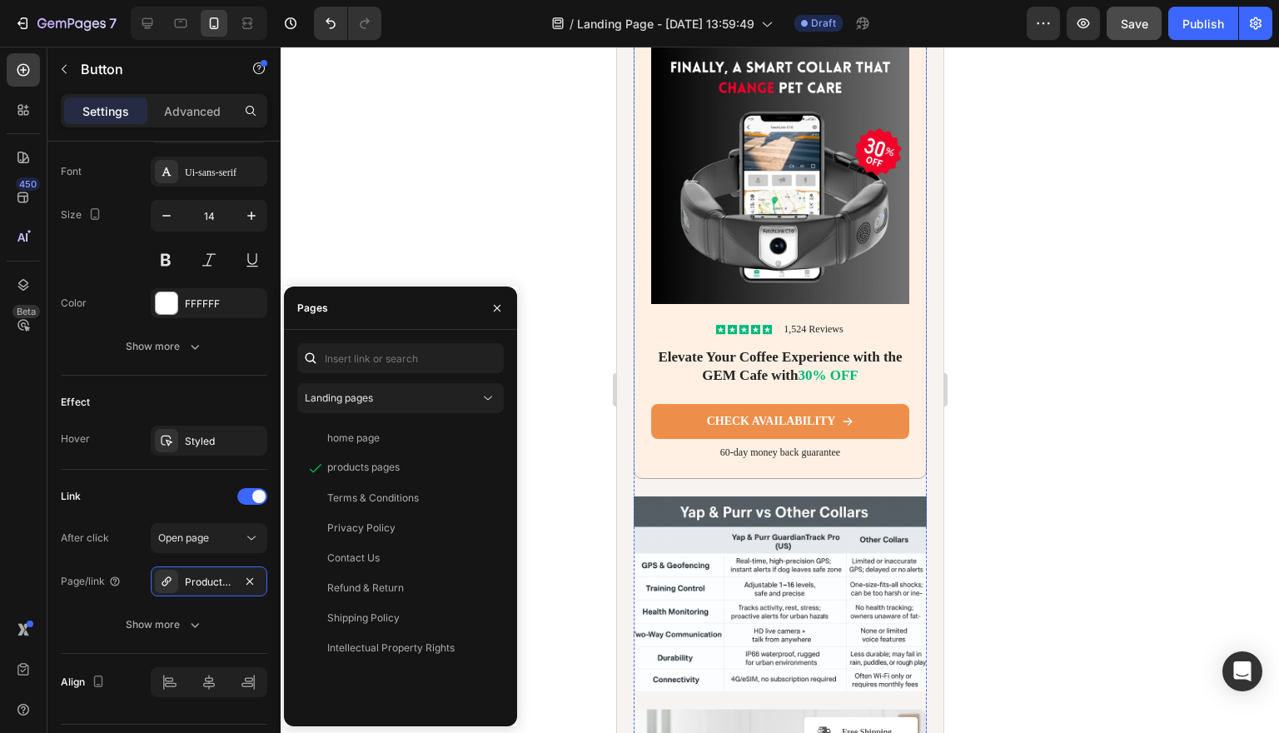
scroll to position [6114, 0]
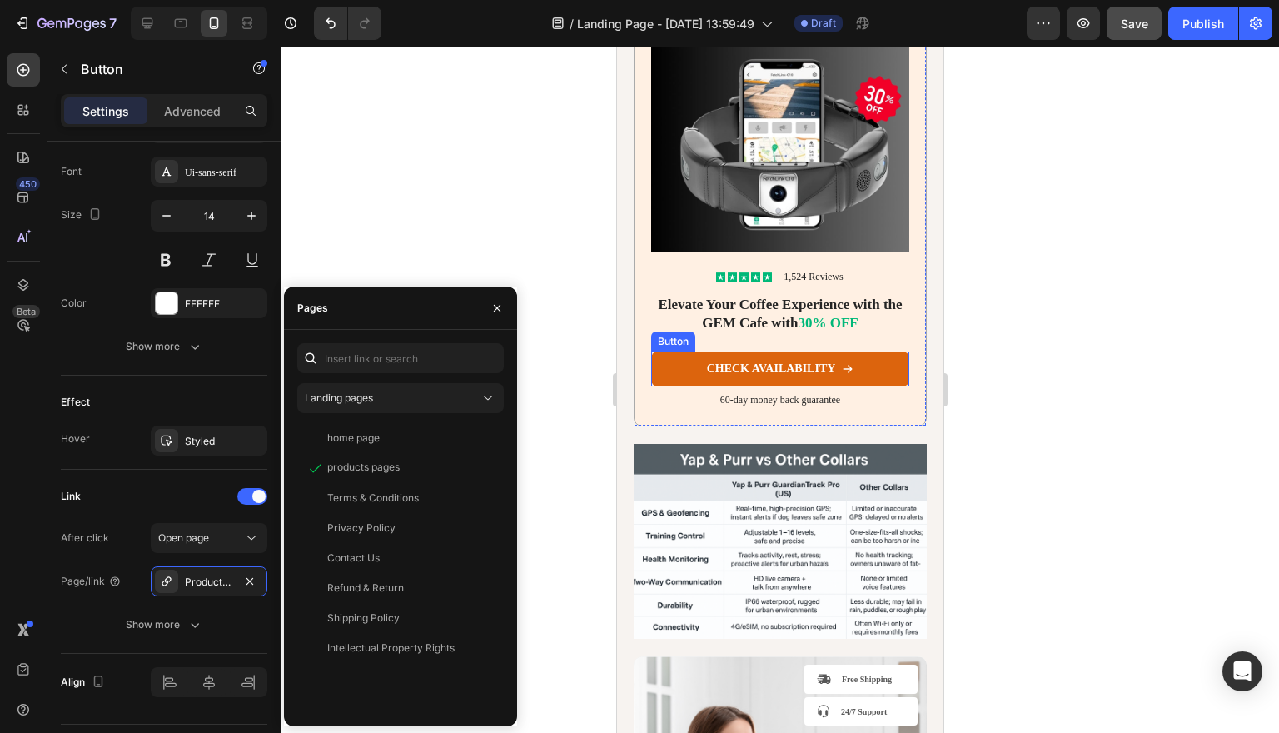
click at [877, 386] on link "CHECK AVAILABILITY" at bounding box center [779, 368] width 258 height 35
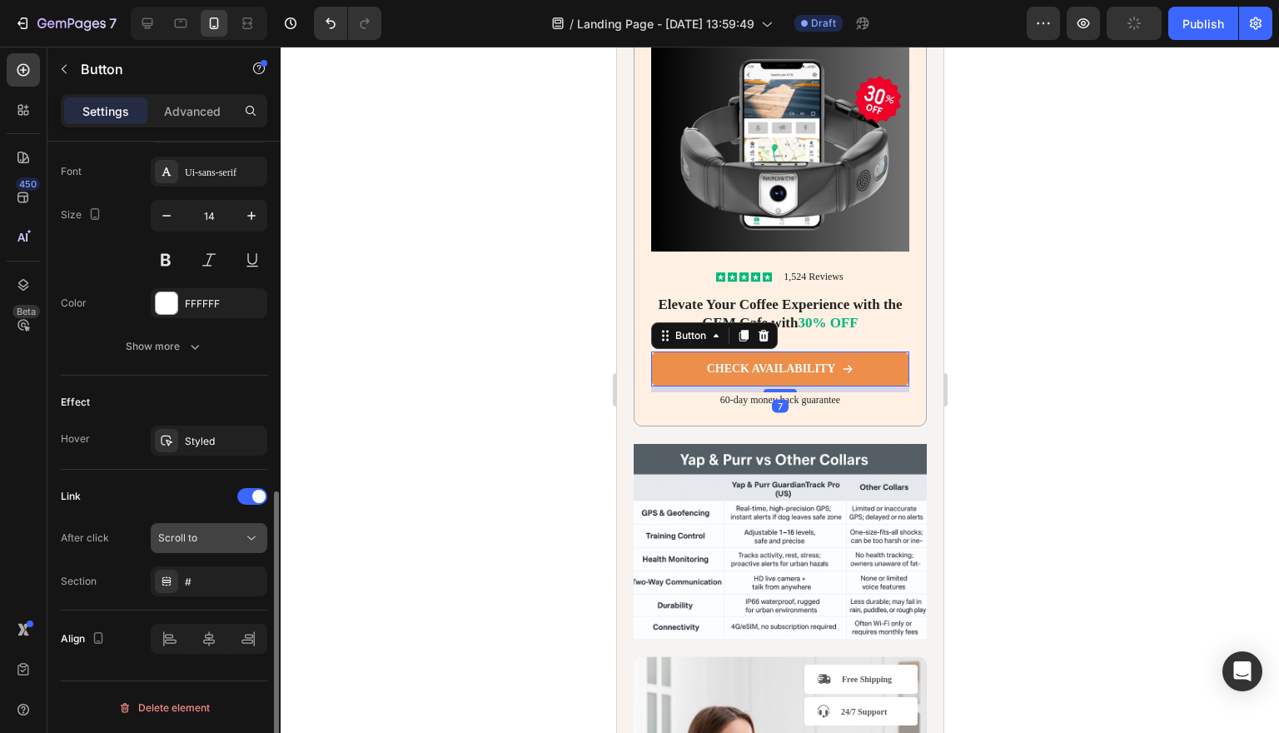
click at [246, 544] on icon at bounding box center [251, 538] width 17 height 17
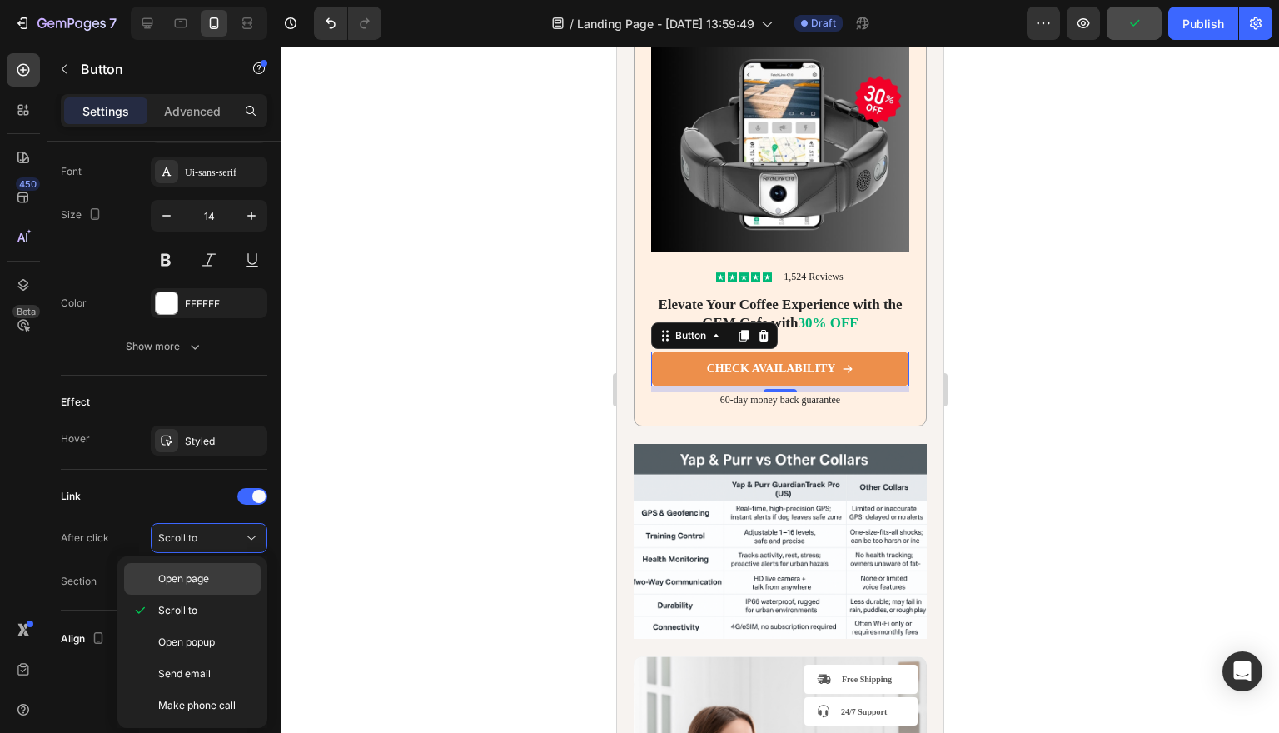
click at [230, 583] on p "Open page" at bounding box center [205, 578] width 95 height 15
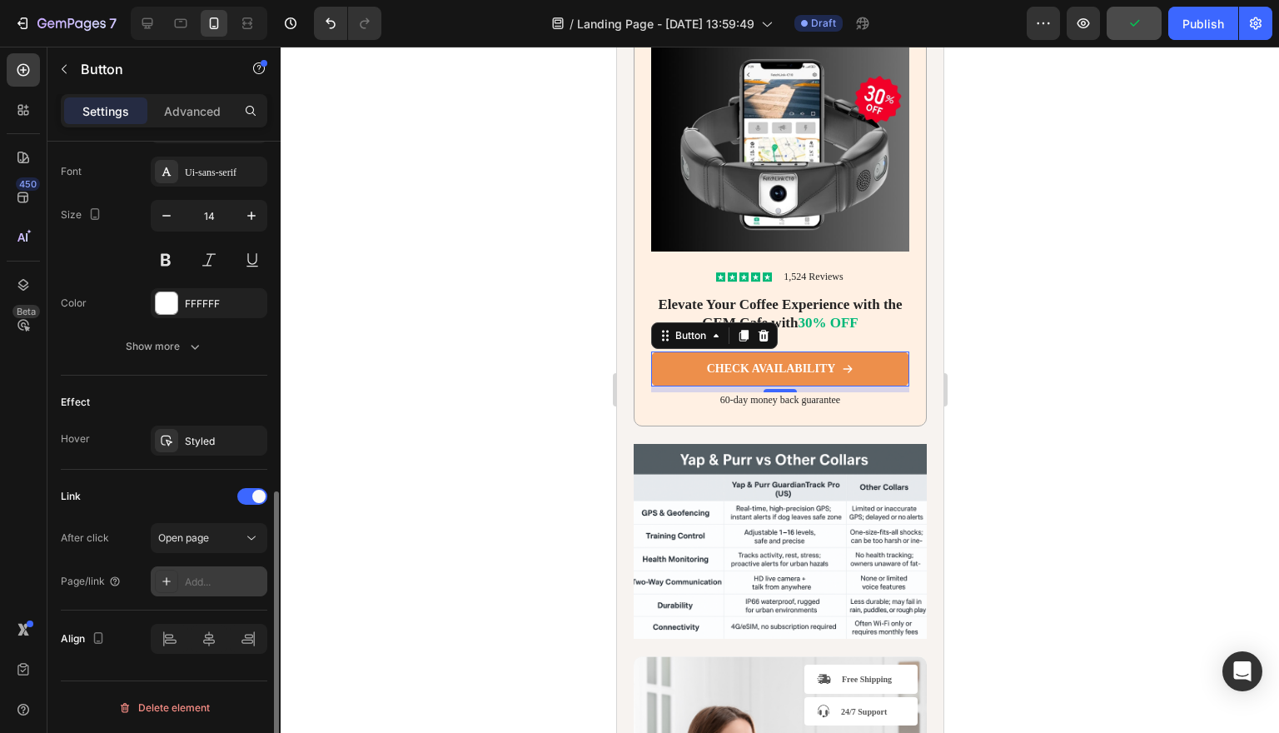
click at [230, 591] on div "Add..." at bounding box center [209, 581] width 117 height 30
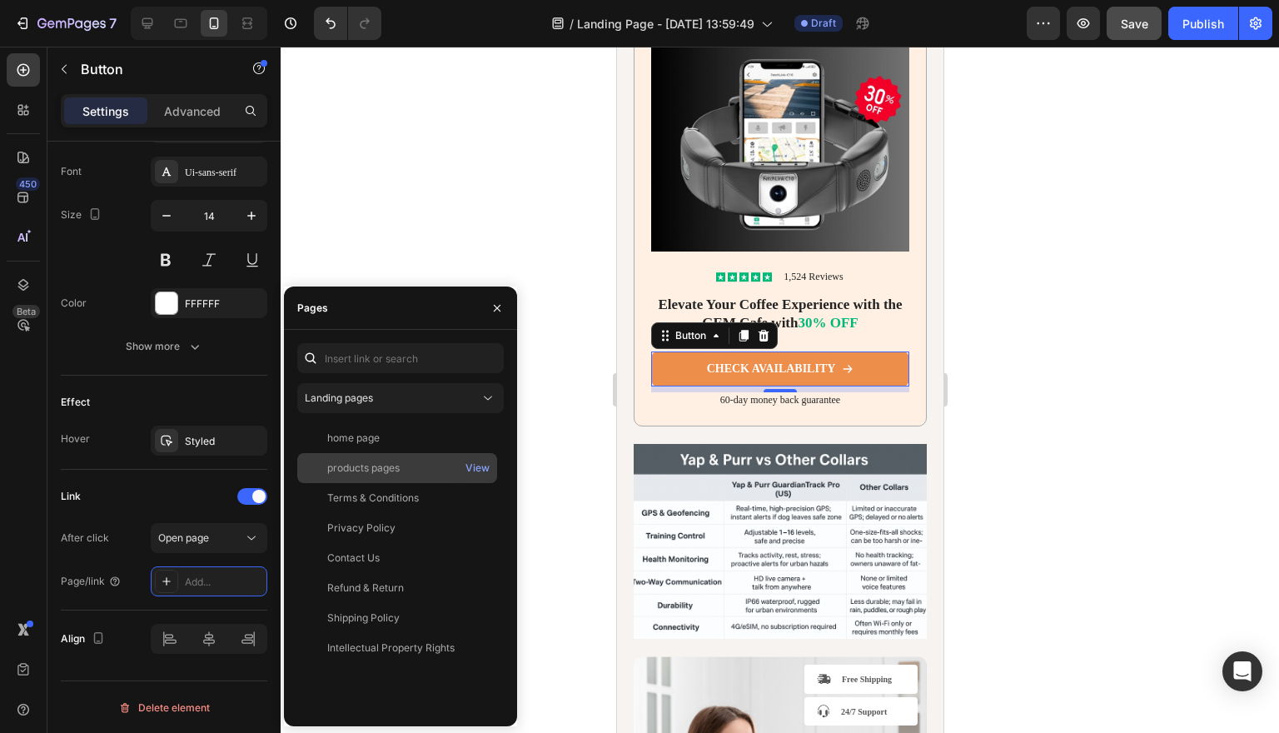
click at [360, 466] on div "products pages" at bounding box center [363, 467] width 72 height 15
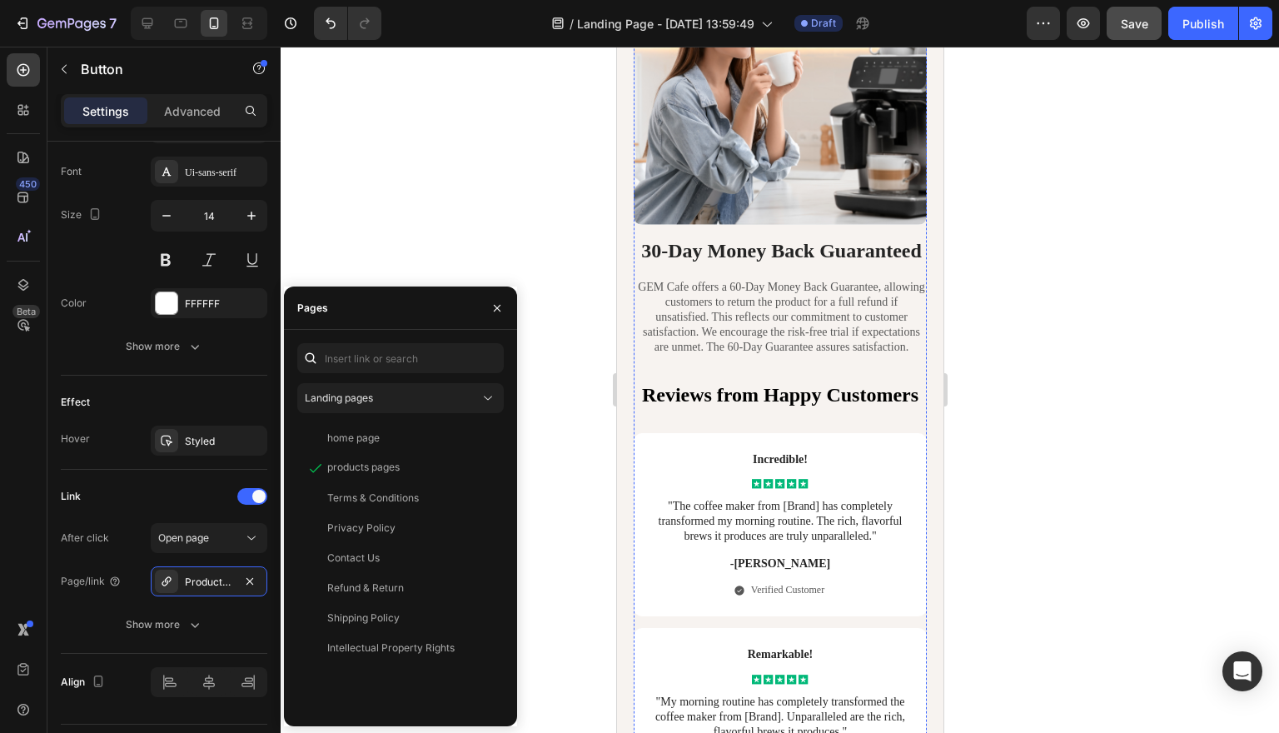
scroll to position [6767, 0]
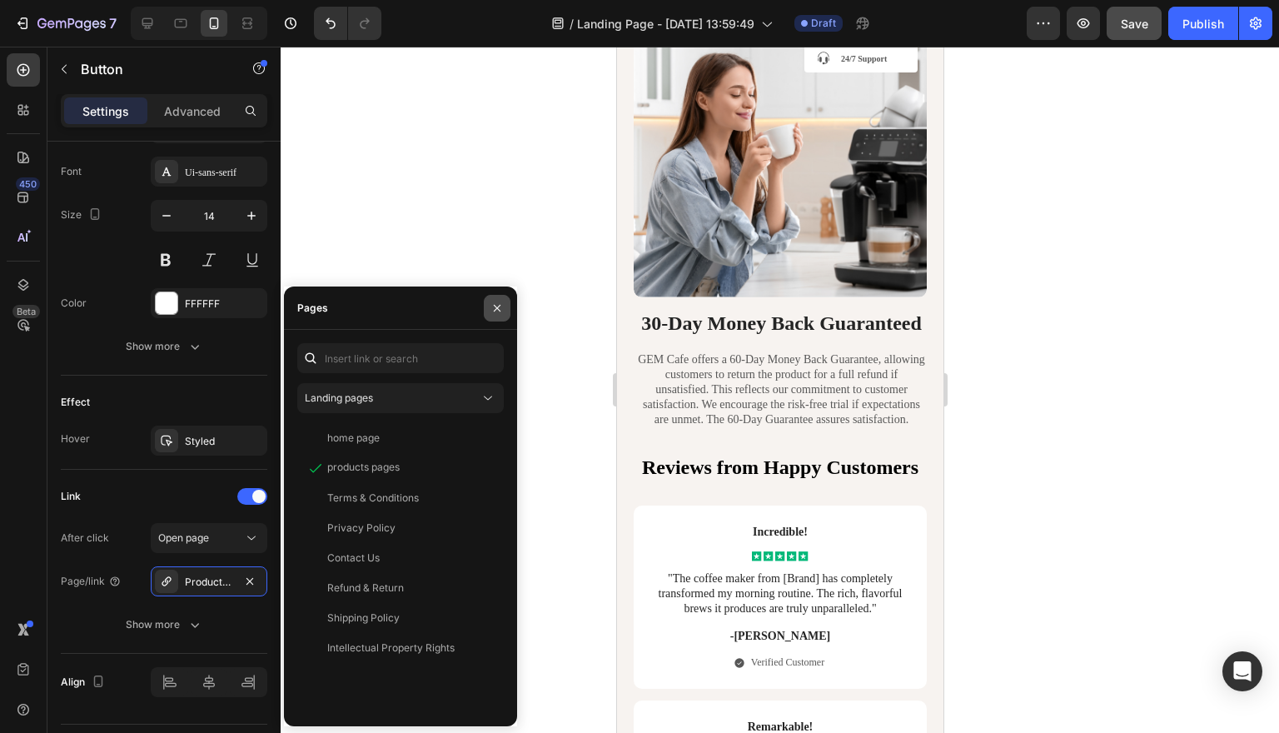
click at [495, 314] on icon "button" at bounding box center [496, 307] width 13 height 13
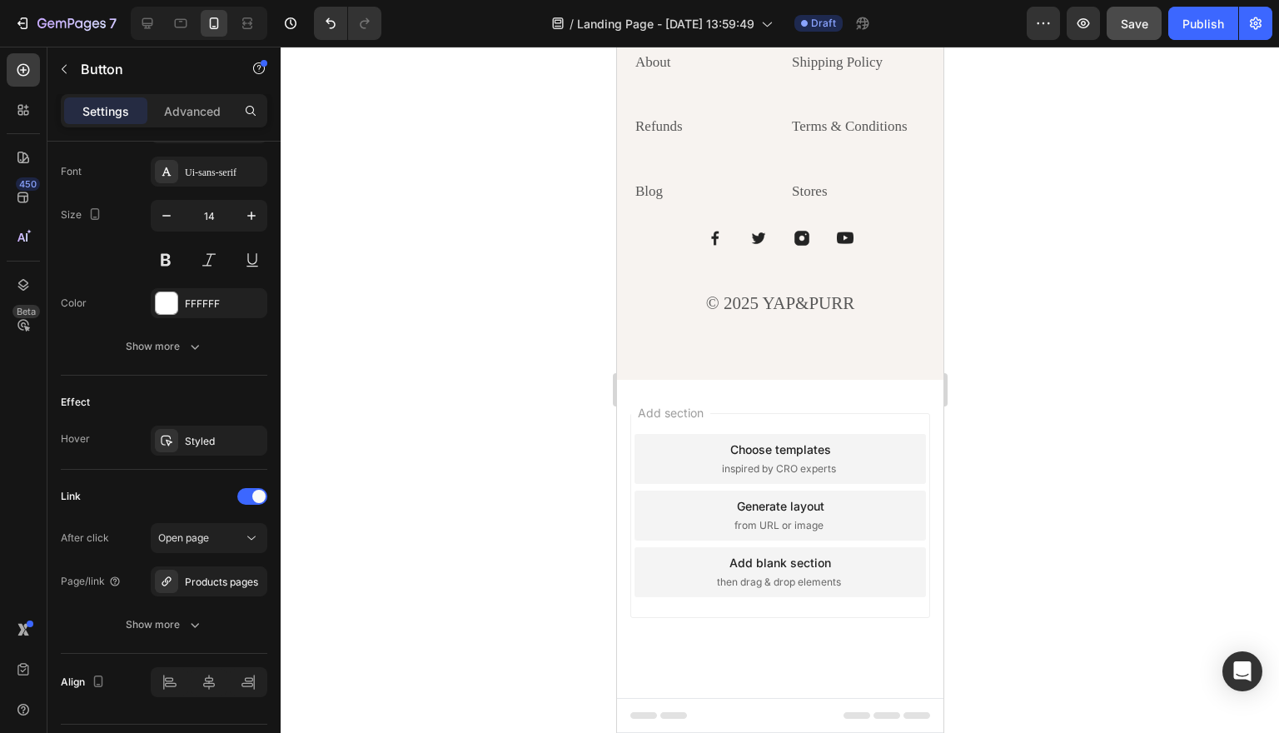
scroll to position [8214, 0]
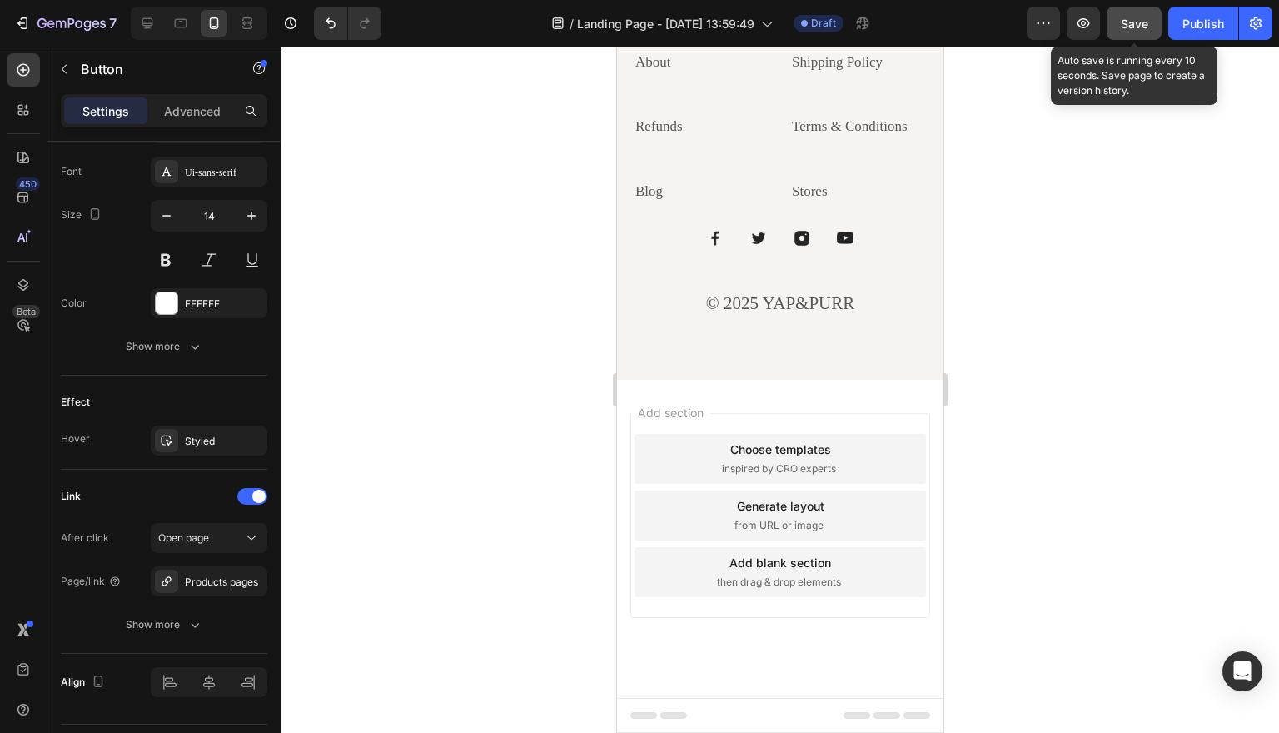
click at [1143, 29] on span "Save" at bounding box center [1134, 24] width 27 height 14
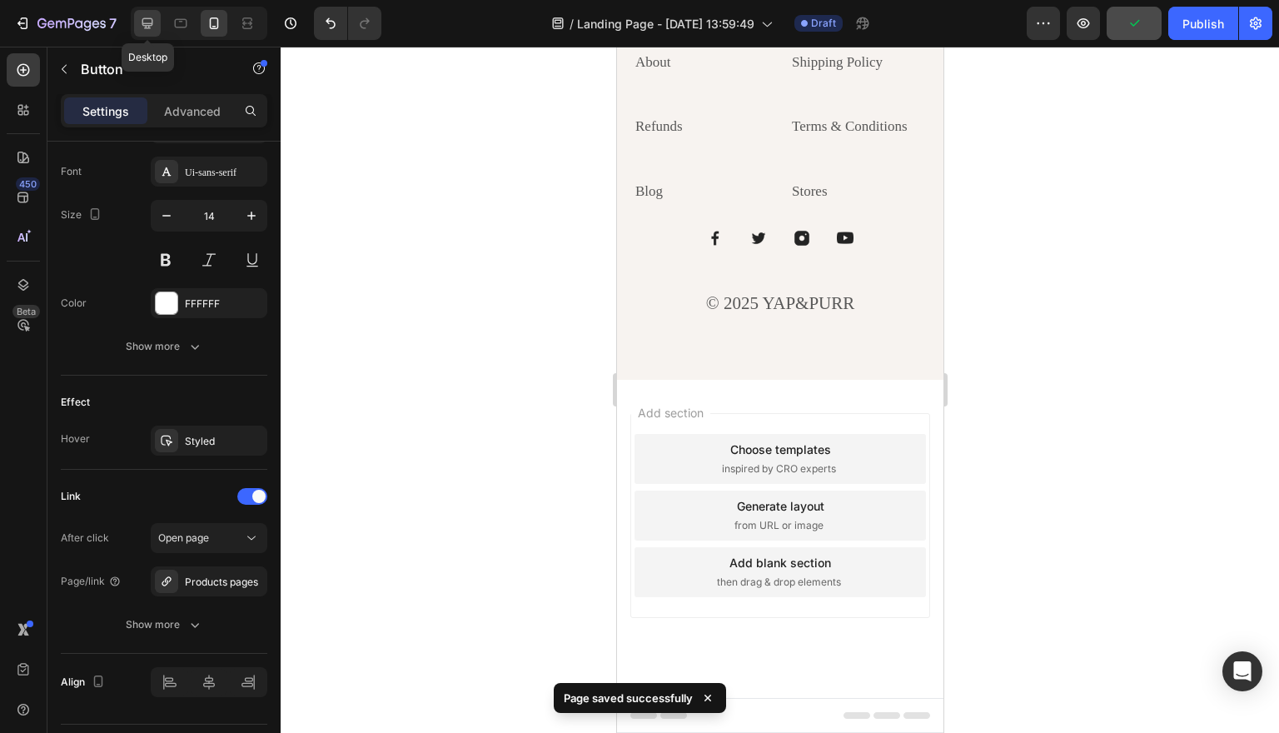
click at [152, 27] on icon at bounding box center [147, 23] width 17 height 17
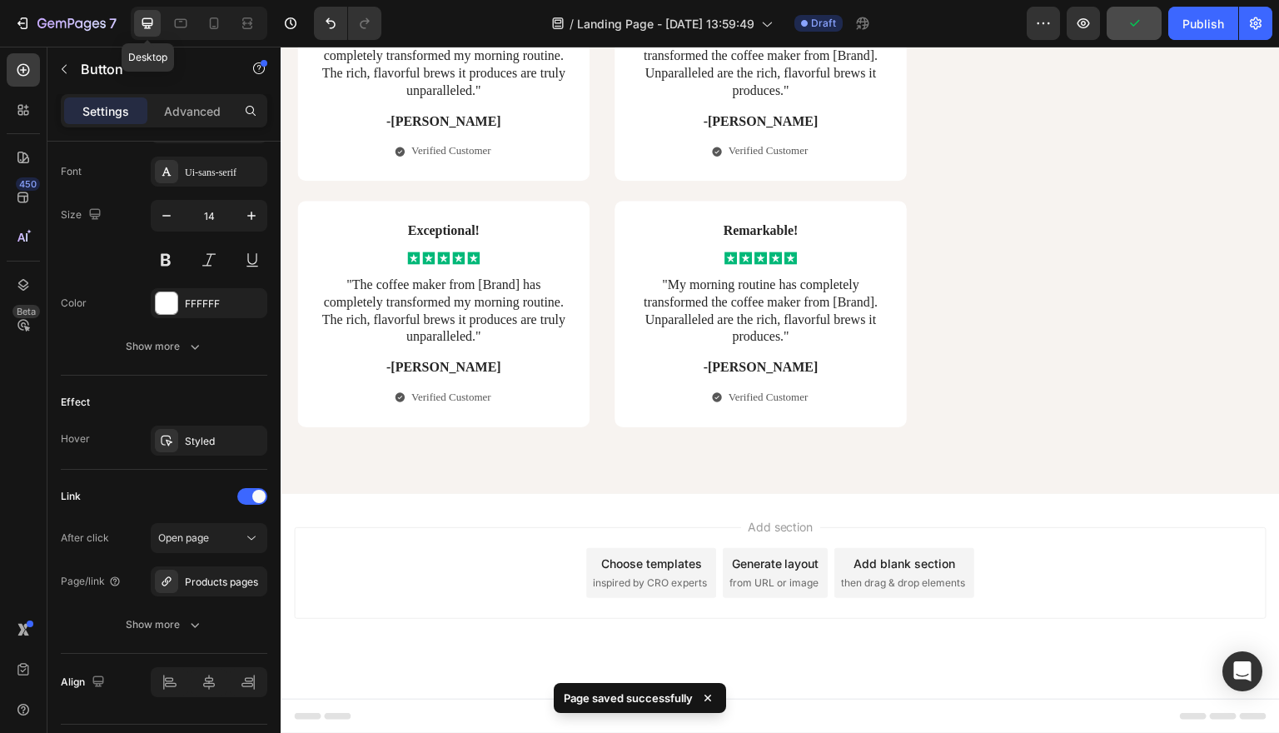
type input "16"
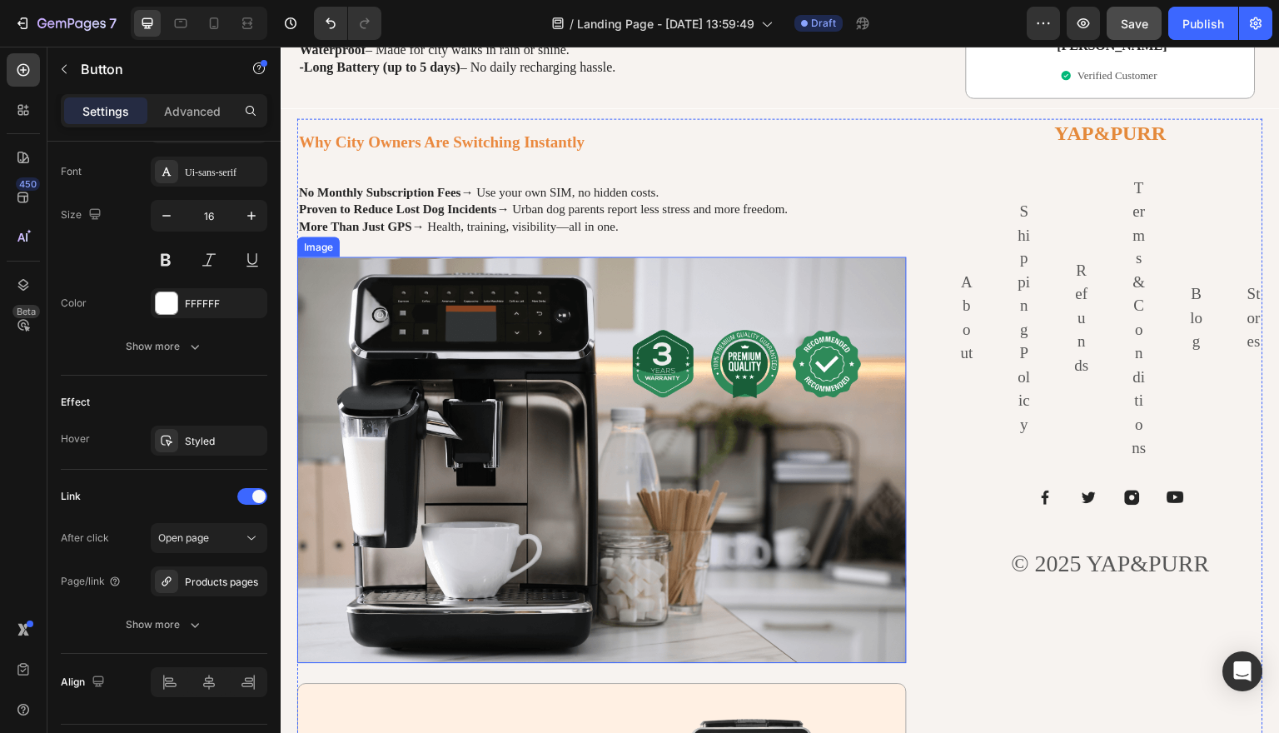
scroll to position [2288, 0]
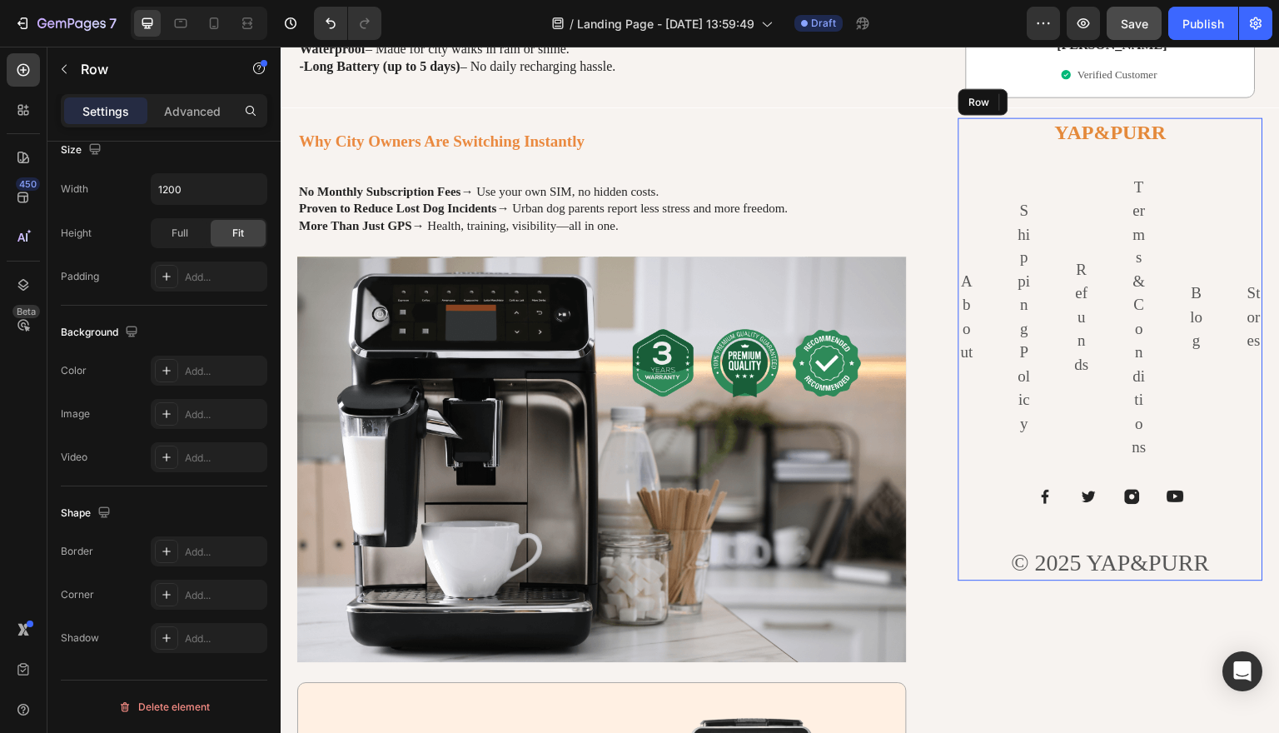
click at [1176, 142] on div "YAP&PURR Heading About Text block Shipping Policy Text block Refunds Text block…" at bounding box center [1110, 348] width 305 height 463
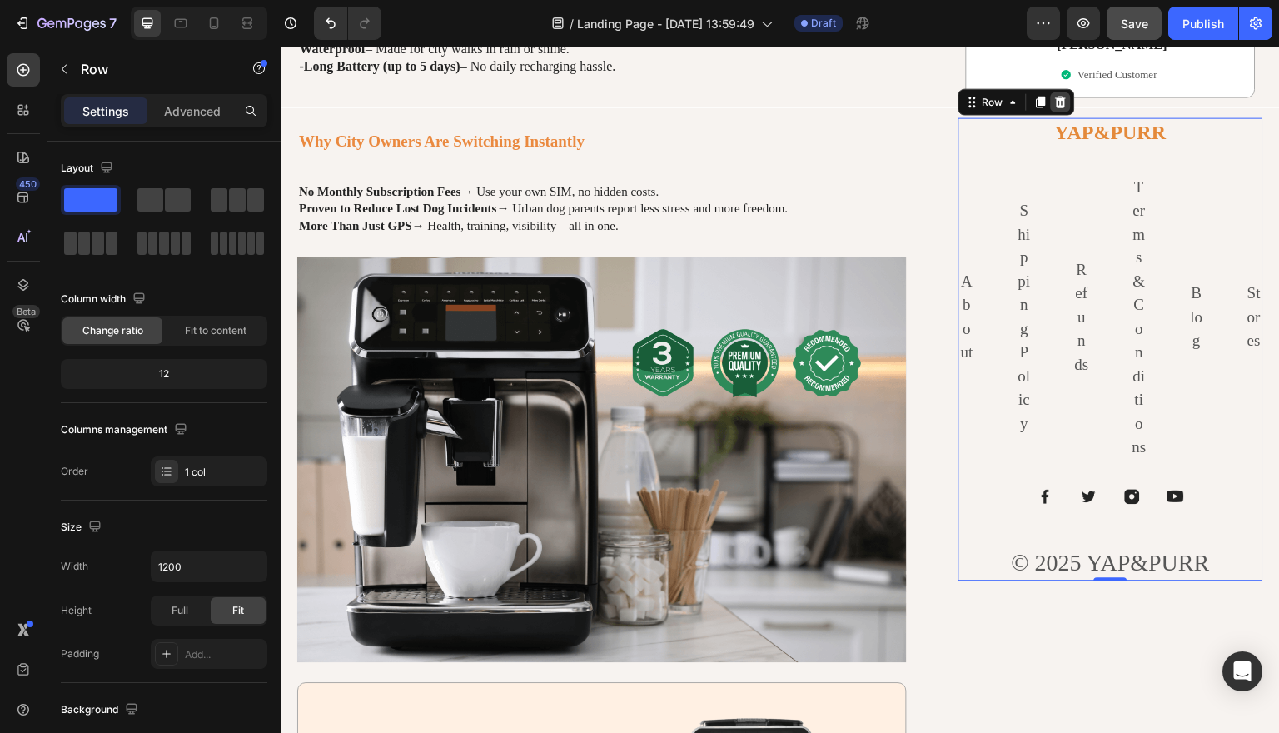
click at [1062, 97] on icon at bounding box center [1061, 102] width 11 height 12
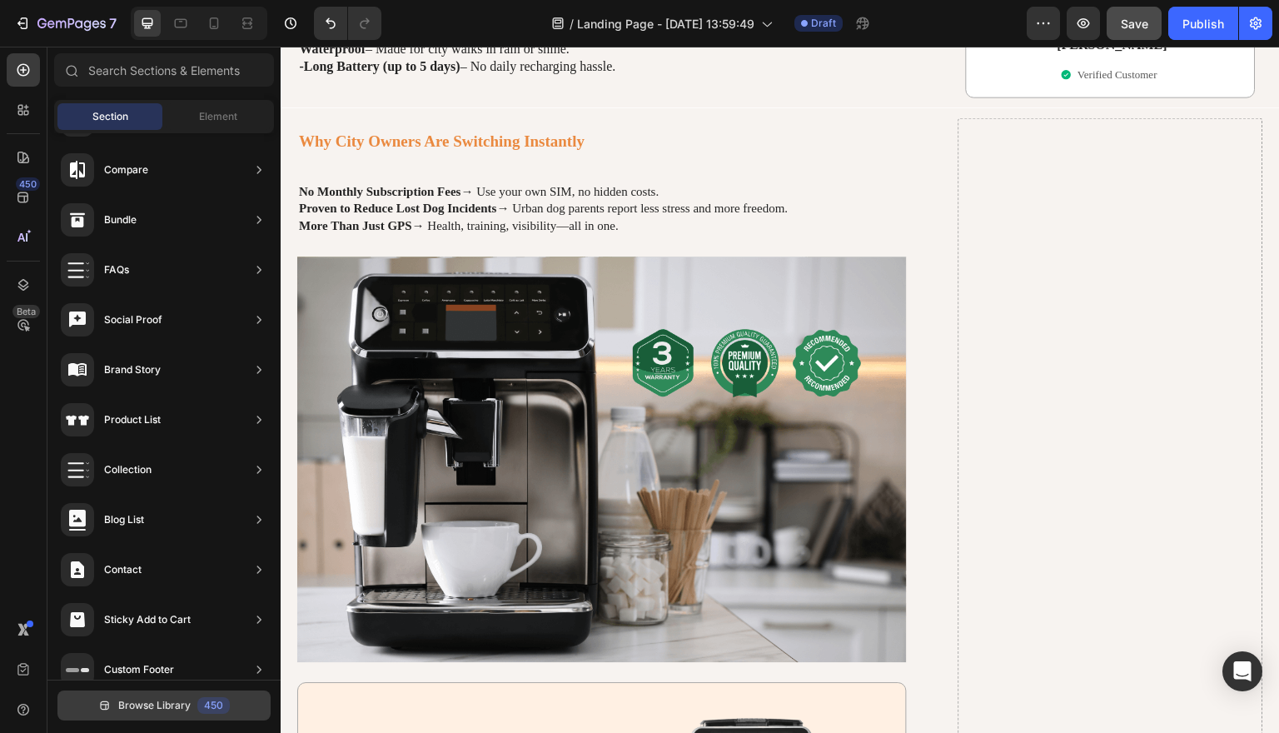
click at [174, 711] on span "Browse Library" at bounding box center [154, 705] width 72 height 15
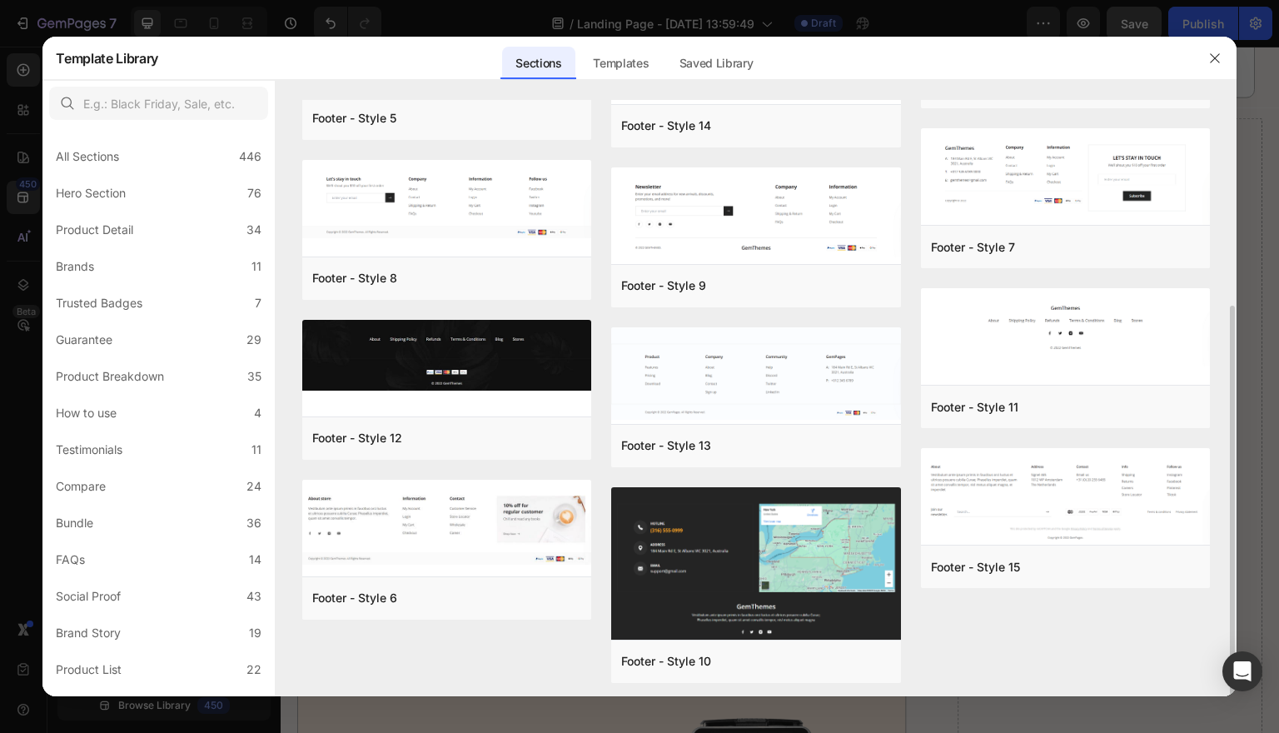
scroll to position [298, 0]
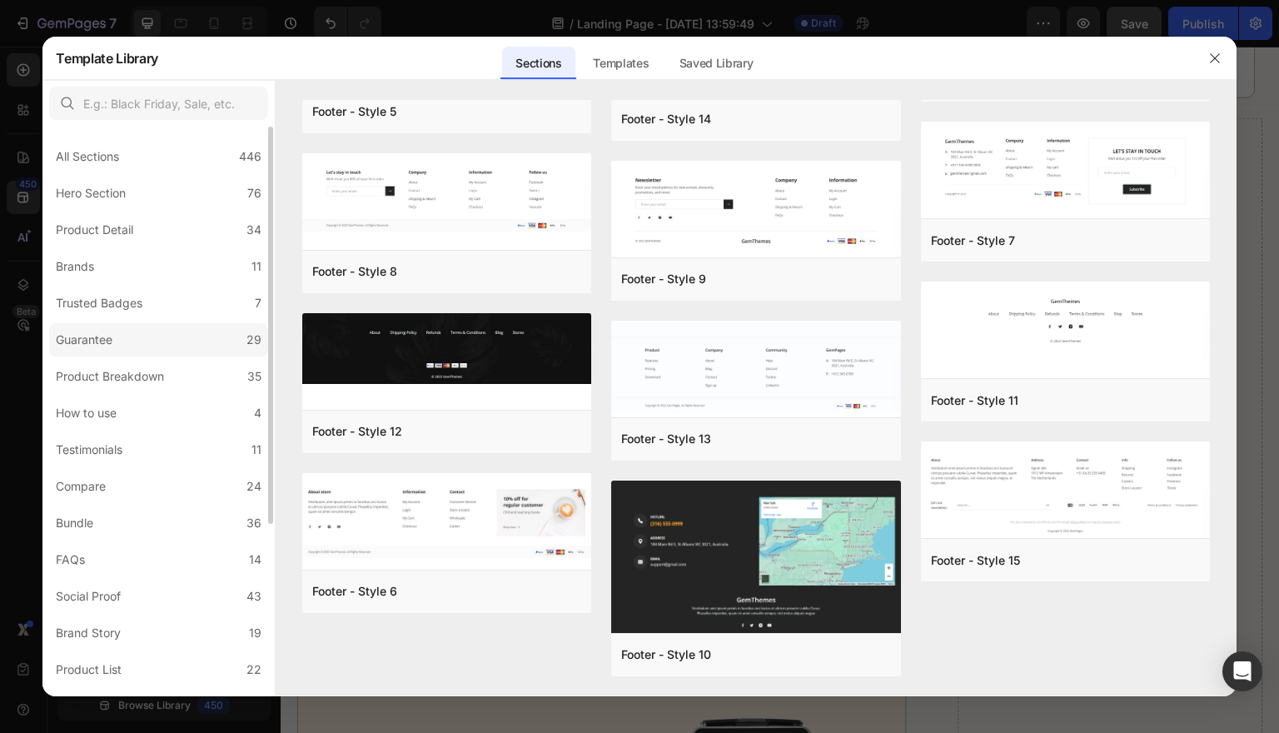
click at [91, 332] on div "Guarantee" at bounding box center [84, 340] width 57 height 20
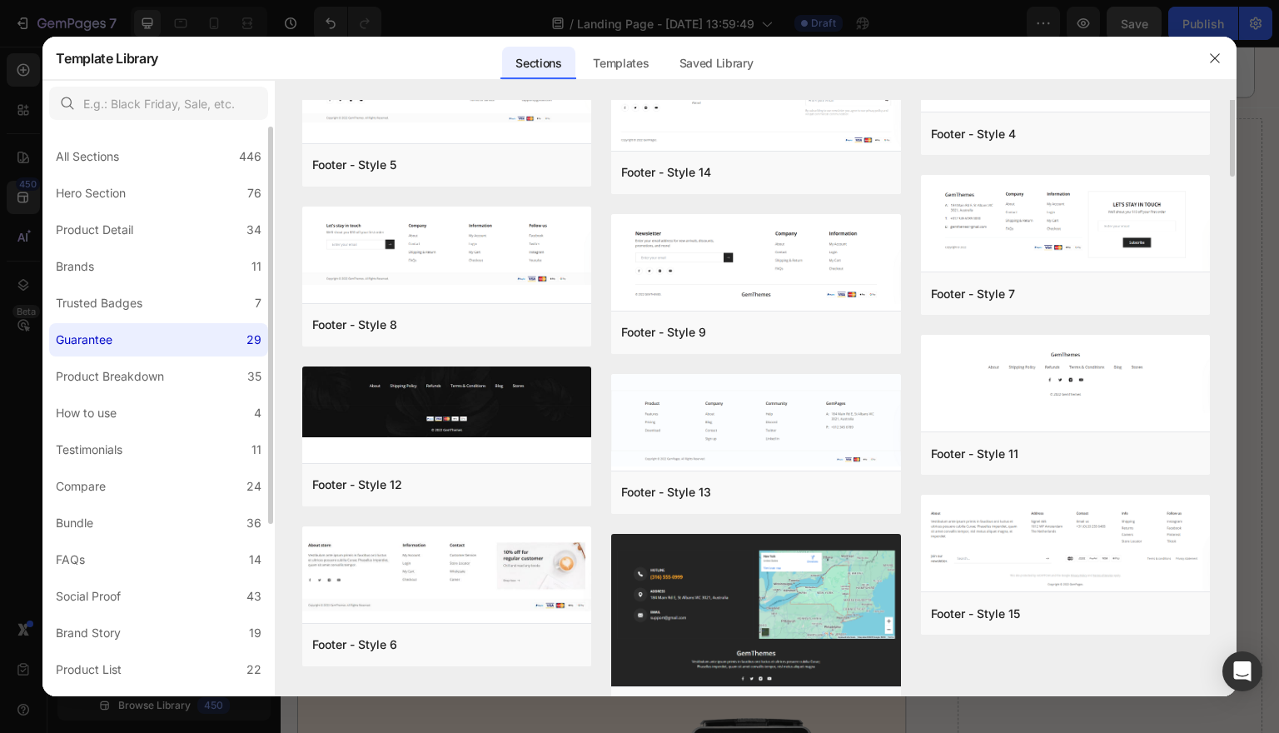
scroll to position [0, 0]
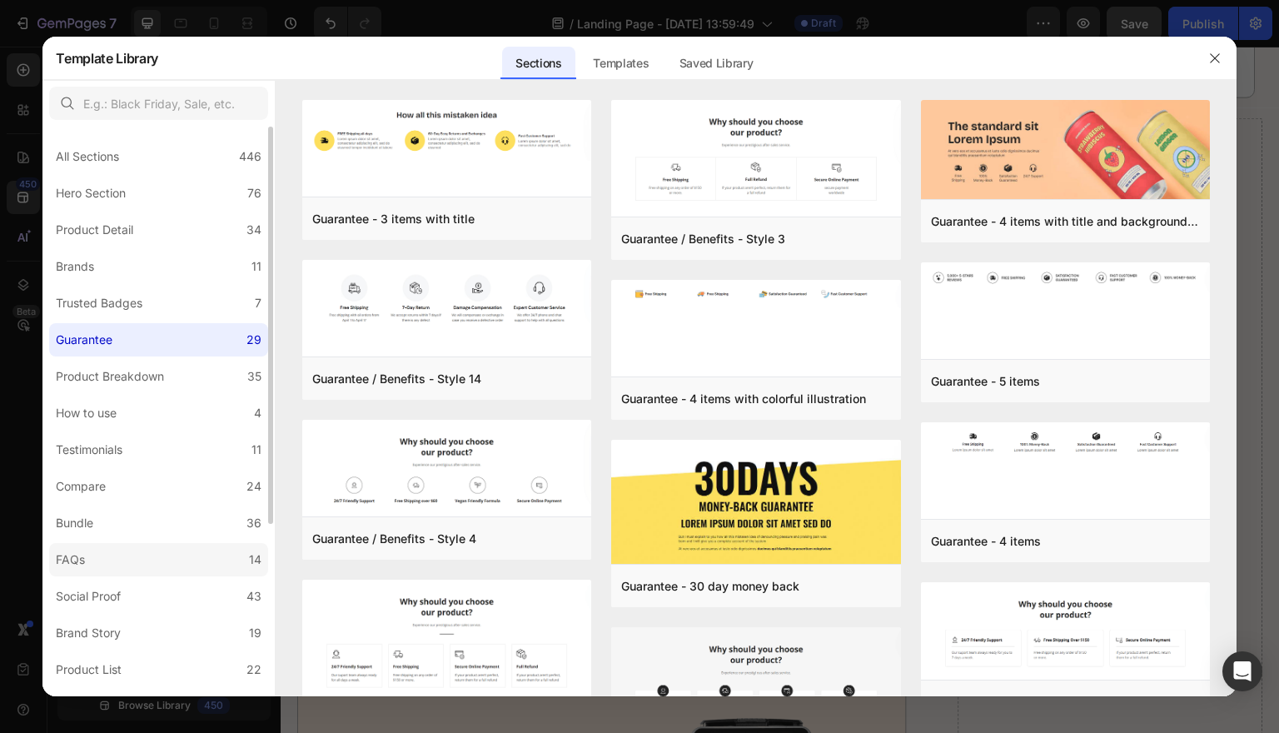
click at [129, 556] on label "FAQs 14" at bounding box center [158, 559] width 219 height 33
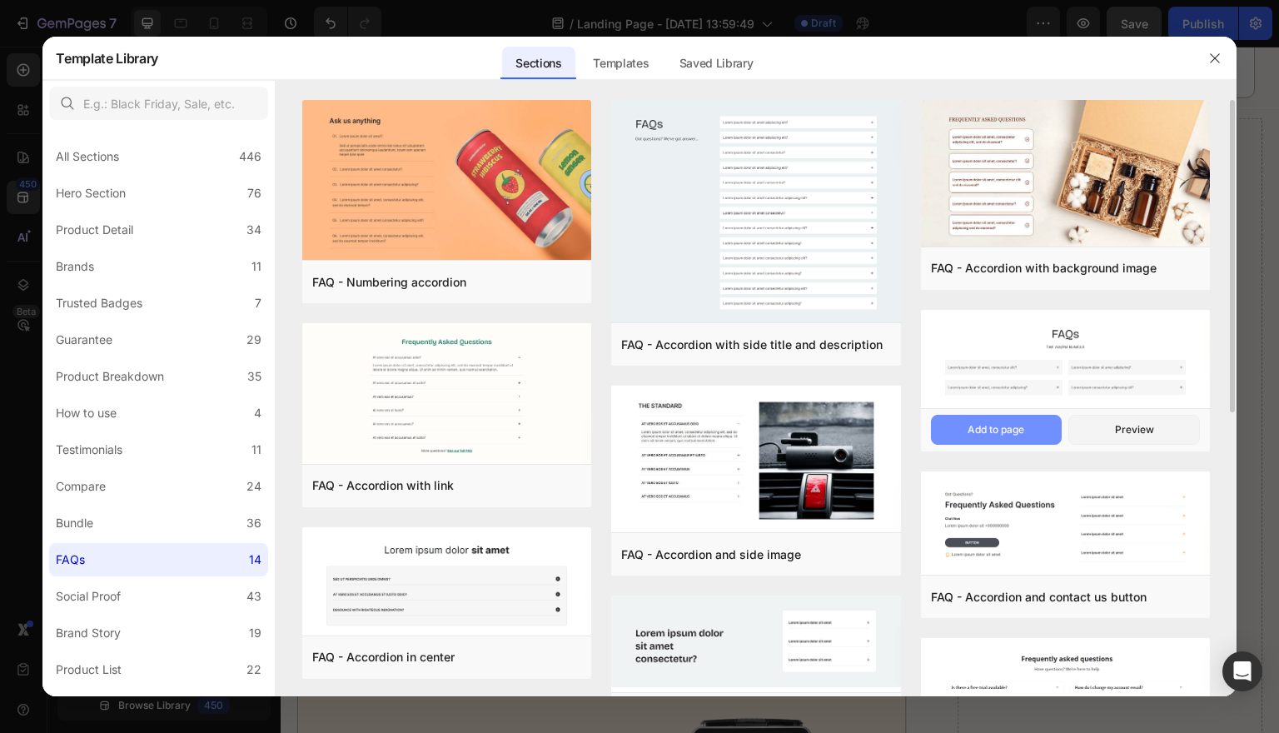
click at [1012, 425] on div "Add to page" at bounding box center [995, 429] width 57 height 15
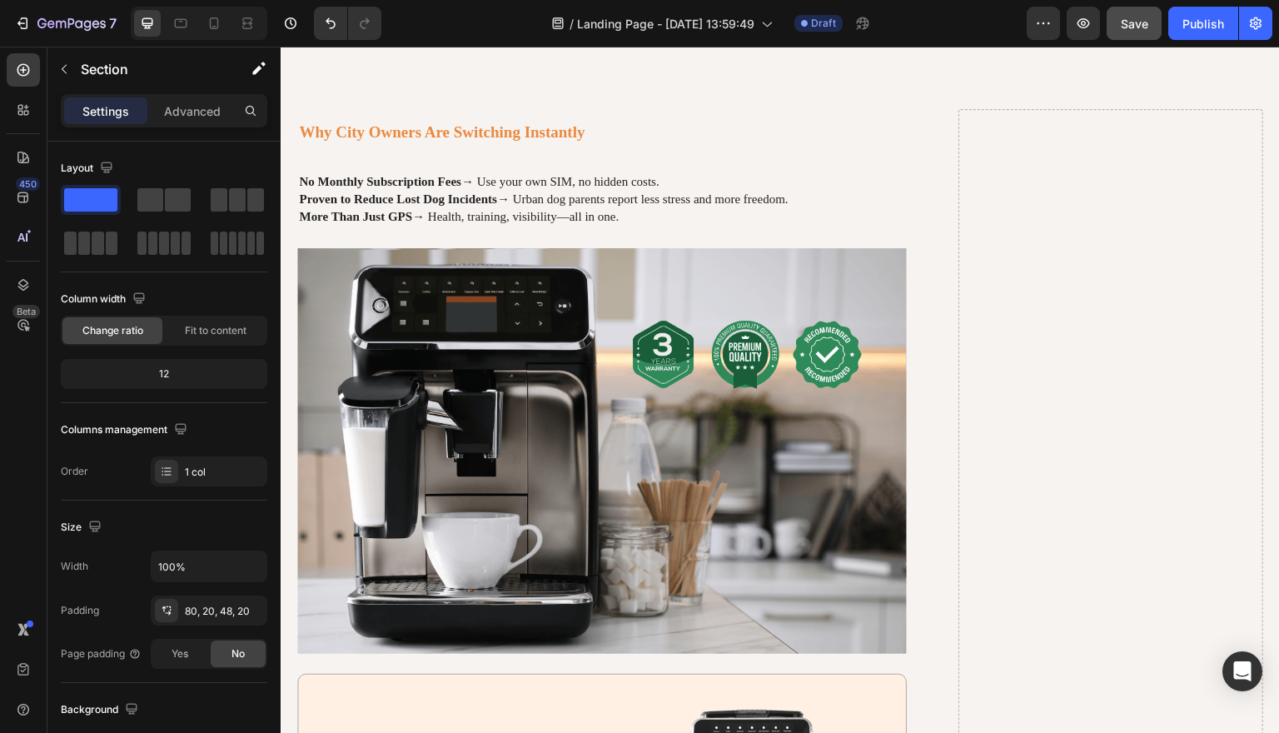
scroll to position [5963, 0]
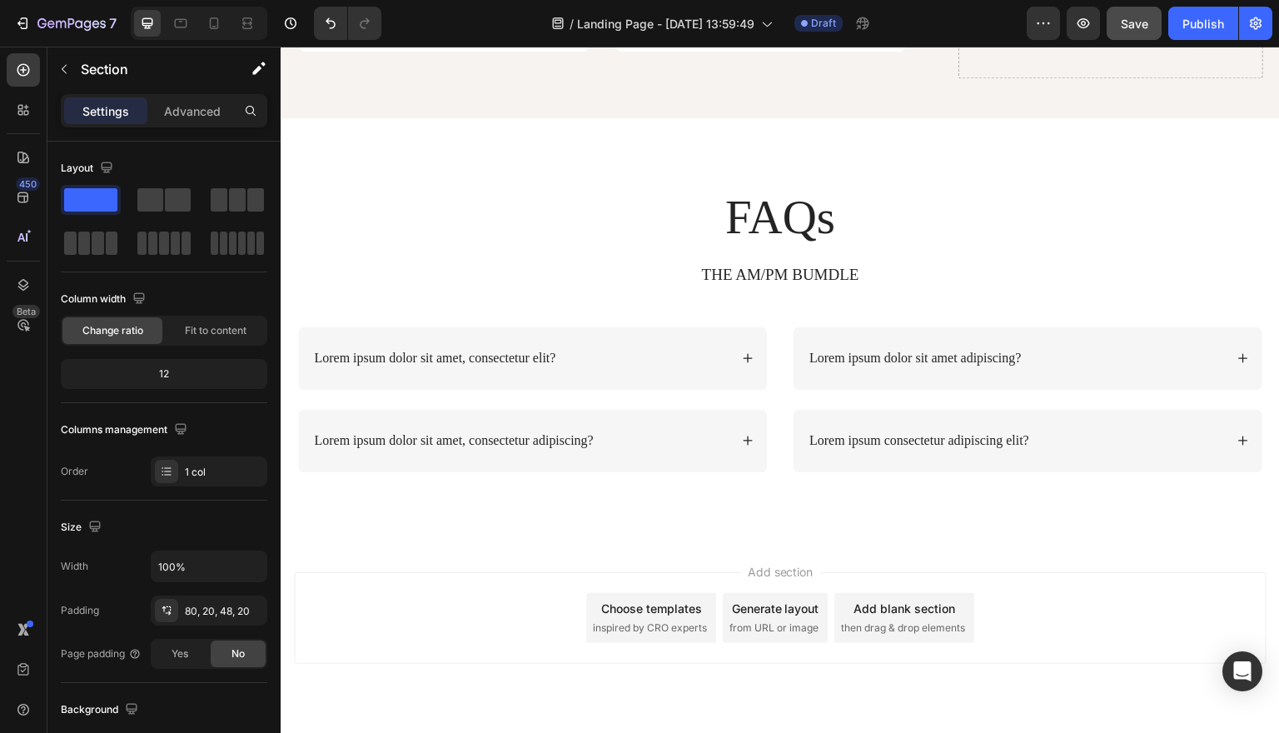
click at [619, 118] on div "FAQs Heading THE AM/PM BUMDLE Text Block Row Lorem ipsum dolor sit amet, consec…" at bounding box center [780, 328] width 999 height 420
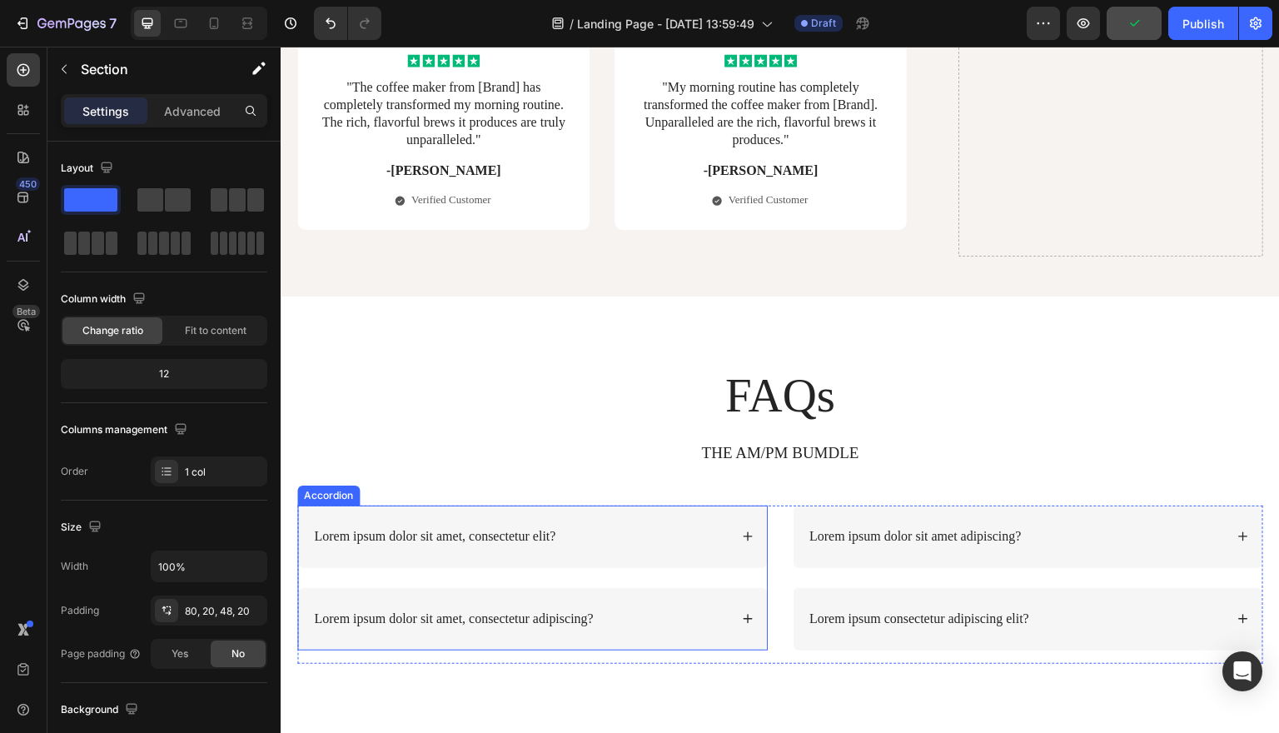
scroll to position [5787, 0]
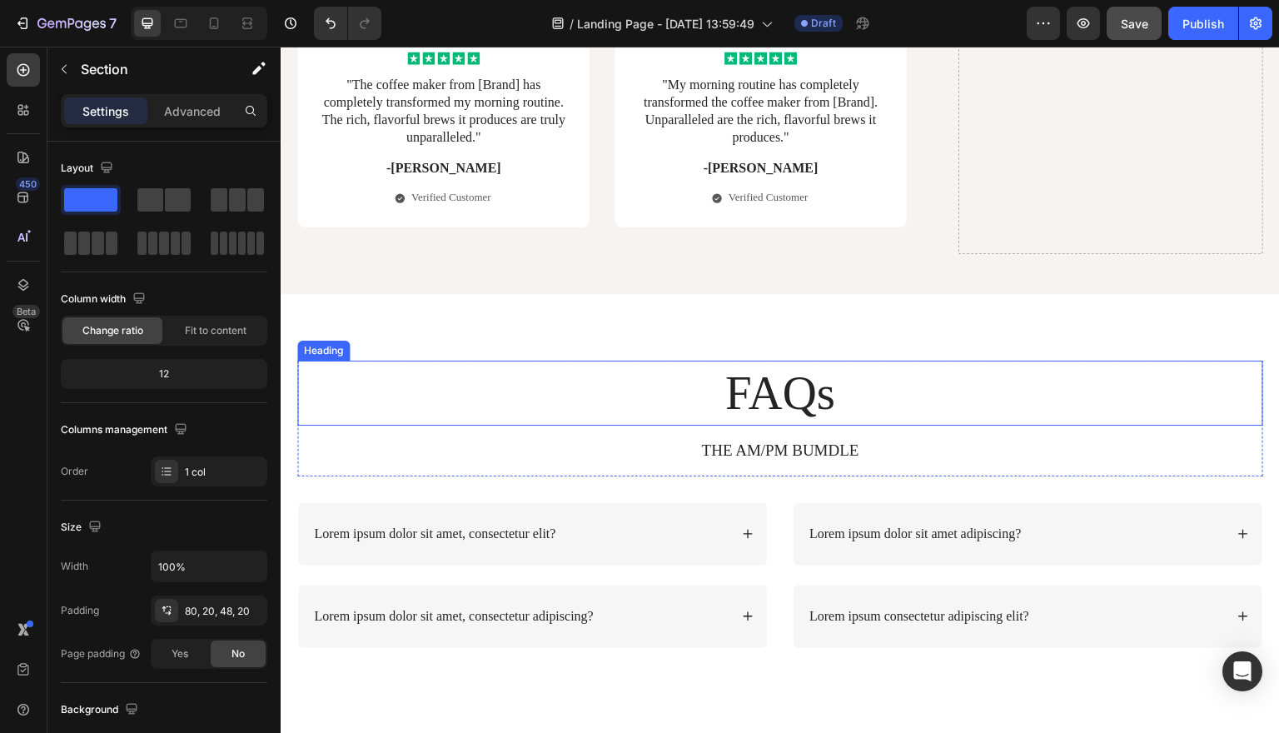
click at [323, 360] on h2 "FAQs" at bounding box center [780, 392] width 966 height 65
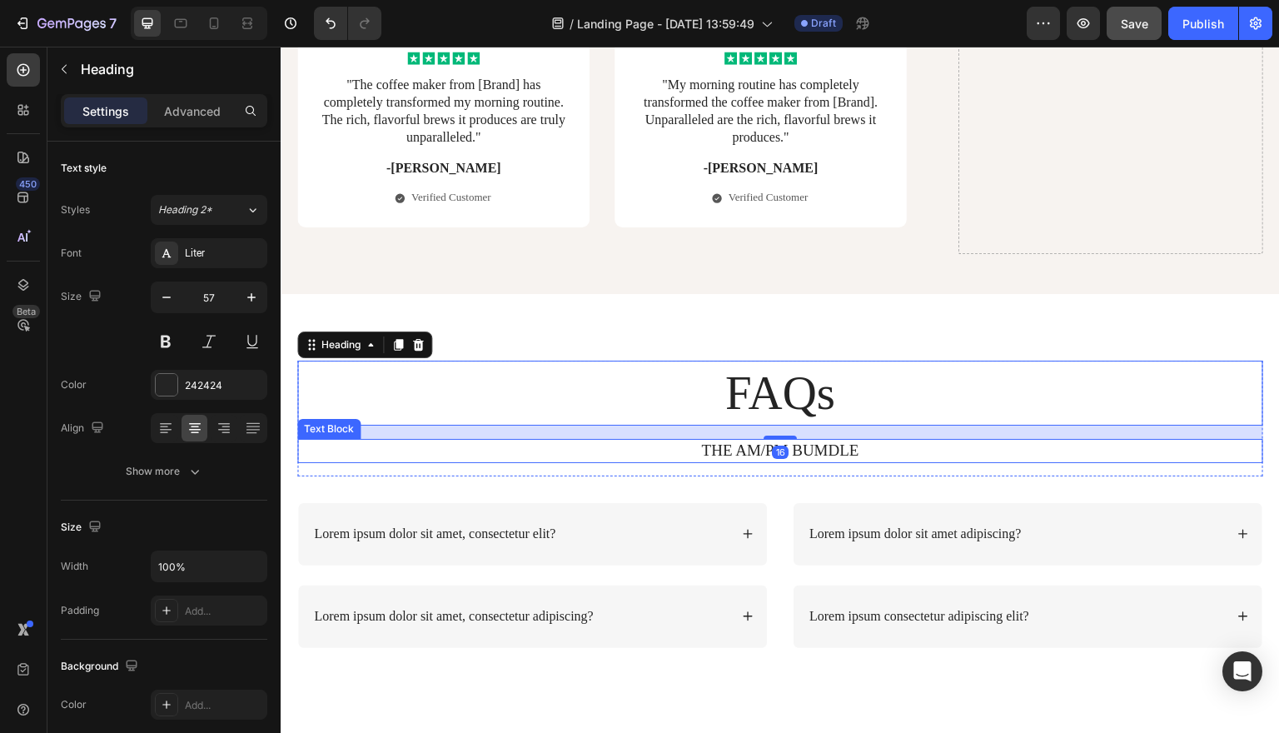
click at [302, 440] on p "THE AM/PM BUMDLE" at bounding box center [780, 450] width 962 height 21
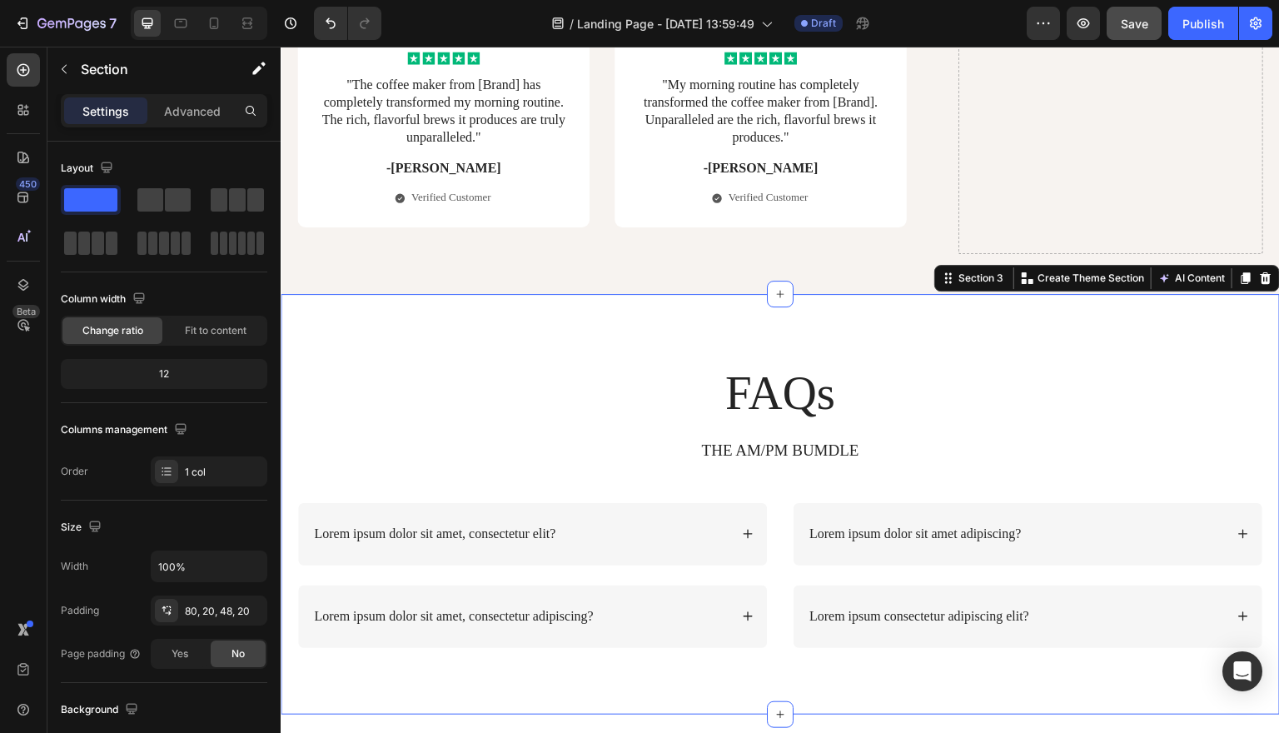
click at [284, 442] on div "FAQs Heading THE AM/PM BUMDLE Text Block Row Lorem ipsum dolor sit amet, consec…" at bounding box center [780, 504] width 999 height 420
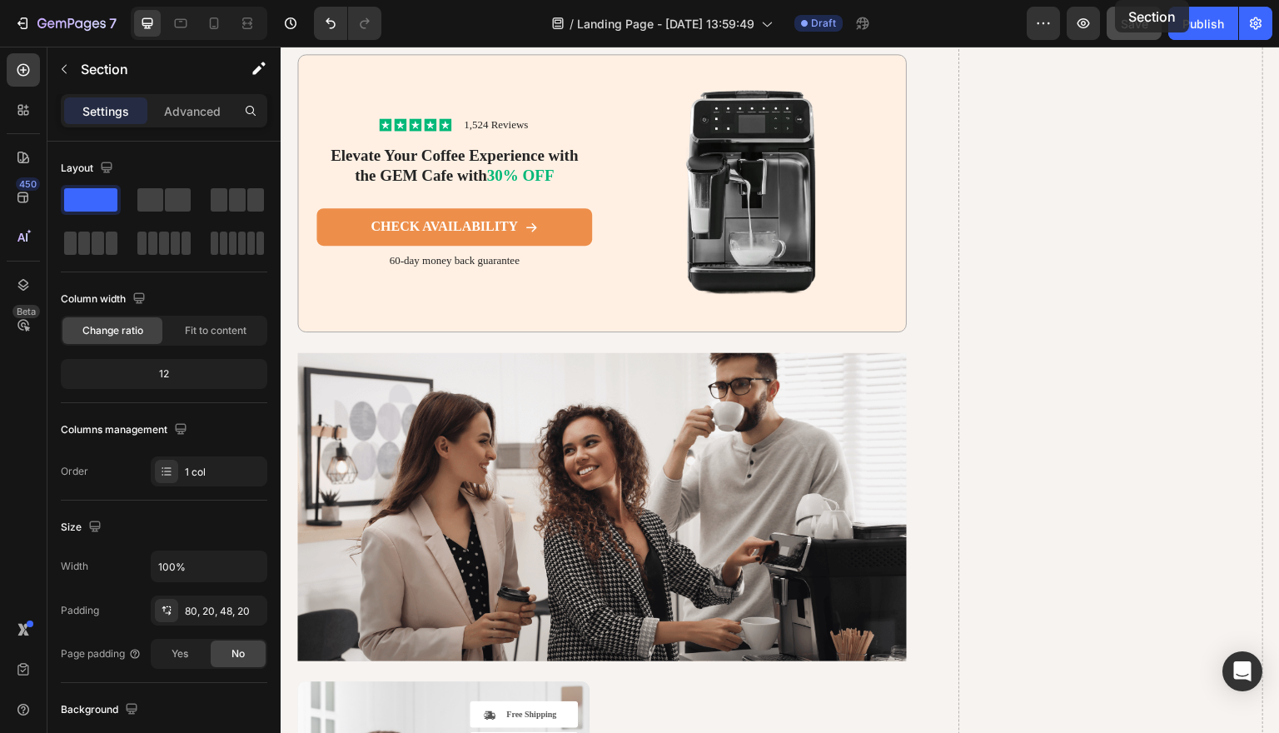
scroll to position [4054, 0]
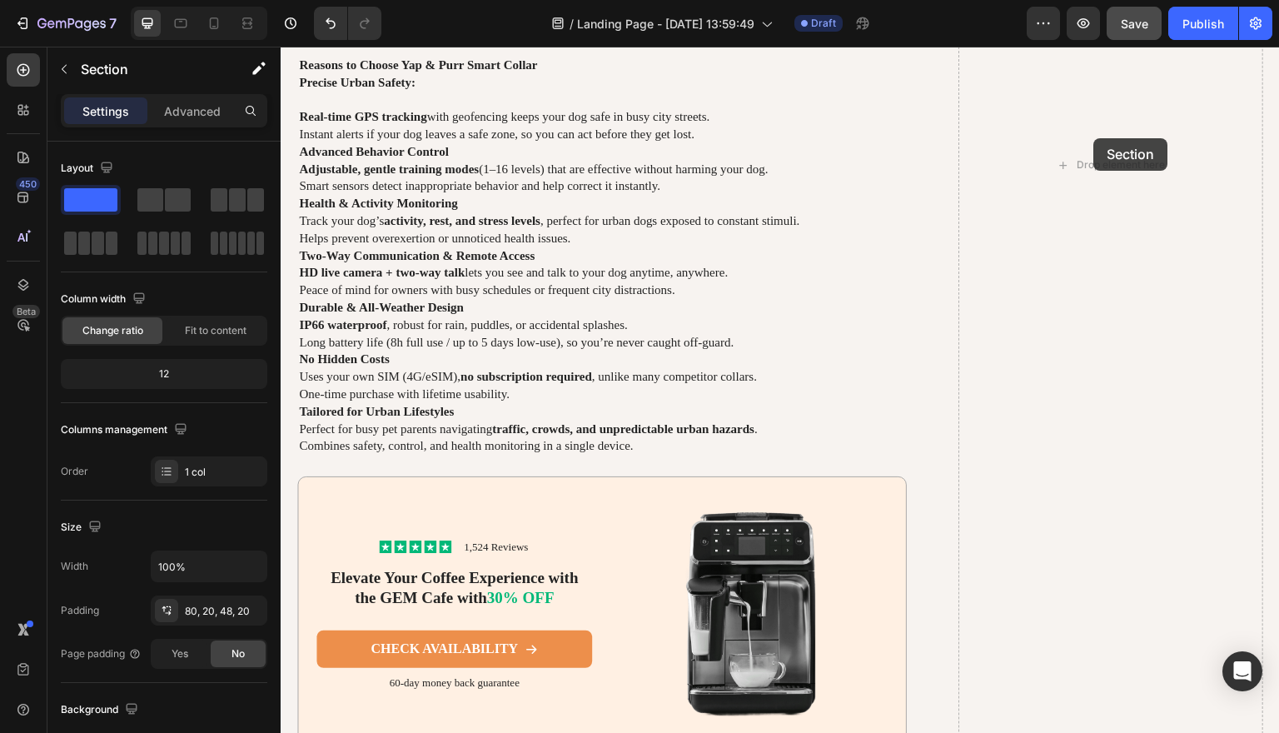
drag, startPoint x: 952, startPoint y: 241, endPoint x: 1093, endPoint y: 138, distance: 174.5
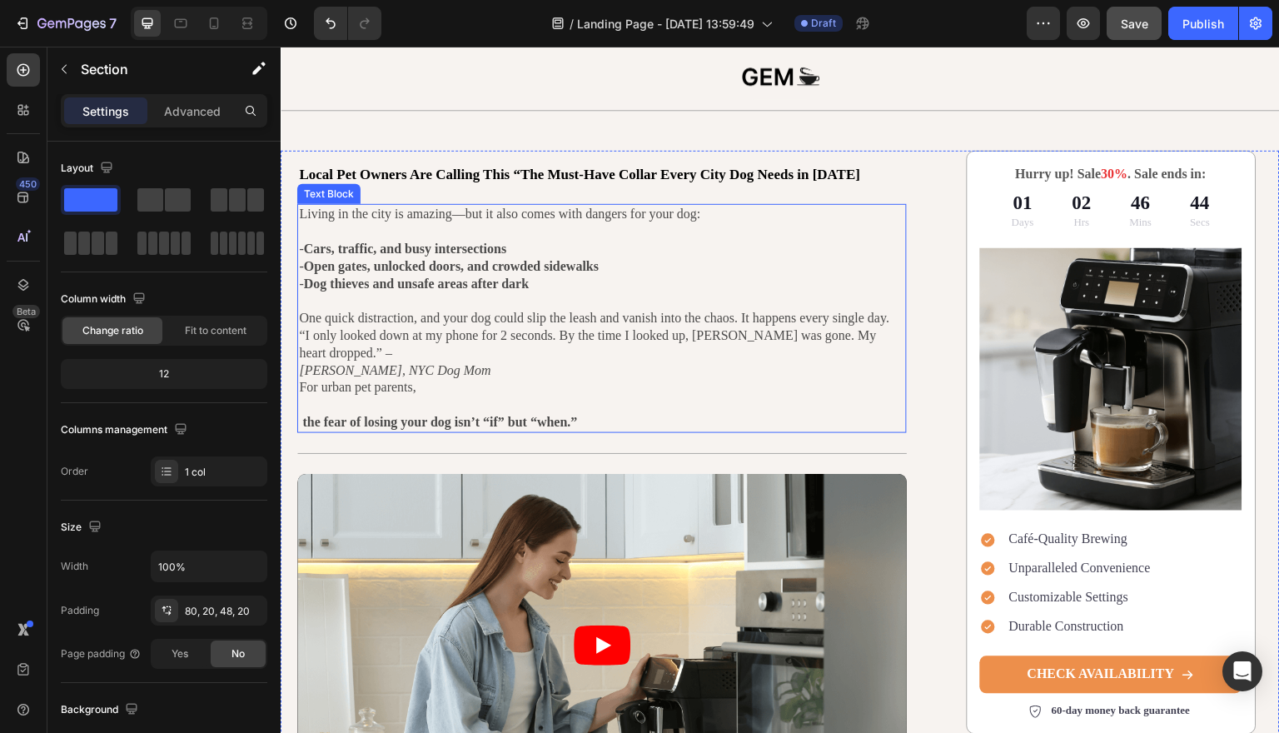
scroll to position [47, 0]
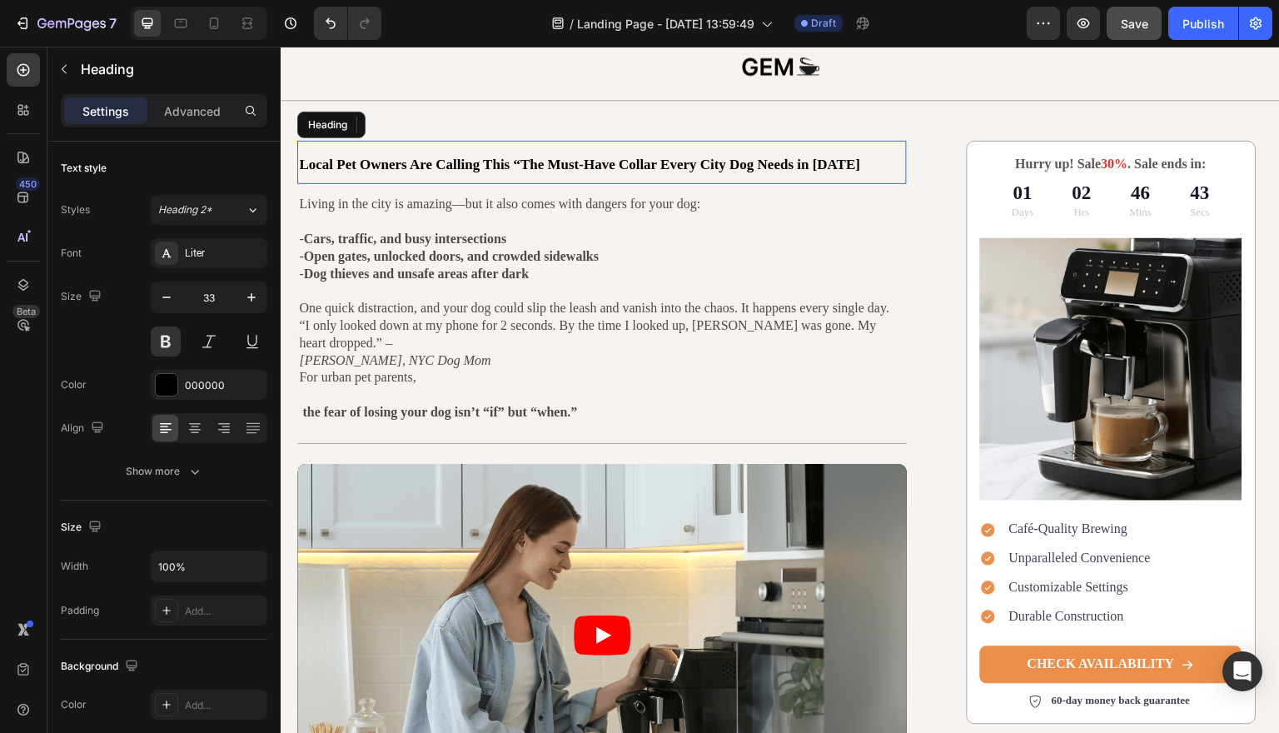
click at [729, 153] on h1 "Local Pet Owners Are Calling This “The Must-Have Collar Every City Dog Needs in…" at bounding box center [601, 163] width 609 height 44
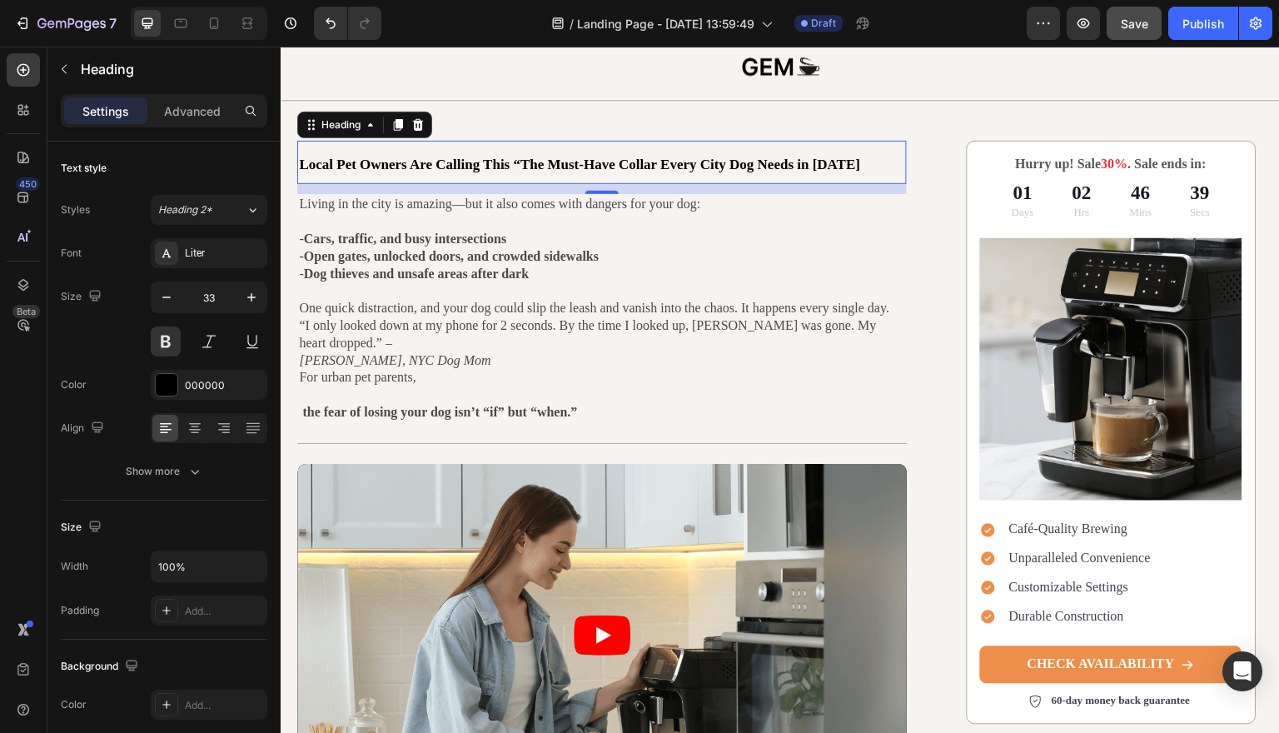
click at [470, 162] on span "Local Pet Owners Are Calling This “The Must-Have Collar Every City Dog Needs in…" at bounding box center [579, 165] width 561 height 16
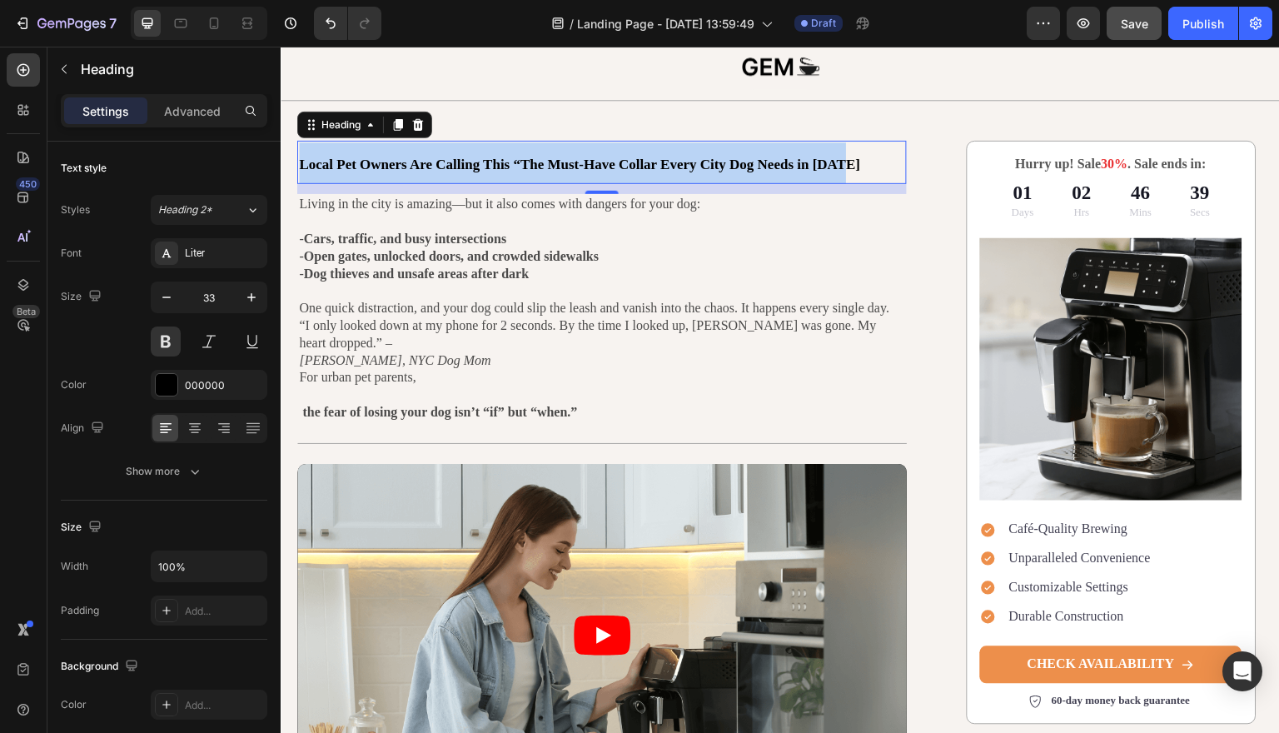
click at [470, 162] on span "Local Pet Owners Are Calling This “The Must-Have Collar Every City Dog Needs in…" at bounding box center [579, 165] width 561 height 16
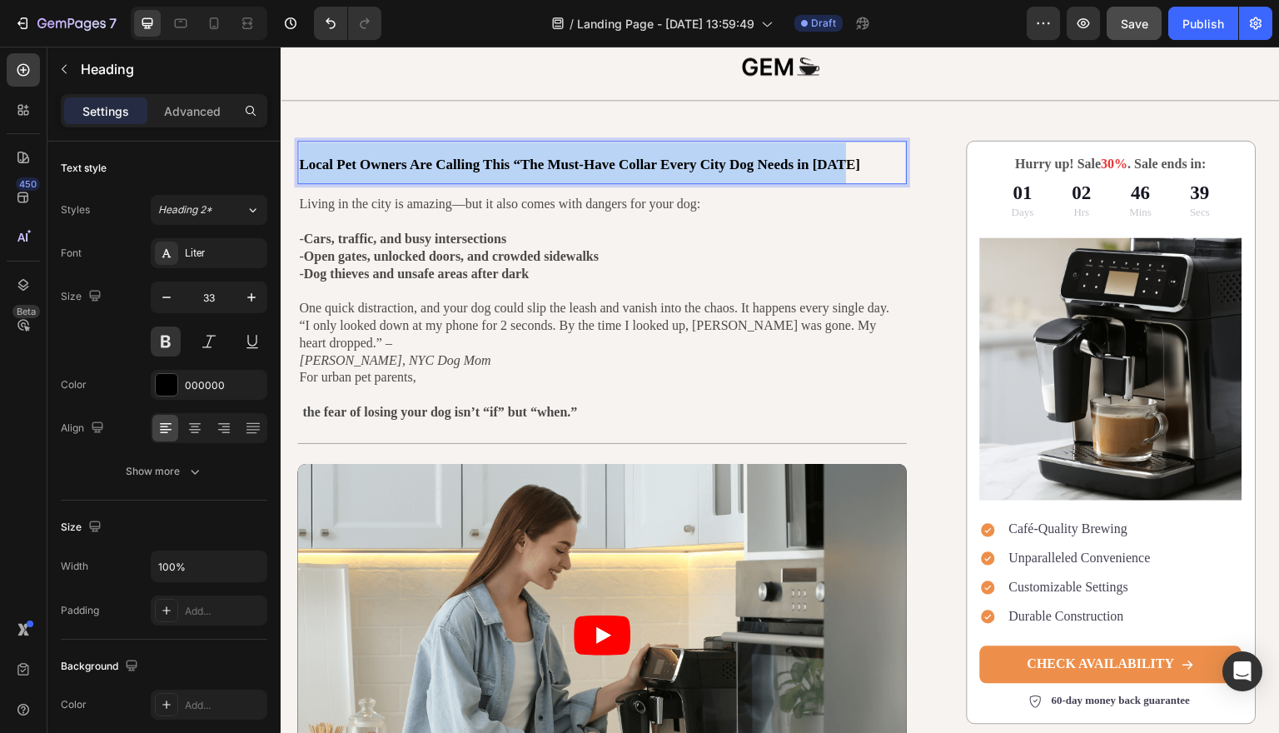
click at [470, 162] on span "Local Pet Owners Are Calling This “The Must-Have Collar Every City Dog Needs in…" at bounding box center [579, 165] width 561 height 16
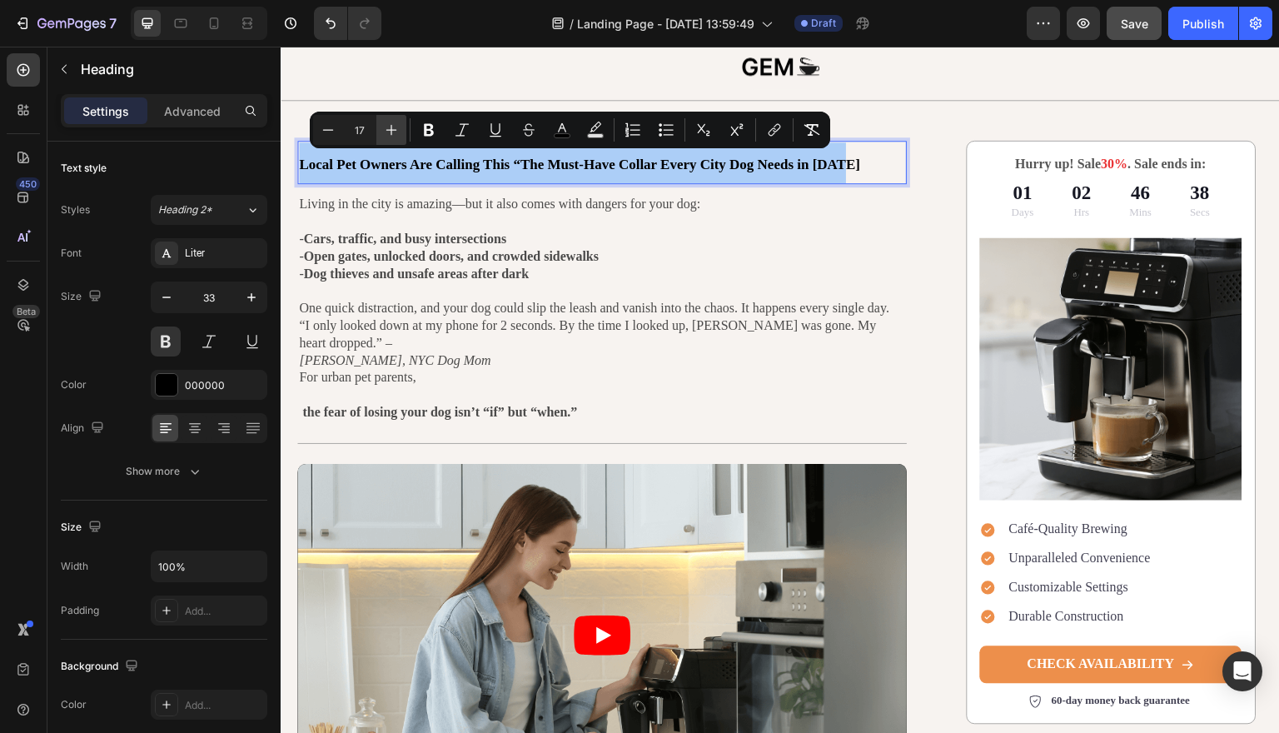
click at [395, 127] on icon "Editor contextual toolbar" at bounding box center [391, 130] width 17 height 17
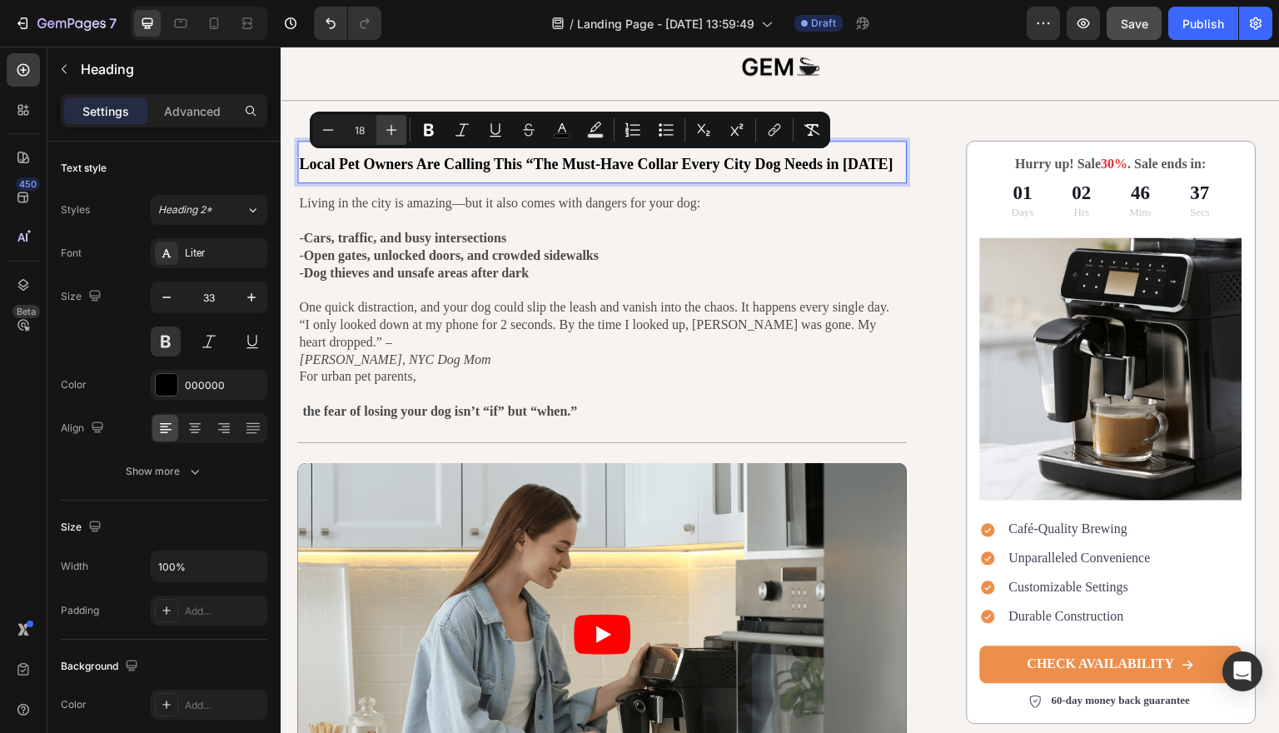
click at [395, 127] on icon "Editor contextual toolbar" at bounding box center [391, 130] width 17 height 17
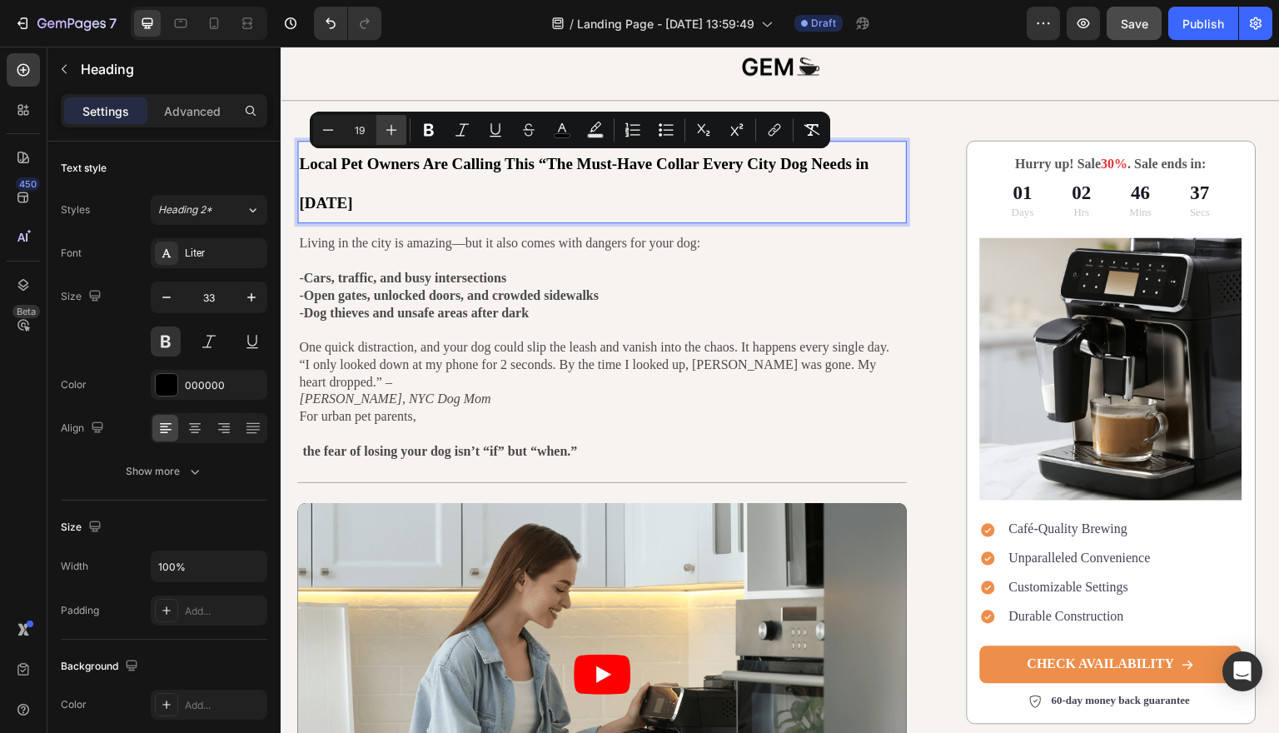
click at [395, 127] on icon "Editor contextual toolbar" at bounding box center [391, 130] width 17 height 17
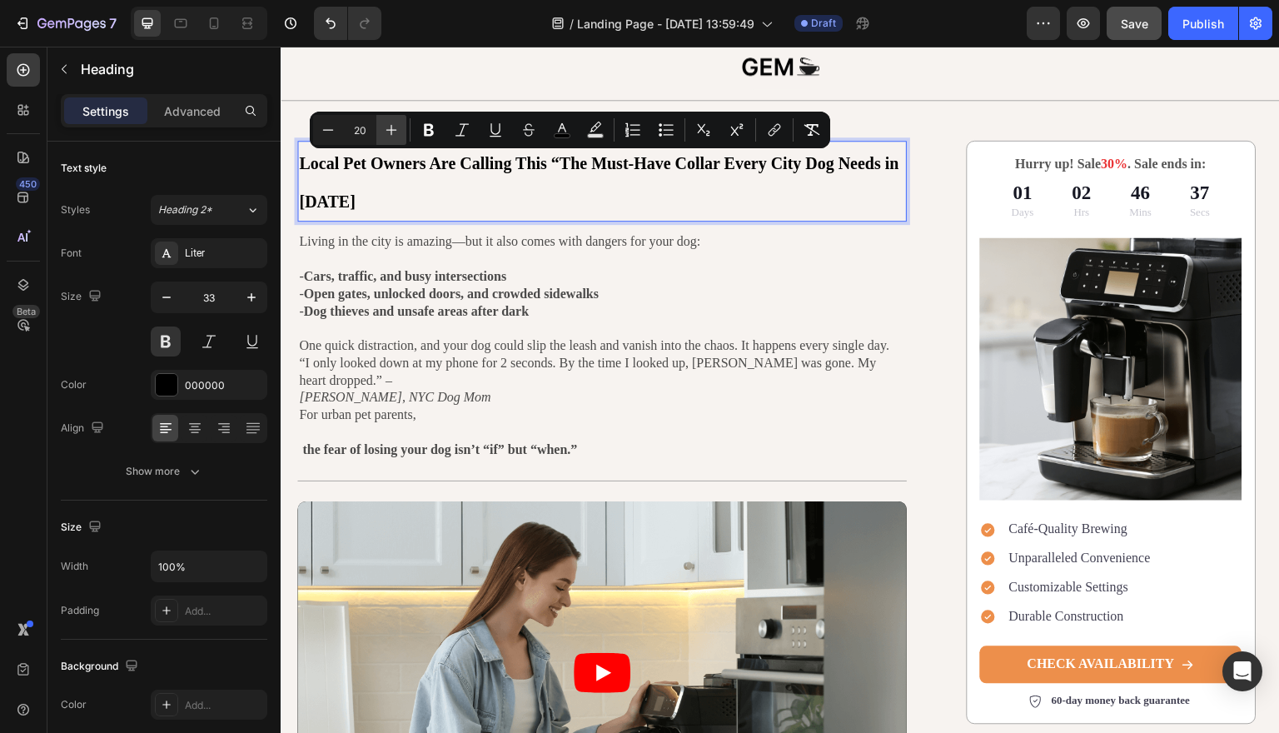
click at [395, 127] on icon "Editor contextual toolbar" at bounding box center [391, 130] width 17 height 17
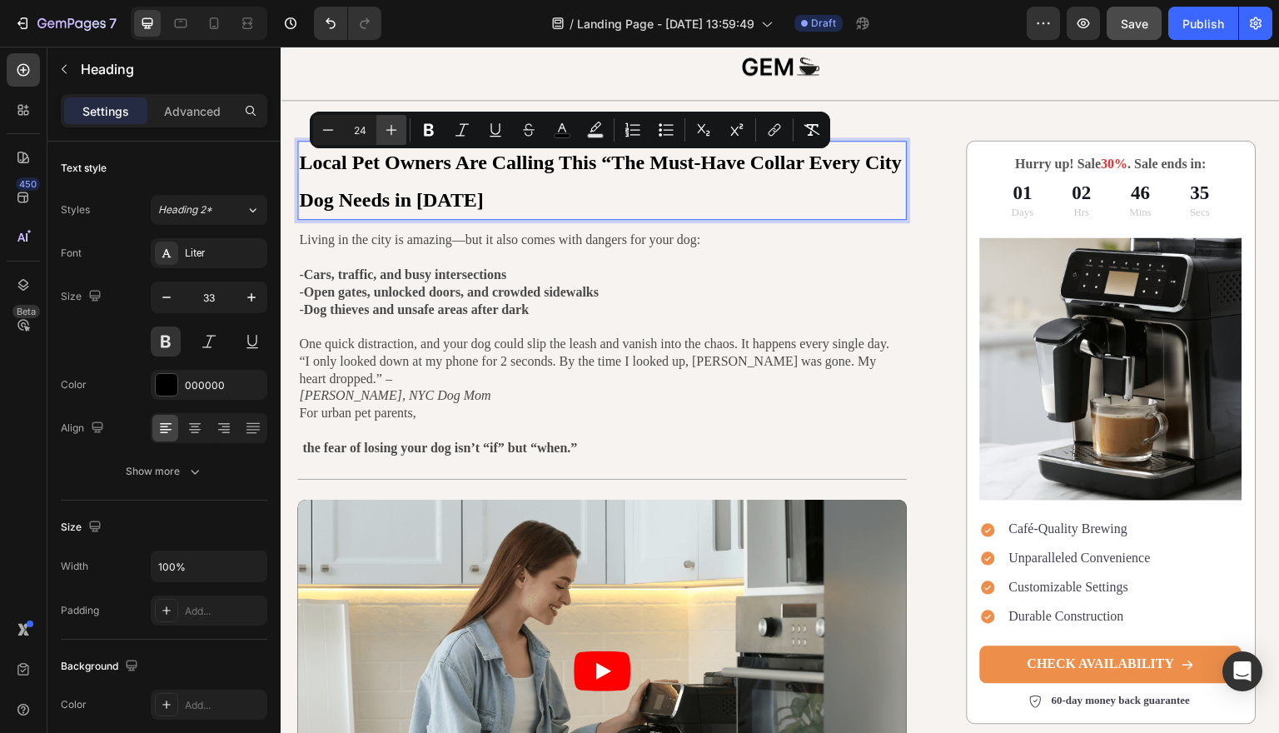
click at [395, 127] on icon "Editor contextual toolbar" at bounding box center [391, 130] width 17 height 17
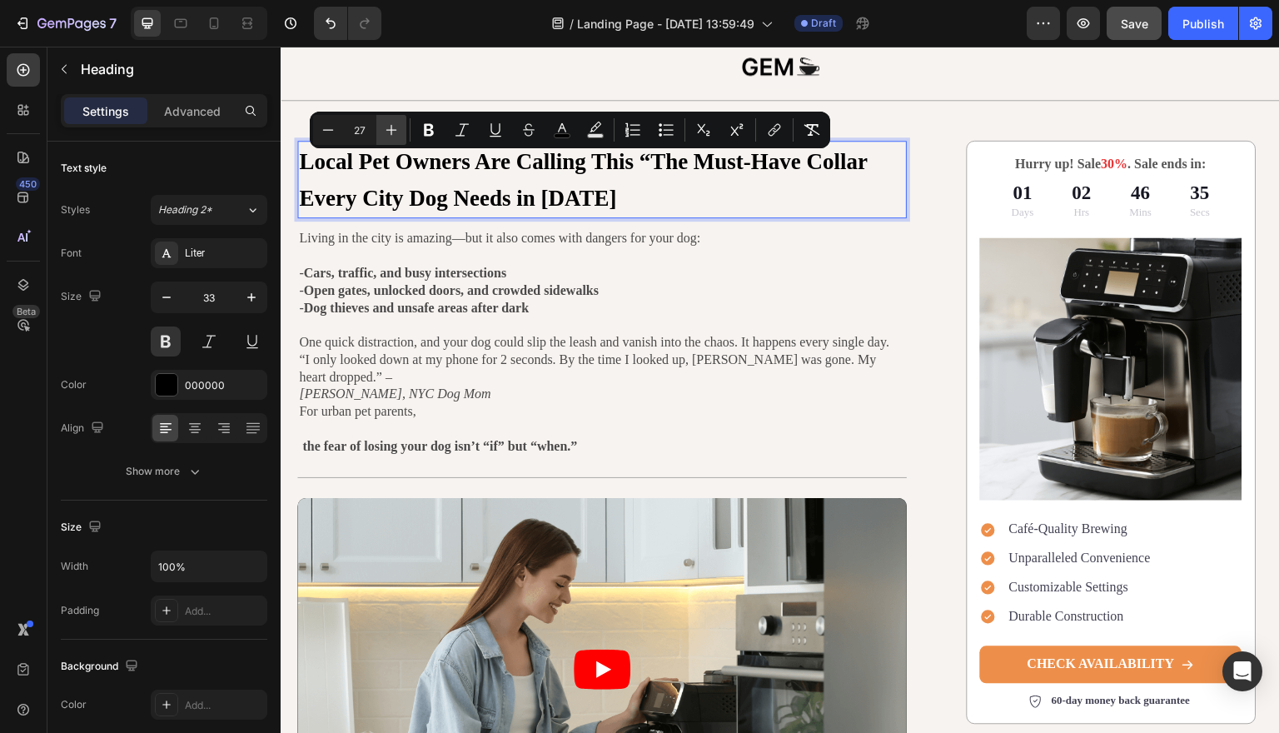
click at [395, 127] on icon "Editor contextual toolbar" at bounding box center [391, 130] width 17 height 17
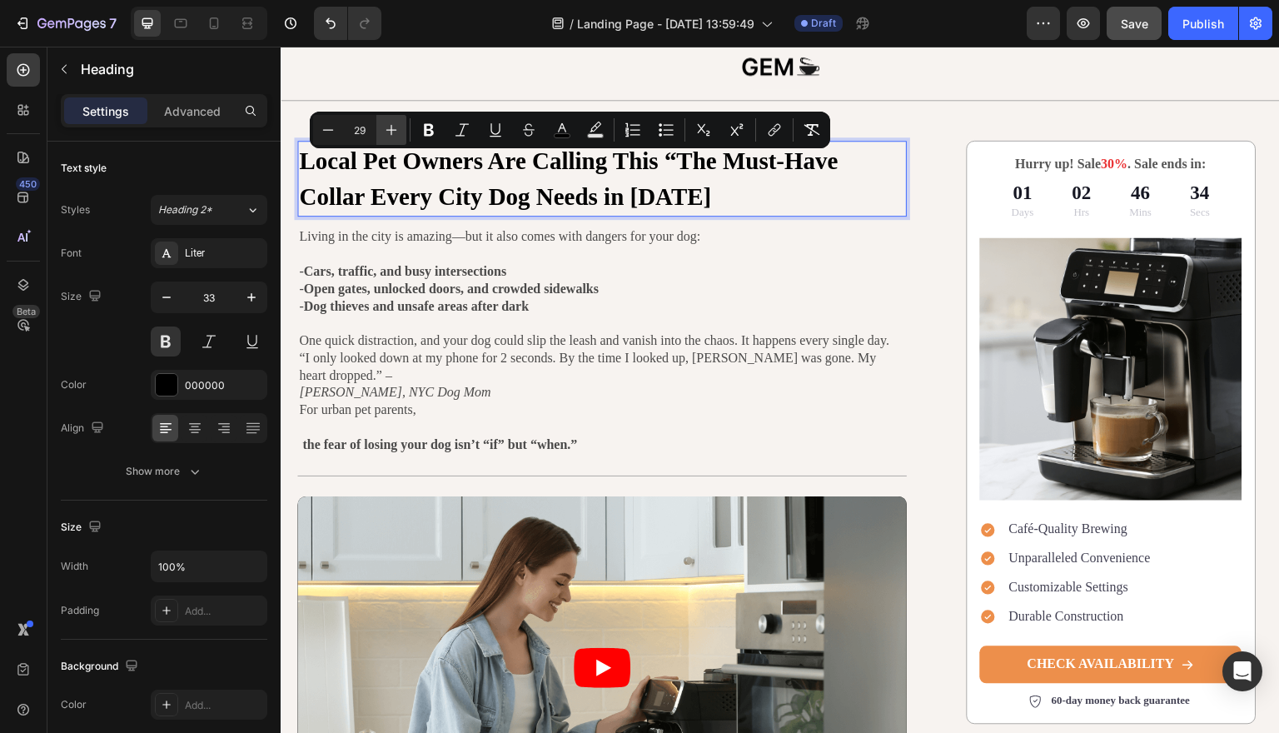
click at [395, 127] on icon "Editor contextual toolbar" at bounding box center [391, 130] width 17 height 17
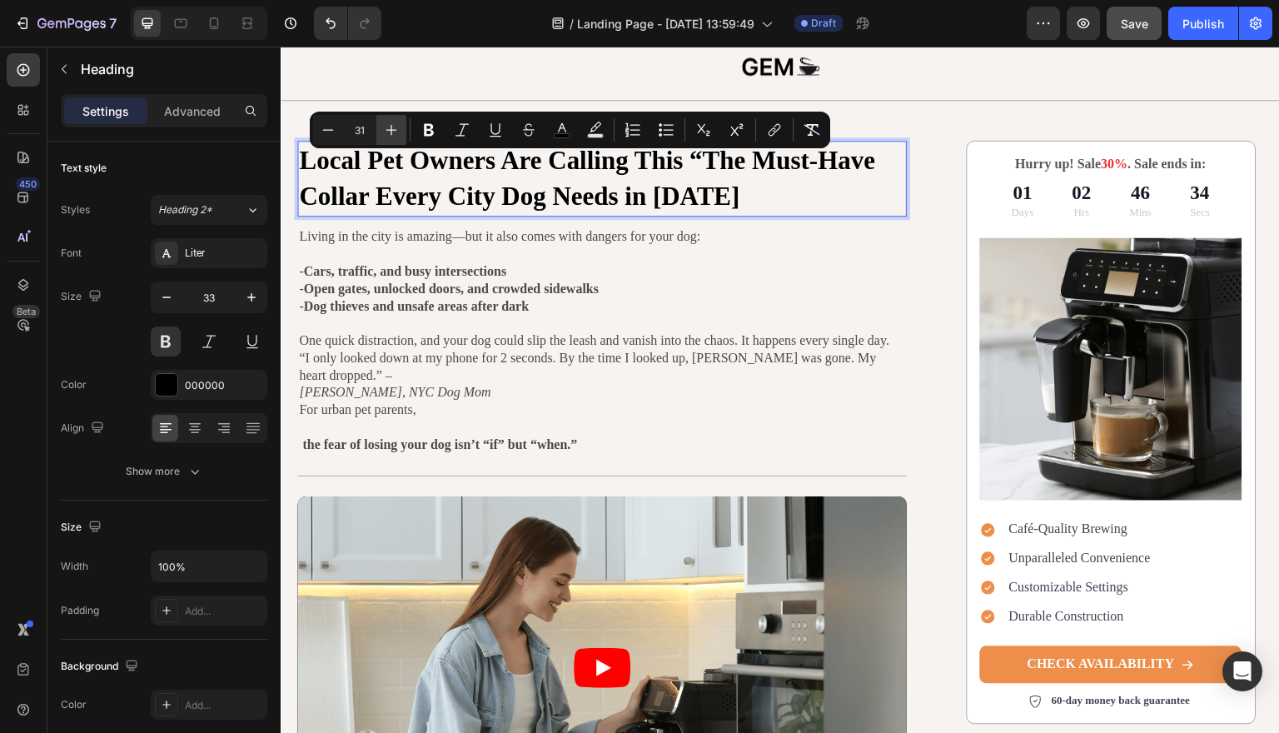
click at [395, 127] on icon "Editor contextual toolbar" at bounding box center [391, 130] width 17 height 17
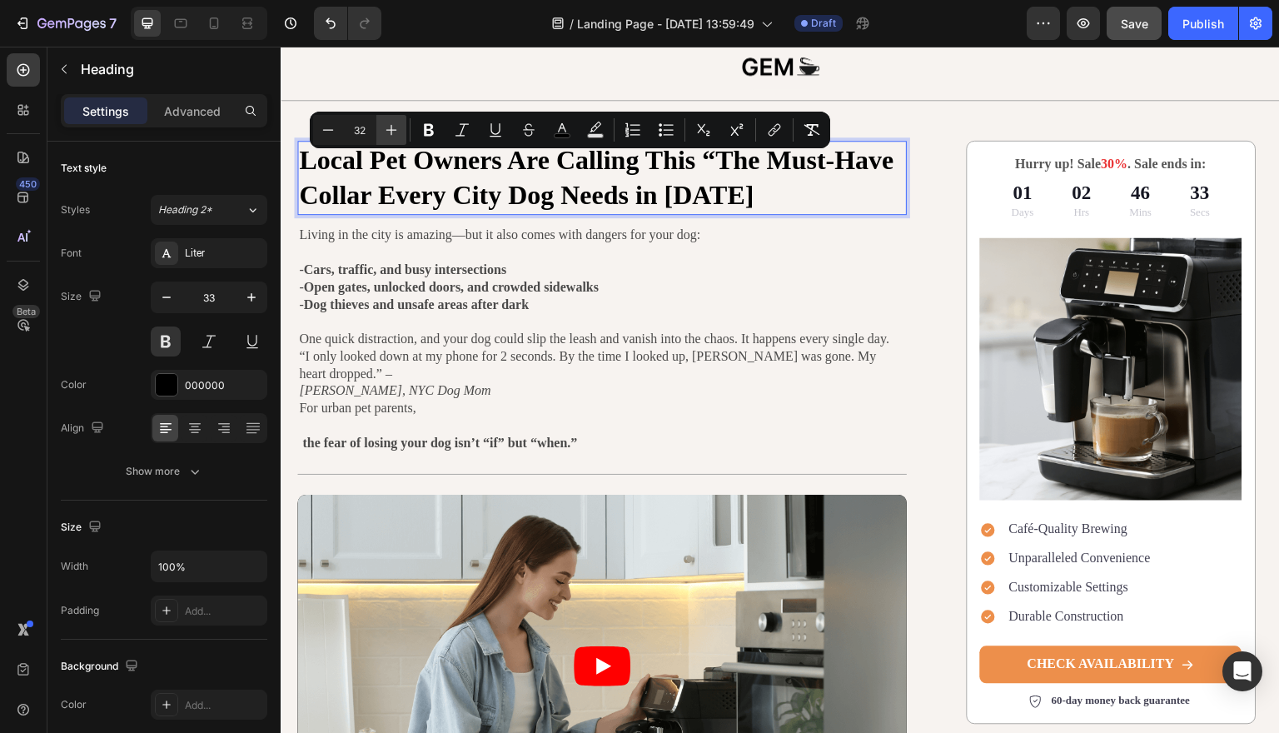
click at [395, 127] on icon "Editor contextual toolbar" at bounding box center [391, 130] width 17 height 17
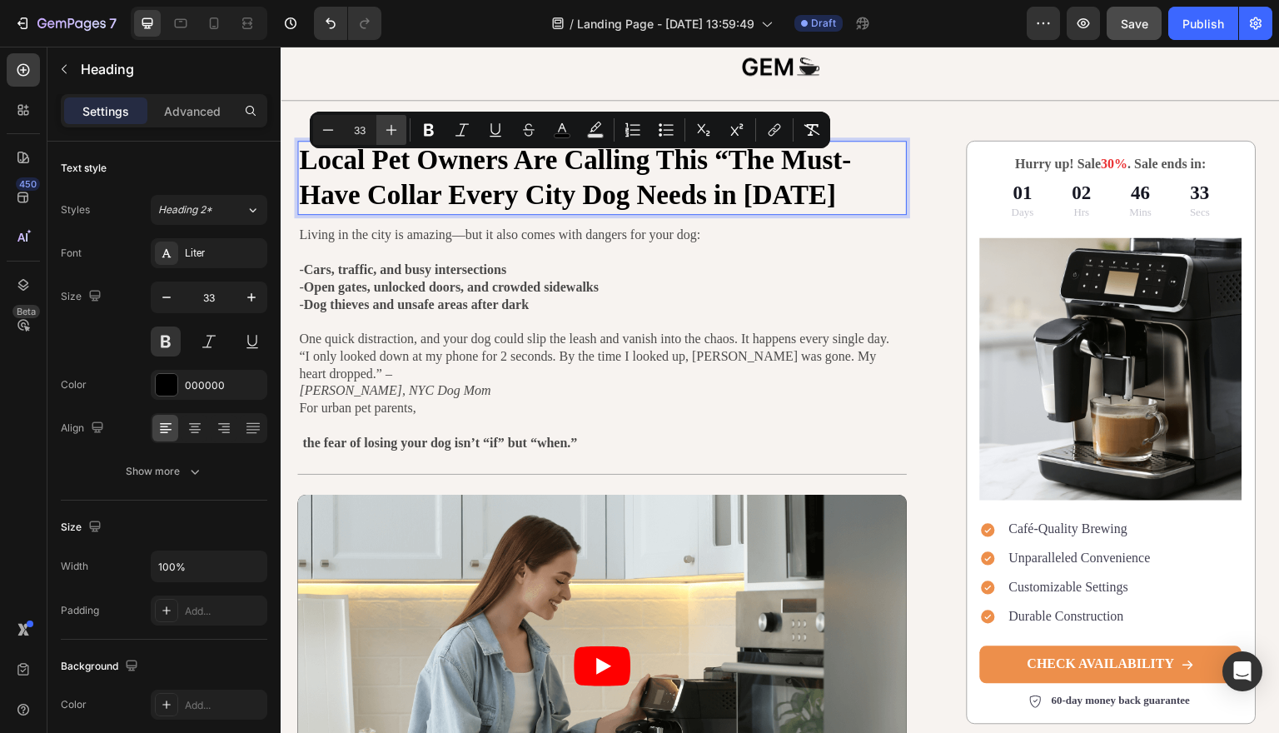
click at [395, 127] on icon "Editor contextual toolbar" at bounding box center [391, 130] width 17 height 17
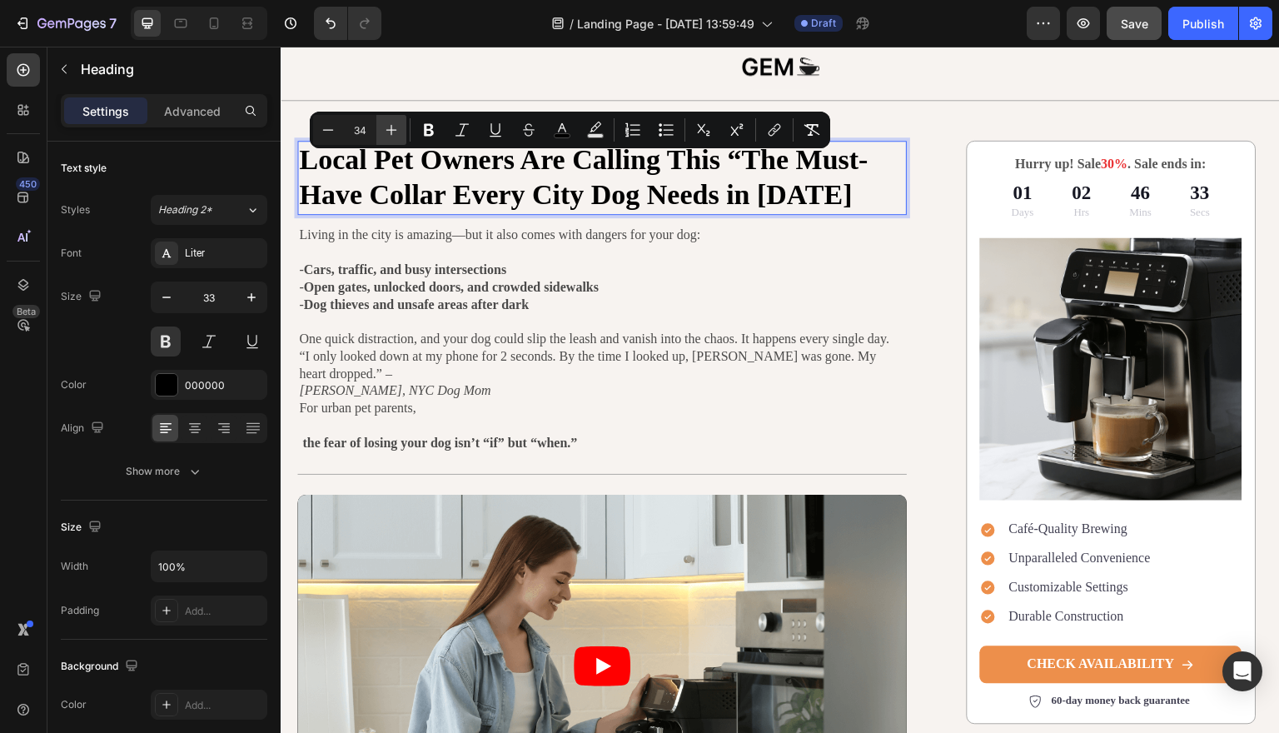
click at [395, 127] on icon "Editor contextual toolbar" at bounding box center [391, 130] width 17 height 17
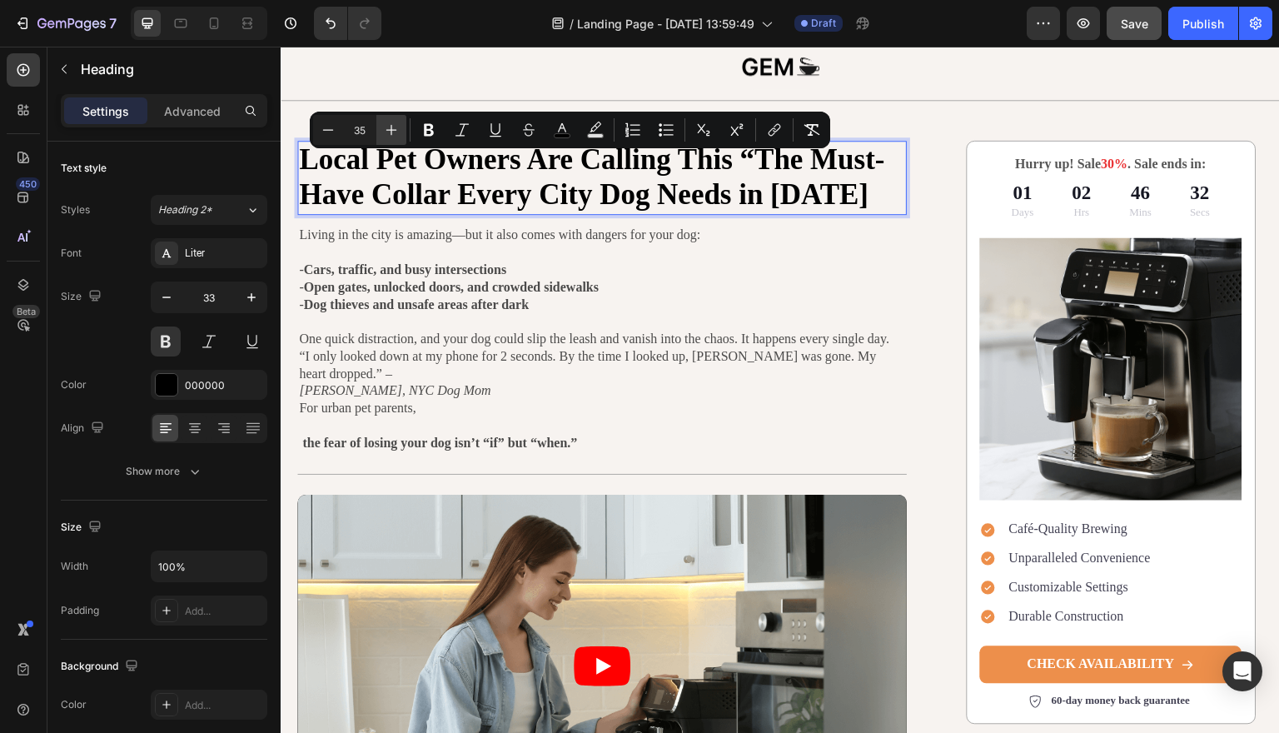
click at [395, 127] on icon "Editor contextual toolbar" at bounding box center [391, 130] width 17 height 17
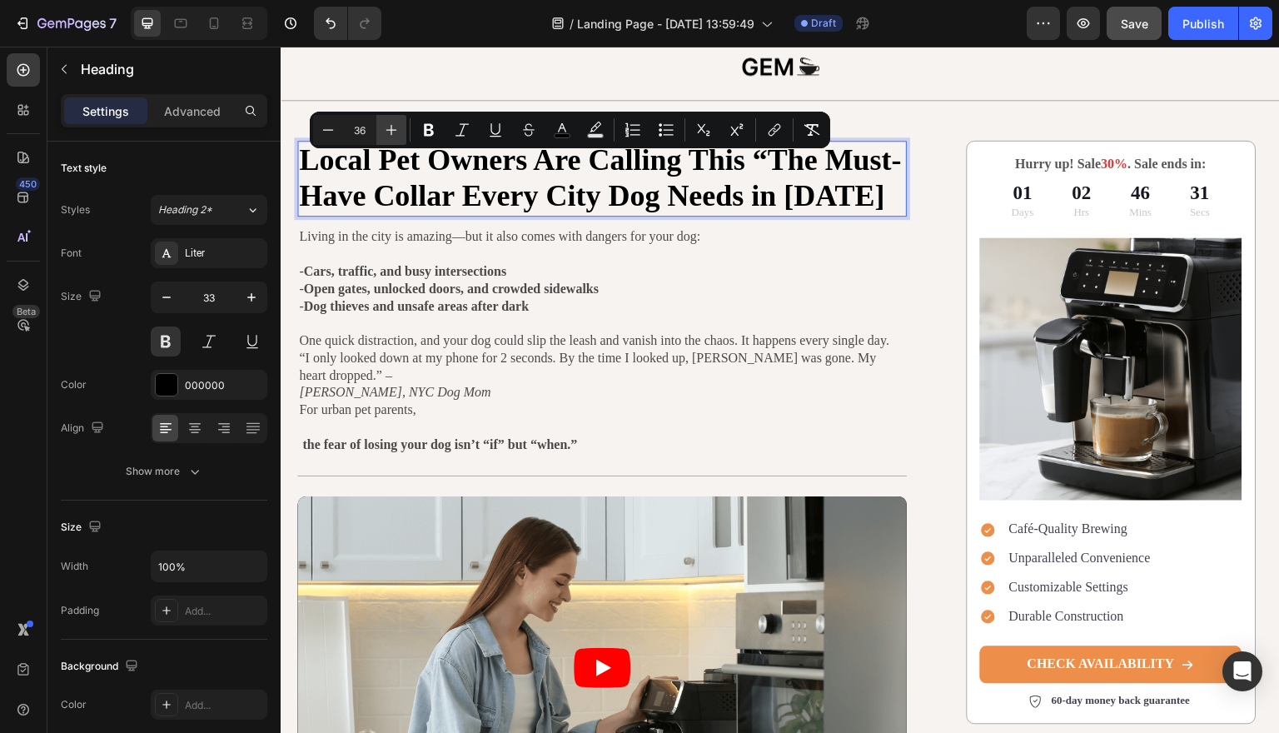
click at [395, 127] on icon "Editor contextual toolbar" at bounding box center [391, 130] width 17 height 17
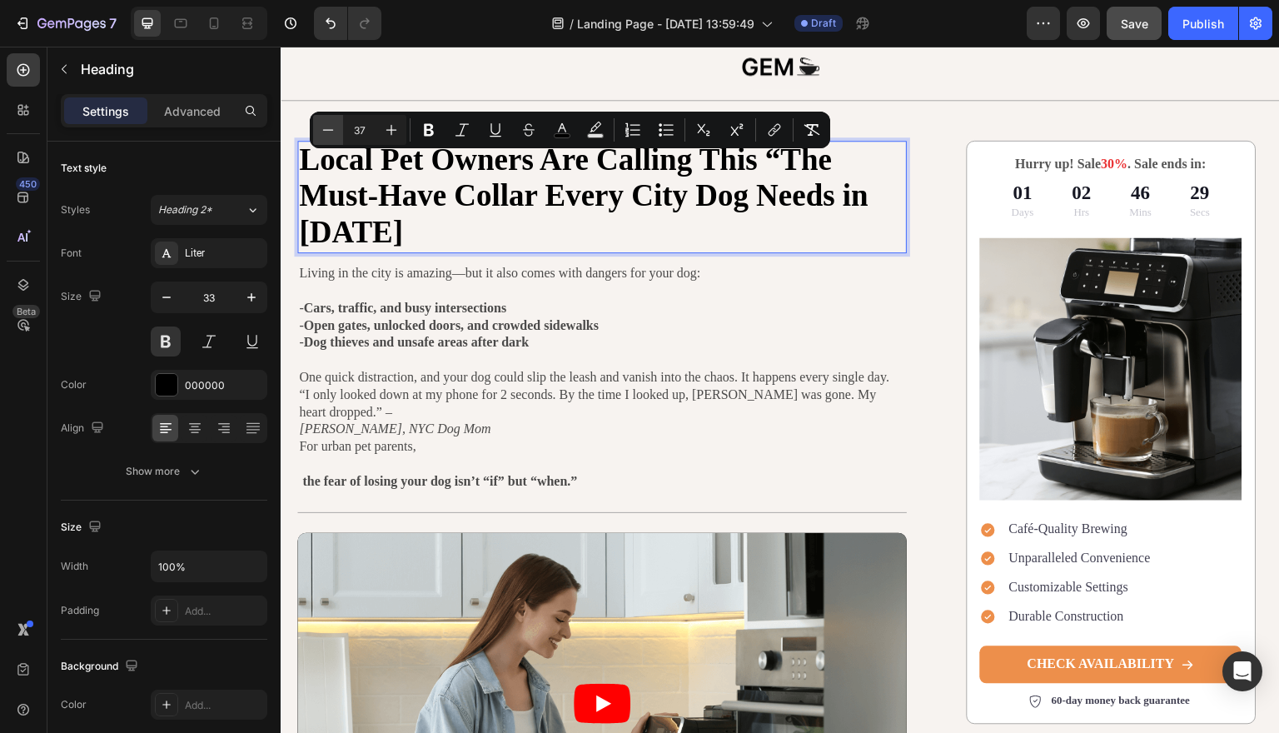
click at [339, 132] on button "Minus" at bounding box center [328, 130] width 30 height 30
type input "36"
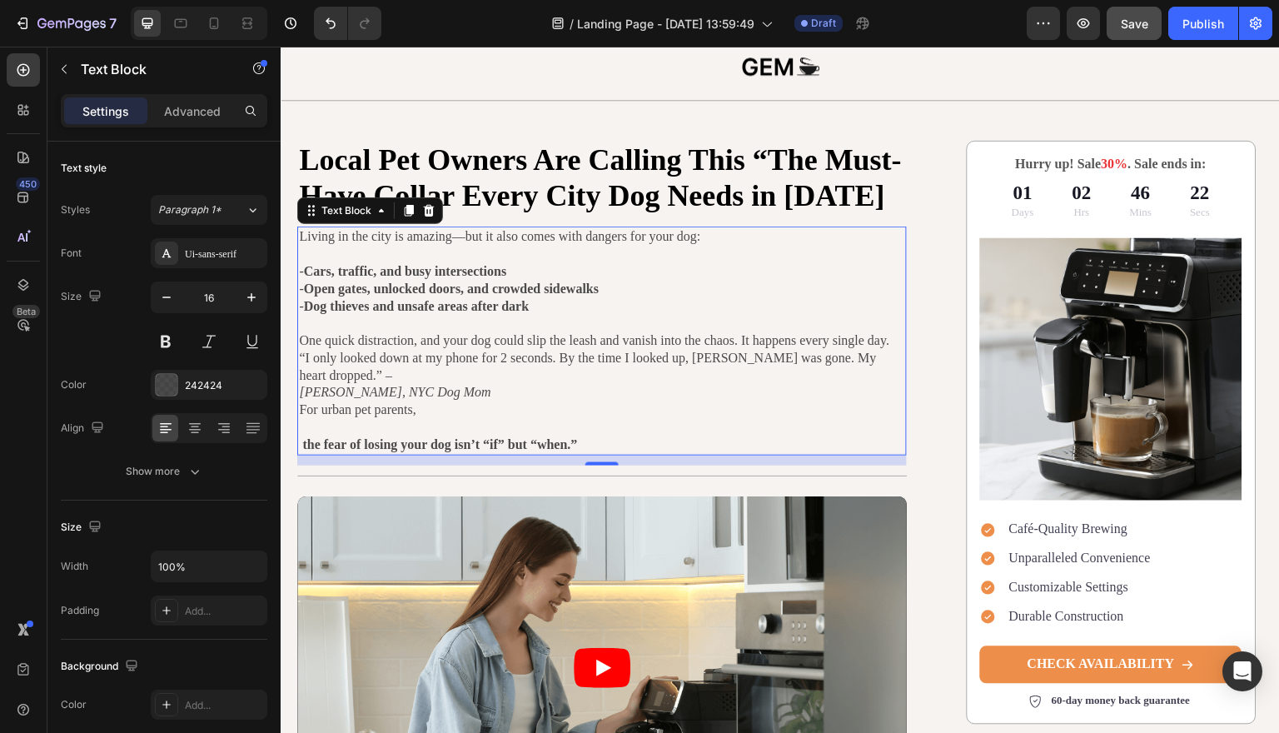
click at [743, 283] on p "- Open gates, unlocked doors, and crowded sidewalks" at bounding box center [602, 289] width 606 height 17
click at [703, 306] on p "- Dog thieves and unsafe areas after dark" at bounding box center [602, 306] width 606 height 17
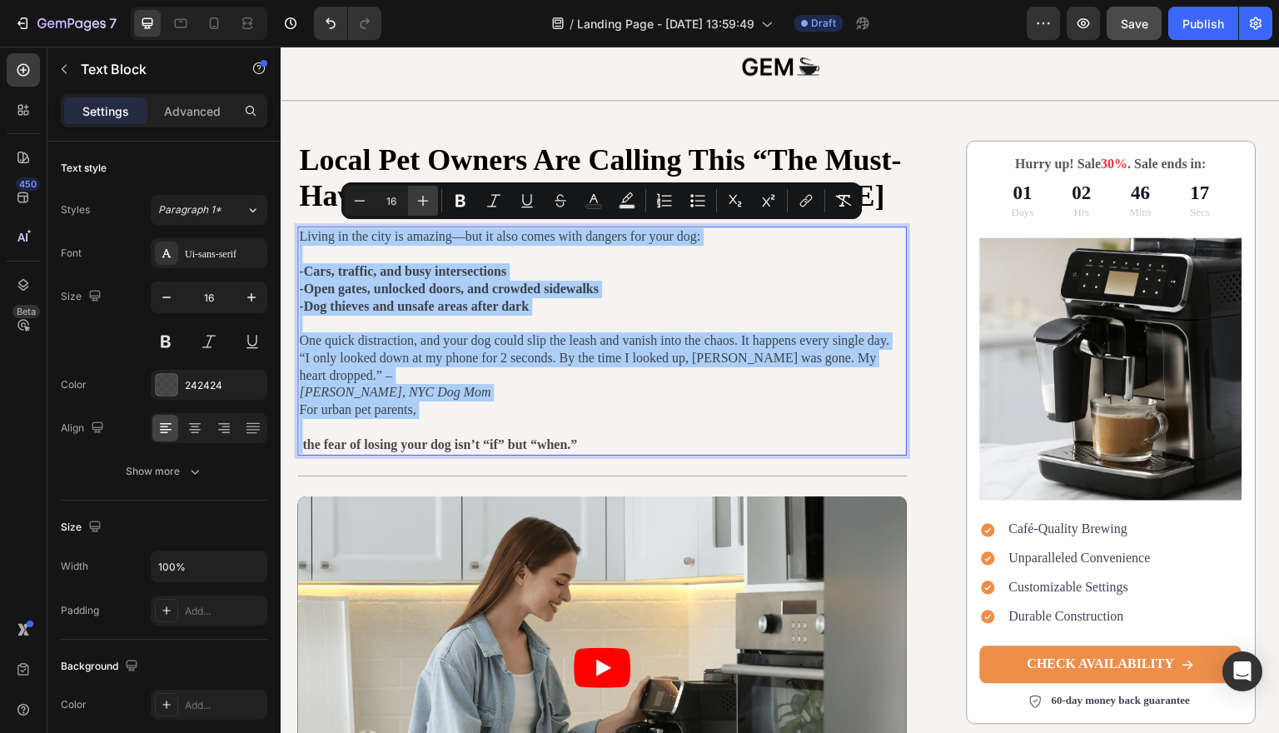
click at [414, 207] on button "Plus" at bounding box center [423, 201] width 30 height 30
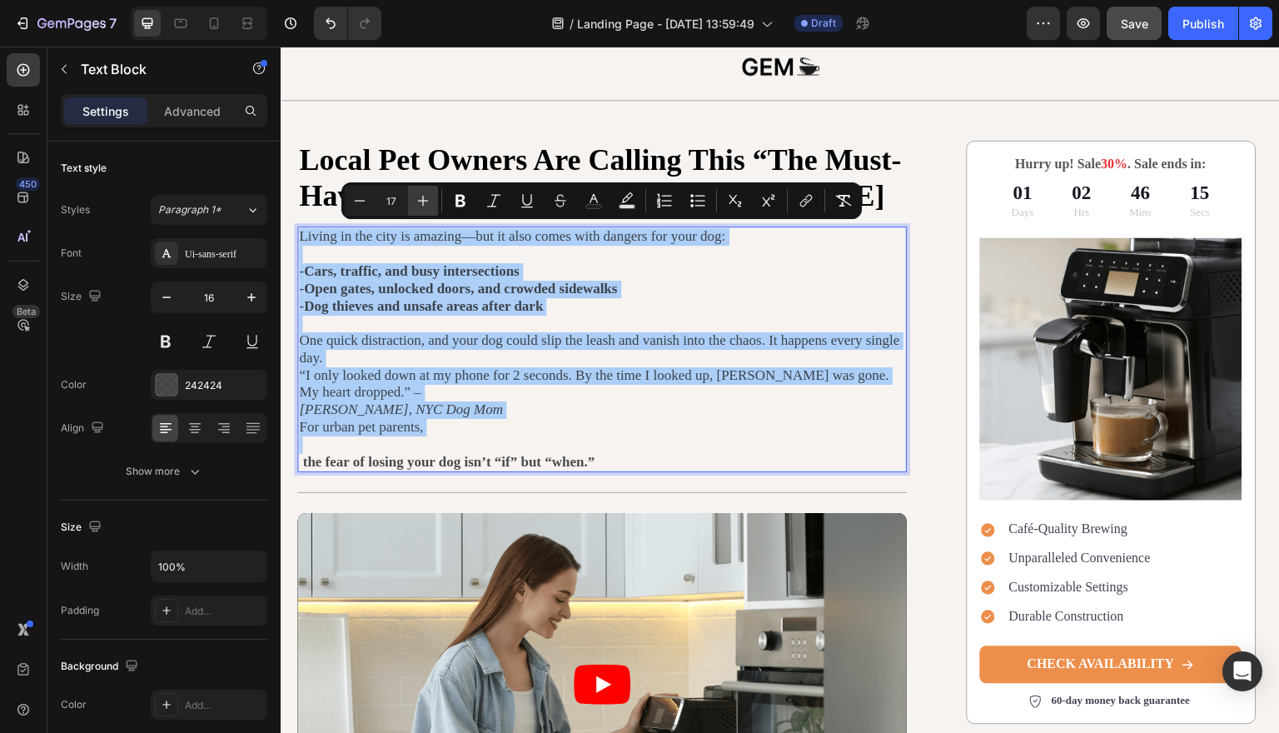
click at [421, 206] on icon "Editor contextual toolbar" at bounding box center [423, 200] width 17 height 17
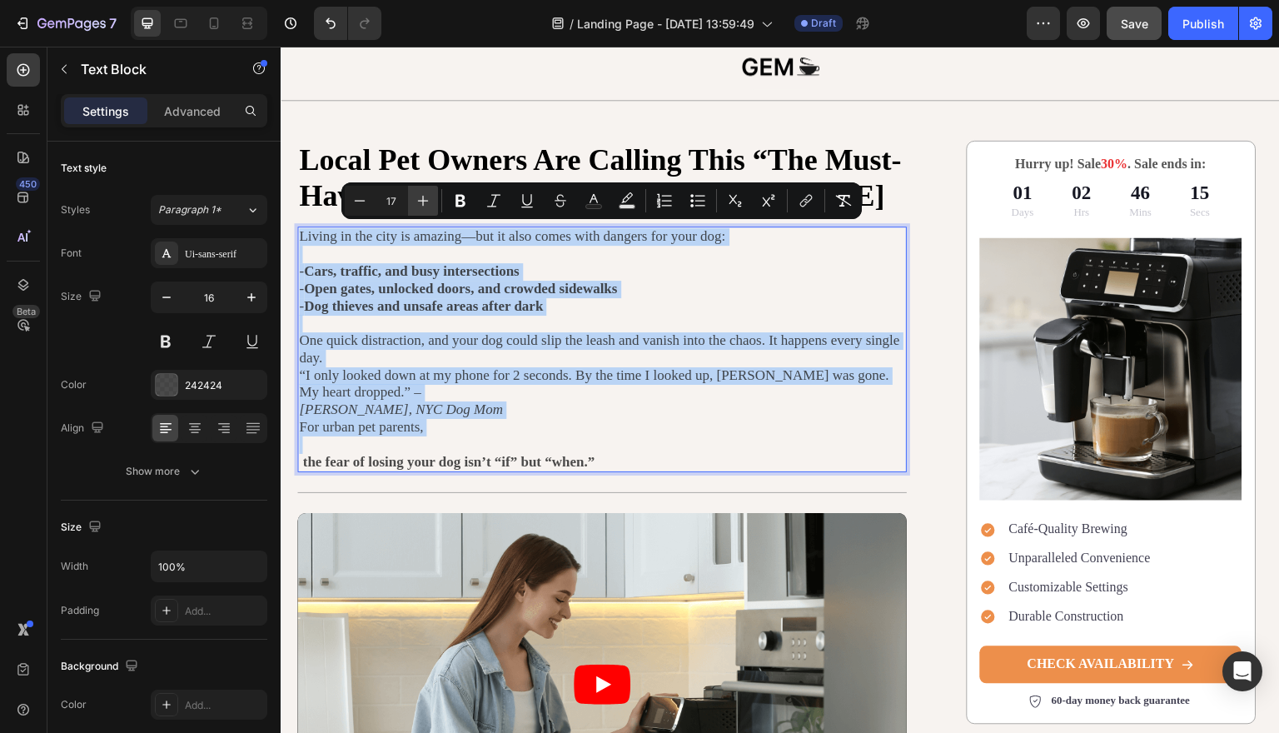
type input "18"
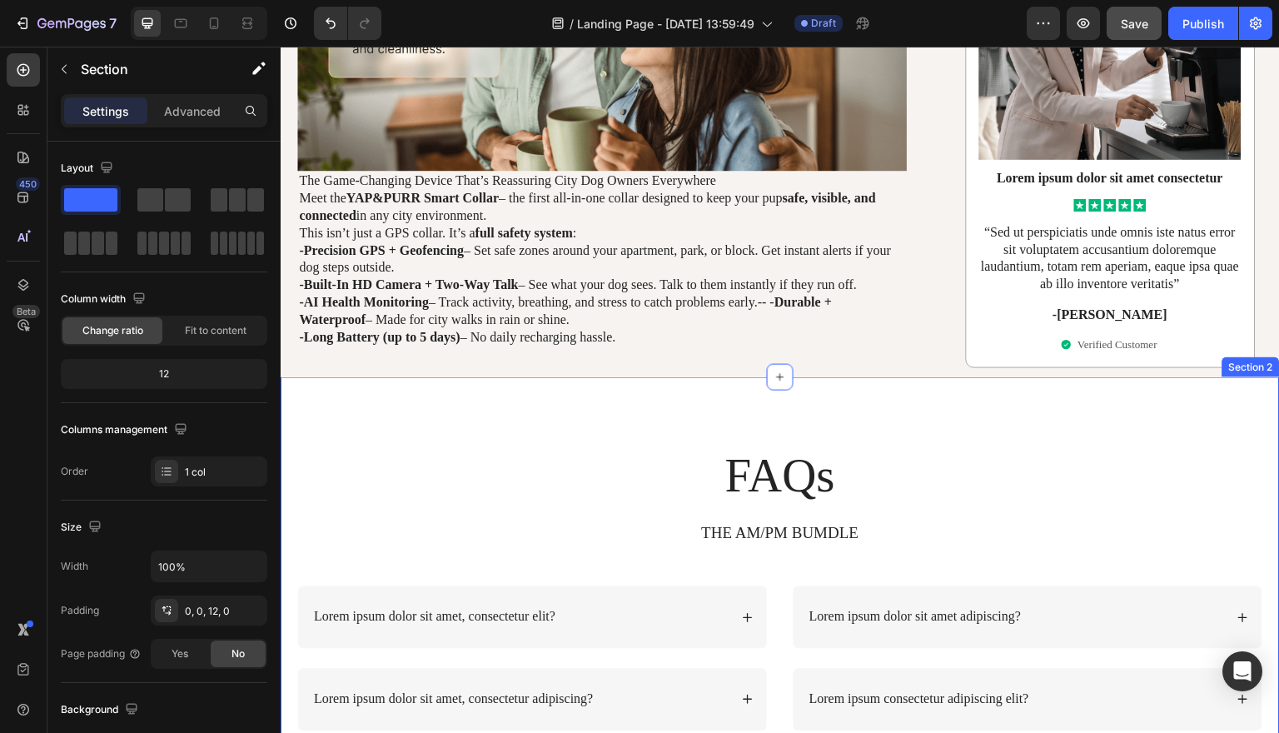
scroll to position [2136, 0]
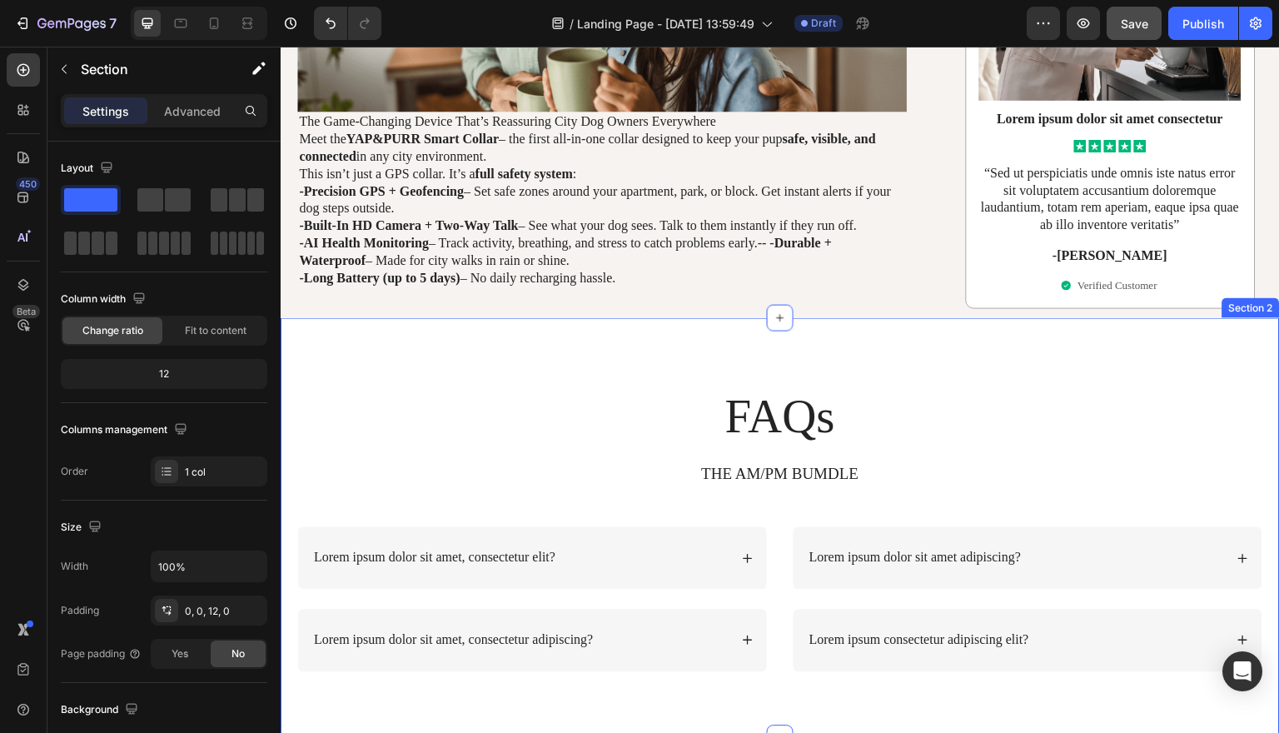
click at [952, 326] on div "FAQs Heading THE AM/PM BUMDLE Text Block Row Lorem ipsum dolor sit amet, consec…" at bounding box center [780, 528] width 999 height 420
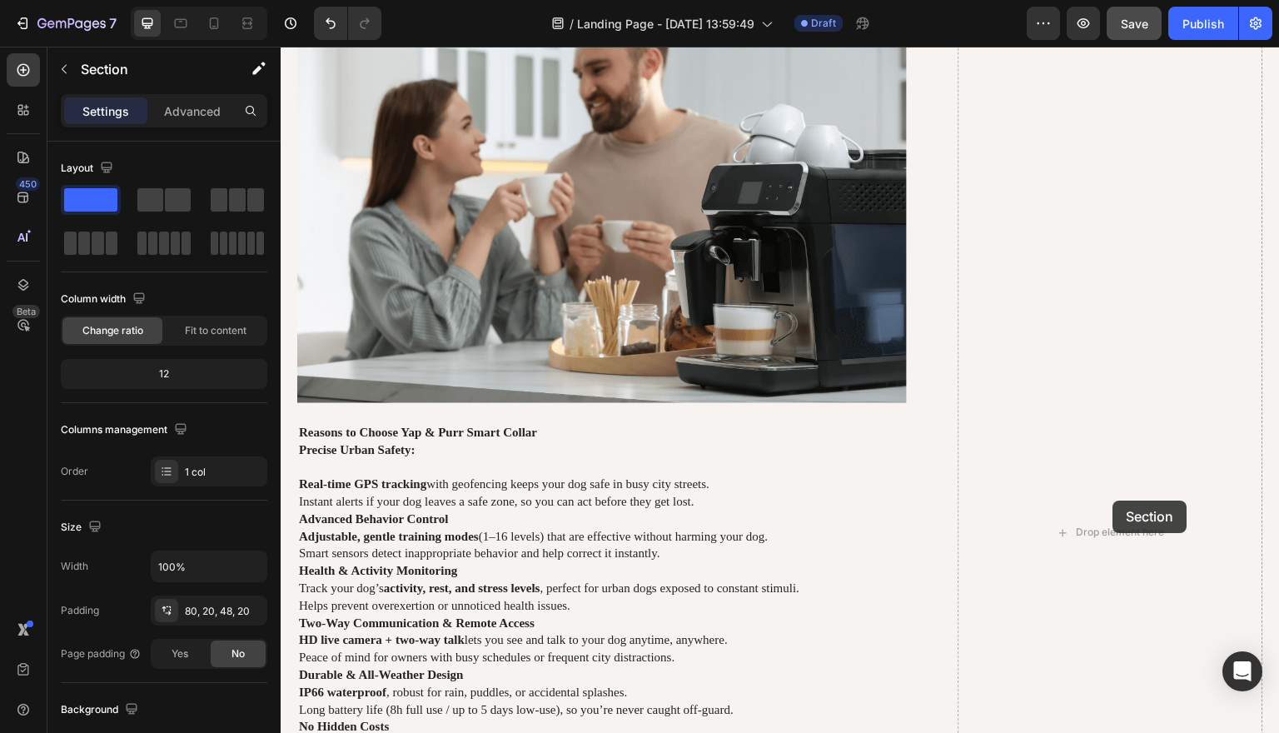
scroll to position [4194, 0]
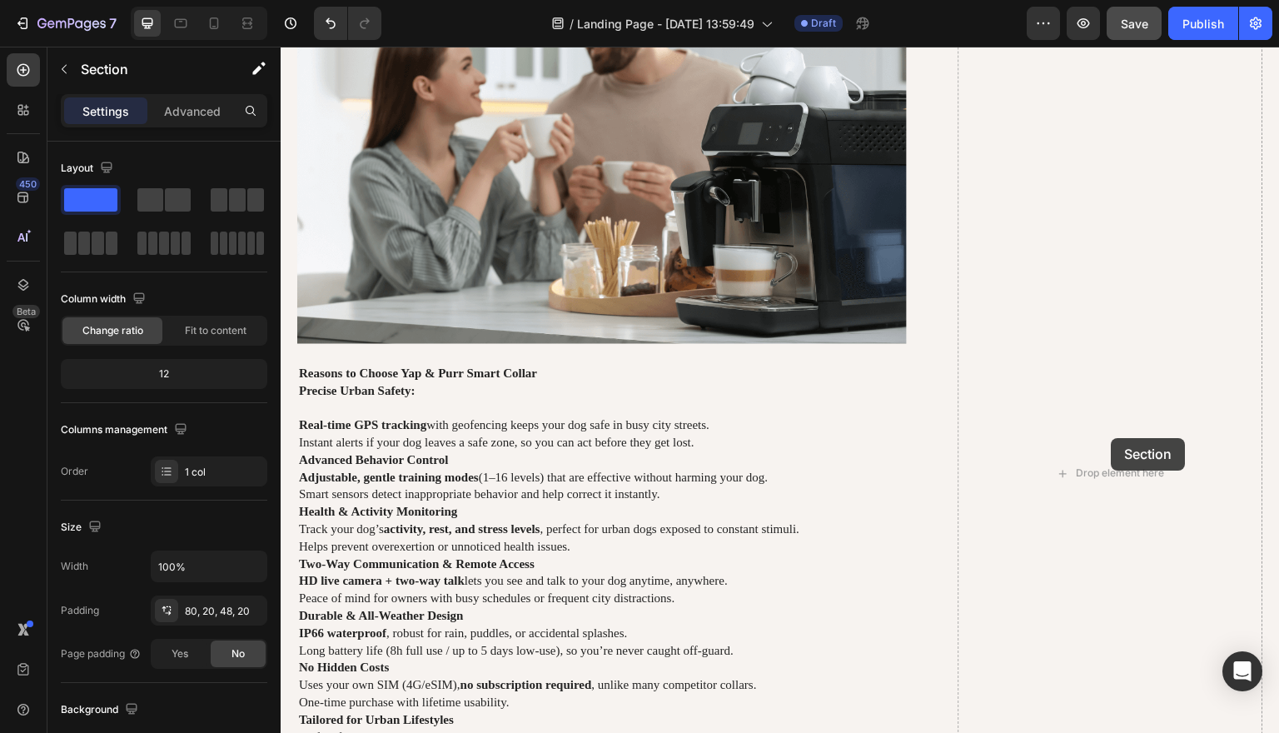
drag, startPoint x: 958, startPoint y: 267, endPoint x: 1111, endPoint y: 438, distance: 229.3
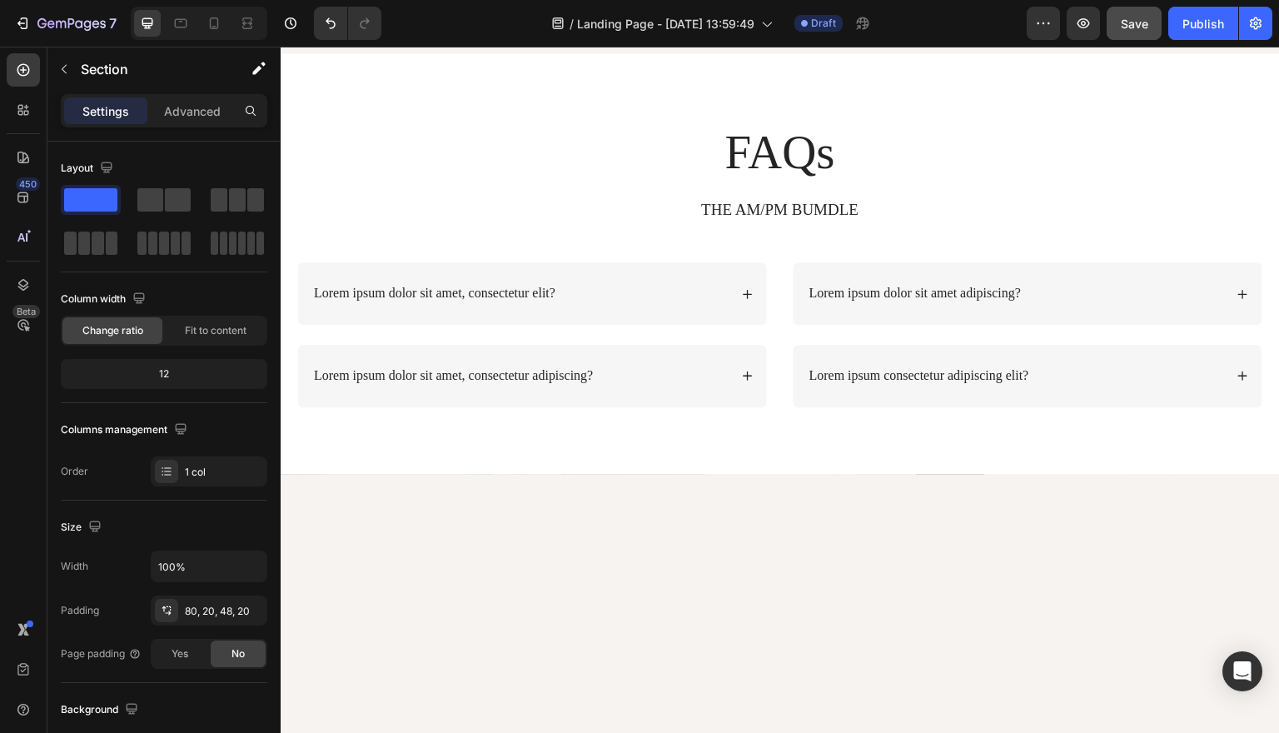
scroll to position [2117, 0]
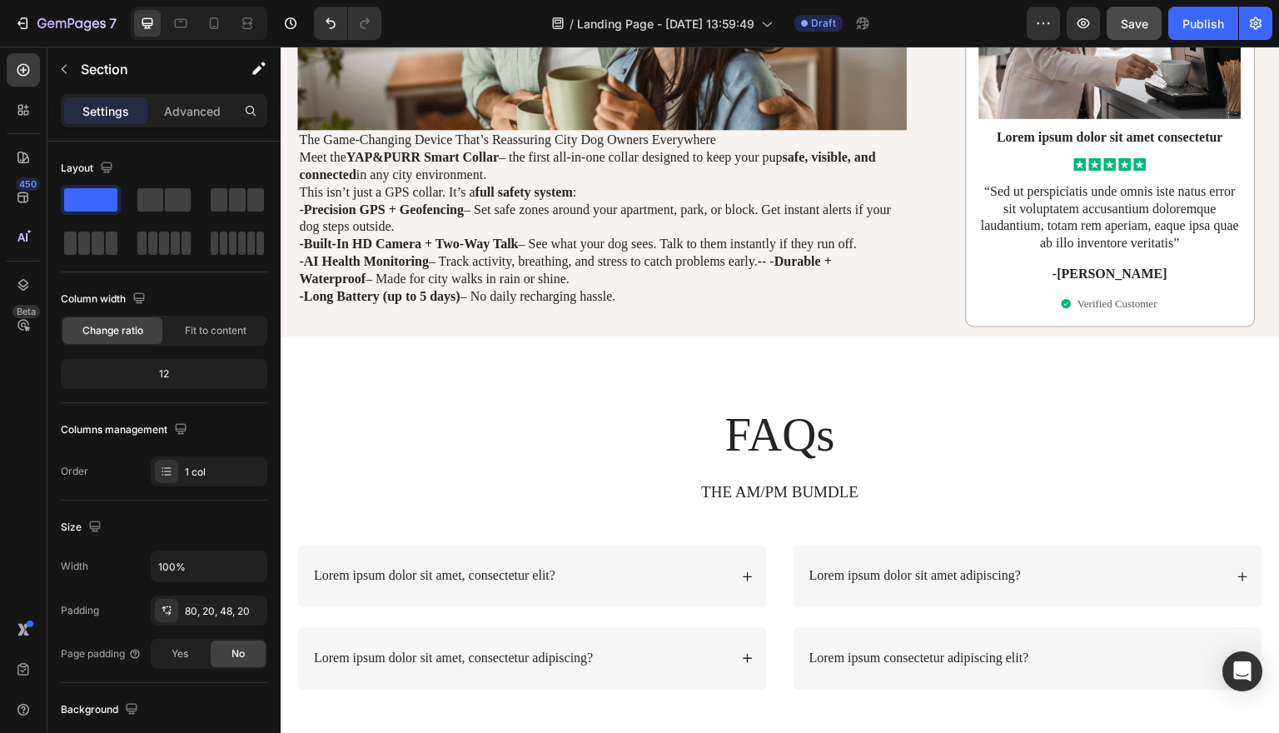
click at [633, 336] on div "FAQs Heading THE AM/PM BUMDLE Text Block Row Lorem ipsum dolor sit amet, consec…" at bounding box center [780, 546] width 999 height 420
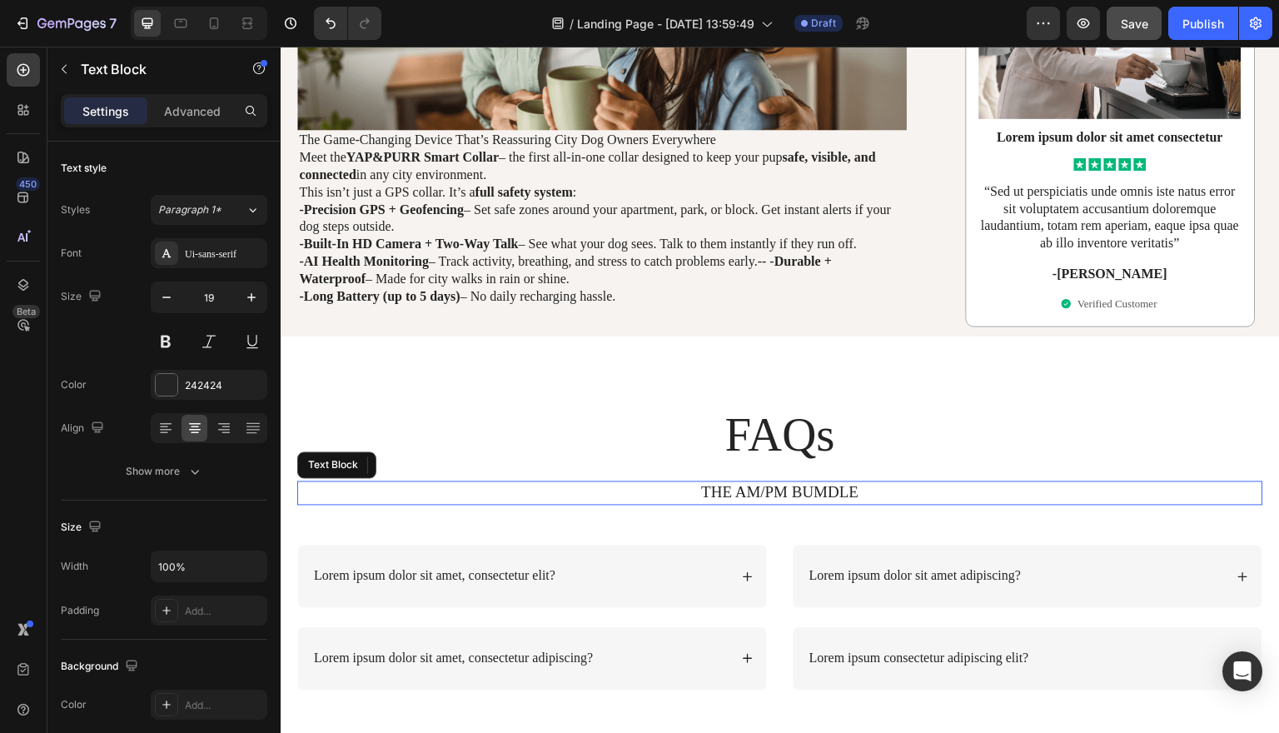
click at [637, 483] on p "THE AM/PM BUMDLE" at bounding box center [780, 493] width 962 height 21
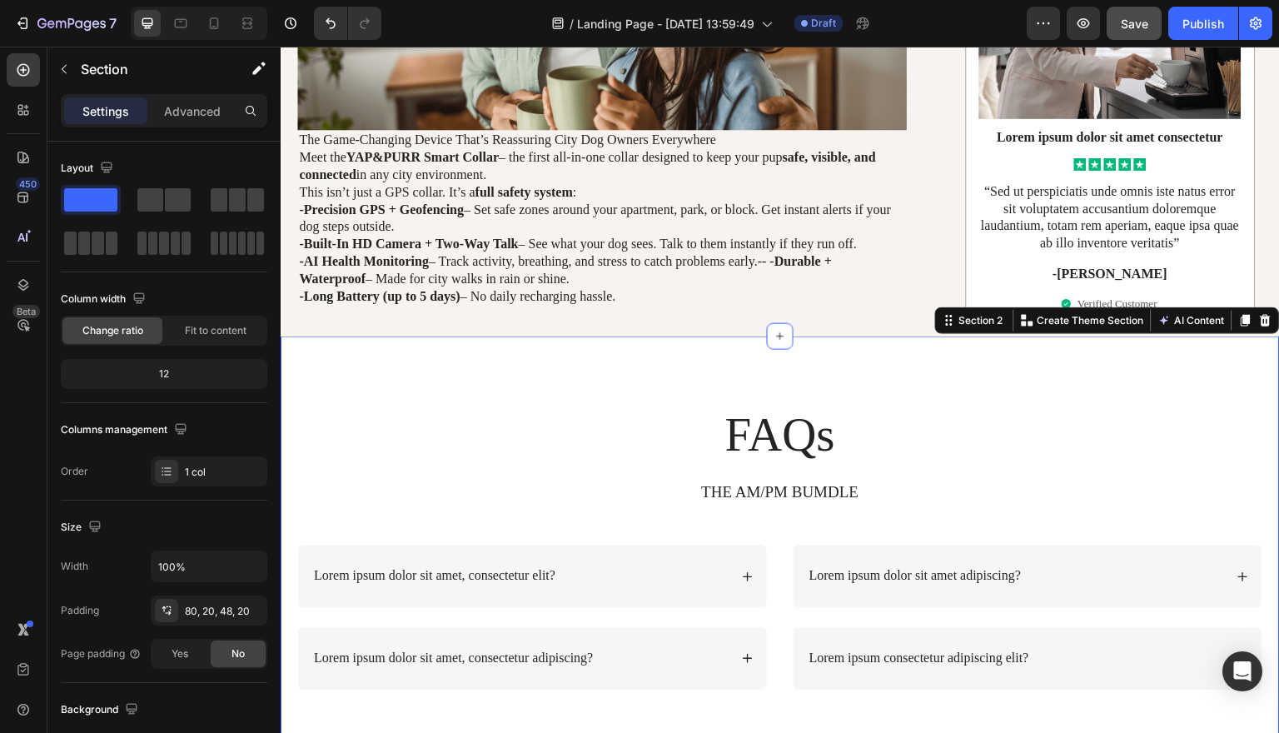
click at [423, 340] on div "FAQs Heading THE AM/PM BUMDLE Text Block Row Lorem ipsum dolor sit amet, consec…" at bounding box center [780, 546] width 999 height 420
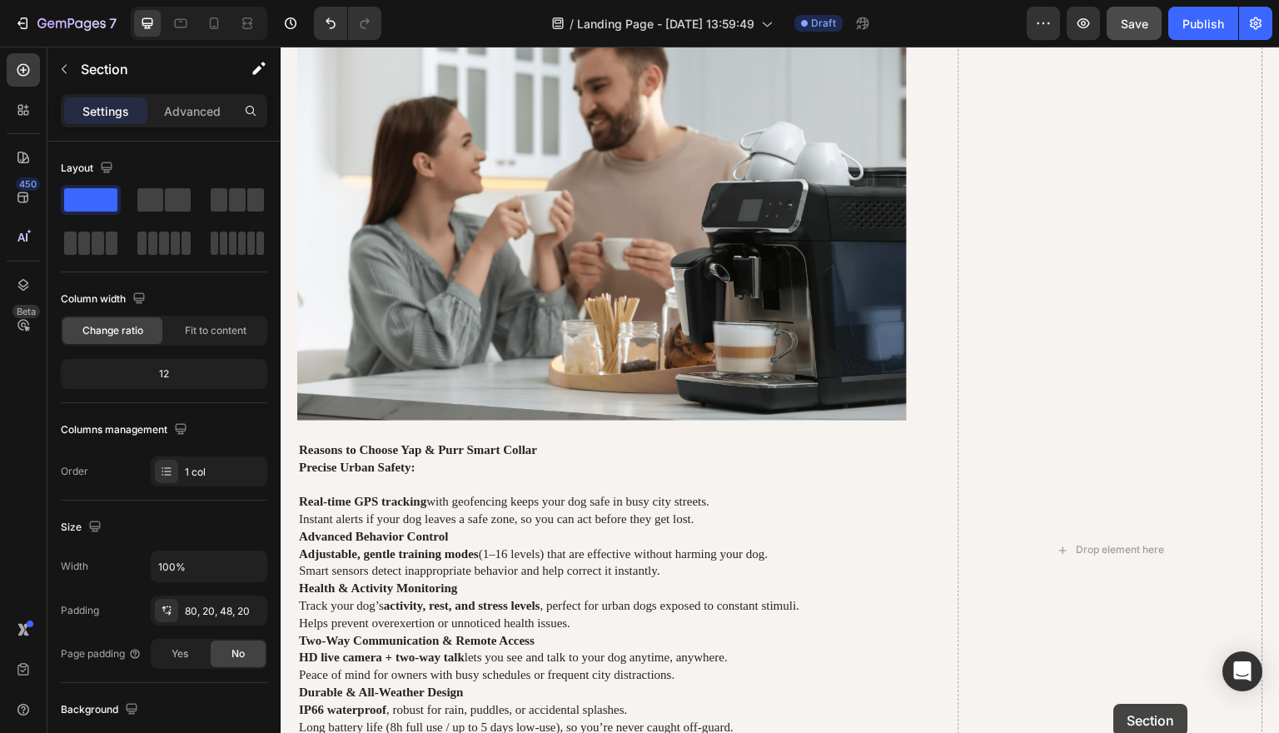
scroll to position [4148, 0]
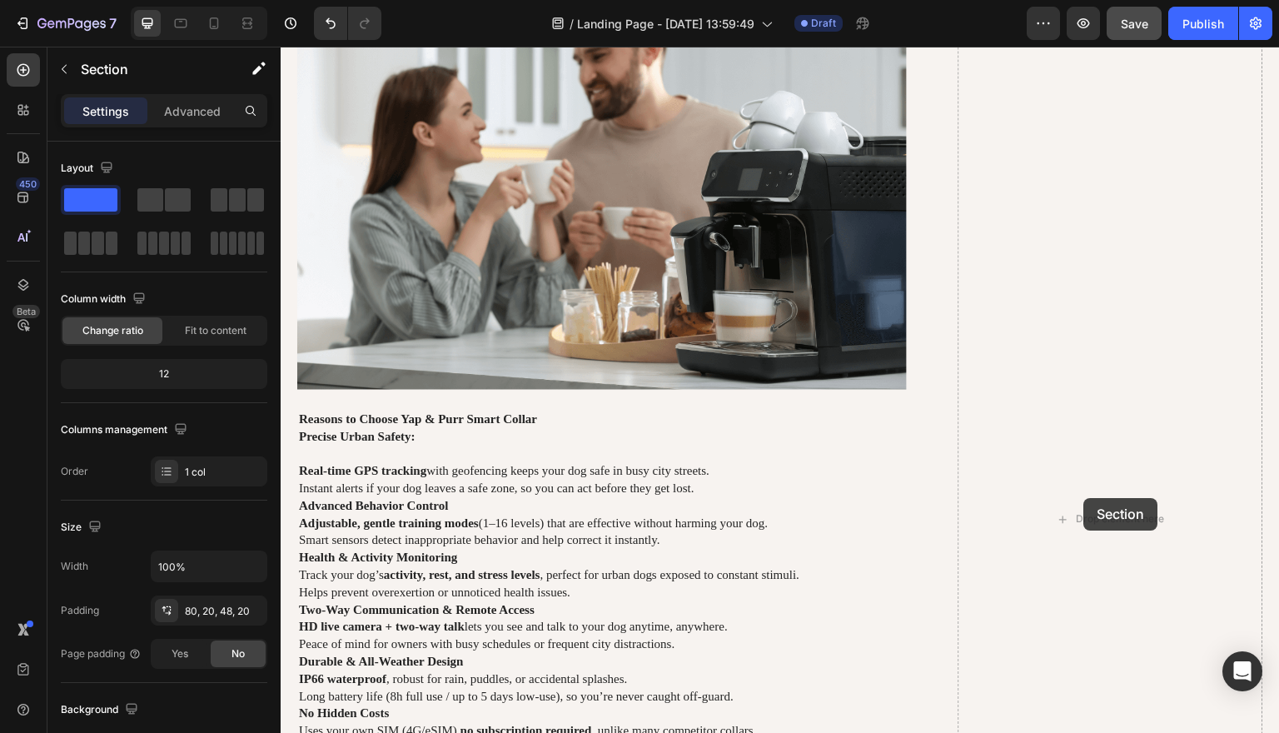
drag, startPoint x: 947, startPoint y: 288, endPoint x: 1084, endPoint y: 498, distance: 250.8
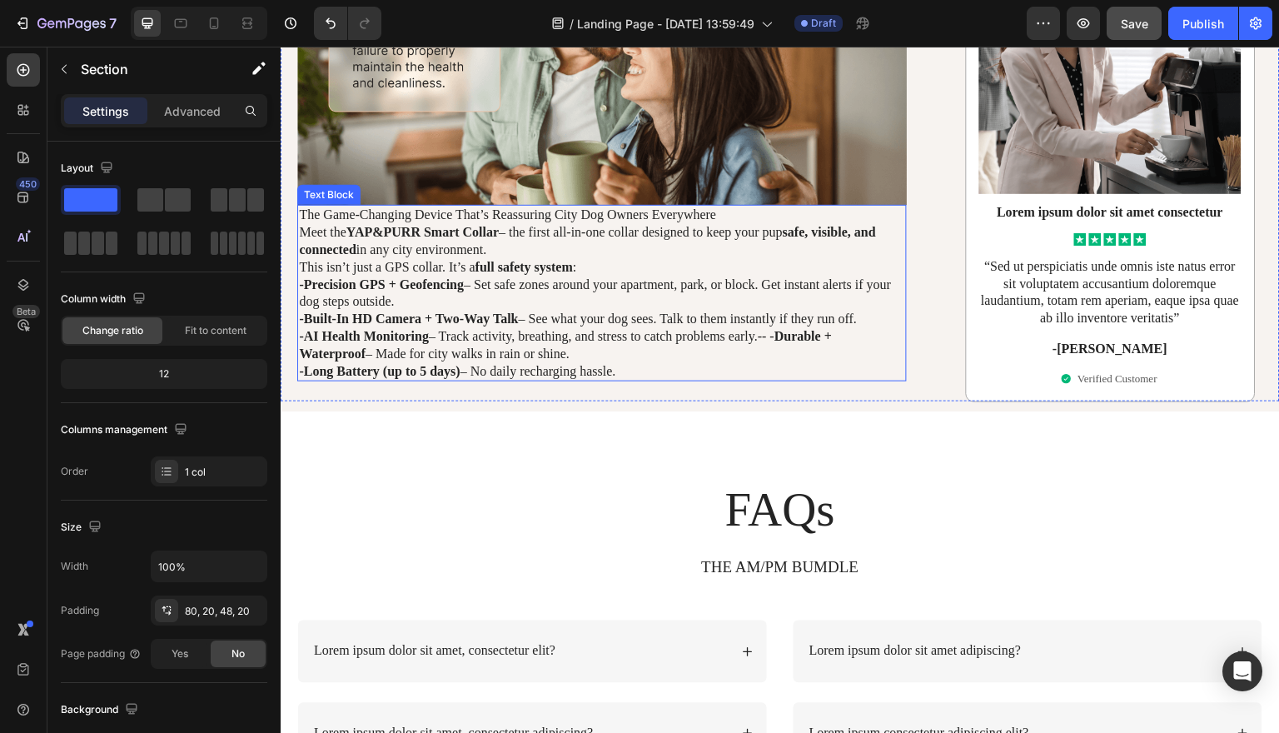
scroll to position [2076, 0]
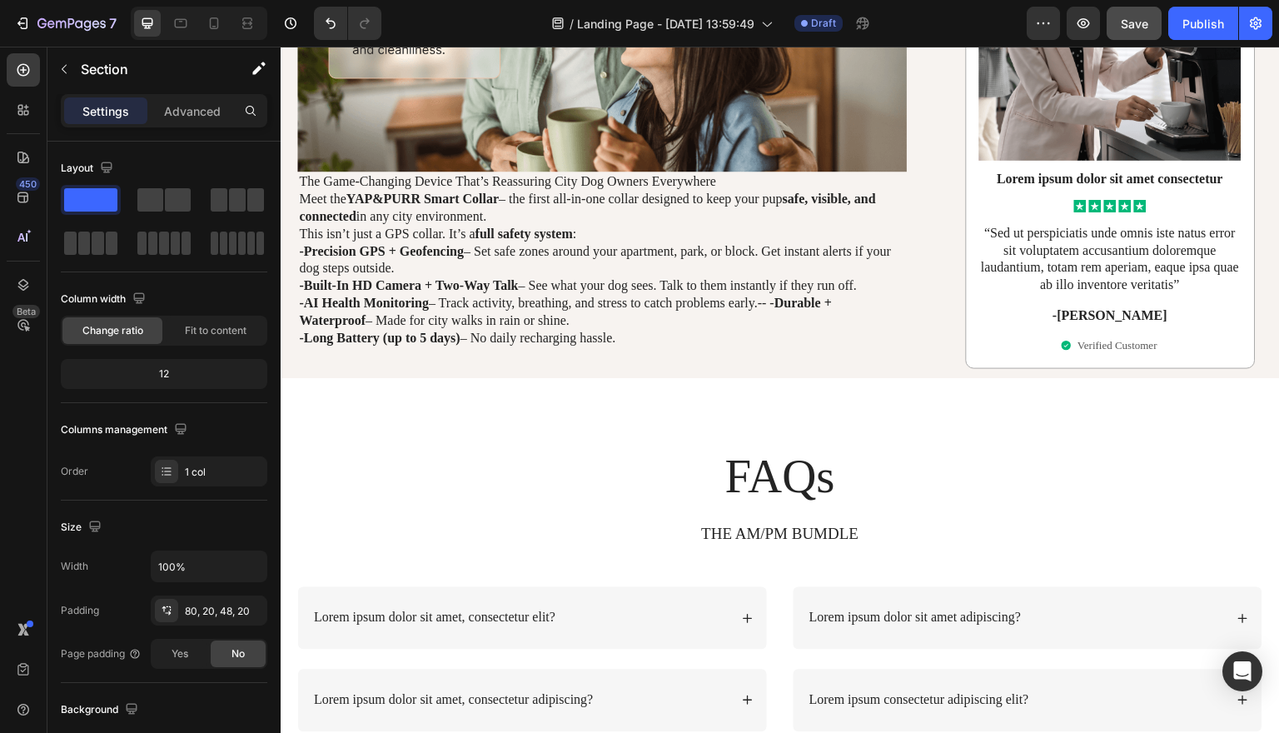
click at [606, 378] on div "FAQs Heading THE AM/PM BUMDLE Text Block Row Lorem ipsum dolor sit amet, consec…" at bounding box center [780, 588] width 999 height 420
click at [415, 378] on div "FAQs Heading THE AM/PM BUMDLE Text Block Row Lorem ipsum dolor sit amet, consec…" at bounding box center [780, 588] width 999 height 420
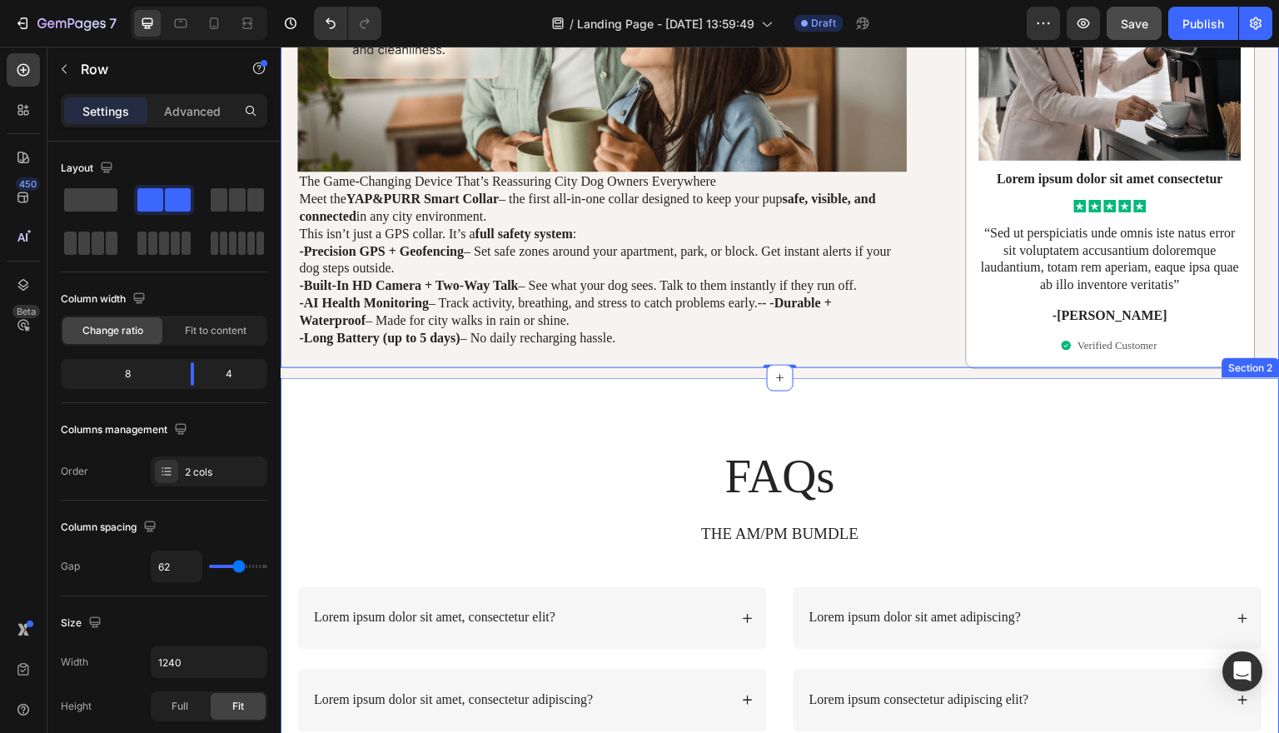
click at [529, 378] on div "FAQs Heading THE AM/PM BUMDLE Text Block Row Lorem ipsum dolor sit amet, consec…" at bounding box center [780, 588] width 999 height 420
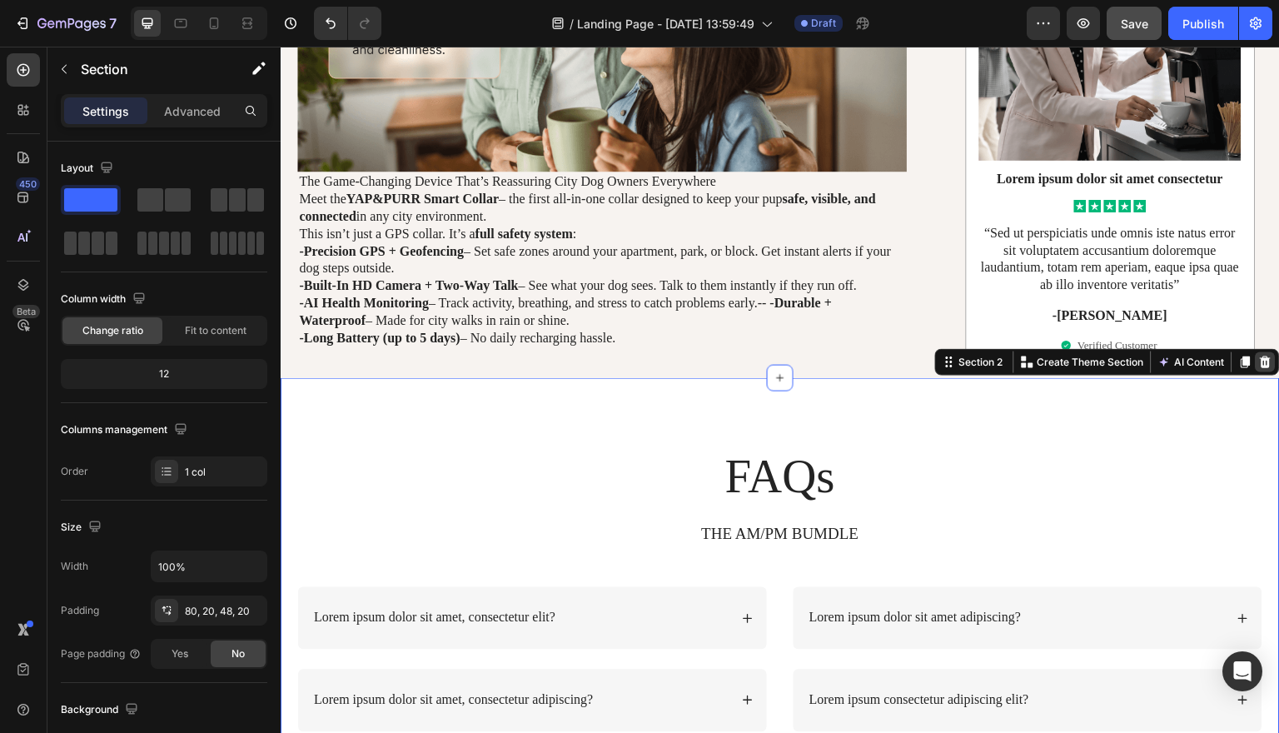
click at [1261, 352] on div at bounding box center [1265, 362] width 20 height 20
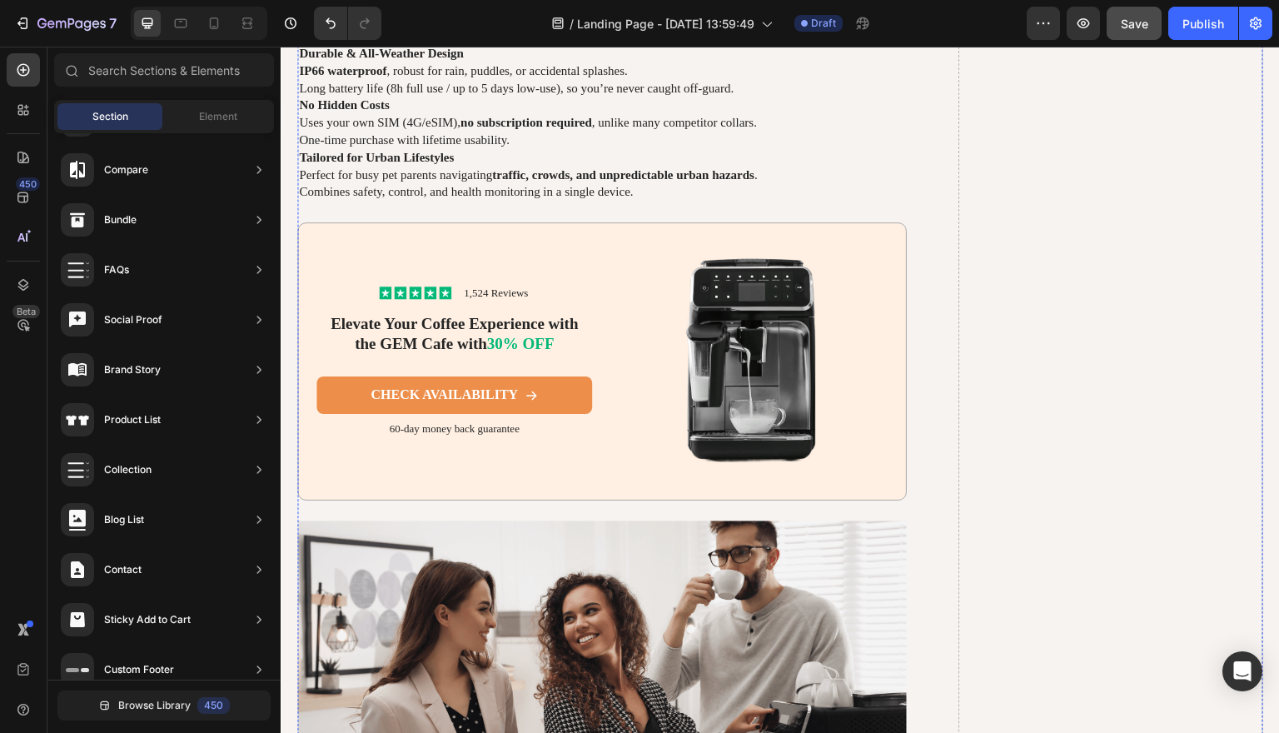
scroll to position [4222, 0]
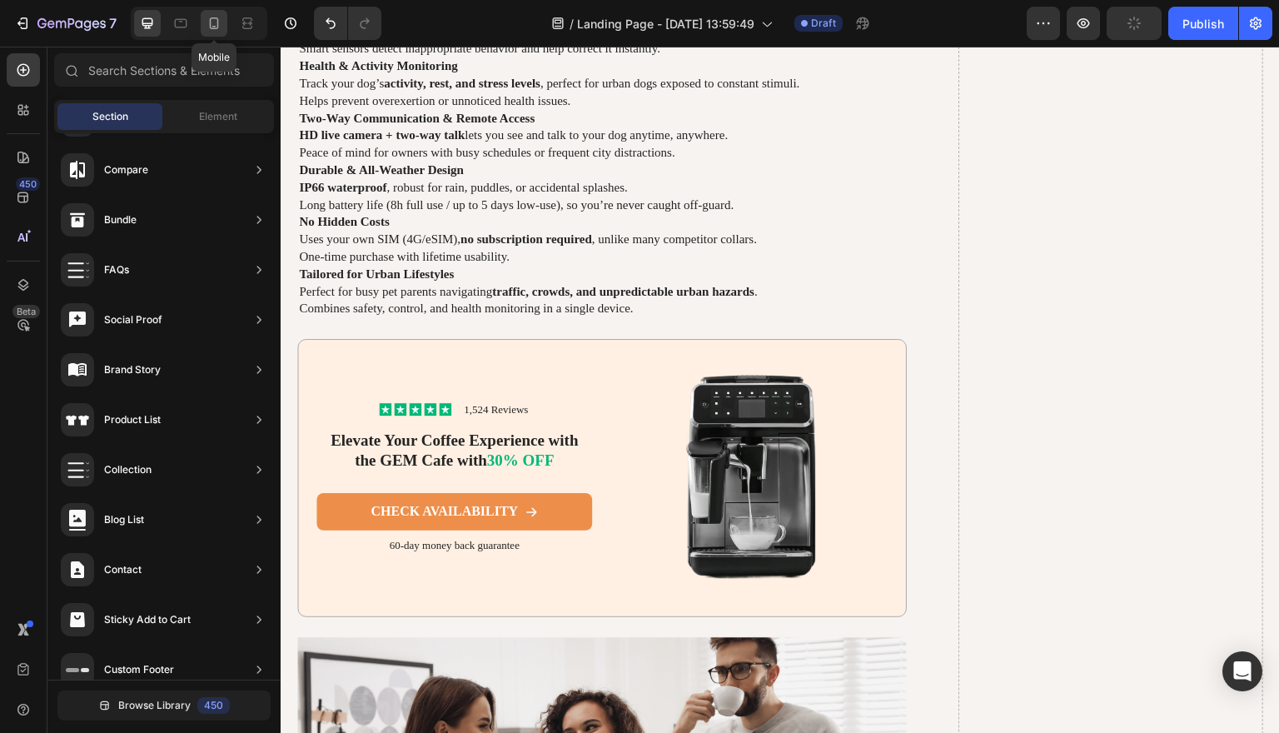
click at [216, 32] on div at bounding box center [214, 23] width 27 height 27
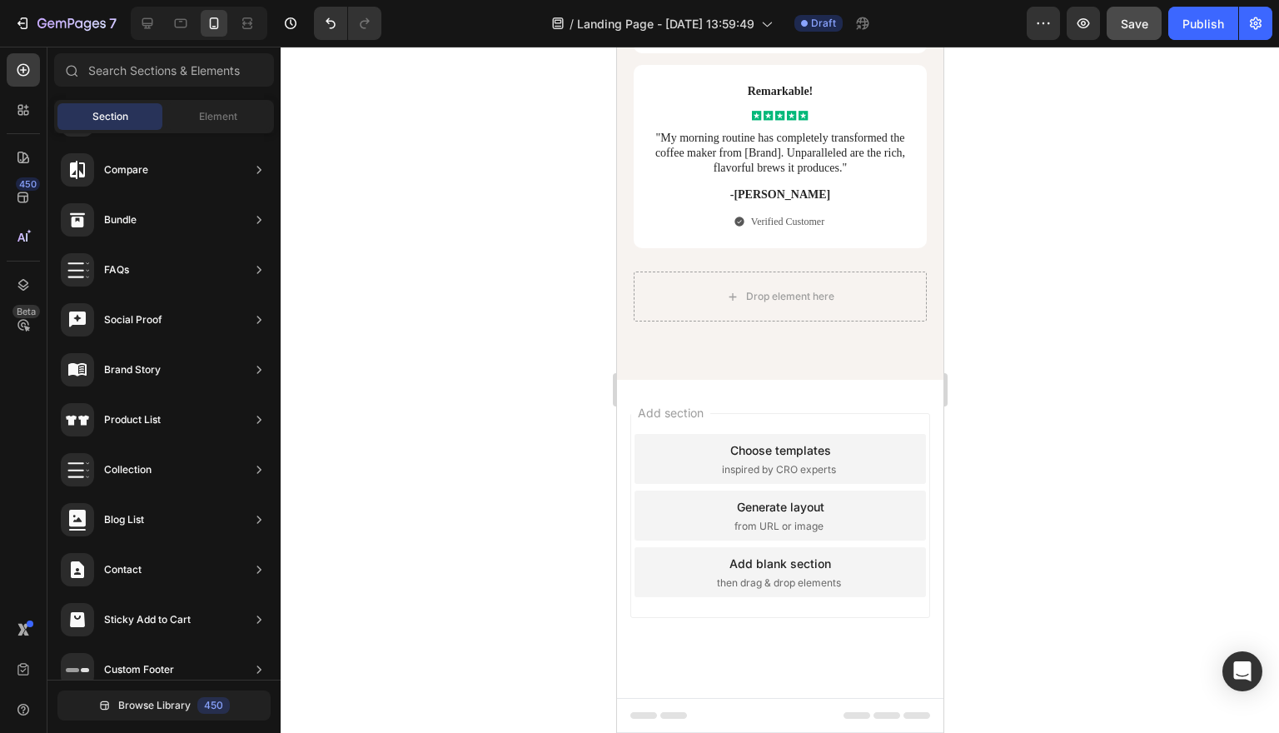
scroll to position [8050, 0]
click at [760, 294] on div "Drop element here" at bounding box center [789, 296] width 88 height 13
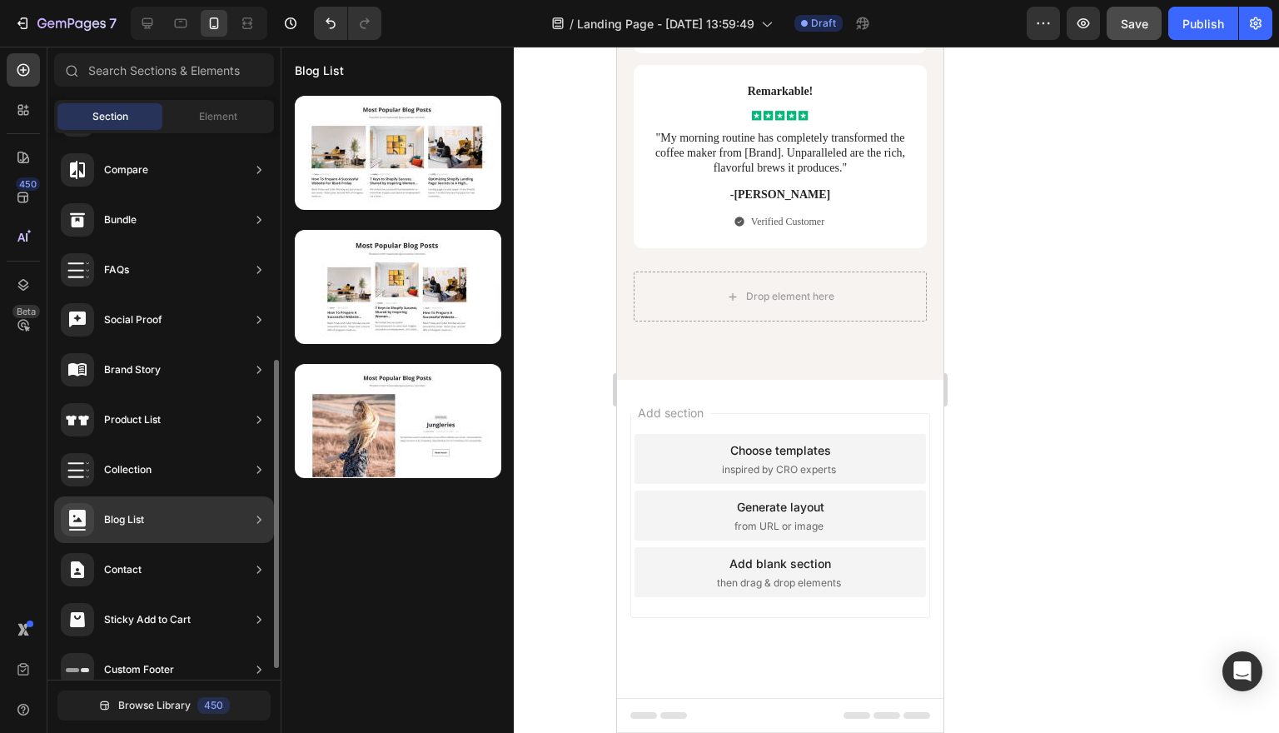
scroll to position [0, 0]
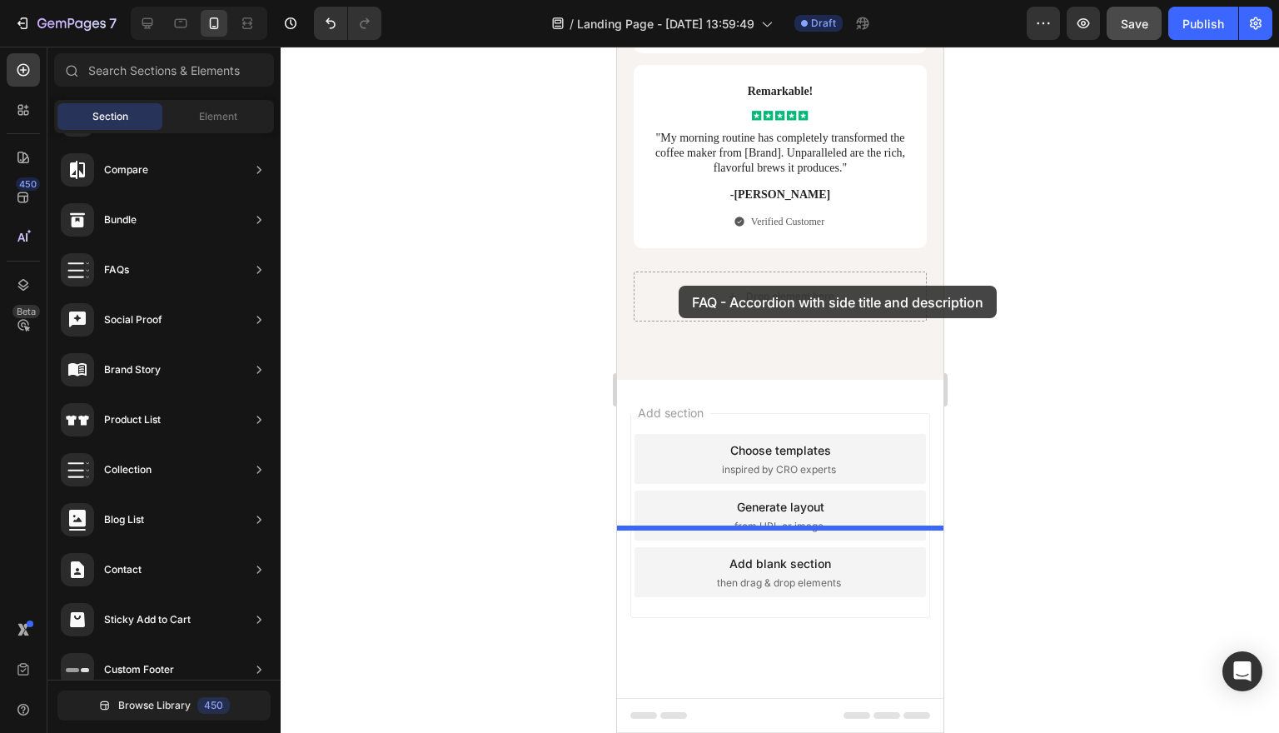
drag, startPoint x: 997, startPoint y: 323, endPoint x: 678, endPoint y: 286, distance: 321.9
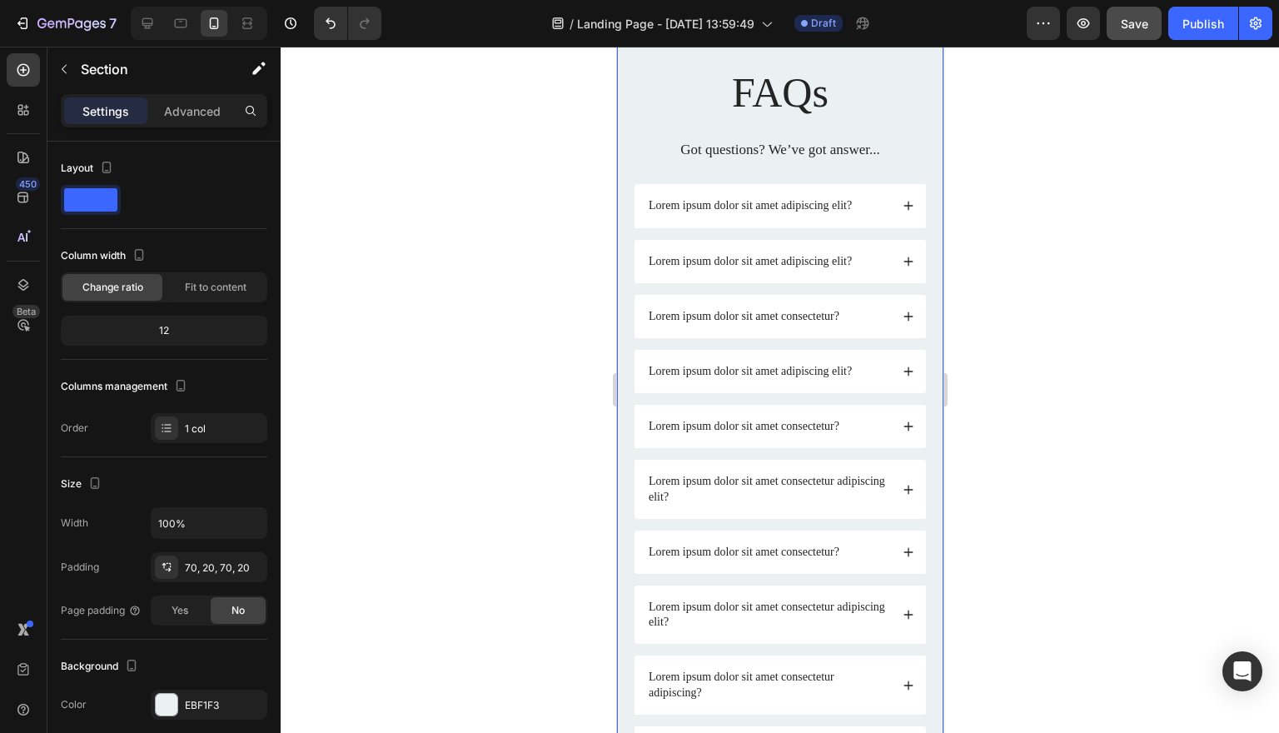
scroll to position [8325, 0]
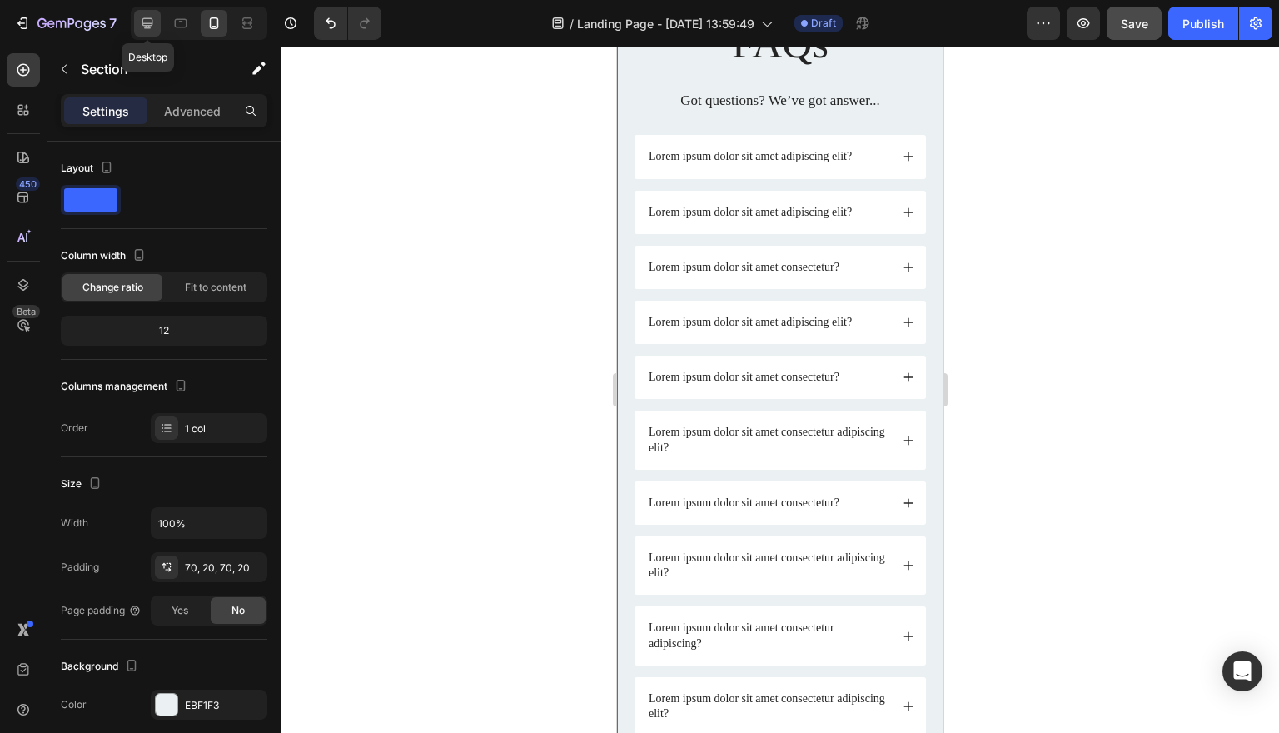
click at [149, 21] on icon at bounding box center [147, 23] width 17 height 17
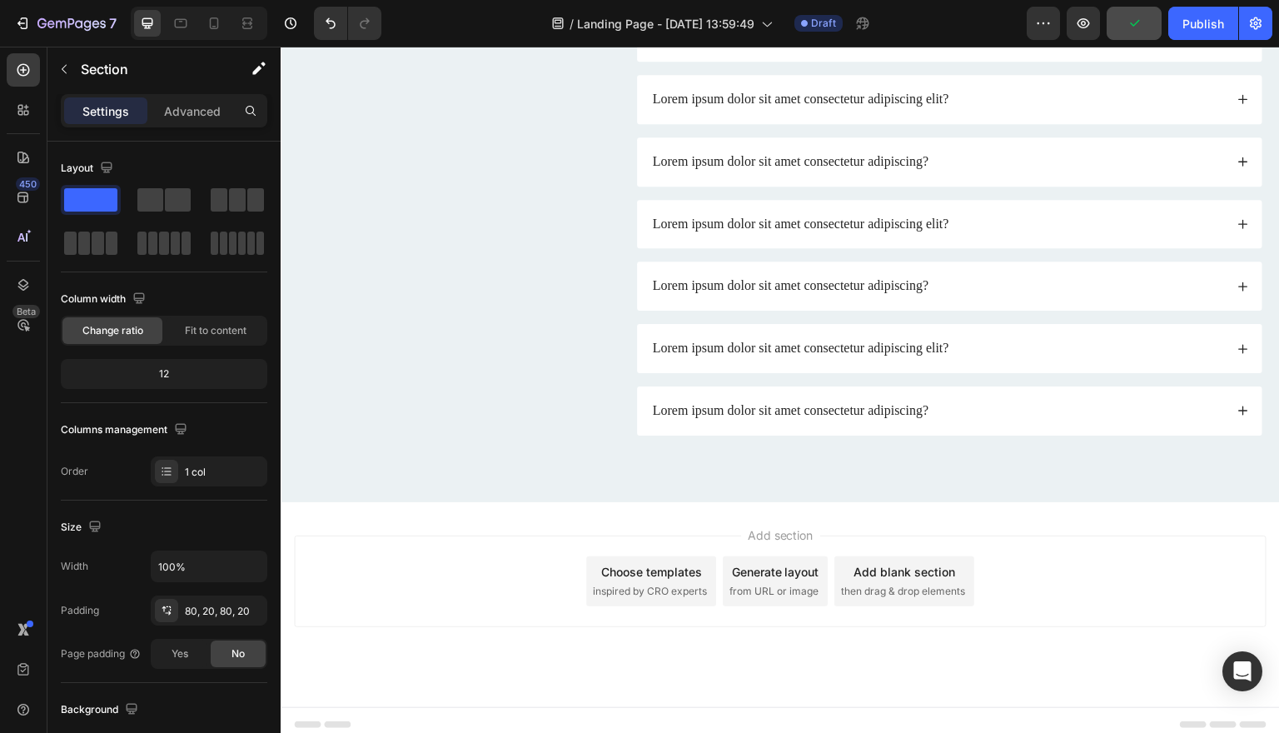
scroll to position [7912, 0]
click at [211, 31] on icon at bounding box center [214, 23] width 17 height 17
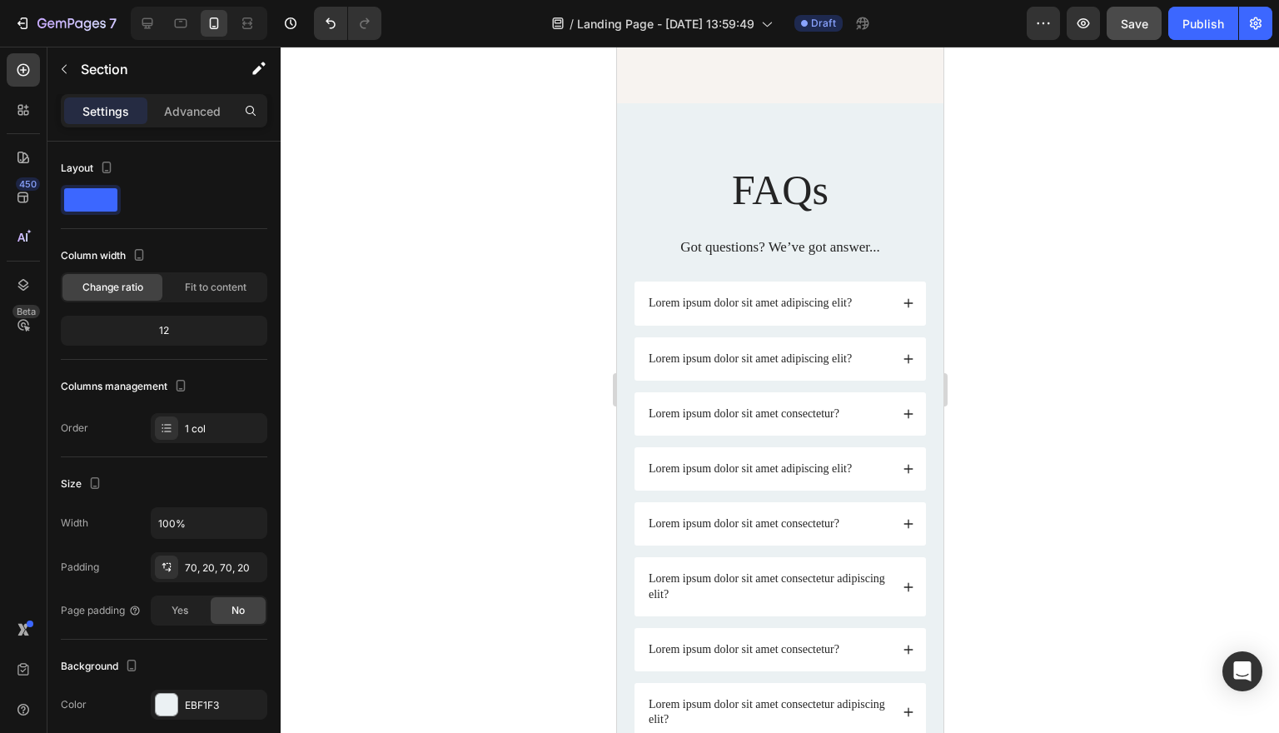
scroll to position [8179, 0]
click at [892, 278] on div "FAQs Heading Got questions? We’ve got answer... Text Block Lorem ipsum dolor si…" at bounding box center [779, 625] width 326 height 1047
click at [665, 261] on div "FAQs Heading Got questions? We’ve got answer... Text Block Lorem ipsum dolor si…" at bounding box center [779, 625] width 326 height 1047
click at [650, 218] on h2 "FAQs" at bounding box center [779, 189] width 293 height 57
click at [702, 270] on div "FAQs Heading 21 Got questions? We’ve got answer... Text Block Lorem ipsum dolor…" at bounding box center [779, 625] width 326 height 1047
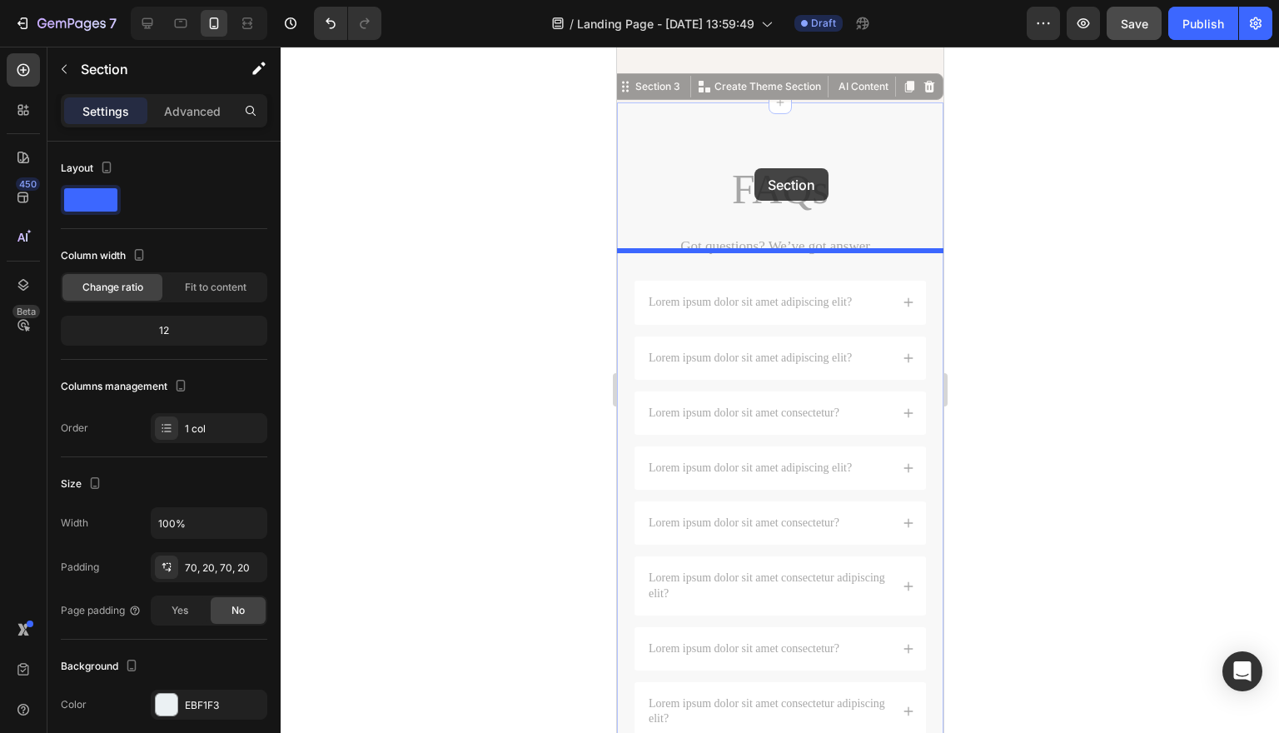
drag, startPoint x: 654, startPoint y: 235, endPoint x: 753, endPoint y: 168, distance: 120.1
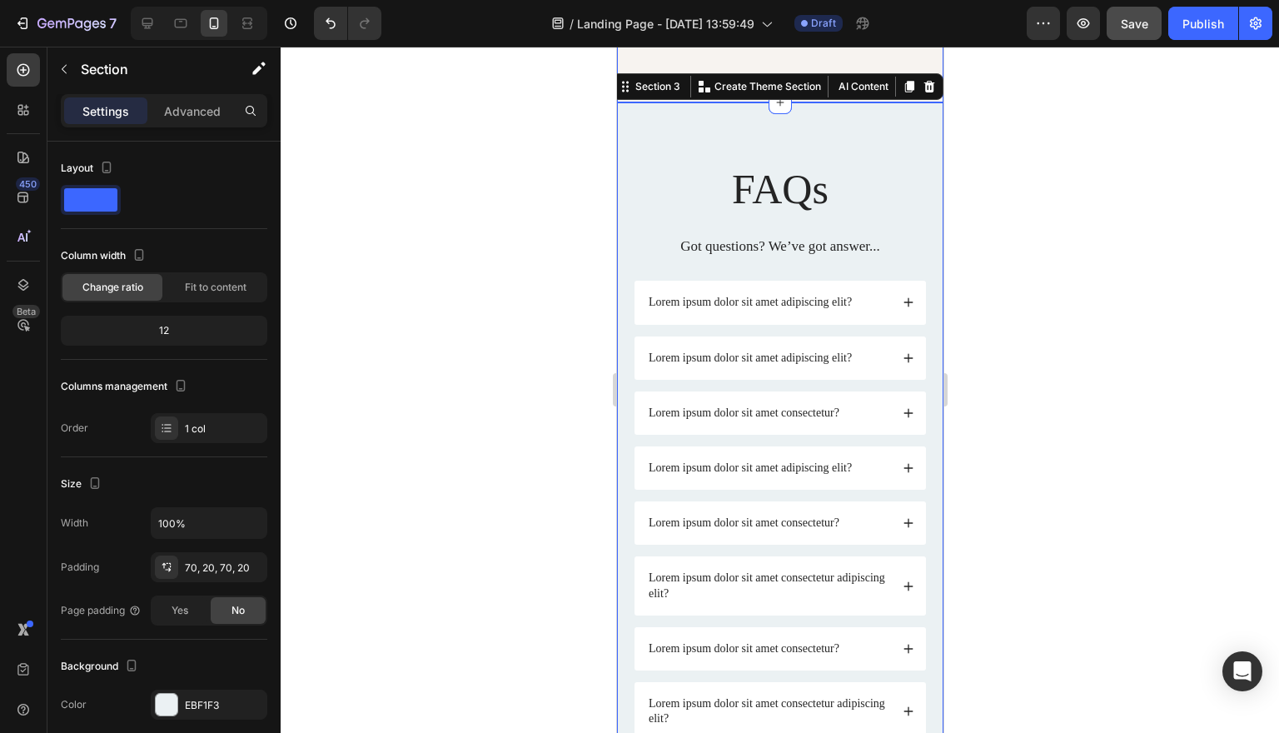
click at [1047, 184] on div at bounding box center [780, 390] width 998 height 686
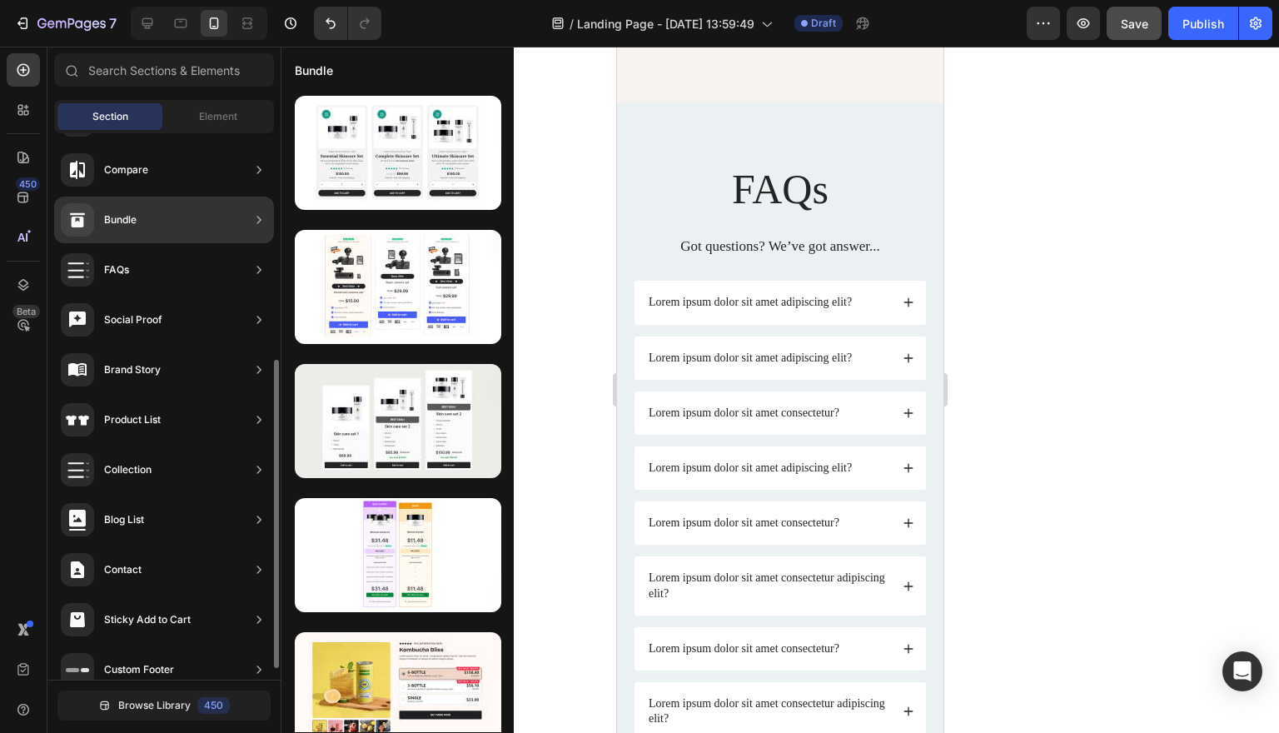
click at [143, 223] on div "Bundle" at bounding box center [164, 219] width 220 height 47
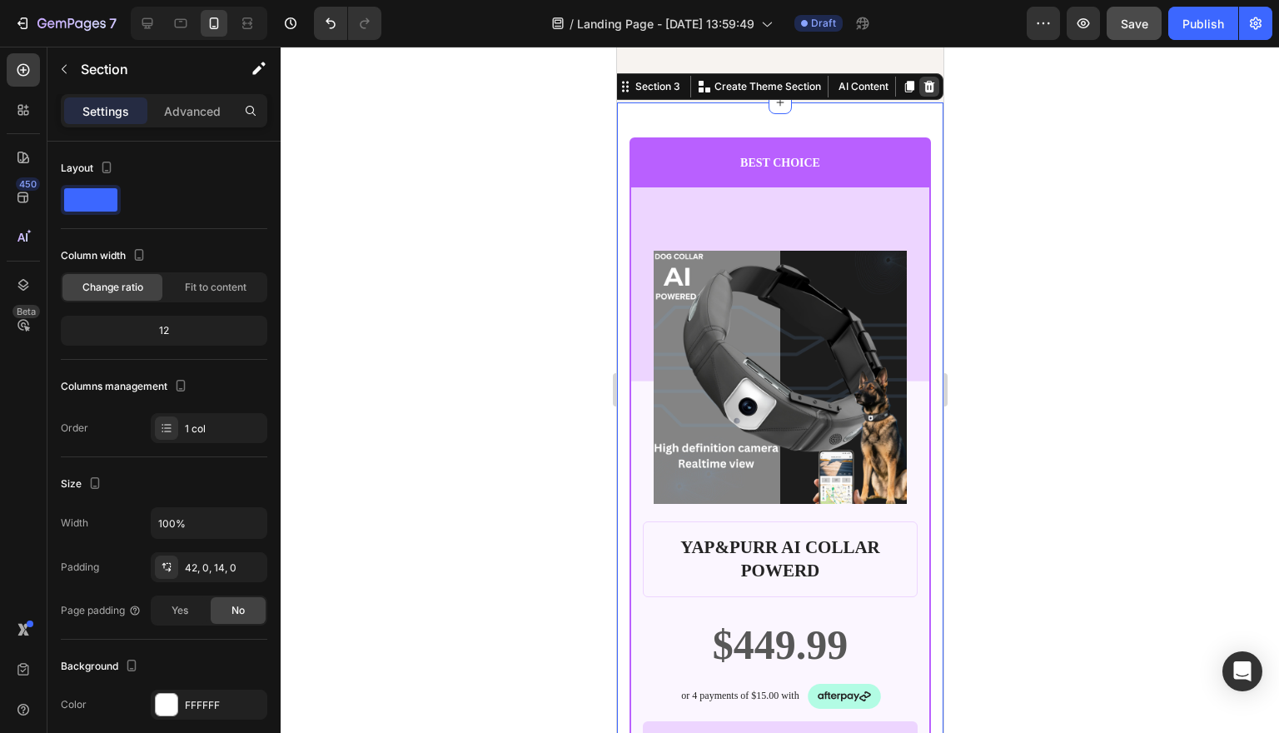
click at [929, 93] on icon at bounding box center [928, 86] width 13 height 13
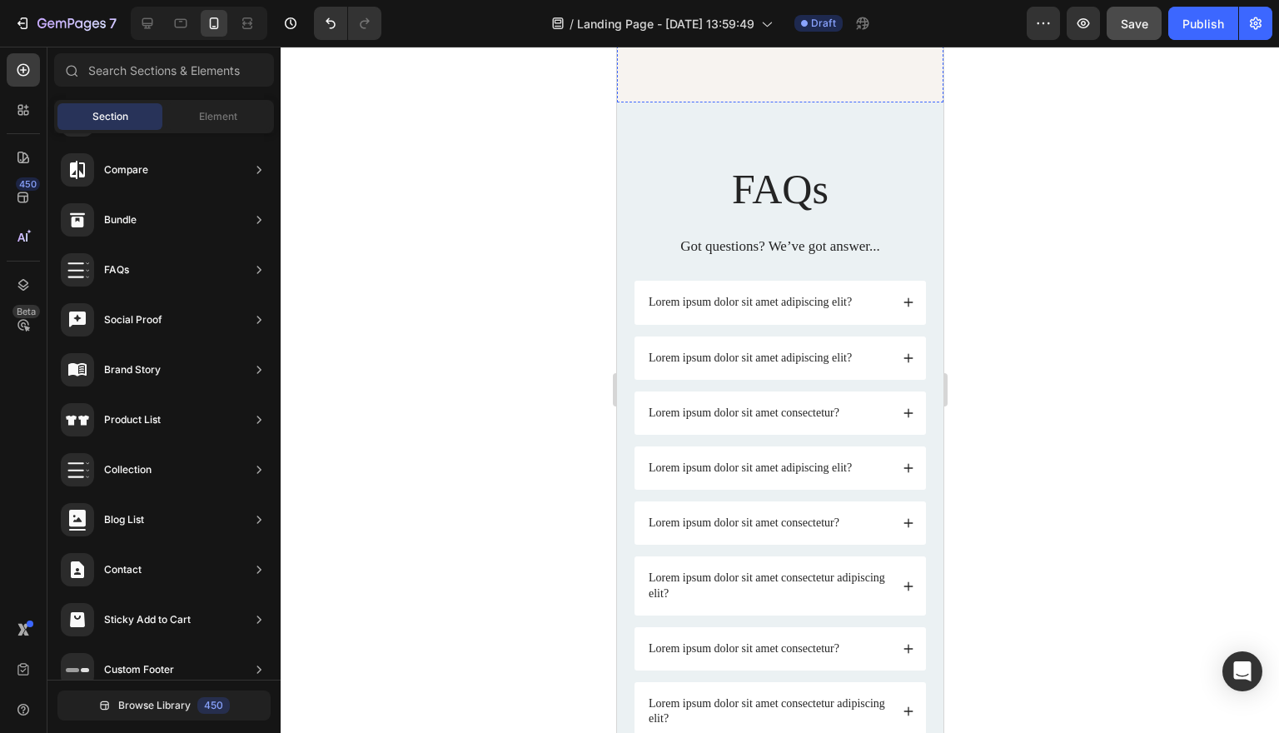
click at [765, 44] on div "Drop element here" at bounding box center [779, 19] width 293 height 50
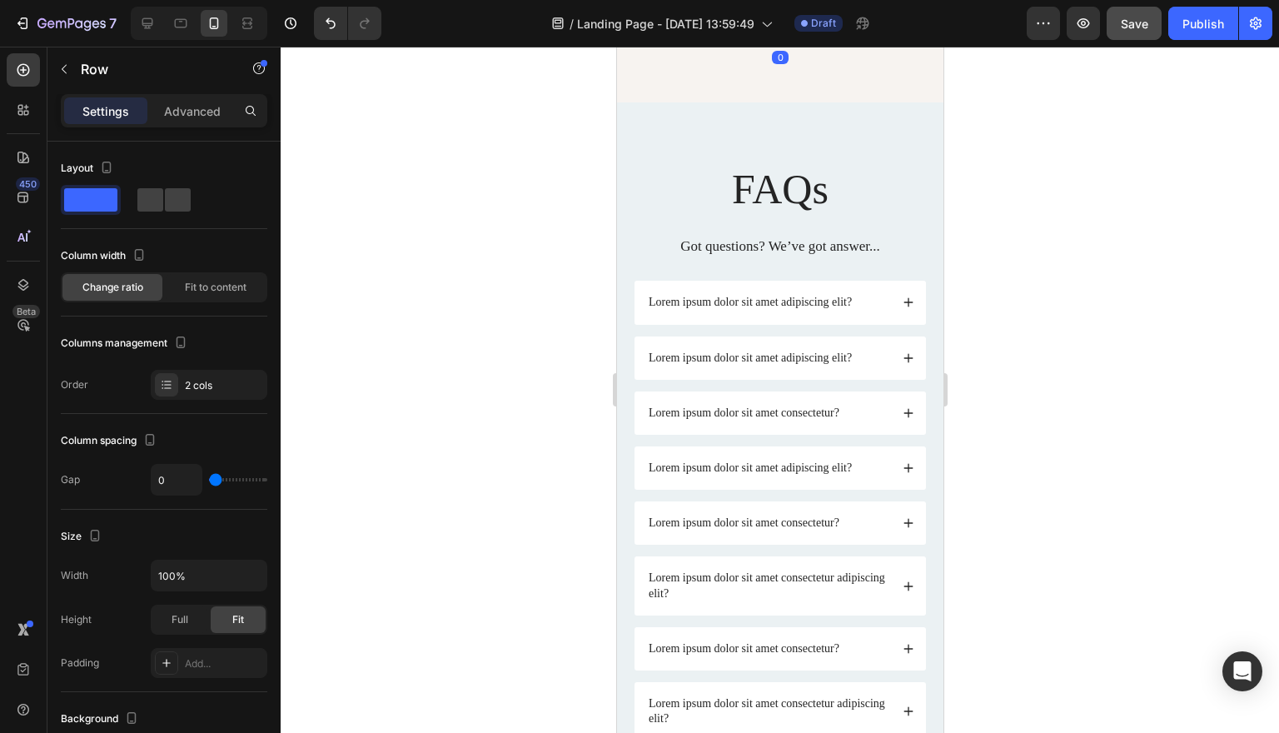
click at [754, 26] on div "Drop element here" at bounding box center [789, 18] width 88 height 13
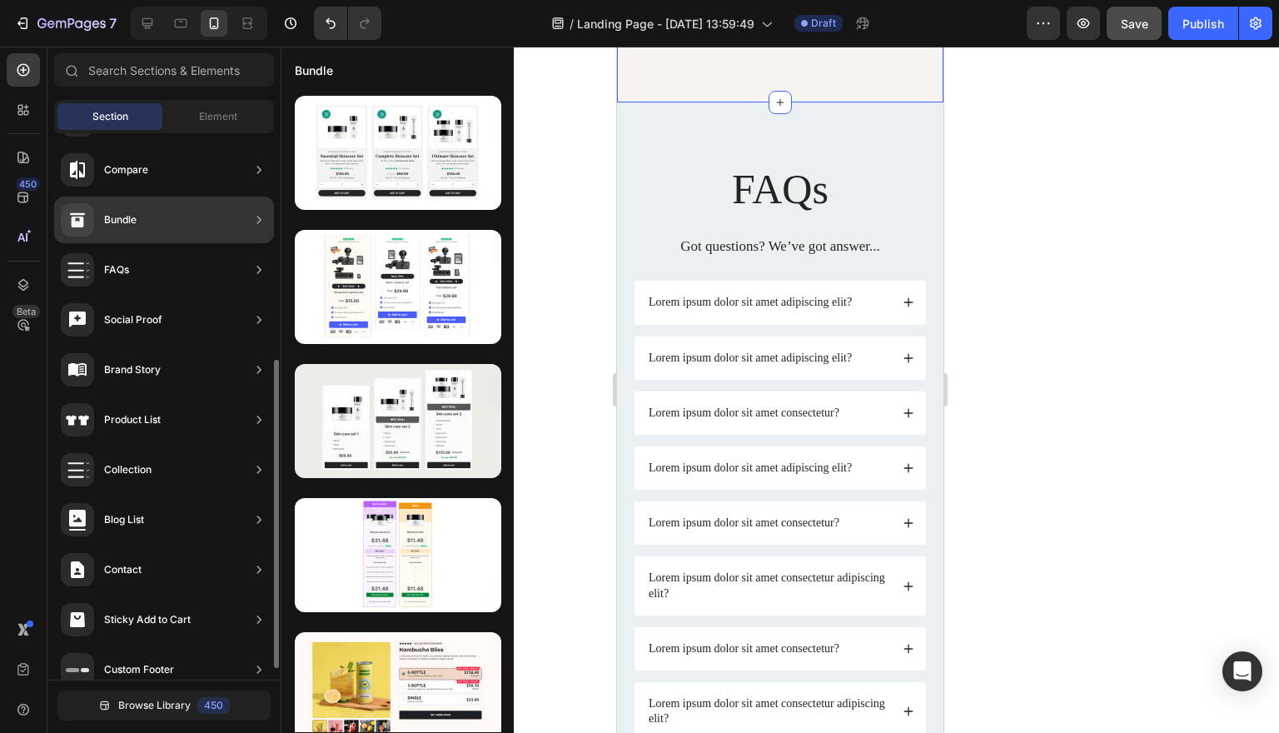
click at [209, 215] on div "Bundle" at bounding box center [164, 219] width 220 height 47
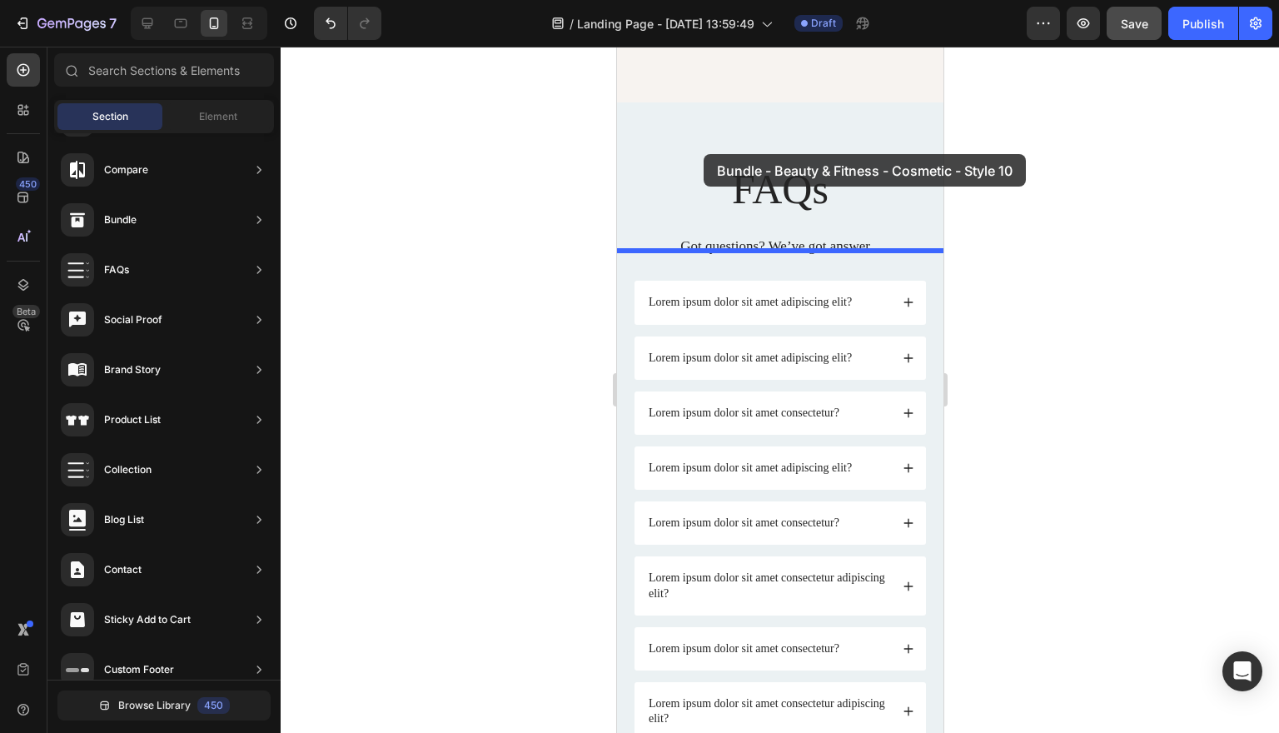
drag, startPoint x: 1029, startPoint y: 624, endPoint x: 703, endPoint y: 154, distance: 571.8
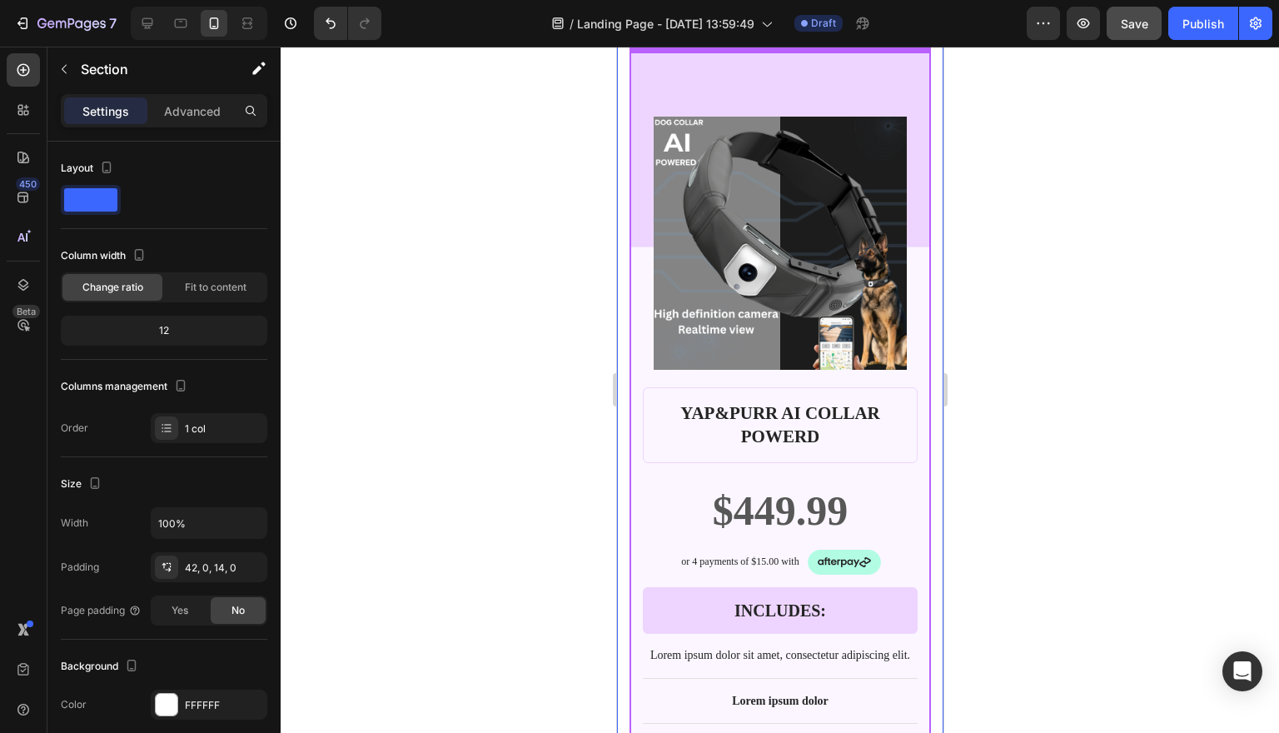
scroll to position [8325, 0]
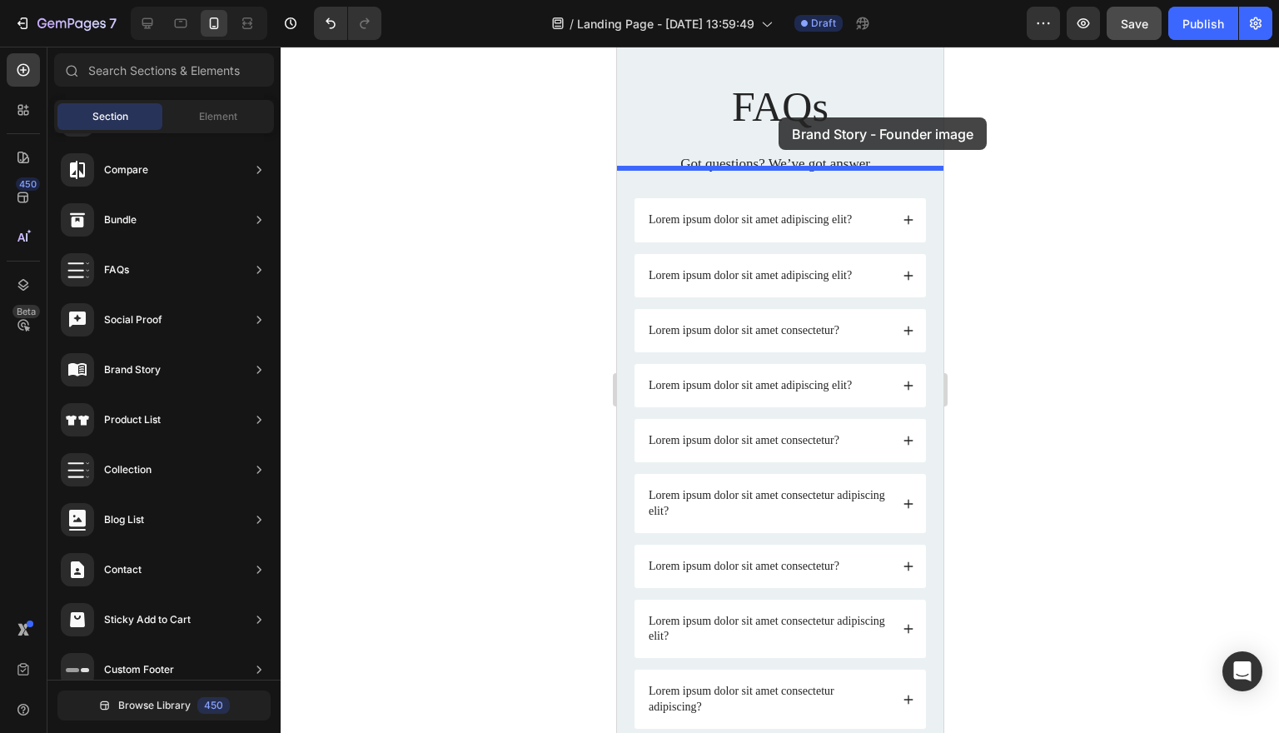
scroll to position [8186, 0]
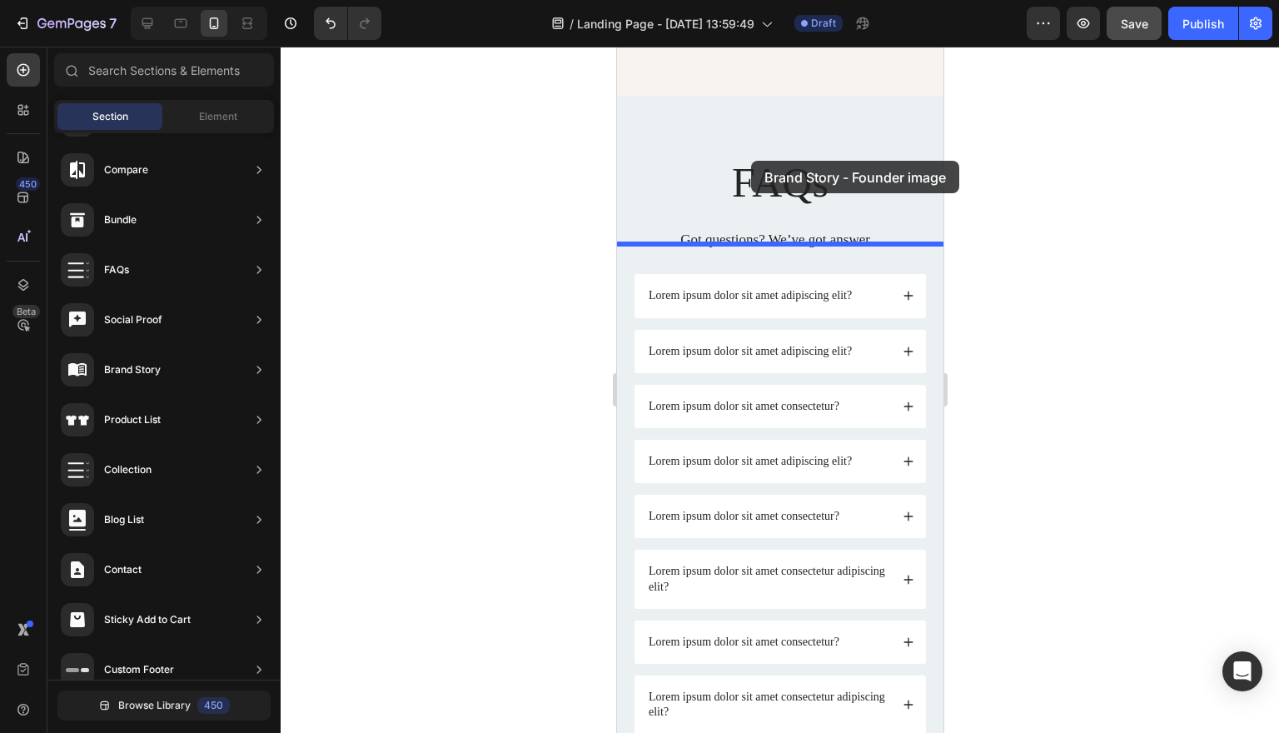
drag, startPoint x: 959, startPoint y: 450, endPoint x: 752, endPoint y: 161, distance: 355.6
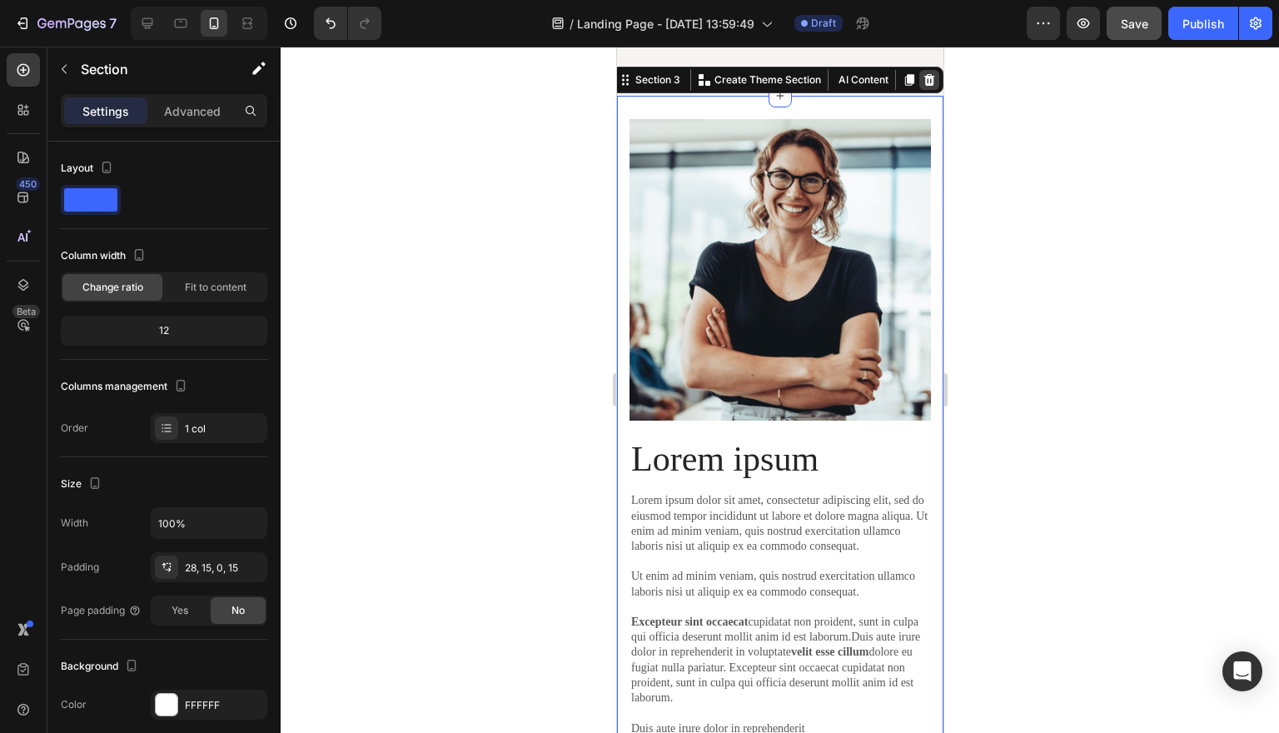
click at [927, 86] on icon at bounding box center [928, 80] width 11 height 12
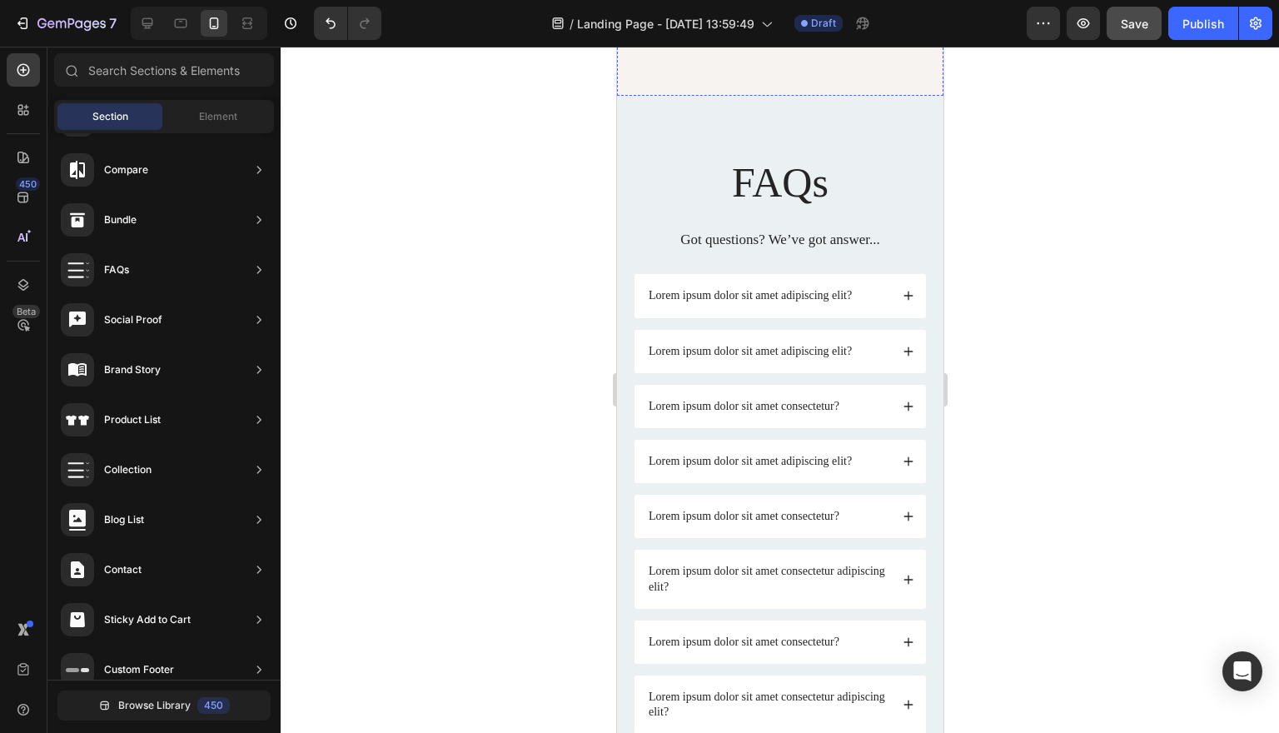
click at [820, 26] on div "Drop element here" at bounding box center [779, 12] width 135 height 27
click at [785, 19] on div "Drop element here" at bounding box center [789, 12] width 88 height 13
click at [854, 37] on div "Drop element here" at bounding box center [779, 13] width 293 height 50
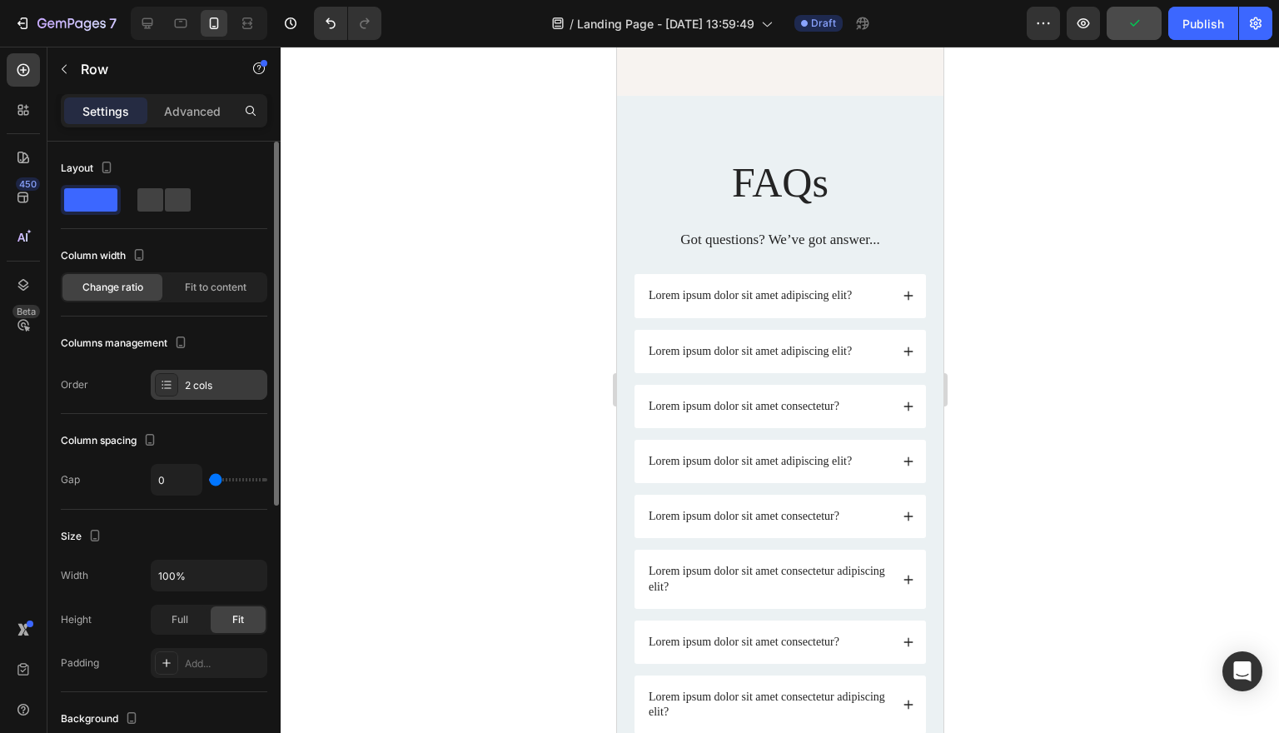
click at [192, 384] on div "2 cols" at bounding box center [224, 385] width 78 height 15
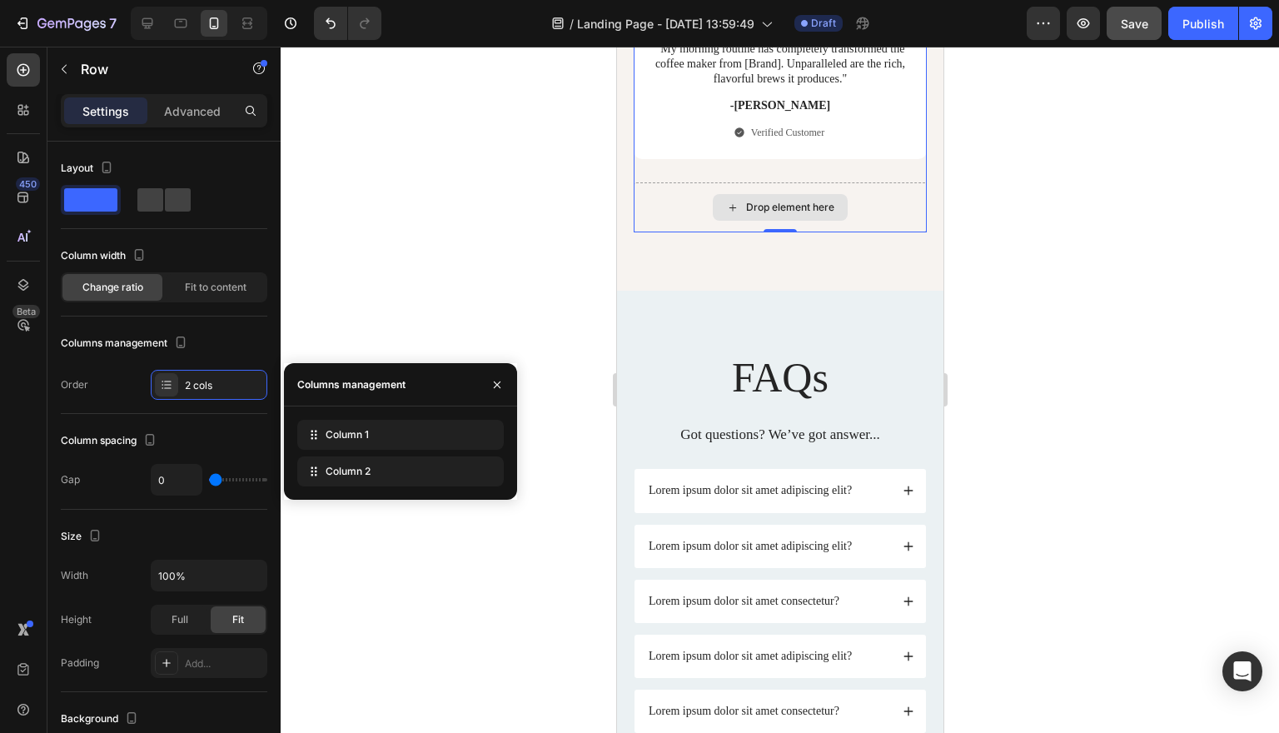
scroll to position [7986, 0]
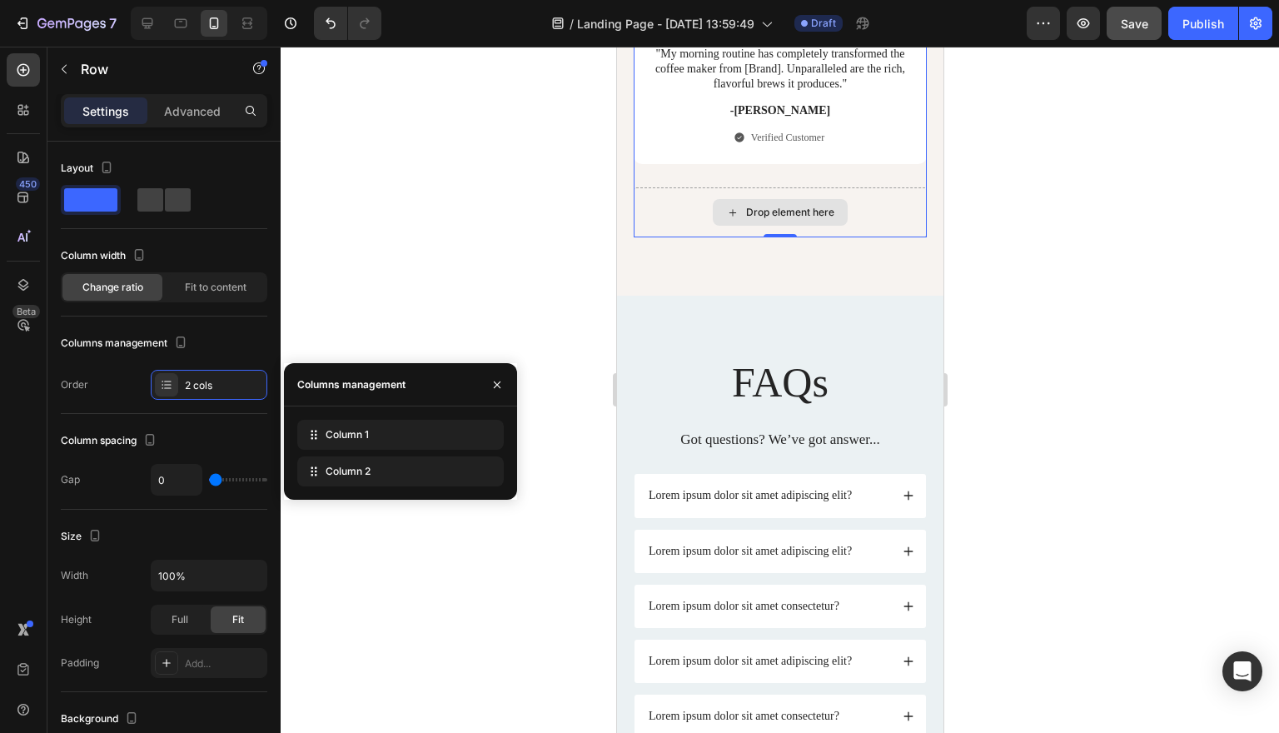
click at [779, 226] on div "Drop element here" at bounding box center [779, 212] width 135 height 27
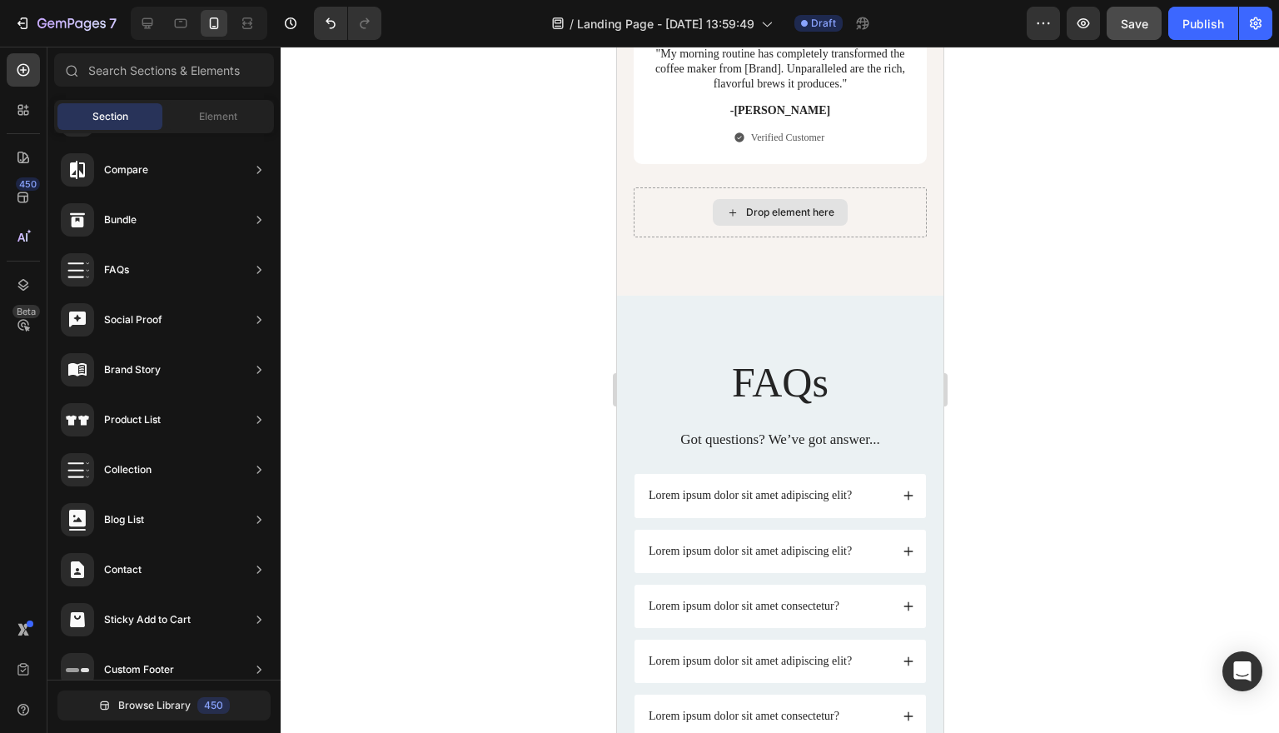
click at [779, 226] on div "Drop element here" at bounding box center [779, 212] width 135 height 27
click at [223, 119] on span "Element" at bounding box center [218, 116] width 38 height 15
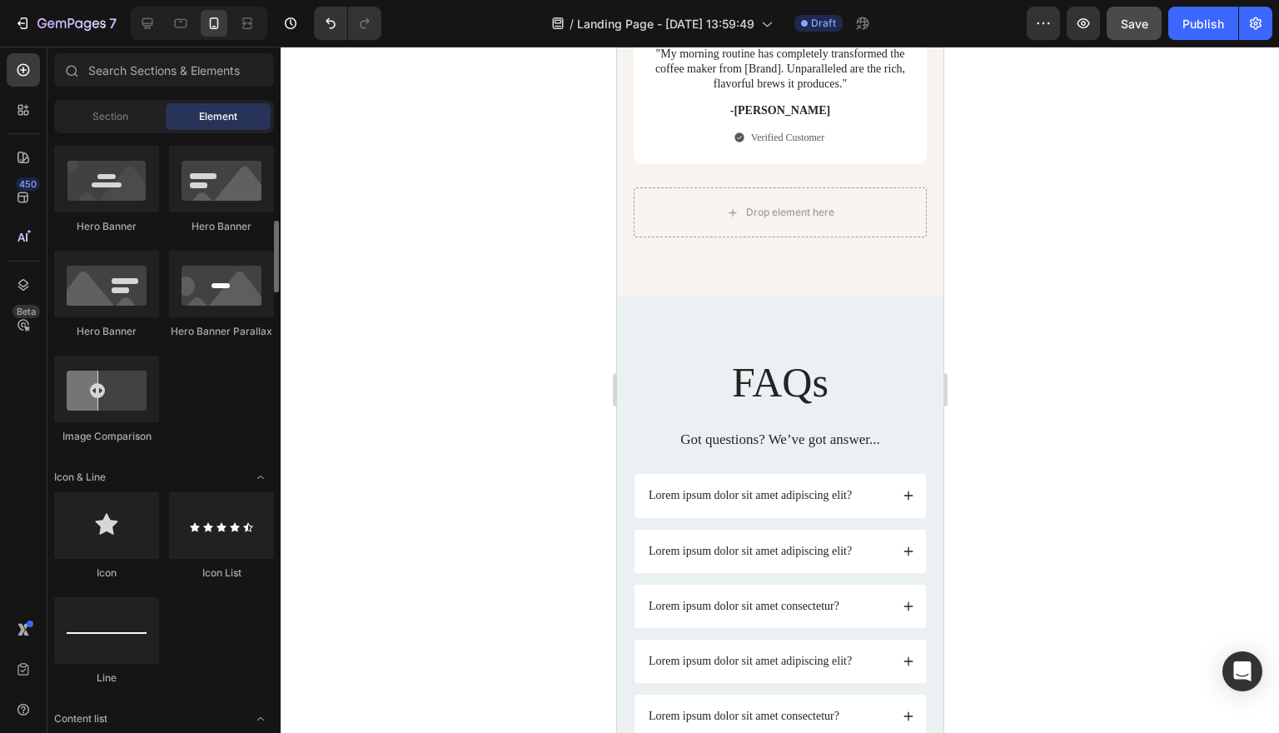
scroll to position [754, 0]
